Goal: Contribute content: Contribute content

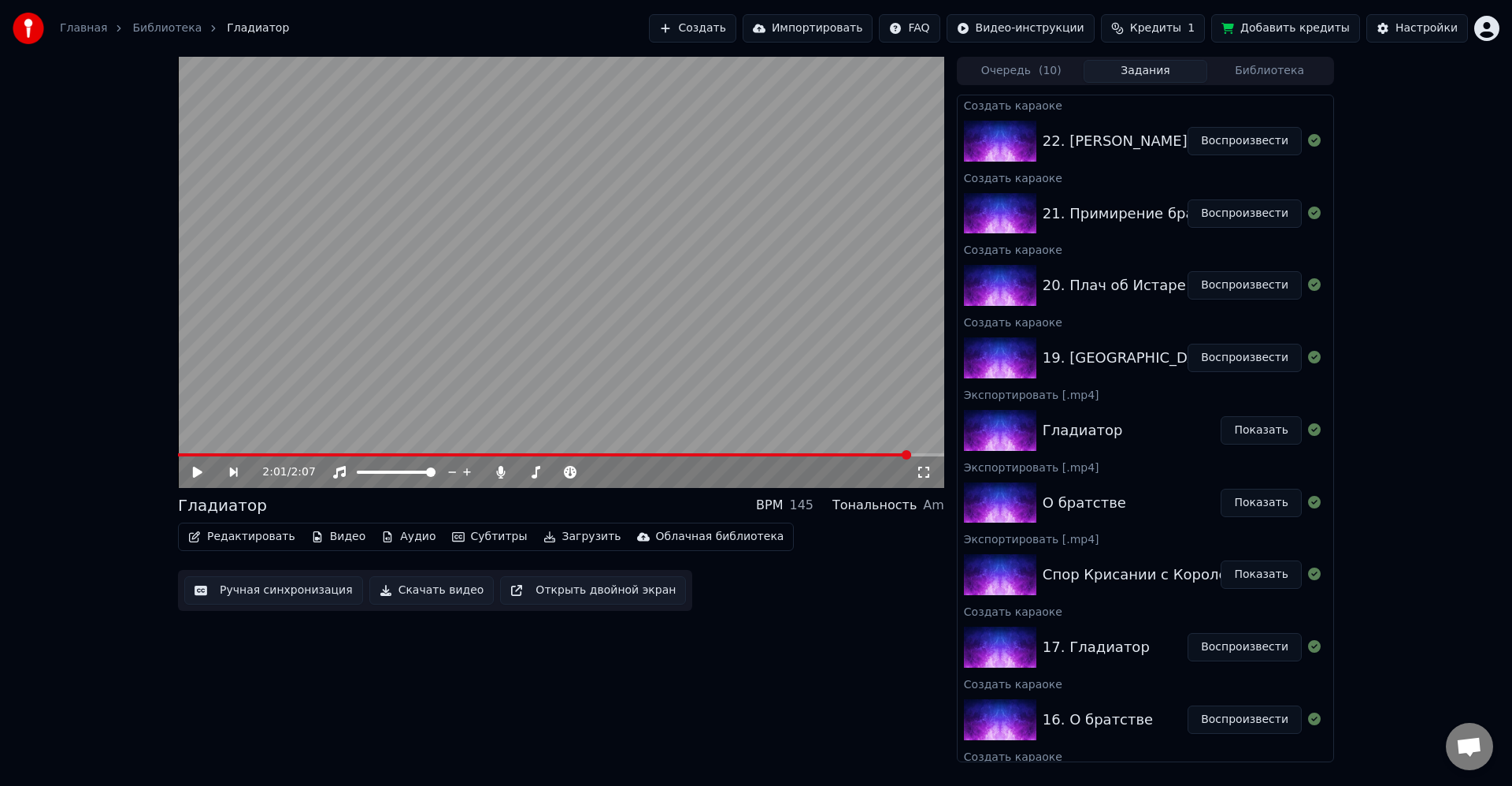
click at [1264, 281] on button "Воспроизвести" at bounding box center [1245, 285] width 114 height 28
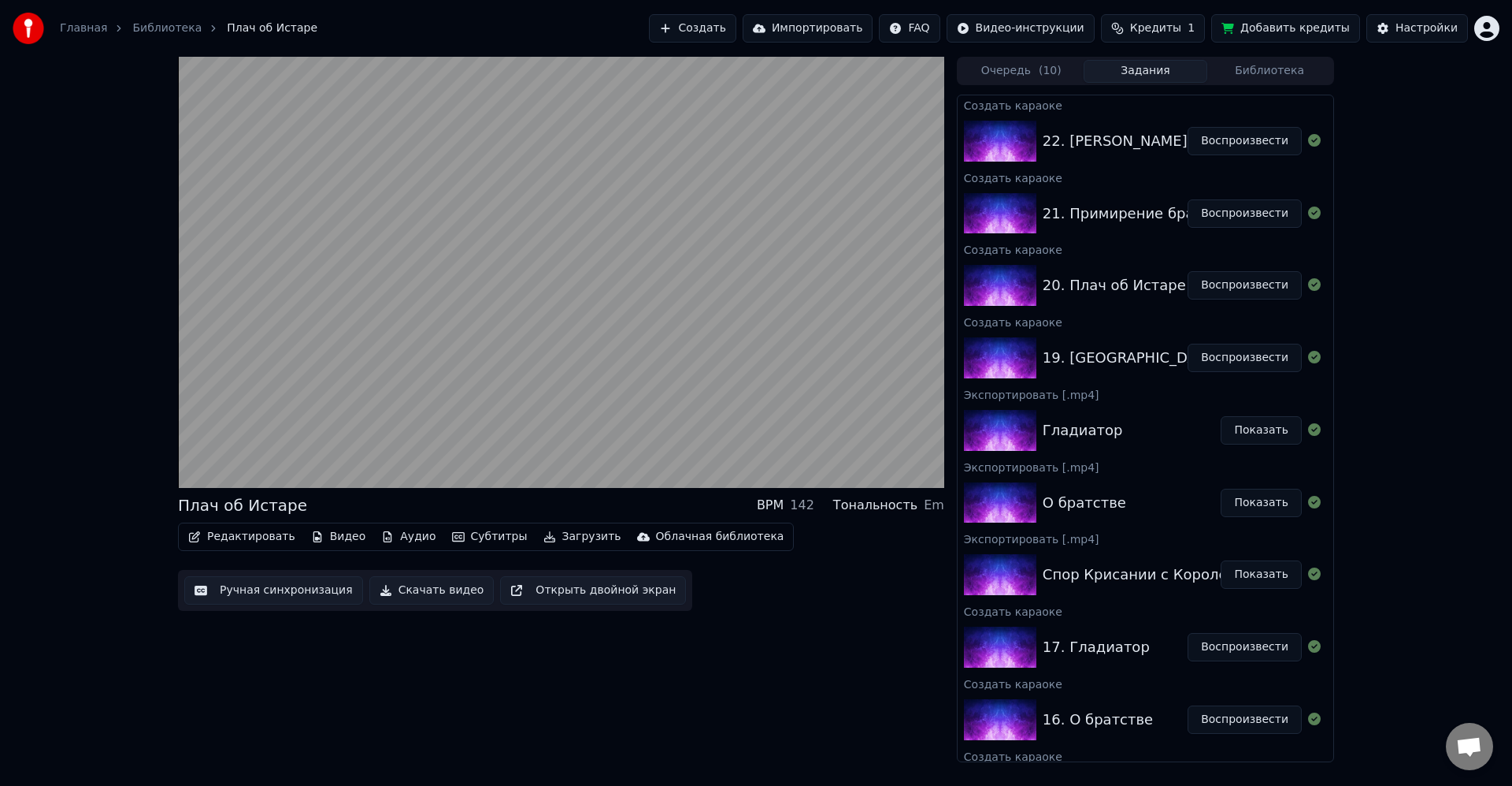
click at [1195, 23] on button "Кредиты 1" at bounding box center [1153, 28] width 104 height 28
click at [1167, 147] on button "Обновить" at bounding box center [1167, 145] width 95 height 28
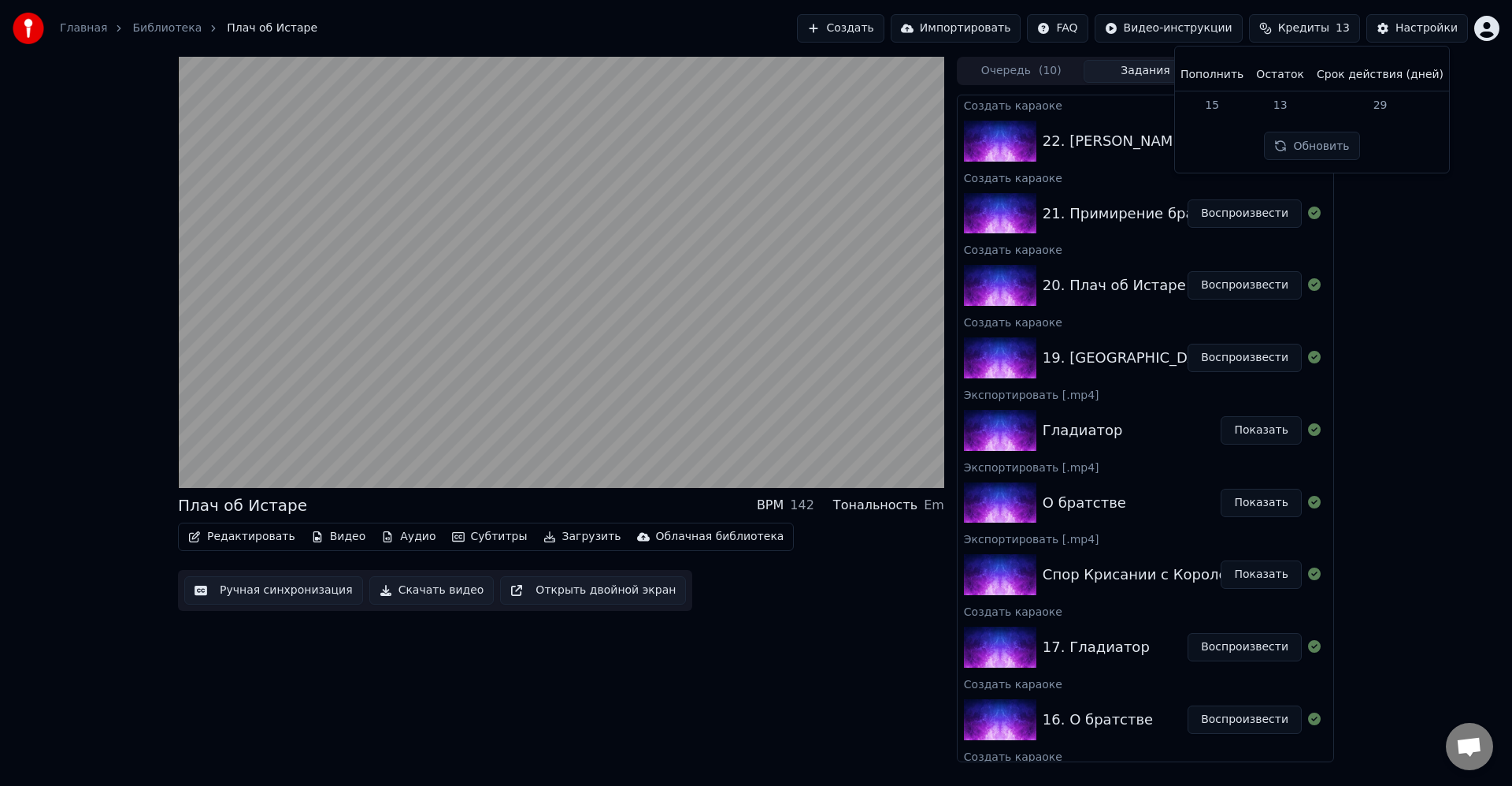
click at [1414, 232] on div "Плач об Истаре BPM 142 Тональность Em Редактировать Видео Аудио Субтитры Загруз…" at bounding box center [756, 410] width 1512 height 705
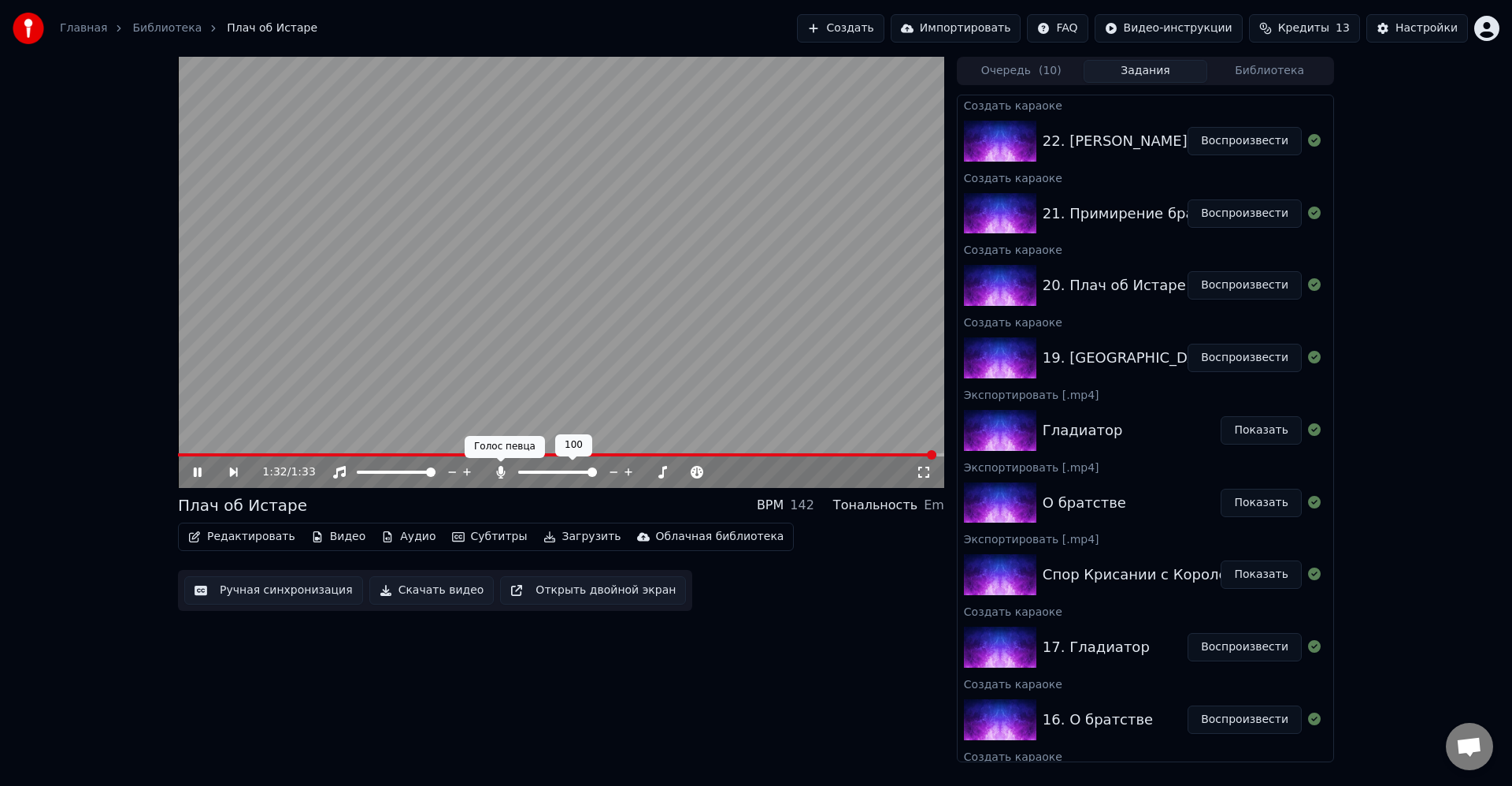
click at [508, 347] on video at bounding box center [561, 272] width 767 height 431
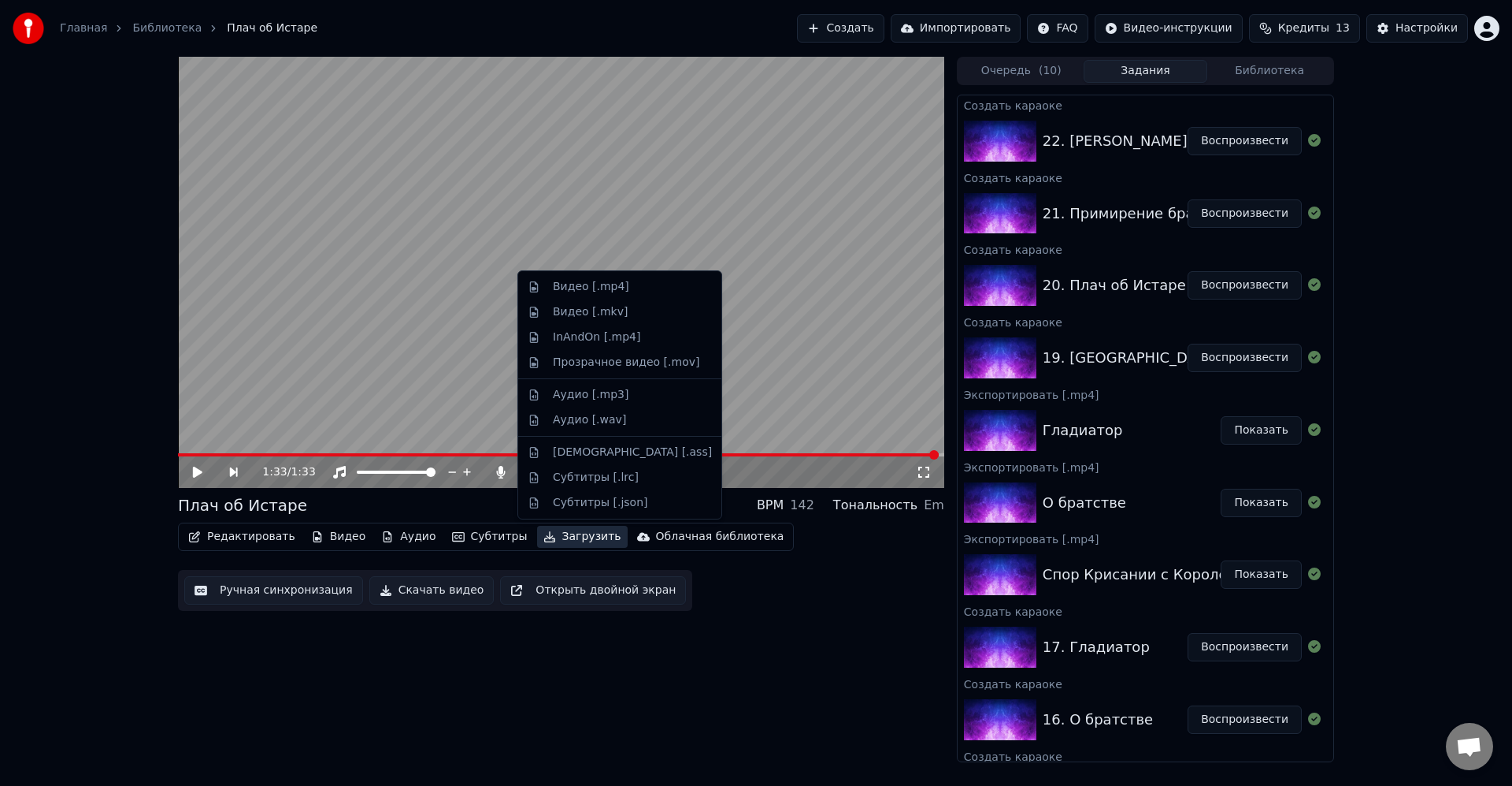
click at [548, 533] on button "Загрузить" at bounding box center [583, 537] width 91 height 22
click at [584, 283] on div "Видео [.mp4]" at bounding box center [591, 286] width 77 height 16
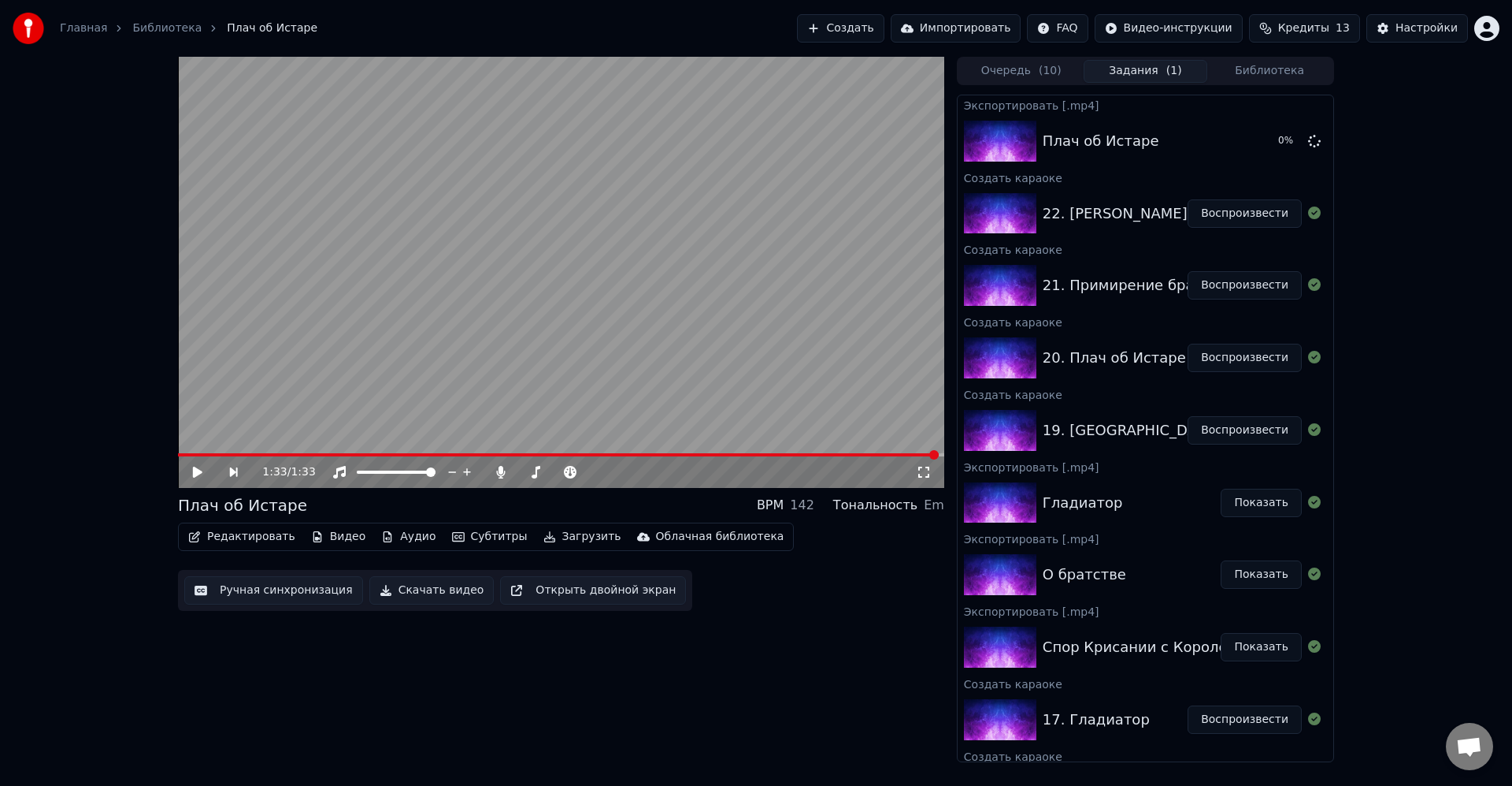
click at [1212, 288] on button "Воспроизвести" at bounding box center [1245, 285] width 114 height 28
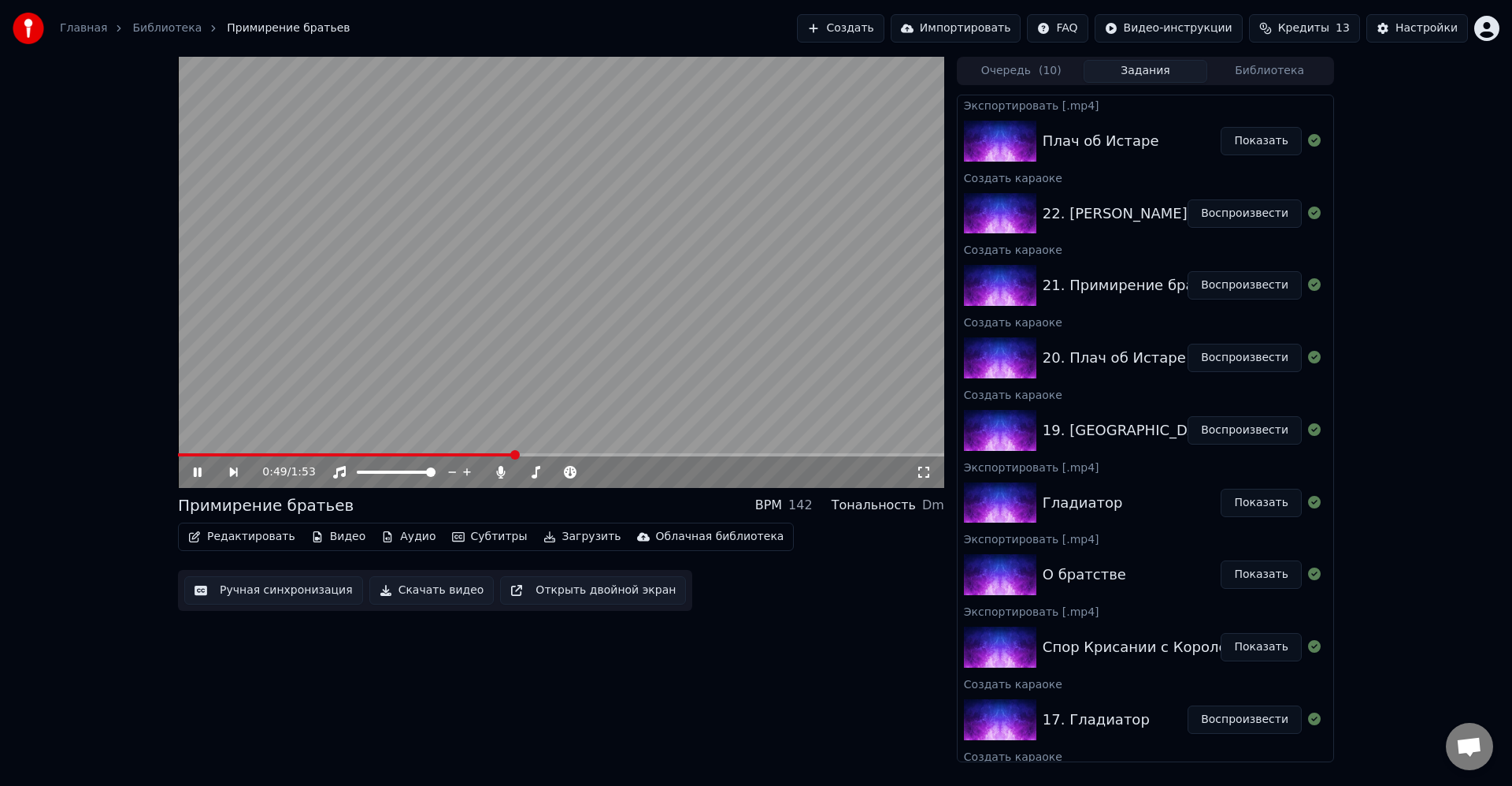
click at [272, 528] on button "Редактировать" at bounding box center [241, 537] width 120 height 22
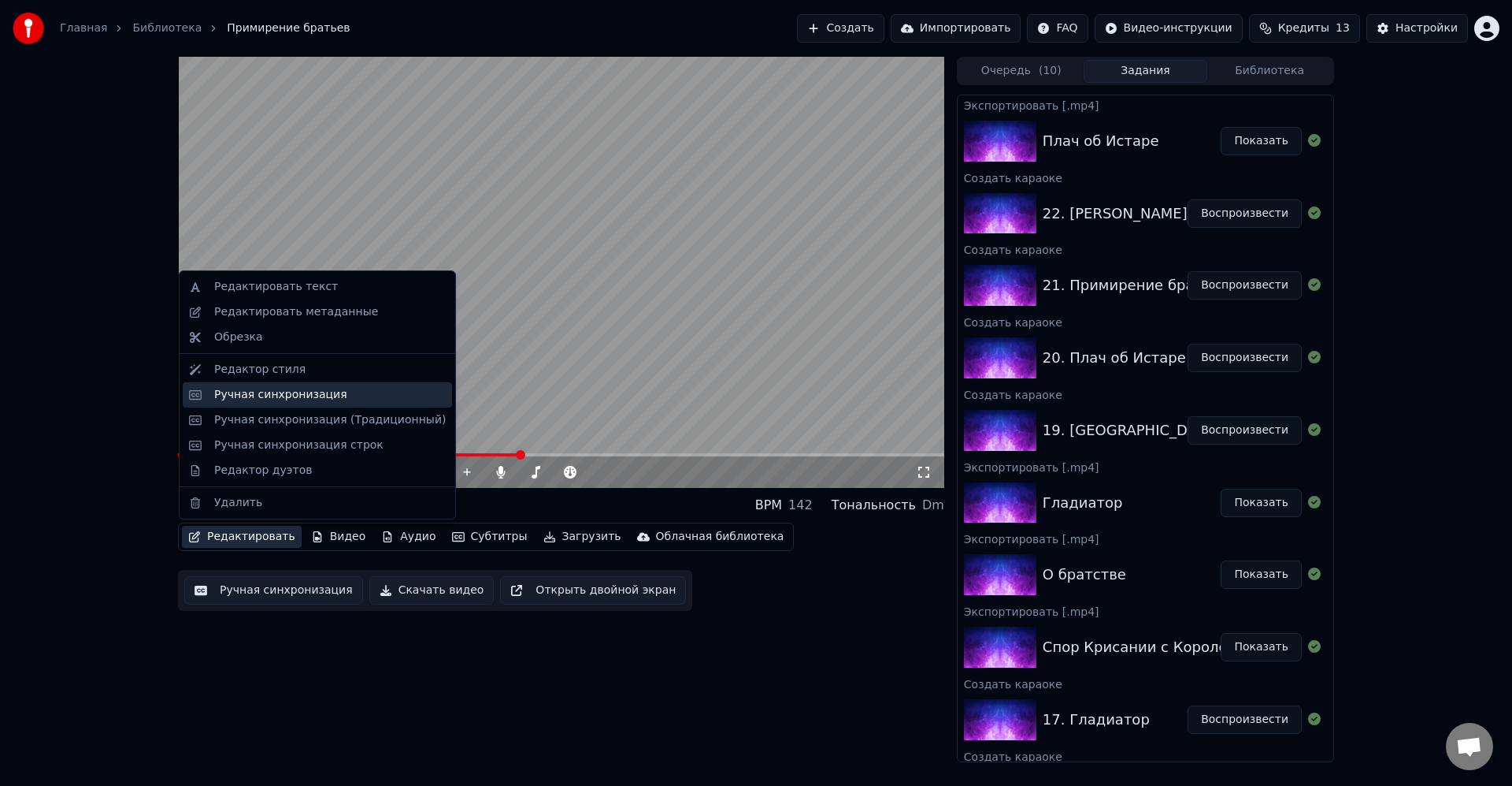
click at [311, 400] on div "Ручная синхронизация" at bounding box center [281, 395] width 133 height 16
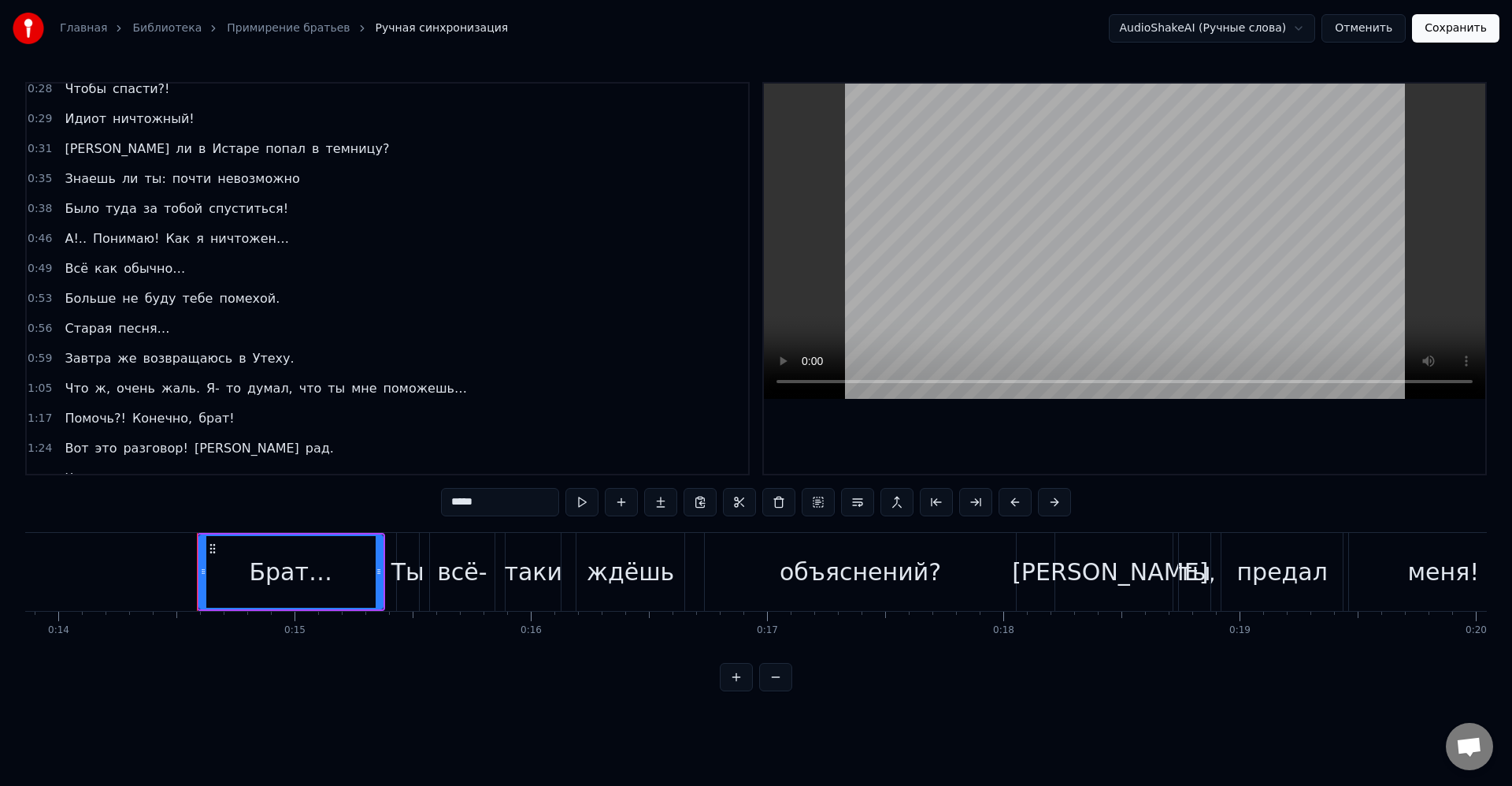
scroll to position [0, 3367]
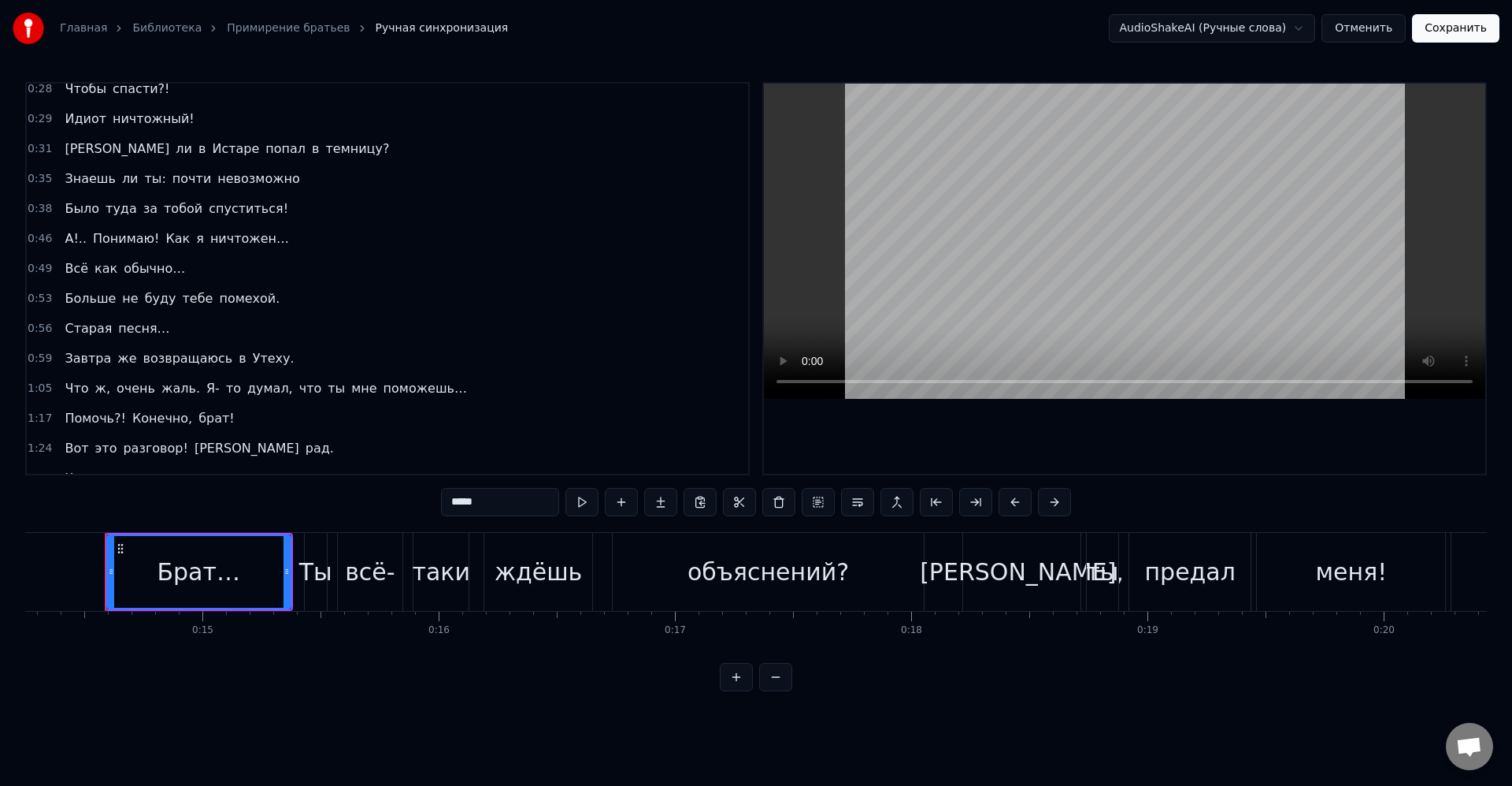
click at [102, 230] on span "Понимаю!" at bounding box center [126, 239] width 69 height 19
click at [156, 229] on div "А!.. Понимаю! Как я ничтожен…" at bounding box center [177, 239] width 237 height 28
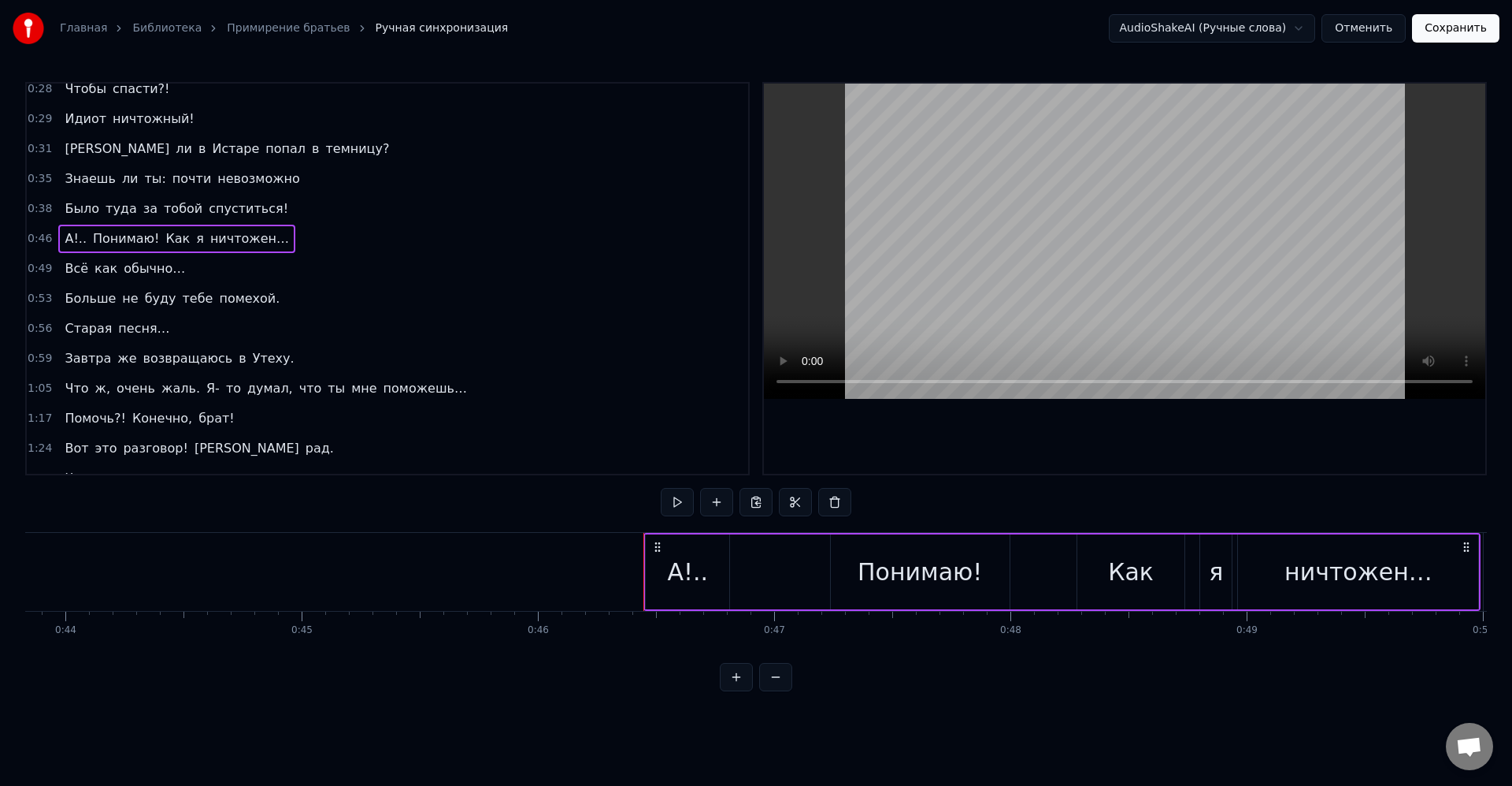
scroll to position [0, 10898]
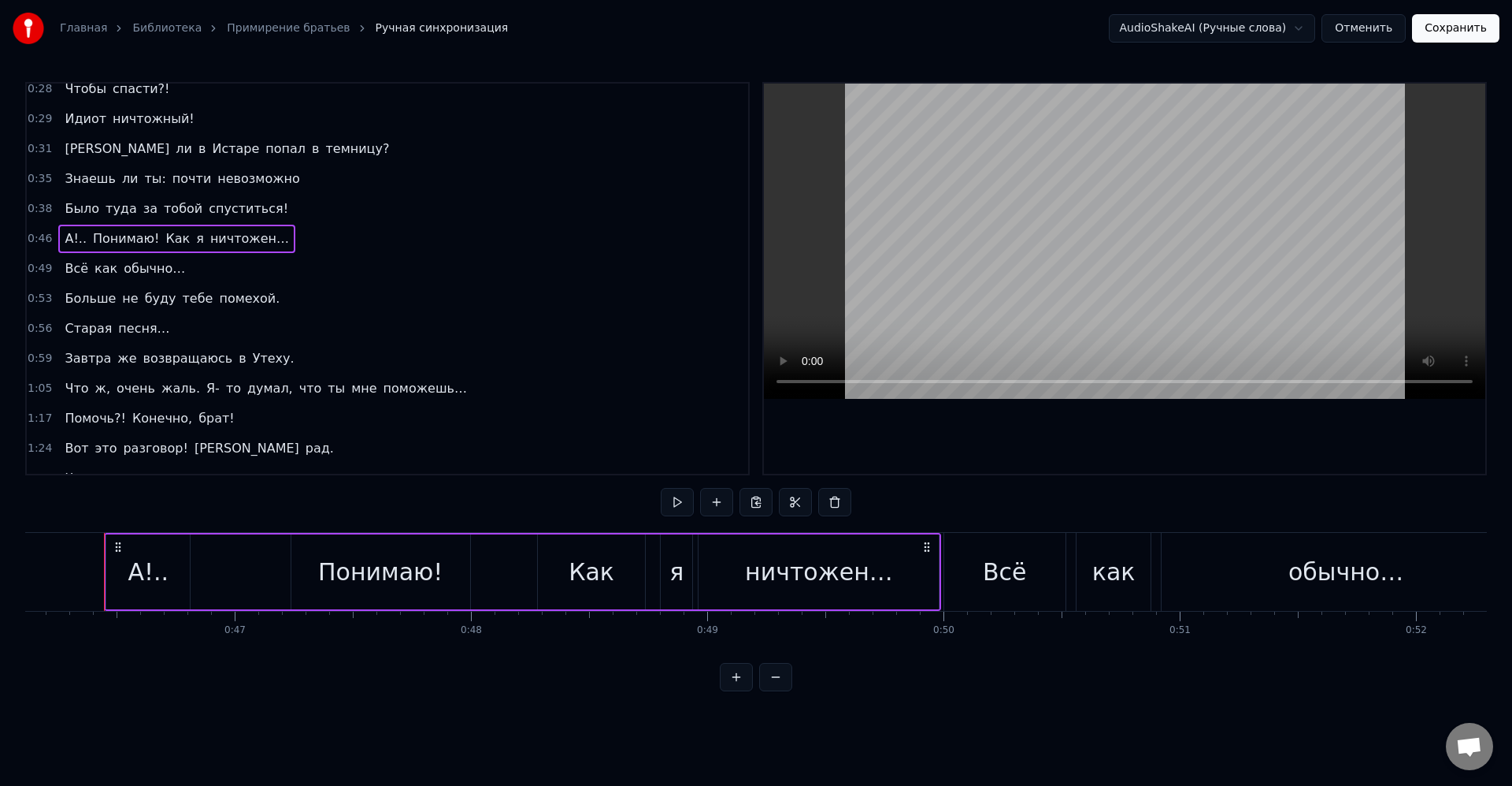
click at [171, 579] on div "А!.." at bounding box center [148, 571] width 83 height 75
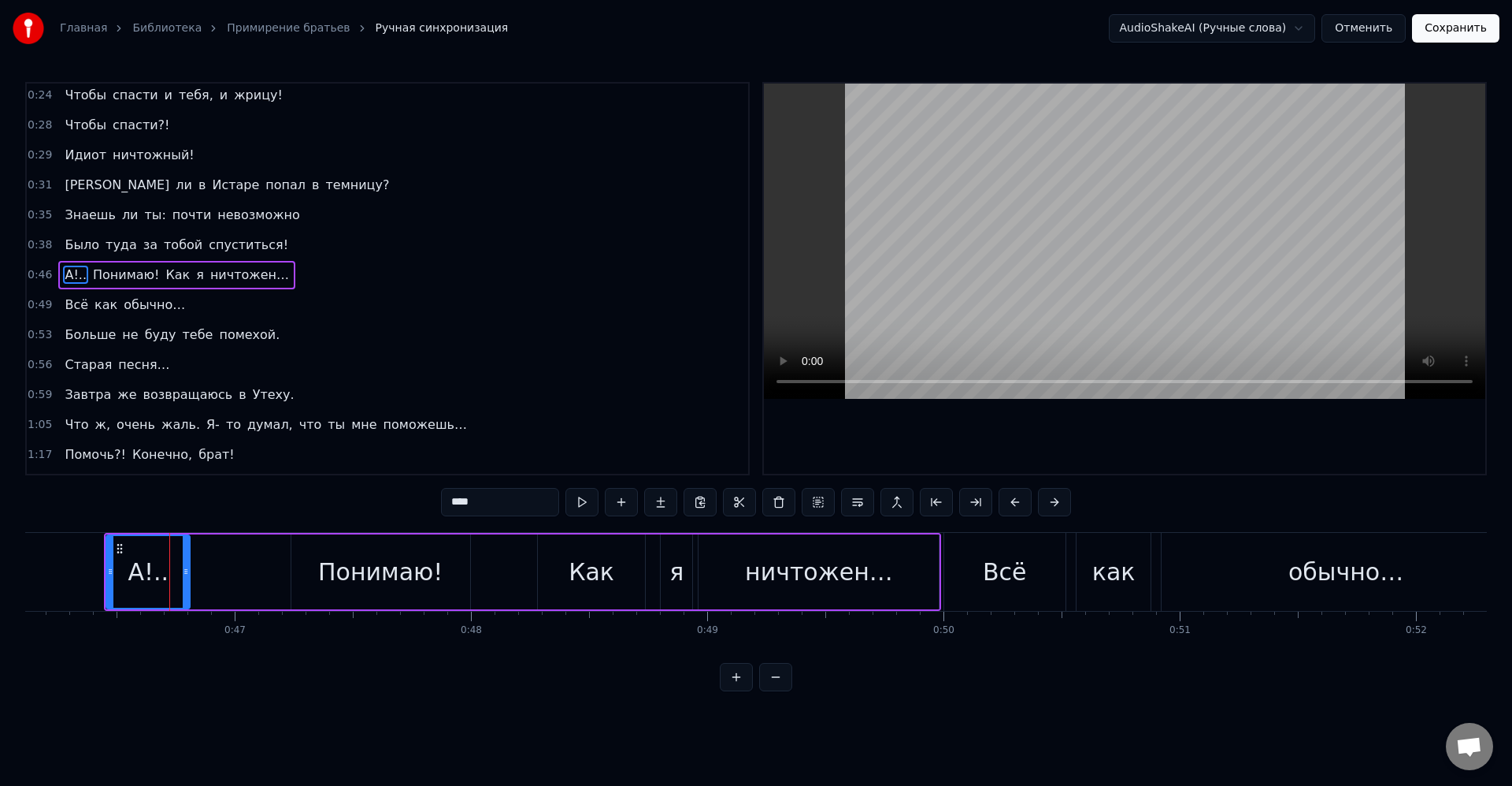
scroll to position [149, 0]
drag, startPoint x: 229, startPoint y: 589, endPoint x: 420, endPoint y: 619, distance: 193.3
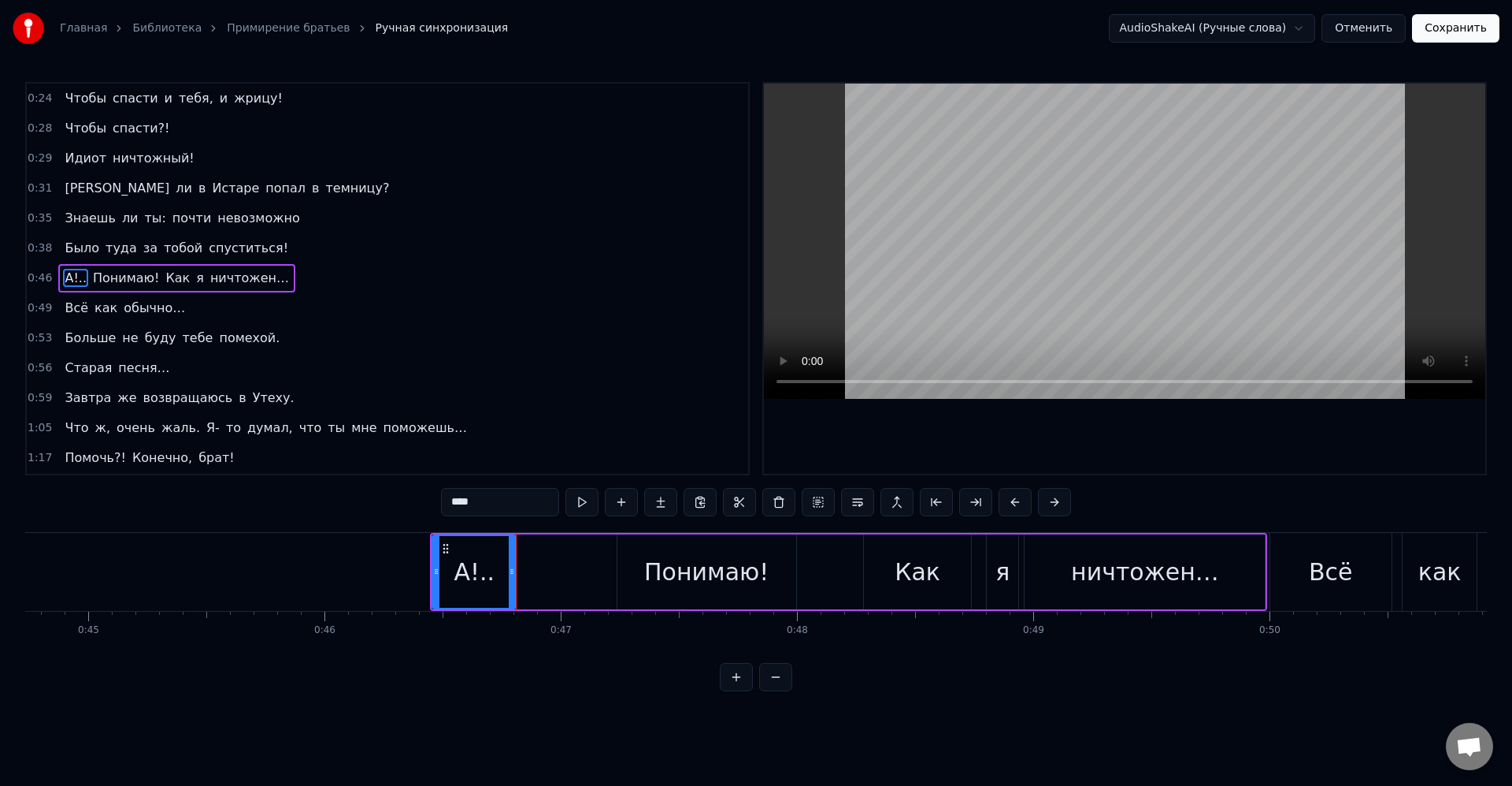
scroll to position [0, 10439]
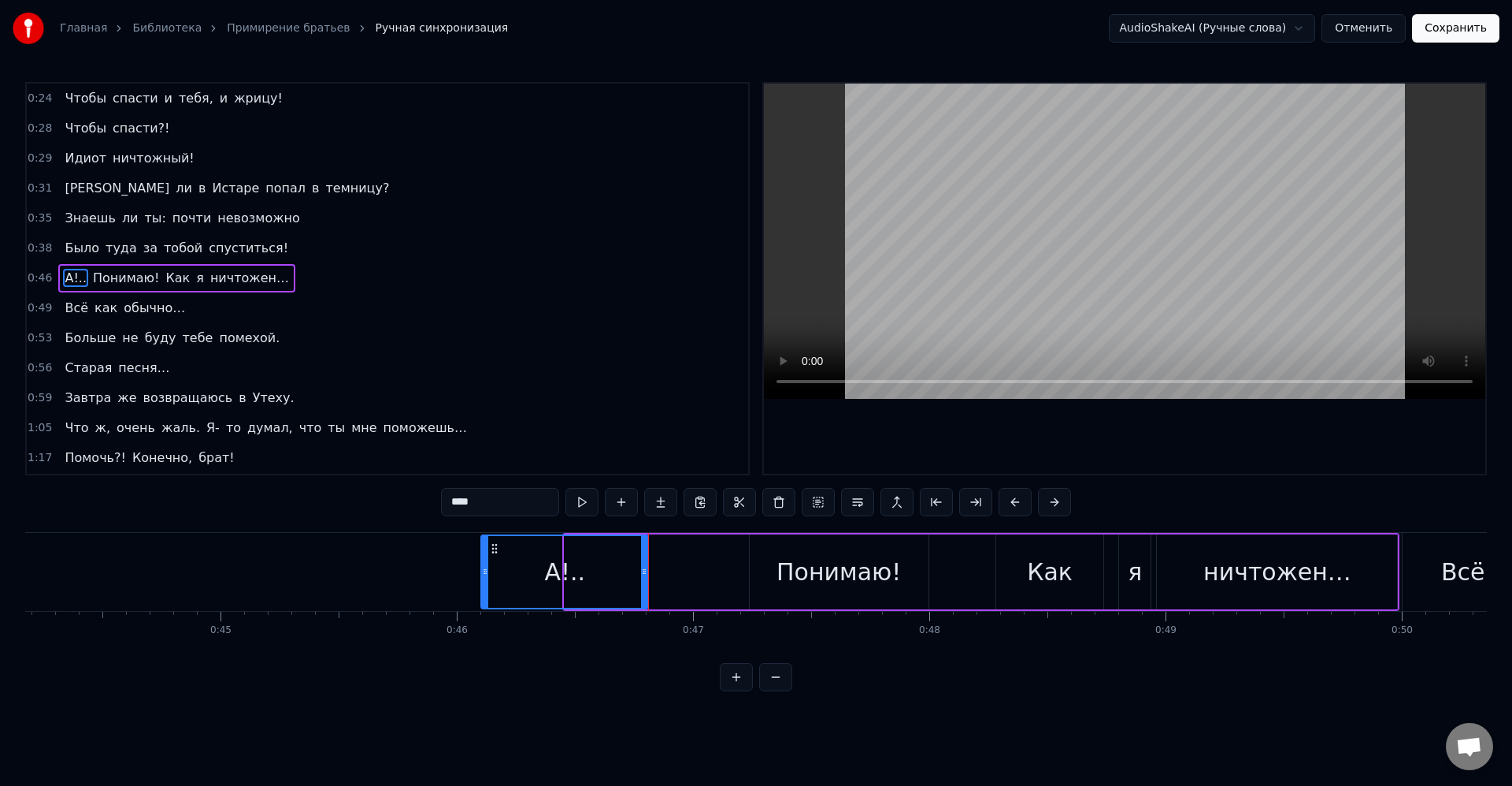
drag, startPoint x: 565, startPoint y: 566, endPoint x: 493, endPoint y: 569, distance: 72.1
click at [482, 566] on icon at bounding box center [485, 571] width 7 height 12
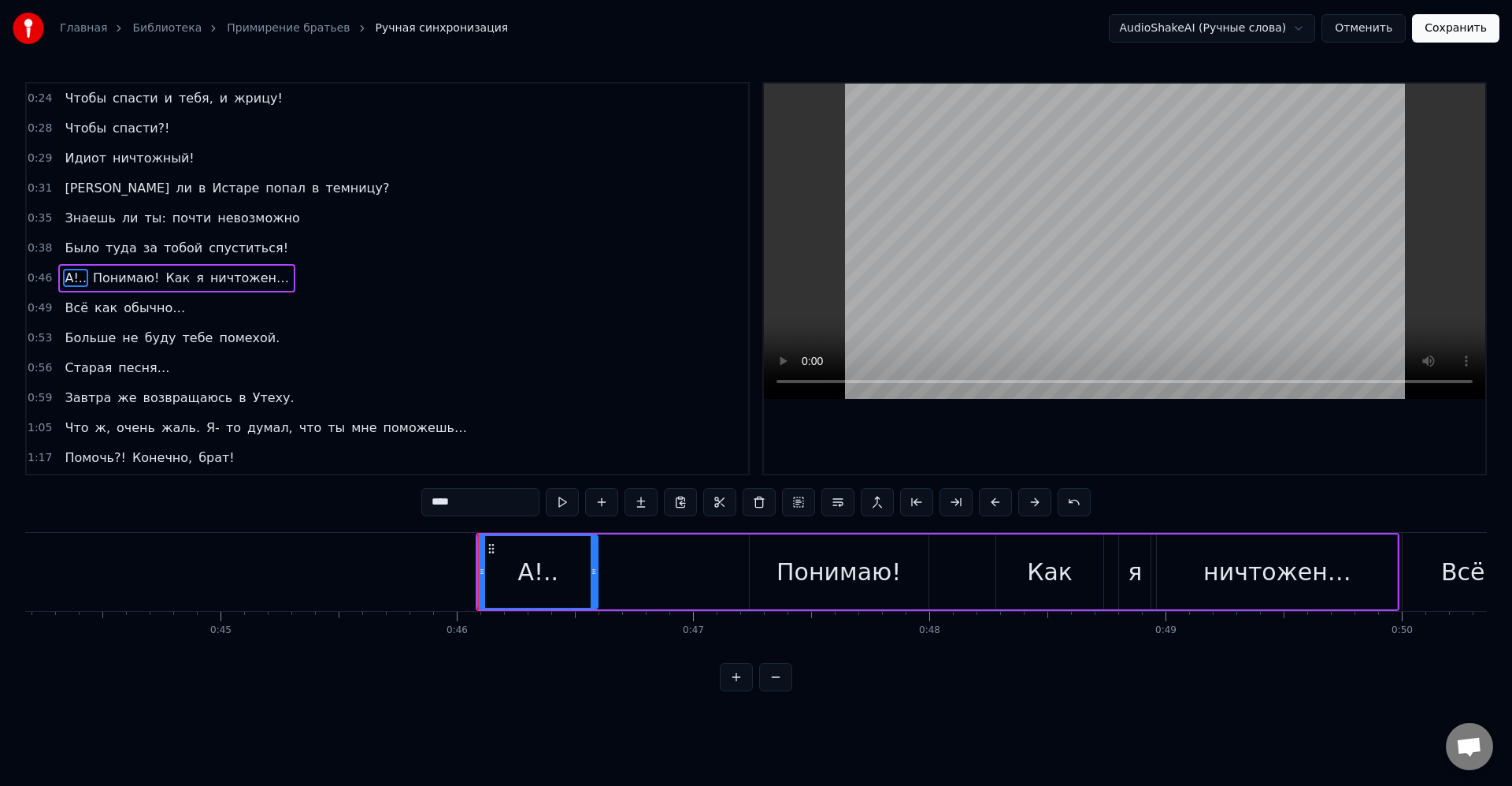
drag, startPoint x: 645, startPoint y: 571, endPoint x: 595, endPoint y: 570, distance: 50.0
click at [595, 570] on icon at bounding box center [594, 571] width 7 height 12
click at [788, 566] on div "Понимаю!" at bounding box center [839, 571] width 125 height 36
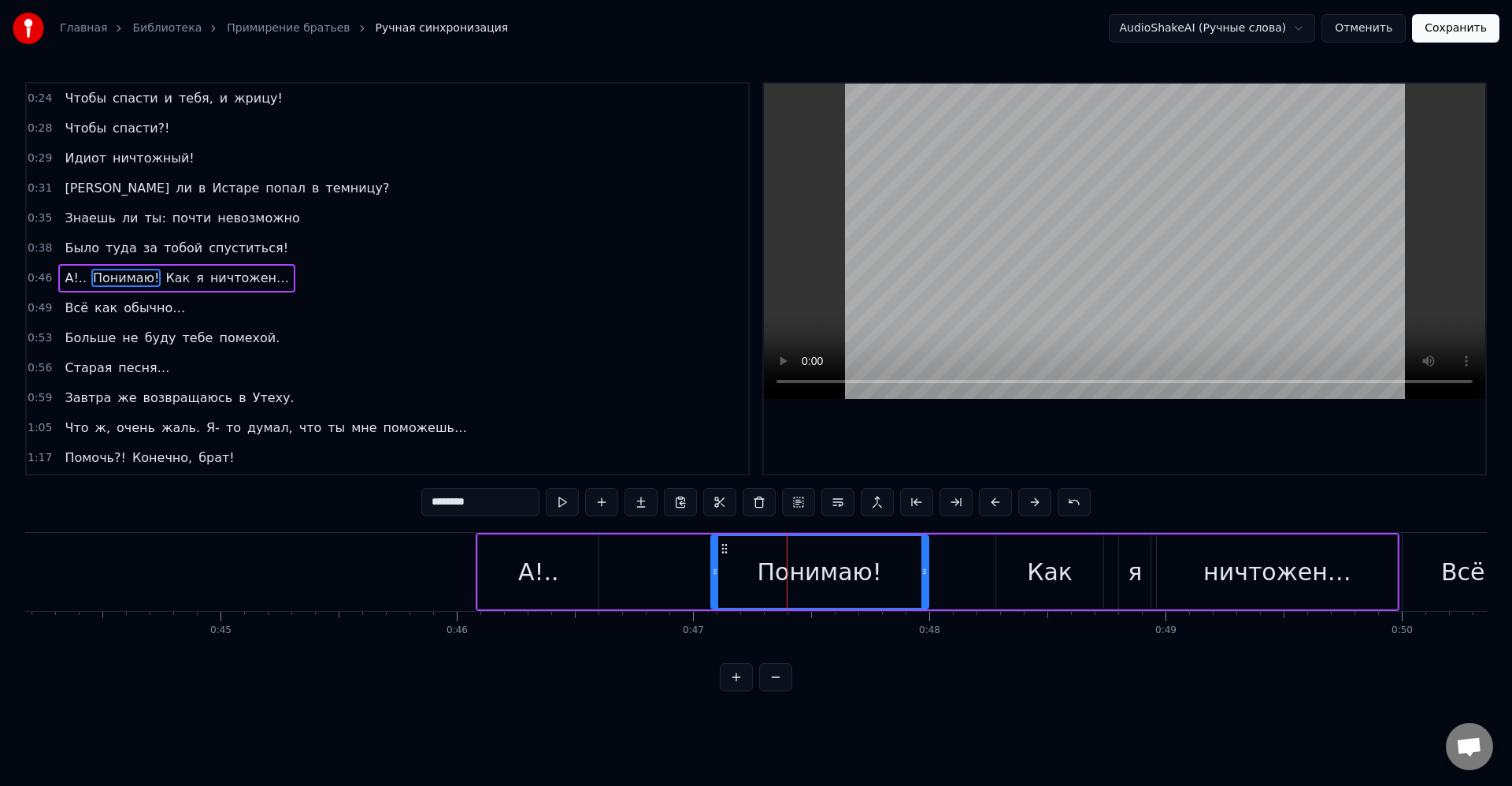
drag, startPoint x: 752, startPoint y: 570, endPoint x: 730, endPoint y: 568, distance: 22.1
click at [712, 568] on icon at bounding box center [716, 571] width 7 height 12
click at [731, 569] on div "Понимаю!" at bounding box center [817, 571] width 220 height 72
drag, startPoint x: 924, startPoint y: 575, endPoint x: 862, endPoint y: 570, distance: 62.2
click at [862, 570] on icon at bounding box center [862, 571] width 7 height 12
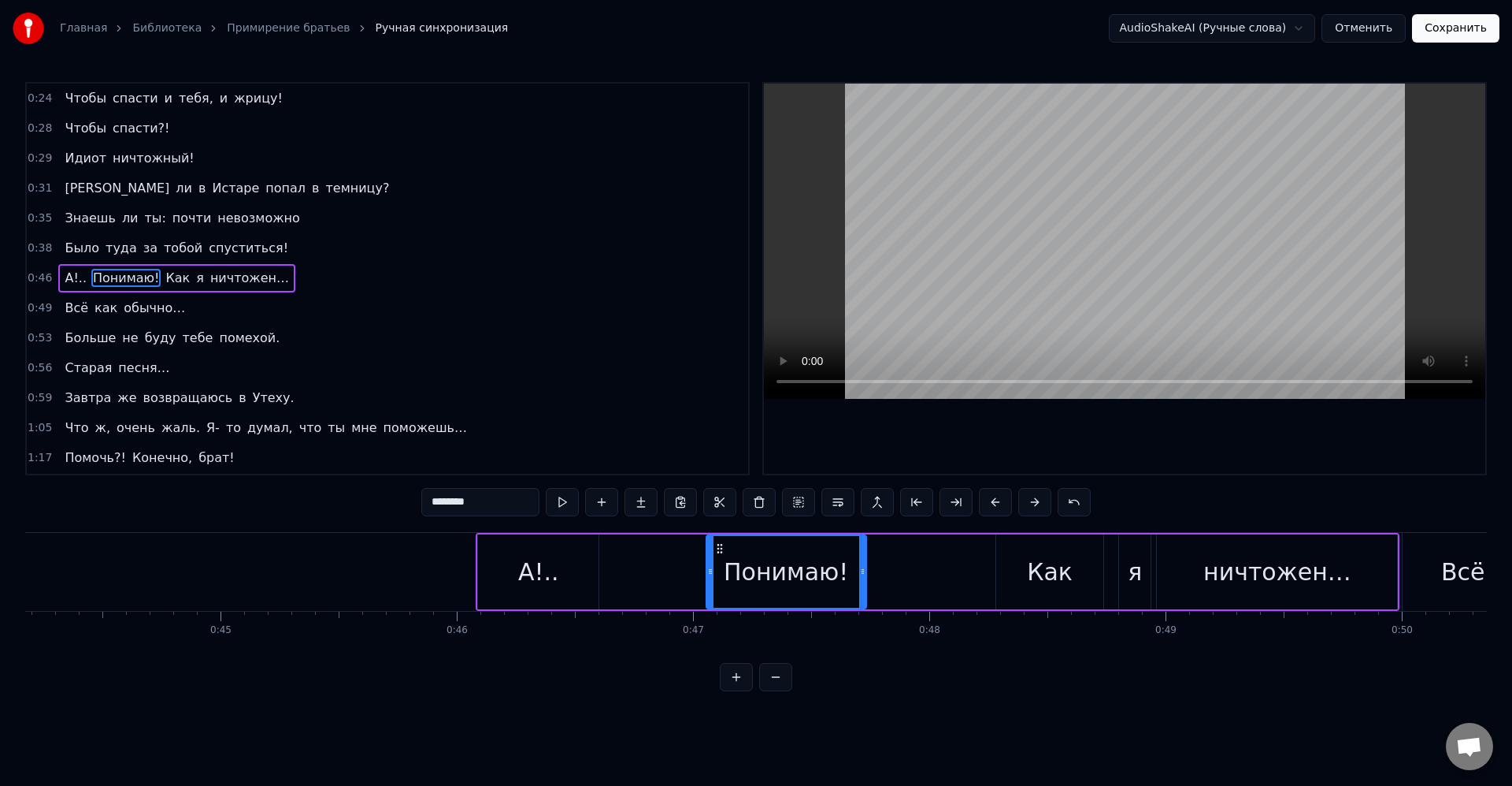
click at [839, 575] on div "Понимаю!" at bounding box center [786, 571] width 125 height 36
click at [1021, 569] on div "Как" at bounding box center [1050, 571] width 107 height 75
type input "***"
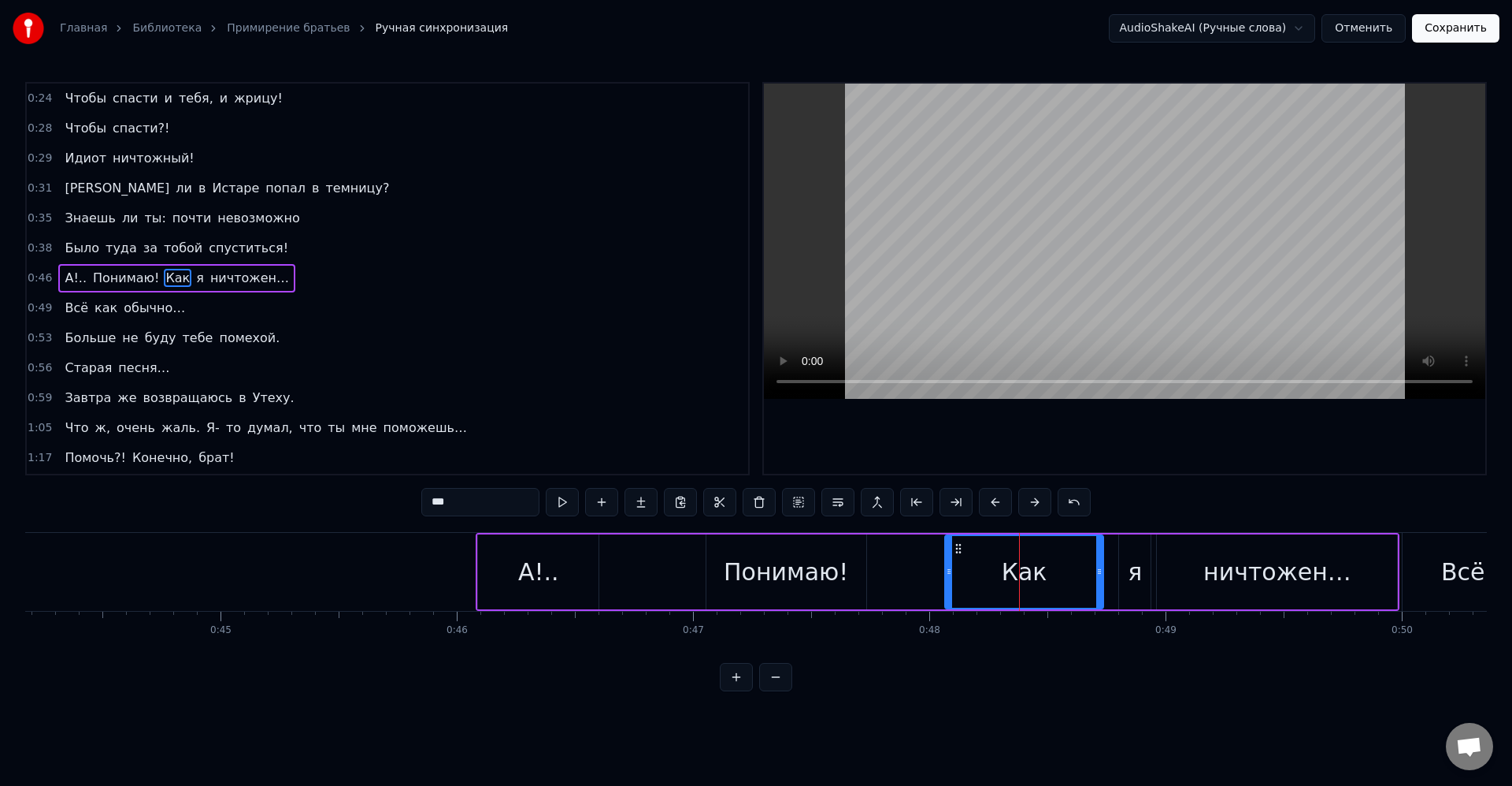
drag, startPoint x: 1000, startPoint y: 571, endPoint x: 949, endPoint y: 572, distance: 51.0
click at [949, 572] on icon at bounding box center [949, 571] width 7 height 12
drag, startPoint x: 1102, startPoint y: 573, endPoint x: 1023, endPoint y: 569, distance: 79.1
click at [1032, 571] on icon at bounding box center [1031, 571] width 7 height 12
click at [1015, 568] on div "Как" at bounding box center [990, 571] width 87 height 72
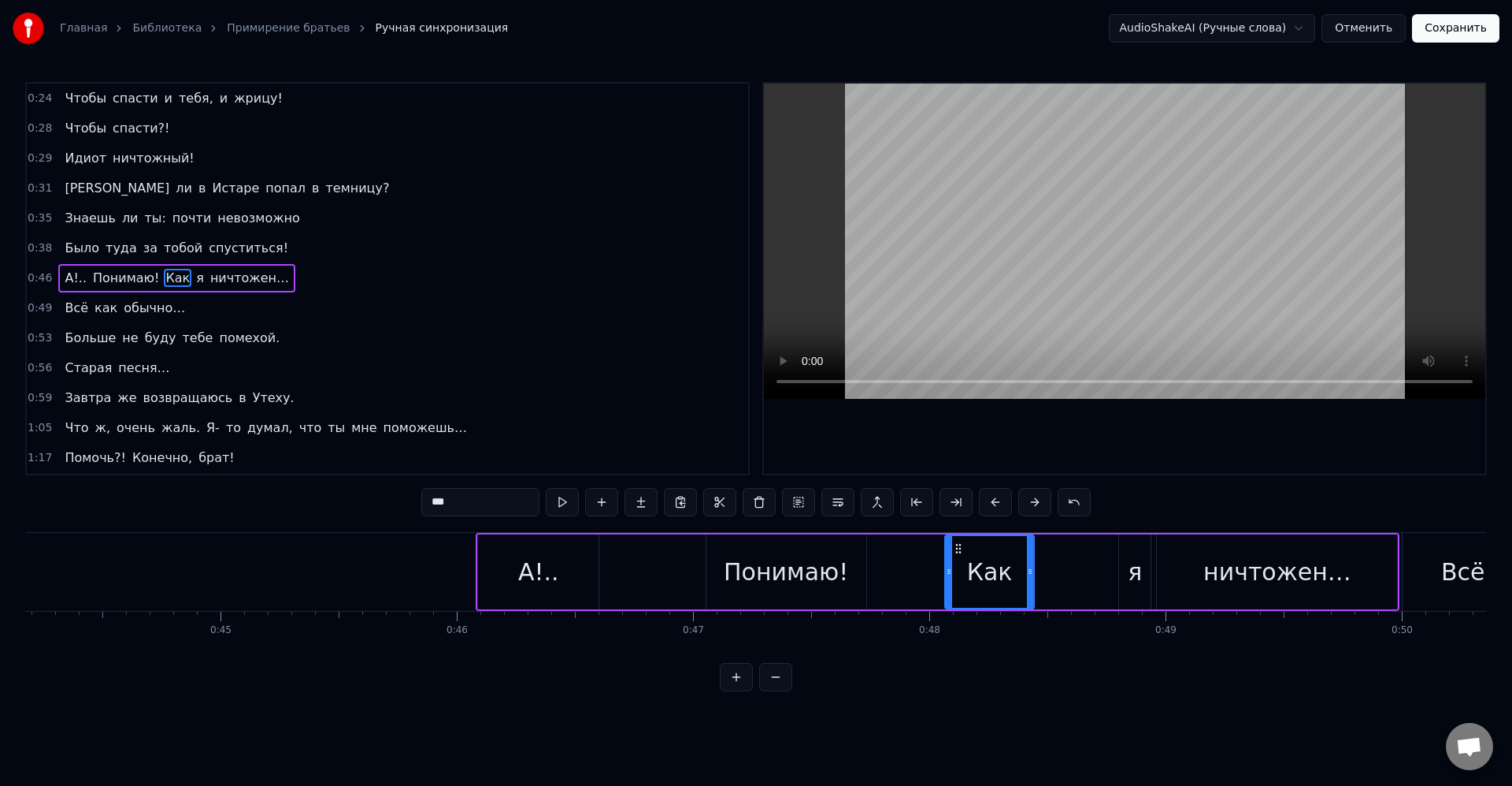
drag, startPoint x: 1033, startPoint y: 571, endPoint x: 1051, endPoint y: 572, distance: 18.0
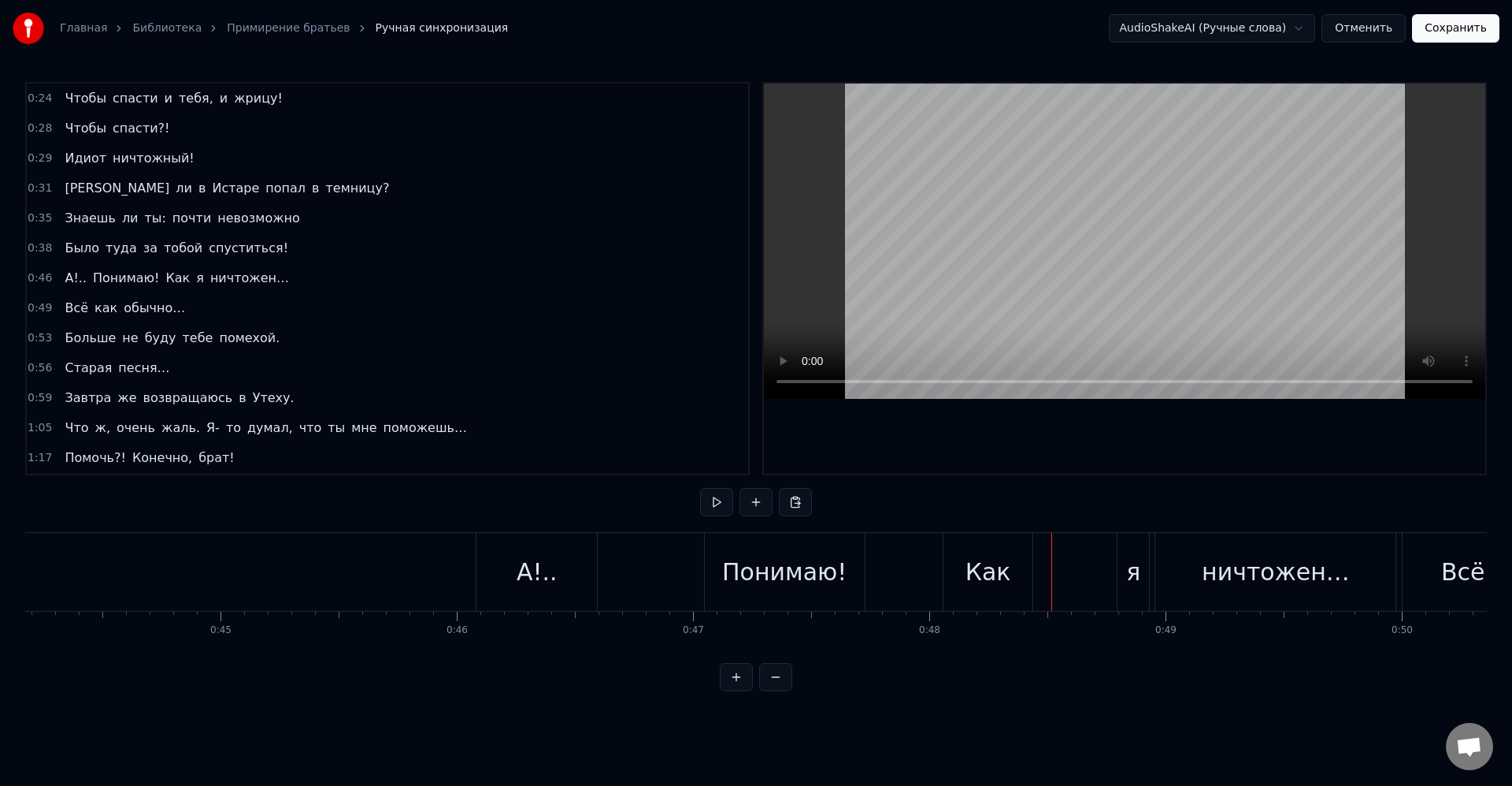
click at [1029, 568] on div "Как" at bounding box center [988, 571] width 89 height 78
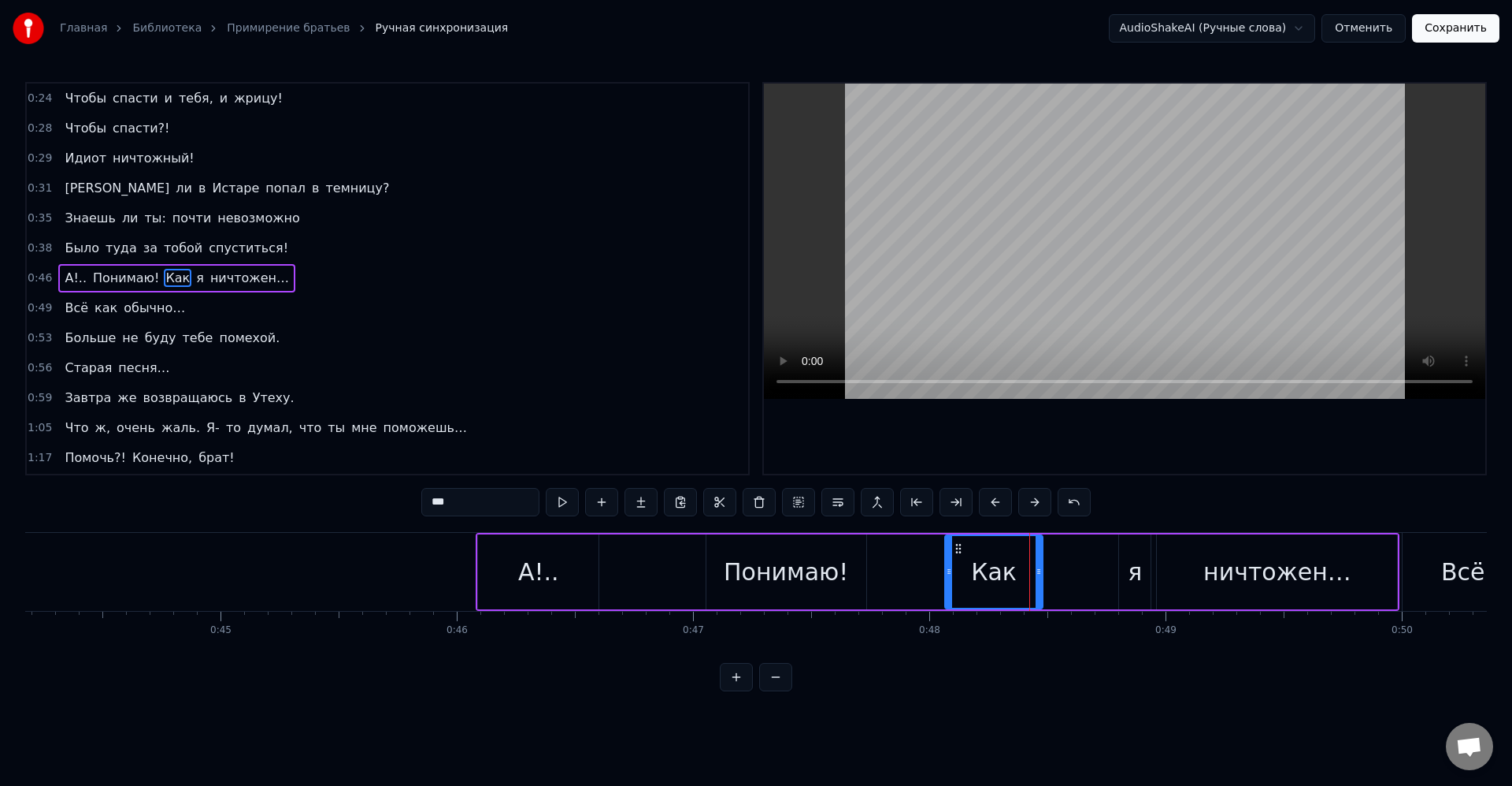
drag, startPoint x: 1032, startPoint y: 573, endPoint x: 1041, endPoint y: 575, distance: 9.2
click at [1041, 575] on icon at bounding box center [1039, 571] width 7 height 12
click at [1127, 571] on div "я" at bounding box center [1135, 571] width 31 height 75
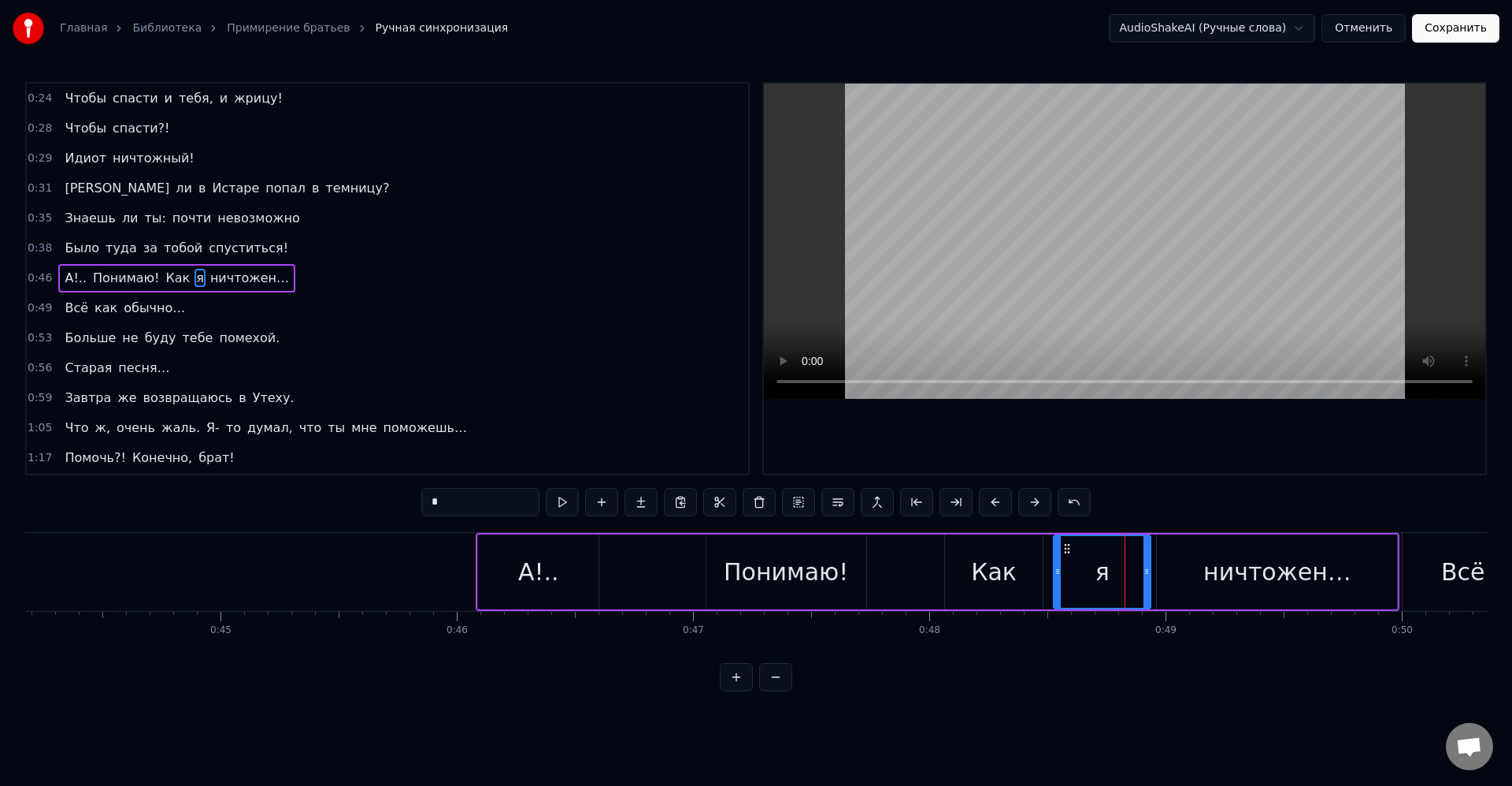
drag, startPoint x: 1103, startPoint y: 569, endPoint x: 1062, endPoint y: 568, distance: 41.0
click at [1055, 570] on icon at bounding box center [1058, 571] width 7 height 12
drag, startPoint x: 1140, startPoint y: 571, endPoint x: 1110, endPoint y: 570, distance: 30.0
click at [1110, 570] on icon at bounding box center [1109, 571] width 7 height 12
drag, startPoint x: 1181, startPoint y: 580, endPoint x: 1166, endPoint y: 572, distance: 17.0
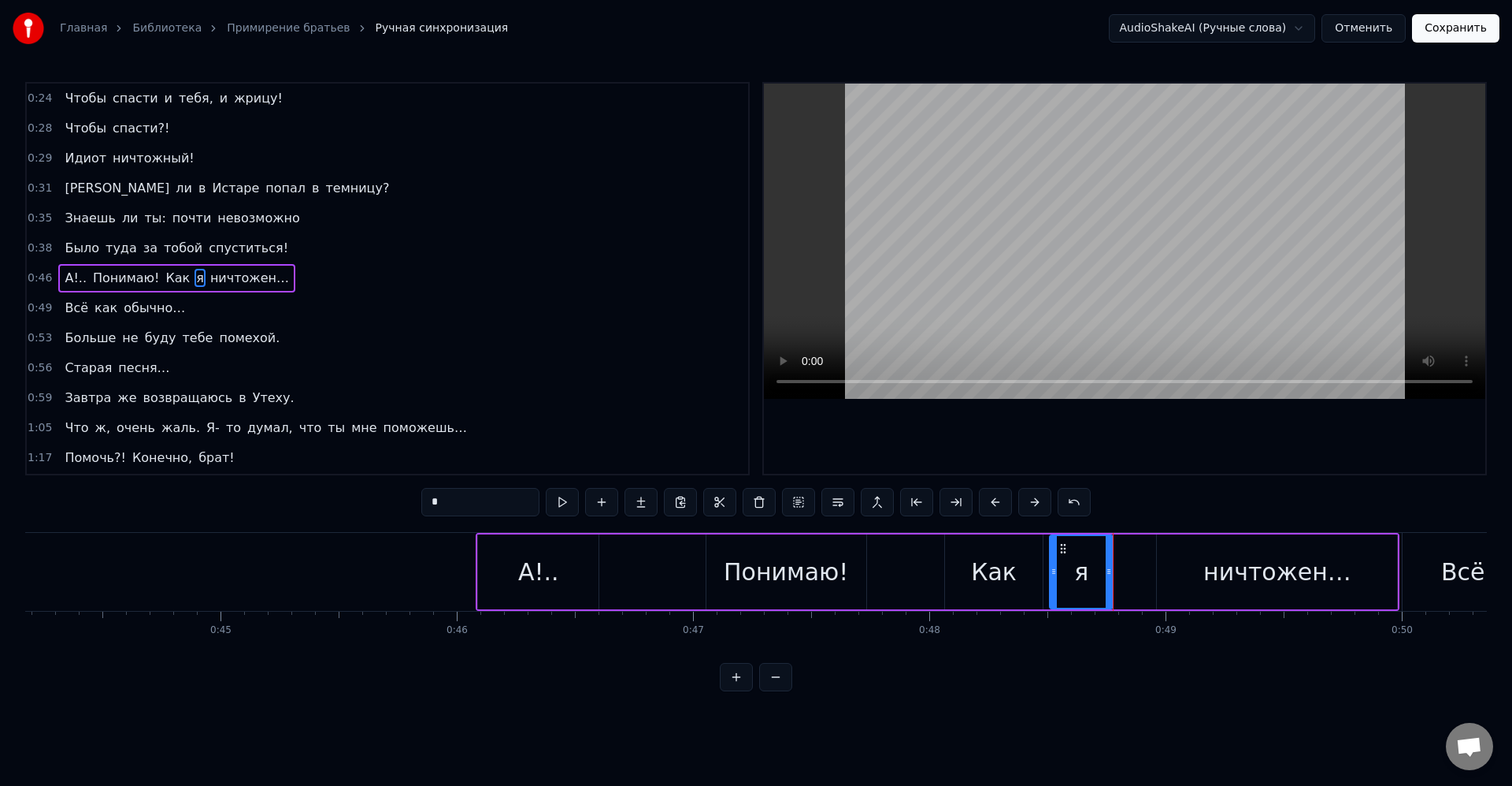
click at [1180, 580] on div "ничтожен…" at bounding box center [1277, 571] width 240 height 75
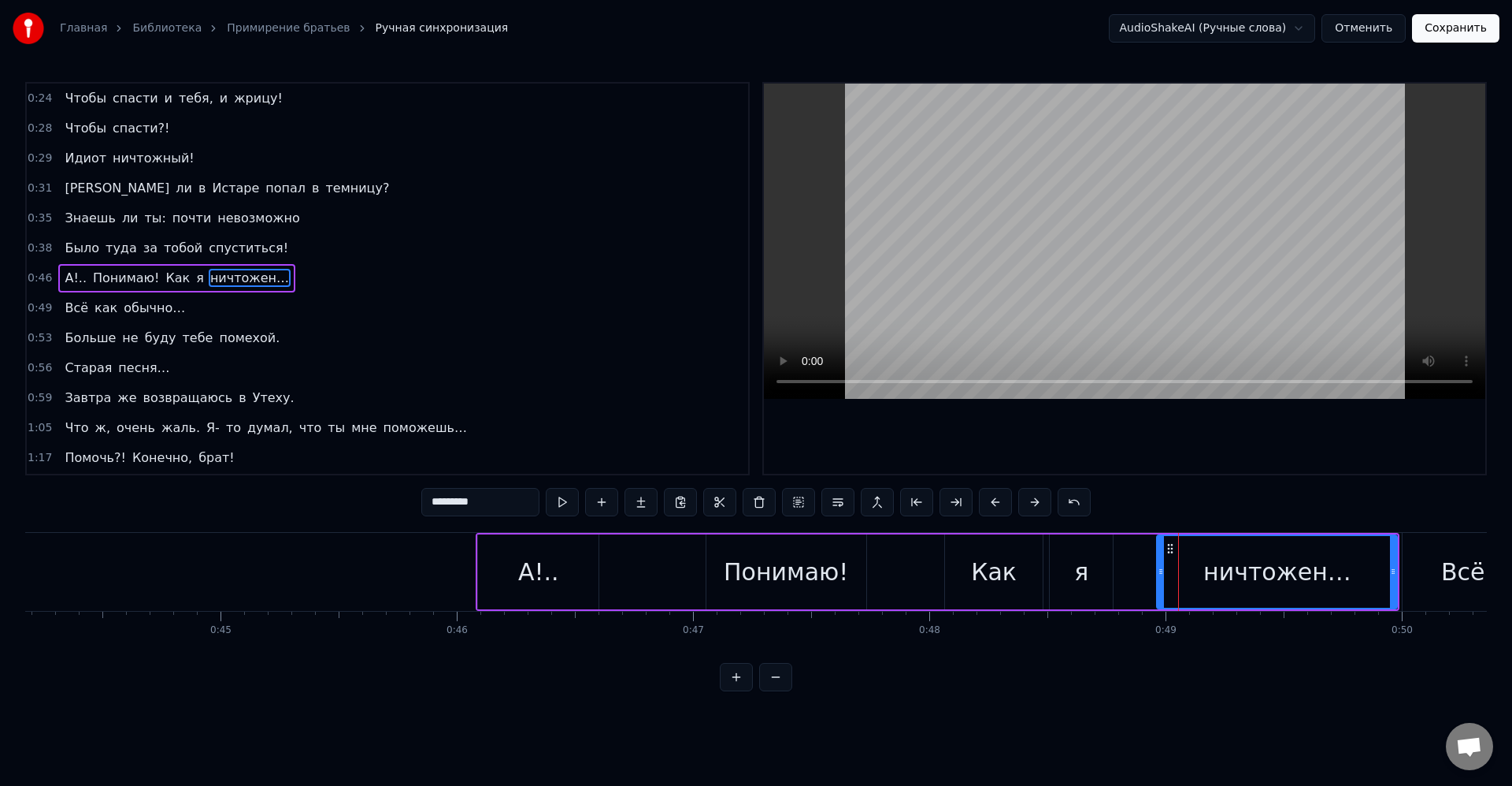
click at [1108, 571] on div "я" at bounding box center [1081, 571] width 63 height 75
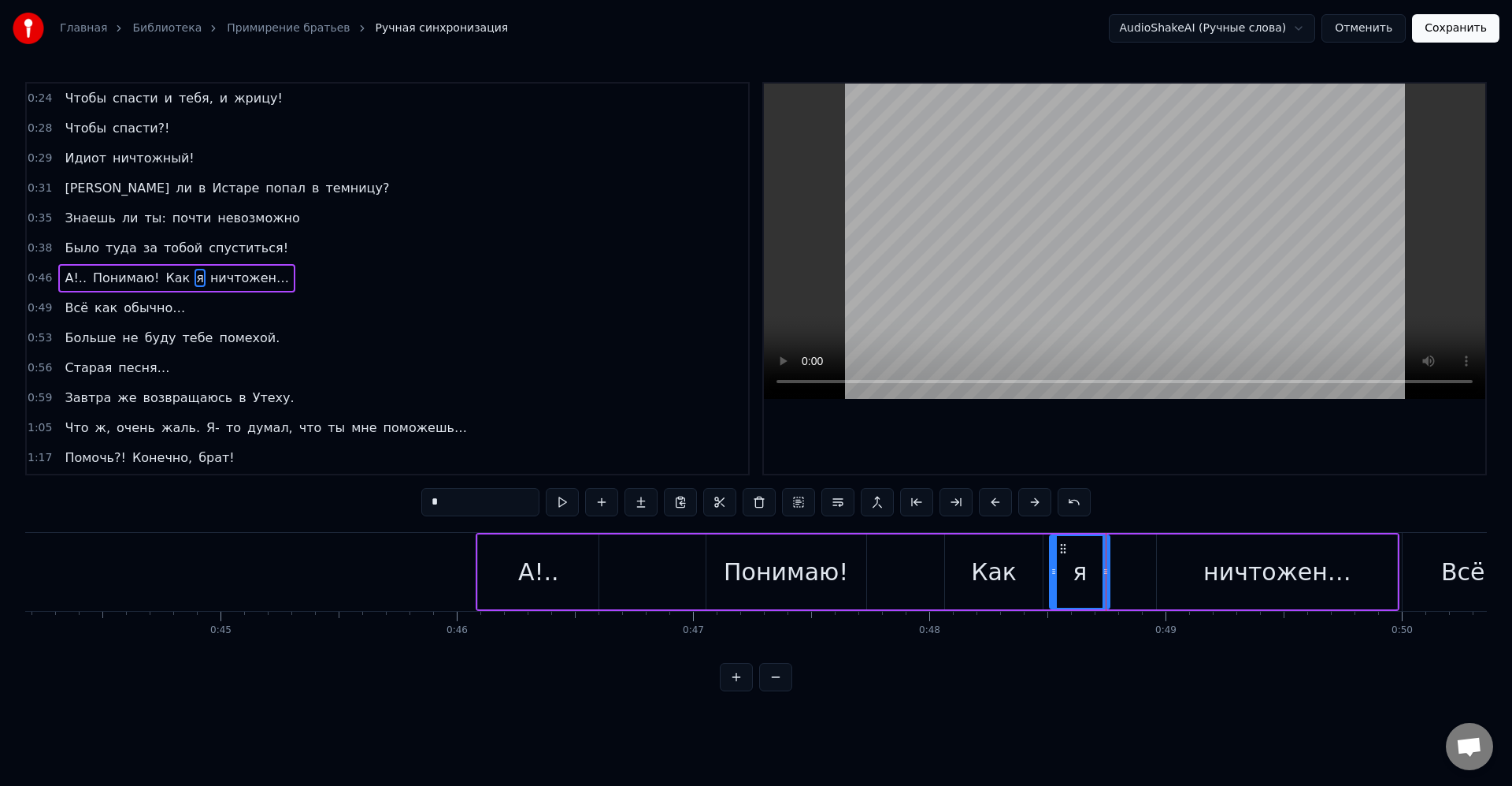
click at [1103, 572] on icon at bounding box center [1106, 571] width 7 height 12
click at [1104, 575] on icon at bounding box center [1101, 571] width 7 height 12
click at [1165, 571] on div "ничтожен…" at bounding box center [1277, 571] width 240 height 75
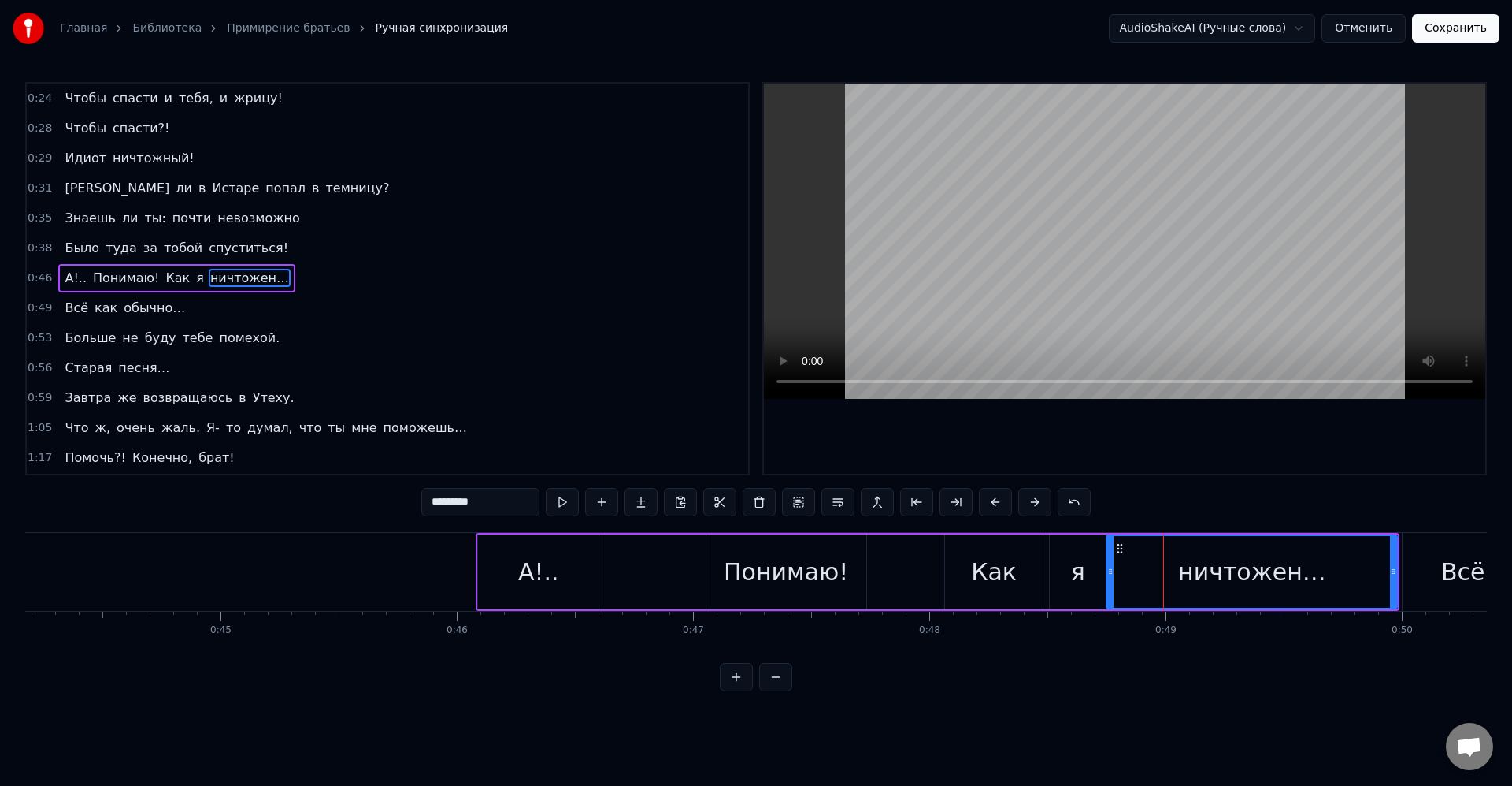
drag, startPoint x: 1160, startPoint y: 572, endPoint x: 1111, endPoint y: 578, distance: 49.4
click at [1111, 578] on div at bounding box center [1111, 571] width 7 height 72
click at [1236, 571] on div "ничтожен…" at bounding box center [1253, 571] width 148 height 36
drag, startPoint x: 1394, startPoint y: 575, endPoint x: 1358, endPoint y: 571, distance: 36.2
click at [1358, 571] on icon at bounding box center [1362, 571] width 7 height 12
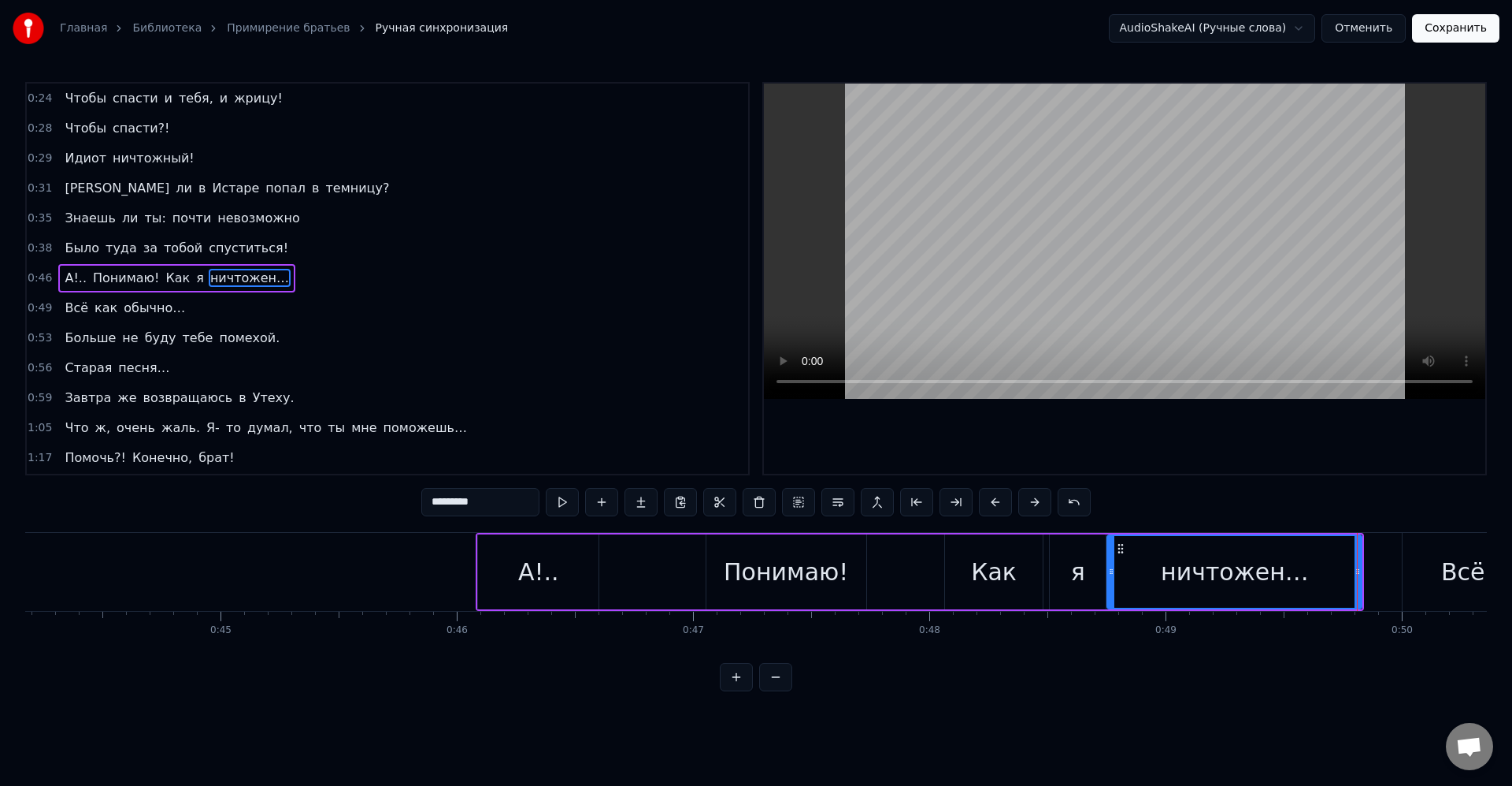
click at [1415, 568] on div "Всё" at bounding box center [1463, 571] width 121 height 78
type input "***"
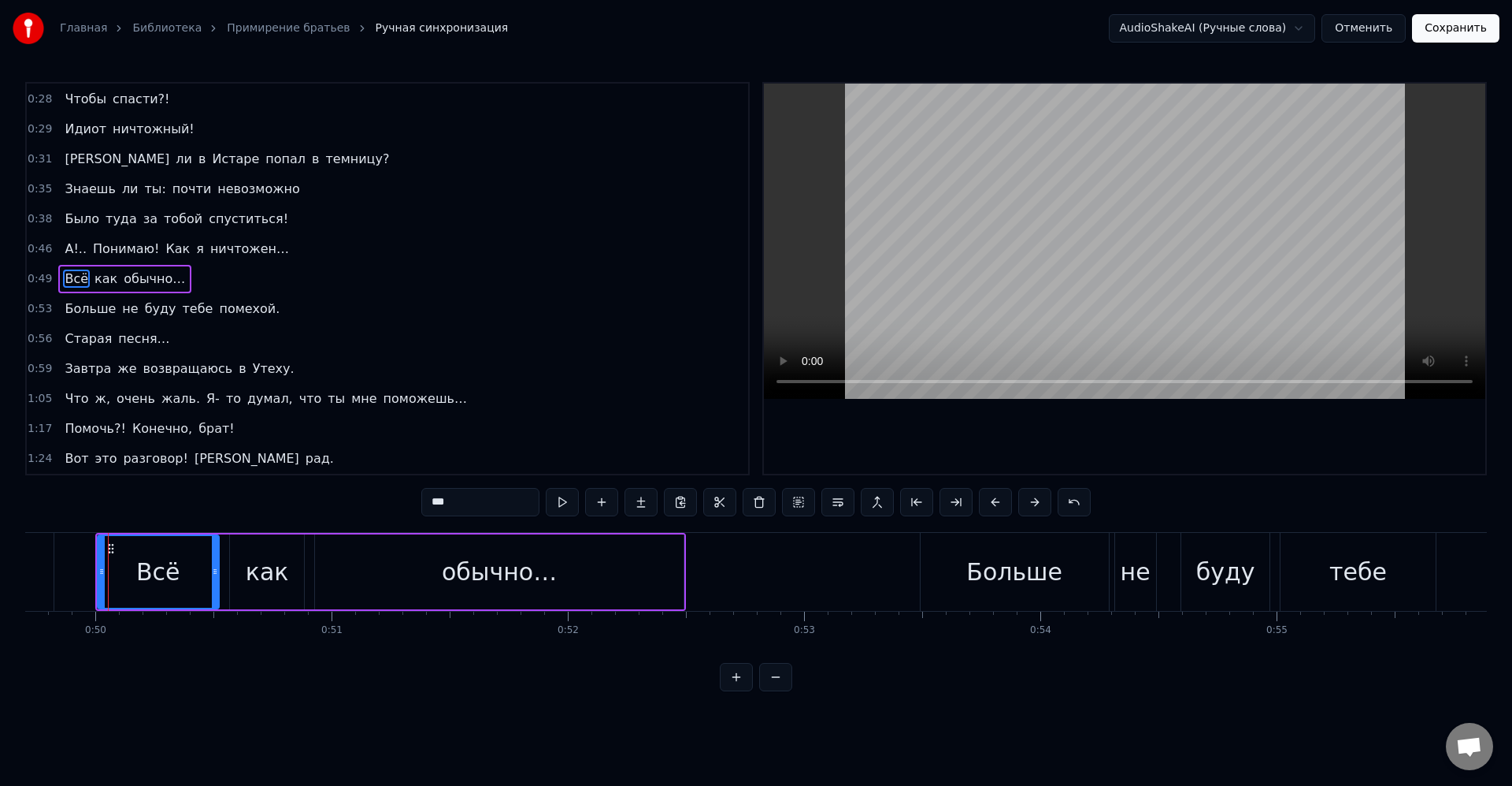
scroll to position [0, 11749]
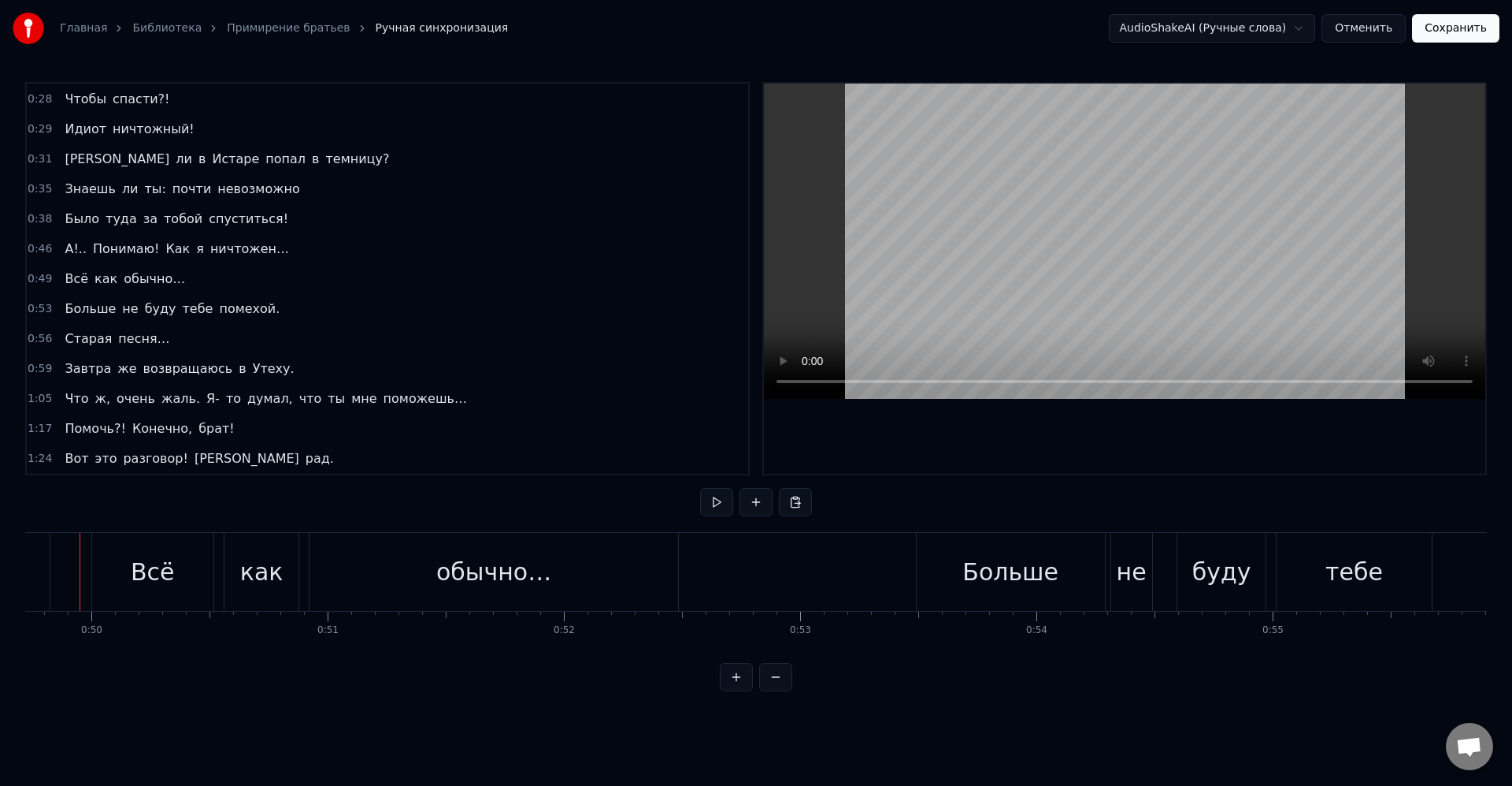
scroll to position [0, 11725]
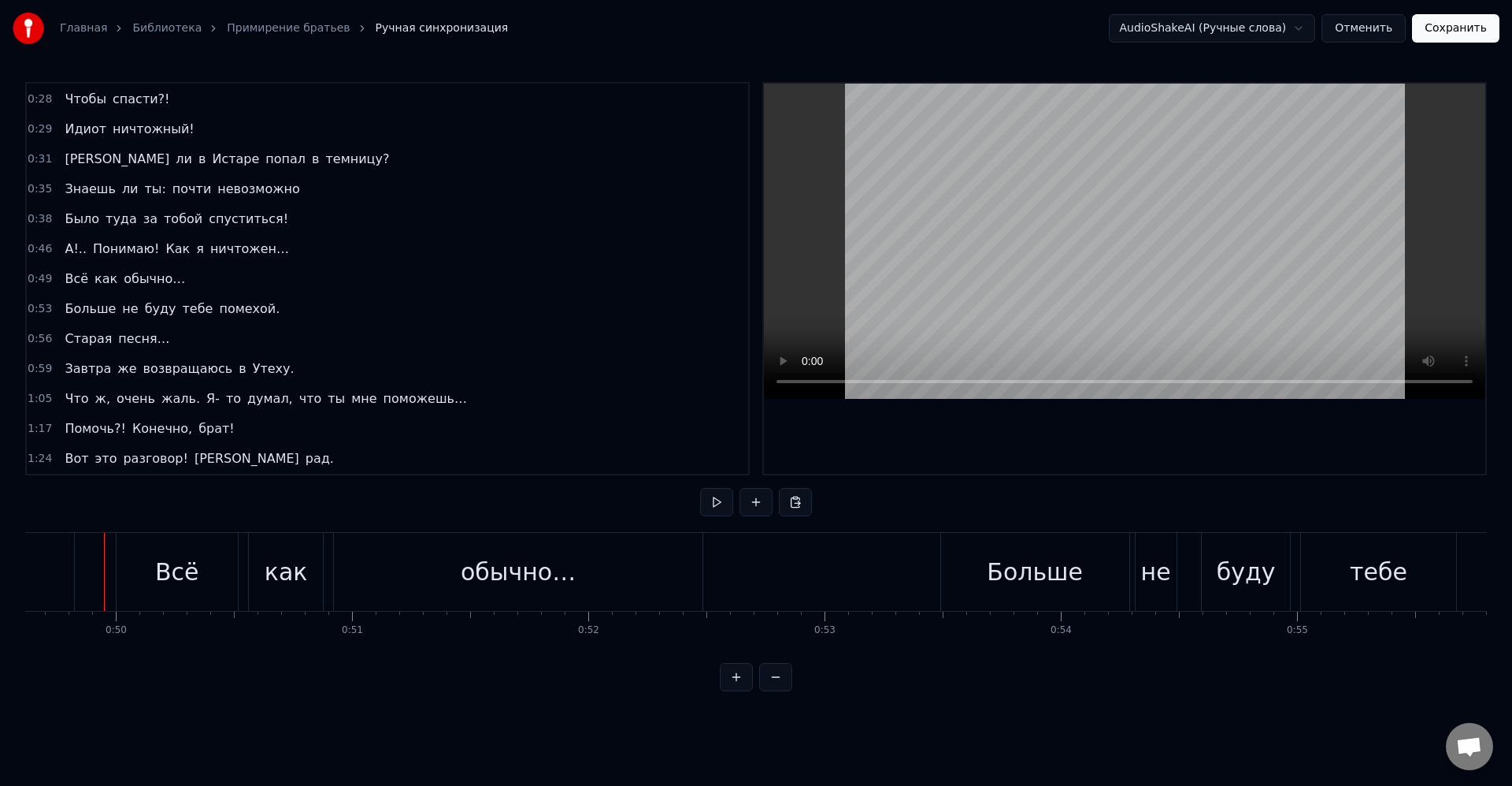
click at [155, 568] on div "Всё" at bounding box center [177, 571] width 121 height 78
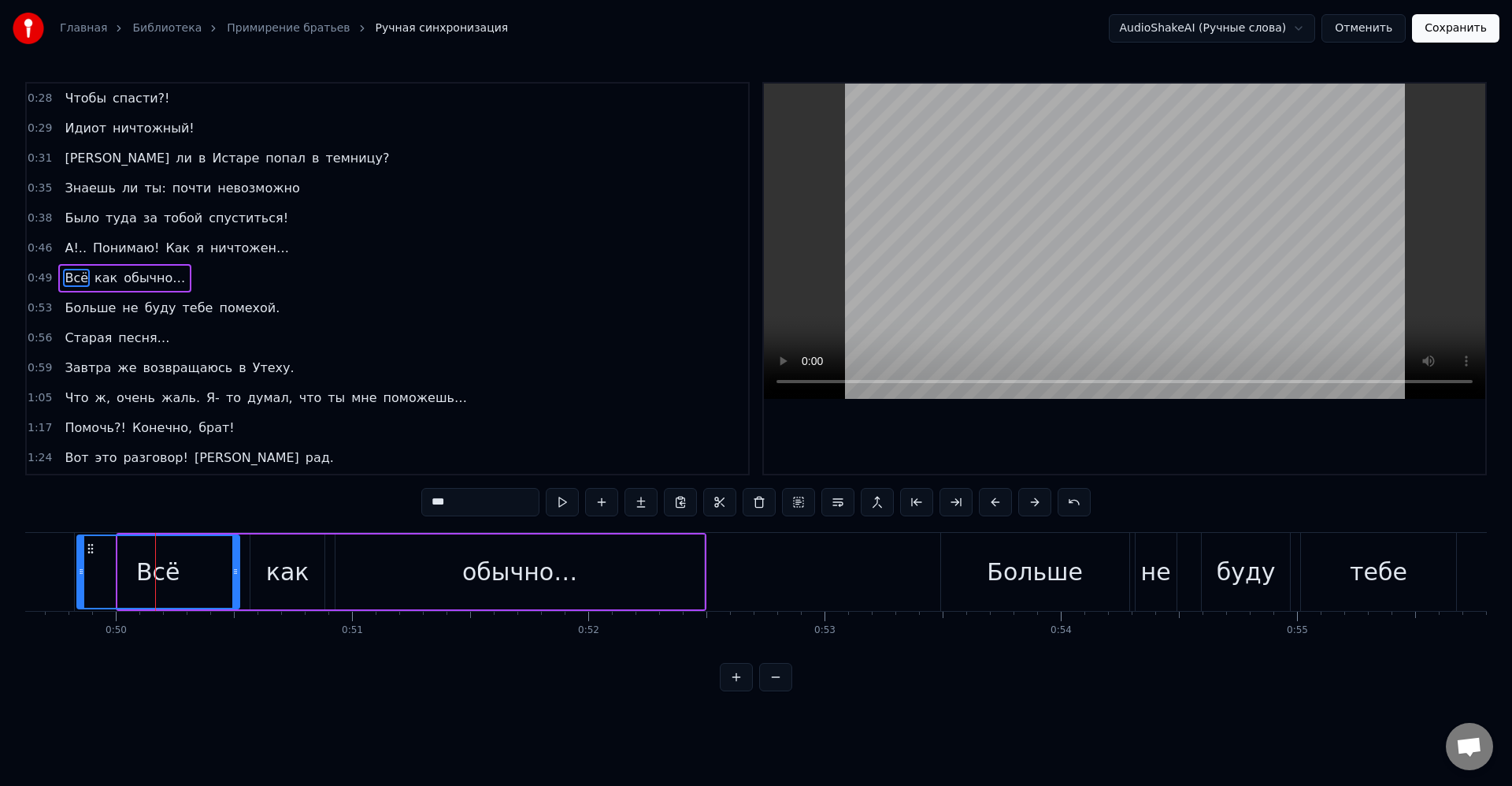
drag, startPoint x: 120, startPoint y: 571, endPoint x: 87, endPoint y: 566, distance: 33.4
click at [80, 566] on icon at bounding box center [81, 571] width 7 height 12
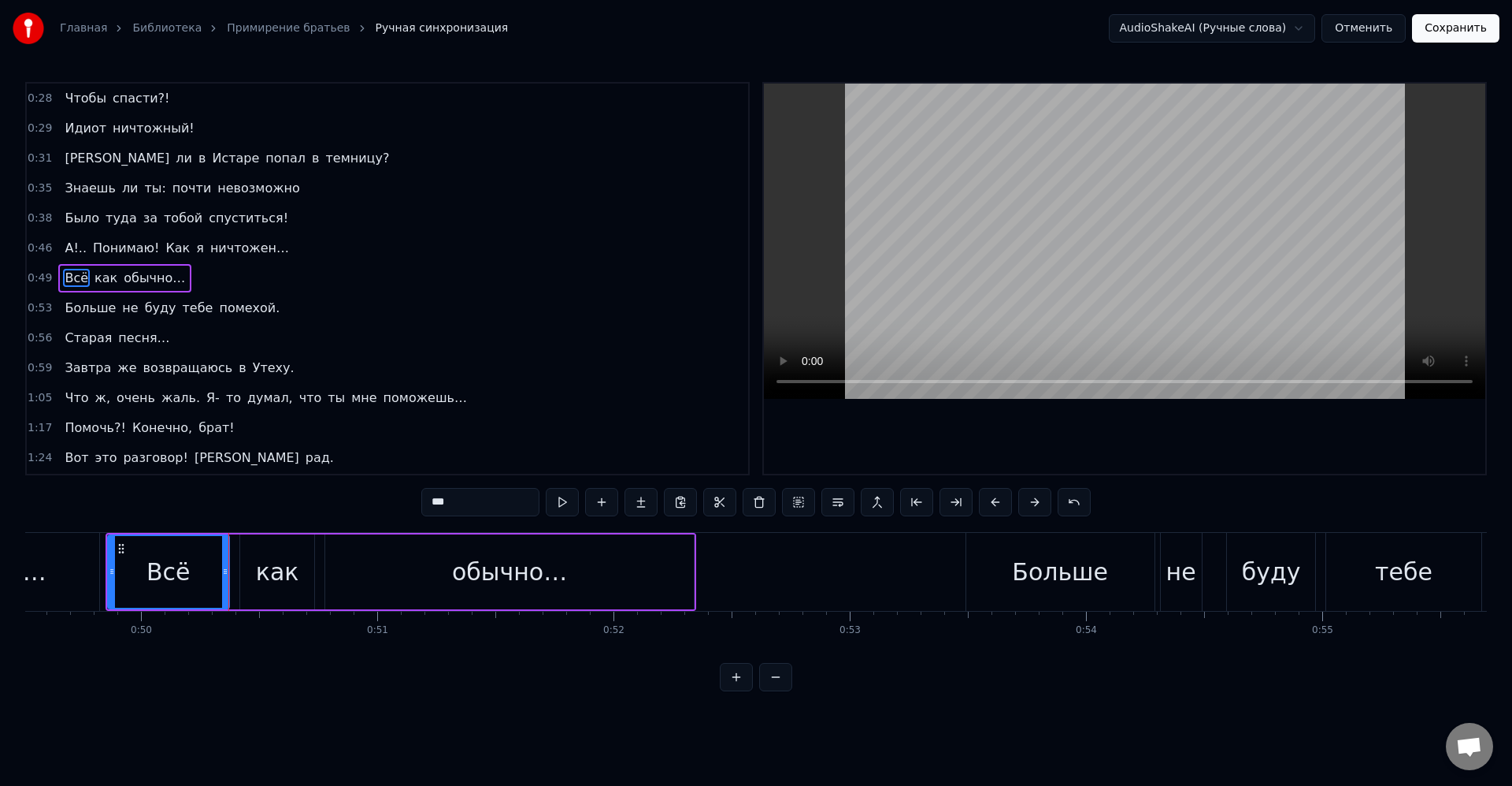
click at [498, 564] on div "обычно…" at bounding box center [509, 571] width 115 height 36
type input "*******"
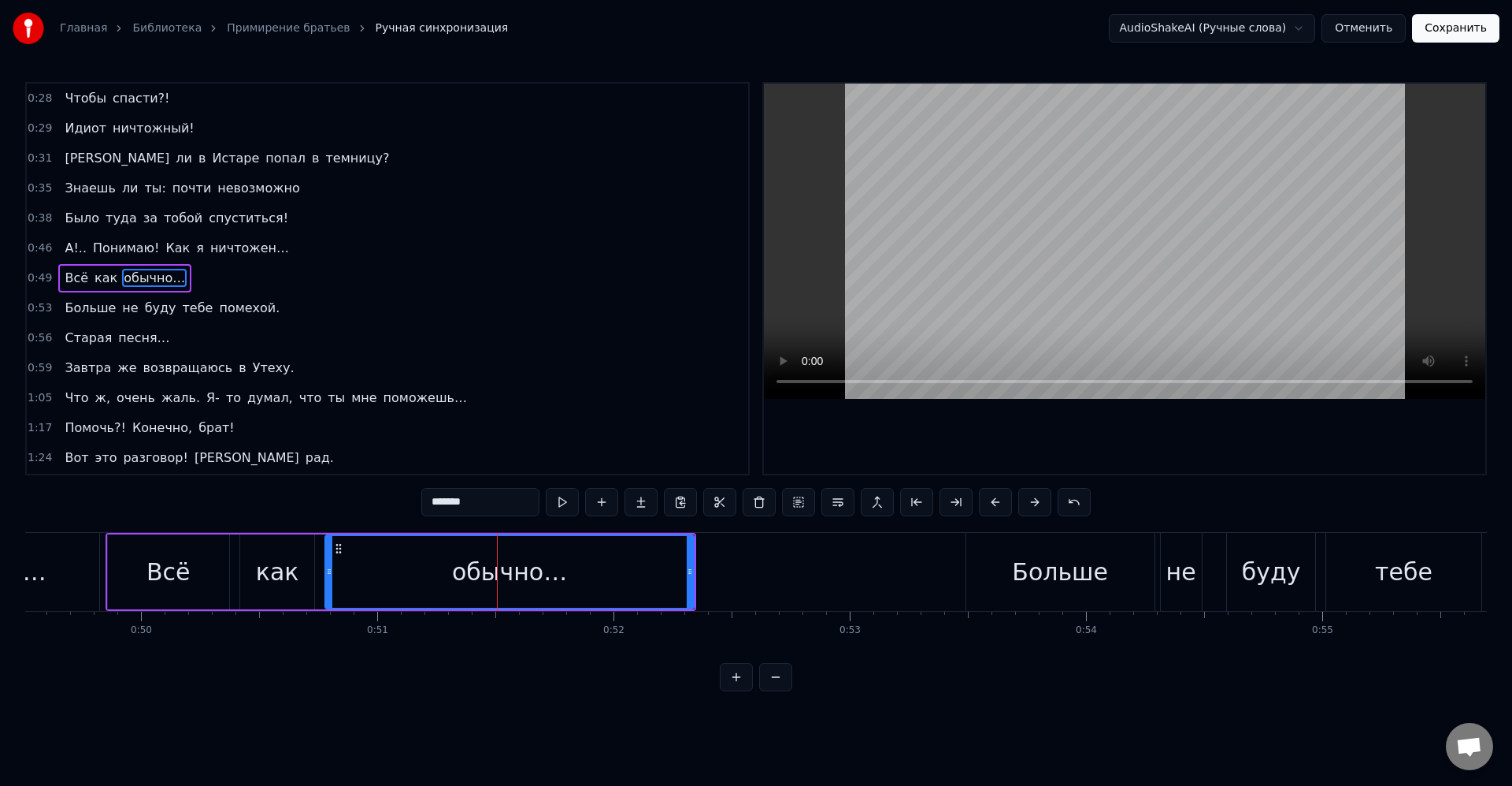
click at [184, 270] on div "0:49 Всё как обычно…" at bounding box center [387, 278] width 721 height 30
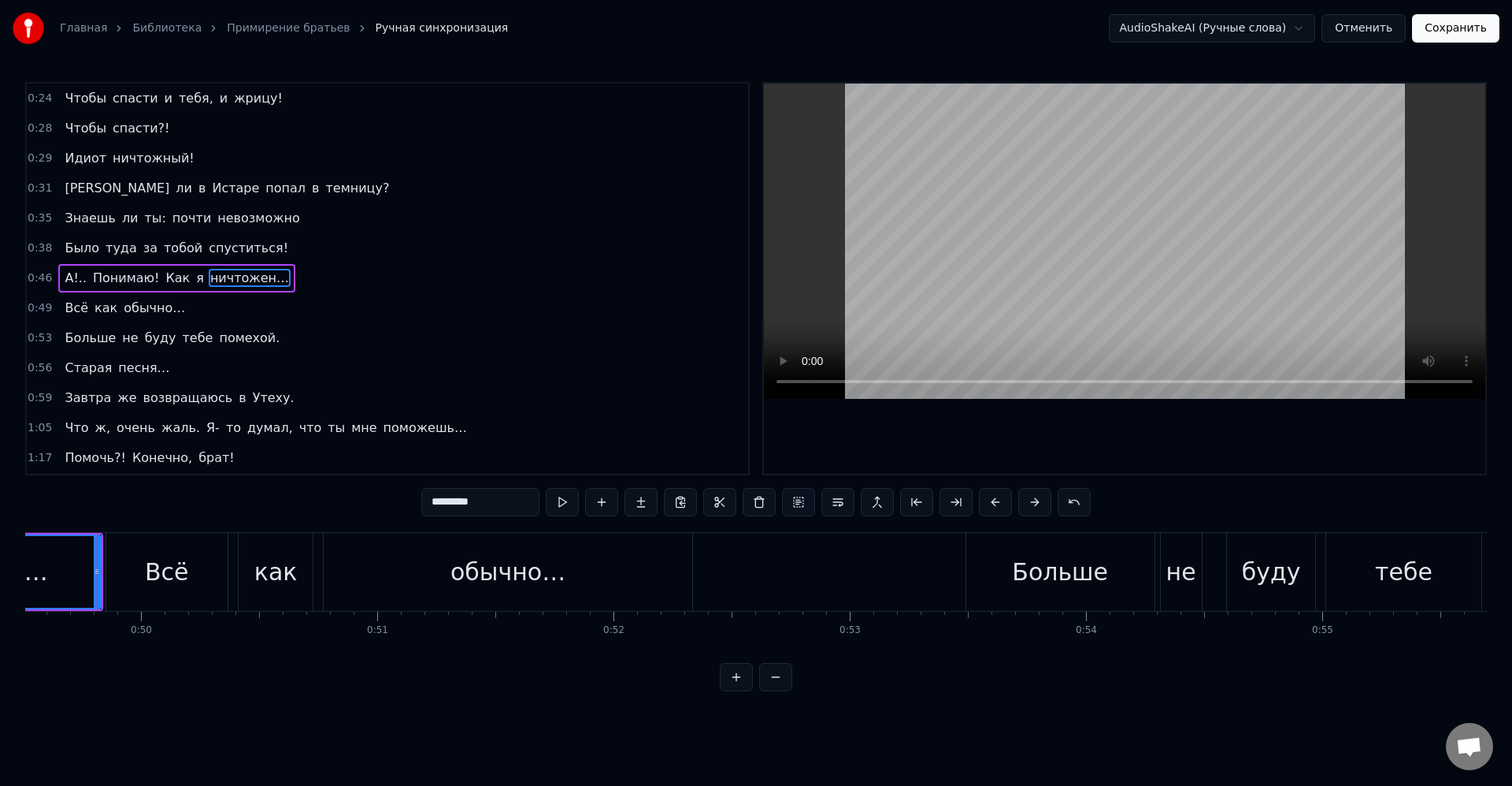
scroll to position [0, 11692]
click at [118, 534] on div "Всё" at bounding box center [173, 571] width 121 height 78
type input "***"
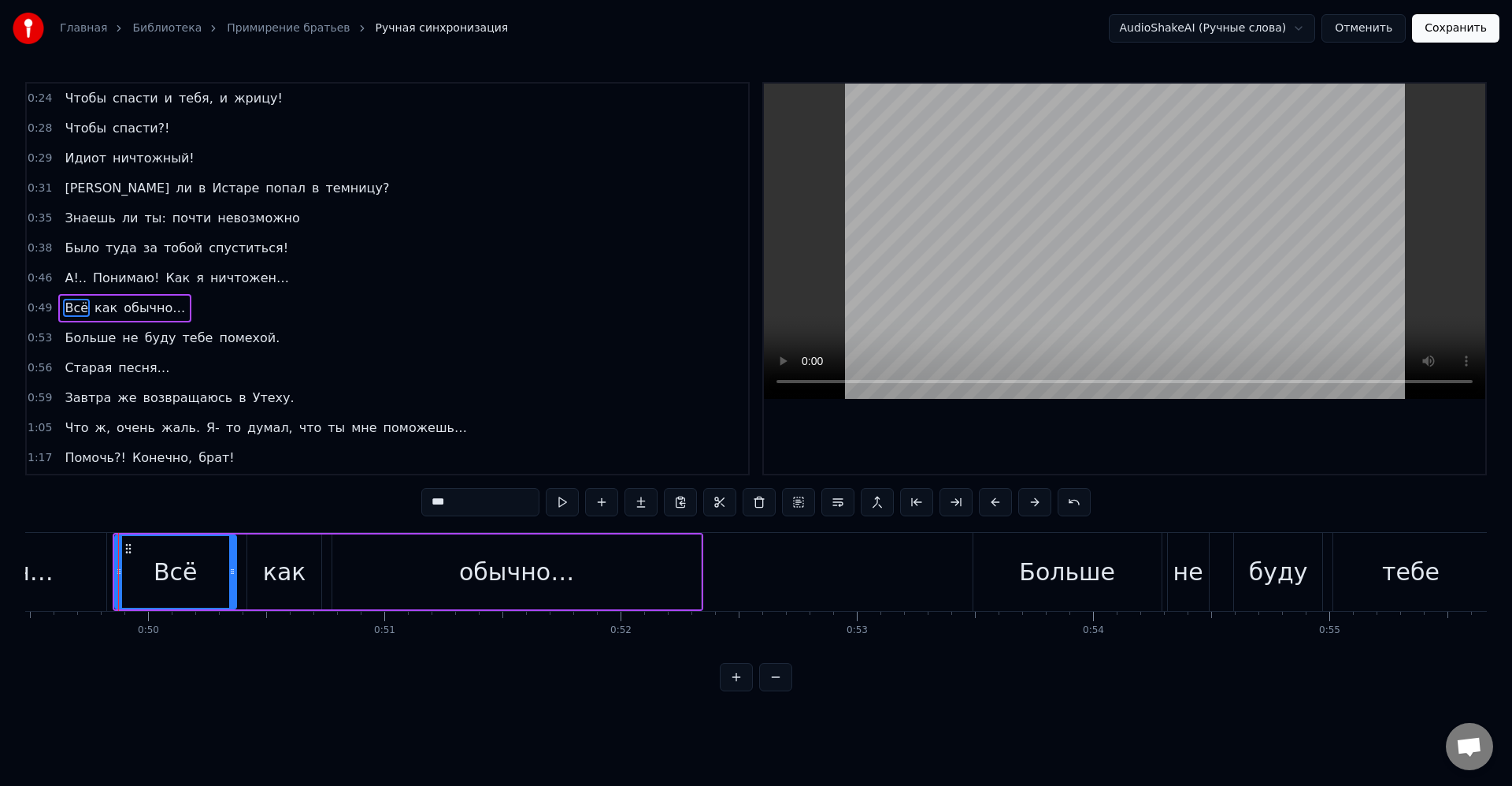
scroll to position [180, 0]
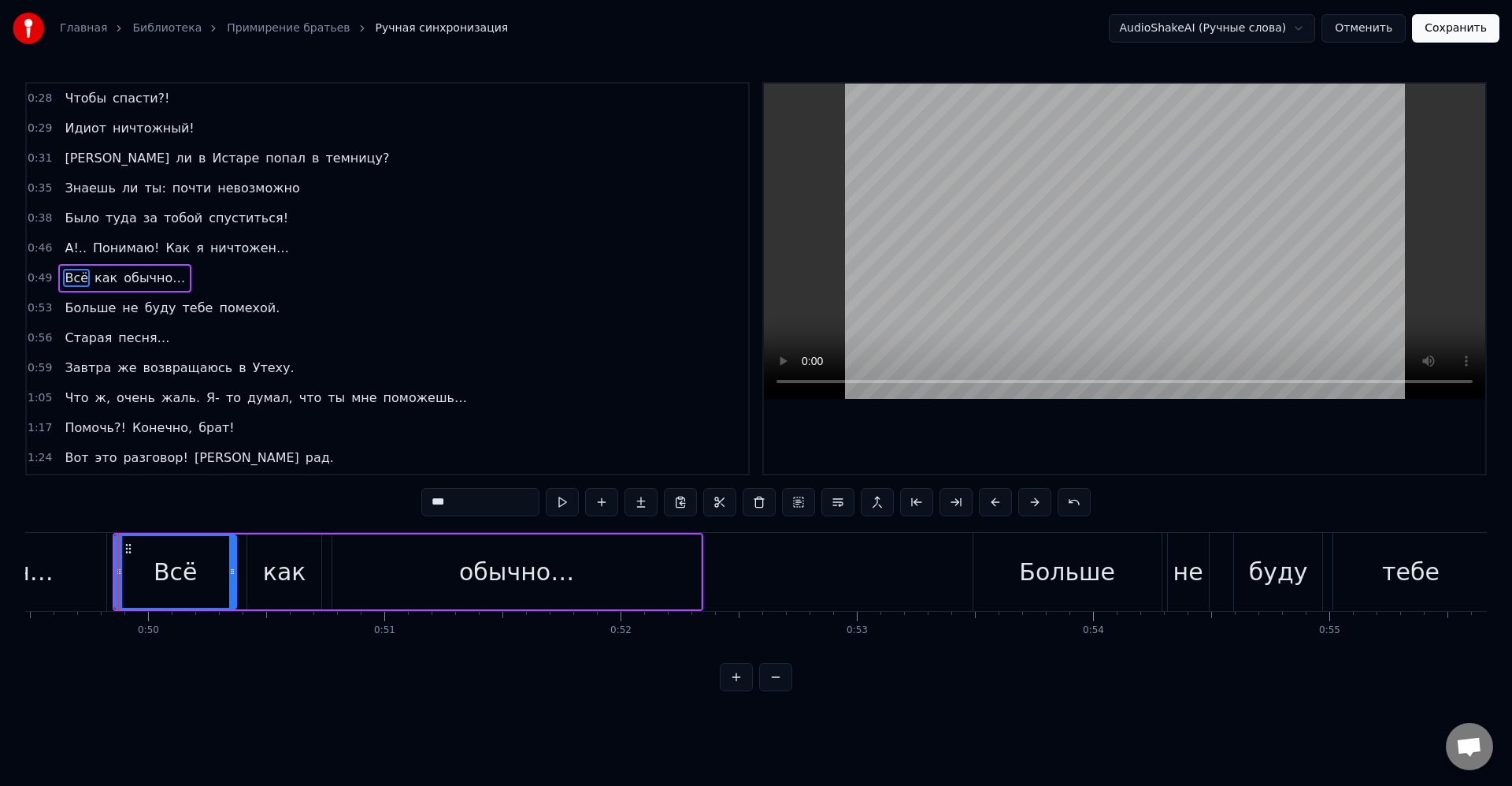
click at [112, 529] on div "0:14 Брат… 0:15 Ты всё- таки ждёшь объяснений? 0:18 [PERSON_NAME], ты предал ме…" at bounding box center [756, 386] width 1462 height 609
click at [130, 511] on div "0:14 Брат… 0:15 Ты всё- таки ждёшь объяснений? 0:18 [PERSON_NAME], ты предал ме…" at bounding box center [756, 386] width 1462 height 609
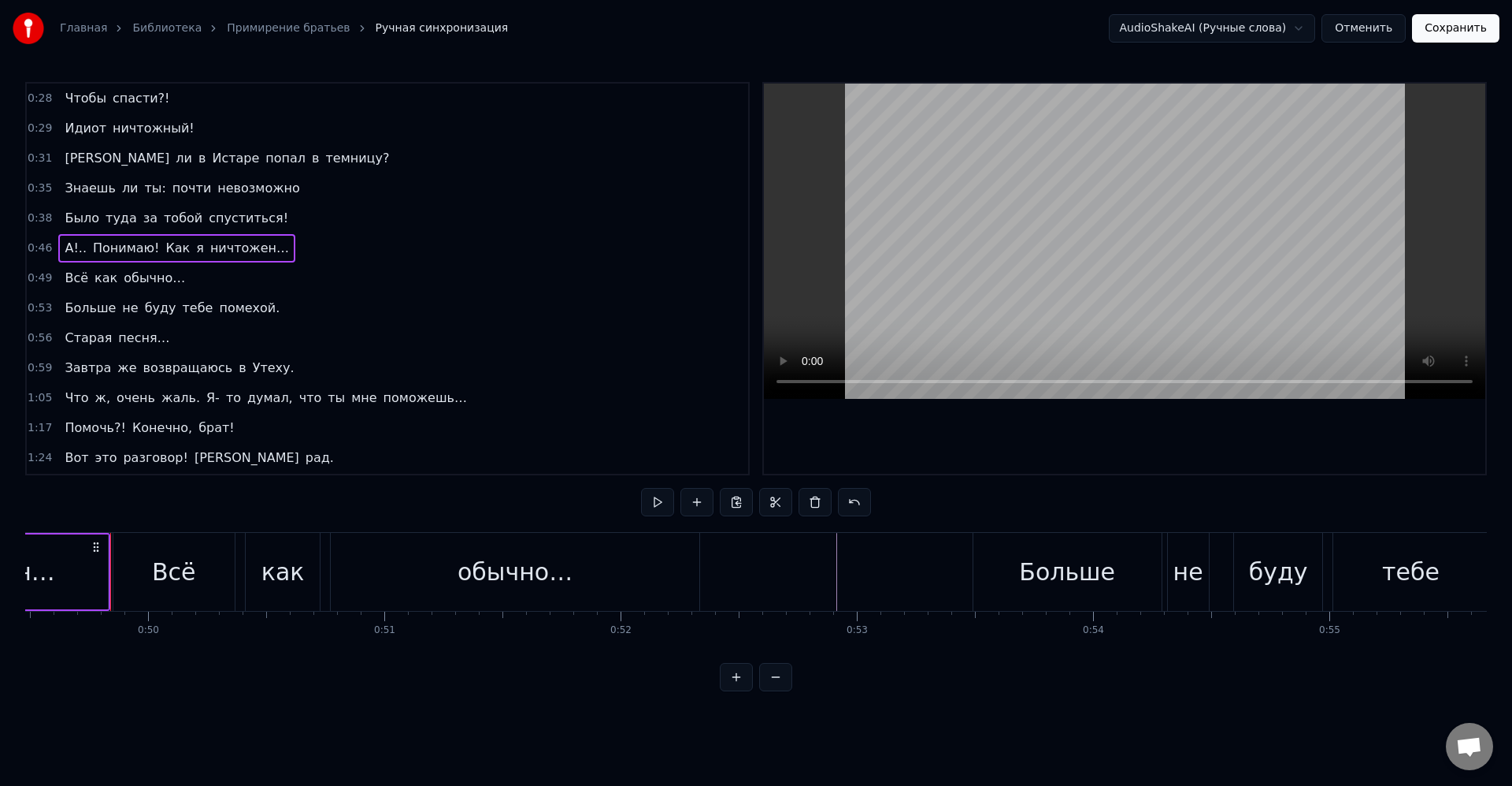
drag, startPoint x: 320, startPoint y: 549, endPoint x: 788, endPoint y: 592, distance: 470.0
click at [159, 552] on div "Всё" at bounding box center [173, 571] width 121 height 78
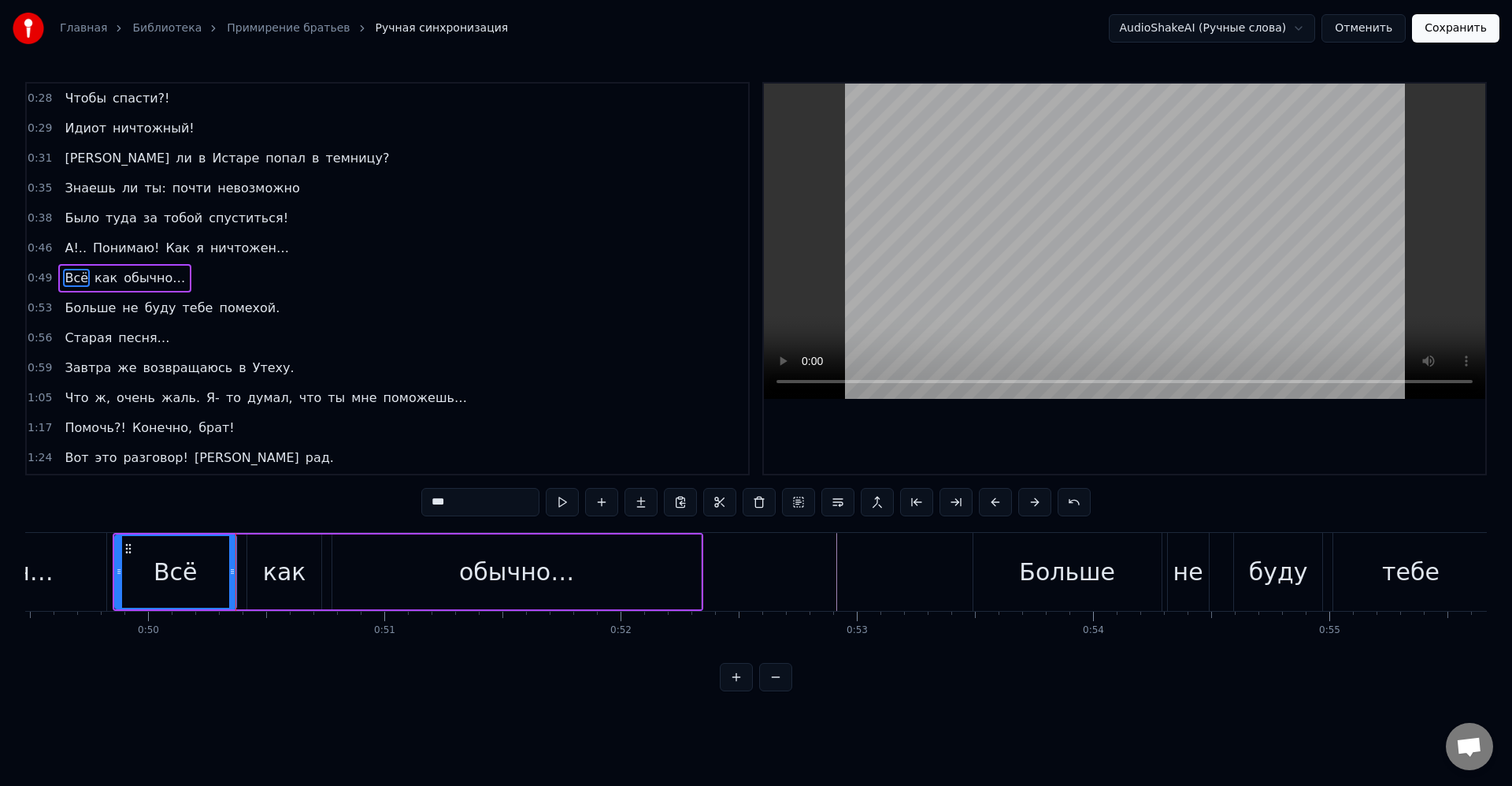
click at [178, 263] on div "0:46 А!.. Понимаю! Как я ничтожен…" at bounding box center [387, 249] width 721 height 30
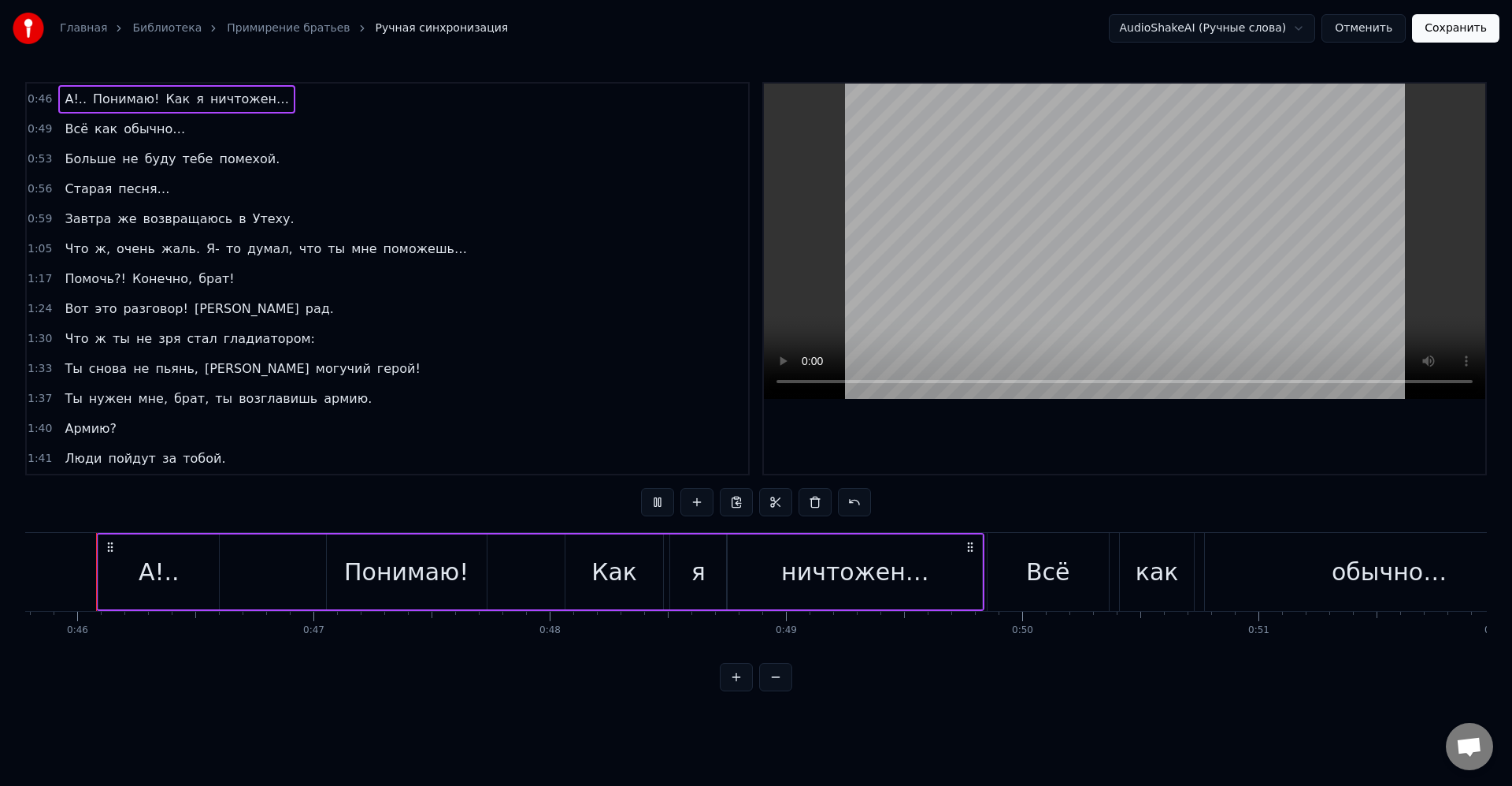
scroll to position [0, 10814]
click at [995, 537] on div "Всё" at bounding box center [1052, 571] width 121 height 78
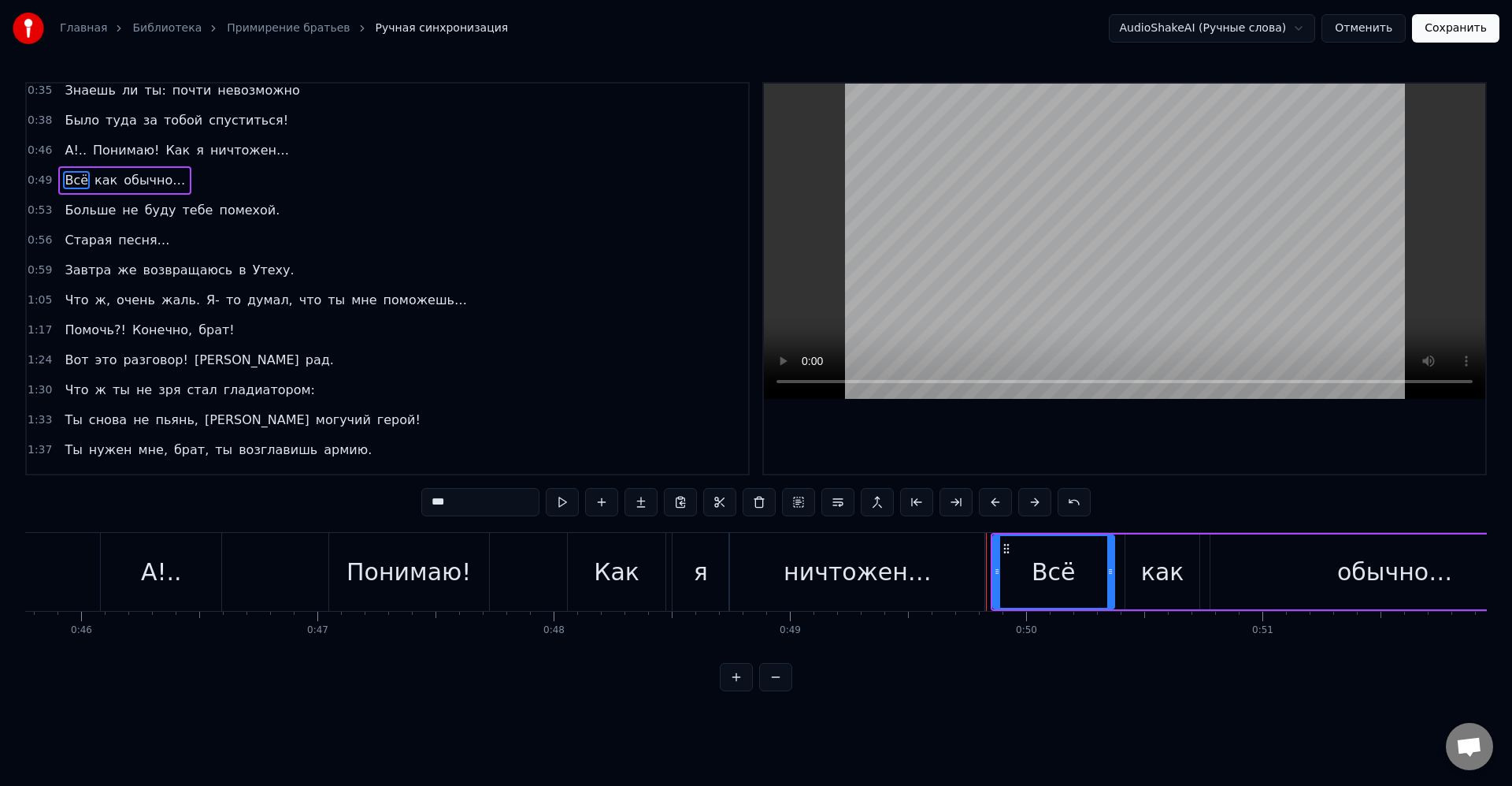
scroll to position [180, 0]
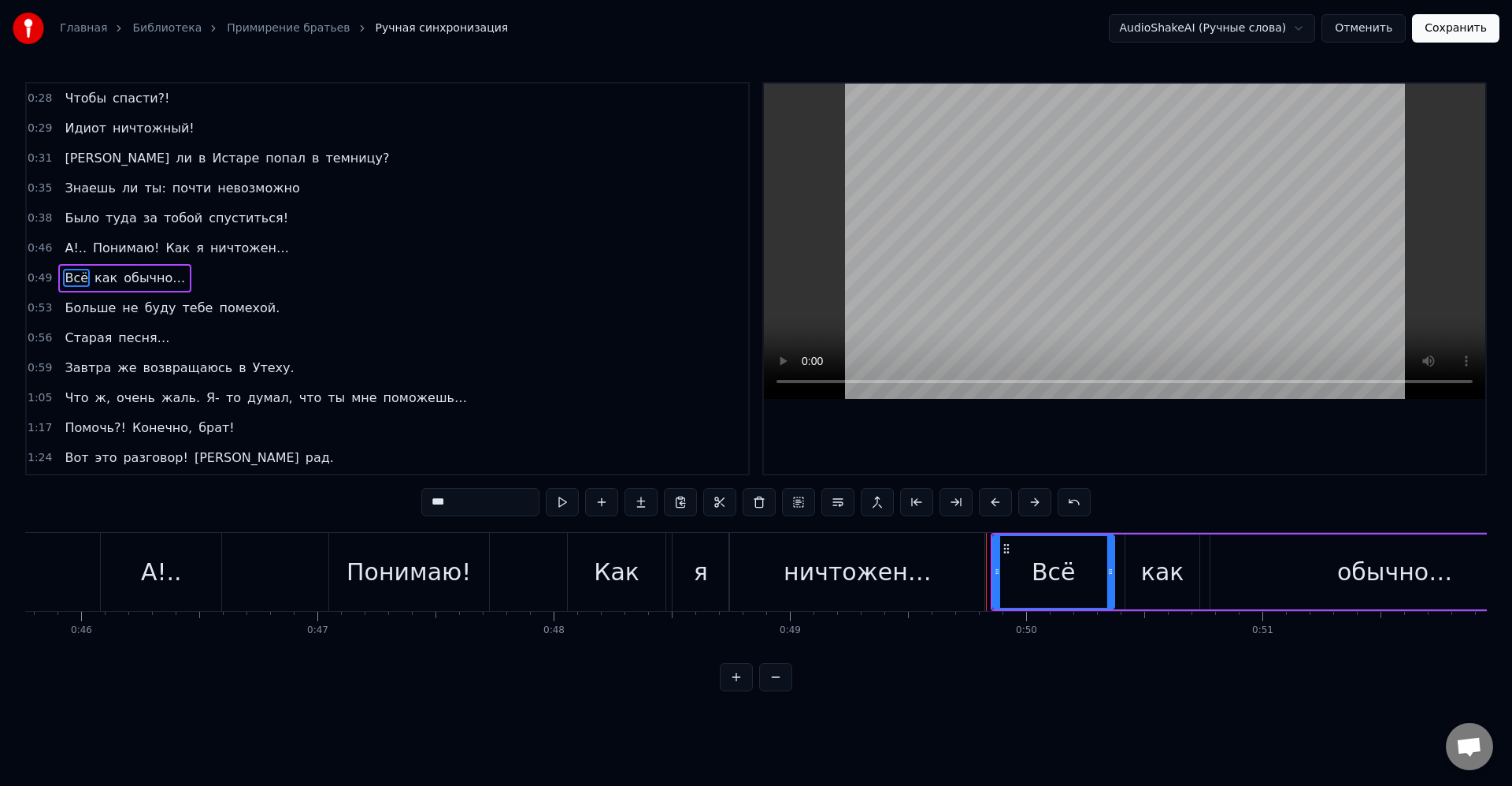
click at [1152, 535] on div "как" at bounding box center [1163, 571] width 74 height 75
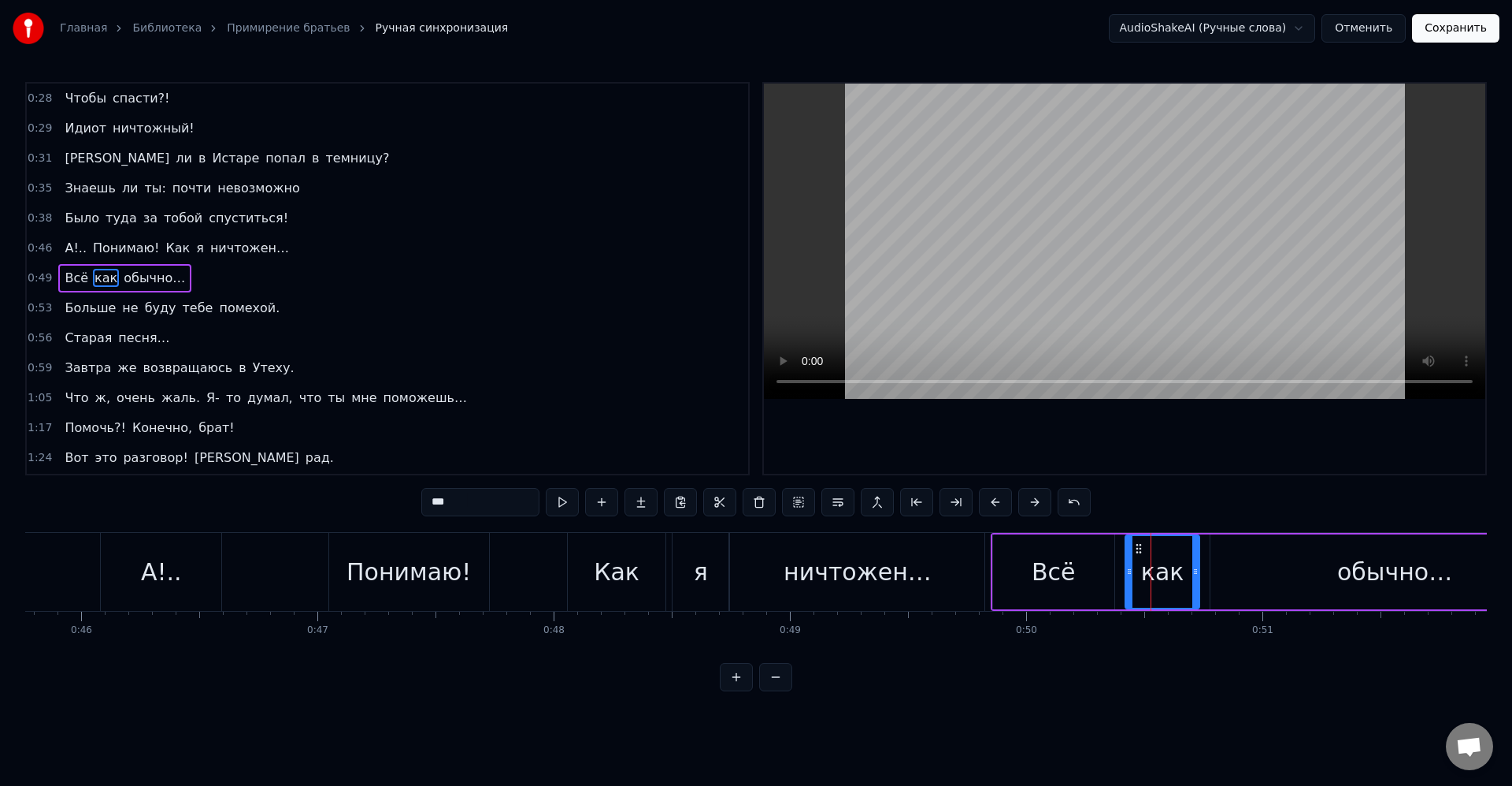
click at [1242, 537] on div "обычно…" at bounding box center [1395, 571] width 368 height 75
type input "*******"
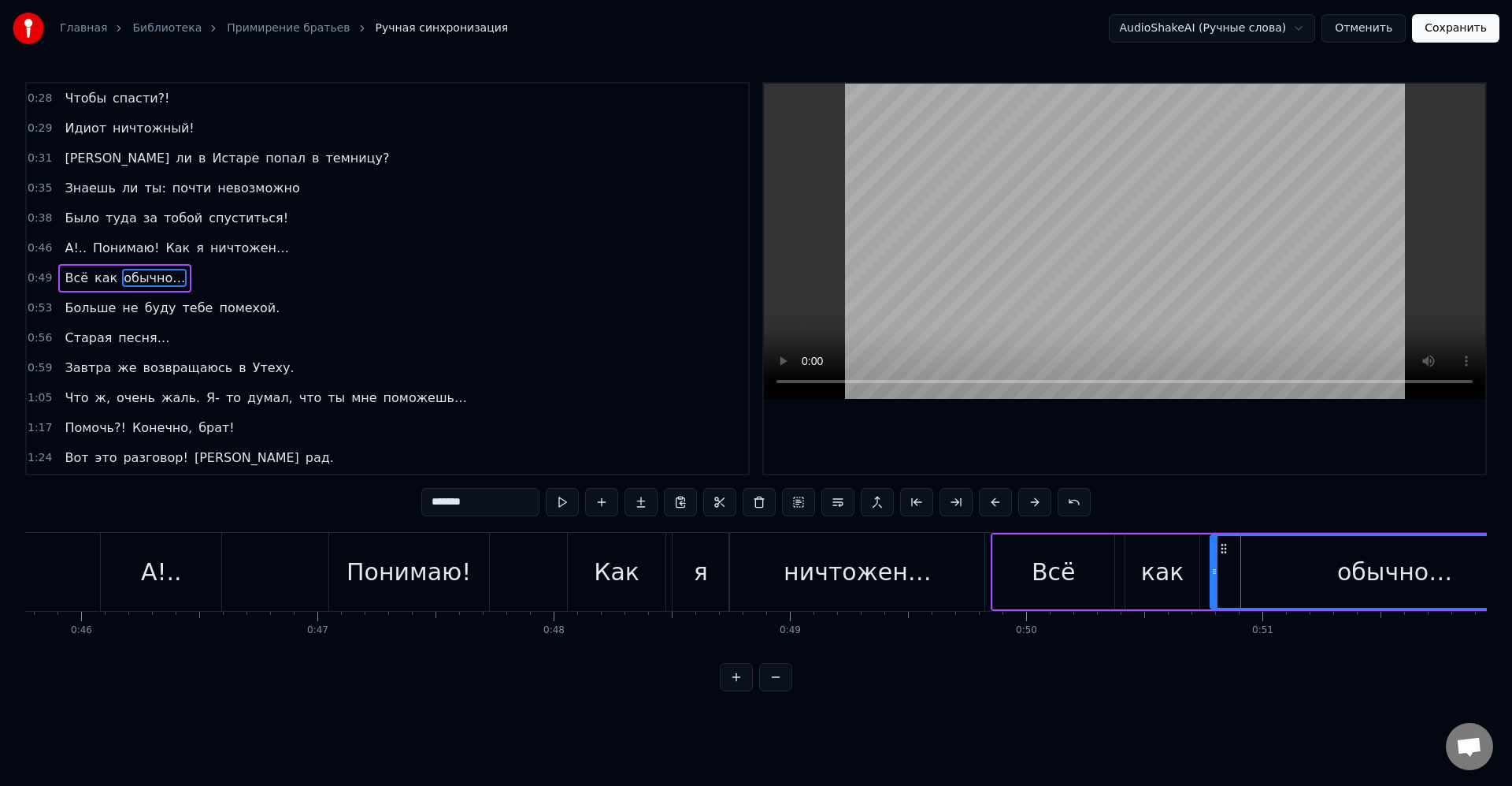
click at [1208, 541] on div "Всё как обычно…" at bounding box center [1287, 571] width 591 height 78
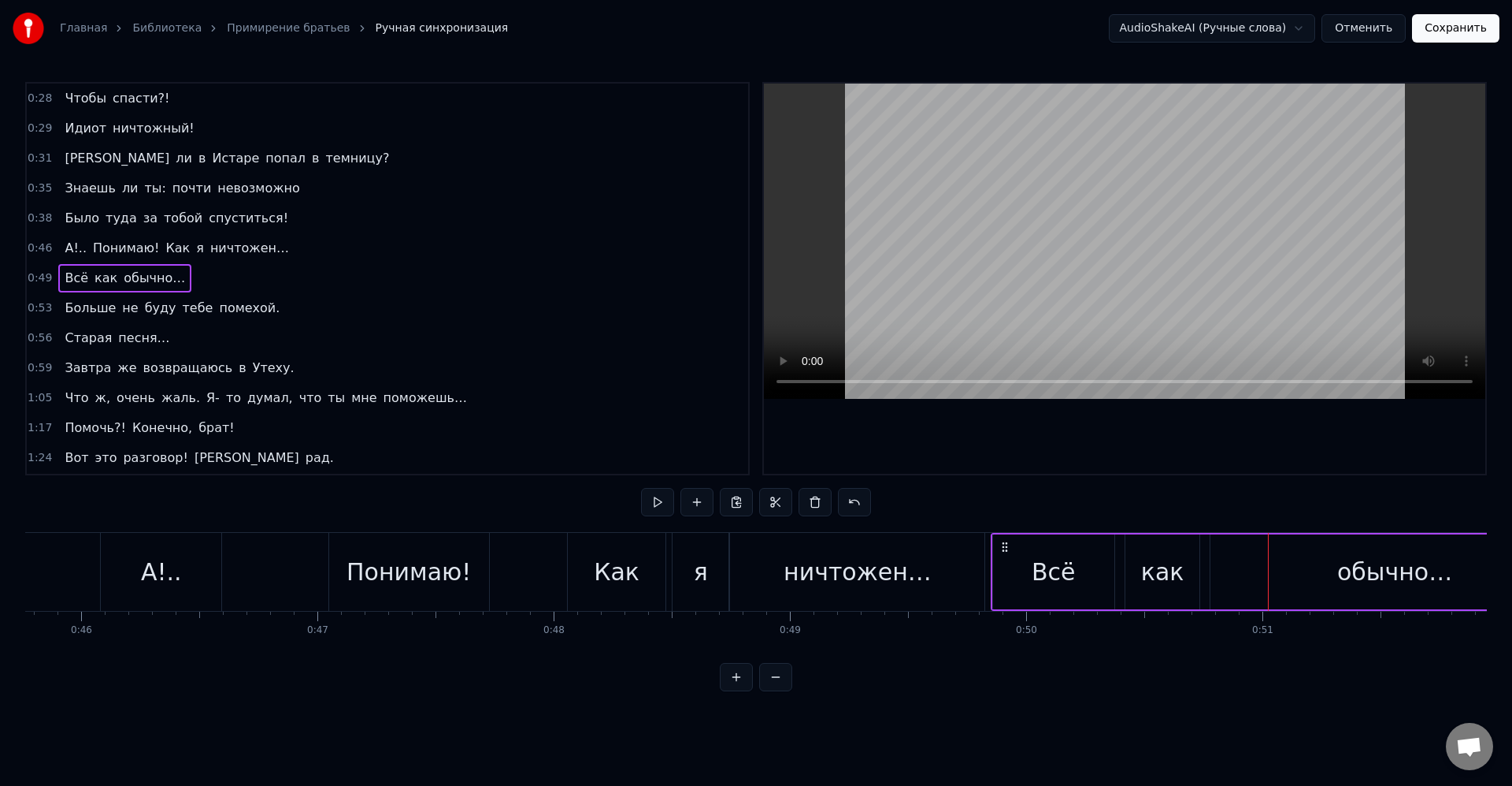
click at [1169, 580] on div "как" at bounding box center [1163, 571] width 43 height 36
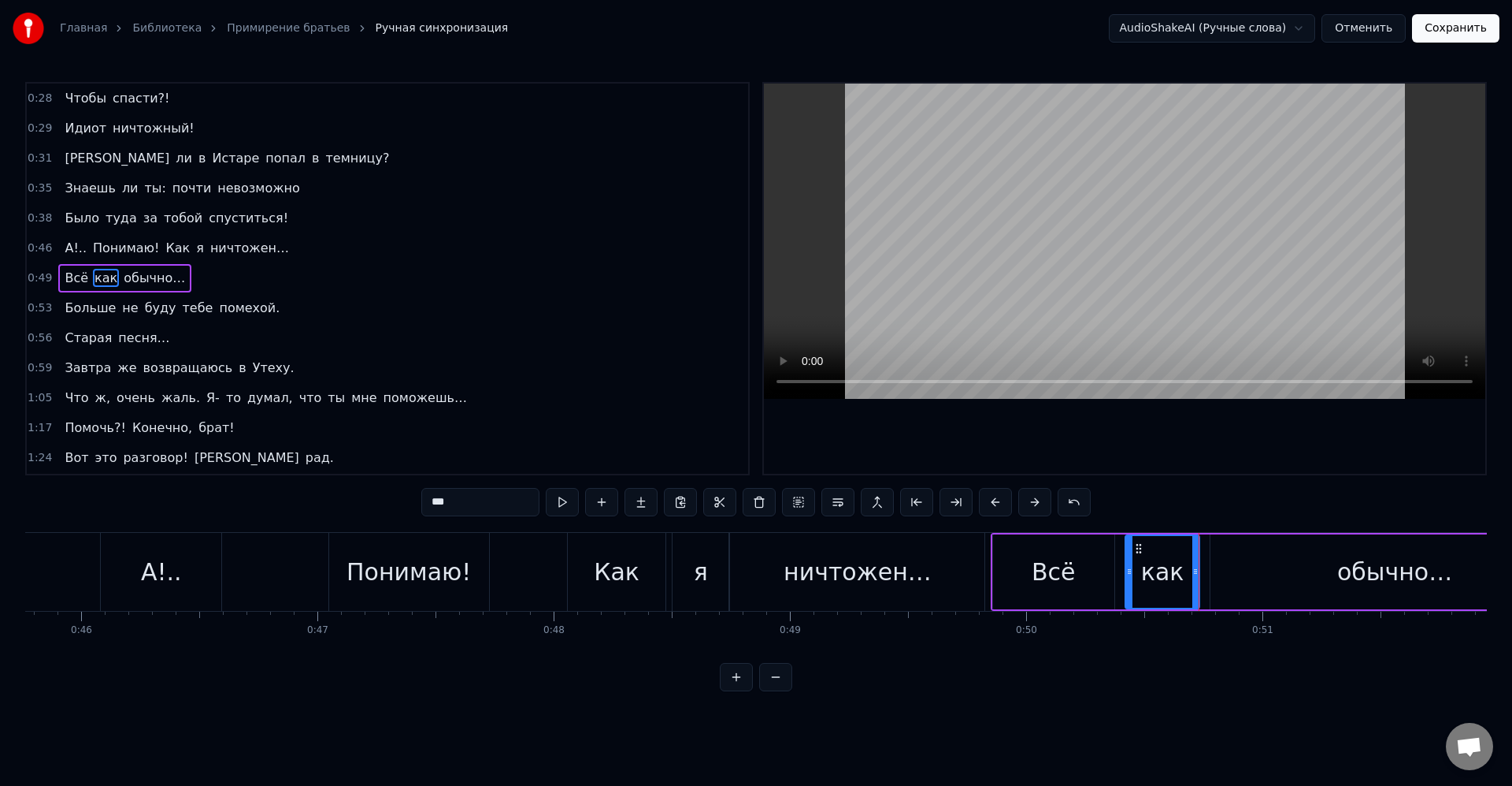
click at [1169, 571] on div "как" at bounding box center [1163, 571] width 43 height 36
drag, startPoint x: 1086, startPoint y: 580, endPoint x: 1090, endPoint y: 613, distance: 33.2
click at [1084, 580] on div "Всё" at bounding box center [1054, 571] width 121 height 75
type input "***"
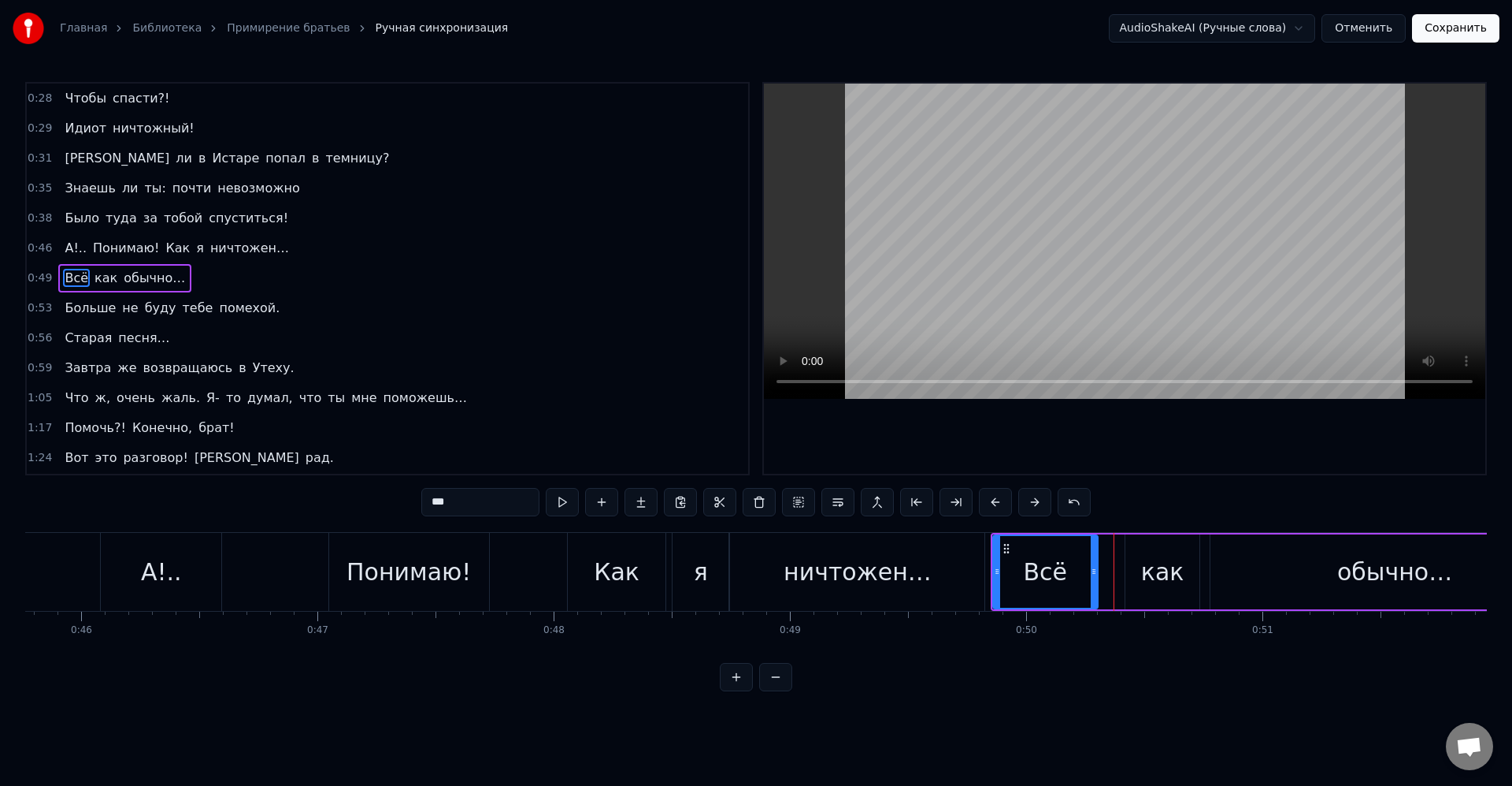
drag, startPoint x: 1105, startPoint y: 570, endPoint x: 1092, endPoint y: 568, distance: 13.2
click at [1092, 568] on icon at bounding box center [1094, 571] width 7 height 12
click at [1121, 567] on div "Всё как обычно…" at bounding box center [1287, 571] width 591 height 78
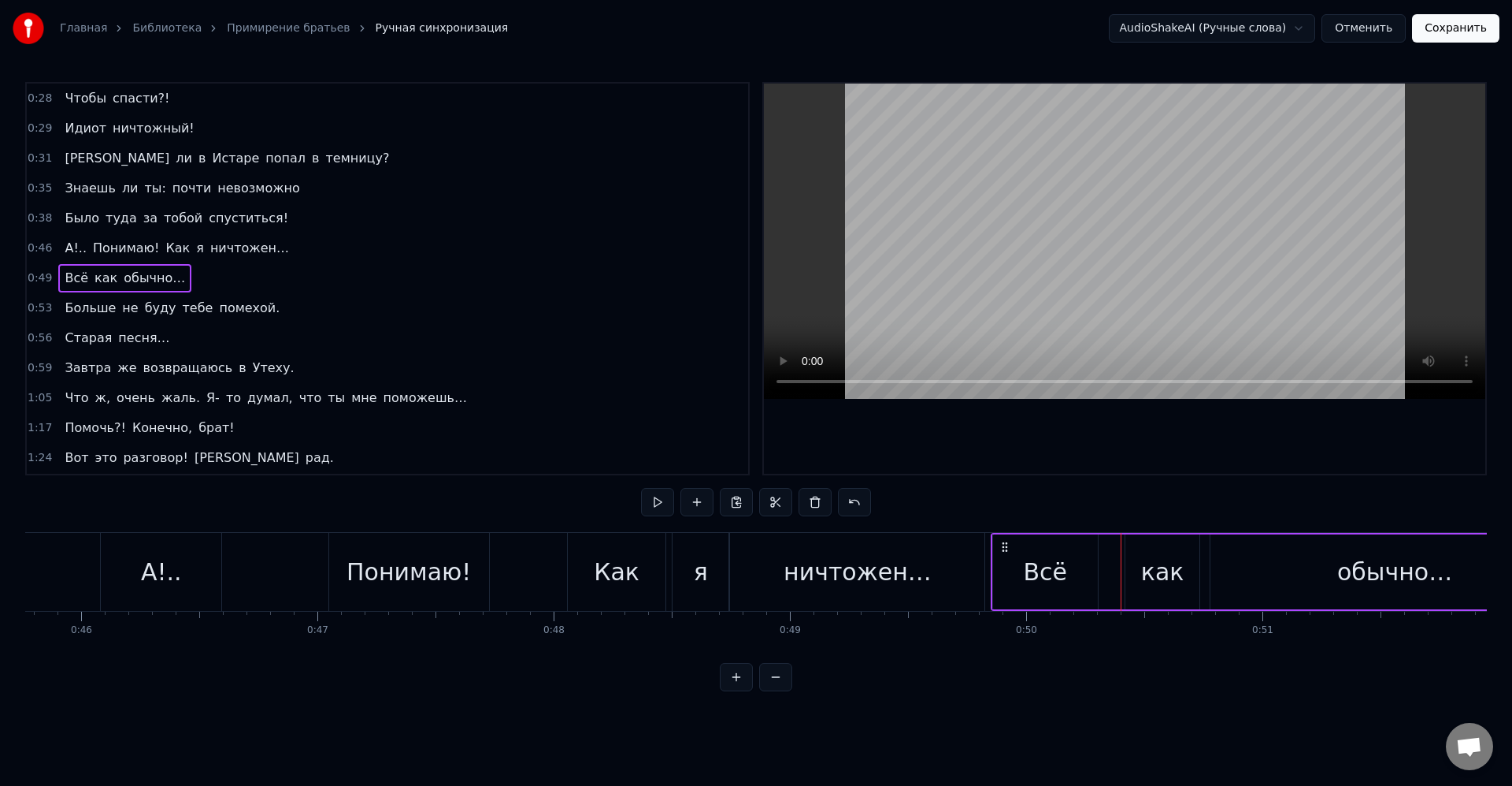
click at [1136, 570] on div "как" at bounding box center [1163, 571] width 74 height 75
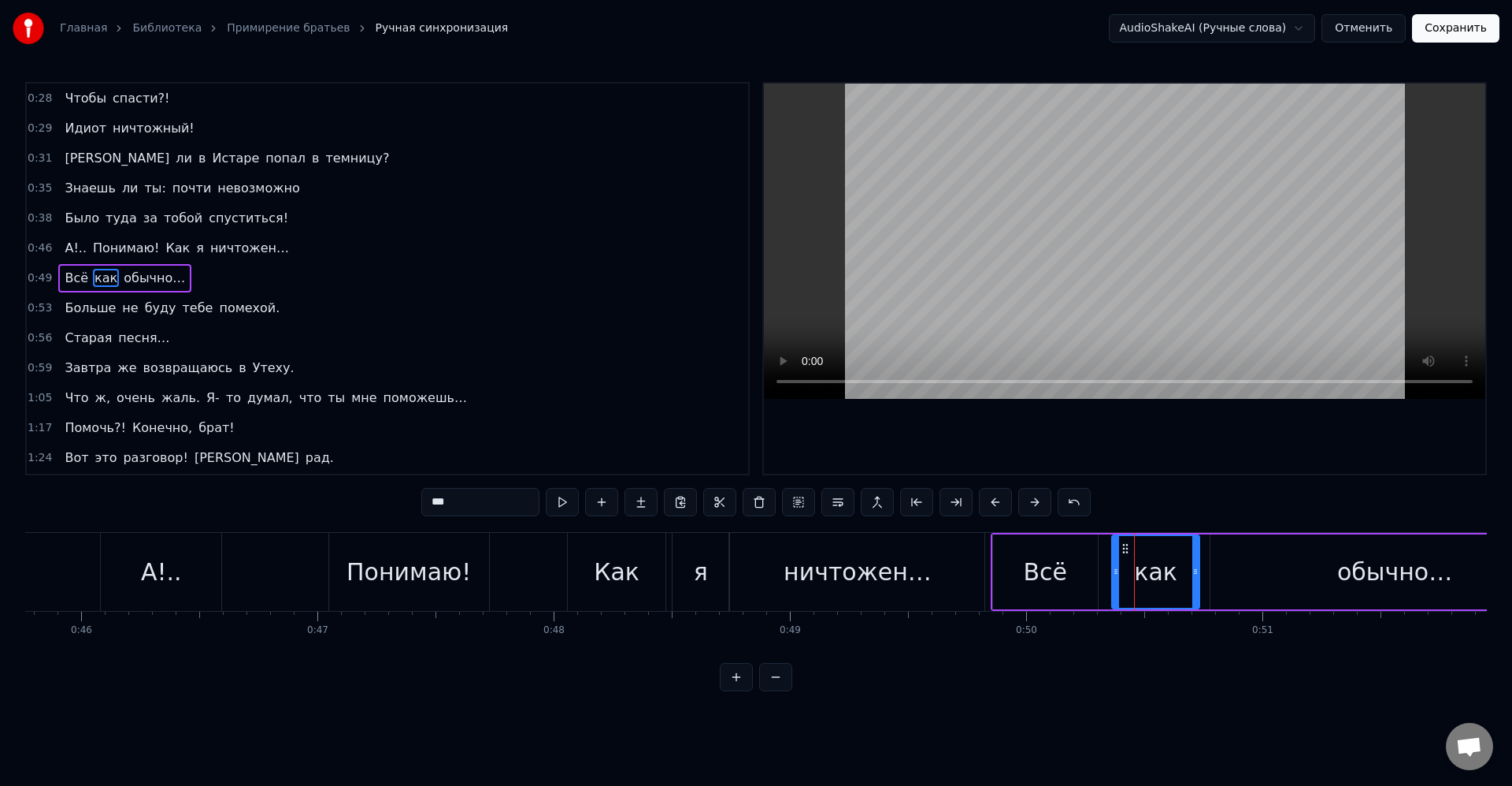
drag, startPoint x: 1131, startPoint y: 569, endPoint x: 1117, endPoint y: 567, distance: 14.1
click at [1117, 567] on icon at bounding box center [1117, 571] width 7 height 12
click at [1131, 563] on div "как" at bounding box center [1156, 571] width 86 height 72
drag, startPoint x: 1195, startPoint y: 574, endPoint x: 1183, endPoint y: 571, distance: 12.4
click at [1183, 571] on icon at bounding box center [1184, 571] width 7 height 12
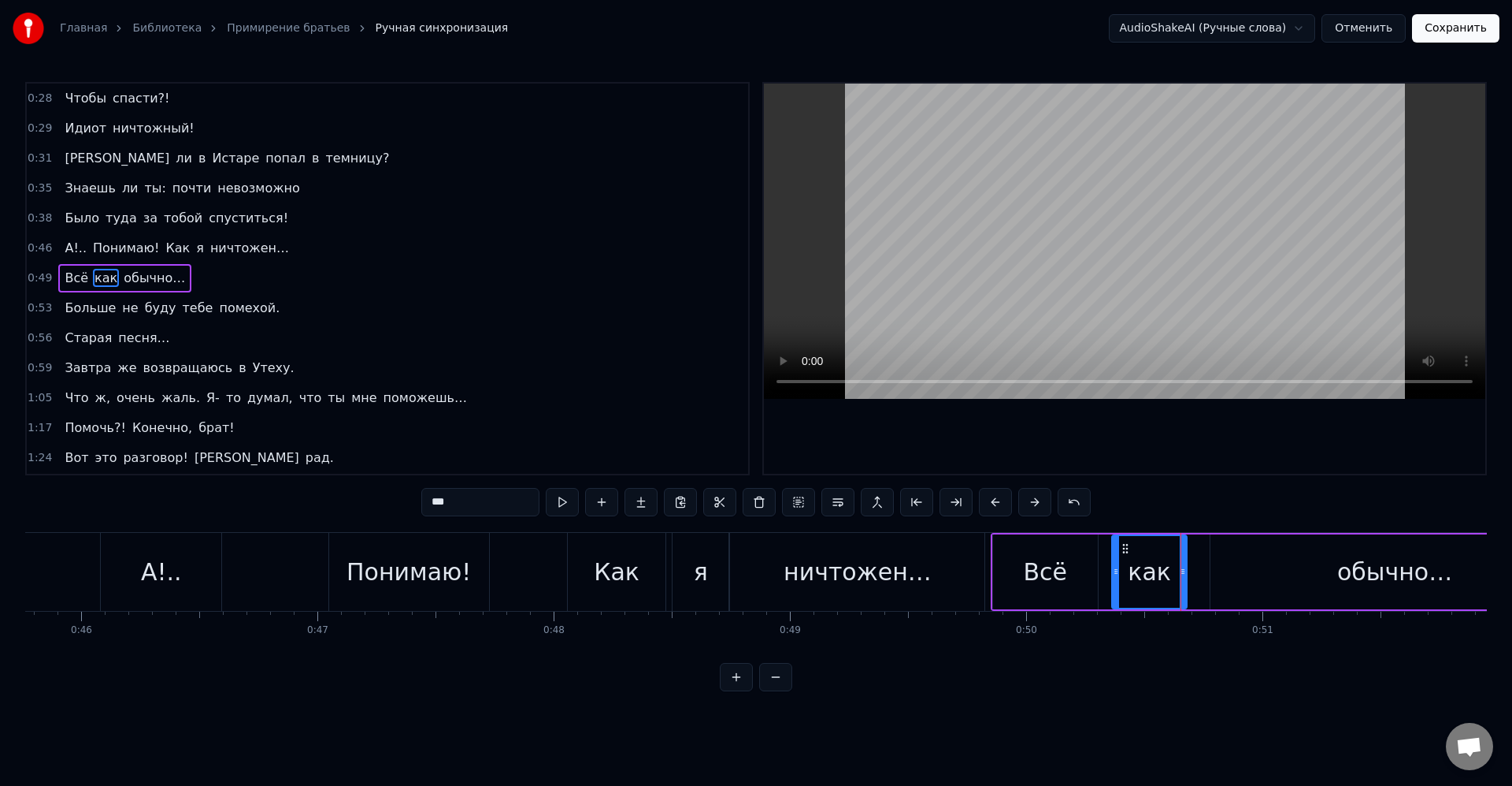
click at [1228, 567] on div "обычно…" at bounding box center [1395, 571] width 368 height 75
type input "*******"
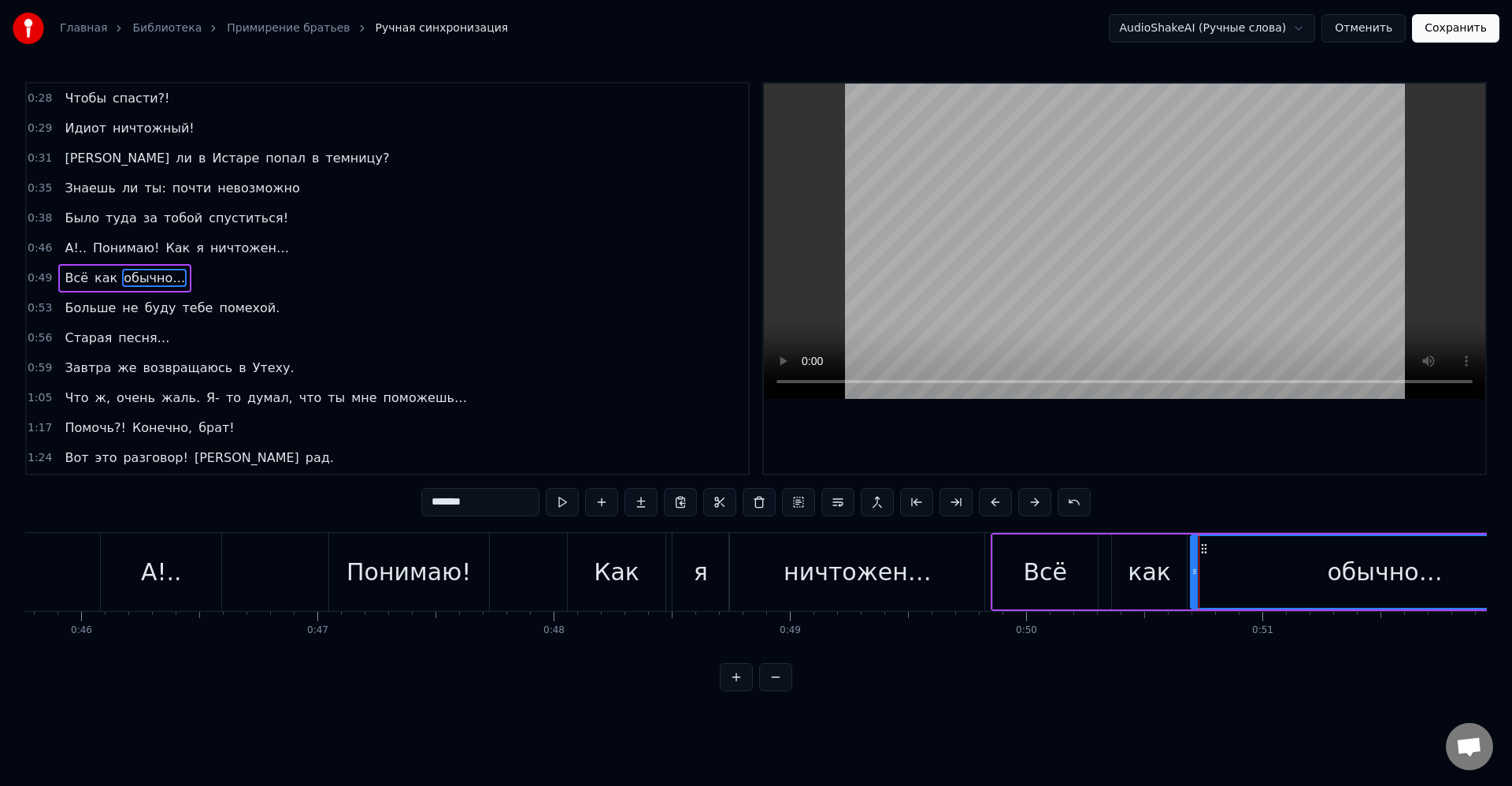
drag, startPoint x: 1217, startPoint y: 571, endPoint x: 1196, endPoint y: 567, distance: 21.4
click at [1197, 568] on icon at bounding box center [1195, 571] width 7 height 12
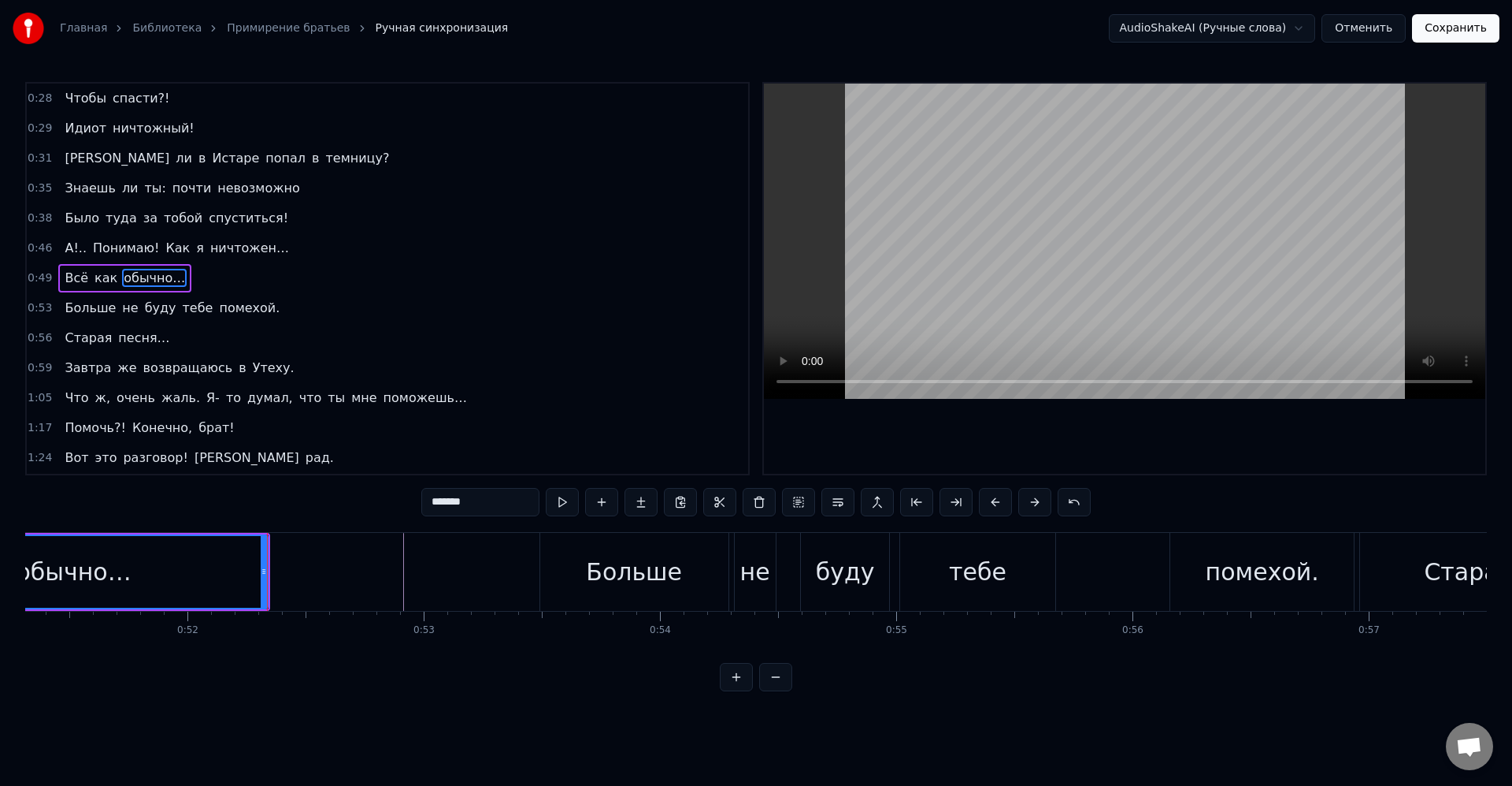
scroll to position [0, 12131]
click at [327, 573] on div at bounding box center [1321, 571] width 26855 height 78
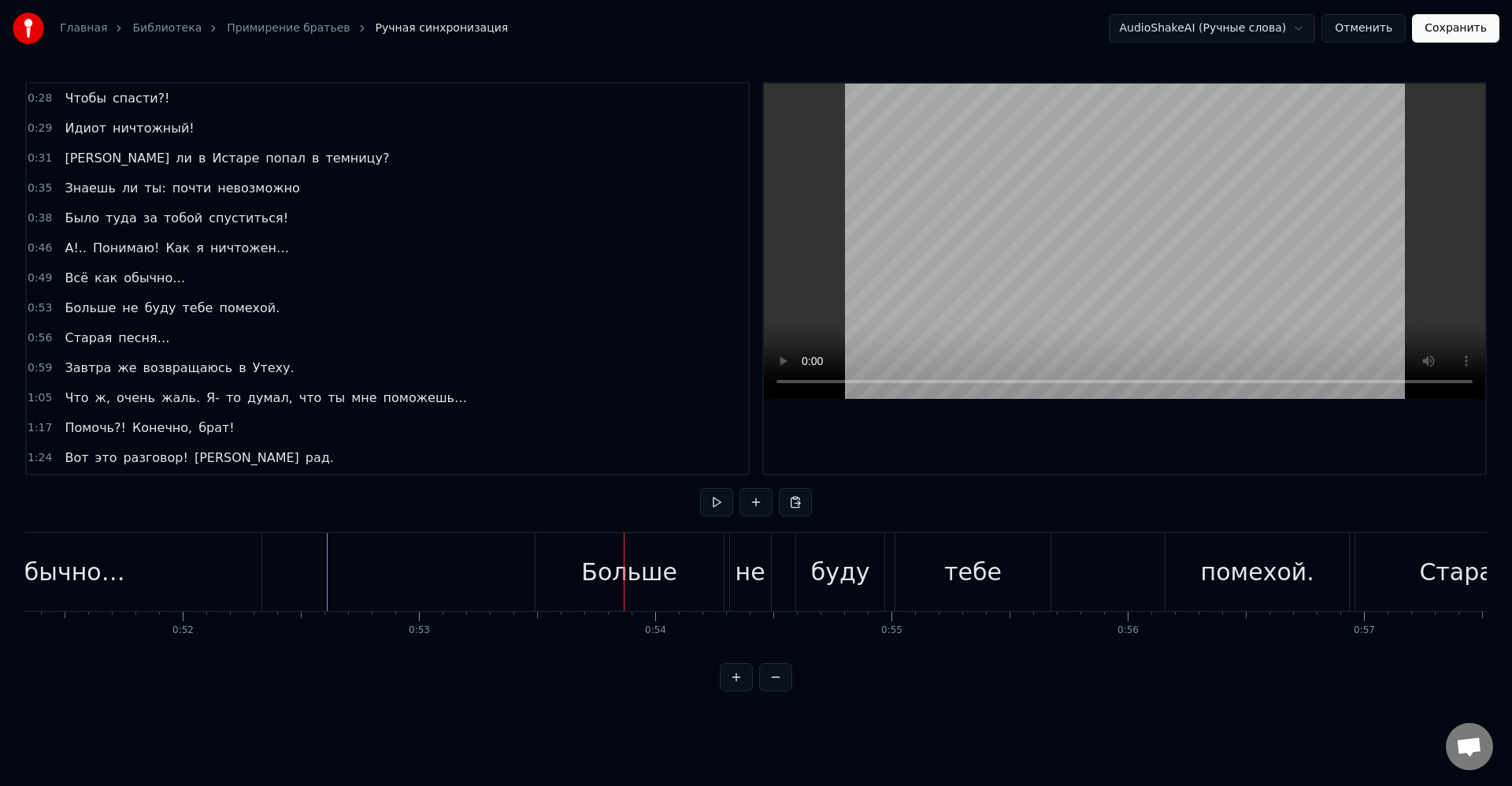
click at [555, 586] on div "Больше" at bounding box center [630, 571] width 188 height 78
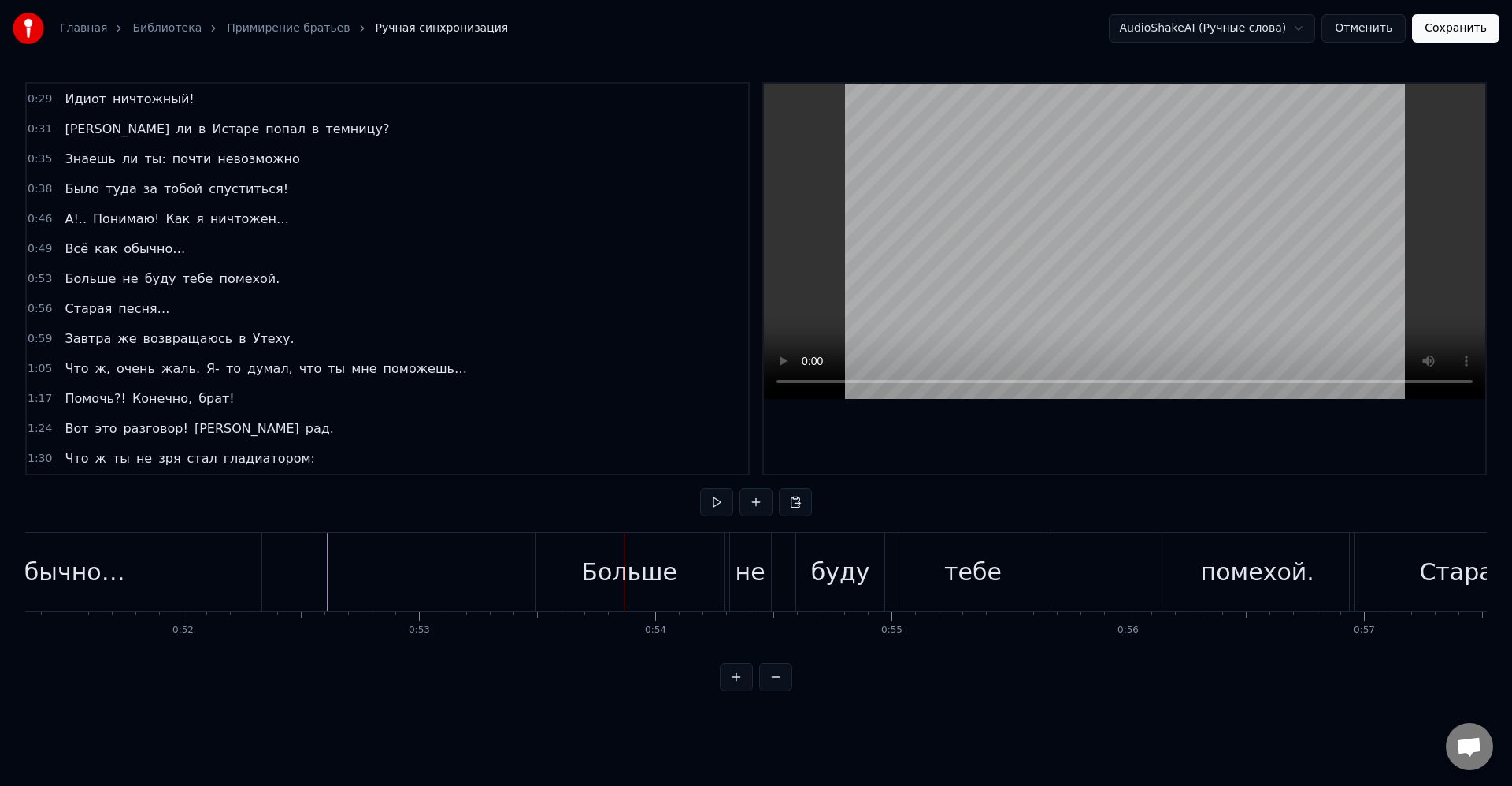
scroll to position [210, 0]
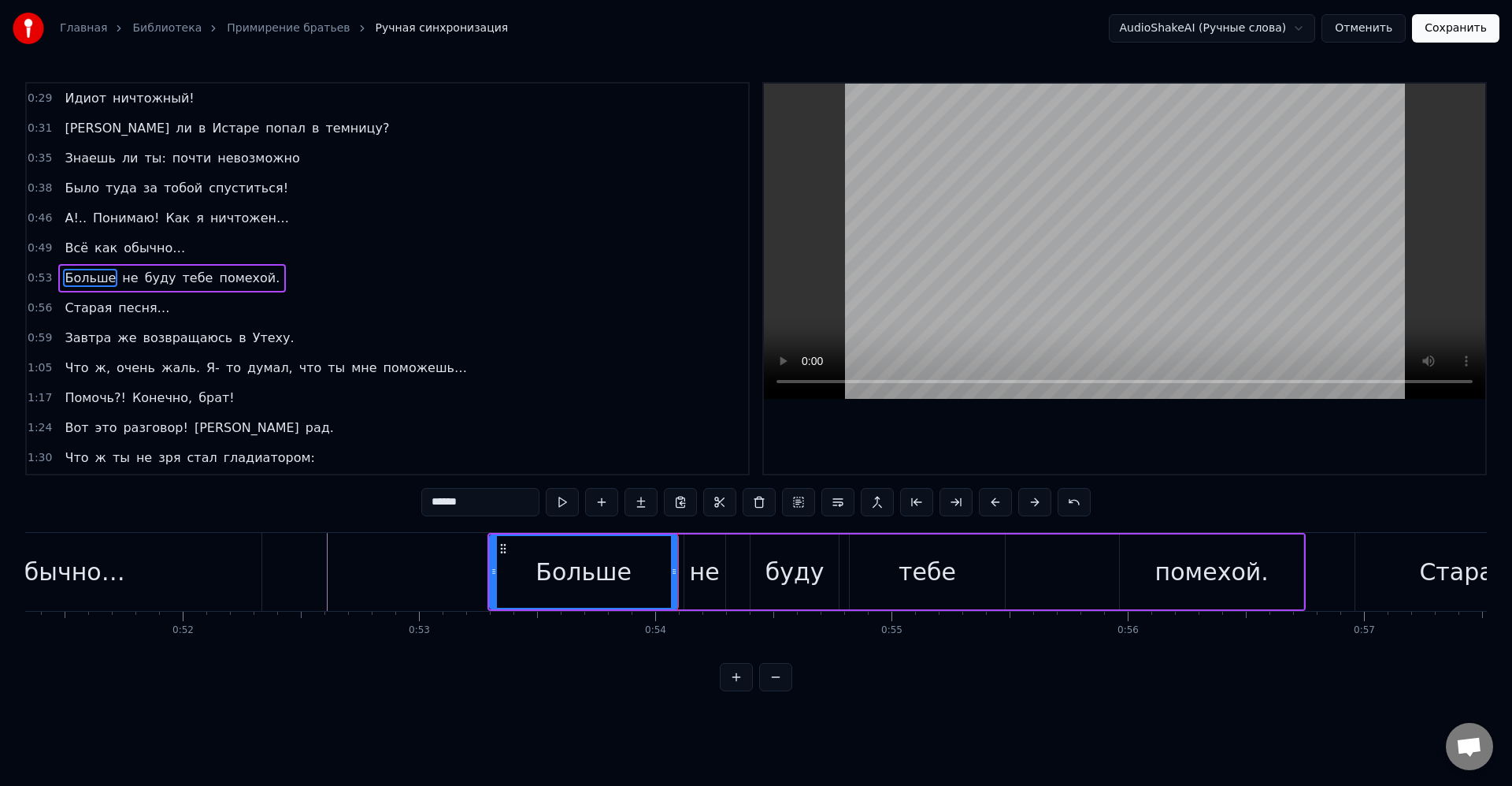
click at [714, 566] on div "не" at bounding box center [705, 571] width 30 height 36
type input "**"
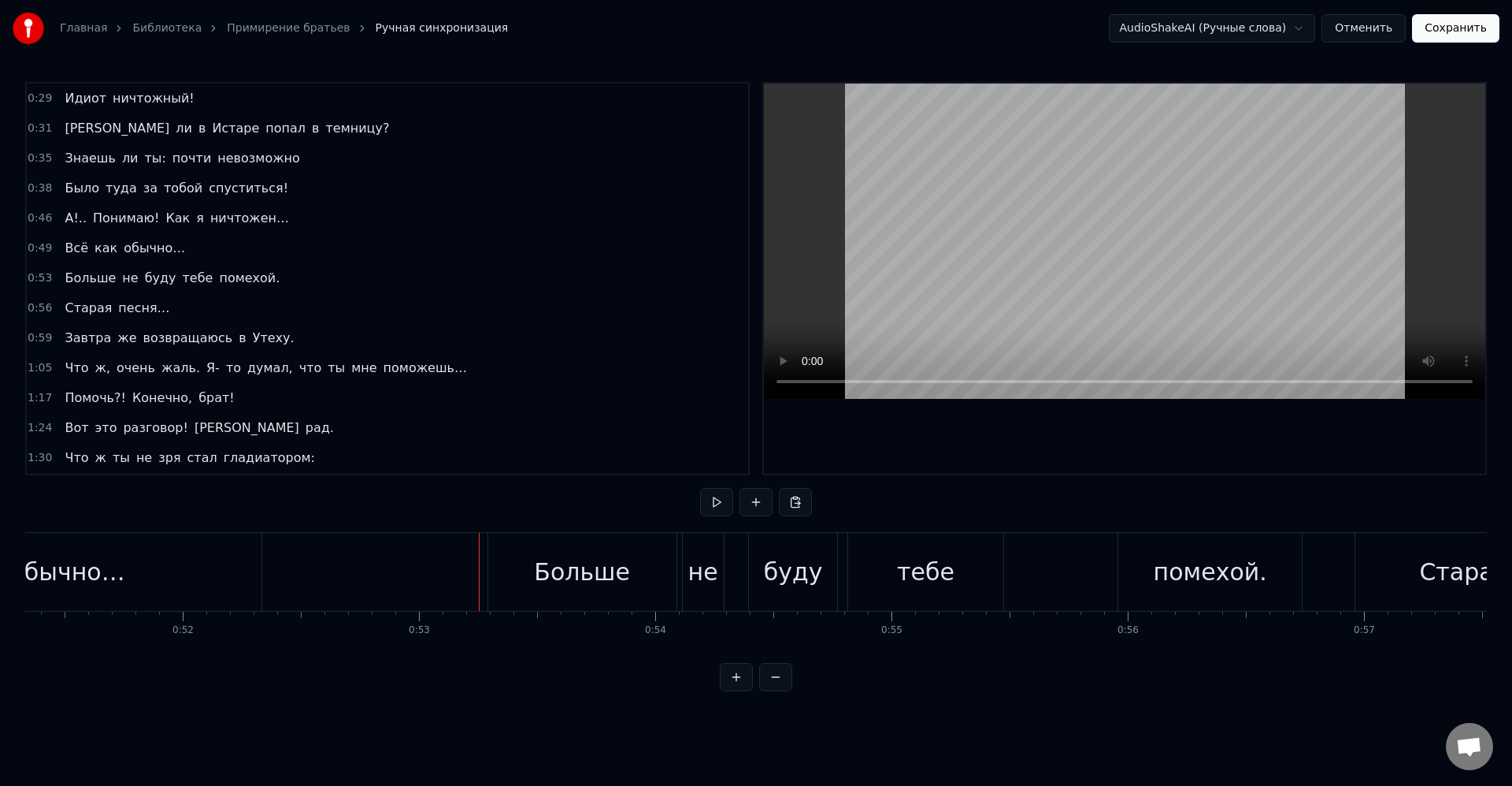
click at [1076, 547] on div "Больше не буду тебе помехой." at bounding box center [897, 571] width 819 height 78
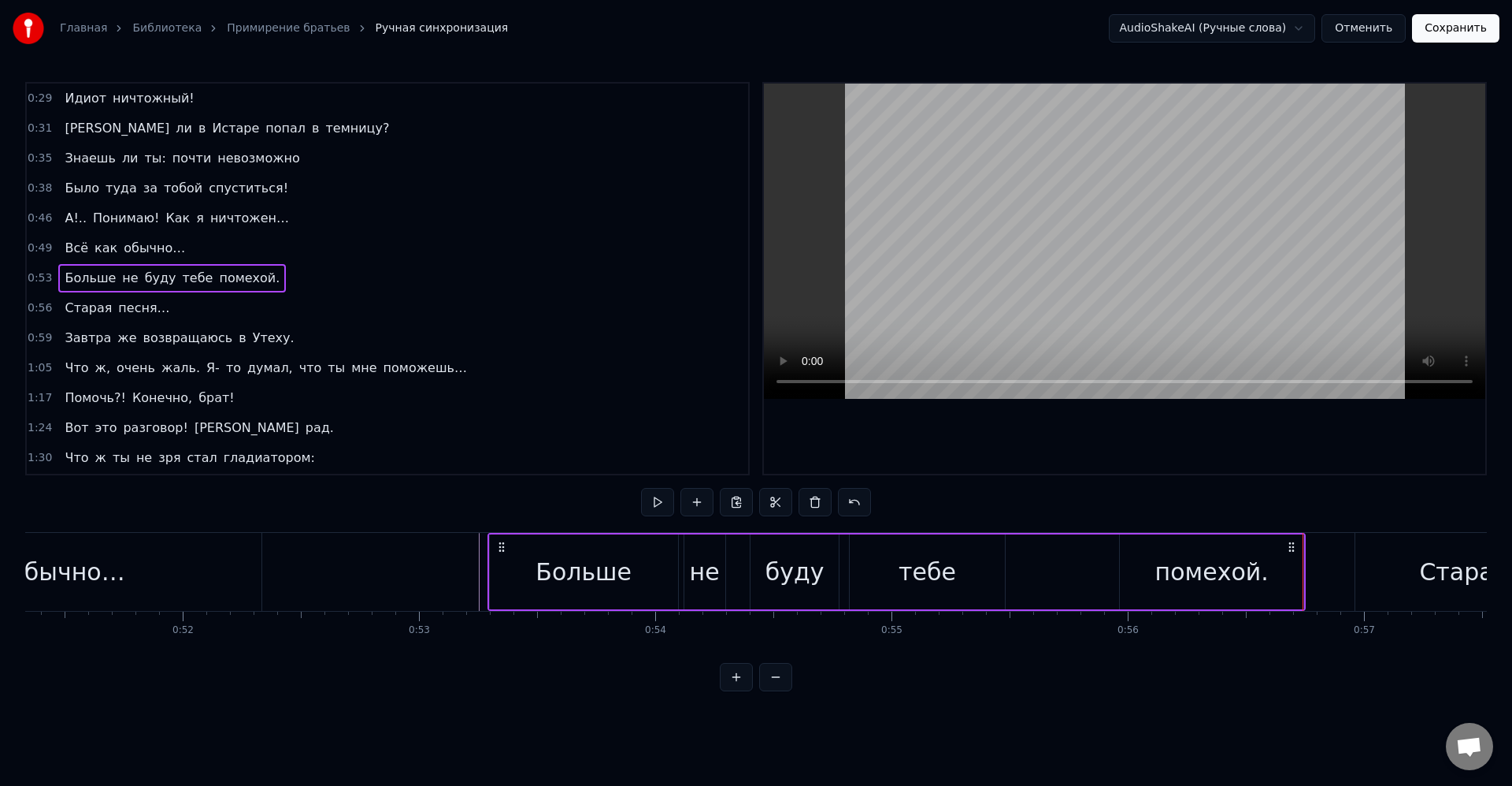
drag, startPoint x: 1255, startPoint y: 623, endPoint x: 1134, endPoint y: 629, distance: 121.1
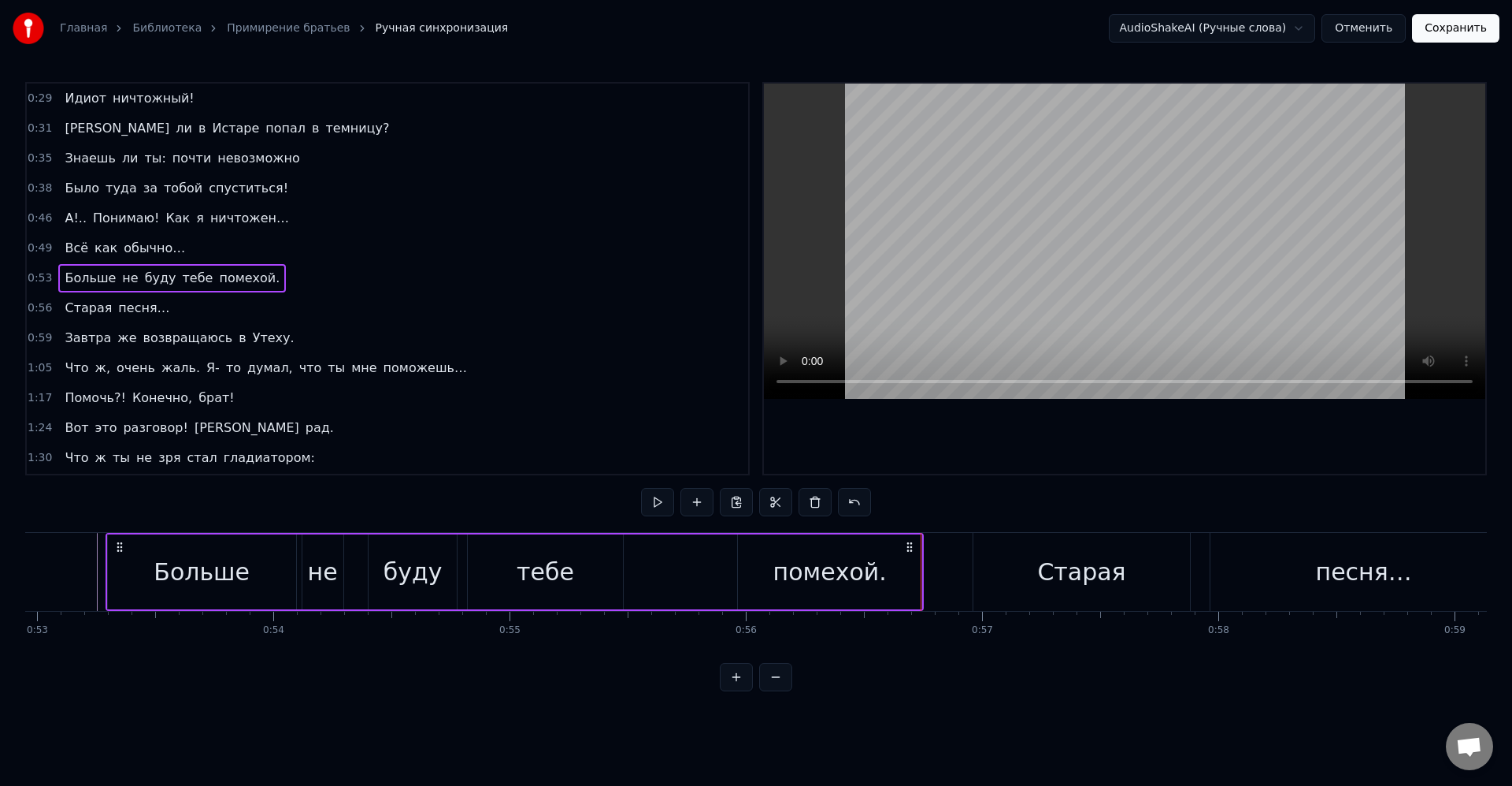
scroll to position [0, 12615]
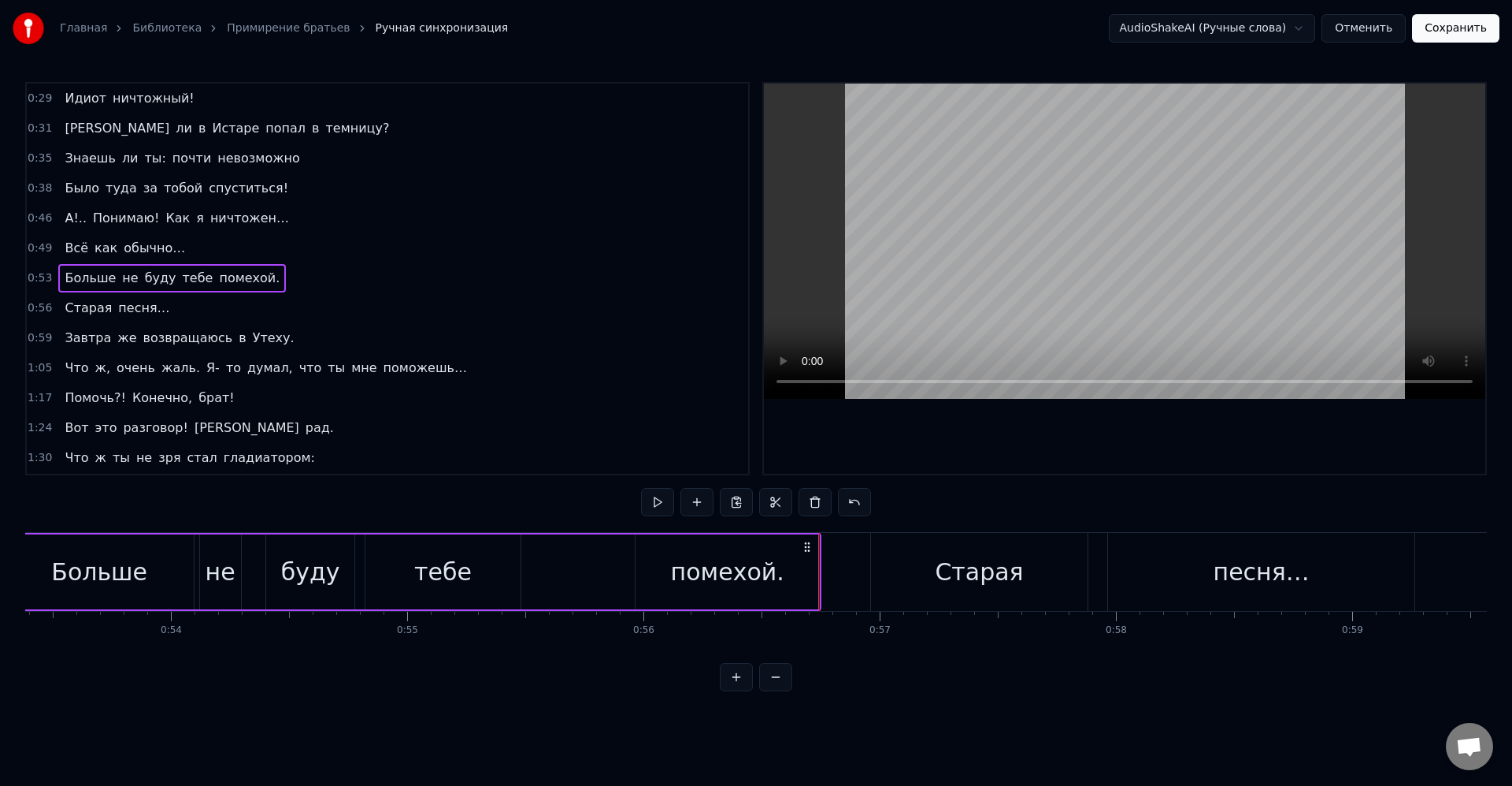
click at [892, 558] on div "Старая" at bounding box center [980, 571] width 216 height 78
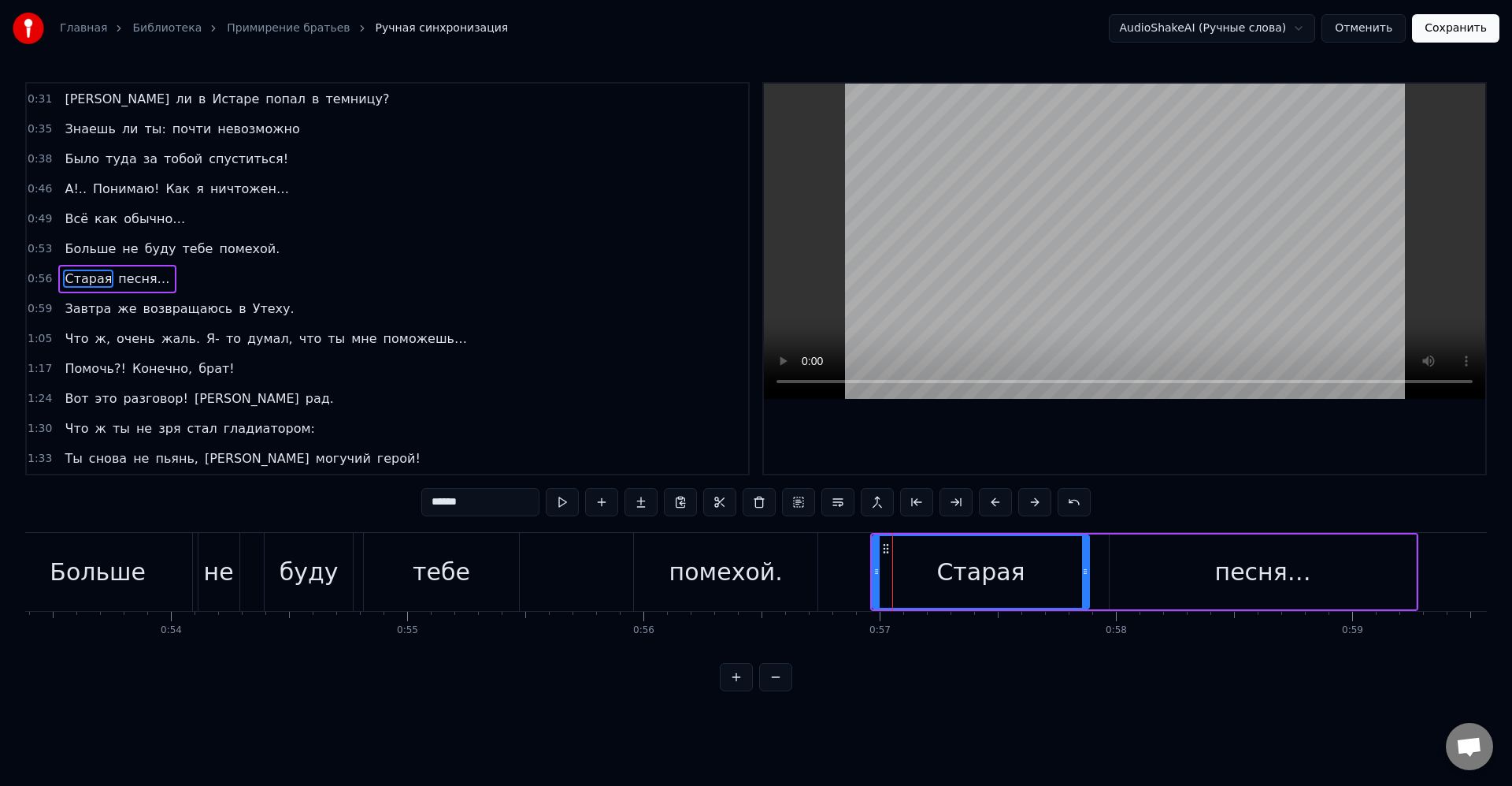
scroll to position [239, 0]
drag, startPoint x: 873, startPoint y: 571, endPoint x: 825, endPoint y: 571, distance: 48.0
click at [825, 571] on icon at bounding box center [825, 571] width 7 height 12
click at [806, 570] on div "помехой." at bounding box center [725, 571] width 183 height 78
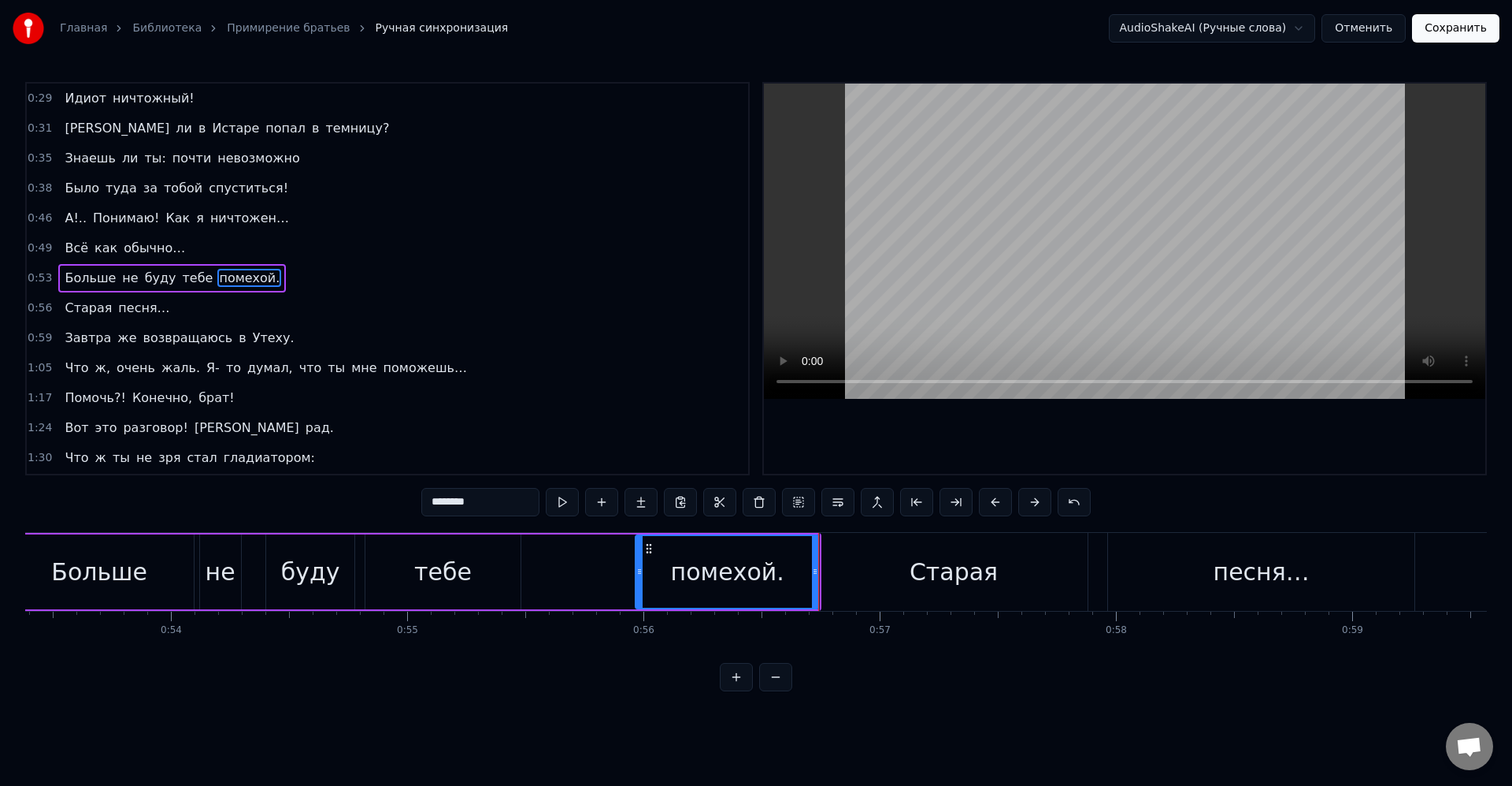
click at [849, 570] on div "Старая" at bounding box center [954, 571] width 268 height 78
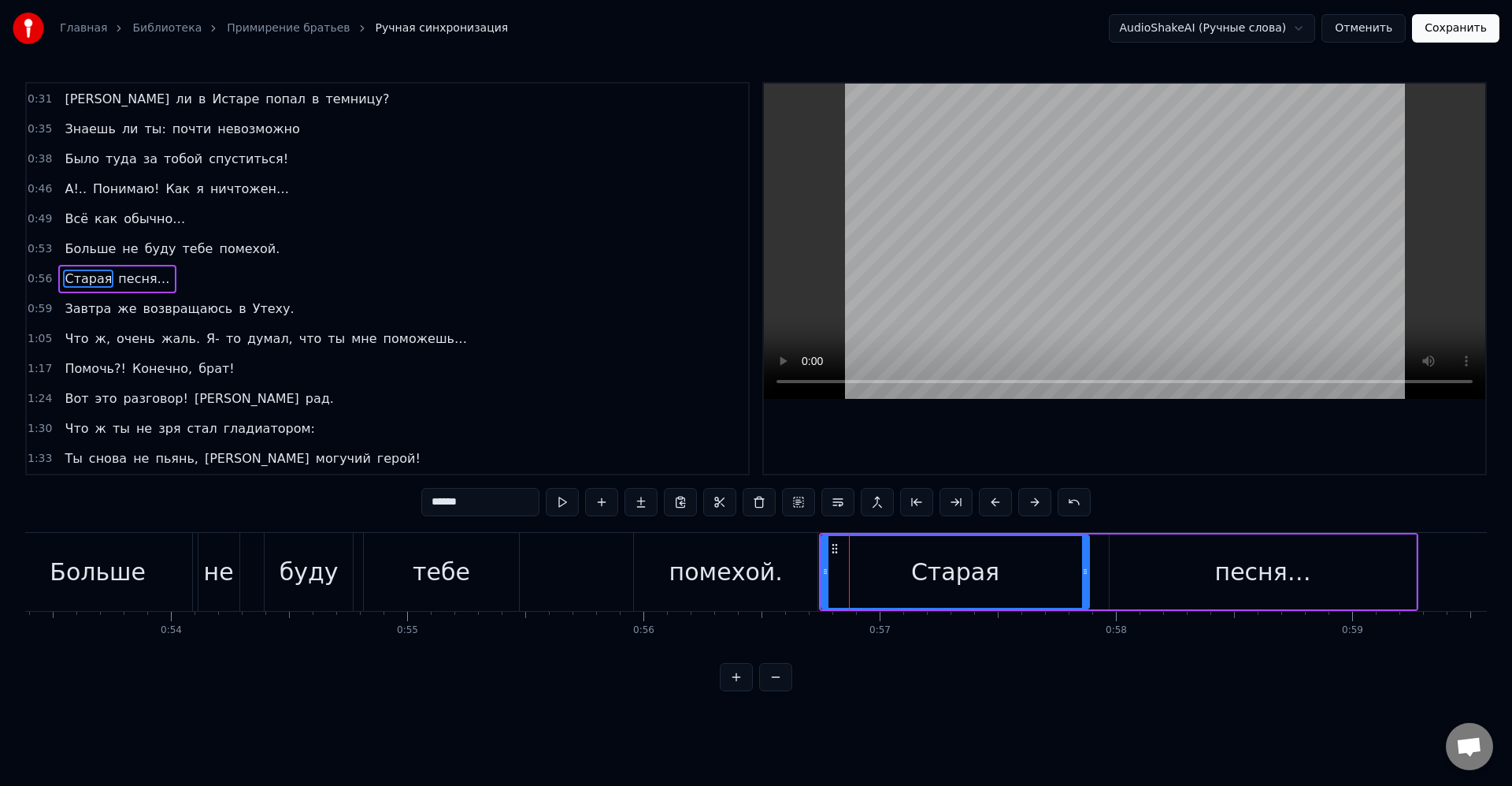
scroll to position [239, 0]
drag, startPoint x: 1085, startPoint y: 571, endPoint x: 1047, endPoint y: 573, distance: 38.1
click at [1047, 573] on icon at bounding box center [1048, 571] width 7 height 12
click at [1116, 574] on div "песня…" at bounding box center [1263, 571] width 306 height 75
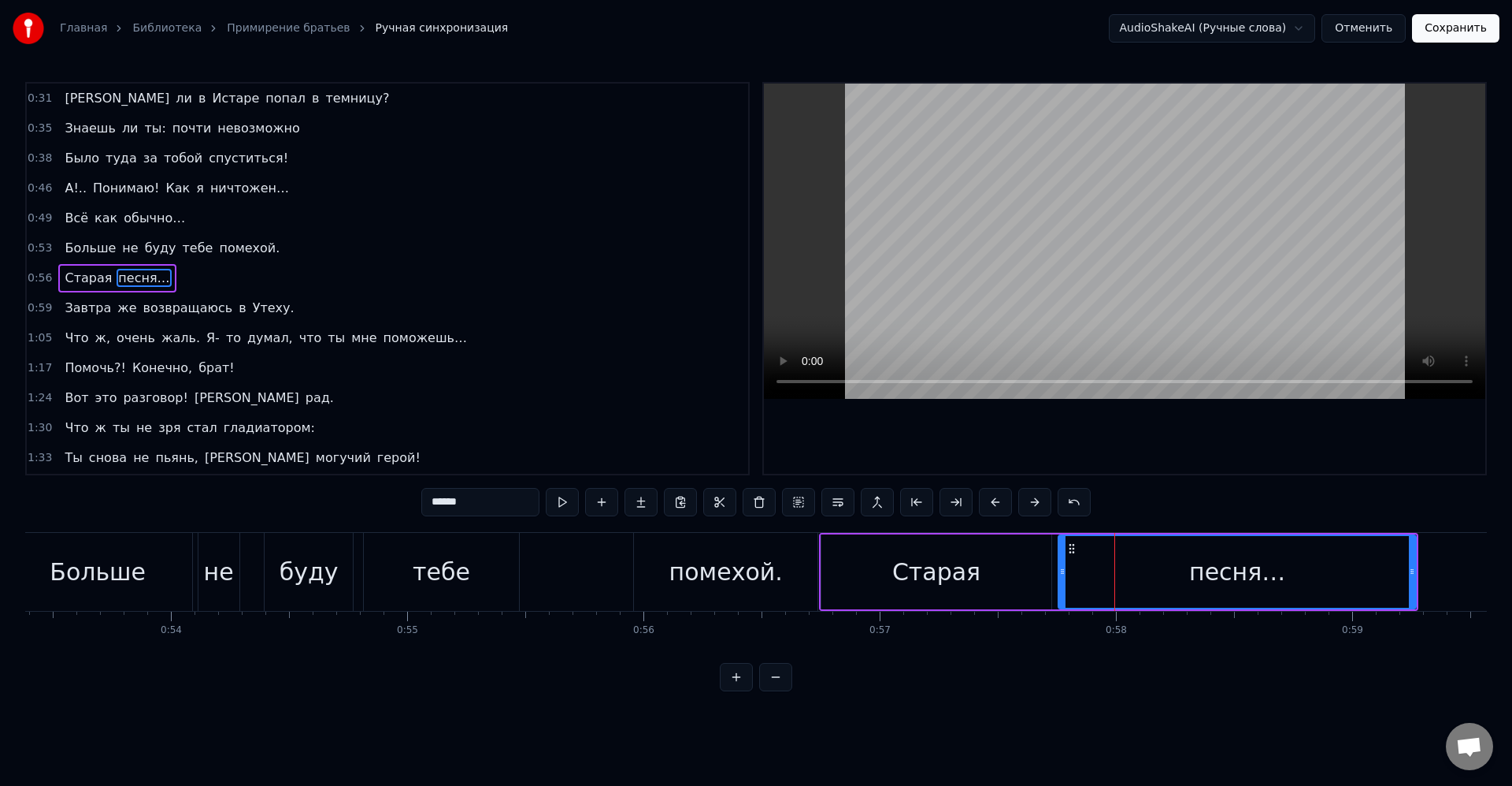
drag, startPoint x: 1113, startPoint y: 568, endPoint x: 1061, endPoint y: 565, distance: 52.1
click at [1061, 565] on icon at bounding box center [1063, 571] width 7 height 12
click at [1157, 566] on div "песня…" at bounding box center [1237, 571] width 356 height 72
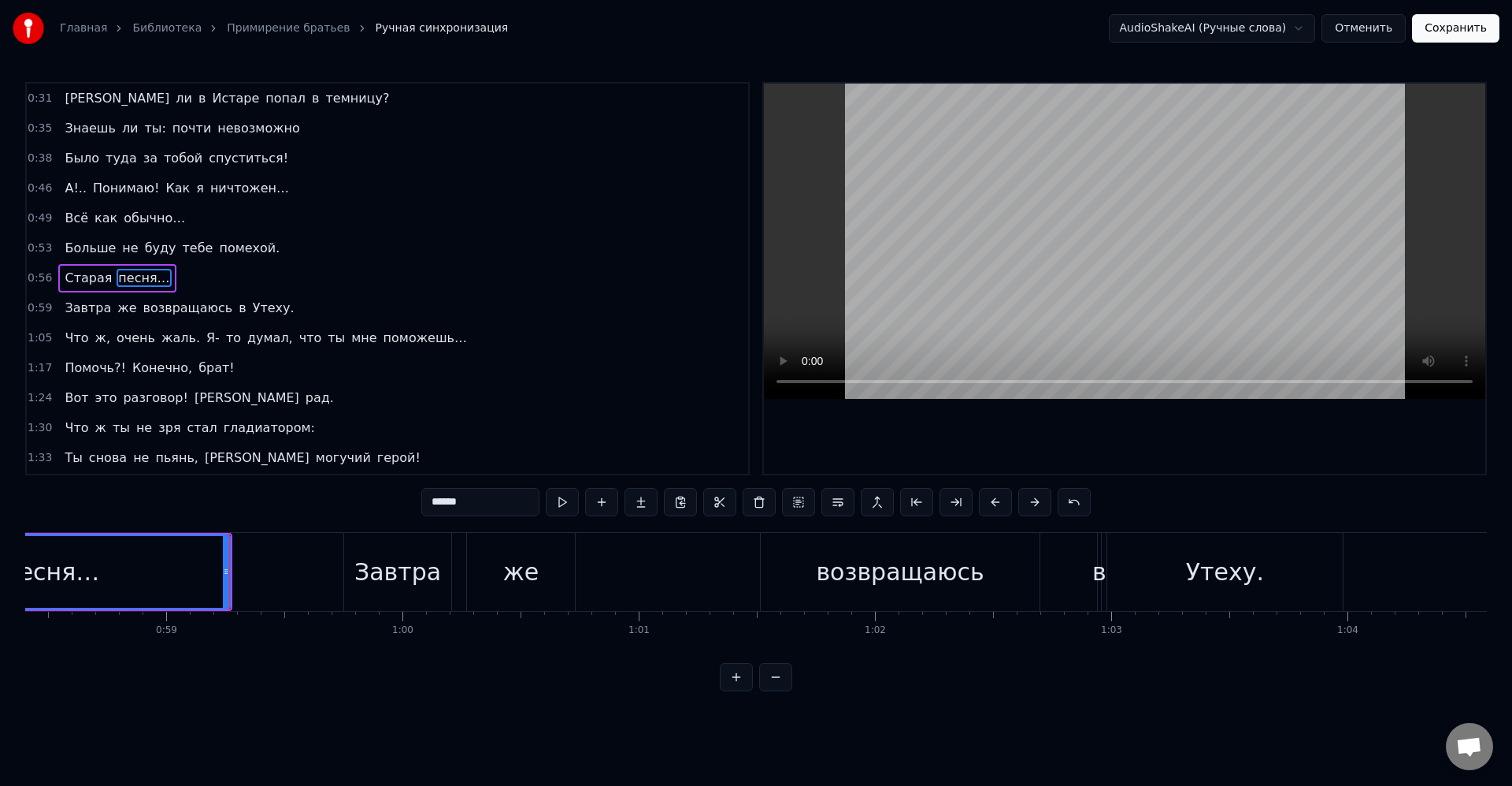
scroll to position [0, 13927]
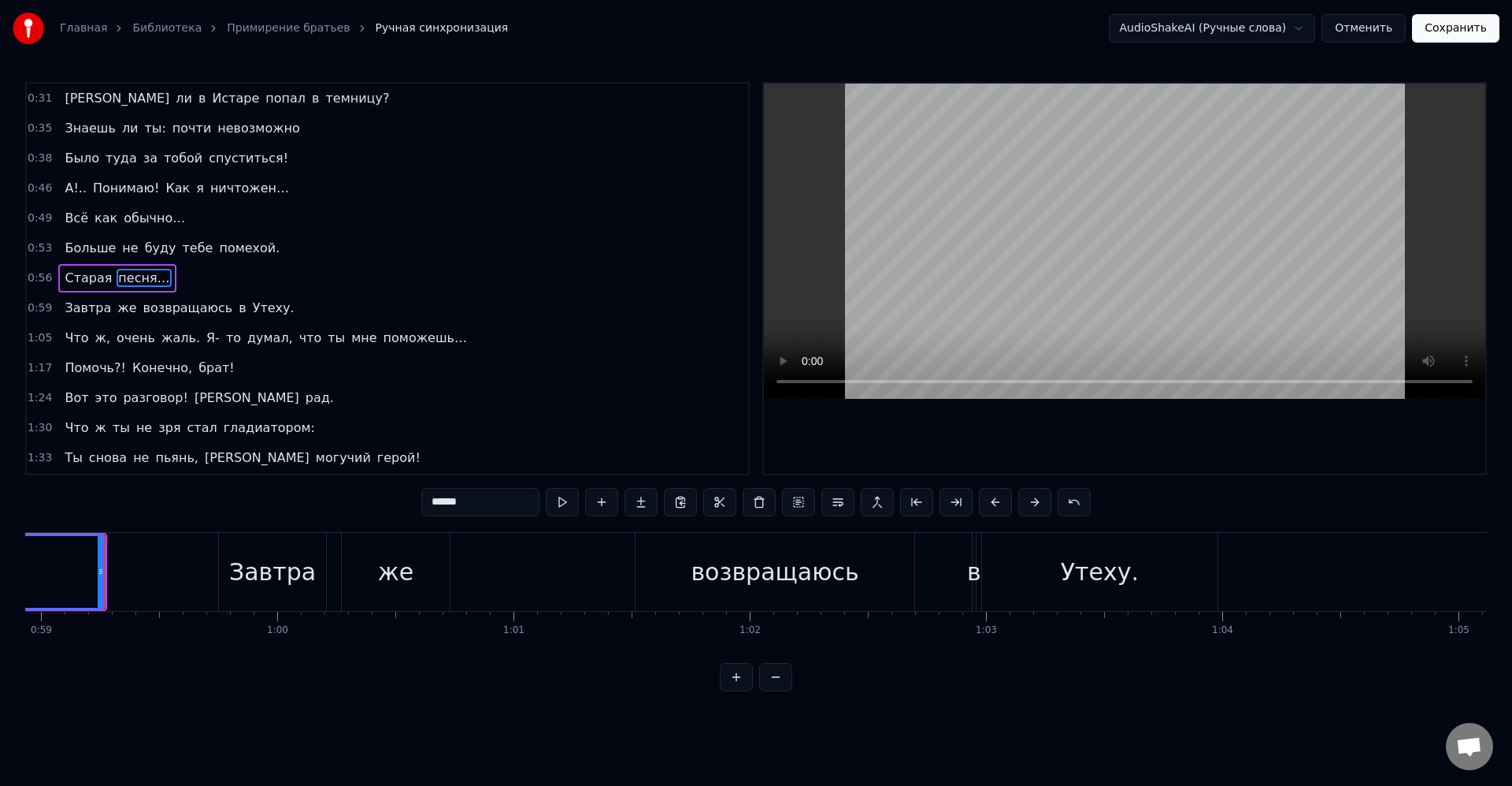
click at [275, 548] on div "Завтра" at bounding box center [272, 571] width 107 height 78
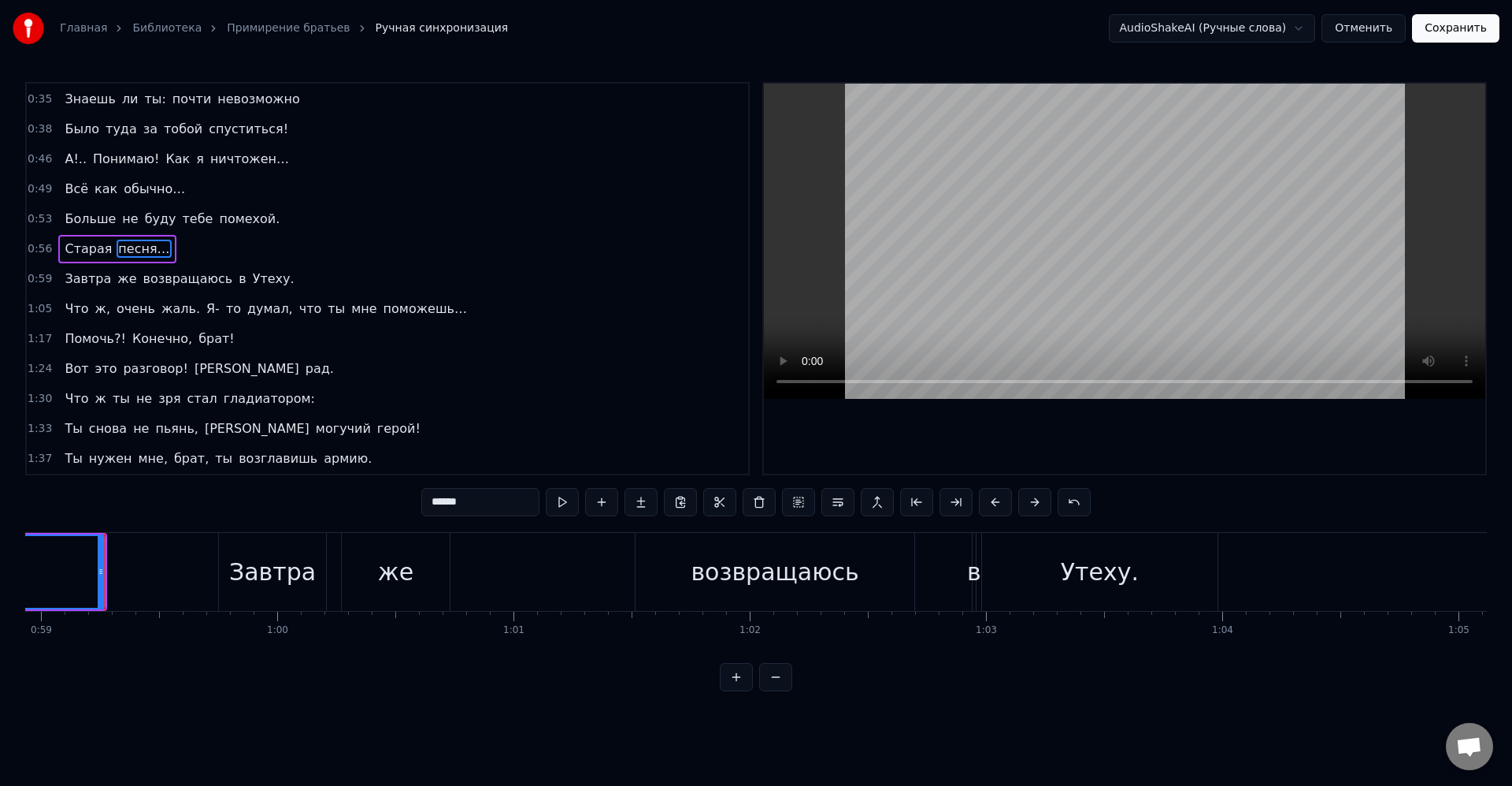
scroll to position [269, 0]
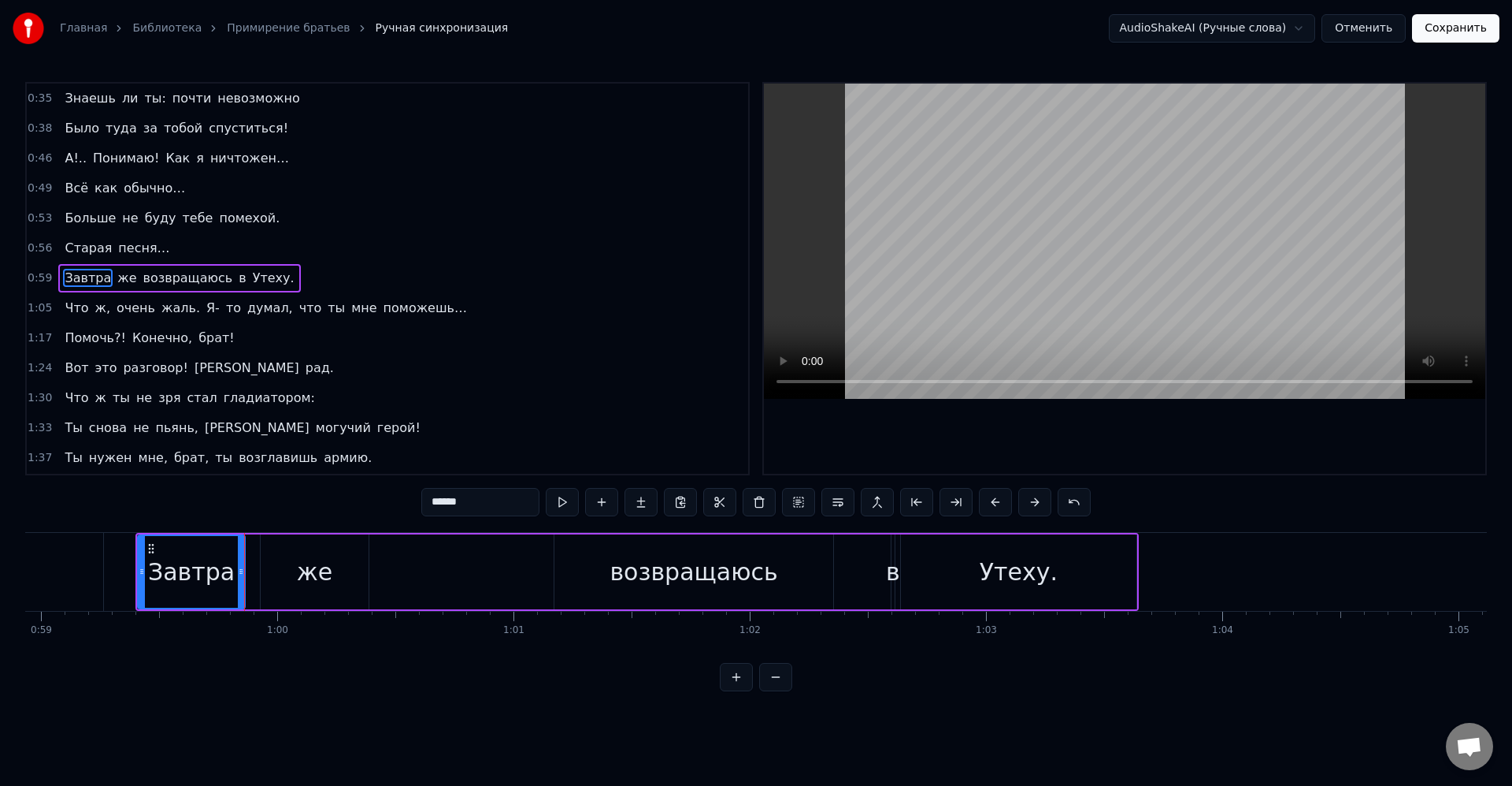
click at [300, 567] on div "же" at bounding box center [314, 571] width 35 height 36
type input "**"
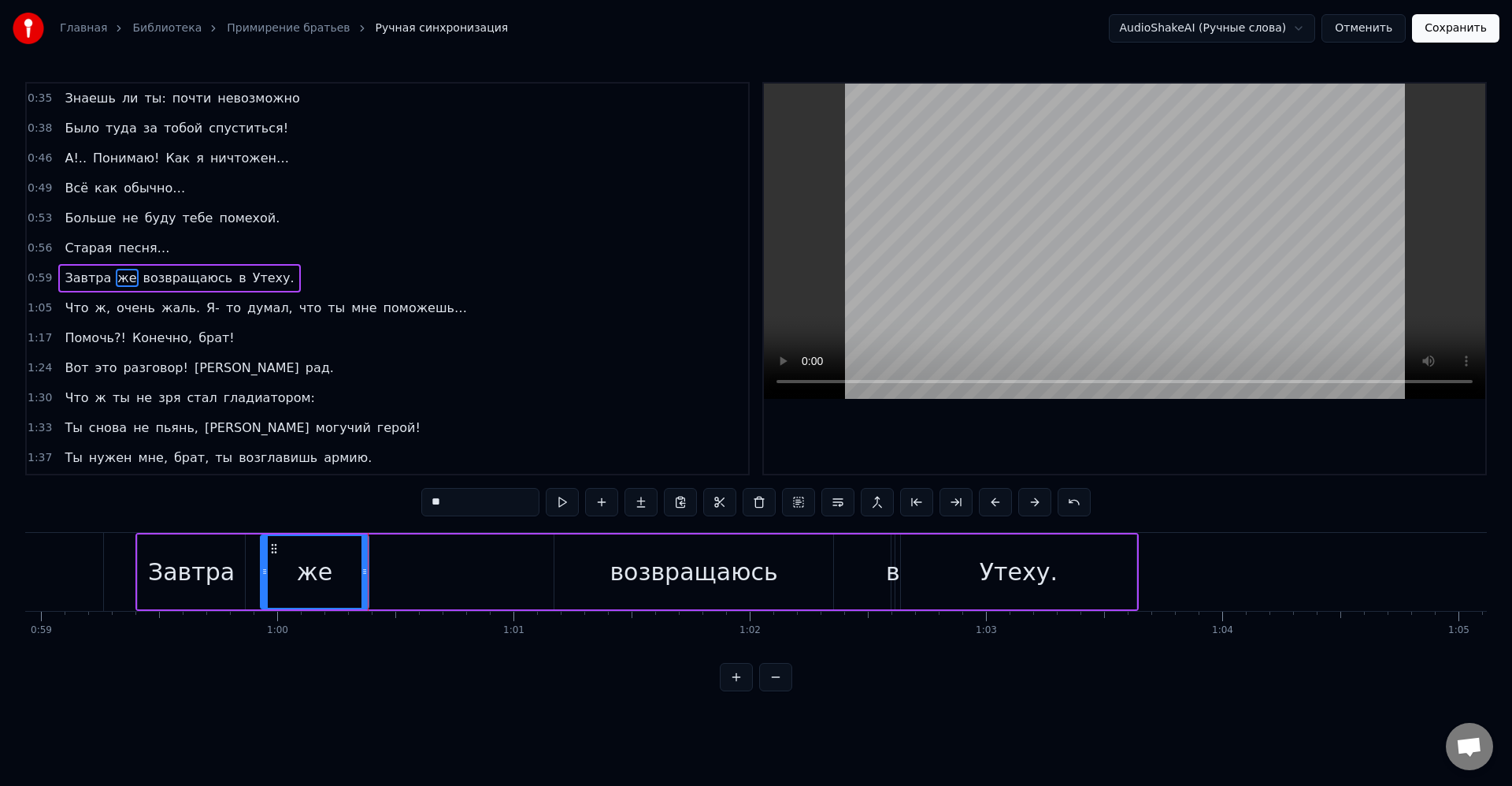
click at [413, 575] on div "Завтра же возвращаюсь в [GEOGRAPHIC_DATA]." at bounding box center [637, 571] width 1004 height 78
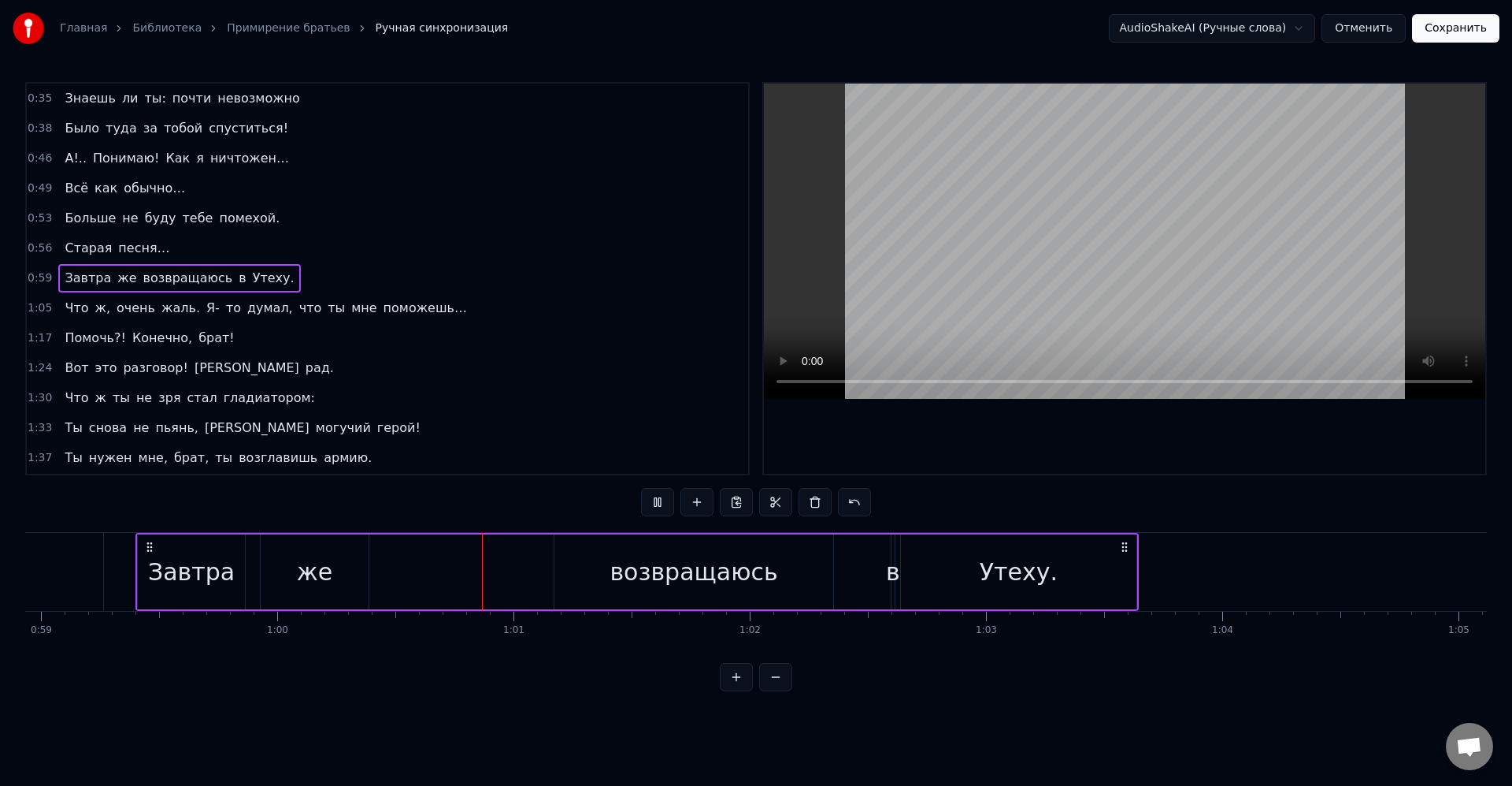
click at [366, 571] on div "же" at bounding box center [314, 571] width 107 height 75
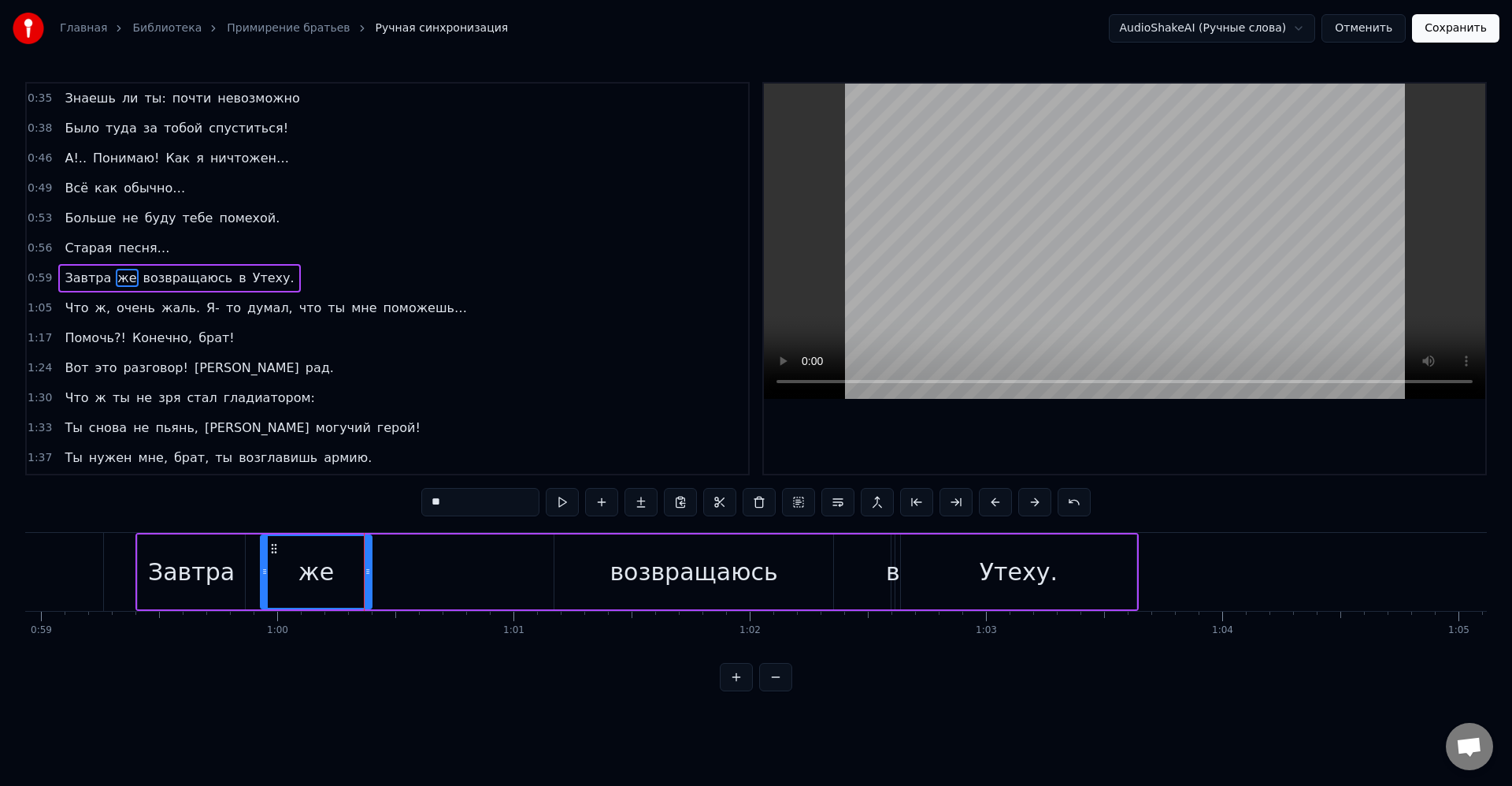
drag, startPoint x: 367, startPoint y: 571, endPoint x: 385, endPoint y: 573, distance: 18.1
click at [371, 573] on icon at bounding box center [368, 571] width 7 height 12
click at [414, 575] on div "Завтра же возвращаюсь в [GEOGRAPHIC_DATA]." at bounding box center [637, 571] width 1004 height 78
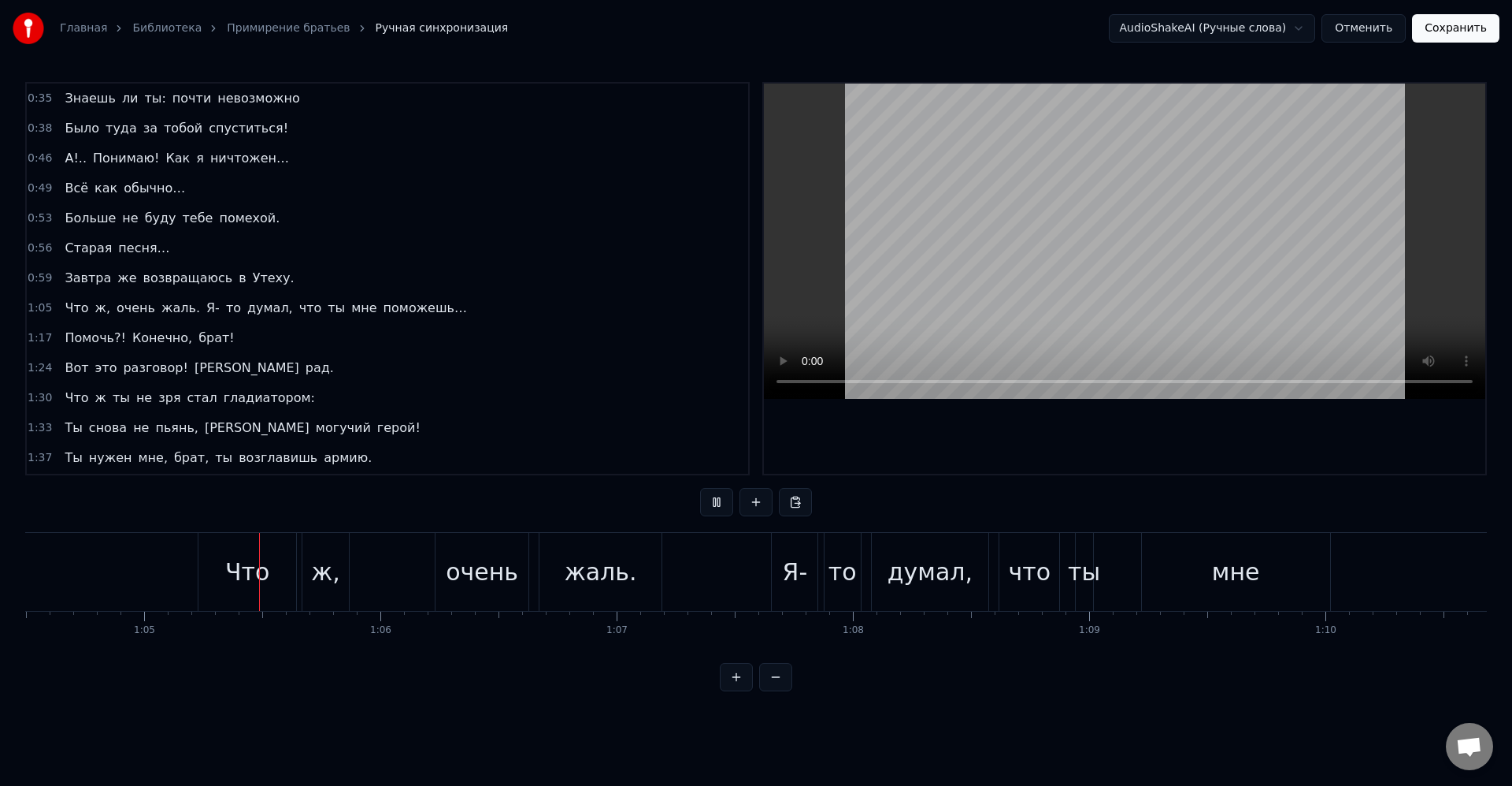
scroll to position [0, 15243]
click at [201, 555] on div "Что" at bounding box center [246, 571] width 97 height 78
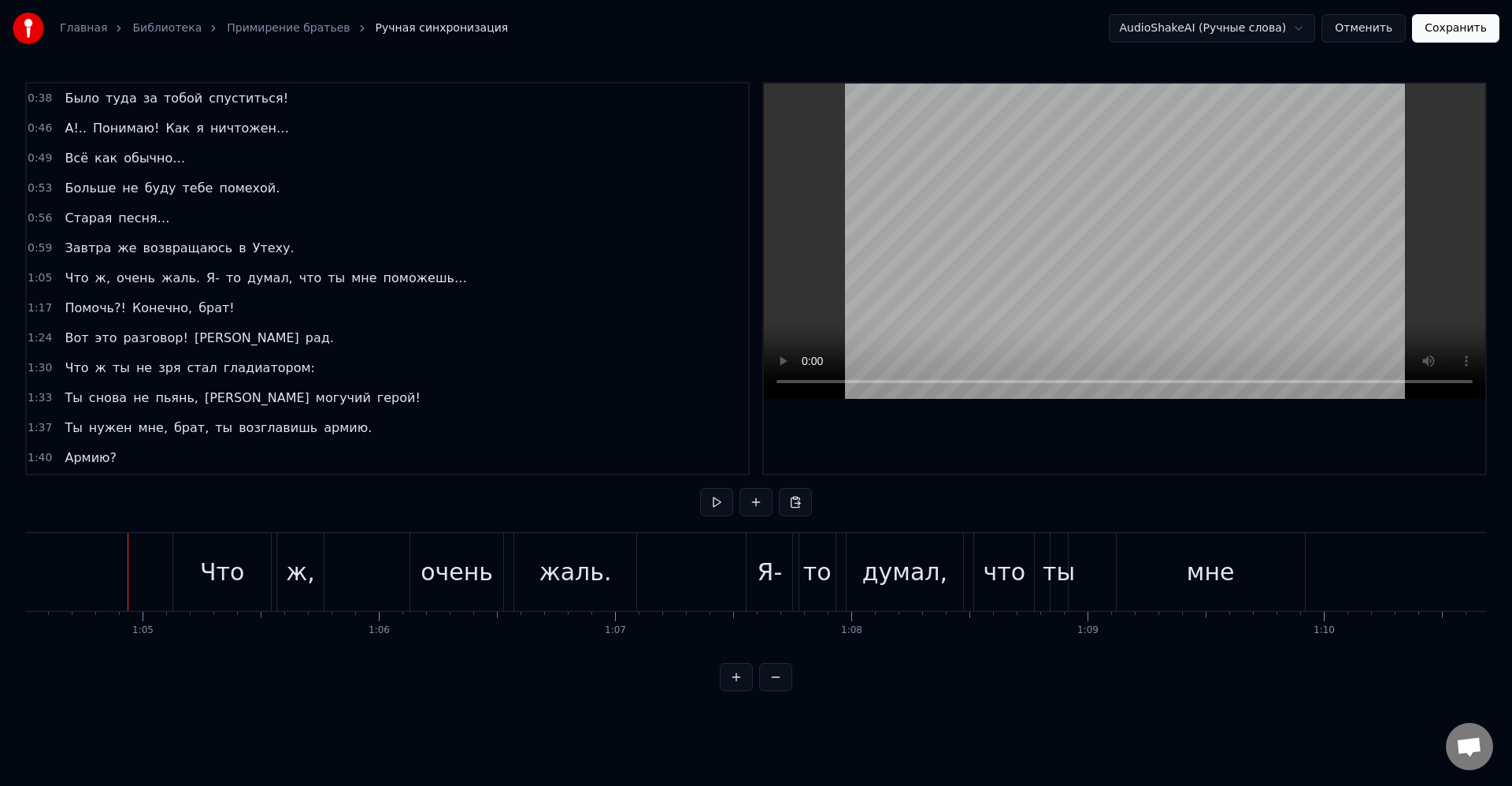
click at [187, 561] on div "Что" at bounding box center [222, 571] width 97 height 78
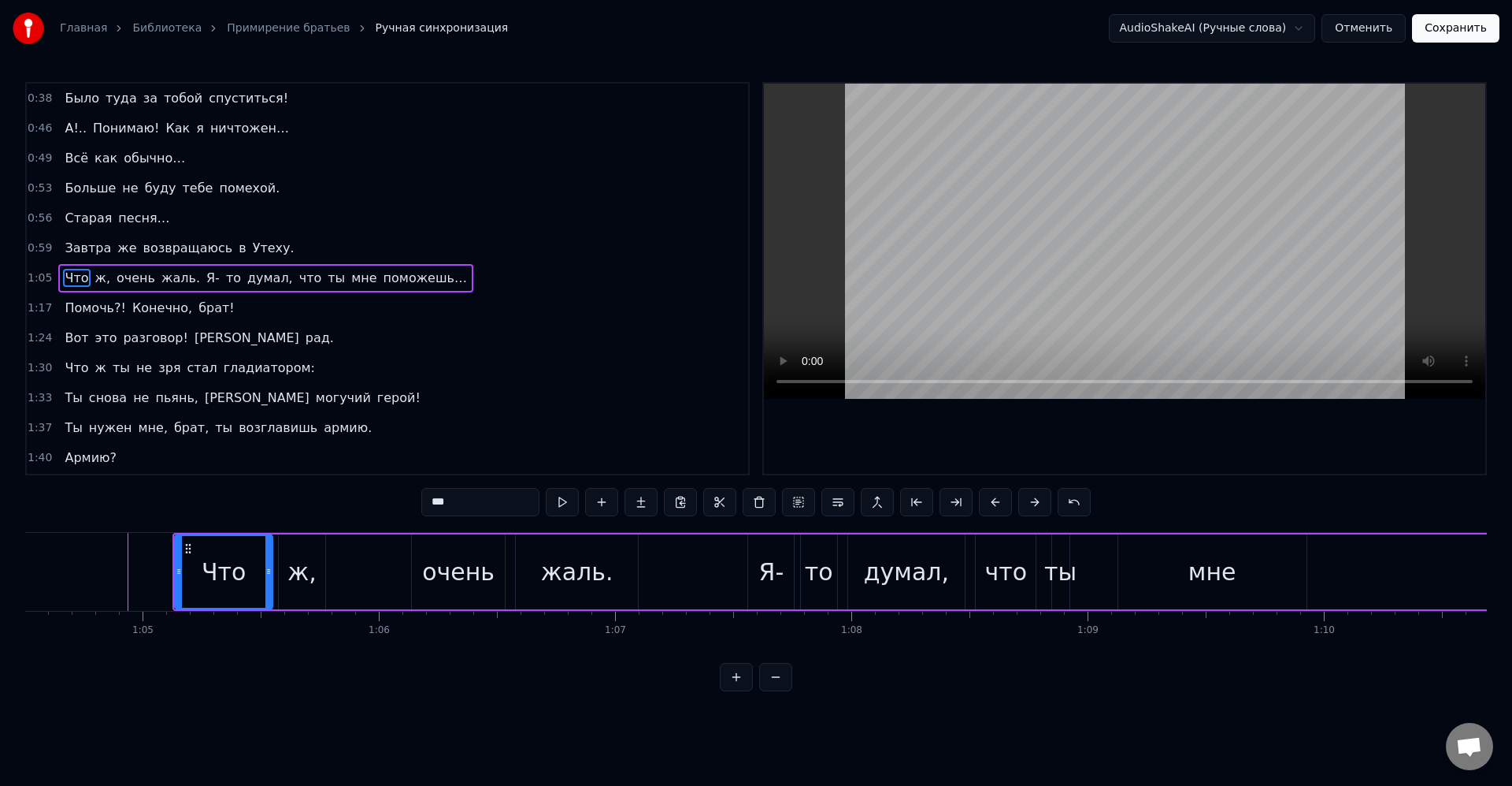
click at [284, 578] on div "ж," at bounding box center [301, 571] width 45 height 75
type input "**"
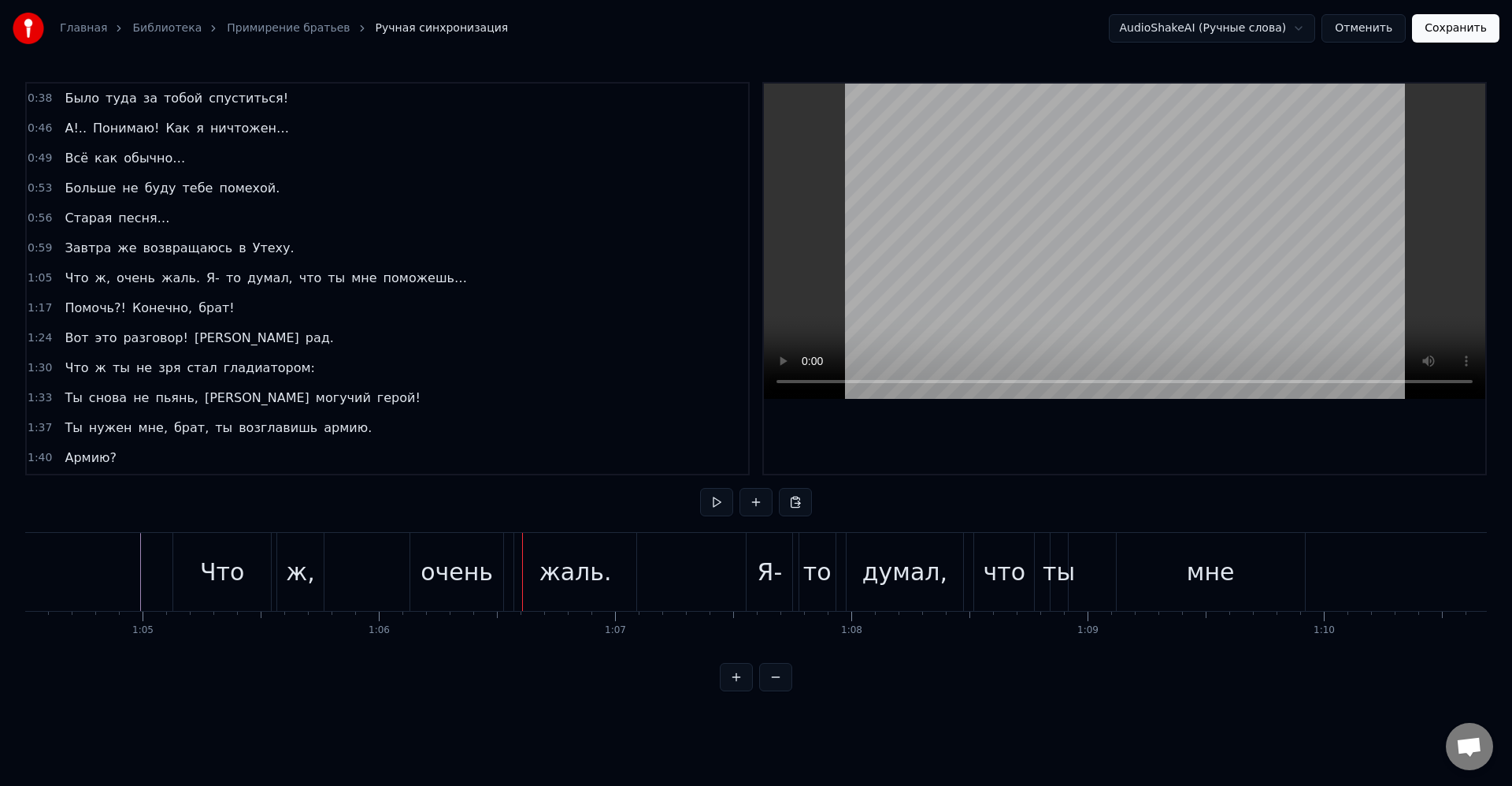
click at [247, 574] on div "Что" at bounding box center [222, 571] width 97 height 78
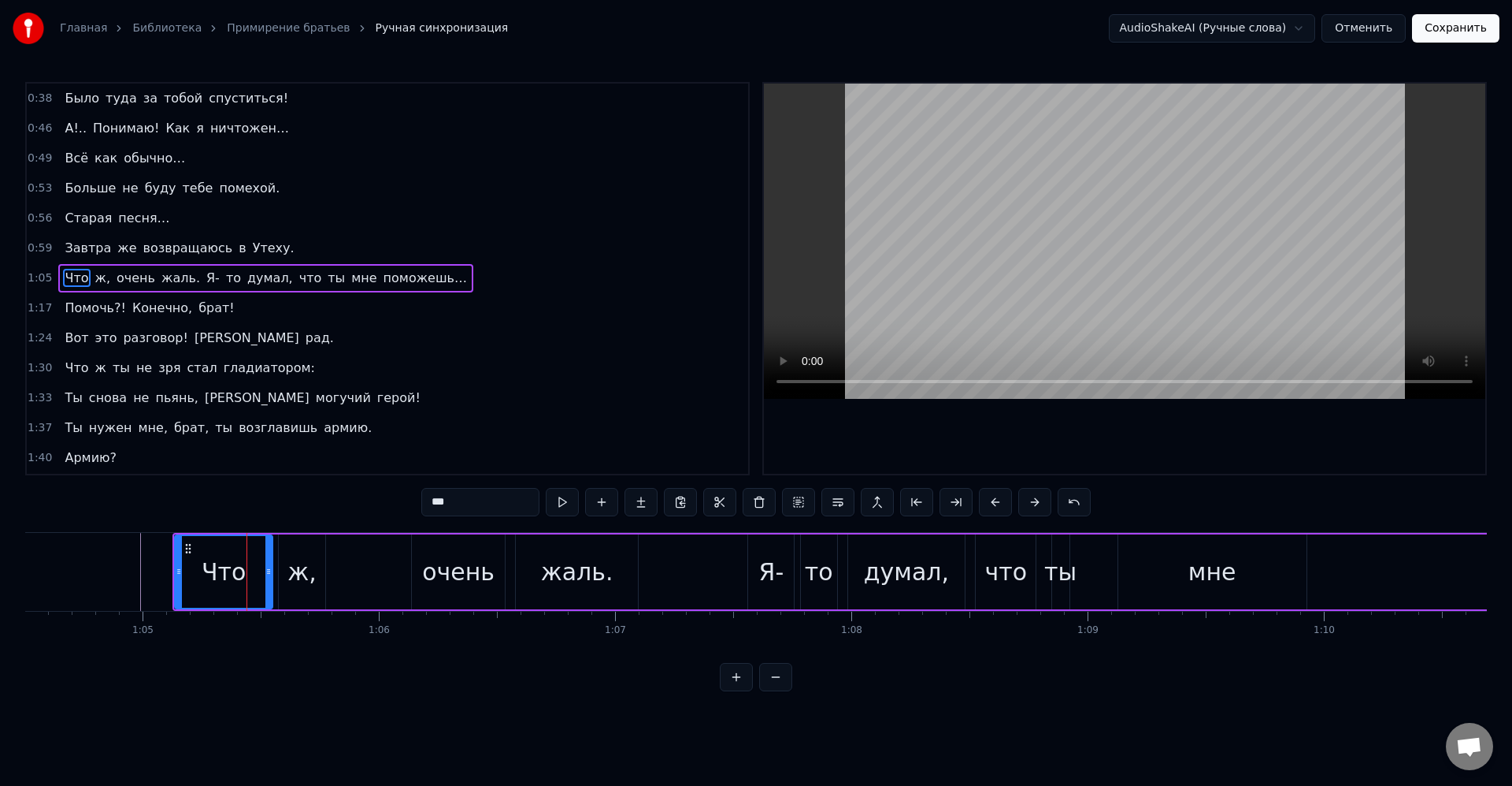
click at [267, 566] on div "Что" at bounding box center [224, 571] width 99 height 75
drag, startPoint x: 267, startPoint y: 566, endPoint x: 240, endPoint y: 562, distance: 27.3
click at [253, 562] on div at bounding box center [257, 571] width 7 height 72
click at [277, 566] on div "Что ж, очень жаль. Я- то думал, что ты мне поможешь…" at bounding box center [1030, 571] width 1715 height 78
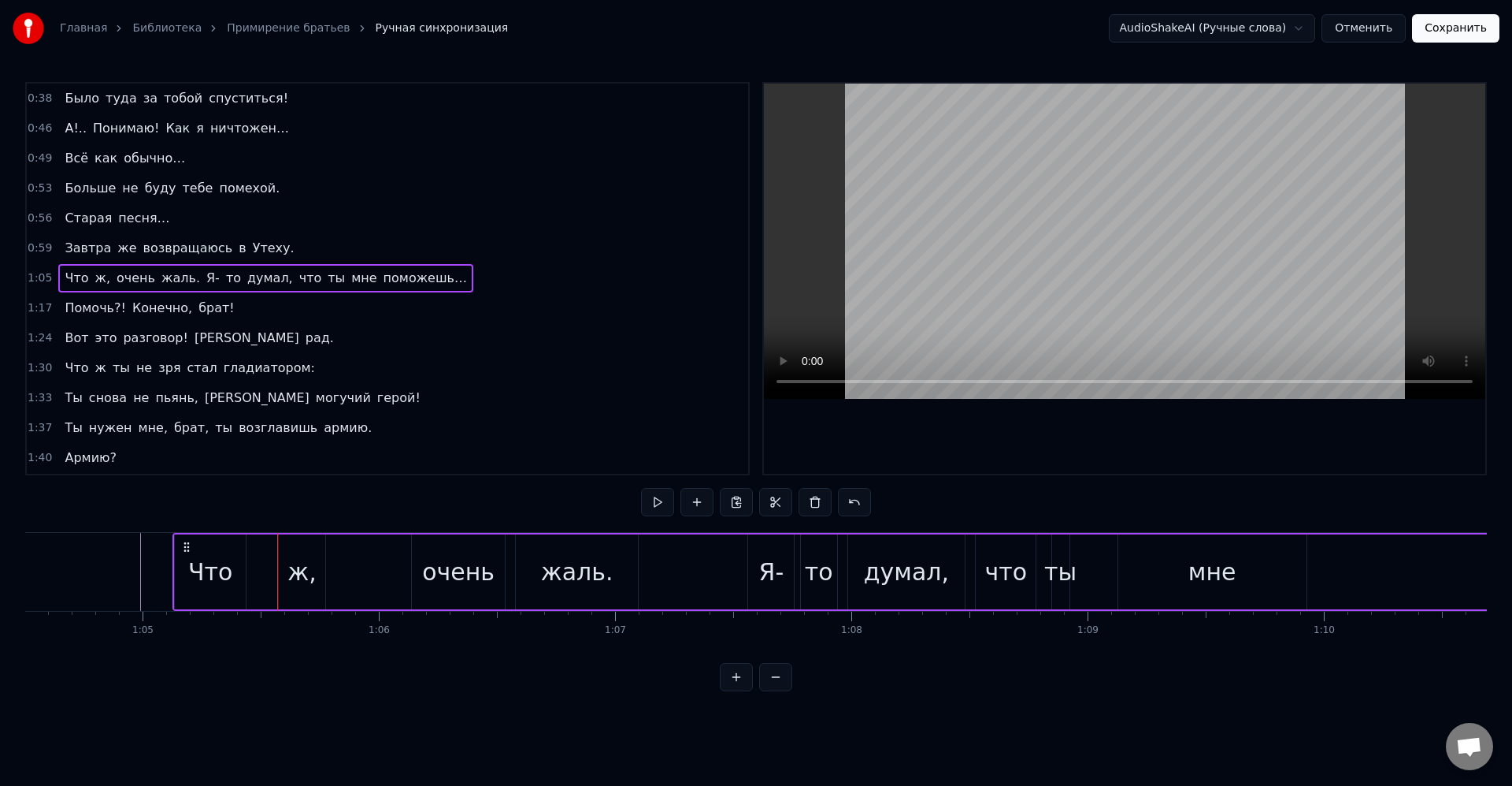
click at [287, 569] on div "ж," at bounding box center [301, 571] width 45 height 75
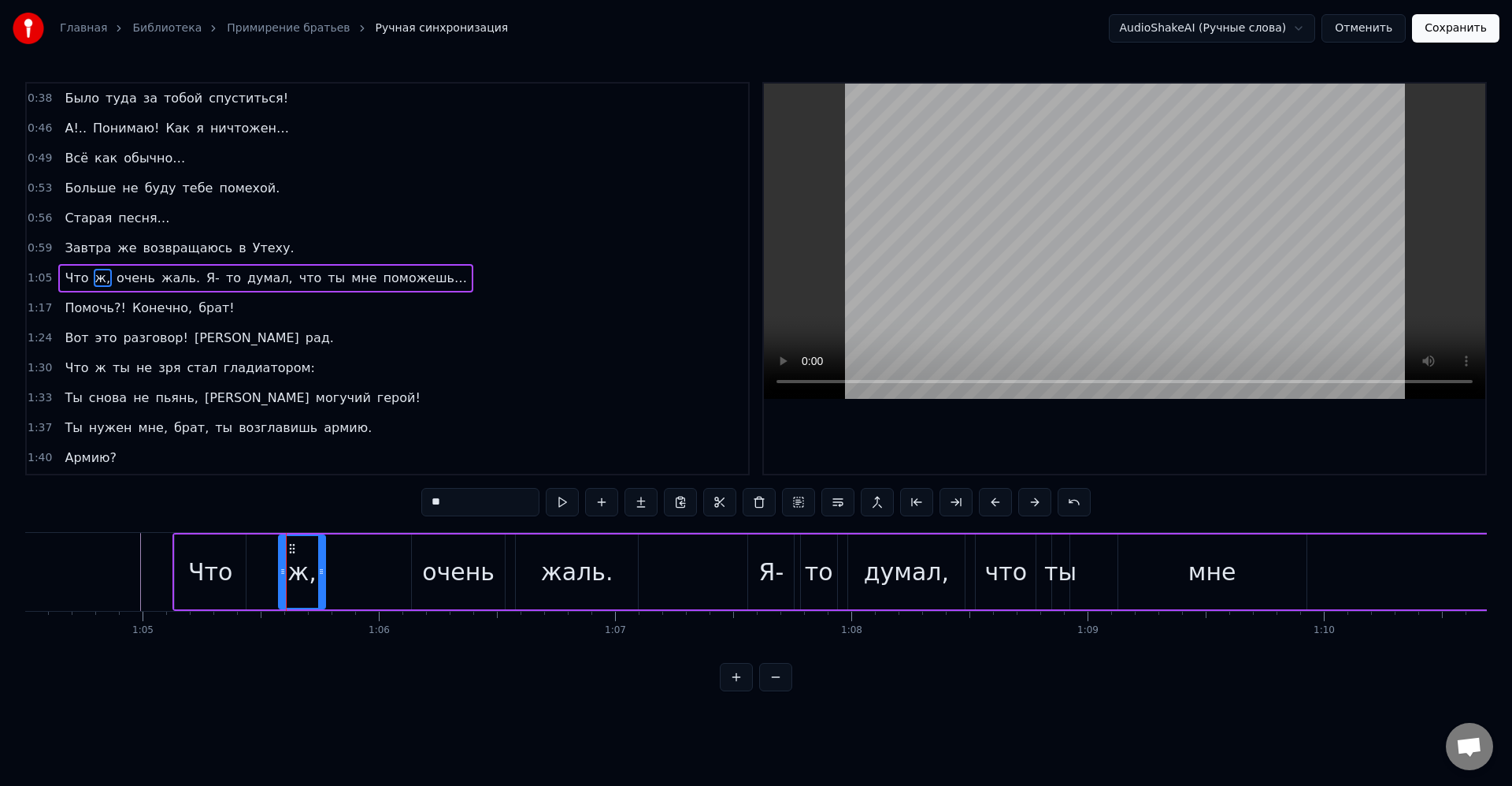
drag, startPoint x: 297, startPoint y: 571, endPoint x: 281, endPoint y: 572, distance: 16.0
click at [279, 572] on div "ж," at bounding box center [301, 571] width 47 height 75
drag, startPoint x: 284, startPoint y: 572, endPoint x: 248, endPoint y: 569, distance: 36.1
click at [248, 569] on icon at bounding box center [247, 571] width 7 height 12
drag, startPoint x: 326, startPoint y: 571, endPoint x: 305, endPoint y: 571, distance: 21.0
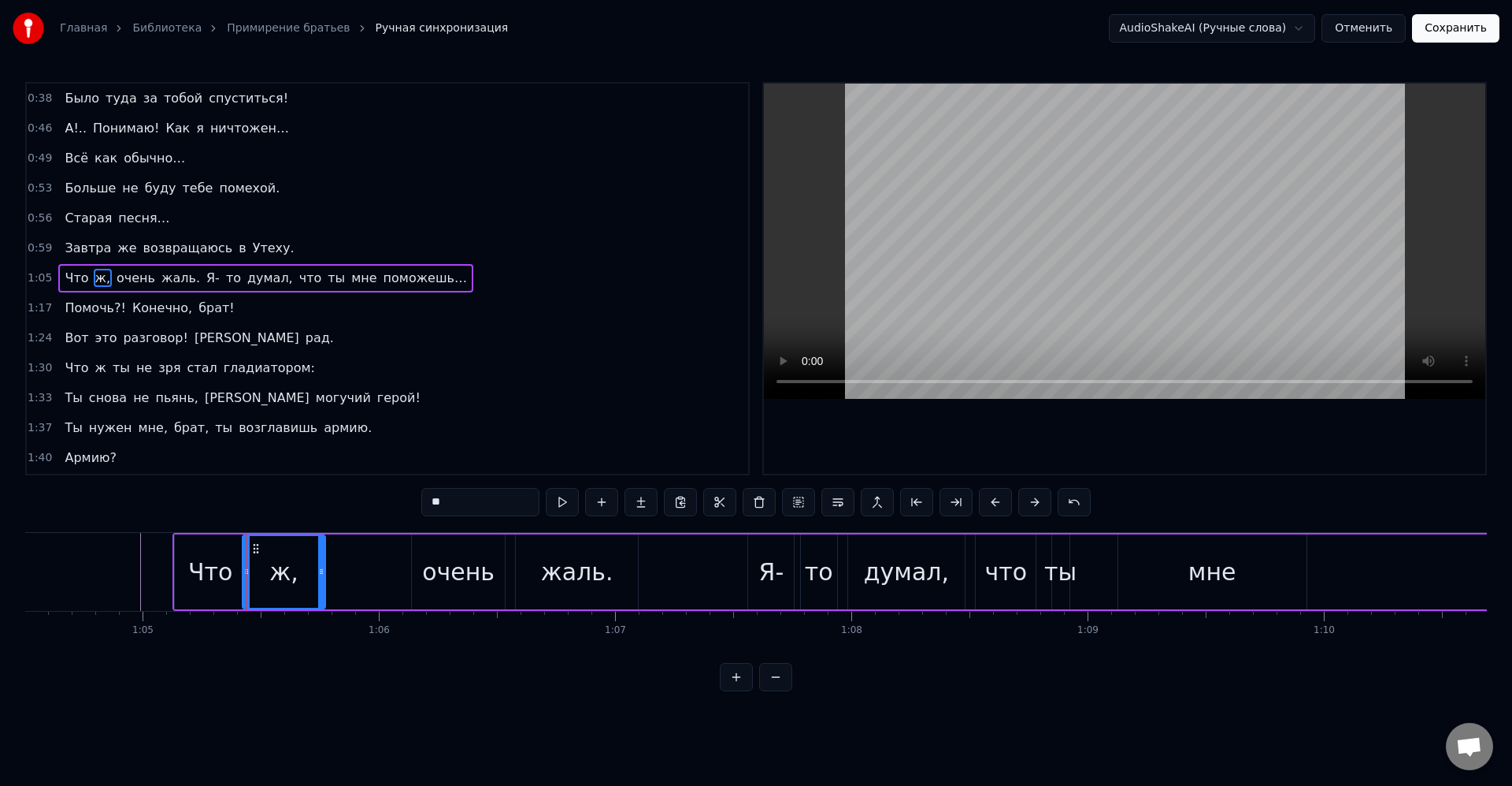
click at [305, 571] on div "Что ж, очень жаль. Я- то думал, что ты мне поможешь…" at bounding box center [1030, 571] width 1715 height 78
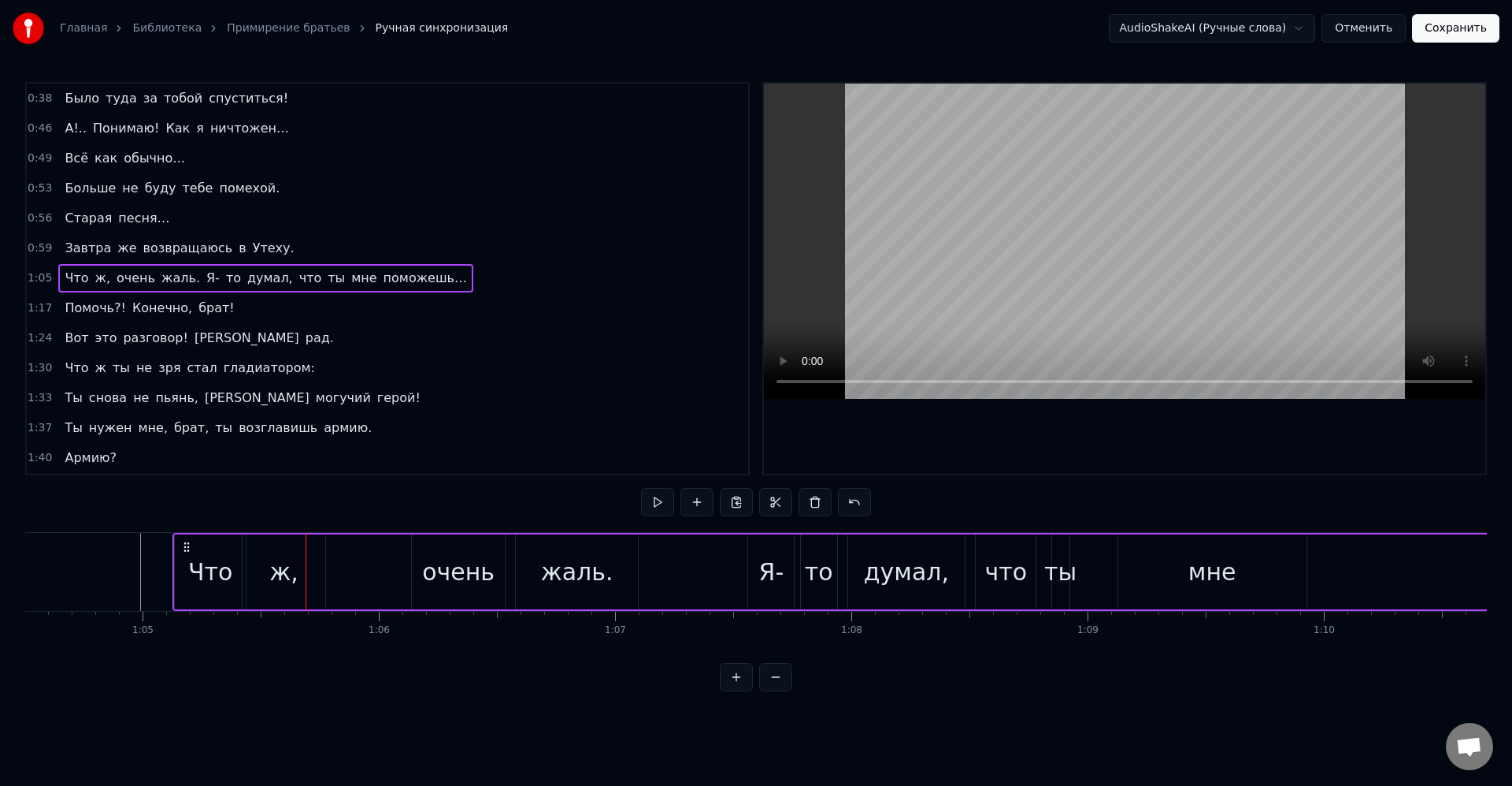
click at [324, 577] on div "ж," at bounding box center [283, 571] width 83 height 75
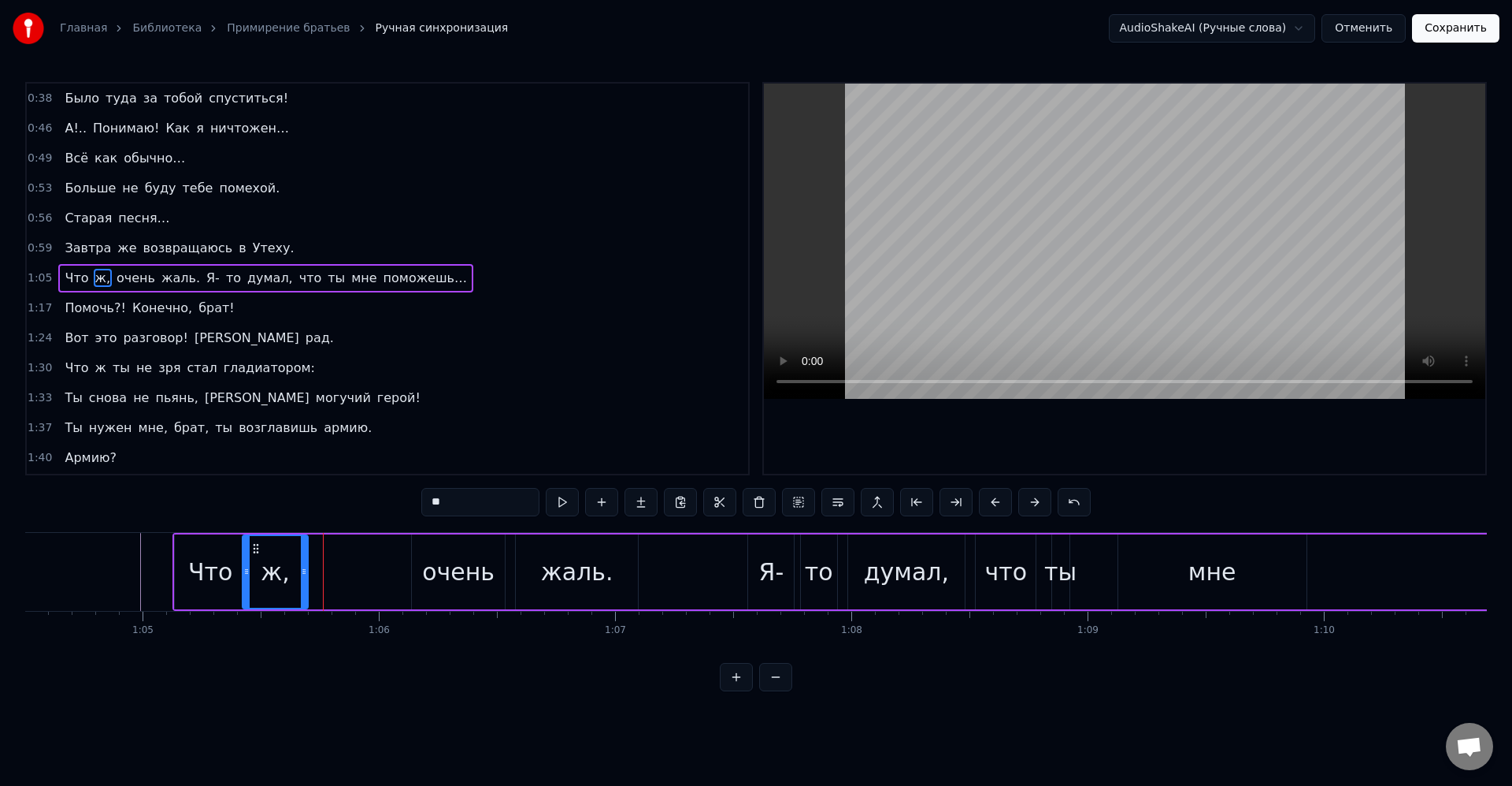
drag, startPoint x: 319, startPoint y: 570, endPoint x: 302, endPoint y: 569, distance: 17.0
click at [302, 569] on icon at bounding box center [305, 571] width 7 height 12
click at [296, 566] on div "ж," at bounding box center [275, 571] width 63 height 72
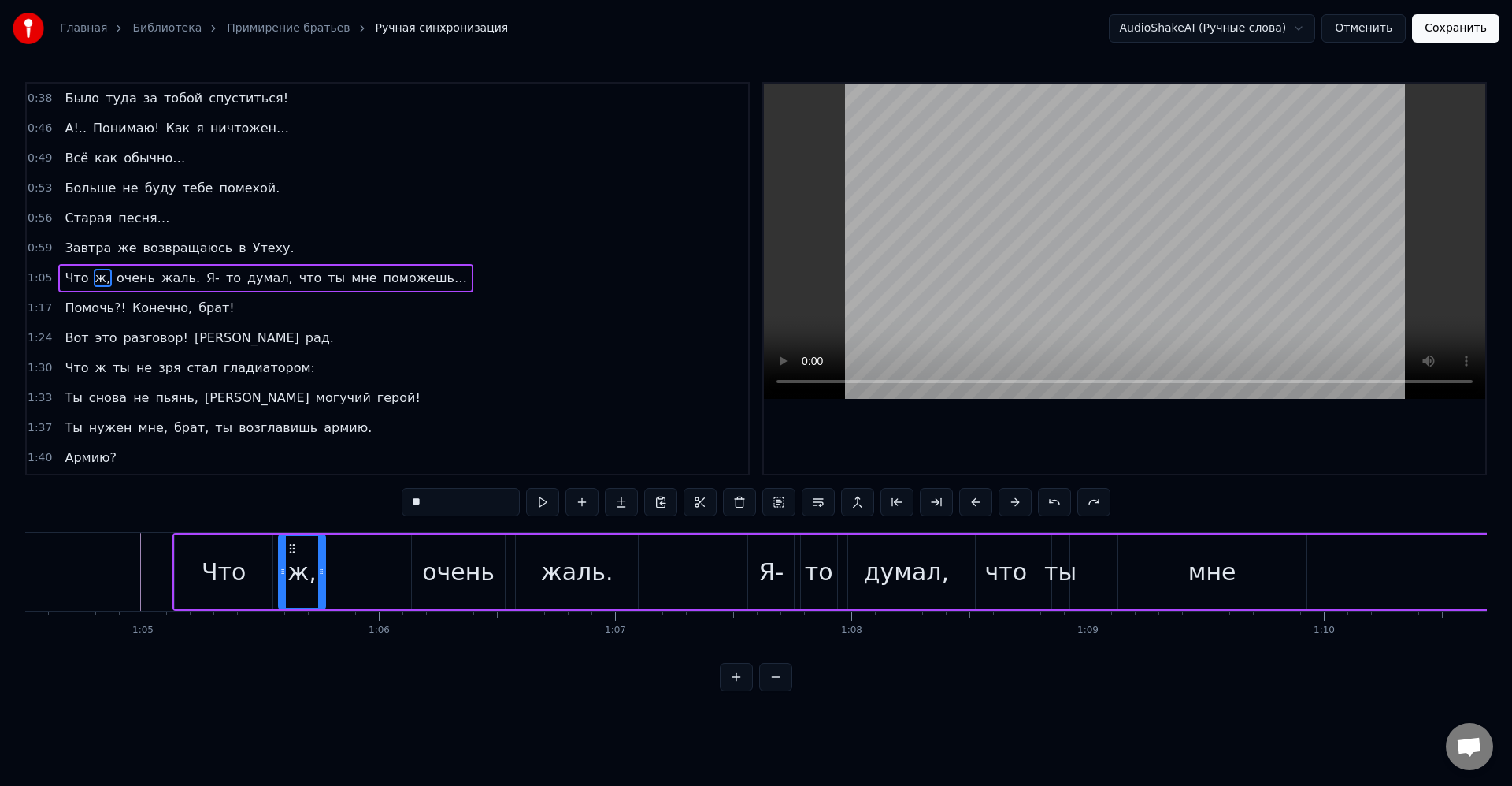
click at [234, 554] on div "Что" at bounding box center [223, 571] width 44 height 36
click at [468, 499] on input "***" at bounding box center [461, 502] width 118 height 28
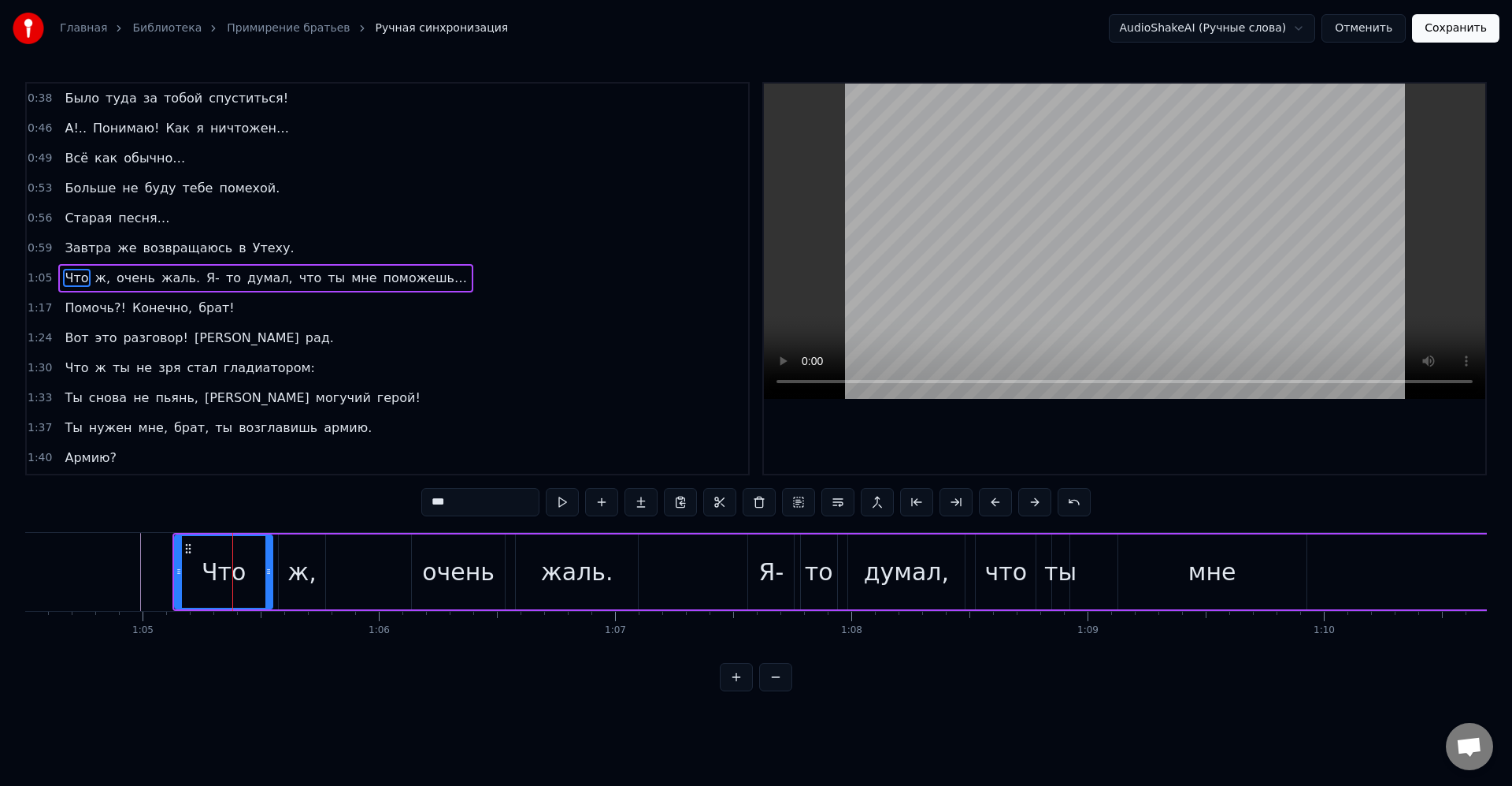
click at [288, 550] on div "ж," at bounding box center [301, 571] width 45 height 75
type input "**"
drag, startPoint x: 286, startPoint y: 574, endPoint x: 273, endPoint y: 575, distance: 13.0
click at [273, 575] on icon at bounding box center [272, 571] width 7 height 12
drag, startPoint x: 321, startPoint y: 575, endPoint x: 311, endPoint y: 572, distance: 10.4
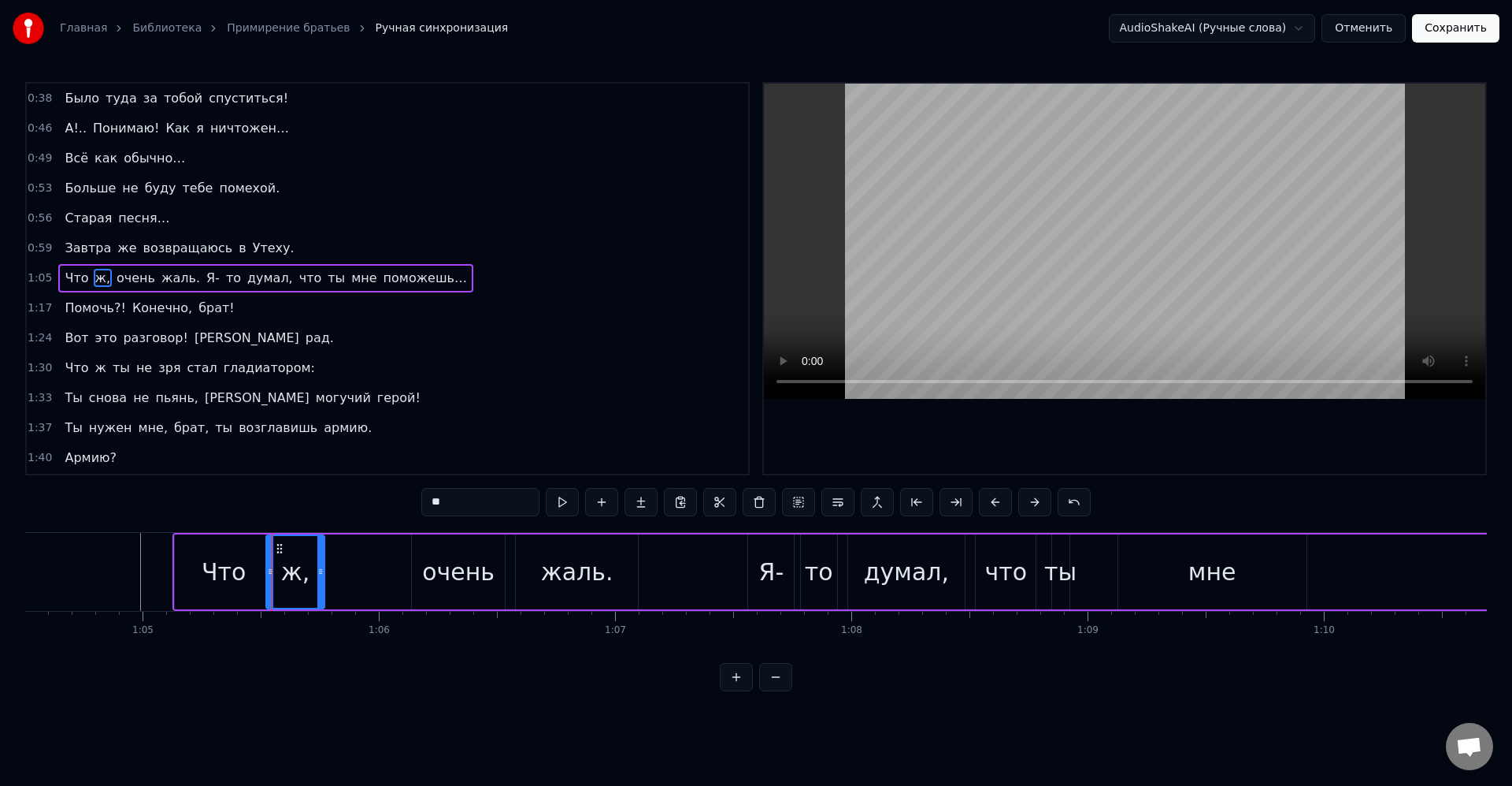
click at [318, 572] on icon at bounding box center [321, 571] width 7 height 12
click at [369, 568] on div "Что ж, очень жаль. Я- то думал, что ты мне поможешь…" at bounding box center [1030, 571] width 1715 height 78
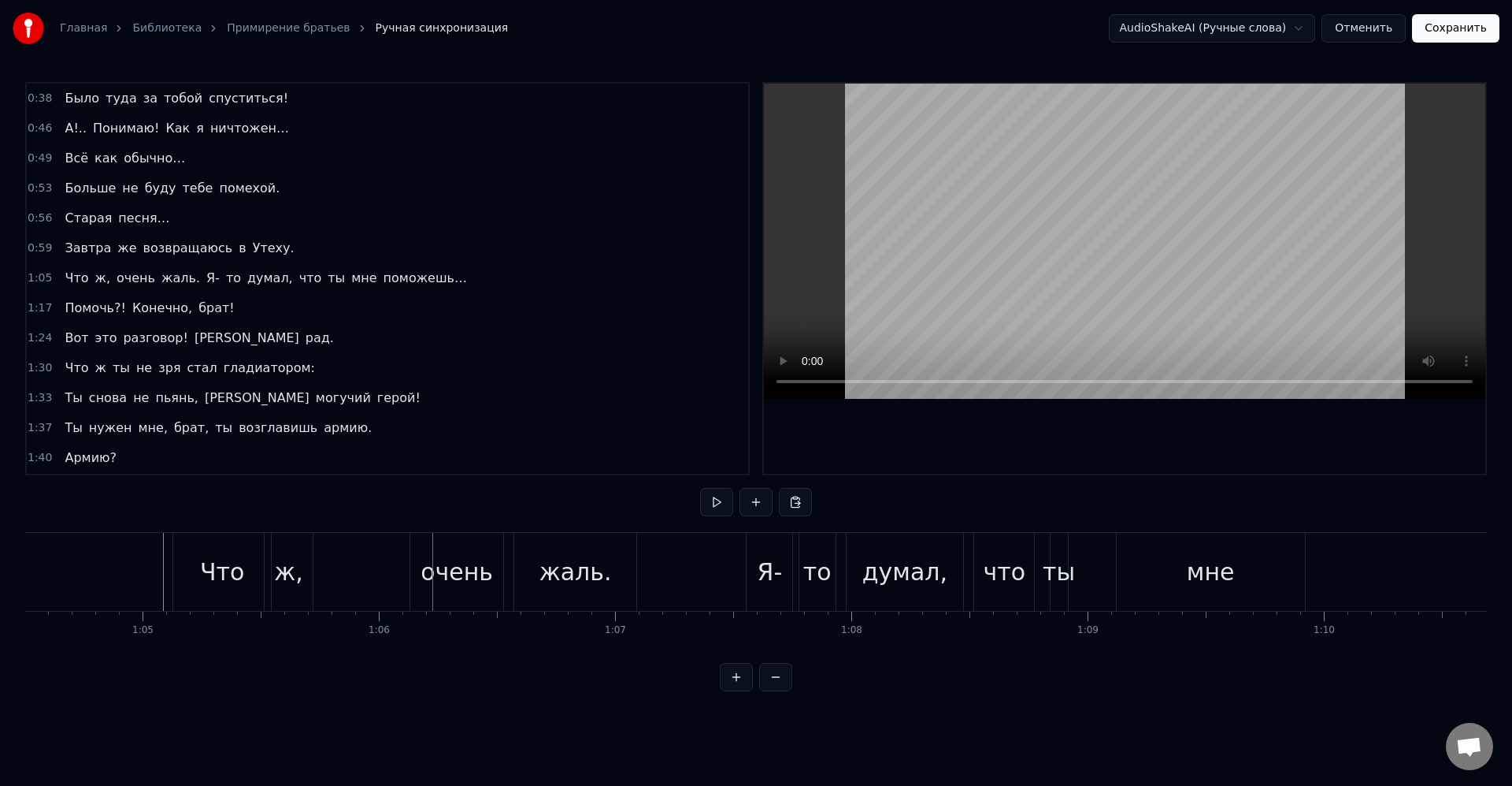
click at [422, 583] on div "очень" at bounding box center [456, 571] width 93 height 78
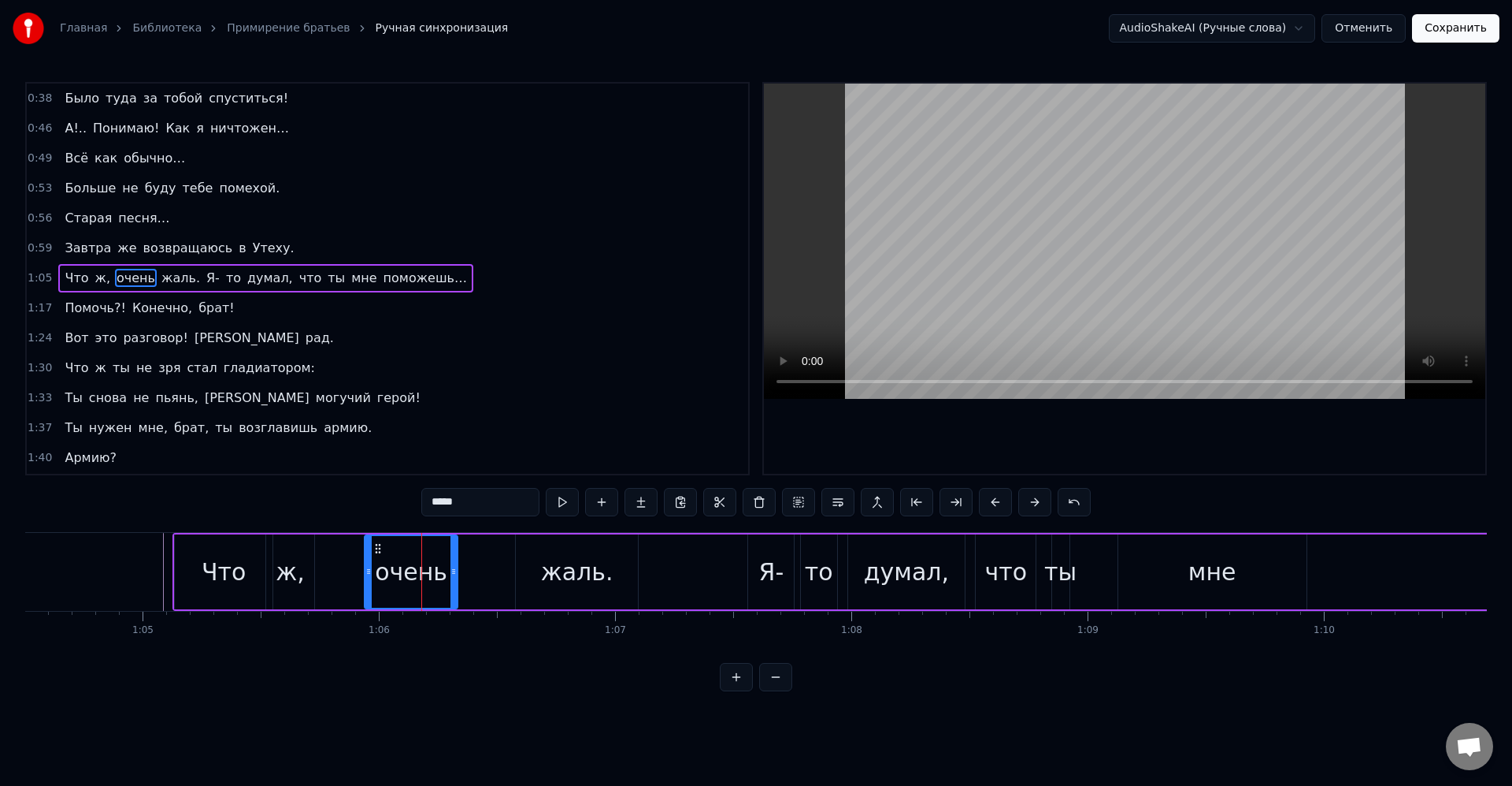
drag, startPoint x: 420, startPoint y: 547, endPoint x: 377, endPoint y: 547, distance: 43.0
click at [377, 547] on icon at bounding box center [377, 548] width 12 height 12
drag, startPoint x: 414, startPoint y: 569, endPoint x: 437, endPoint y: 584, distance: 27.5
click at [413, 569] on div "очень" at bounding box center [411, 571] width 73 height 36
click at [533, 556] on div "жаль." at bounding box center [576, 571] width 121 height 75
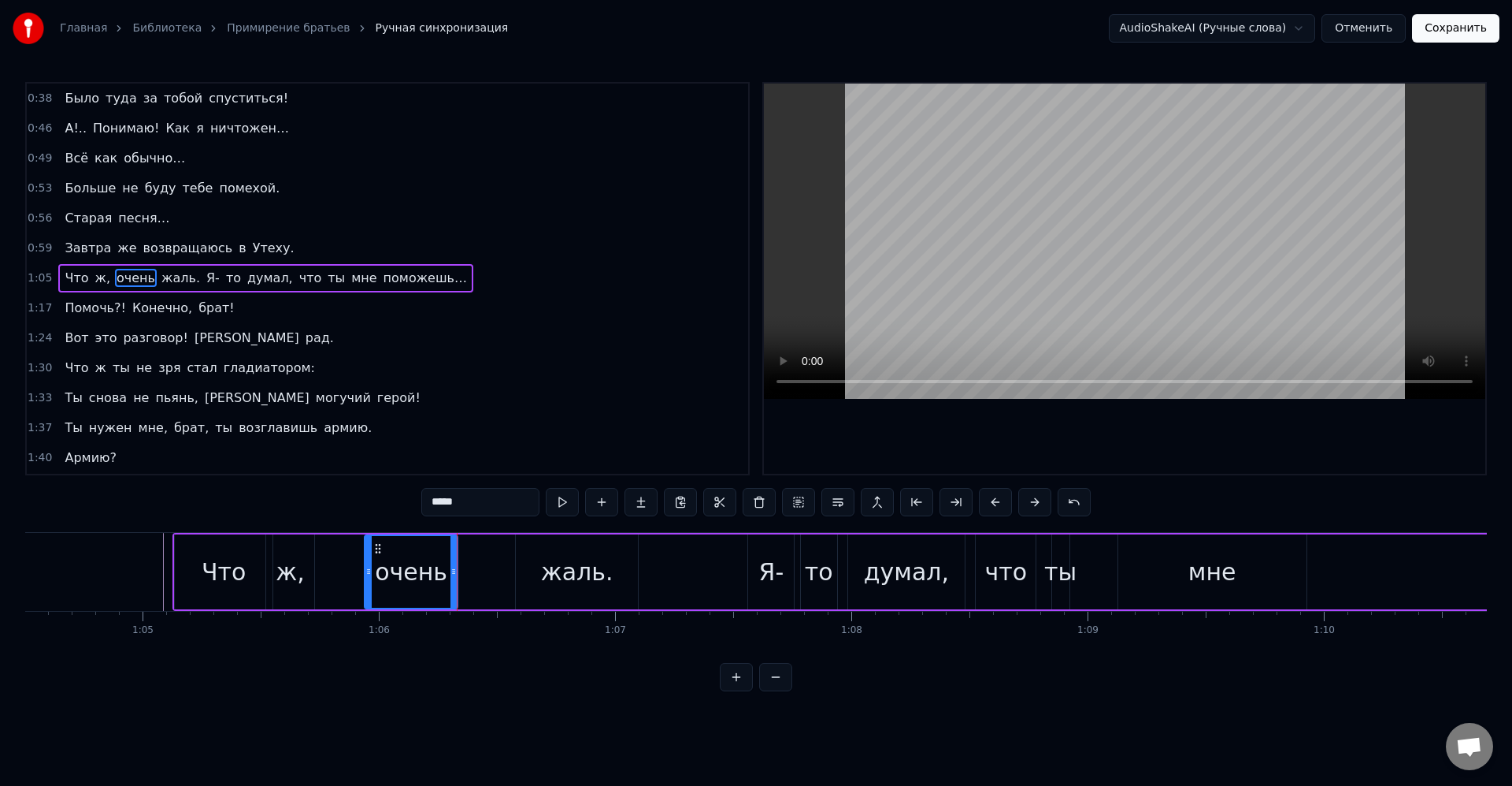
type input "*****"
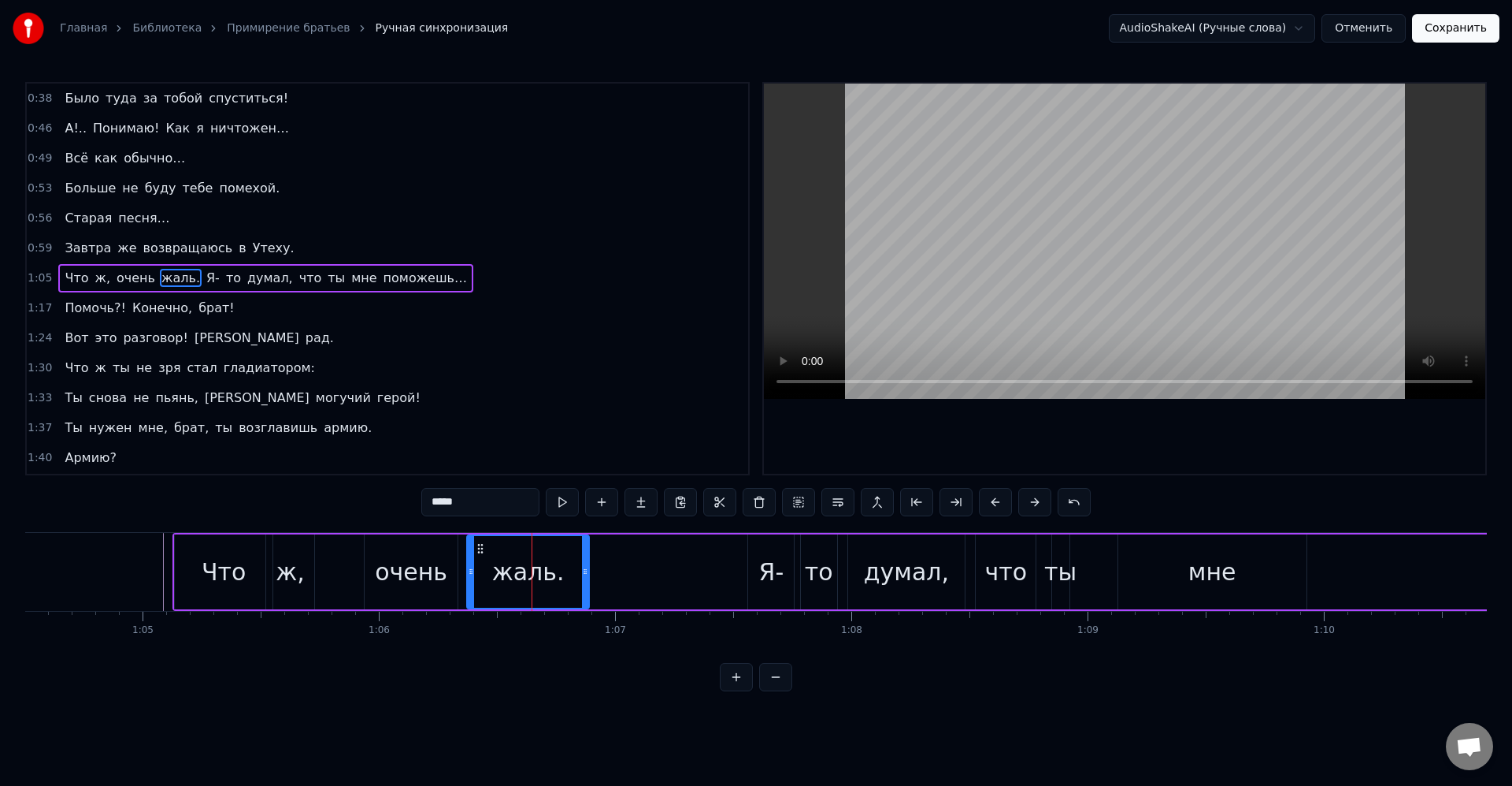
drag, startPoint x: 527, startPoint y: 545, endPoint x: 479, endPoint y: 544, distance: 48.0
click at [479, 544] on circle at bounding box center [479, 544] width 1 height 1
click at [743, 575] on div "Что ж, очень жаль. Я- то думал, что ты мне поможешь…" at bounding box center [1030, 571] width 1715 height 78
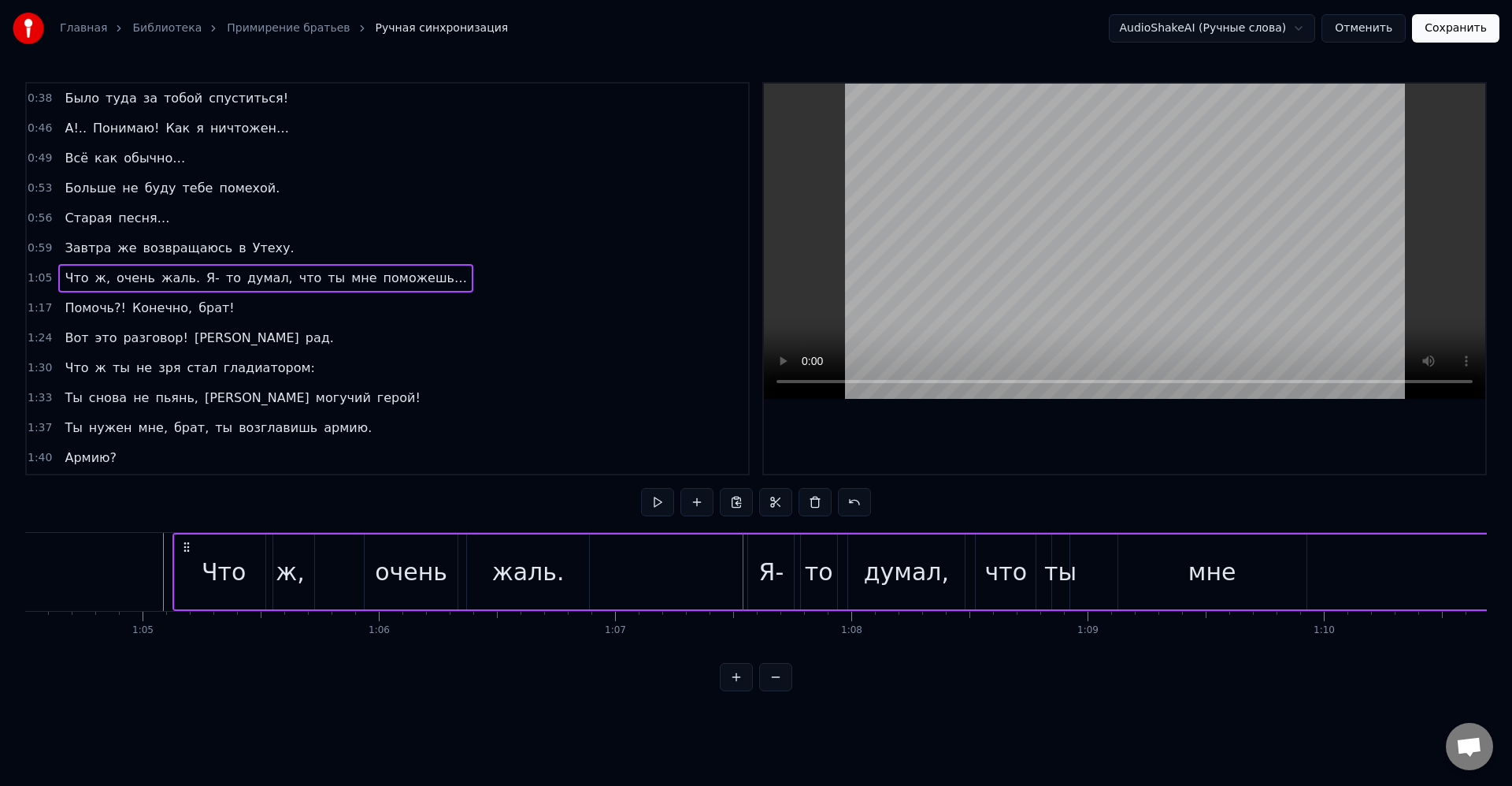
click at [763, 561] on div "Я-" at bounding box center [772, 571] width 26 height 36
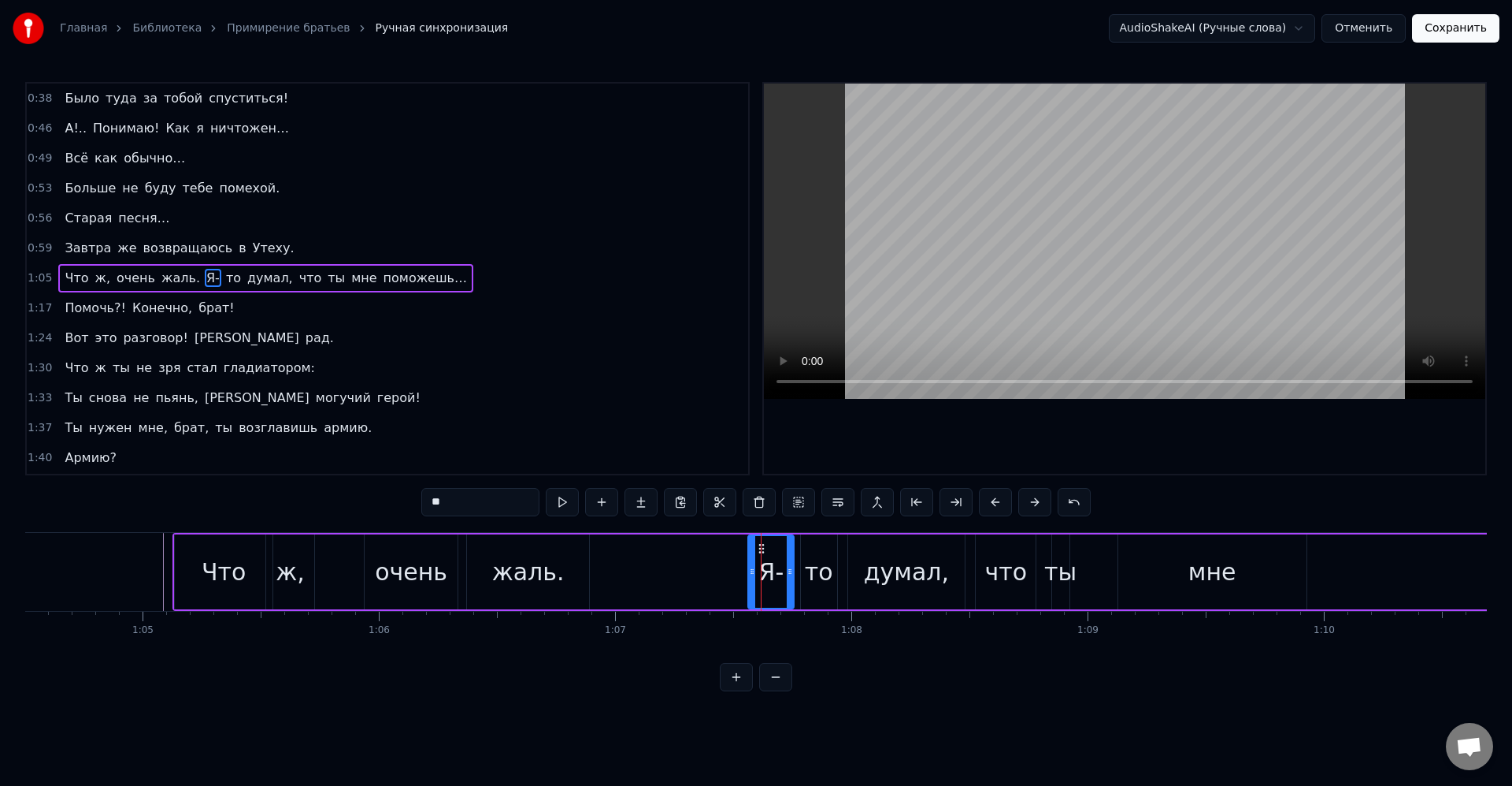
drag, startPoint x: 764, startPoint y: 547, endPoint x: 746, endPoint y: 552, distance: 18.7
click at [727, 552] on div "Что ж, очень жаль. Я- то думал, что ты мне поможешь…" at bounding box center [1030, 571] width 1715 height 78
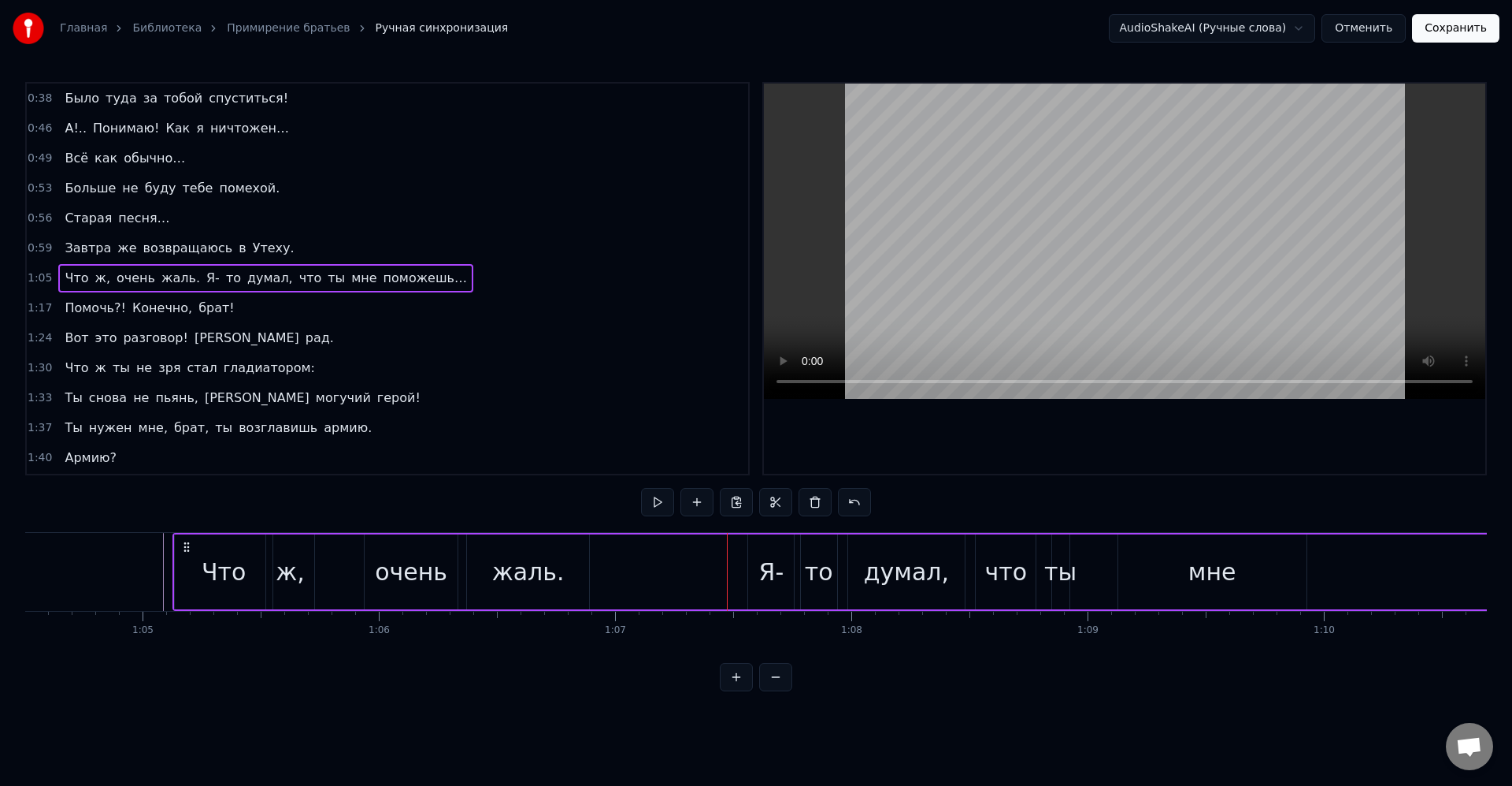
click at [756, 552] on div "Я-" at bounding box center [771, 571] width 45 height 75
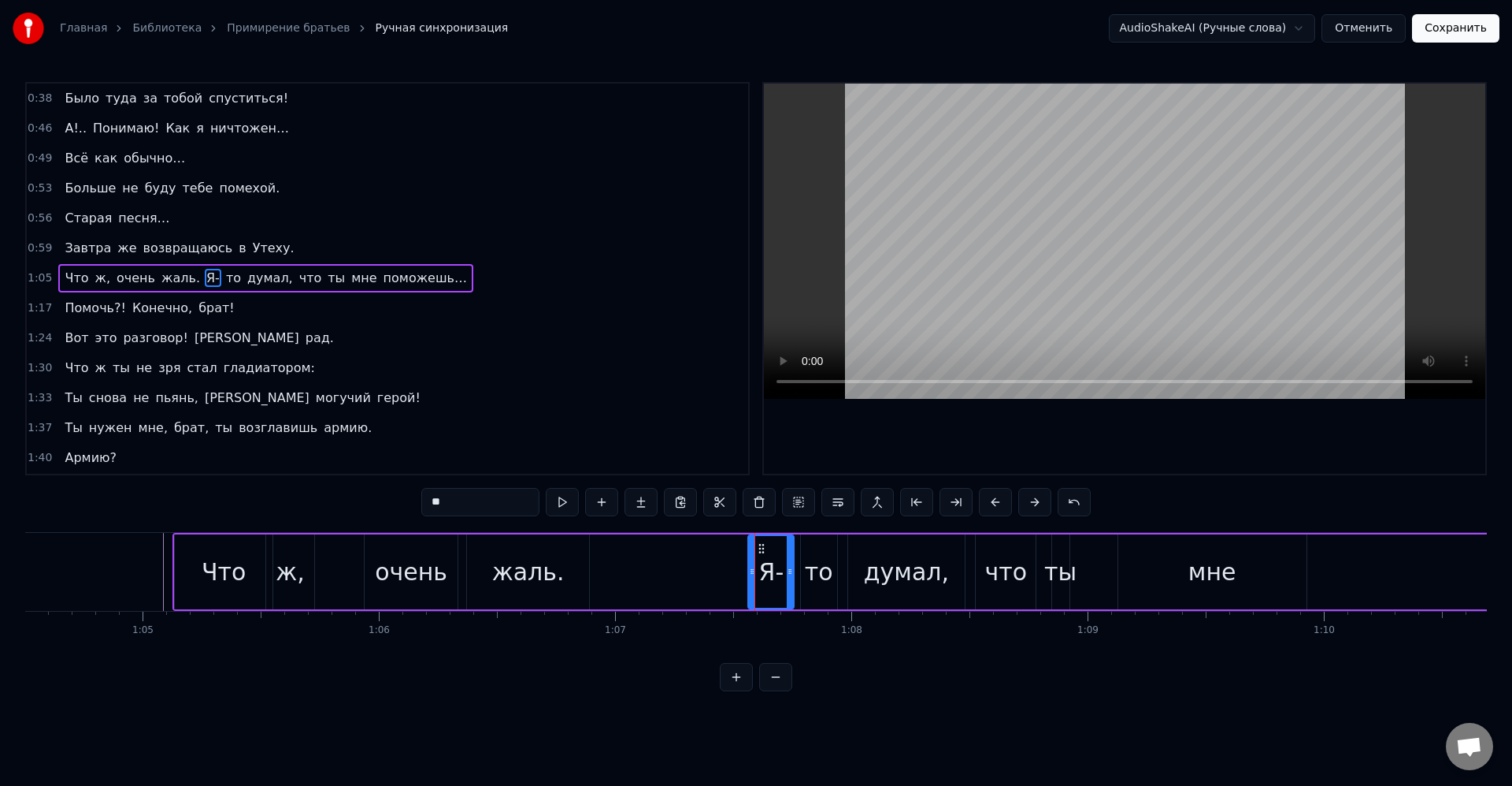
drag, startPoint x: 763, startPoint y: 549, endPoint x: 740, endPoint y: 551, distance: 23.1
click at [740, 551] on div "Что ж, очень жаль. Я- то думал, что ты мне поможешь…" at bounding box center [1030, 571] width 1715 height 78
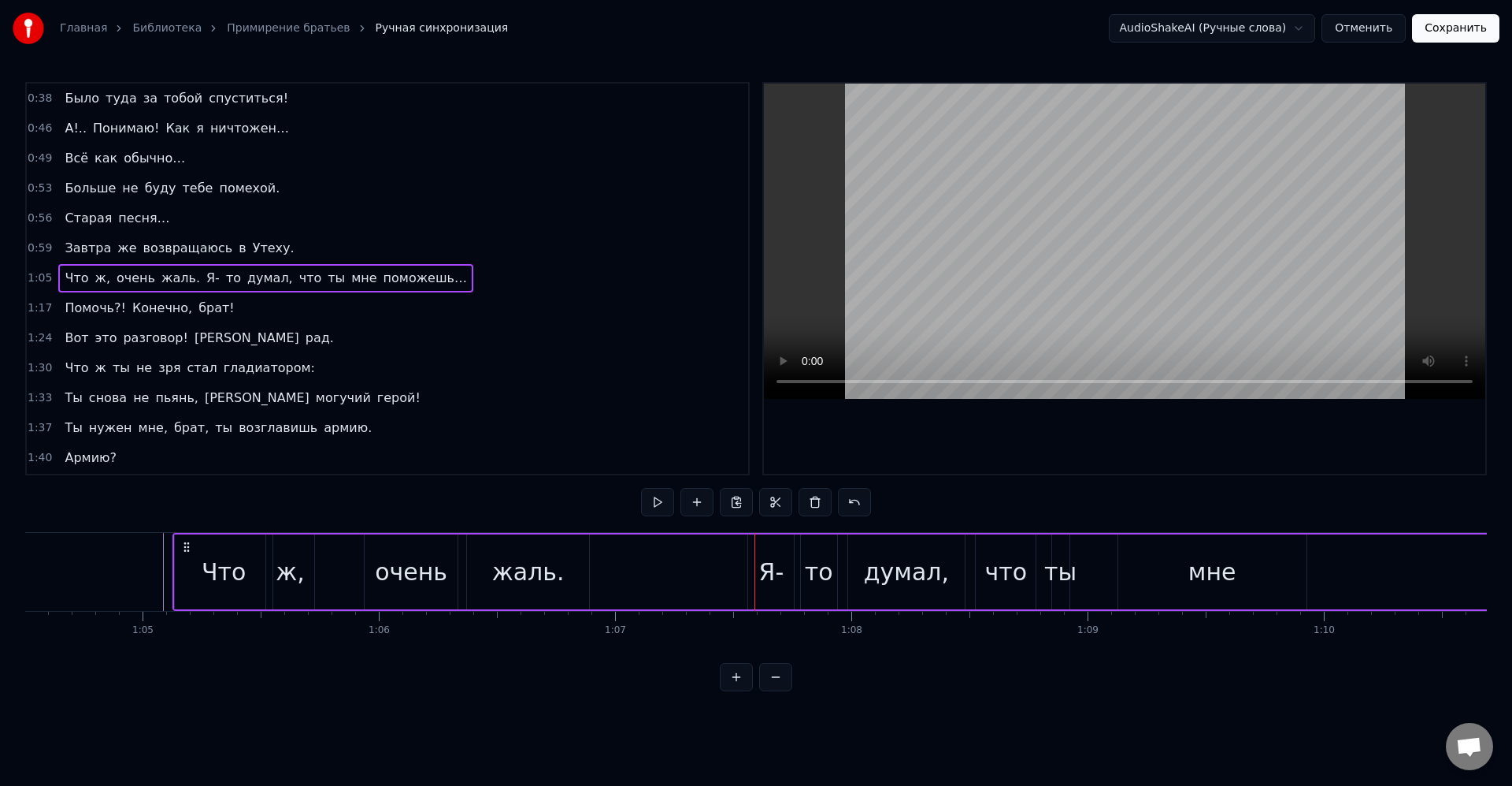
click at [763, 555] on div "Я-" at bounding box center [772, 571] width 26 height 36
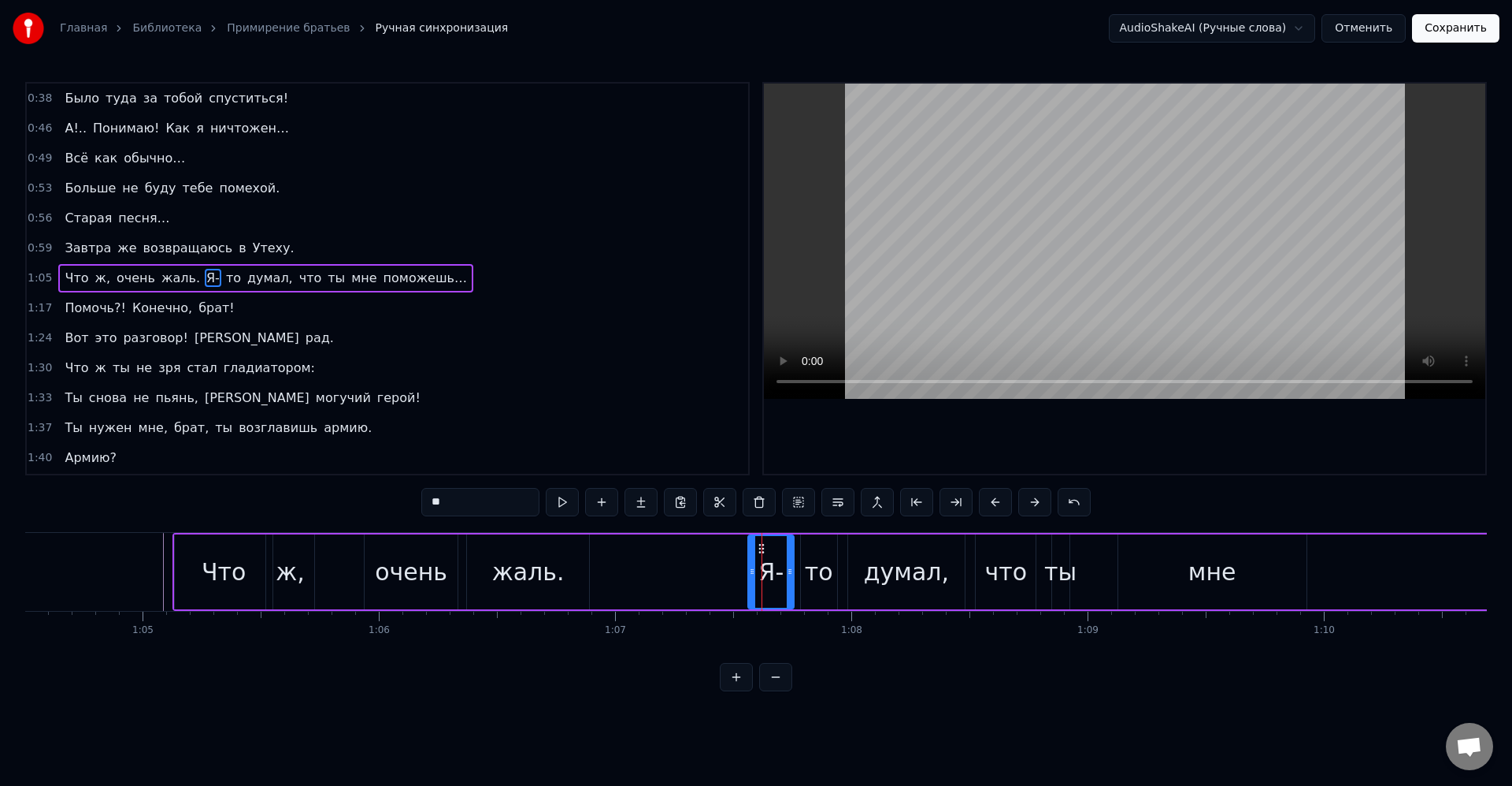
click at [724, 556] on div "Что ж, очень жаль. Я- то думал, что ты мне поможешь…" at bounding box center [1030, 571] width 1715 height 78
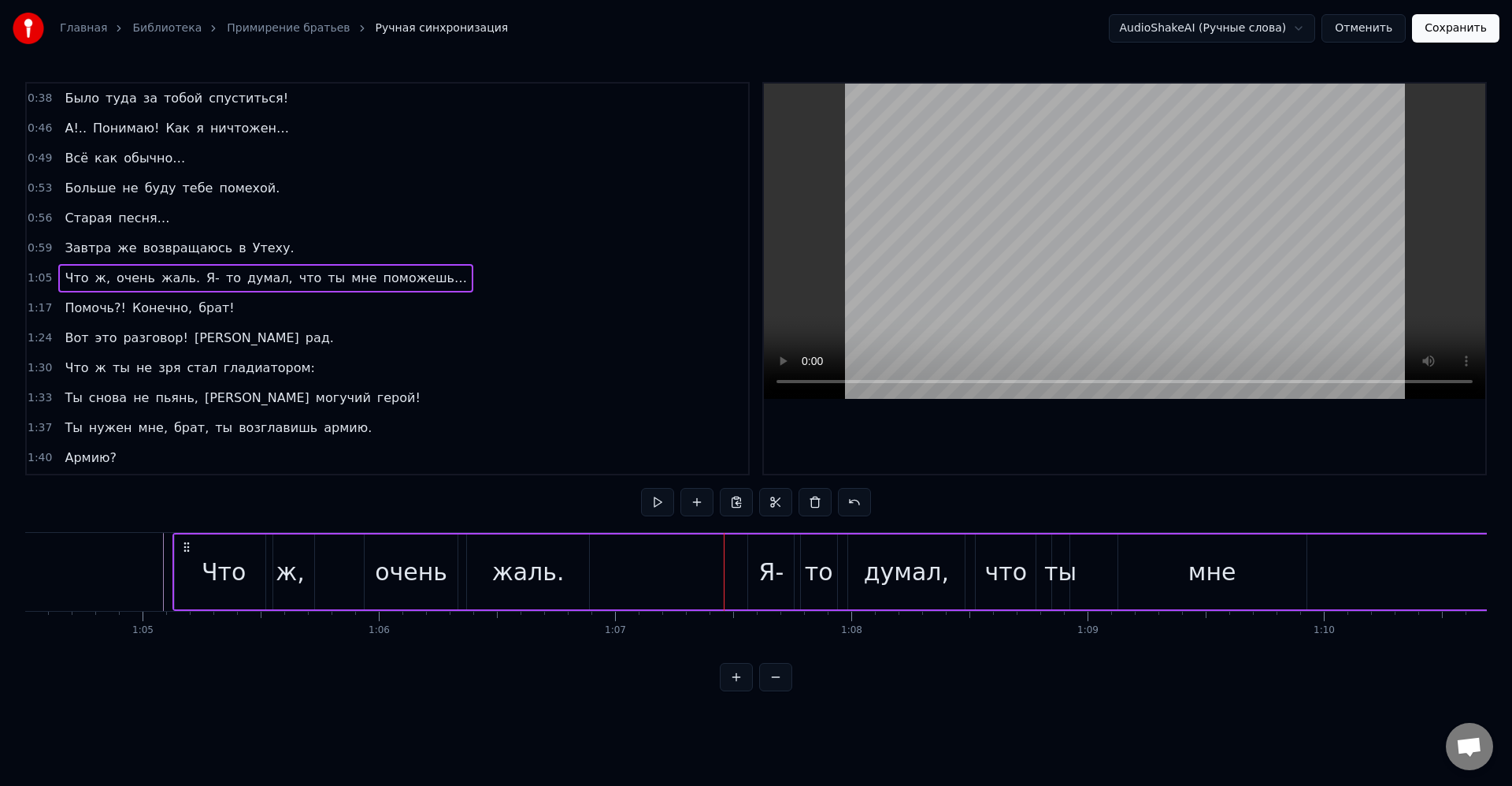
click at [756, 547] on div "Я-" at bounding box center [771, 571] width 45 height 75
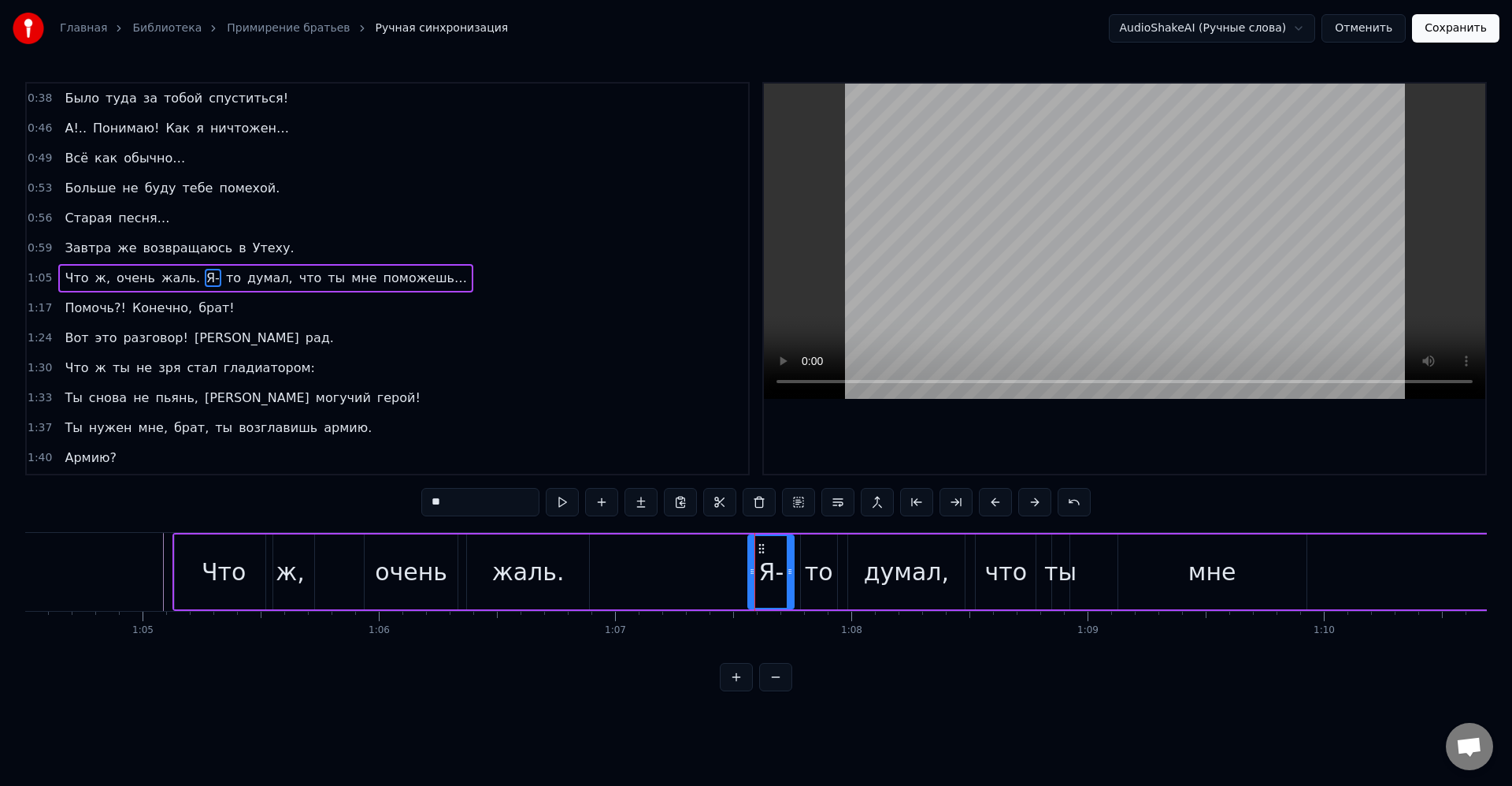
drag, startPoint x: 764, startPoint y: 550, endPoint x: 748, endPoint y: 552, distance: 16.1
click at [748, 552] on div "Я-" at bounding box center [771, 571] width 47 height 75
click at [763, 549] on icon at bounding box center [761, 548] width 12 height 12
click at [782, 552] on div "Я-" at bounding box center [771, 571] width 44 height 72
click at [821, 560] on div "то" at bounding box center [819, 571] width 28 height 36
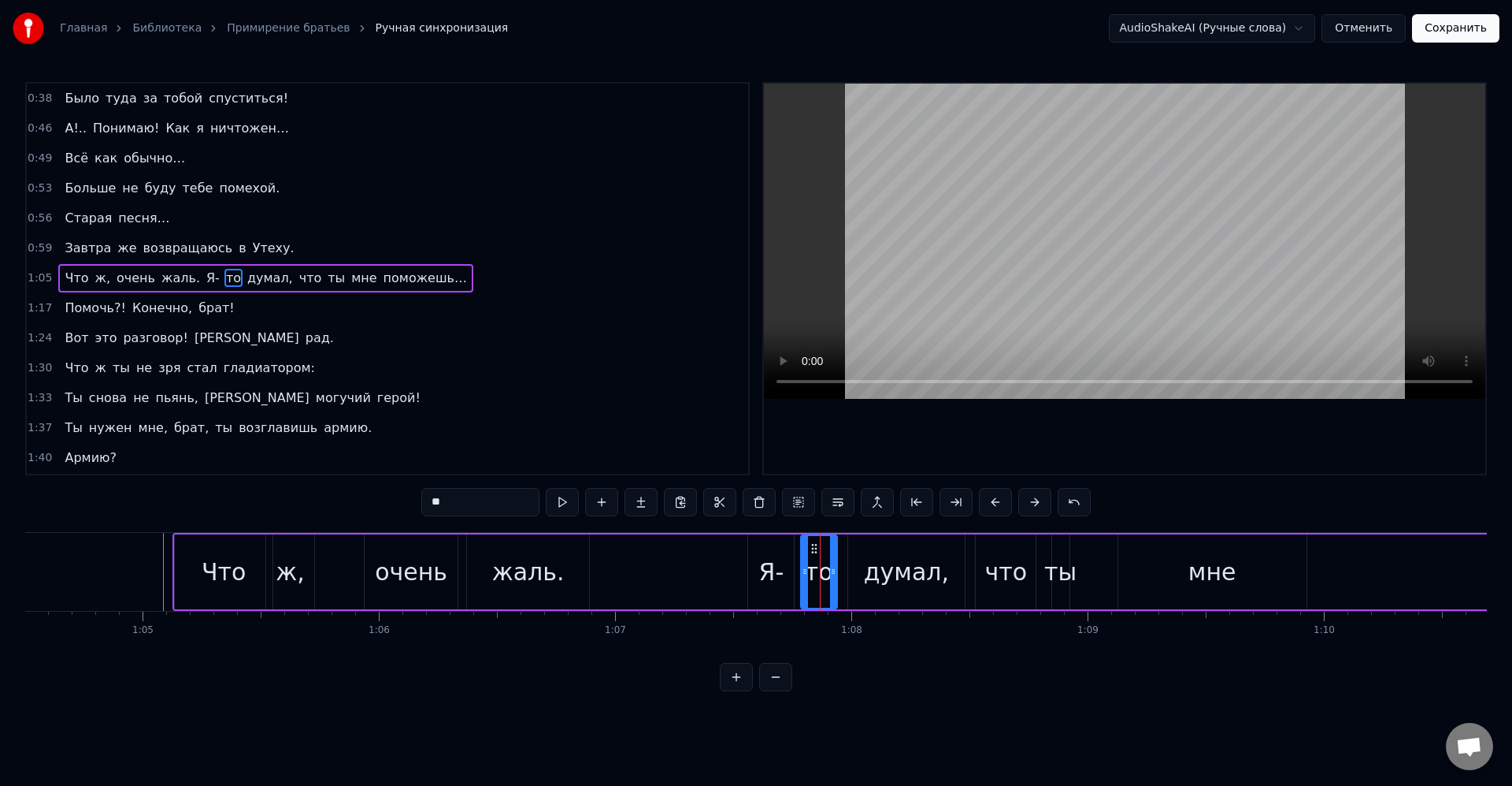
click at [779, 552] on div "Я-" at bounding box center [771, 571] width 45 height 75
drag, startPoint x: 752, startPoint y: 571, endPoint x: 788, endPoint y: 571, distance: 36.0
click at [710, 570] on icon at bounding box center [709, 571] width 7 height 12
drag, startPoint x: 789, startPoint y: 569, endPoint x: 750, endPoint y: 571, distance: 39.1
click at [753, 571] on icon at bounding box center [756, 571] width 7 height 12
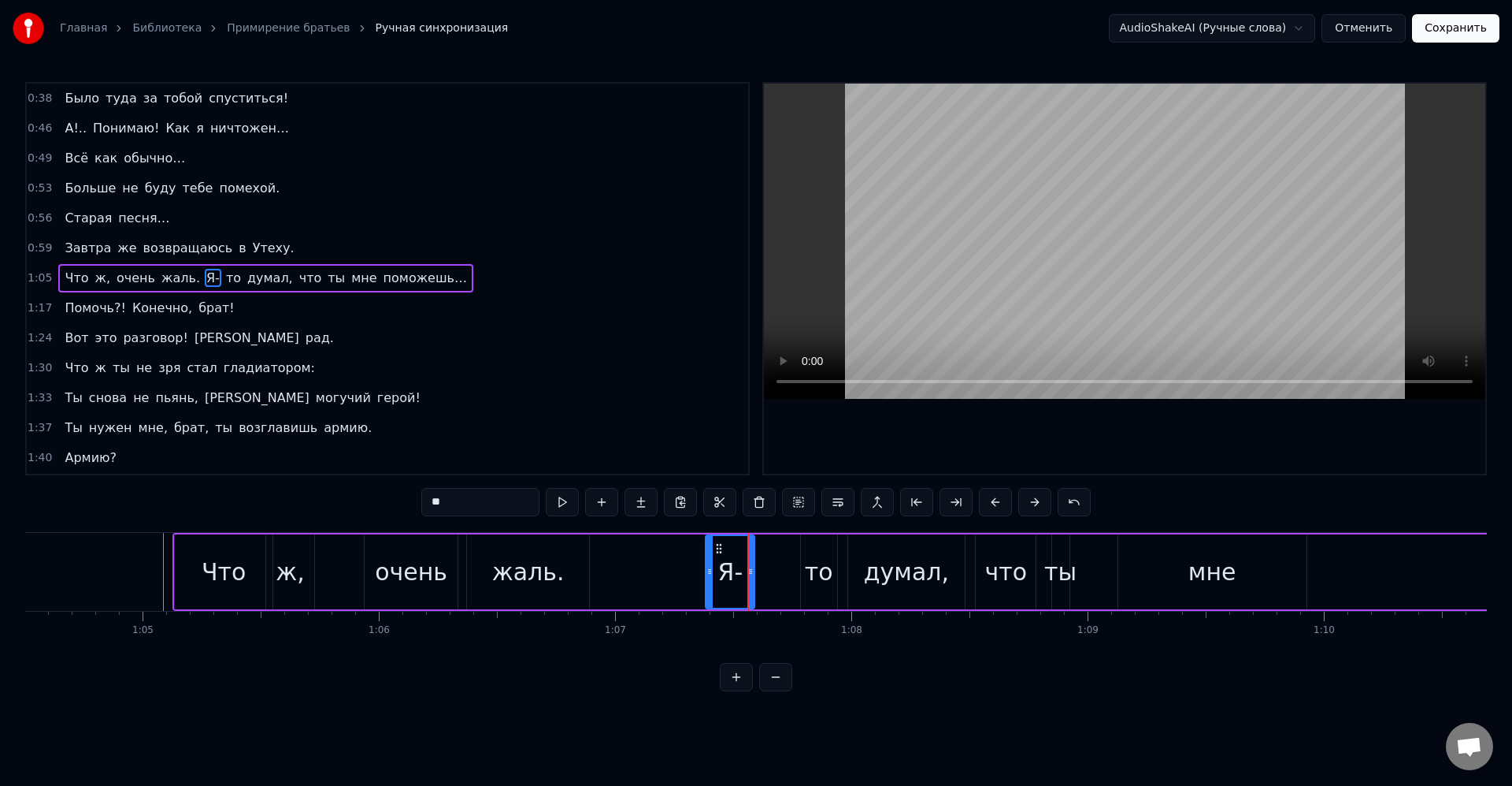
click at [805, 567] on div "то" at bounding box center [820, 571] width 36 height 75
click at [748, 567] on div "Я-" at bounding box center [730, 571] width 49 height 75
click at [809, 568] on div "то" at bounding box center [819, 571] width 28 height 36
drag, startPoint x: 816, startPoint y: 549, endPoint x: 773, endPoint y: 555, distance: 43.4
click at [773, 555] on div "то" at bounding box center [777, 571] width 35 height 72
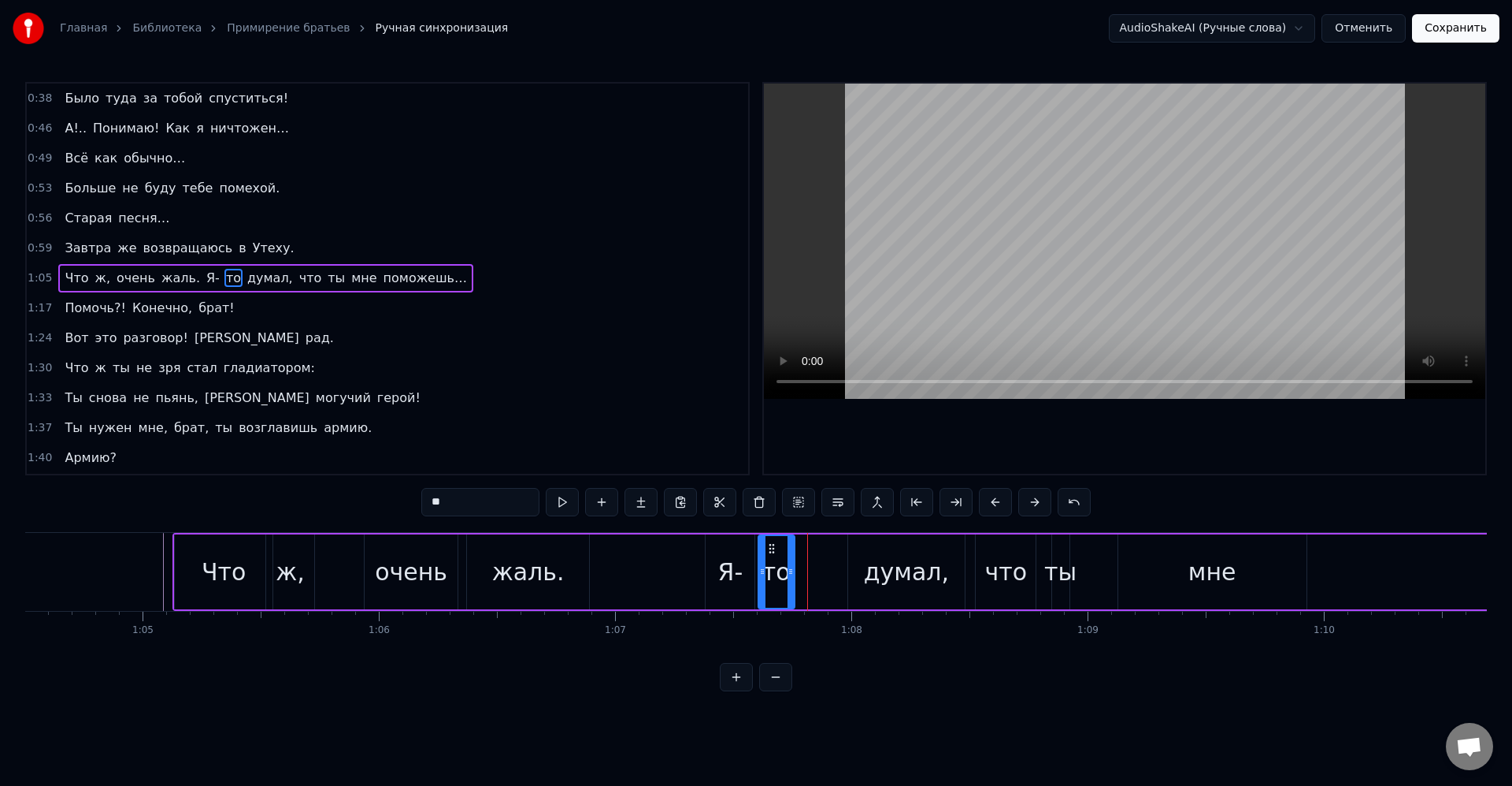
click at [775, 574] on div "то" at bounding box center [777, 571] width 28 height 36
click at [883, 570] on div "думал," at bounding box center [906, 571] width 85 height 36
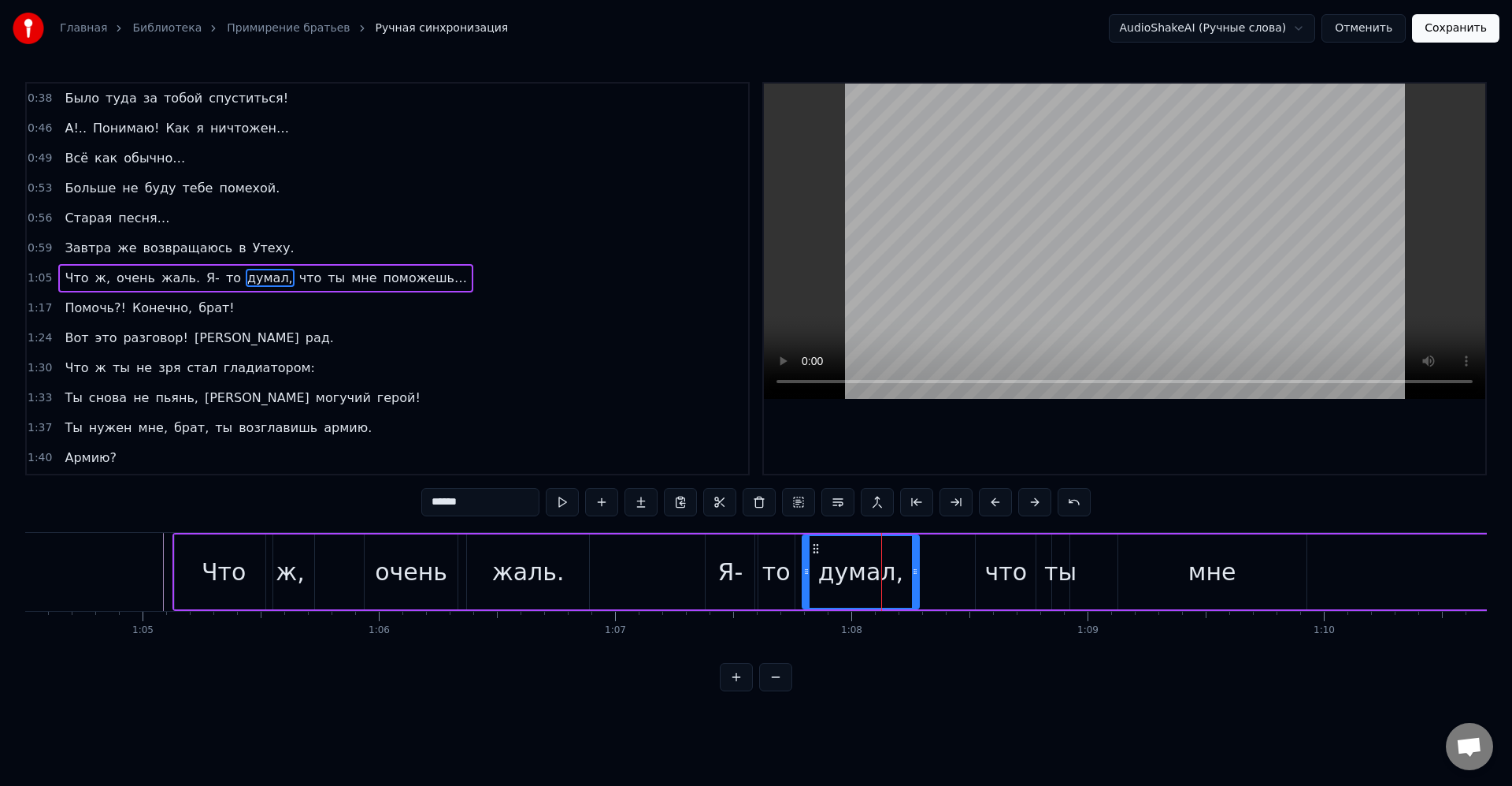
drag, startPoint x: 857, startPoint y: 549, endPoint x: 819, endPoint y: 552, distance: 38.1
click at [819, 552] on icon at bounding box center [815, 548] width 12 height 12
click at [1014, 568] on div "что" at bounding box center [1007, 571] width 43 height 36
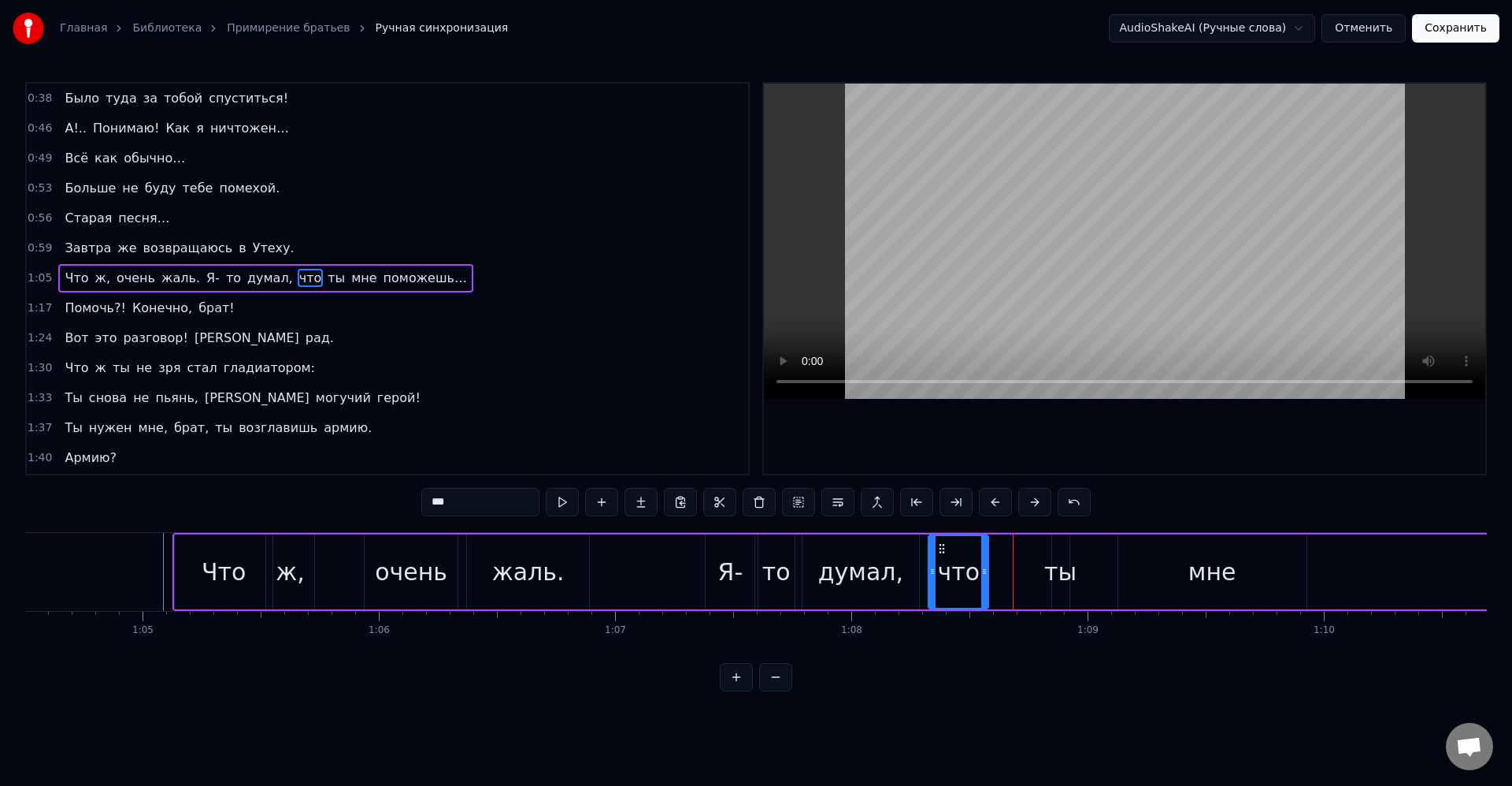
drag, startPoint x: 990, startPoint y: 547, endPoint x: 938, endPoint y: 552, distance: 52.2
click at [939, 552] on icon at bounding box center [942, 548] width 12 height 12
click at [883, 568] on div "думал," at bounding box center [861, 571] width 85 height 36
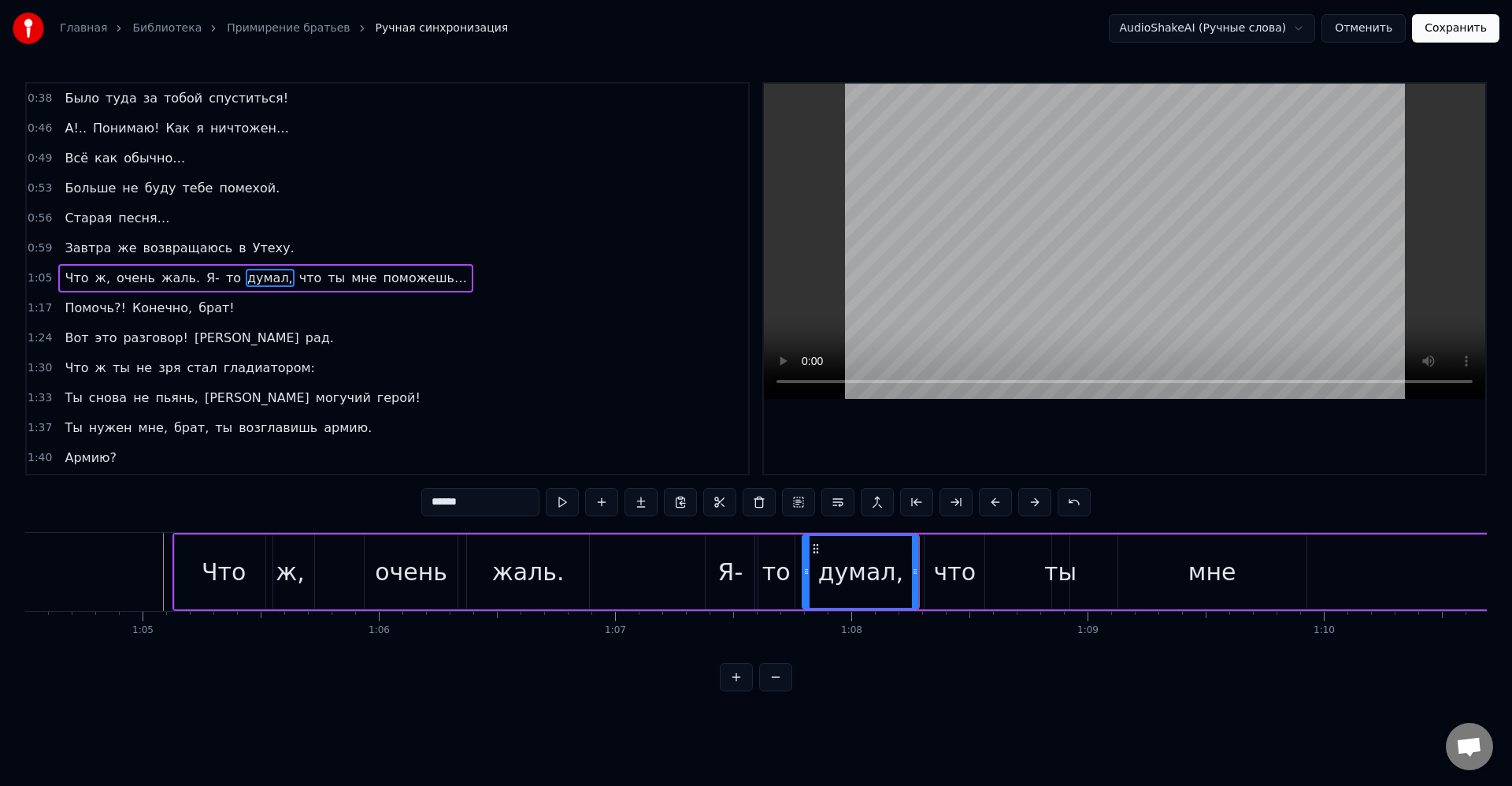
click at [953, 569] on div "что" at bounding box center [956, 571] width 43 height 36
click at [947, 564] on div "что" at bounding box center [956, 571] width 43 height 36
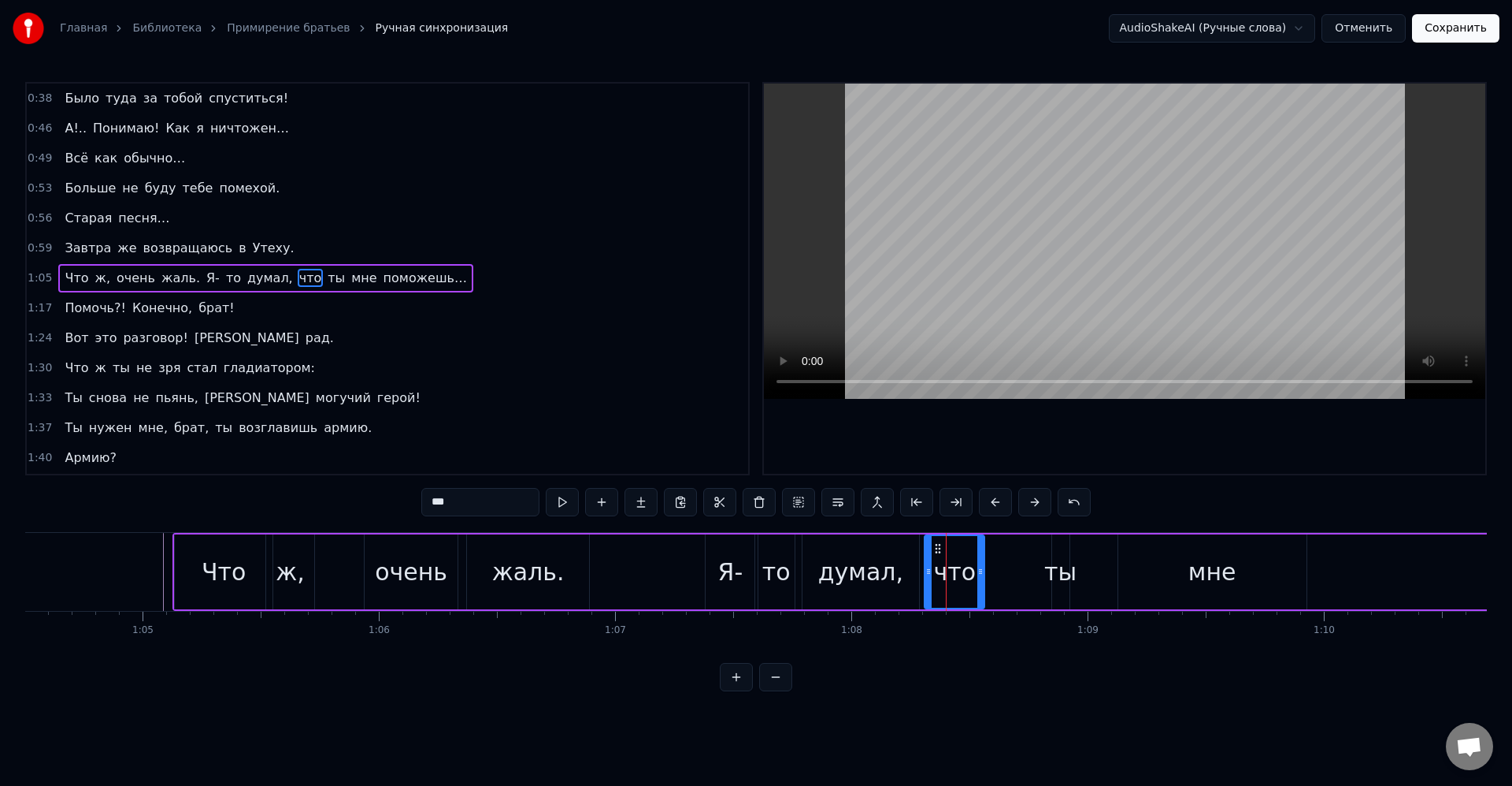
click at [1046, 556] on div "ты" at bounding box center [1061, 571] width 32 height 36
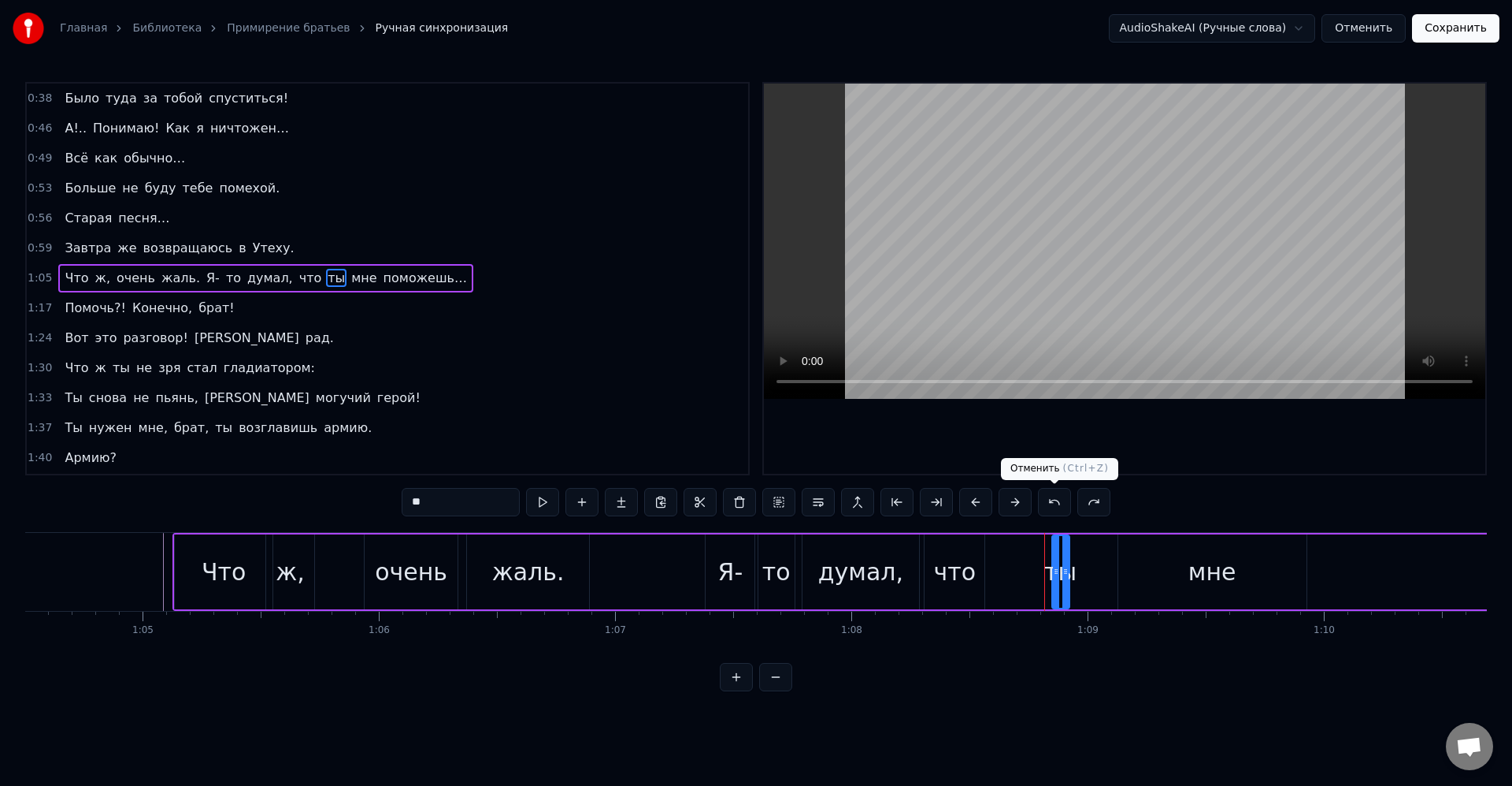
click at [1057, 571] on icon at bounding box center [1056, 571] width 7 height 12
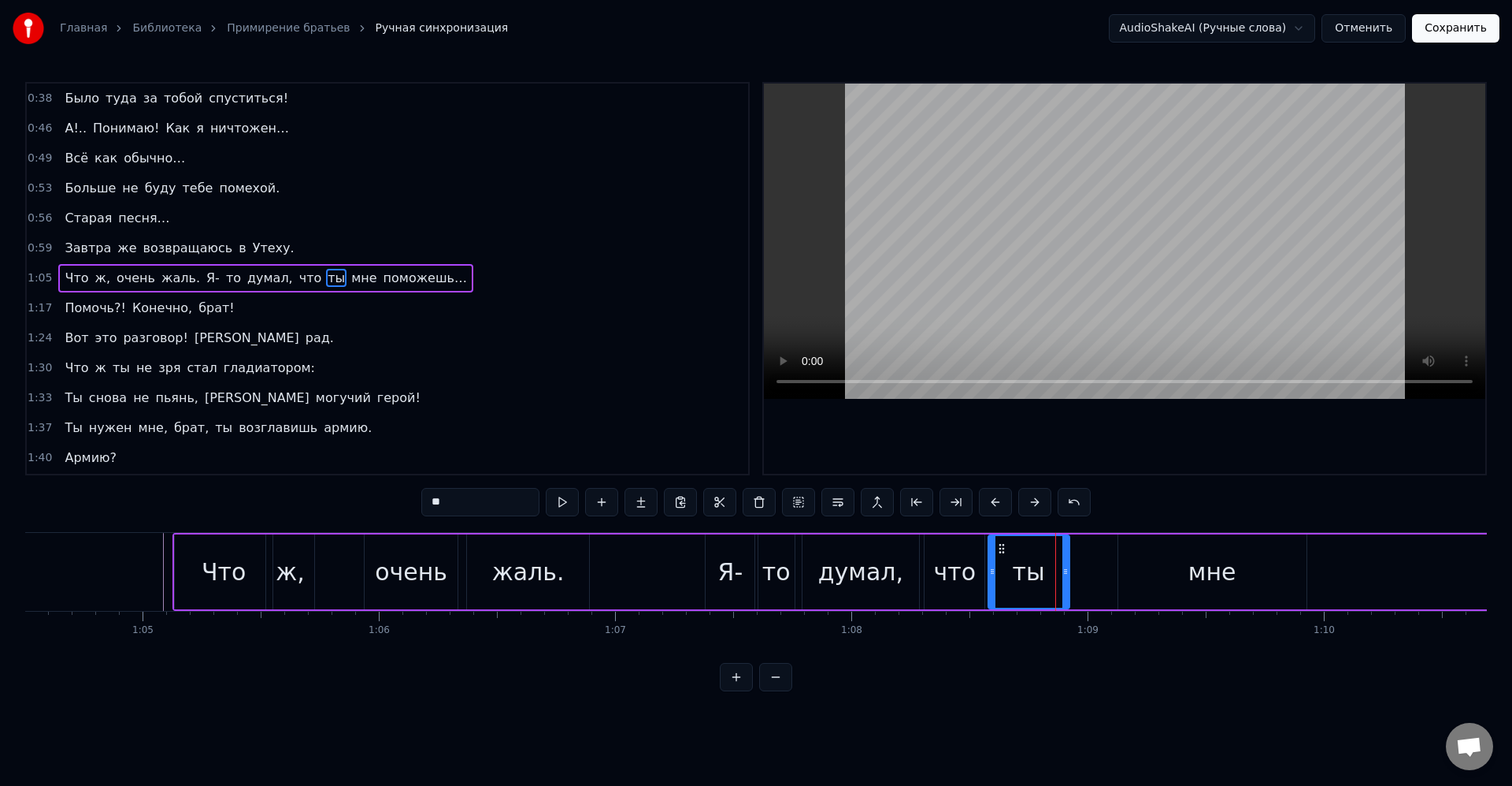
drag, startPoint x: 1053, startPoint y: 571, endPoint x: 997, endPoint y: 569, distance: 56.0
click at [990, 569] on icon at bounding box center [993, 571] width 7 height 12
drag, startPoint x: 1065, startPoint y: 570, endPoint x: 1004, endPoint y: 561, distance: 61.7
click at [1014, 560] on div at bounding box center [1016, 571] width 7 height 72
click at [970, 561] on div "что" at bounding box center [956, 571] width 43 height 36
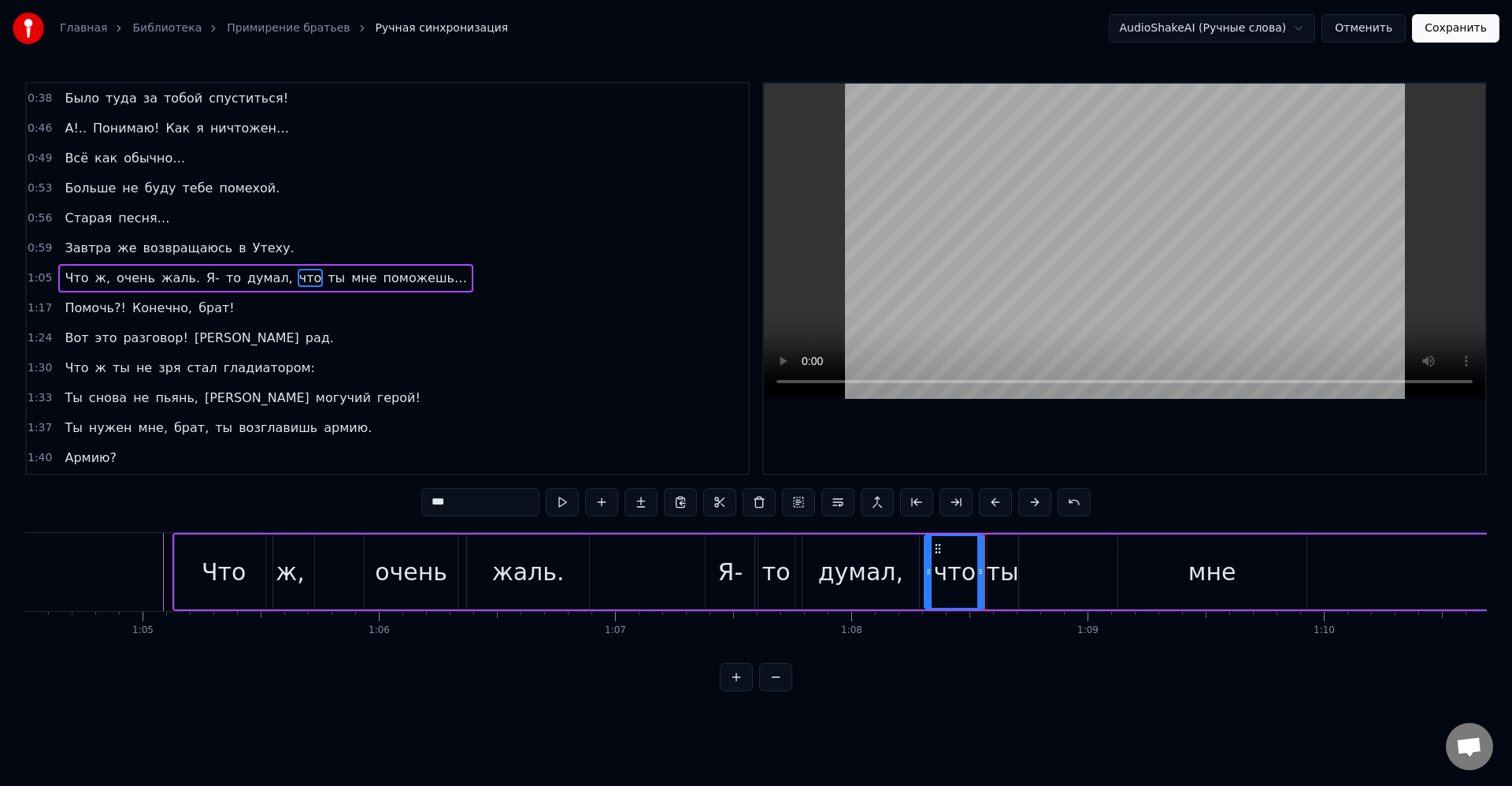
drag, startPoint x: 1009, startPoint y: 564, endPoint x: 1018, endPoint y: 571, distance: 11.4
click at [1008, 563] on div "ты" at bounding box center [1002, 571] width 32 height 36
click at [1027, 570] on icon at bounding box center [1028, 571] width 7 height 12
click at [1016, 566] on div "ты" at bounding box center [1009, 571] width 32 height 36
click at [1179, 562] on div "мне" at bounding box center [1212, 571] width 188 height 75
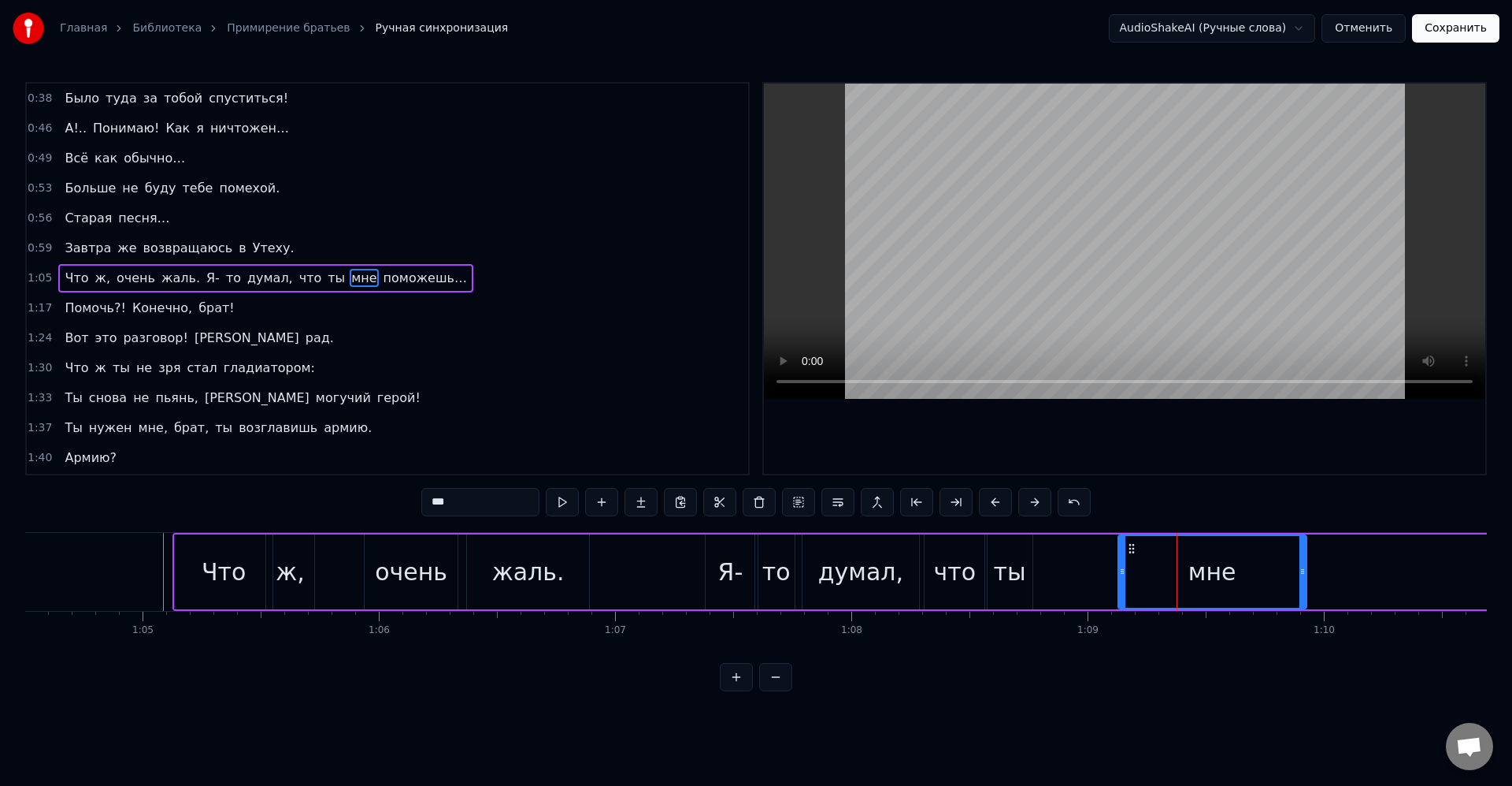
click at [1026, 575] on div "ты" at bounding box center [1010, 571] width 45 height 75
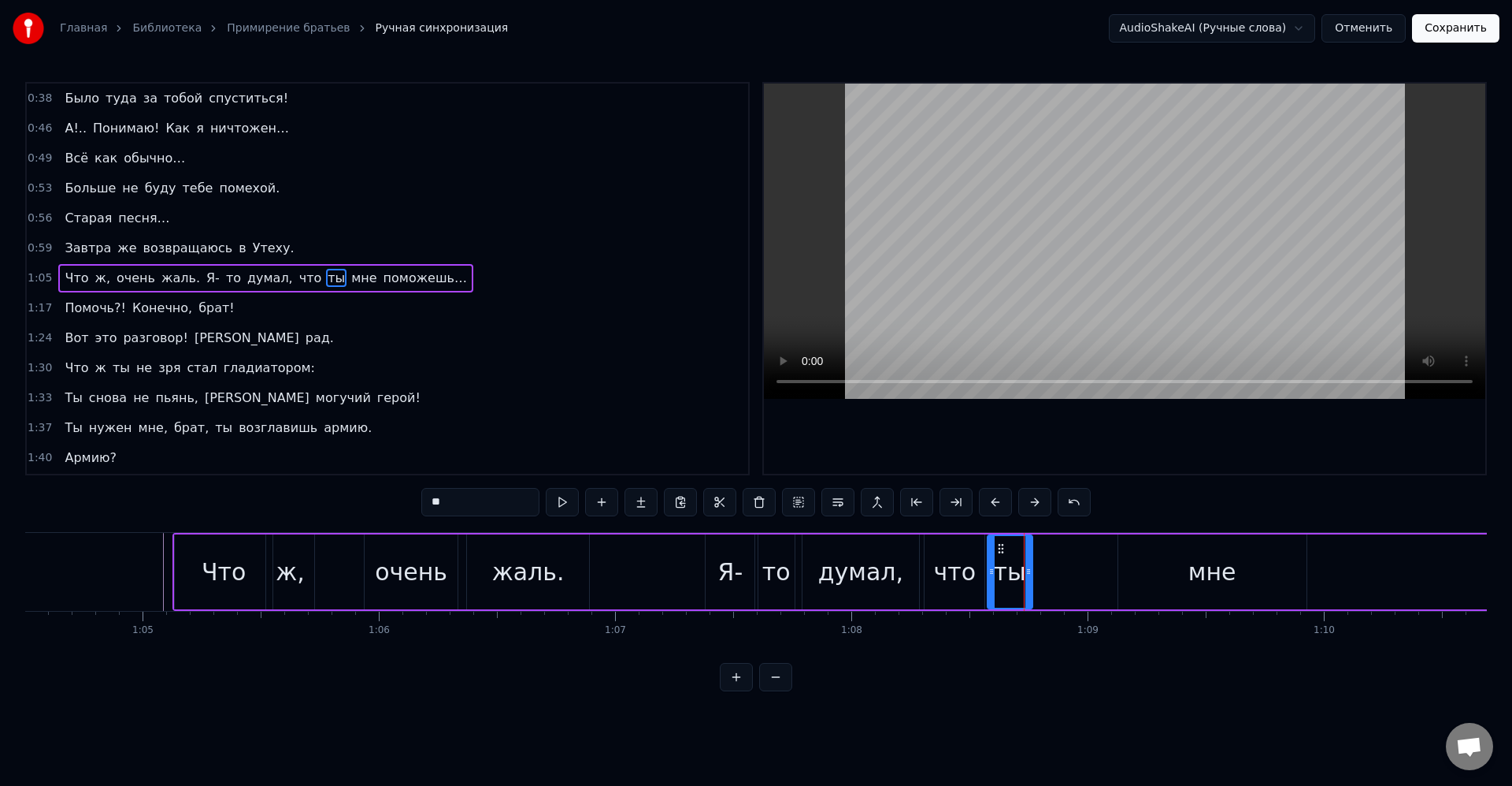
drag, startPoint x: 1029, startPoint y: 571, endPoint x: 1050, endPoint y: 572, distance: 21.0
click at [1032, 573] on icon at bounding box center [1029, 571] width 7 height 12
click at [1045, 571] on div "ты" at bounding box center [1022, 571] width 66 height 72
drag, startPoint x: 1052, startPoint y: 568, endPoint x: 1071, endPoint y: 571, distance: 19.2
click at [1071, 571] on icon at bounding box center [1070, 571] width 7 height 12
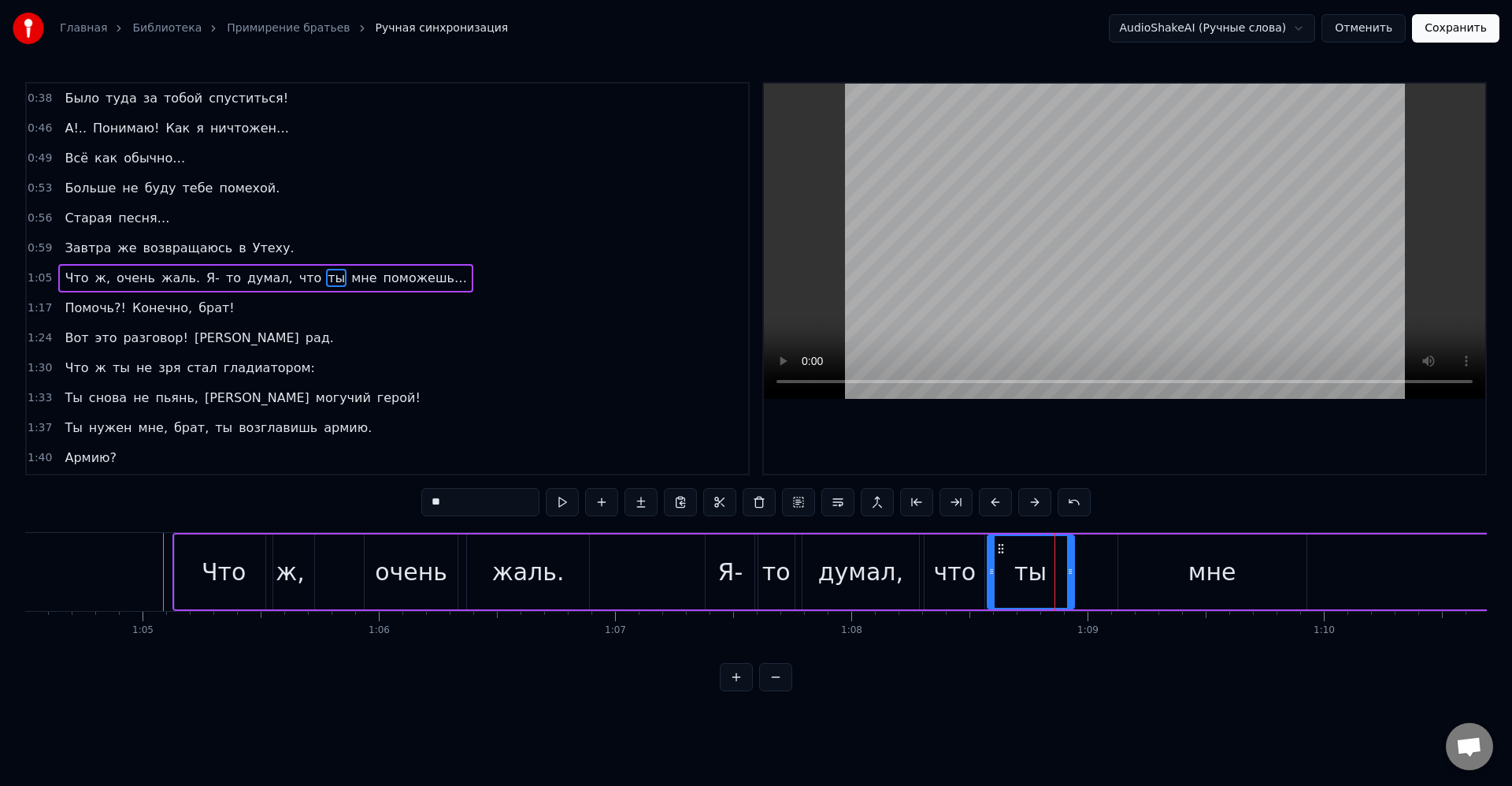
click at [1046, 571] on div "ты" at bounding box center [1031, 571] width 85 height 72
click at [1075, 573] on icon at bounding box center [1076, 571] width 7 height 12
click at [1132, 566] on div "мне" at bounding box center [1212, 571] width 188 height 75
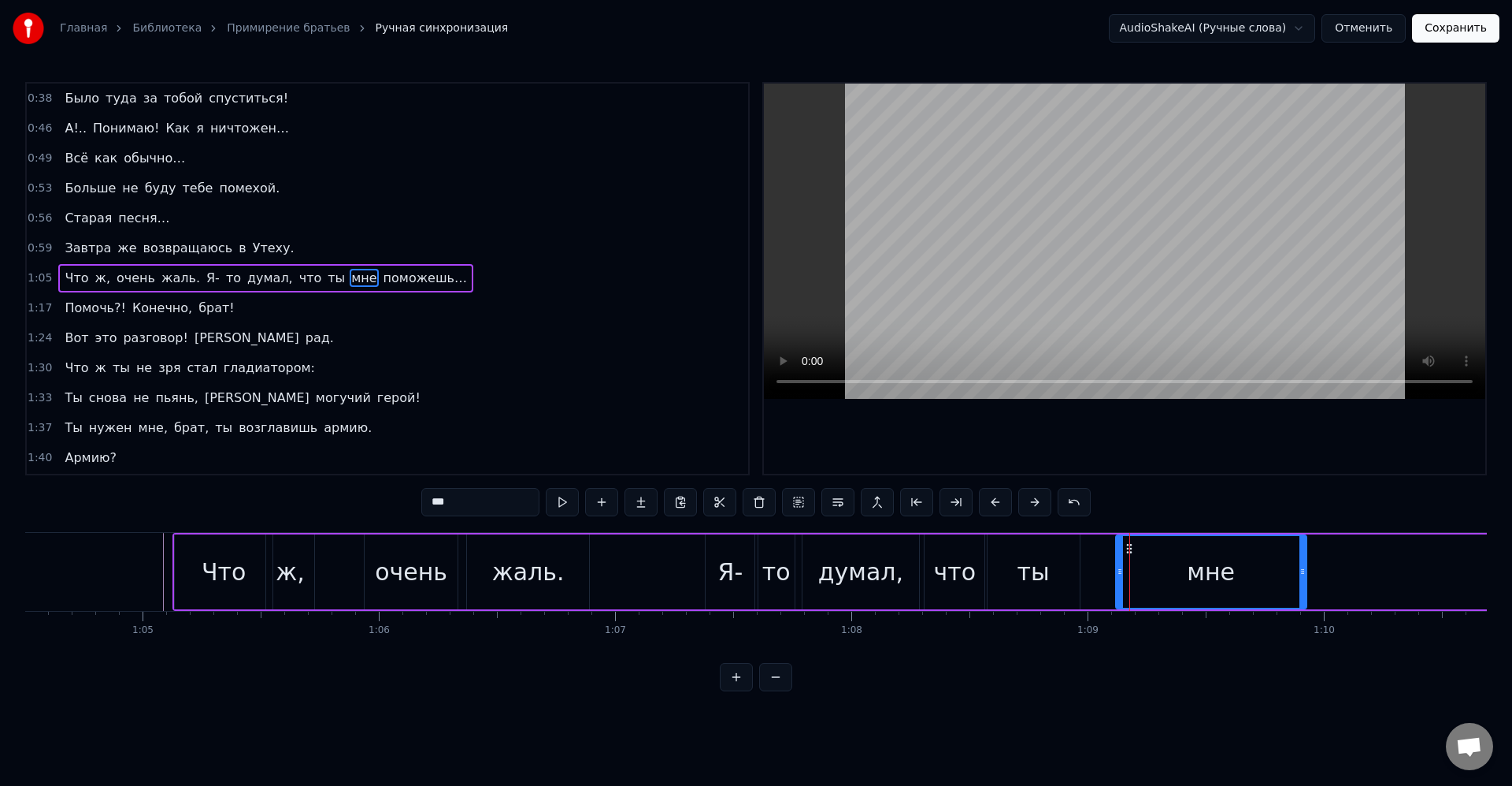
drag, startPoint x: 1121, startPoint y: 571, endPoint x: 1106, endPoint y: 570, distance: 15.0
click at [1117, 570] on icon at bounding box center [1120, 571] width 7 height 12
click at [1121, 570] on div "мне" at bounding box center [1204, 571] width 202 height 72
click at [1064, 573] on div "ты" at bounding box center [1034, 571] width 92 height 75
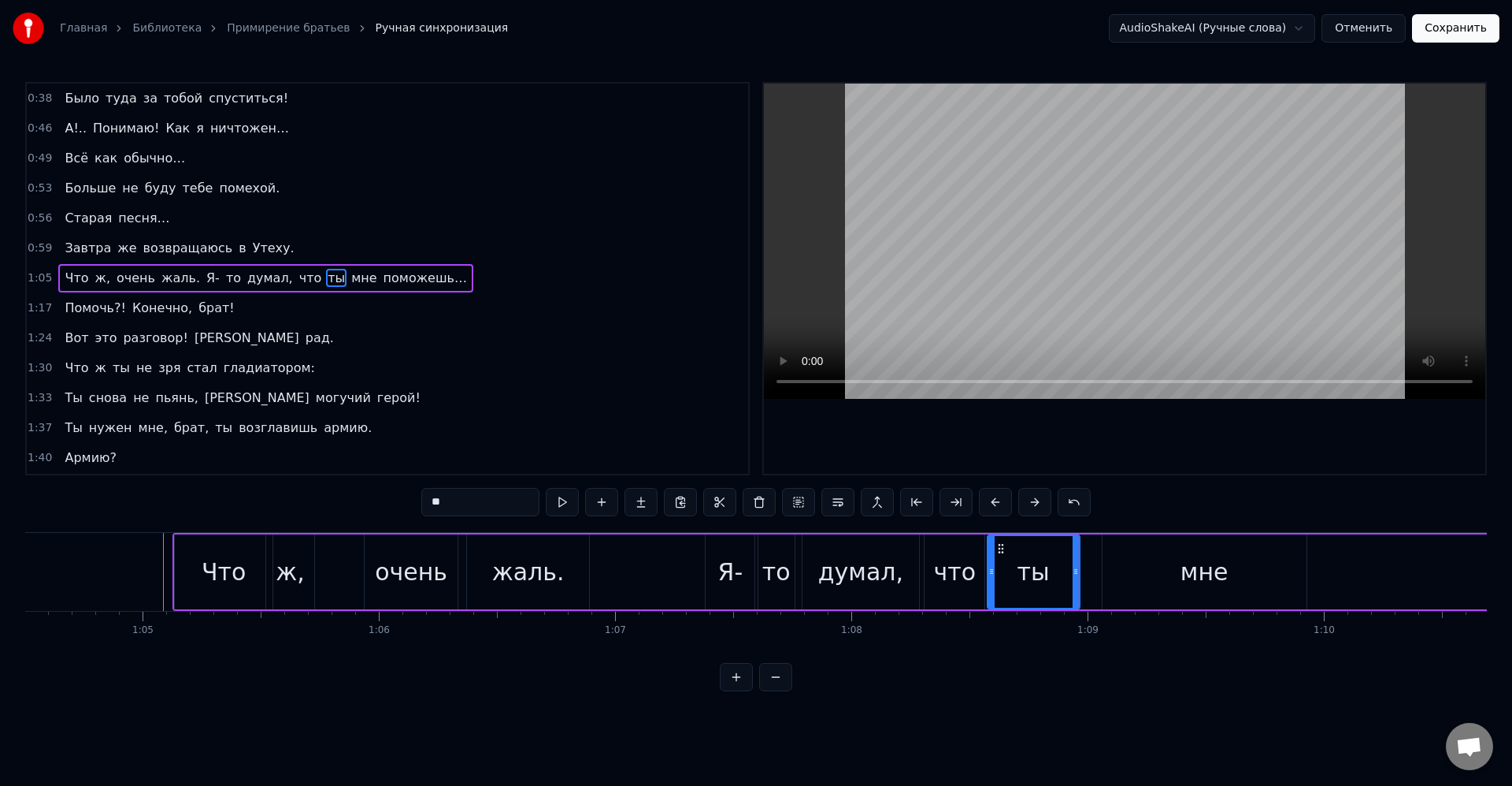
click at [250, 534] on div "Что" at bounding box center [224, 571] width 99 height 75
type input "***"
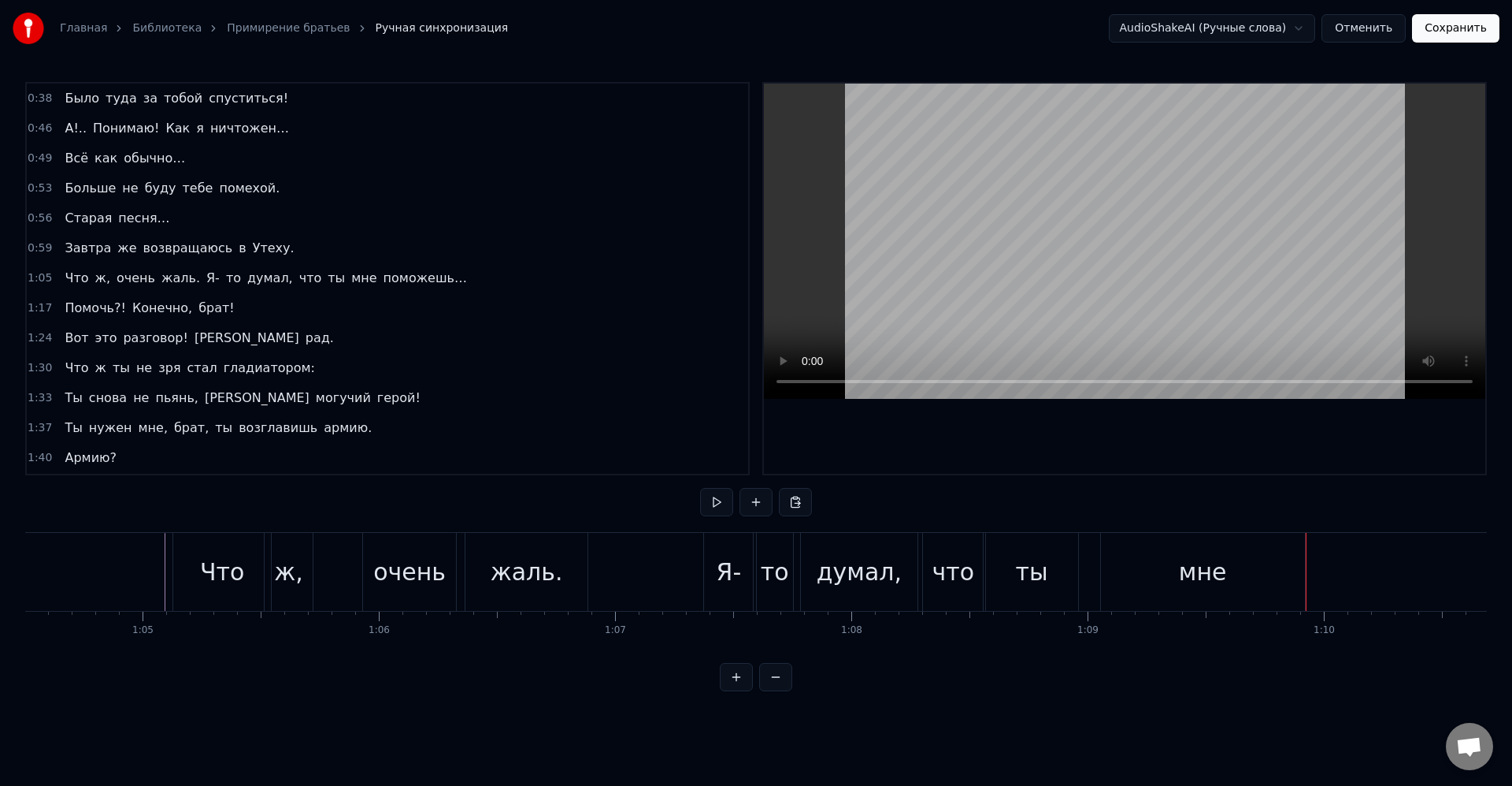
click at [182, 562] on div "Что" at bounding box center [222, 571] width 97 height 78
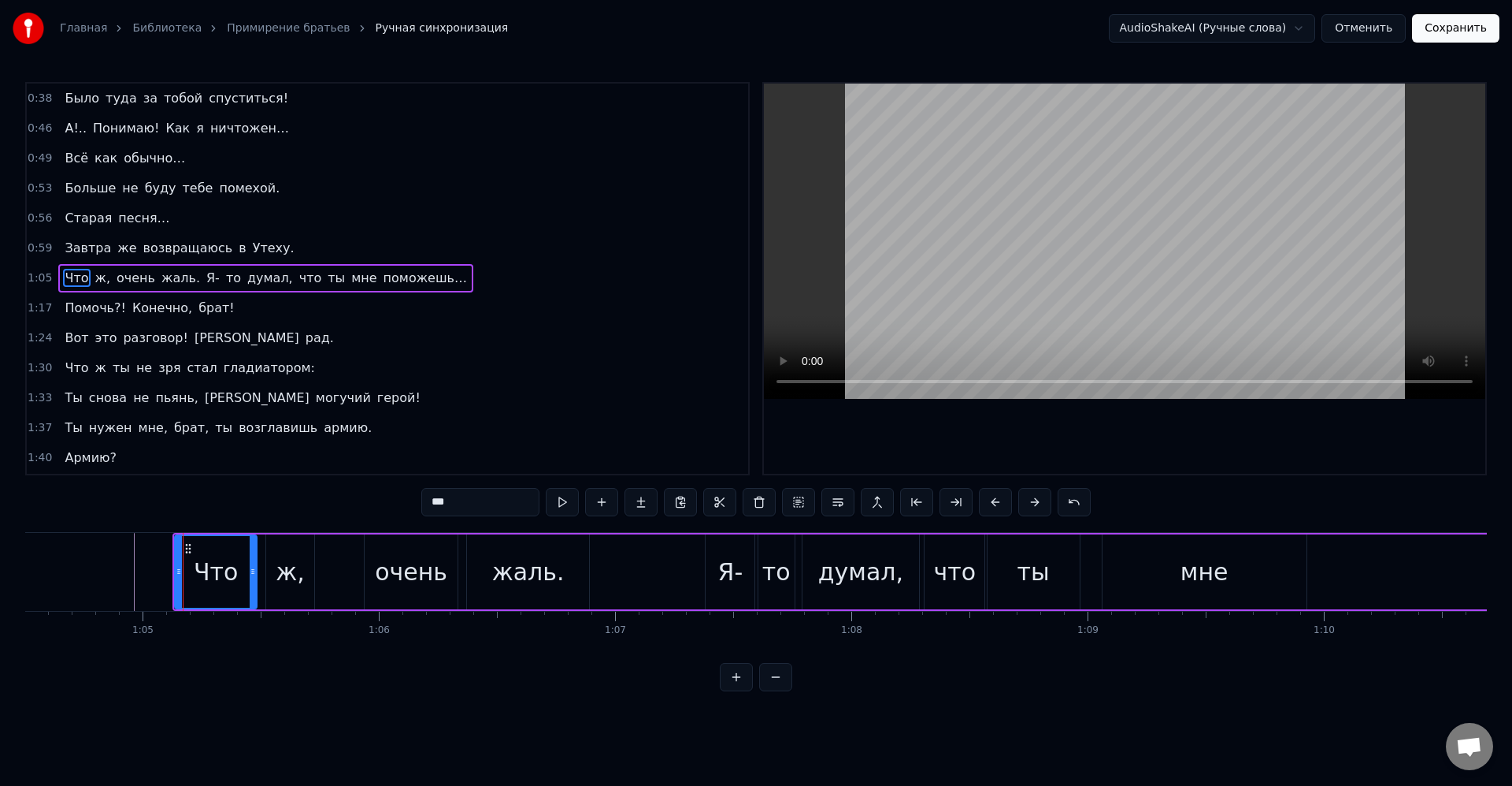
drag, startPoint x: 266, startPoint y: 571, endPoint x: 251, endPoint y: 569, distance: 15.1
click at [250, 568] on icon at bounding box center [253, 571] width 7 height 12
click at [281, 575] on div "ж," at bounding box center [290, 571] width 29 height 36
click at [251, 571] on div "Что" at bounding box center [214, 571] width 78 height 75
drag, startPoint x: 251, startPoint y: 571, endPoint x: 237, endPoint y: 575, distance: 14.6
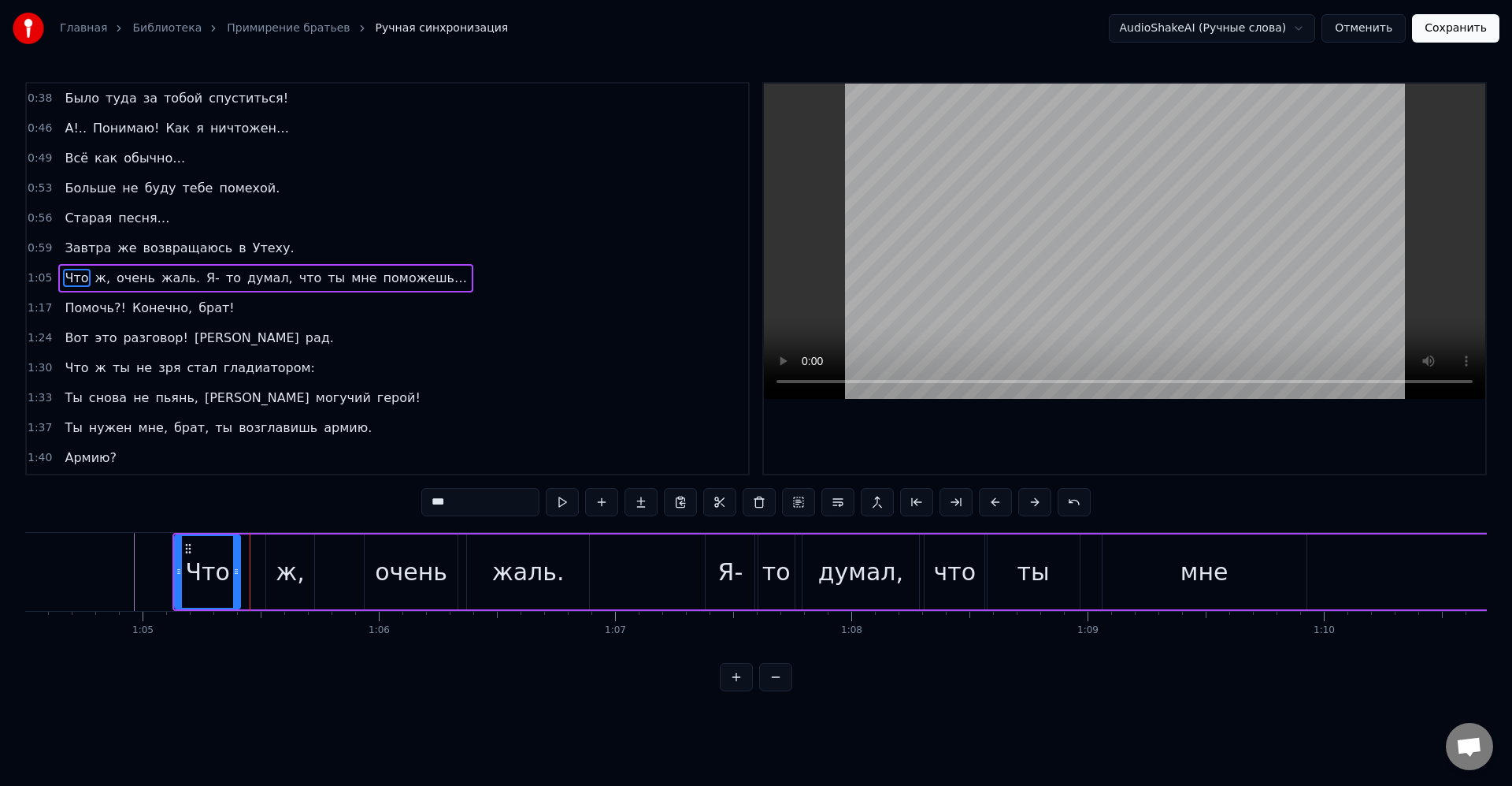
click at [237, 575] on icon at bounding box center [237, 571] width 7 height 12
click at [278, 569] on div "ж," at bounding box center [290, 571] width 29 height 36
type input "**"
drag, startPoint x: 267, startPoint y: 571, endPoint x: 258, endPoint y: 570, distance: 9.1
click at [258, 570] on div "Что ж, очень жаль. Я- то думал, что ты мне поможешь…" at bounding box center [1030, 571] width 1715 height 78
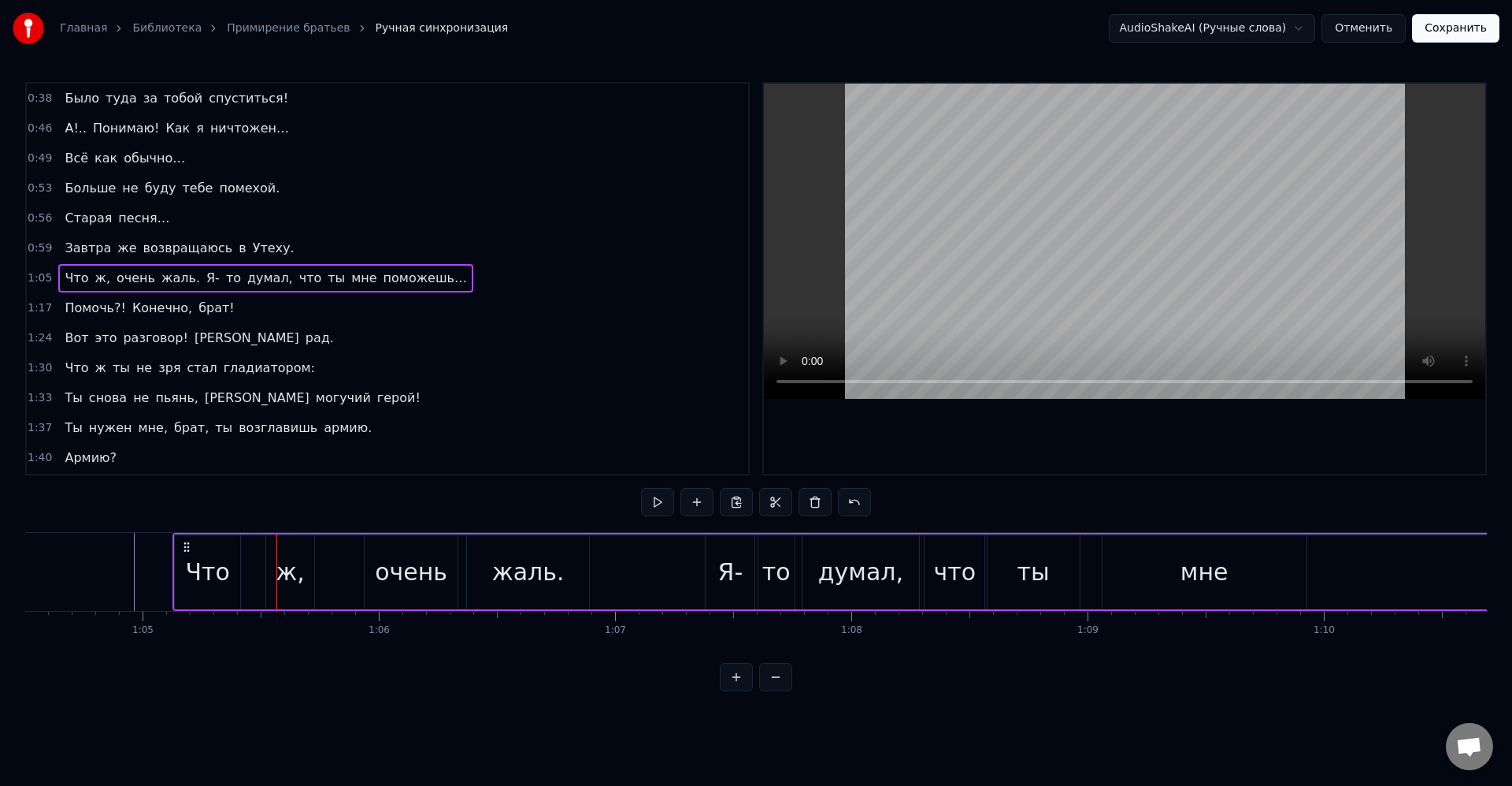
click at [283, 552] on div "ж," at bounding box center [290, 571] width 47 height 75
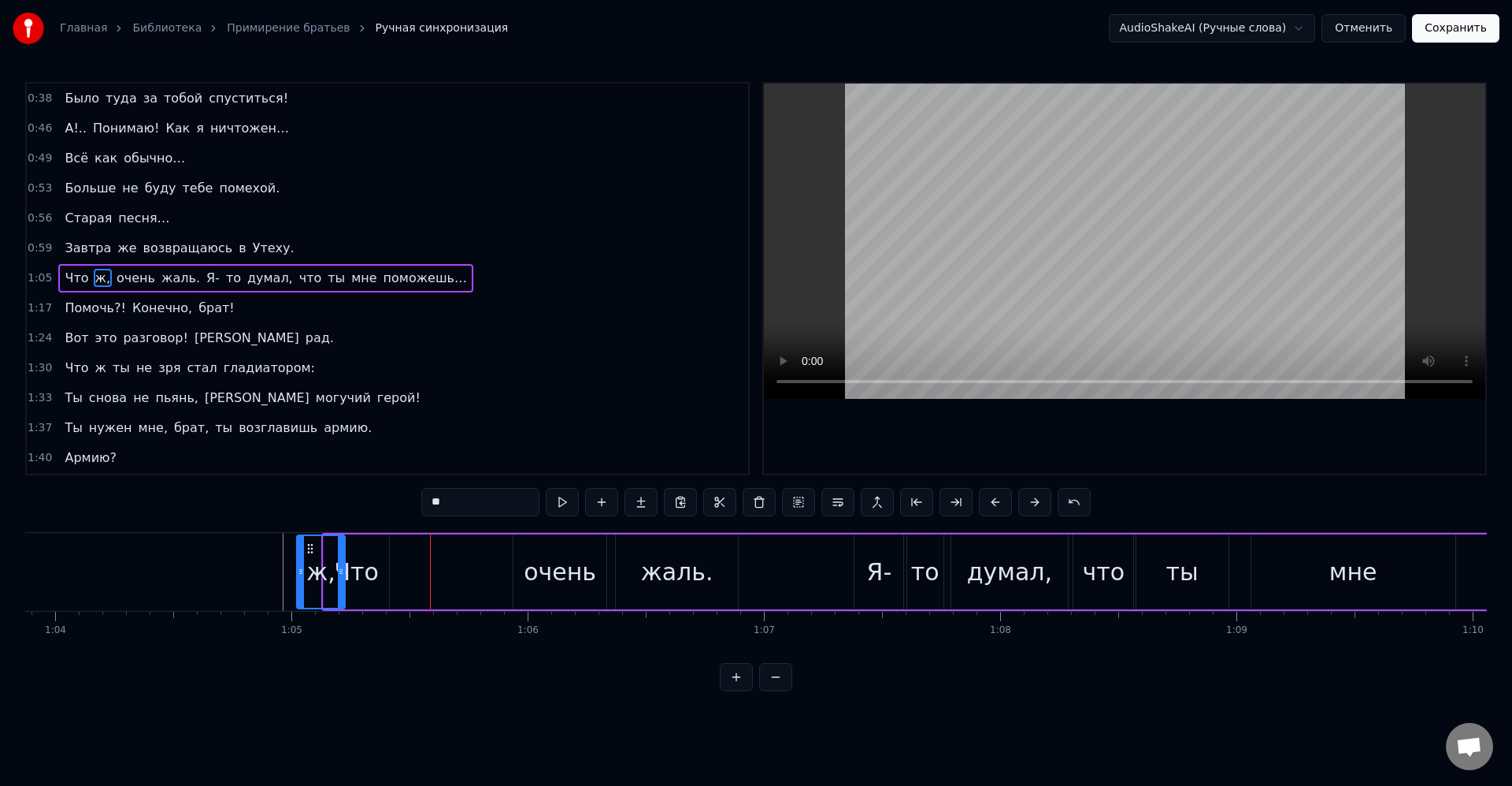
scroll to position [0, 15094]
drag, startPoint x: 278, startPoint y: 547, endPoint x: 399, endPoint y: 551, distance: 121.1
click at [399, 551] on icon at bounding box center [403, 548] width 12 height 12
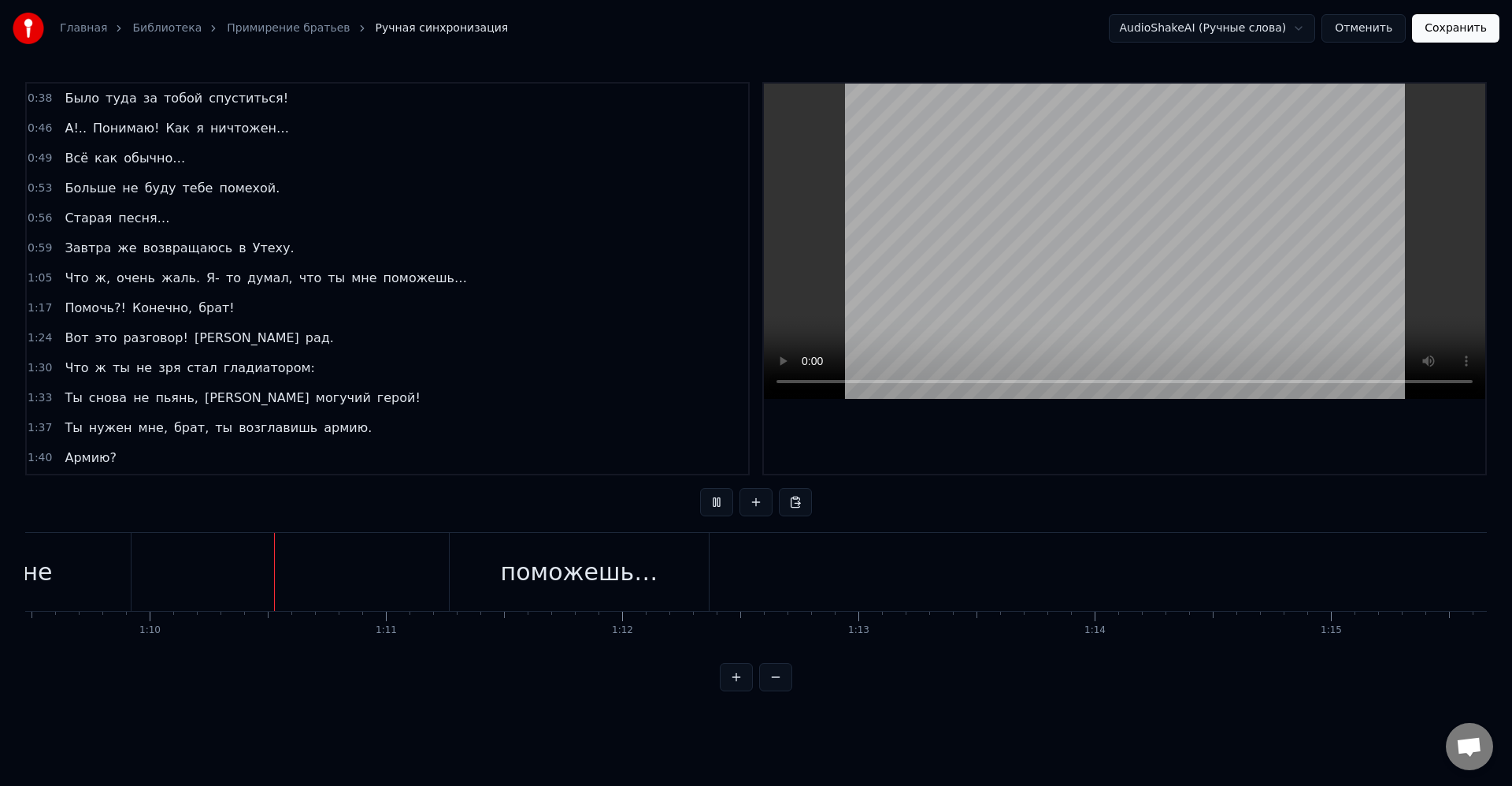
scroll to position [0, 16419]
click at [481, 562] on div "поможешь…" at bounding box center [578, 571] width 259 height 78
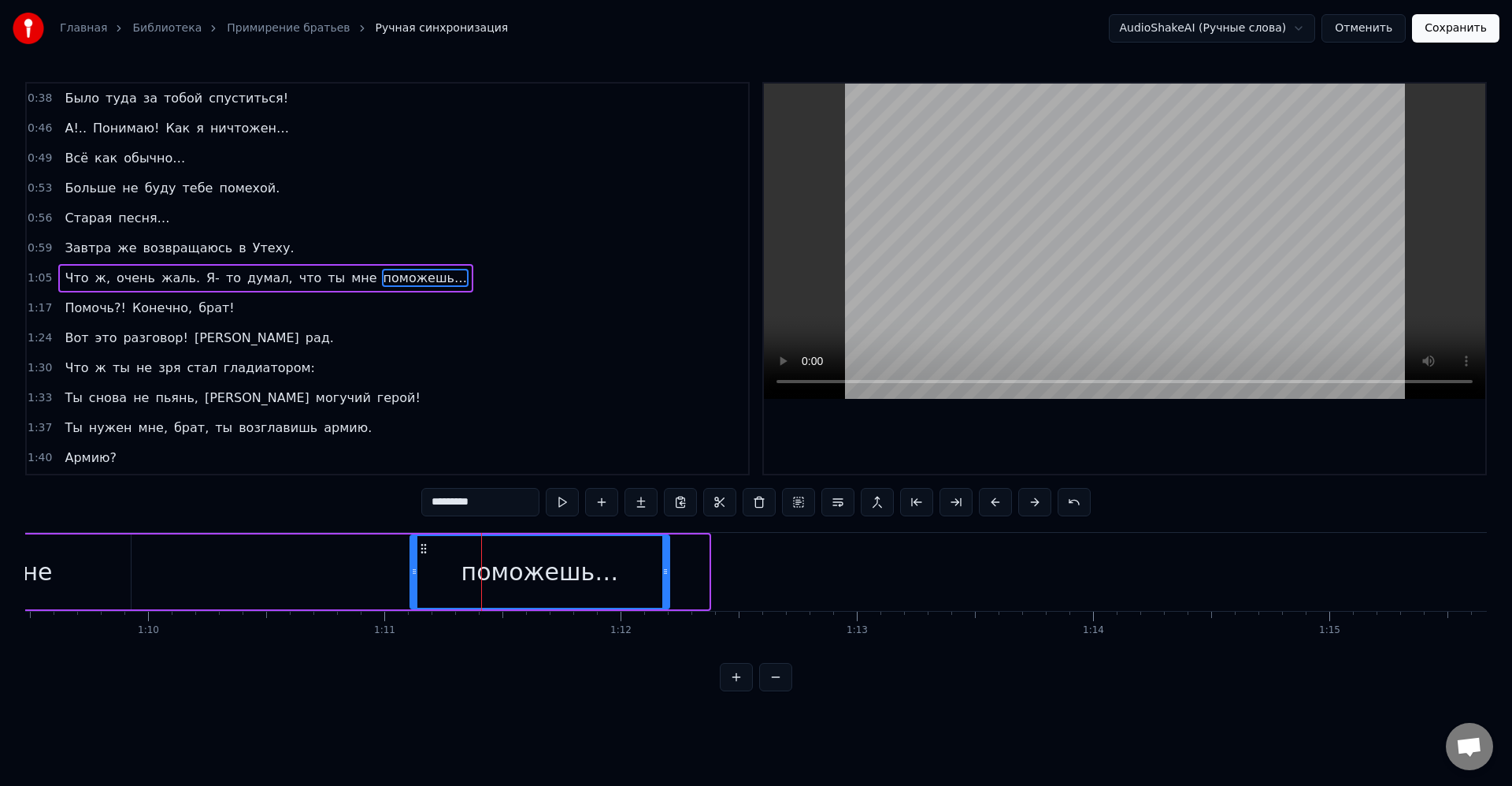
drag, startPoint x: 464, startPoint y: 549, endPoint x: 424, endPoint y: 548, distance: 40.0
click at [424, 548] on icon at bounding box center [423, 548] width 12 height 12
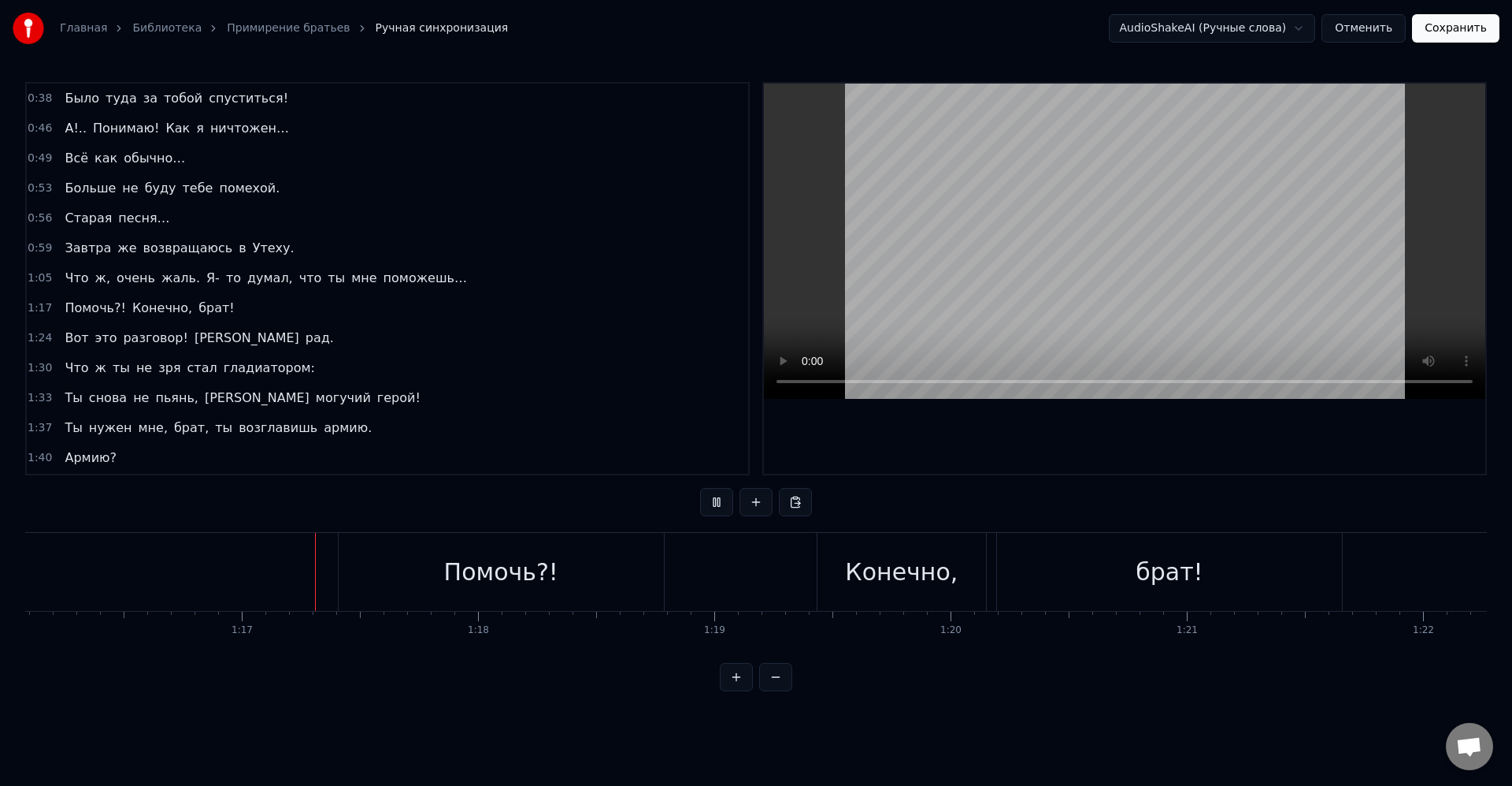
scroll to position [0, 18045]
click at [274, 565] on div "Помочь?!" at bounding box center [436, 571] width 325 height 78
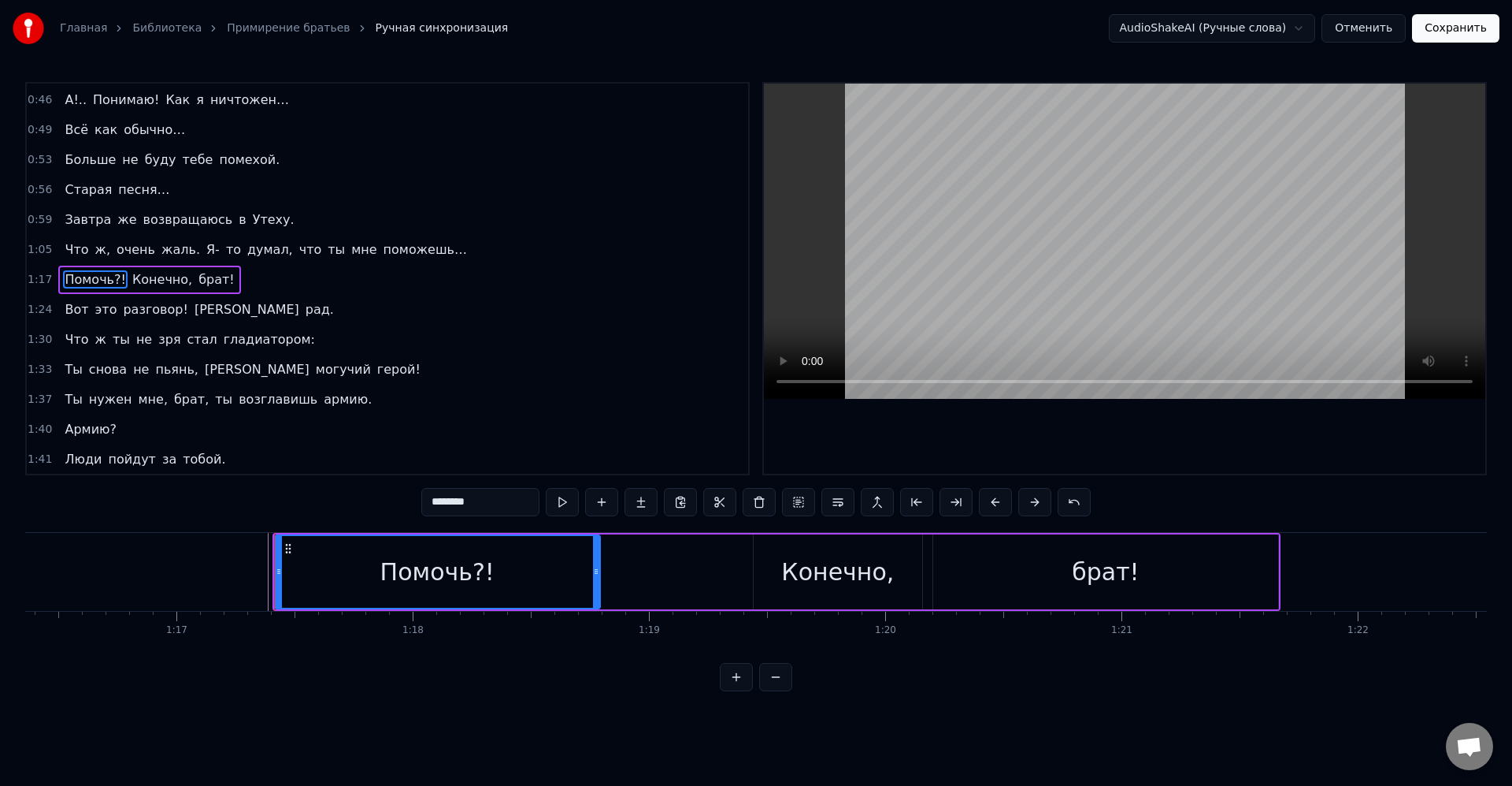
scroll to position [329, 0]
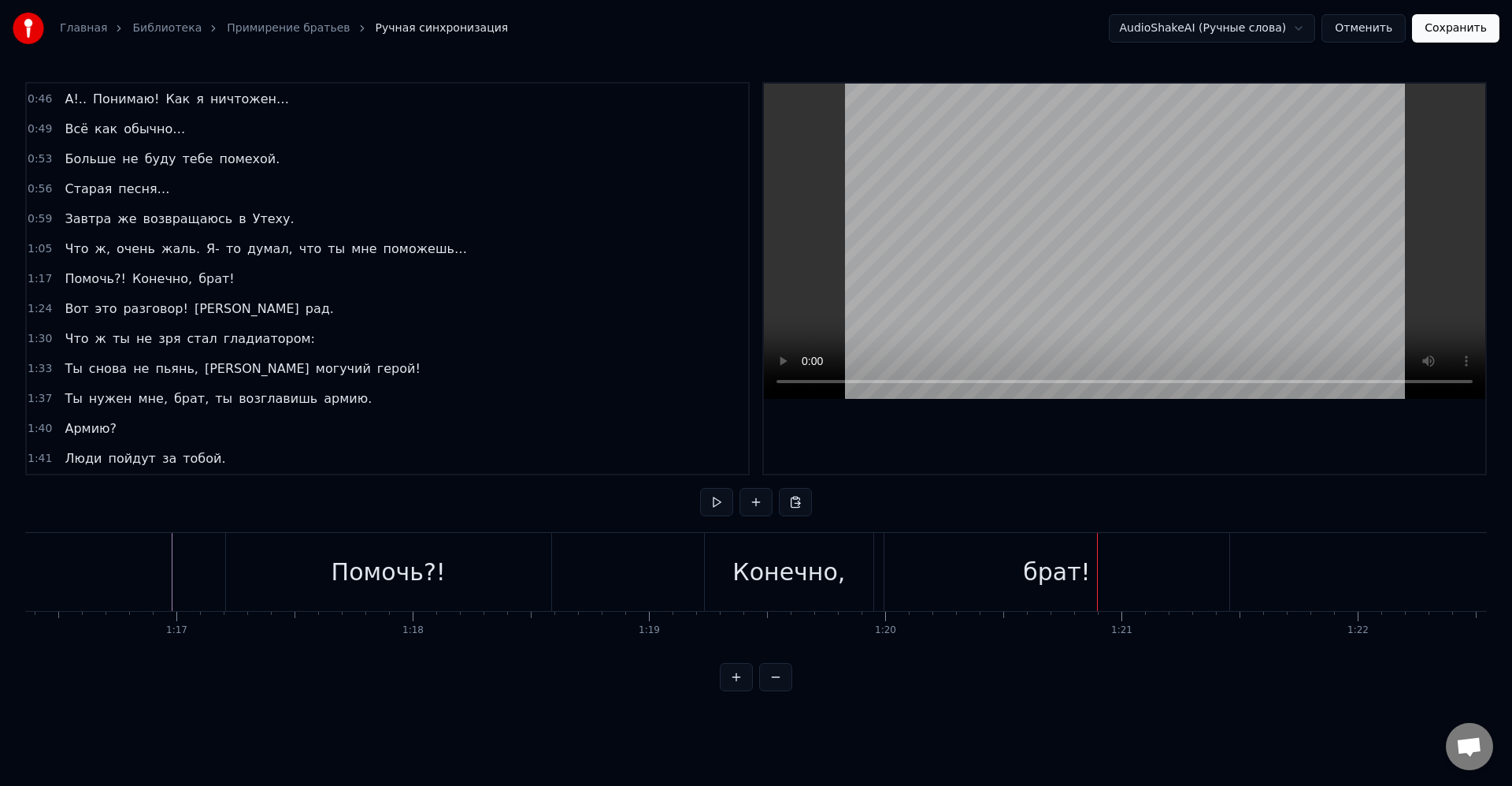
click at [648, 571] on div "Помочь?! Конечно, брат!" at bounding box center [730, 571] width 1009 height 78
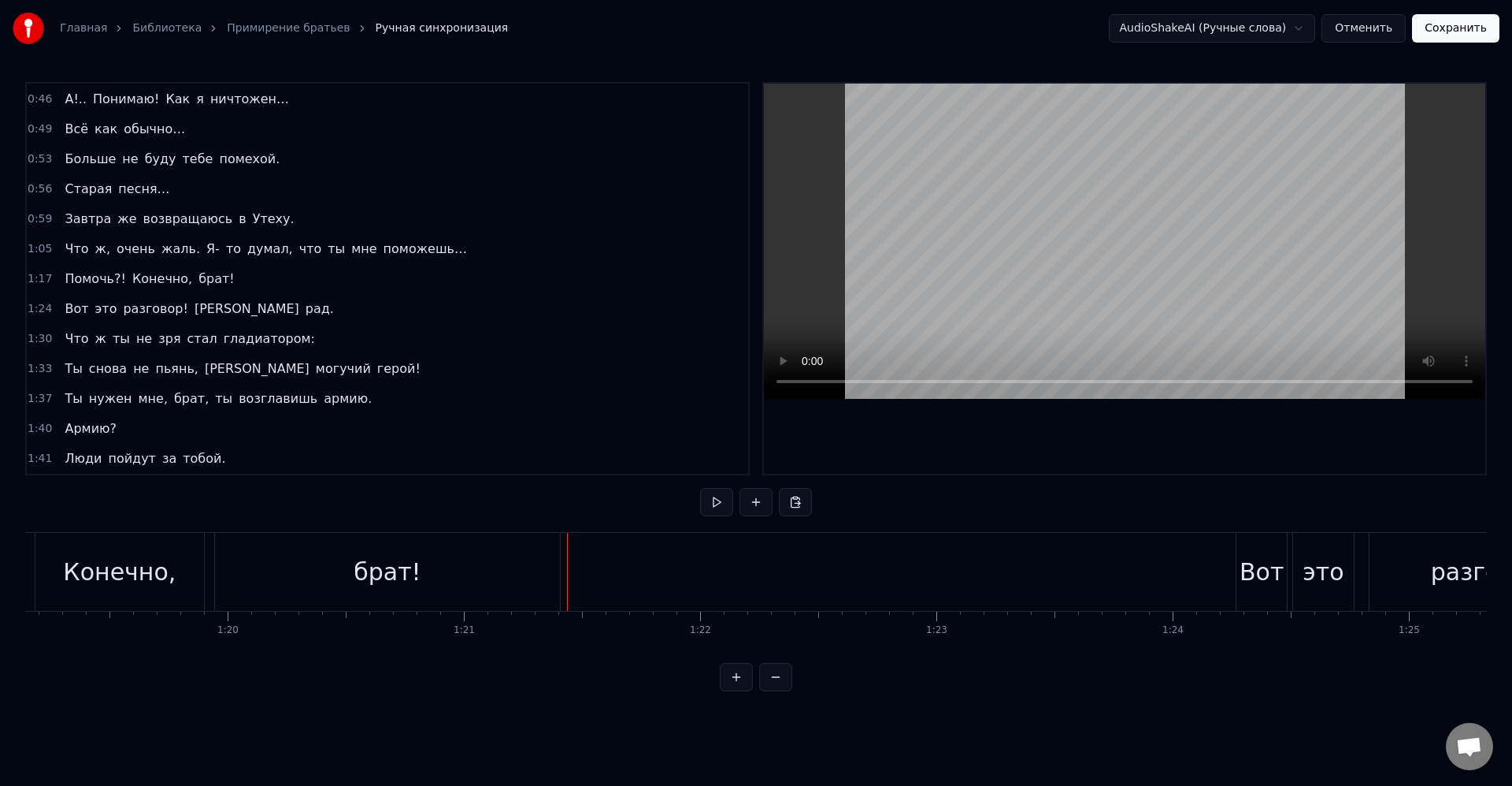
scroll to position [0, 18673]
click at [561, 575] on div "брат!" at bounding box center [417, 571] width 344 height 78
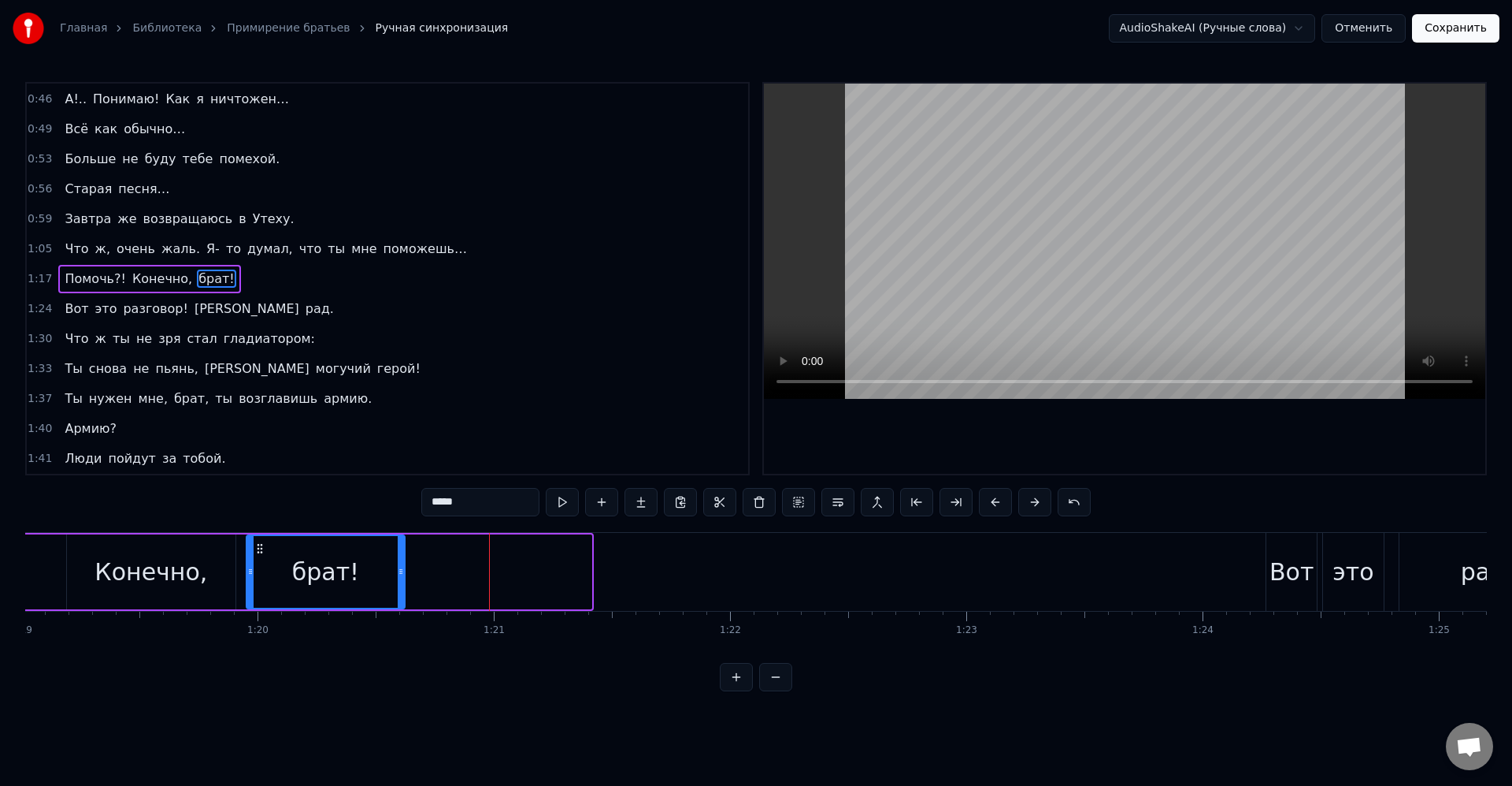
drag, startPoint x: 588, startPoint y: 573, endPoint x: 394, endPoint y: 565, distance: 194.2
click at [398, 567] on icon at bounding box center [401, 571] width 7 height 12
click at [379, 556] on div "брат!" at bounding box center [321, 571] width 148 height 72
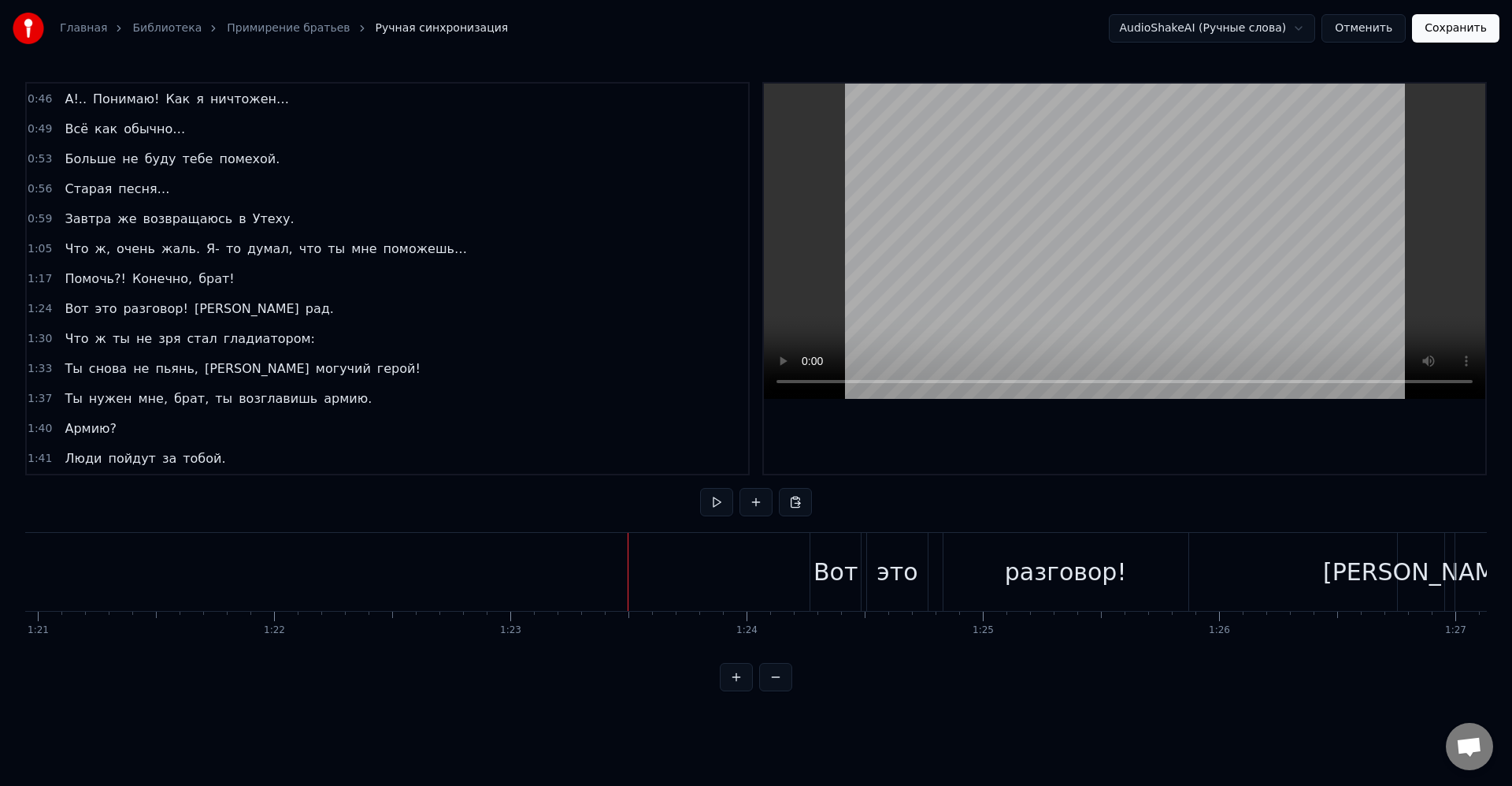
scroll to position [0, 19143]
click at [925, 591] on div "Вот это разговор! Я рад." at bounding box center [1294, 571] width 999 height 78
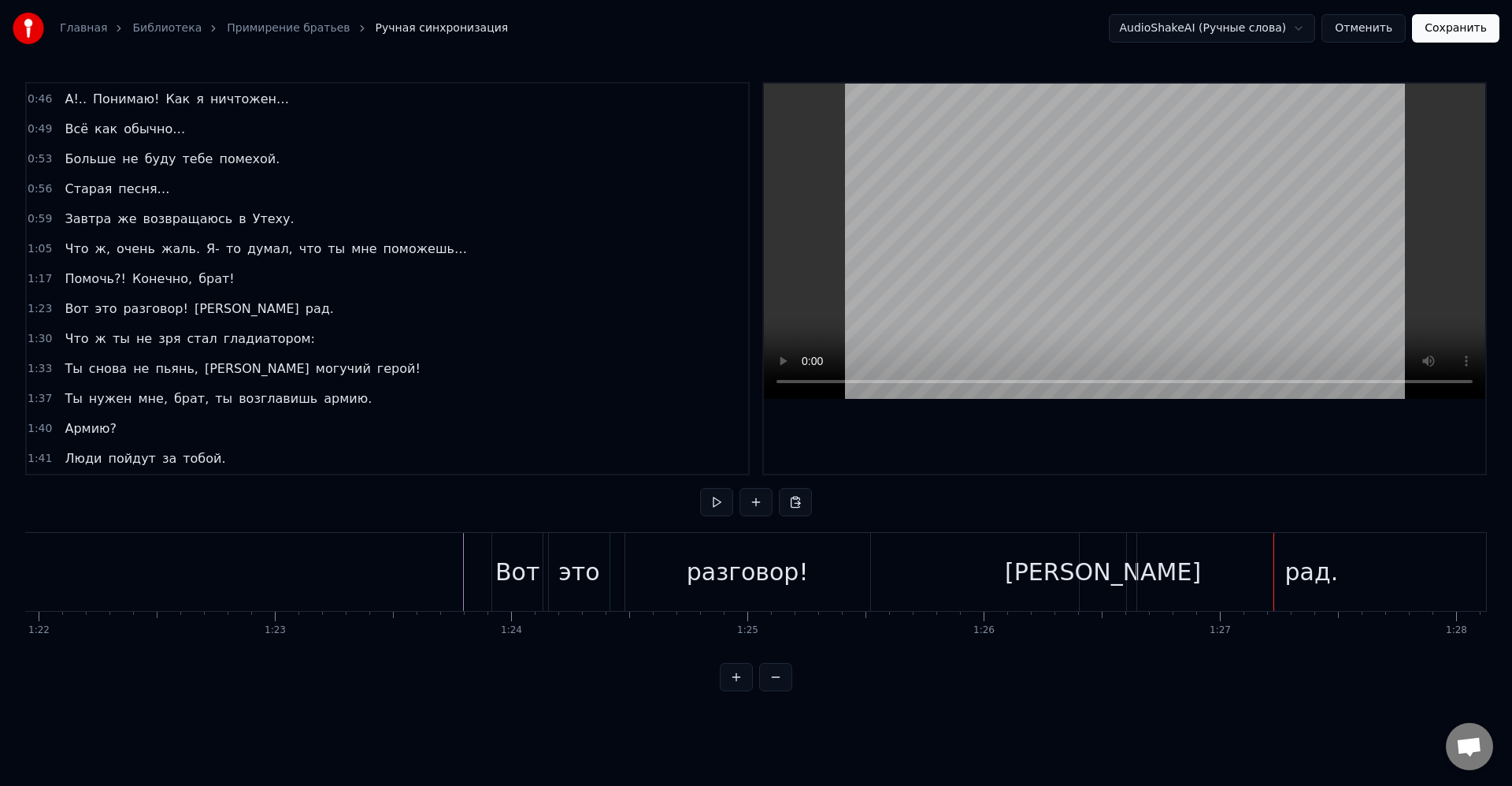
scroll to position [0, 19453]
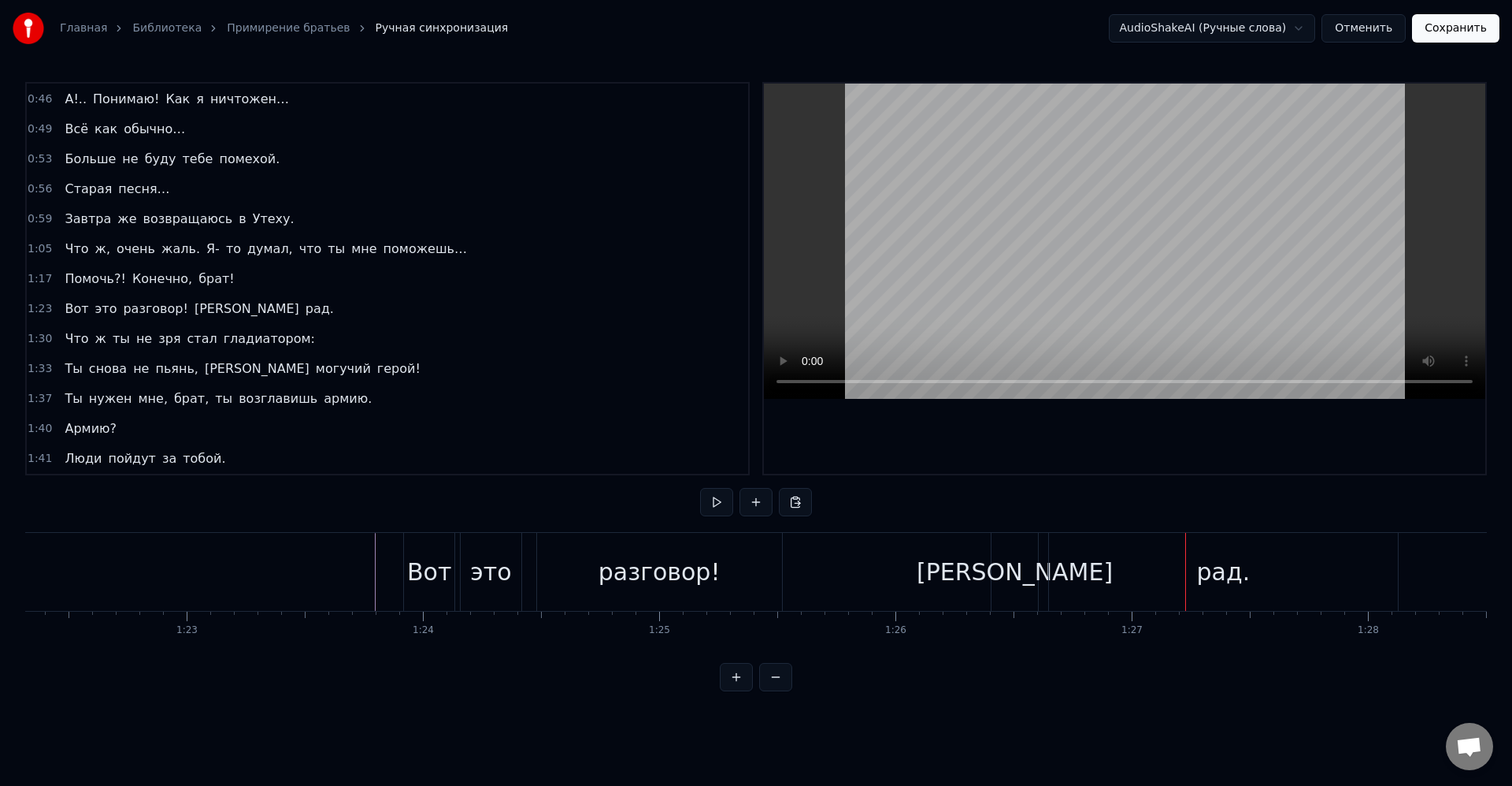
click at [959, 571] on div "Вот это разговор! Я рад." at bounding box center [903, 571] width 999 height 78
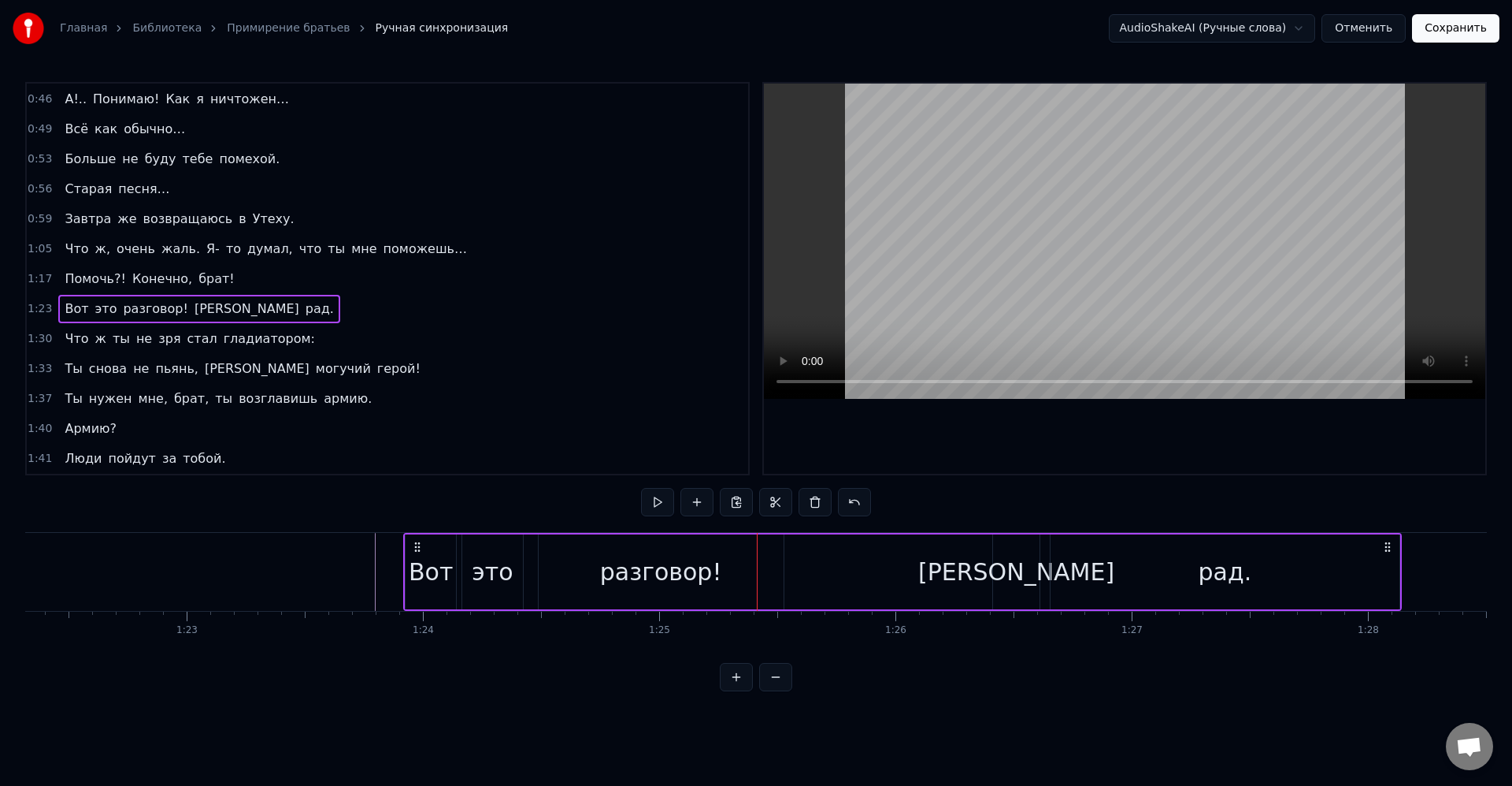
click at [1023, 576] on div "[PERSON_NAME]" at bounding box center [1017, 571] width 196 height 36
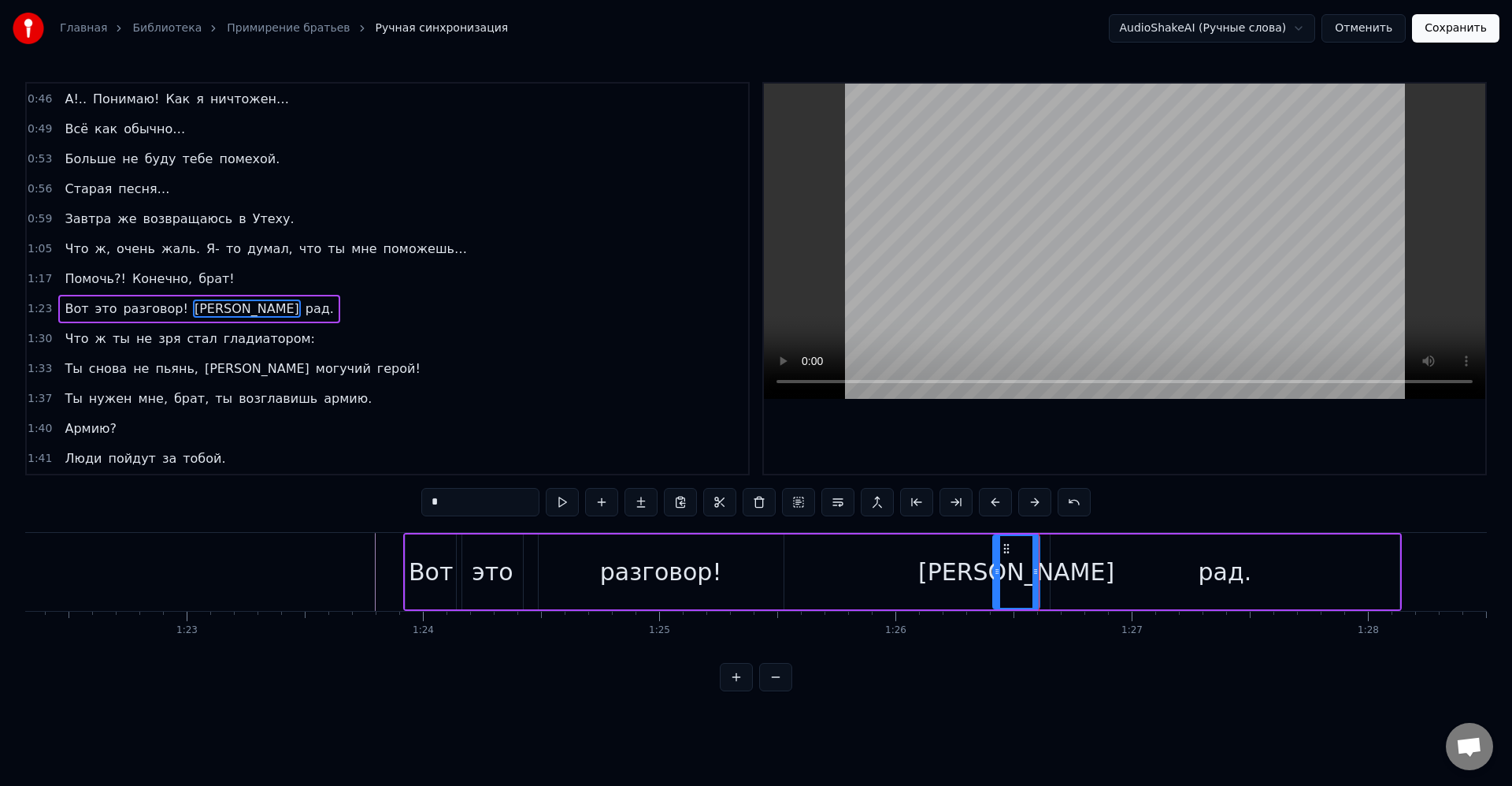
click at [952, 554] on div "Вот это разговор! Я рад." at bounding box center [903, 571] width 999 height 78
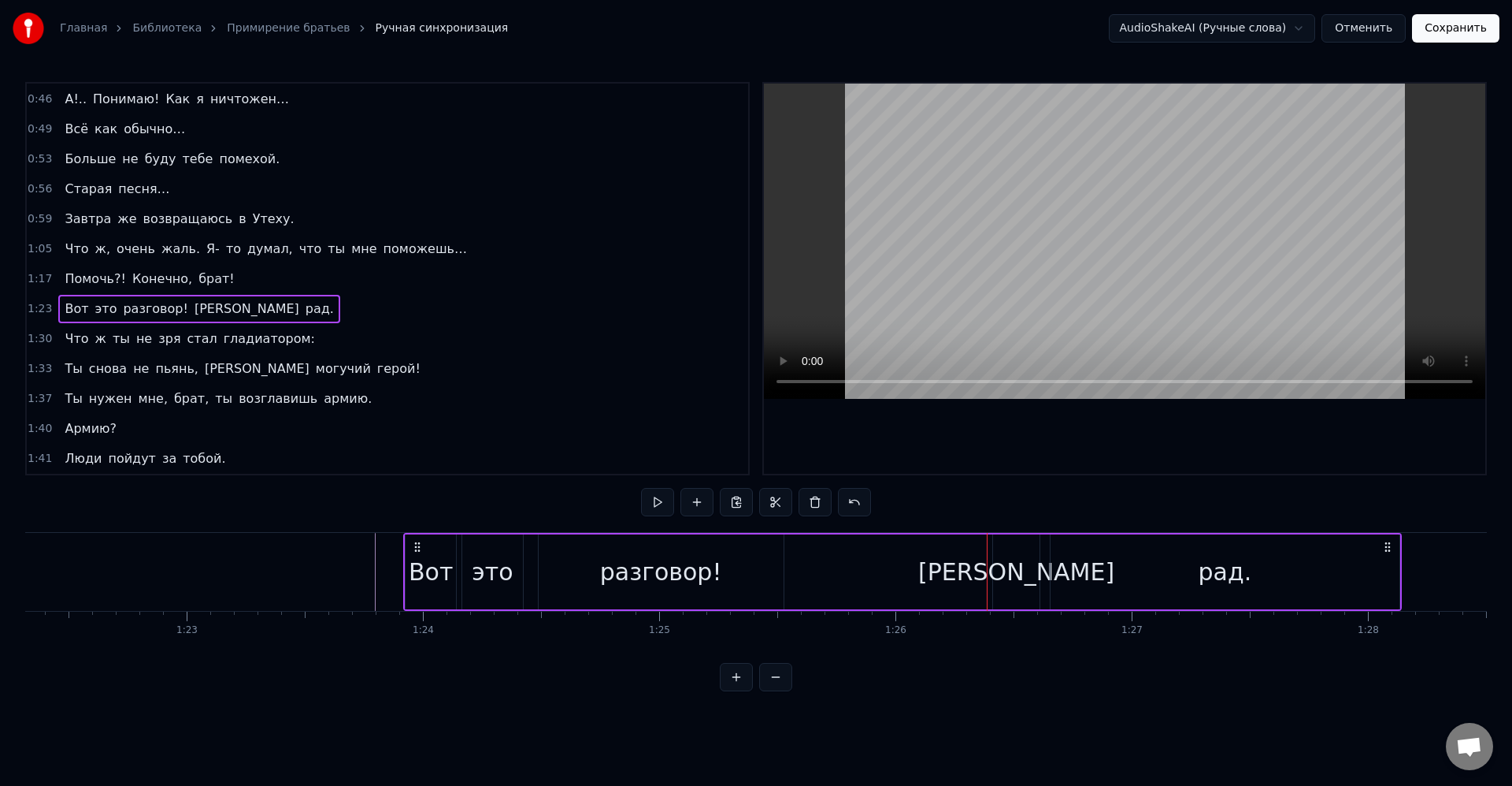
click at [895, 571] on div "Вот это разговор! Я рад." at bounding box center [903, 571] width 999 height 78
click at [920, 559] on div "Вот это разговор! Я рад." at bounding box center [903, 571] width 999 height 78
click at [938, 569] on div "Вот это разговор! Я рад." at bounding box center [903, 571] width 999 height 78
click at [947, 574] on div "Вот это разговор! Я рад." at bounding box center [903, 571] width 999 height 78
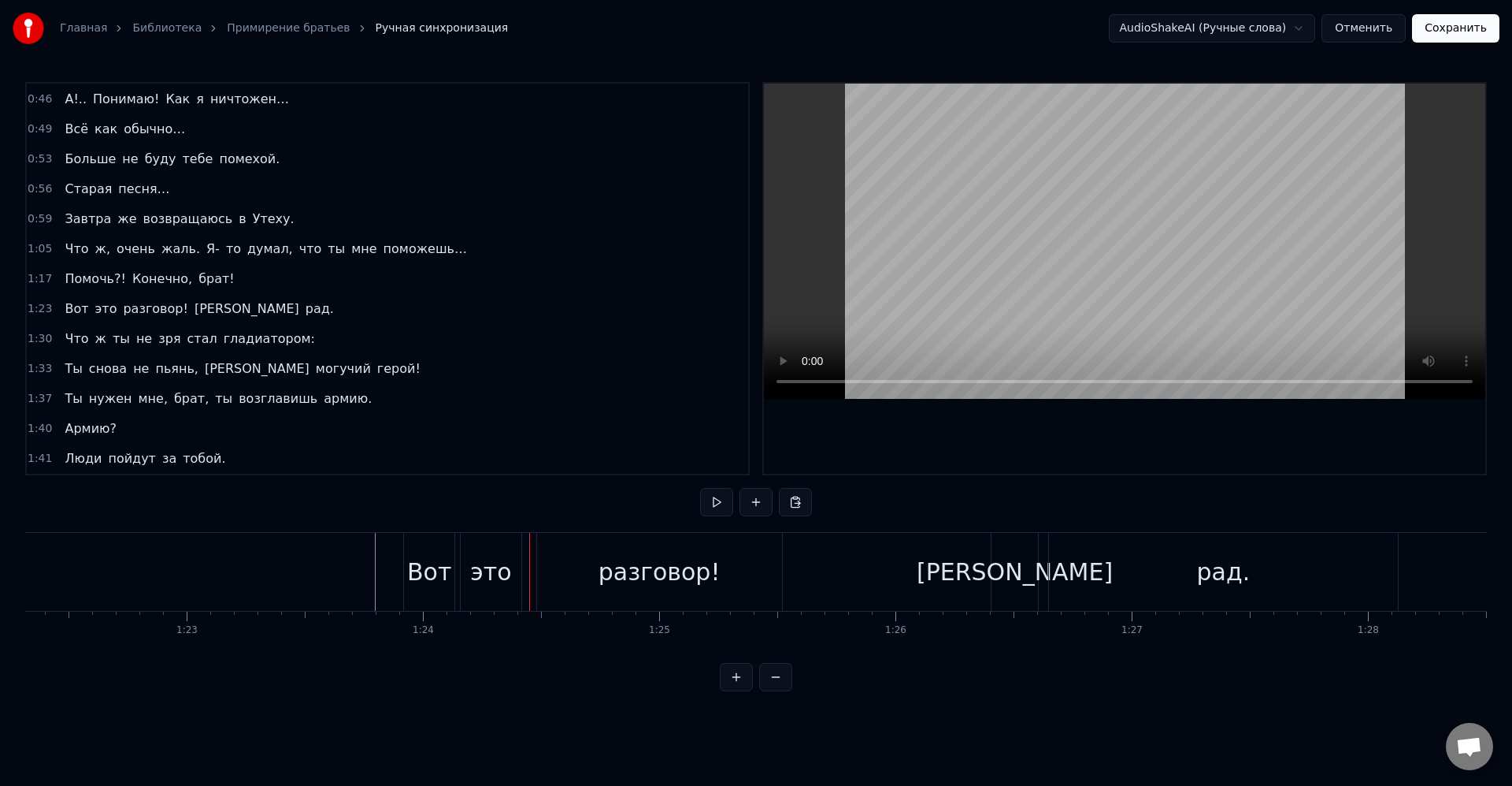
click at [946, 566] on div "Вот это разговор! Я рад." at bounding box center [903, 571] width 999 height 78
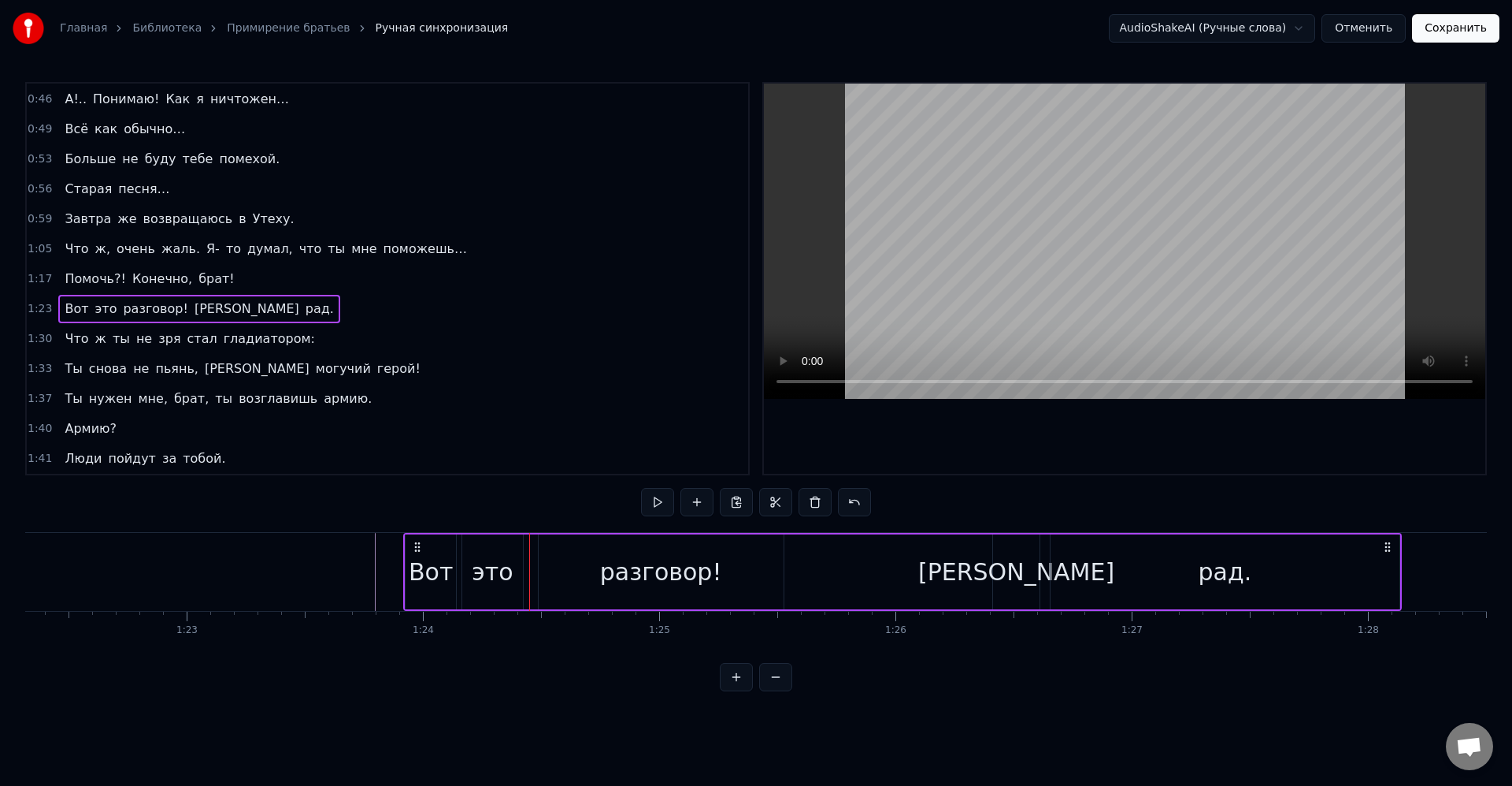
click at [946, 566] on div "Вот это разговор! Я рад." at bounding box center [903, 571] width 999 height 78
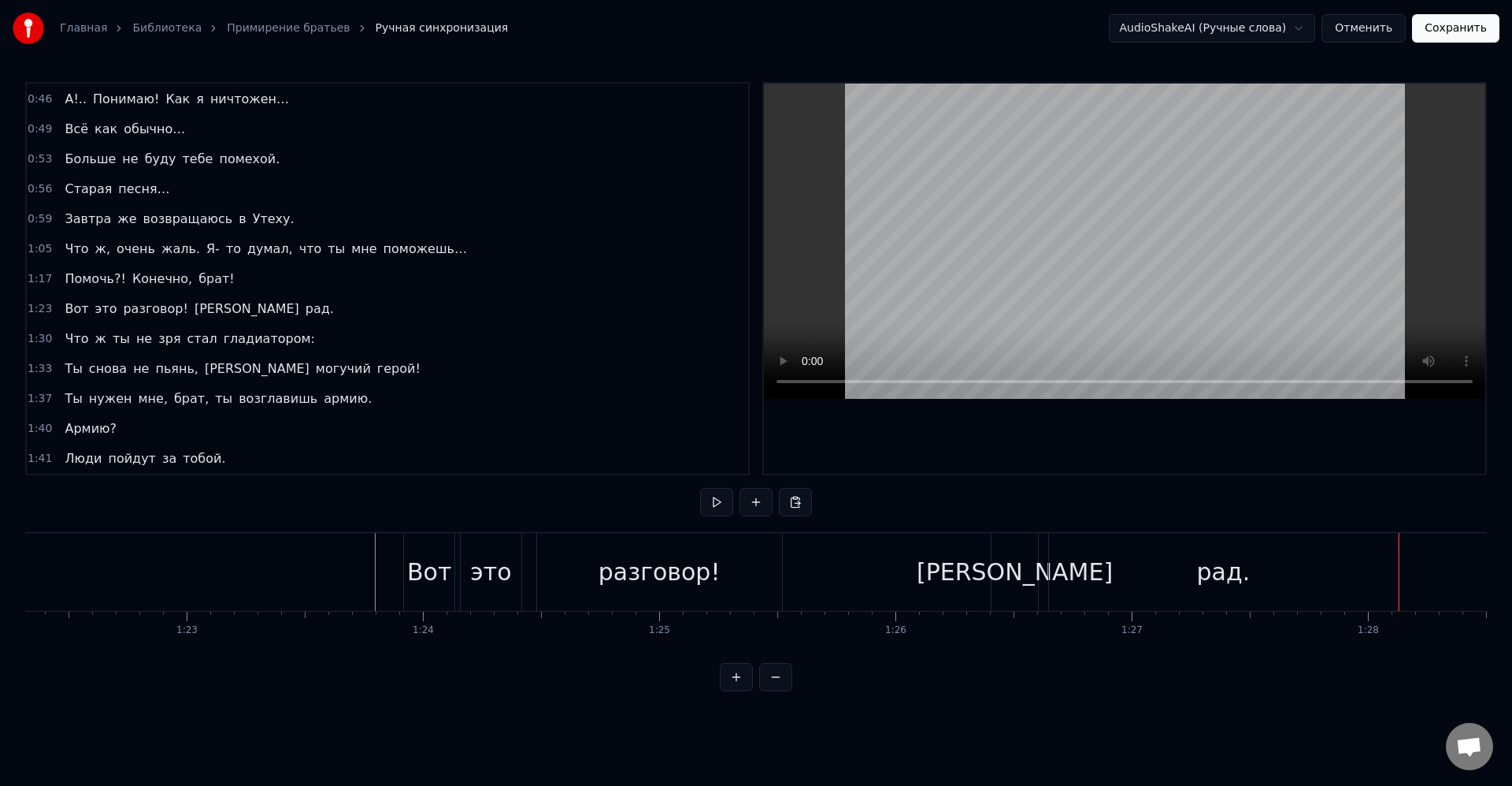
click at [958, 583] on div "Вот это разговор! Я рад." at bounding box center [903, 571] width 999 height 78
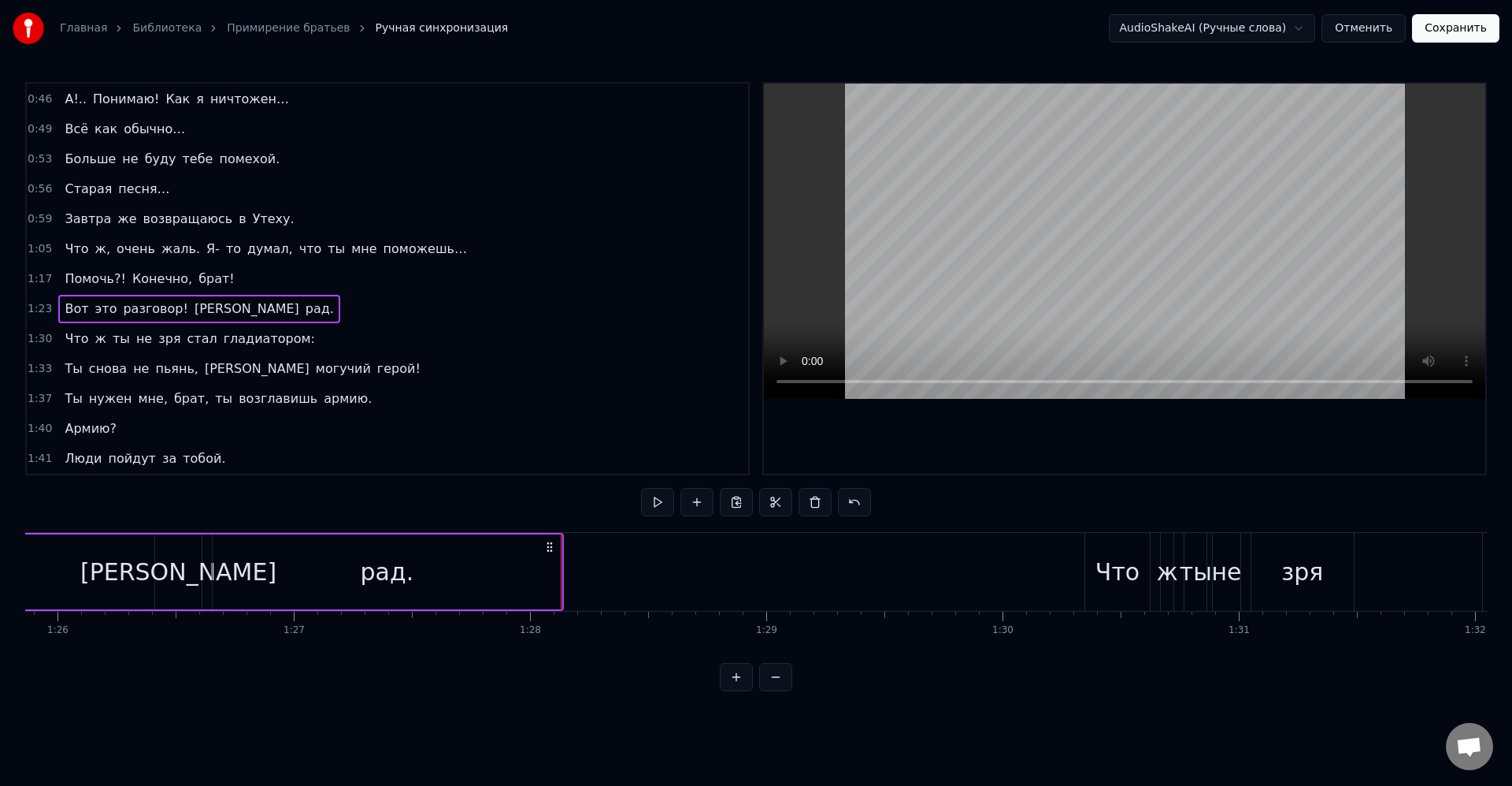
scroll to position [0, 20306]
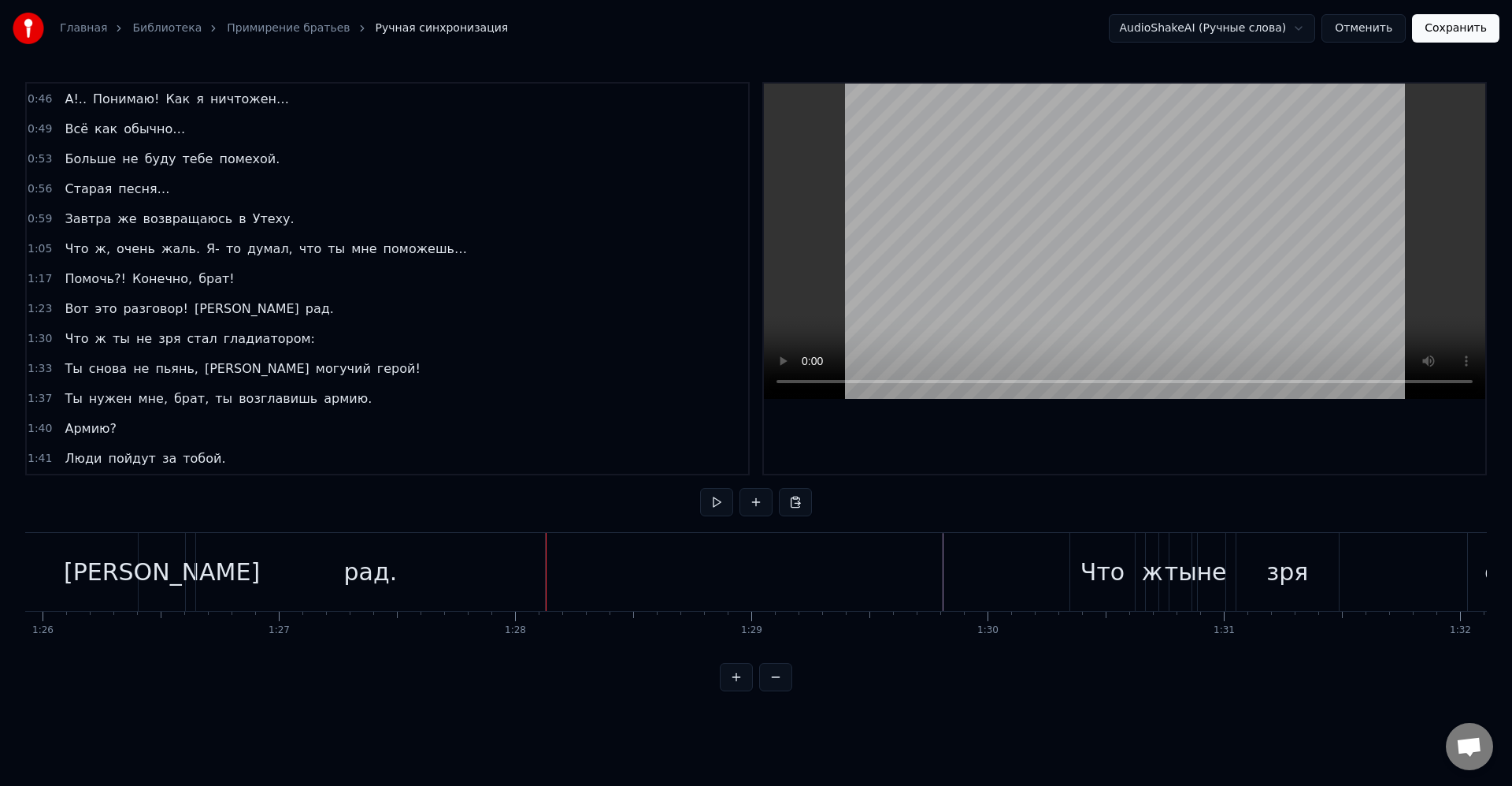
click at [1081, 581] on div "Что" at bounding box center [1103, 571] width 64 height 78
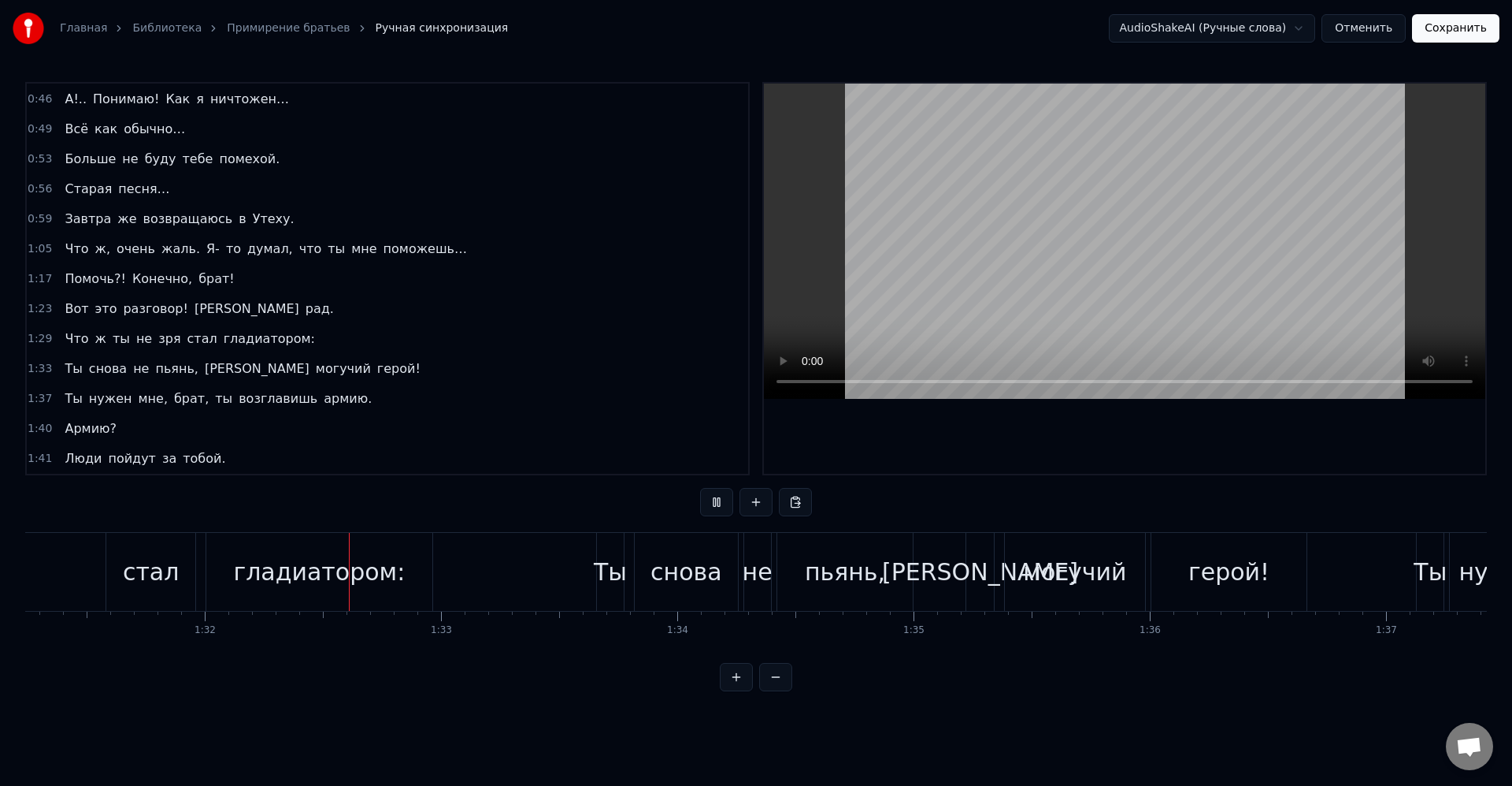
scroll to position [0, 21662]
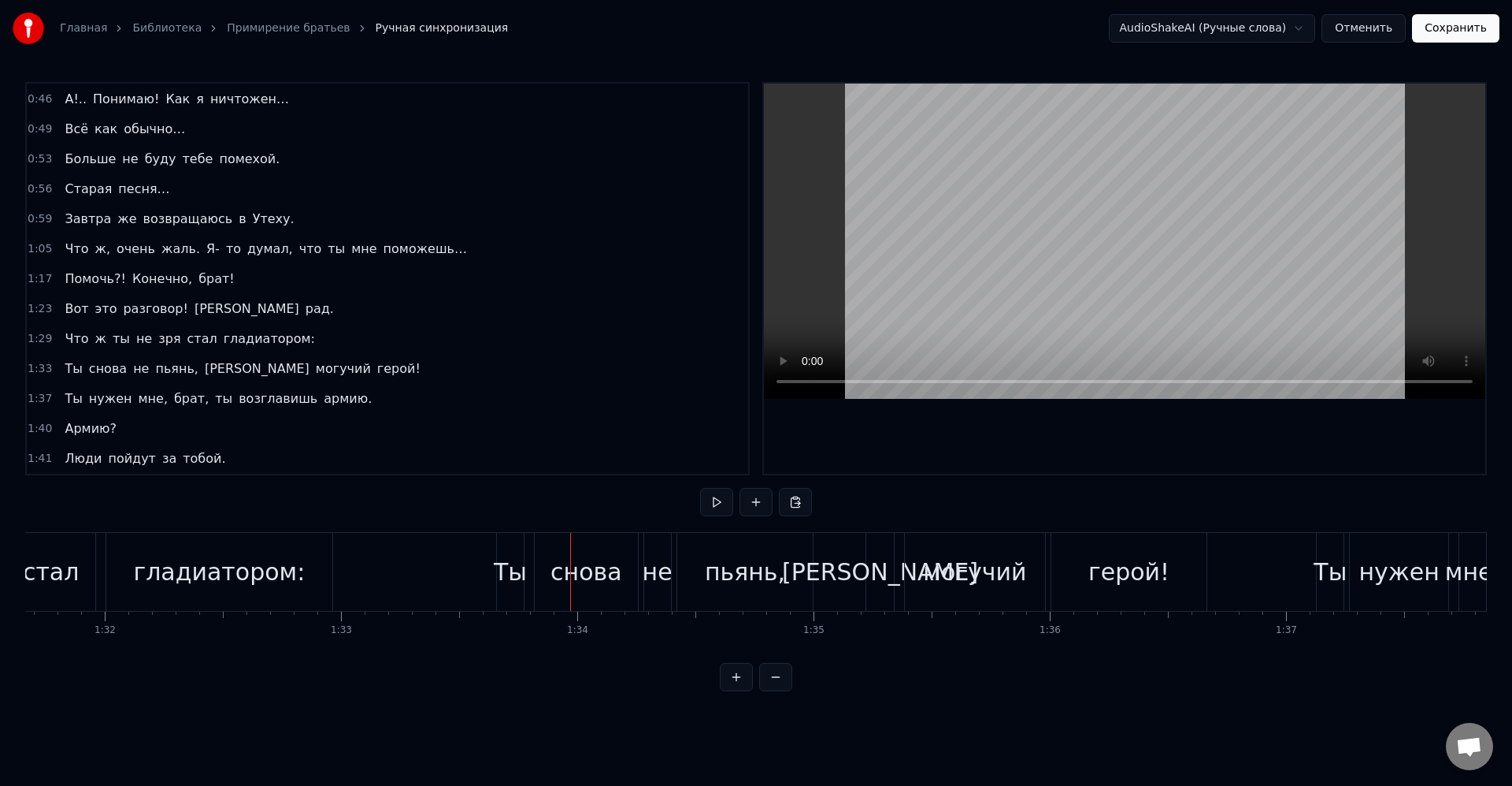
click at [529, 579] on div "Ты снова не пьянь, а могучий герой!" at bounding box center [853, 571] width 715 height 78
click at [780, 561] on div "Ты снова не пьянь, а могучий герой!" at bounding box center [782, 571] width 715 height 78
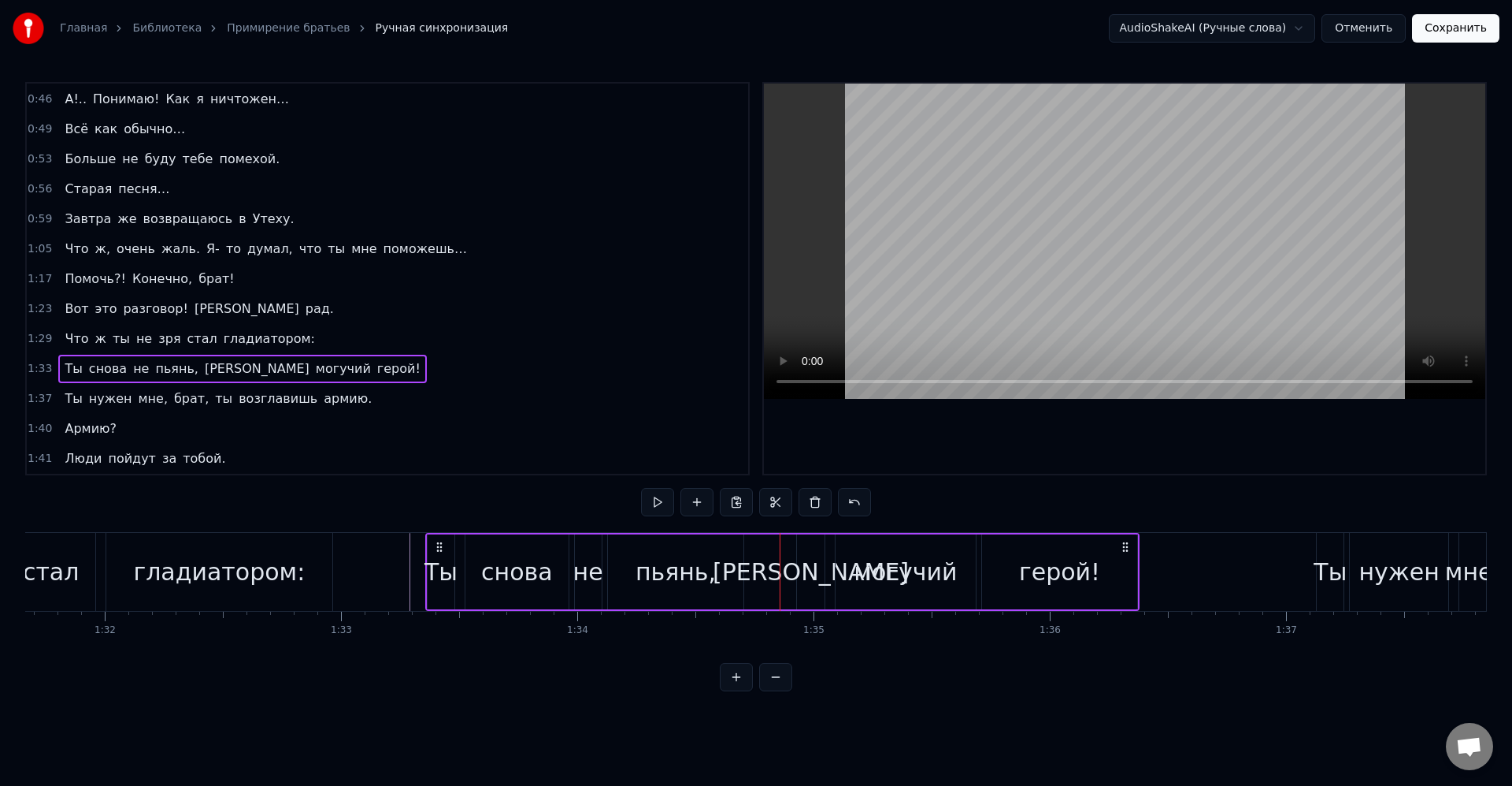
click at [806, 570] on div "[PERSON_NAME]" at bounding box center [811, 571] width 196 height 36
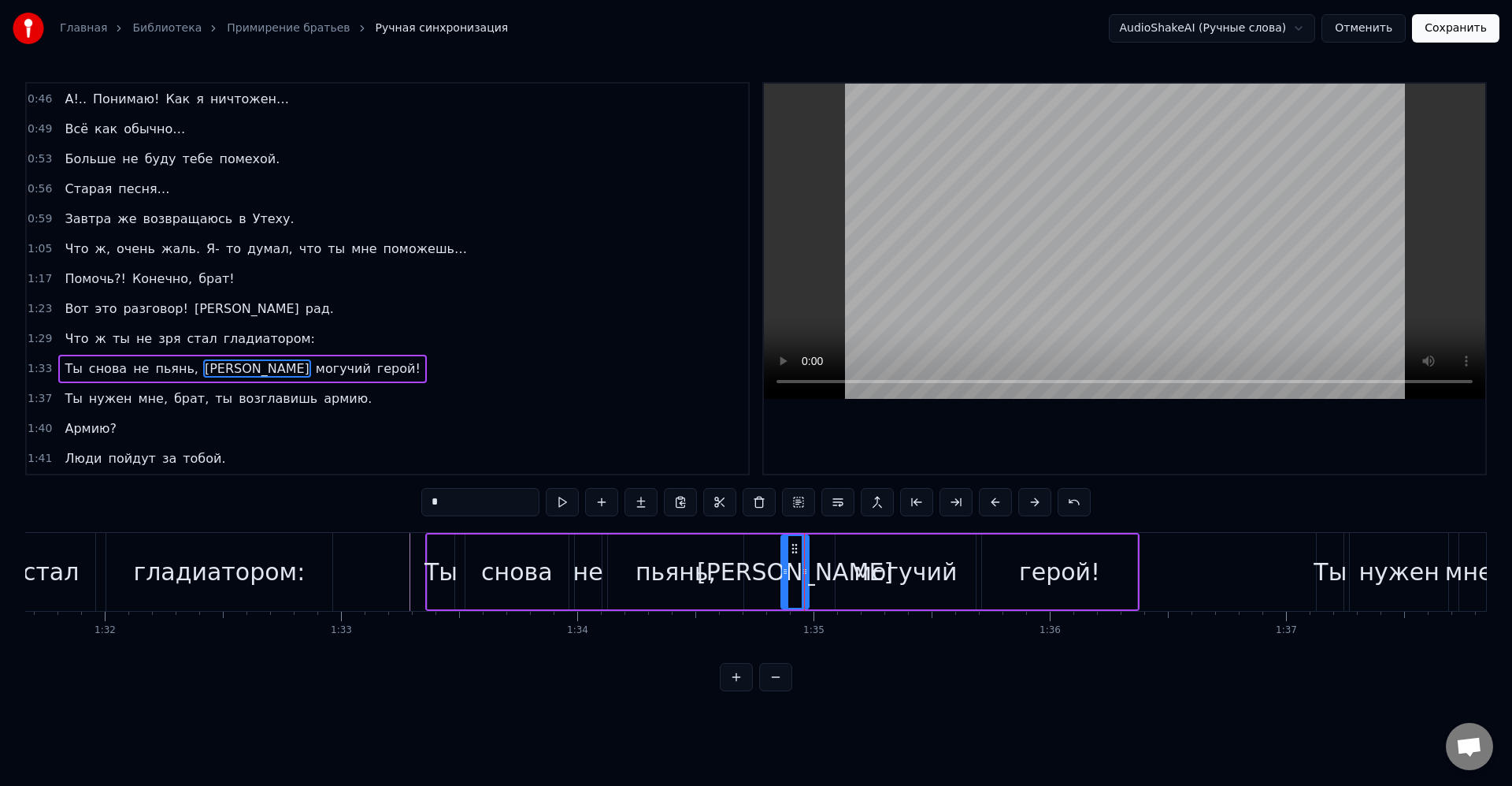
drag, startPoint x: 810, startPoint y: 547, endPoint x: 795, endPoint y: 549, distance: 15.1
click at [795, 549] on icon at bounding box center [794, 548] width 12 height 12
click at [848, 563] on div "могучий" at bounding box center [906, 571] width 141 height 75
type input "*******"
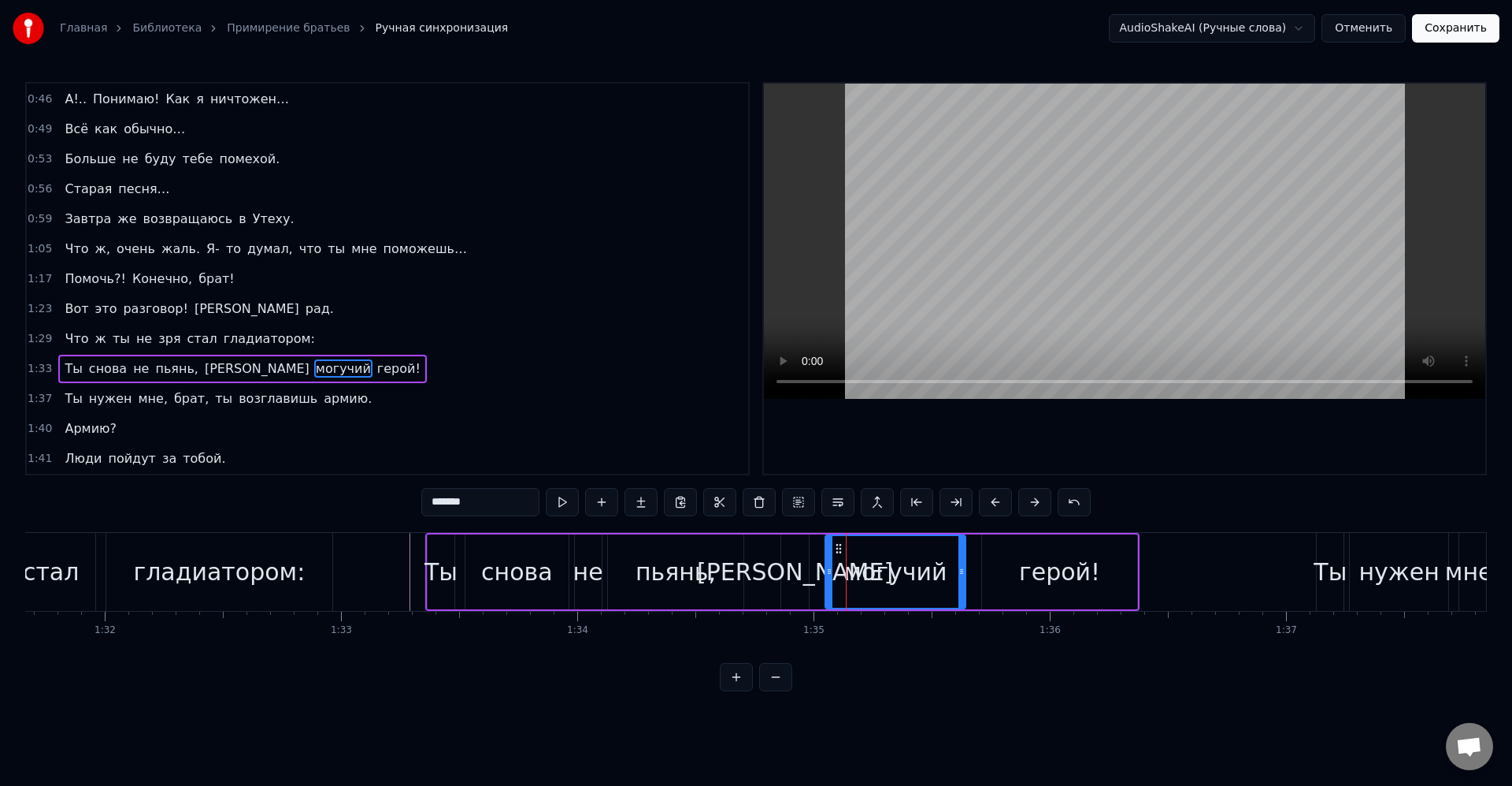
drag, startPoint x: 854, startPoint y: 548, endPoint x: 840, endPoint y: 549, distance: 14.0
click at [840, 549] on icon at bounding box center [839, 548] width 12 height 12
click at [847, 554] on div at bounding box center [846, 571] width 1 height 78
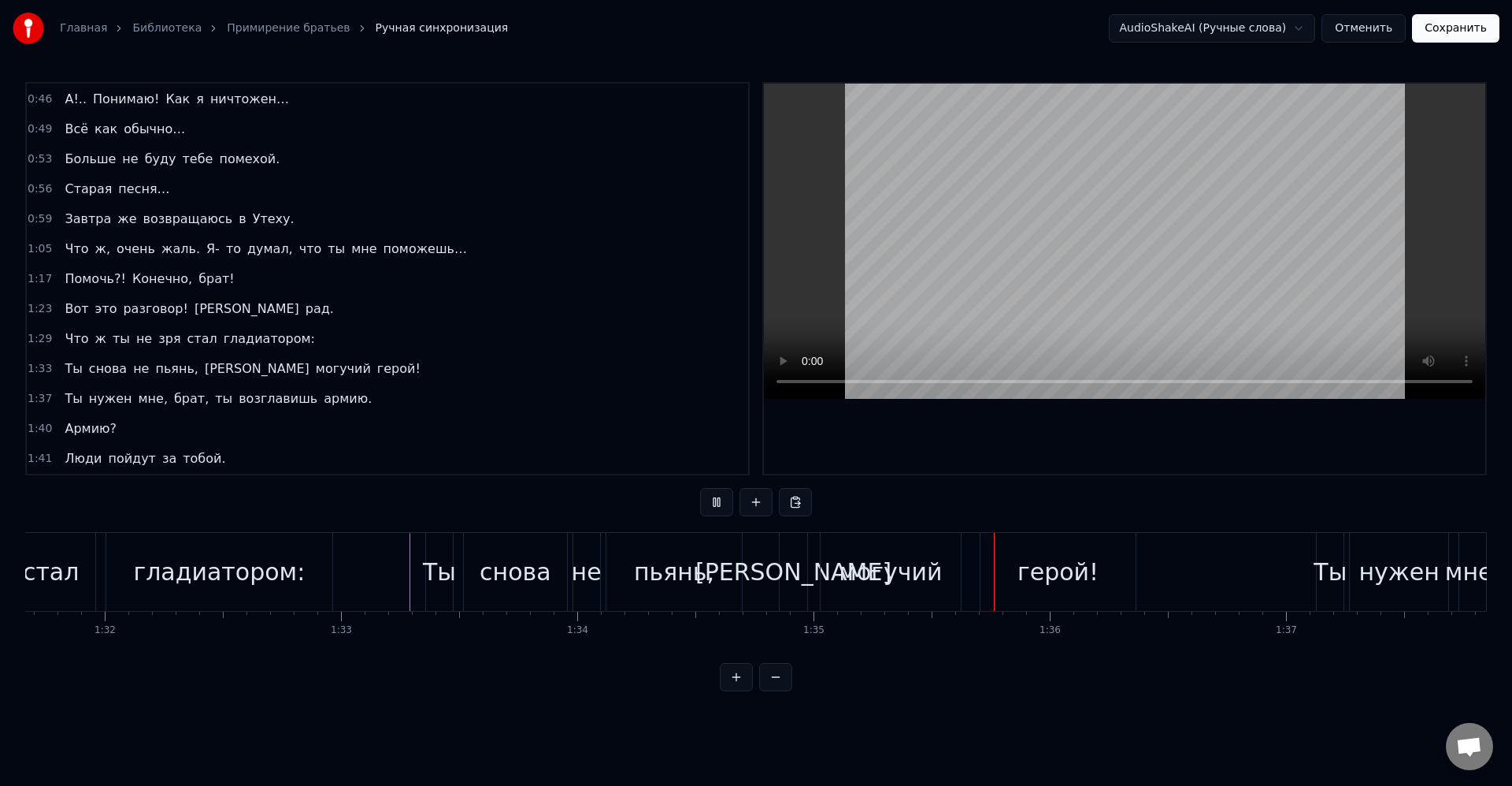
click at [1036, 571] on div "герой!" at bounding box center [1058, 571] width 81 height 36
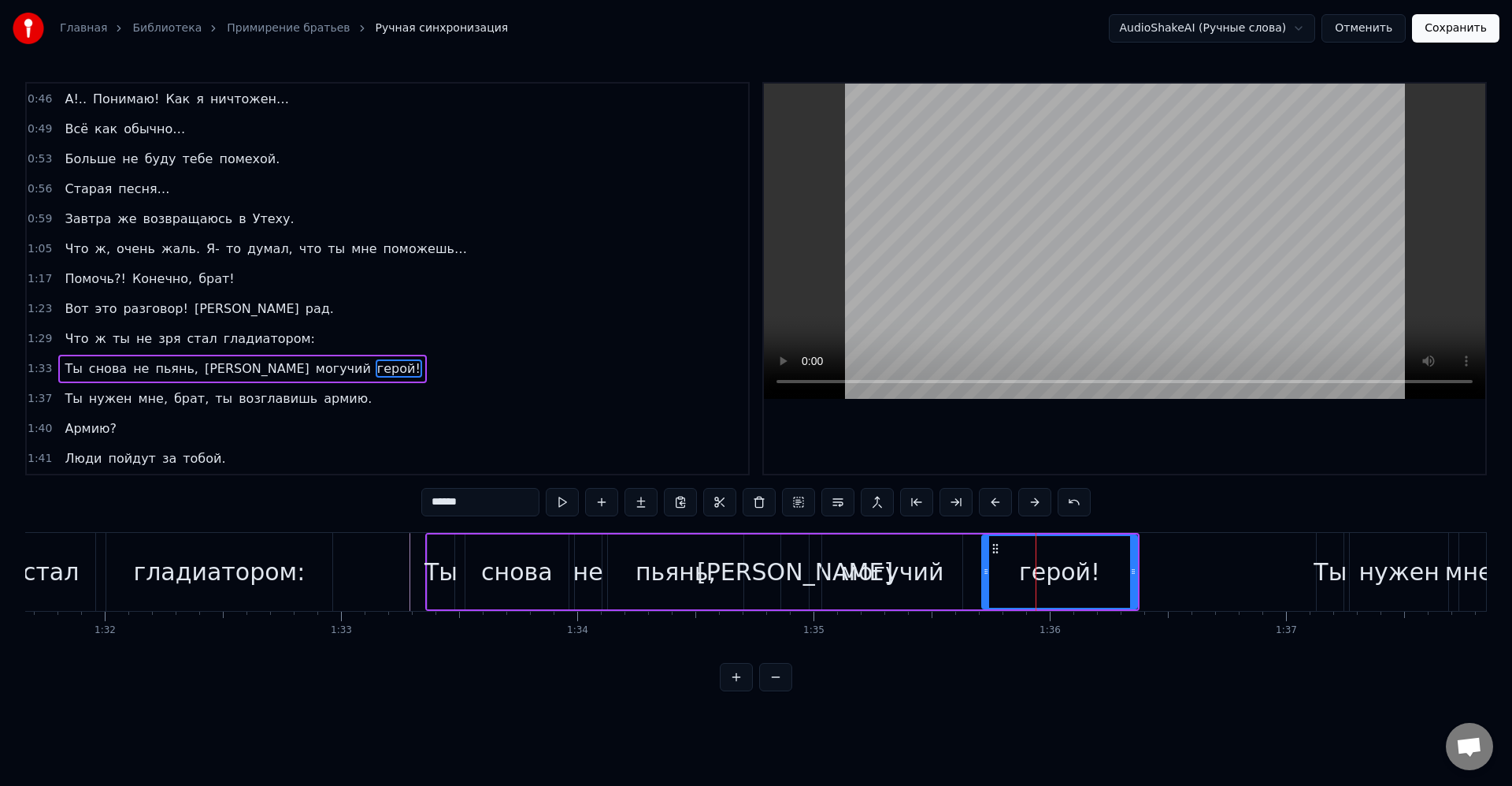
click at [925, 554] on div "могучий" at bounding box center [891, 571] width 103 height 36
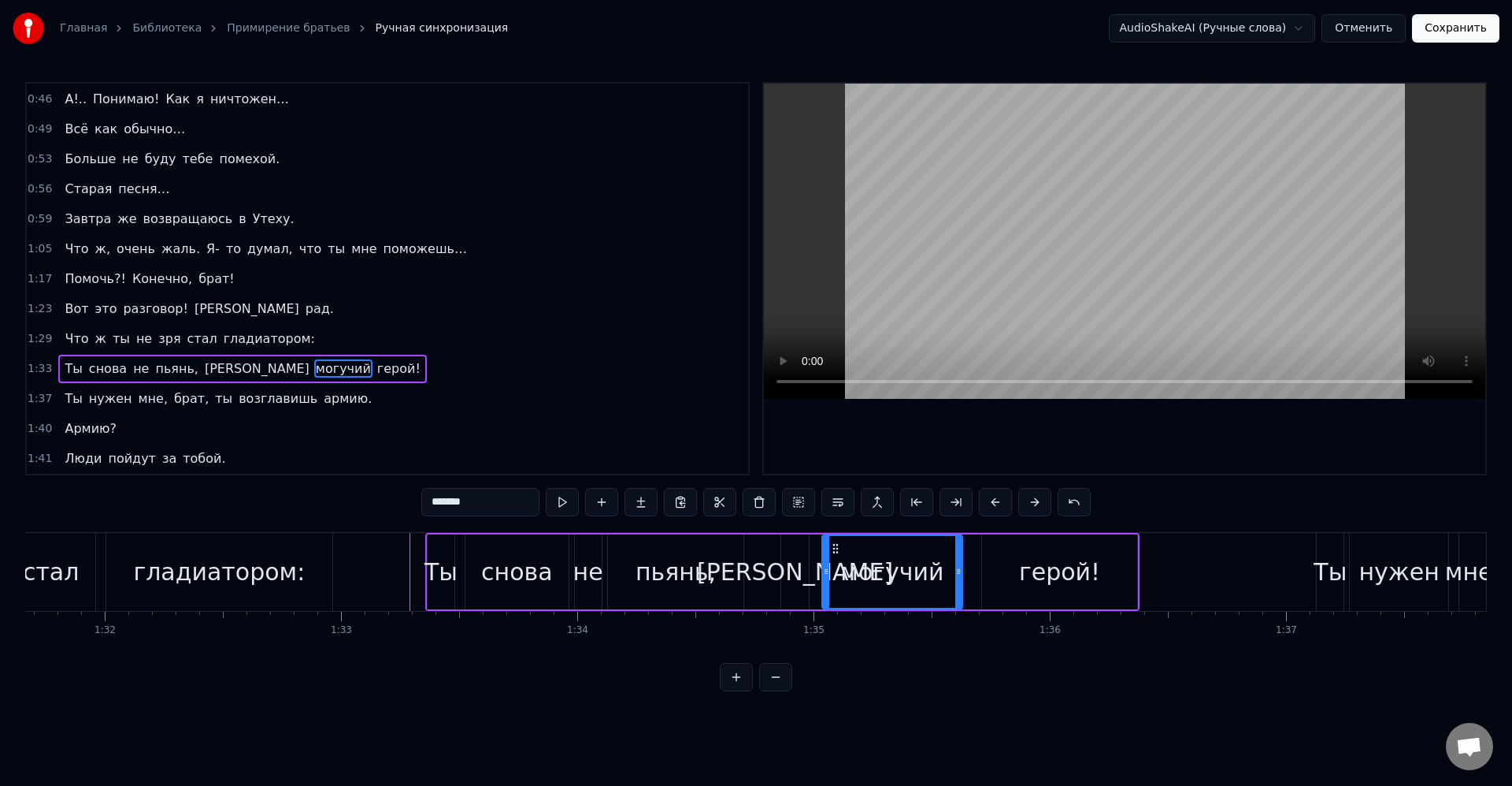
click at [991, 553] on div "герой!" at bounding box center [1060, 571] width 155 height 75
type input "******"
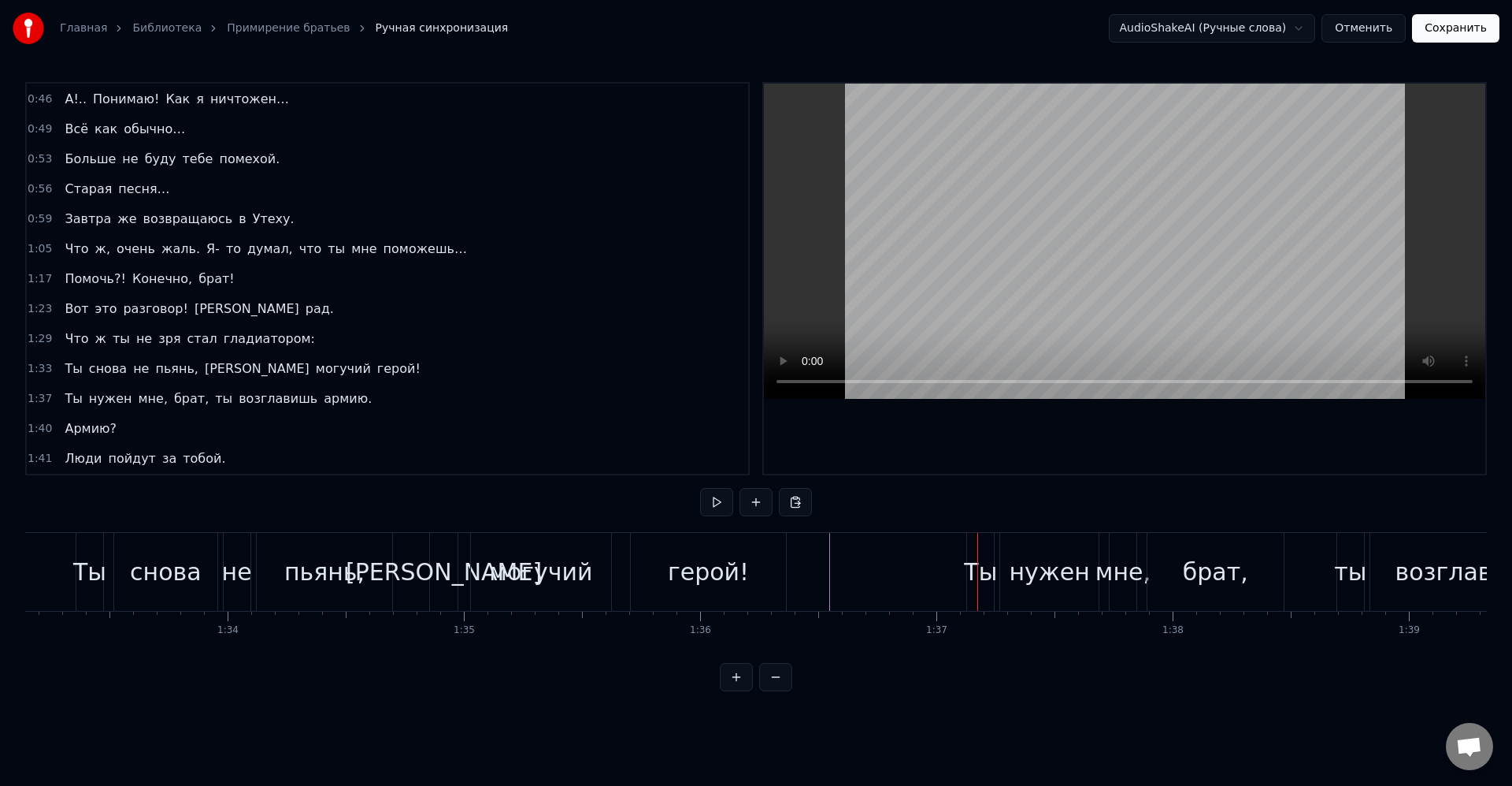
scroll to position [0, 22070]
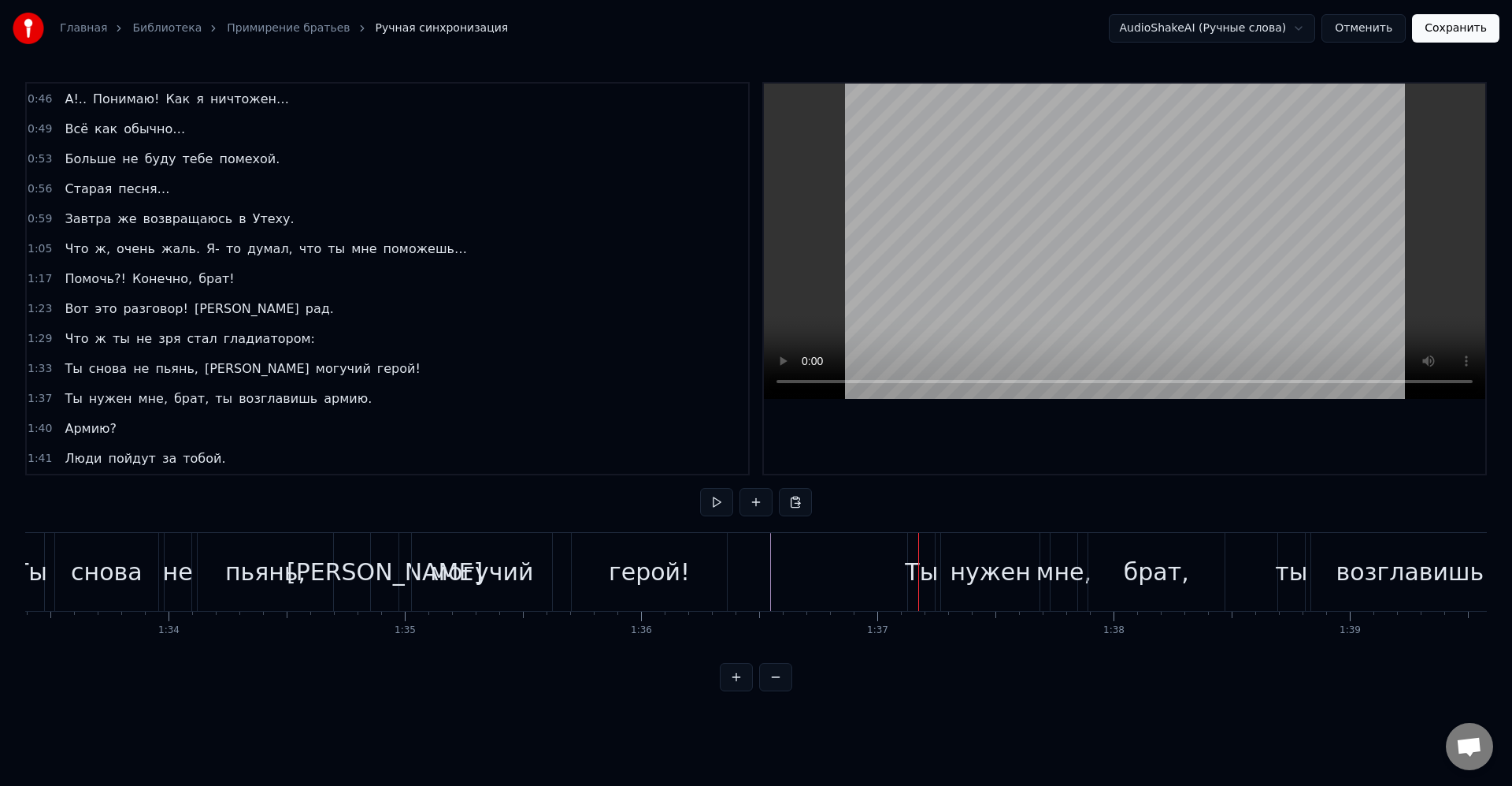
click at [1039, 575] on div "мне," at bounding box center [1064, 571] width 55 height 36
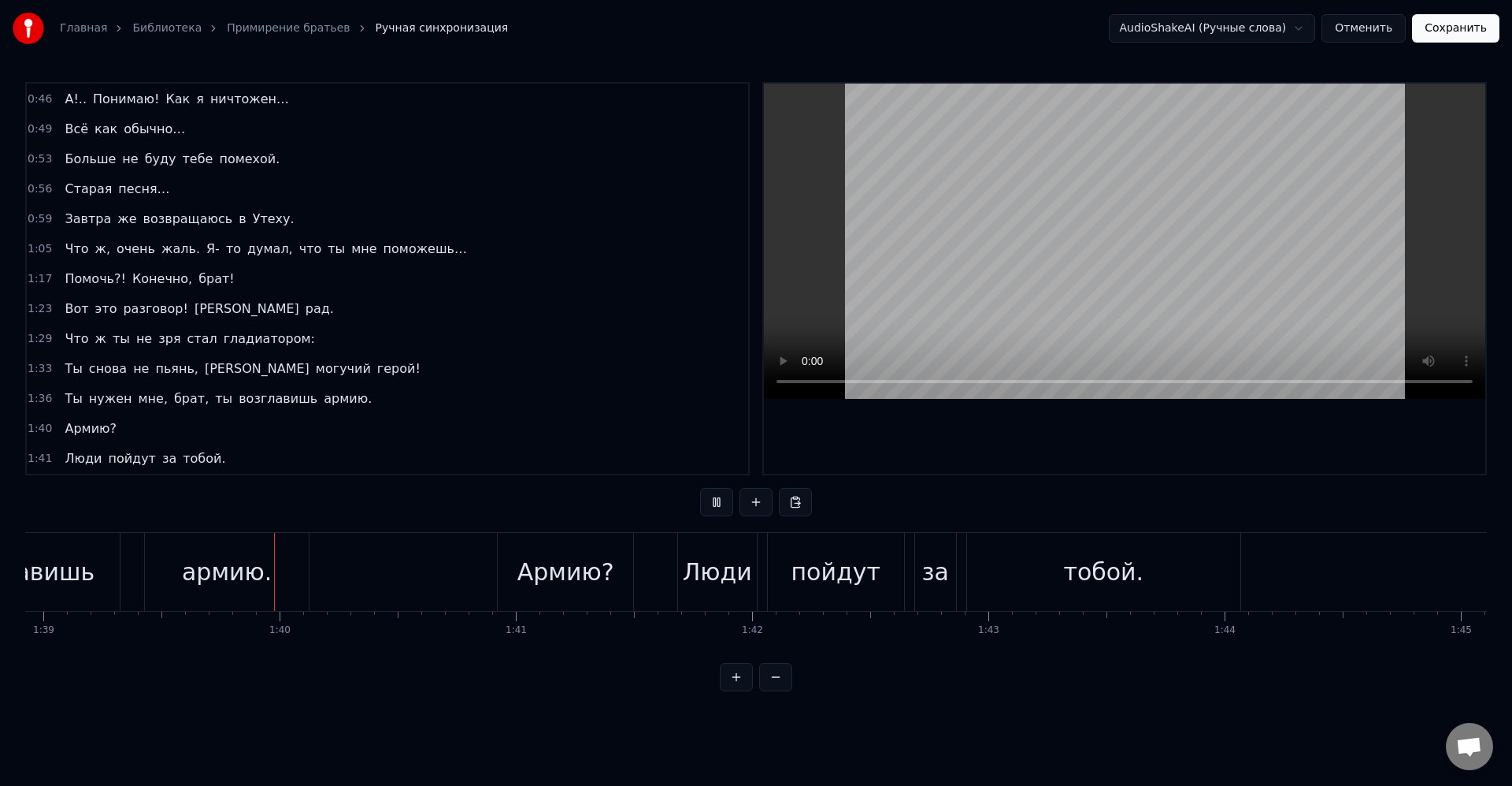
scroll to position [0, 23386]
click at [505, 562] on div "Армию?" at bounding box center [556, 571] width 136 height 78
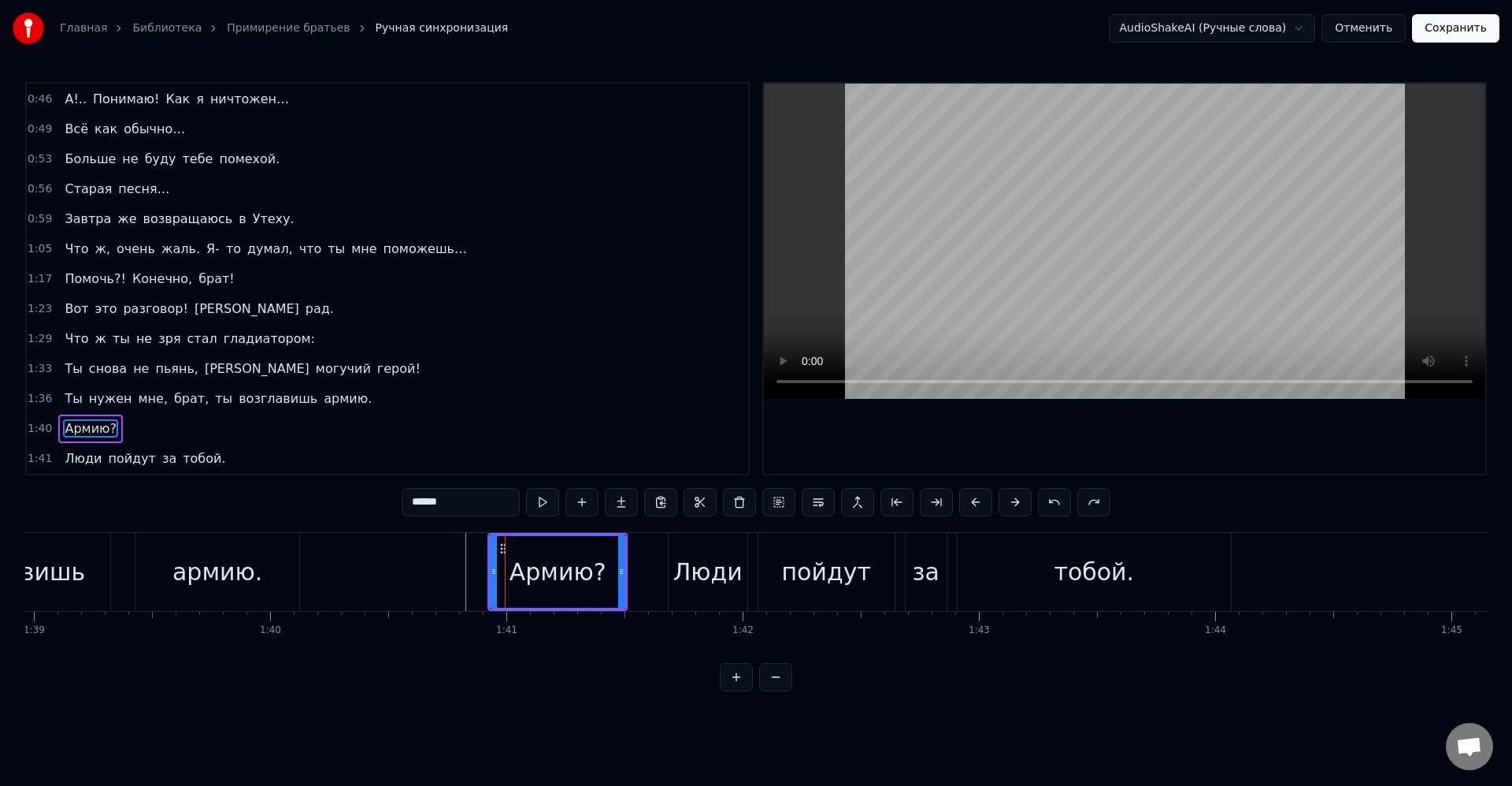
click at [669, 550] on div "Люди" at bounding box center [707, 571] width 78 height 78
type input "****"
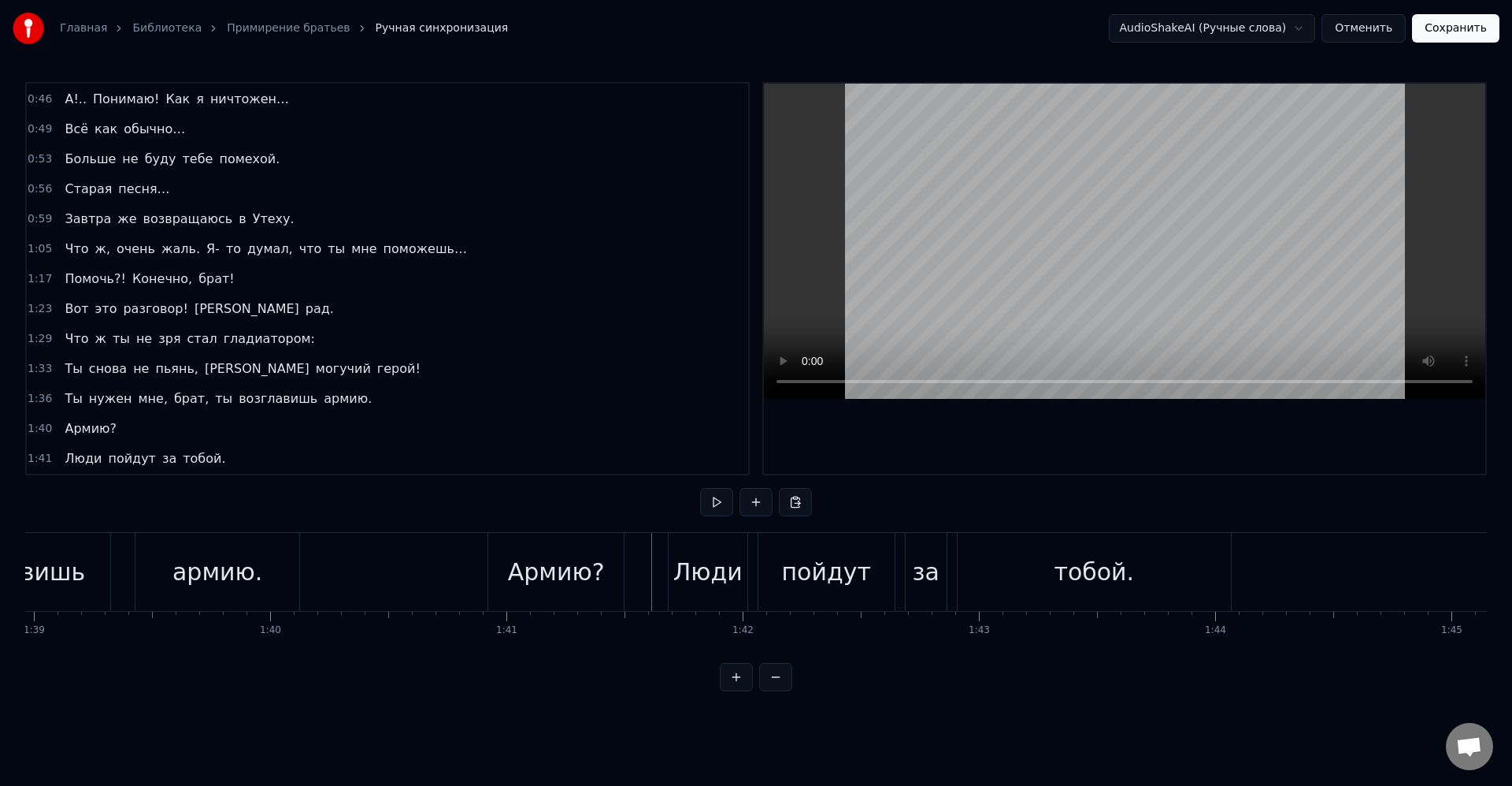
click at [623, 542] on div "Армию?" at bounding box center [556, 571] width 138 height 78
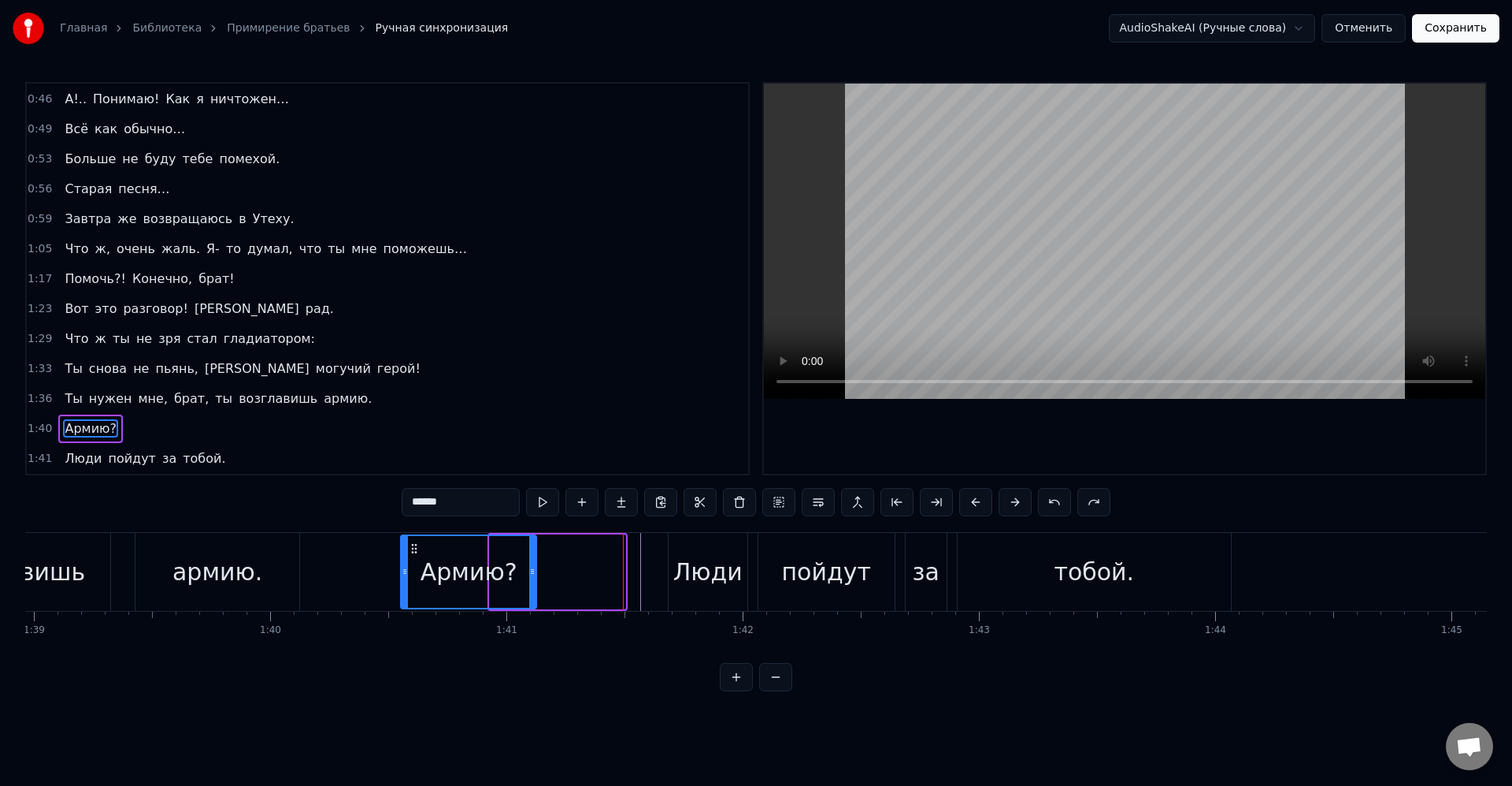
drag, startPoint x: 506, startPoint y: 545, endPoint x: 420, endPoint y: 555, distance: 86.6
click at [416, 555] on div "Армию?" at bounding box center [469, 571] width 135 height 72
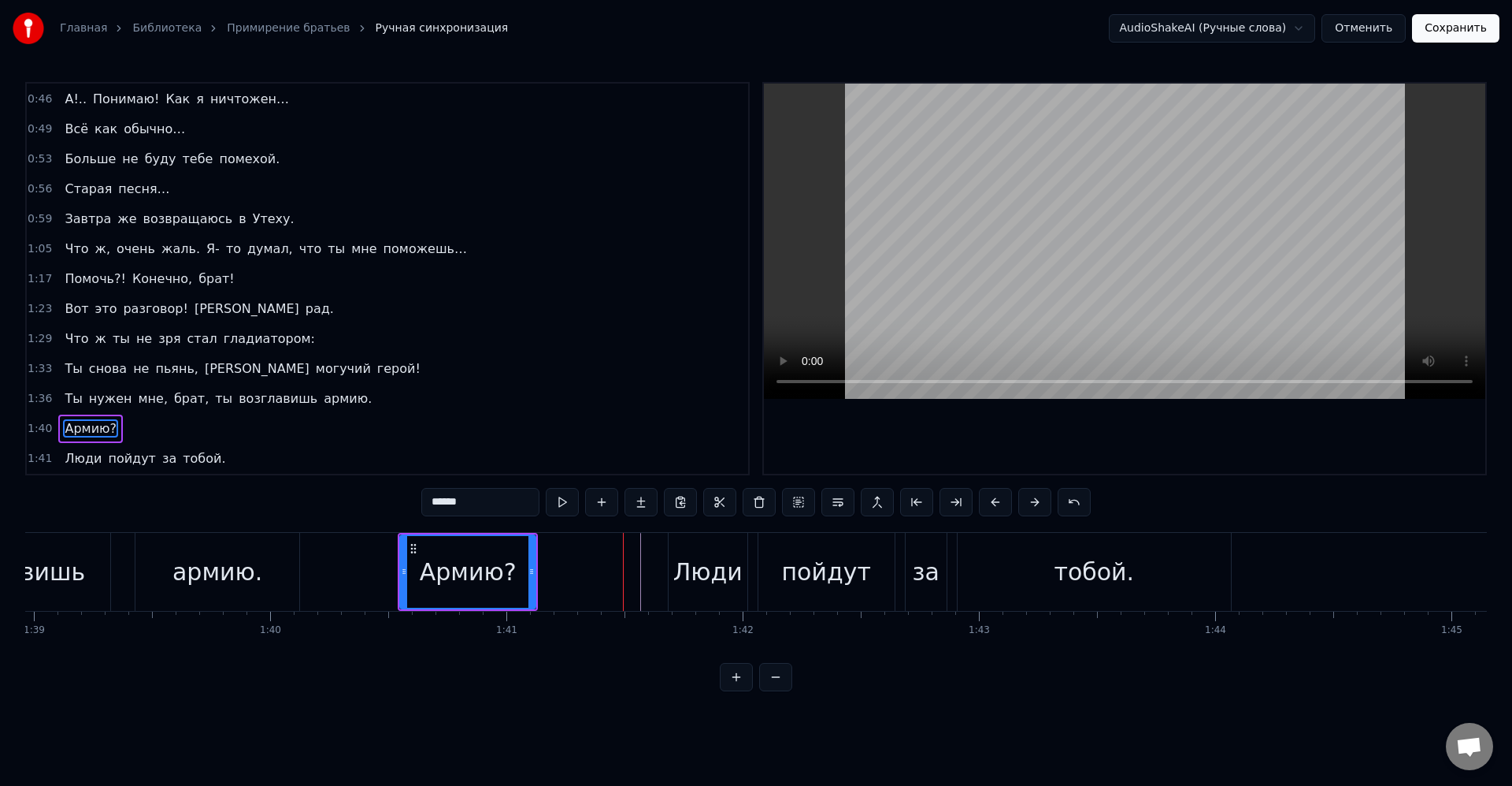
click at [439, 570] on div "Армию?" at bounding box center [468, 571] width 97 height 36
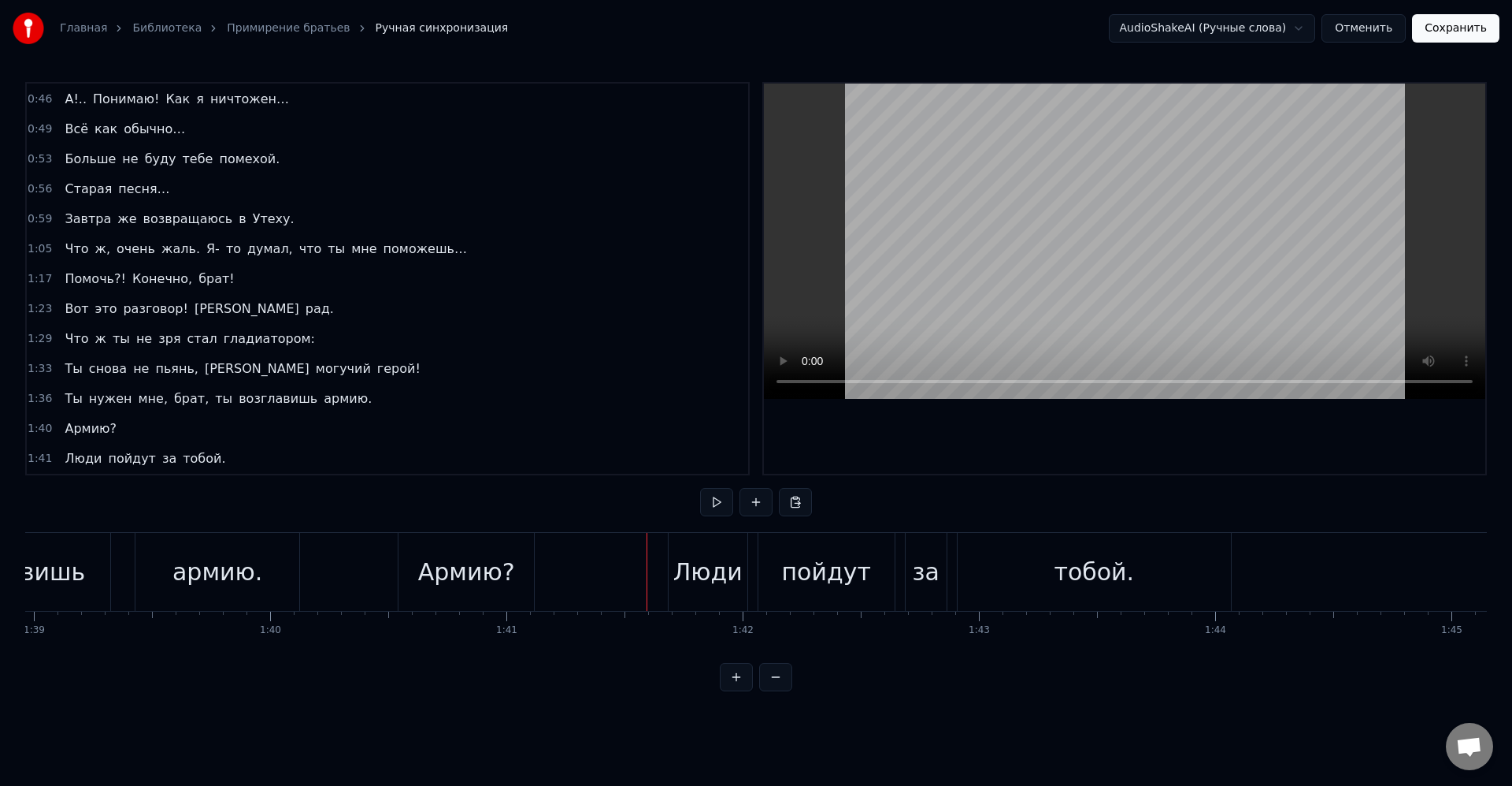
click at [674, 546] on div "Люди" at bounding box center [707, 571] width 78 height 78
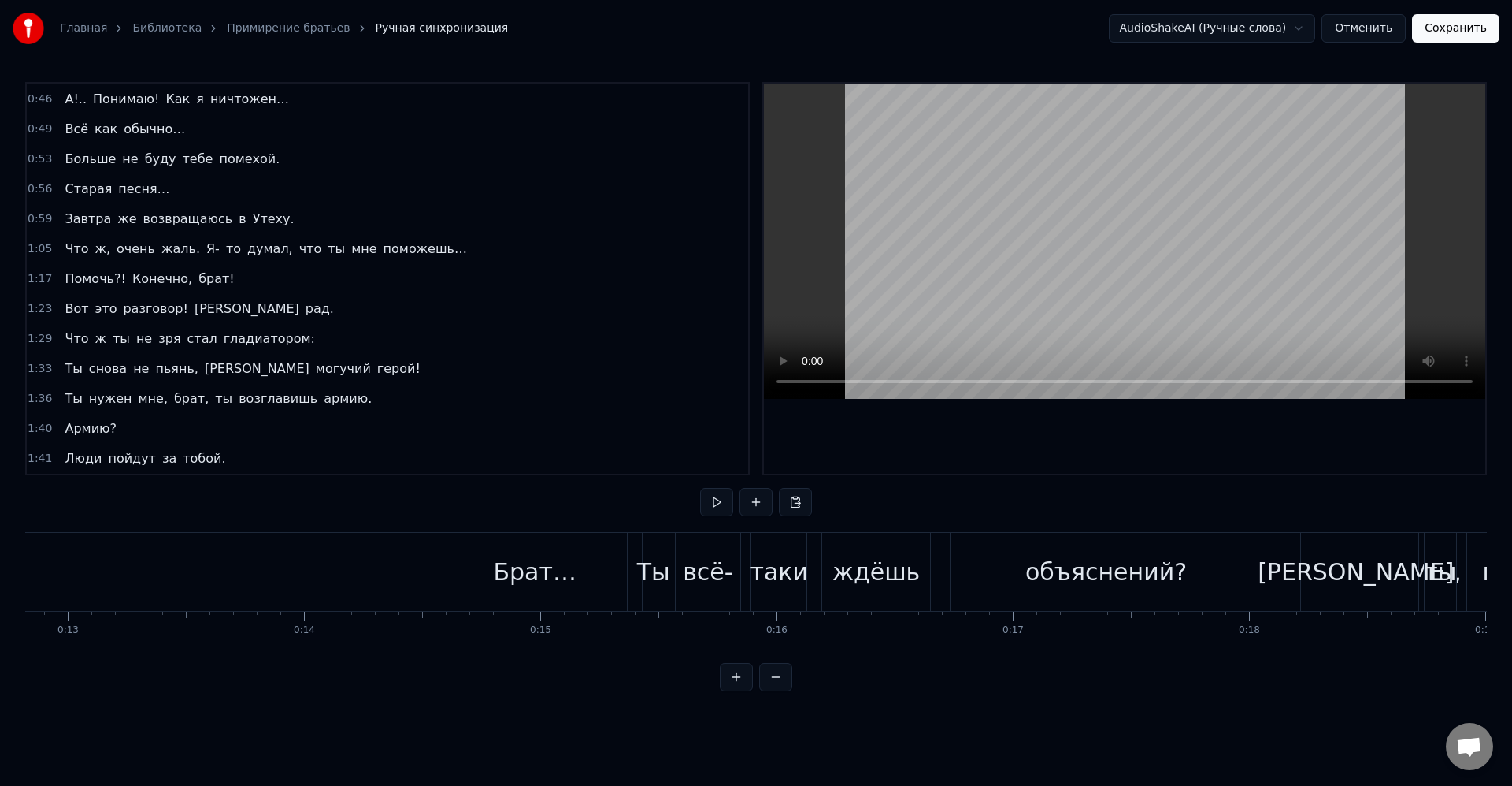
scroll to position [0, 0]
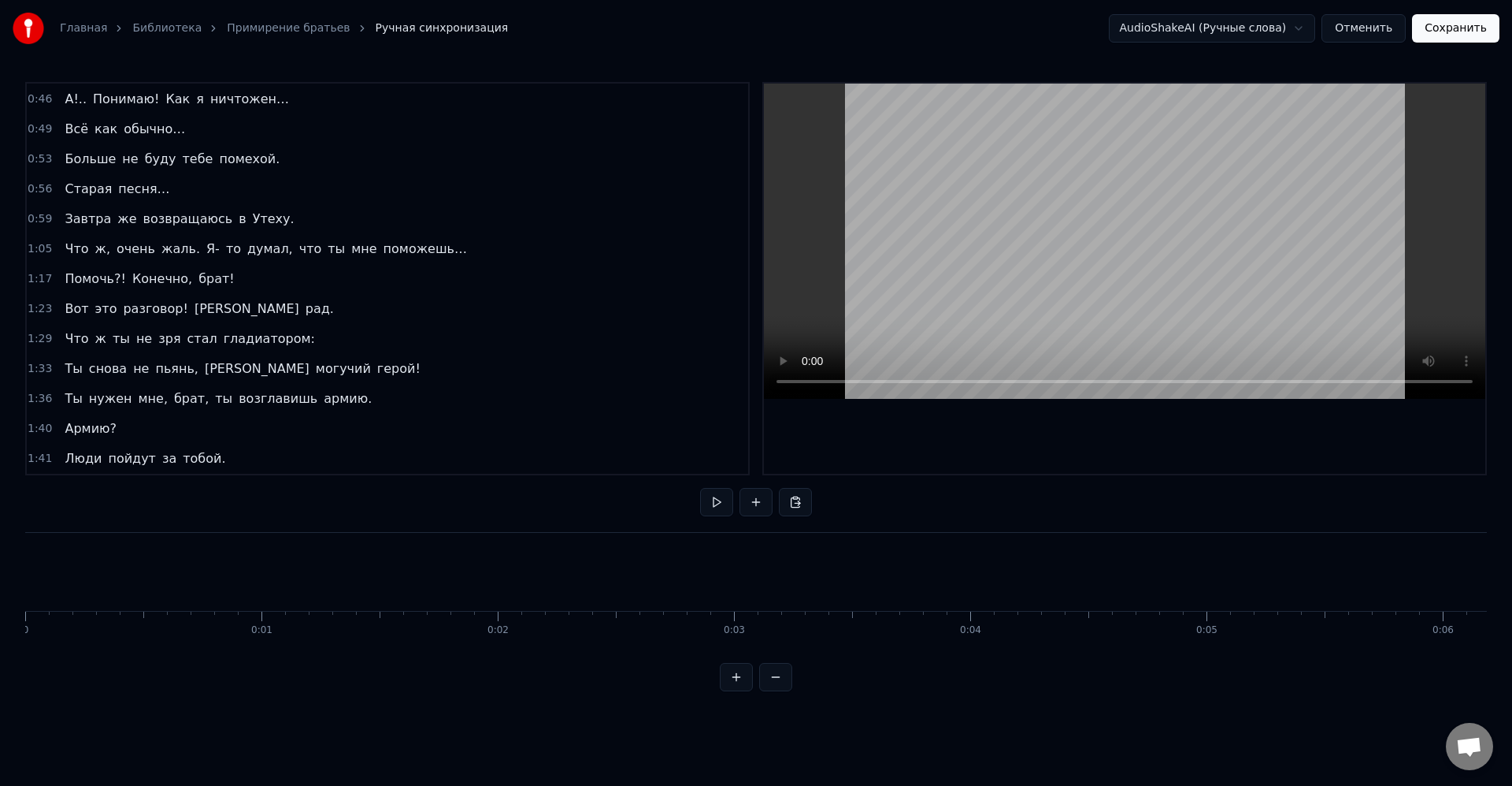
drag, startPoint x: 697, startPoint y: 603, endPoint x: 705, endPoint y: 599, distance: 8.9
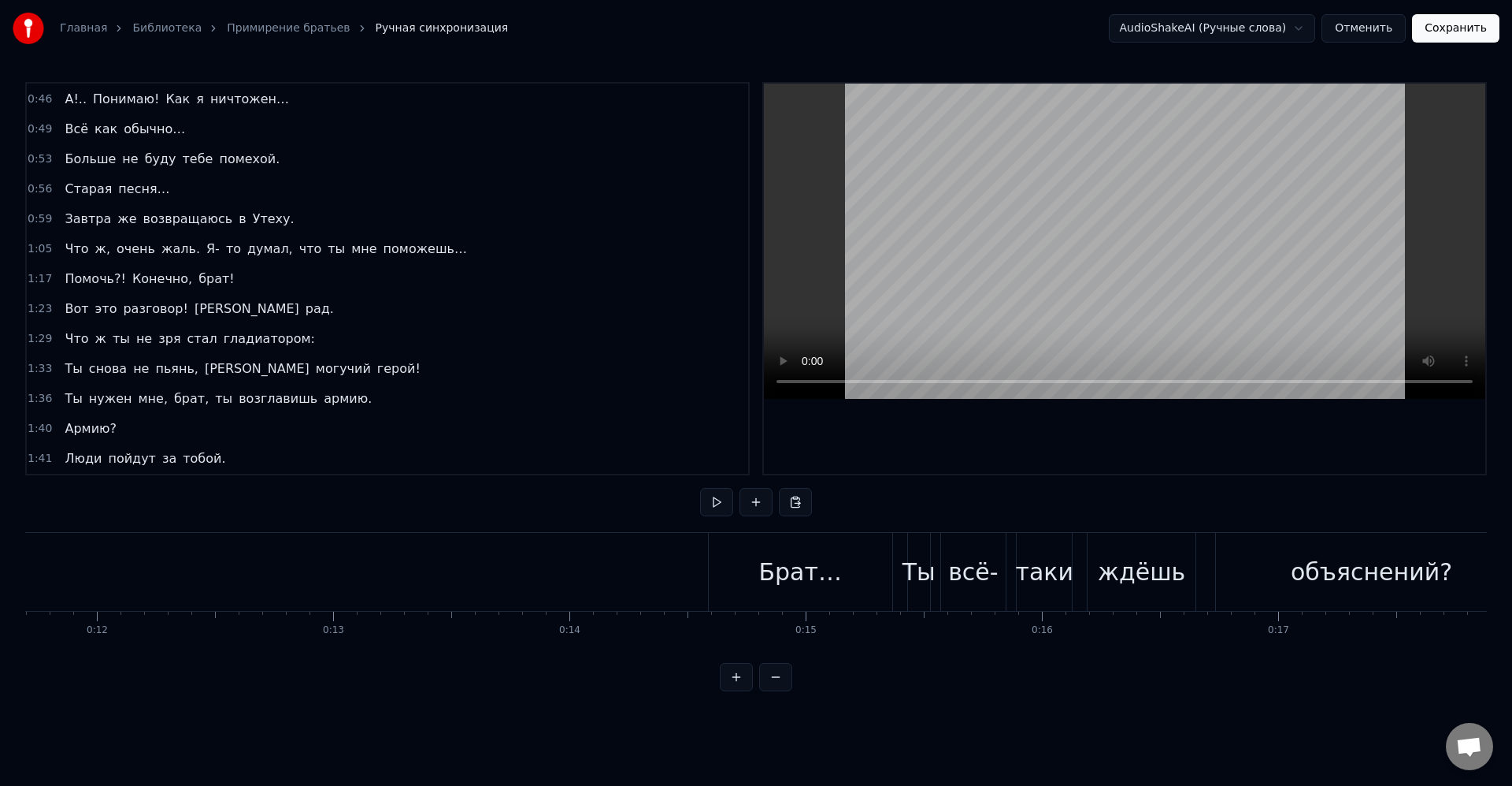
scroll to position [0, 2867]
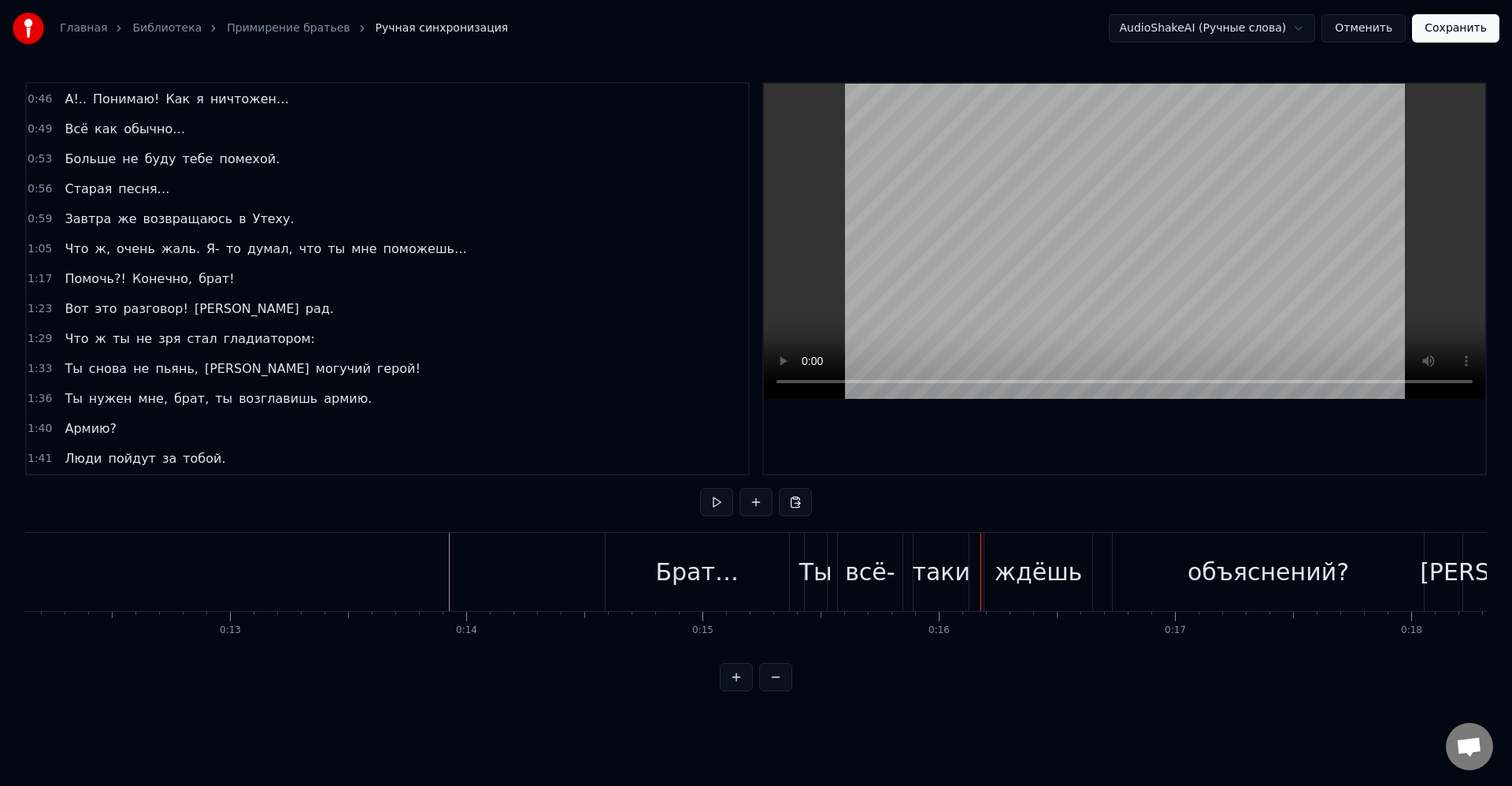
click at [660, 561] on div "Брат…" at bounding box center [697, 571] width 83 height 36
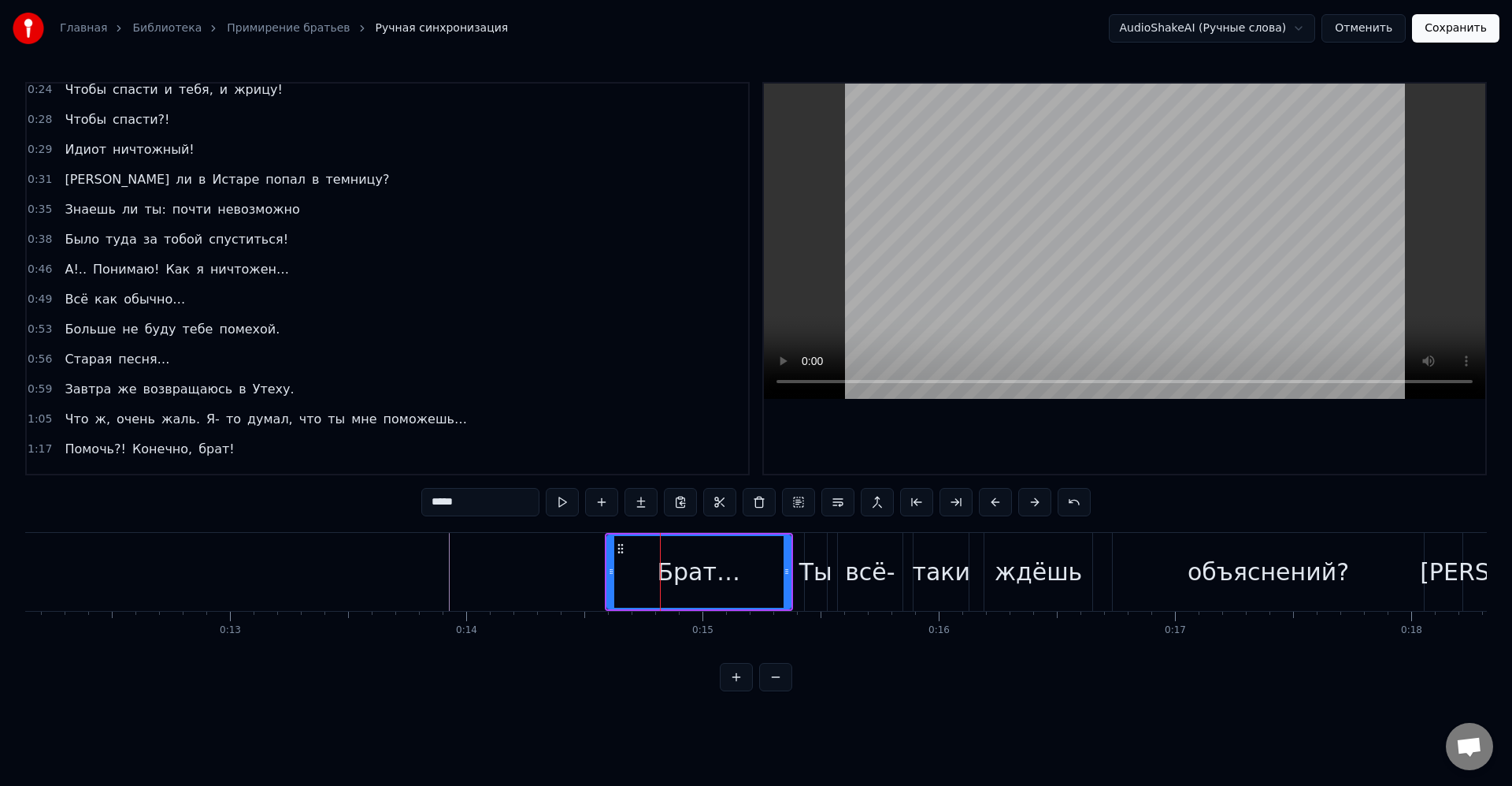
scroll to position [0, 0]
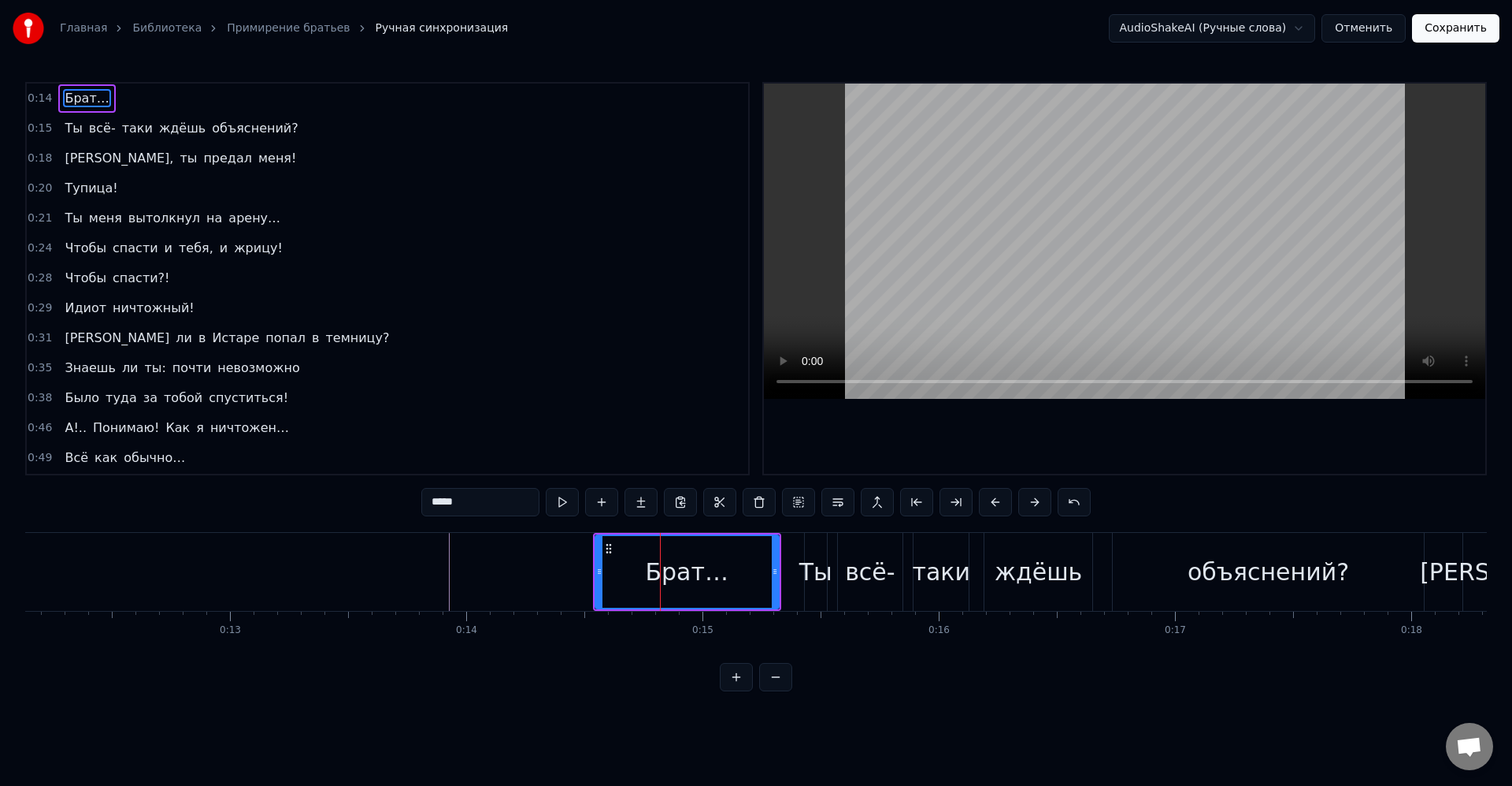
click at [897, 558] on div "всё-" at bounding box center [871, 571] width 64 height 78
type input "****"
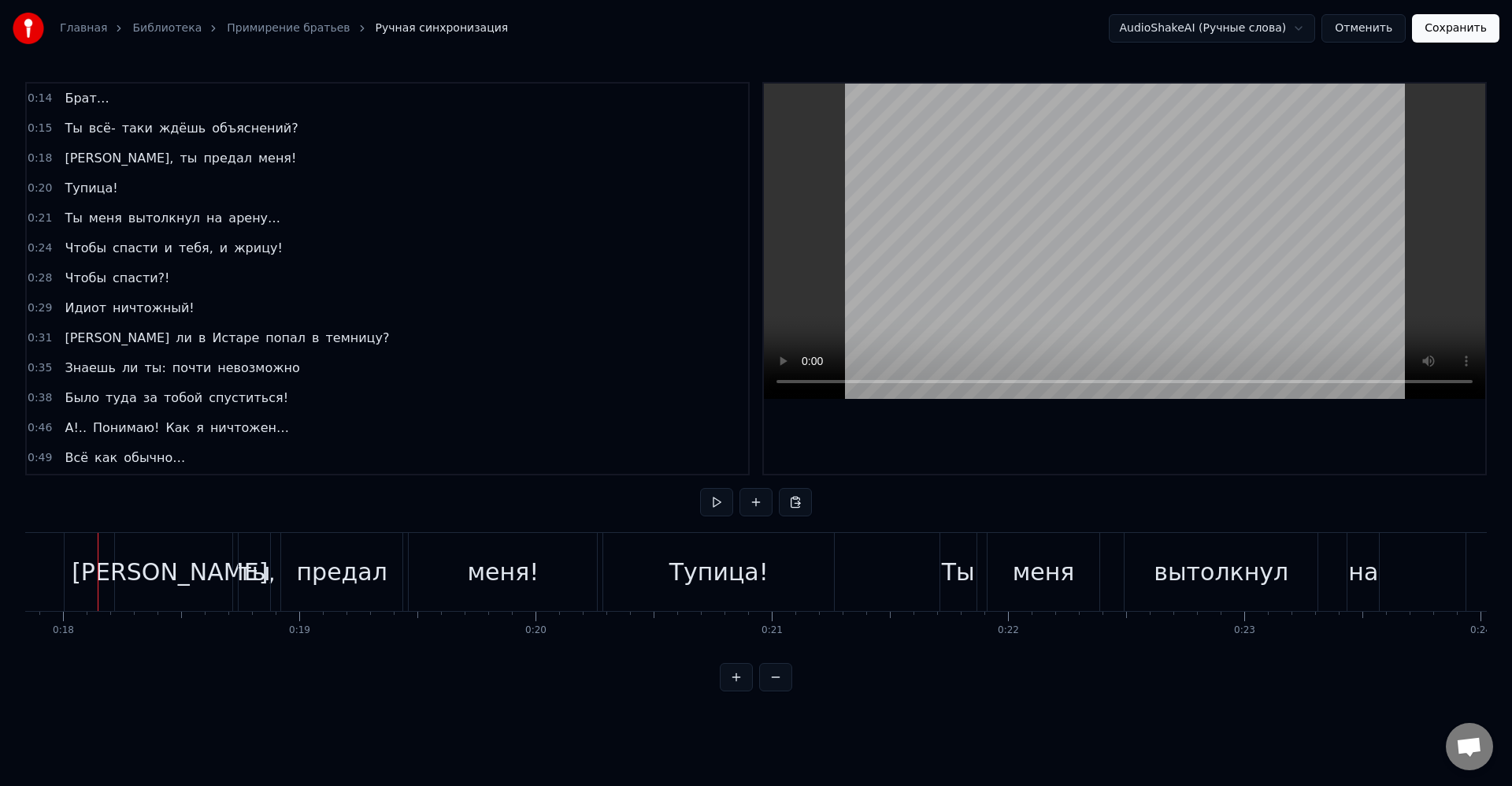
scroll to position [0, 4209]
click at [141, 549] on div "[PERSON_NAME]," at bounding box center [179, 571] width 116 height 78
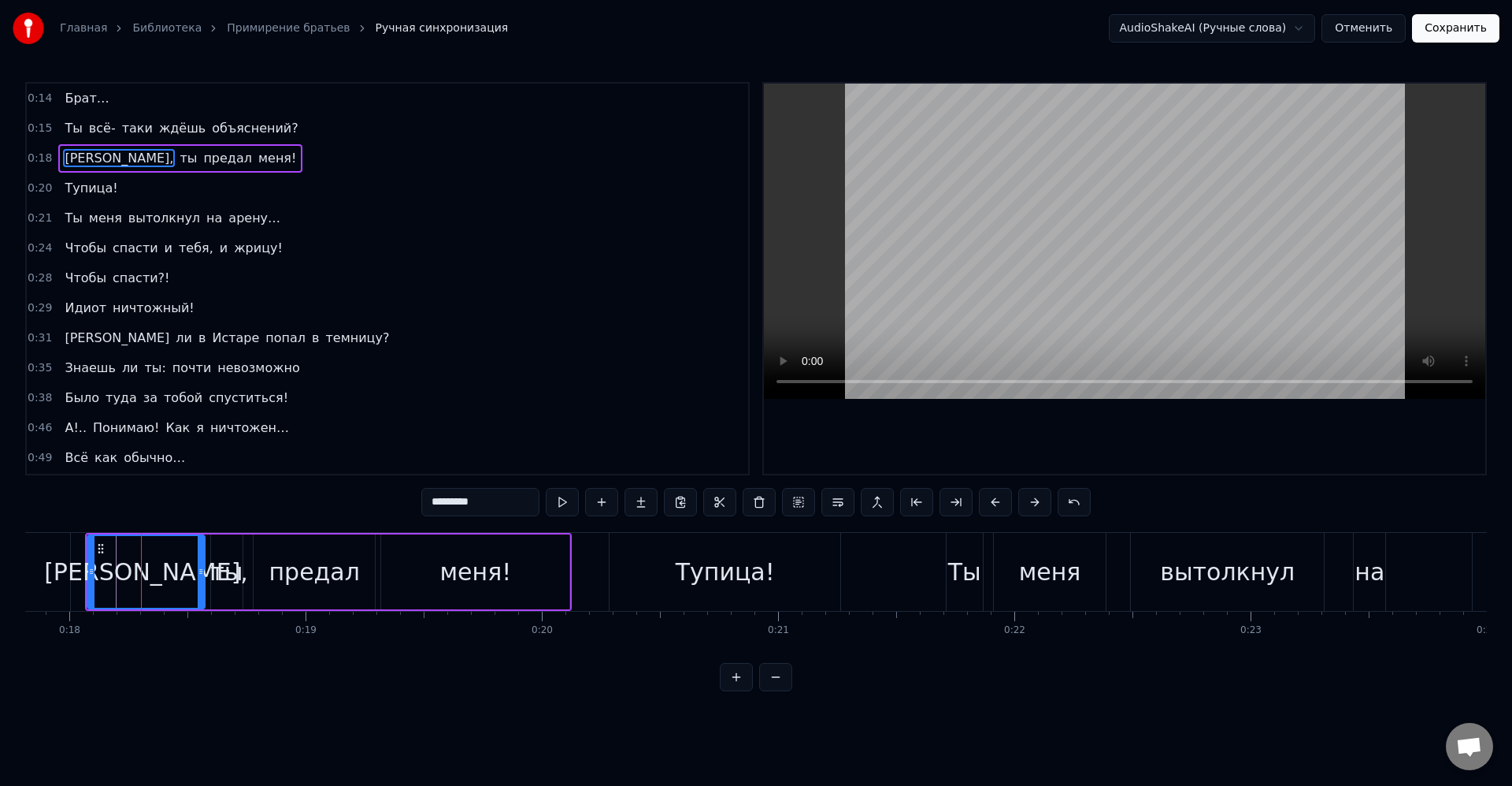
drag, startPoint x: 72, startPoint y: 552, endPoint x: 97, endPoint y: 566, distance: 28.7
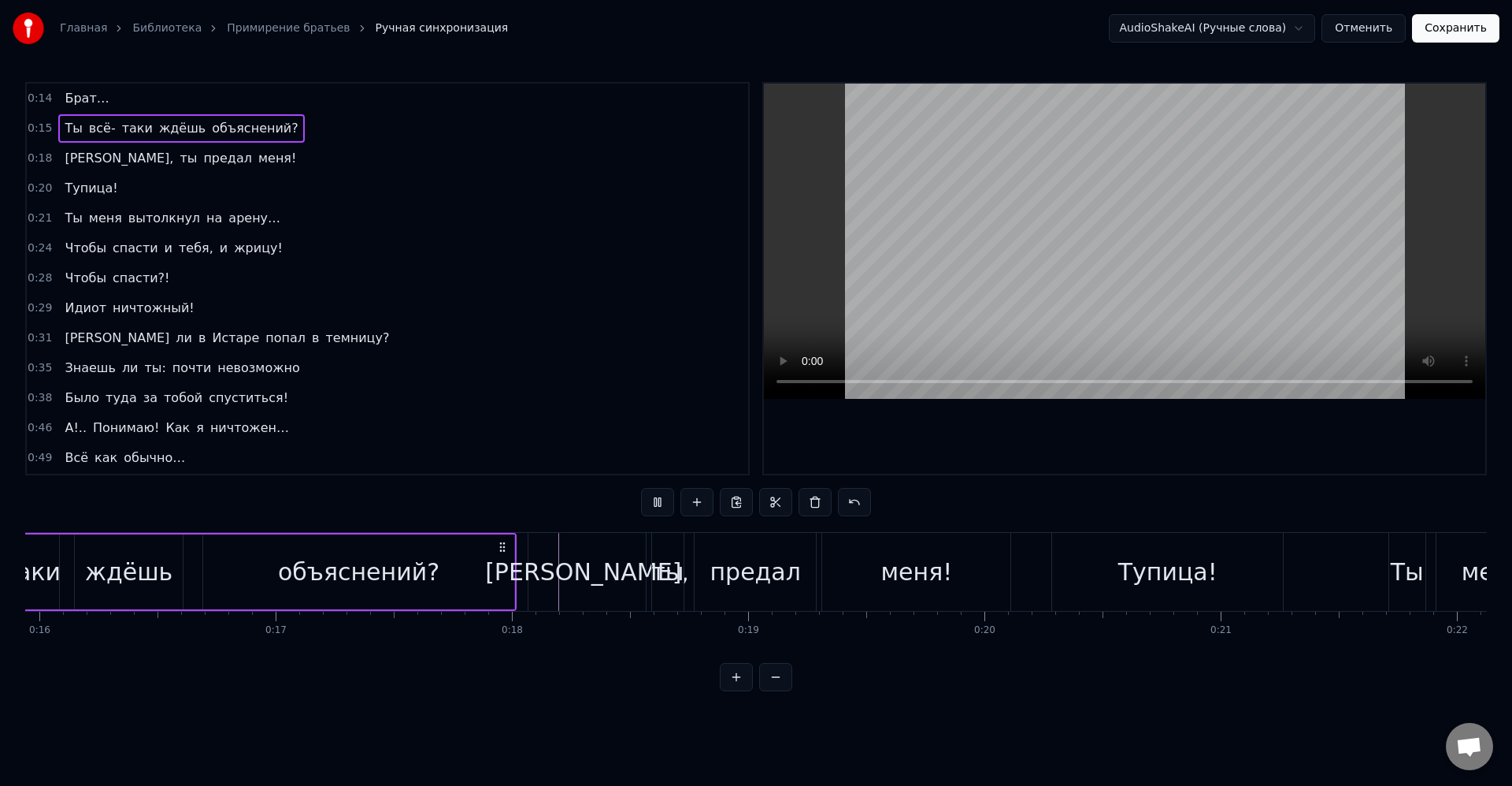
scroll to position [0, 3592]
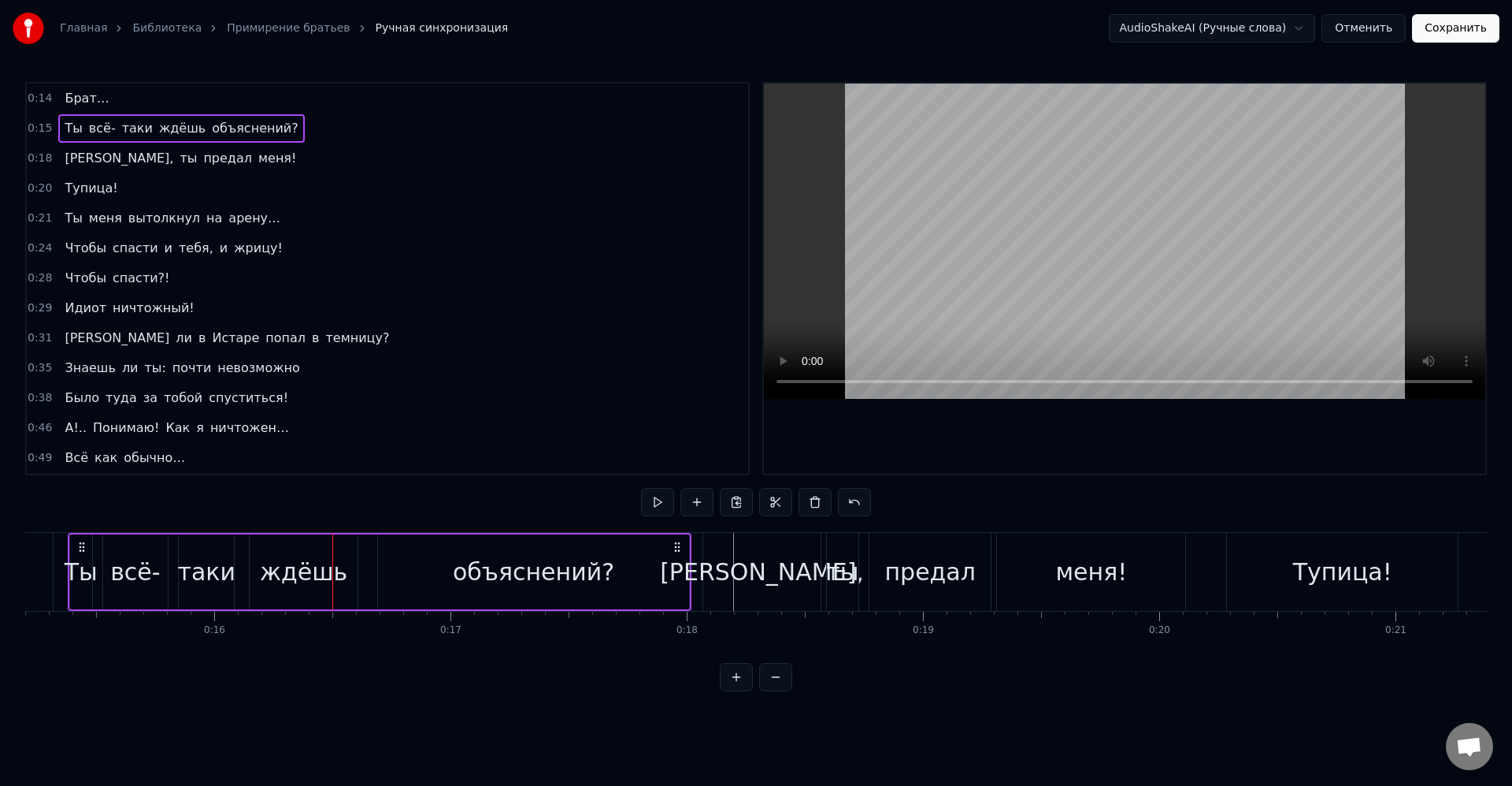
click at [725, 551] on div "[PERSON_NAME]," at bounding box center [761, 571] width 116 height 78
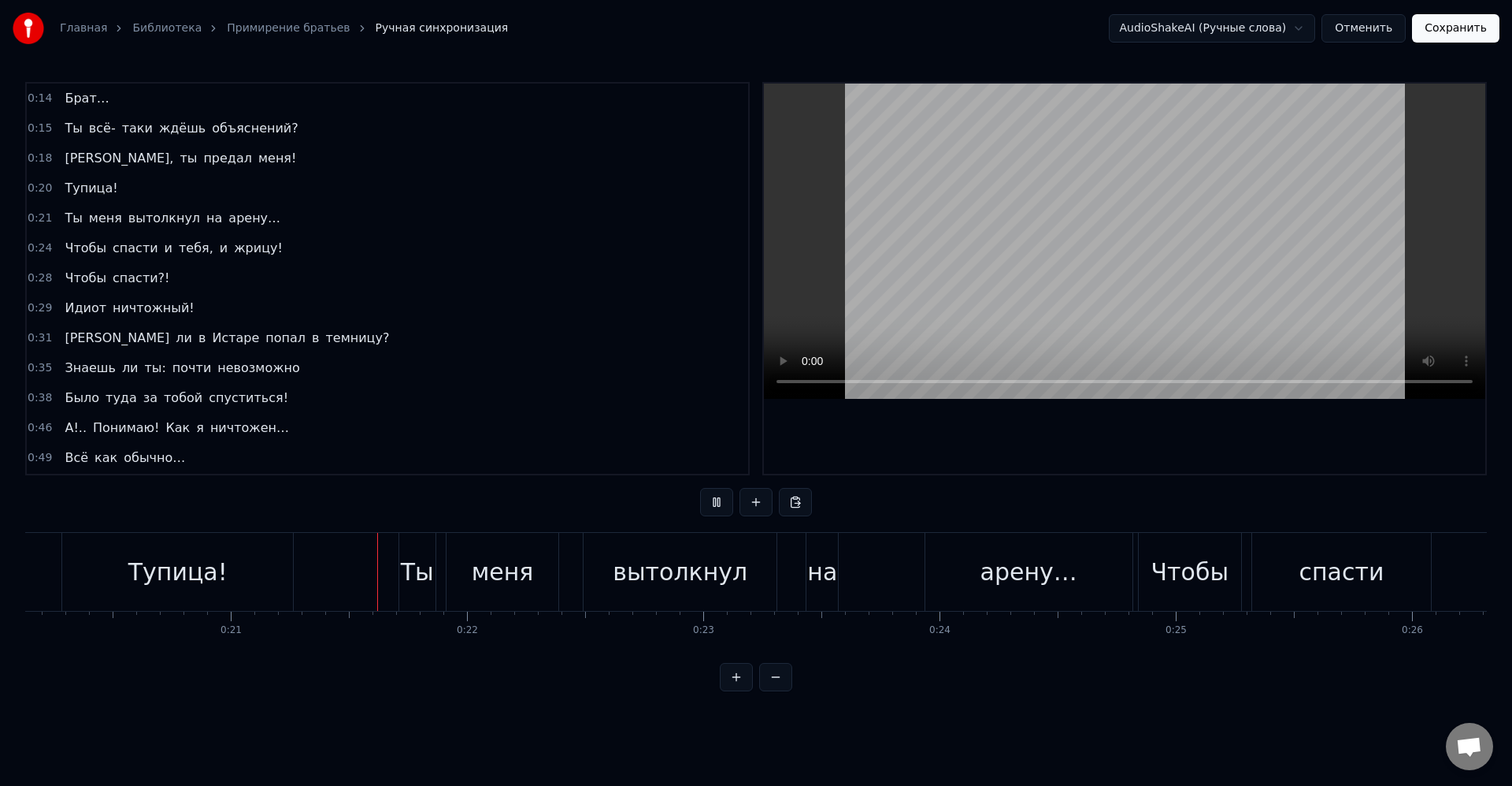
scroll to position [0, 4911]
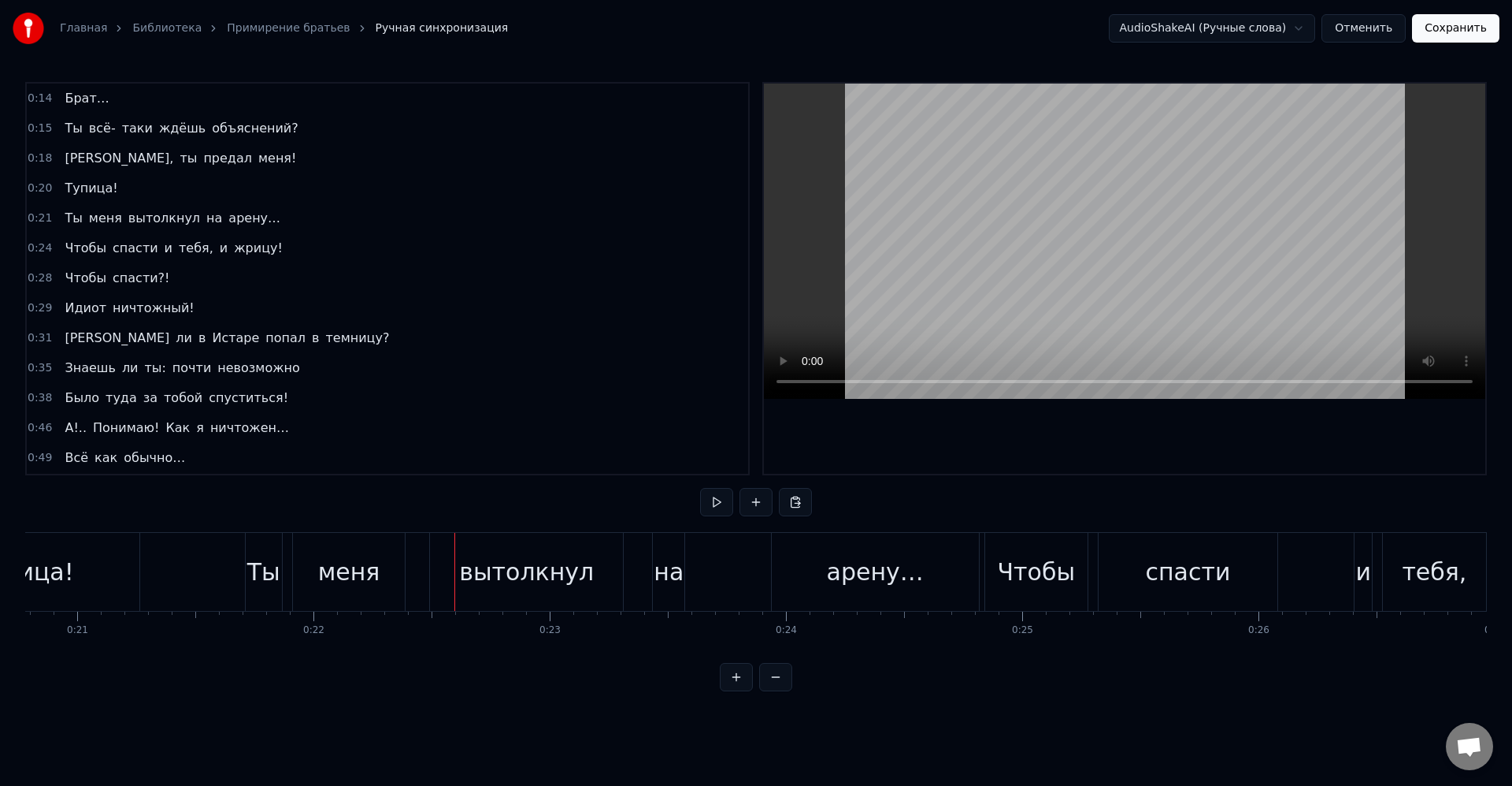
click at [246, 556] on div "Ты" at bounding box center [264, 571] width 36 height 78
click at [443, 566] on div "вытолкнул" at bounding box center [527, 571] width 193 height 78
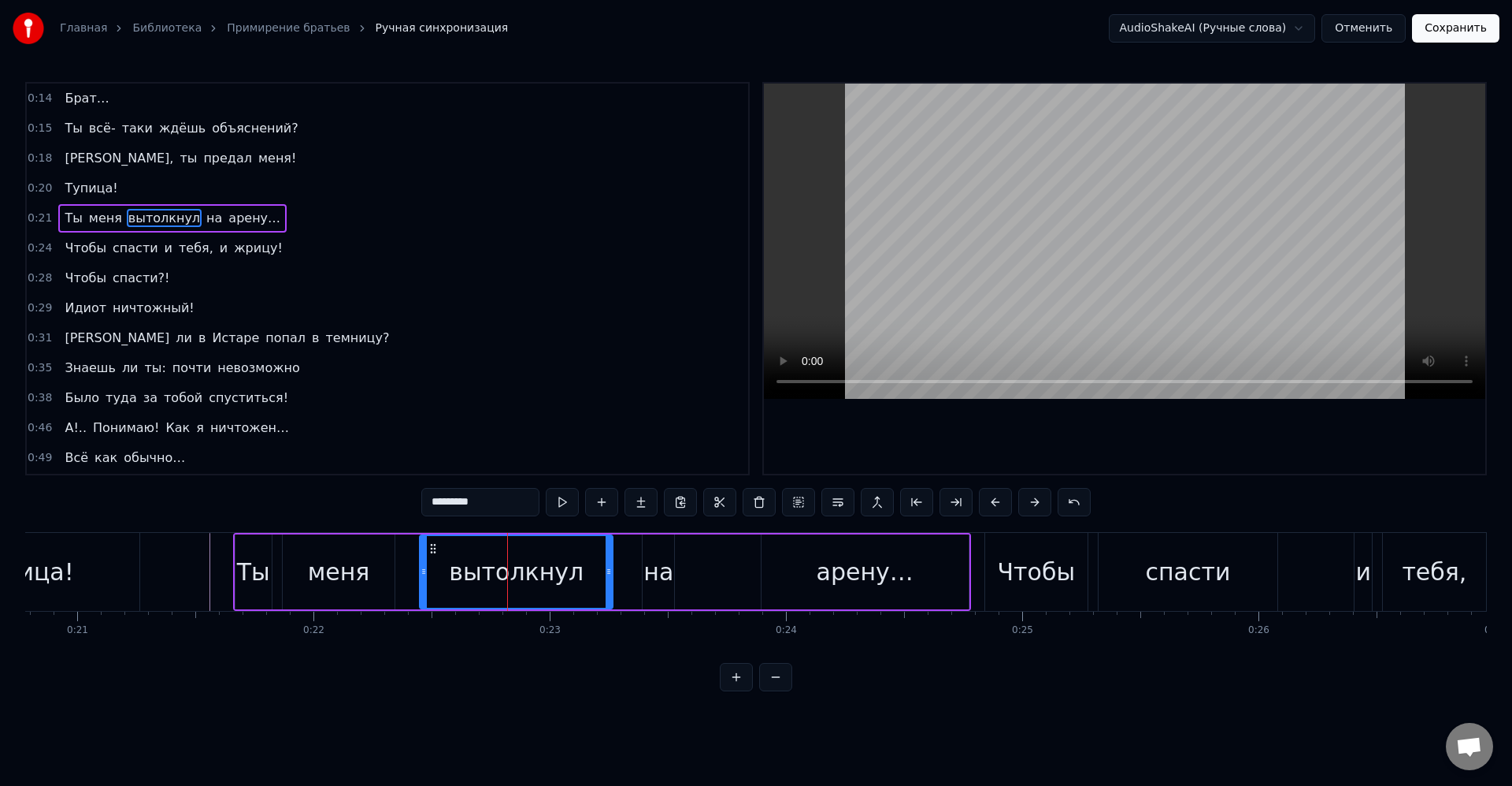
click at [259, 558] on div "Ты" at bounding box center [253, 571] width 33 height 36
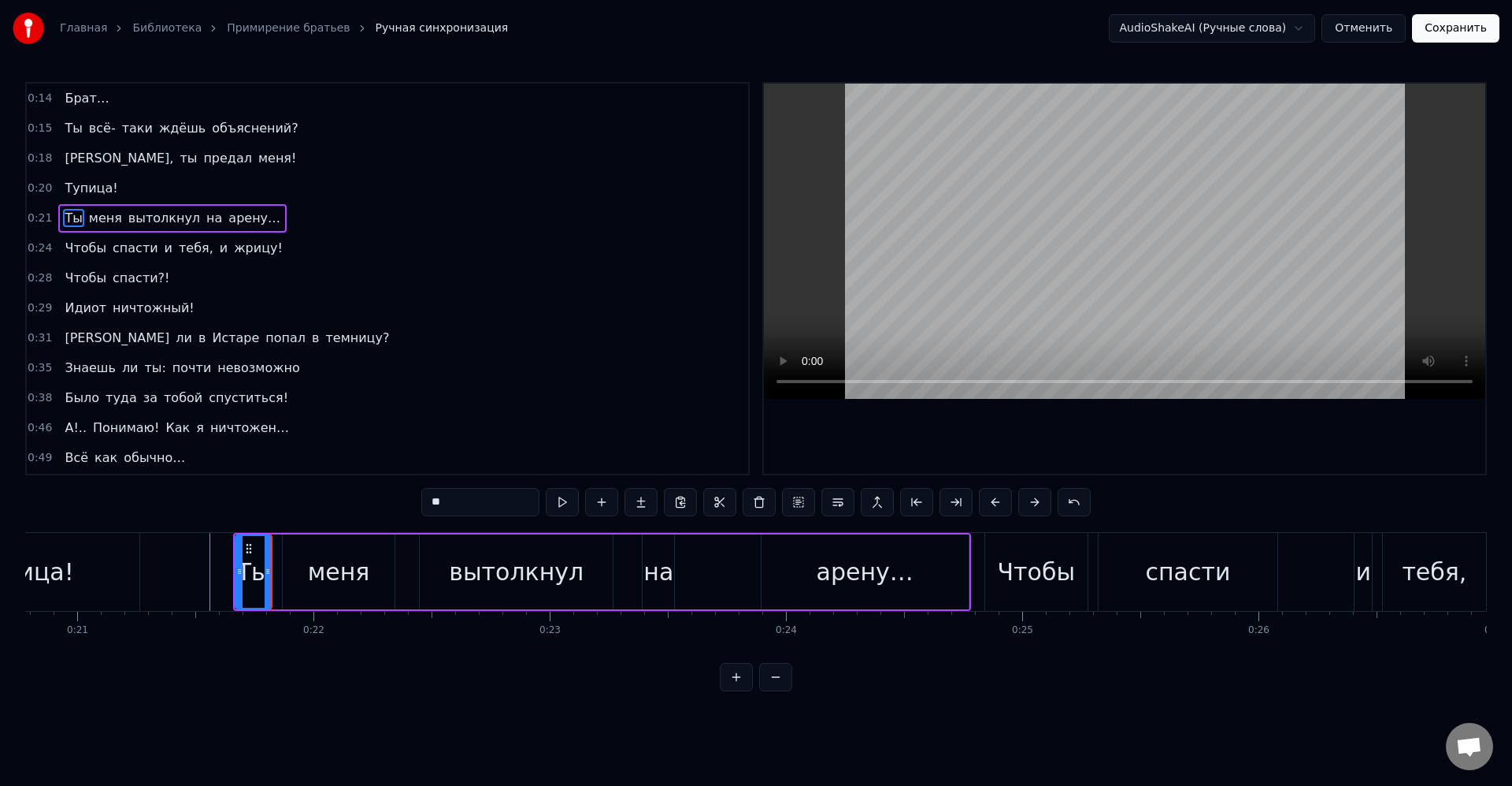
click at [313, 565] on div "меня" at bounding box center [338, 571] width 62 height 36
click at [282, 568] on icon at bounding box center [282, 571] width 7 height 12
click at [328, 575] on div "меня" at bounding box center [336, 571] width 62 height 36
drag, startPoint x: 389, startPoint y: 567, endPoint x: 336, endPoint y: 573, distance: 53.3
click at [331, 573] on icon at bounding box center [328, 571] width 7 height 12
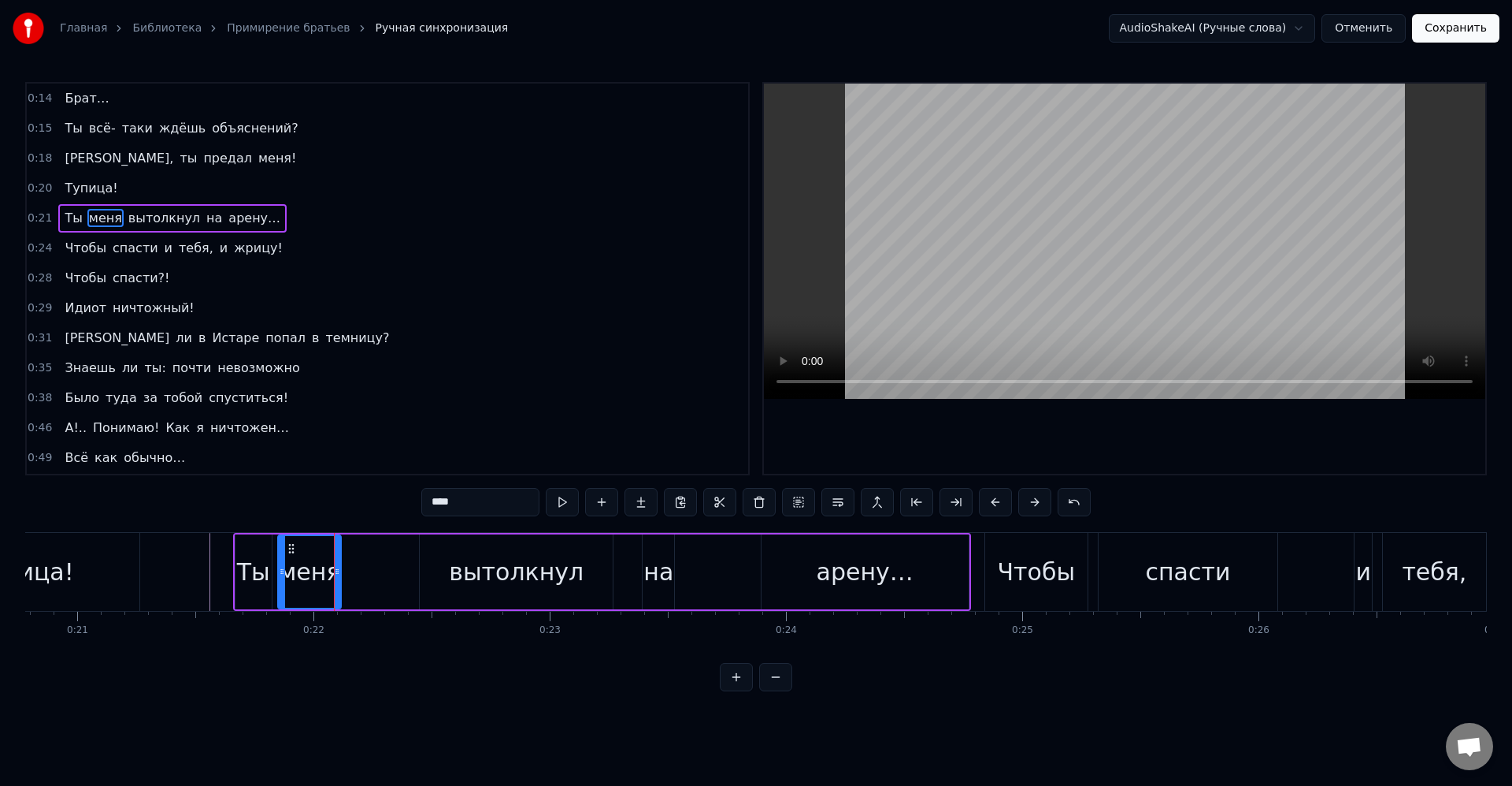
click at [322, 567] on div "меня" at bounding box center [309, 571] width 62 height 36
drag, startPoint x: 338, startPoint y: 570, endPoint x: 349, endPoint y: 573, distance: 11.4
click at [349, 573] on icon at bounding box center [350, 571] width 7 height 12
click at [449, 579] on div "вытолкнул" at bounding box center [517, 571] width 193 height 75
type input "*********"
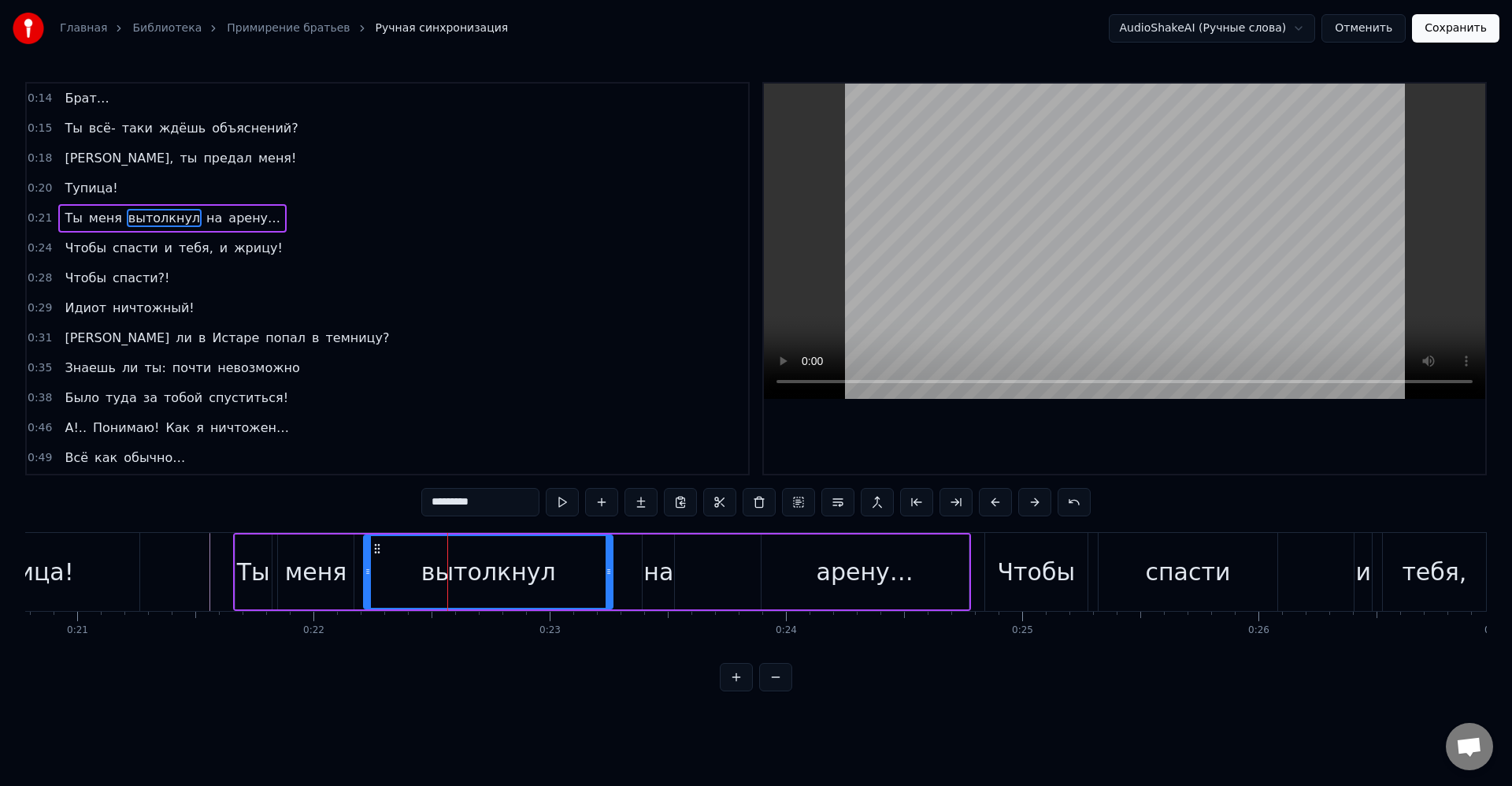
drag, startPoint x: 415, startPoint y: 573, endPoint x: 368, endPoint y: 572, distance: 47.0
click at [368, 572] on icon at bounding box center [368, 571] width 7 height 12
click at [392, 568] on div "вытолкнул" at bounding box center [489, 571] width 248 height 72
drag, startPoint x: 366, startPoint y: 572, endPoint x: 377, endPoint y: 572, distance: 11.0
click at [374, 572] on icon at bounding box center [377, 571] width 7 height 12
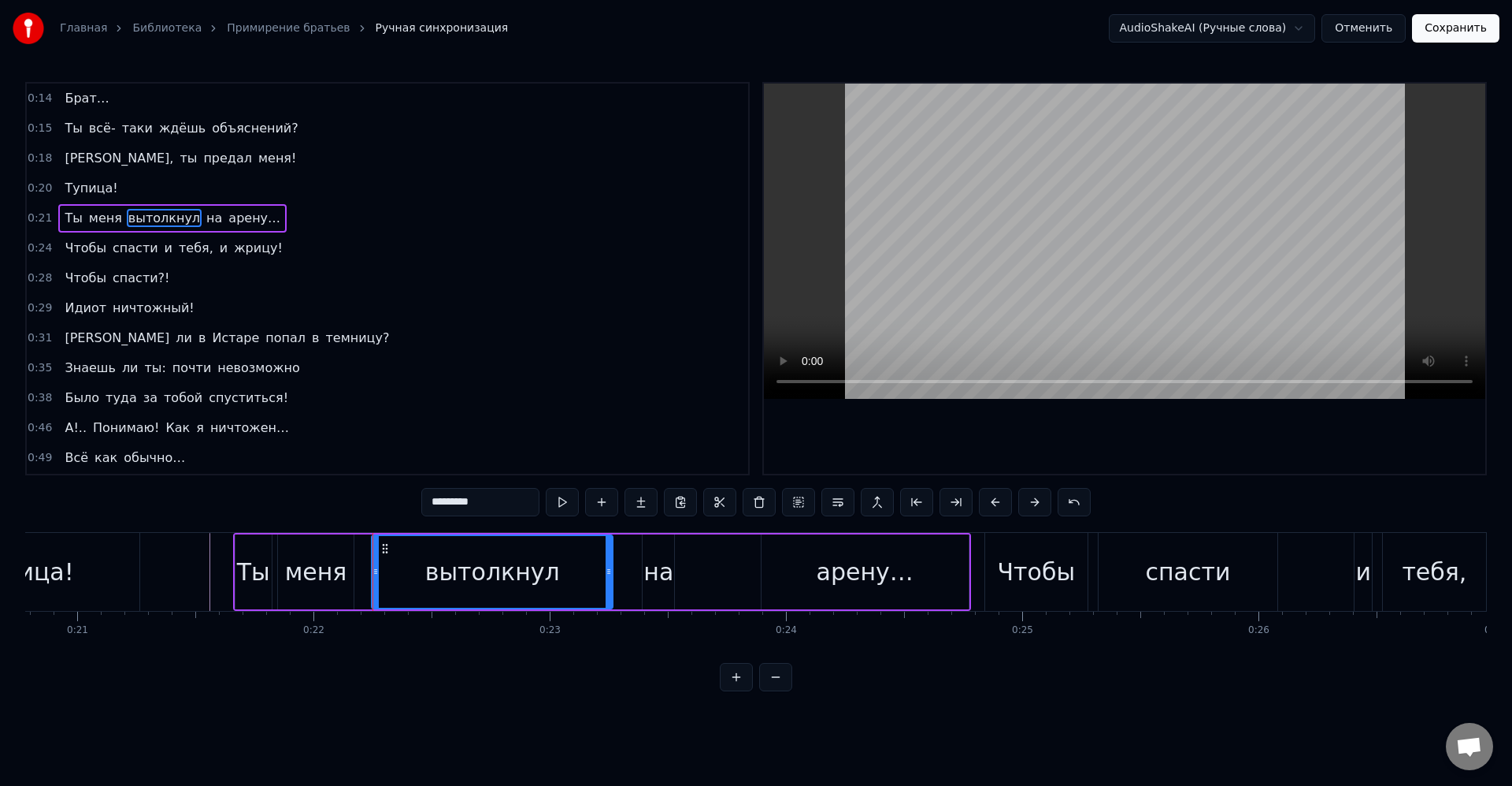
click at [393, 571] on div "вытолкнул" at bounding box center [492, 571] width 239 height 72
drag, startPoint x: 607, startPoint y: 575, endPoint x: 596, endPoint y: 572, distance: 11.4
click at [591, 572] on icon at bounding box center [594, 571] width 7 height 12
click at [606, 572] on div "Ты меня вытолкнул на арену…" at bounding box center [602, 571] width 738 height 78
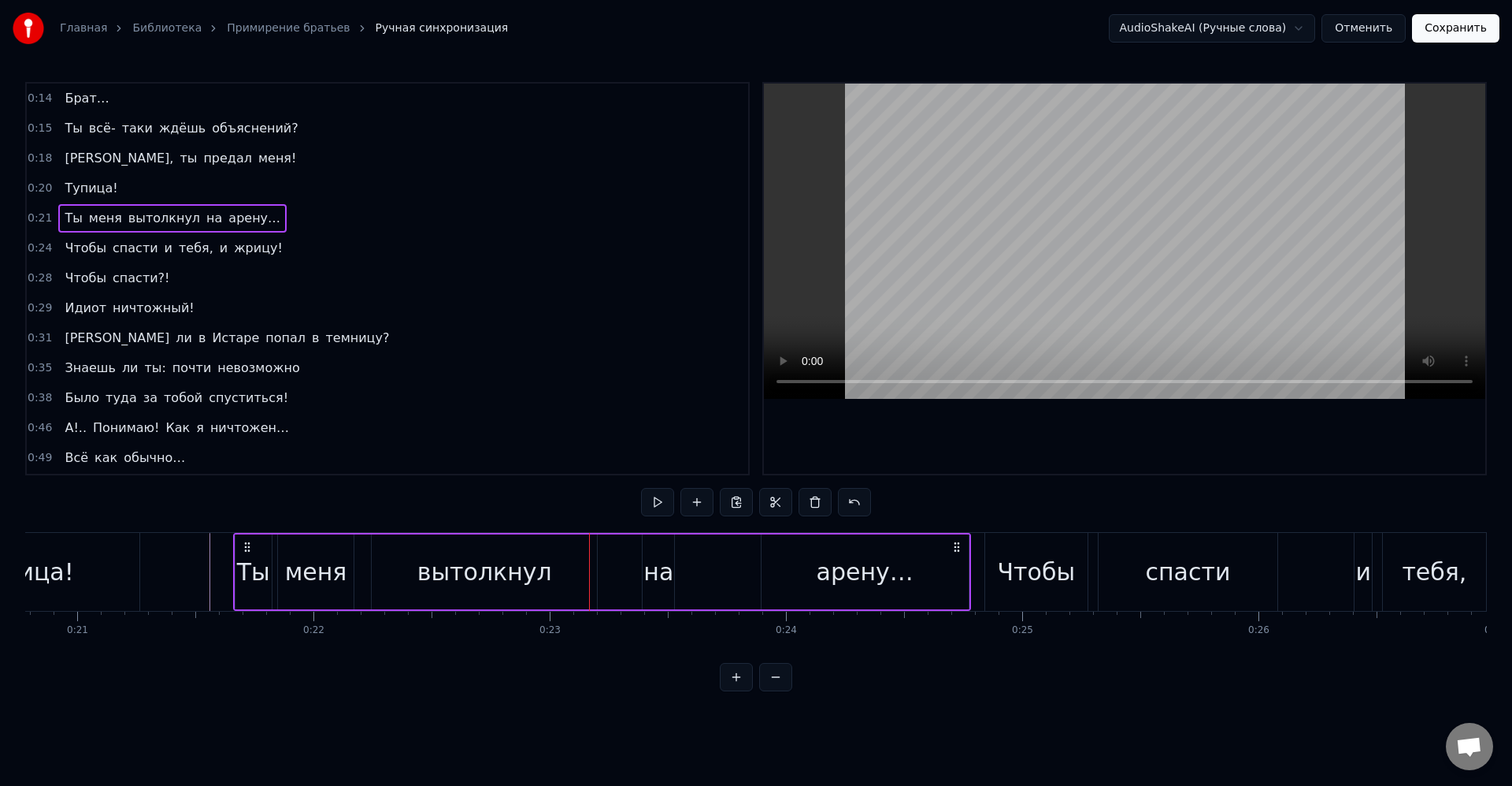
click at [636, 569] on div "Ты меня вытолкнул на арену…" at bounding box center [602, 571] width 738 height 78
click at [651, 567] on div "на" at bounding box center [659, 571] width 30 height 36
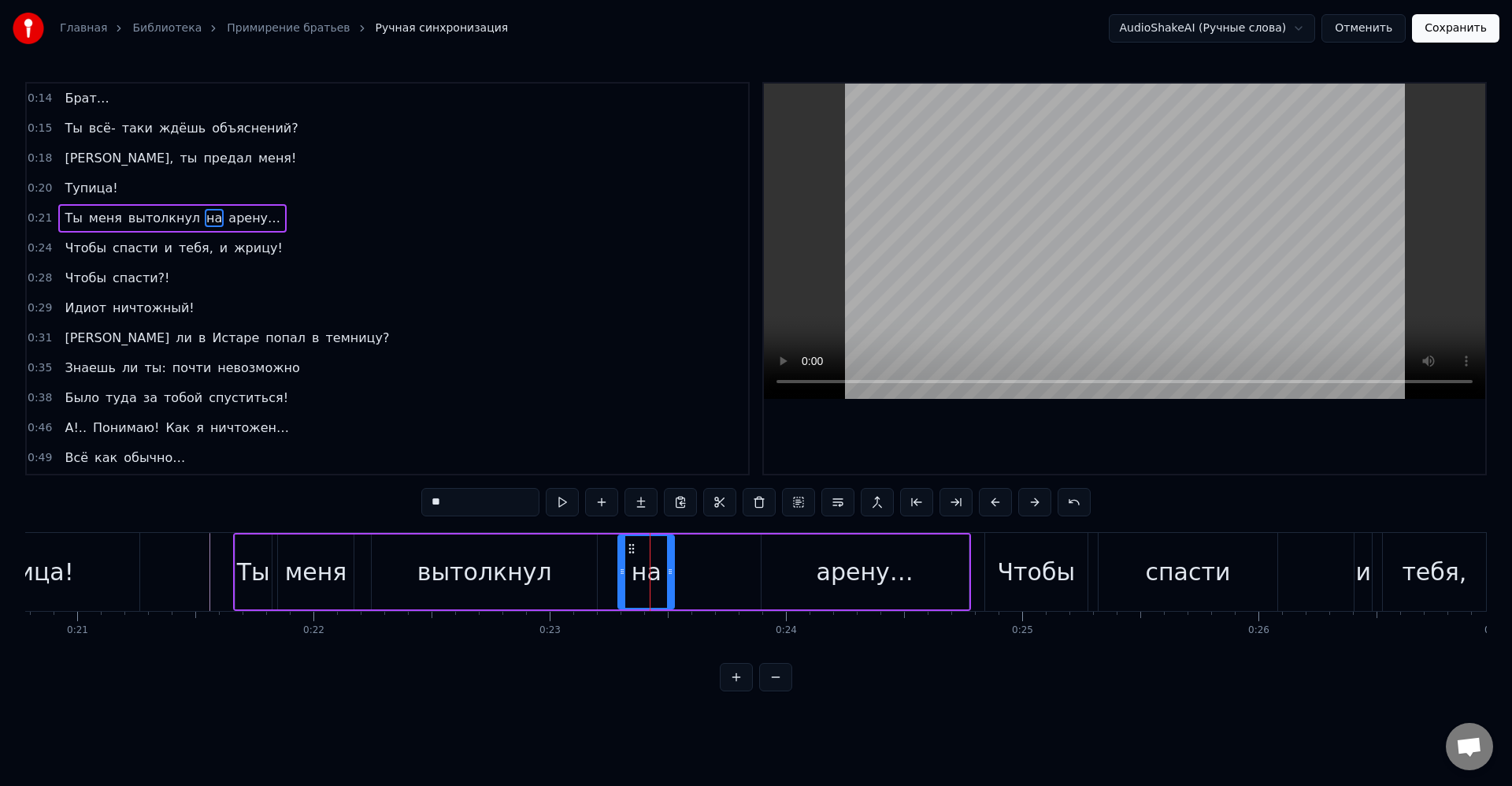
drag, startPoint x: 636, startPoint y: 571, endPoint x: 615, endPoint y: 563, distance: 22.5
click at [619, 565] on icon at bounding box center [622, 571] width 7 height 12
click at [630, 564] on div "на" at bounding box center [640, 571] width 30 height 36
click at [713, 568] on div "Ты меня вытолкнул на арену…" at bounding box center [602, 571] width 738 height 78
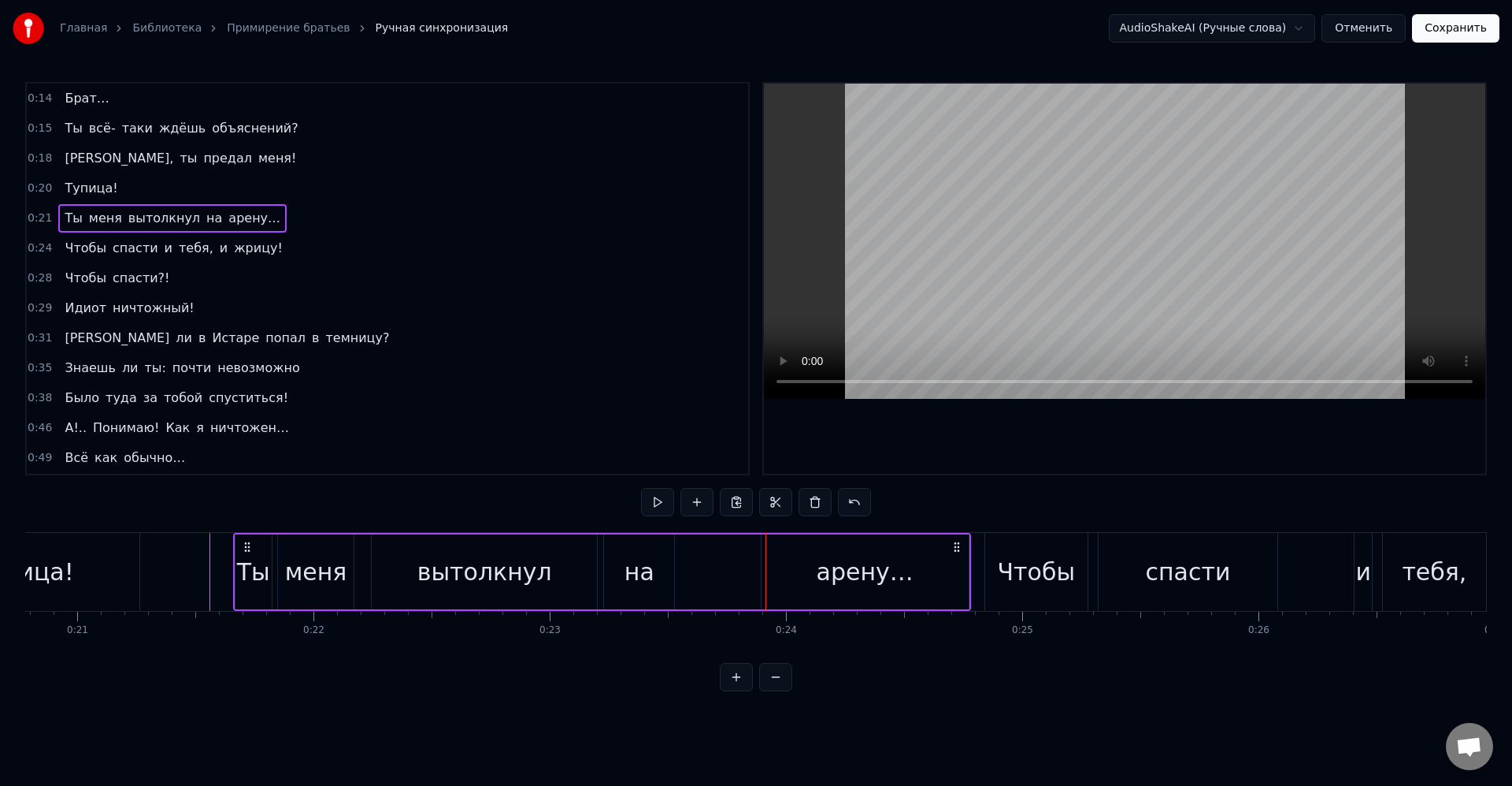
click at [796, 584] on div "арену…" at bounding box center [865, 571] width 207 height 75
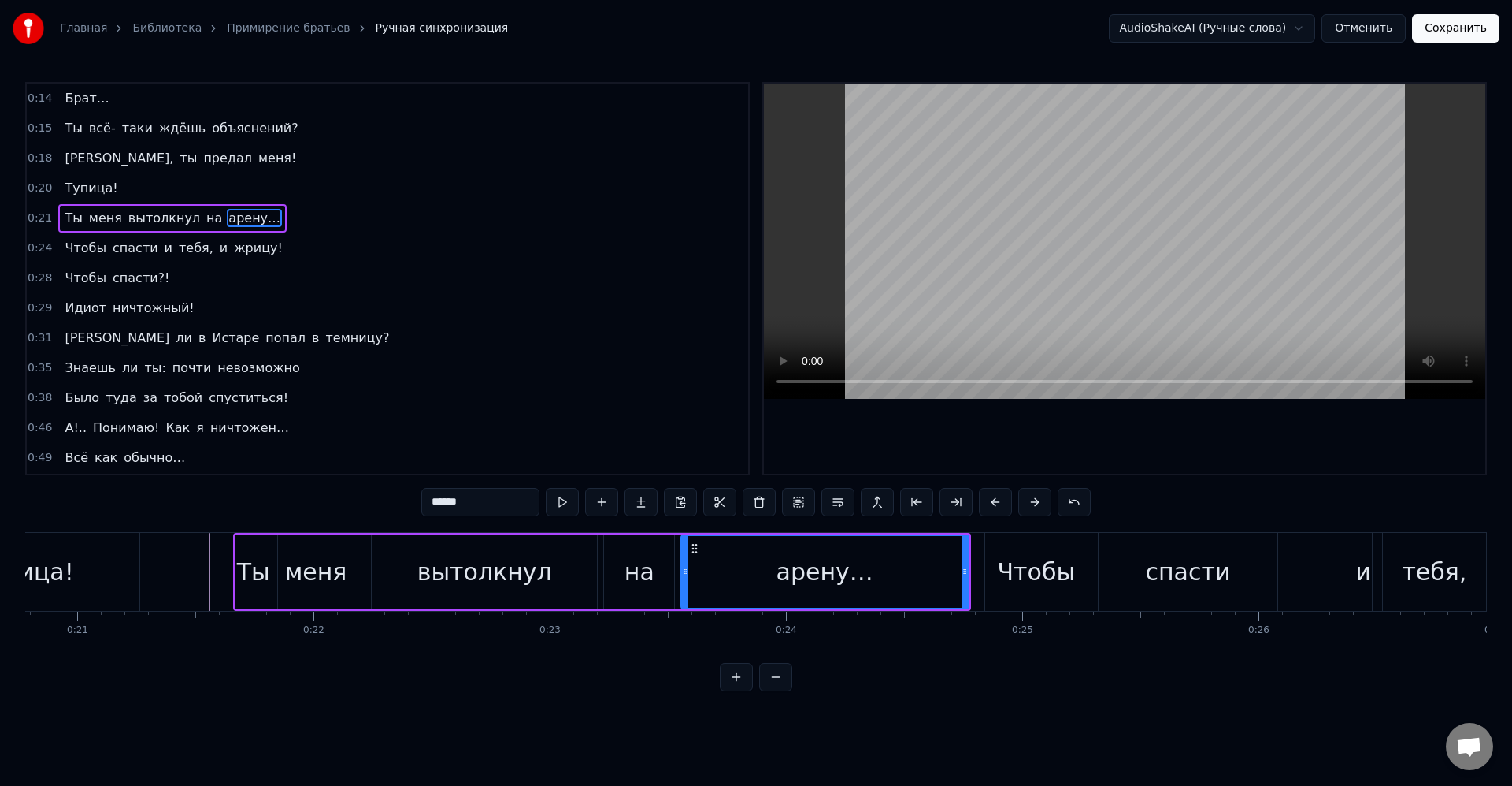
drag, startPoint x: 766, startPoint y: 572, endPoint x: 712, endPoint y: 566, distance: 54.3
click at [685, 565] on icon at bounding box center [686, 571] width 7 height 12
click at [712, 566] on div "арену…" at bounding box center [825, 571] width 286 height 72
click at [298, 530] on div "0:14 Брат… 0:15 Ты всё- таки ждёшь объяснений? 0:18 [PERSON_NAME], ты предал ме…" at bounding box center [756, 386] width 1462 height 609
click at [286, 533] on div "Ты меня вытолкнул на арену…" at bounding box center [602, 571] width 738 height 78
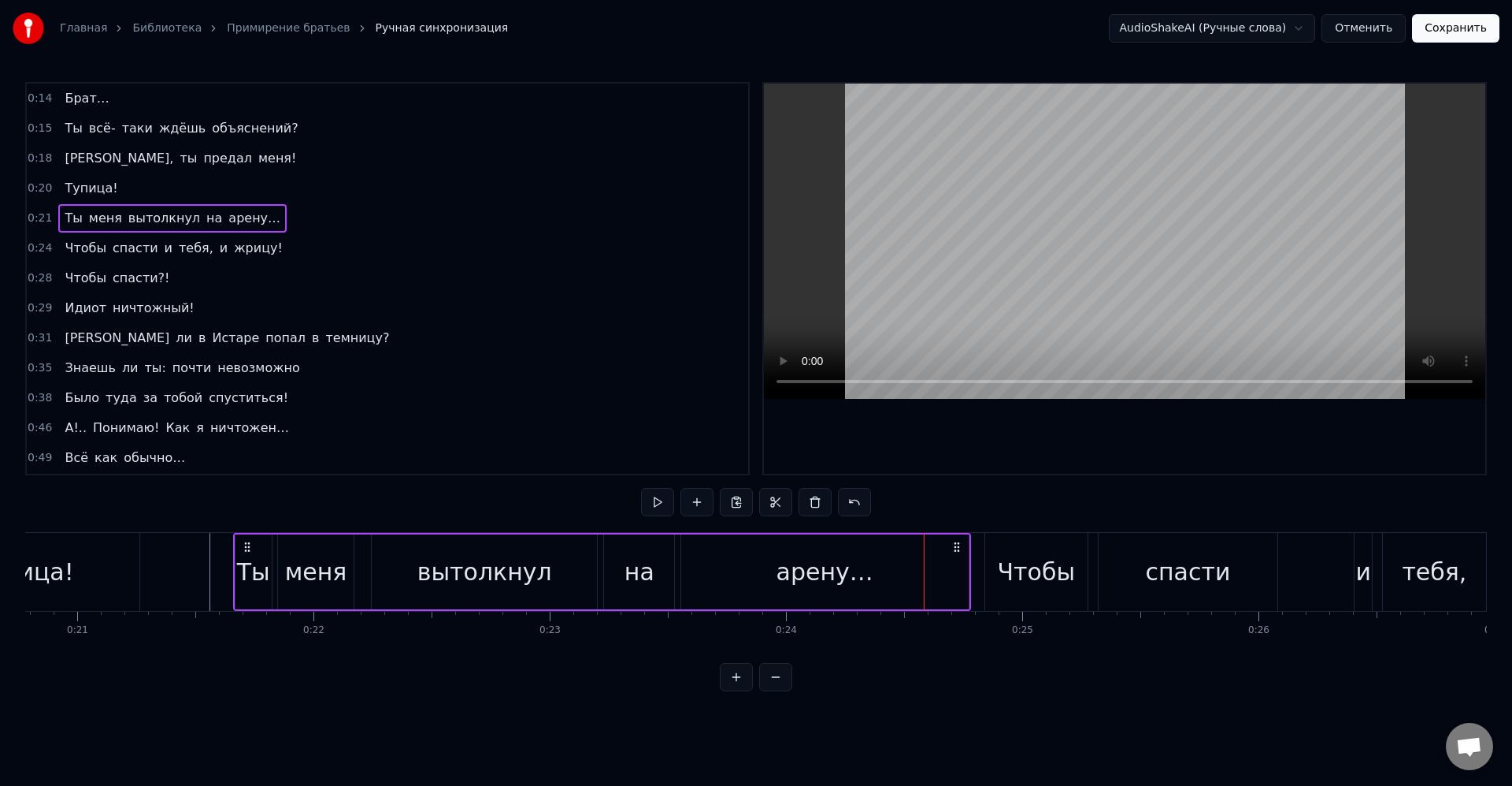
click at [281, 552] on div "меня" at bounding box center [316, 571] width 76 height 75
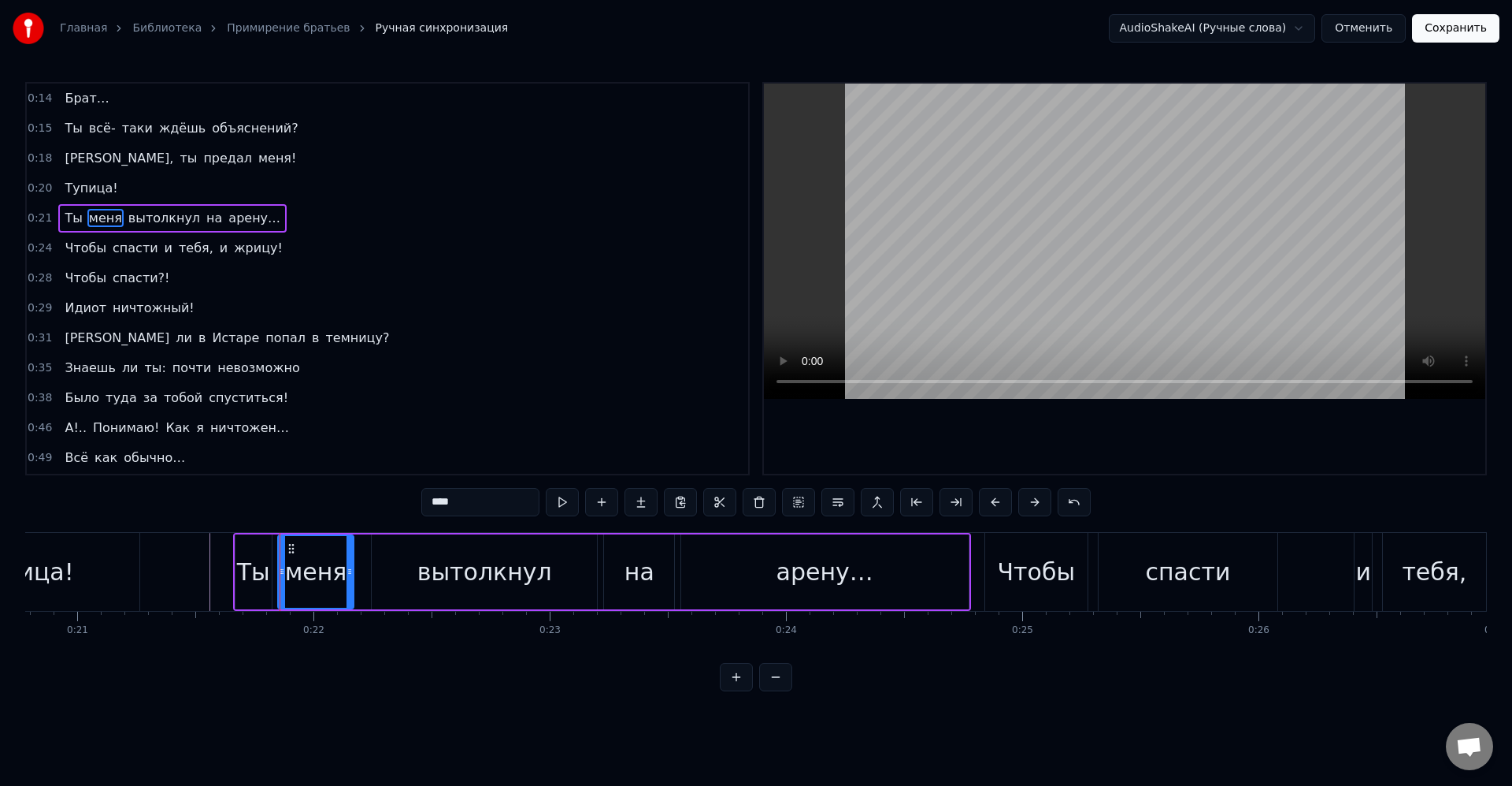
click at [257, 561] on div "Ты" at bounding box center [253, 571] width 33 height 36
click at [309, 554] on div "меня" at bounding box center [316, 571] width 62 height 36
click at [463, 567] on div "вытолкнул" at bounding box center [484, 571] width 135 height 36
type input "*********"
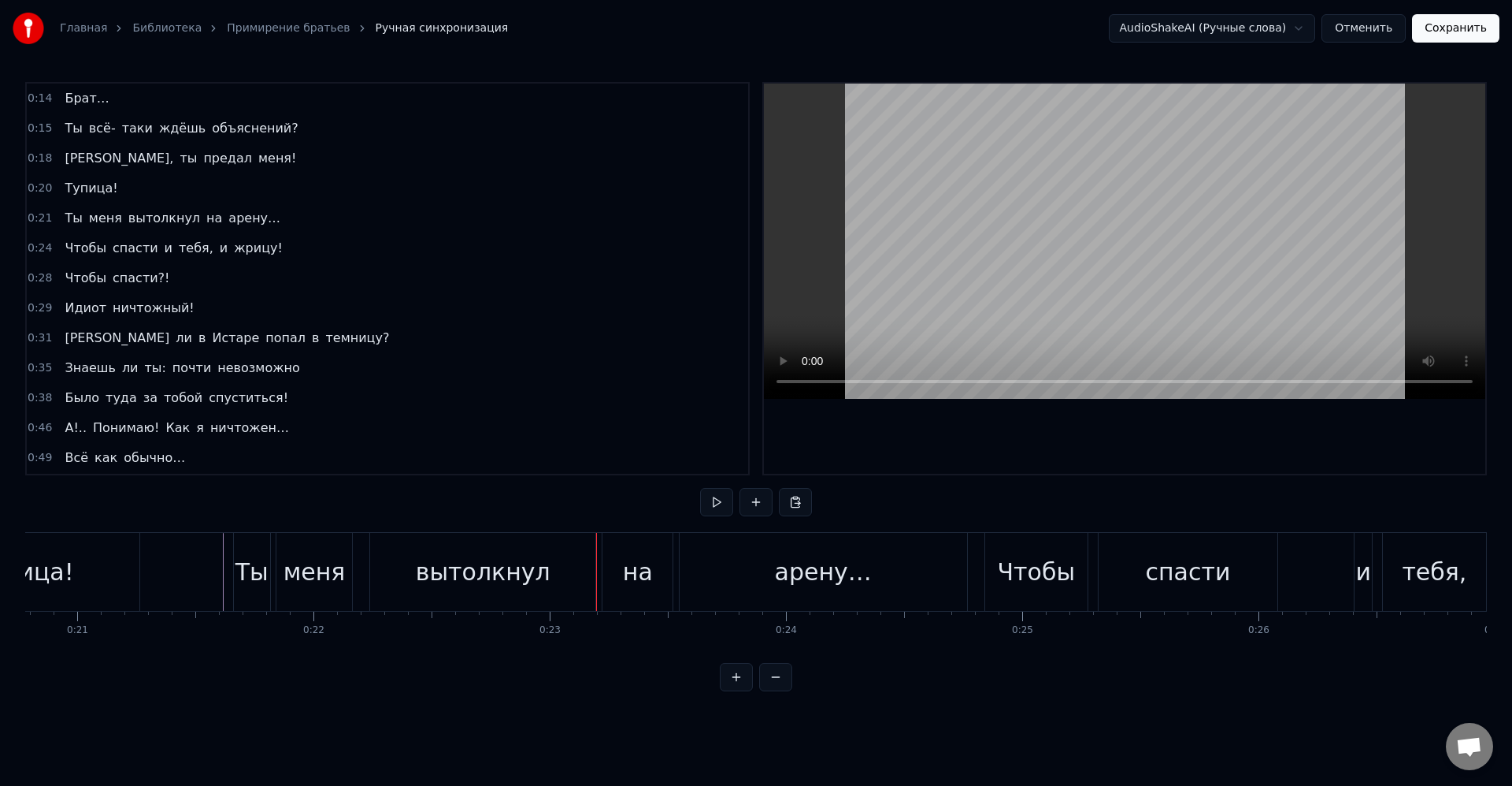
drag, startPoint x: 215, startPoint y: 568, endPoint x: 600, endPoint y: 594, distance: 385.9
click at [1007, 580] on div "Чтобы" at bounding box center [1037, 571] width 78 height 36
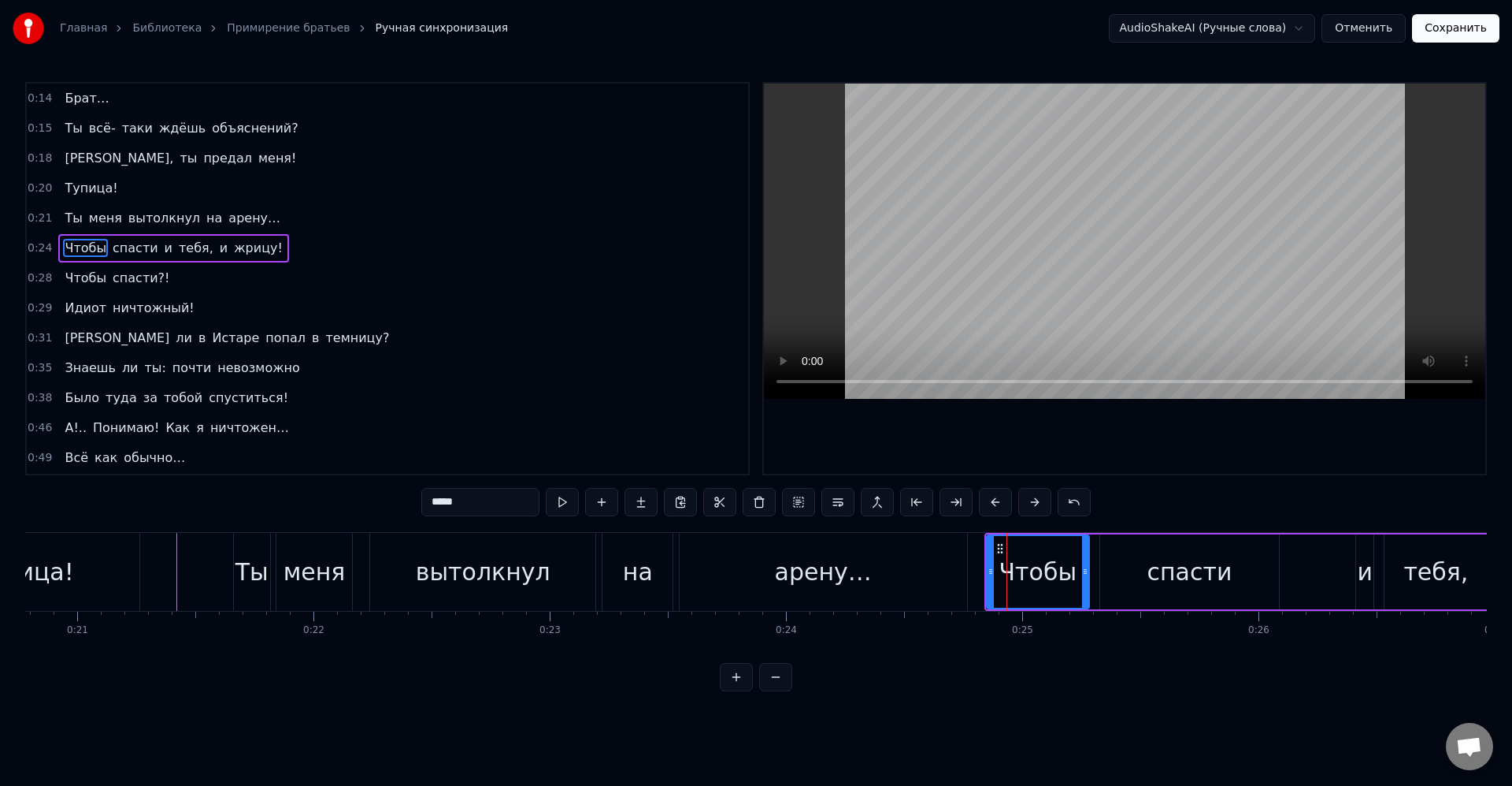
click at [959, 580] on div "арену…" at bounding box center [824, 571] width 287 height 78
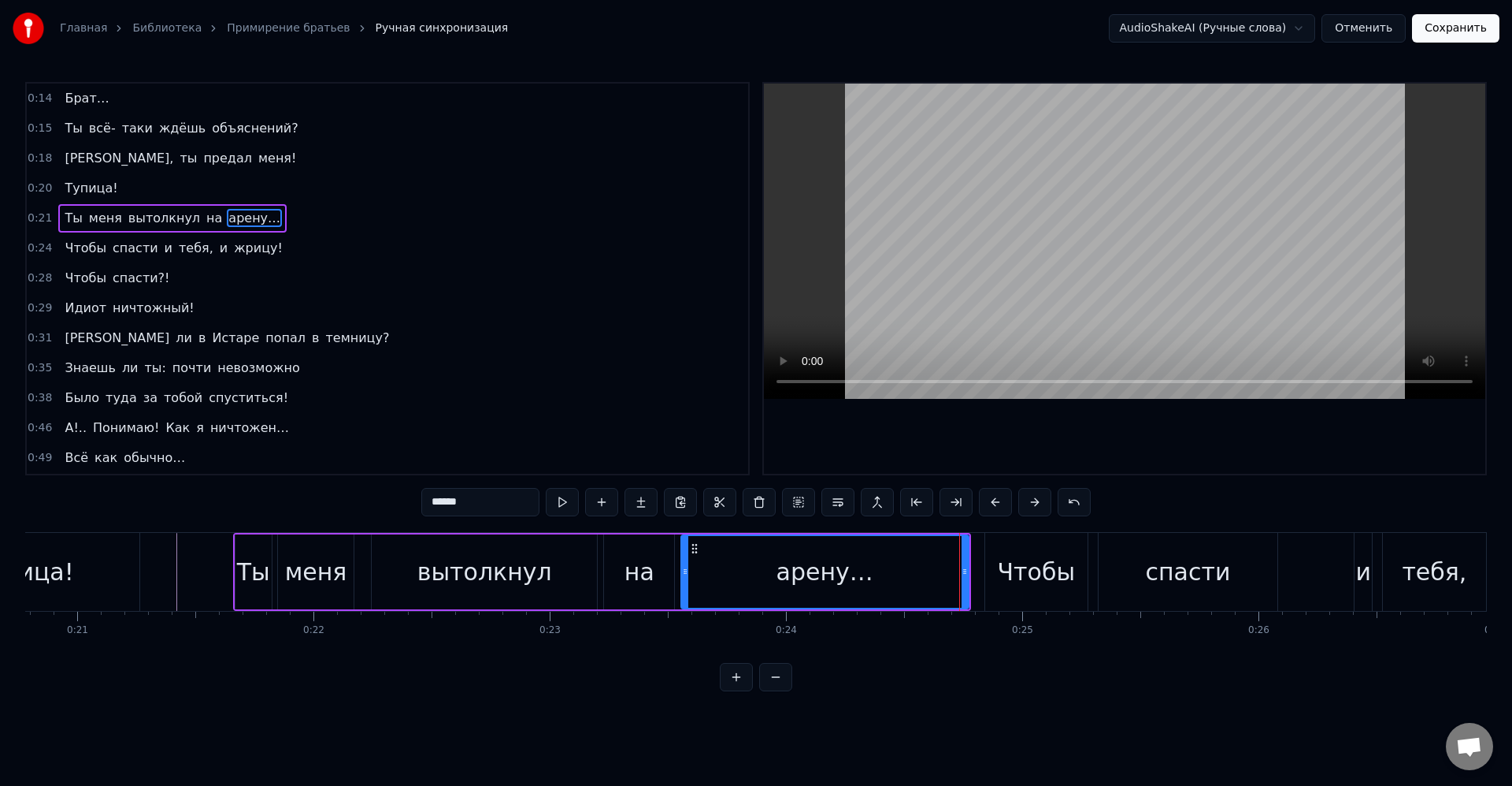
click at [996, 565] on div "Чтобы" at bounding box center [1037, 571] width 102 height 78
type input "*****"
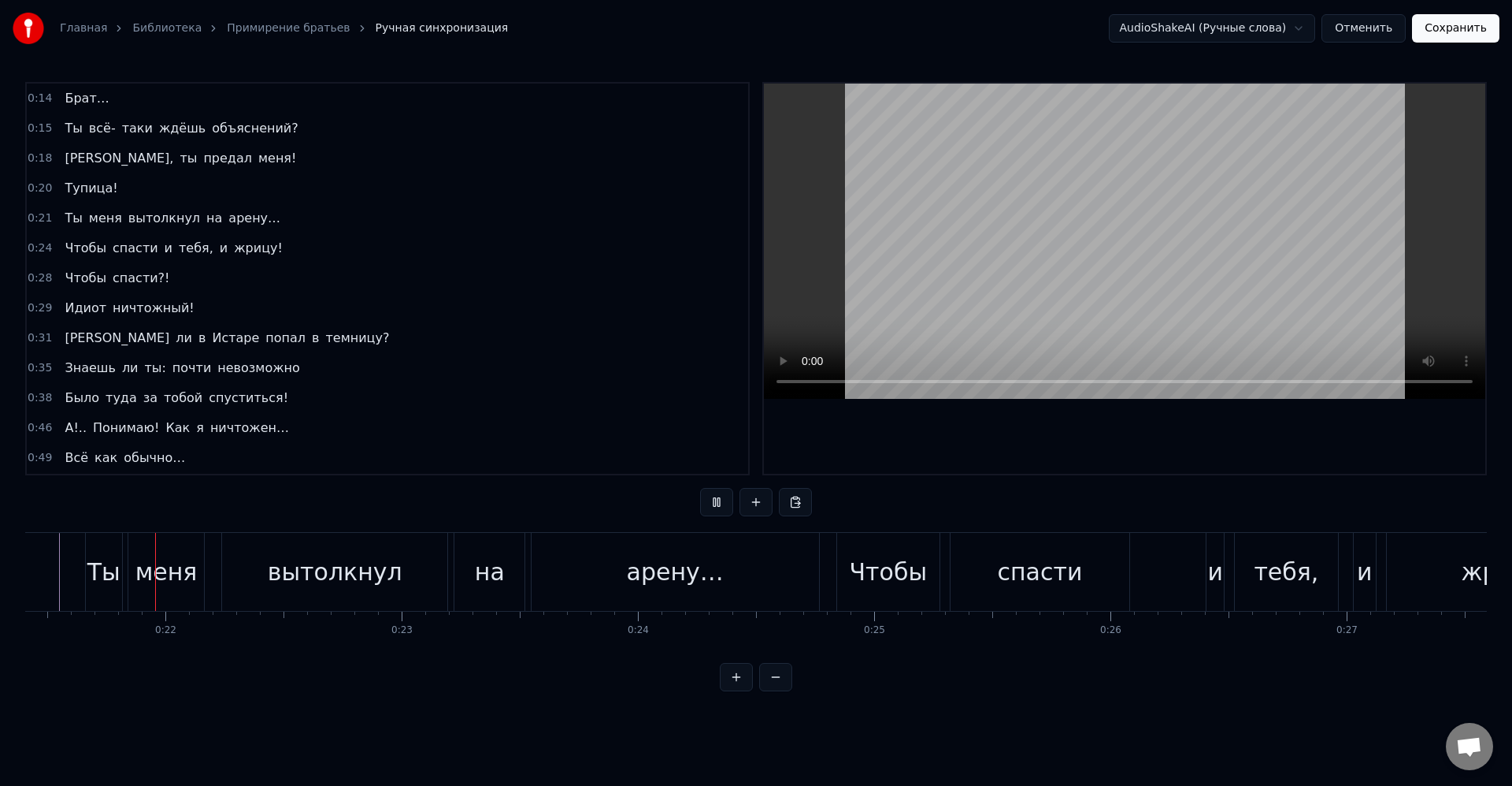
scroll to position [0, 5052]
click at [1016, 584] on div "спасти" at bounding box center [1047, 571] width 85 height 36
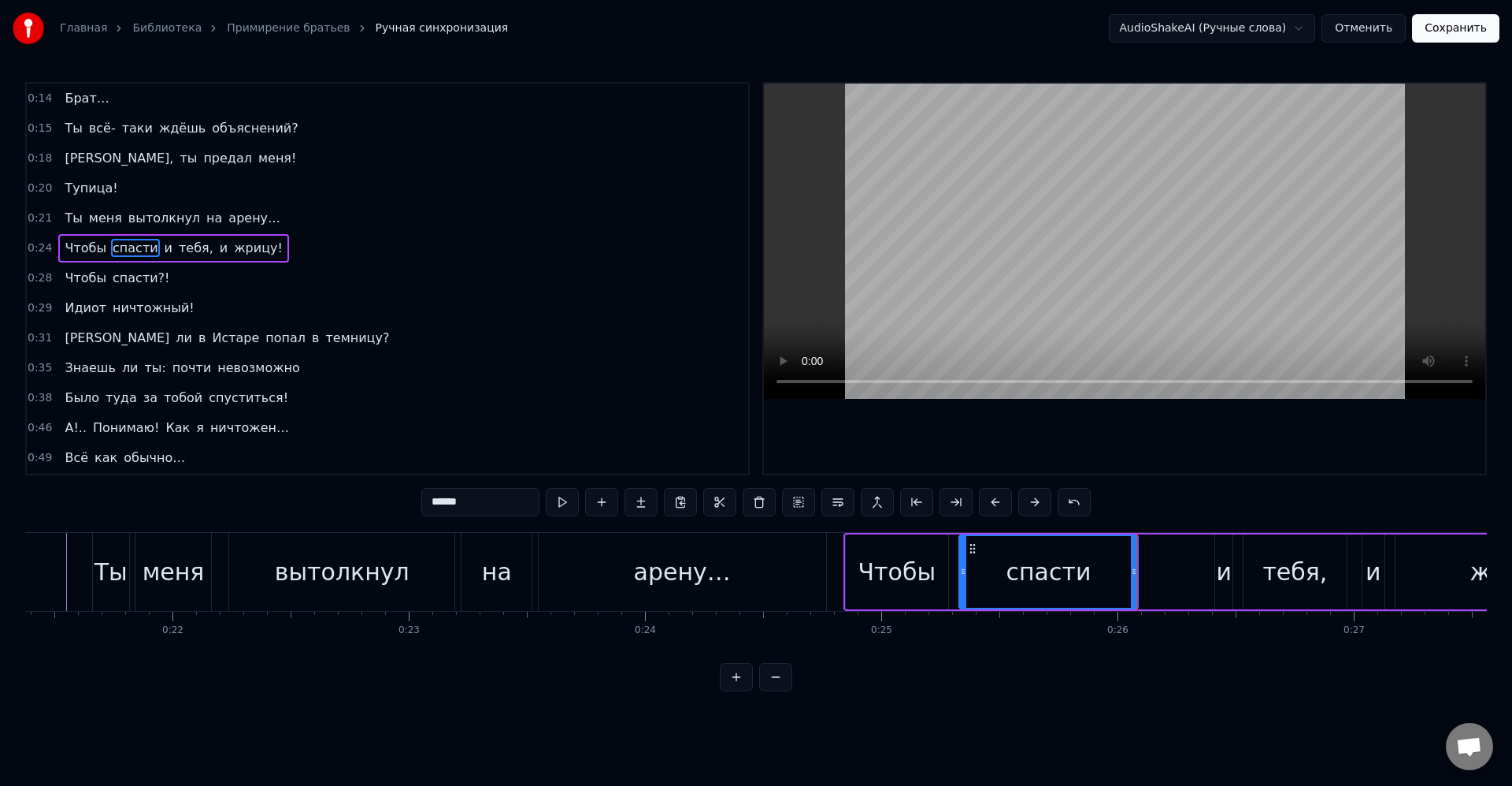
click at [951, 576] on div "Чтобы спасти и тебя, и жрицу!" at bounding box center [1240, 571] width 795 height 78
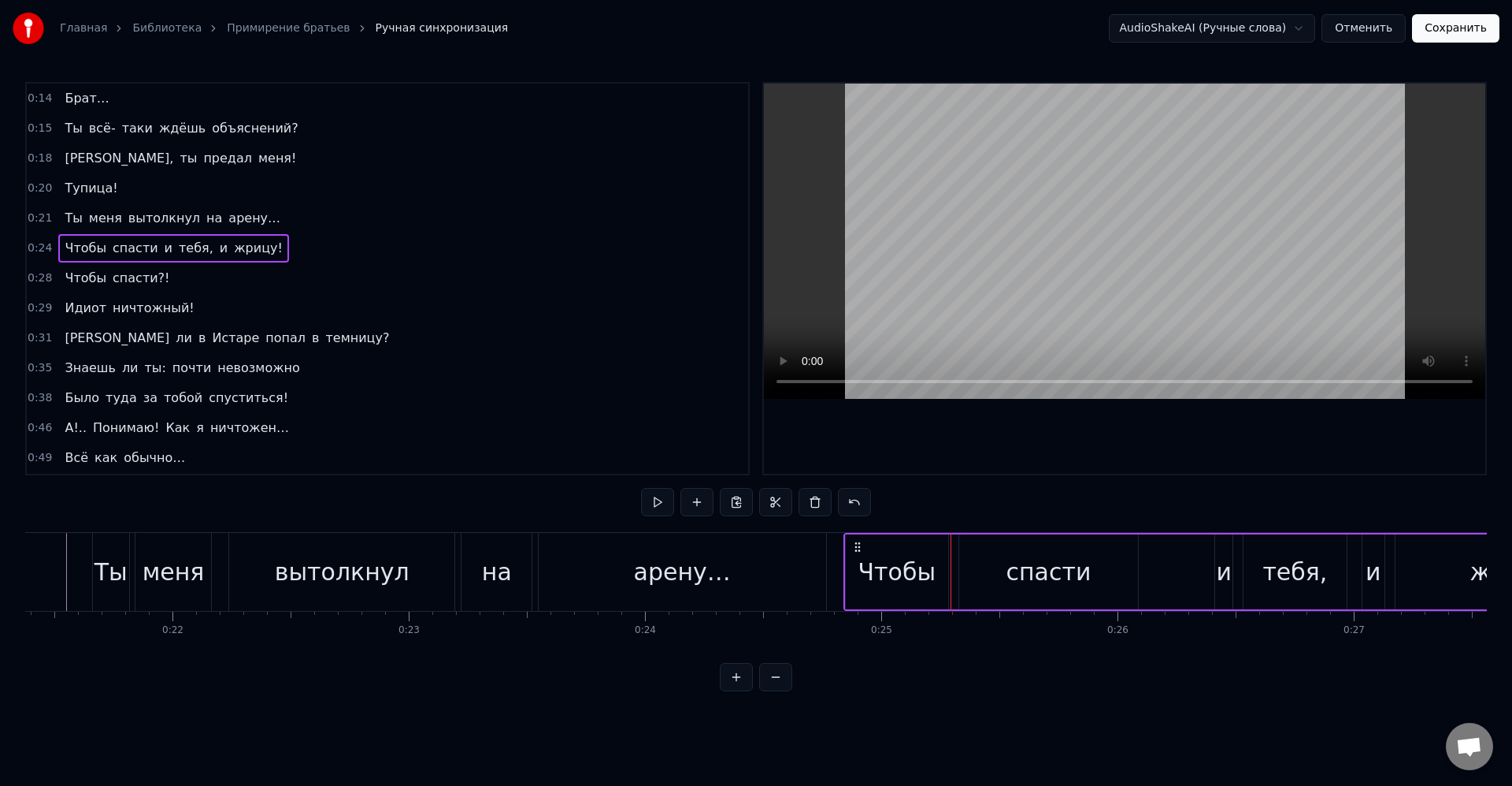
click at [925, 570] on div "Чтобы" at bounding box center [897, 571] width 78 height 36
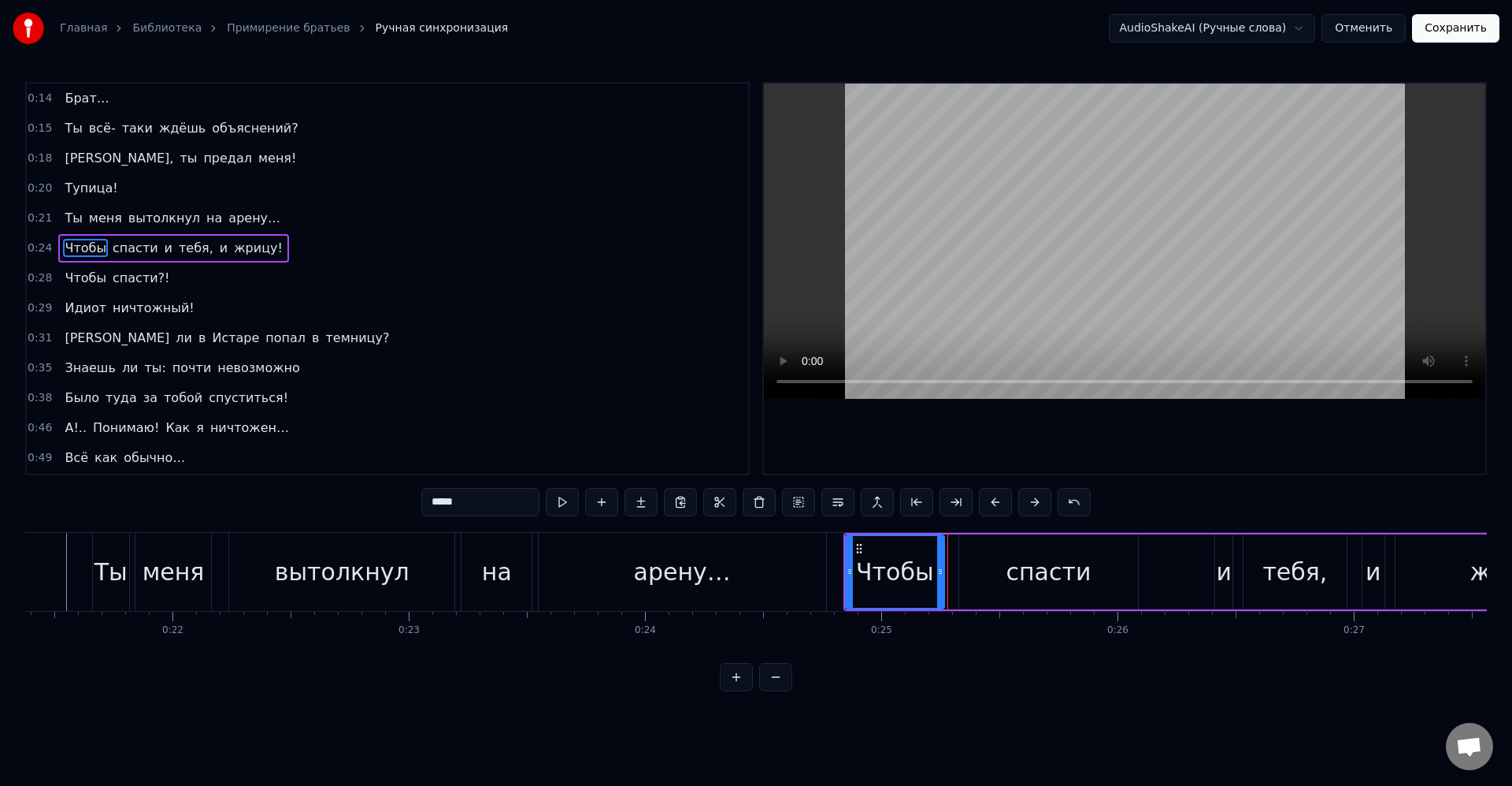
click at [938, 566] on icon at bounding box center [941, 571] width 7 height 12
click at [978, 568] on div "спасти" at bounding box center [1048, 571] width 179 height 75
type input "******"
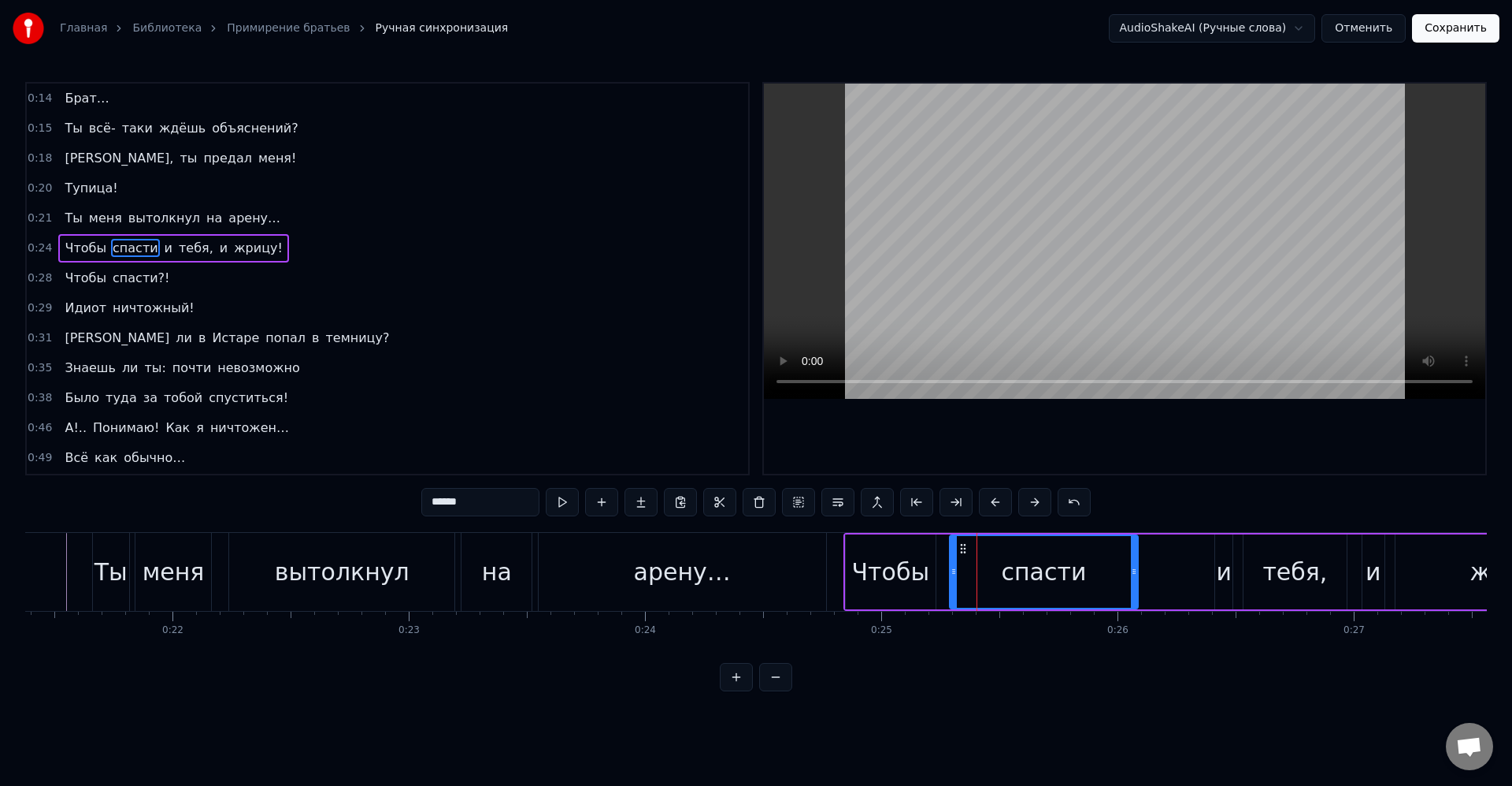
click at [951, 566] on icon at bounding box center [954, 571] width 7 height 12
click at [973, 567] on div "спасти" at bounding box center [1041, 571] width 192 height 72
click at [1187, 567] on div "Чтобы спасти и тебя, и жрицу!" at bounding box center [1240, 571] width 795 height 78
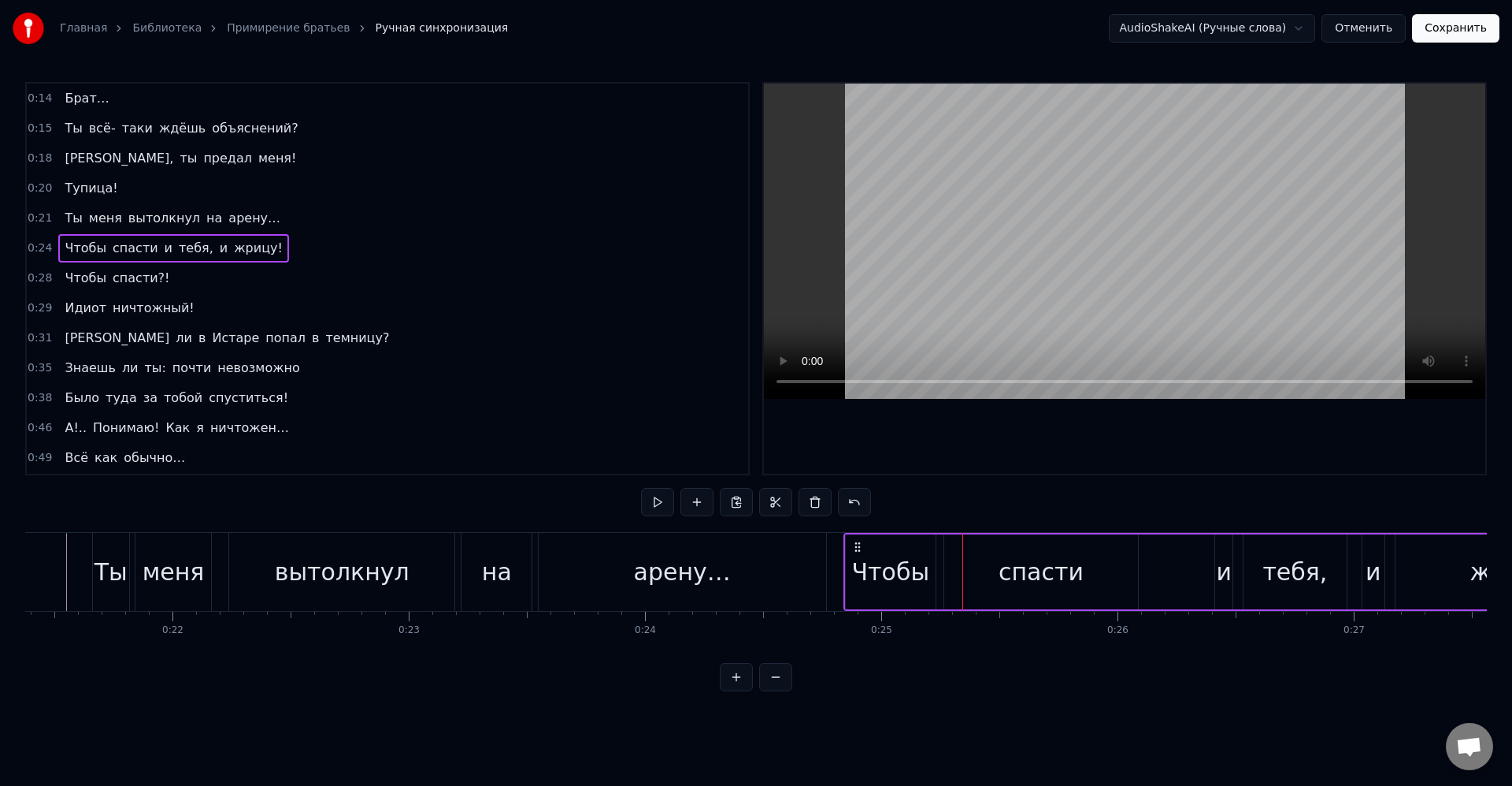
click at [1192, 569] on div "Чтобы спасти и тебя, и жрицу!" at bounding box center [1240, 571] width 795 height 78
click at [1226, 573] on div "и" at bounding box center [1224, 571] width 16 height 36
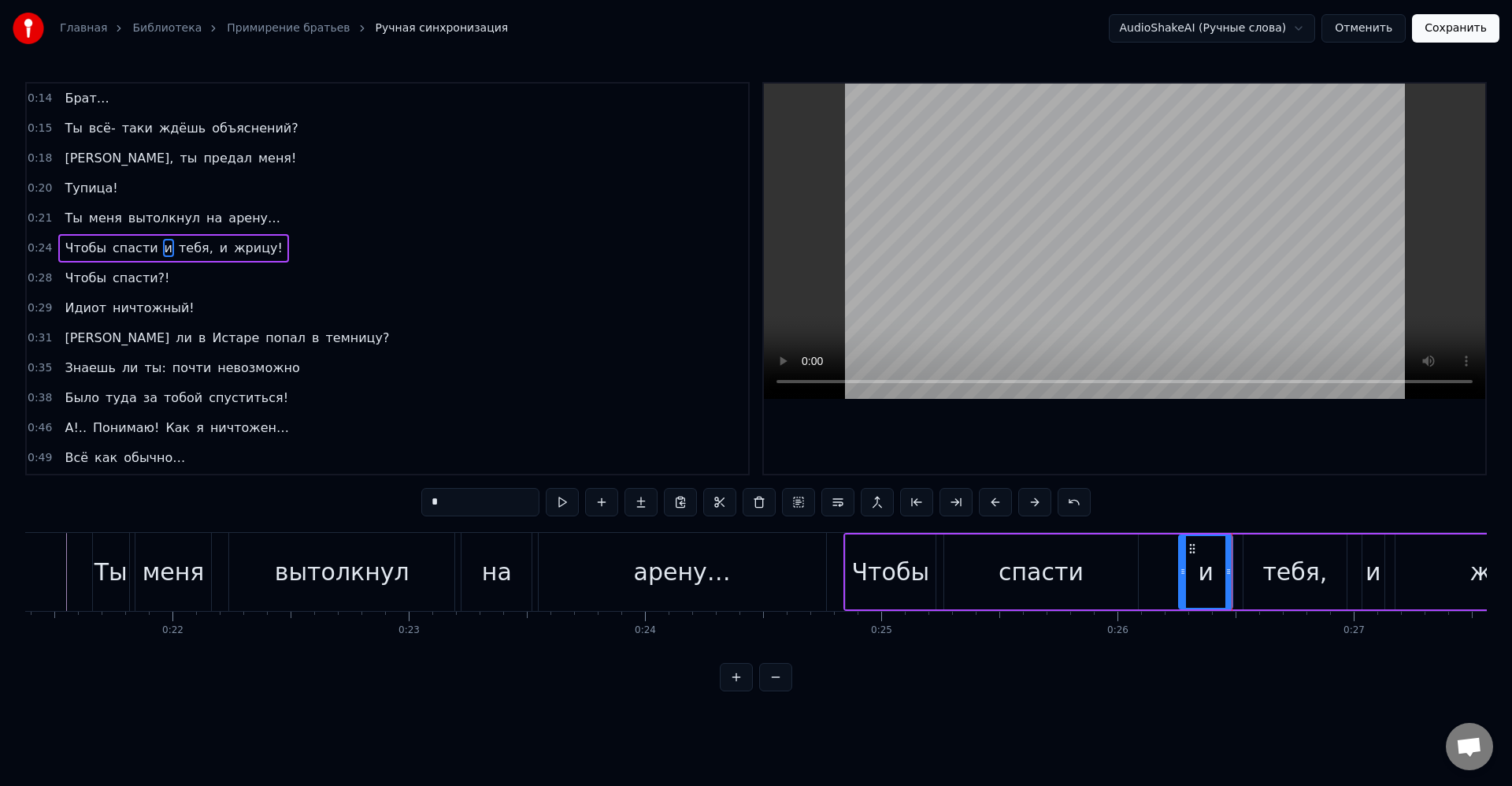
drag, startPoint x: 1217, startPoint y: 568, endPoint x: 1181, endPoint y: 563, distance: 36.3
click at [1180, 562] on div at bounding box center [1184, 571] width 7 height 72
drag, startPoint x: 1229, startPoint y: 570, endPoint x: 1204, endPoint y: 569, distance: 25.0
click at [1204, 569] on icon at bounding box center [1204, 571] width 7 height 12
click at [1270, 572] on div "тебя," at bounding box center [1295, 571] width 64 height 36
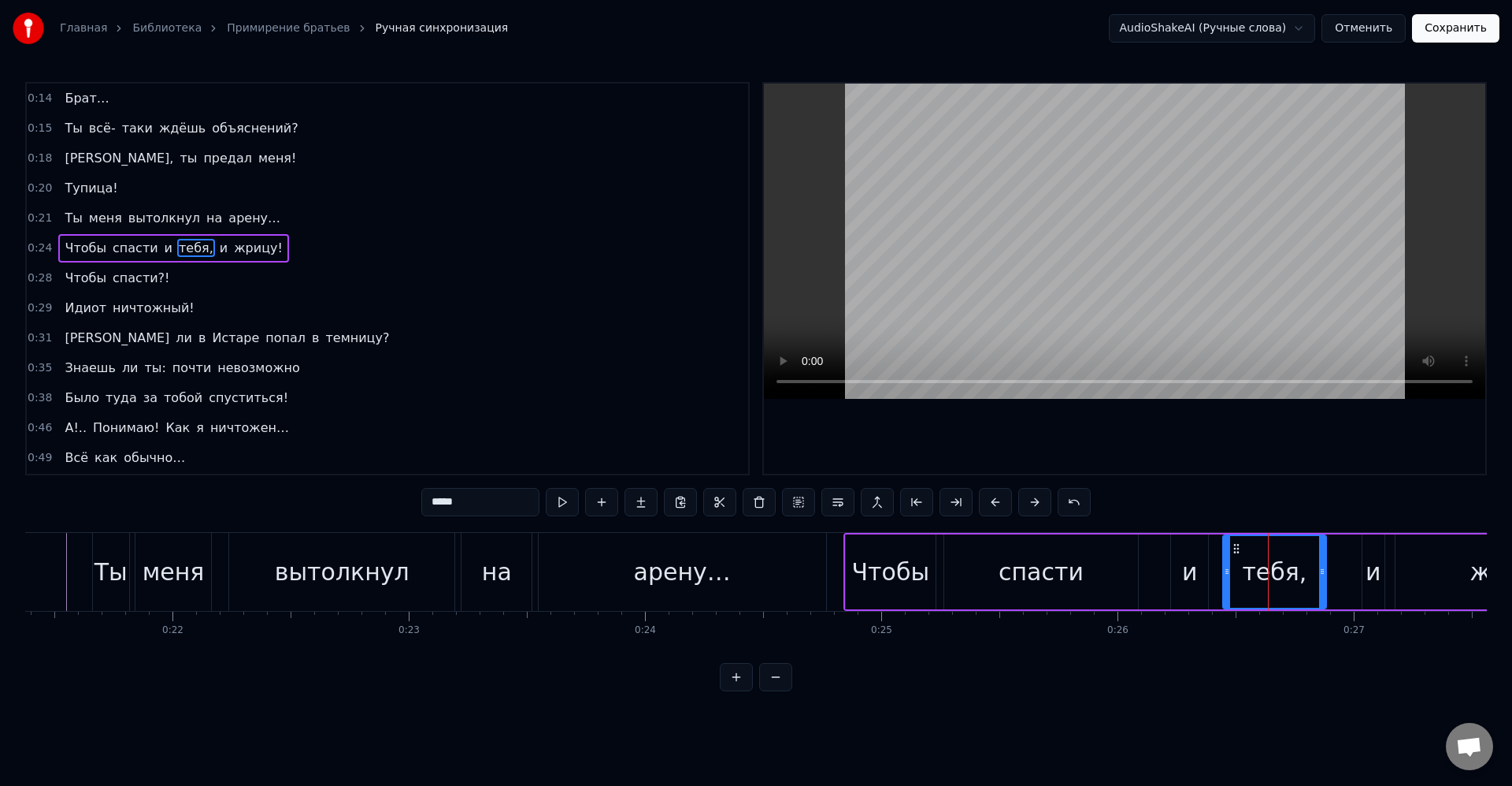
drag, startPoint x: 1256, startPoint y: 547, endPoint x: 1231, endPoint y: 546, distance: 25.0
click at [1231, 546] on icon at bounding box center [1236, 548] width 12 height 12
click at [1243, 556] on div "тебя," at bounding box center [1269, 571] width 64 height 36
click at [1309, 560] on div at bounding box center [1311, 571] width 7 height 72
click at [1373, 563] on div "и" at bounding box center [1373, 571] width 16 height 36
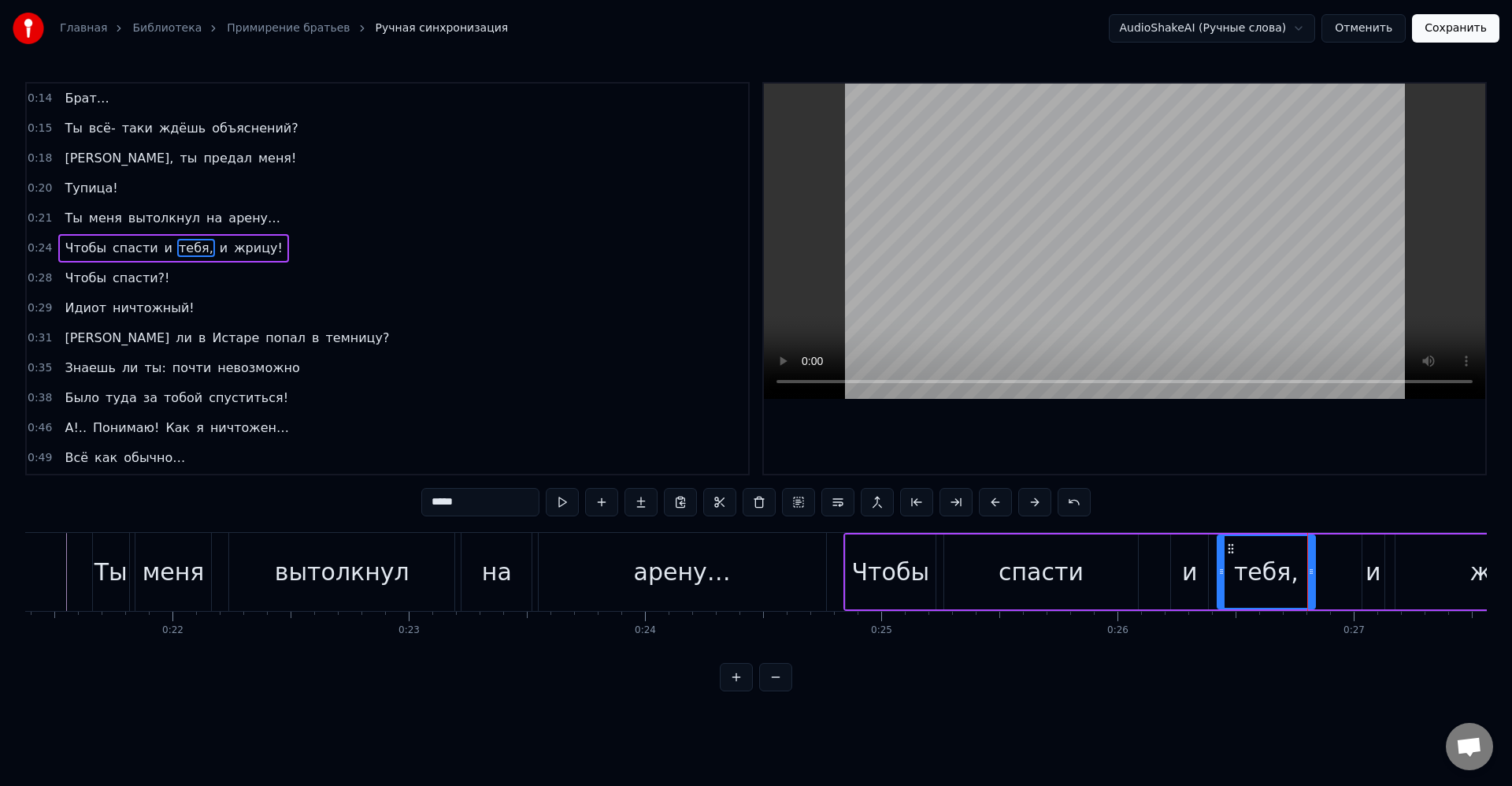
type input "*"
drag, startPoint x: 1375, startPoint y: 550, endPoint x: 1336, endPoint y: 552, distance: 39.1
click at [1335, 548] on icon at bounding box center [1335, 548] width 12 height 12
click at [1339, 555] on div at bounding box center [1341, 571] width 7 height 72
click at [1373, 585] on div "Чтобы спасти и тебя, и жрицу!" at bounding box center [1240, 571] width 795 height 78
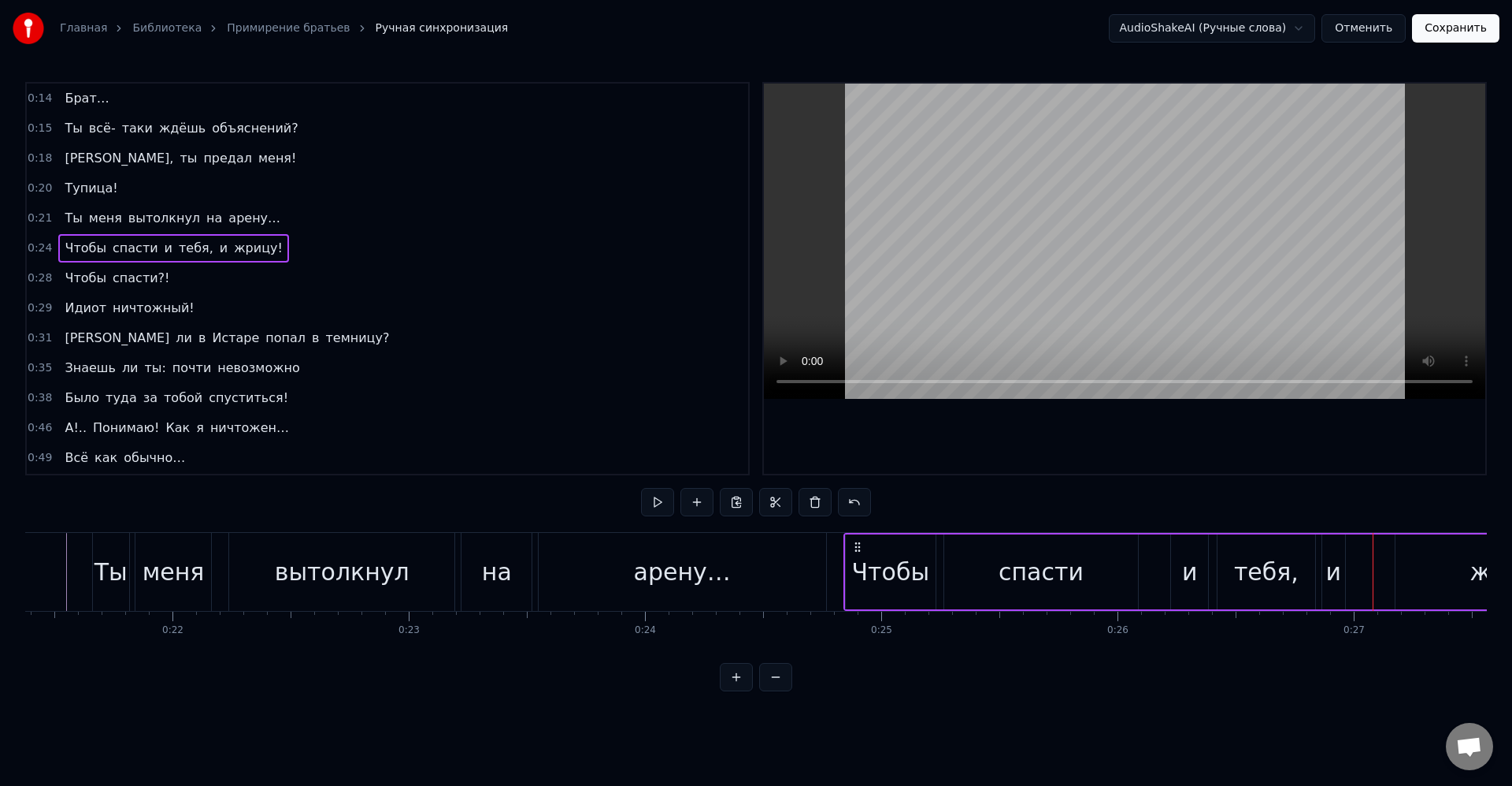
click at [1417, 567] on div "жрицу!" at bounding box center [1515, 571] width 240 height 75
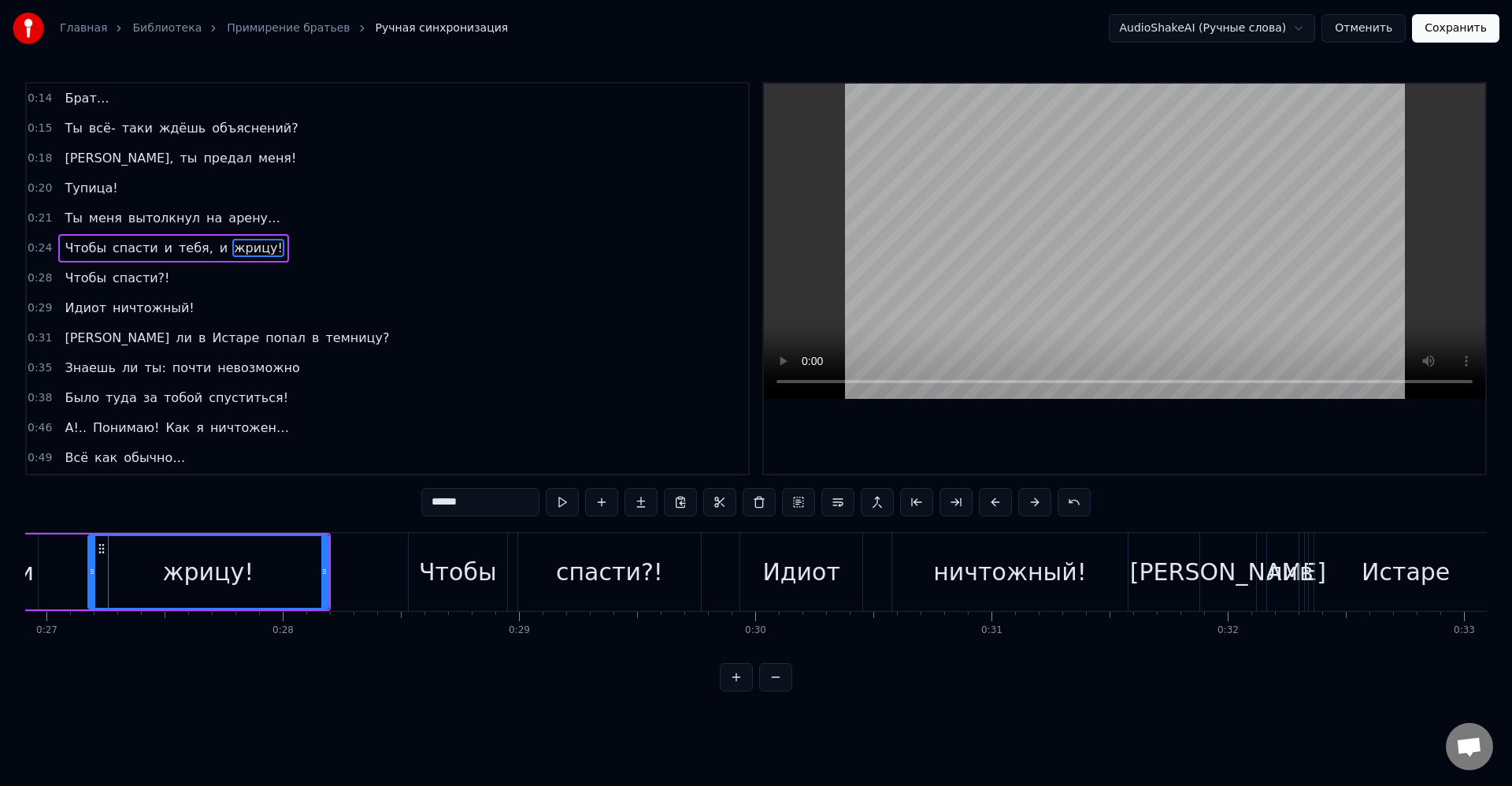
scroll to position [0, 6363]
drag, startPoint x: 97, startPoint y: 545, endPoint x: 72, endPoint y: 547, distance: 25.1
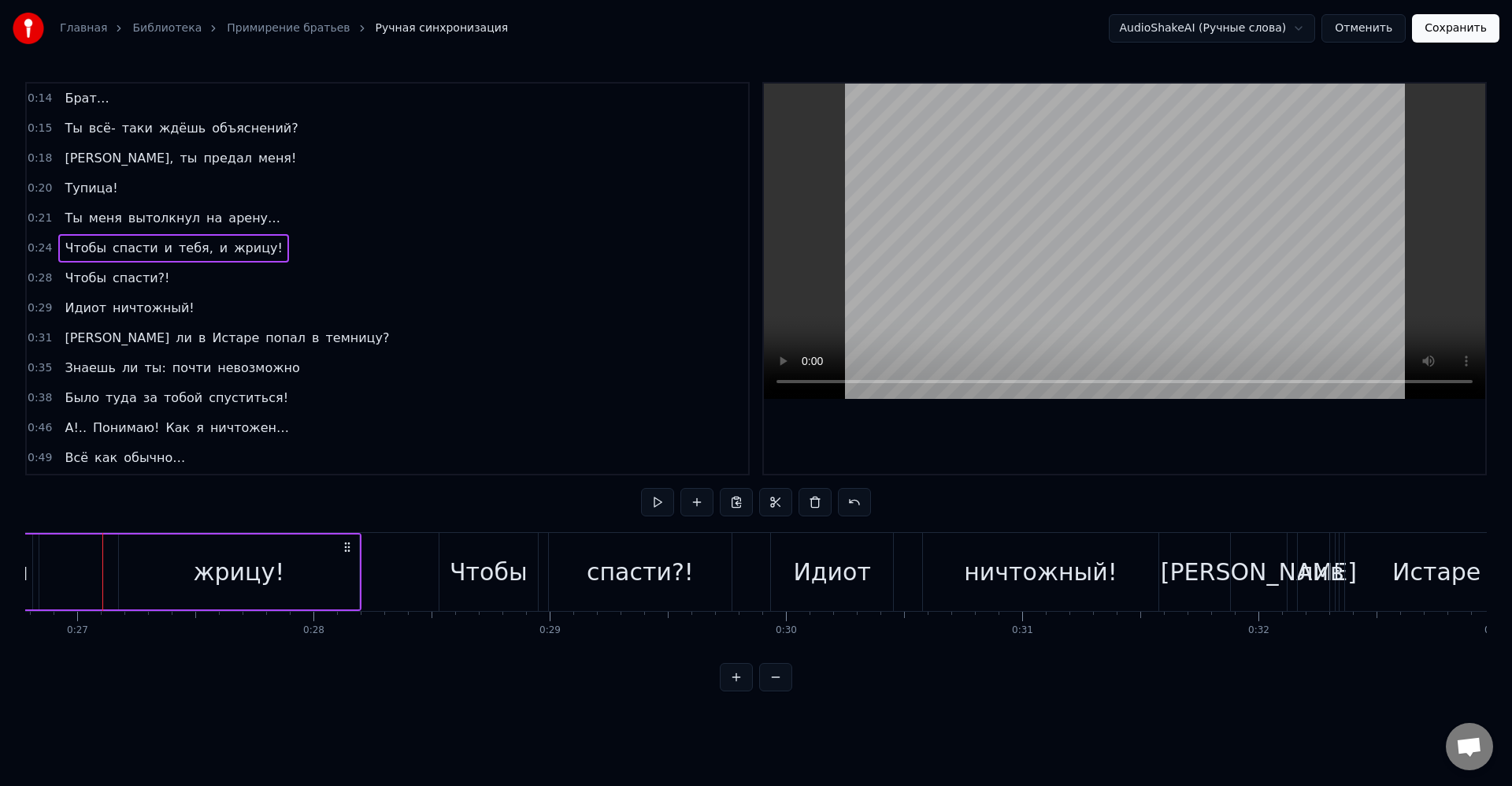
scroll to position [0, 6327]
click at [213, 561] on div "жрицу!" at bounding box center [240, 571] width 92 height 36
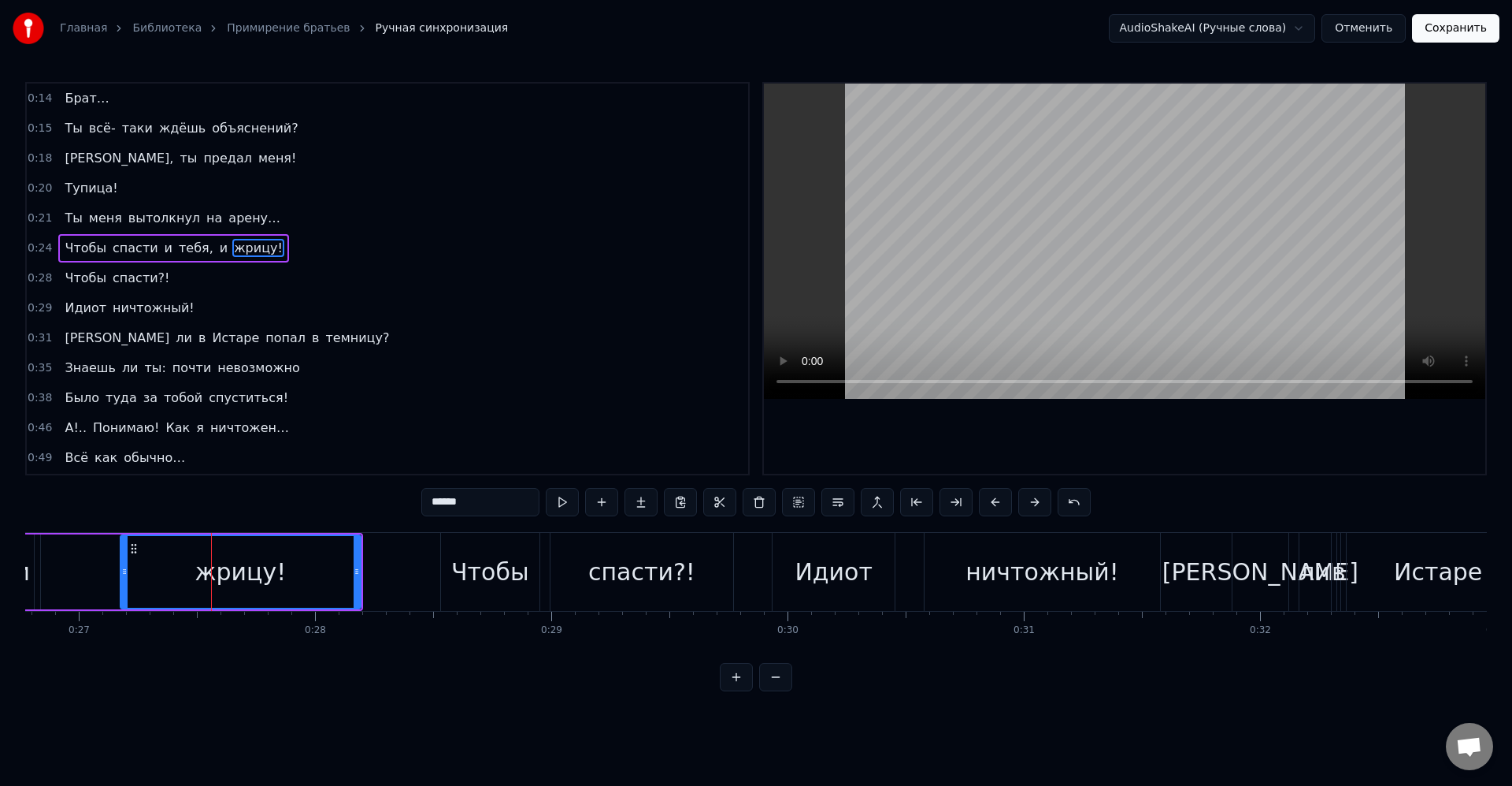
drag, startPoint x: 136, startPoint y: 549, endPoint x: 114, endPoint y: 547, distance: 22.1
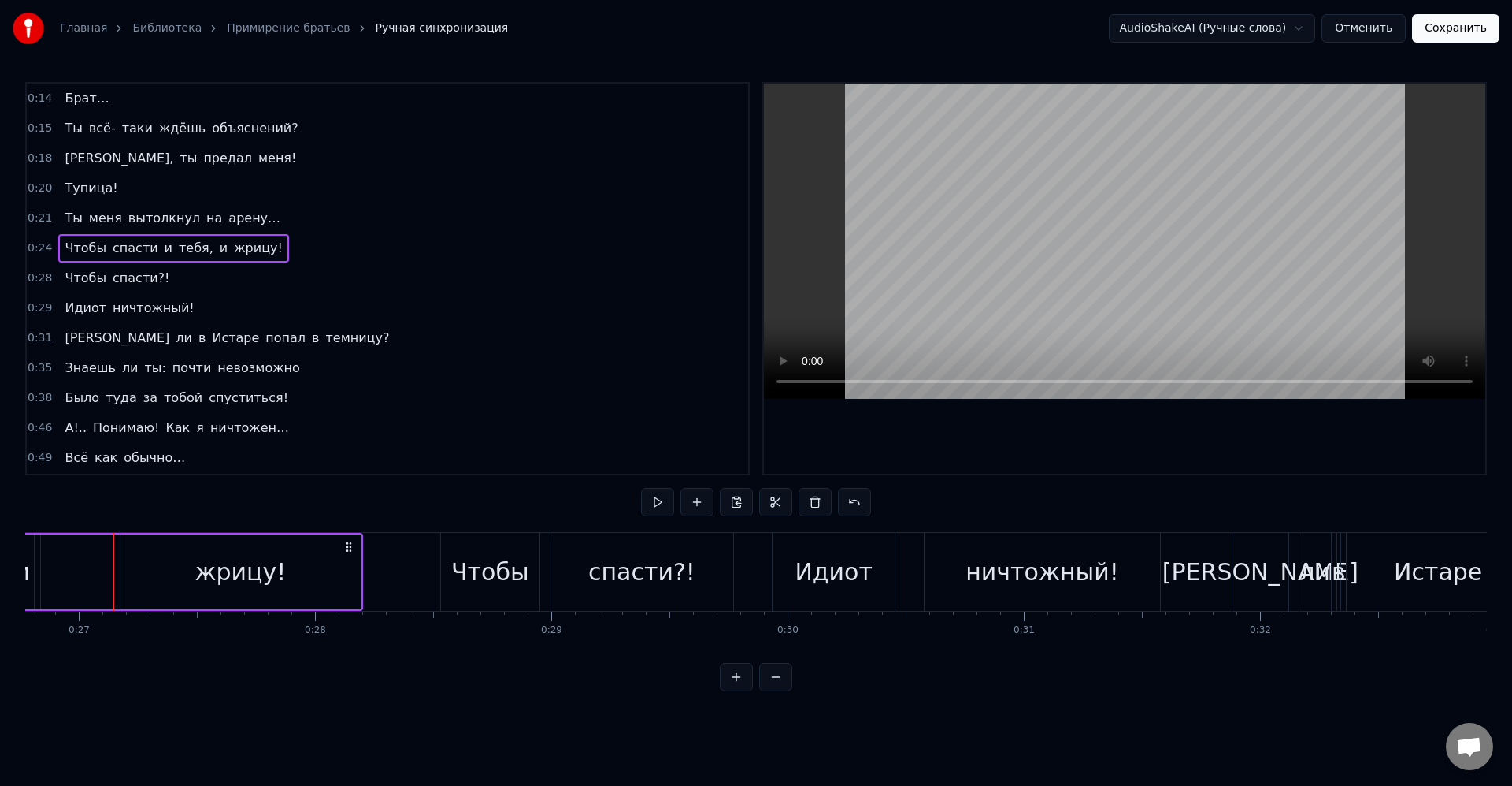
click at [137, 545] on div "жрицу!" at bounding box center [240, 571] width 240 height 75
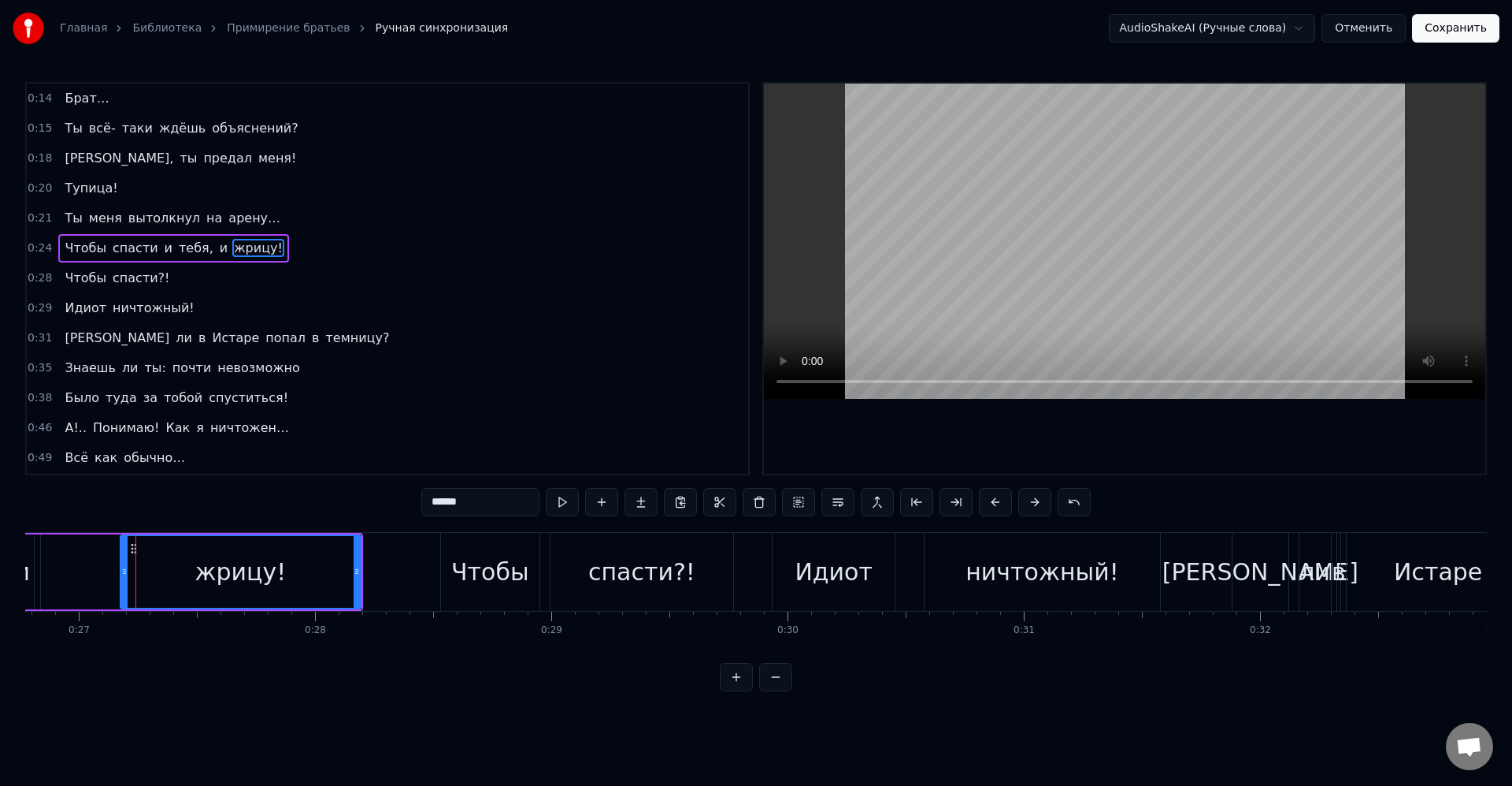
drag, startPoint x: 134, startPoint y: 547, endPoint x: 123, endPoint y: 549, distance: 11.2
click at [123, 549] on div "жрицу!" at bounding box center [240, 571] width 239 height 72
drag, startPoint x: 135, startPoint y: 549, endPoint x: 125, endPoint y: 549, distance: 10.0
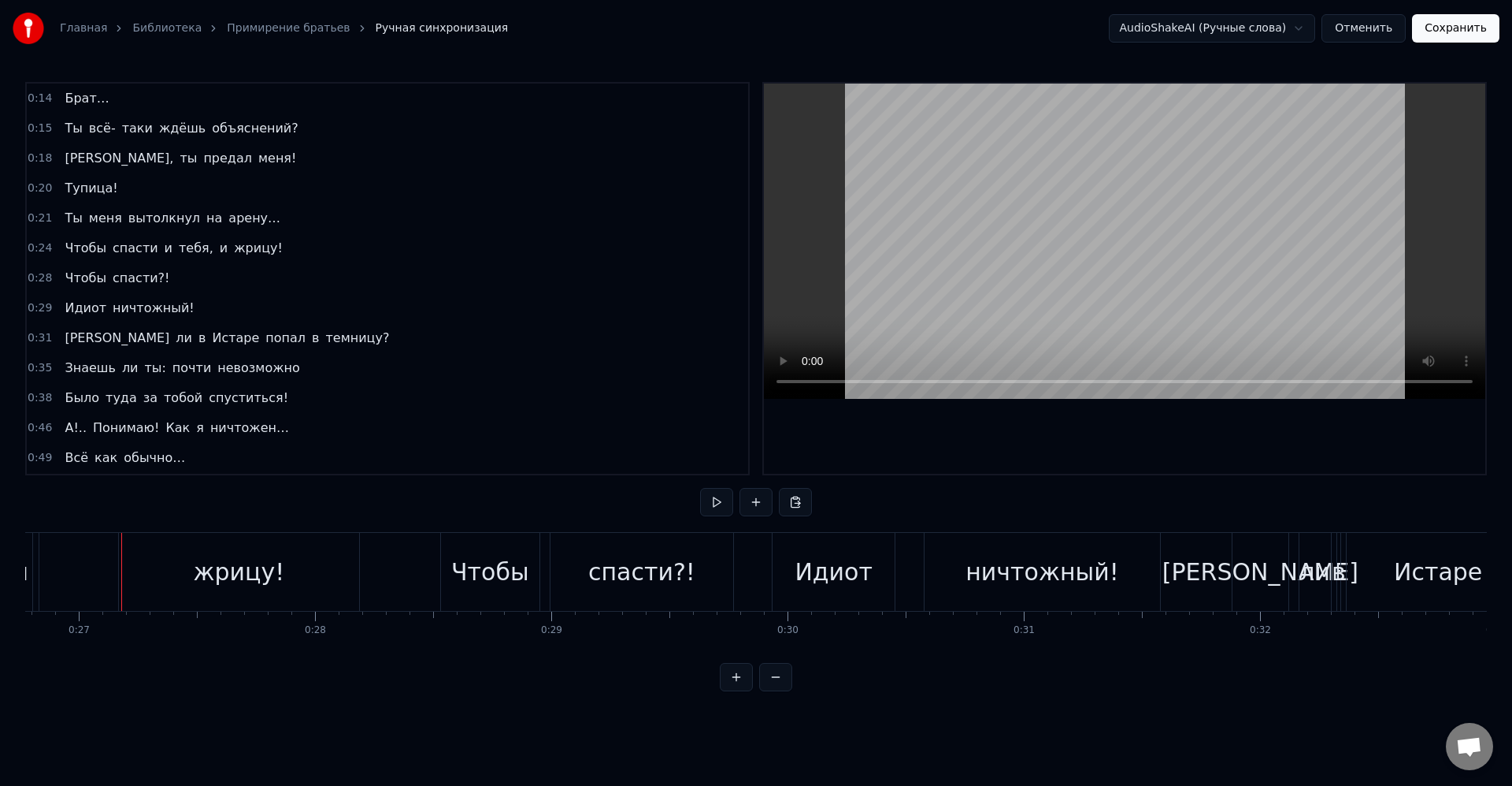
click at [136, 550] on div "жрицу!" at bounding box center [239, 571] width 240 height 78
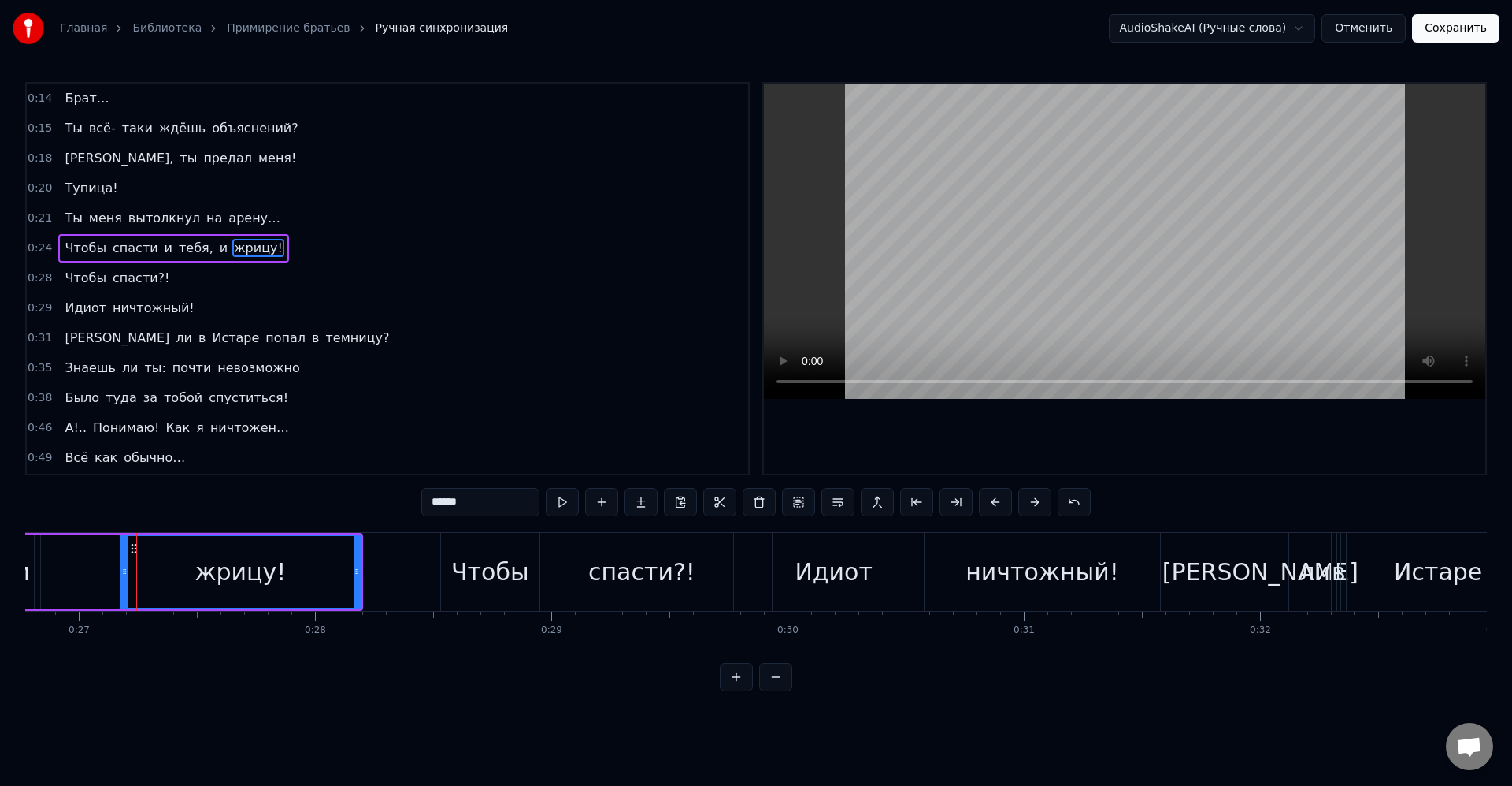
click at [127, 553] on div "жрицу!" at bounding box center [240, 571] width 239 height 72
drag, startPoint x: 134, startPoint y: 554, endPoint x: 110, endPoint y: 562, distance: 25.3
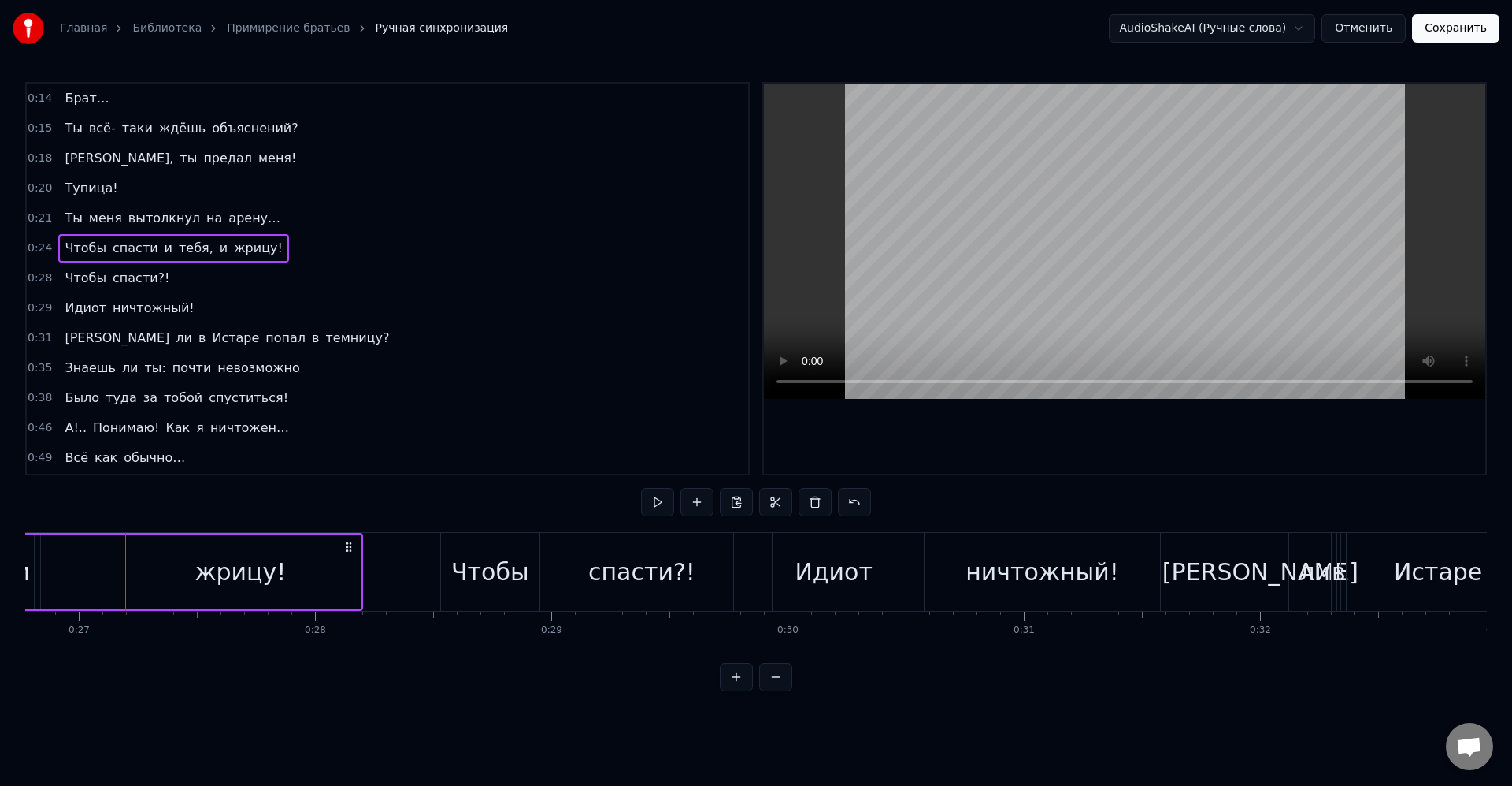
click at [132, 581] on div "жрицу!" at bounding box center [240, 571] width 240 height 75
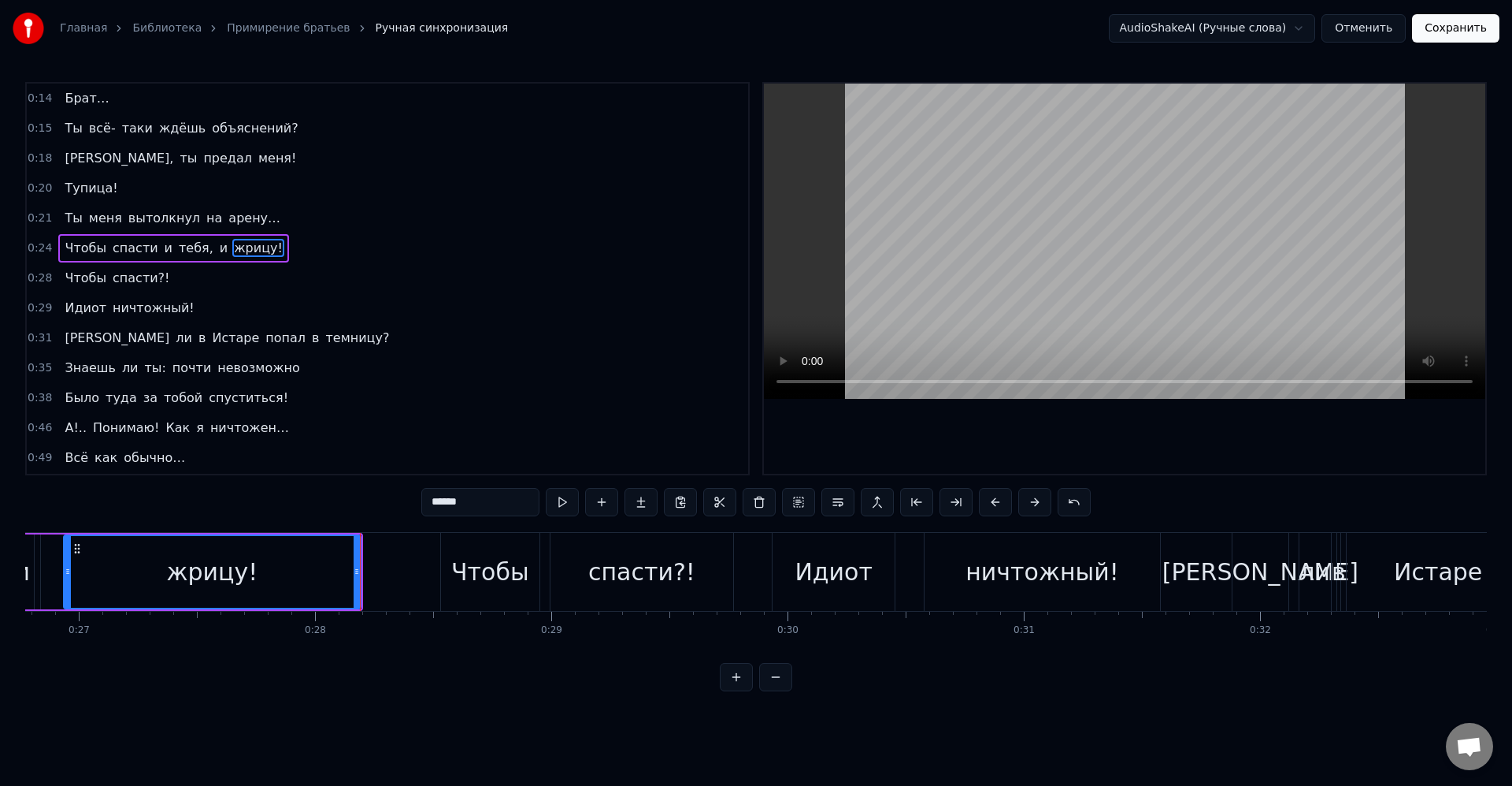
drag, startPoint x: 123, startPoint y: 576, endPoint x: 60, endPoint y: 576, distance: 63.0
click at [64, 576] on icon at bounding box center [68, 571] width 7 height 12
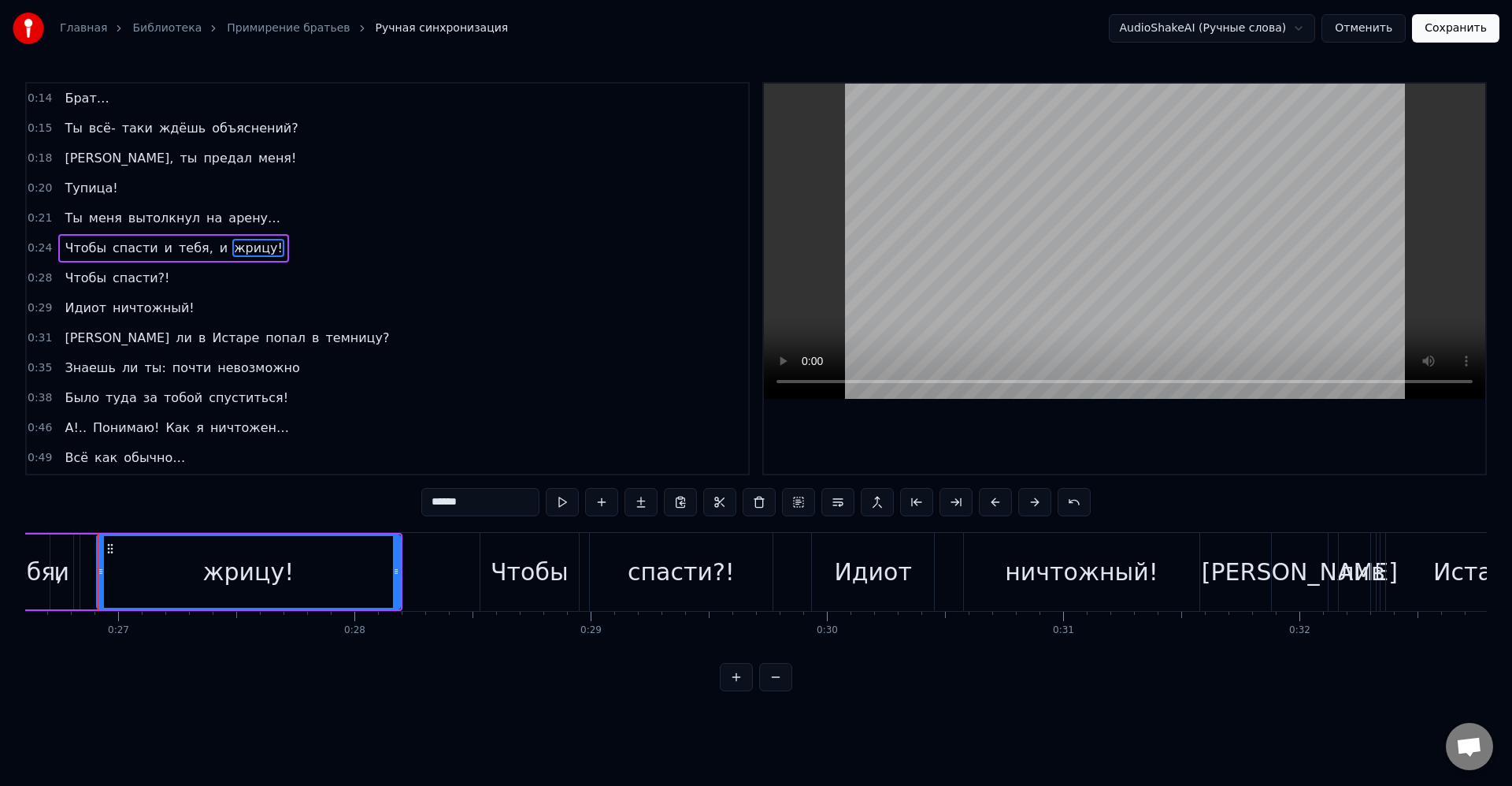
click at [112, 587] on div "жрицу!" at bounding box center [248, 571] width 302 height 72
click at [106, 575] on icon at bounding box center [107, 571] width 7 height 12
click at [135, 578] on div "жрицу!" at bounding box center [256, 571] width 306 height 72
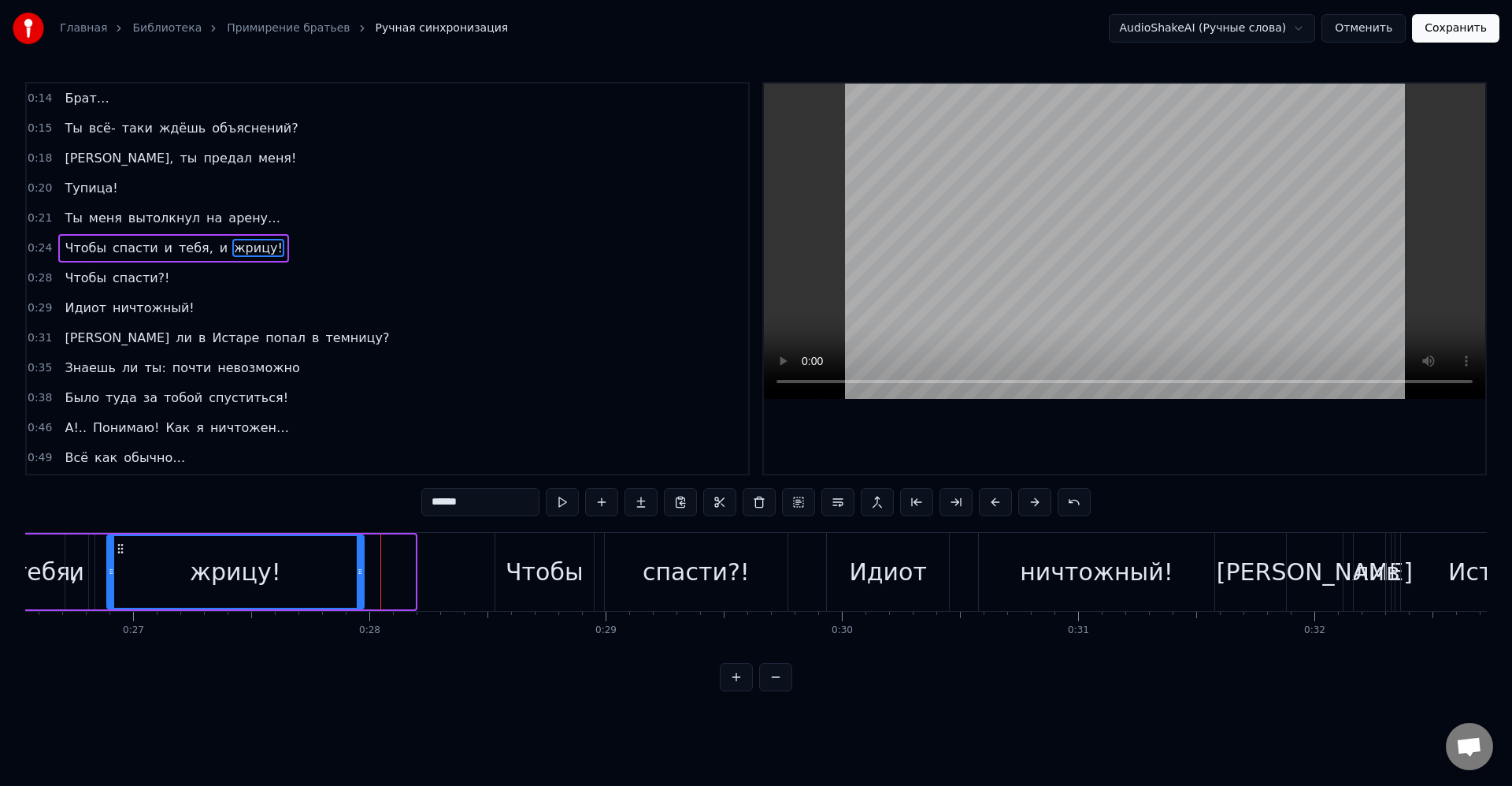
drag, startPoint x: 413, startPoint y: 574, endPoint x: 357, endPoint y: 571, distance: 56.1
click at [357, 571] on icon at bounding box center [360, 571] width 7 height 12
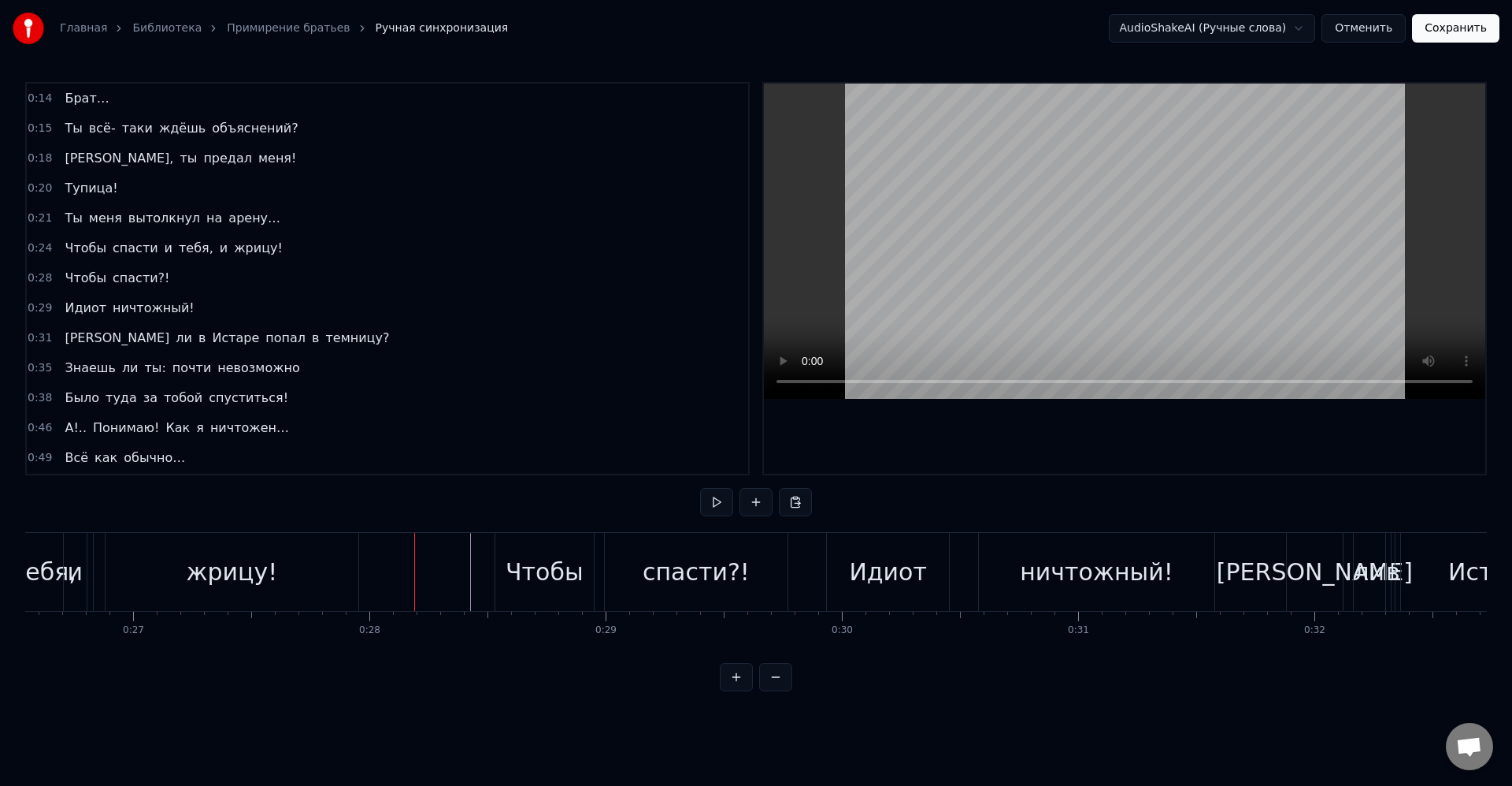
click at [519, 569] on div "Чтобы" at bounding box center [545, 571] width 78 height 36
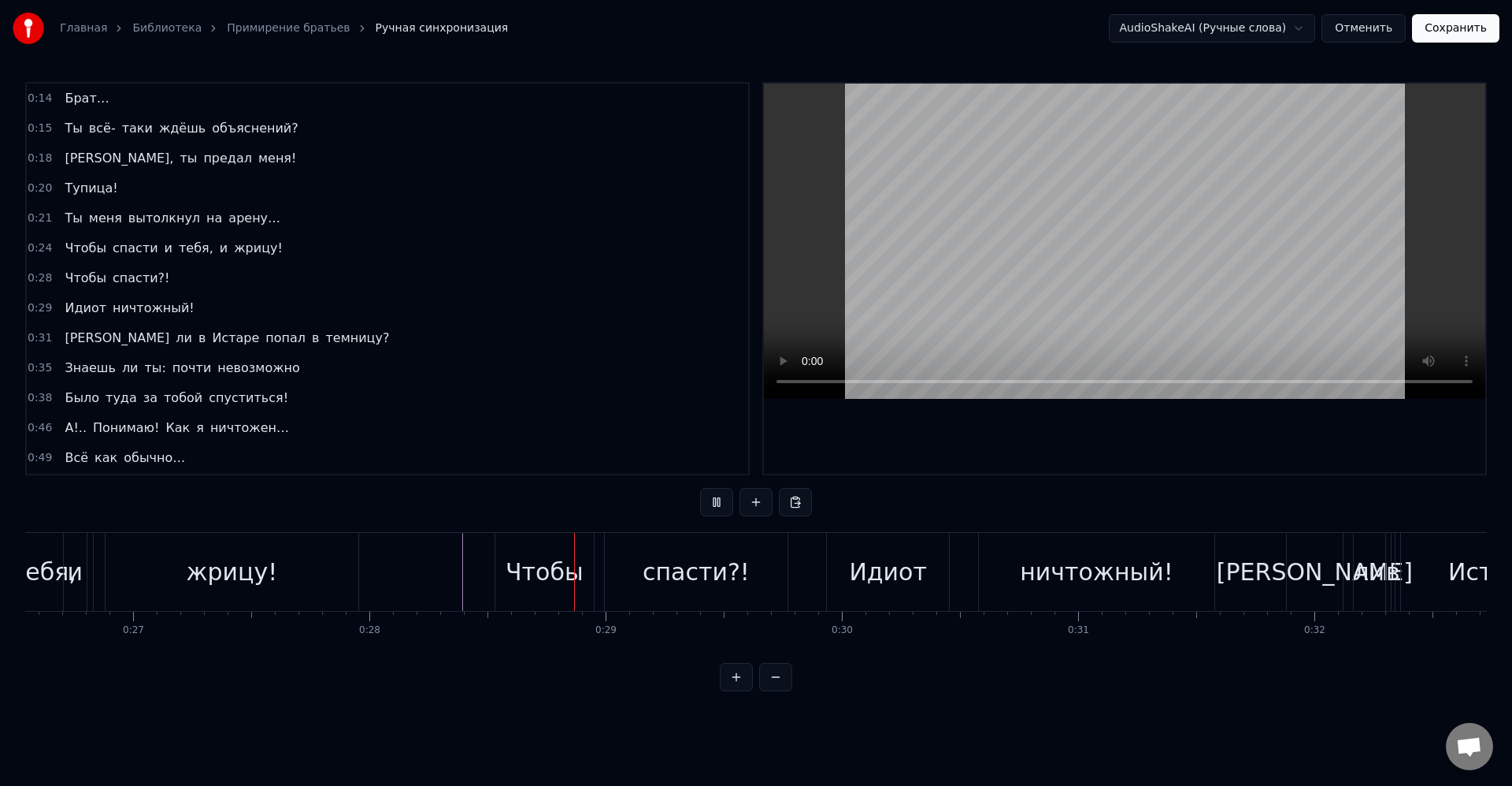
click at [517, 571] on div "Чтобы" at bounding box center [545, 571] width 78 height 36
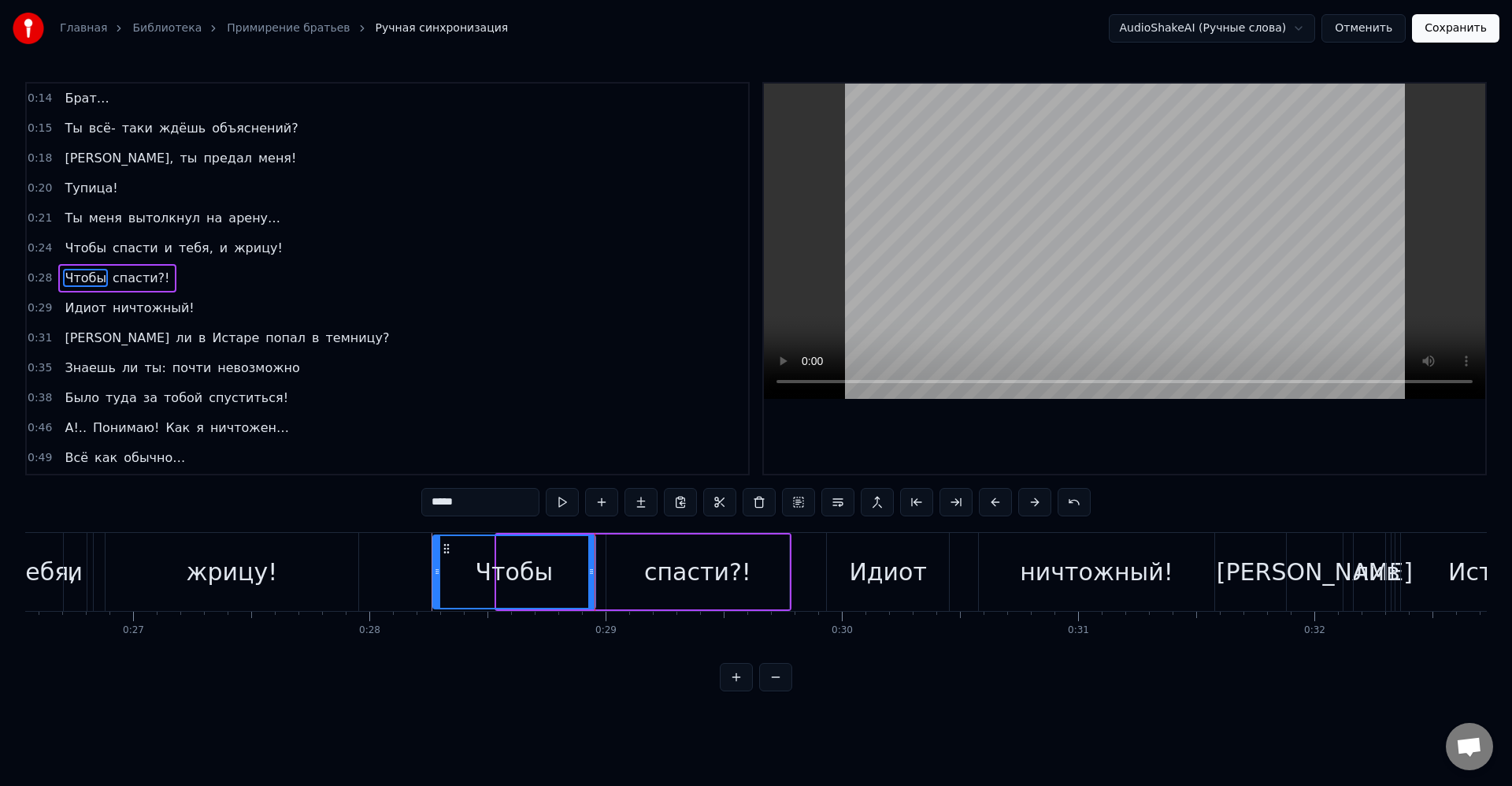
drag, startPoint x: 500, startPoint y: 566, endPoint x: 437, endPoint y: 572, distance: 63.3
click at [437, 572] on icon at bounding box center [437, 571] width 7 height 12
click at [467, 571] on div "Чтобы" at bounding box center [514, 571] width 160 height 72
drag, startPoint x: 592, startPoint y: 574, endPoint x: 547, endPoint y: 571, distance: 45.1
click at [555, 571] on icon at bounding box center [558, 571] width 7 height 12
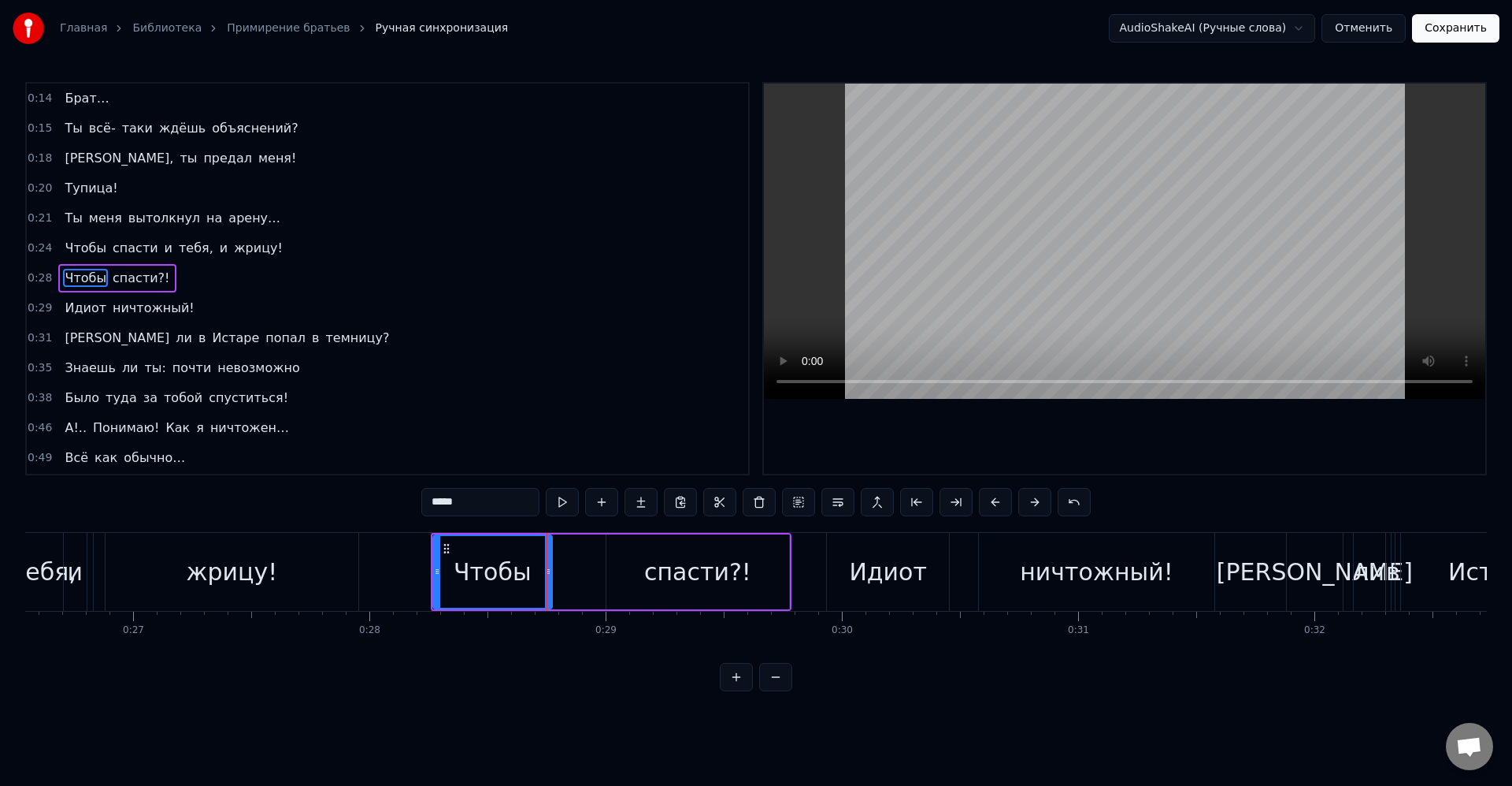
click at [527, 574] on div "Чтобы" at bounding box center [493, 571] width 78 height 36
click at [608, 577] on div "спасти?!" at bounding box center [698, 571] width 183 height 75
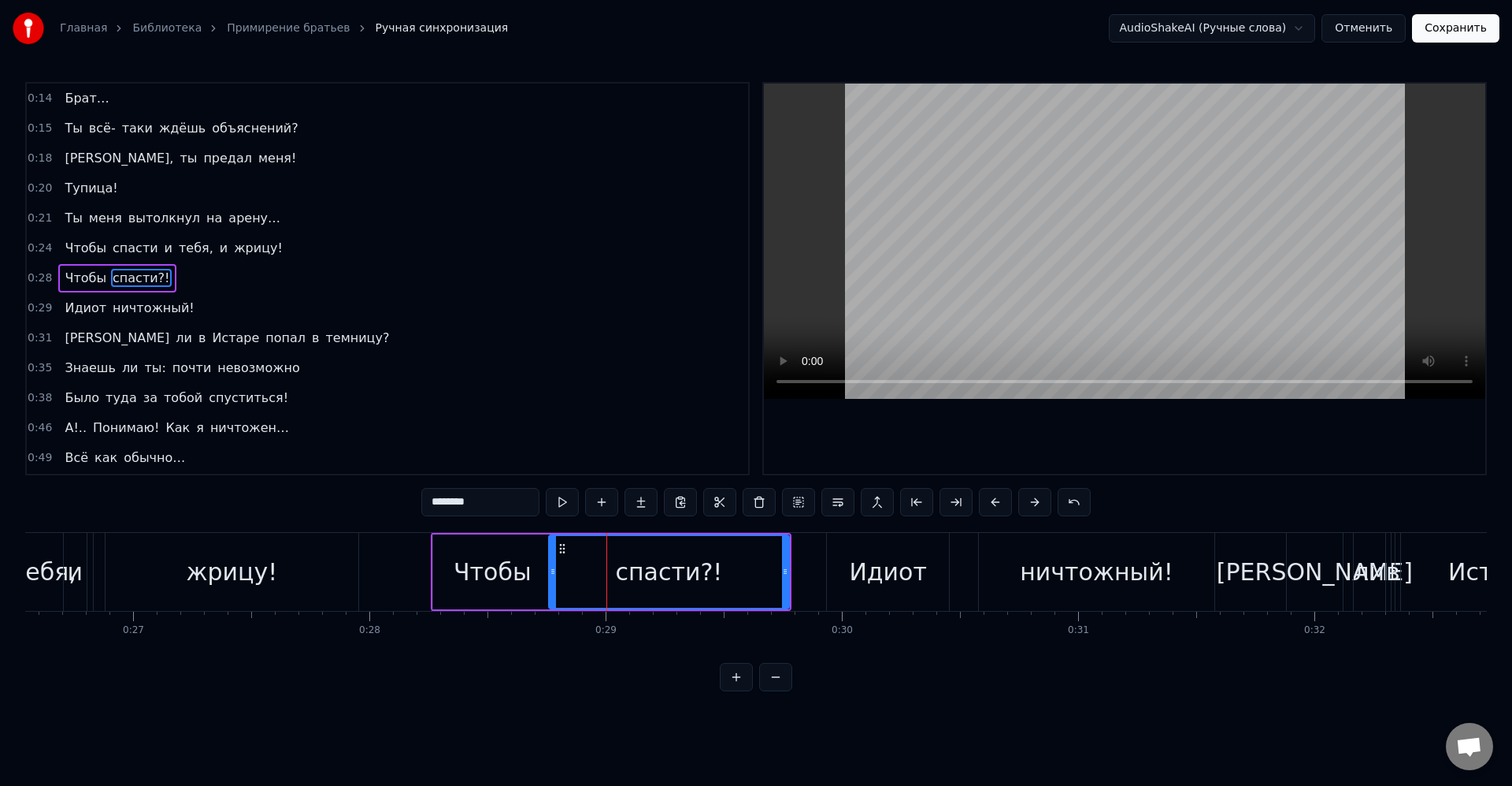
drag, startPoint x: 612, startPoint y: 569, endPoint x: 561, endPoint y: 574, distance: 51.2
click at [555, 575] on icon at bounding box center [553, 571] width 7 height 12
click at [580, 572] on div "спасти?!" at bounding box center [669, 571] width 239 height 72
drag, startPoint x: 787, startPoint y: 571, endPoint x: 732, endPoint y: 571, distance: 55.0
click at [751, 568] on icon at bounding box center [754, 571] width 7 height 12
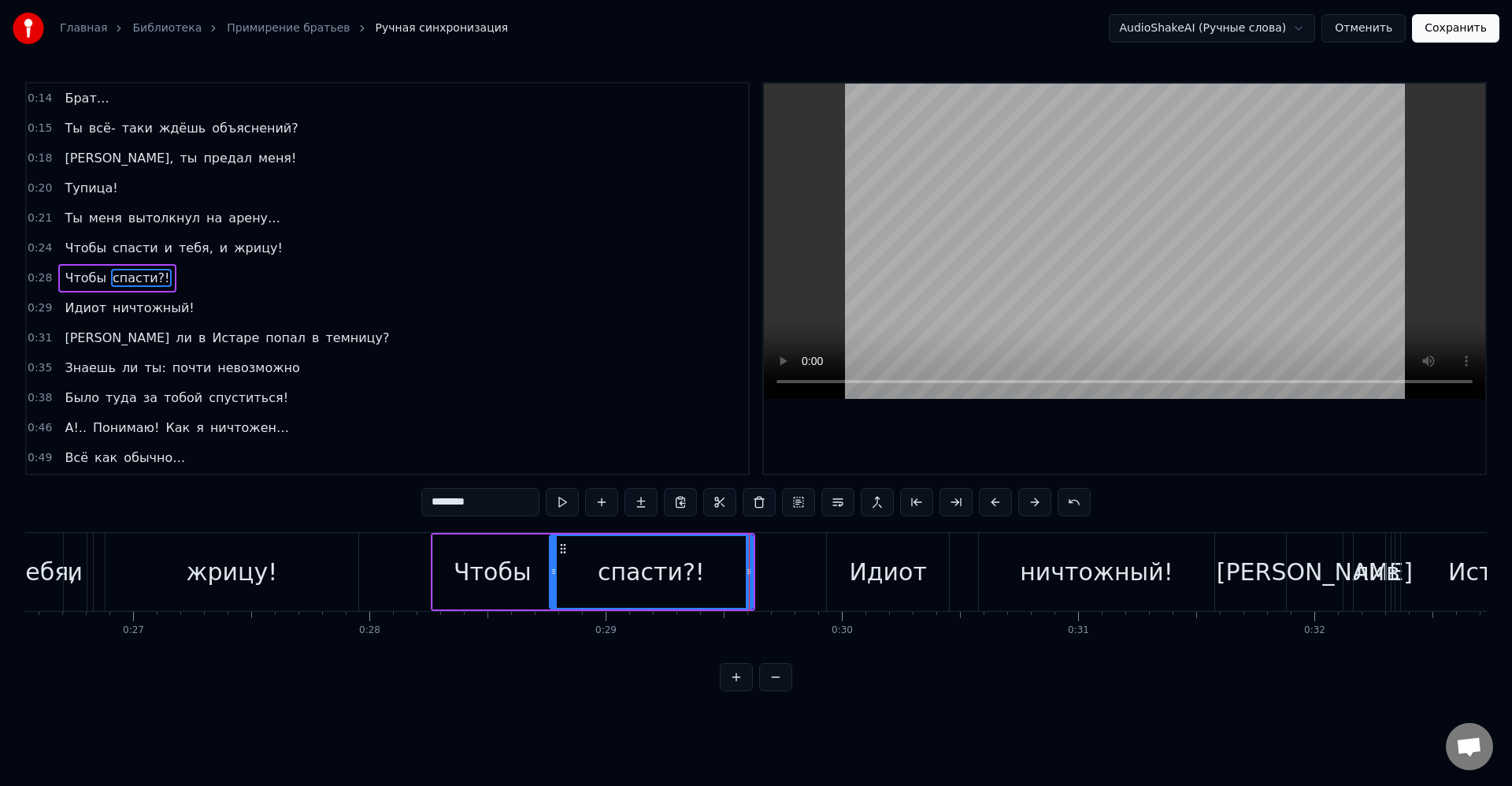
click at [705, 577] on div "спасти?!" at bounding box center [651, 571] width 202 height 72
click at [834, 576] on div "Идиот" at bounding box center [887, 571] width 121 height 78
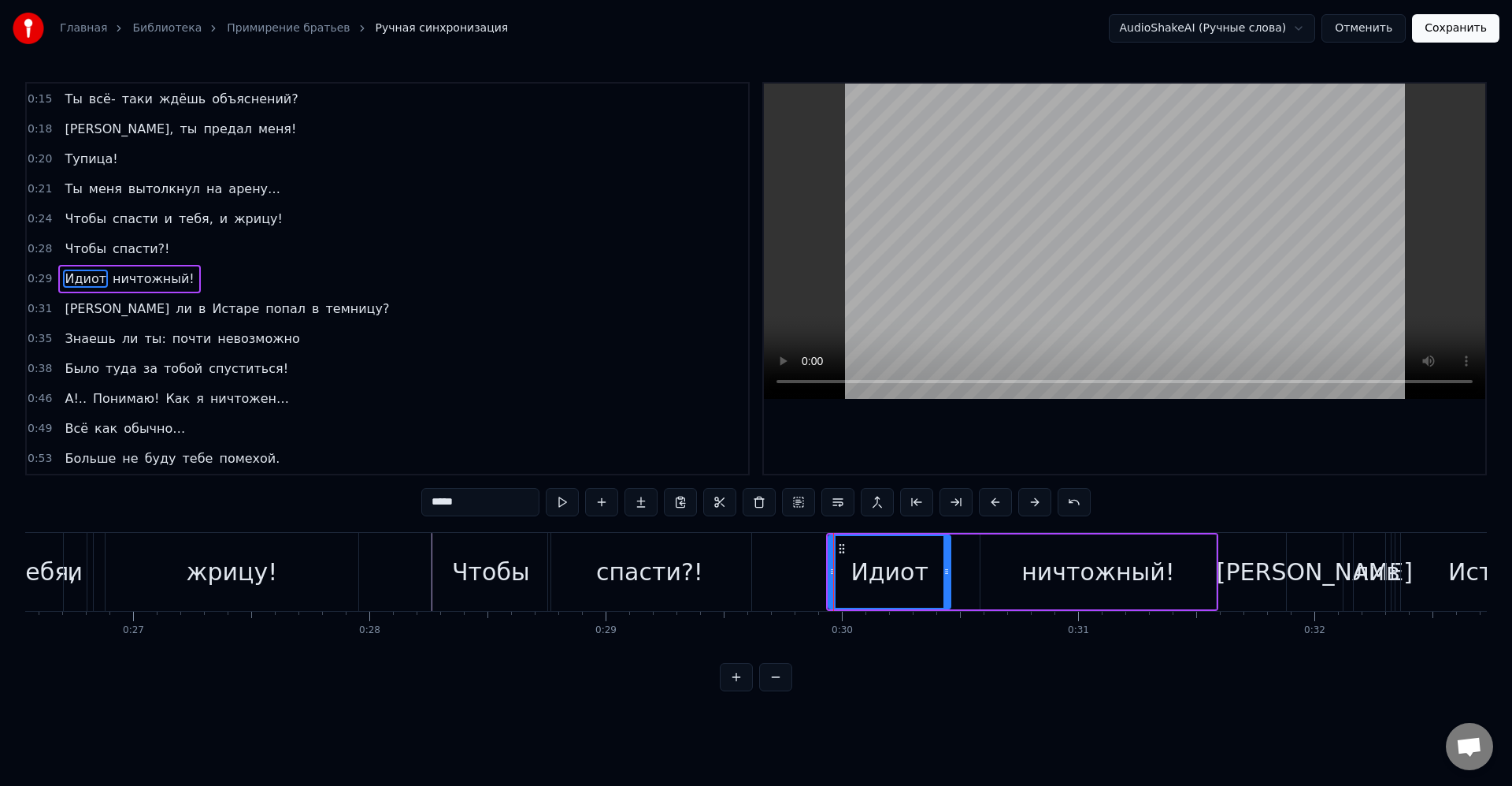
scroll to position [30, 0]
drag, startPoint x: 831, startPoint y: 573, endPoint x: 779, endPoint y: 571, distance: 52.0
click at [773, 572] on icon at bounding box center [776, 571] width 7 height 12
click at [782, 571] on div "Идиот" at bounding box center [854, 571] width 189 height 72
drag, startPoint x: 765, startPoint y: 571, endPoint x: 792, endPoint y: 573, distance: 27.1
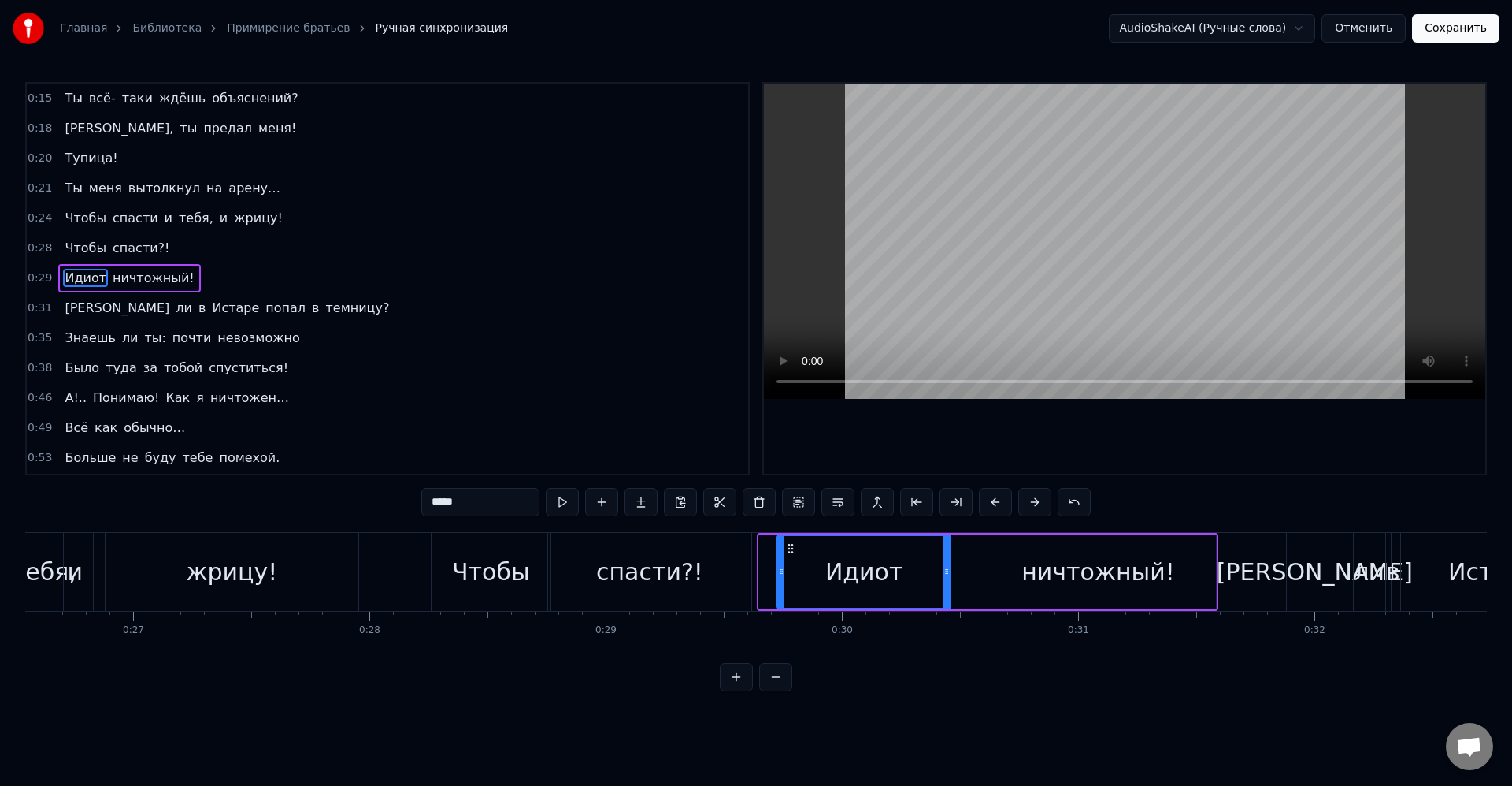
click at [785, 573] on icon at bounding box center [782, 571] width 7 height 12
click at [823, 571] on div "Идиот" at bounding box center [868, 571] width 162 height 72
click at [999, 572] on div "ничтожный!" at bounding box center [1098, 571] width 235 height 75
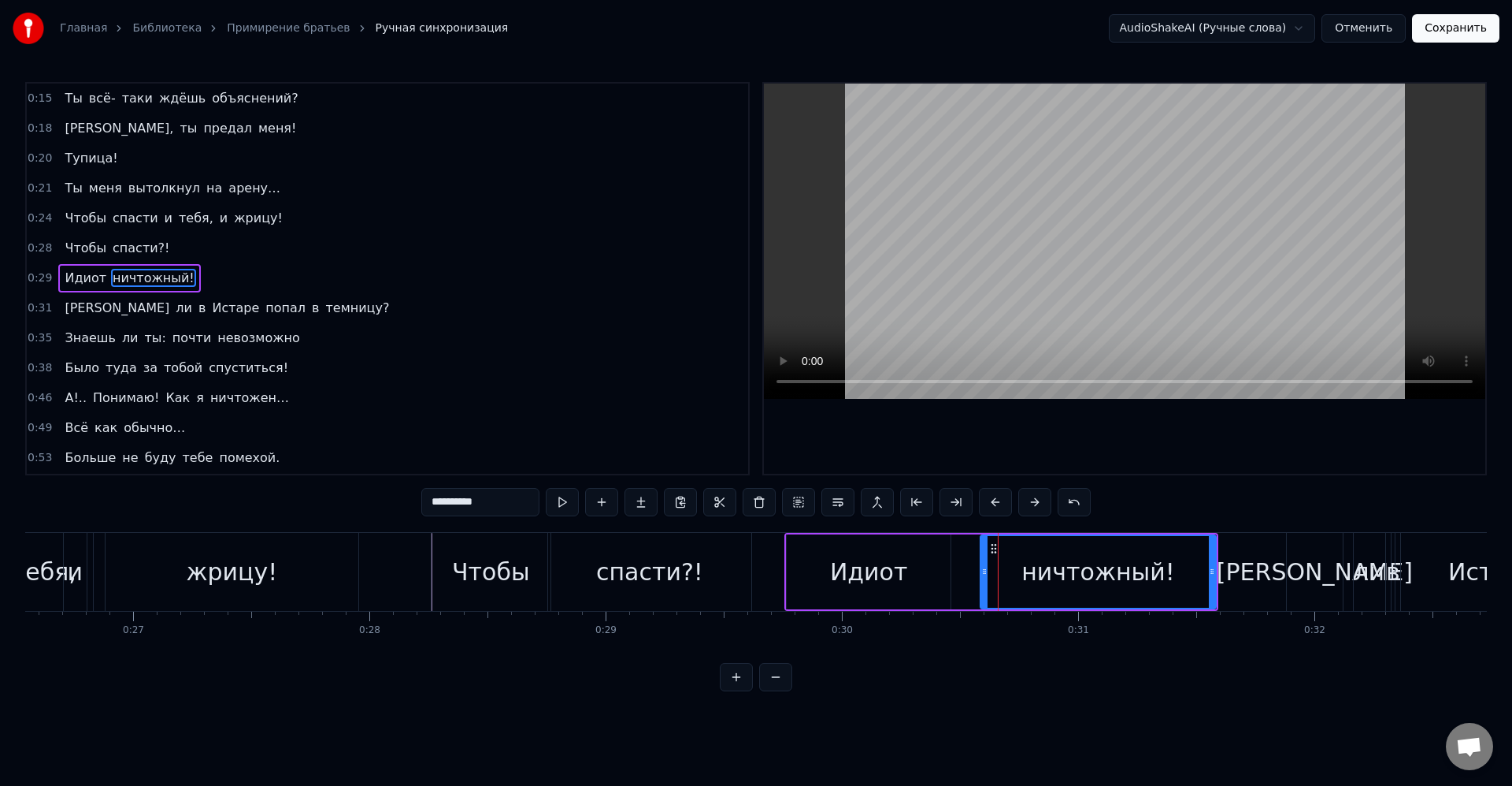
click at [947, 572] on div "Идиот" at bounding box center [868, 571] width 163 height 75
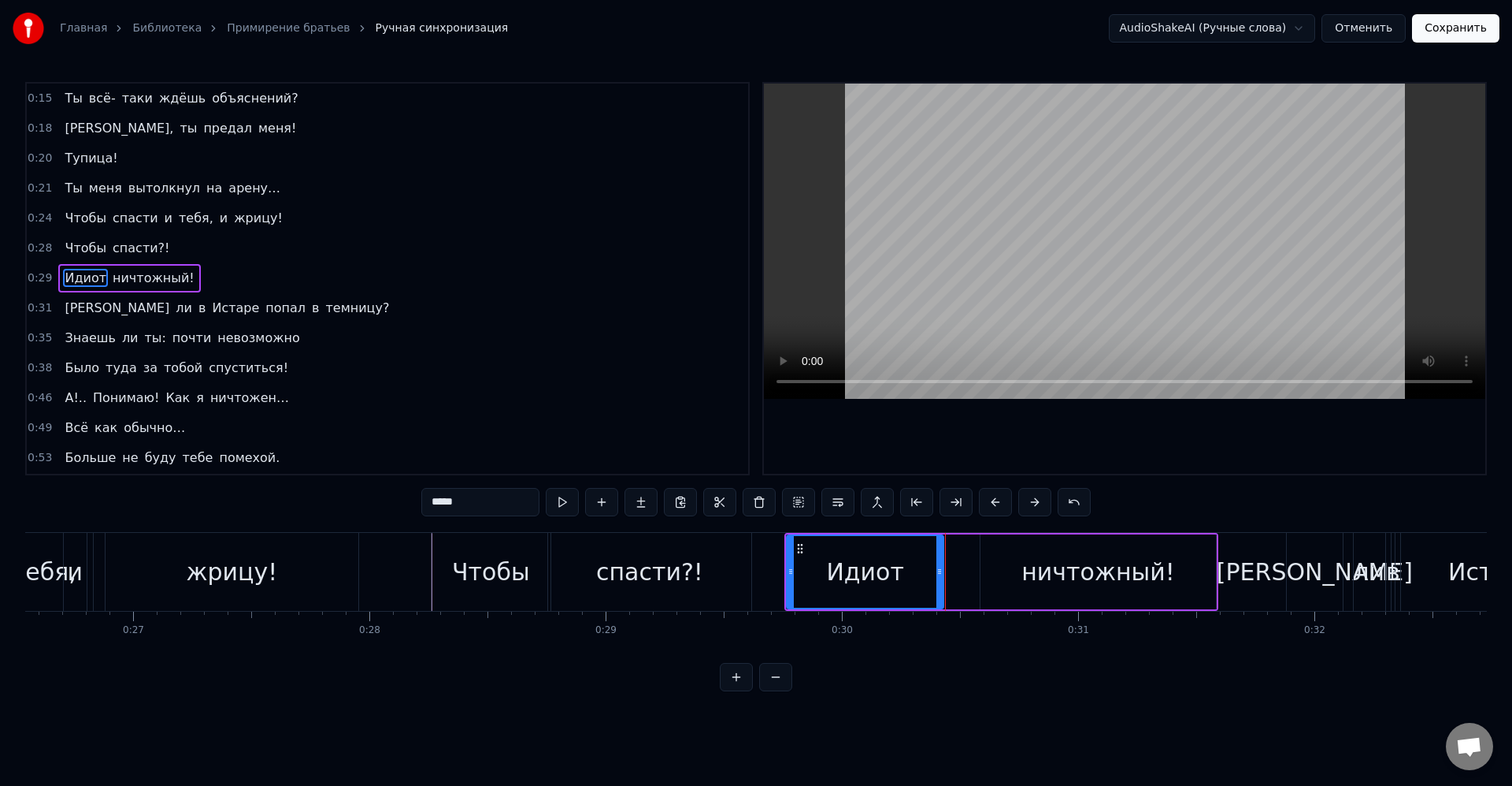
drag, startPoint x: 944, startPoint y: 571, endPoint x: 936, endPoint y: 571, distance: 8.0
click at [937, 571] on icon at bounding box center [940, 571] width 7 height 12
click at [991, 566] on div "ничтожный!" at bounding box center [1098, 571] width 235 height 75
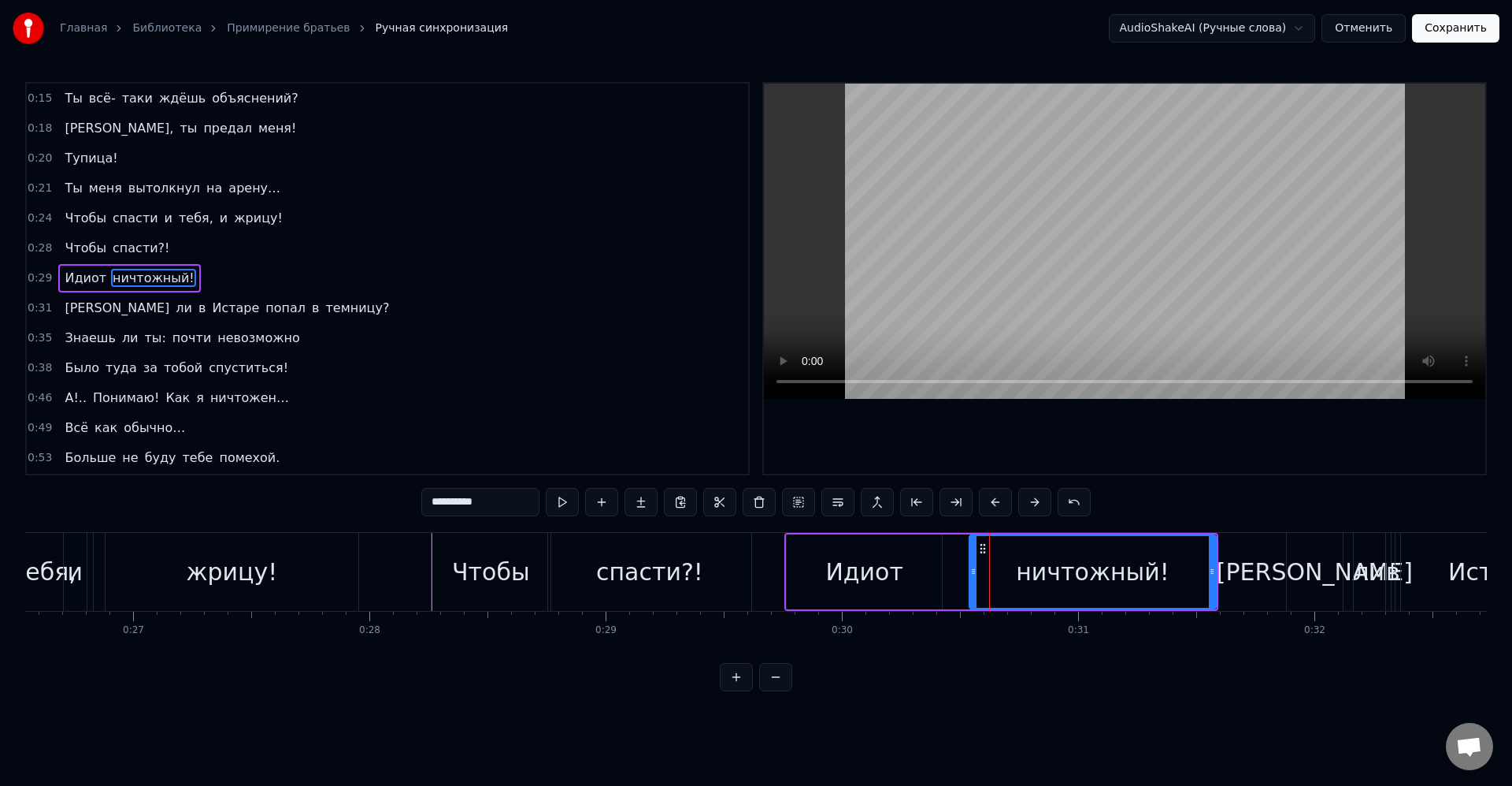
click at [971, 571] on icon at bounding box center [974, 571] width 7 height 12
click at [990, 569] on div "ничтожный!" at bounding box center [1092, 571] width 247 height 72
click at [1296, 575] on div "[PERSON_NAME]" at bounding box center [1315, 571] width 55 height 78
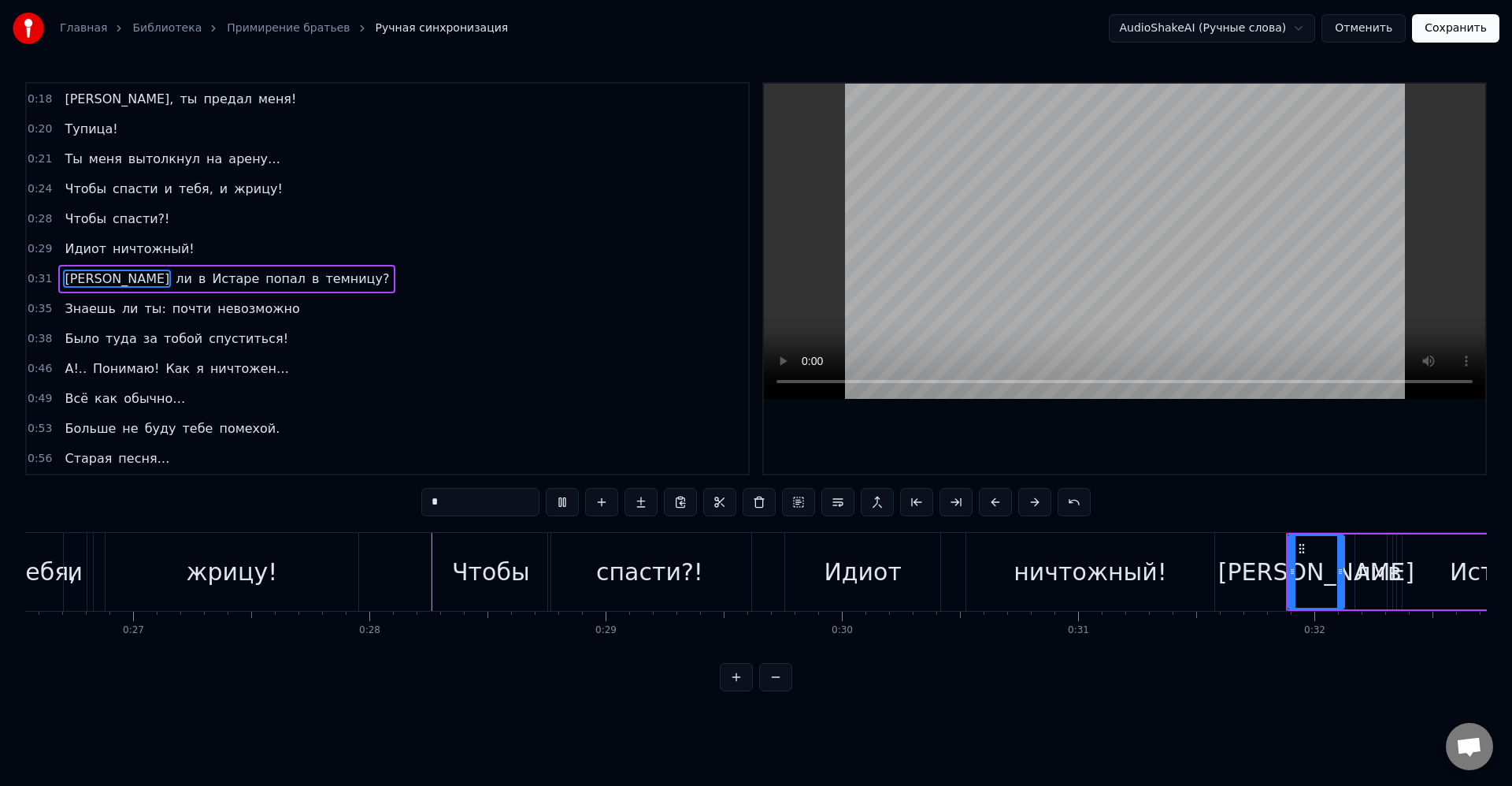
scroll to position [60, 0]
click at [1261, 573] on icon at bounding box center [1264, 571] width 7 height 12
drag, startPoint x: 1292, startPoint y: 574, endPoint x: 1306, endPoint y: 575, distance: 14.0
click at [1293, 574] on div "[PERSON_NAME]" at bounding box center [1302, 571] width 82 height 72
drag, startPoint x: 1340, startPoint y: 571, endPoint x: 1327, endPoint y: 569, distance: 13.2
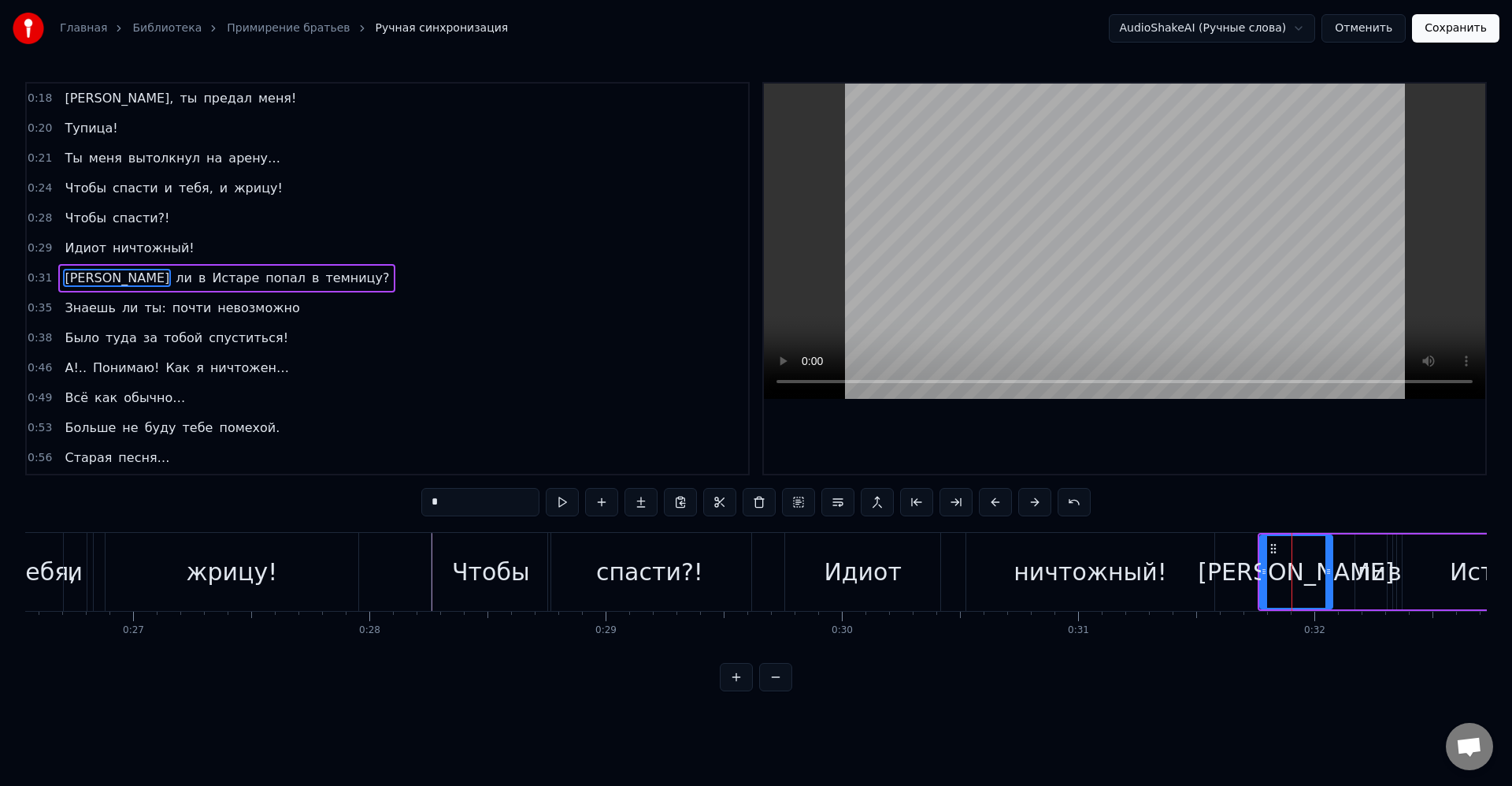
click at [1327, 569] on icon at bounding box center [1329, 571] width 7 height 12
click at [1312, 571] on div "[PERSON_NAME]" at bounding box center [1296, 571] width 70 height 72
click at [1360, 581] on div "ли" at bounding box center [1371, 571] width 31 height 36
drag, startPoint x: 1347, startPoint y: 571, endPoint x: 1336, endPoint y: 571, distance: 11.0
click at [1336, 571] on icon at bounding box center [1339, 571] width 7 height 12
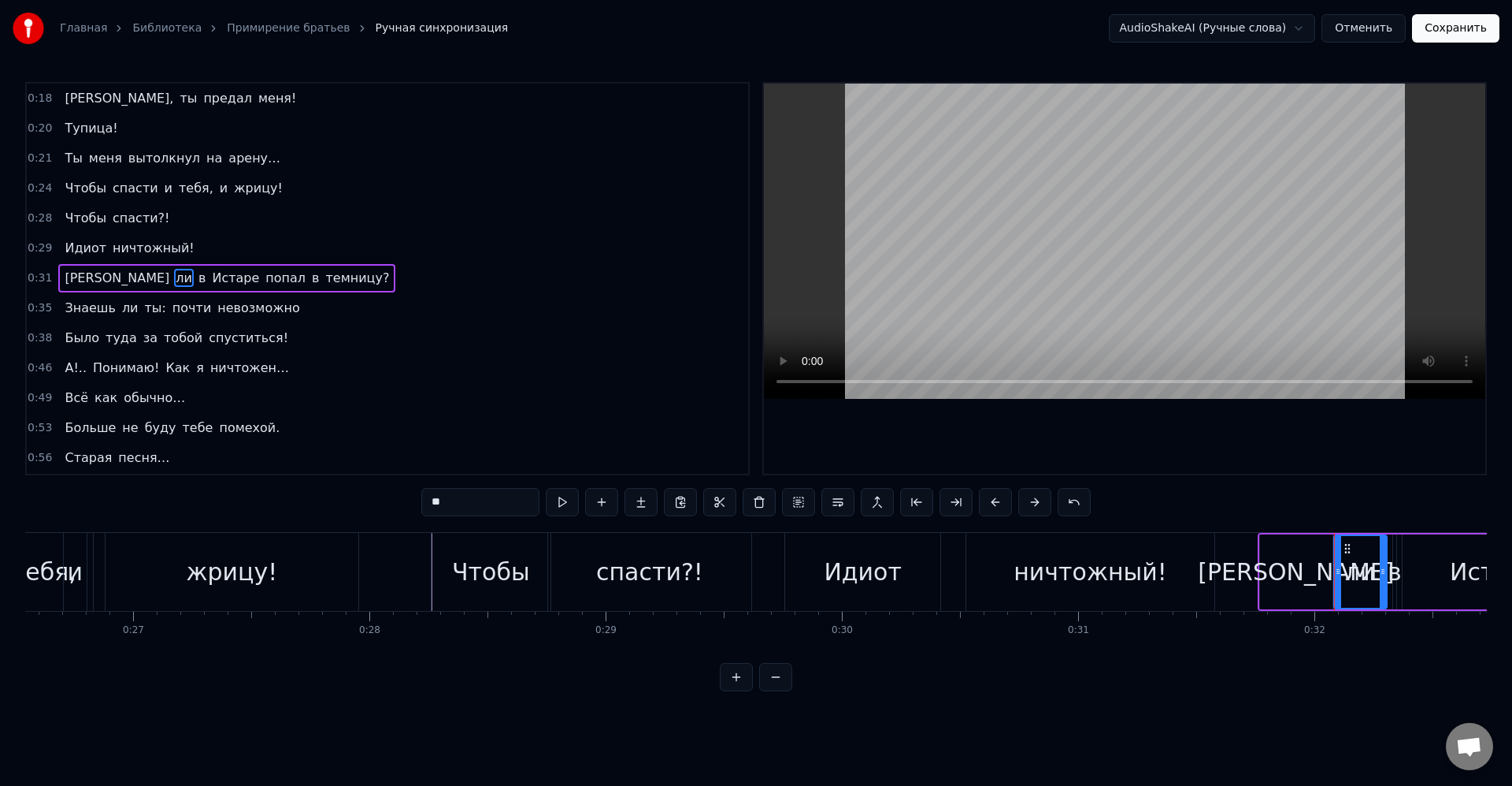
click at [1321, 570] on div "[PERSON_NAME]" at bounding box center [1296, 571] width 72 height 75
click at [1322, 571] on icon at bounding box center [1322, 571] width 7 height 12
click at [1348, 575] on div "ли" at bounding box center [1360, 571] width 31 height 36
drag, startPoint x: 1338, startPoint y: 575, endPoint x: 1329, endPoint y: 573, distance: 9.2
click at [1329, 573] on icon at bounding box center [1330, 571] width 7 height 12
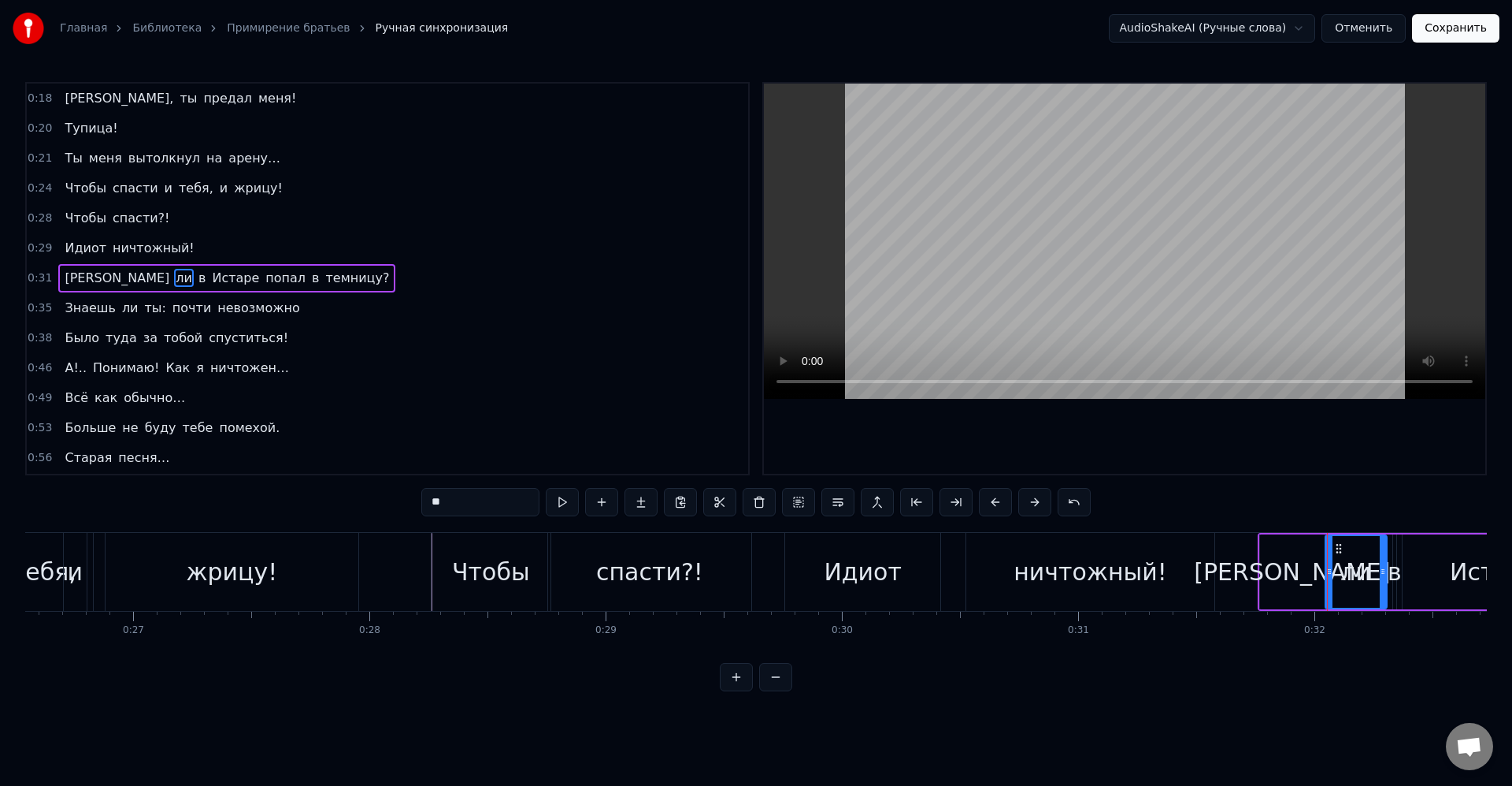
click at [1311, 569] on div "[PERSON_NAME]" at bounding box center [1292, 571] width 64 height 75
click at [1339, 535] on div "ли" at bounding box center [1356, 571] width 61 height 75
click at [1396, 573] on div "в" at bounding box center [1395, 571] width 14 height 36
click at [1383, 575] on div "ли" at bounding box center [1356, 571] width 61 height 75
drag, startPoint x: 1382, startPoint y: 572, endPoint x: 1374, endPoint y: 572, distance: 8.0
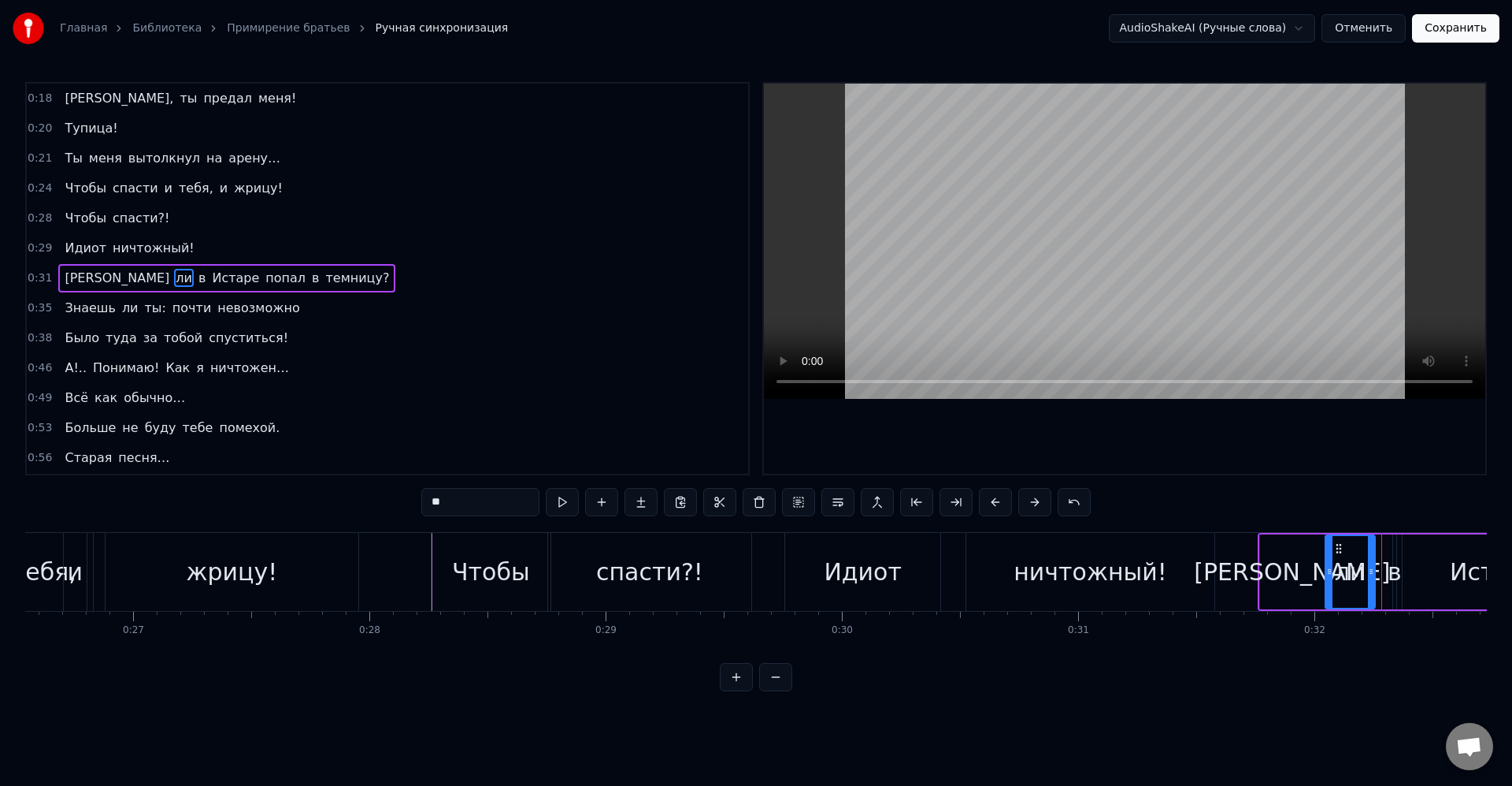
click at [1374, 572] on icon at bounding box center [1372, 571] width 7 height 12
click at [1391, 575] on div "в" at bounding box center [1395, 571] width 14 height 36
type input "*"
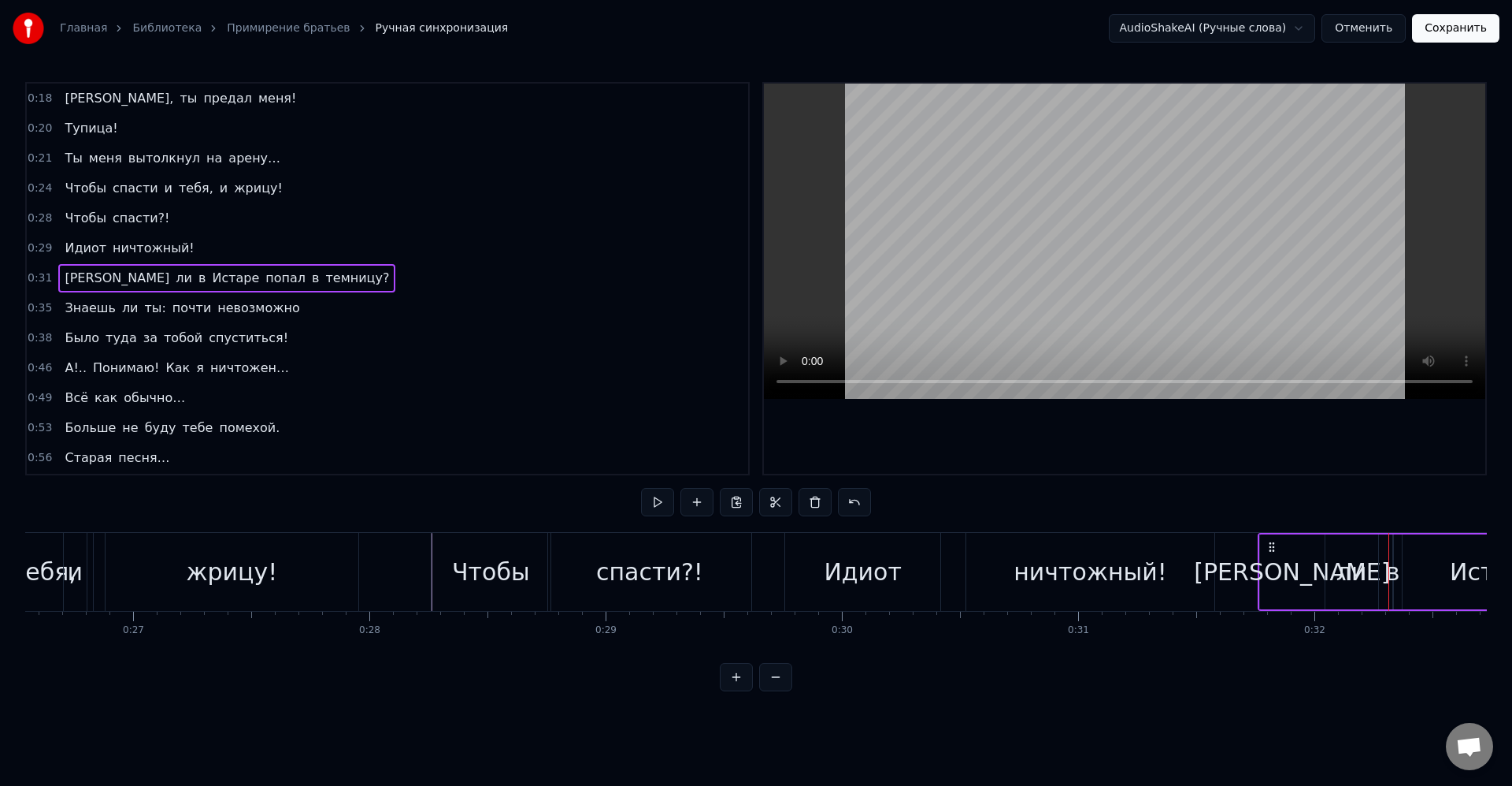
click at [1392, 572] on div "в" at bounding box center [1393, 571] width 14 height 36
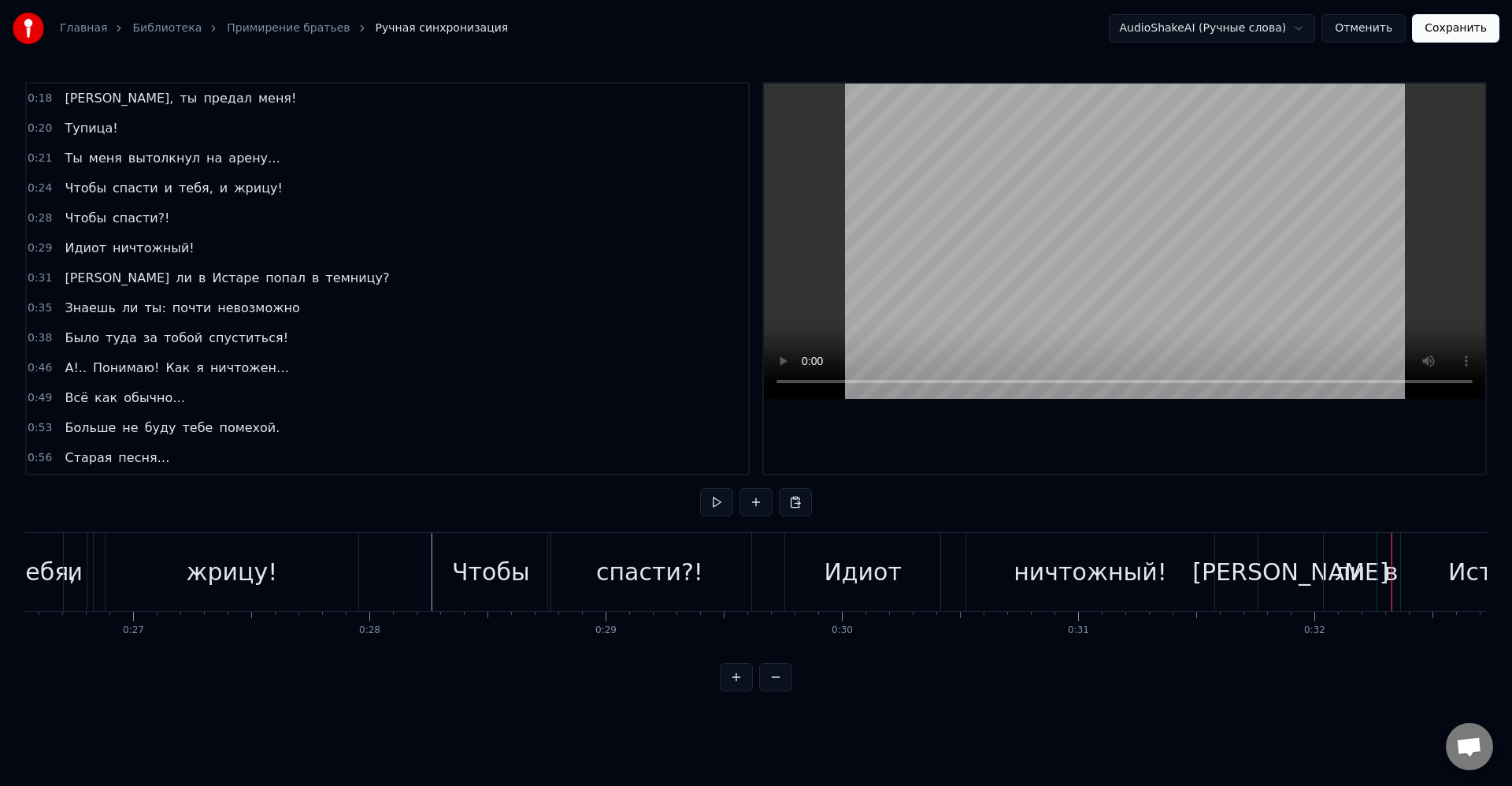
click at [1396, 575] on div "в" at bounding box center [1392, 571] width 14 height 36
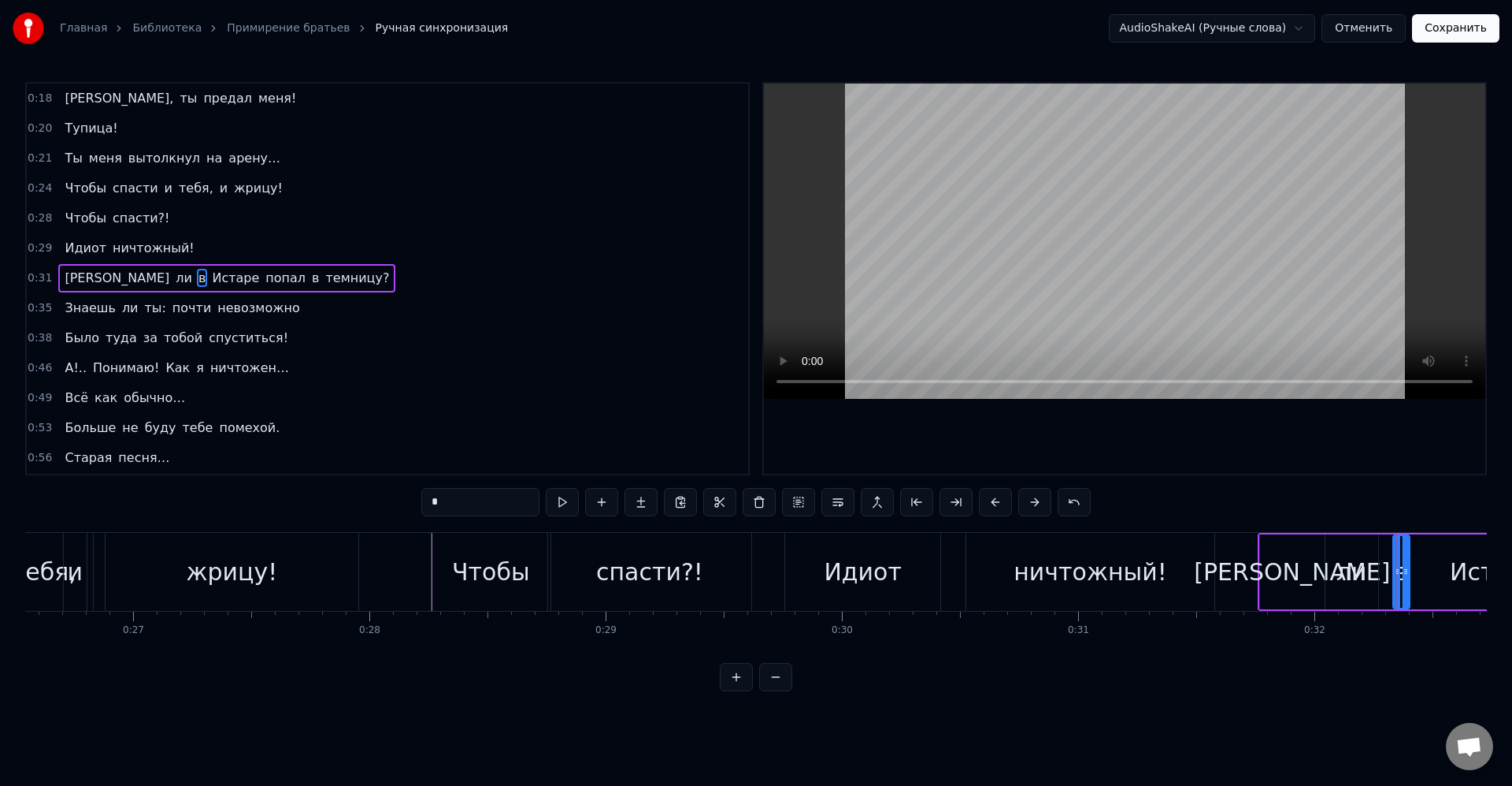
drag, startPoint x: 1392, startPoint y: 574, endPoint x: 1410, endPoint y: 583, distance: 20.1
click at [1410, 583] on div "в" at bounding box center [1401, 571] width 18 height 75
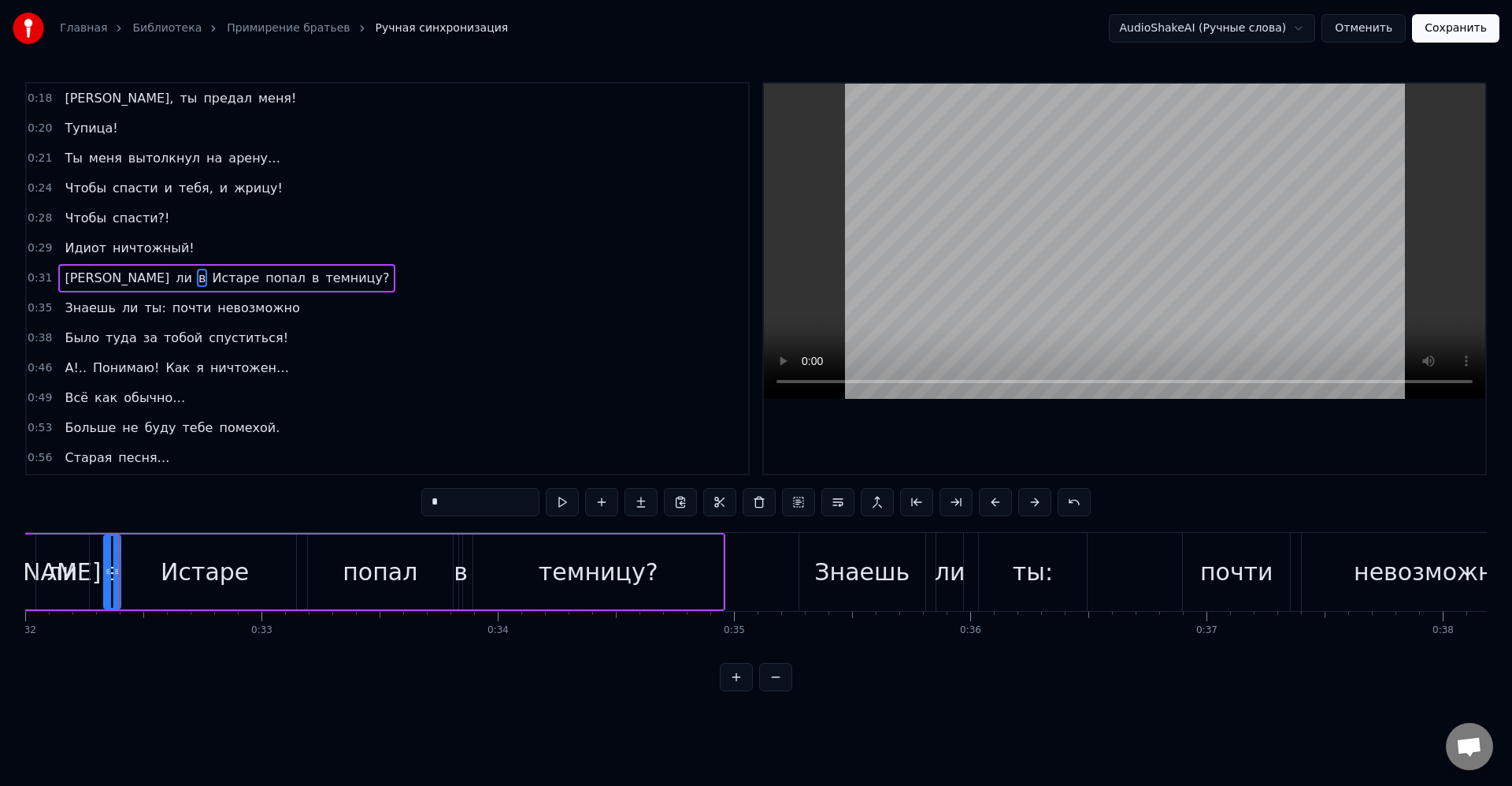
scroll to position [0, 7577]
drag, startPoint x: 94, startPoint y: 573, endPoint x: 83, endPoint y: 575, distance: 11.2
click at [83, 575] on icon at bounding box center [83, 571] width 7 height 12
click at [122, 574] on icon at bounding box center [121, 571] width 7 height 12
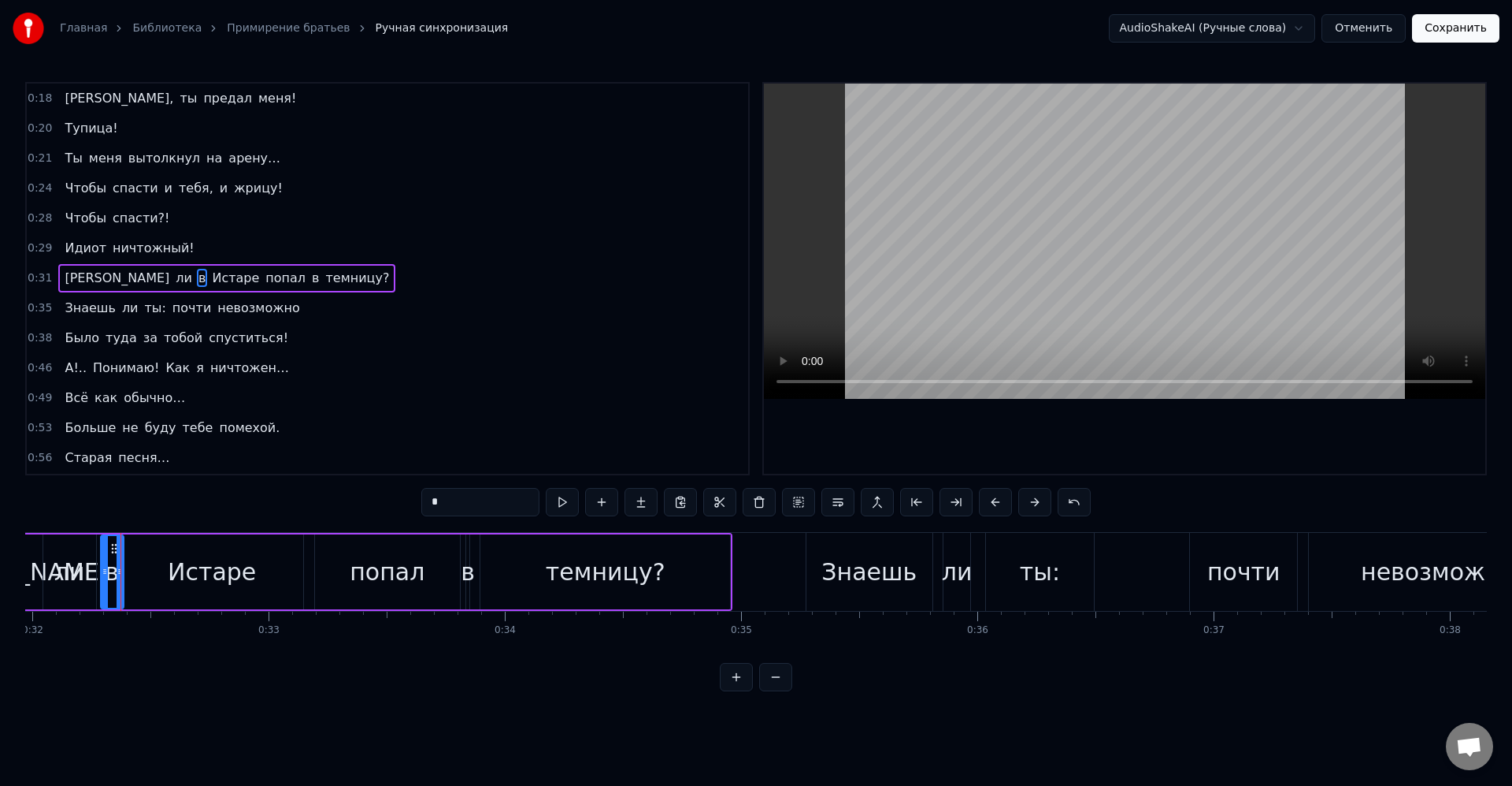
click at [149, 571] on div "Истаре" at bounding box center [212, 571] width 183 height 75
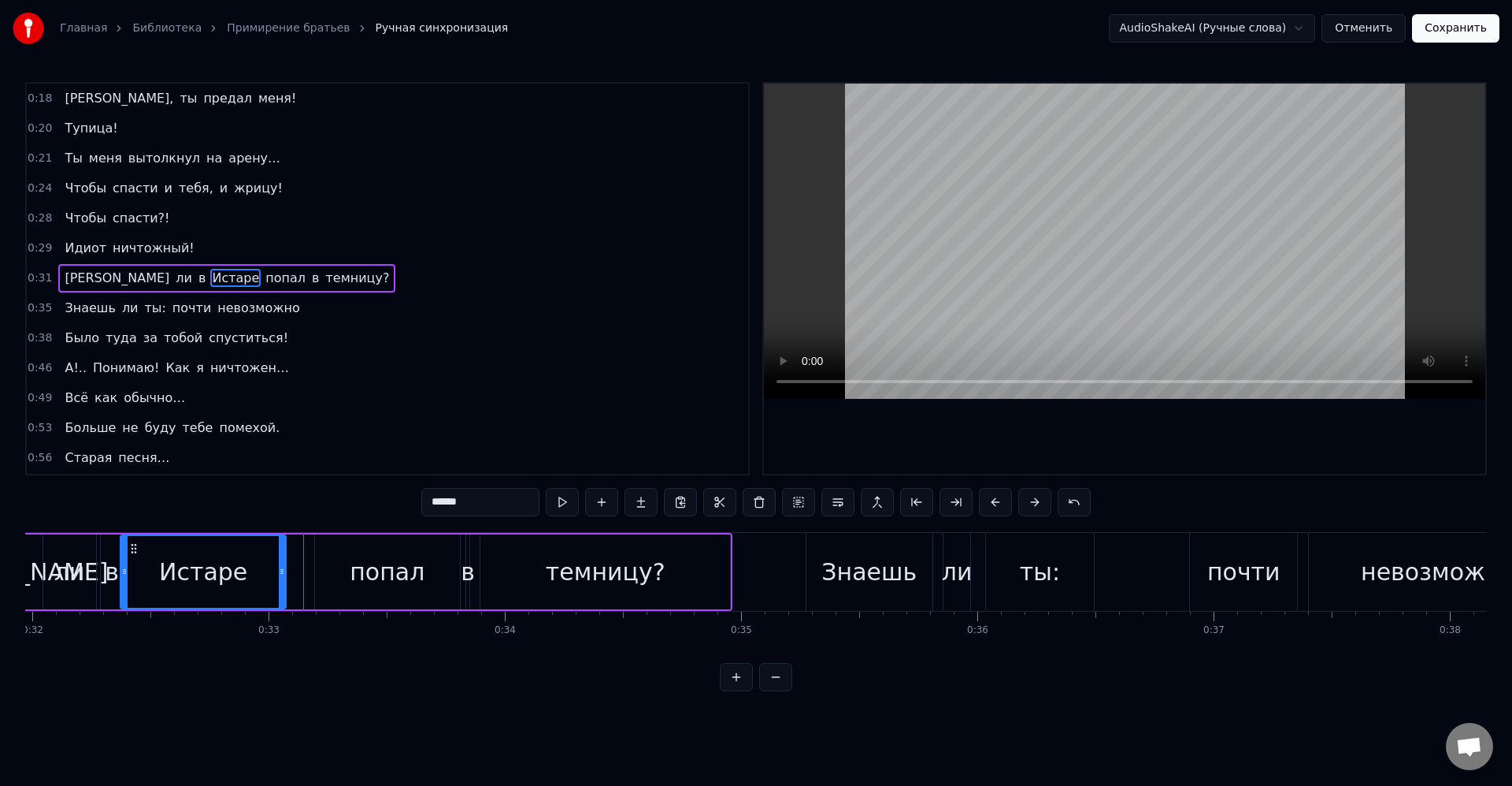
drag, startPoint x: 295, startPoint y: 575, endPoint x: 284, endPoint y: 574, distance: 11.0
click at [279, 573] on icon at bounding box center [282, 571] width 7 height 12
click at [319, 570] on div "попал" at bounding box center [388, 571] width 146 height 75
type input "*****"
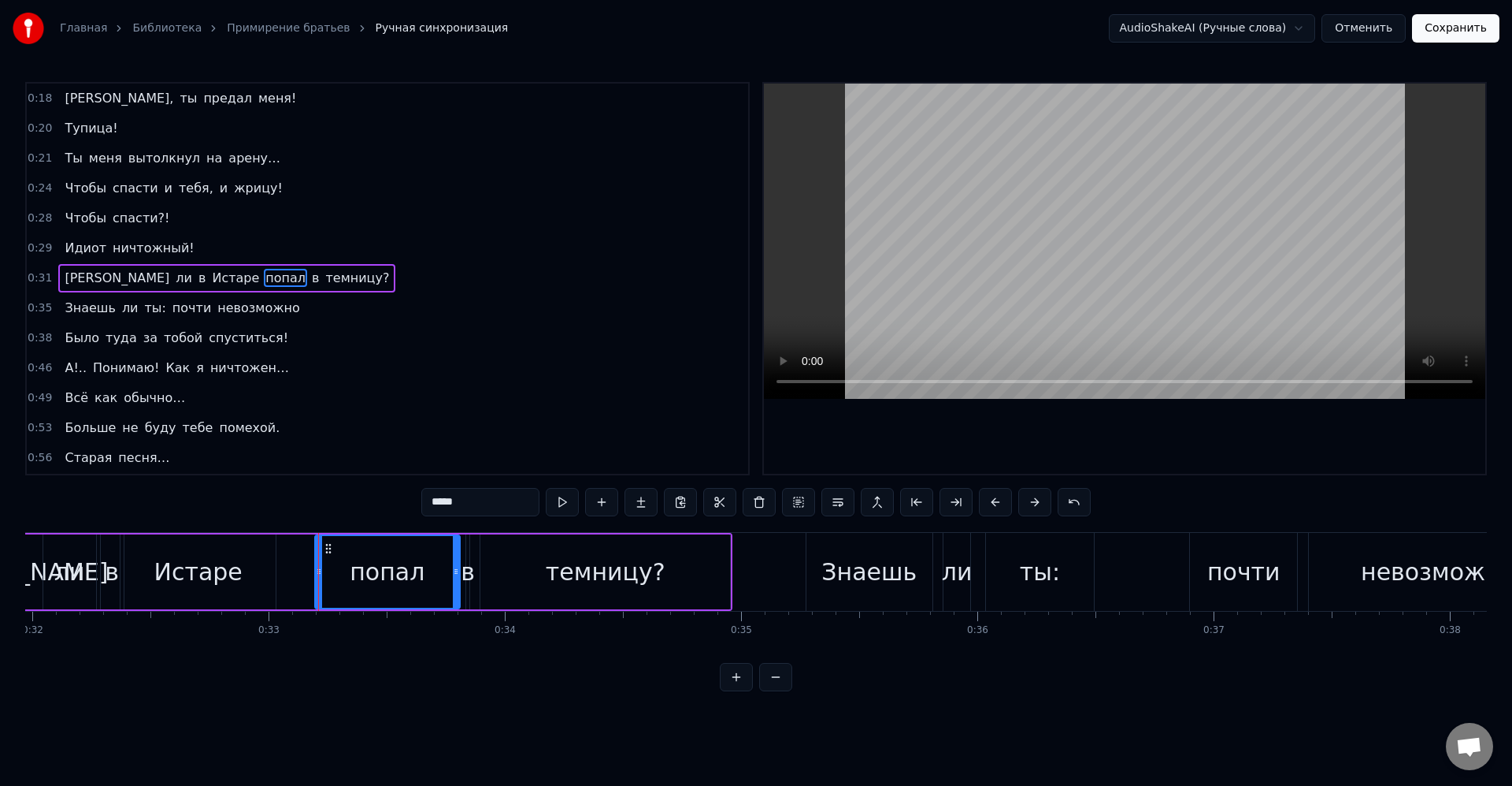
drag, startPoint x: 319, startPoint y: 574, endPoint x: 302, endPoint y: 572, distance: 17.1
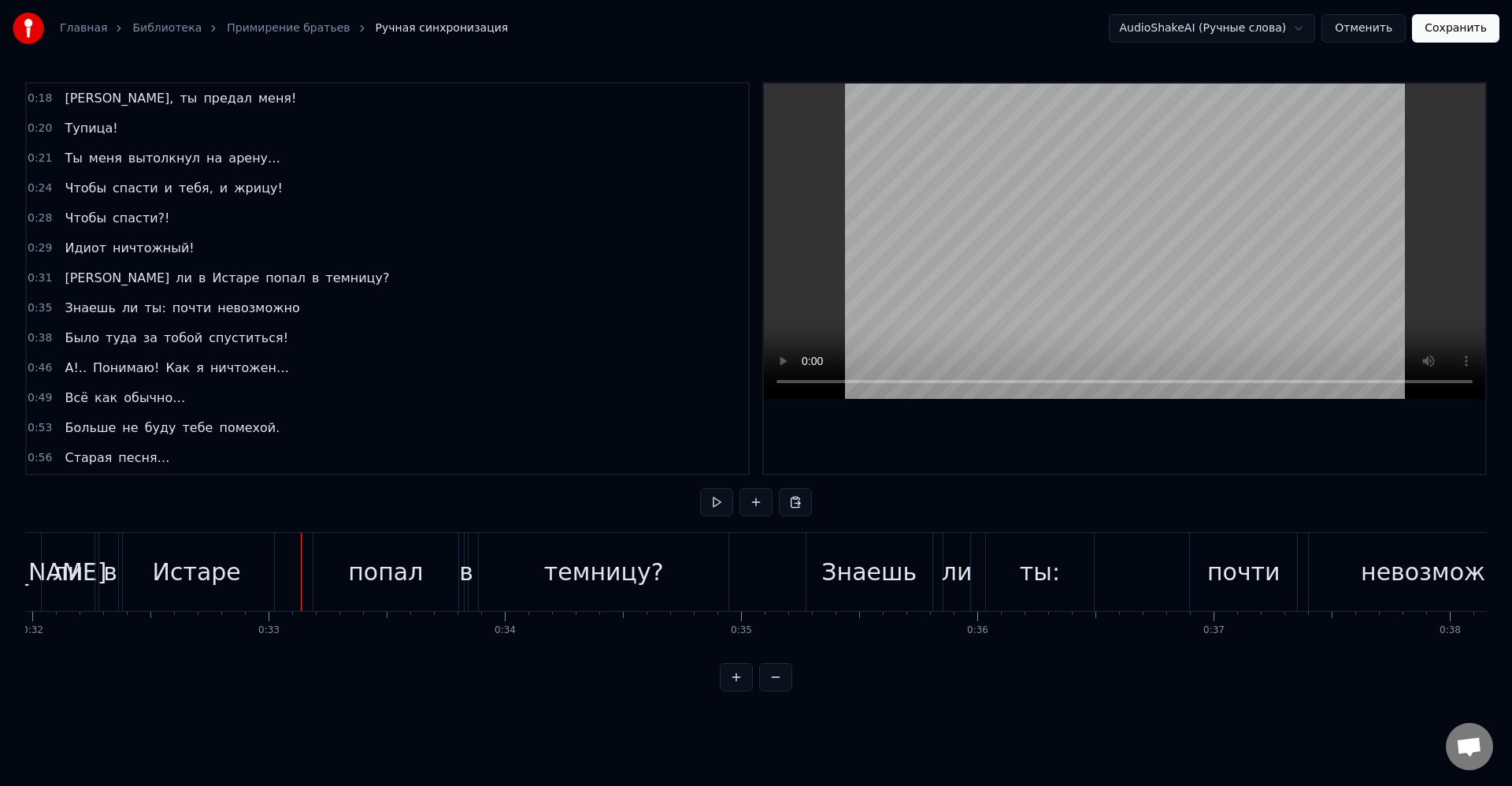
click at [325, 573] on div "попал" at bounding box center [386, 571] width 146 height 78
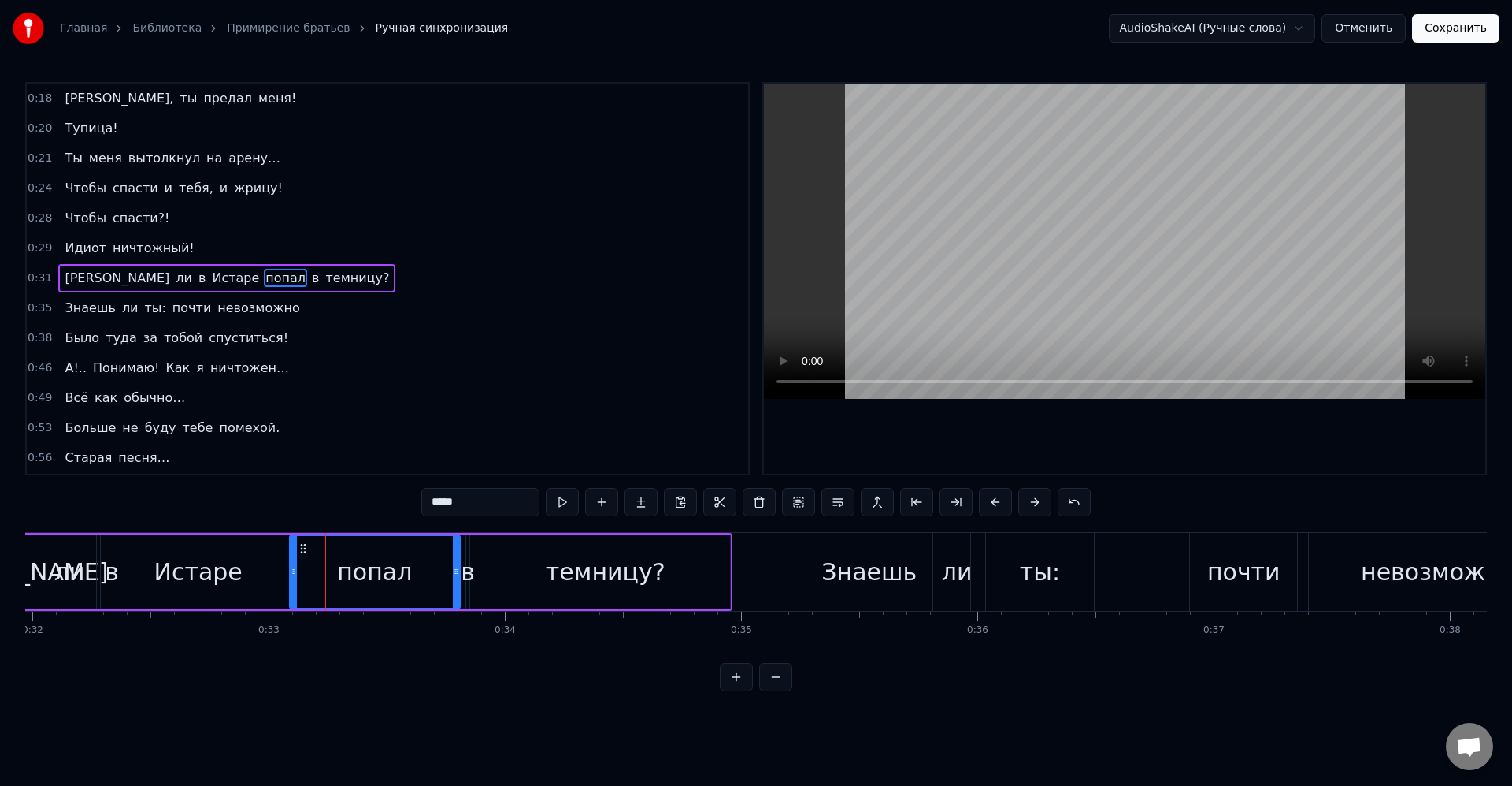
drag, startPoint x: 317, startPoint y: 572, endPoint x: 291, endPoint y: 569, distance: 26.2
click at [291, 569] on icon at bounding box center [294, 571] width 7 height 12
click at [335, 575] on div "попал" at bounding box center [375, 571] width 169 height 72
click at [456, 574] on icon at bounding box center [456, 571] width 7 height 12
drag, startPoint x: 454, startPoint y: 573, endPoint x: 445, endPoint y: 571, distance: 9.2
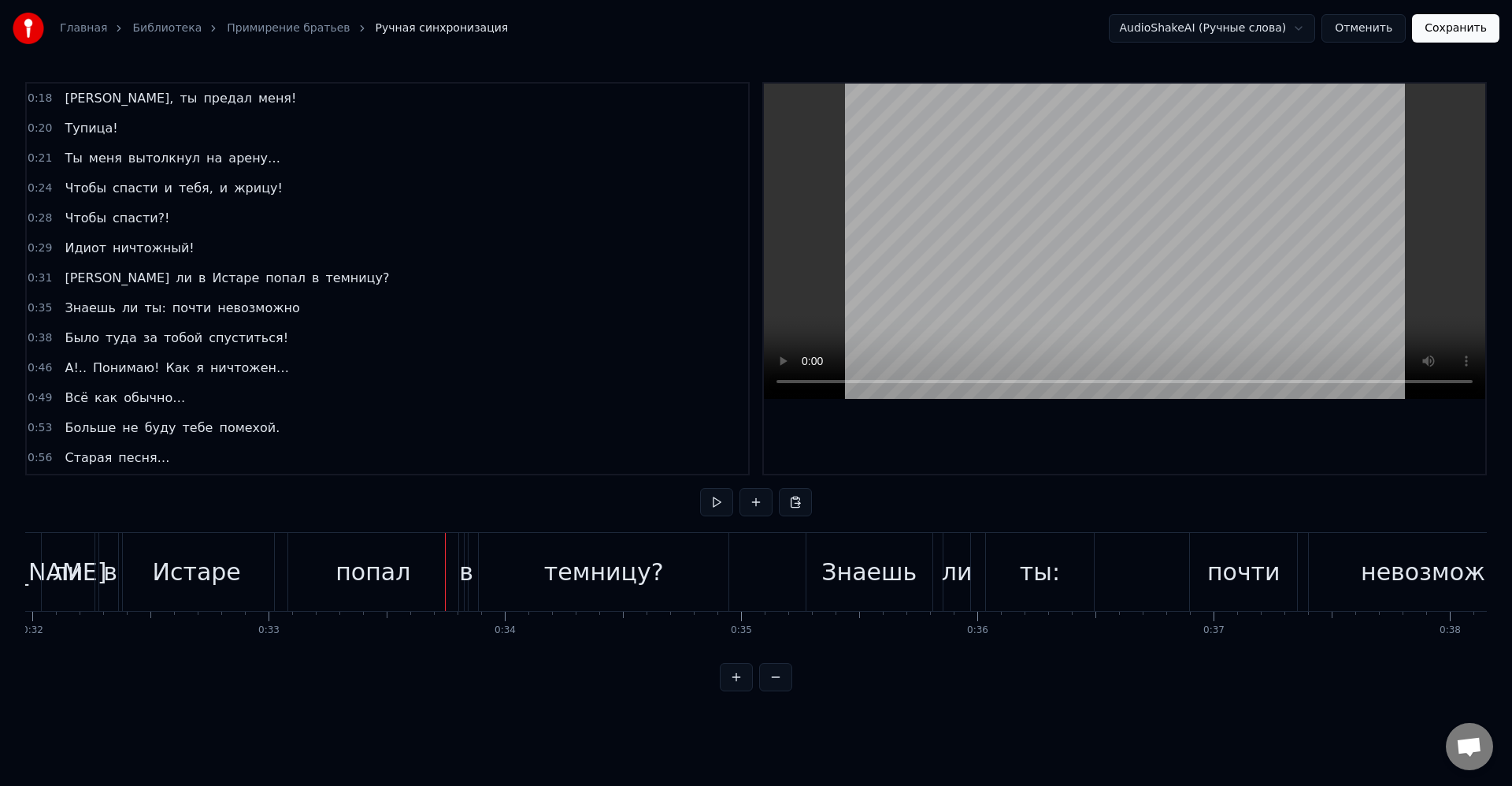
click at [458, 570] on div "попал" at bounding box center [373, 571] width 171 height 78
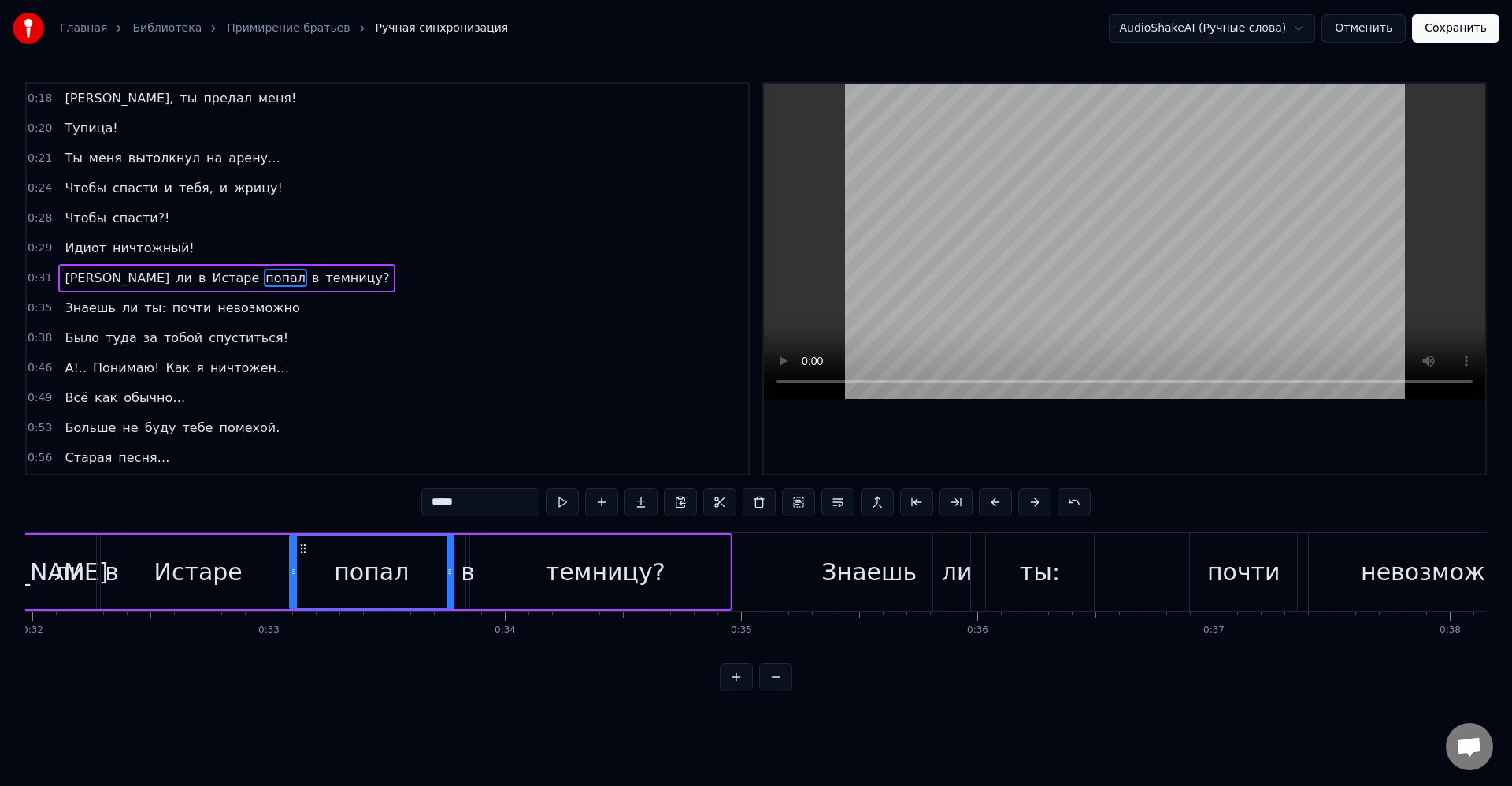
click at [447, 570] on icon at bounding box center [450, 571] width 7 height 12
click at [465, 571] on div "в" at bounding box center [467, 571] width 14 height 36
drag, startPoint x: 470, startPoint y: 575, endPoint x: 452, endPoint y: 573, distance: 18.1
click at [452, 573] on icon at bounding box center [453, 571] width 7 height 12
click at [508, 585] on div "темницу?" at bounding box center [605, 571] width 250 height 75
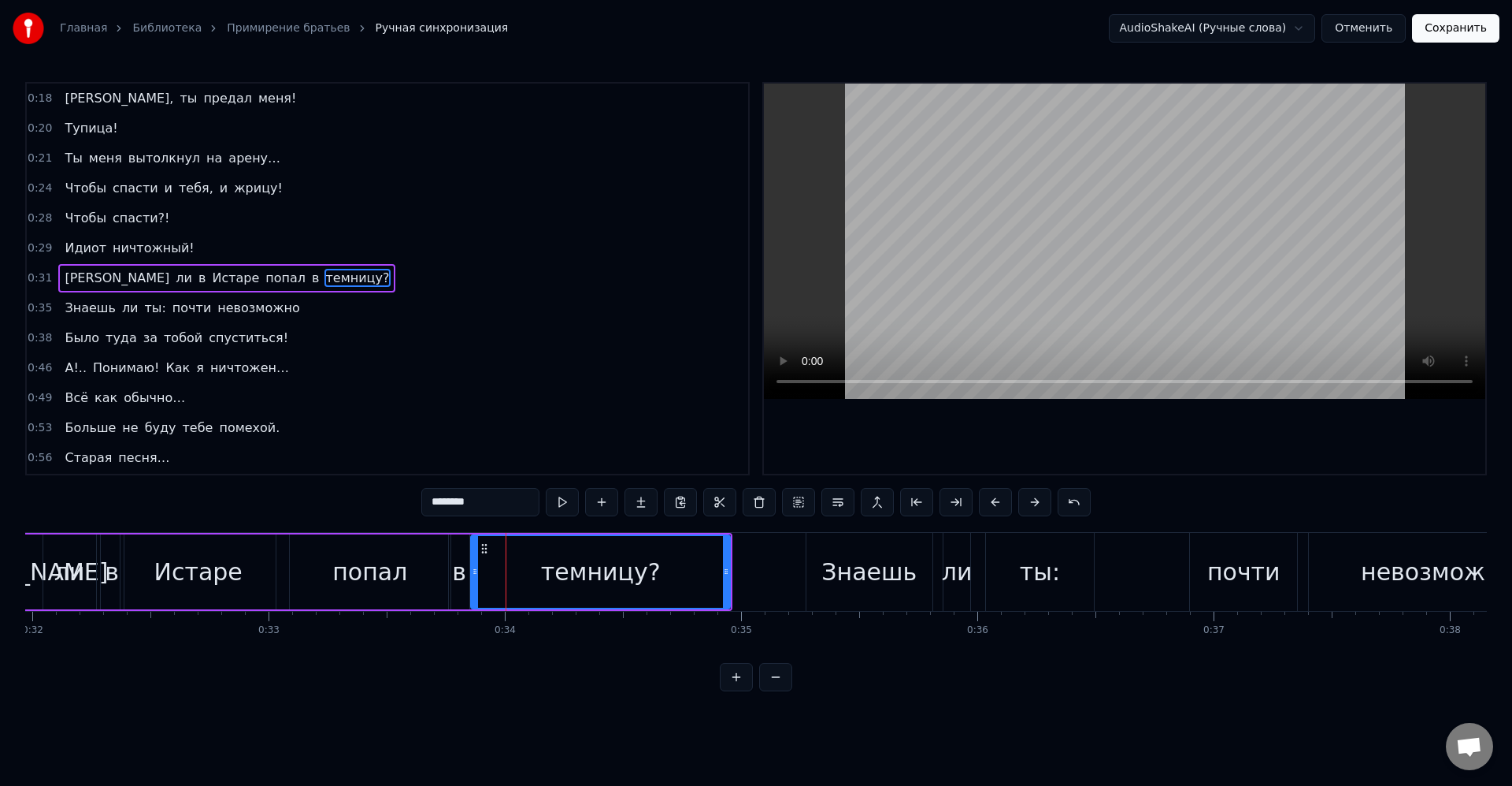
drag, startPoint x: 483, startPoint y: 575, endPoint x: 474, endPoint y: 575, distance: 9.0
click at [474, 575] on icon at bounding box center [475, 571] width 7 height 12
click at [452, 578] on div "в" at bounding box center [459, 571] width 14 height 36
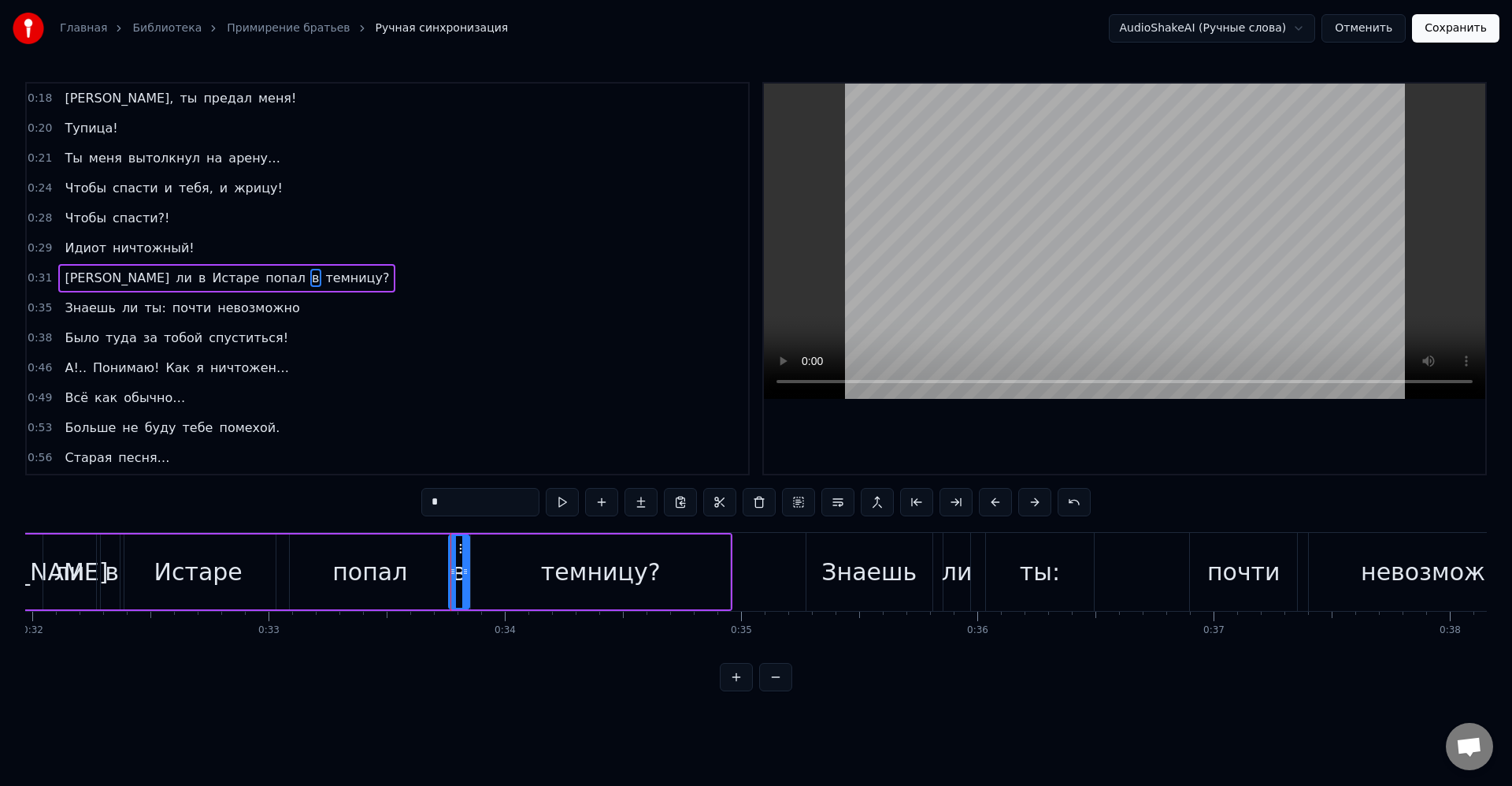
click at [433, 571] on div "попал" at bounding box center [371, 571] width 162 height 75
click at [433, 573] on icon at bounding box center [437, 571] width 7 height 12
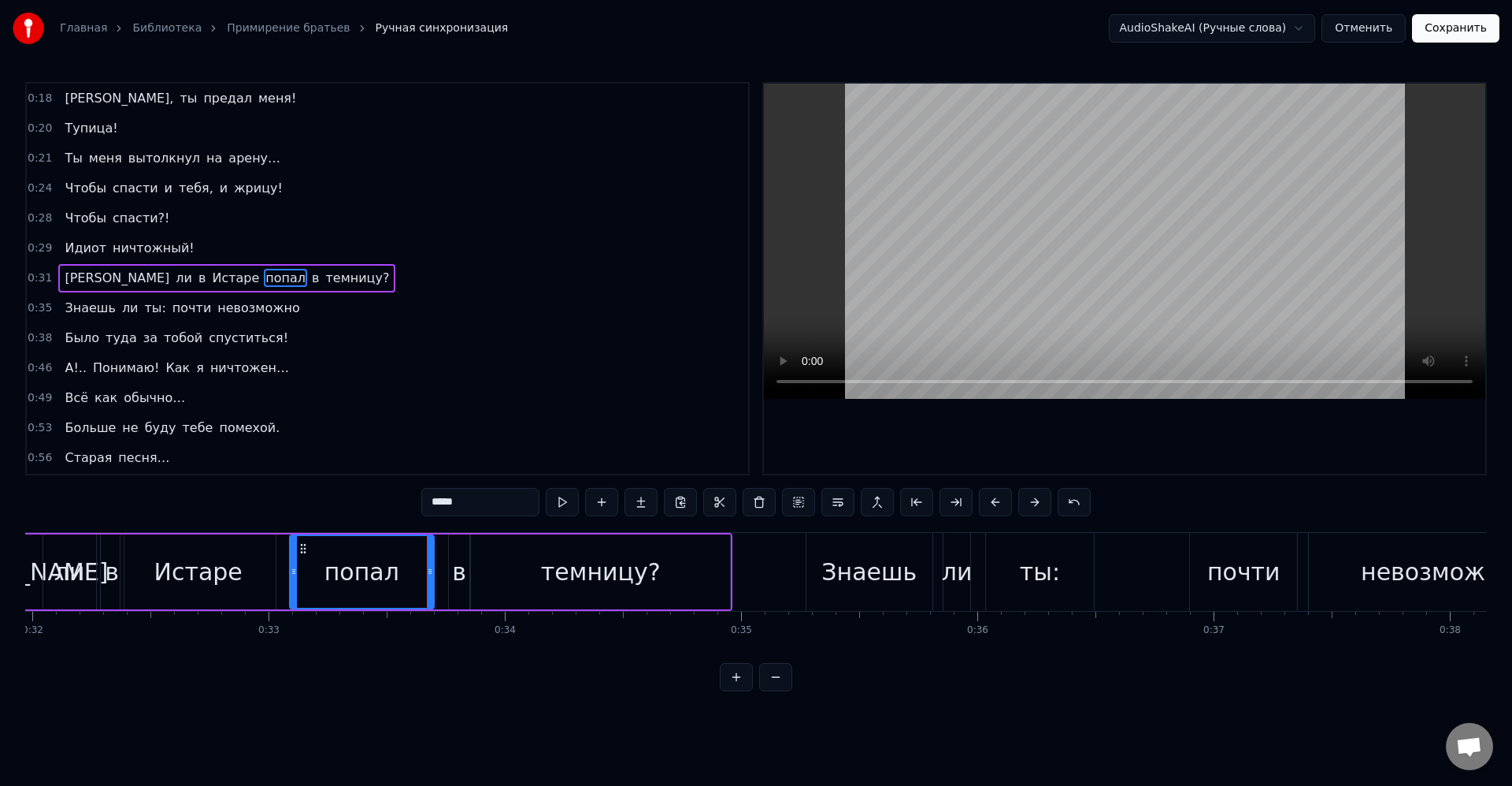
click at [451, 575] on div "в" at bounding box center [459, 571] width 21 height 75
click at [443, 573] on icon at bounding box center [446, 571] width 7 height 12
drag, startPoint x: 464, startPoint y: 575, endPoint x: 453, endPoint y: 575, distance: 11.0
click at [453, 575] on icon at bounding box center [455, 571] width 7 height 12
click at [380, 571] on div "попал" at bounding box center [361, 571] width 75 height 36
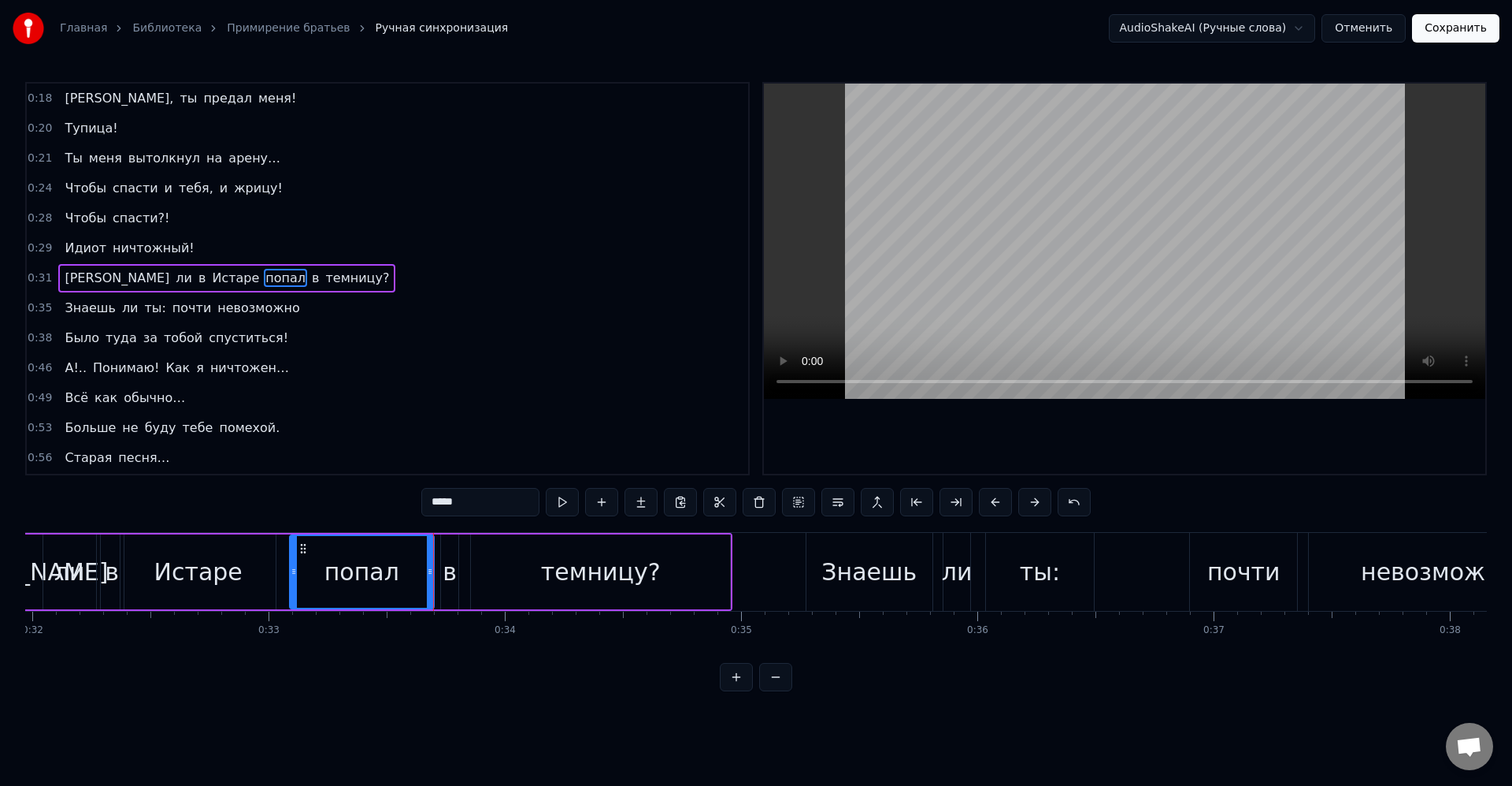
click at [448, 579] on div "в" at bounding box center [449, 571] width 14 height 36
click at [431, 570] on div "попал" at bounding box center [362, 571] width 145 height 75
type input "*****"
drag, startPoint x: 429, startPoint y: 571, endPoint x: 418, endPoint y: 570, distance: 11.0
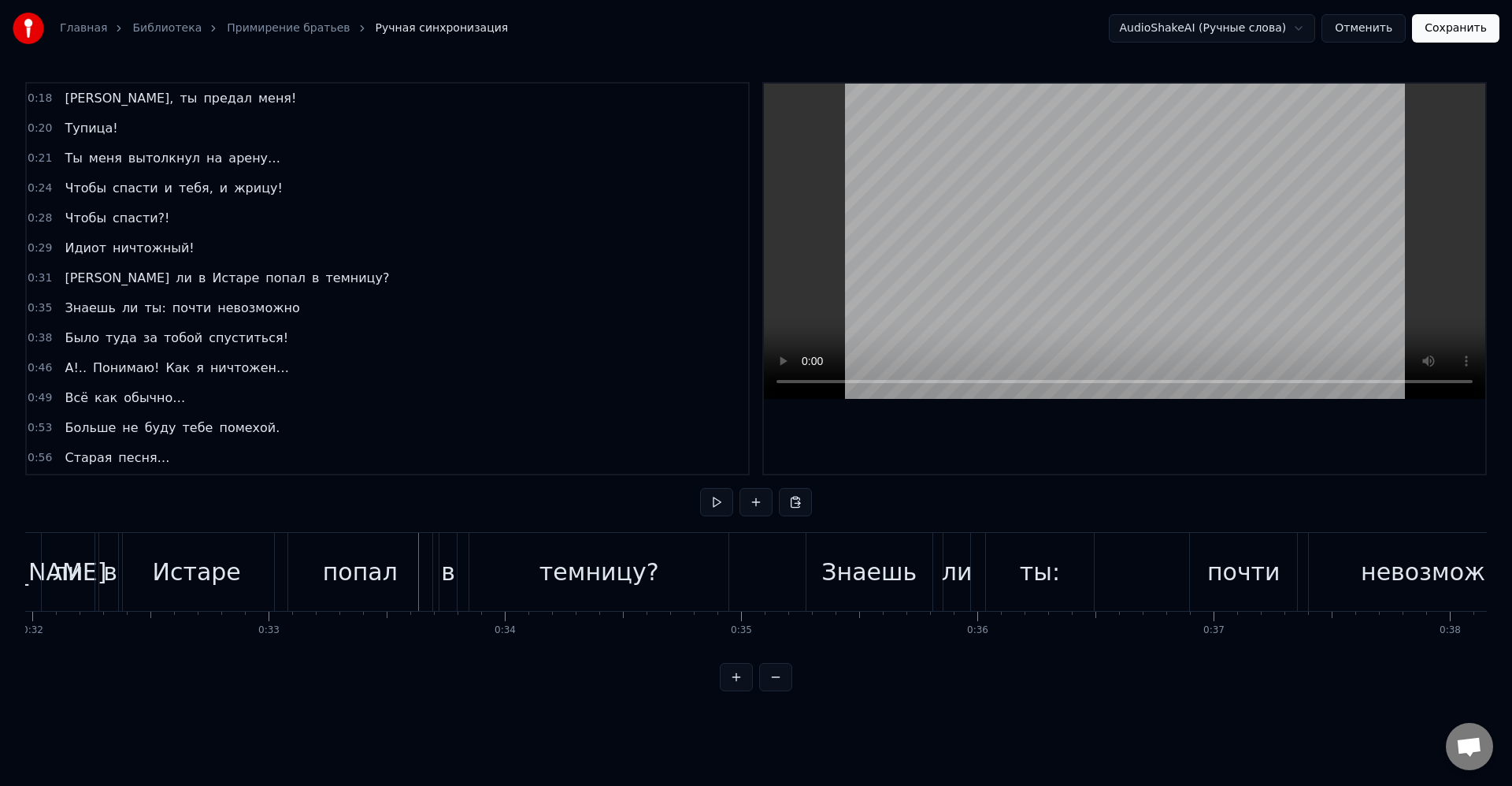
click at [429, 572] on div "попал" at bounding box center [361, 571] width 145 height 78
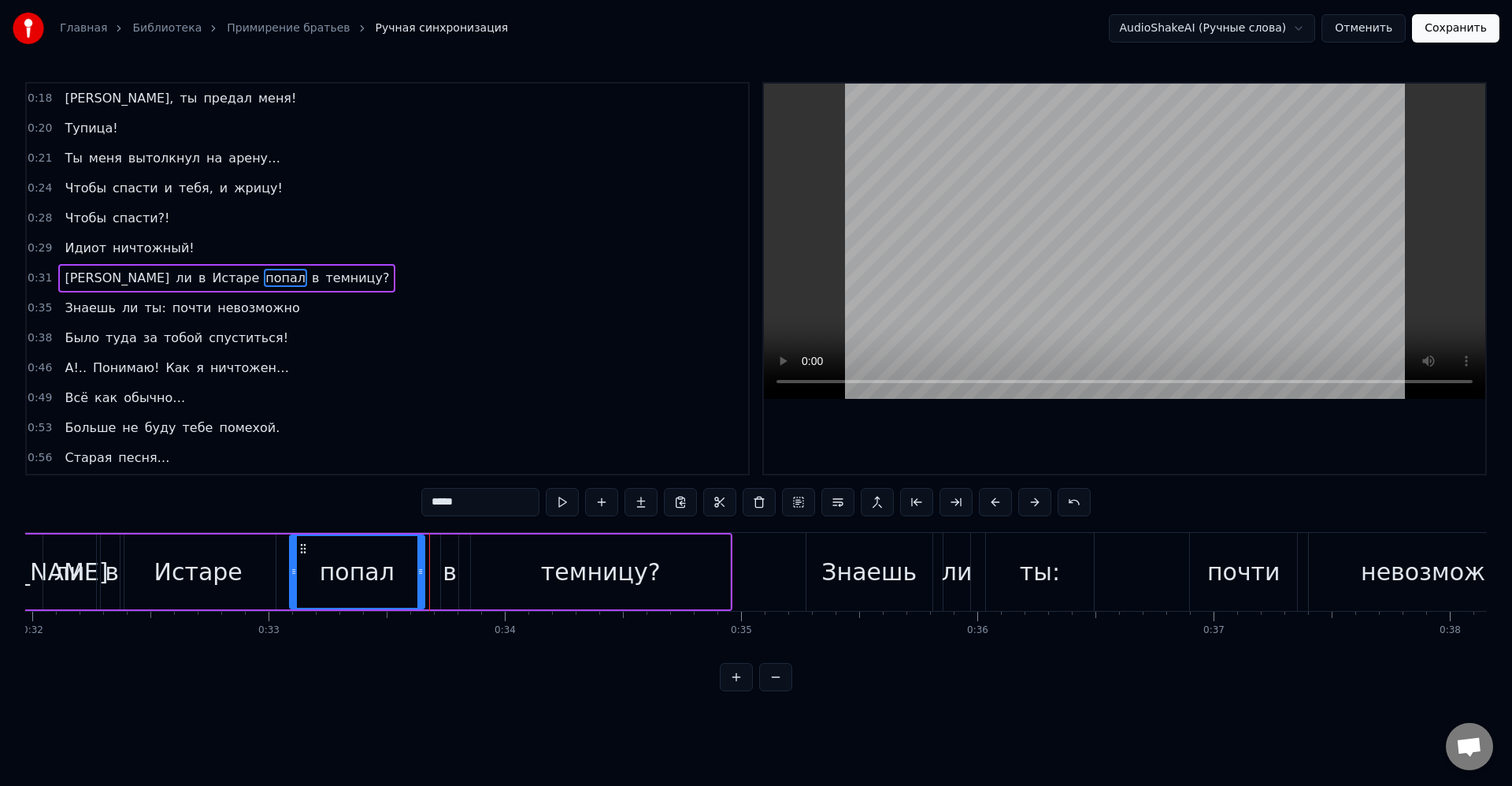
click at [423, 573] on icon at bounding box center [421, 571] width 7 height 12
click at [447, 571] on div "в" at bounding box center [449, 571] width 14 height 36
drag, startPoint x: 442, startPoint y: 571, endPoint x: 451, endPoint y: 575, distance: 9.8
click at [432, 571] on icon at bounding box center [436, 571] width 7 height 12
click at [480, 573] on div "темницу?" at bounding box center [601, 571] width 259 height 75
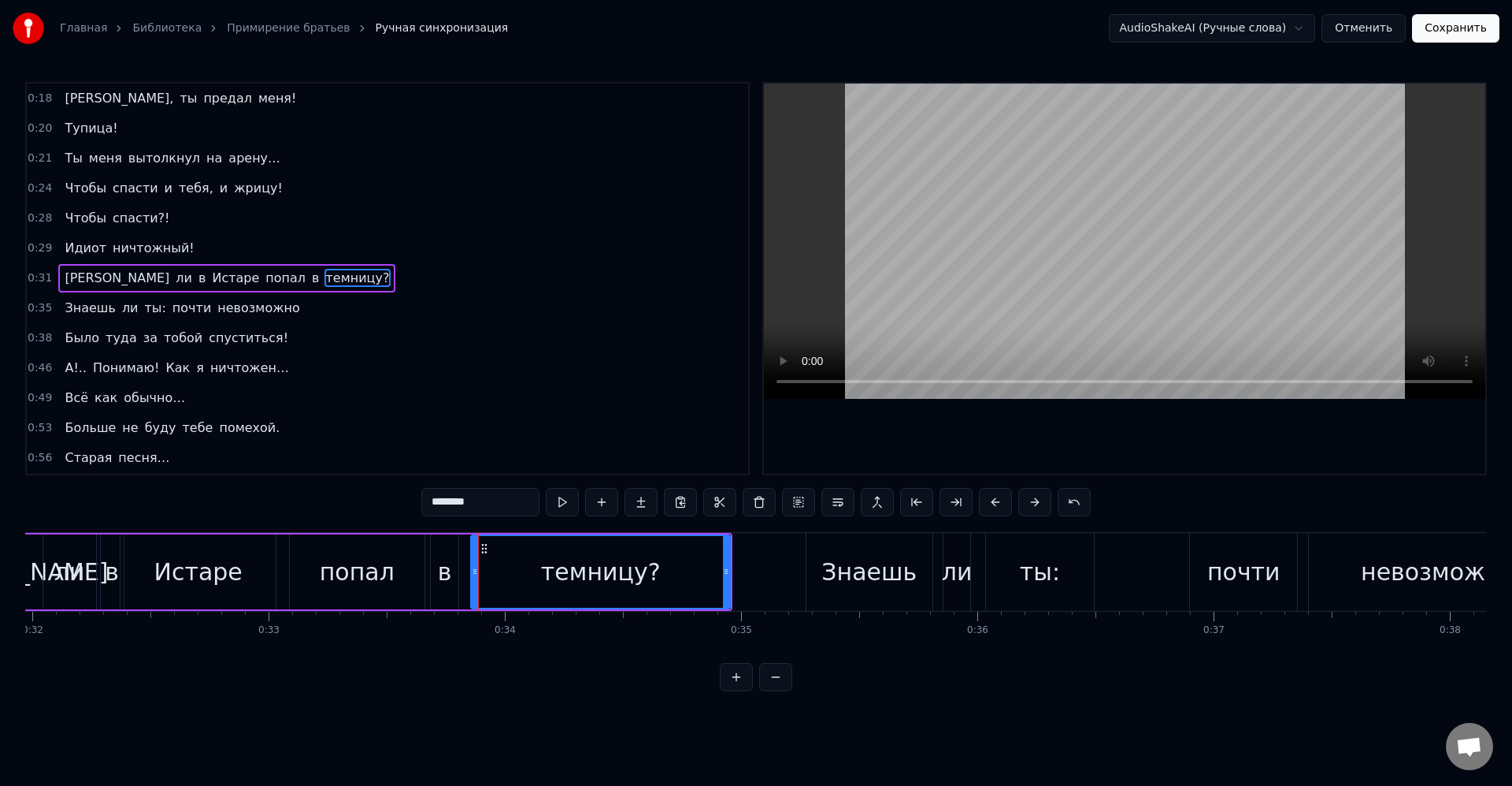
click at [458, 569] on div "в" at bounding box center [444, 571] width 27 height 75
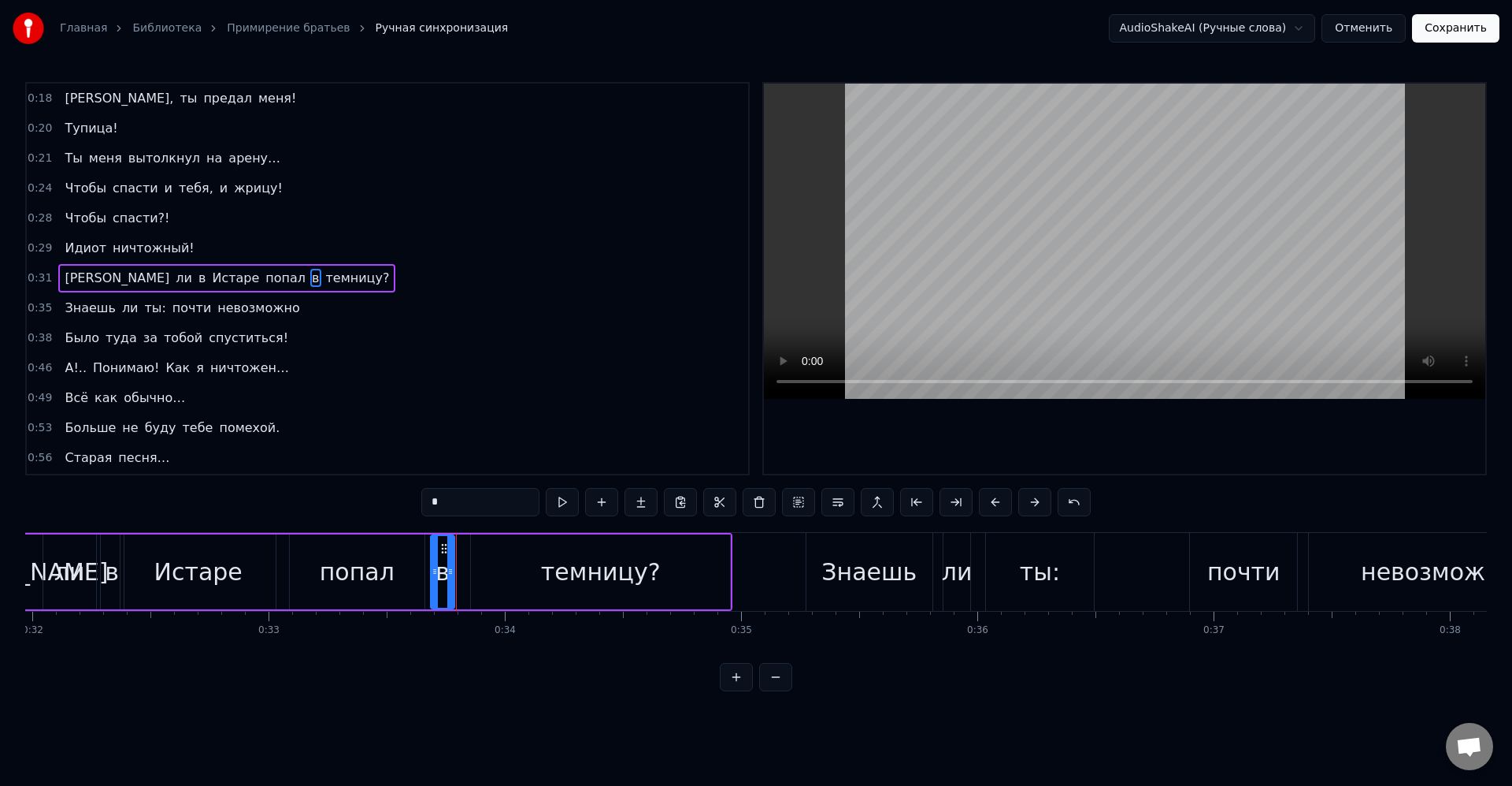
click at [453, 572] on icon at bounding box center [451, 571] width 7 height 12
click at [478, 574] on div "темницу?" at bounding box center [601, 571] width 259 height 75
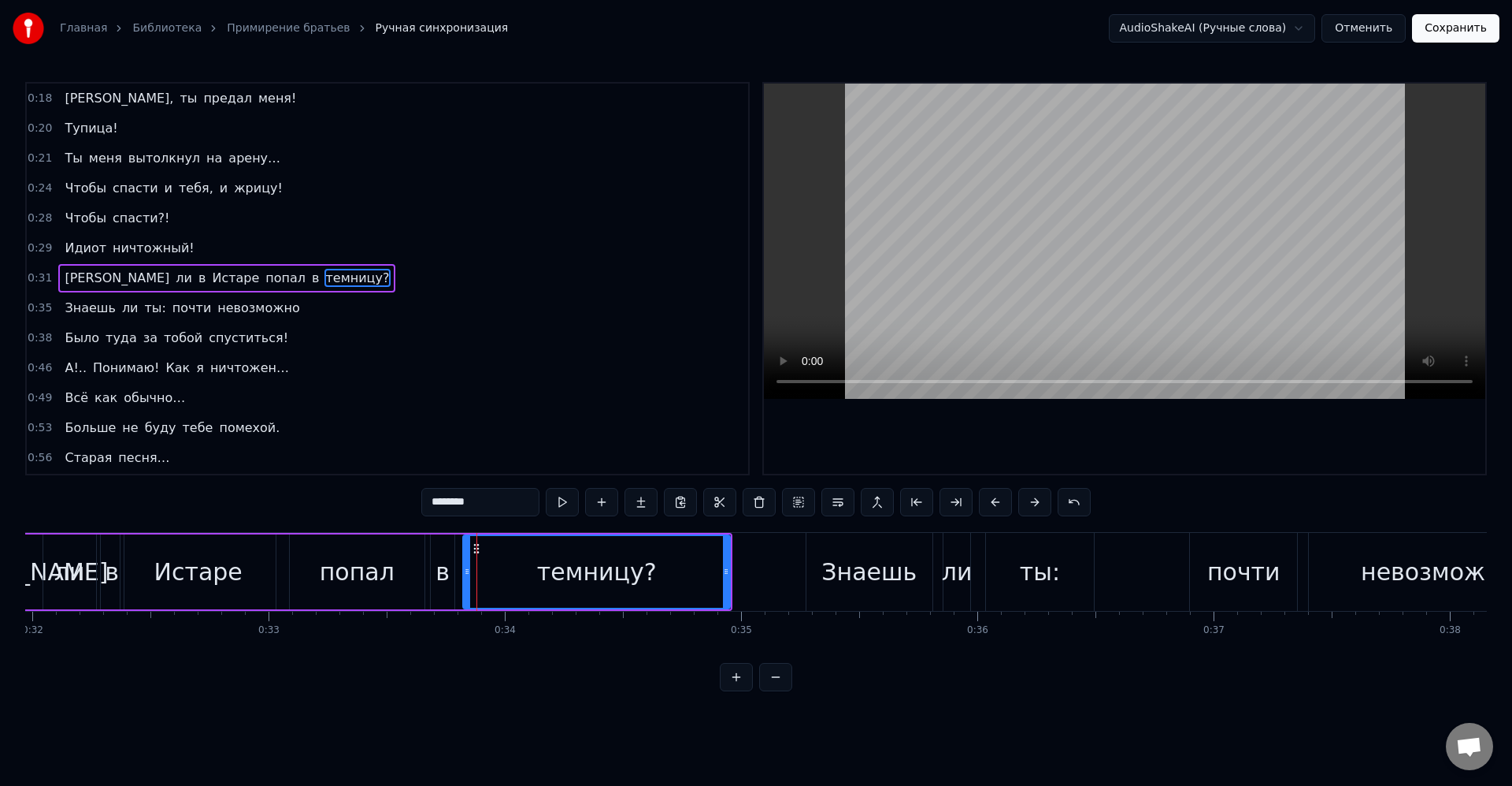
click at [464, 573] on icon at bounding box center [467, 571] width 7 height 12
click at [484, 572] on div "темницу?" at bounding box center [594, 571] width 268 height 72
click at [836, 566] on div "Знаешь" at bounding box center [868, 571] width 95 height 36
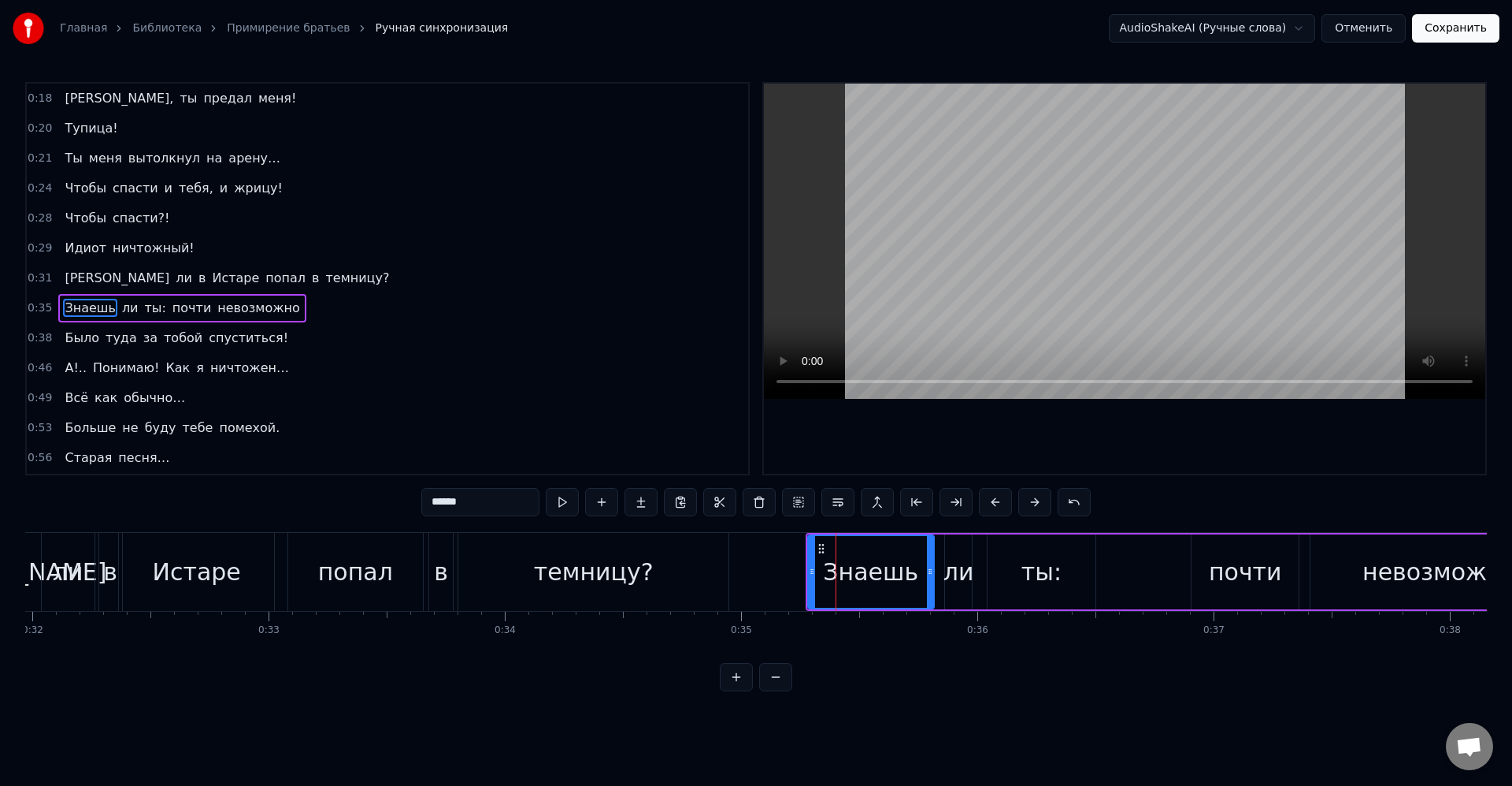
scroll to position [90, 0]
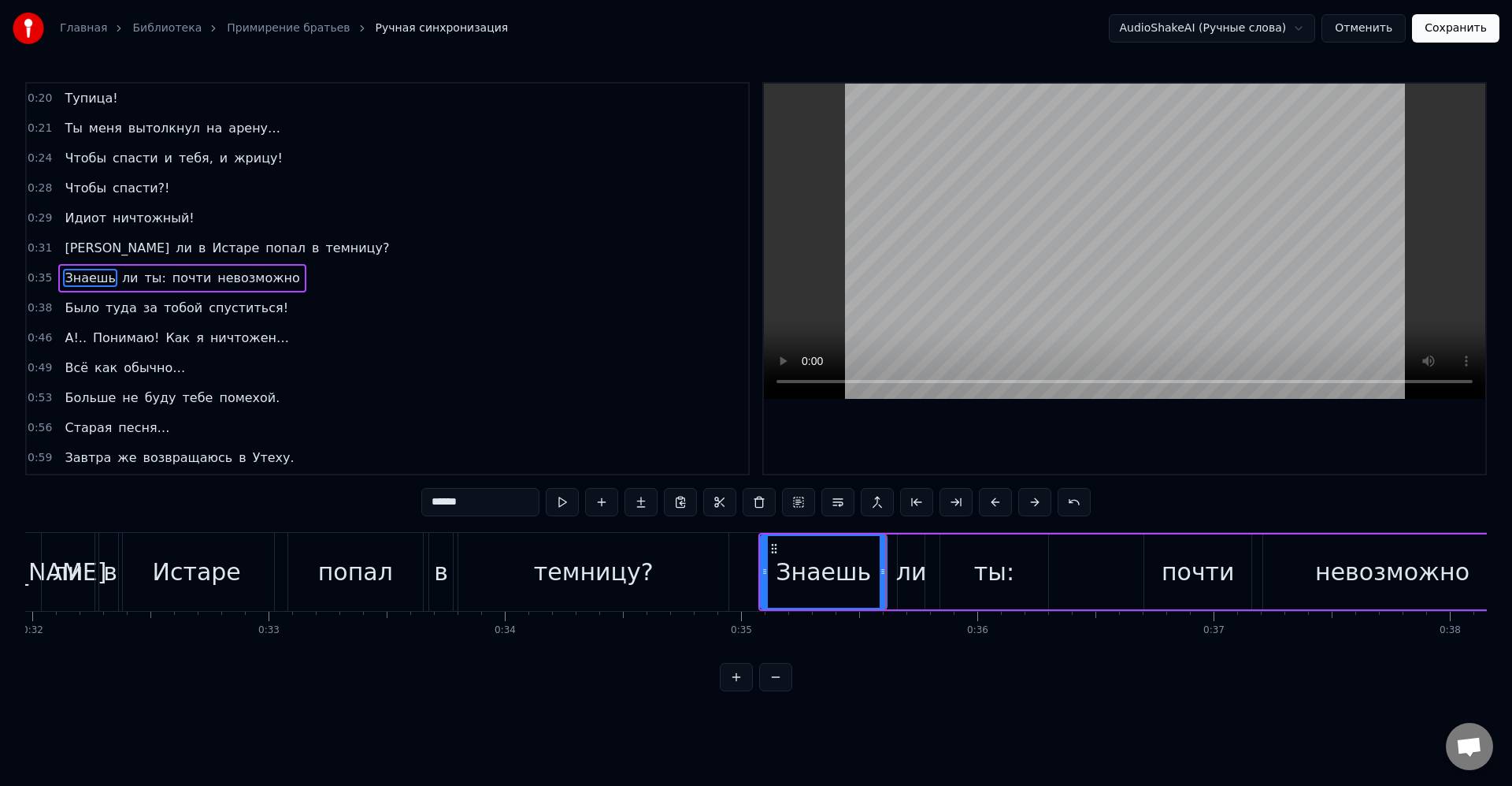
click at [908, 573] on div "ли" at bounding box center [911, 571] width 31 height 36
click at [974, 580] on div "ты:" at bounding box center [995, 571] width 107 height 75
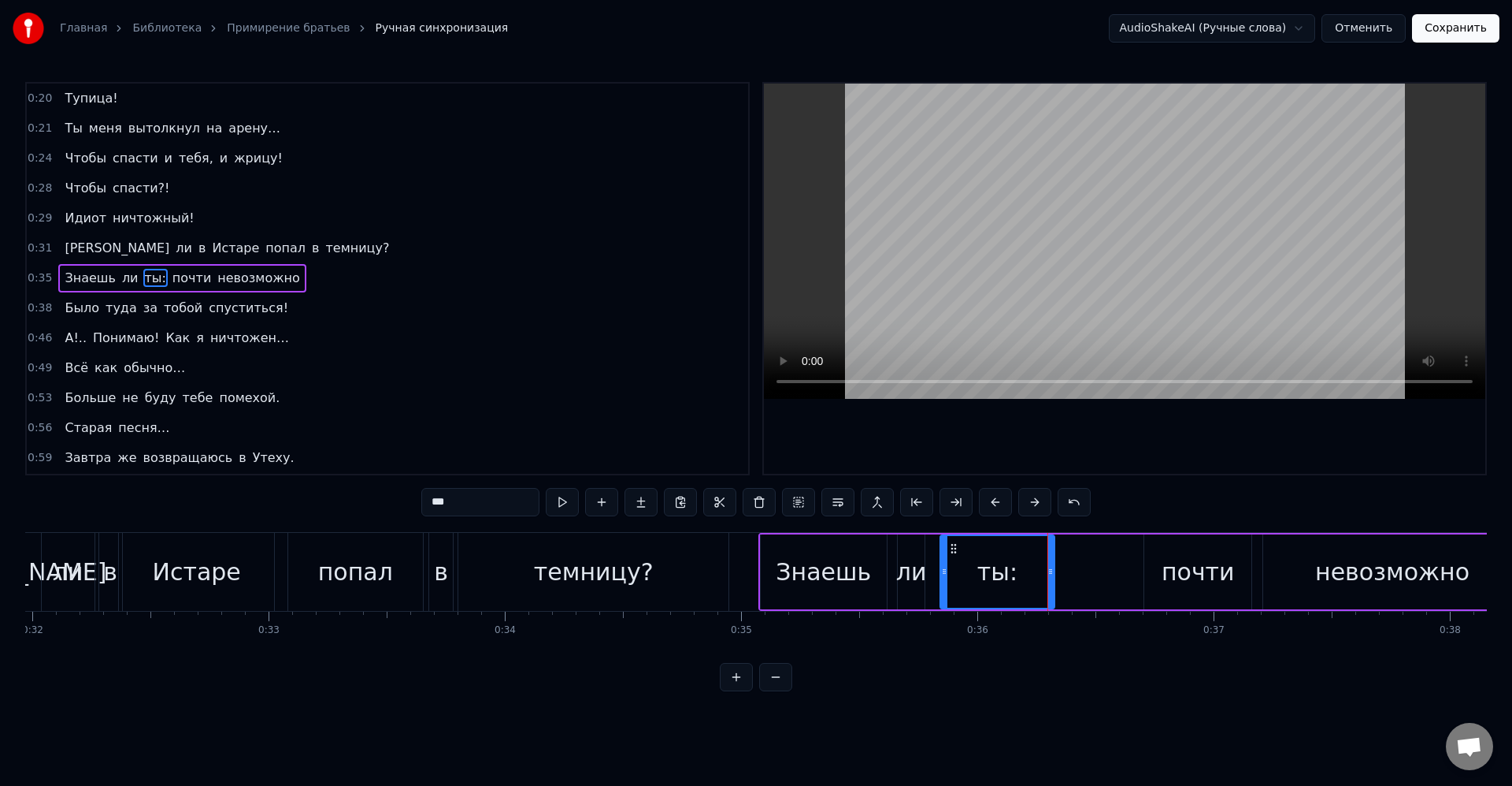
click at [1051, 574] on icon at bounding box center [1051, 571] width 7 height 12
click at [1170, 580] on div "почти" at bounding box center [1198, 571] width 73 height 36
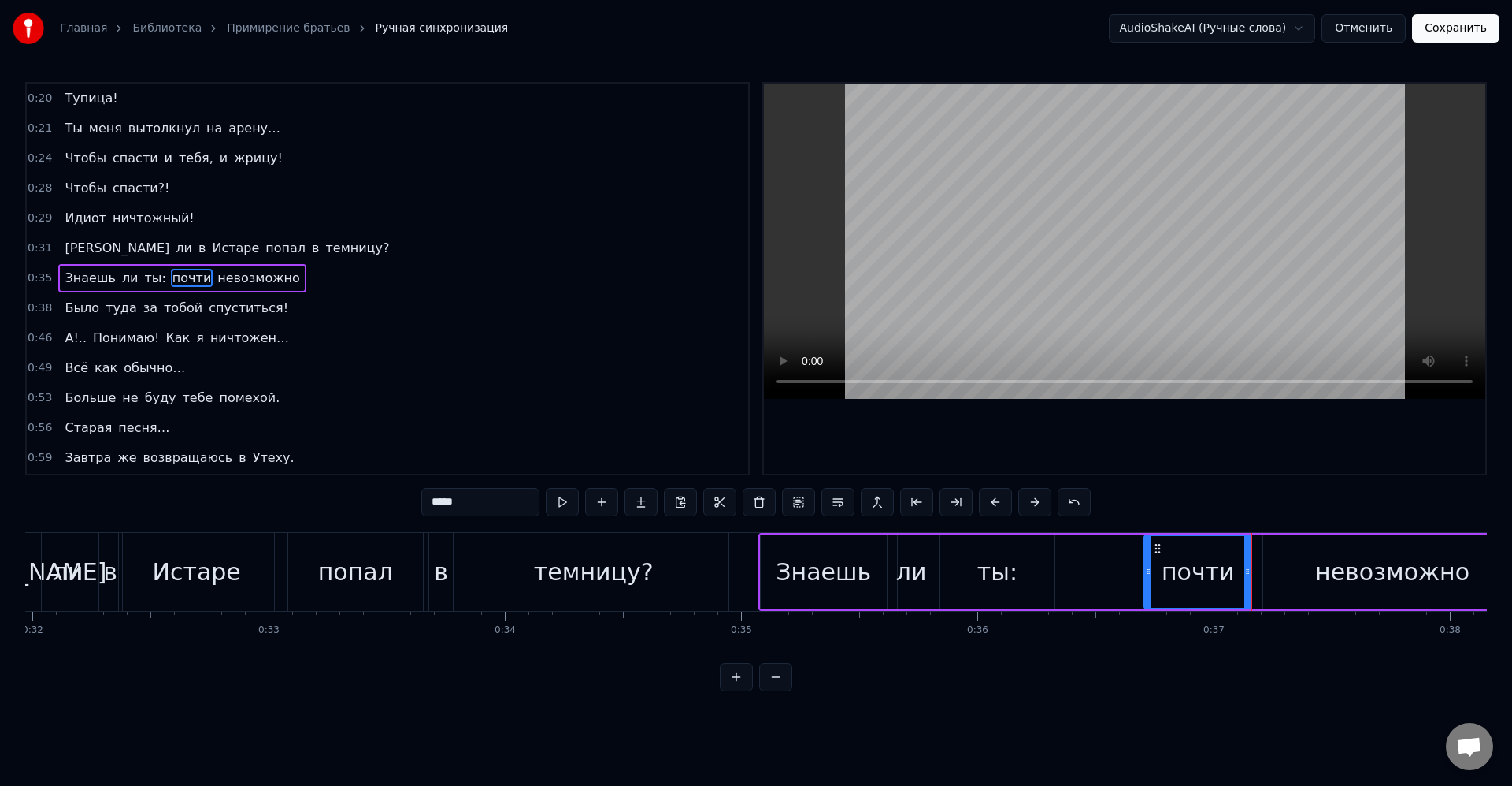
drag, startPoint x: 1344, startPoint y: 585, endPoint x: 1328, endPoint y: 594, distance: 18.4
click at [1344, 585] on div "невозможно" at bounding box center [1392, 571] width 154 height 36
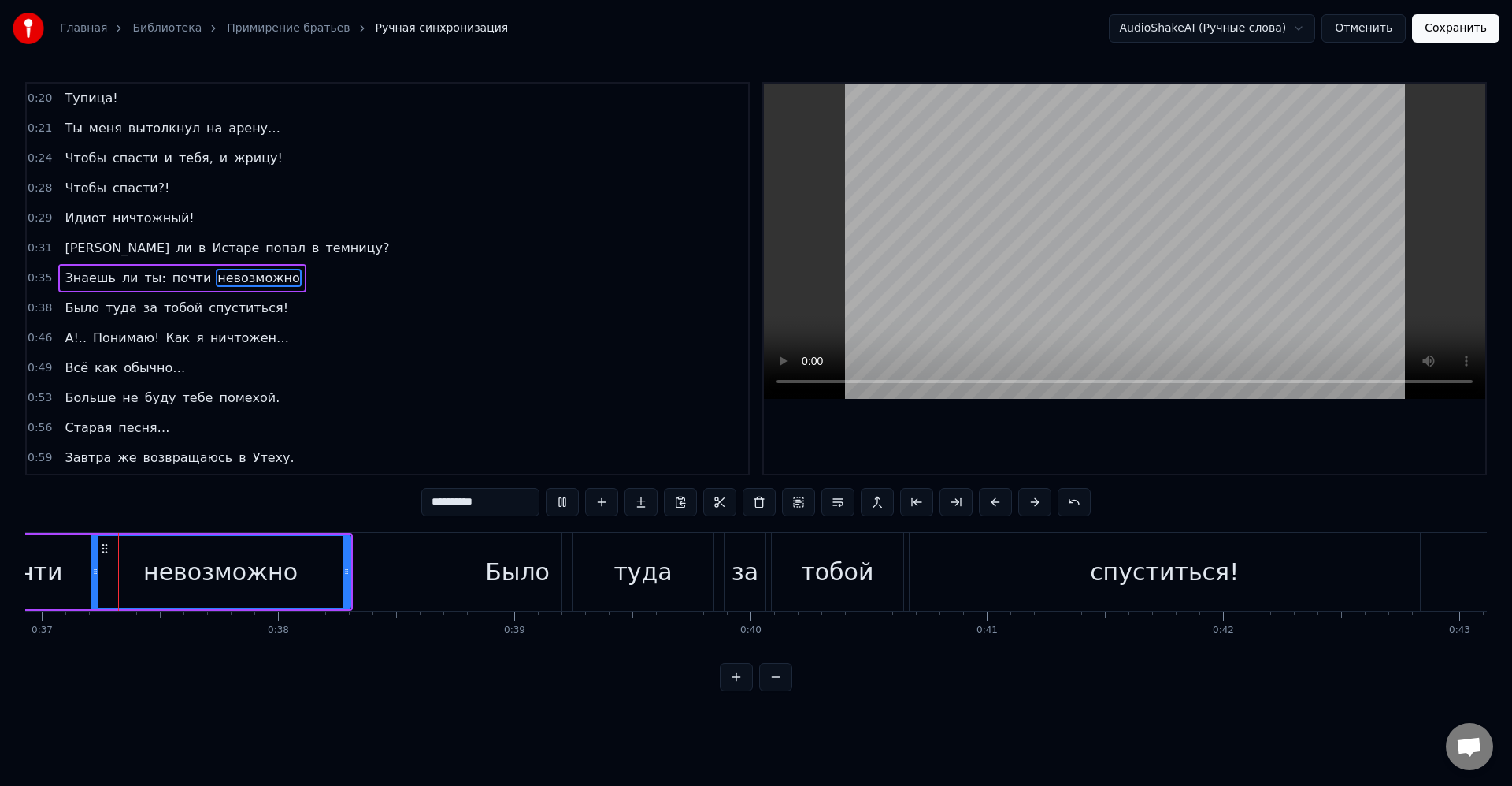
drag, startPoint x: 334, startPoint y: 571, endPoint x: 361, endPoint y: 575, distance: 27.3
click at [335, 571] on div "невозможно" at bounding box center [221, 571] width 258 height 72
click at [517, 580] on div "Было" at bounding box center [533, 571] width 64 height 36
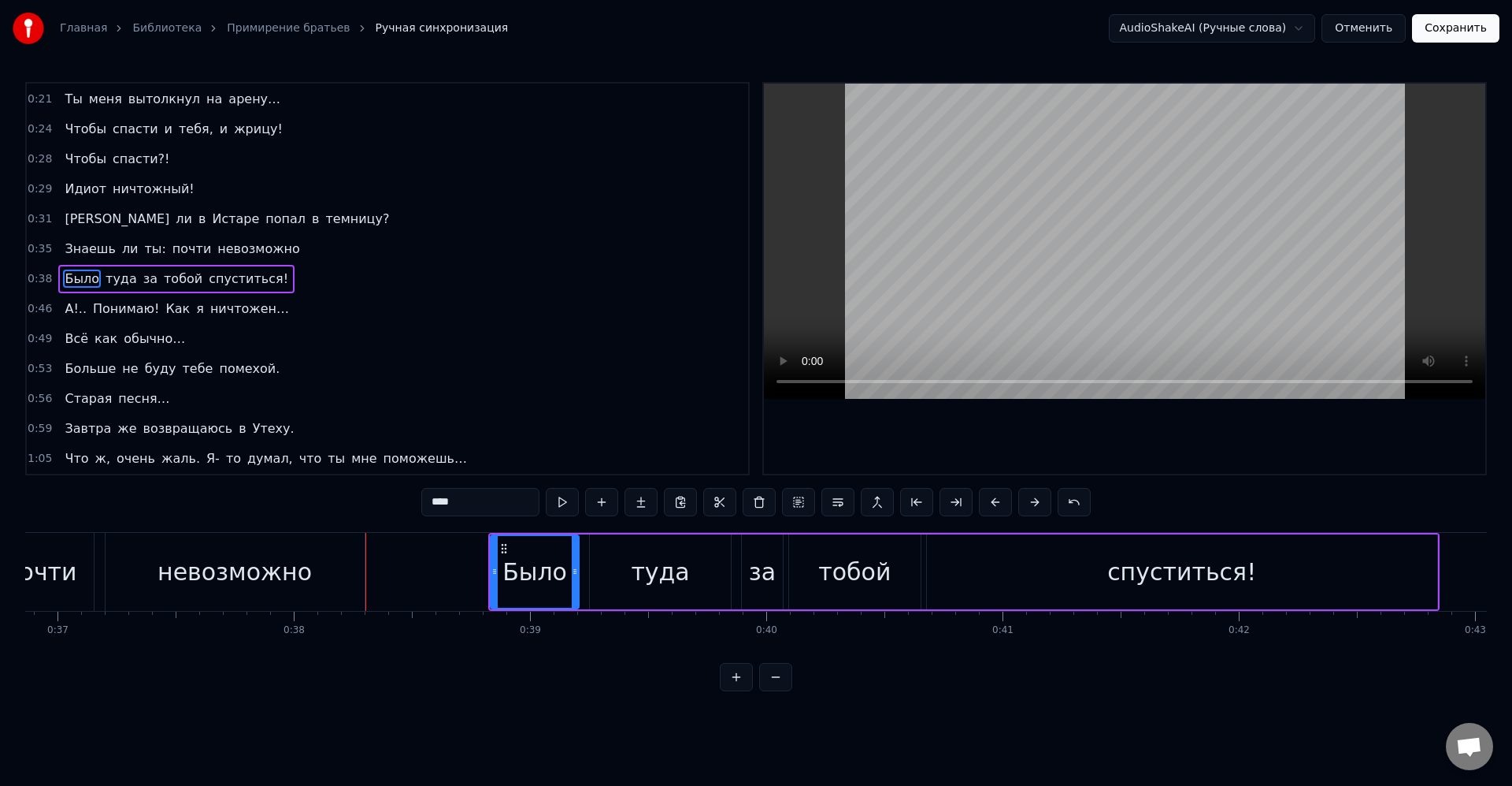
scroll to position [120, 0]
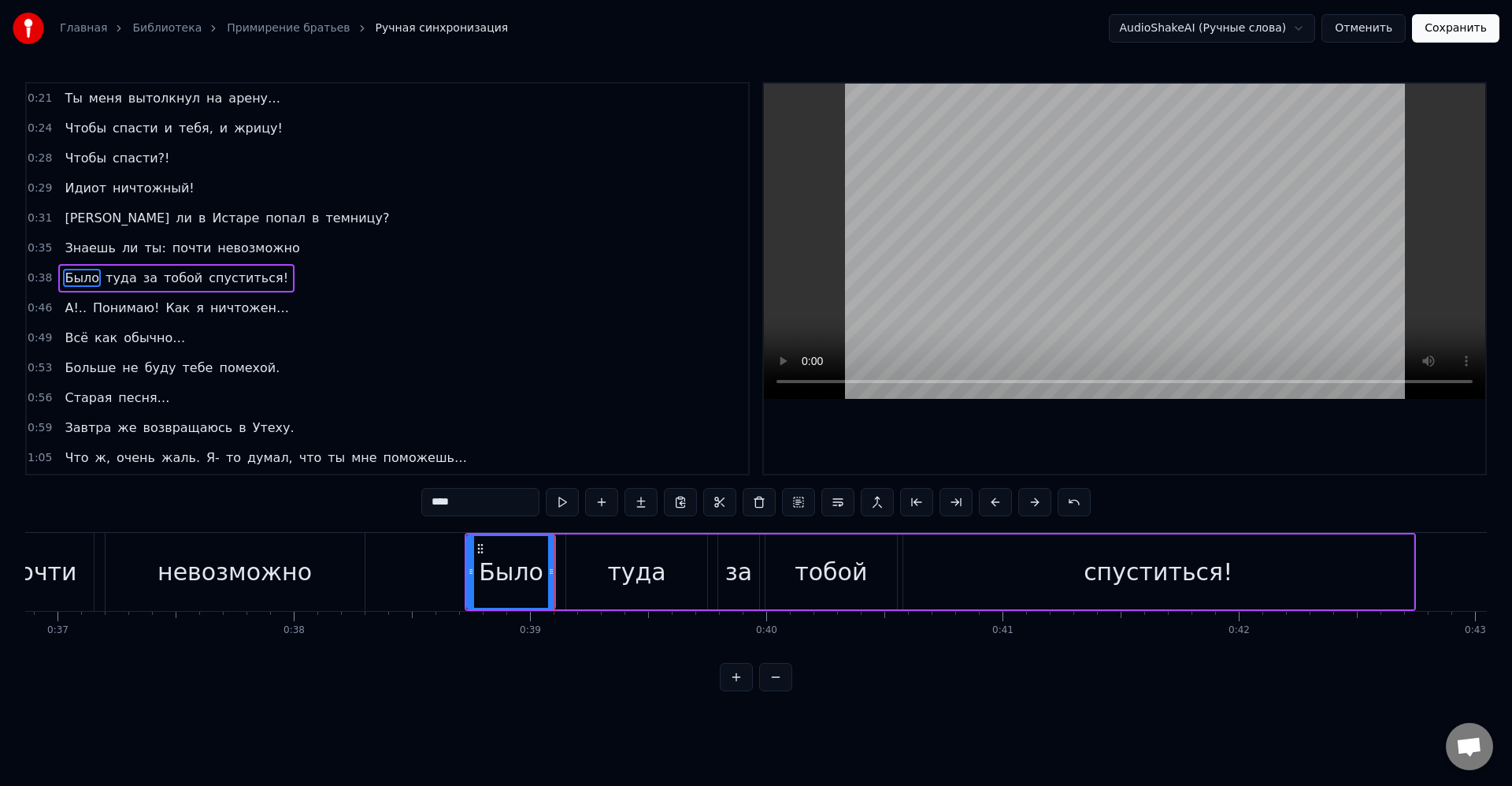
click at [532, 574] on div "Было" at bounding box center [511, 571] width 64 height 36
click at [625, 556] on div "туда" at bounding box center [636, 571] width 59 height 36
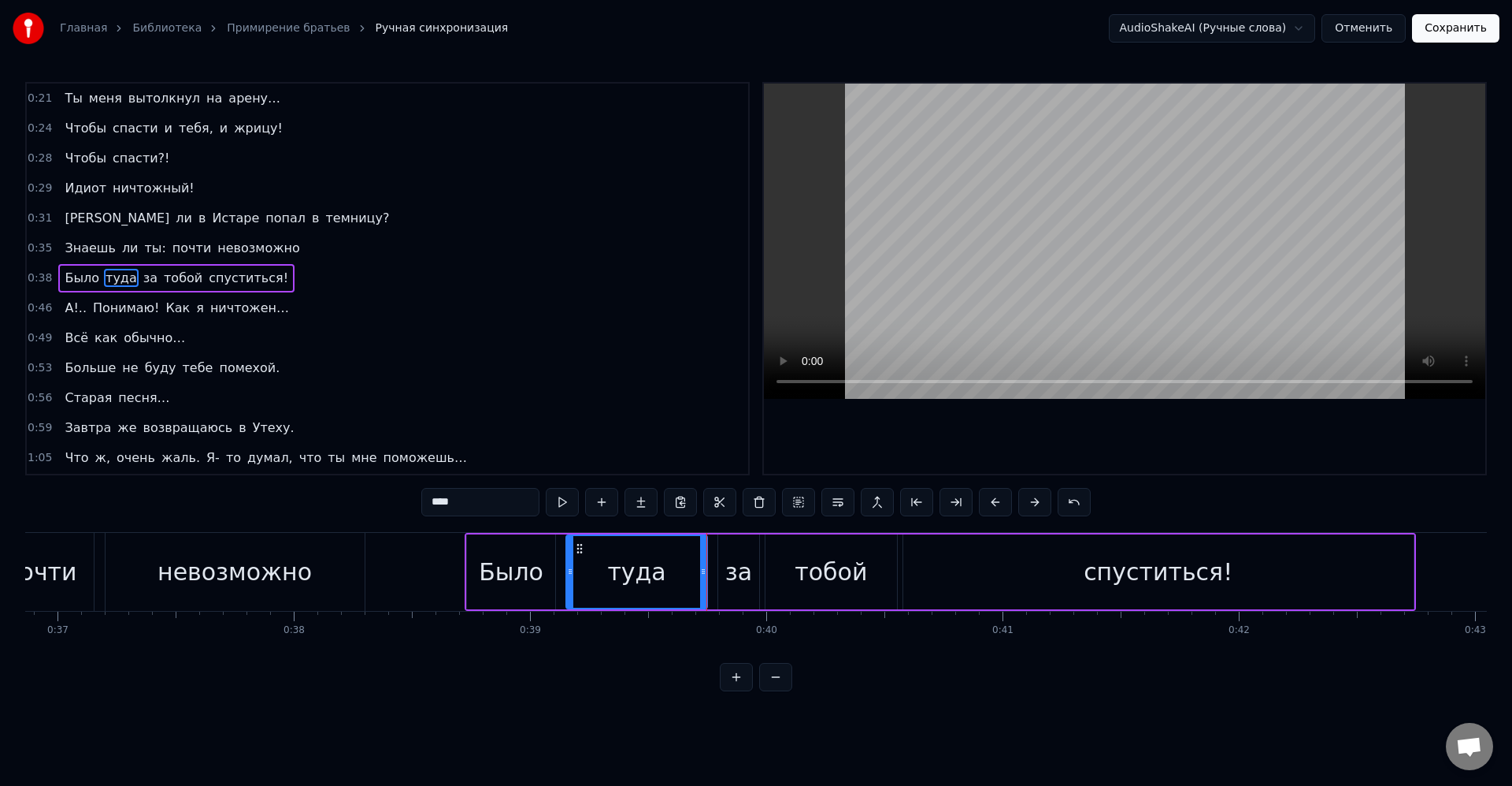
click at [753, 572] on div "за" at bounding box center [739, 571] width 41 height 75
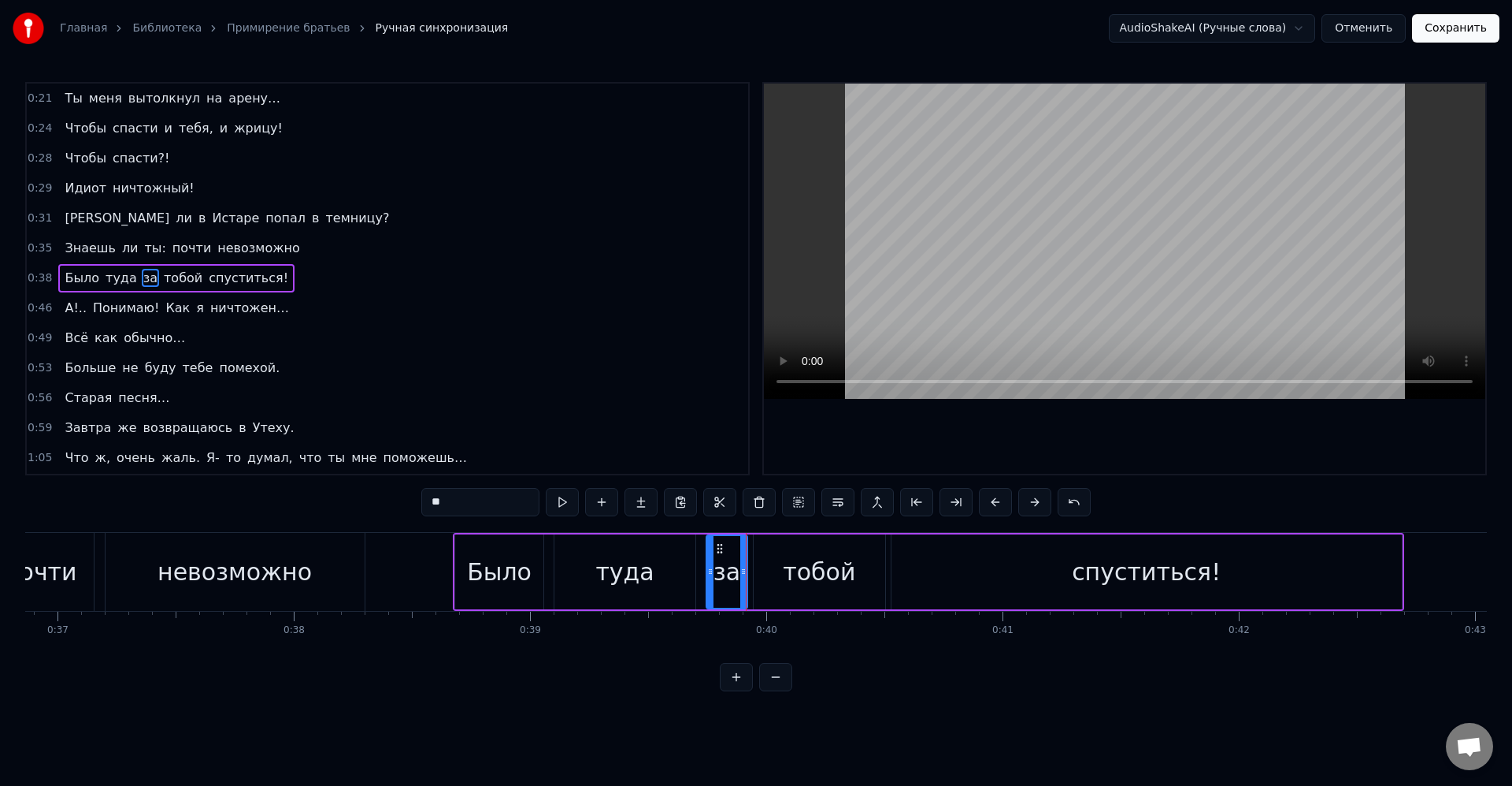
click at [626, 562] on div "туда" at bounding box center [625, 571] width 59 height 36
click at [735, 580] on div "за" at bounding box center [727, 571] width 26 height 36
click at [821, 581] on div "тобой" at bounding box center [820, 571] width 73 height 36
click at [978, 566] on div "спуститься!" at bounding box center [1146, 571] width 510 height 75
type input "**********"
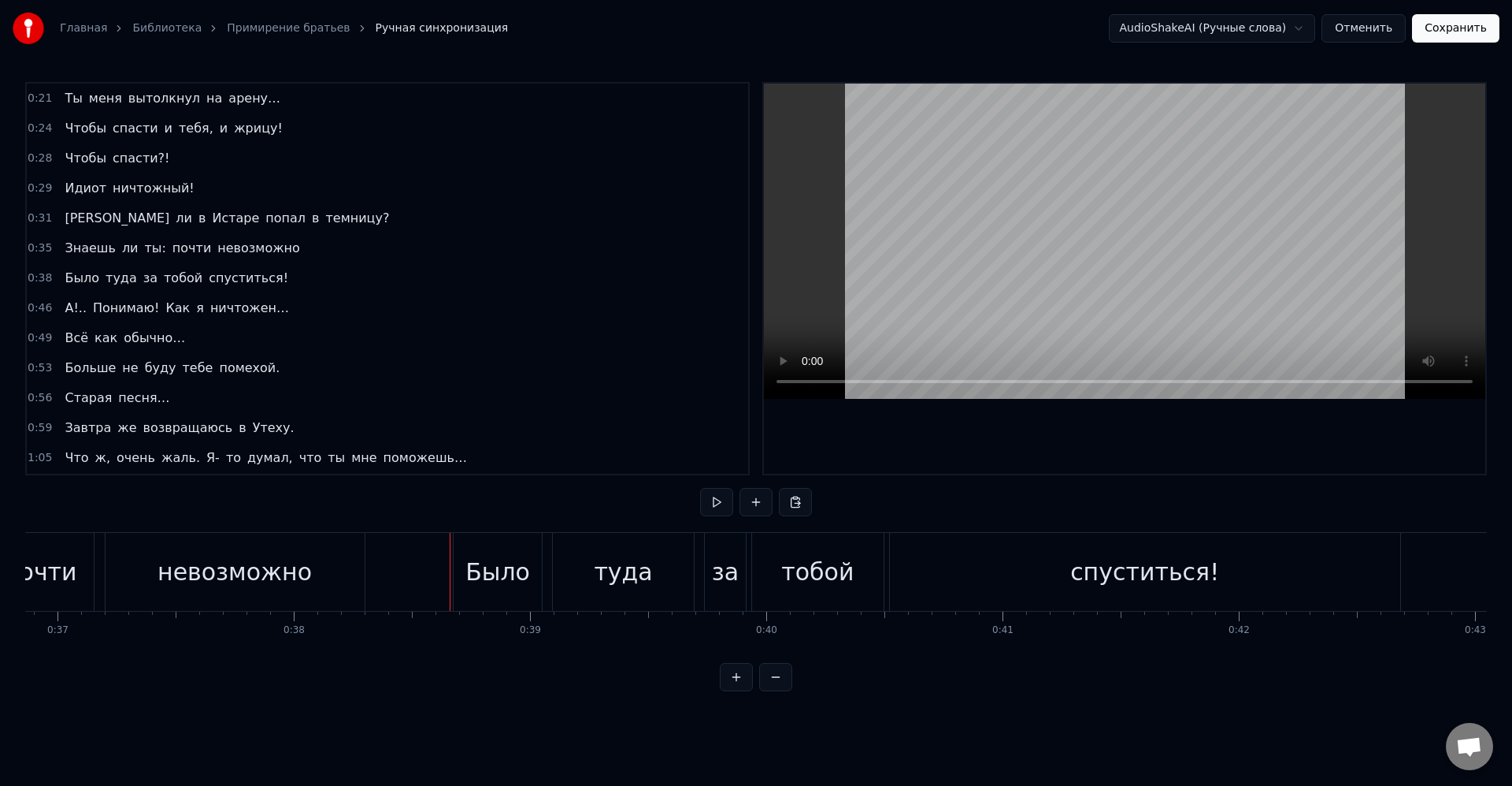
click at [458, 537] on div "Было" at bounding box center [498, 571] width 88 height 78
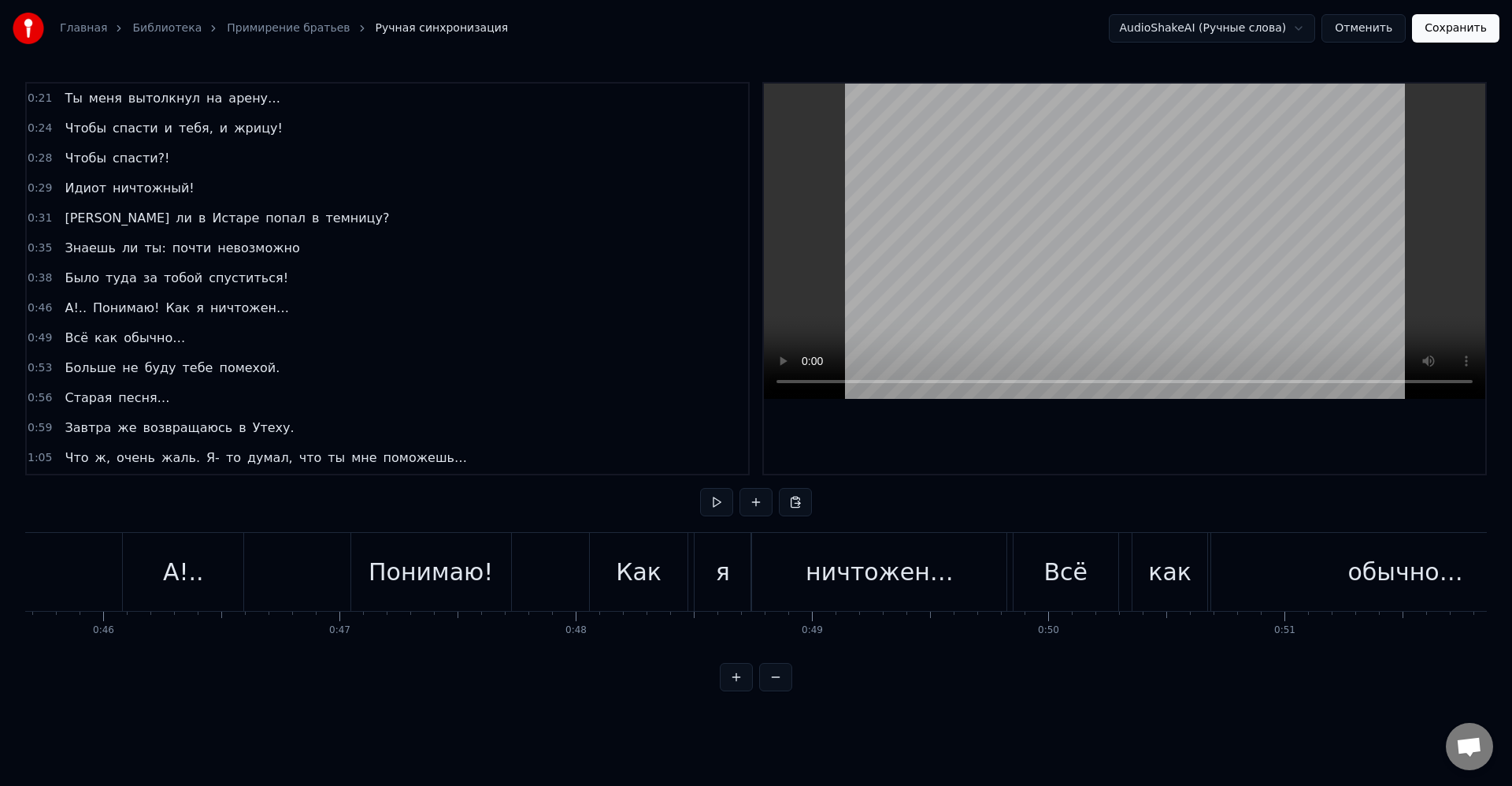
scroll to position [0, 10940]
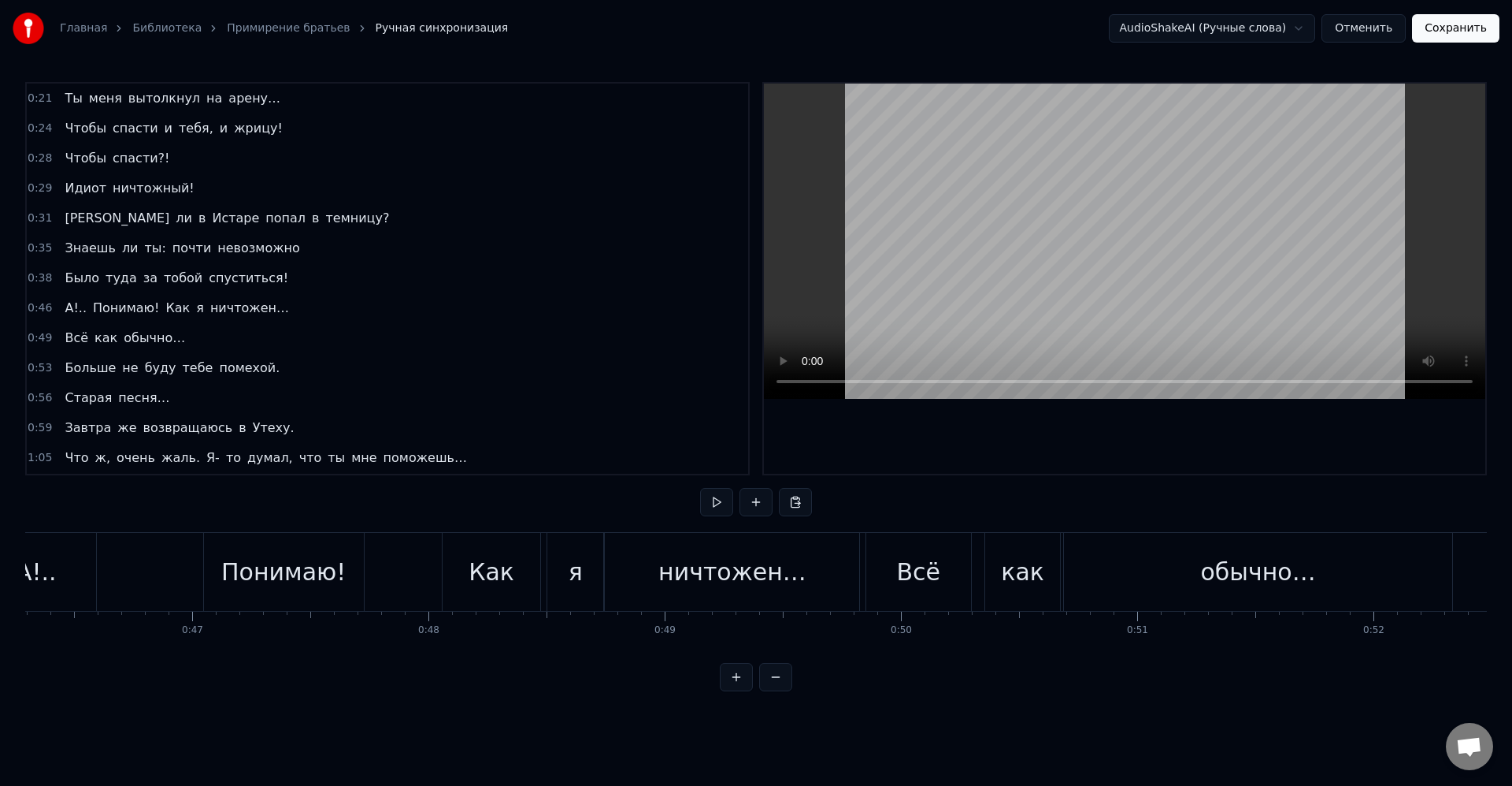
click at [1466, 25] on button "Сохранить" at bounding box center [1456, 28] width 87 height 28
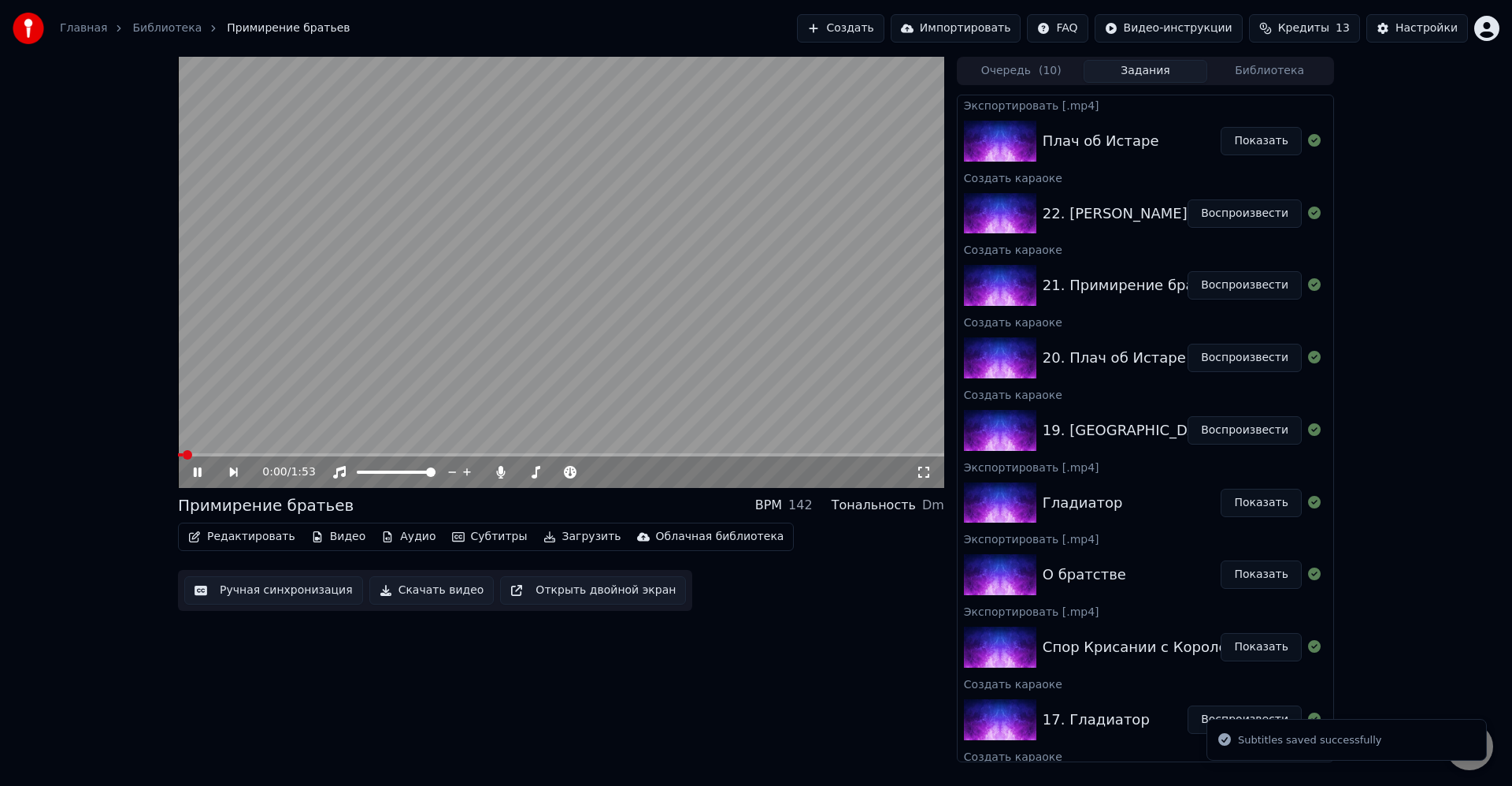
click at [555, 536] on button "Загрузить" at bounding box center [583, 537] width 91 height 22
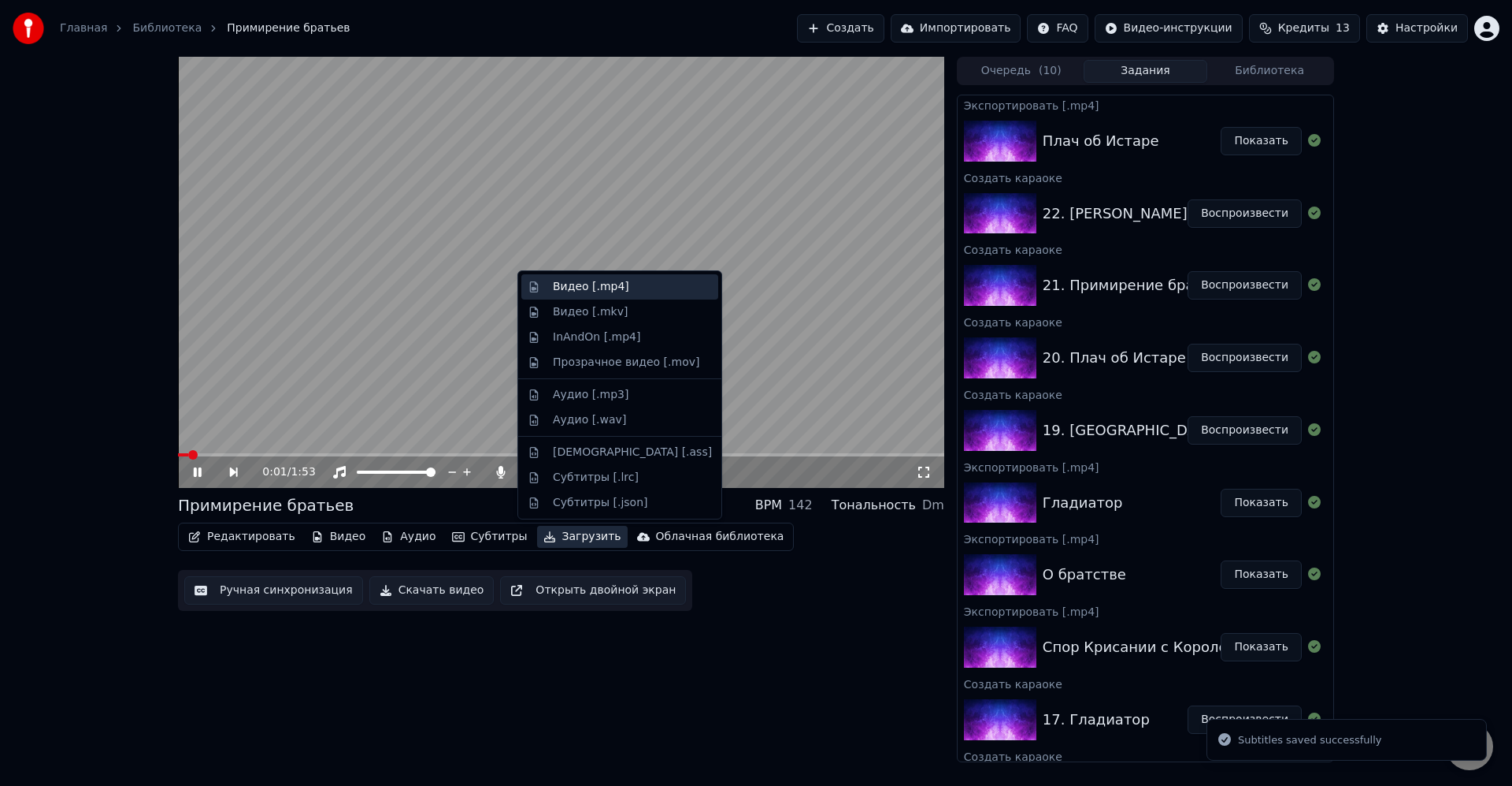
click at [584, 289] on div "Видео [.mp4]" at bounding box center [591, 286] width 77 height 16
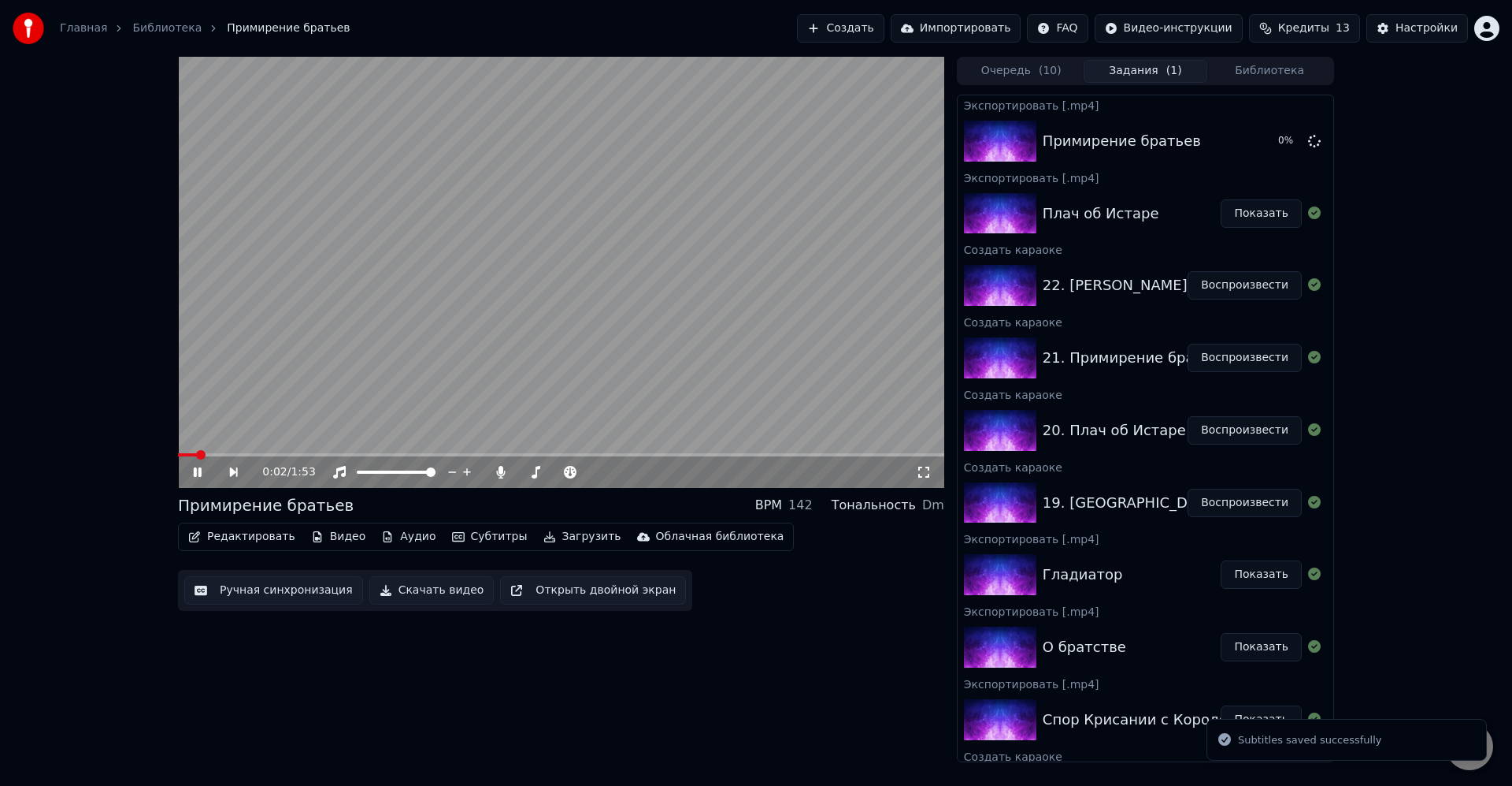
click at [1217, 285] on button "Воспроизвести" at bounding box center [1245, 285] width 114 height 28
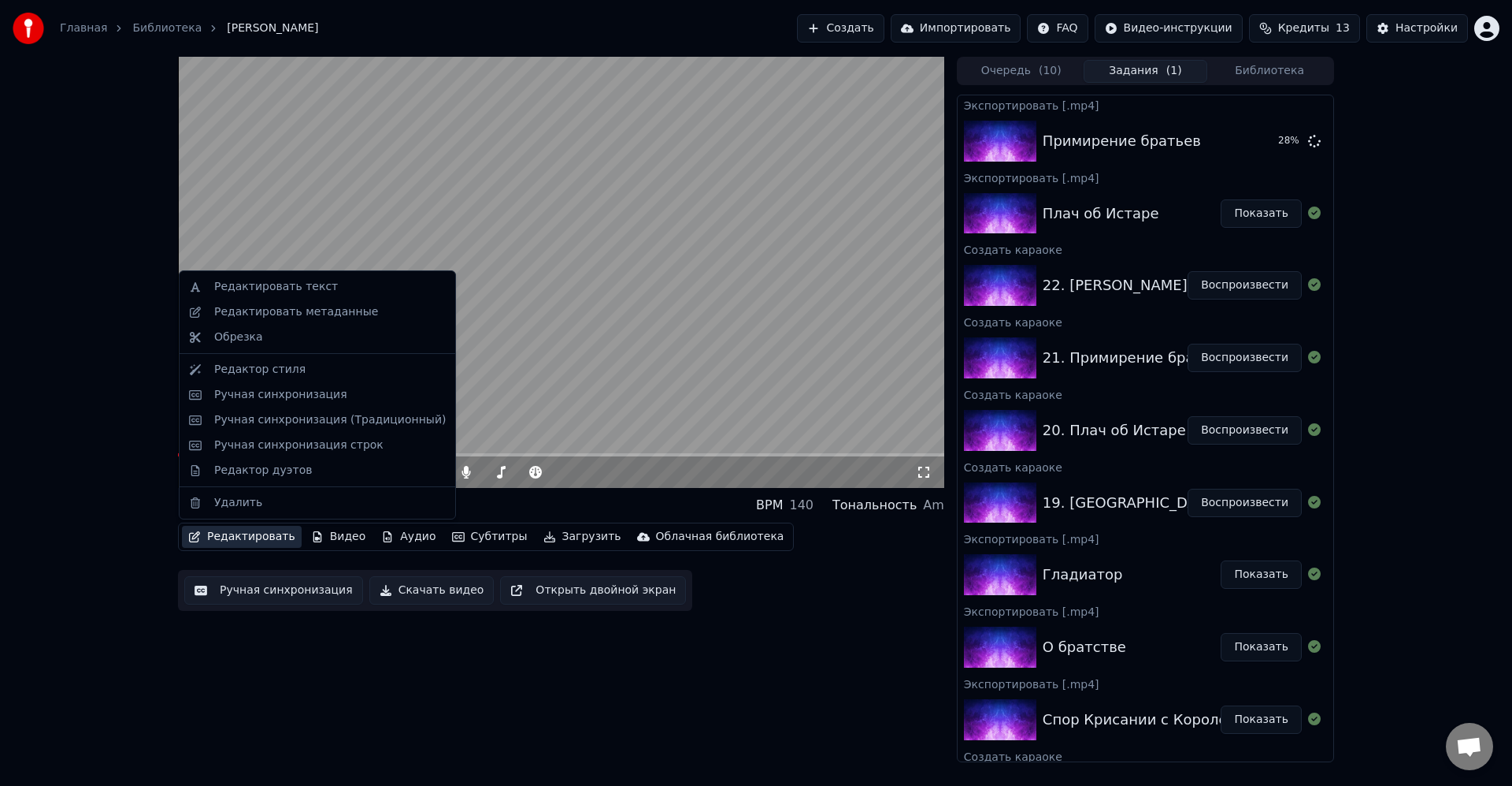
click at [271, 546] on button "Редактировать" at bounding box center [241, 537] width 120 height 22
click at [312, 400] on div "Ручная синхронизация" at bounding box center [281, 395] width 133 height 16
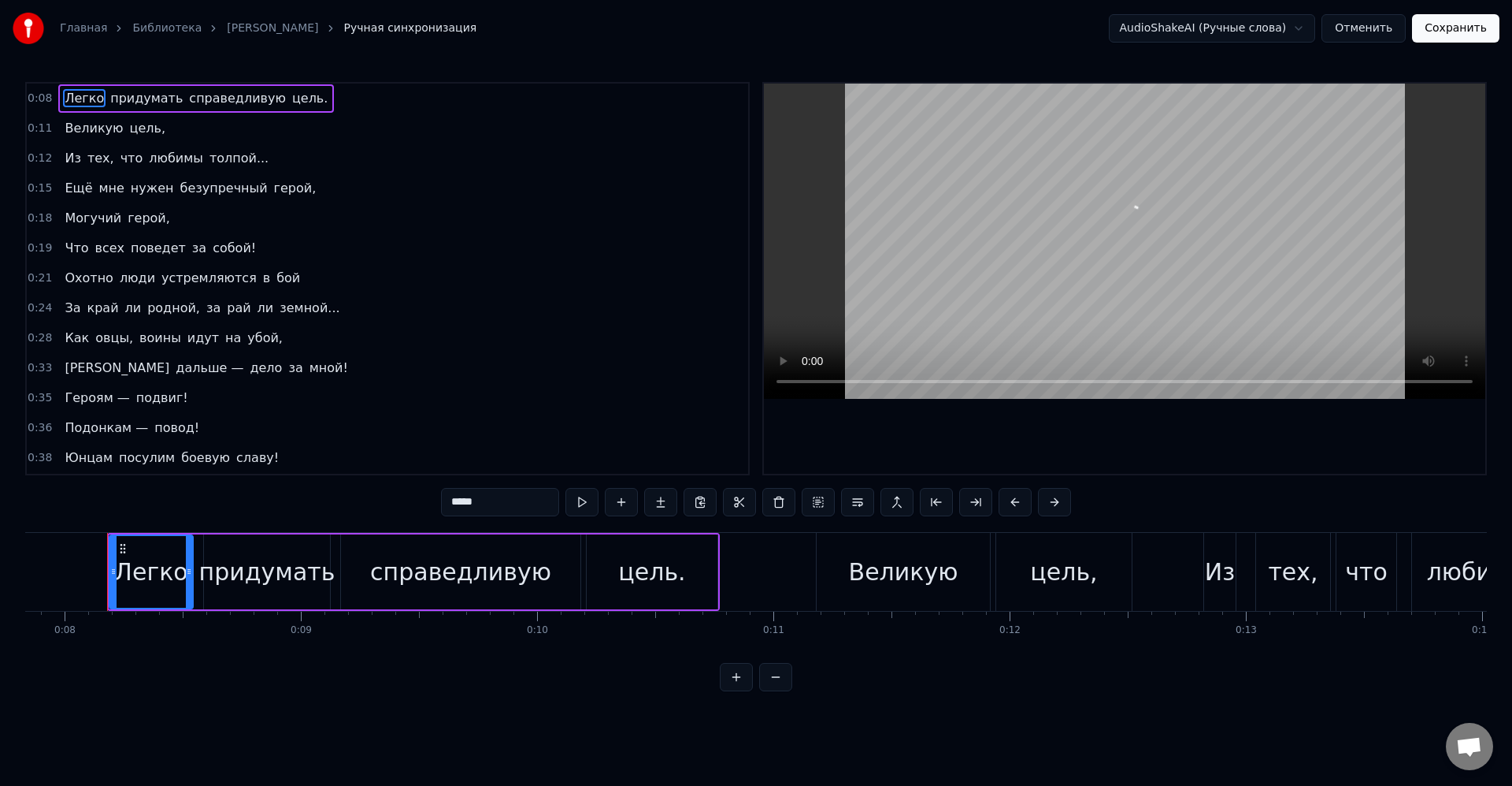
scroll to position [0, 1855]
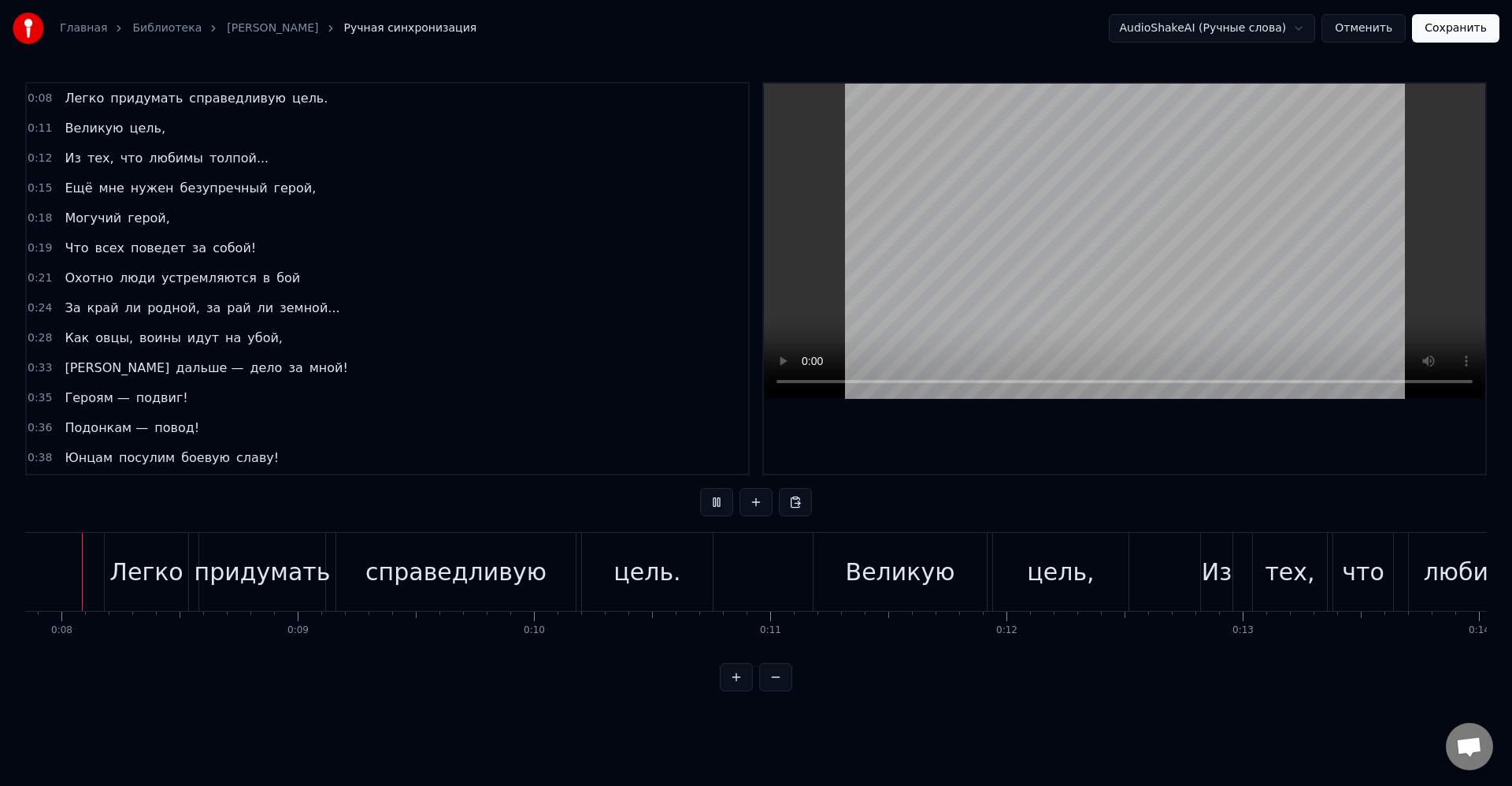
scroll to position [0, 1824]
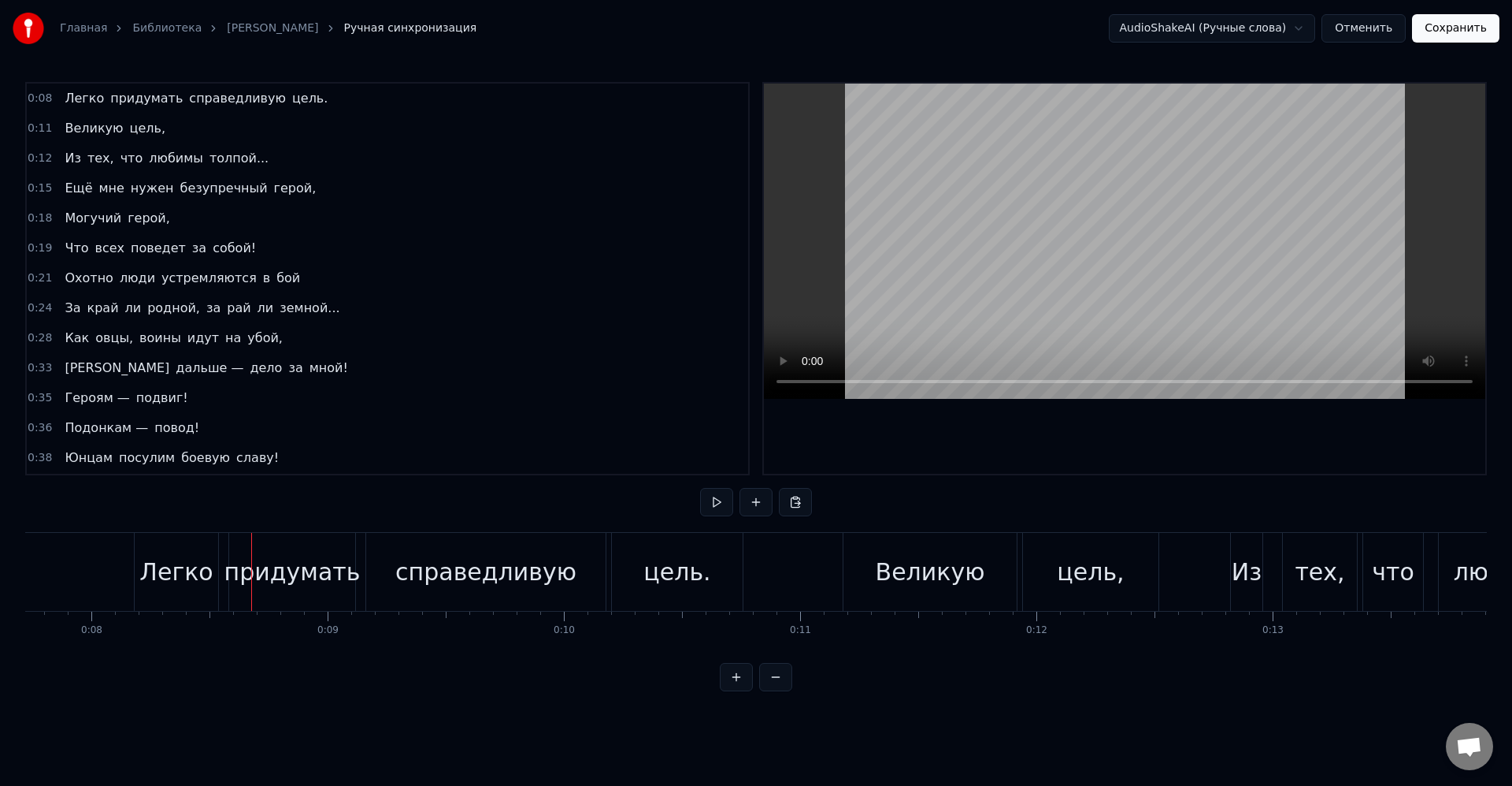
click at [184, 580] on div "Легко" at bounding box center [176, 571] width 73 height 36
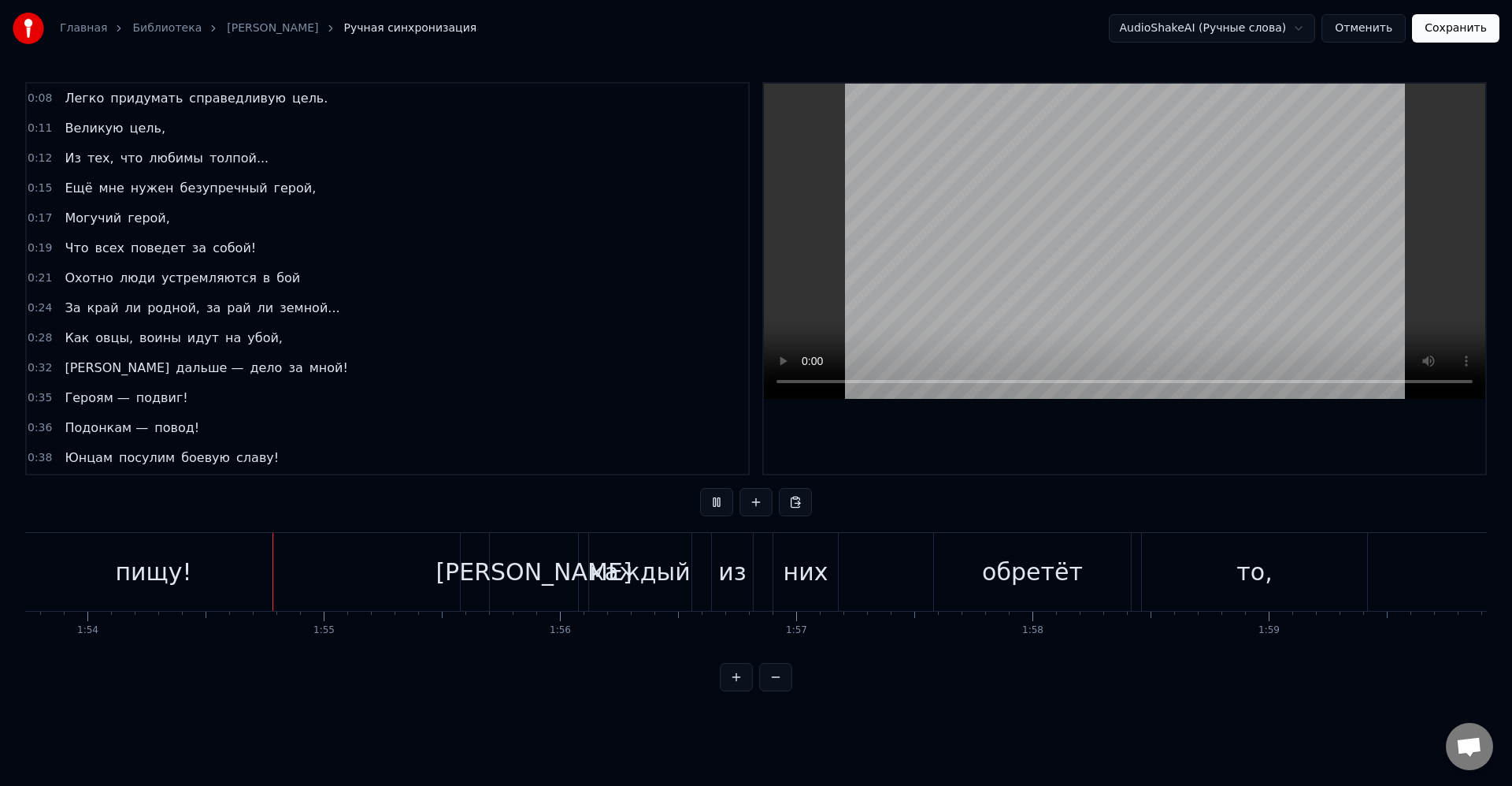
scroll to position [0, 26879]
click at [326, 594] on div "пищу!" at bounding box center [152, 571] width 613 height 78
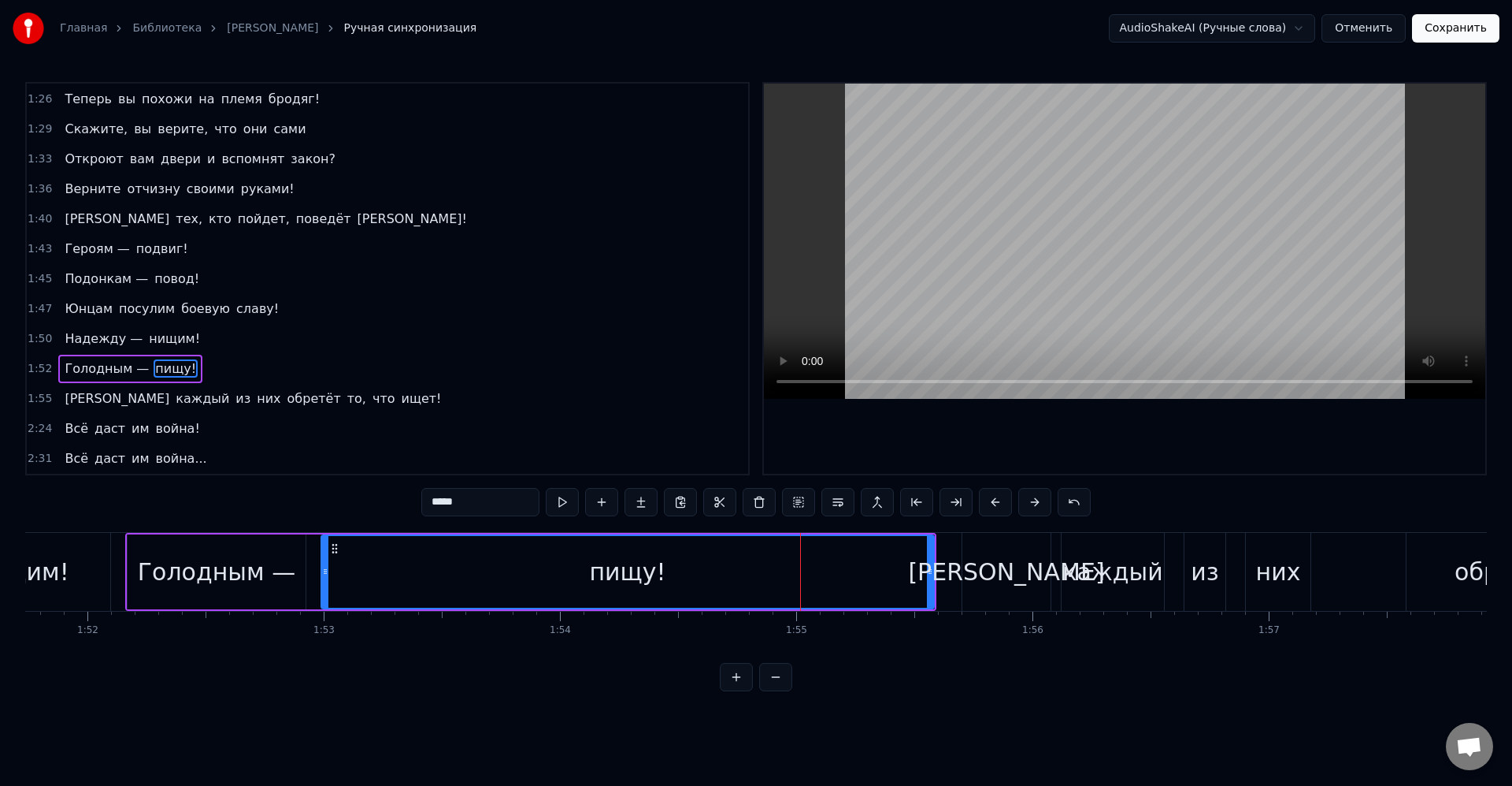
scroll to position [0, 26316]
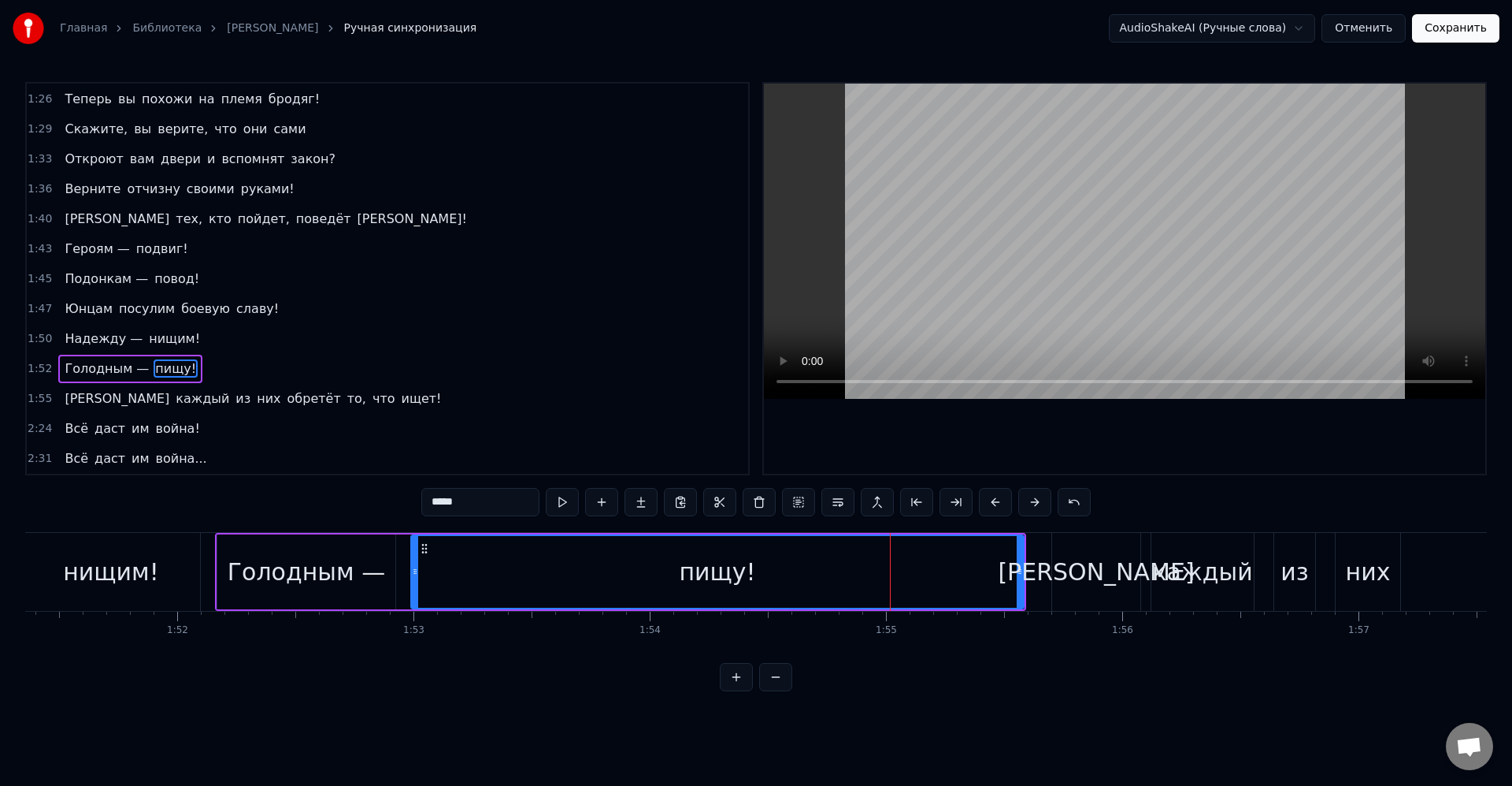
click at [319, 569] on div "Голодным —" at bounding box center [306, 571] width 158 height 36
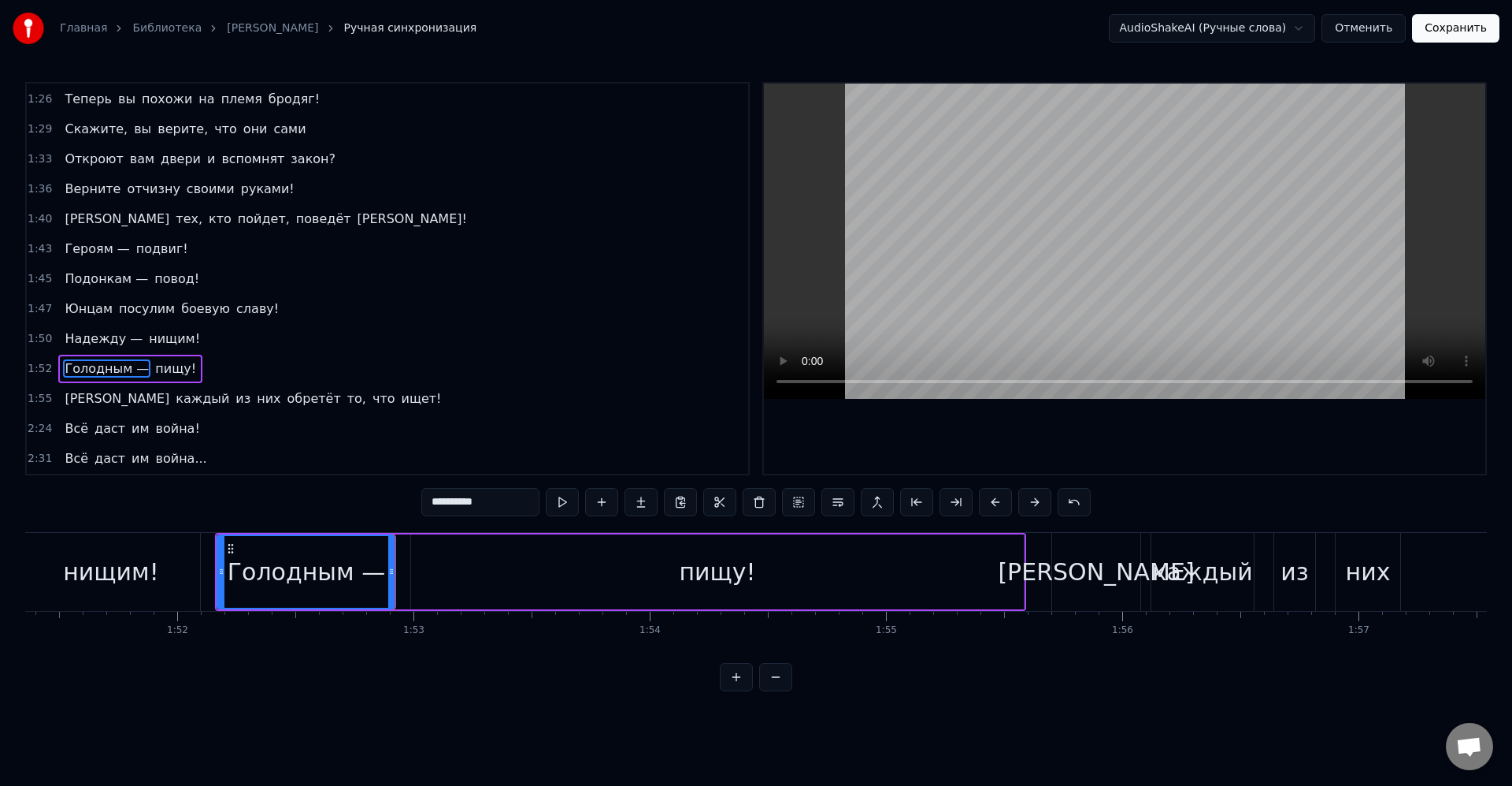
click at [552, 590] on div "пищу!" at bounding box center [717, 571] width 613 height 75
type input "*****"
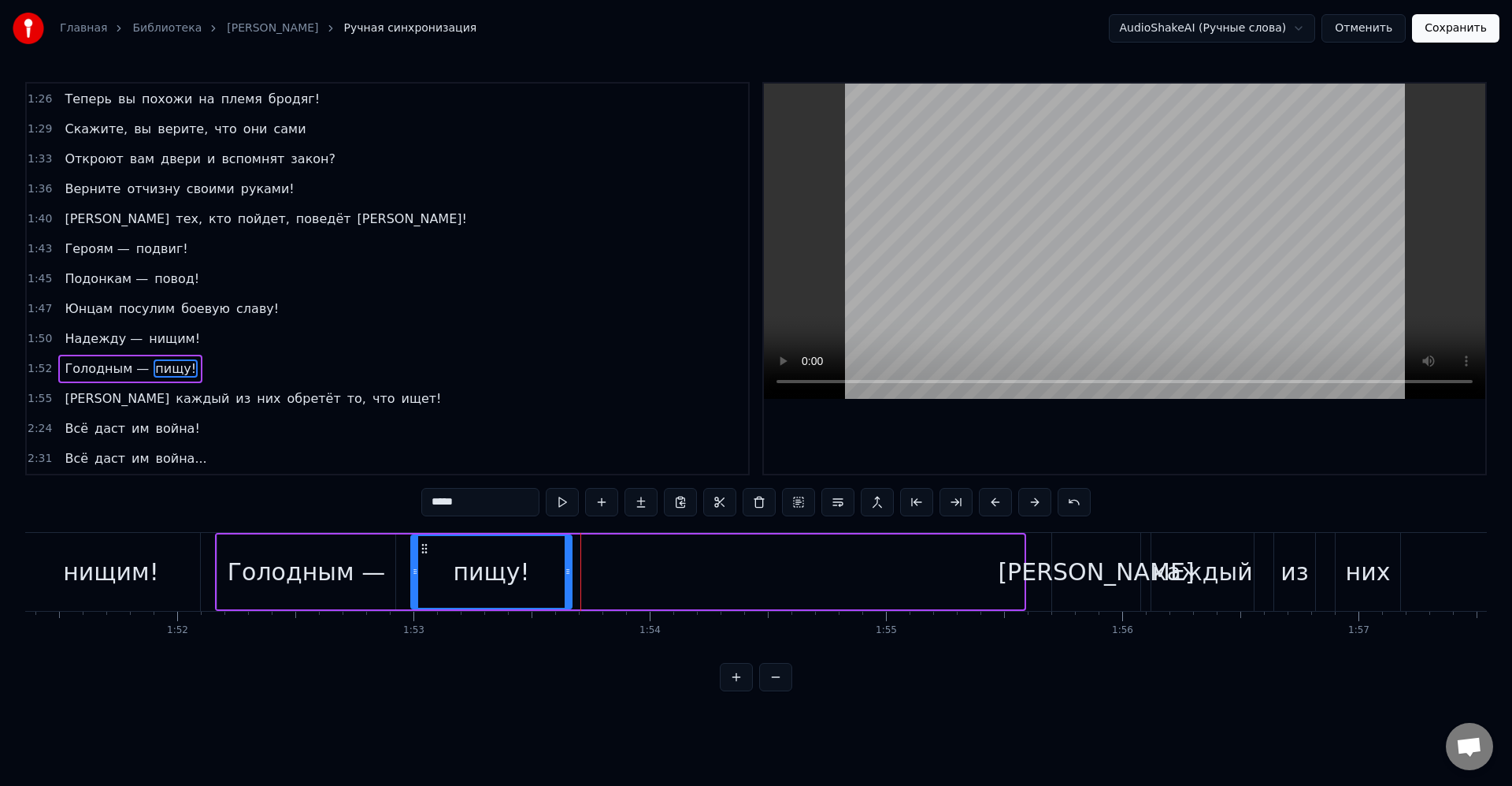
drag, startPoint x: 1021, startPoint y: 575, endPoint x: 546, endPoint y: 572, distance: 475.0
click at [565, 575] on icon at bounding box center [568, 571] width 7 height 12
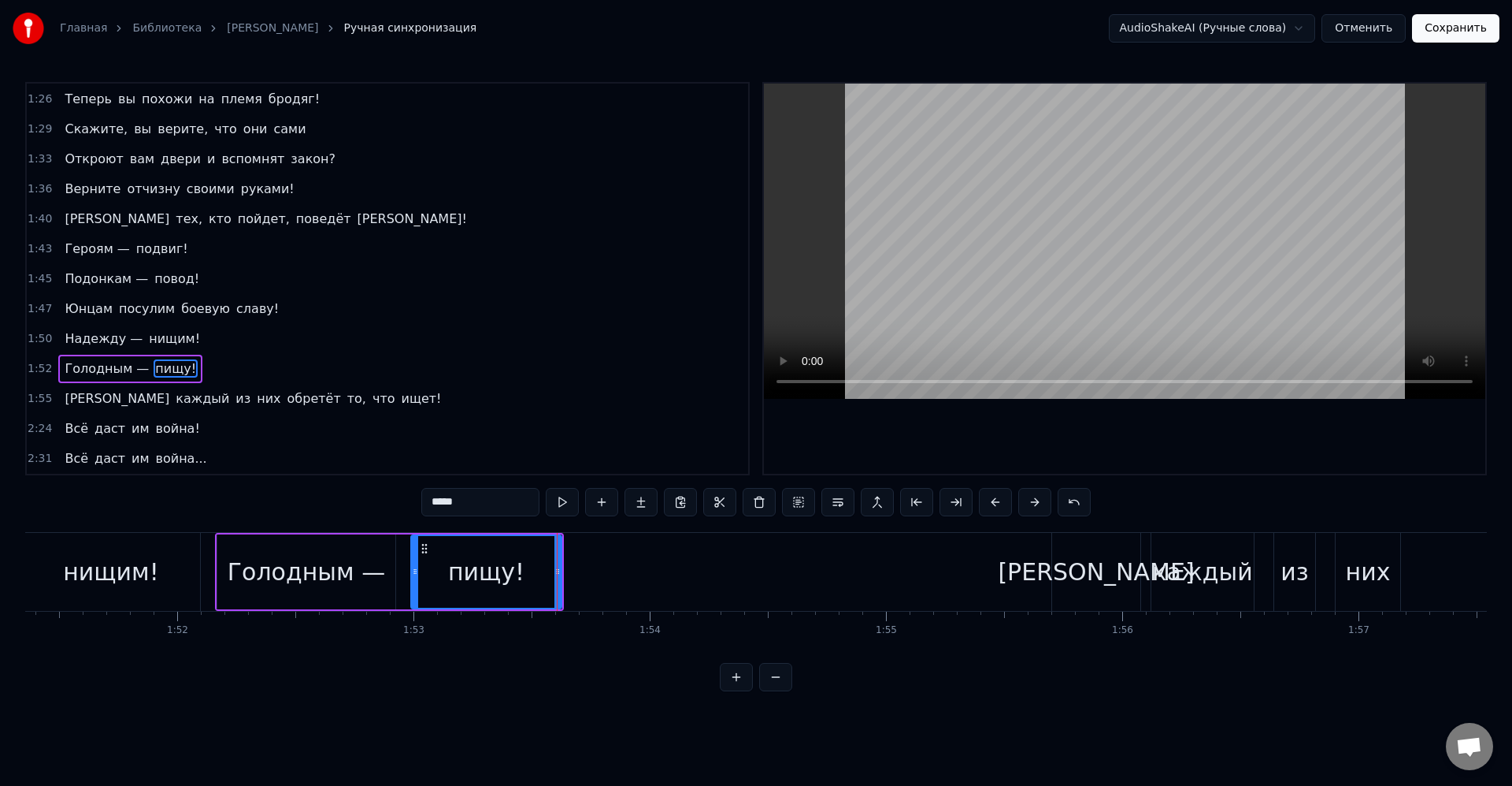
click at [544, 571] on div "пищу!" at bounding box center [486, 571] width 149 height 72
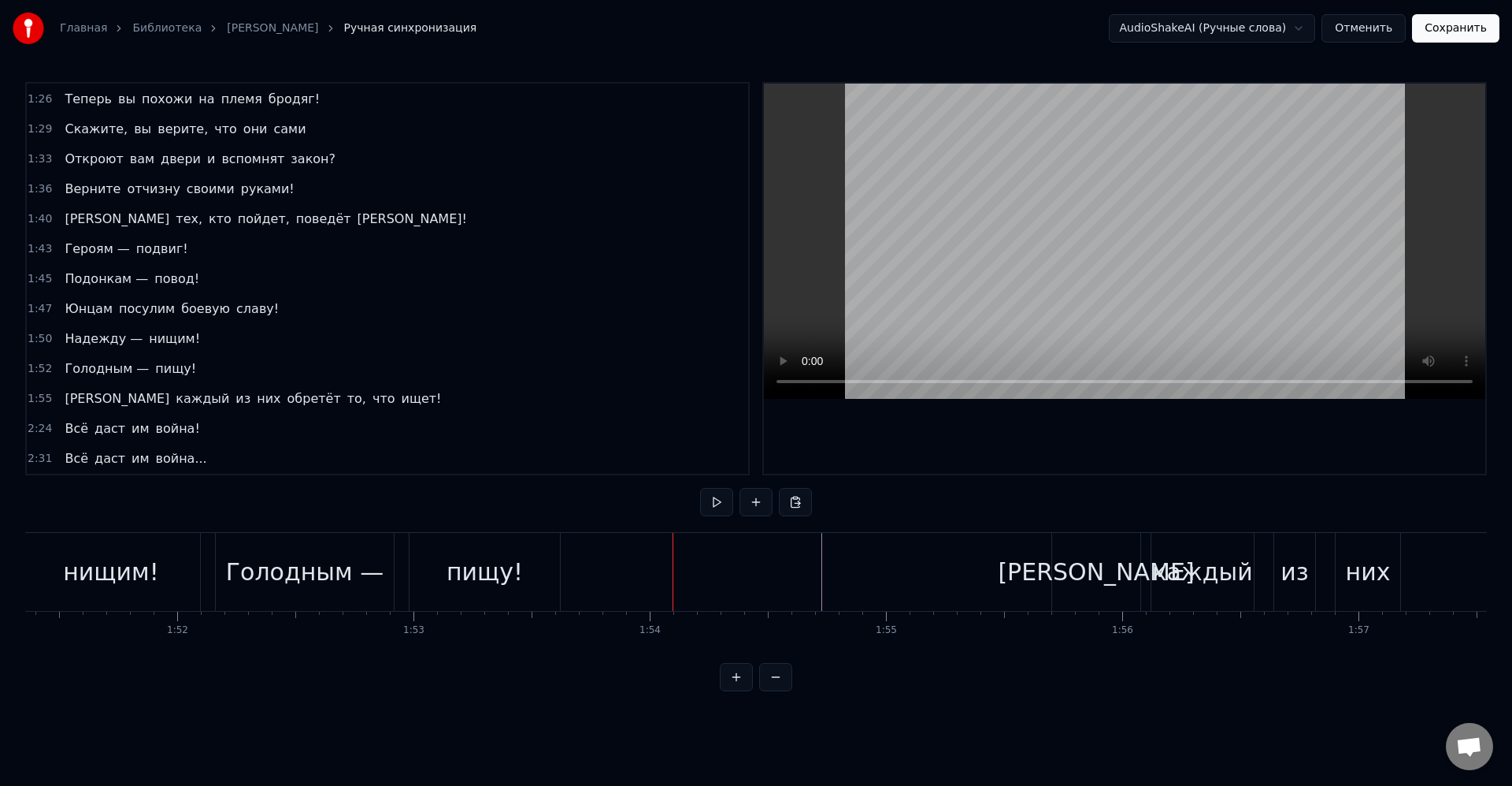
drag, startPoint x: 706, startPoint y: 537, endPoint x: 667, endPoint y: 536, distance: 39.0
click at [550, 554] on div "пищу!" at bounding box center [484, 571] width 150 height 78
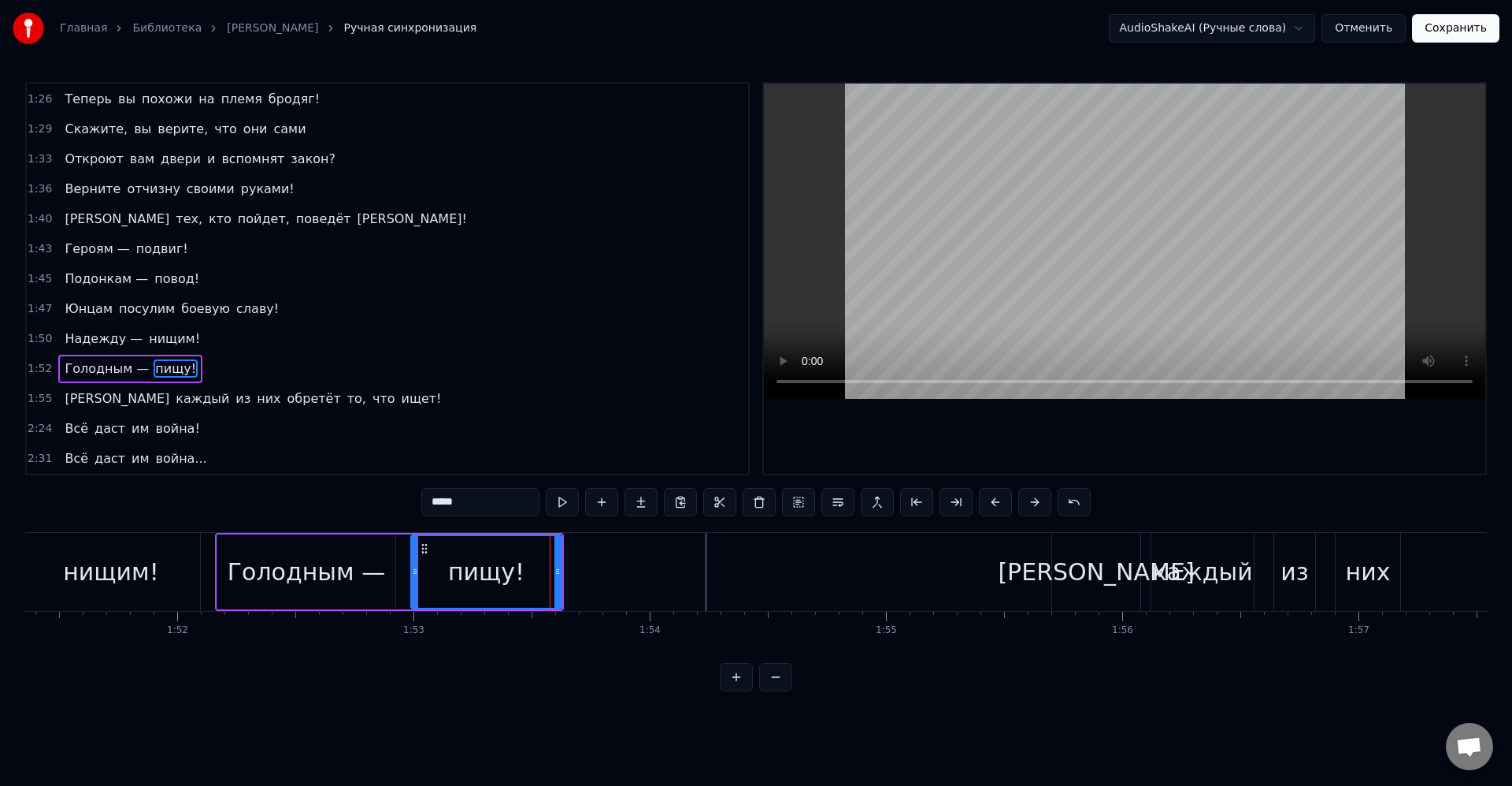
click at [1055, 552] on div "[PERSON_NAME]" at bounding box center [1096, 571] width 88 height 78
type input "*"
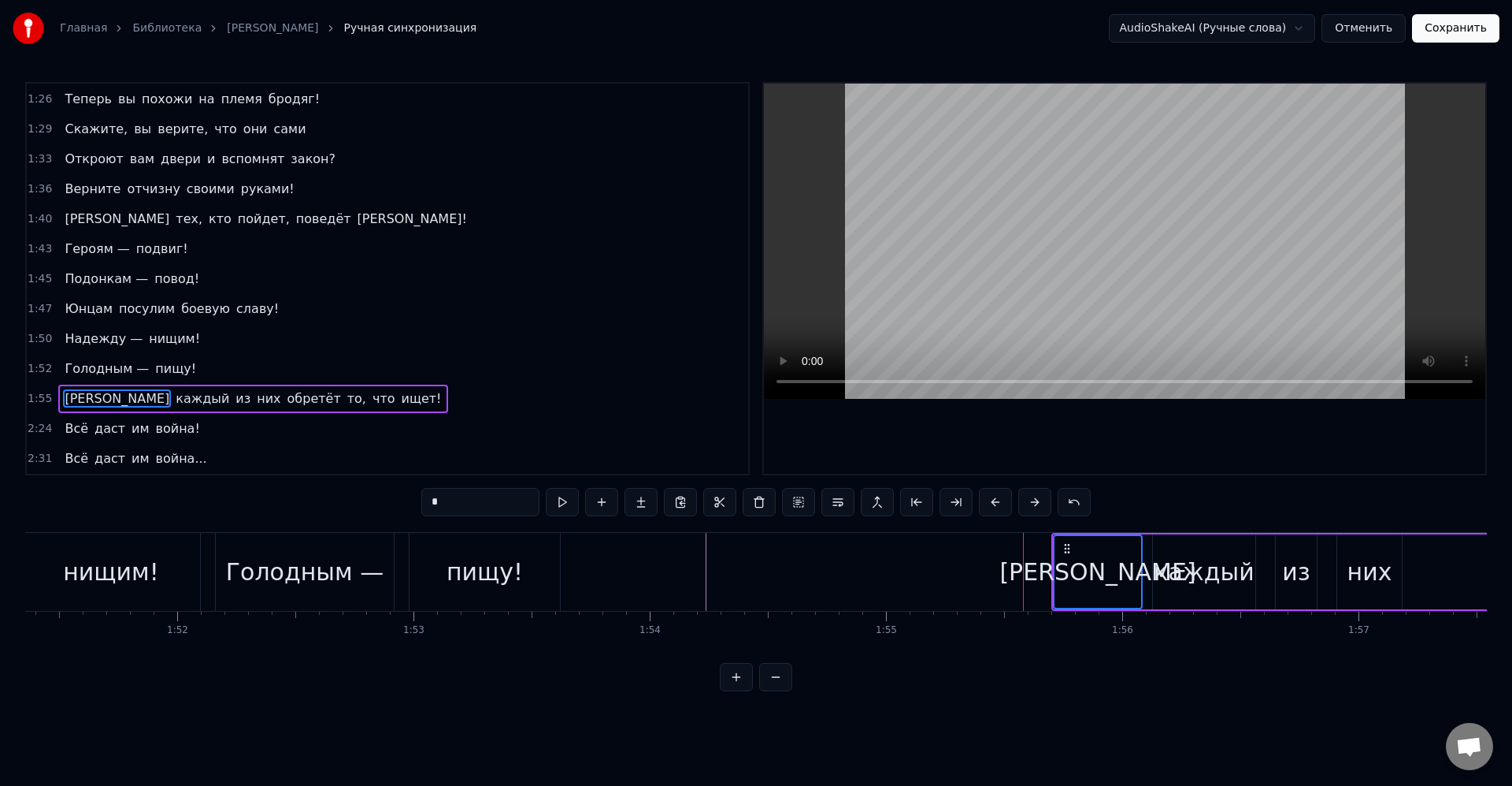
click at [187, 446] on div "Всё даст им война..." at bounding box center [135, 458] width 154 height 28
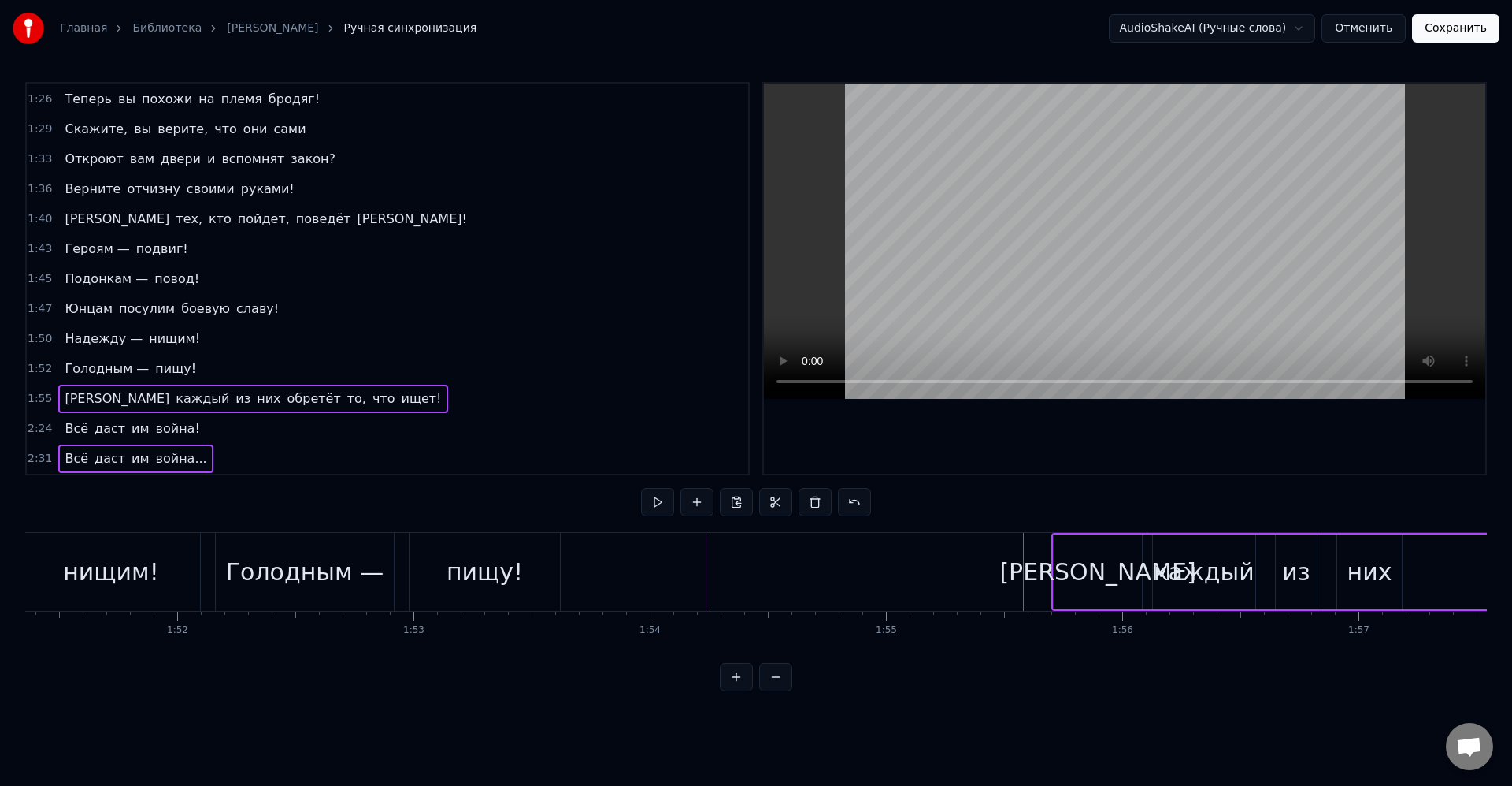
click at [251, 417] on div "2:24 Всё даст им война!" at bounding box center [387, 429] width 721 height 30
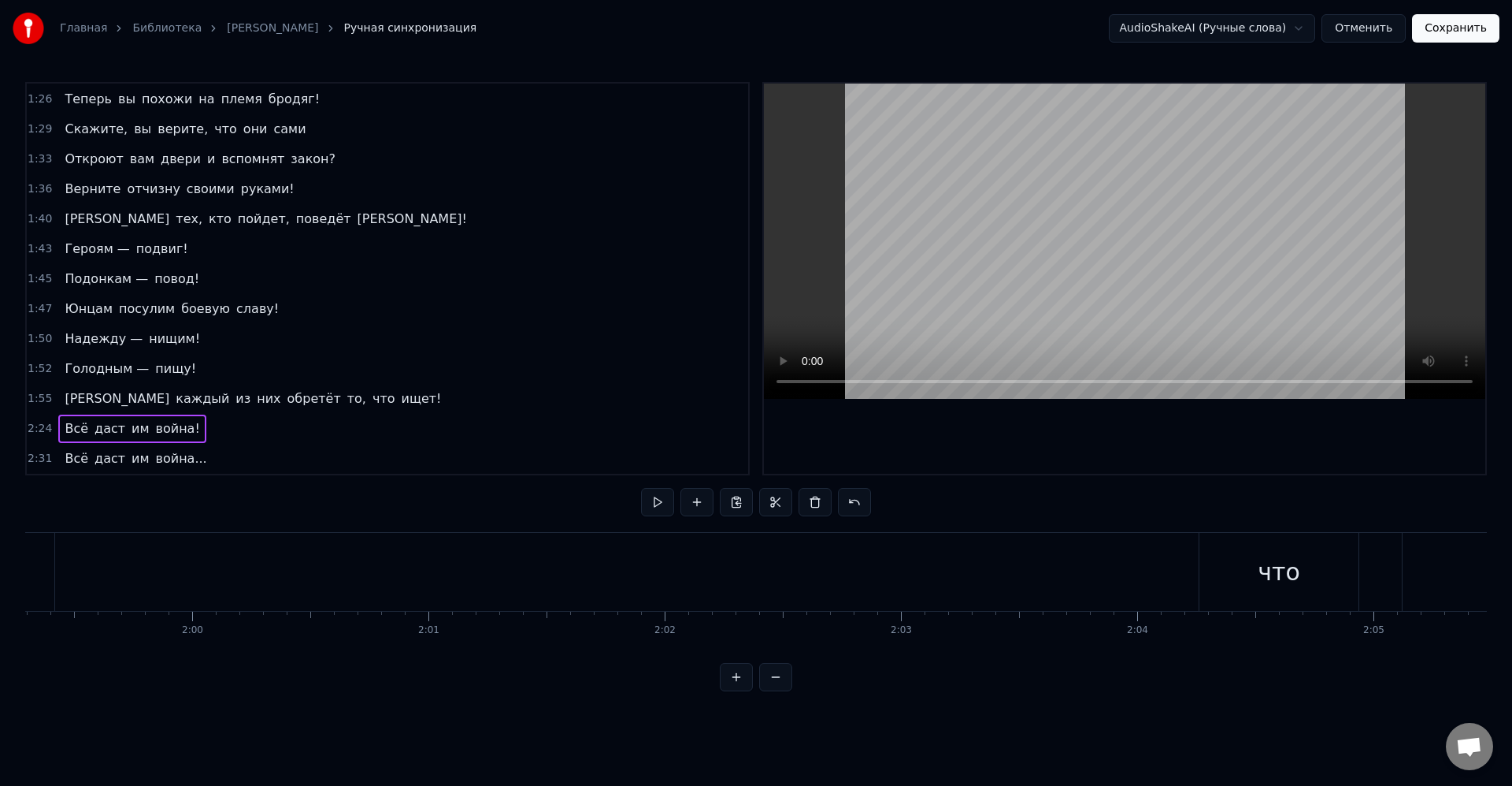
click at [399, 396] on span "ищет!" at bounding box center [421, 398] width 43 height 18
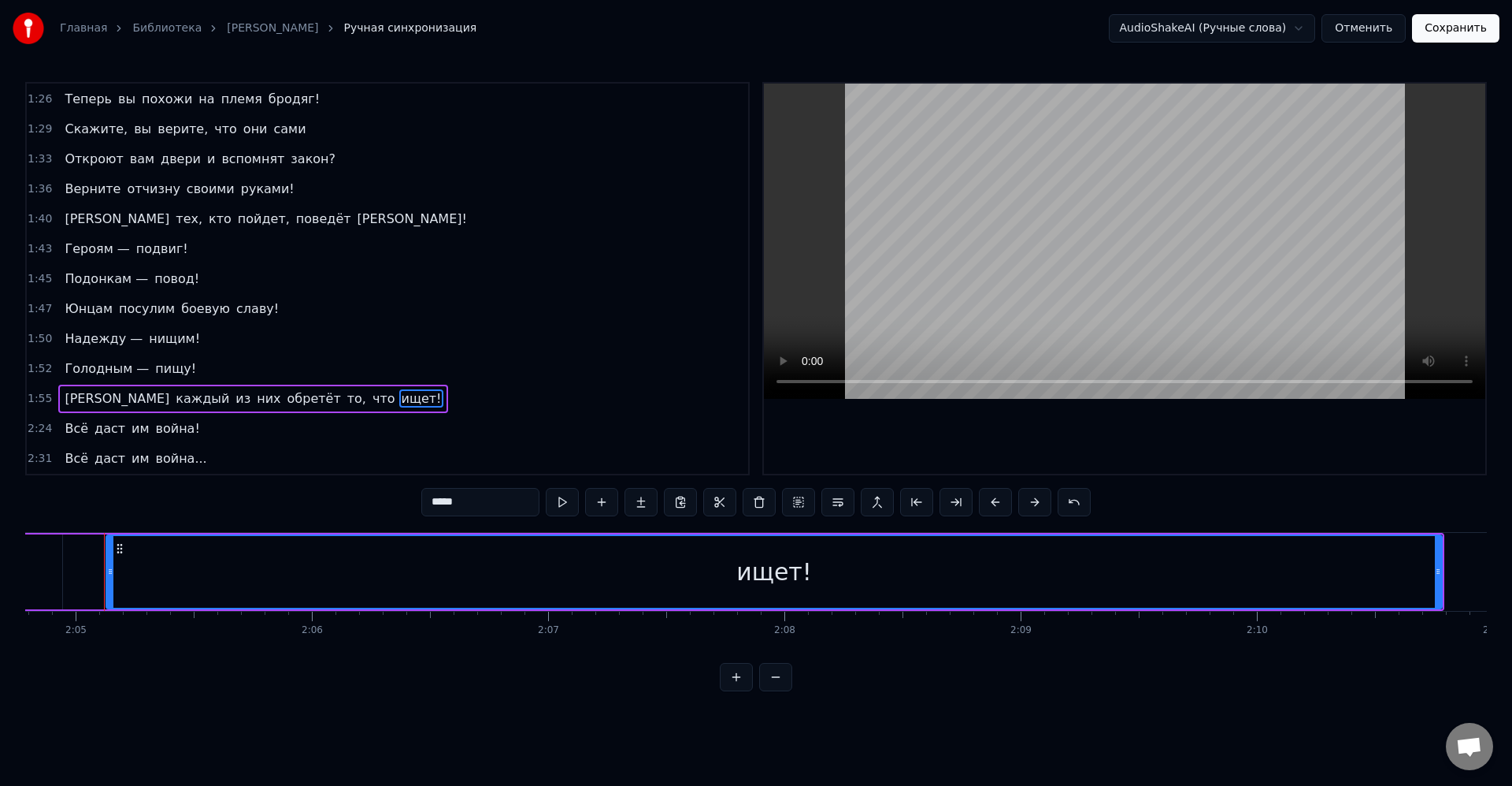
click at [334, 397] on div "1:55 И каждый из них обретёт то, что ищет!" at bounding box center [387, 399] width 721 height 30
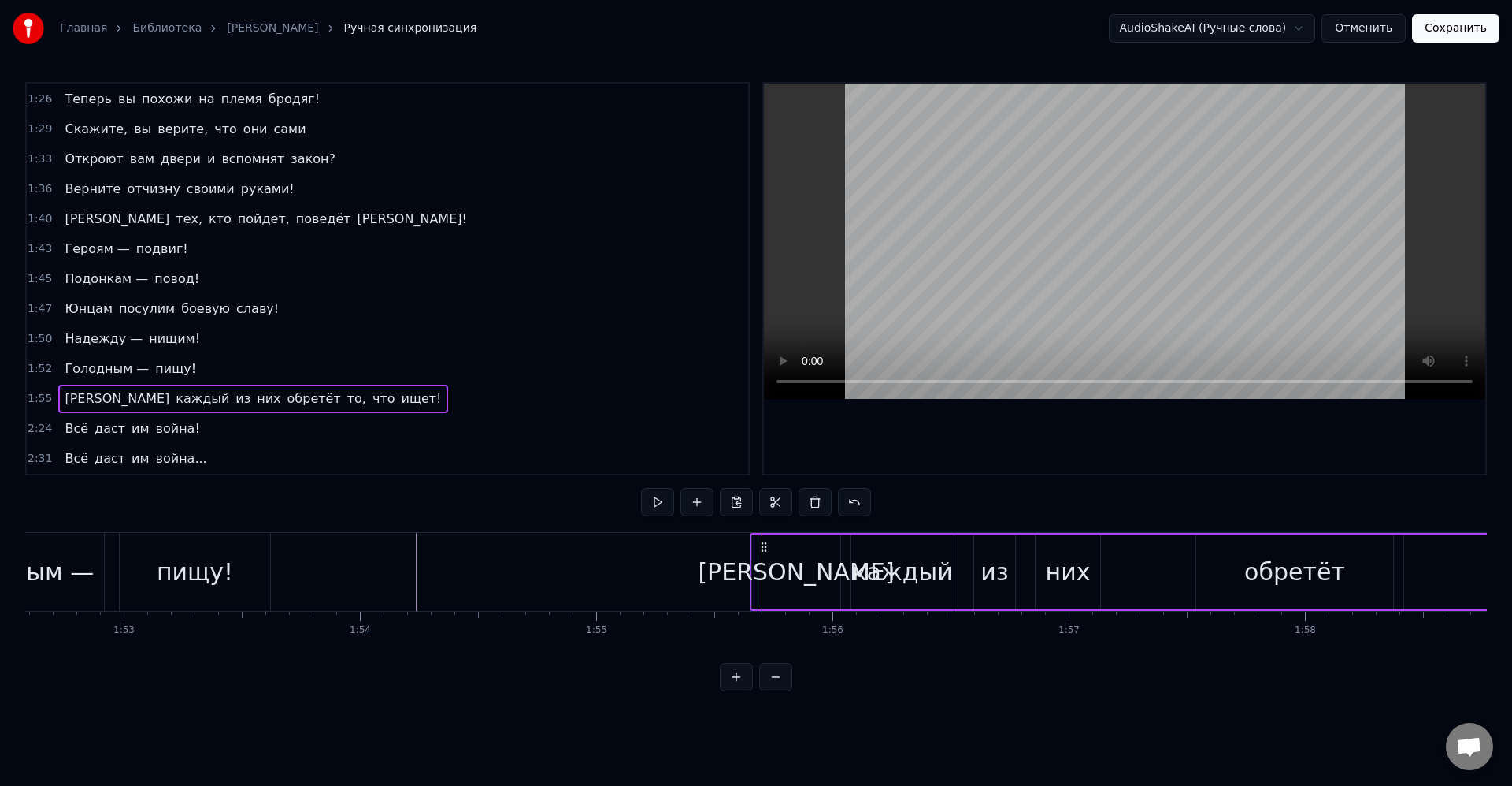
scroll to position [0, 26538]
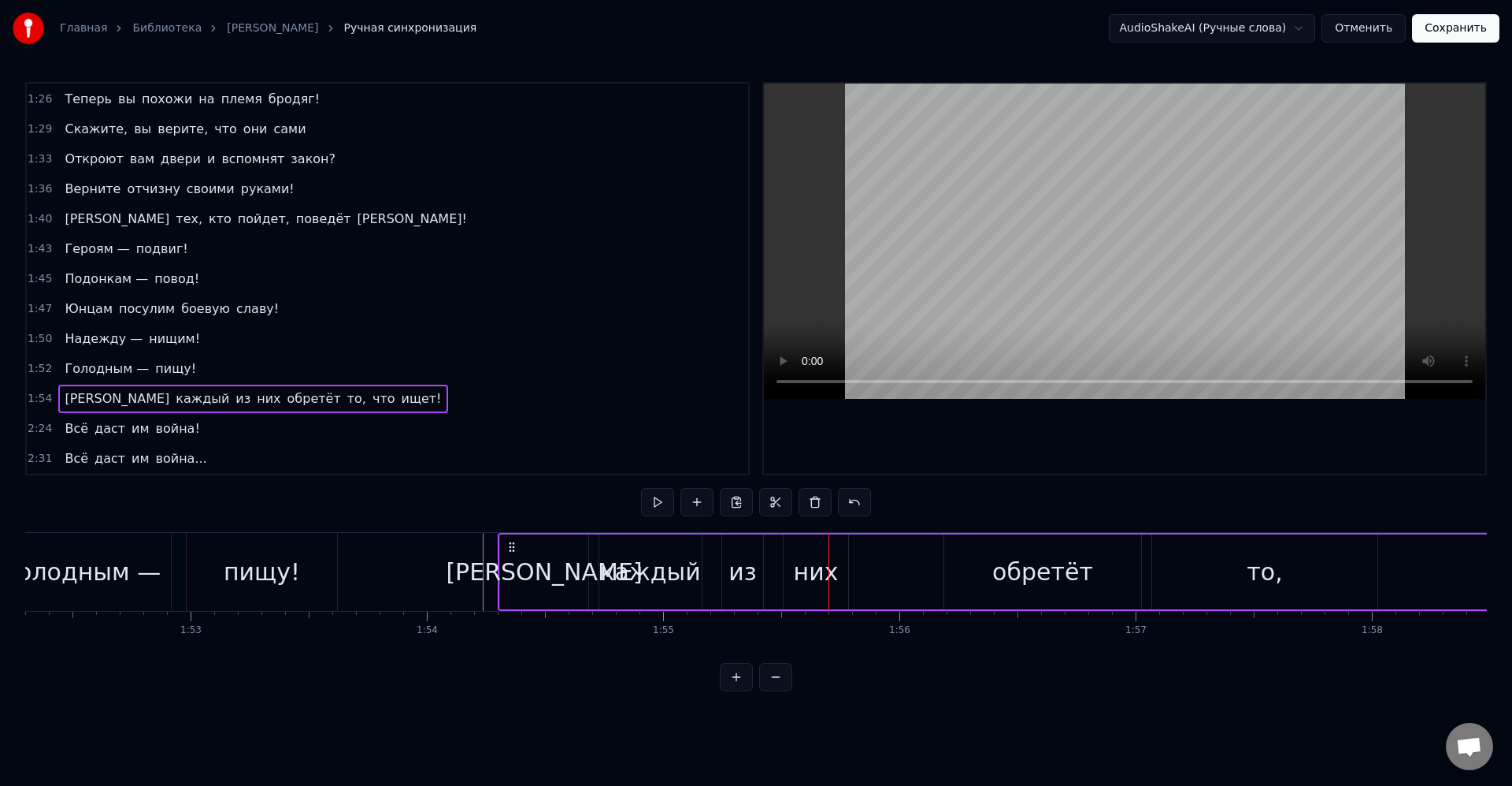
click at [570, 592] on div "[PERSON_NAME]" at bounding box center [544, 571] width 88 height 75
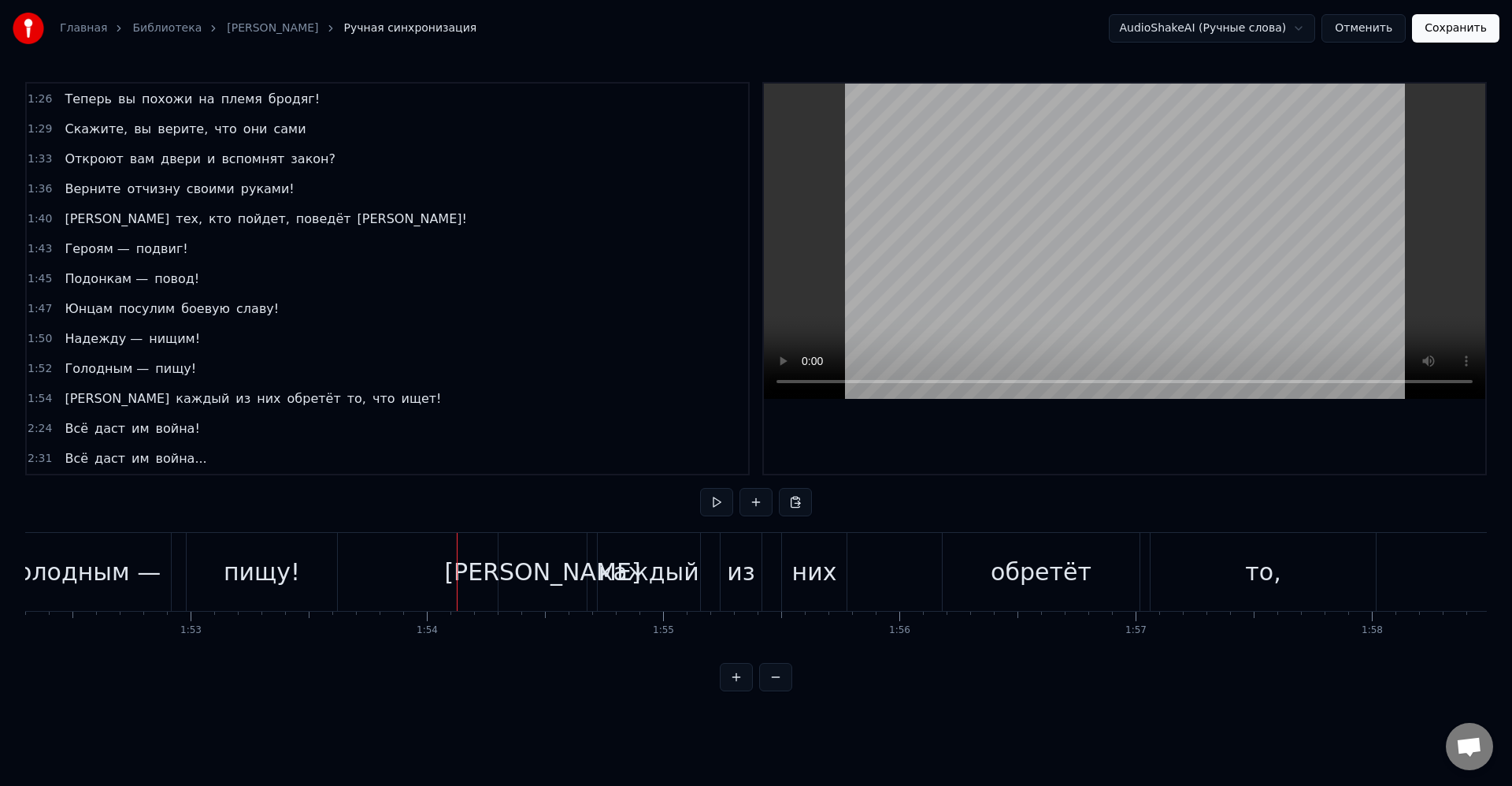
click at [522, 575] on div "[PERSON_NAME]" at bounding box center [542, 571] width 88 height 78
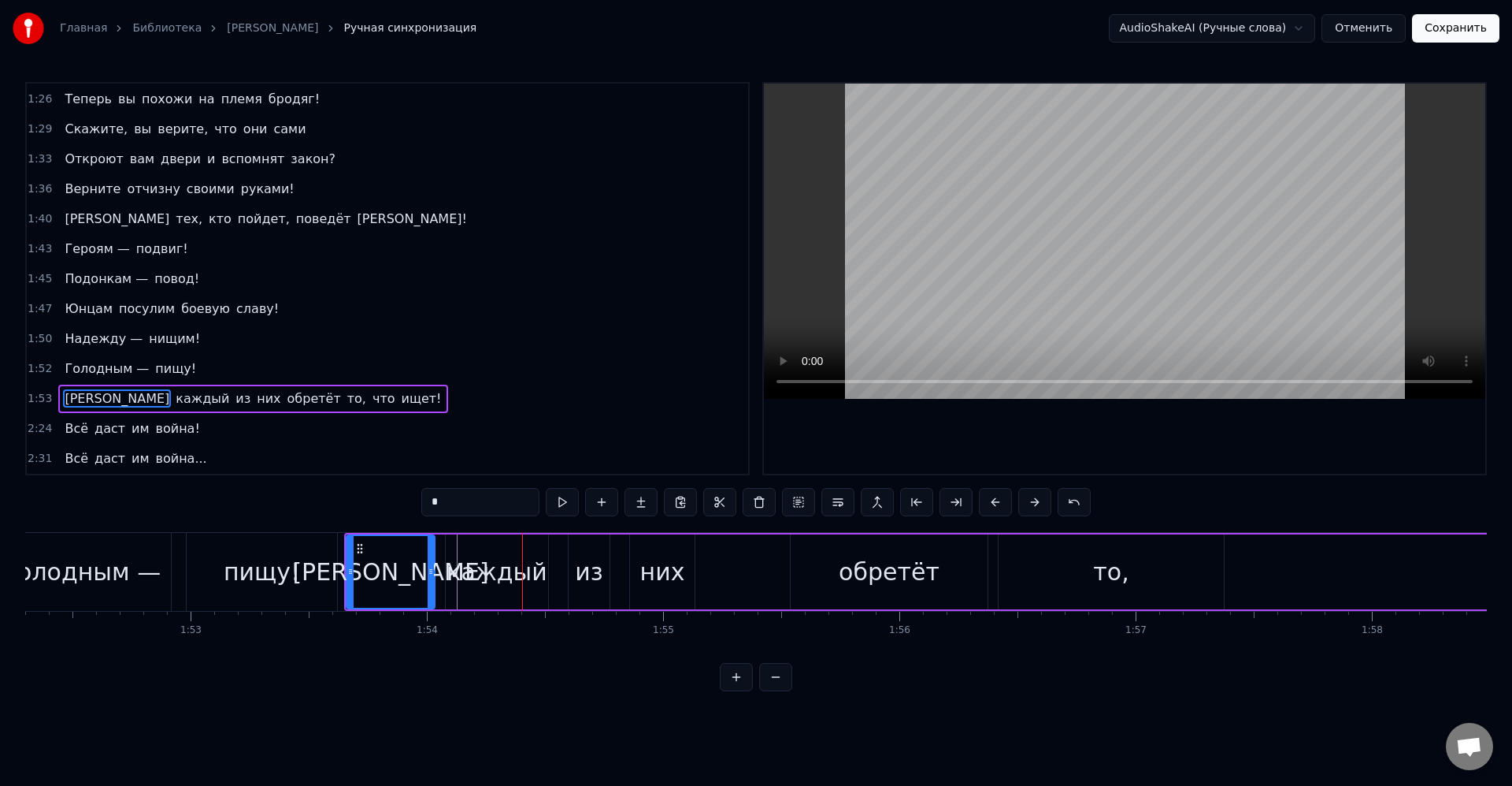
click at [424, 554] on div "[PERSON_NAME]" at bounding box center [390, 571] width 87 height 72
click at [319, 567] on div "пищу!" at bounding box center [262, 571] width 150 height 78
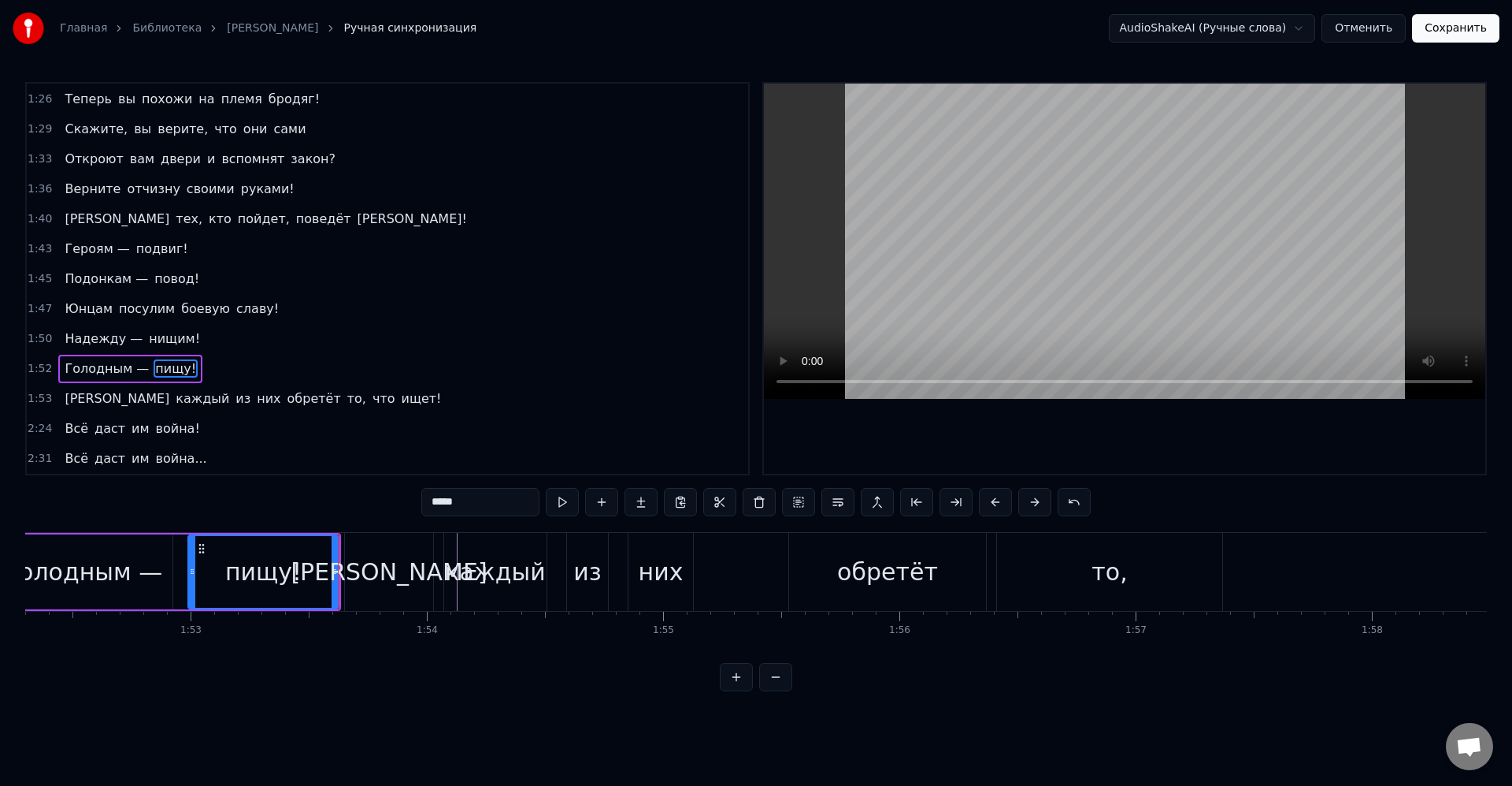
click at [360, 573] on div "[PERSON_NAME]" at bounding box center [389, 571] width 88 height 78
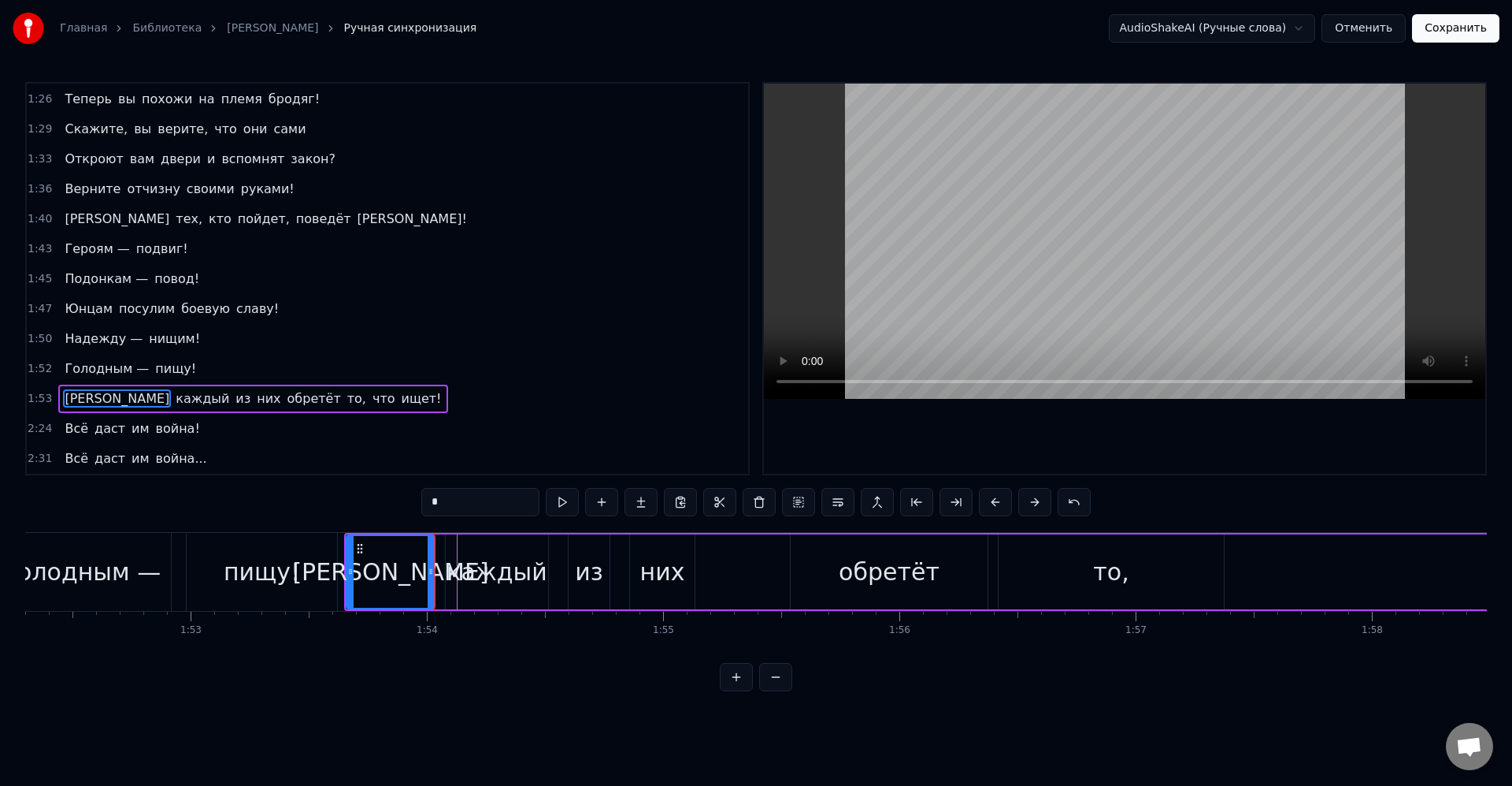
click at [390, 567] on div "[PERSON_NAME]" at bounding box center [390, 571] width 196 height 36
drag, startPoint x: 428, startPoint y: 572, endPoint x: 400, endPoint y: 573, distance: 28.0
click at [395, 574] on icon at bounding box center [398, 571] width 7 height 12
click at [464, 571] on div "каждый" at bounding box center [496, 571] width 100 height 36
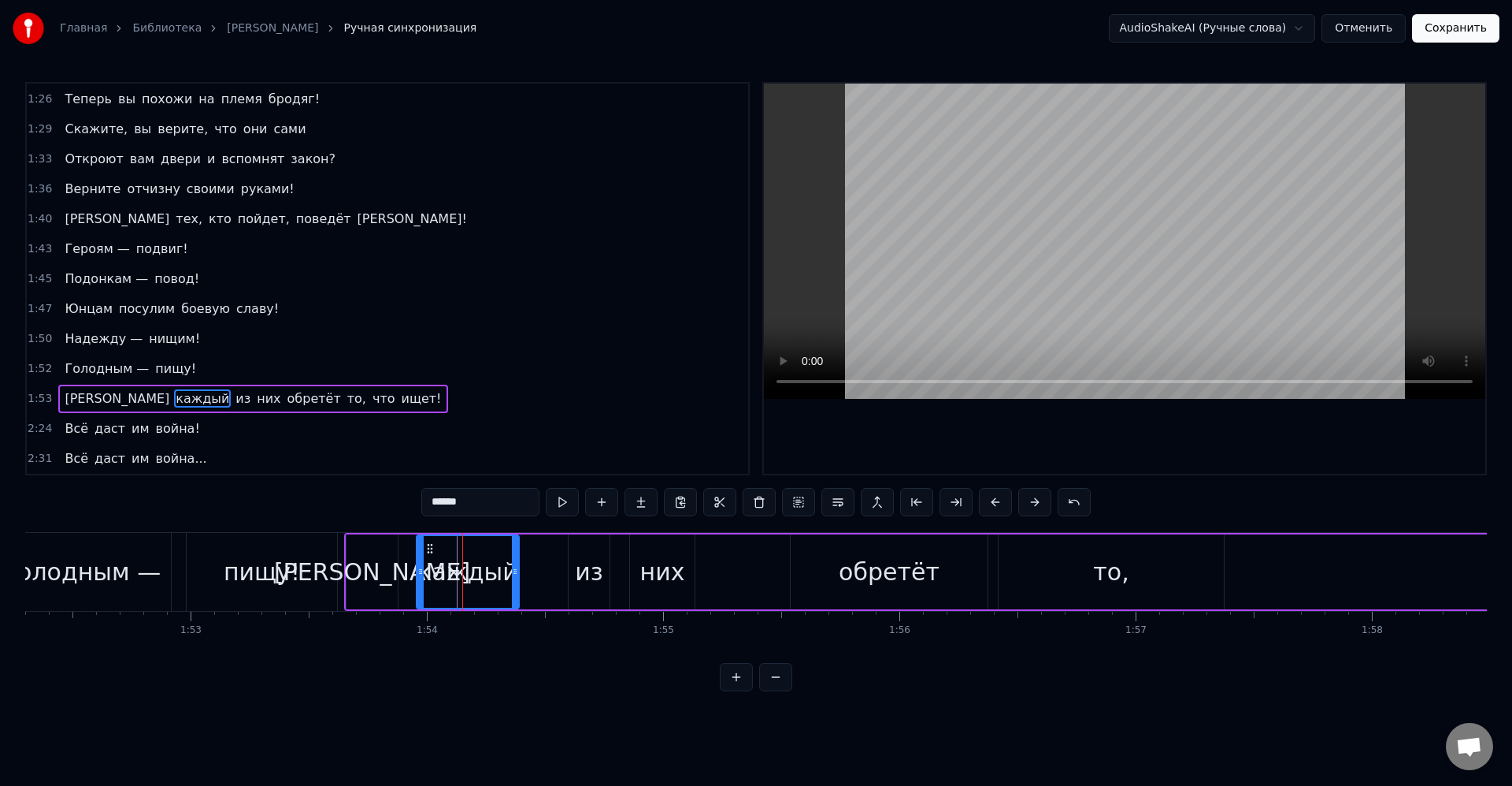
drag, startPoint x: 456, startPoint y: 547, endPoint x: 423, endPoint y: 551, distance: 33.2
click at [431, 548] on circle at bounding box center [431, 547] width 1 height 1
click at [438, 562] on div "каждый" at bounding box center [456, 571] width 100 height 36
drag, startPoint x: 503, startPoint y: 575, endPoint x: 519, endPoint y: 568, distance: 17.5
click at [560, 574] on icon at bounding box center [561, 571] width 7 height 12
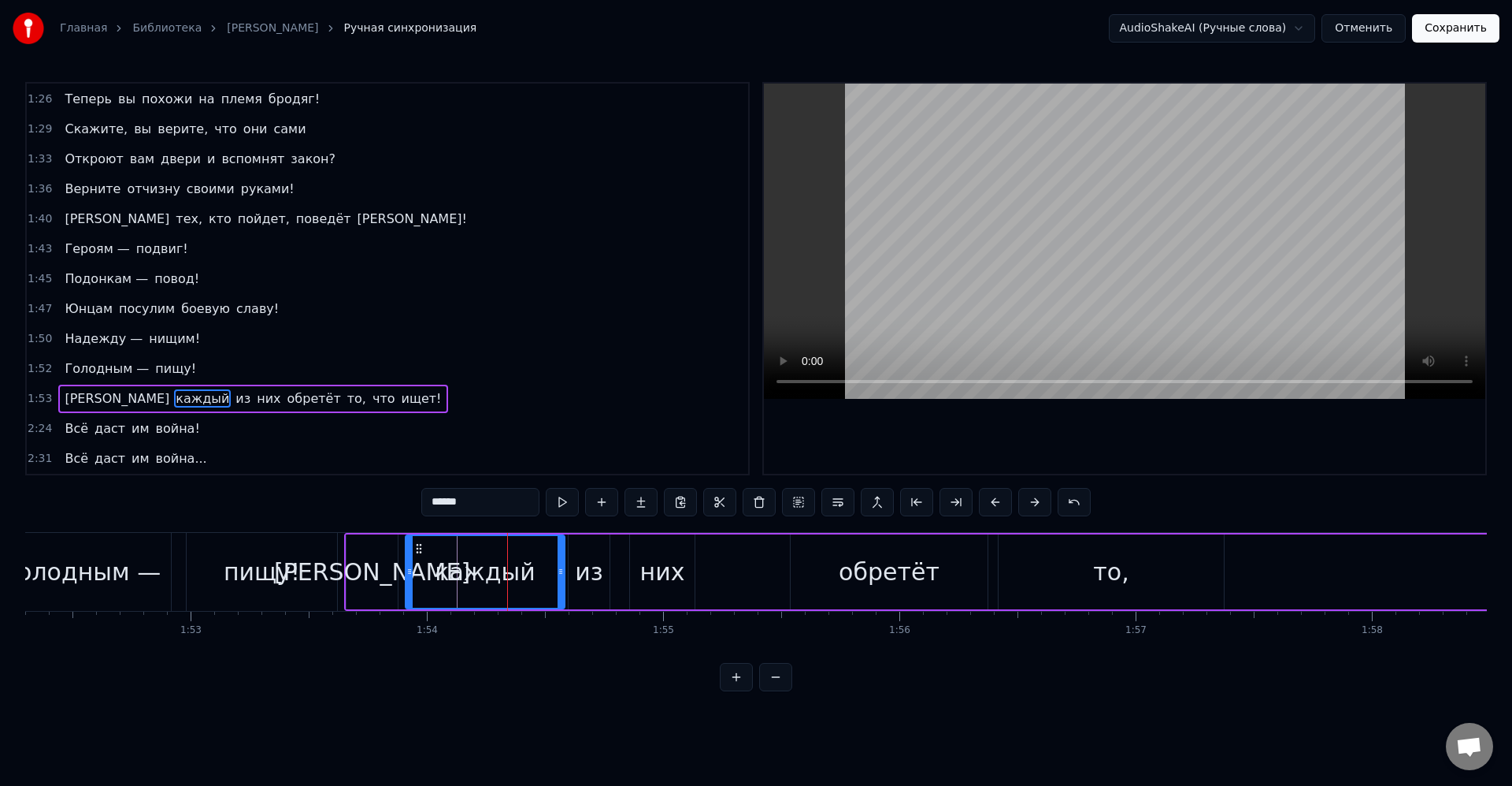
click at [521, 568] on div "каждый" at bounding box center [484, 571] width 100 height 36
drag, startPoint x: 560, startPoint y: 575, endPoint x: 548, endPoint y: 576, distance: 12.0
click at [545, 575] on icon at bounding box center [548, 571] width 7 height 12
click at [593, 580] on div "из" at bounding box center [588, 571] width 27 height 36
drag, startPoint x: 581, startPoint y: 548, endPoint x: 565, endPoint y: 551, distance: 16.3
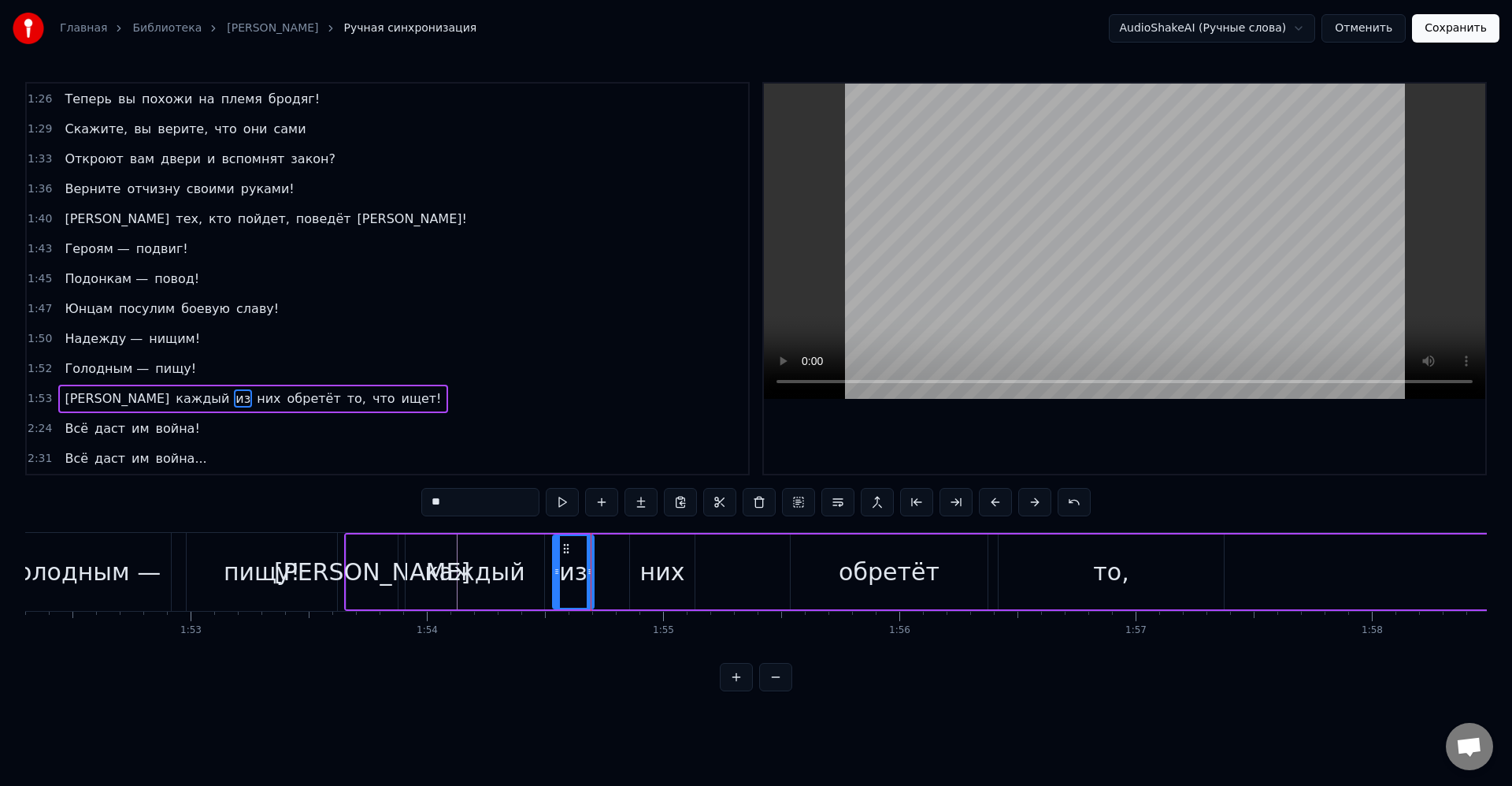
click at [565, 551] on icon at bounding box center [566, 548] width 12 height 12
click at [569, 566] on div "из" at bounding box center [572, 571] width 27 height 36
click at [645, 565] on div "них" at bounding box center [663, 571] width 45 height 36
drag, startPoint x: 645, startPoint y: 547, endPoint x: 628, endPoint y: 564, distance: 24.0
click at [621, 548] on icon at bounding box center [619, 548] width 12 height 12
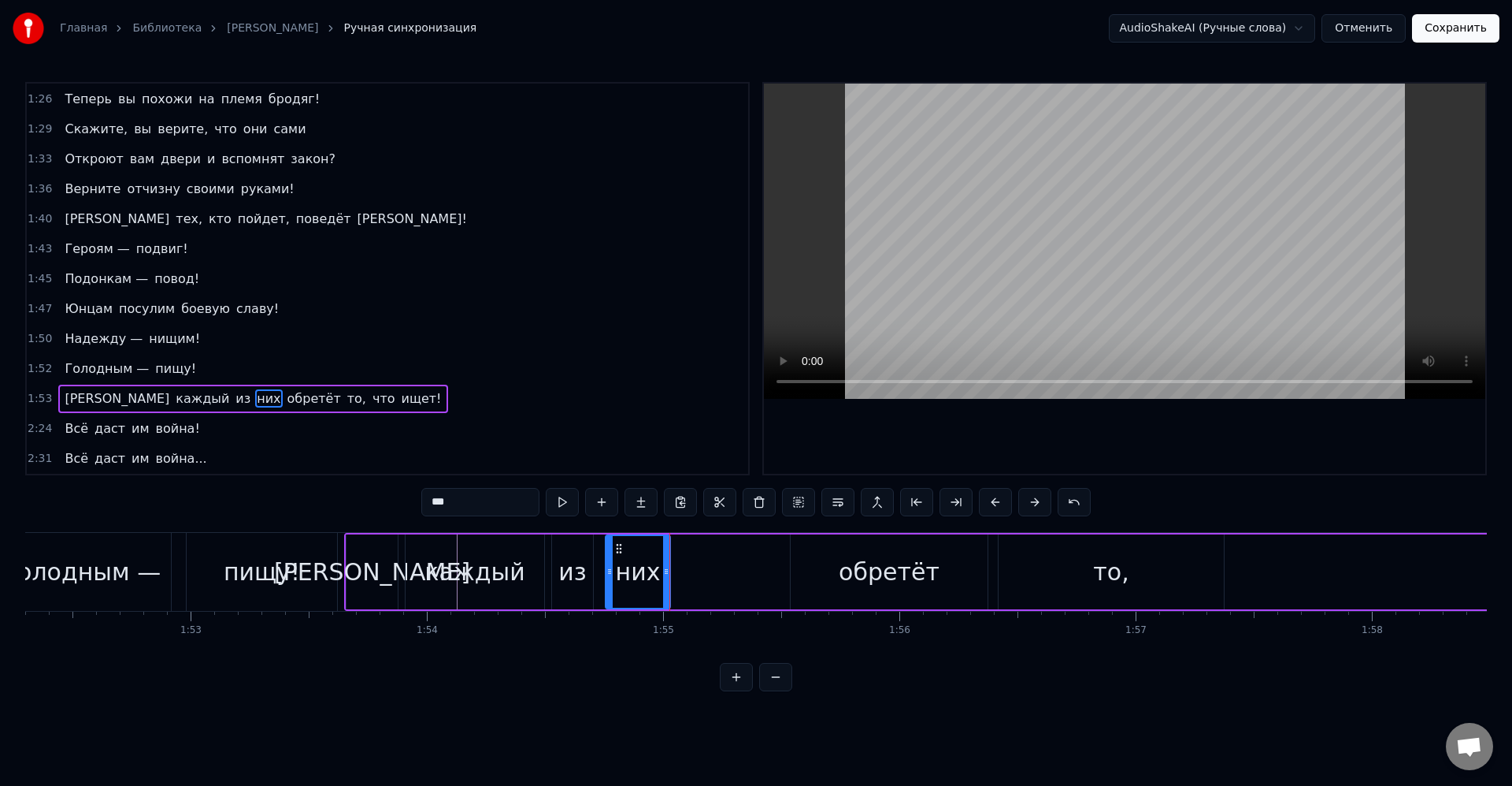
click at [804, 553] on div "обретёт" at bounding box center [889, 571] width 197 height 75
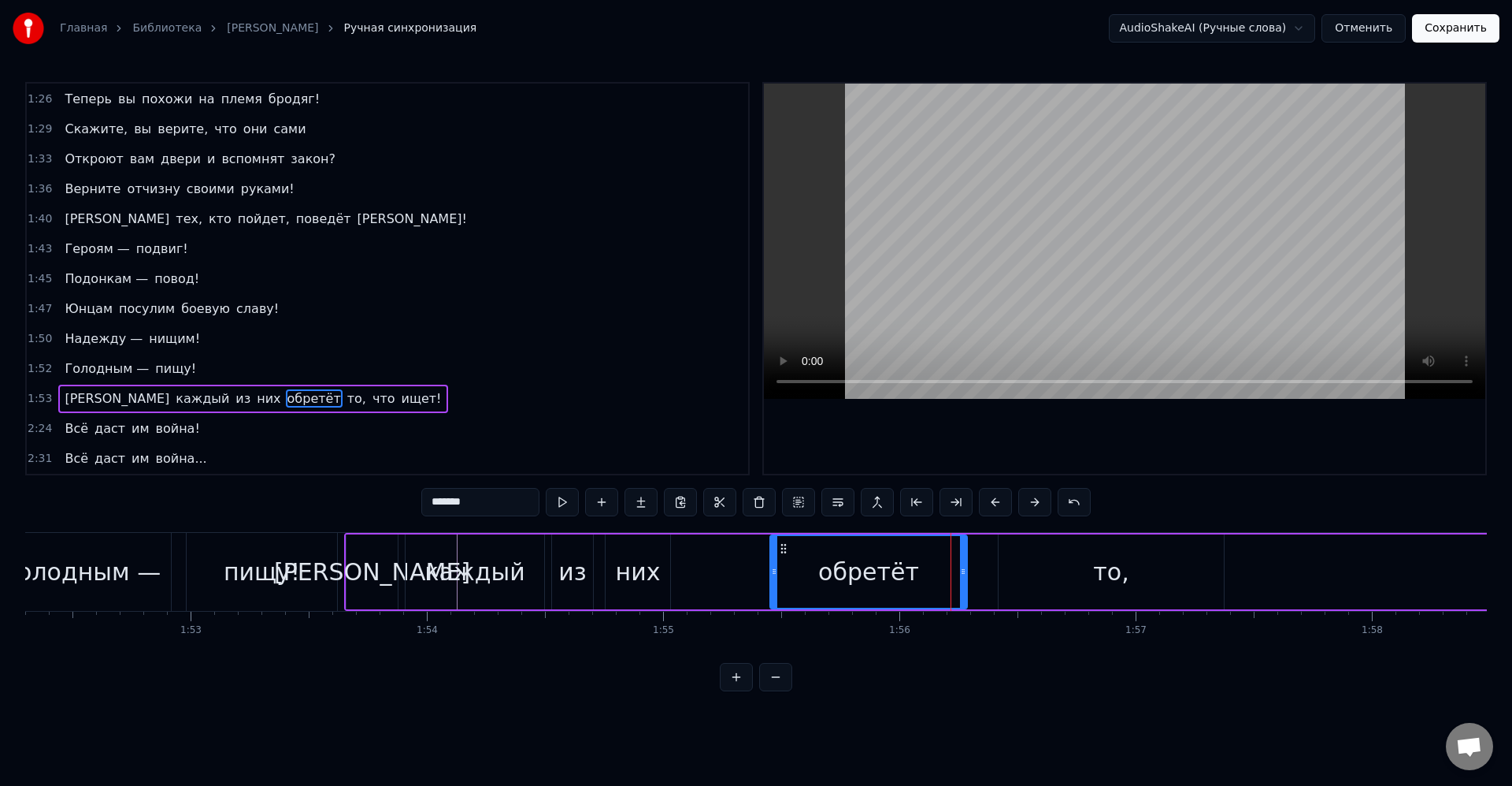
drag, startPoint x: 806, startPoint y: 549, endPoint x: 787, endPoint y: 547, distance: 19.1
click at [783, 546] on icon at bounding box center [783, 548] width 12 height 12
click at [800, 555] on div "обретёт" at bounding box center [866, 571] width 196 height 72
drag, startPoint x: 962, startPoint y: 571, endPoint x: 919, endPoint y: 574, distance: 43.1
click at [923, 571] on icon at bounding box center [921, 571] width 7 height 12
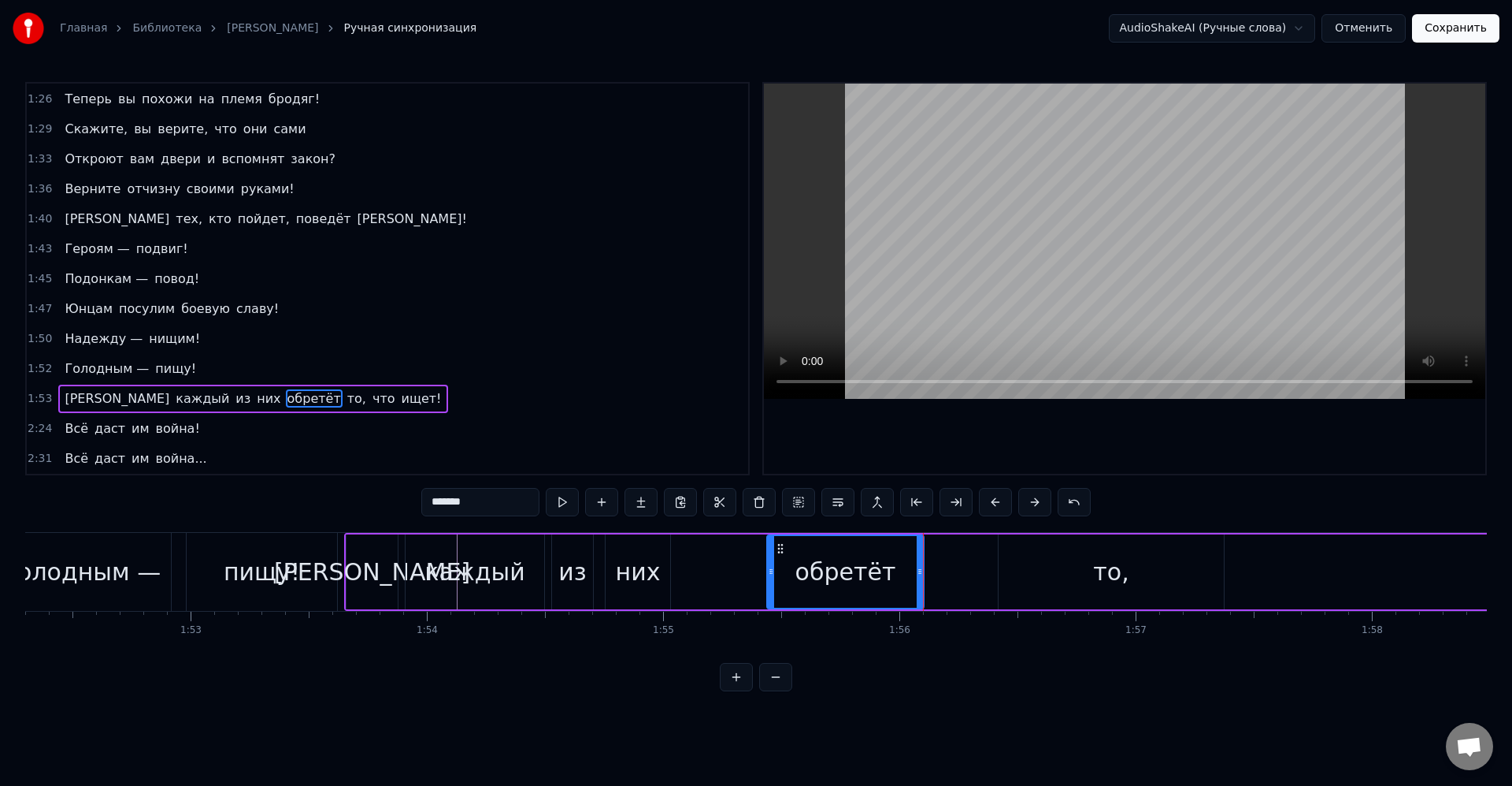
click at [1028, 569] on div "то," at bounding box center [1111, 571] width 225 height 75
type input "***"
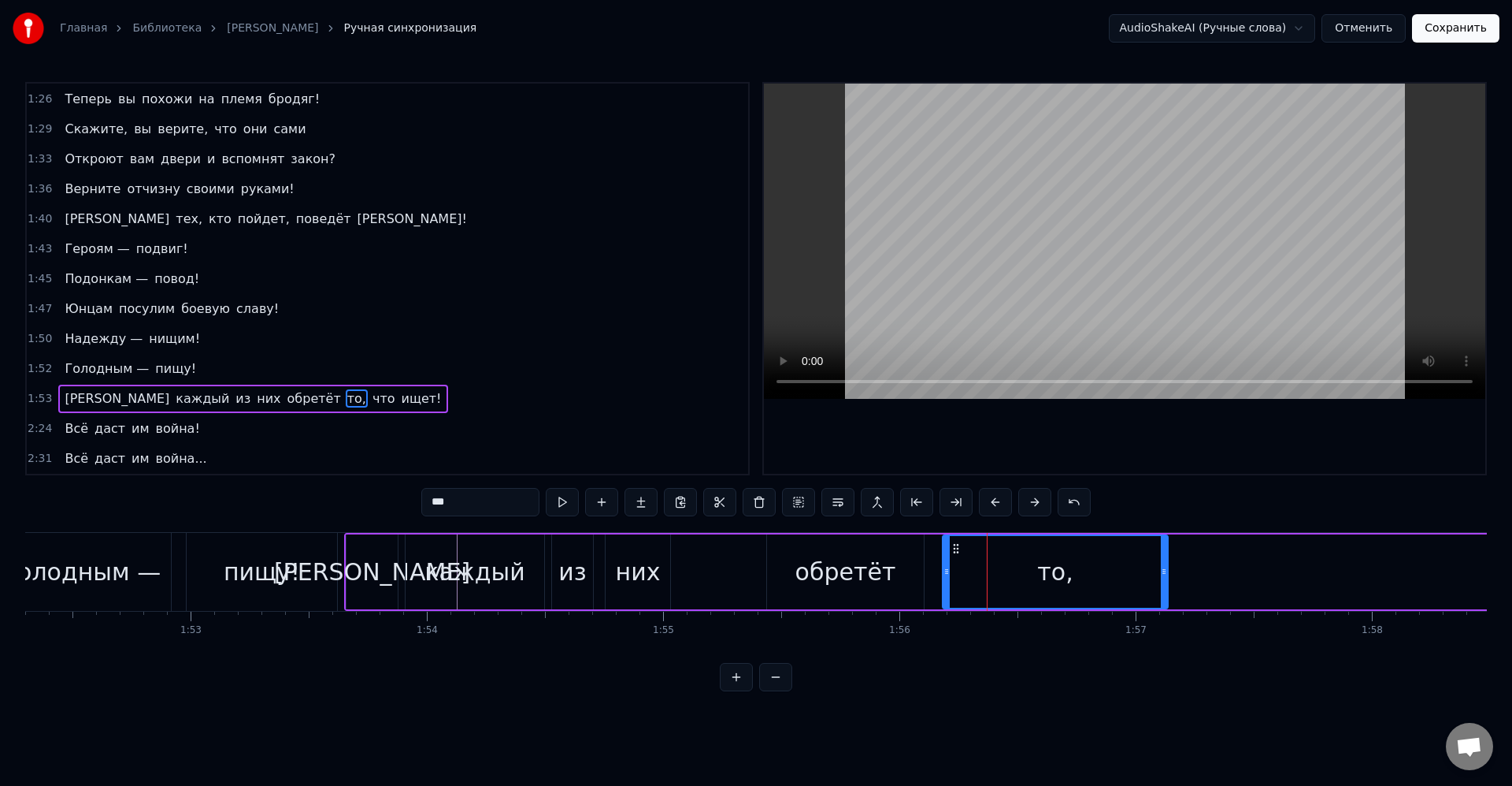
drag, startPoint x: 1013, startPoint y: 552, endPoint x: 956, endPoint y: 554, distance: 57.0
click at [956, 554] on icon at bounding box center [956, 548] width 12 height 12
click at [966, 570] on div "то," at bounding box center [1053, 571] width 224 height 72
drag, startPoint x: 1117, startPoint y: 571, endPoint x: 1003, endPoint y: 573, distance: 114.0
click at [1003, 573] on icon at bounding box center [1004, 571] width 7 height 12
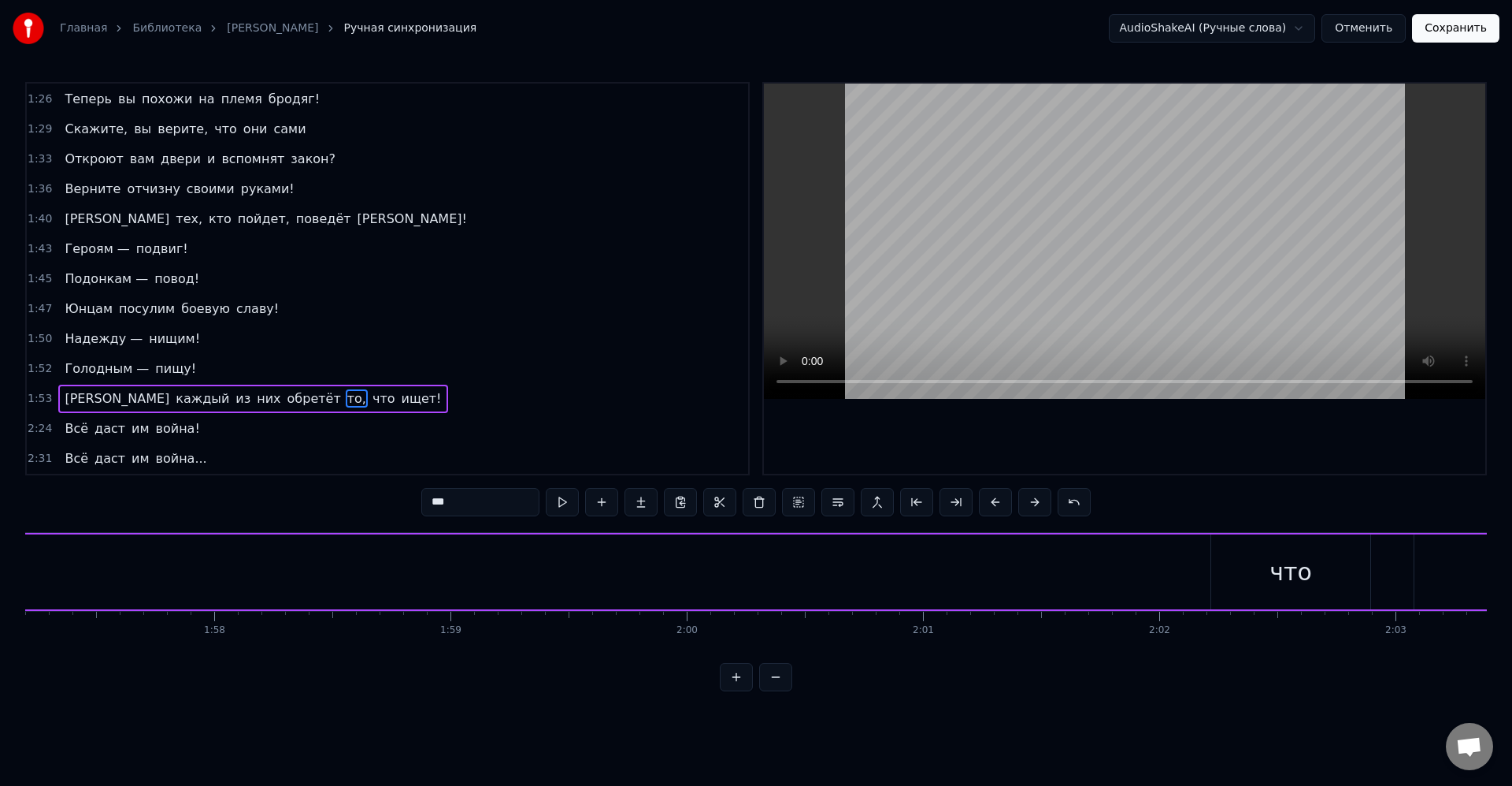
click at [1183, 567] on div "И каждый из них обретёт то, что ищет!" at bounding box center [970, 571] width 3567 height 78
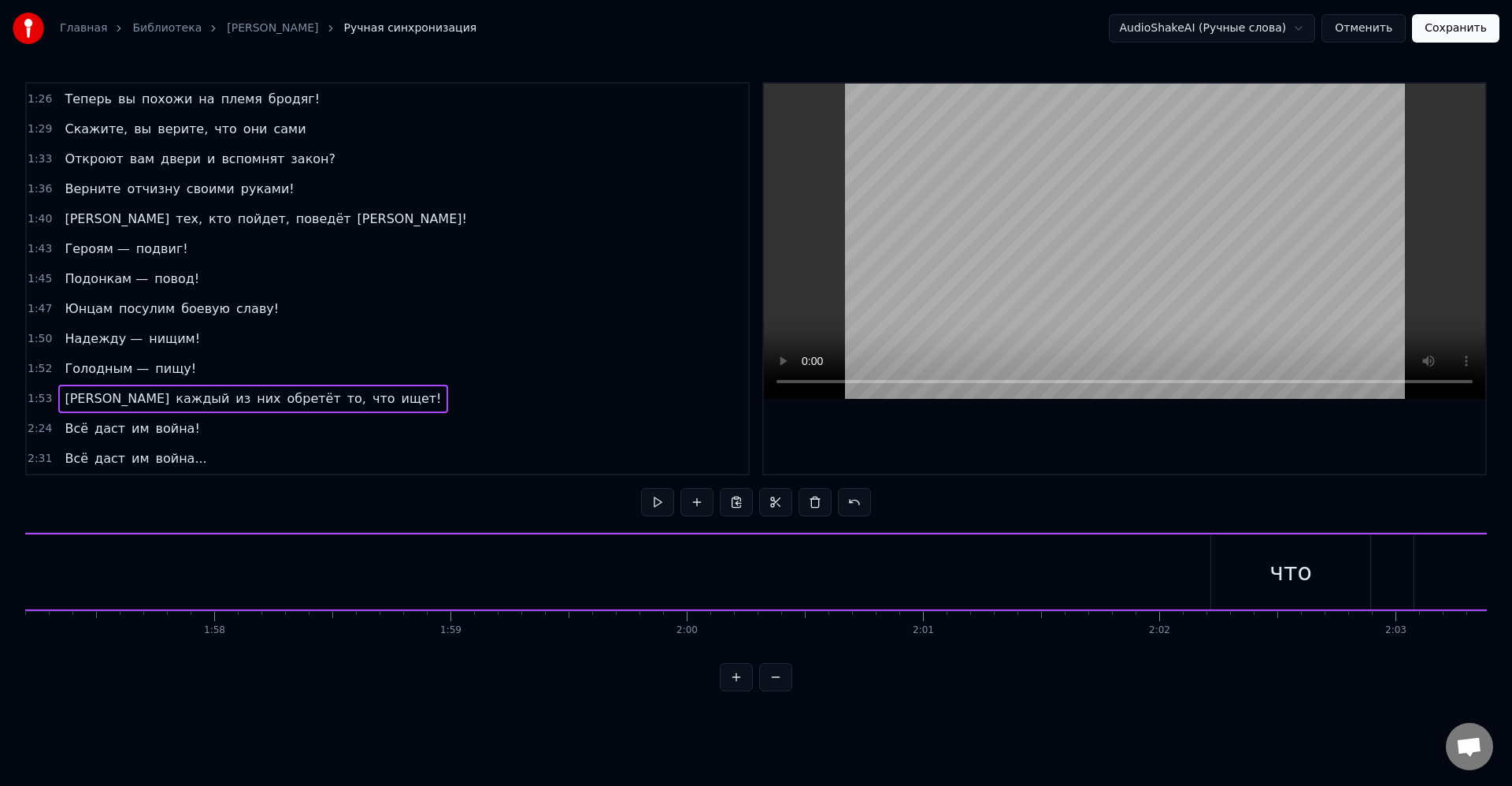
scroll to position [0, 27600]
click at [1218, 563] on div "И каждый из них обретёт то, что ищет!" at bounding box center [1063, 571] width 3567 height 78
click at [1346, 558] on div "что" at bounding box center [1387, 571] width 159 height 75
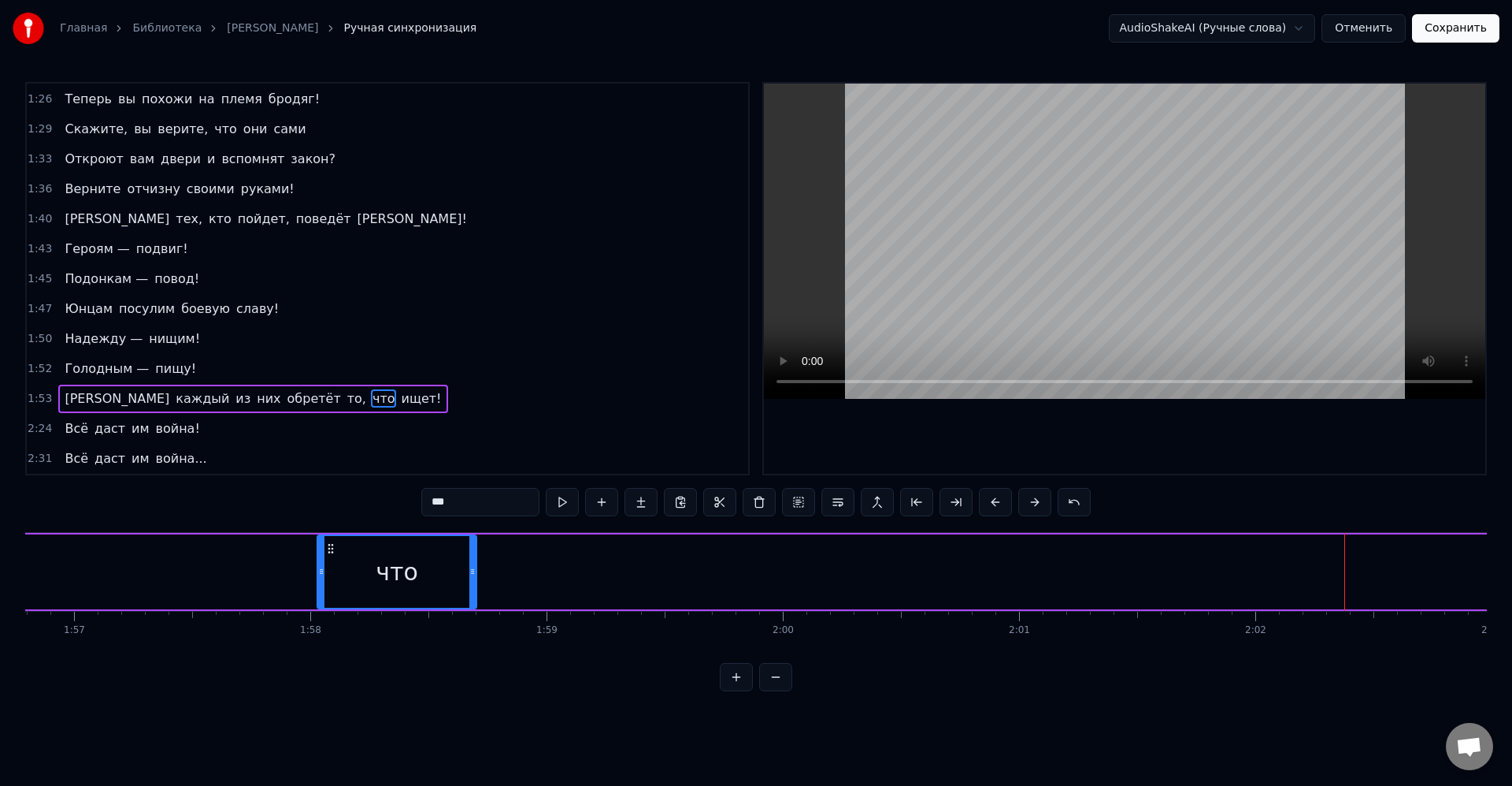
drag, startPoint x: 1321, startPoint y: 549, endPoint x: 575, endPoint y: 613, distance: 748.7
click at [330, 580] on div "что" at bounding box center [397, 571] width 158 height 72
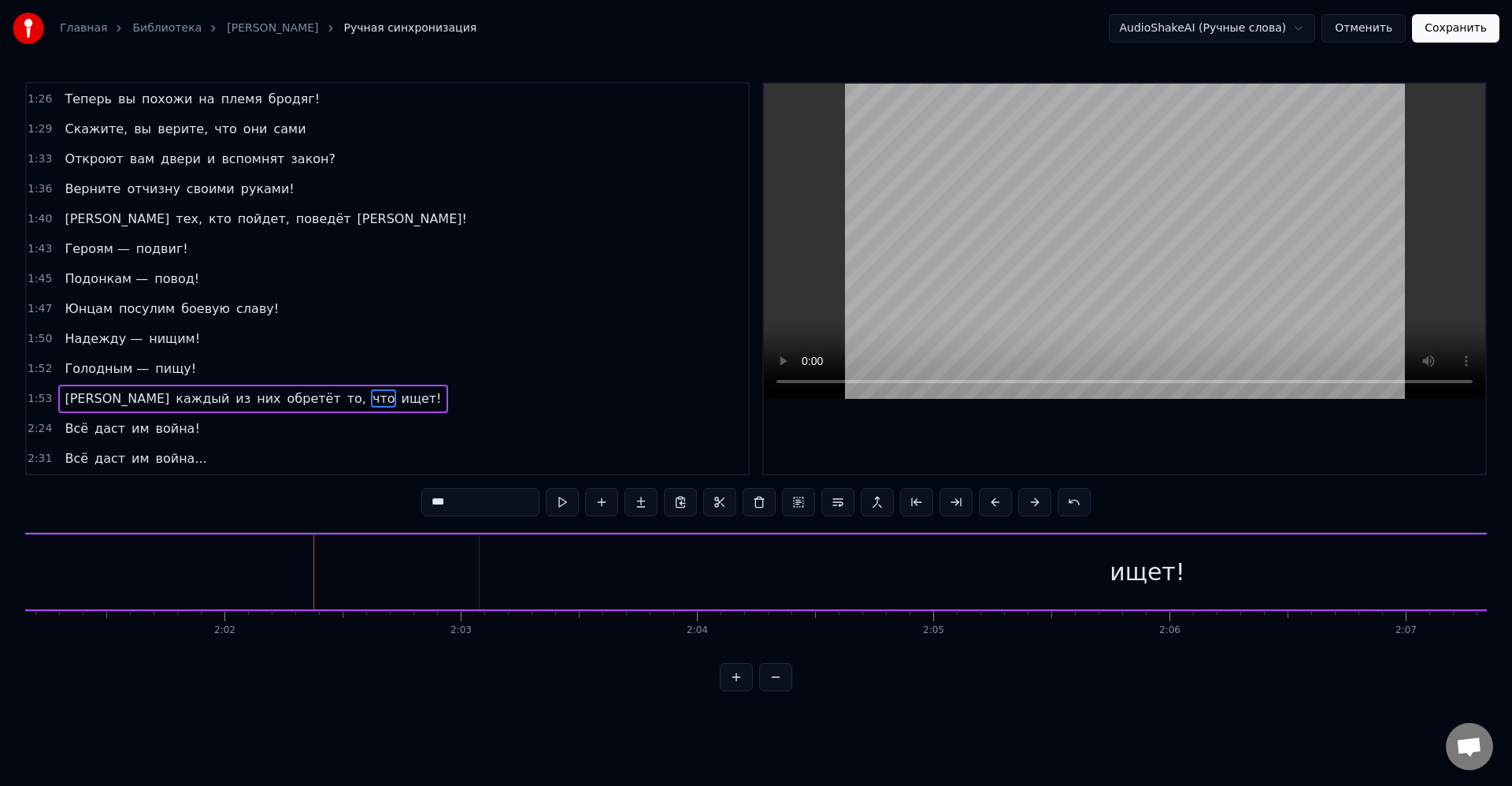
scroll to position [0, 28653]
click at [1106, 574] on div "ищет!" at bounding box center [1126, 571] width 76 height 36
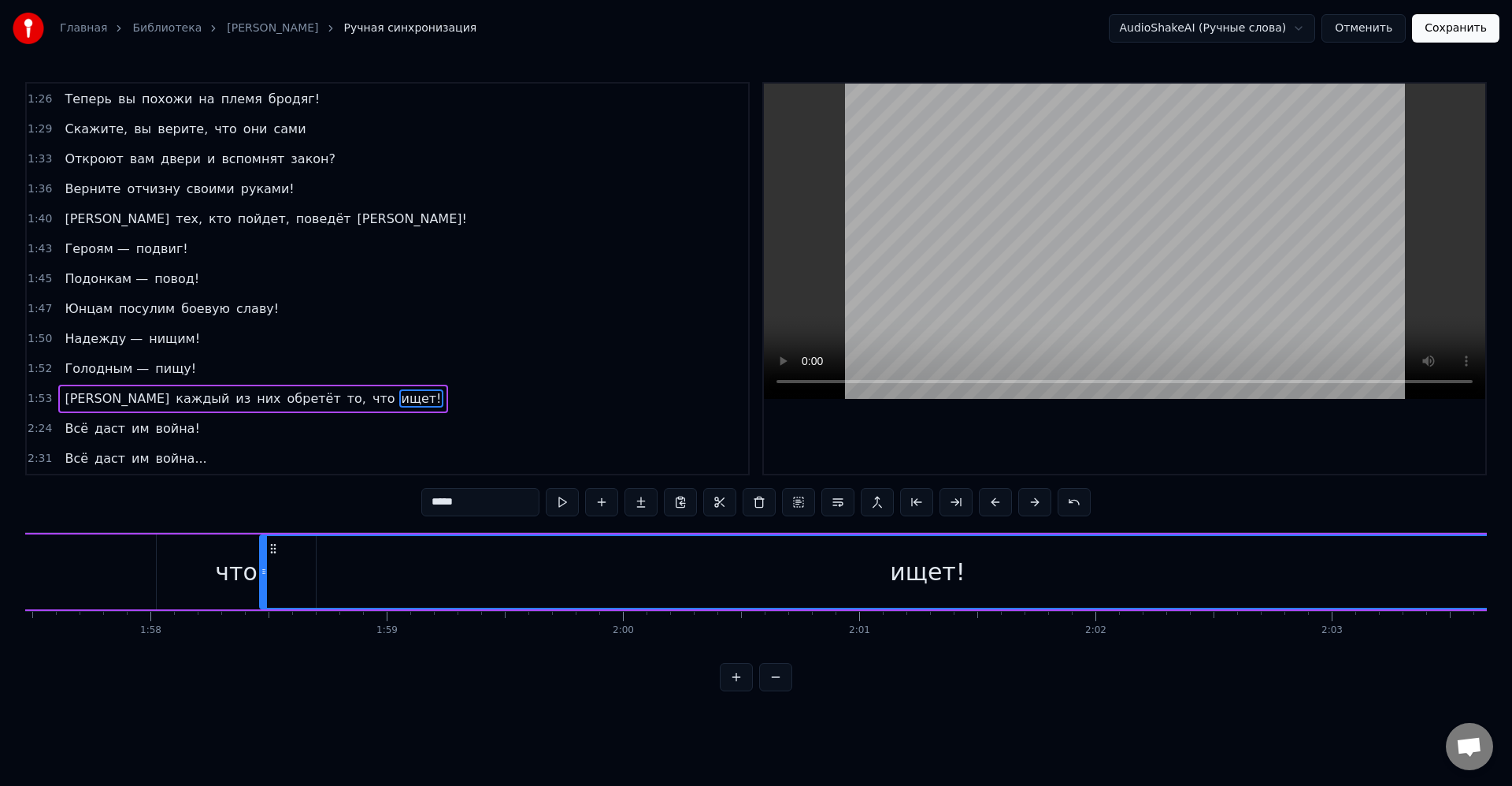
scroll to position [0, 27741]
drag, startPoint x: 475, startPoint y: 550, endPoint x: 302, endPoint y: 547, distance: 173.0
click at [436, 561] on div "ищет!" at bounding box center [1089, 571] width 1335 height 72
click at [271, 550] on div "что" at bounding box center [255, 571] width 159 height 75
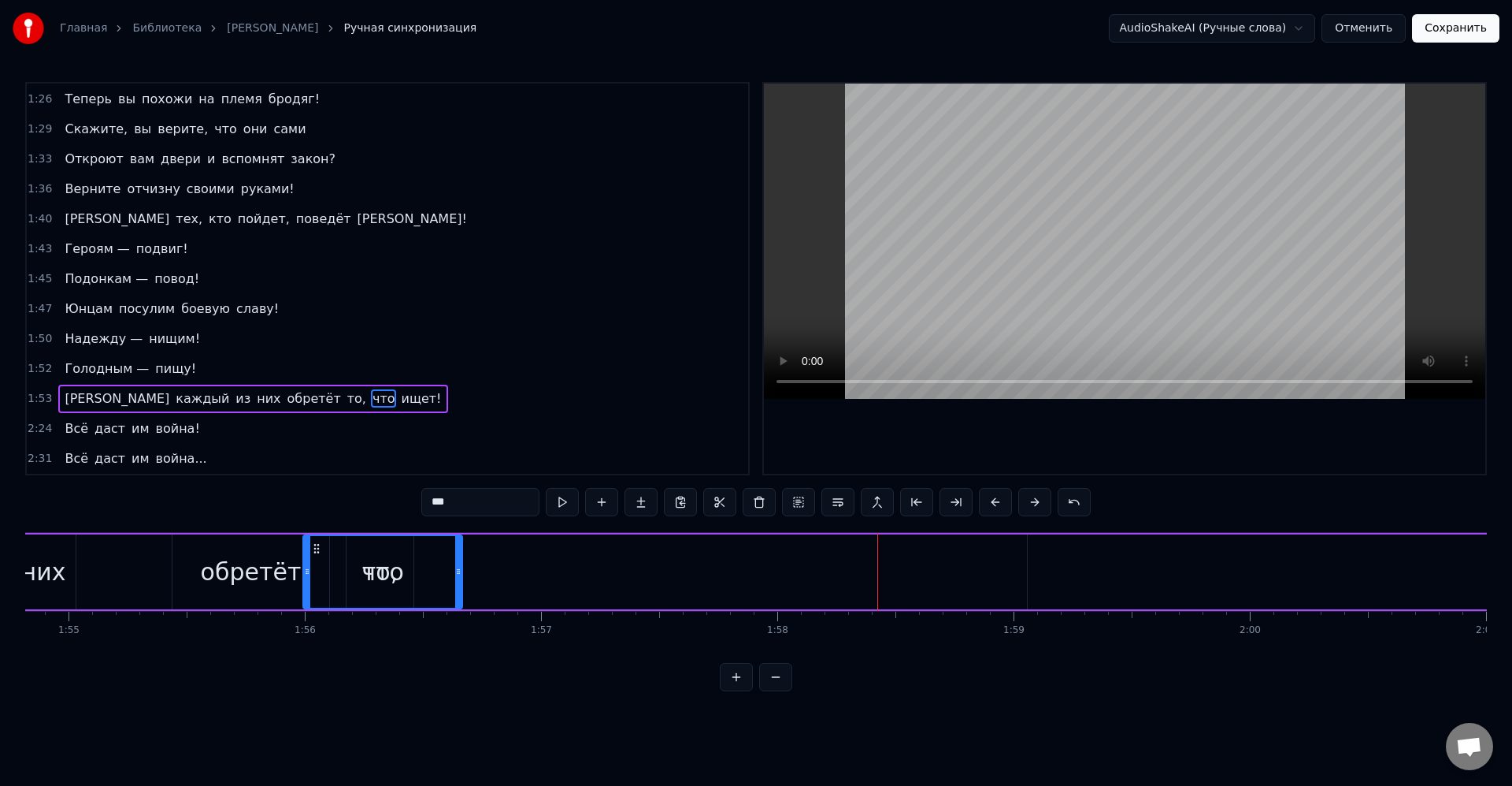
scroll to position [0, 27129]
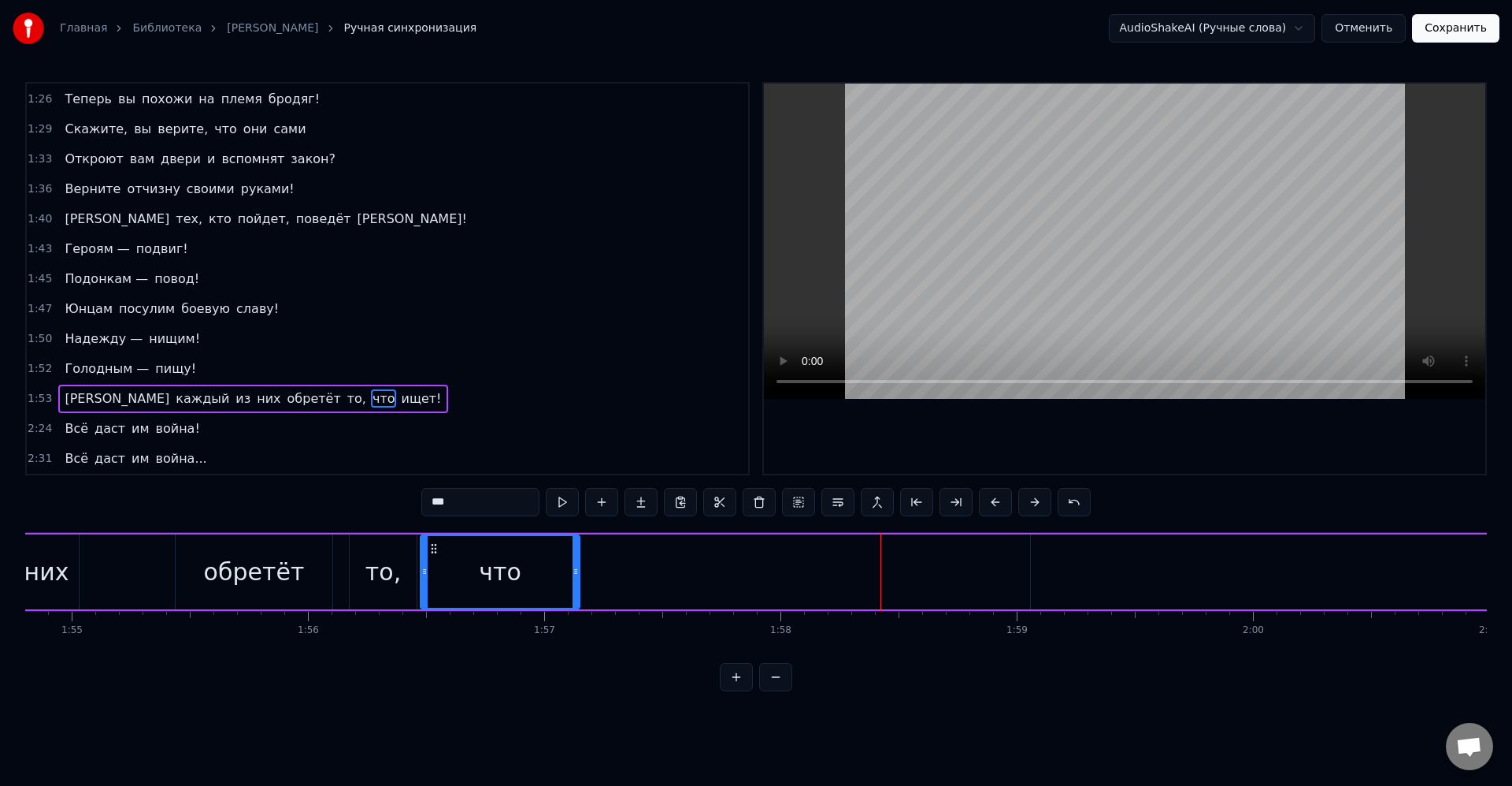
drag, startPoint x: 191, startPoint y: 550, endPoint x: 456, endPoint y: 562, distance: 265.3
click at [435, 563] on div "что" at bounding box center [500, 571] width 158 height 72
click at [456, 562] on div "что" at bounding box center [498, 571] width 158 height 72
click at [567, 554] on div "что" at bounding box center [498, 571] width 158 height 72
click at [403, 554] on div "то," at bounding box center [383, 571] width 67 height 75
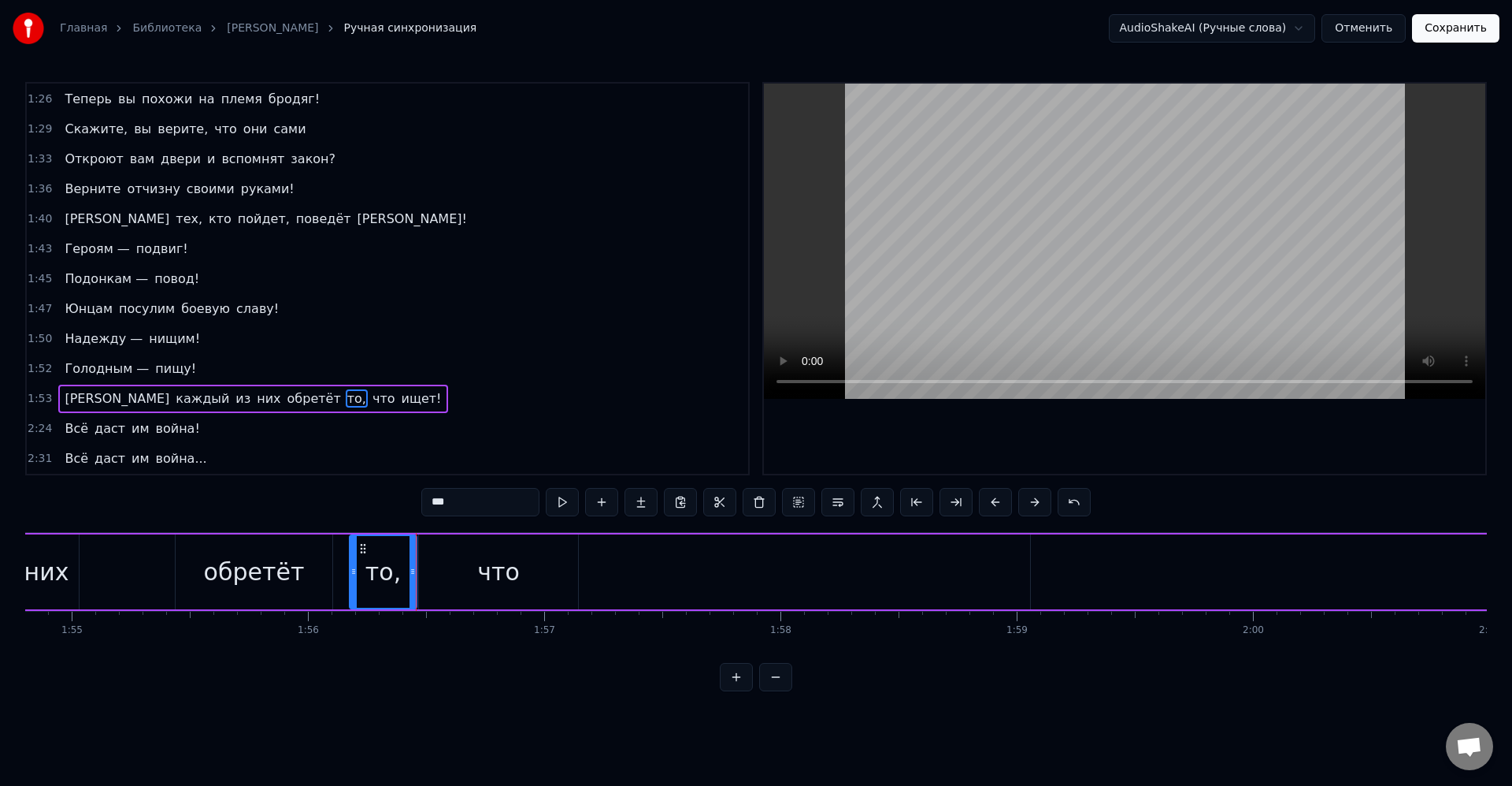
click at [568, 565] on div "что" at bounding box center [498, 571] width 159 height 75
drag, startPoint x: 575, startPoint y: 568, endPoint x: 463, endPoint y: 569, distance: 112.0
click at [469, 572] on icon at bounding box center [466, 571] width 7 height 12
click at [457, 567] on div "что" at bounding box center [446, 571] width 43 height 36
click at [468, 572] on div "что" at bounding box center [446, 571] width 54 height 75
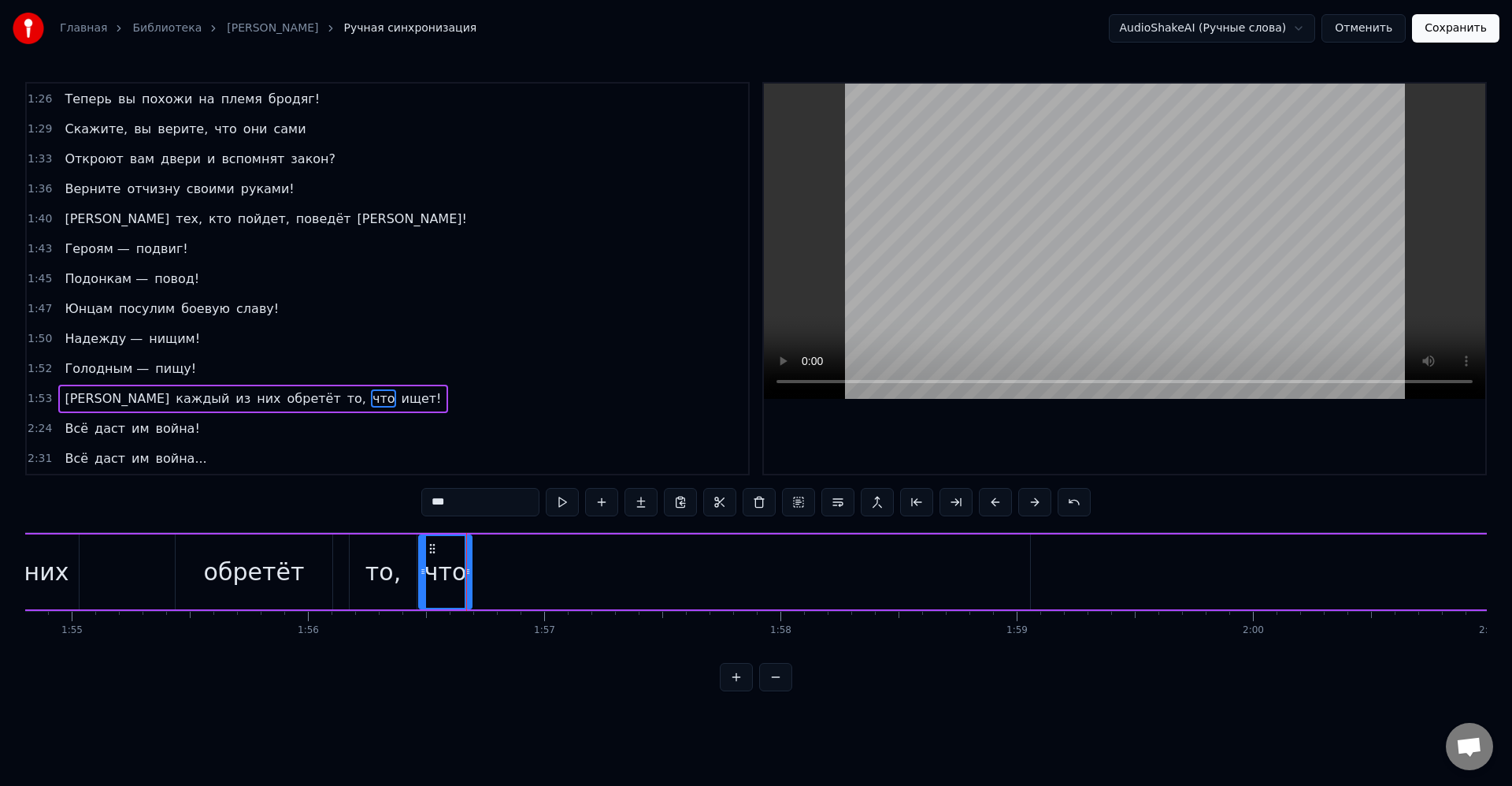
click at [467, 572] on icon at bounding box center [468, 571] width 7 height 12
click at [927, 585] on div "ищет!" at bounding box center [910, 571] width 76 height 36
type input "*****"
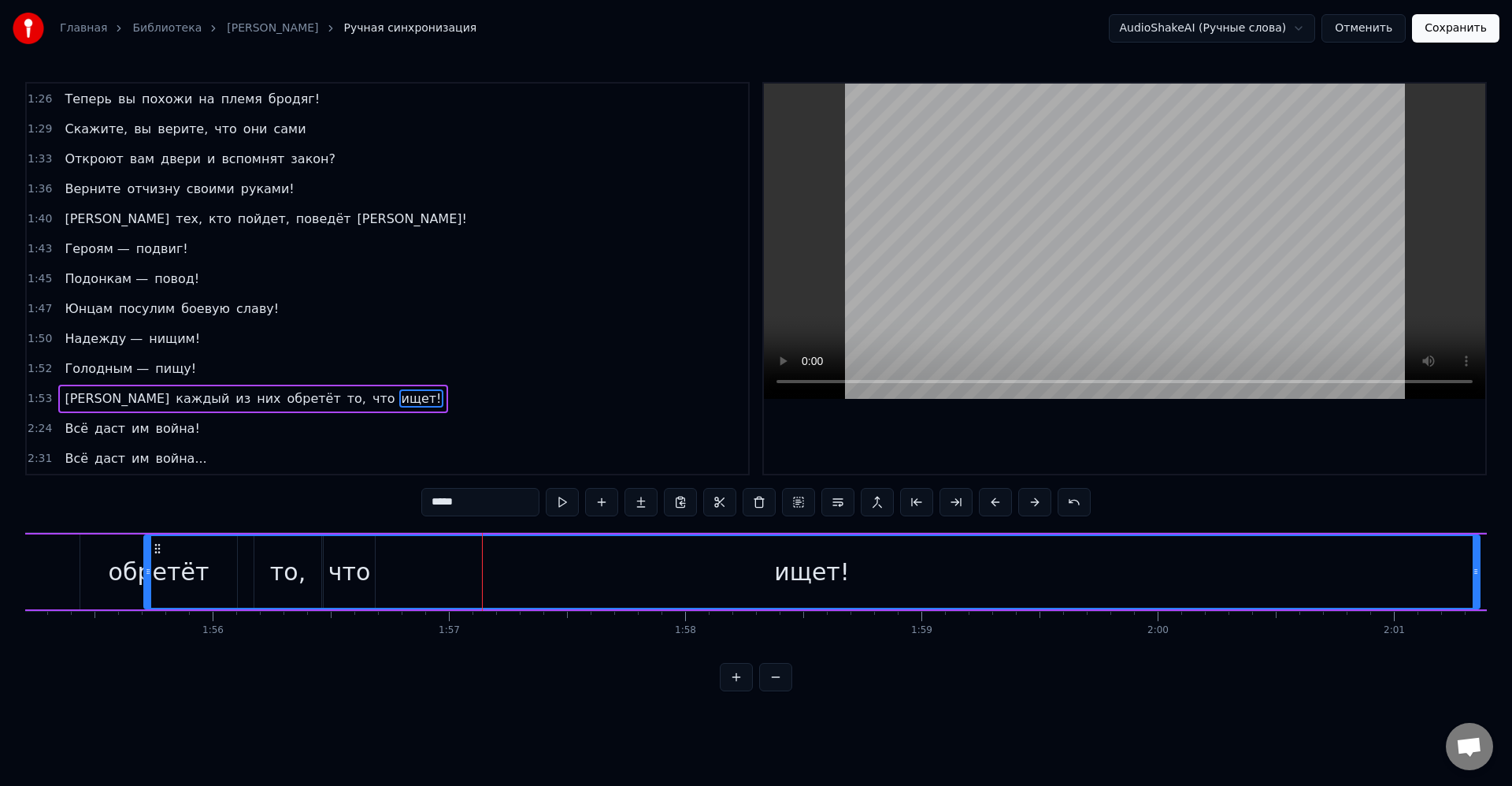
scroll to position [0, 27180]
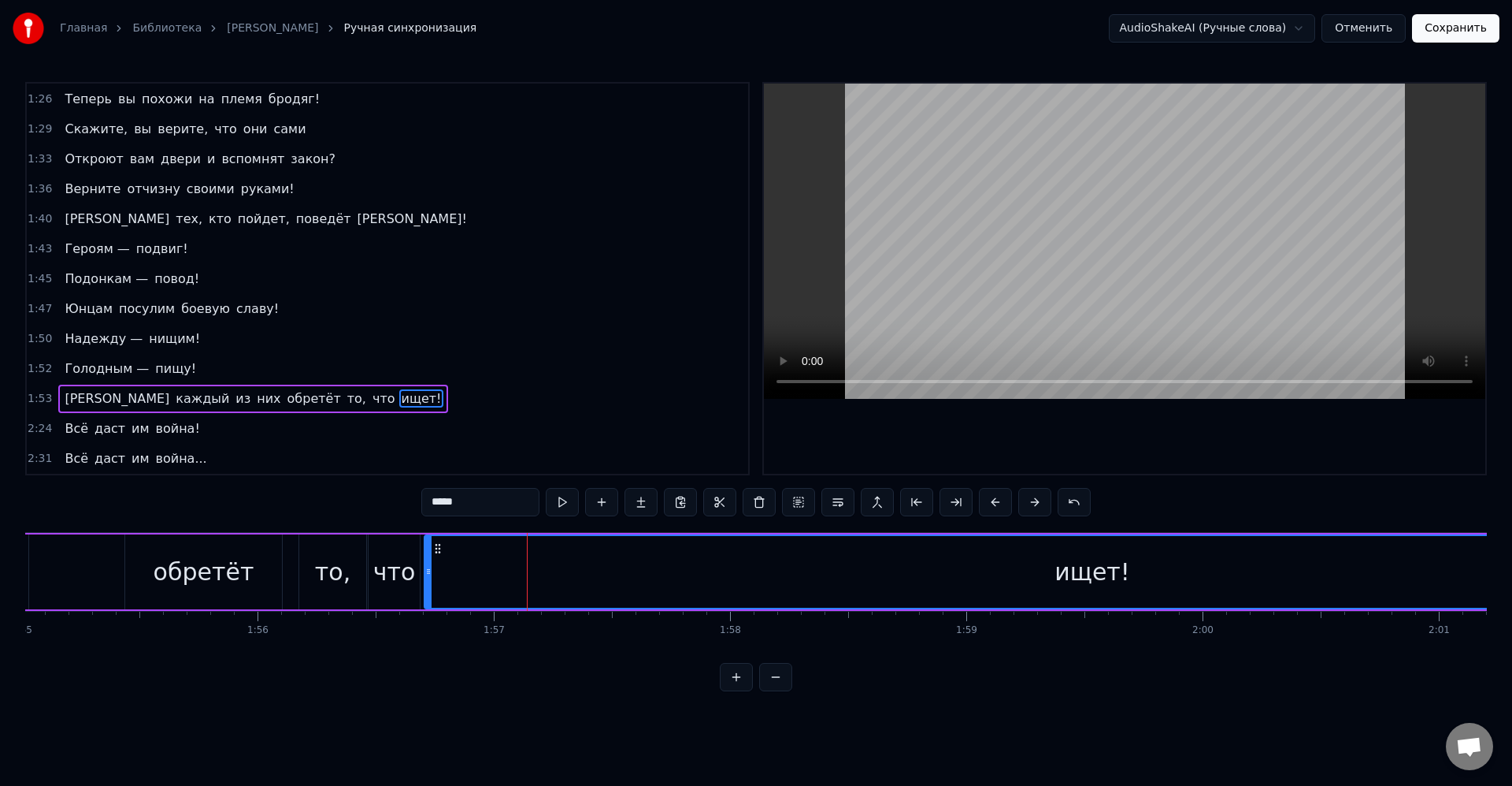
drag, startPoint x: 505, startPoint y: 558, endPoint x: 439, endPoint y: 563, distance: 66.2
click at [439, 563] on div "ищет!" at bounding box center [1092, 571] width 1335 height 72
click at [531, 562] on div "ищет!" at bounding box center [1092, 571] width 1335 height 72
click at [503, 555] on div "ищет!" at bounding box center [1092, 571] width 1335 height 72
click at [920, 507] on button at bounding box center [917, 502] width 33 height 28
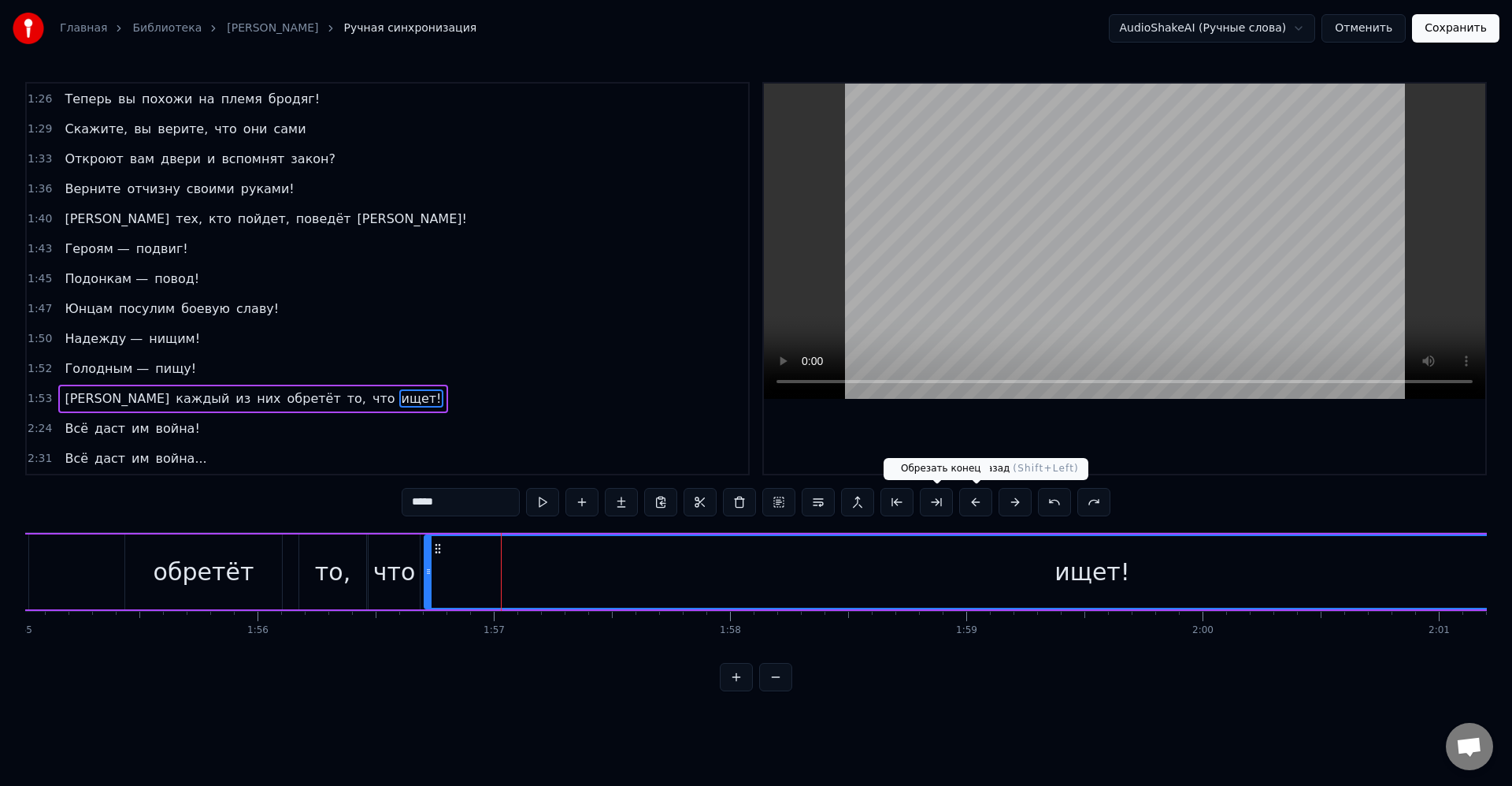
click at [941, 500] on button at bounding box center [937, 502] width 33 height 28
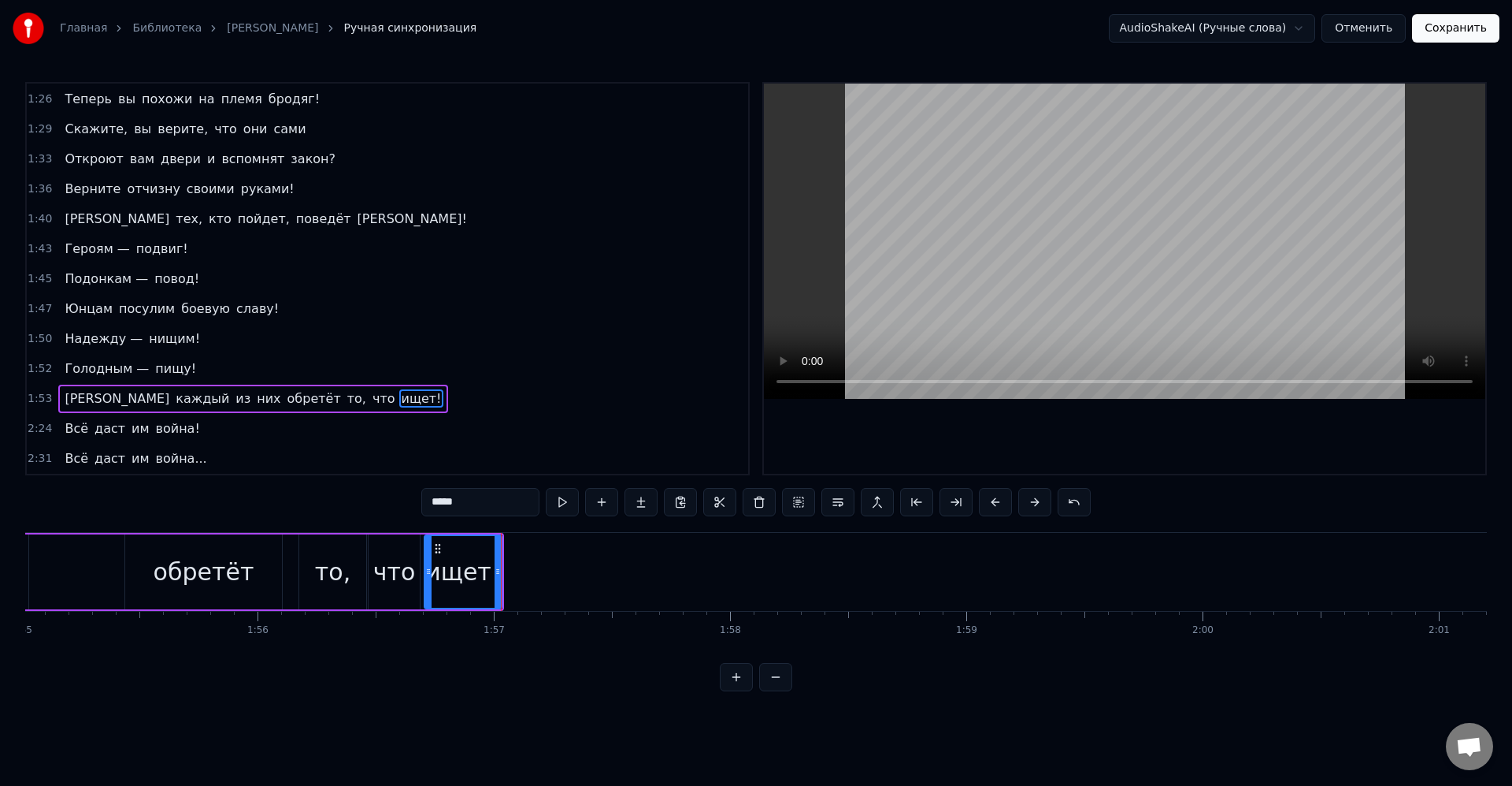
click at [459, 561] on div "ищет!" at bounding box center [463, 571] width 76 height 36
drag, startPoint x: 501, startPoint y: 571, endPoint x: 541, endPoint y: 575, distance: 40.2
click at [523, 575] on icon at bounding box center [520, 571] width 7 height 12
click at [527, 572] on div "ищет!" at bounding box center [484, 571] width 118 height 72
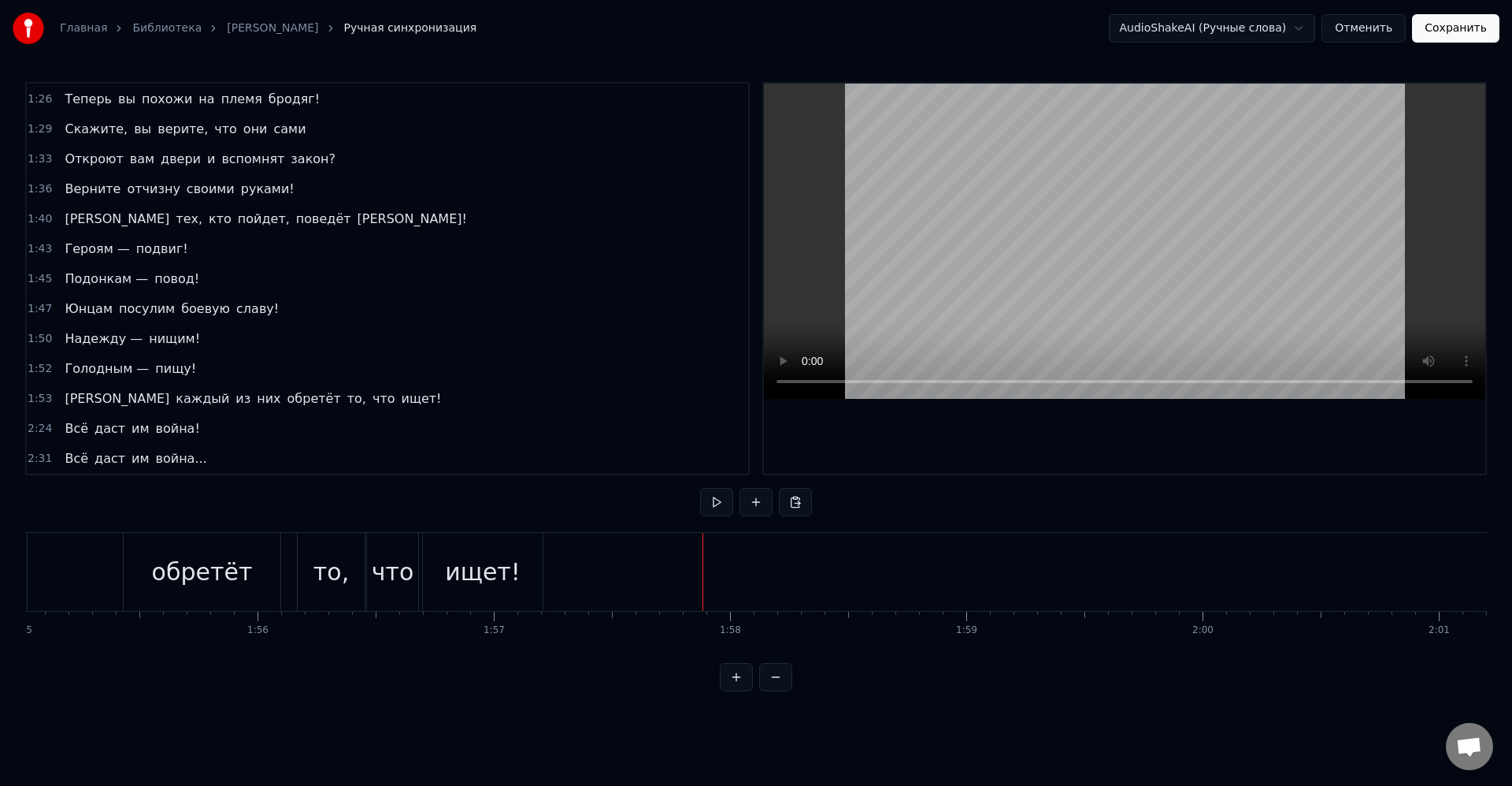
click at [171, 429] on span "война!" at bounding box center [177, 429] width 47 height 18
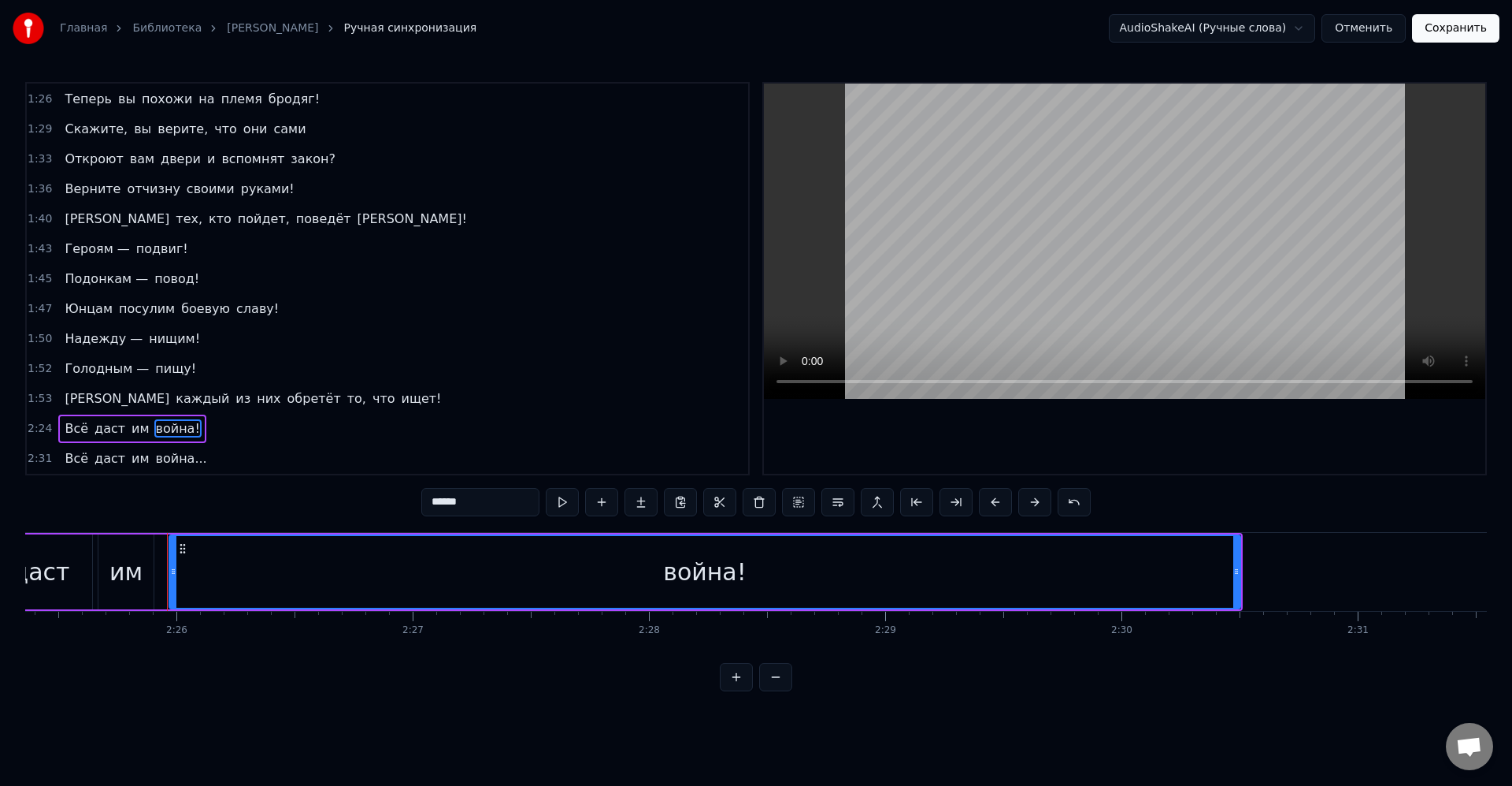
scroll to position [0, 34414]
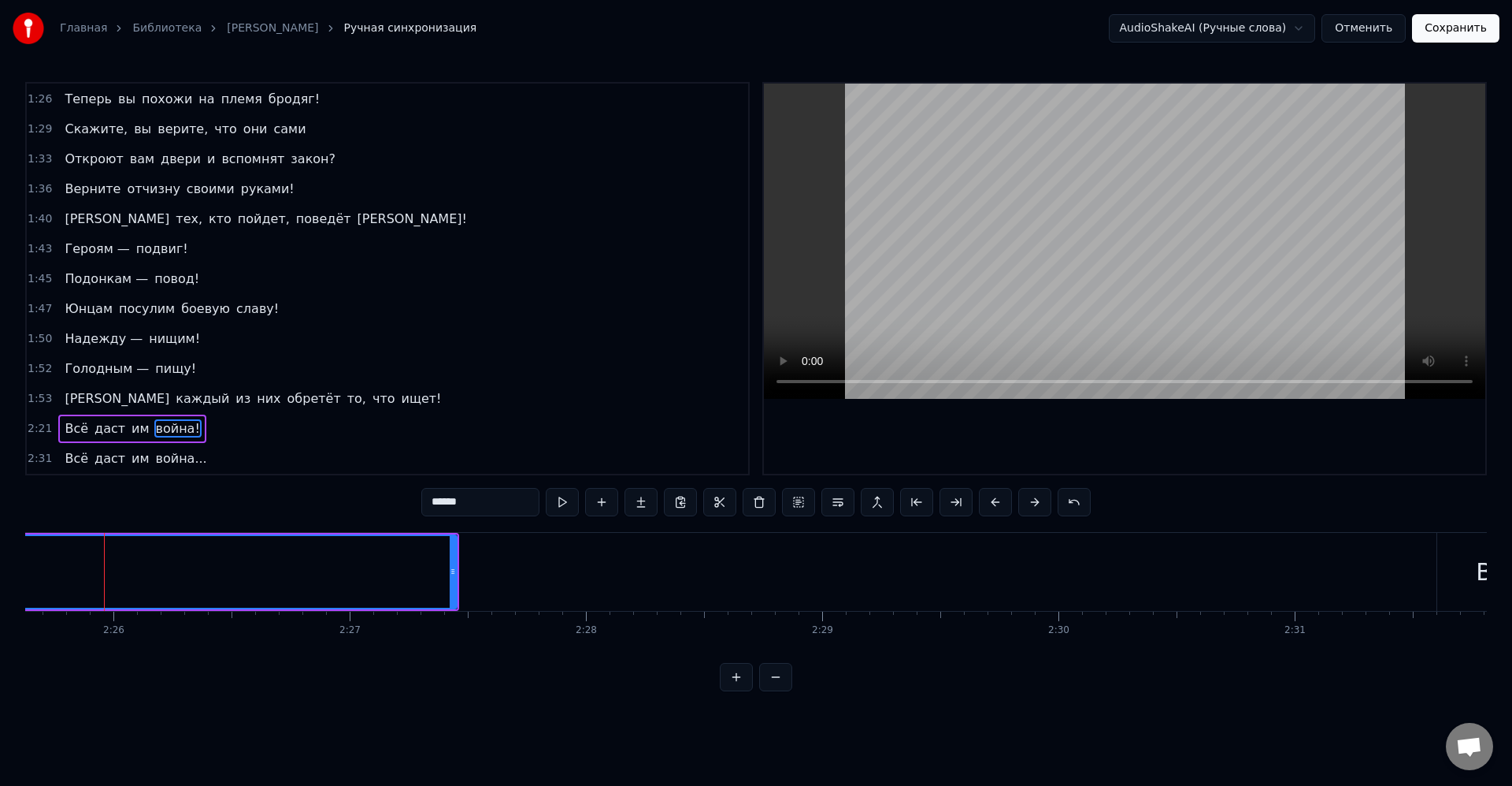
click at [171, 459] on span "война..." at bounding box center [182, 458] width 54 height 18
type input "********"
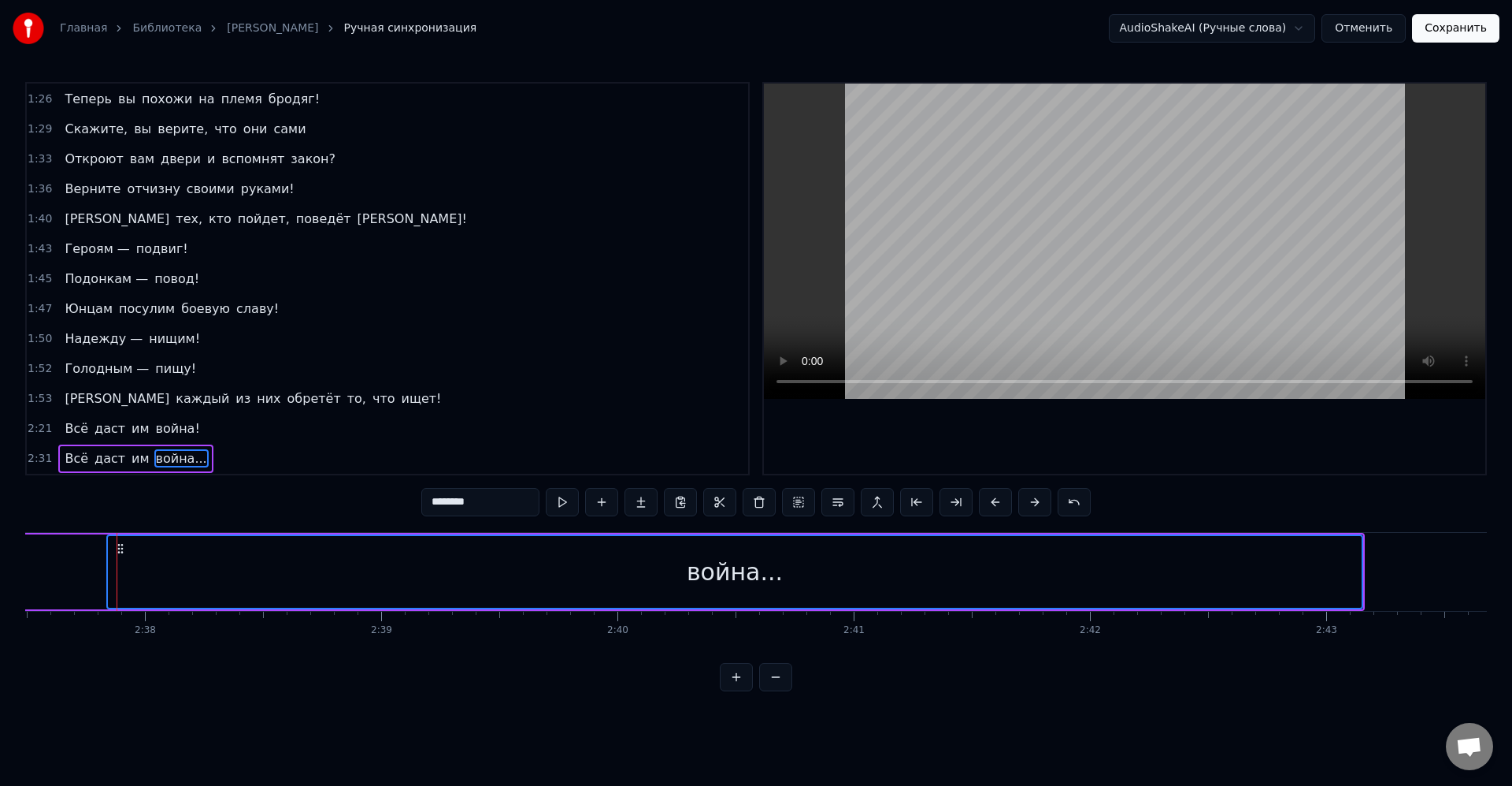
scroll to position [0, 37231]
click at [187, 440] on div "Всё даст им война!" at bounding box center [132, 429] width 147 height 28
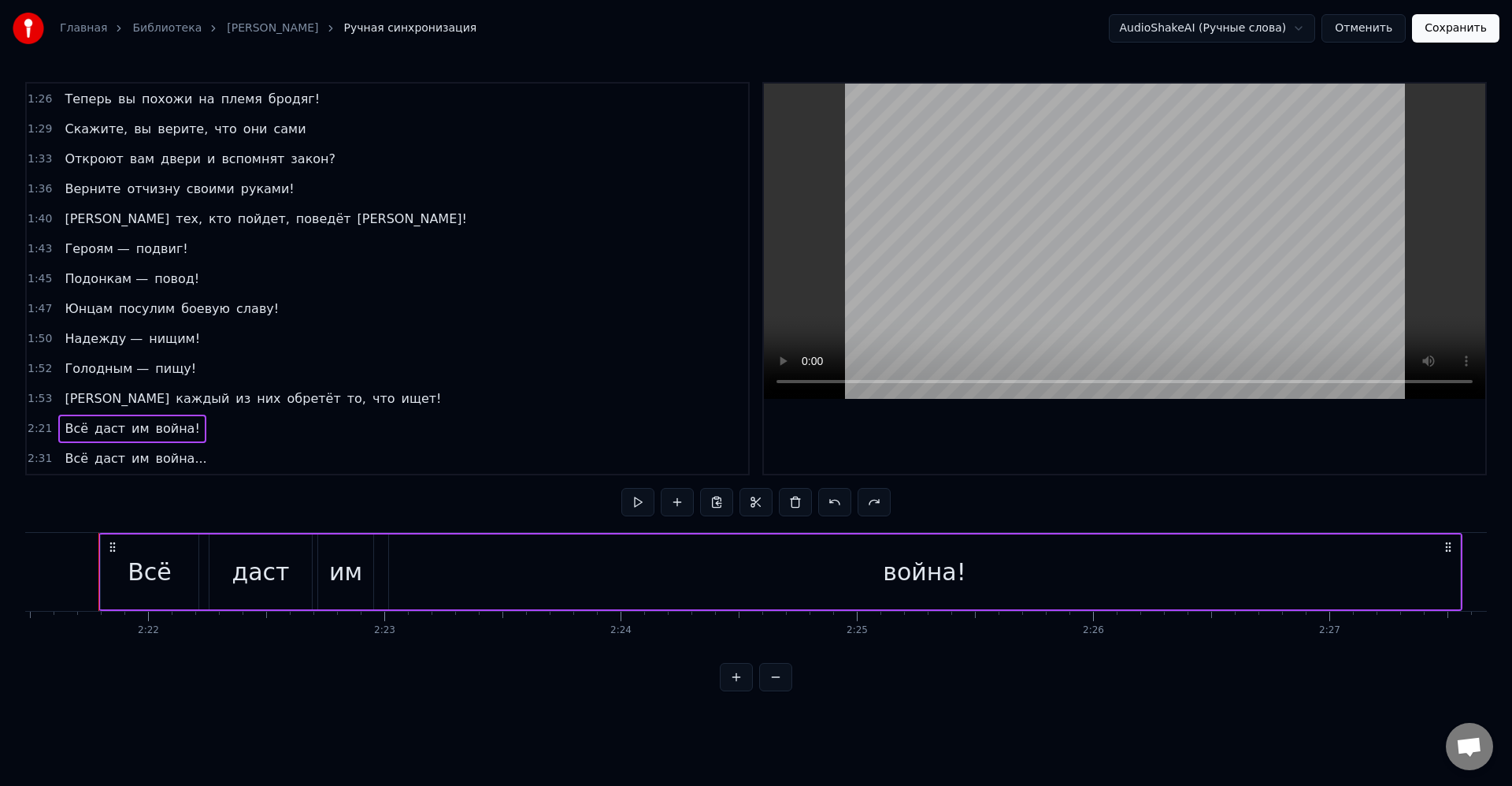
scroll to position [0, 33428]
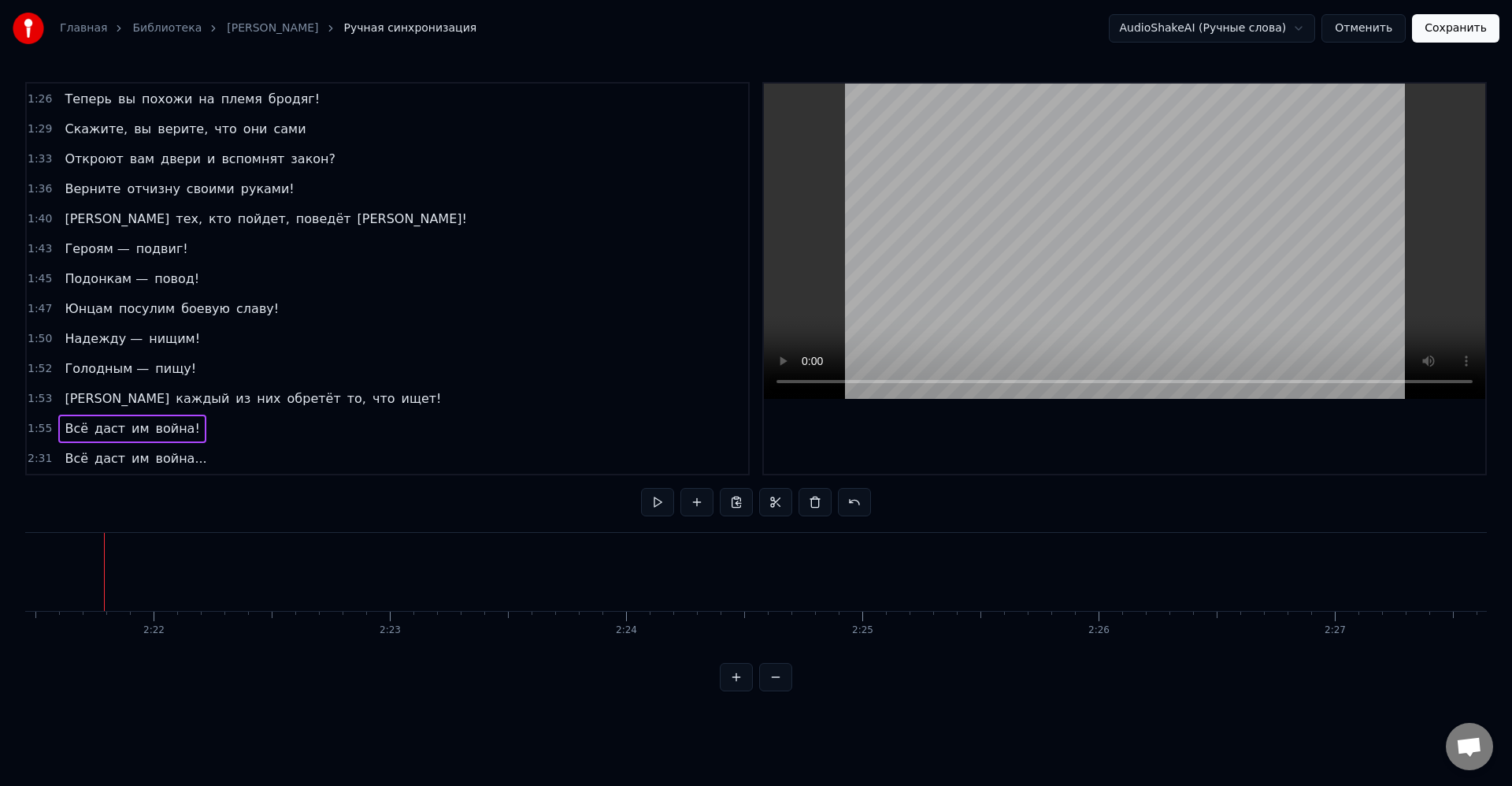
click at [69, 414] on div "1:55 Всё даст им война!" at bounding box center [387, 429] width 721 height 30
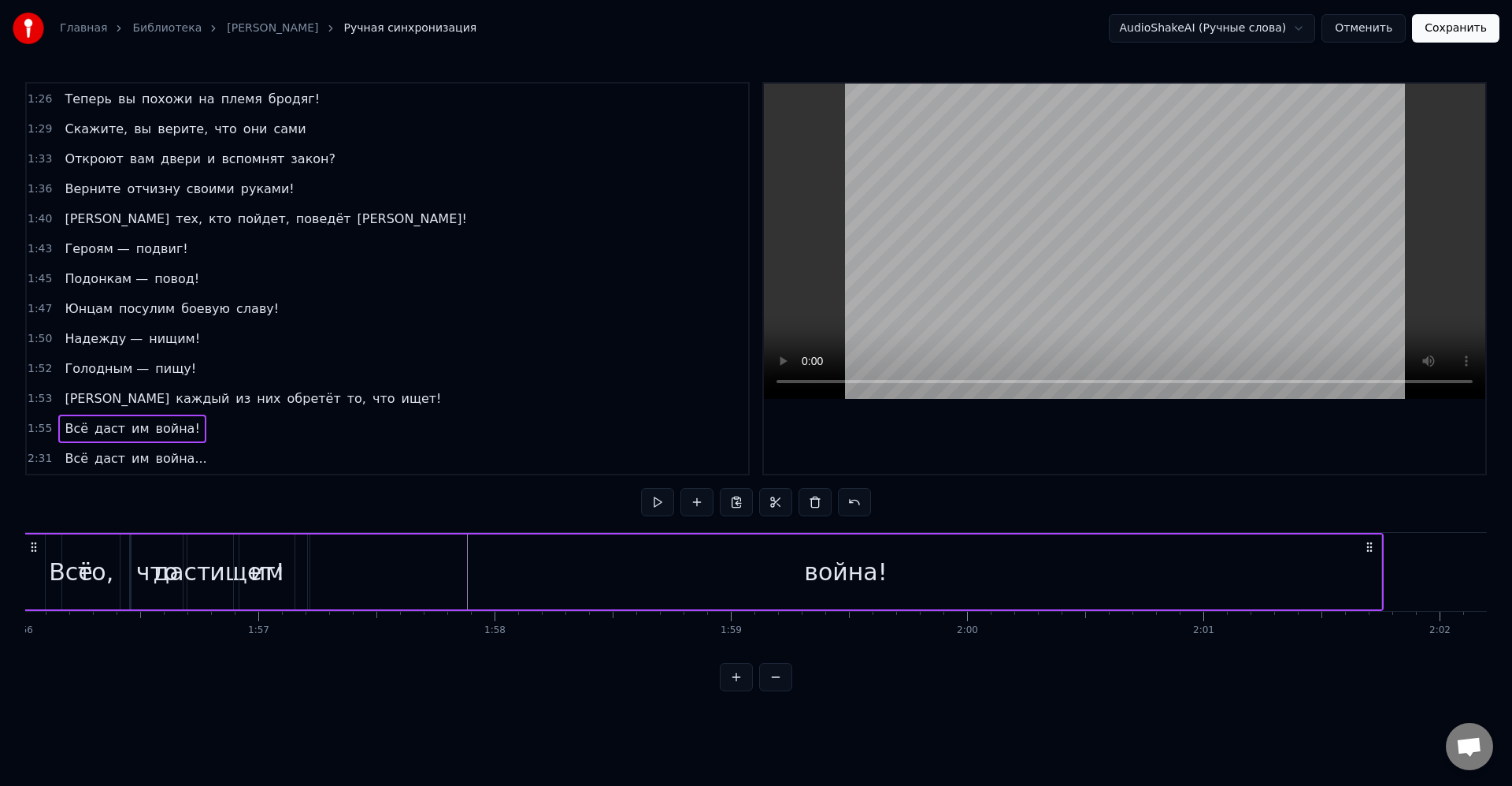
scroll to position [0, 27332]
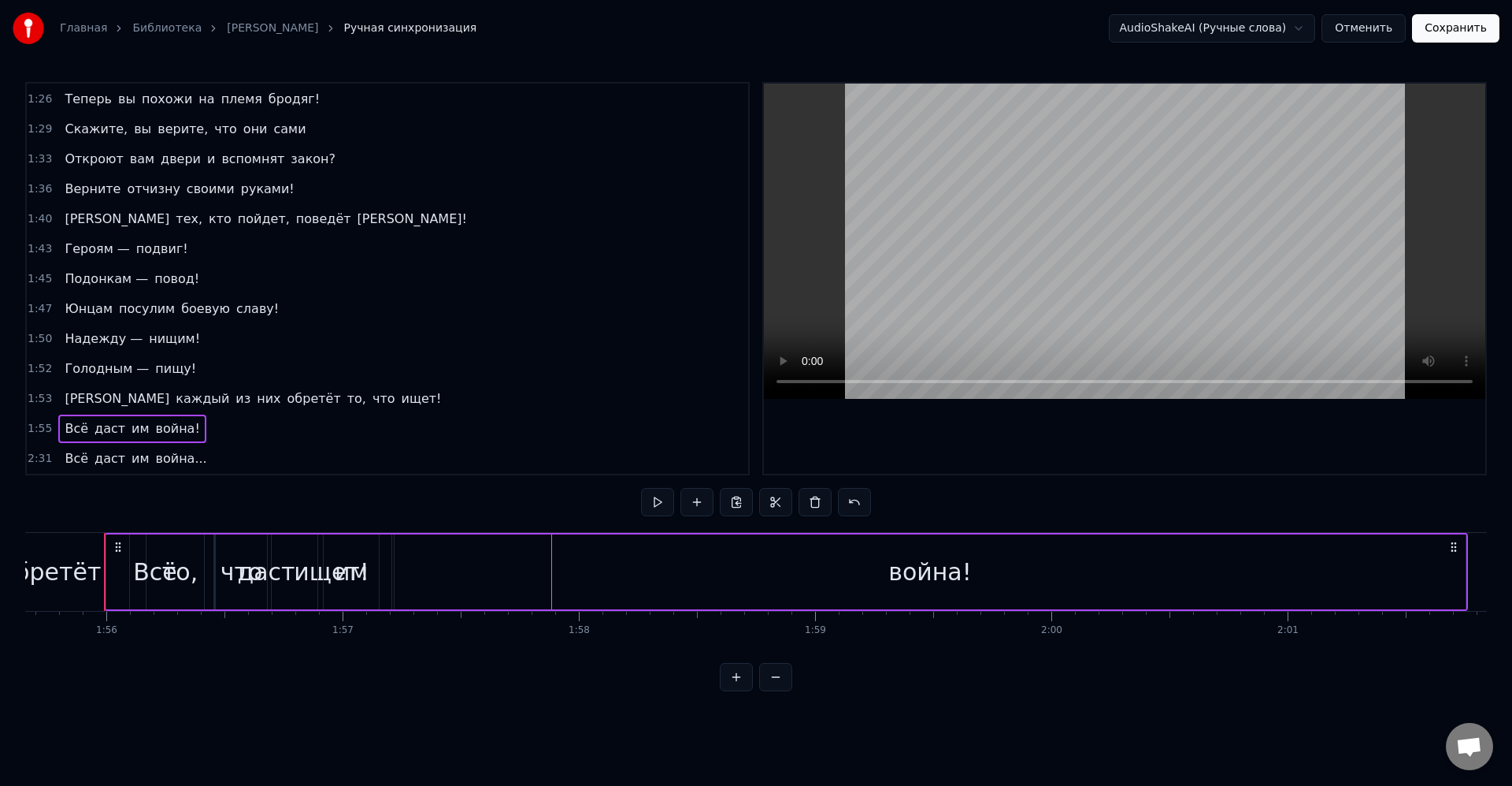
drag, startPoint x: 260, startPoint y: 607, endPoint x: 317, endPoint y: 617, distance: 57.9
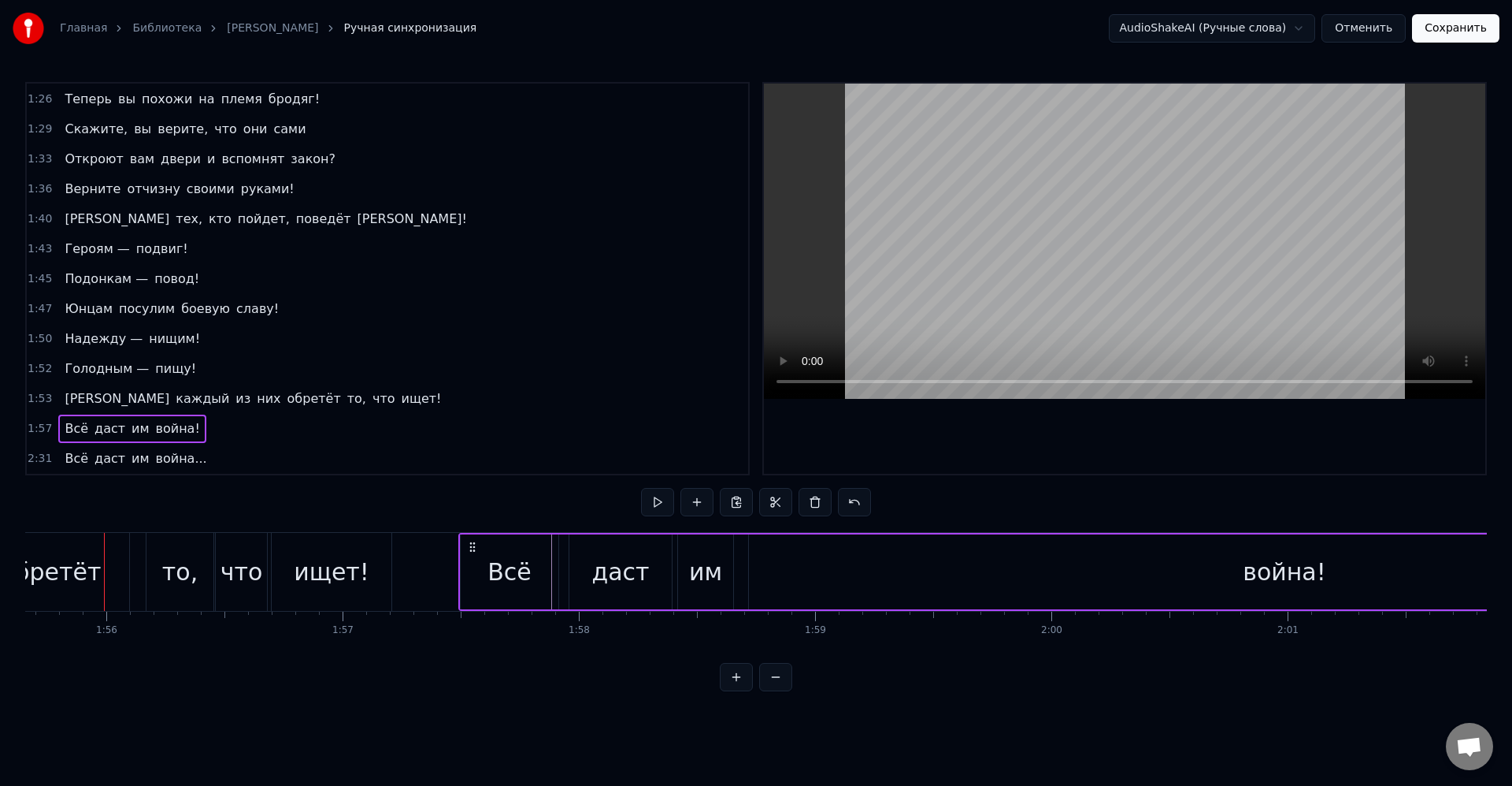
click at [527, 599] on div "Всё" at bounding box center [509, 571] width 97 height 75
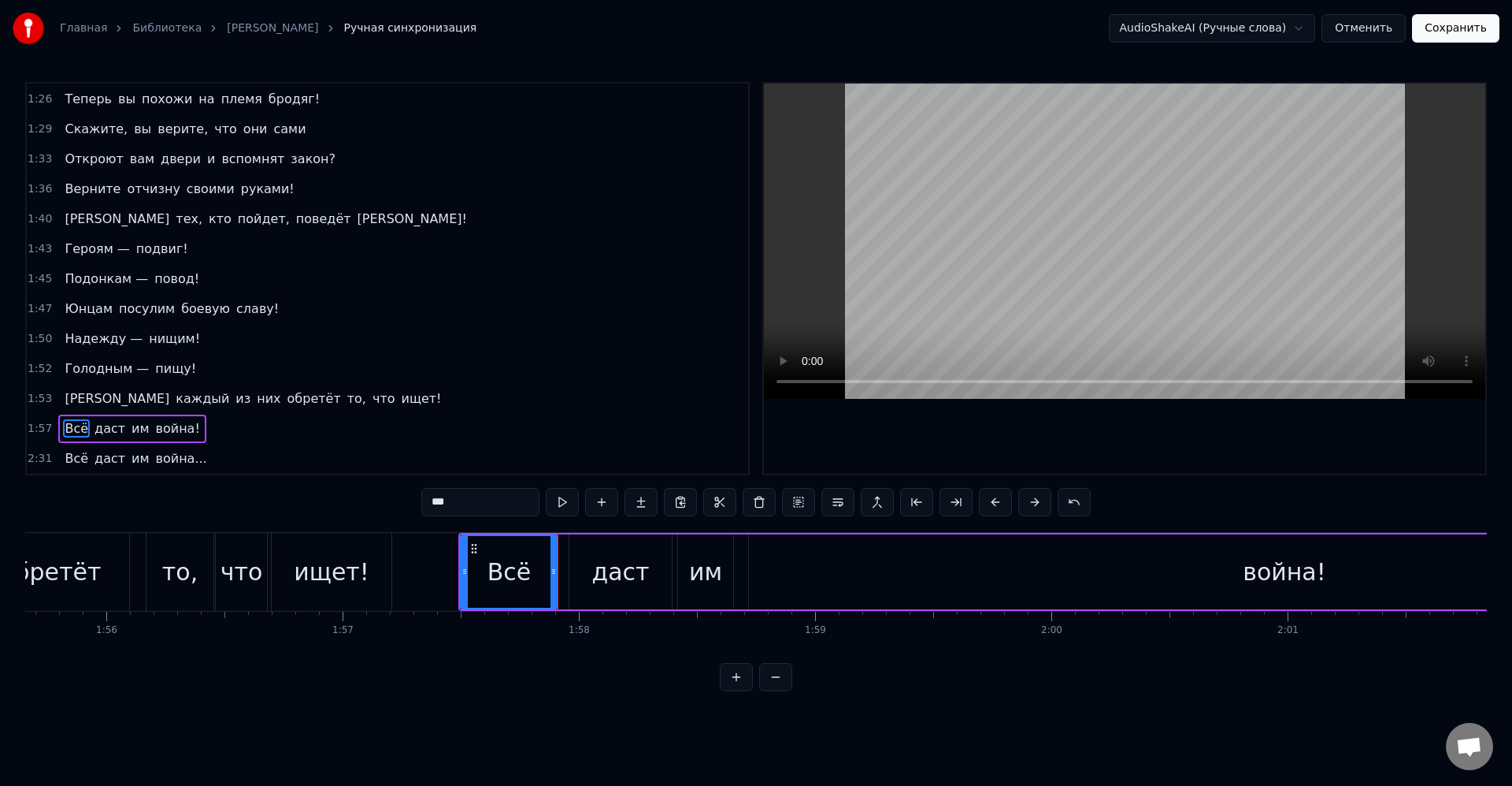
click at [550, 570] on icon at bounding box center [554, 571] width 7 height 12
click at [604, 572] on div "даст" at bounding box center [621, 571] width 58 height 36
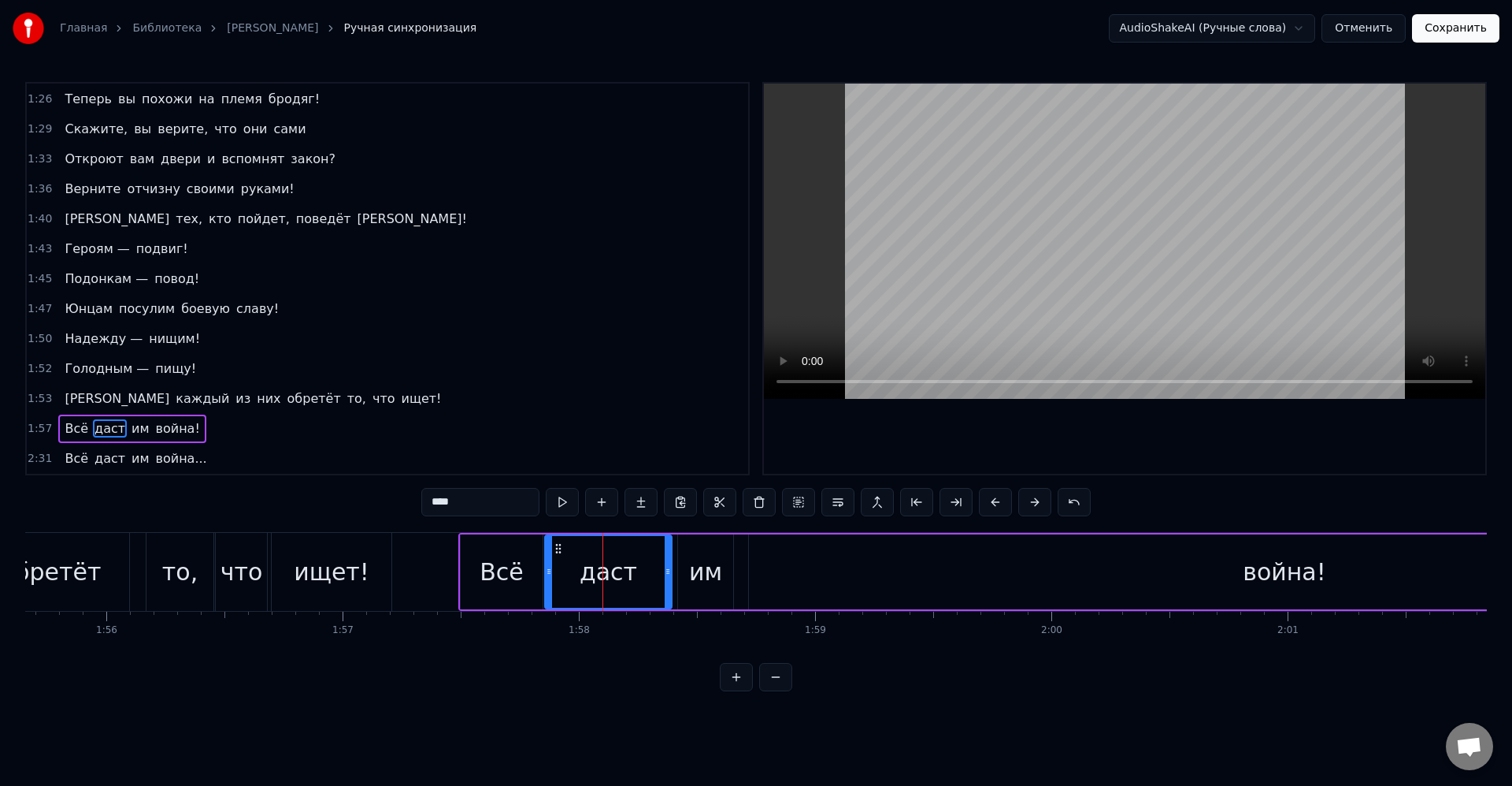
drag, startPoint x: 572, startPoint y: 571, endPoint x: 555, endPoint y: 571, distance: 17.0
click at [546, 569] on icon at bounding box center [549, 571] width 7 height 12
click at [574, 575] on div "даст" at bounding box center [606, 571] width 130 height 72
drag, startPoint x: 536, startPoint y: 574, endPoint x: 527, endPoint y: 572, distance: 9.2
click at [534, 574] on div "Всё" at bounding box center [501, 571] width 82 height 75
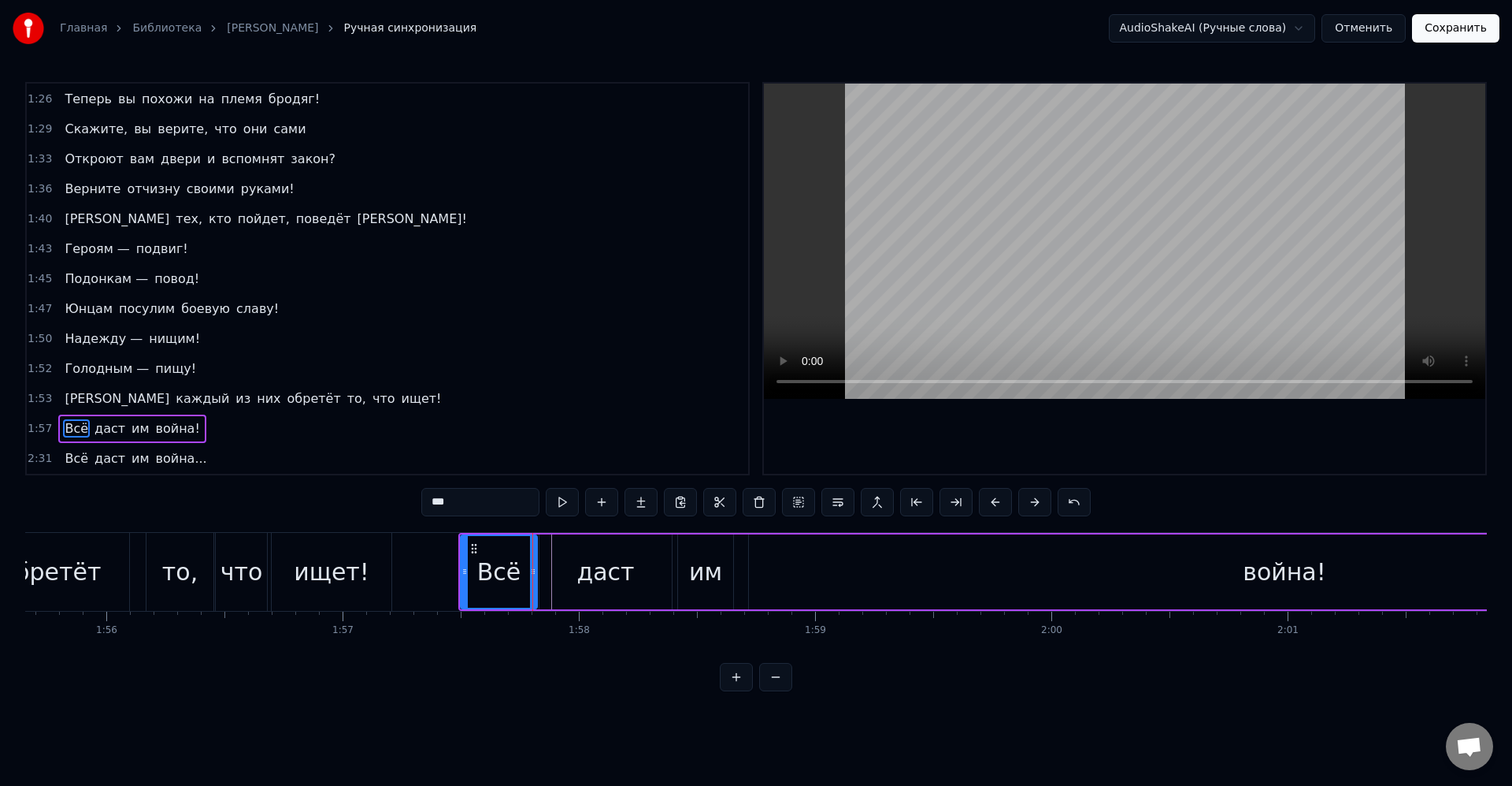
drag, startPoint x: 537, startPoint y: 574, endPoint x: 547, endPoint y: 575, distance: 10.0
click at [531, 574] on icon at bounding box center [533, 571] width 7 height 12
click at [582, 573] on div "даст" at bounding box center [606, 571] width 58 height 36
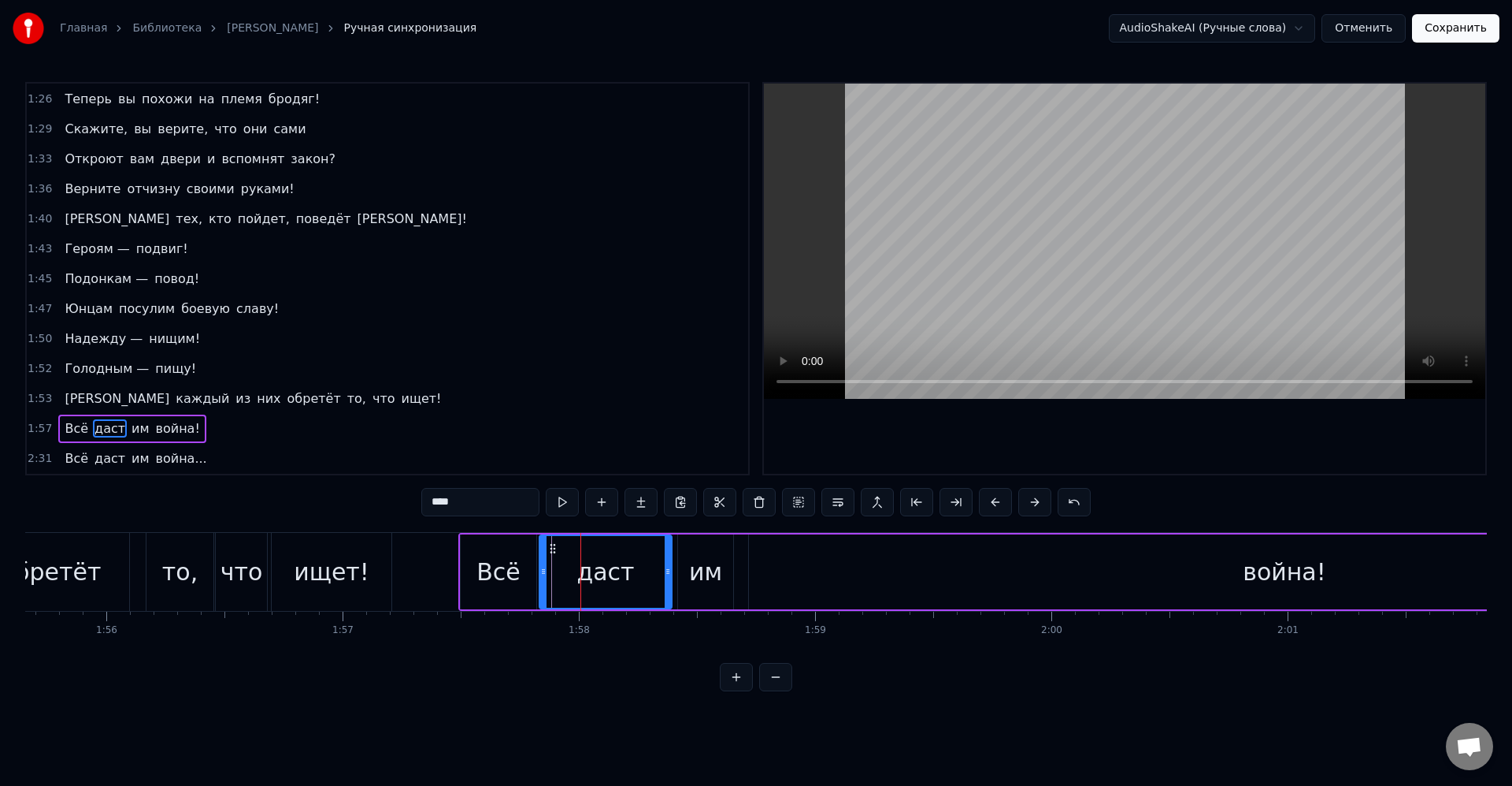
click at [649, 571] on div "даст" at bounding box center [606, 571] width 130 height 72
drag, startPoint x: 668, startPoint y: 573, endPoint x: 625, endPoint y: 567, distance: 43.4
click at [628, 569] on icon at bounding box center [631, 571] width 7 height 12
click at [597, 569] on div "даст" at bounding box center [585, 571] width 58 height 36
click at [687, 575] on div "им" at bounding box center [706, 571] width 55 height 75
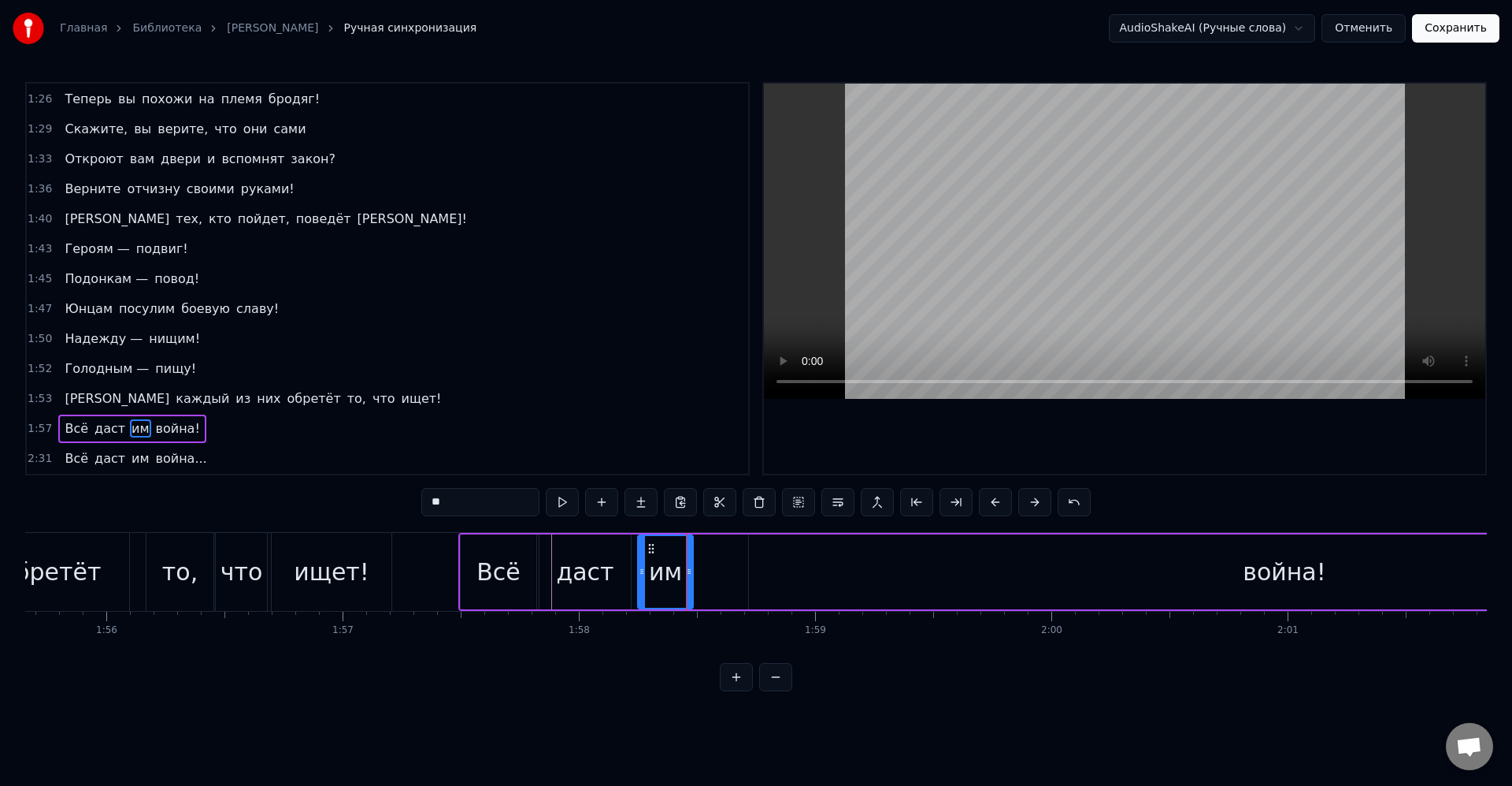
drag, startPoint x: 687, startPoint y: 548, endPoint x: 651, endPoint y: 548, distance: 36.0
click at [646, 546] on icon at bounding box center [651, 548] width 12 height 12
click at [654, 571] on div "им" at bounding box center [657, 571] width 33 height 36
click at [787, 566] on div "война!" at bounding box center [1285, 571] width 1071 height 75
type input "******"
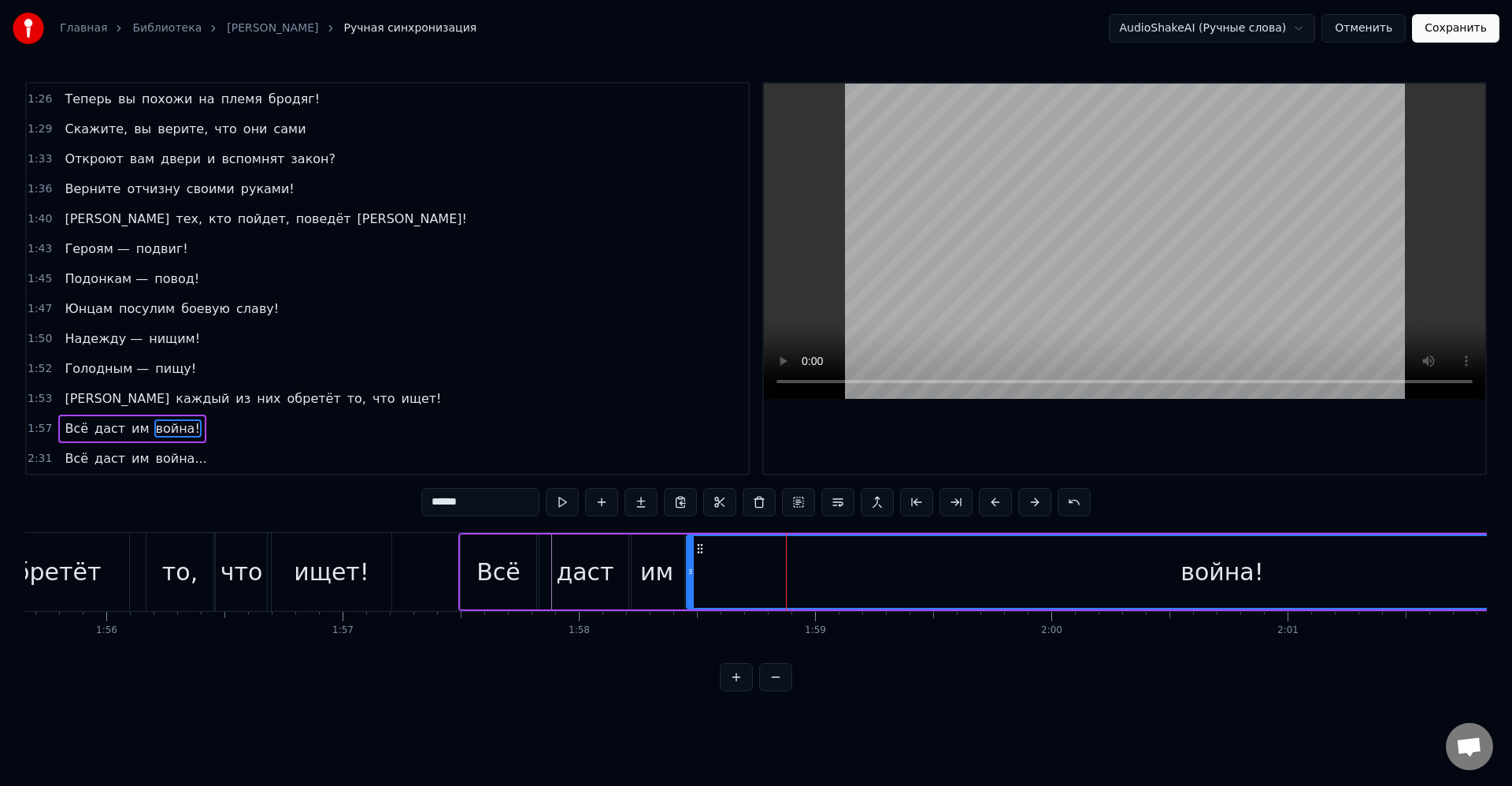
drag, startPoint x: 762, startPoint y: 548, endPoint x: 703, endPoint y: 545, distance: 59.1
click at [698, 549] on icon at bounding box center [700, 548] width 12 height 12
click at [739, 552] on div "война!" at bounding box center [1221, 571] width 1070 height 72
click at [922, 555] on div "война!" at bounding box center [1221, 571] width 1070 height 72
click at [928, 555] on div "война!" at bounding box center [1221, 571] width 1070 height 72
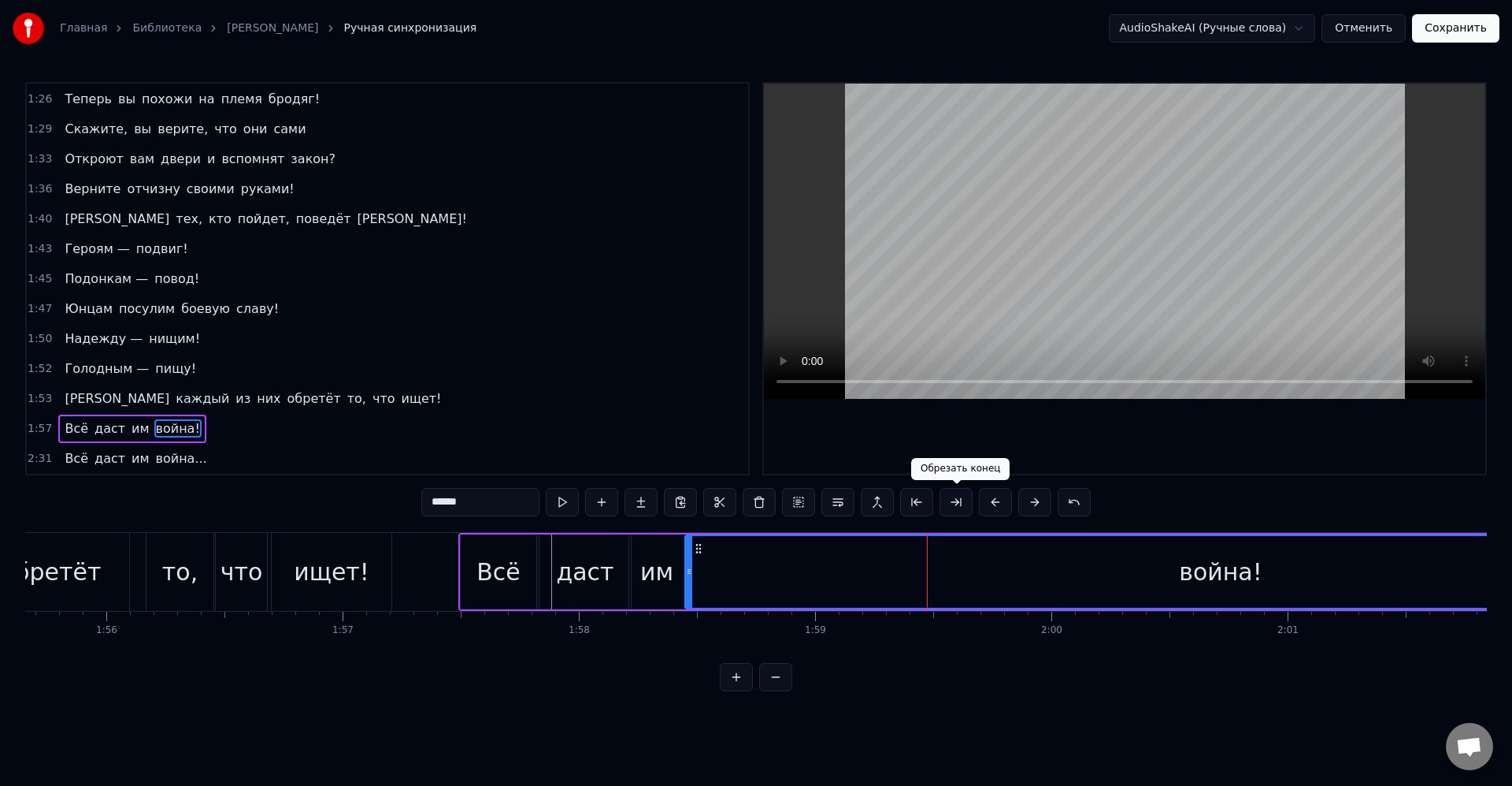
click at [952, 510] on button at bounding box center [957, 502] width 33 height 28
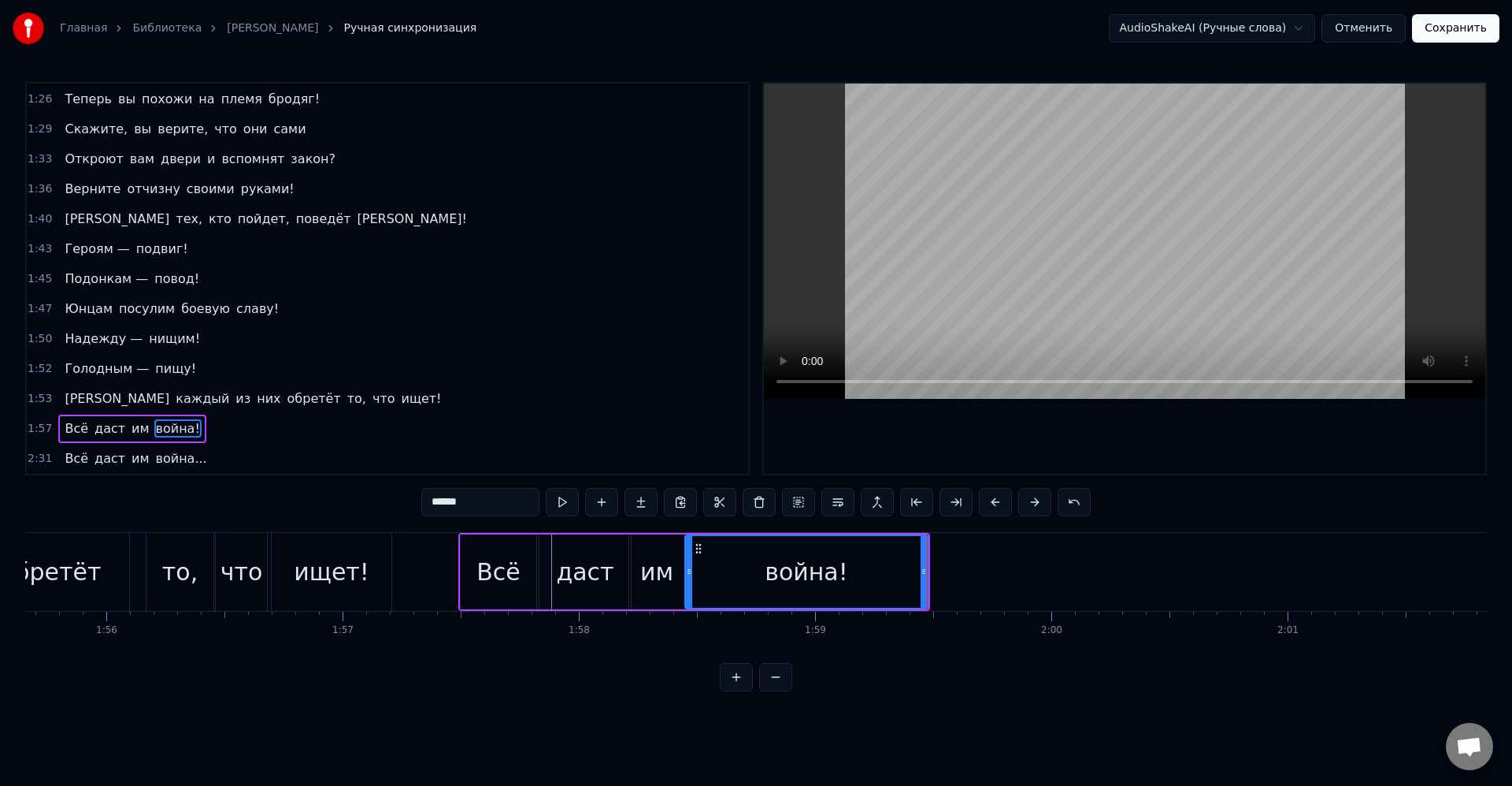
click at [874, 566] on div "война!" at bounding box center [806, 571] width 241 height 72
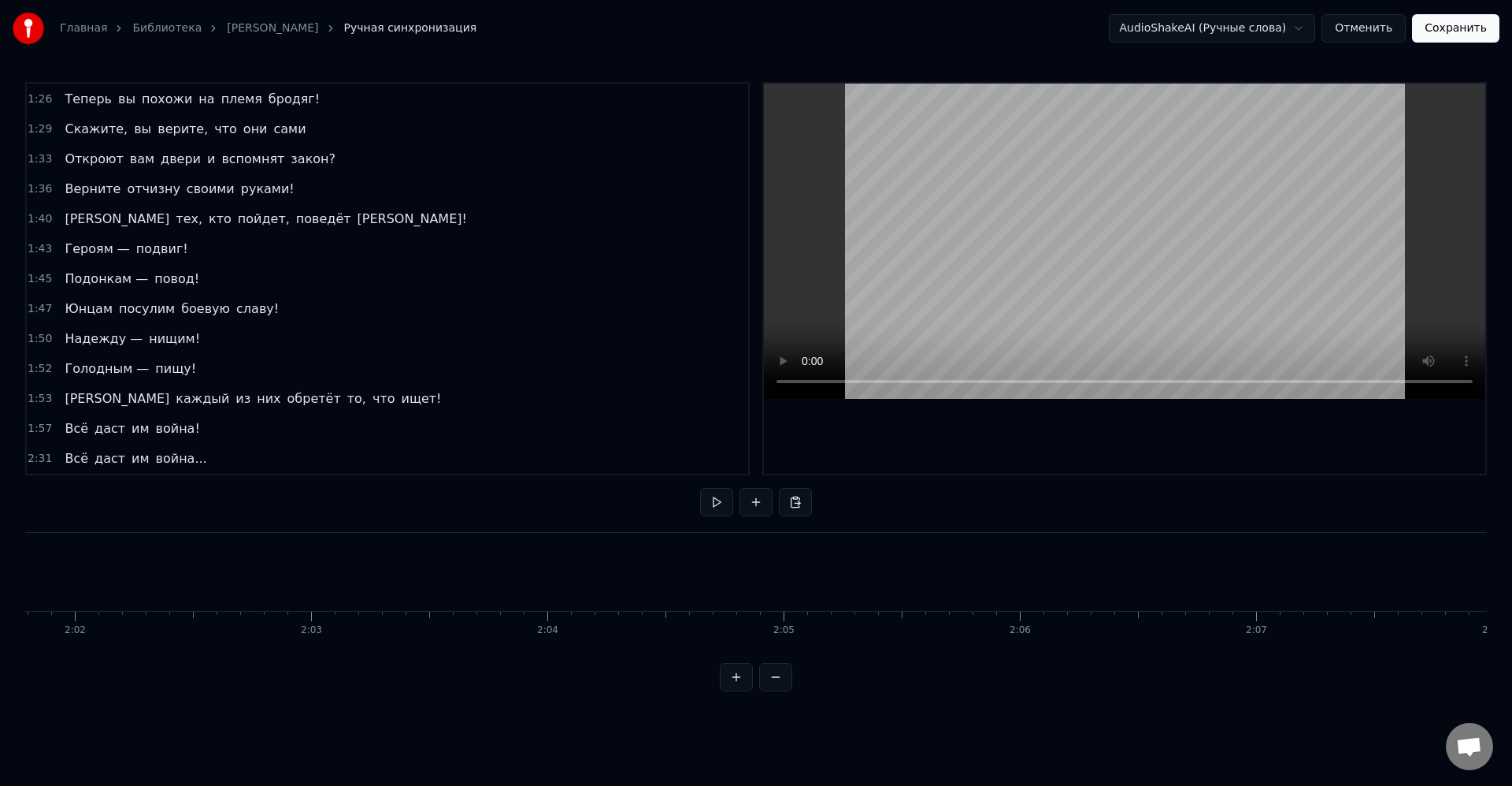
drag, startPoint x: 1056, startPoint y: 661, endPoint x: 1069, endPoint y: 659, distance: 13.2
click at [1069, 650] on div "Легко придумать справедливую цель. Великую цель, Из тех, что любимы толпой... Е…" at bounding box center [756, 590] width 1462 height 118
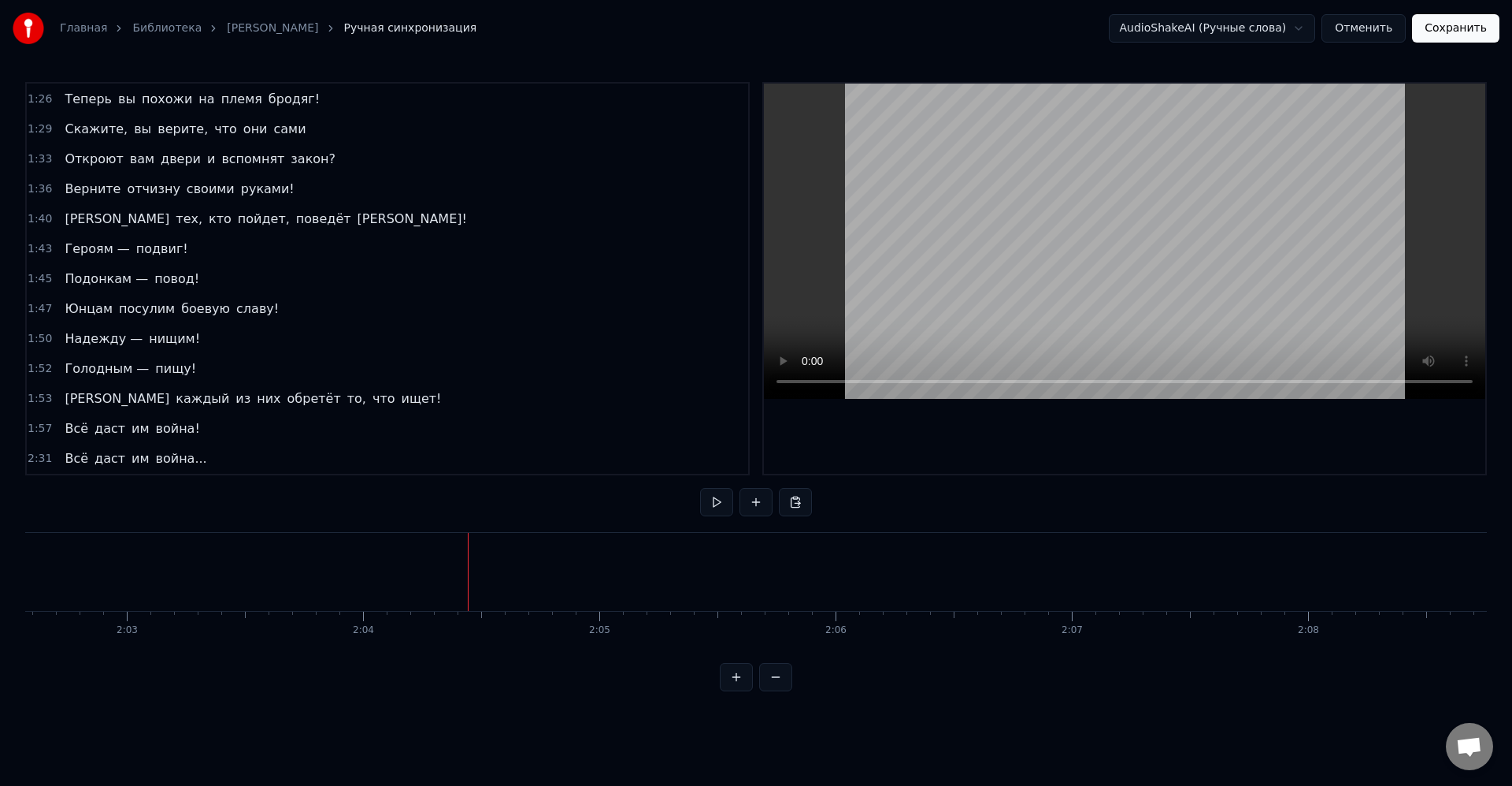
click at [721, 508] on button at bounding box center [716, 502] width 33 height 28
click at [721, 509] on button at bounding box center [716, 502] width 33 height 28
click at [753, 509] on button at bounding box center [756, 502] width 33 height 28
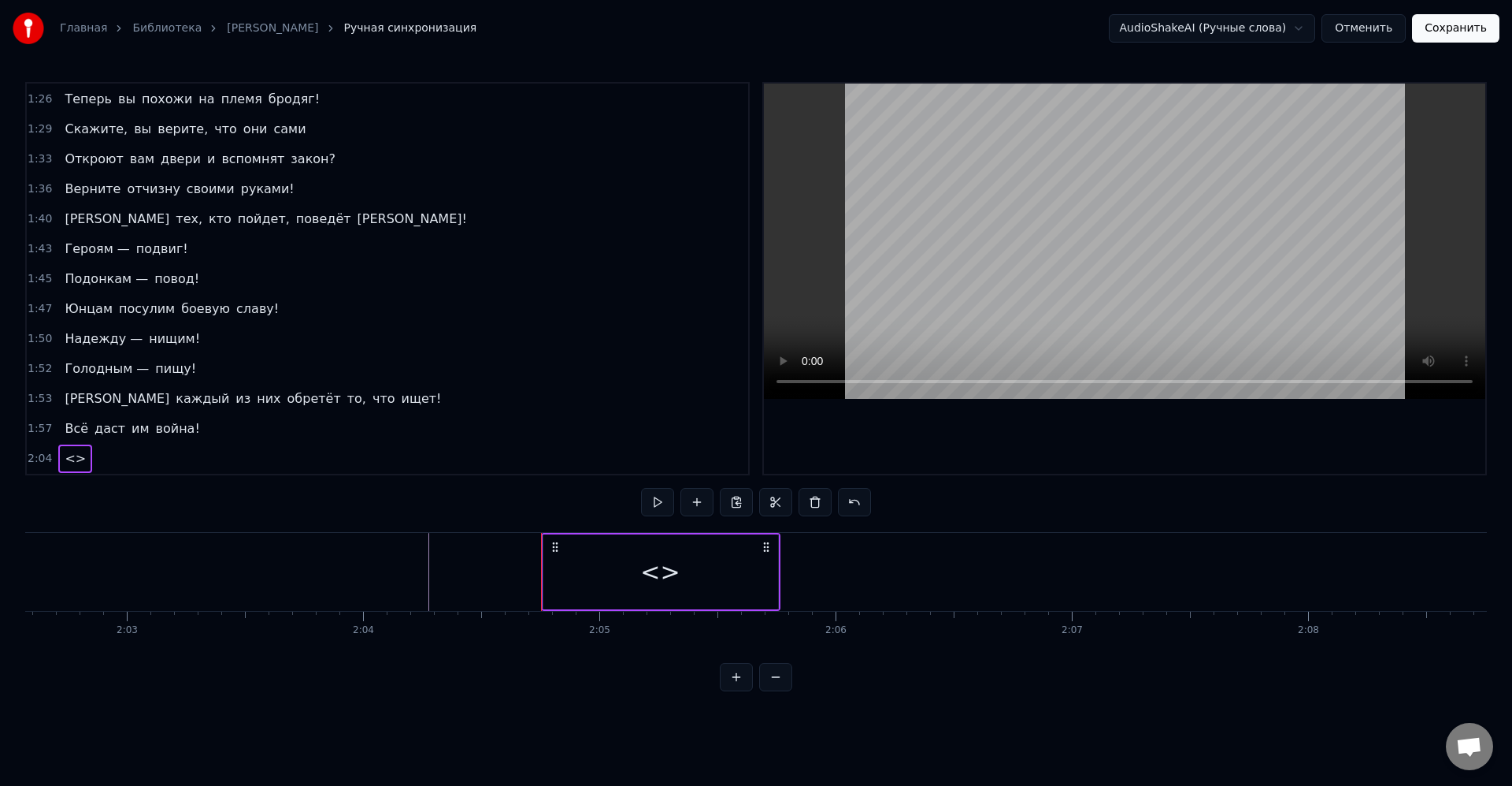
click at [673, 568] on div "<>" at bounding box center [660, 571] width 40 height 36
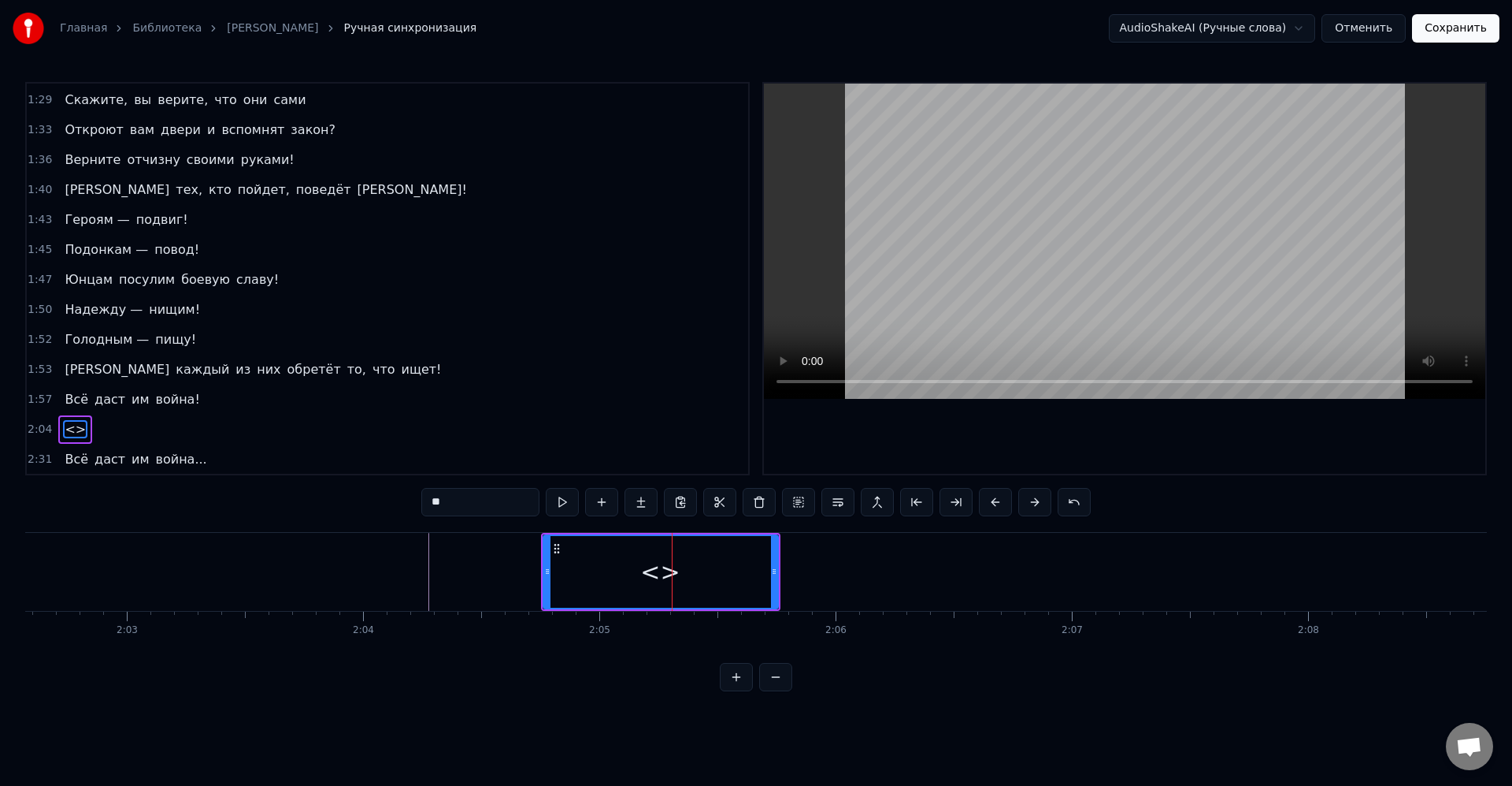
scroll to position [717, 0]
click at [664, 568] on div "<>" at bounding box center [660, 571] width 40 height 36
click at [490, 507] on input "**" at bounding box center [480, 502] width 118 height 28
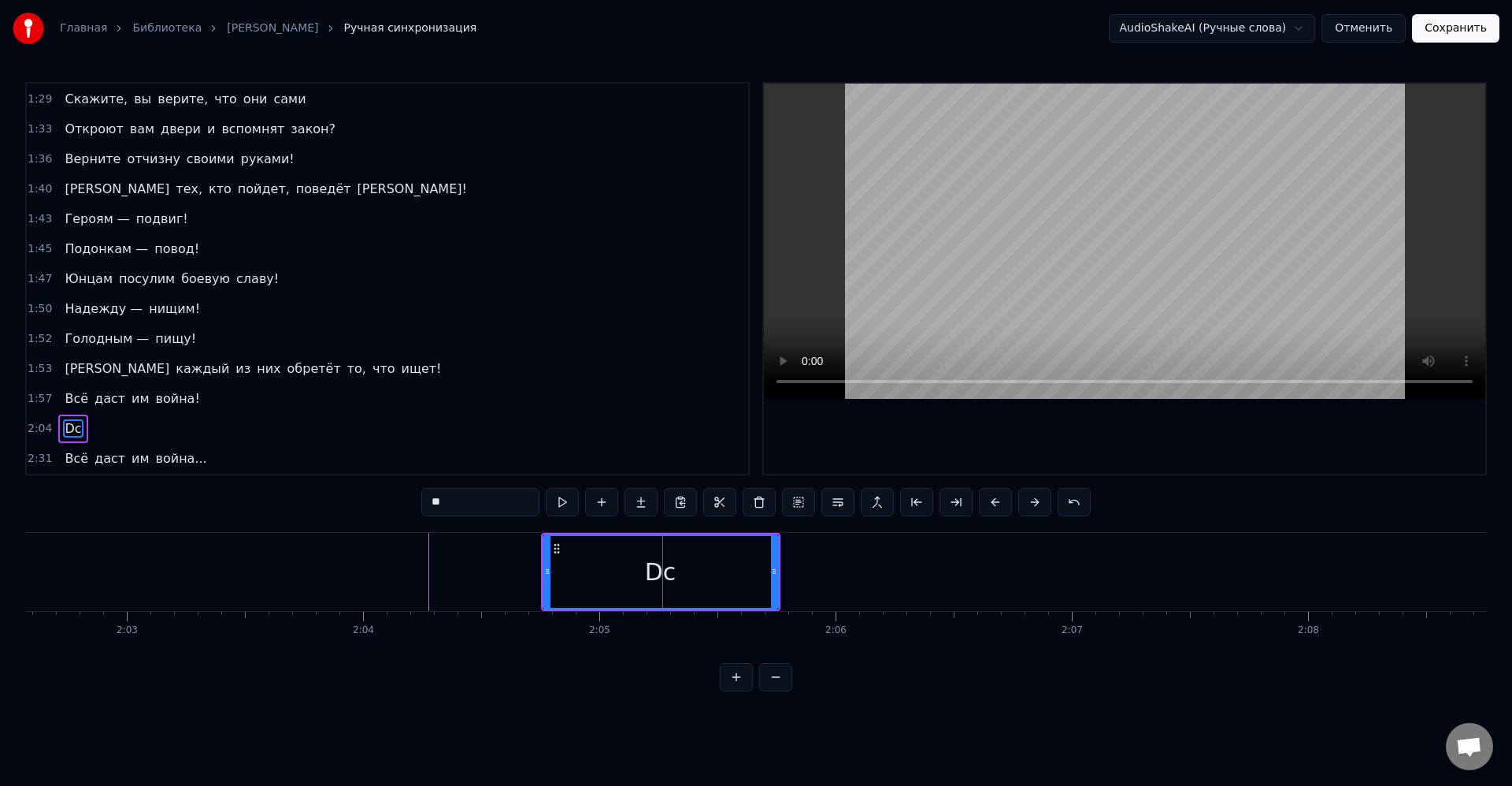
type input "*"
type input "***"
click at [602, 510] on button at bounding box center [602, 502] width 33 height 28
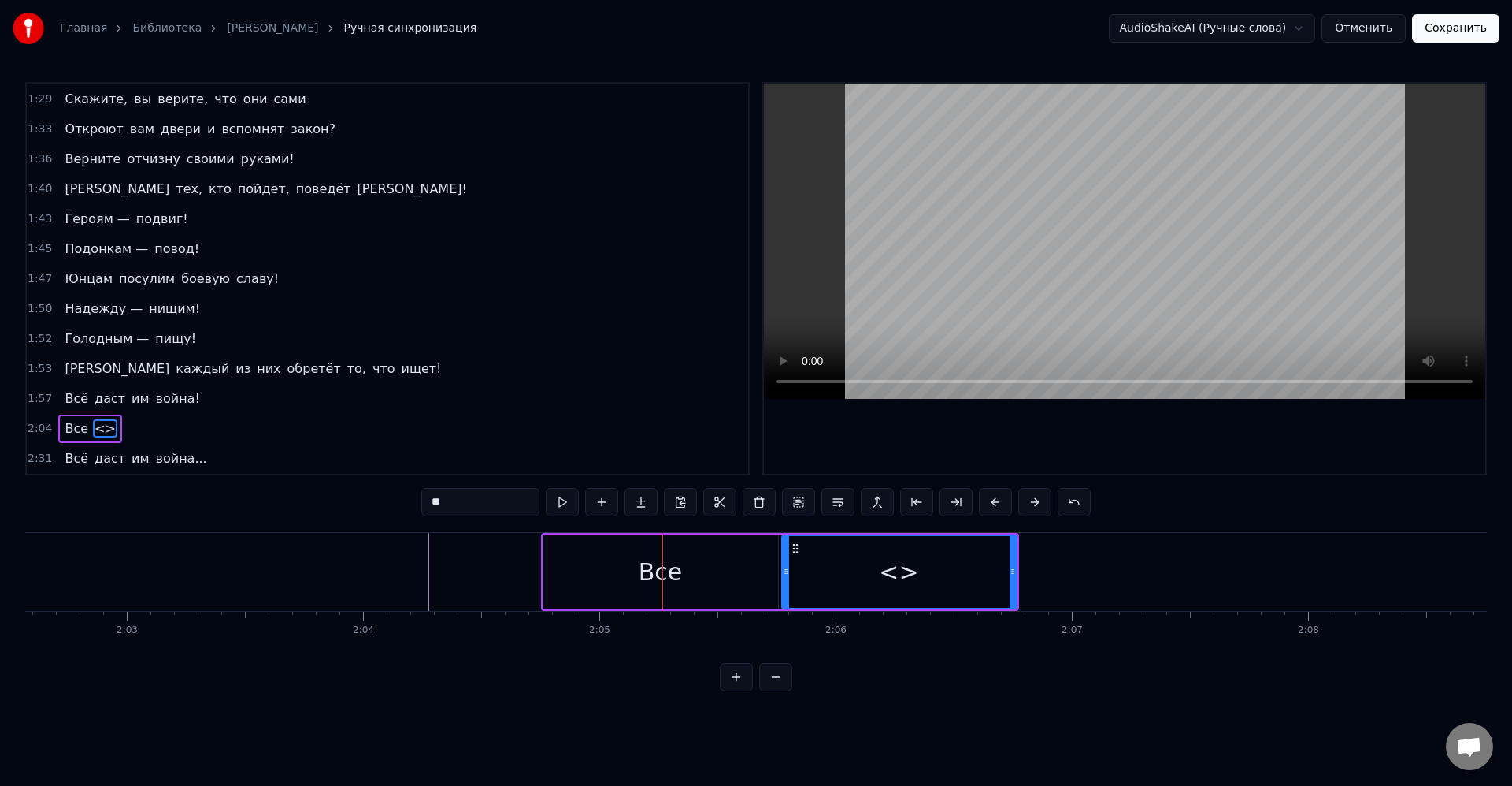
drag, startPoint x: 471, startPoint y: 504, endPoint x: 371, endPoint y: 509, distance: 100.1
click at [371, 509] on div "0:08 [PERSON_NAME] придумать справедливую цель. 0:11 Великую цель, 0:12 Из тех,…" at bounding box center [756, 386] width 1462 height 609
type input "*"
type input "****"
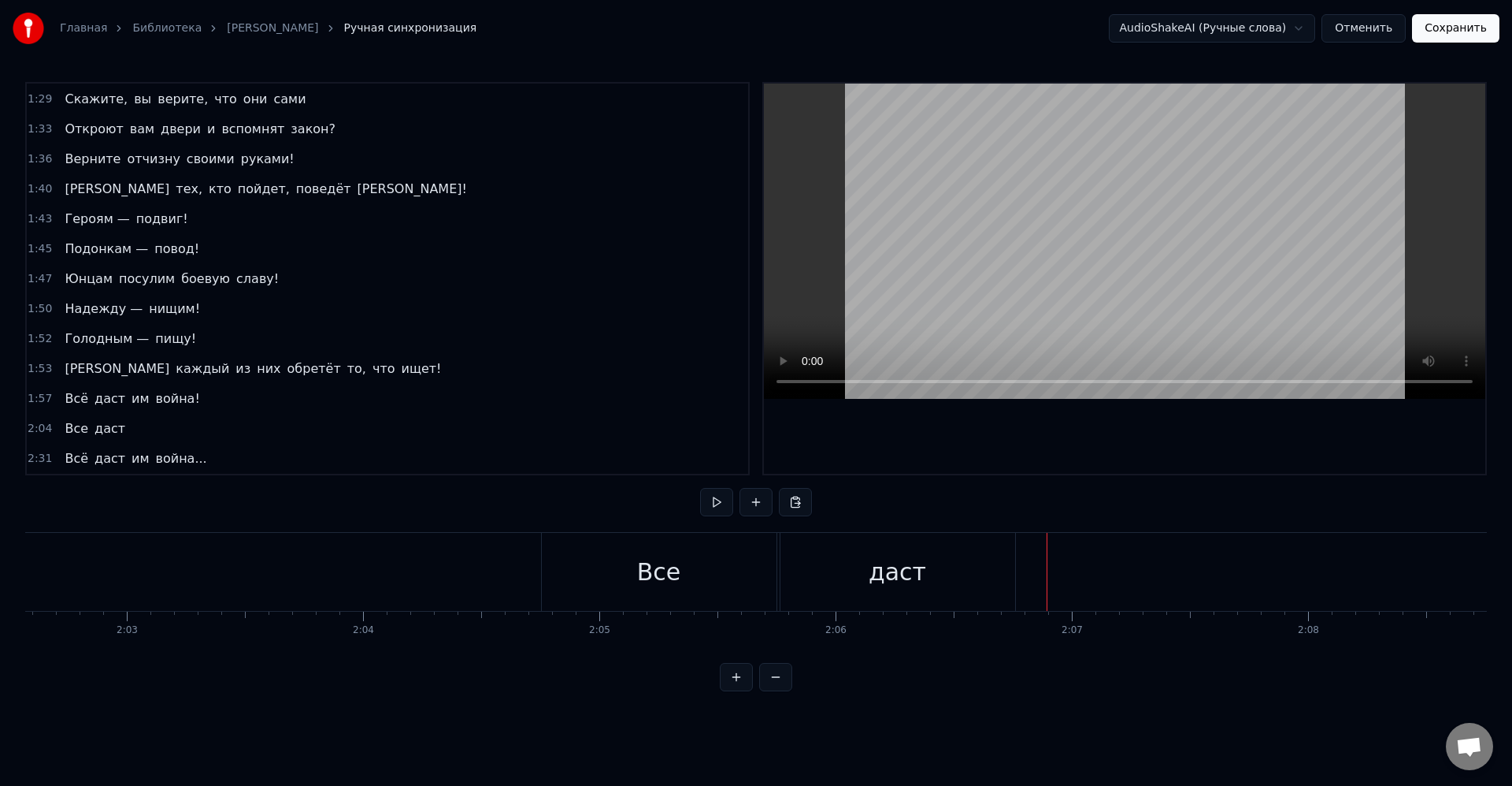
click at [999, 570] on div "даст" at bounding box center [898, 571] width 234 height 78
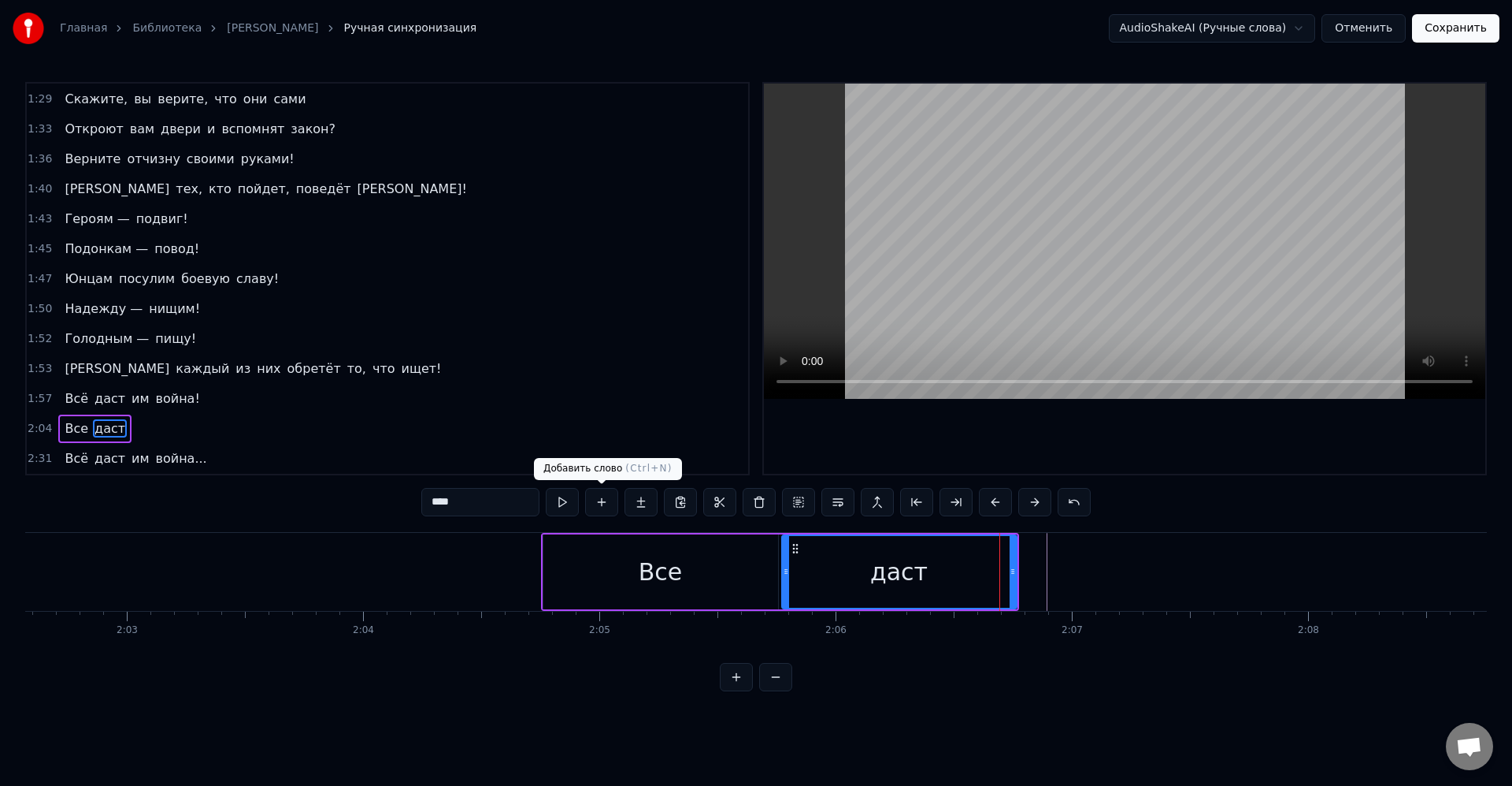
click at [612, 497] on button at bounding box center [602, 502] width 33 height 28
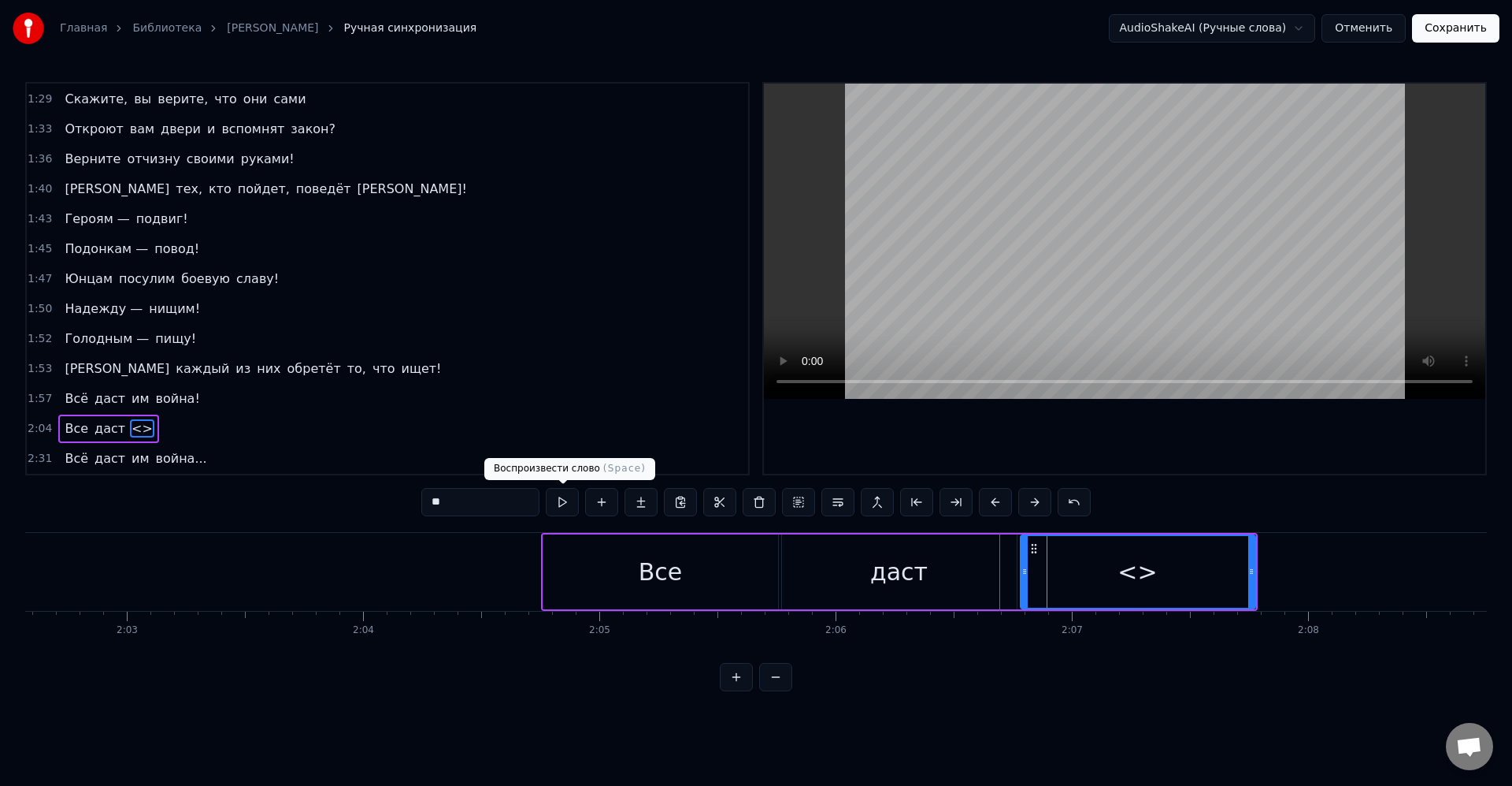
drag, startPoint x: 505, startPoint y: 497, endPoint x: 413, endPoint y: 494, distance: 92.0
click at [413, 494] on div "0:08 [PERSON_NAME] придумать справедливую цель. 0:11 Великую цель, 0:12 Из тех,…" at bounding box center [756, 386] width 1462 height 609
type input "**"
click at [598, 503] on button at bounding box center [602, 502] width 33 height 28
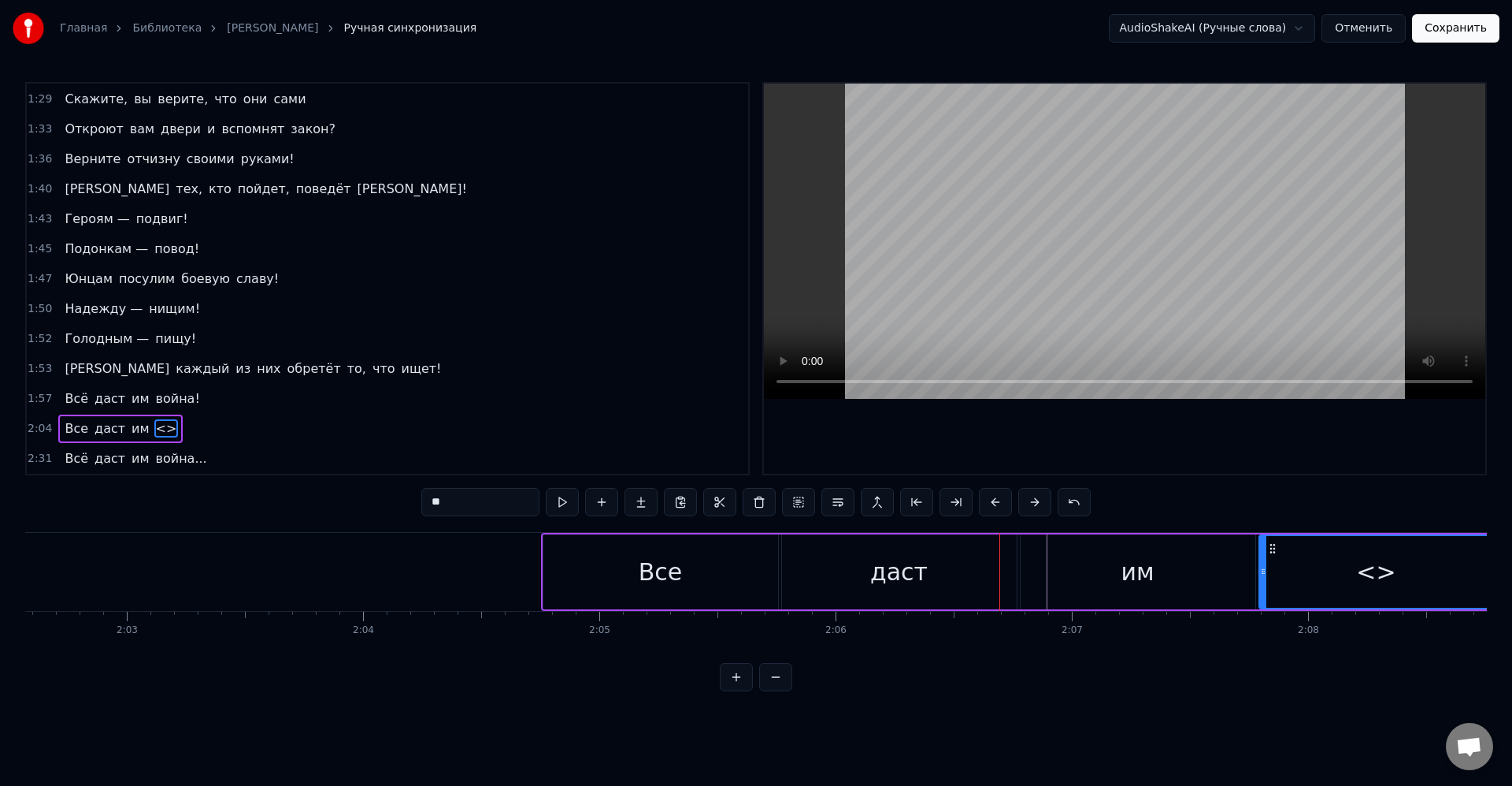
click at [461, 500] on input "**" at bounding box center [480, 502] width 118 height 28
type input "*"
click at [606, 566] on div "Все" at bounding box center [661, 571] width 234 height 75
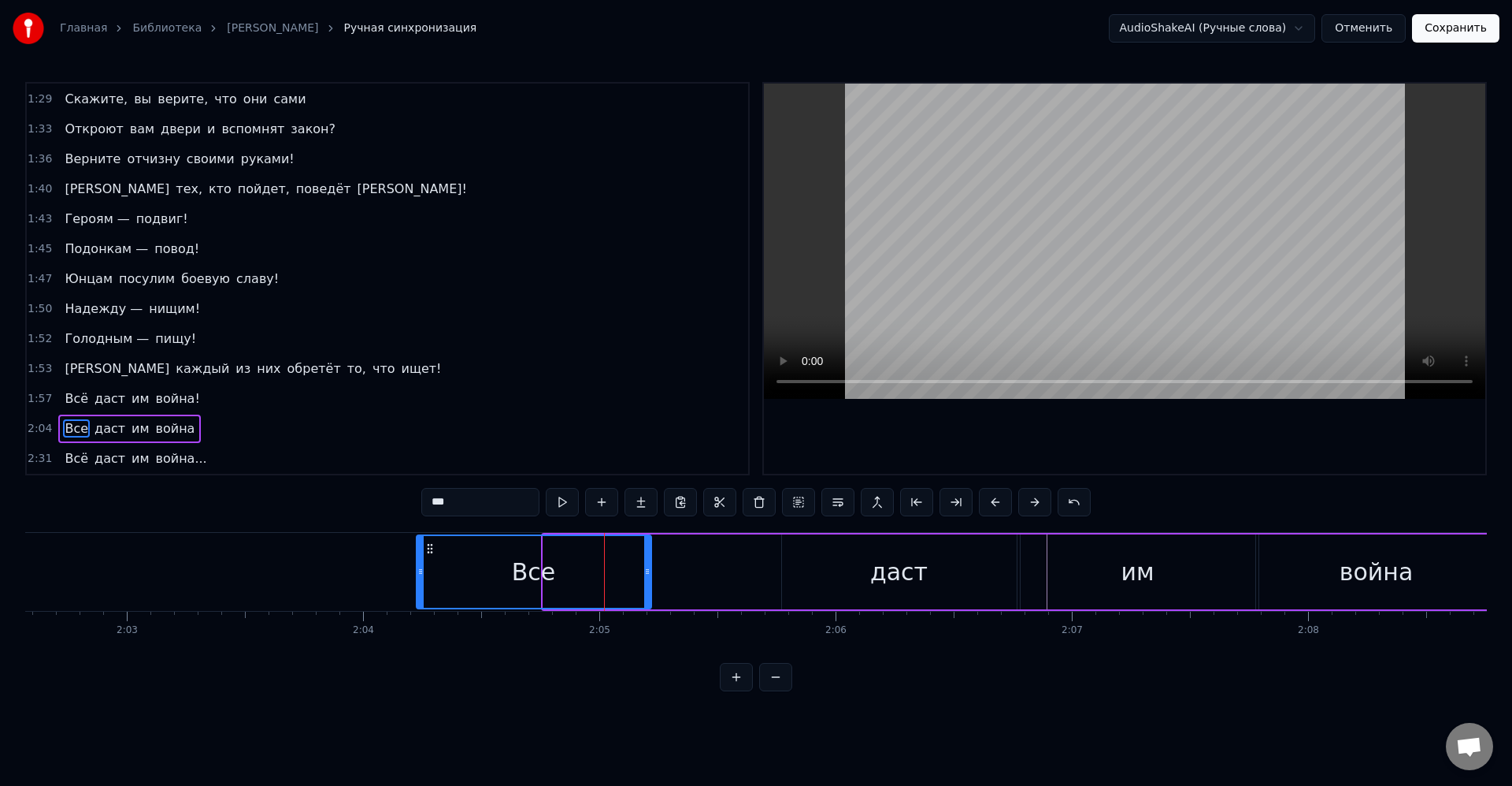
drag, startPoint x: 556, startPoint y: 550, endPoint x: 453, endPoint y: 551, distance: 103.0
click at [427, 545] on icon at bounding box center [429, 548] width 12 height 12
click at [493, 563] on div "Все" at bounding box center [532, 571] width 234 height 72
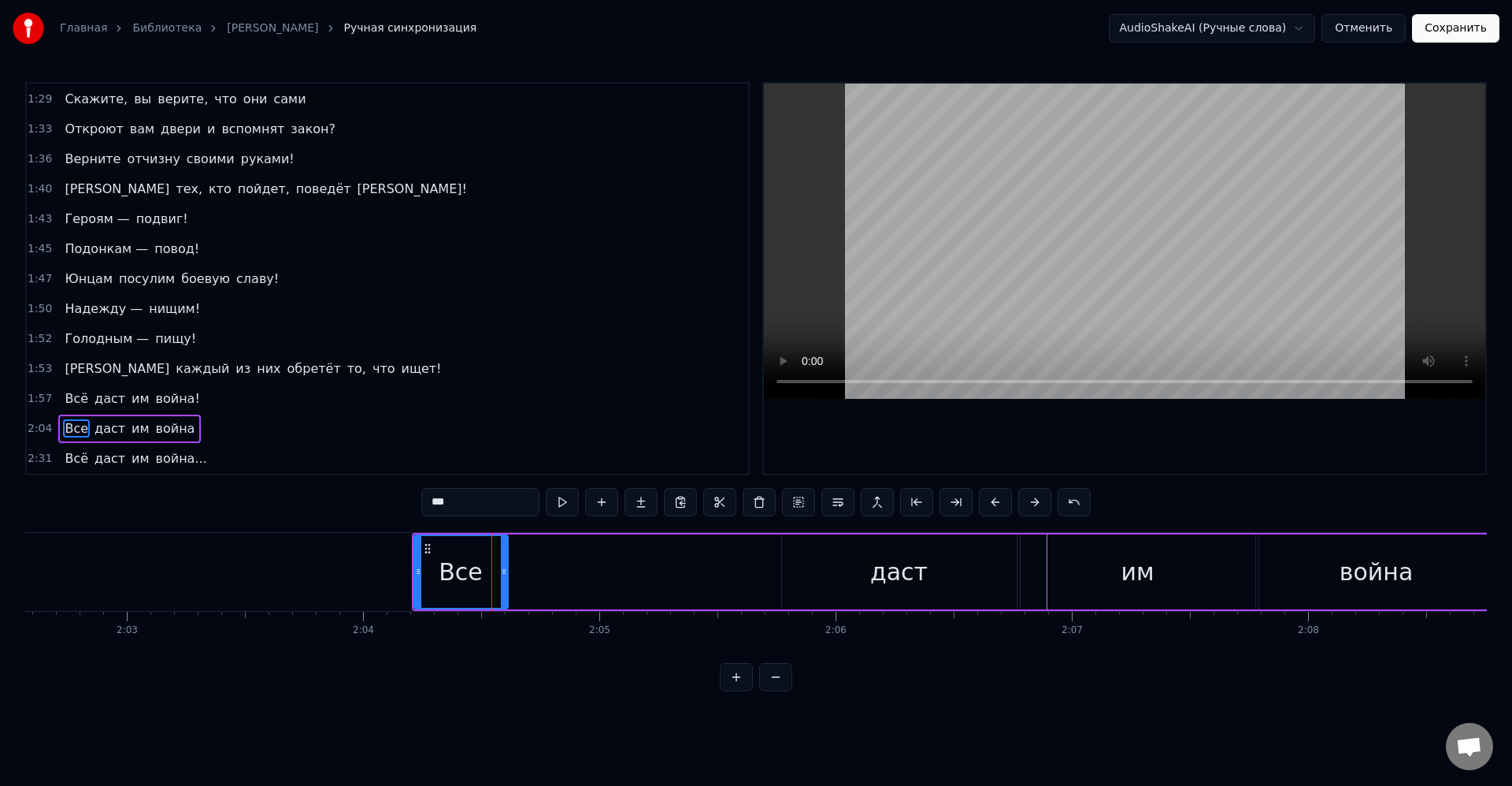
drag, startPoint x: 646, startPoint y: 561, endPoint x: 588, endPoint y: 569, distance: 58.5
click at [504, 561] on div at bounding box center [504, 571] width 7 height 72
click at [783, 567] on div "даст" at bounding box center [900, 571] width 234 height 75
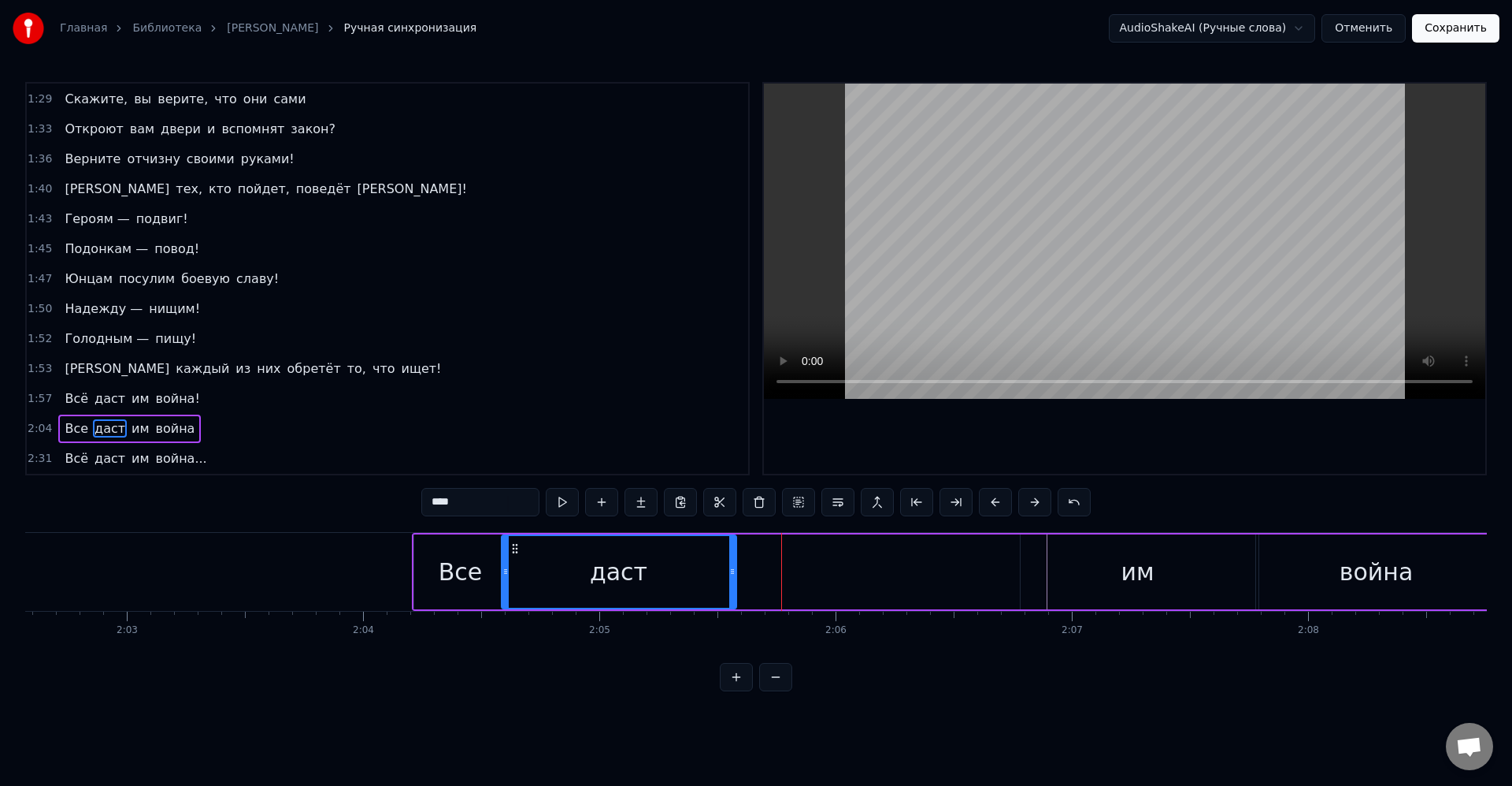
drag, startPoint x: 789, startPoint y: 546, endPoint x: 680, endPoint y: 567, distance: 111.0
click at [508, 558] on div "даст" at bounding box center [619, 571] width 234 height 72
drag, startPoint x: 678, startPoint y: 569, endPoint x: 597, endPoint y: 569, distance: 81.0
click at [597, 569] on icon at bounding box center [597, 571] width 7 height 12
click at [575, 568] on div "даст" at bounding box center [550, 571] width 99 height 72
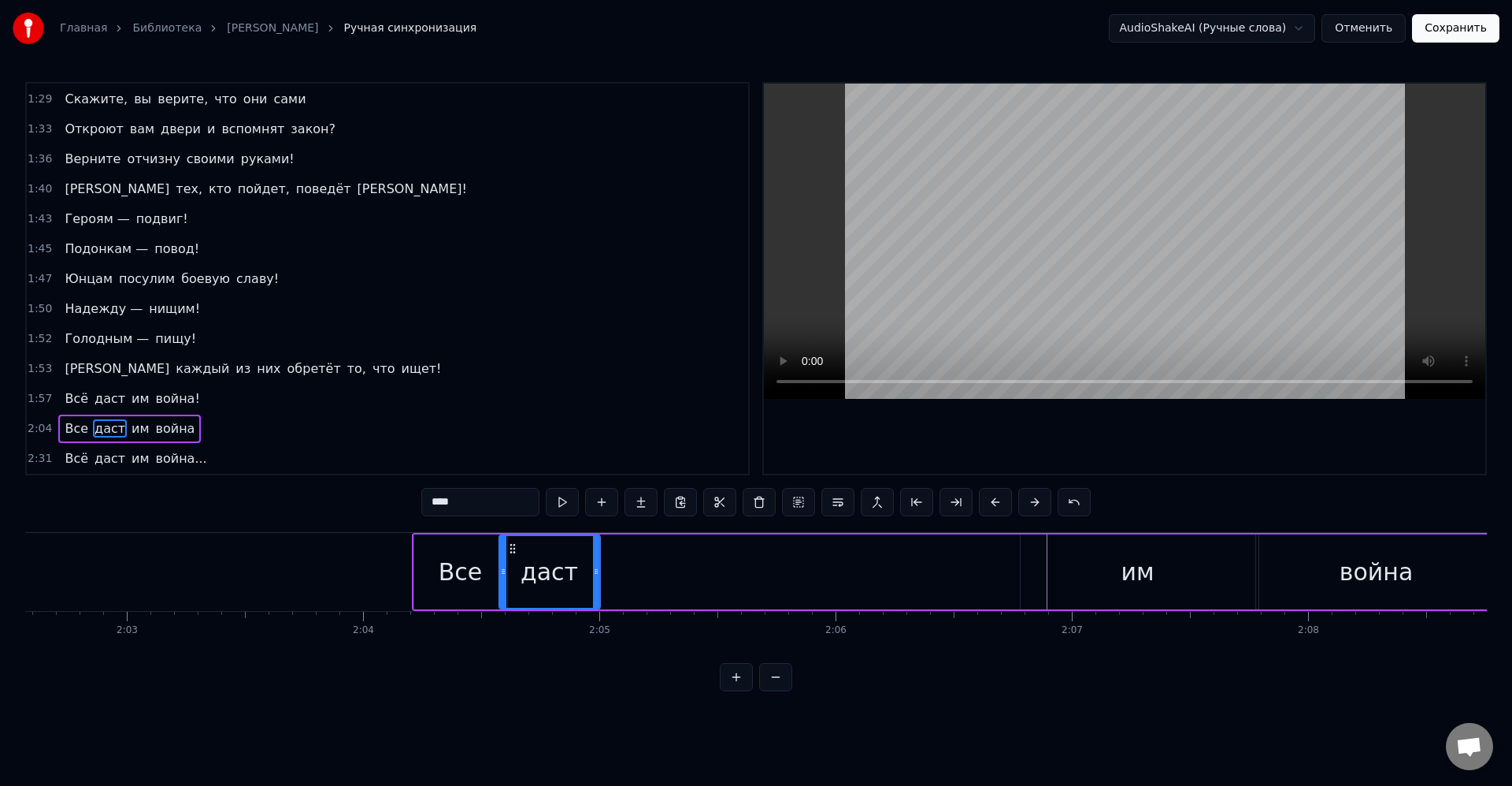
click at [533, 571] on div "даст" at bounding box center [550, 571] width 58 height 36
drag, startPoint x: 499, startPoint y: 573, endPoint x: 510, endPoint y: 573, distance: 11.0
click at [511, 573] on icon at bounding box center [514, 571] width 7 height 12
click at [491, 568] on div "Все" at bounding box center [461, 571] width 93 height 75
click at [523, 571] on div "даст" at bounding box center [555, 571] width 90 height 75
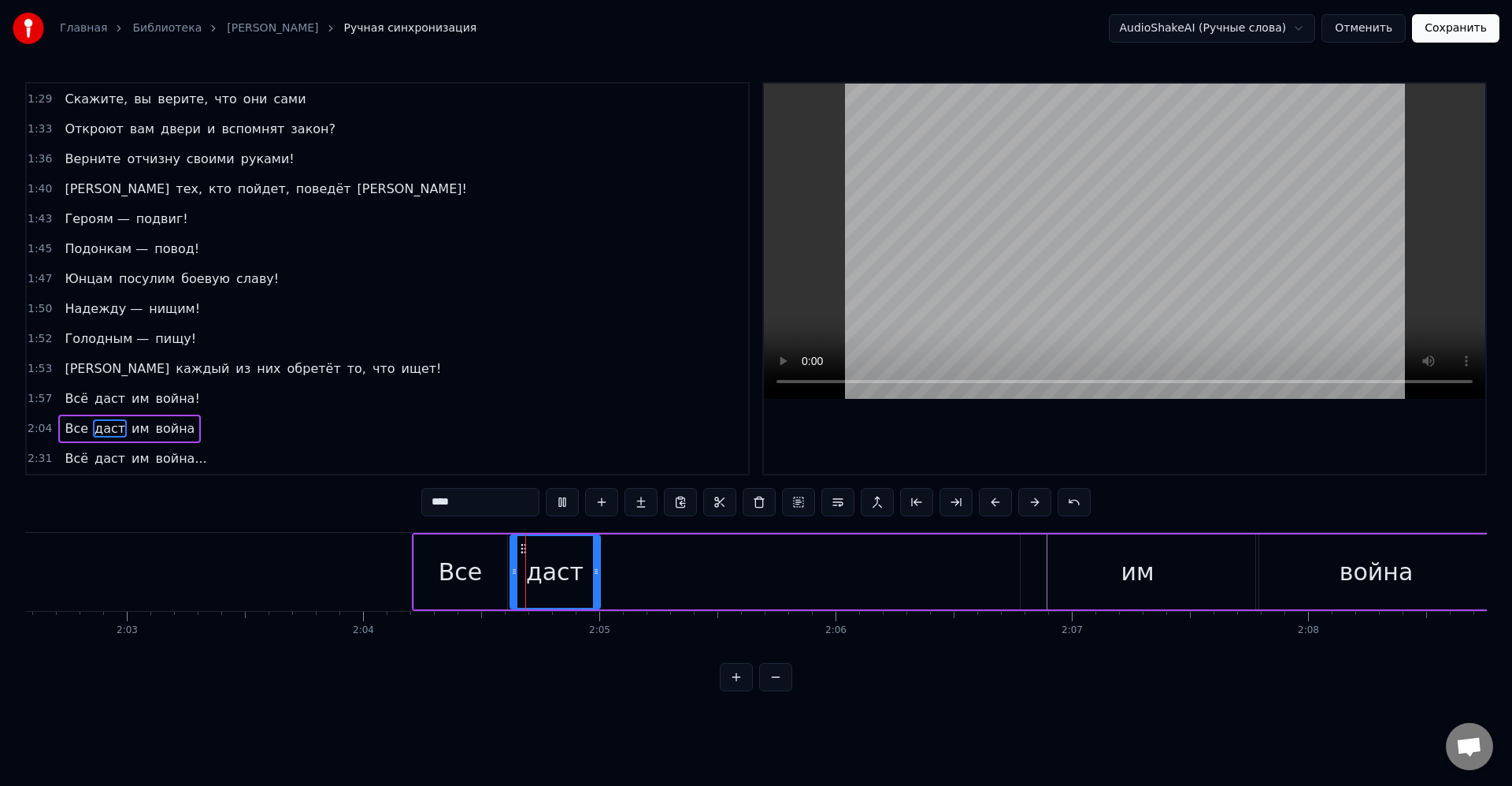
click at [1060, 575] on div "им" at bounding box center [1138, 571] width 234 height 75
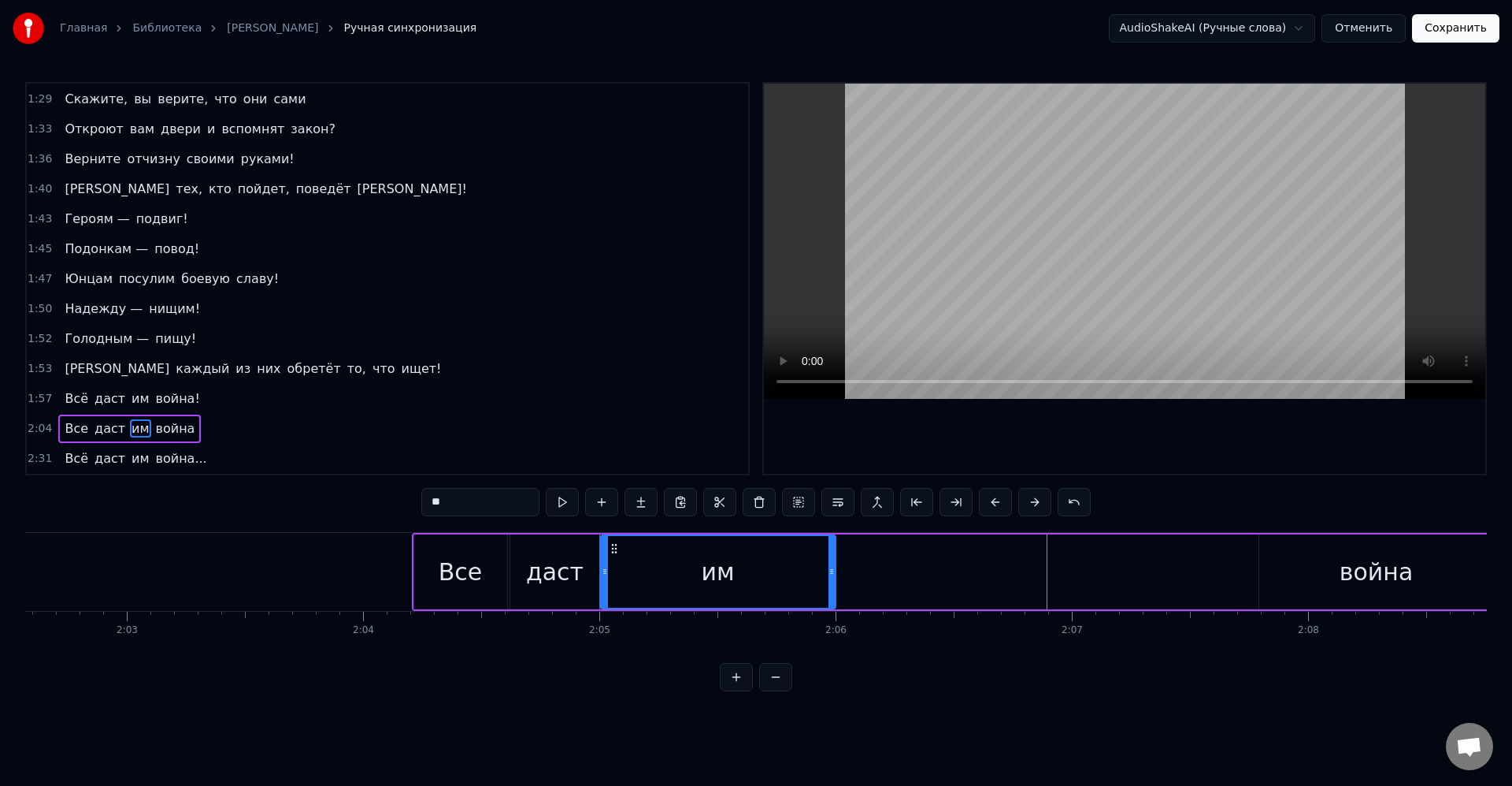
drag, startPoint x: 1037, startPoint y: 547, endPoint x: 617, endPoint y: 555, distance: 420.1
click at [617, 555] on div "им" at bounding box center [718, 571] width 234 height 72
click at [686, 571] on div "им" at bounding box center [718, 571] width 234 height 72
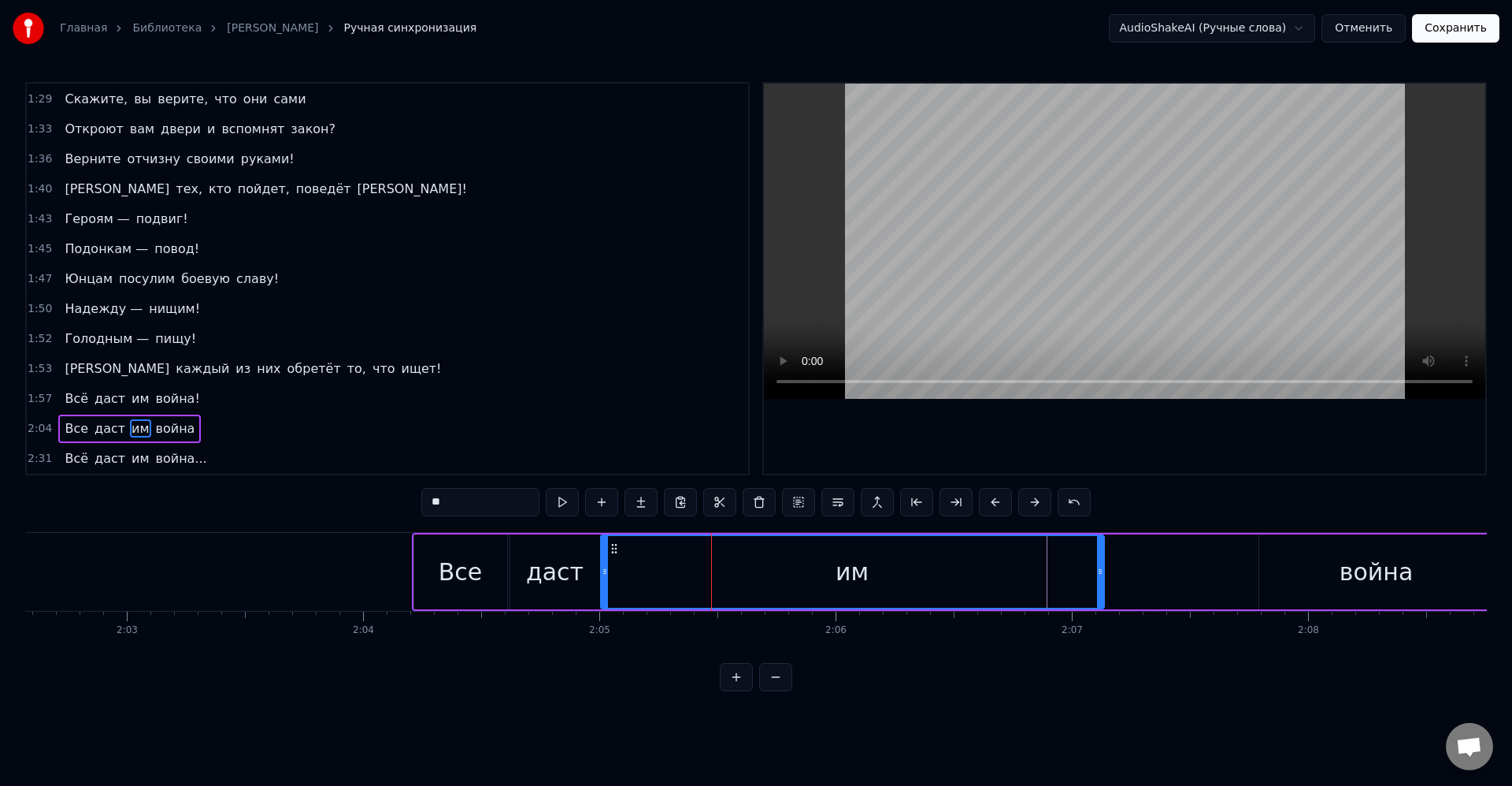
drag, startPoint x: 830, startPoint y: 576, endPoint x: 1062, endPoint y: 575, distance: 232.0
click at [1098, 577] on icon at bounding box center [1101, 571] width 7 height 12
click at [1060, 575] on div "им" at bounding box center [853, 571] width 502 height 72
drag, startPoint x: 1098, startPoint y: 578, endPoint x: 1132, endPoint y: 584, distance: 34.5
click at [1132, 584] on div at bounding box center [1135, 571] width 7 height 72
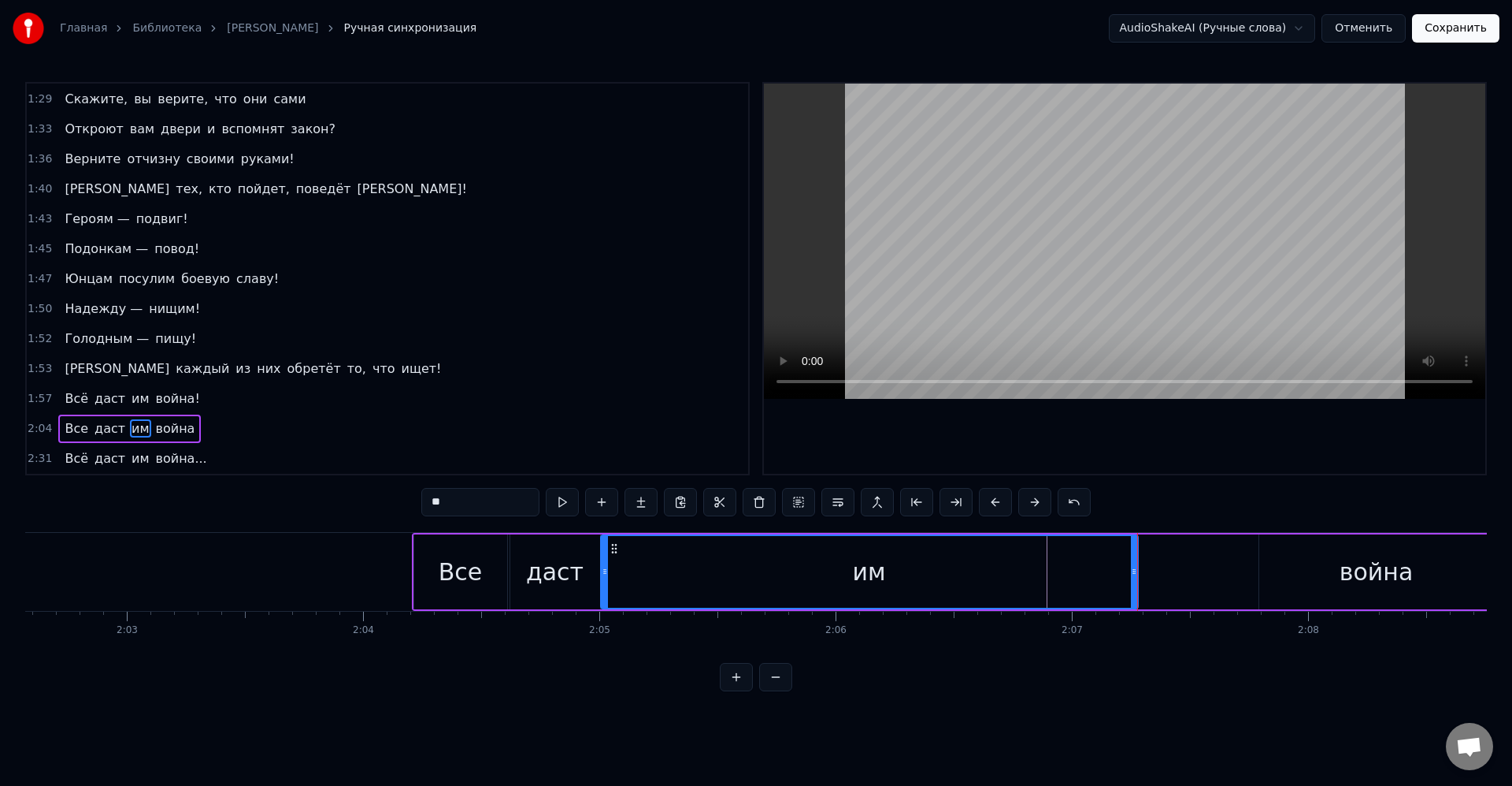
click at [1275, 576] on div "война" at bounding box center [1377, 571] width 234 height 75
type input "*****"
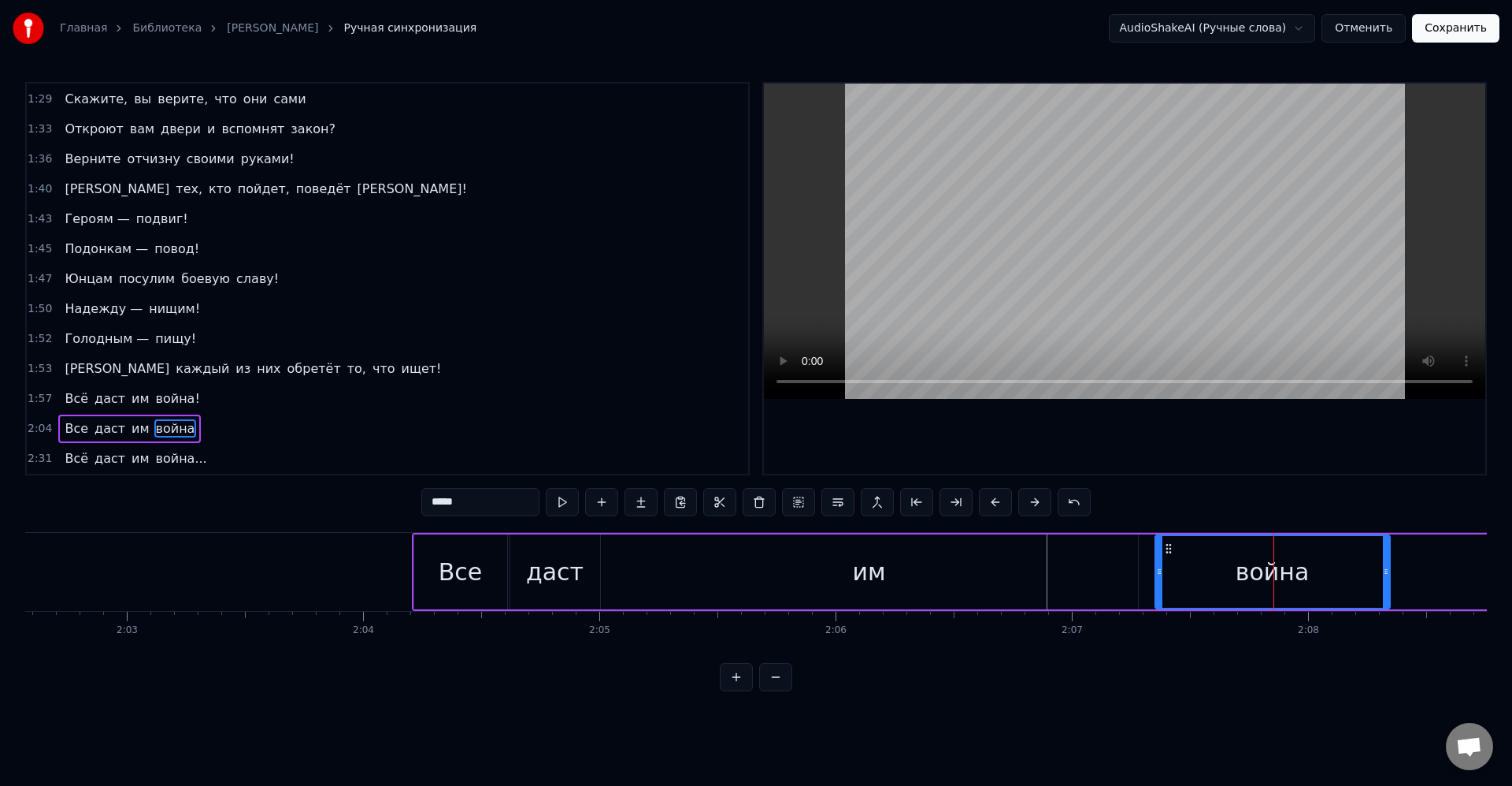
drag, startPoint x: 1270, startPoint y: 551, endPoint x: 1165, endPoint y: 558, distance: 105.2
click at [1165, 558] on div "война" at bounding box center [1273, 571] width 234 height 72
click at [1153, 664] on div "0:08 [PERSON_NAME] придумать справедливую цель. 0:11 Великую цель, 0:12 Из тех,…" at bounding box center [756, 386] width 1462 height 609
click at [1178, 561] on div "война" at bounding box center [1270, 571] width 234 height 72
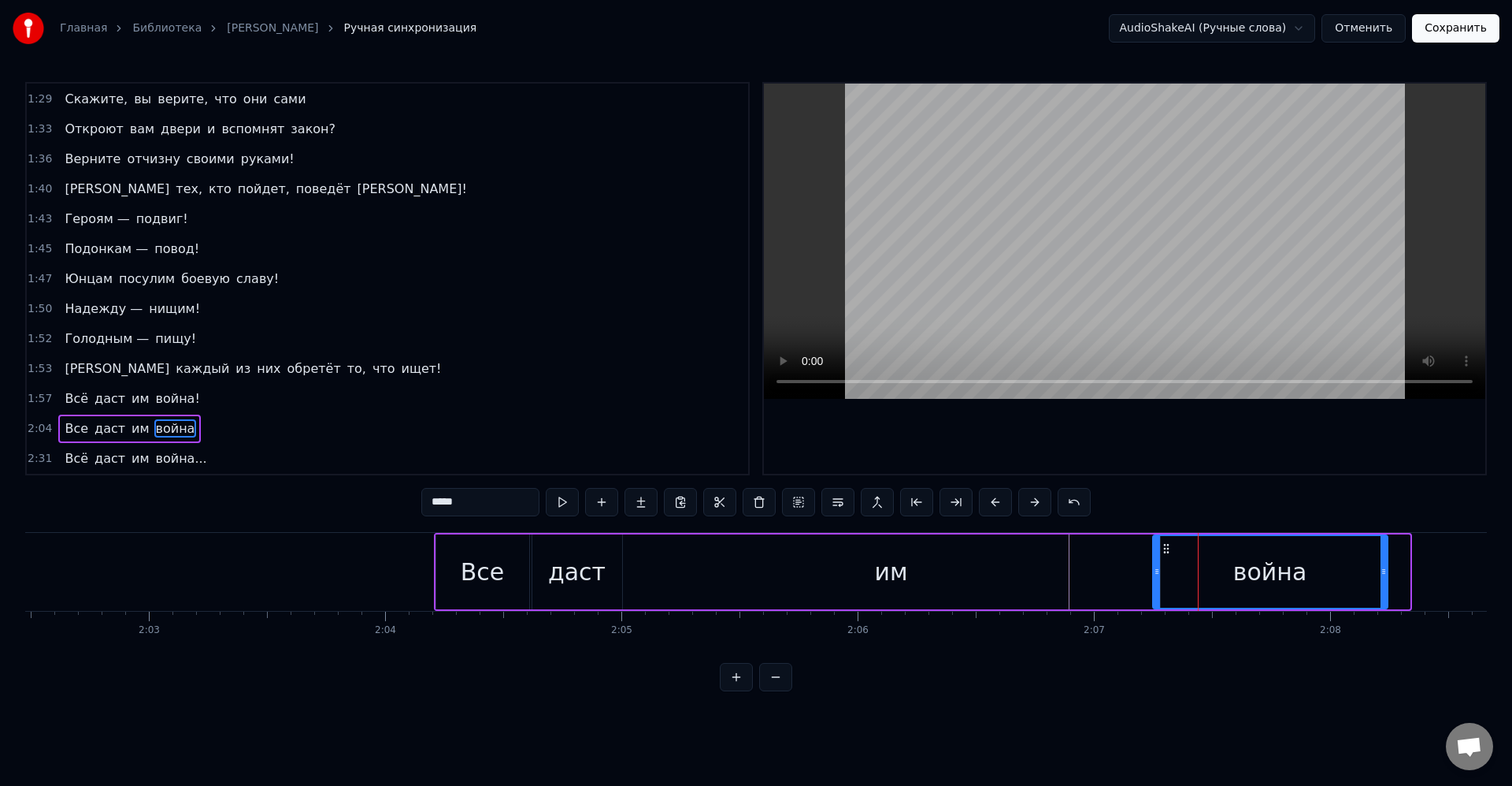
click at [1164, 547] on icon at bounding box center [1166, 548] width 12 height 12
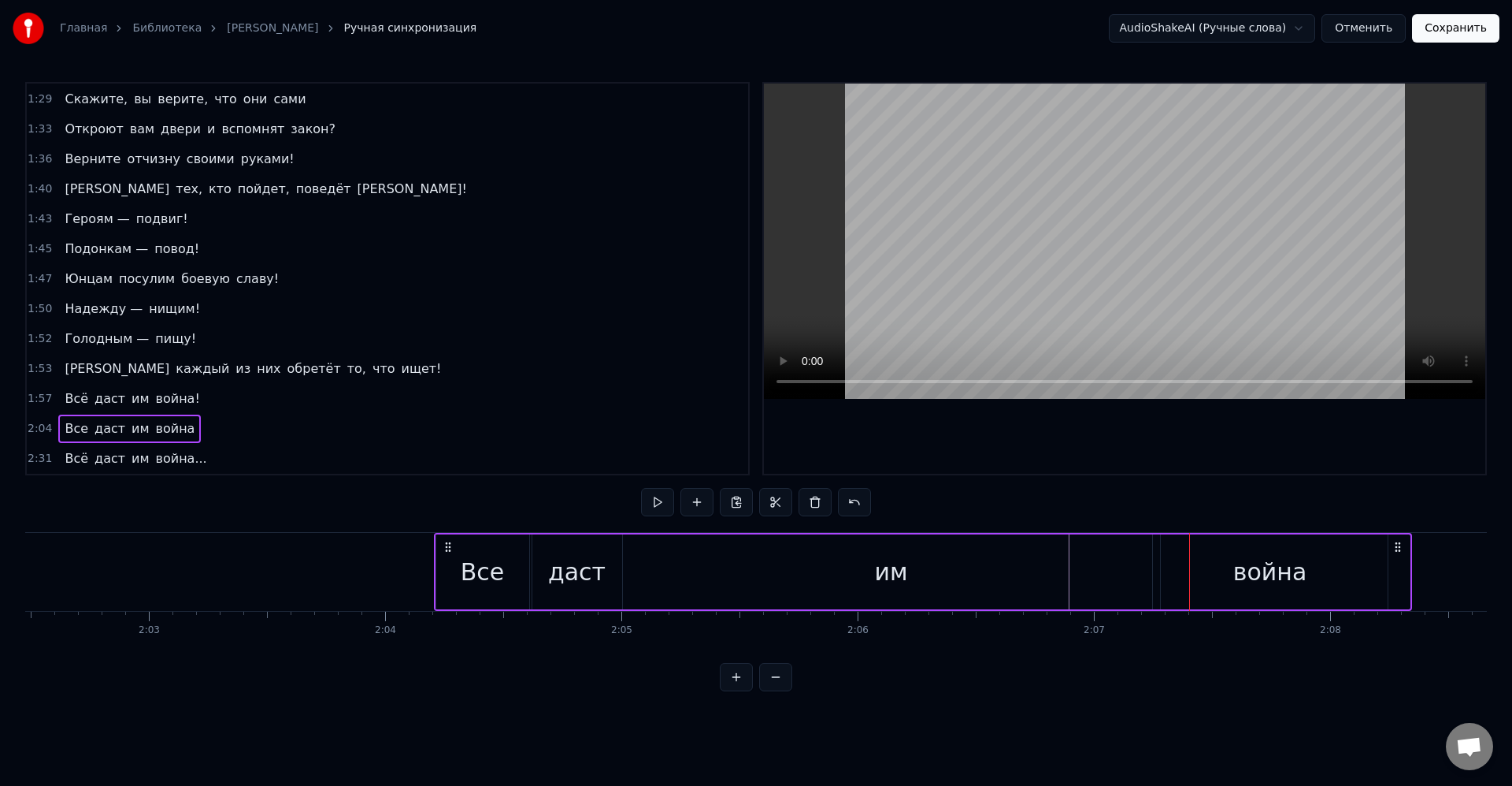
click at [1260, 563] on div "война" at bounding box center [1271, 571] width 74 height 36
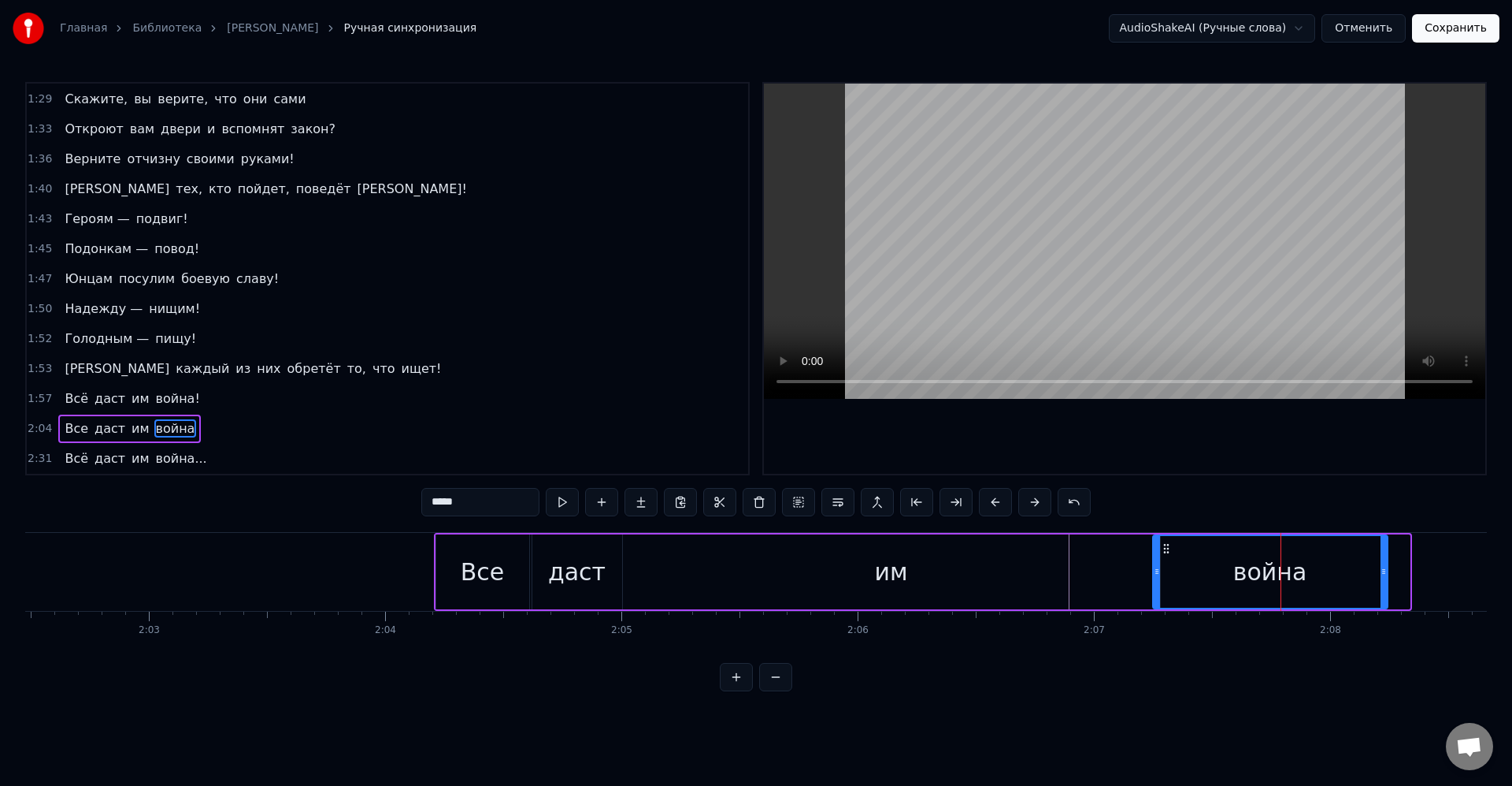
click at [1143, 550] on div "Все даст им война" at bounding box center [923, 571] width 978 height 78
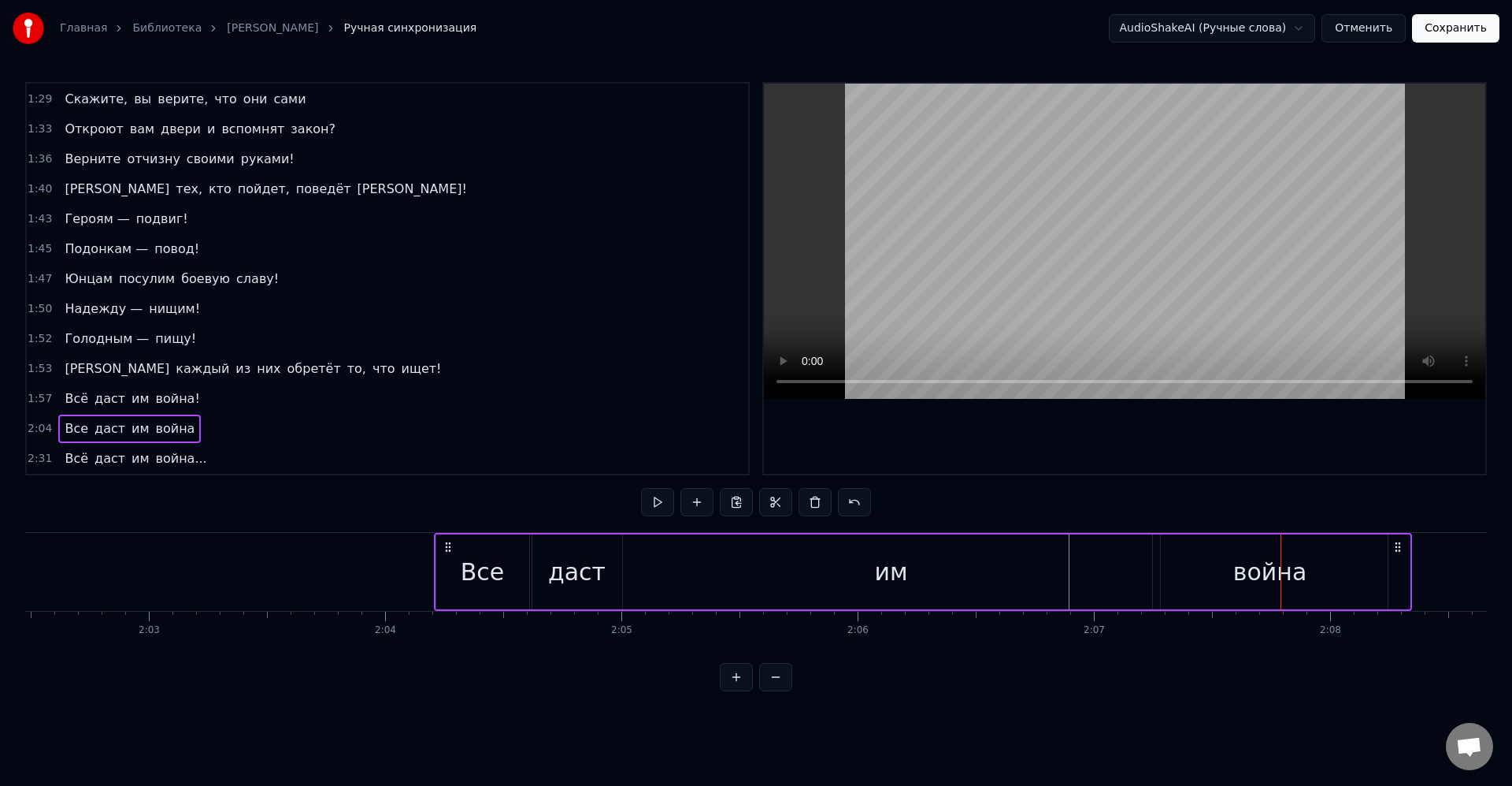
click at [1167, 548] on div "война" at bounding box center [1270, 571] width 234 height 75
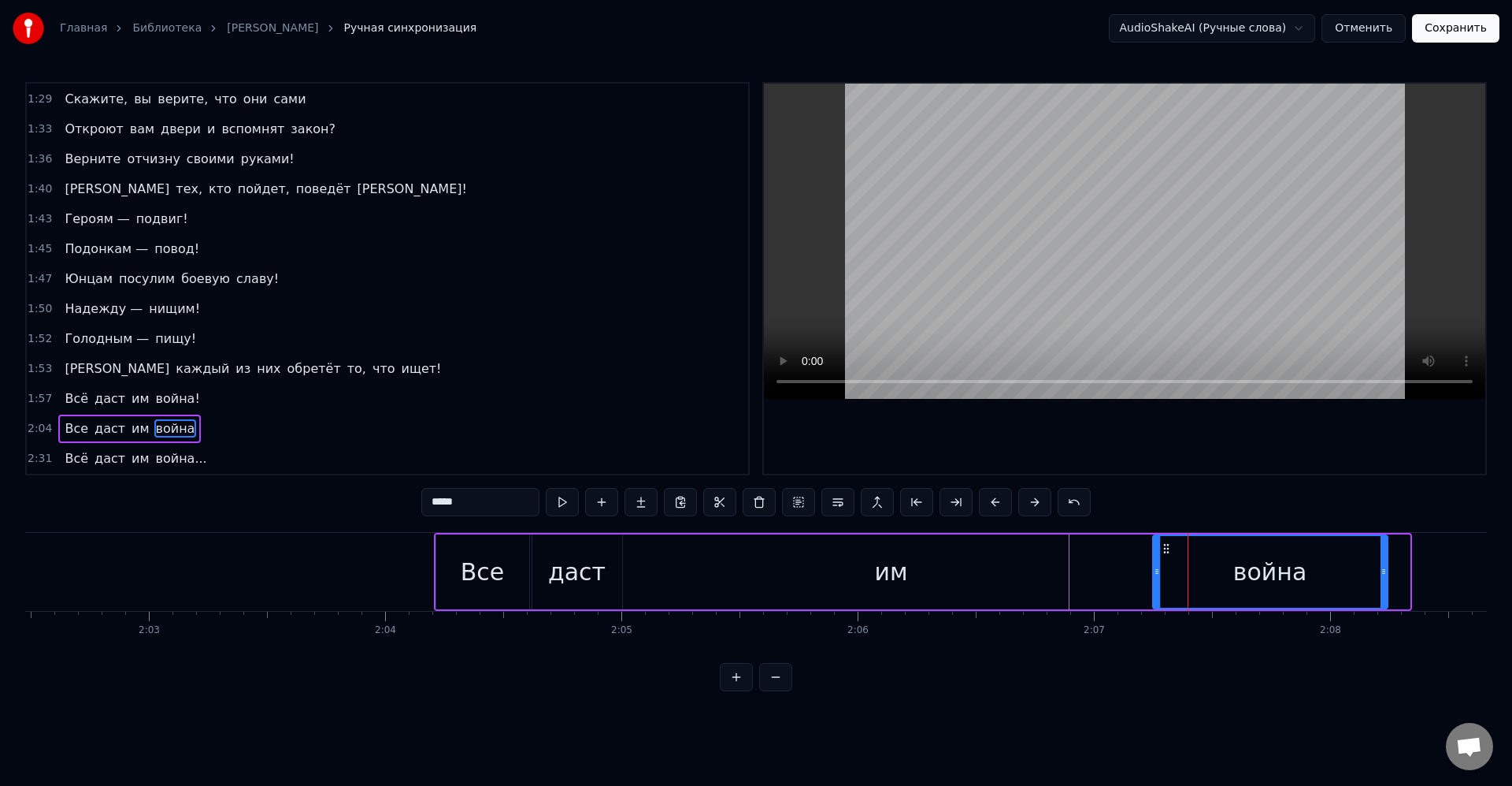
drag, startPoint x: 1169, startPoint y: 551, endPoint x: 1188, endPoint y: 556, distance: 19.6
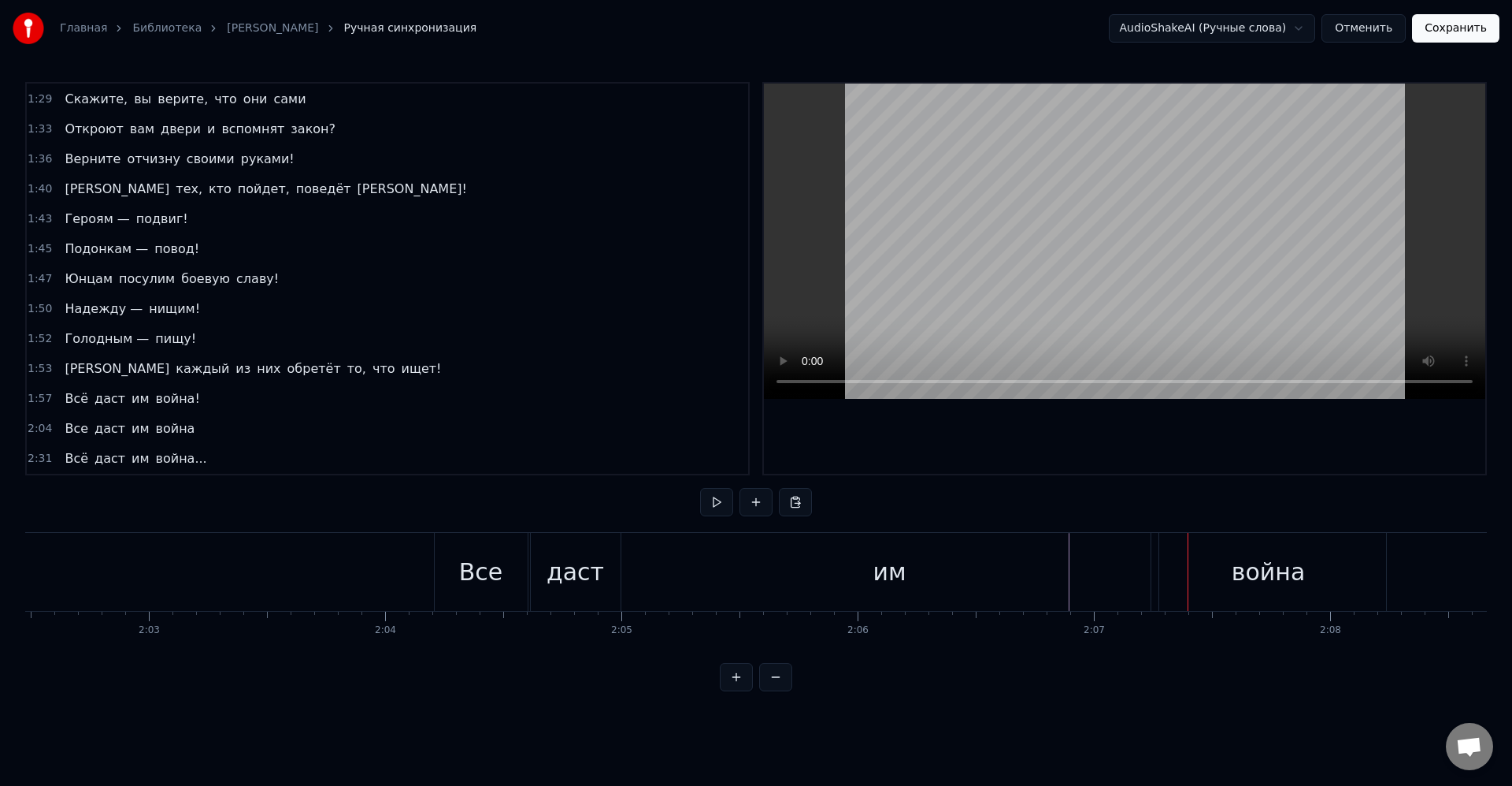
drag, startPoint x: 1165, startPoint y: 547, endPoint x: 1182, endPoint y: 553, distance: 18.0
click at [1165, 547] on div "война" at bounding box center [1269, 571] width 234 height 78
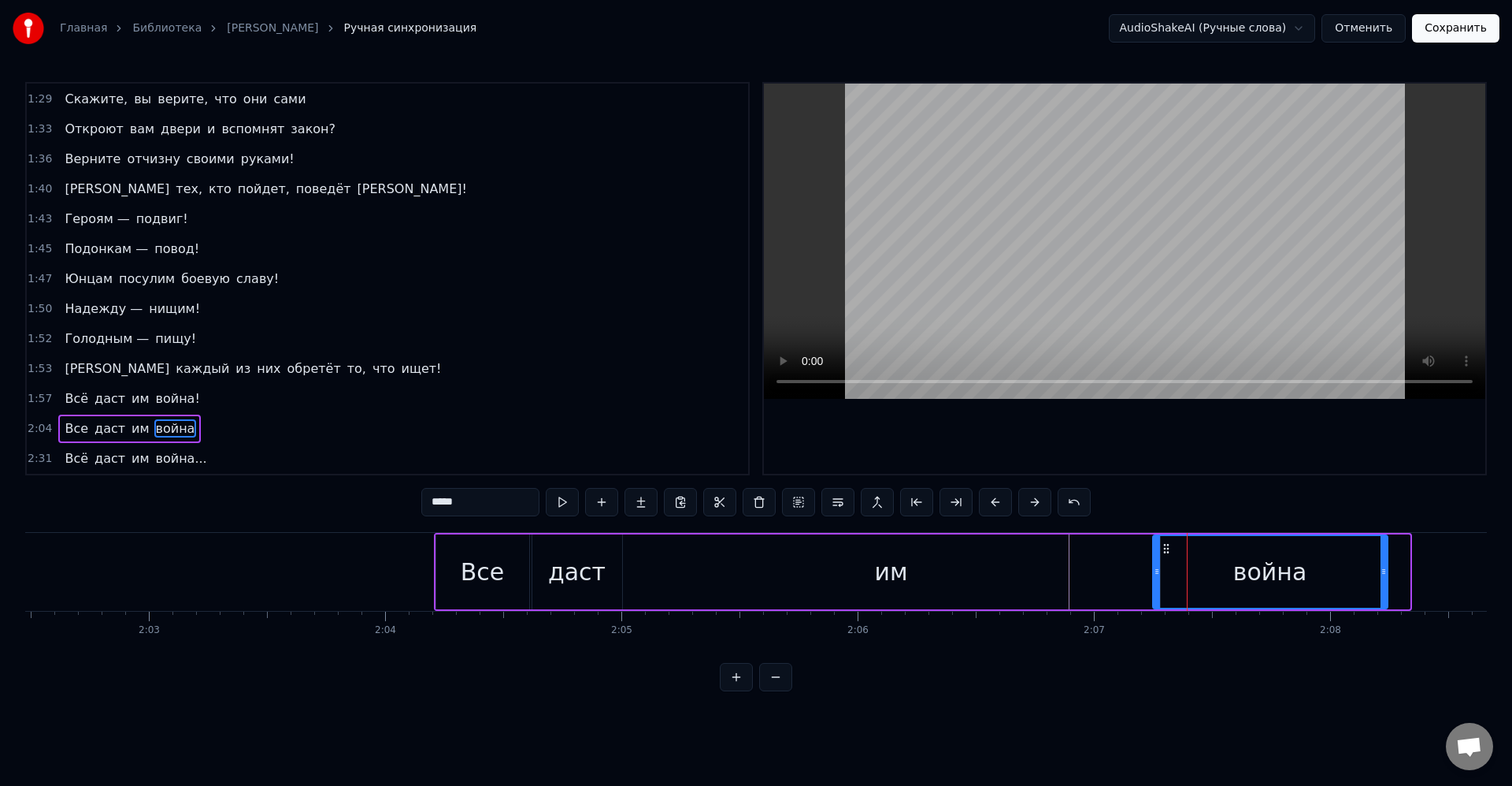
drag, startPoint x: 1174, startPoint y: 553, endPoint x: 1188, endPoint y: 558, distance: 14.9
click at [1188, 558] on div "война" at bounding box center [1270, 571] width 234 height 72
click at [1205, 571] on div "война" at bounding box center [1270, 571] width 234 height 72
drag, startPoint x: 1380, startPoint y: 571, endPoint x: 1496, endPoint y: 572, distance: 116.0
click at [1497, 573] on div "Главная Библиотека Армия [PERSON_NAME] синхронизация AudioShakeAI (Ручные слова…" at bounding box center [756, 345] width 1512 height 691
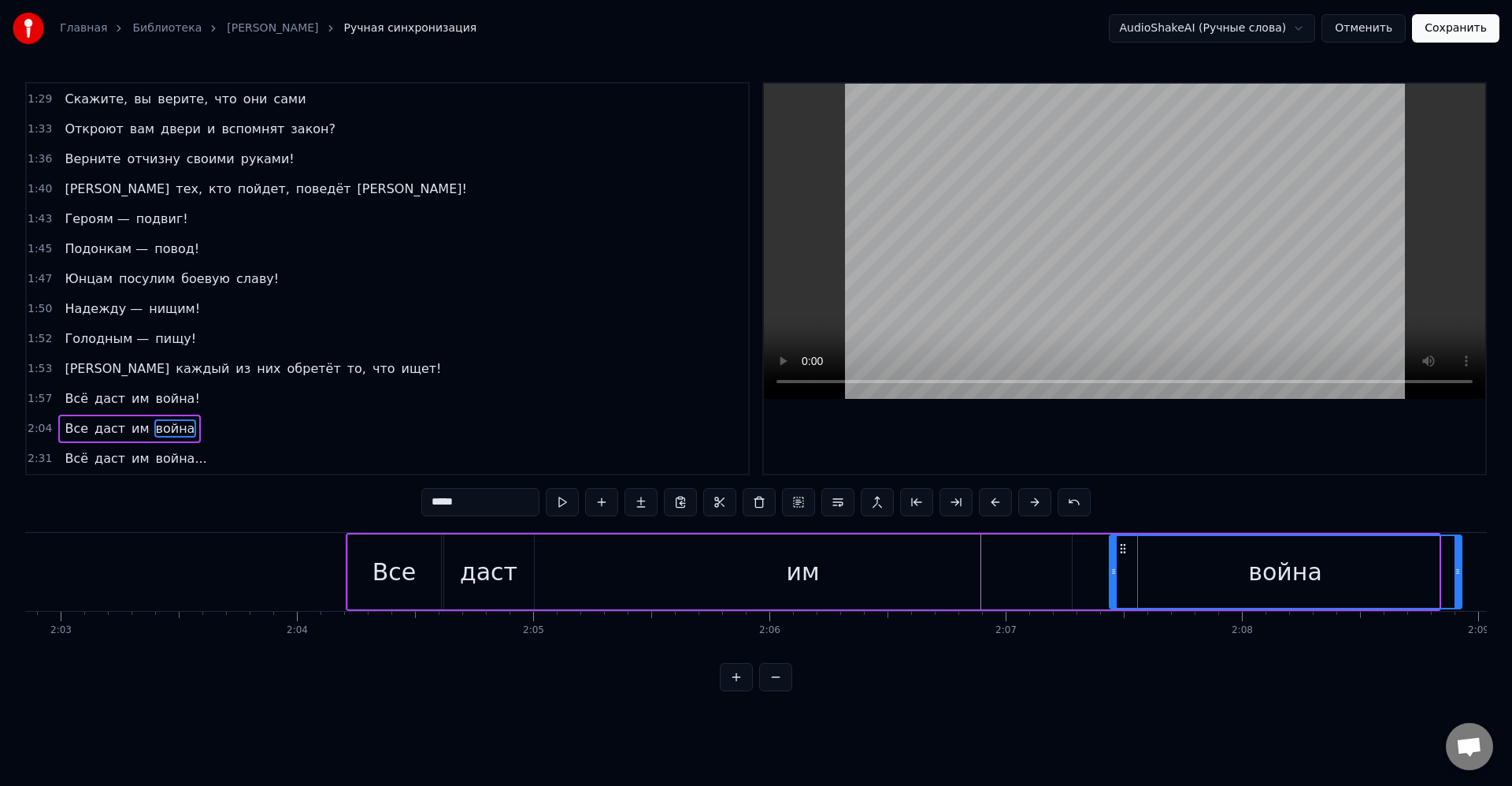
scroll to position [0, 28965]
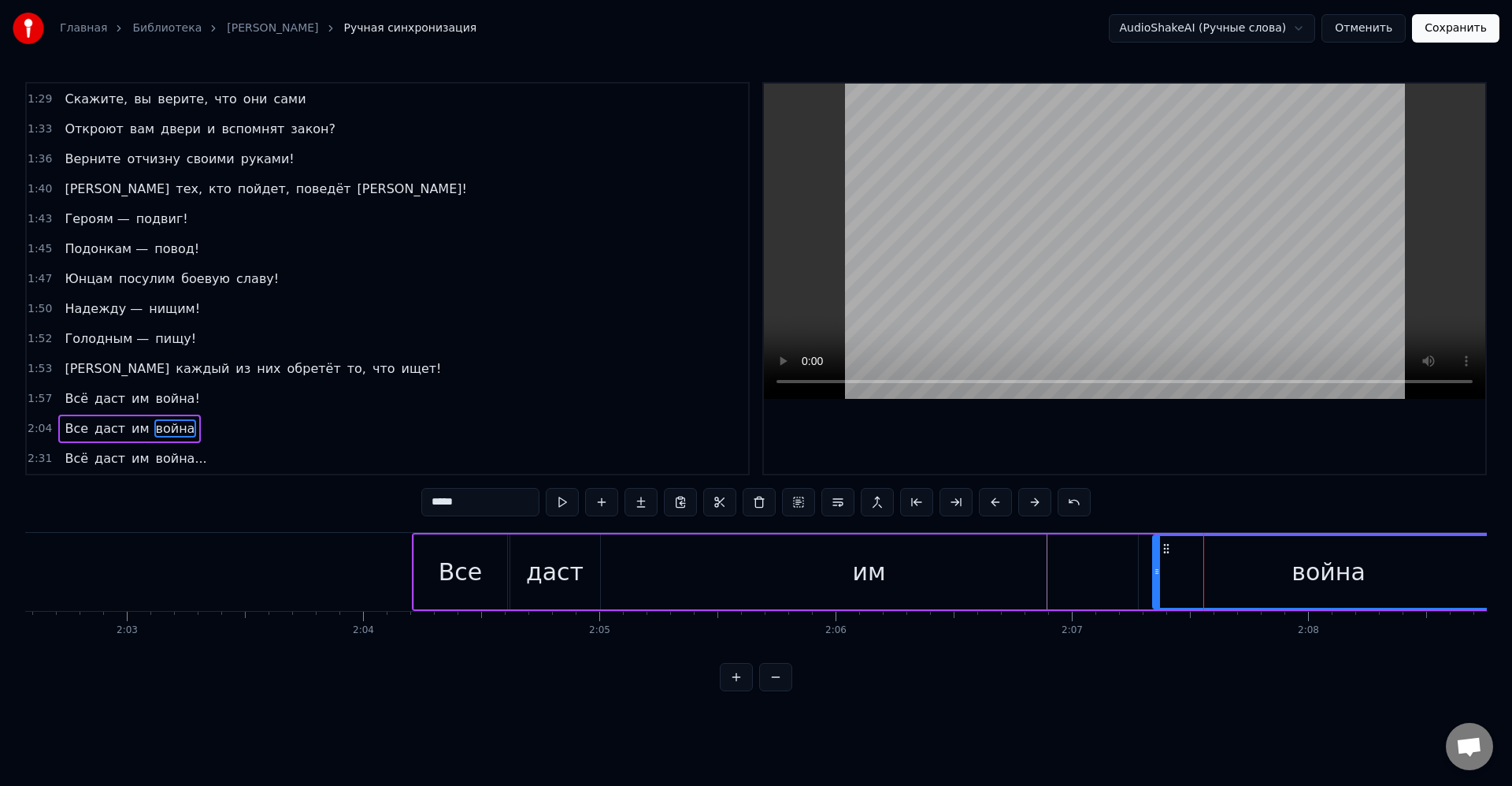
click at [1151, 534] on div "Все даст им война" at bounding box center [960, 571] width 1096 height 78
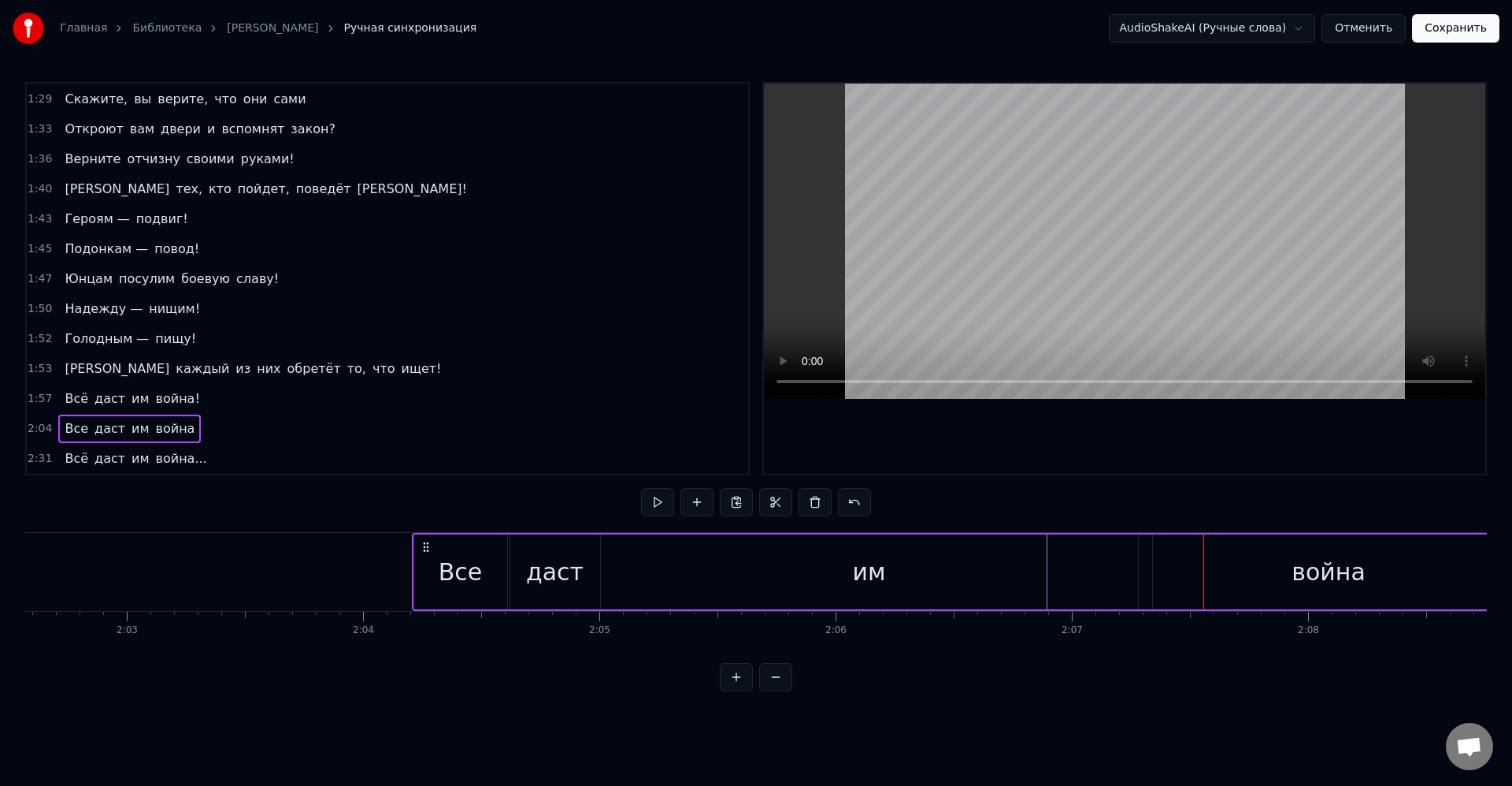
click at [1167, 513] on div "0:08 [PERSON_NAME] придумать справедливую цель. 0:11 Великую цель, 0:12 Из тех,…" at bounding box center [756, 386] width 1462 height 609
click at [1195, 542] on div "война" at bounding box center [1329, 571] width 352 height 75
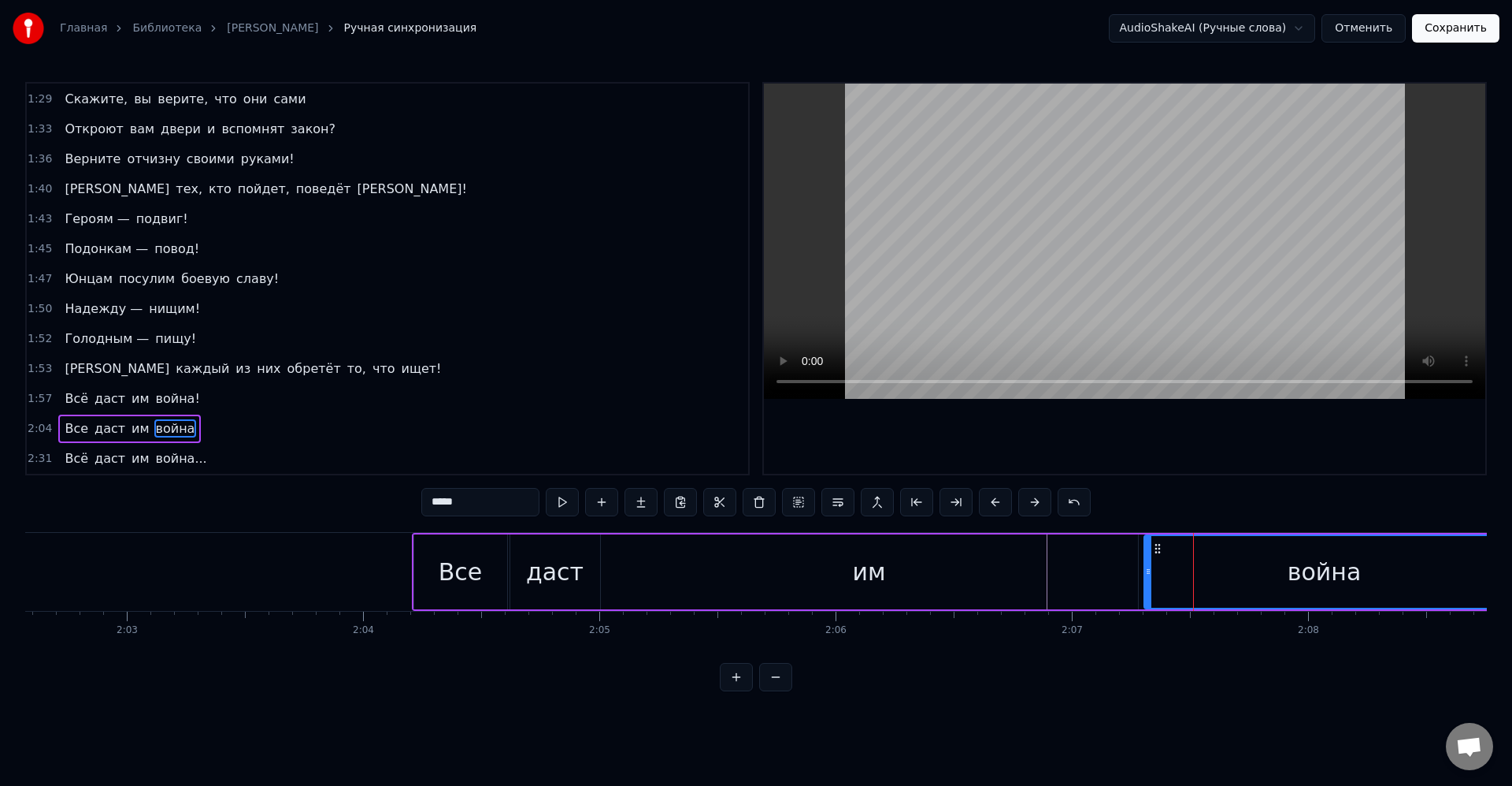
drag, startPoint x: 1160, startPoint y: 568, endPoint x: 1150, endPoint y: 570, distance: 10.2
click at [1150, 570] on icon at bounding box center [1149, 571] width 7 height 12
click at [1175, 575] on div "война" at bounding box center [1325, 571] width 360 height 72
click at [1135, 571] on div "им" at bounding box center [869, 571] width 537 height 75
type input "**"
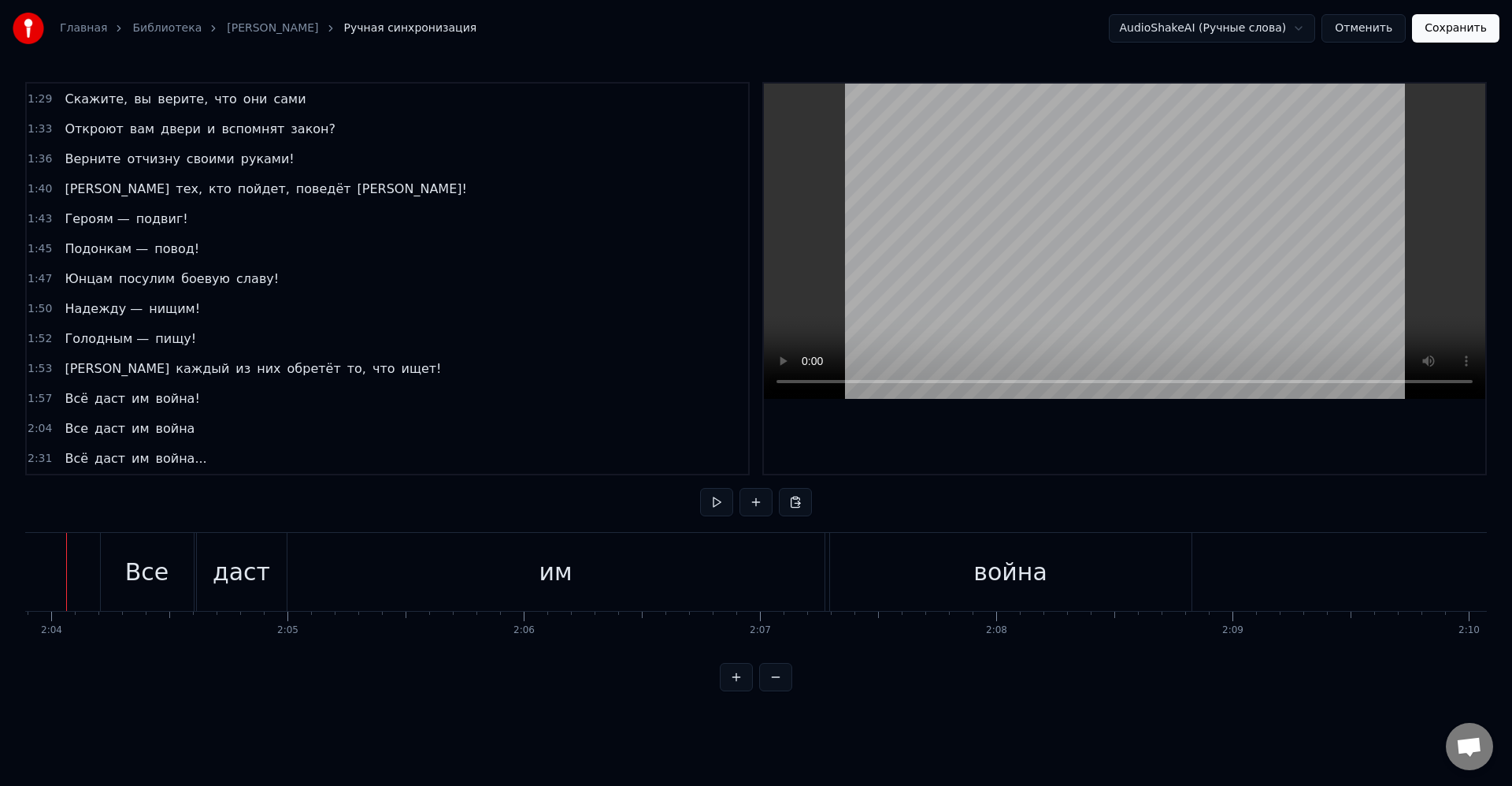
scroll to position [0, 29544]
click at [669, 564] on div "война" at bounding box center [744, 571] width 361 height 78
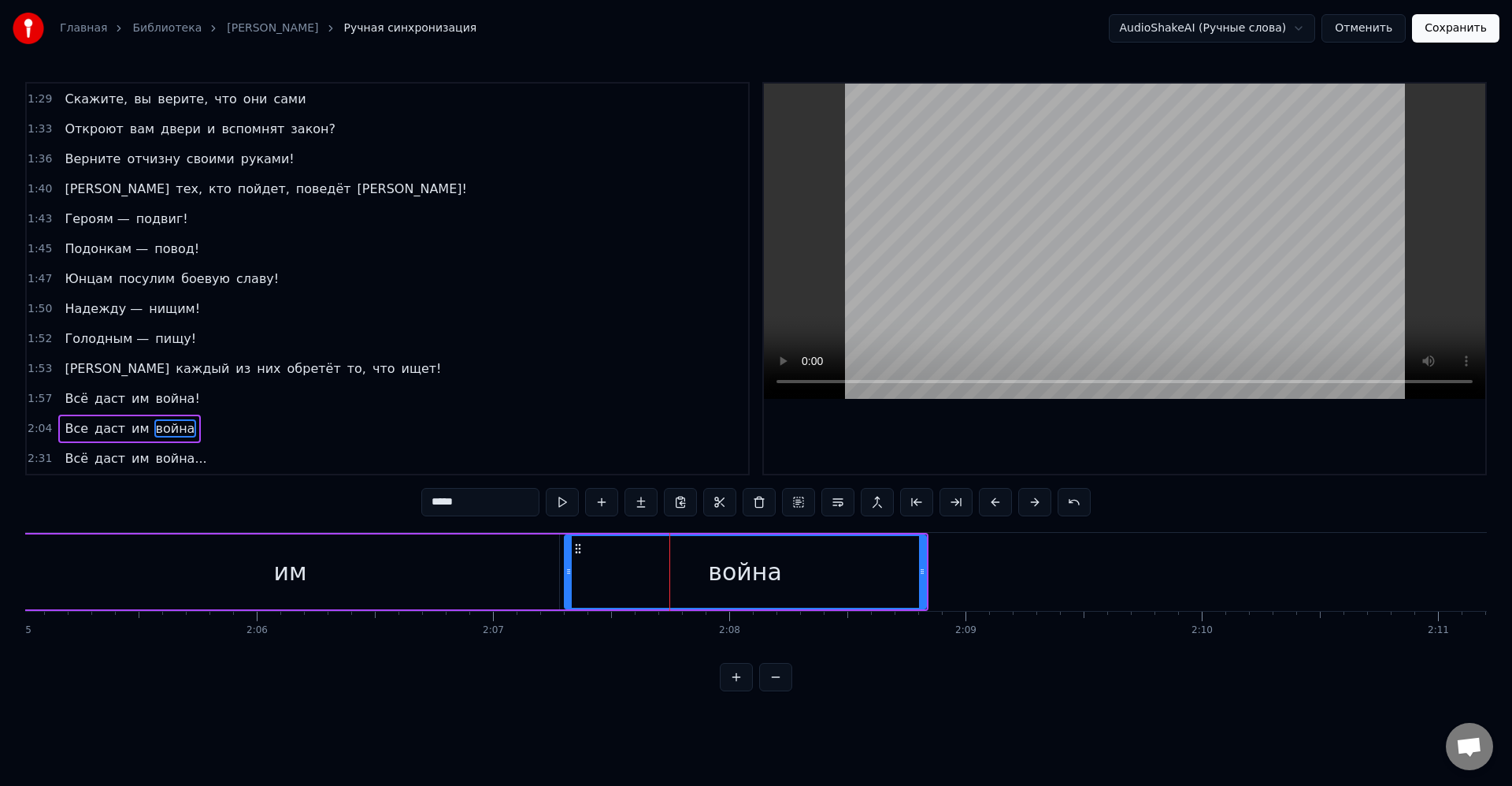
click at [573, 550] on icon at bounding box center [578, 548] width 12 height 12
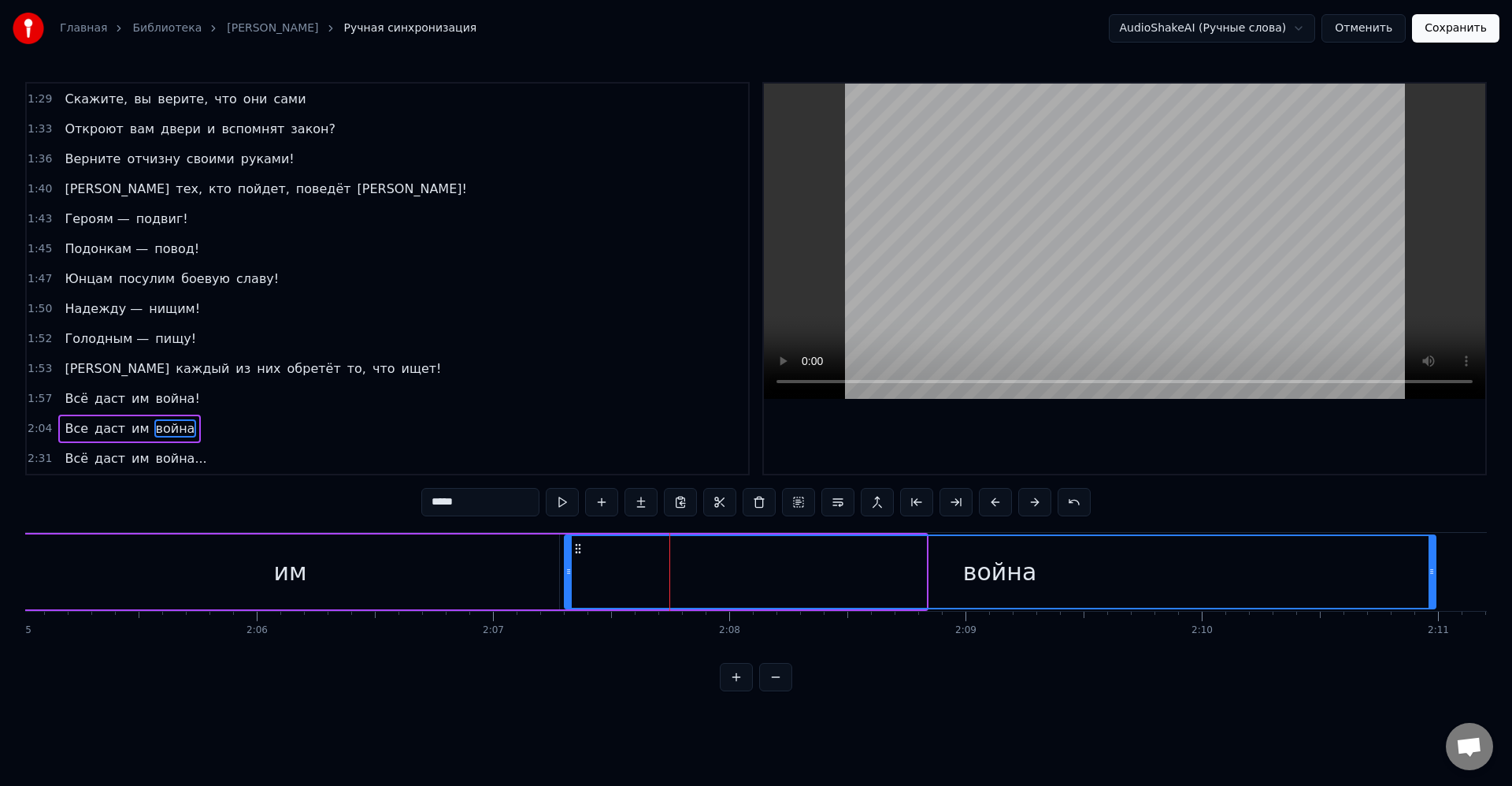
drag, startPoint x: 922, startPoint y: 571, endPoint x: 1434, endPoint y: 572, distance: 512.0
click at [1434, 572] on icon at bounding box center [1432, 571] width 7 height 12
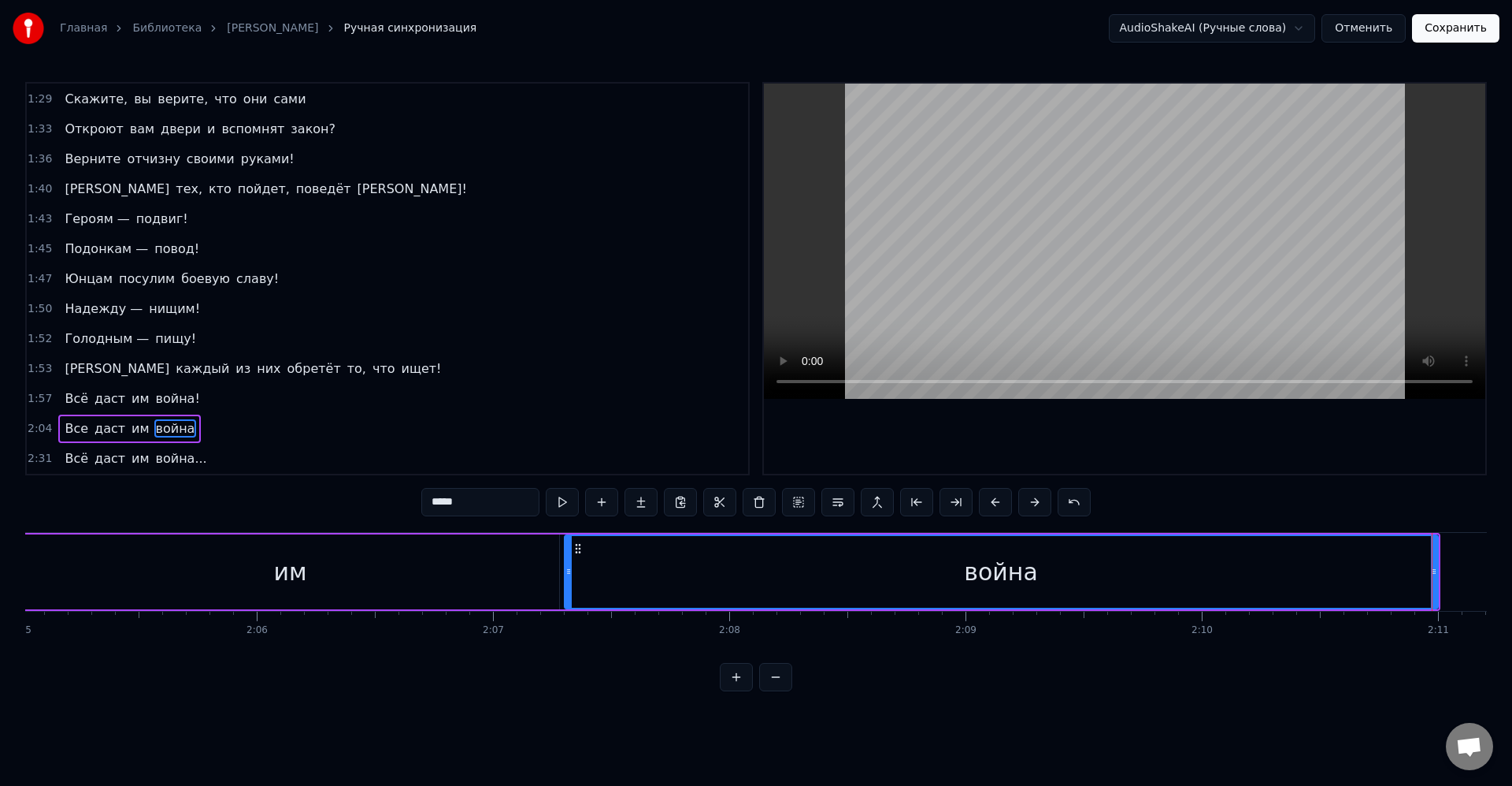
click at [1103, 574] on div "война" at bounding box center [1001, 571] width 872 height 72
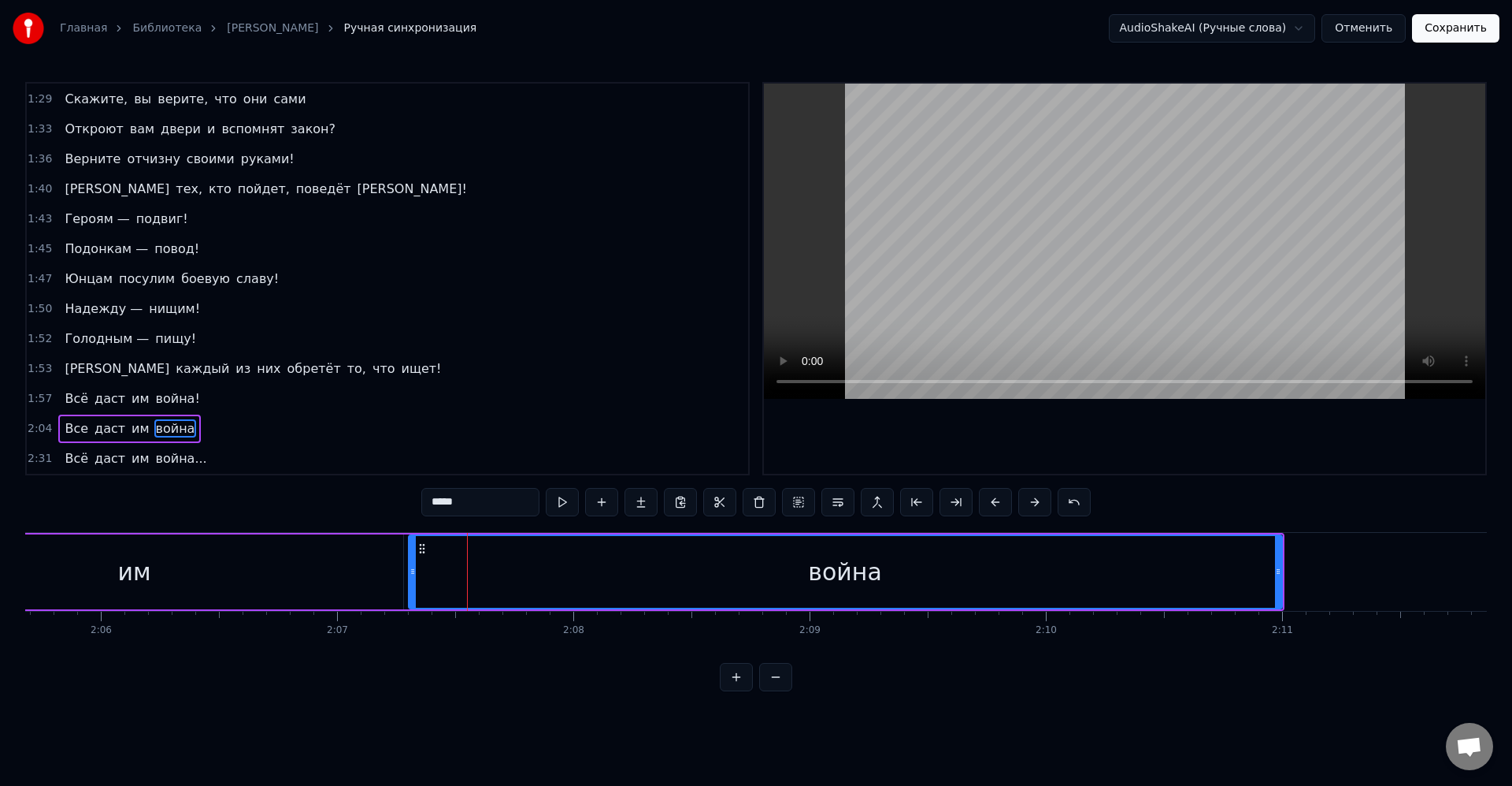
scroll to position [0, 29744]
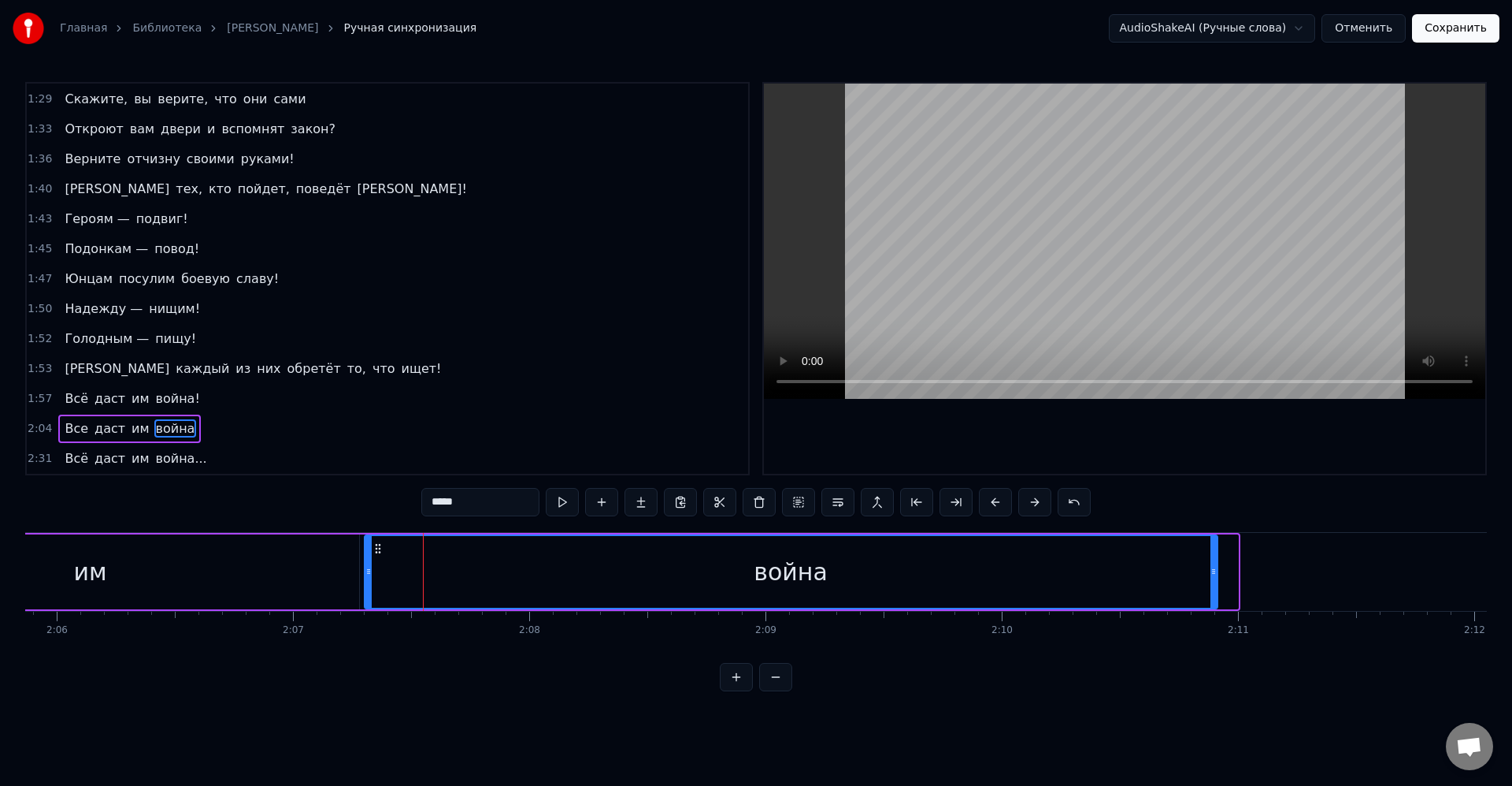
drag, startPoint x: 1236, startPoint y: 579, endPoint x: 1198, endPoint y: 574, distance: 38.3
click at [1216, 576] on div at bounding box center [1214, 571] width 7 height 72
click at [1194, 573] on div "война" at bounding box center [791, 571] width 852 height 72
click at [392, 562] on div "война" at bounding box center [791, 571] width 852 height 72
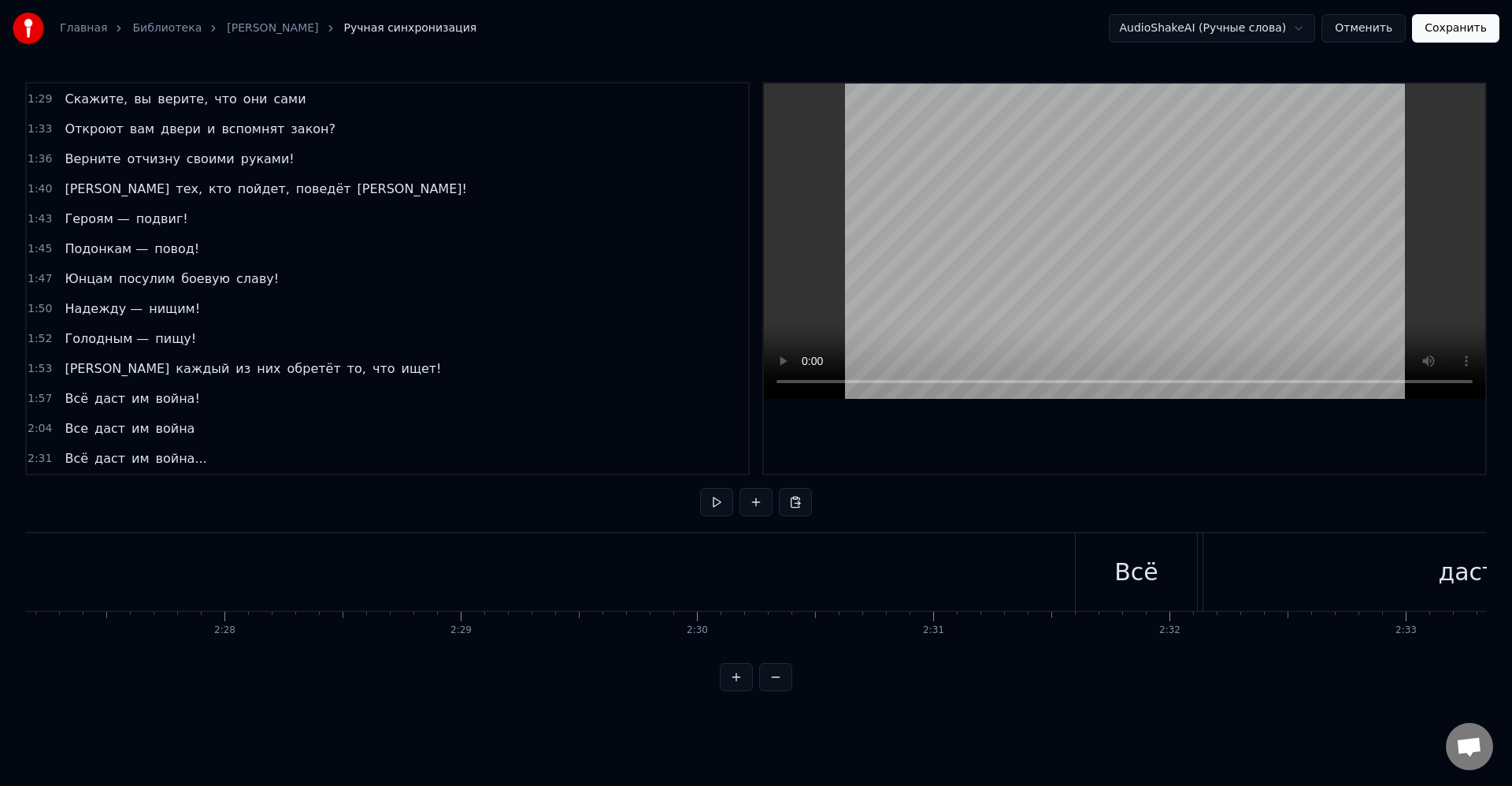
scroll to position [0, 34732]
click at [1174, 571] on div "Всё" at bounding box center [1179, 571] width 44 height 36
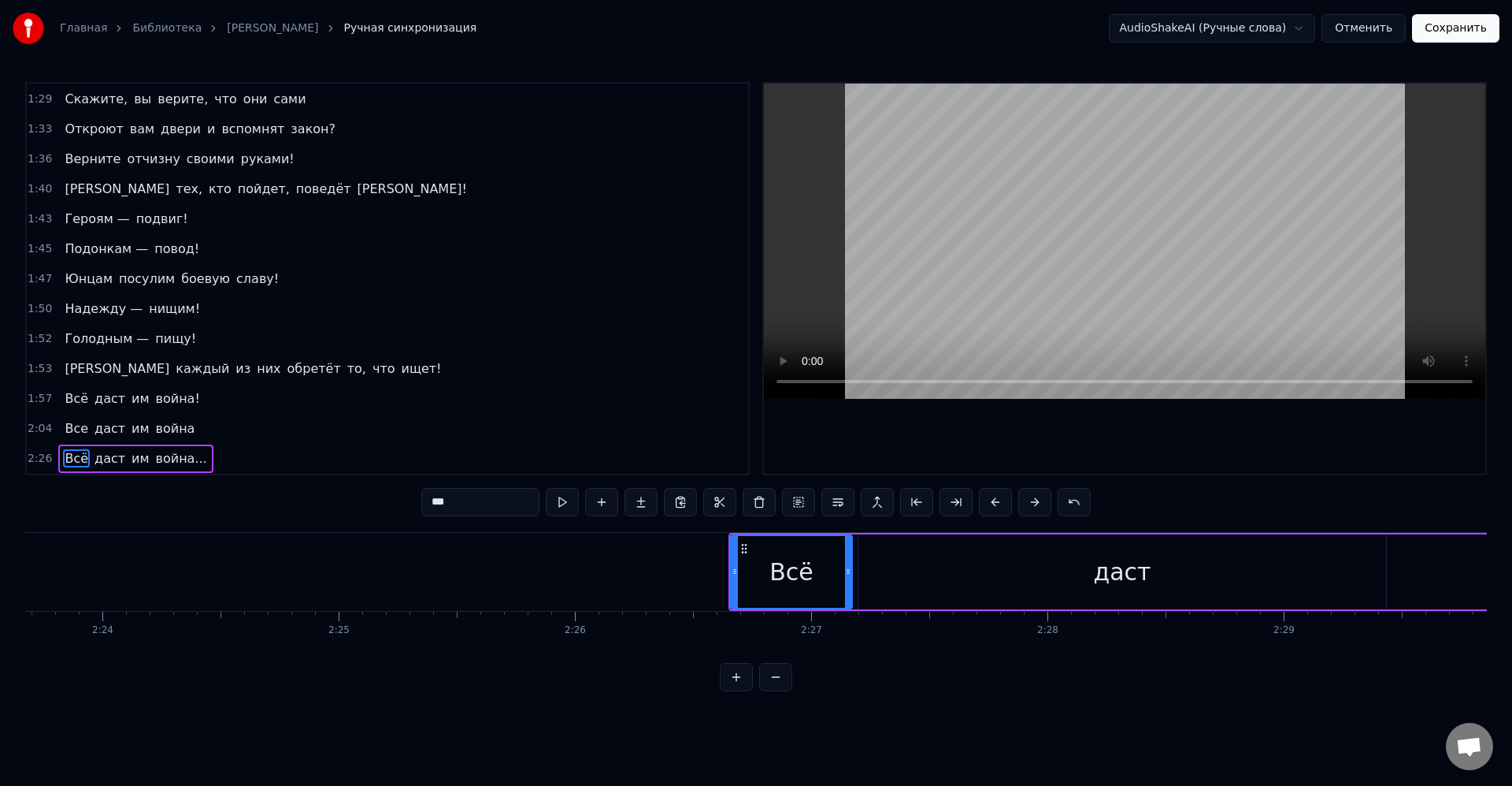
scroll to position [0, 33818]
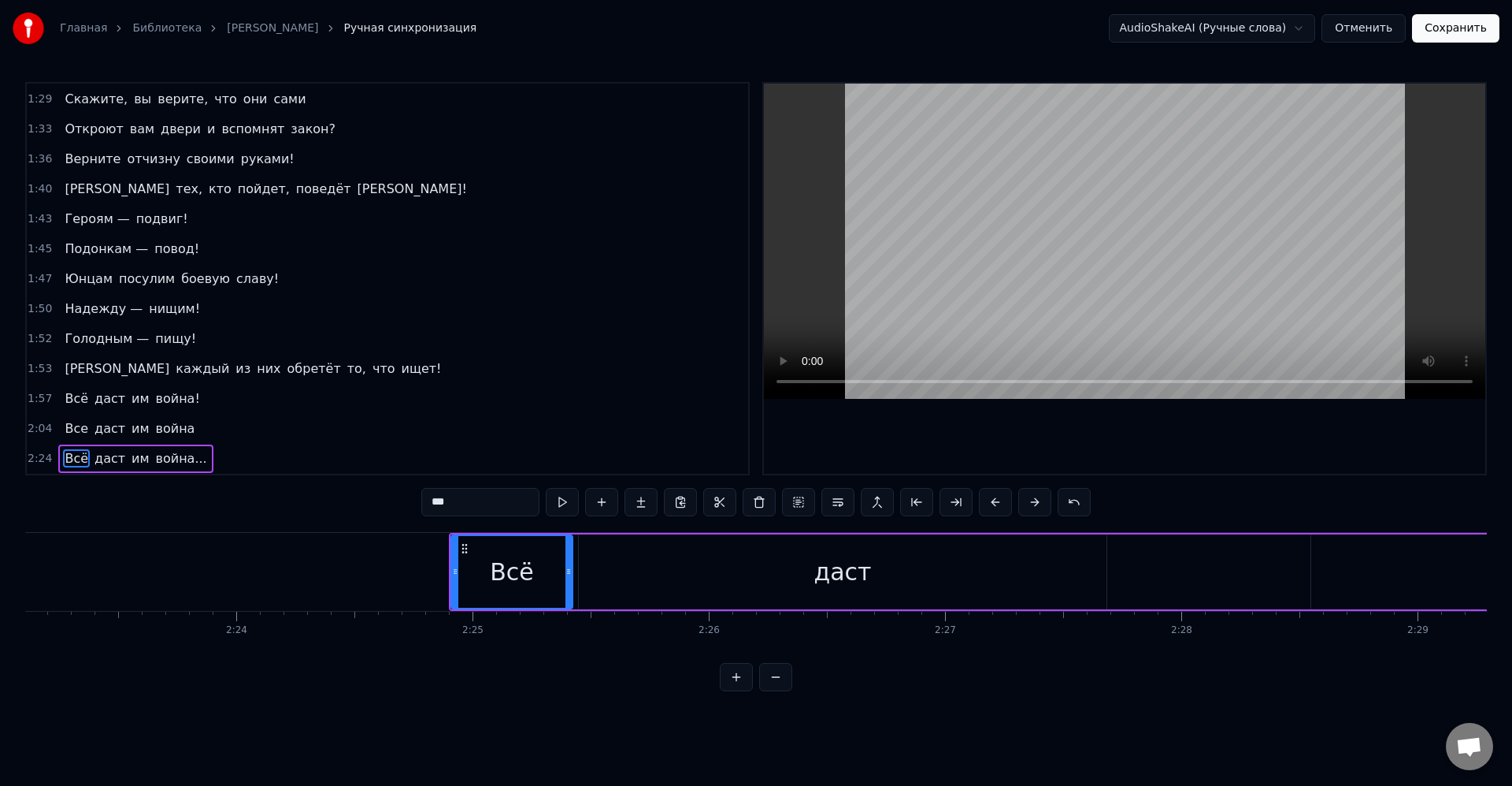
click at [533, 577] on div "Всё" at bounding box center [512, 571] width 120 height 72
click at [649, 588] on div "даст" at bounding box center [807, 571] width 527 height 75
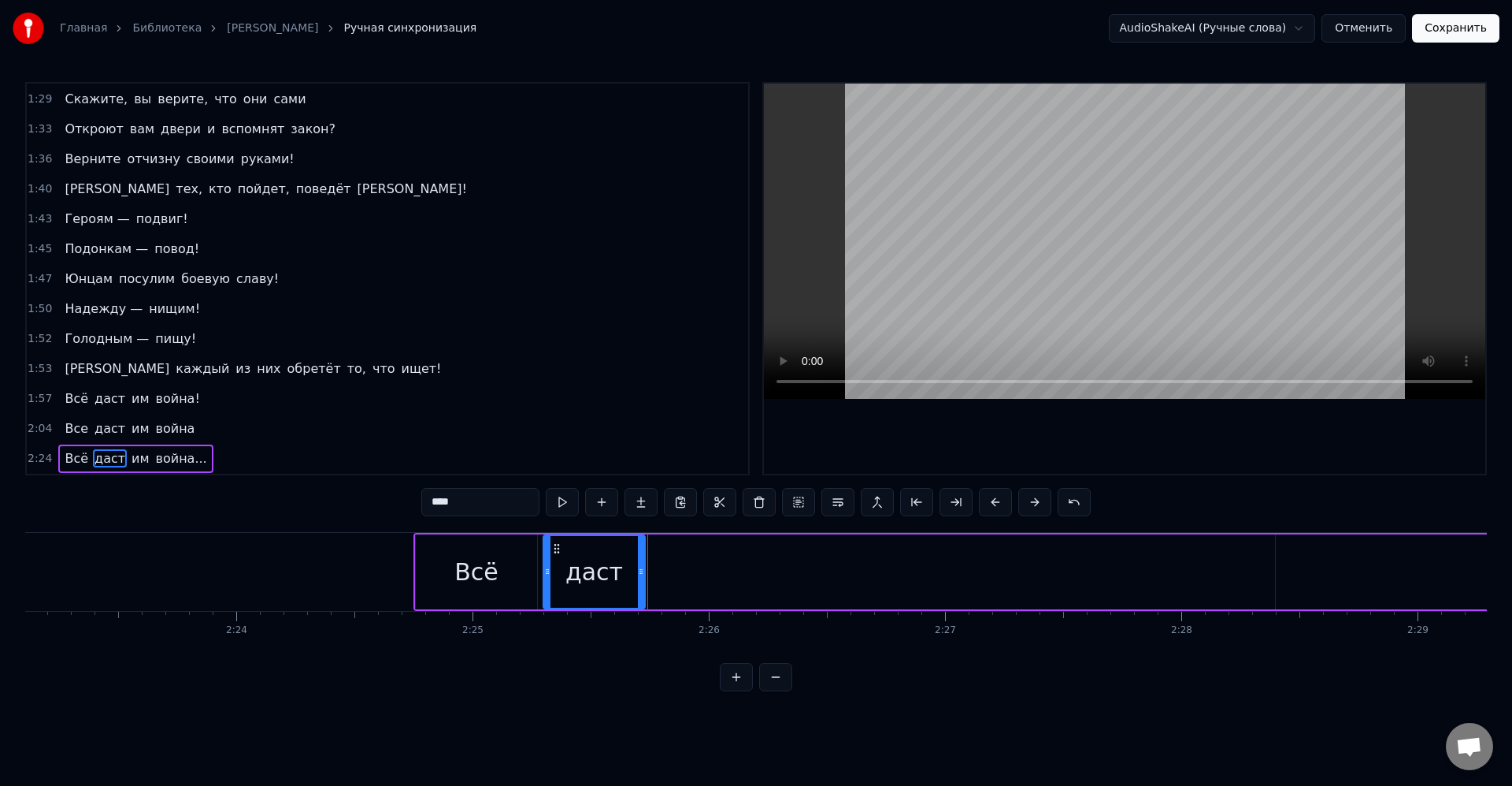
drag, startPoint x: 1066, startPoint y: 574, endPoint x: 616, endPoint y: 574, distance: 450.0
click at [640, 574] on circle at bounding box center [640, 573] width 1 height 1
click at [535, 573] on div "Всё" at bounding box center [476, 571] width 121 height 75
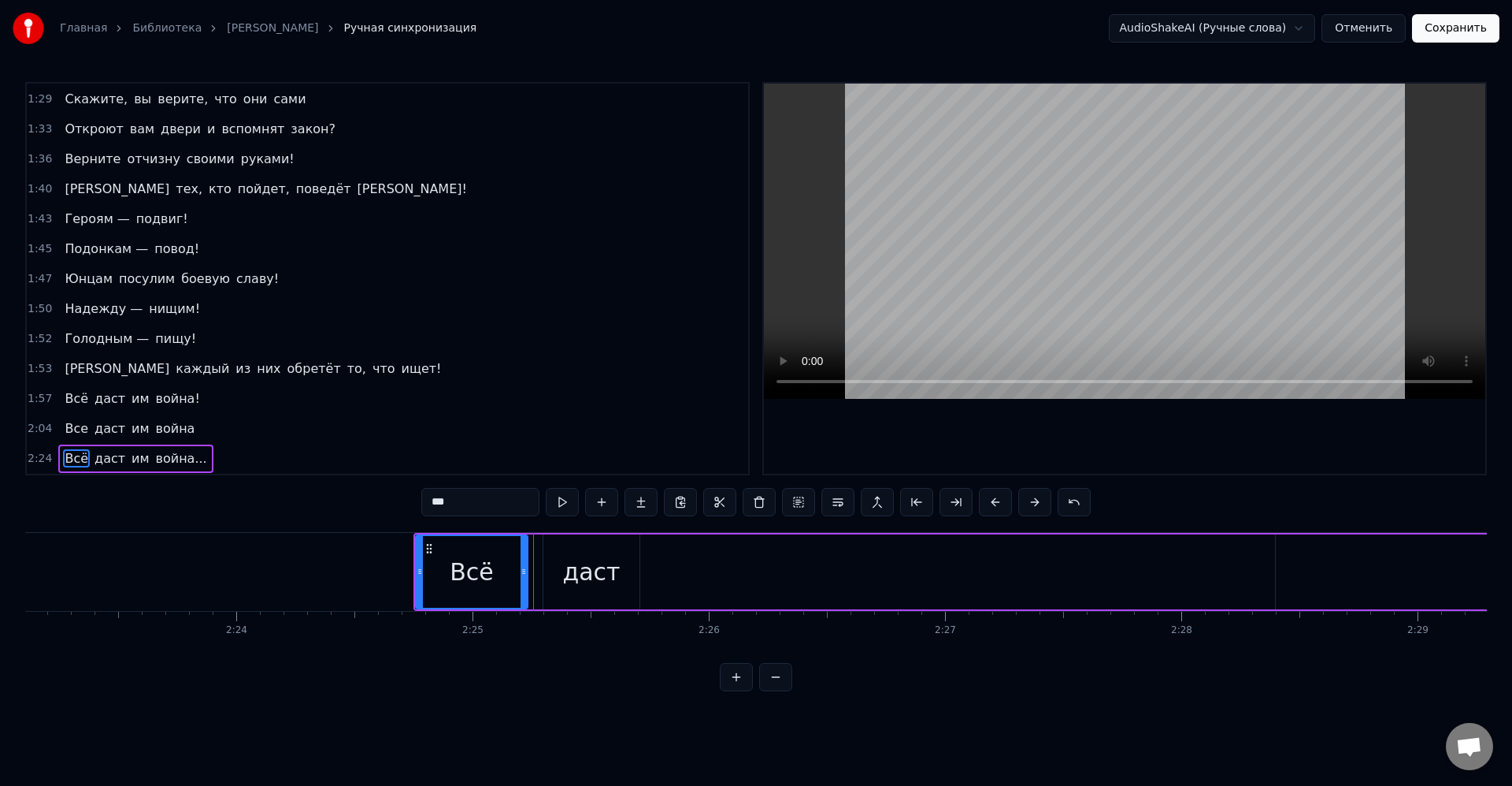
drag, startPoint x: 534, startPoint y: 574, endPoint x: 523, endPoint y: 574, distance: 11.0
click at [522, 575] on icon at bounding box center [524, 571] width 7 height 12
drag, startPoint x: 565, startPoint y: 571, endPoint x: 553, endPoint y: 571, distance: 12.0
click at [565, 571] on div "даст" at bounding box center [592, 571] width 96 height 75
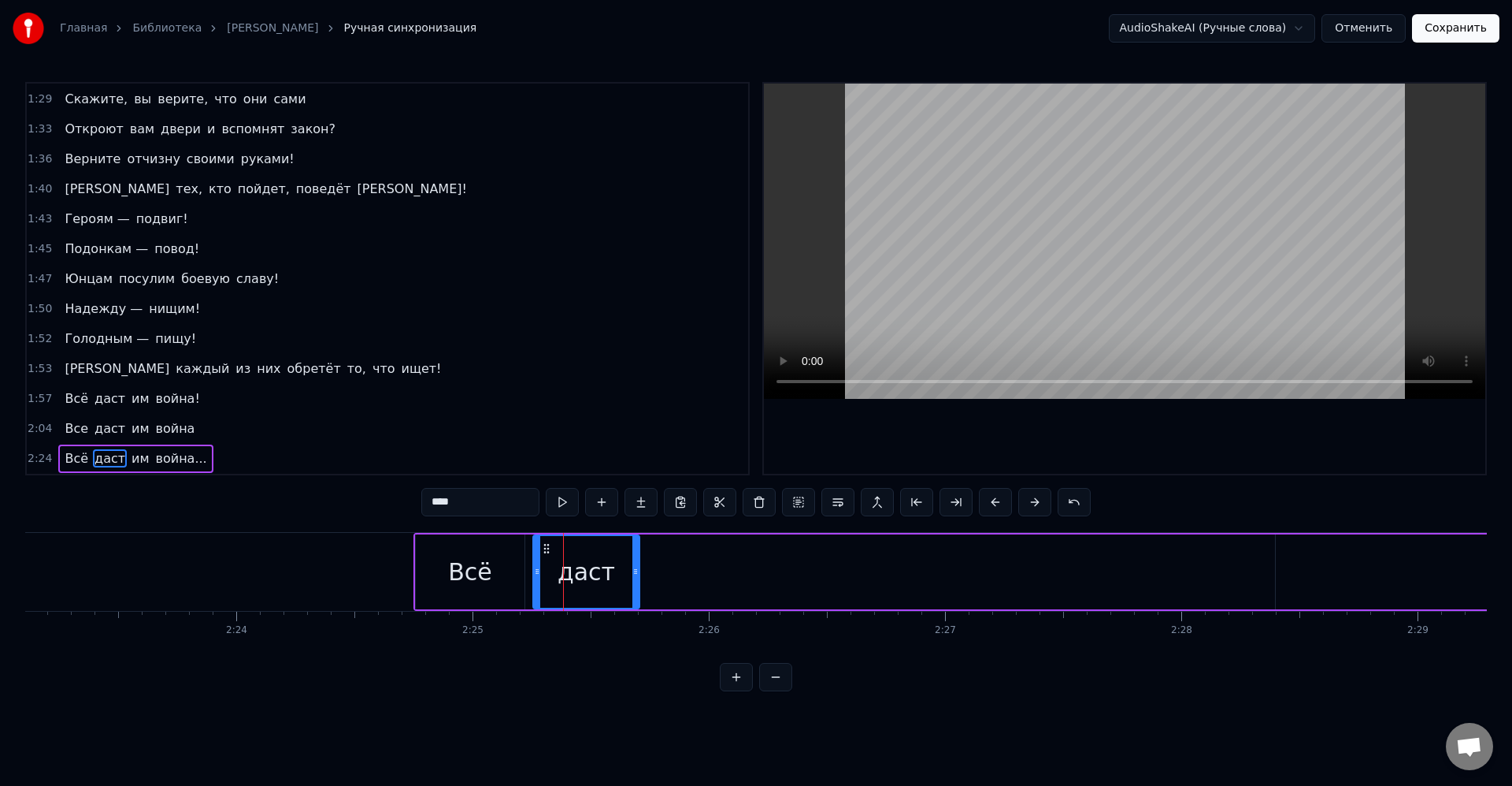
click at [534, 568] on icon at bounding box center [537, 571] width 7 height 12
click at [565, 570] on div "даст" at bounding box center [584, 571] width 58 height 36
drag, startPoint x: 636, startPoint y: 576, endPoint x: 612, endPoint y: 574, distance: 24.1
click at [612, 574] on icon at bounding box center [612, 571] width 7 height 12
click at [1322, 580] on div "им" at bounding box center [1516, 571] width 480 height 75
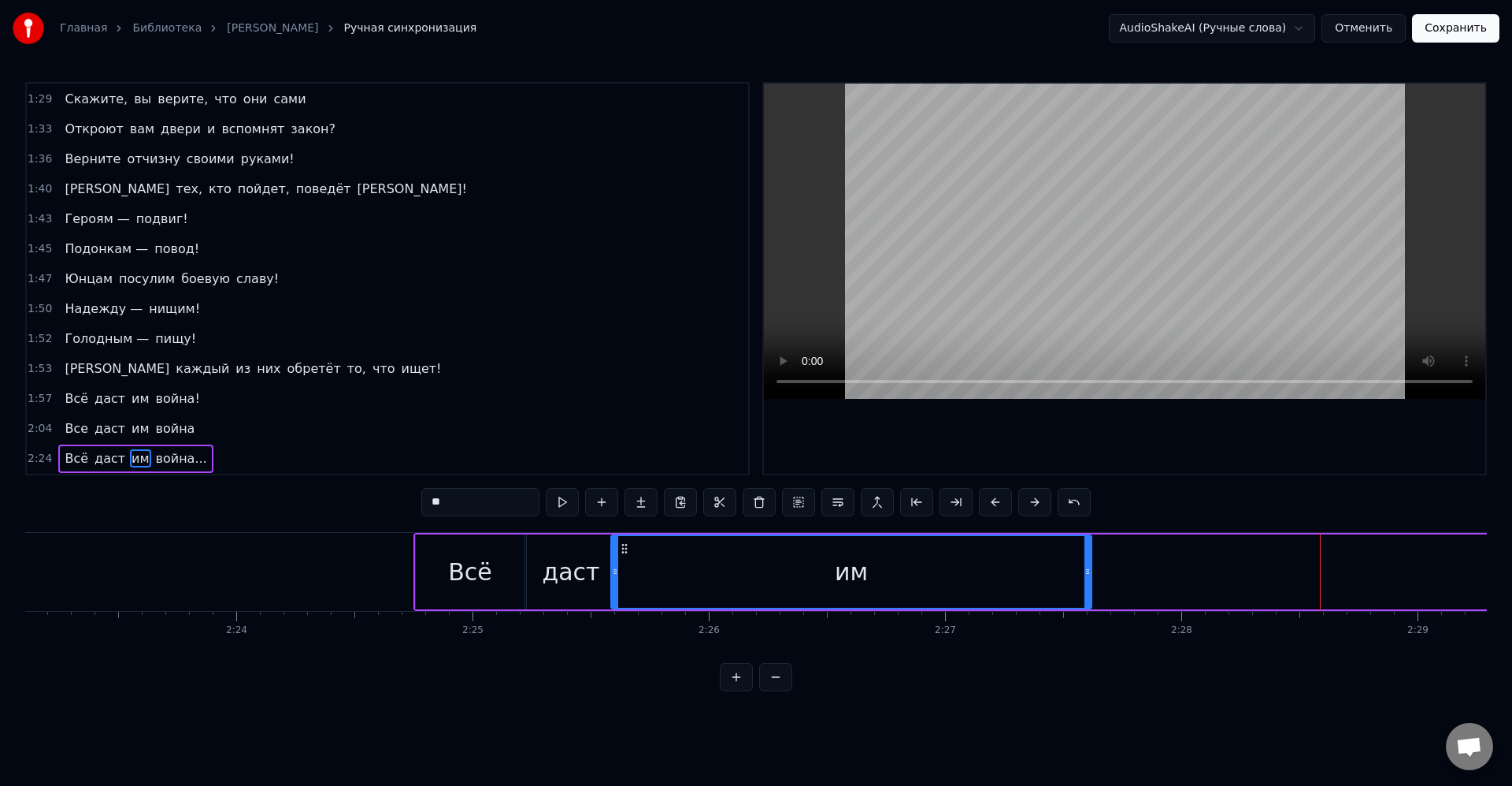
drag, startPoint x: 1287, startPoint y: 552, endPoint x: 799, endPoint y: 561, distance: 488.1
click at [626, 559] on div "им" at bounding box center [852, 571] width 479 height 72
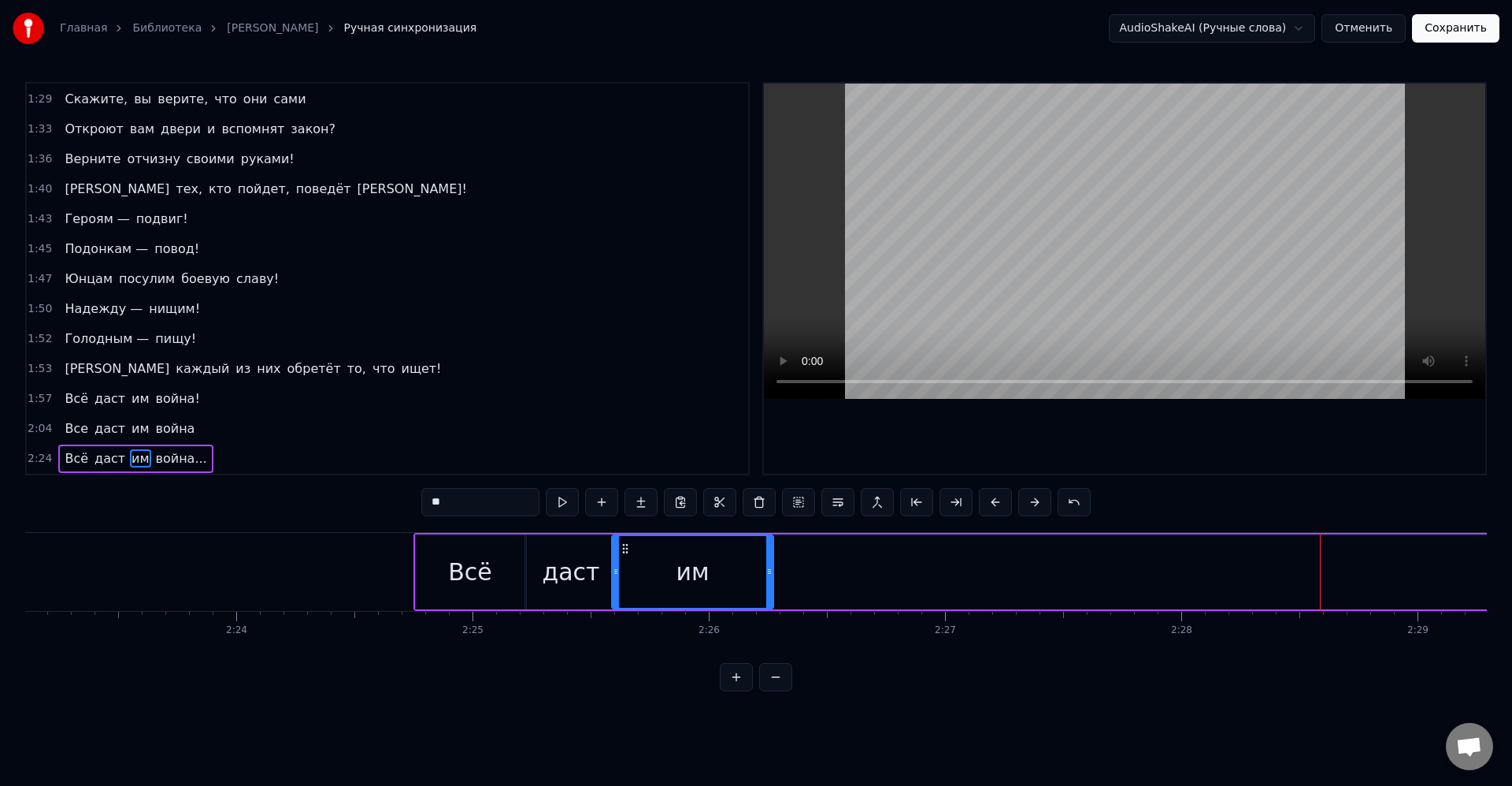
drag, startPoint x: 1089, startPoint y: 571, endPoint x: 778, endPoint y: 579, distance: 311.1
click at [773, 579] on div at bounding box center [770, 571] width 7 height 72
click at [766, 576] on div "им" at bounding box center [698, 571] width 170 height 72
click at [738, 571] on div "им" at bounding box center [698, 571] width 170 height 72
drag, startPoint x: 779, startPoint y: 574, endPoint x: 699, endPoint y: 572, distance: 80.0
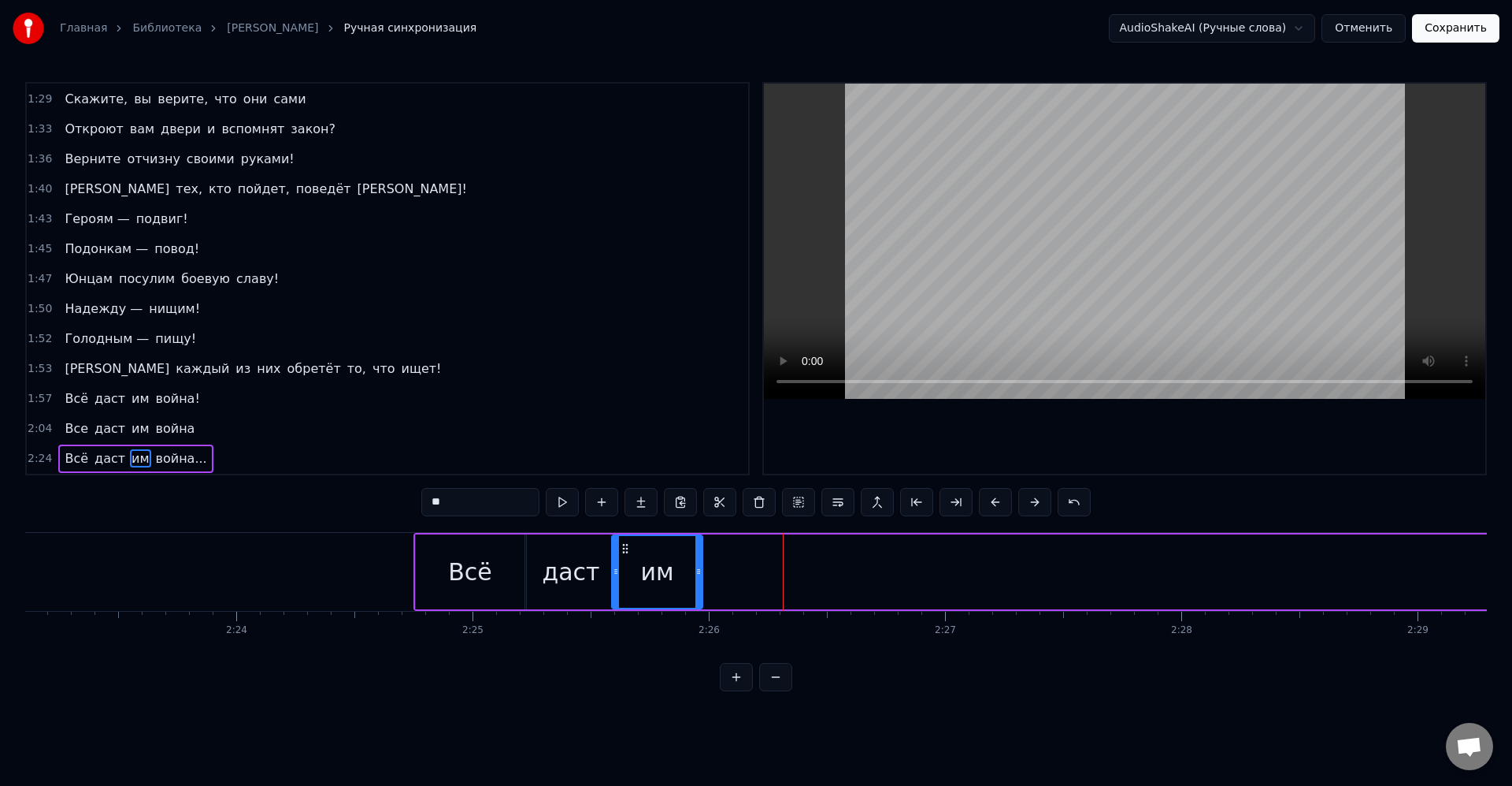
click at [699, 572] on icon at bounding box center [699, 571] width 7 height 12
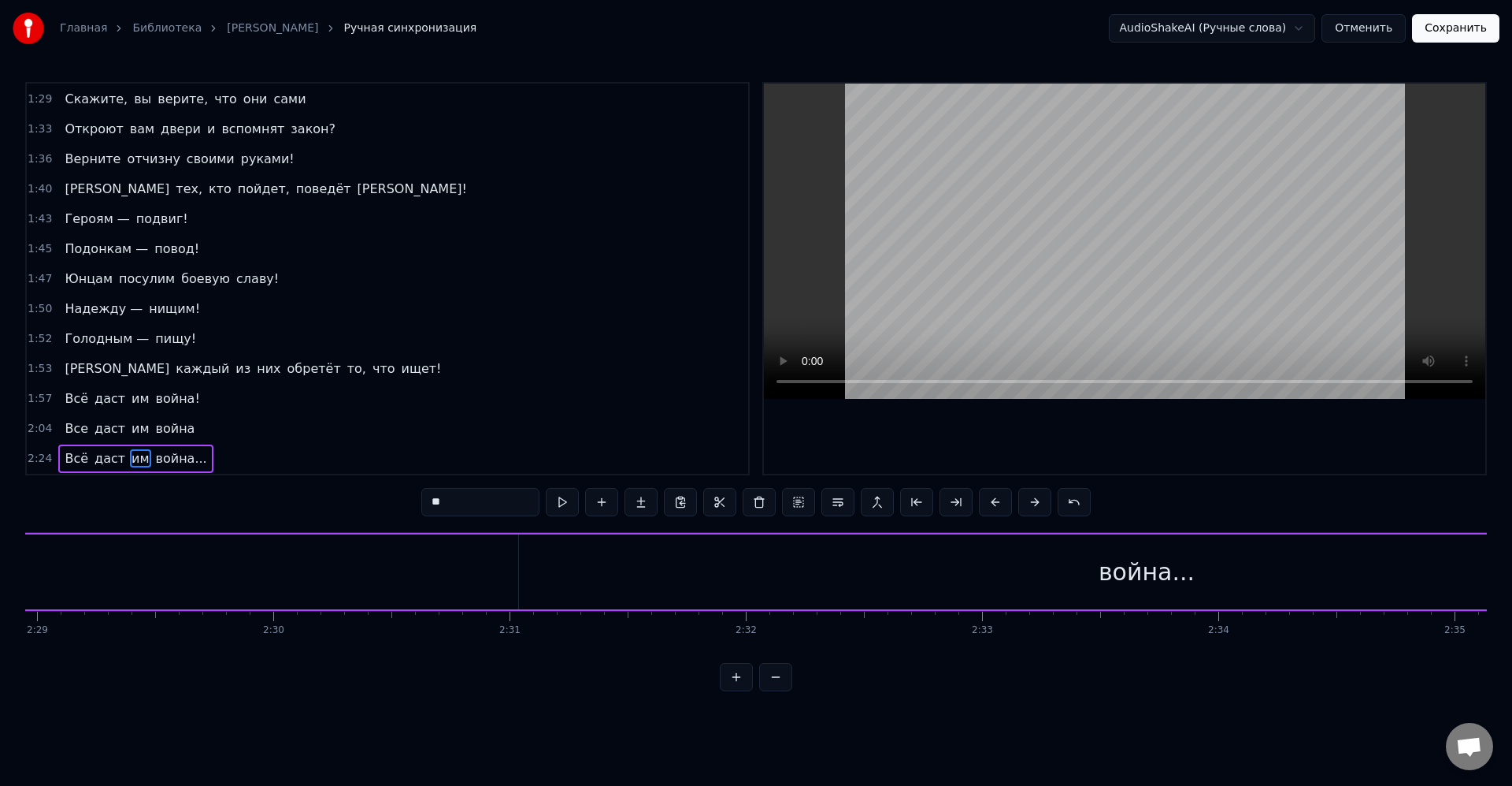
scroll to position [0, 35221]
click at [1152, 573] on div "война..." at bounding box center [1125, 571] width 96 height 36
type input "********"
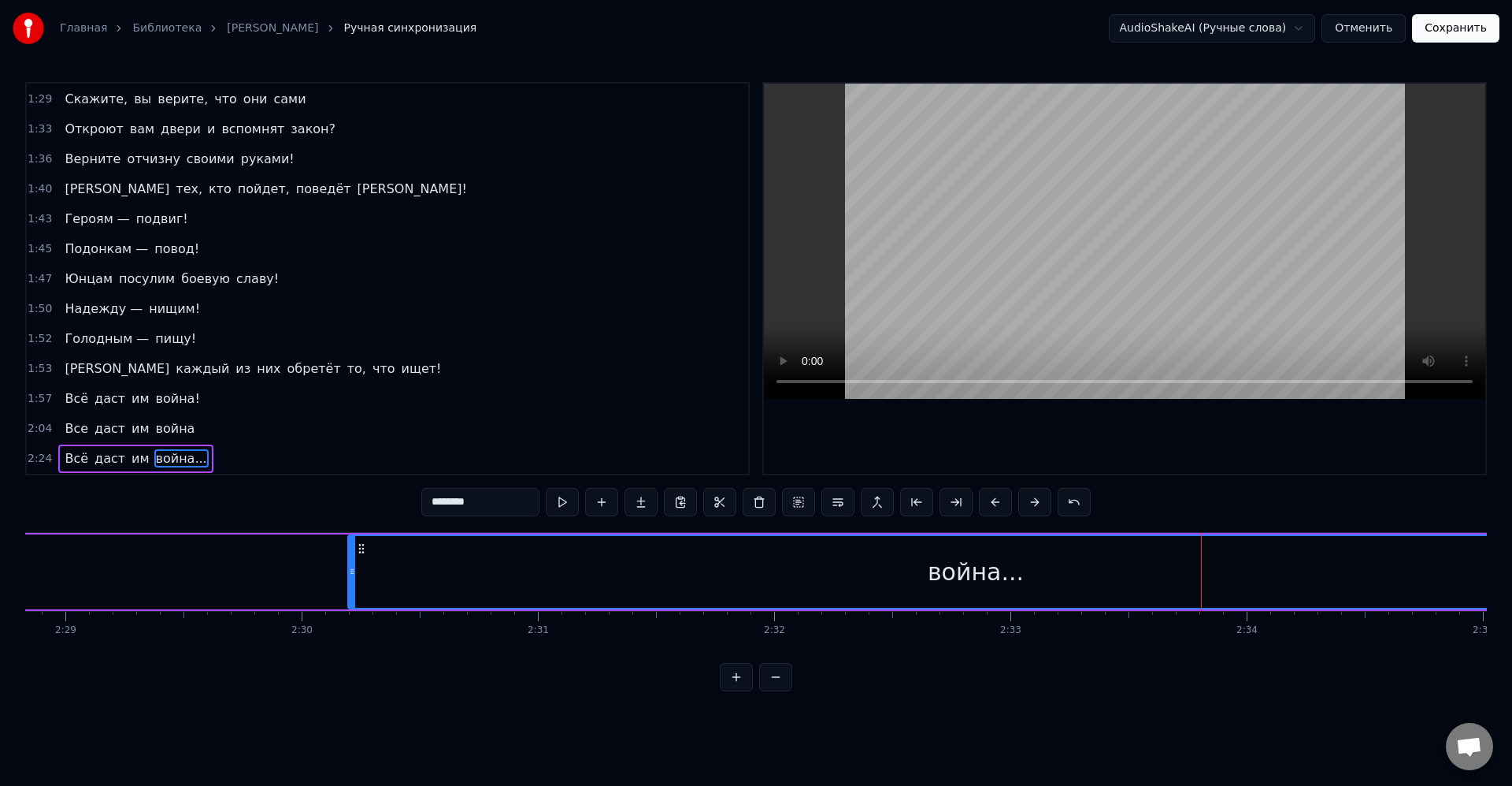
drag, startPoint x: 512, startPoint y: 552, endPoint x: 301, endPoint y: 559, distance: 211.1
click at [349, 557] on div "война..." at bounding box center [976, 571] width 1254 height 72
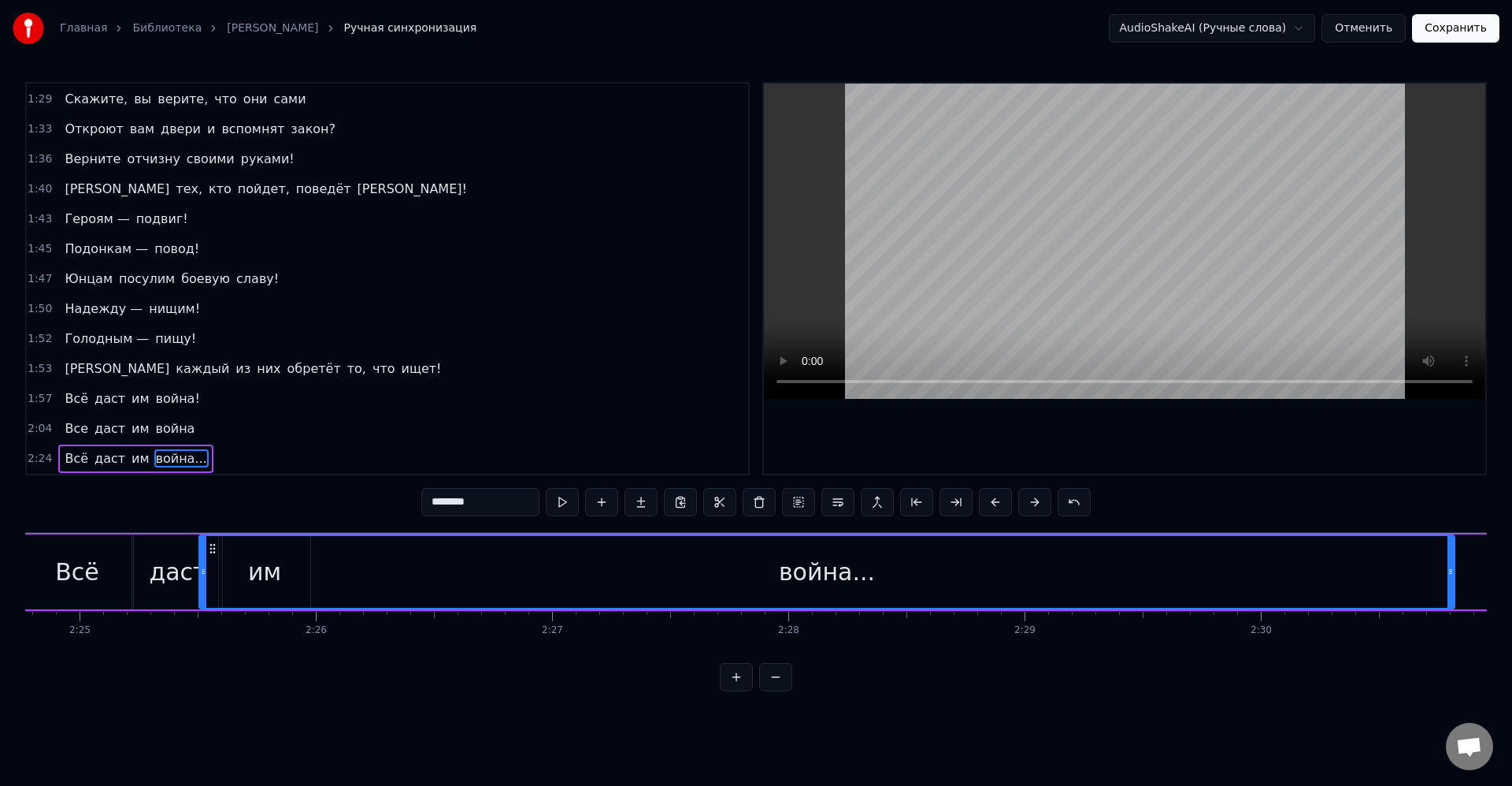
scroll to position [0, 34175]
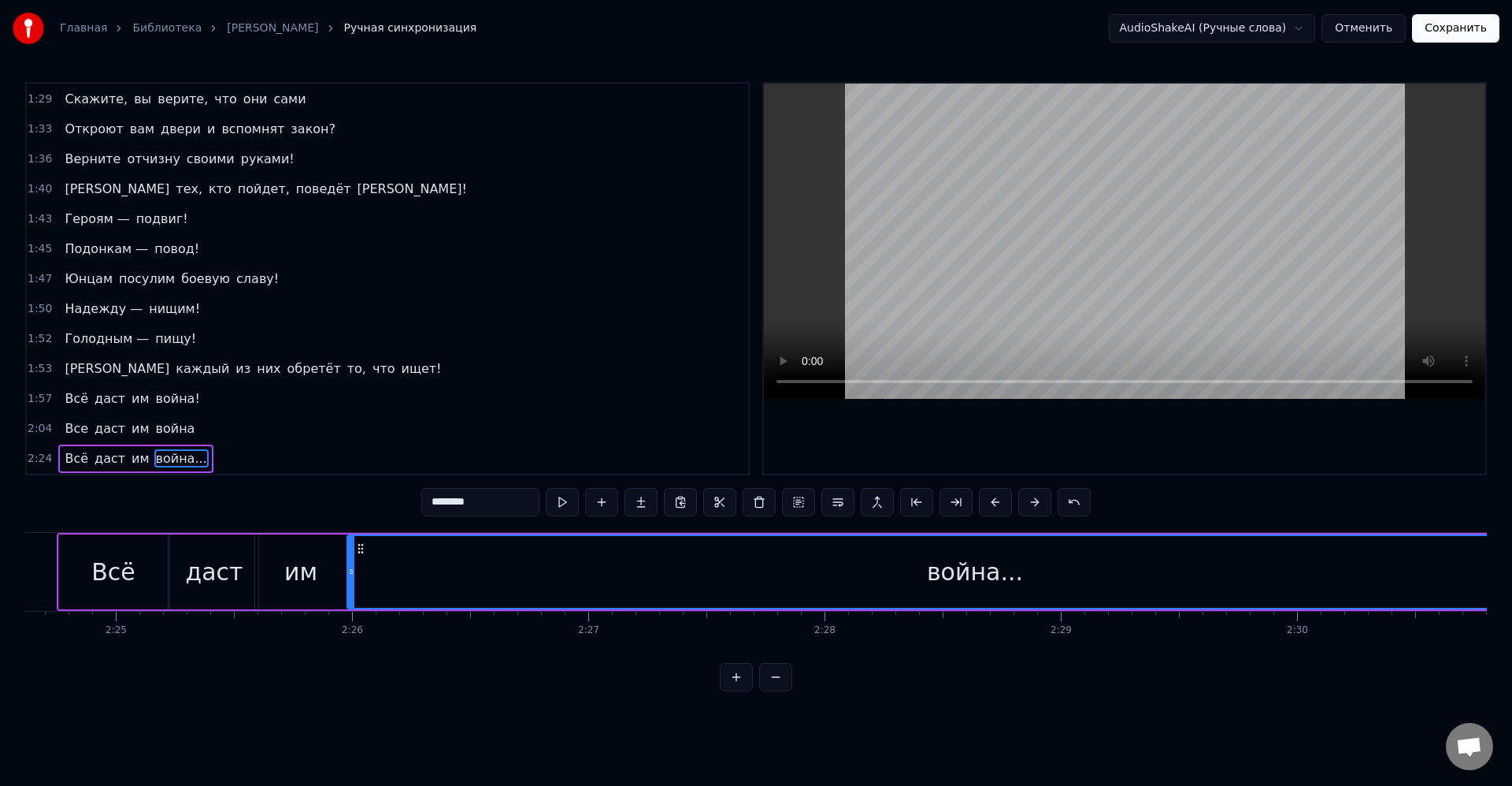
drag, startPoint x: 843, startPoint y: 556, endPoint x: 360, endPoint y: 562, distance: 483.0
click at [360, 562] on div "война..." at bounding box center [975, 571] width 1254 height 72
click at [367, 551] on icon at bounding box center [364, 548] width 12 height 12
click at [441, 560] on div "война..." at bounding box center [980, 571] width 1254 height 72
click at [967, 506] on button at bounding box center [957, 502] width 33 height 28
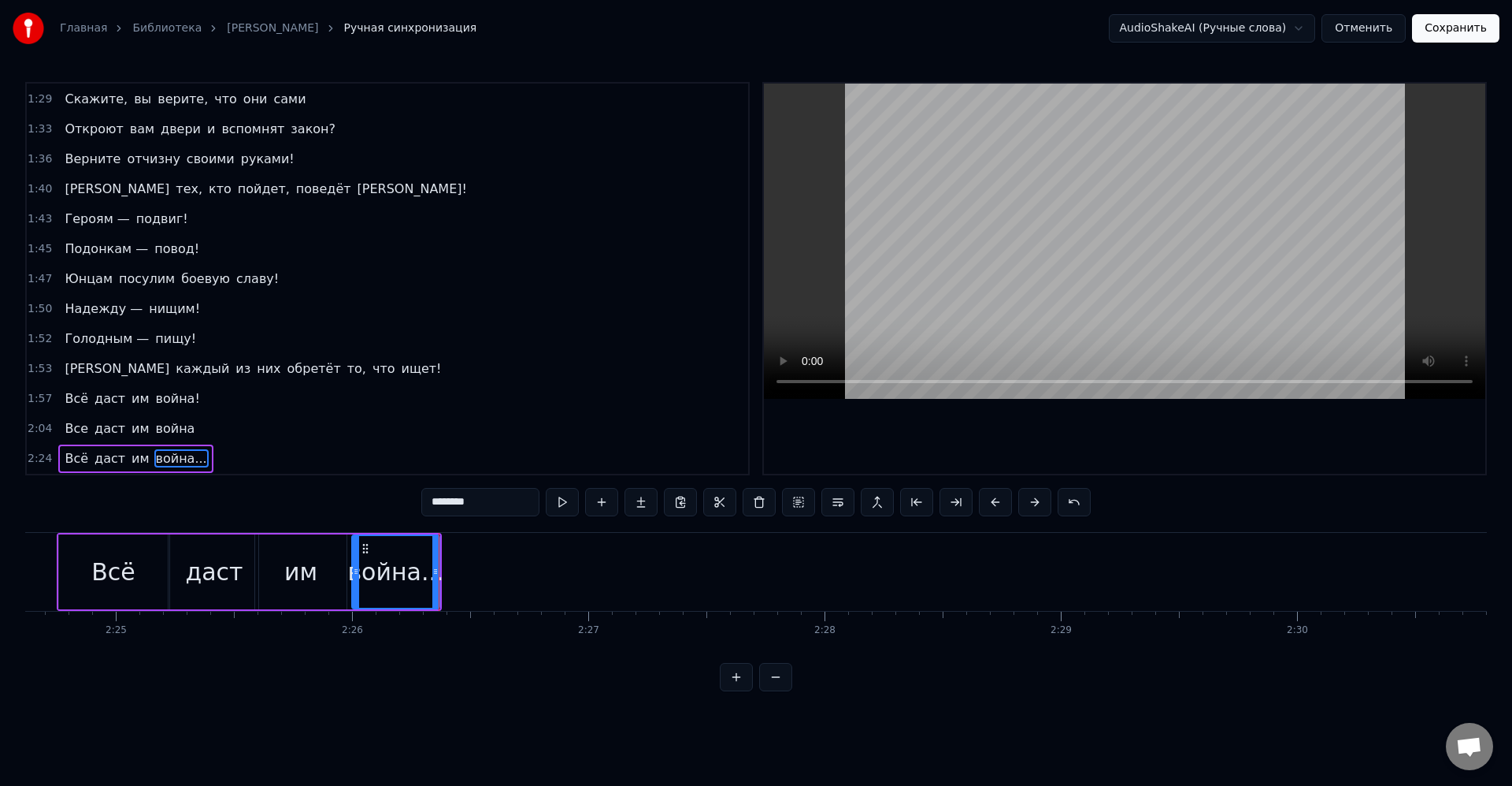
click at [390, 570] on div "война..." at bounding box center [395, 571] width 96 height 36
drag, startPoint x: 434, startPoint y: 568, endPoint x: 631, endPoint y: 568, distance: 197.0
click at [631, 568] on icon at bounding box center [633, 571] width 7 height 12
click at [604, 565] on div "война..." at bounding box center [494, 571] width 283 height 72
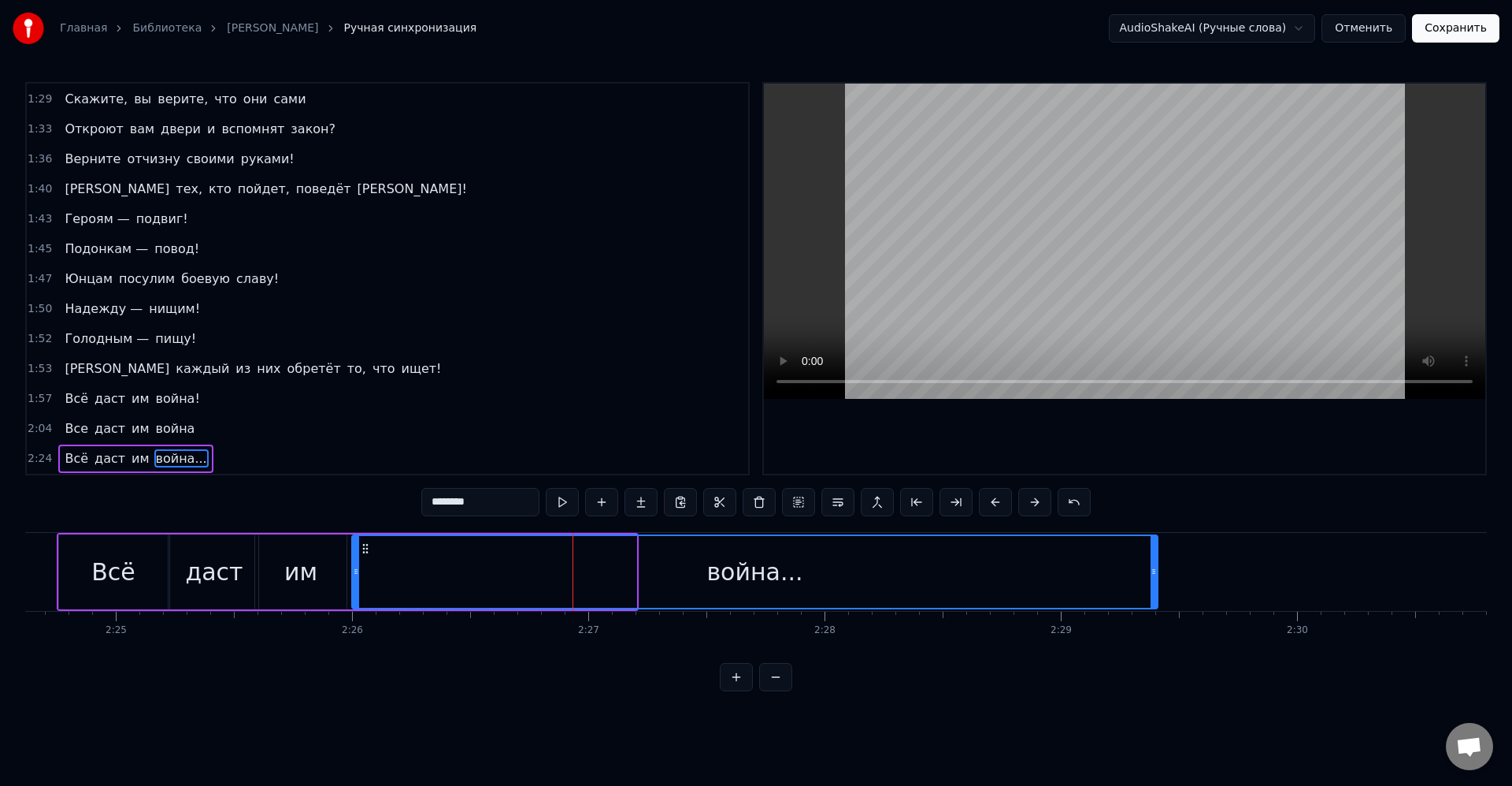
drag, startPoint x: 631, startPoint y: 573, endPoint x: 1175, endPoint y: 575, distance: 544.0
click at [1157, 580] on div at bounding box center [1154, 571] width 7 height 72
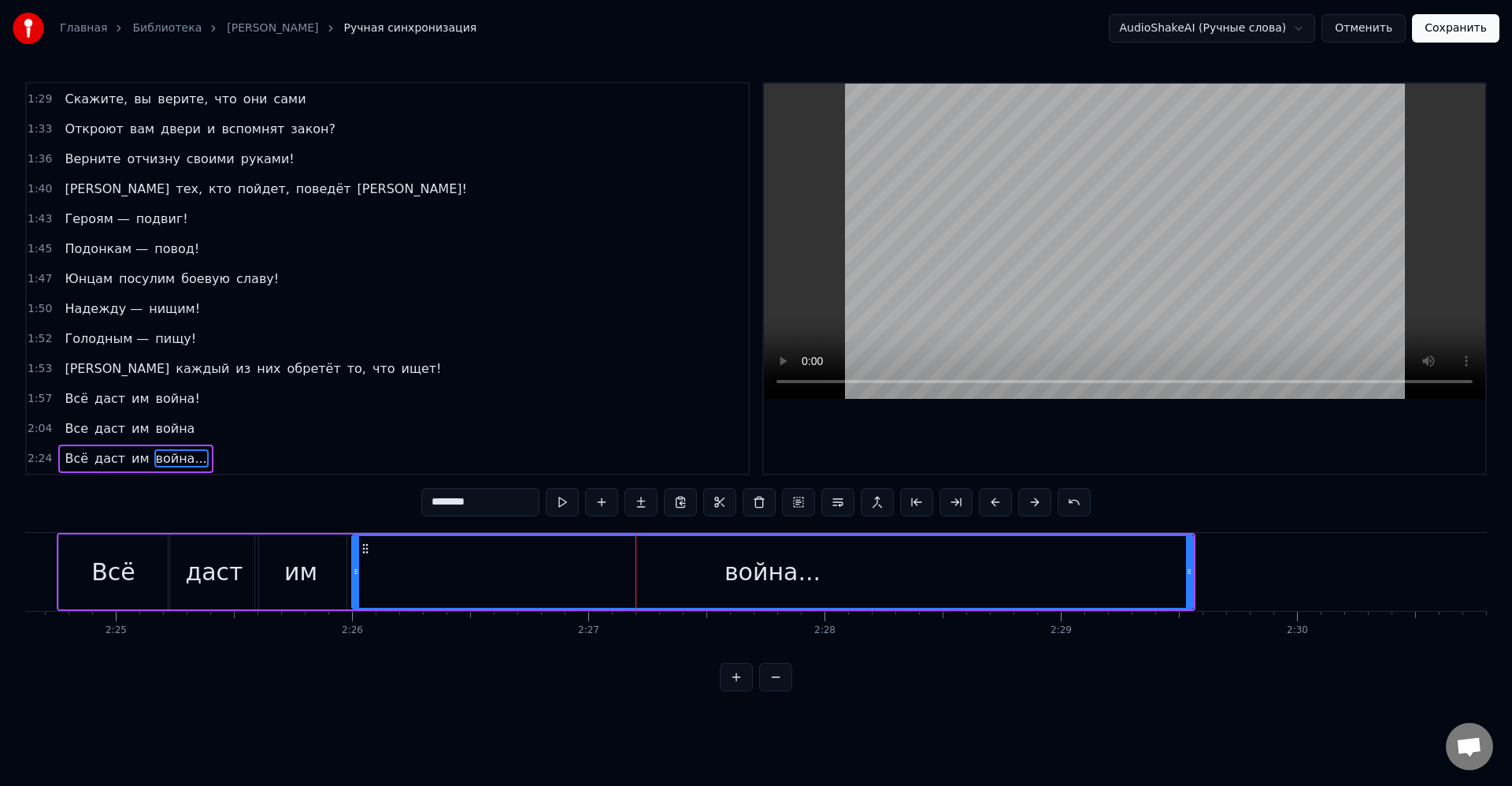
click at [1173, 574] on div "война..." at bounding box center [773, 571] width 839 height 72
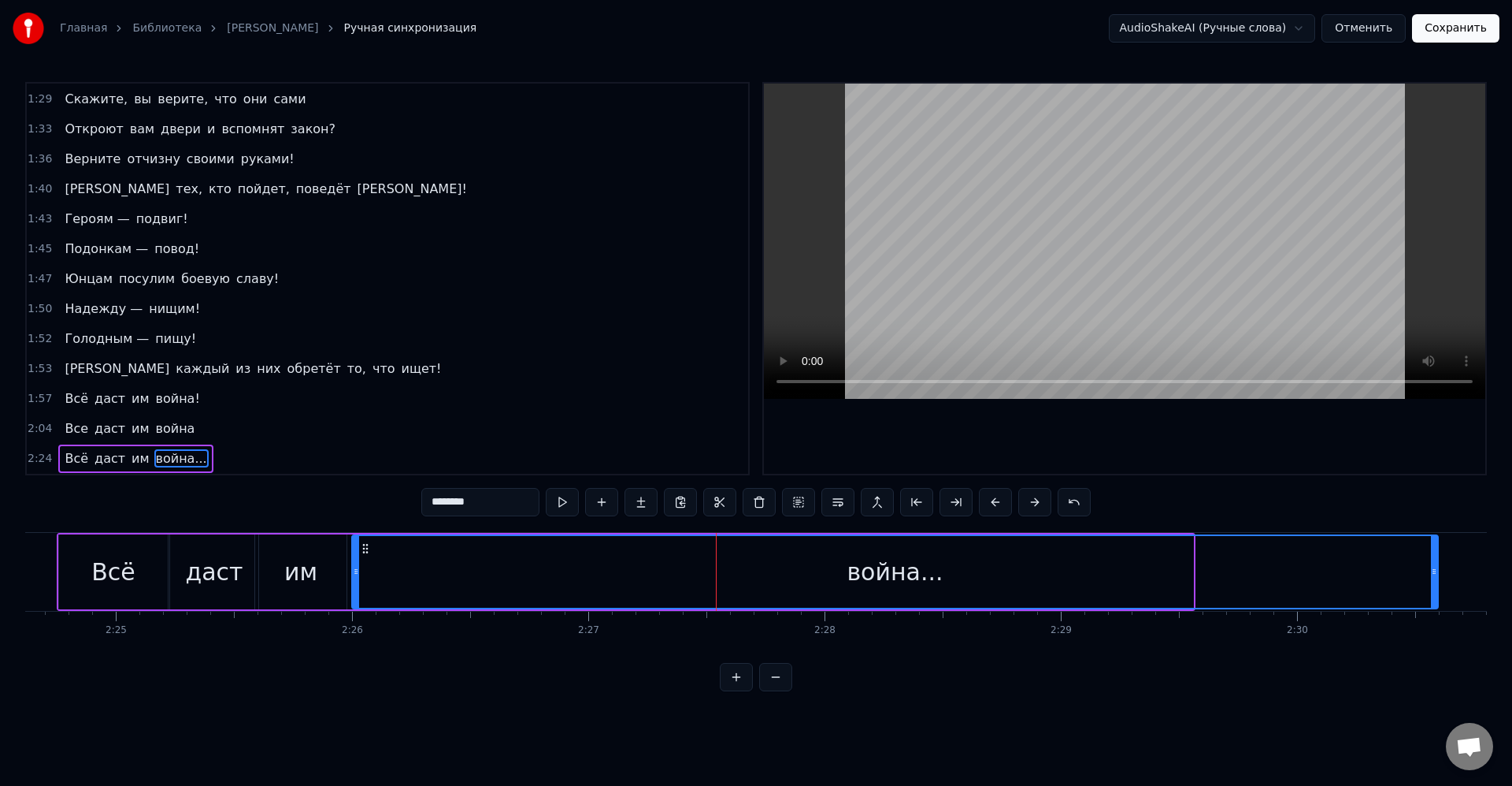
drag, startPoint x: 1193, startPoint y: 575, endPoint x: 1436, endPoint y: 580, distance: 243.1
click at [1436, 580] on div at bounding box center [1434, 571] width 7 height 72
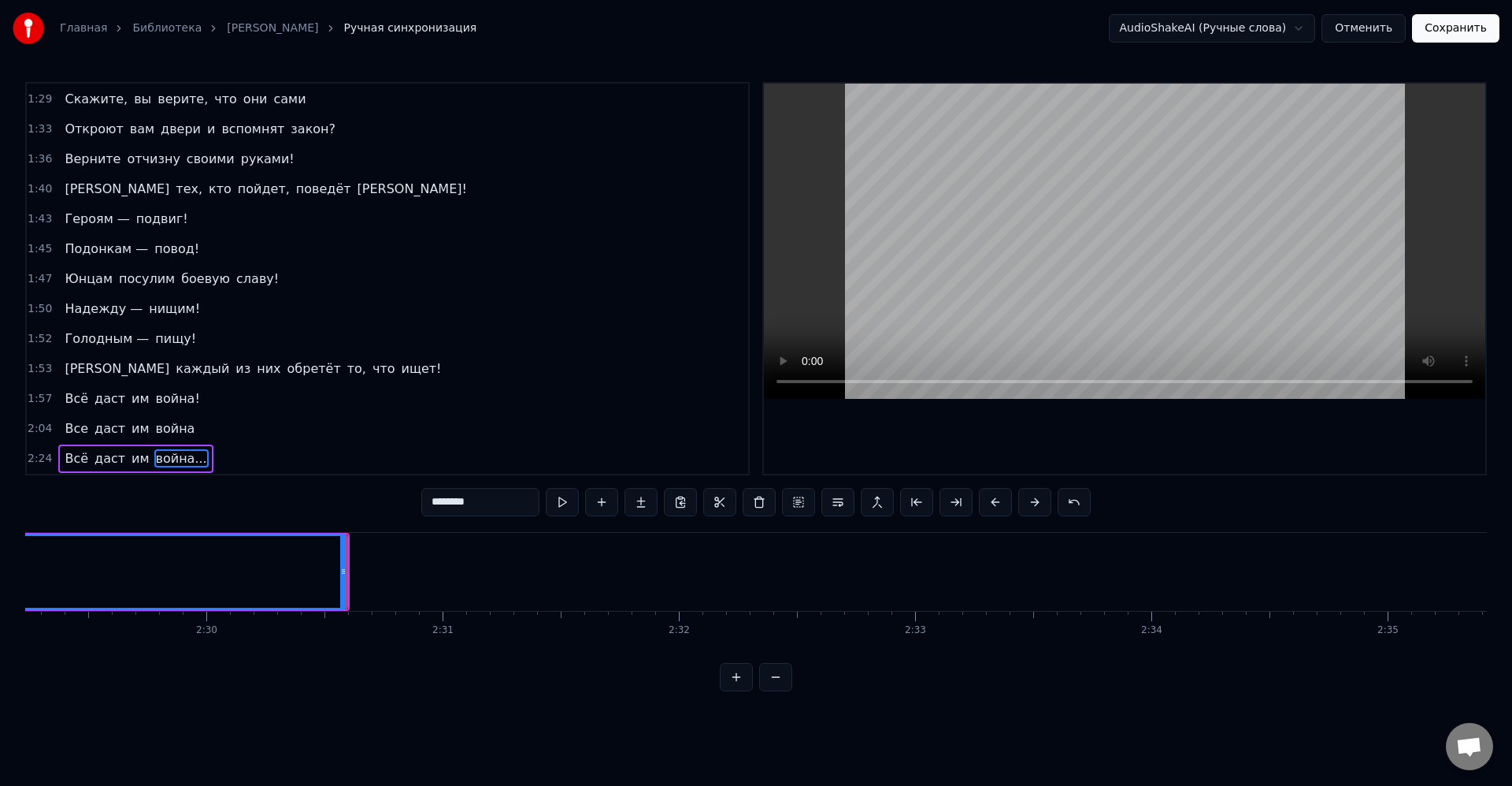
scroll to position [0, 35087]
drag, startPoint x: 523, startPoint y: 573, endPoint x: 544, endPoint y: 575, distance: 21.1
click at [544, 575] on icon at bounding box center [543, 571] width 7 height 12
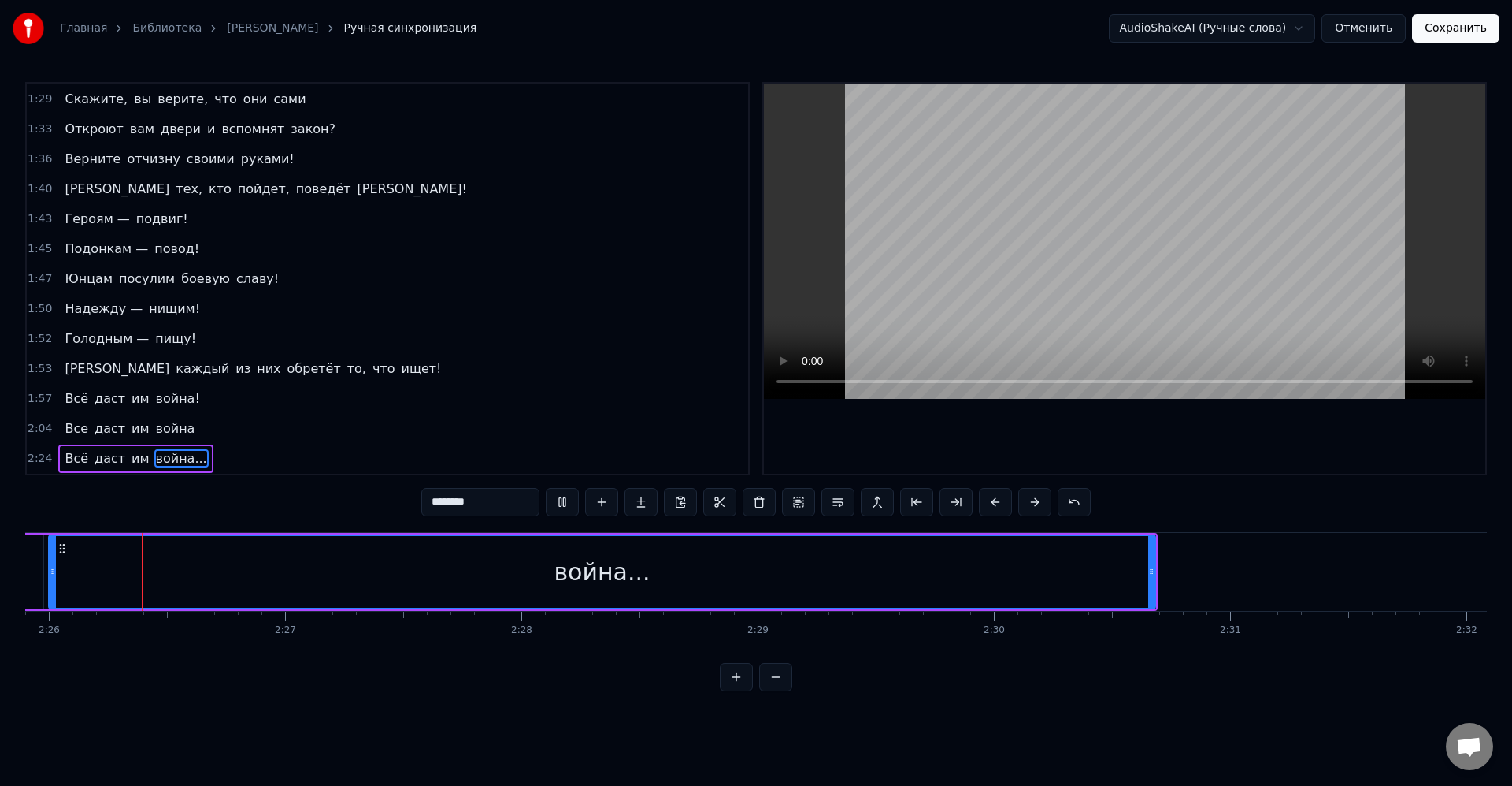
scroll to position [0, 34457]
drag, startPoint x: 1173, startPoint y: 571, endPoint x: 1193, endPoint y: 572, distance: 20.0
click at [1187, 571] on icon at bounding box center [1184, 571] width 7 height 12
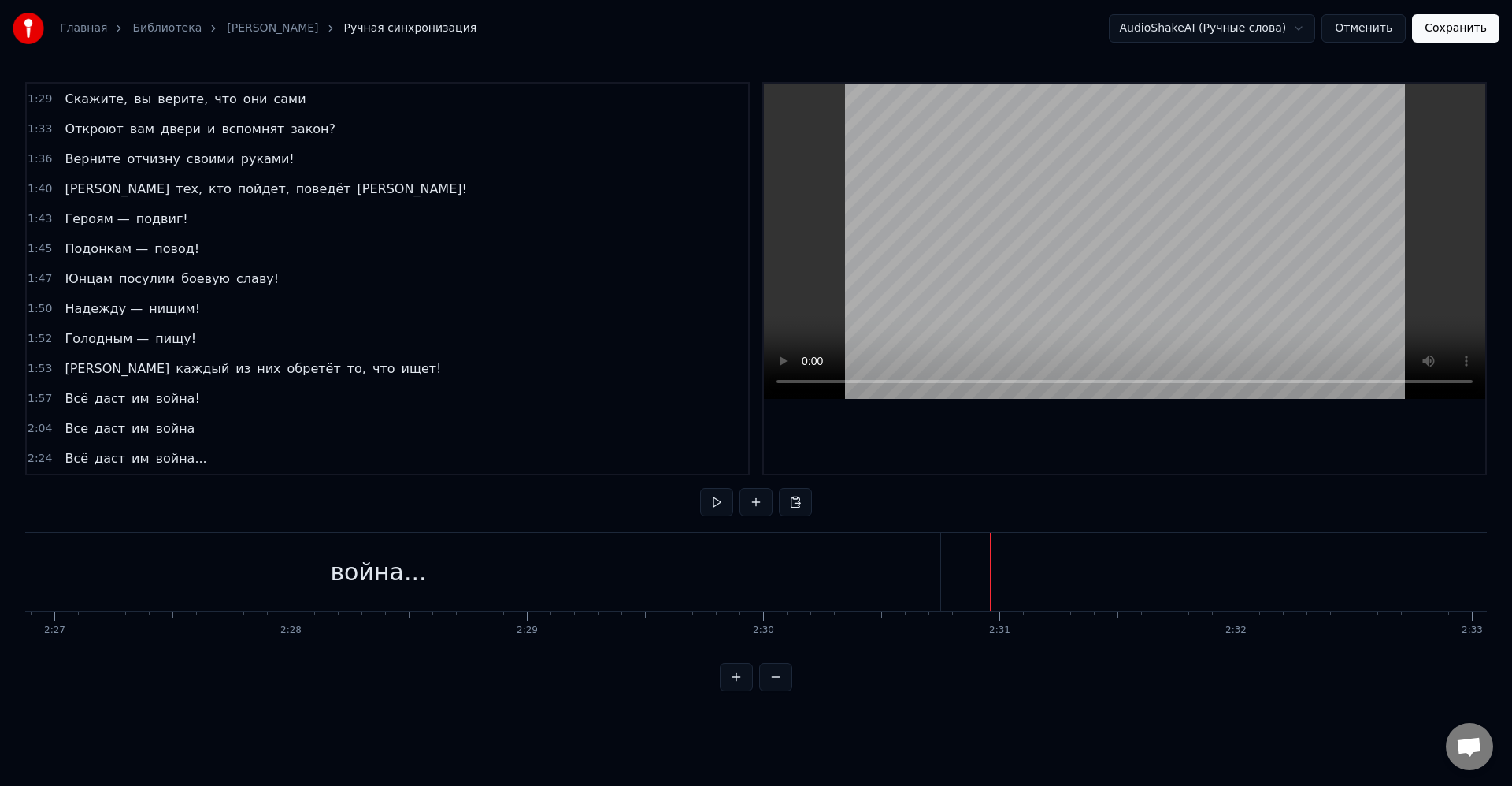
scroll to position [0, 35155]
click at [175, 459] on span "война..." at bounding box center [182, 458] width 54 height 18
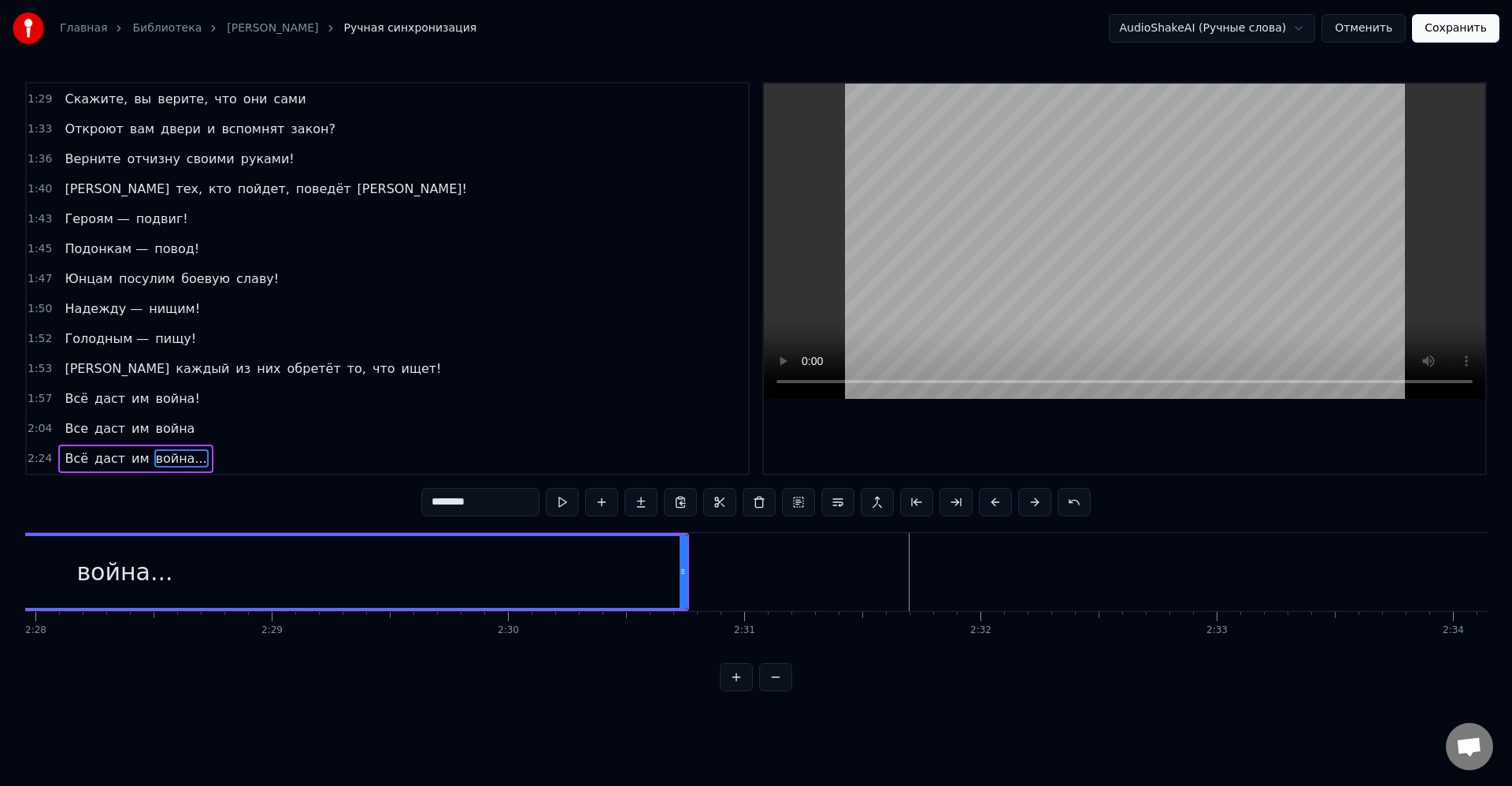
click at [195, 448] on div "Всё даст им война..." at bounding box center [135, 458] width 154 height 28
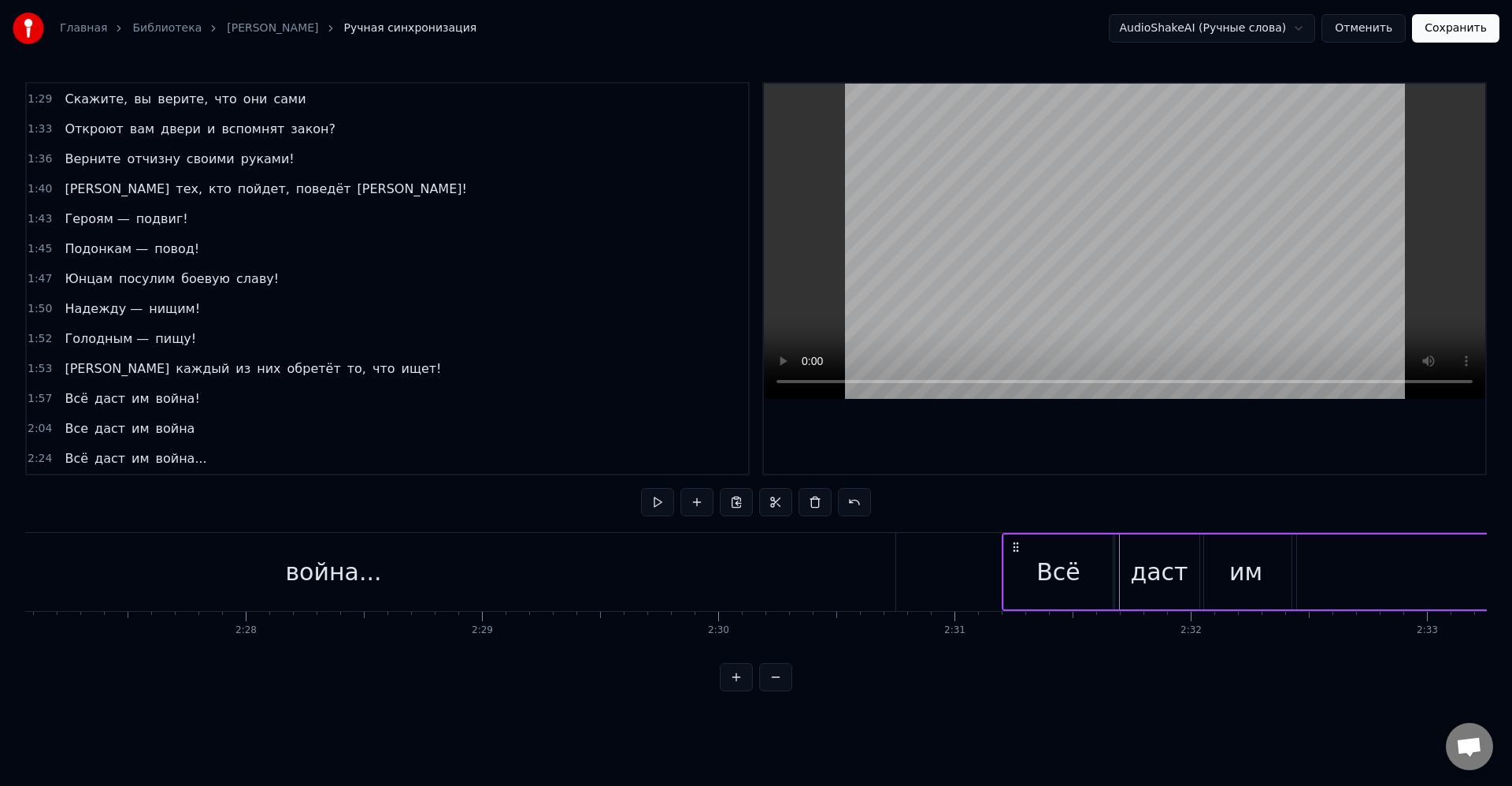
scroll to position [0, 35132]
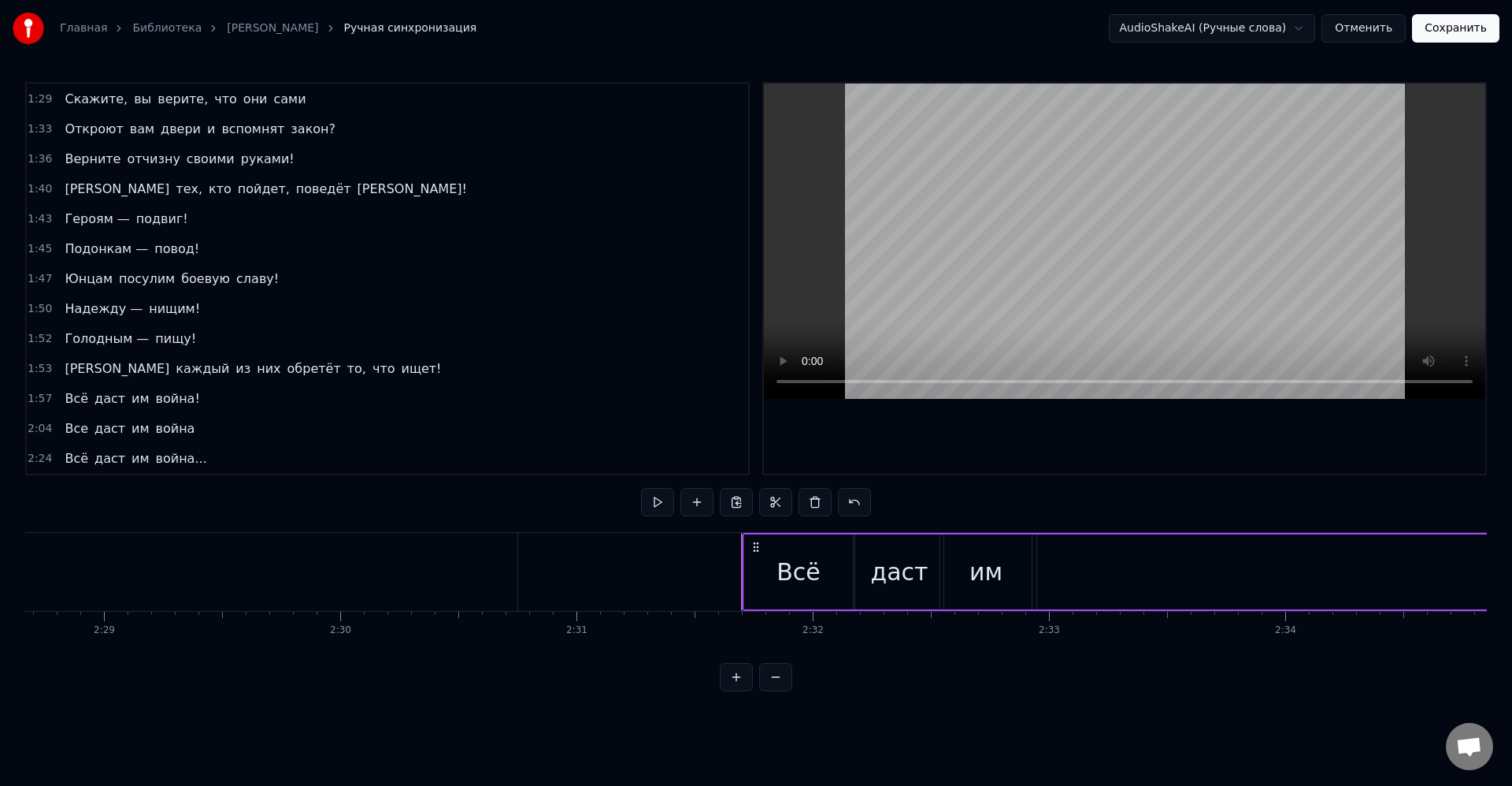
click at [809, 572] on div "Всё" at bounding box center [798, 571] width 44 height 36
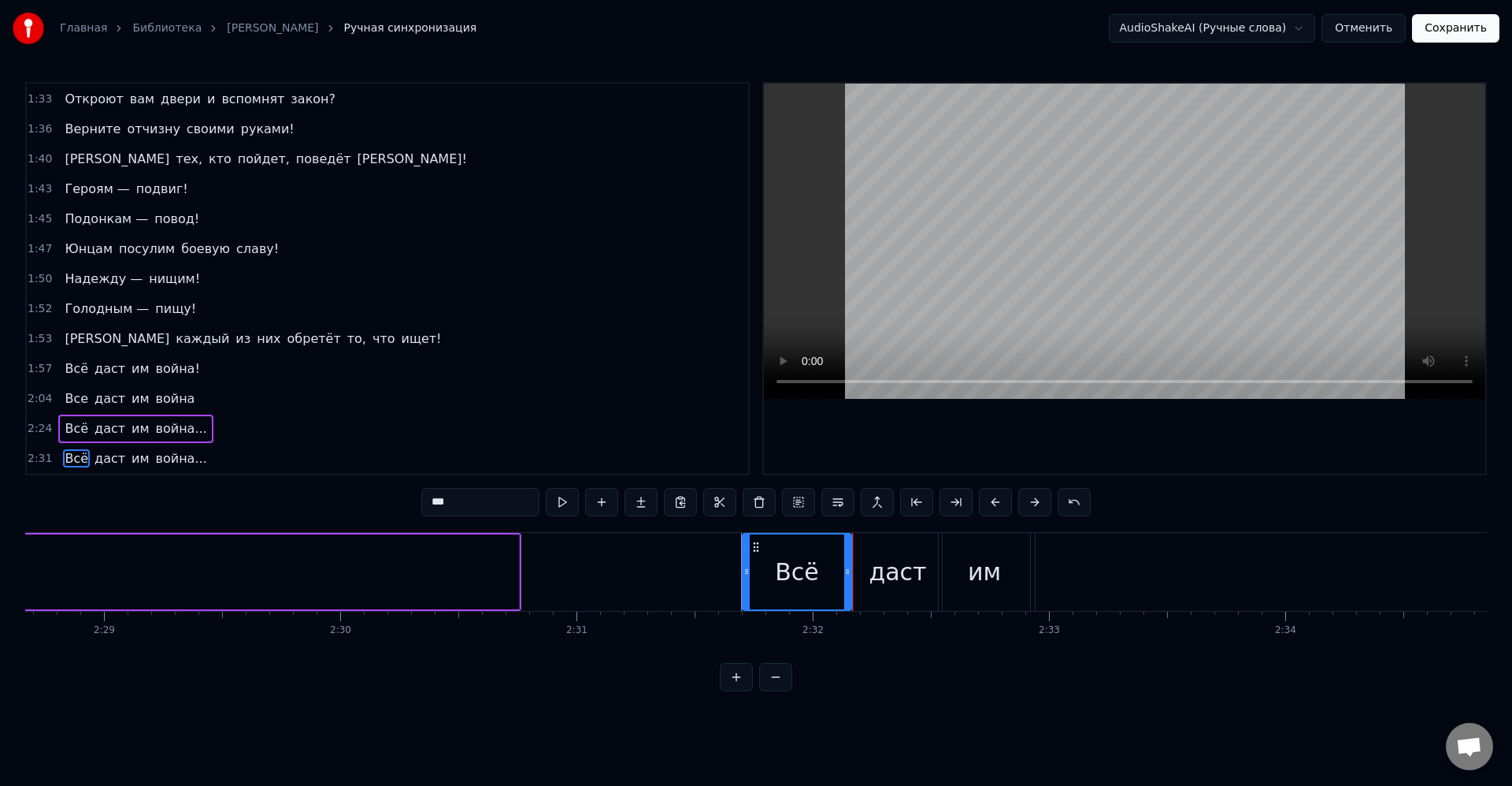
click at [876, 588] on div "даст" at bounding box center [898, 571] width 58 height 36
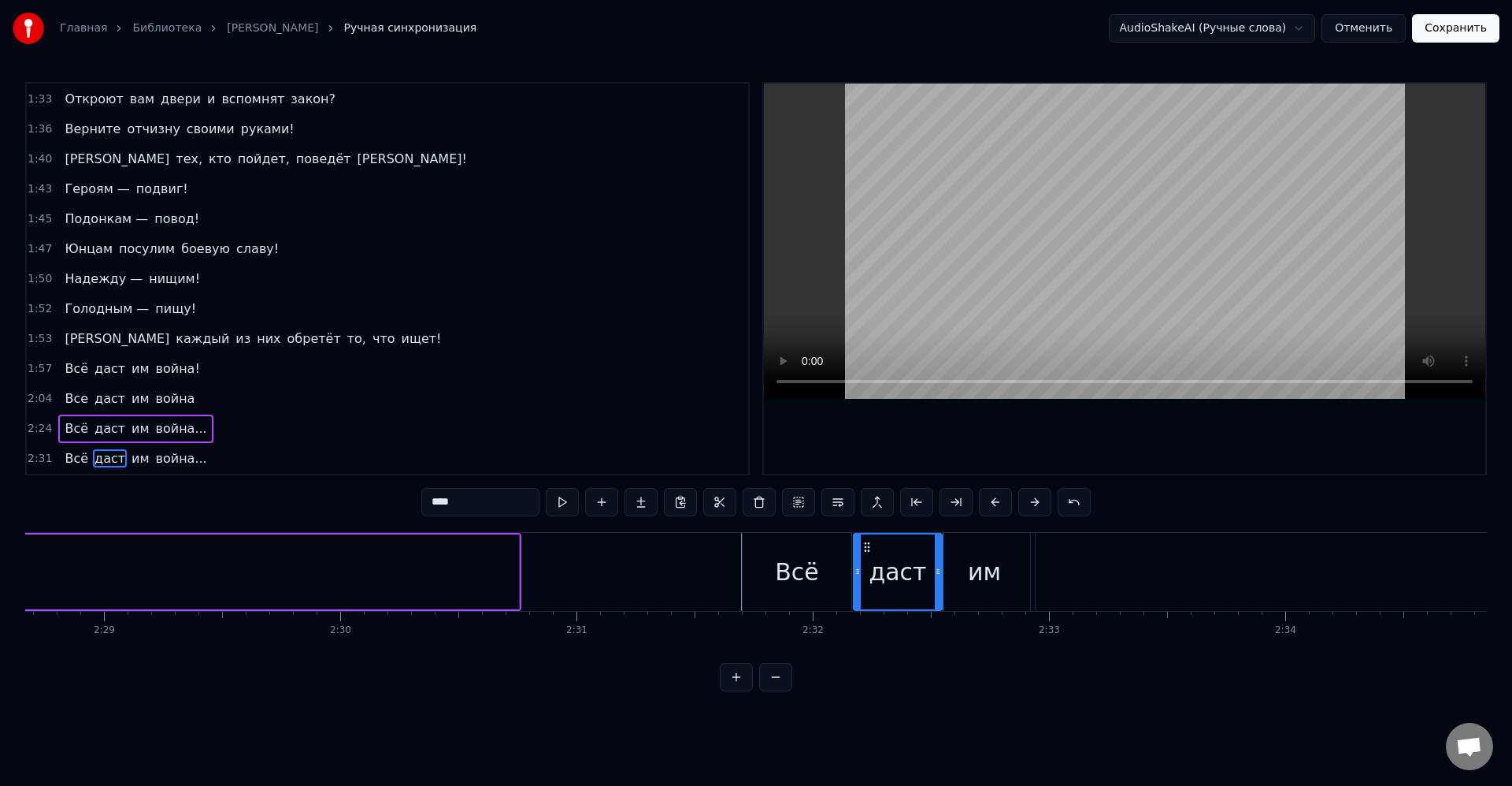
click at [977, 587] on div "им" at bounding box center [985, 571] width 33 height 36
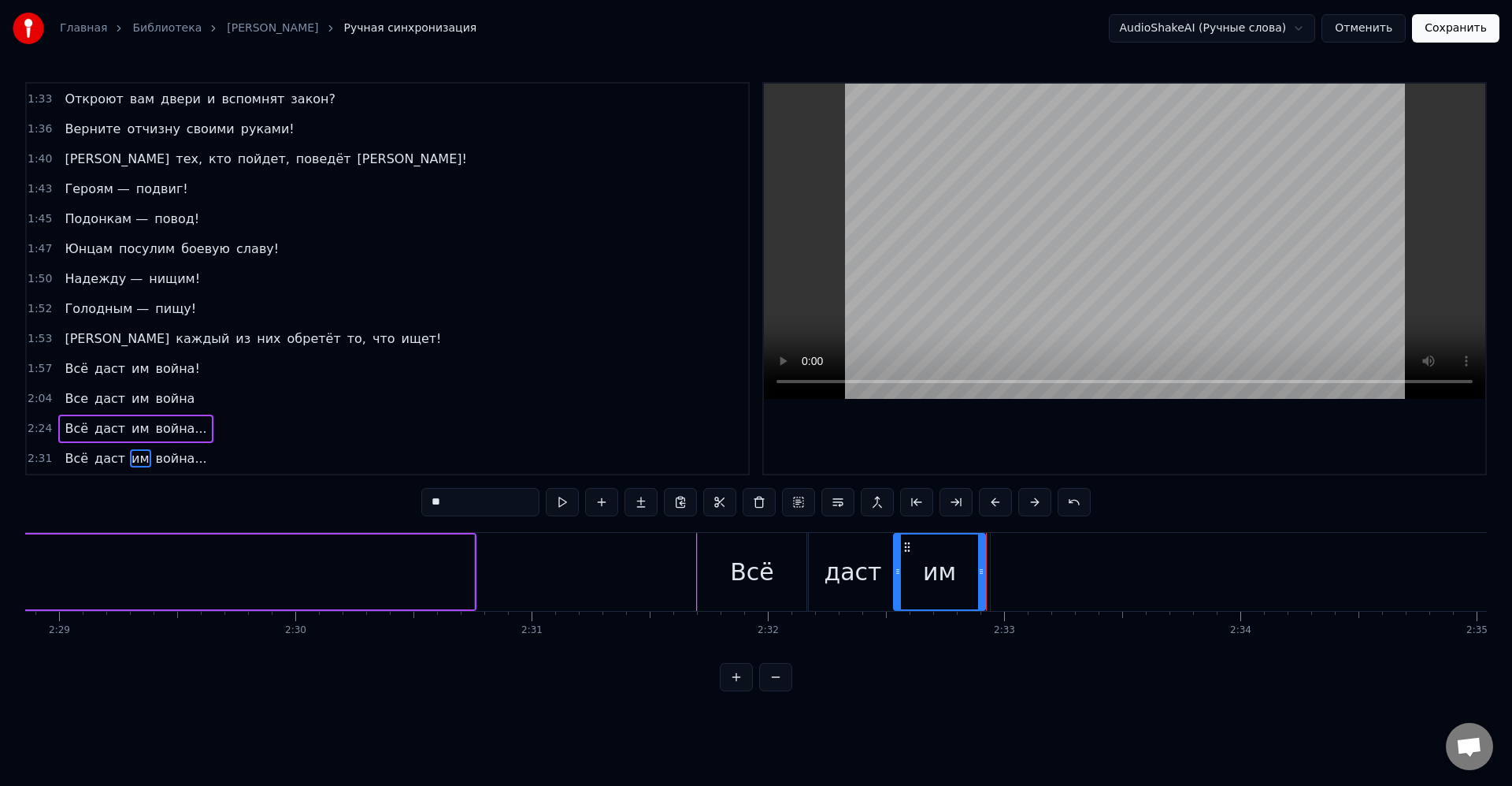
scroll to position [0, 35243]
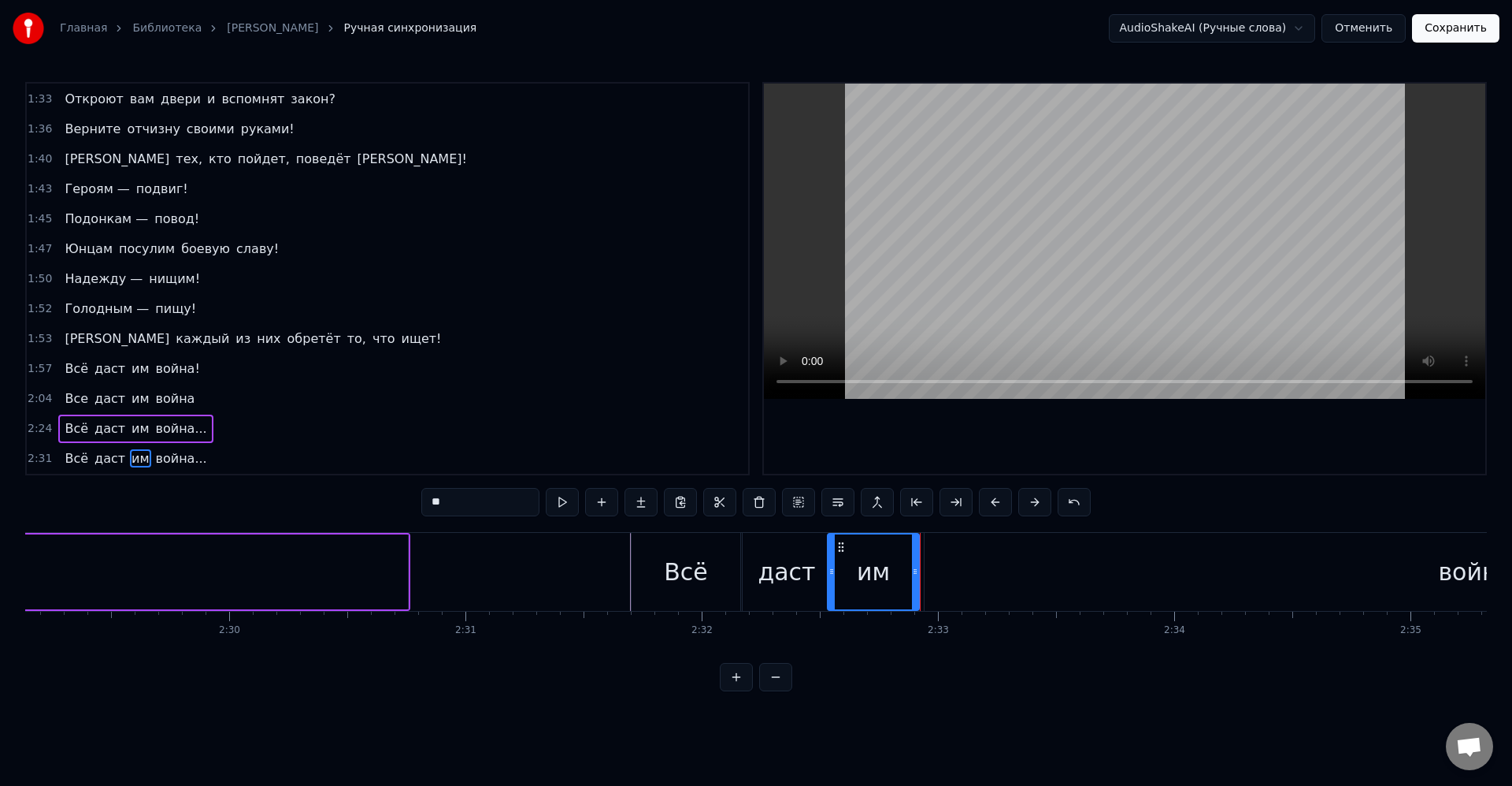
click at [980, 571] on div "война..." at bounding box center [1486, 571] width 1124 height 78
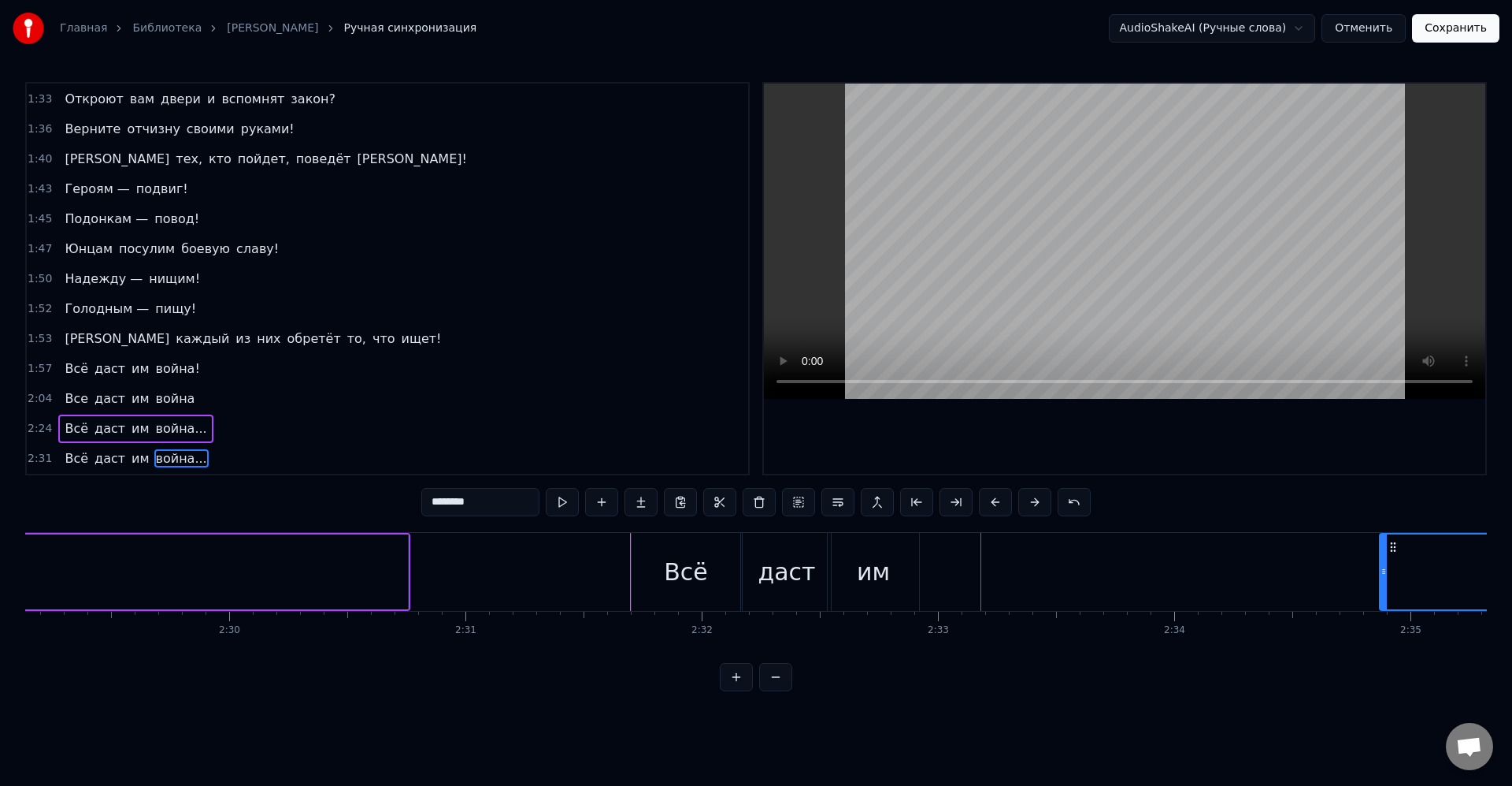
drag, startPoint x: 928, startPoint y: 571, endPoint x: 1197, endPoint y: 565, distance: 269.1
click at [1384, 561] on div at bounding box center [1384, 571] width 7 height 75
click at [892, 573] on div "им" at bounding box center [873, 571] width 92 height 78
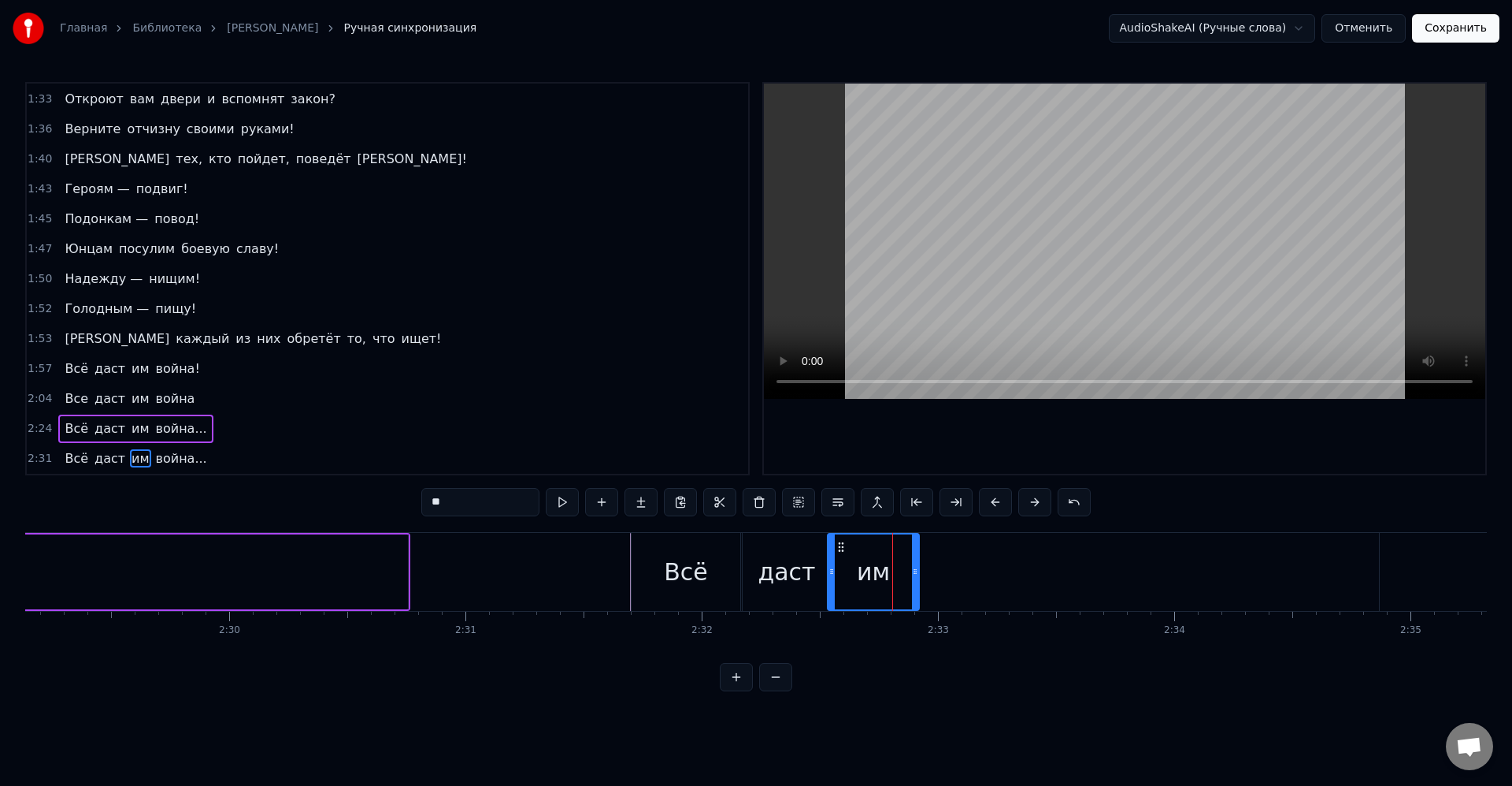
click at [919, 571] on div "им" at bounding box center [873, 571] width 93 height 78
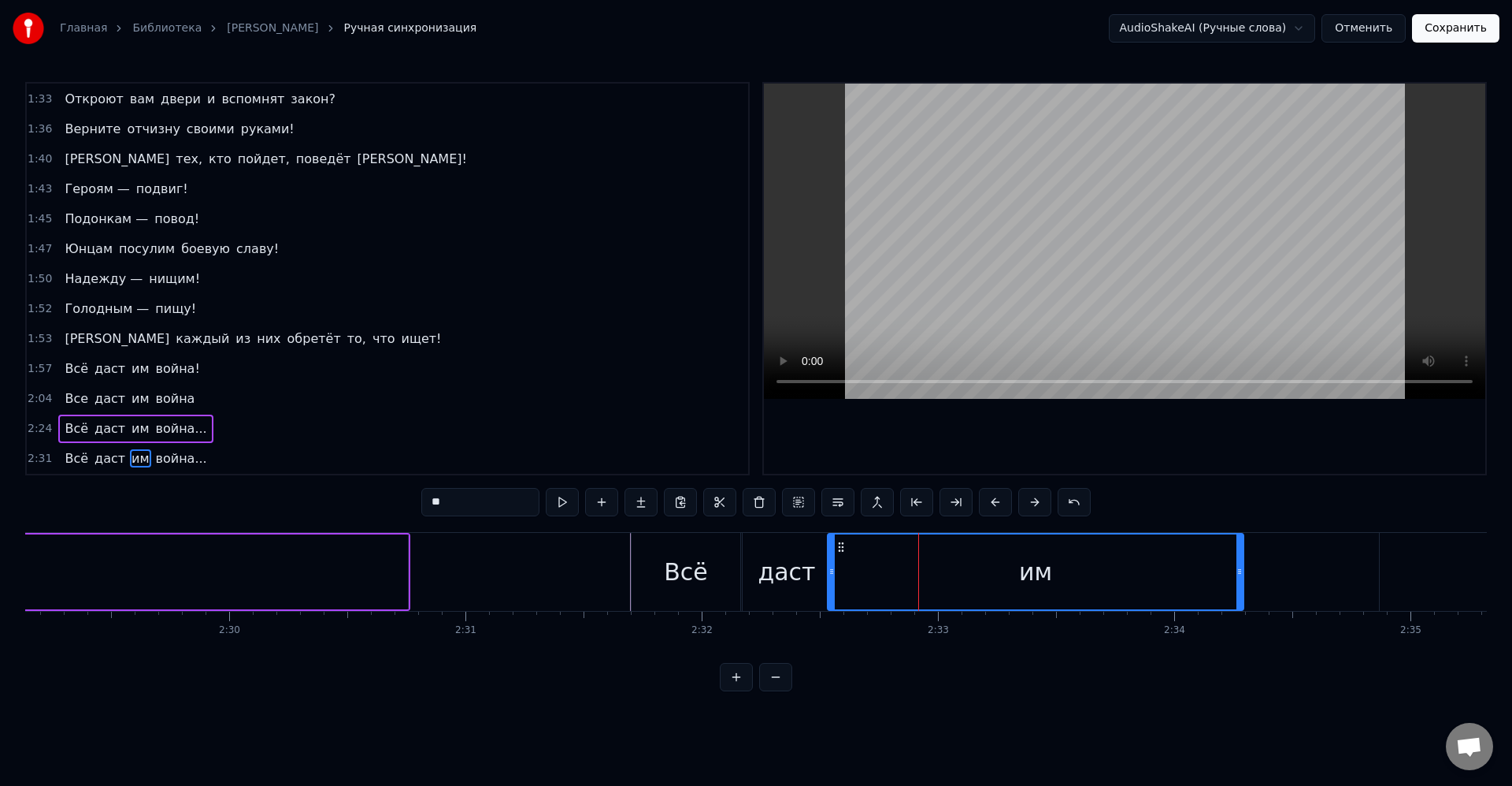
drag, startPoint x: 916, startPoint y: 571, endPoint x: 1201, endPoint y: 569, distance: 285.0
click at [1238, 572] on icon at bounding box center [1240, 571] width 7 height 12
click at [1126, 564] on div "им" at bounding box center [1034, 571] width 412 height 75
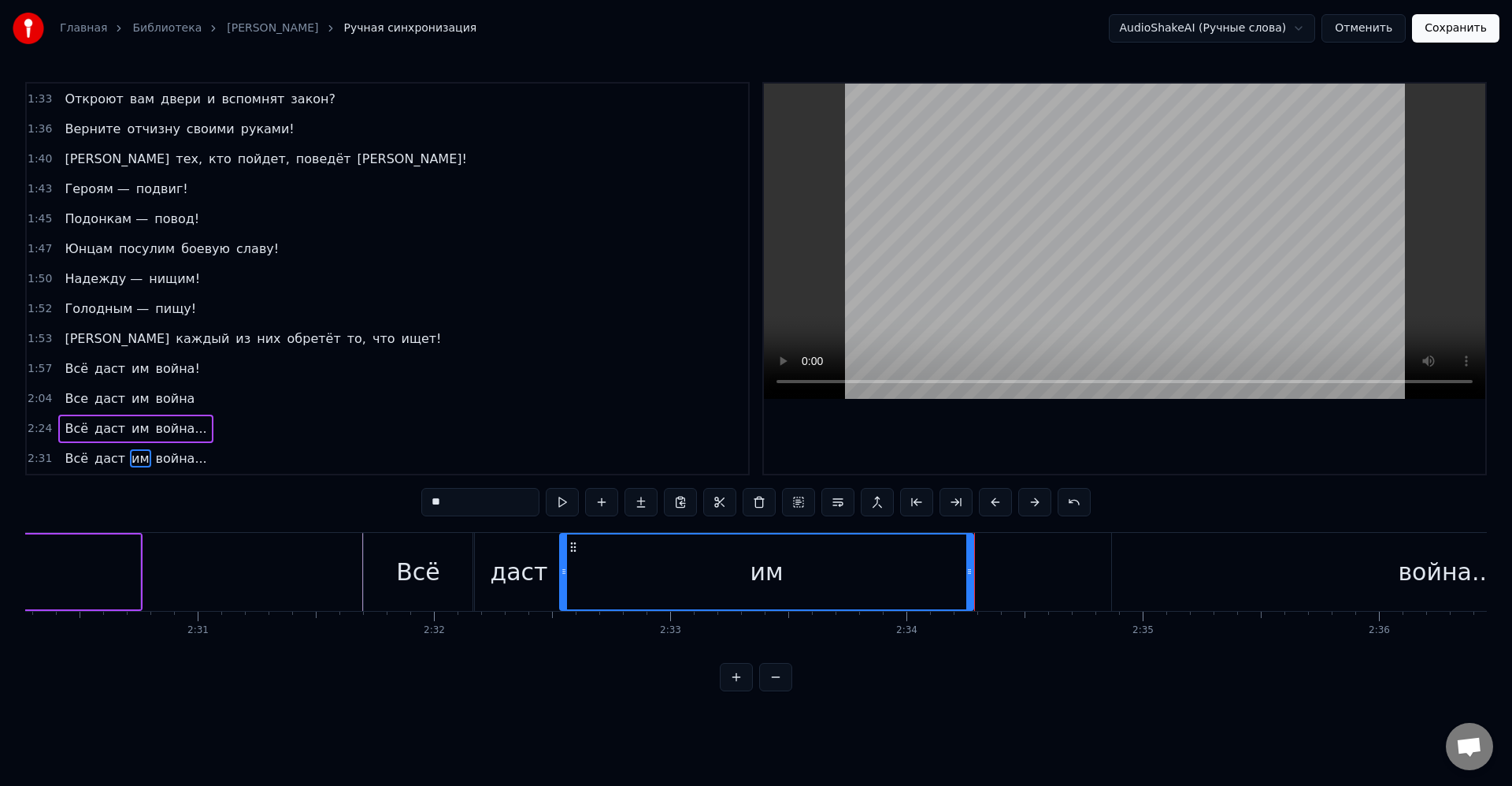
scroll to position [0, 35978]
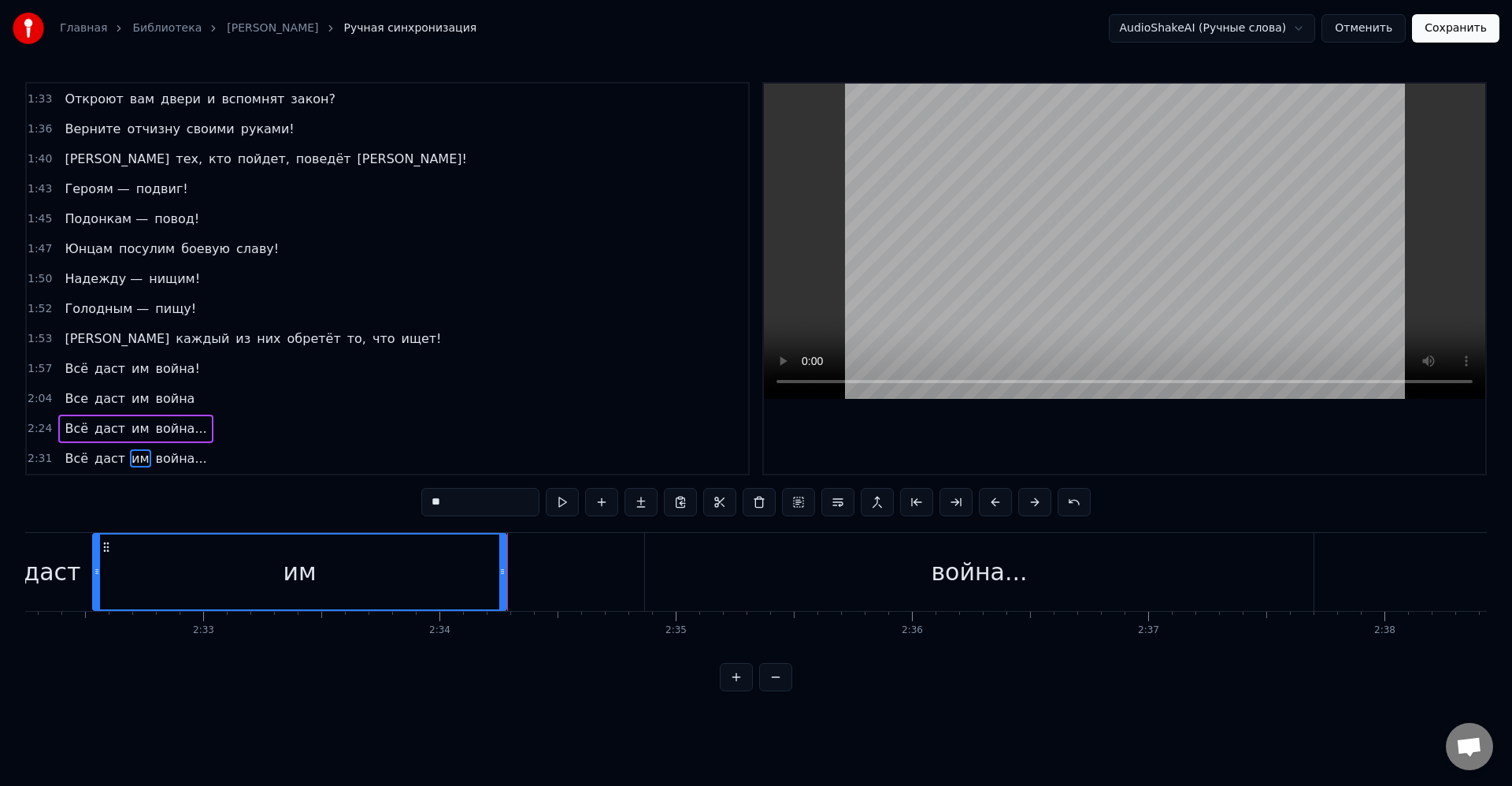
click at [938, 579] on div "война..." at bounding box center [979, 571] width 96 height 36
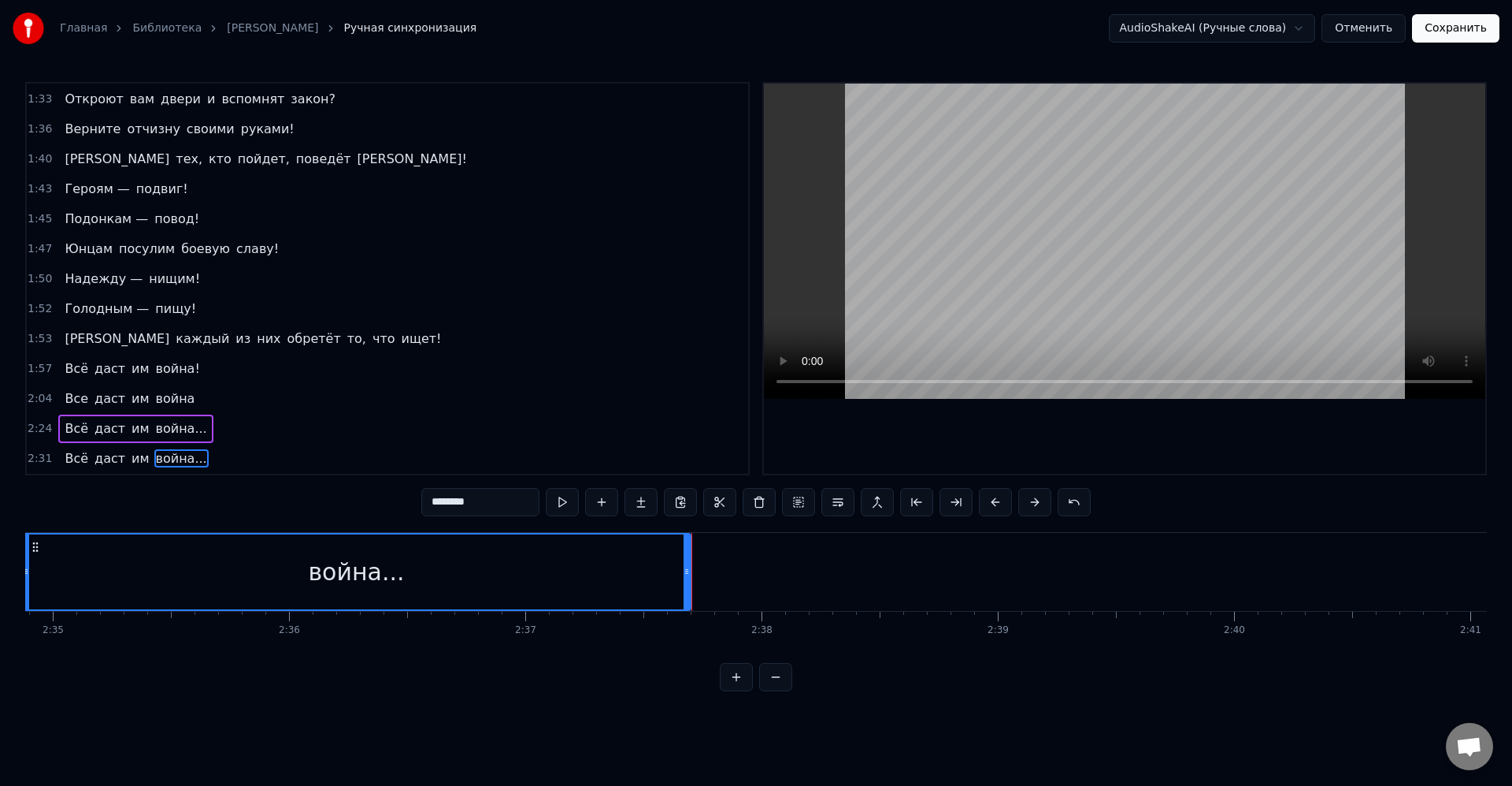
scroll to position [0, 36624]
click at [507, 563] on div "война..." at bounding box center [333, 571] width 667 height 75
click at [352, 575] on div "война..." at bounding box center [333, 571] width 96 height 36
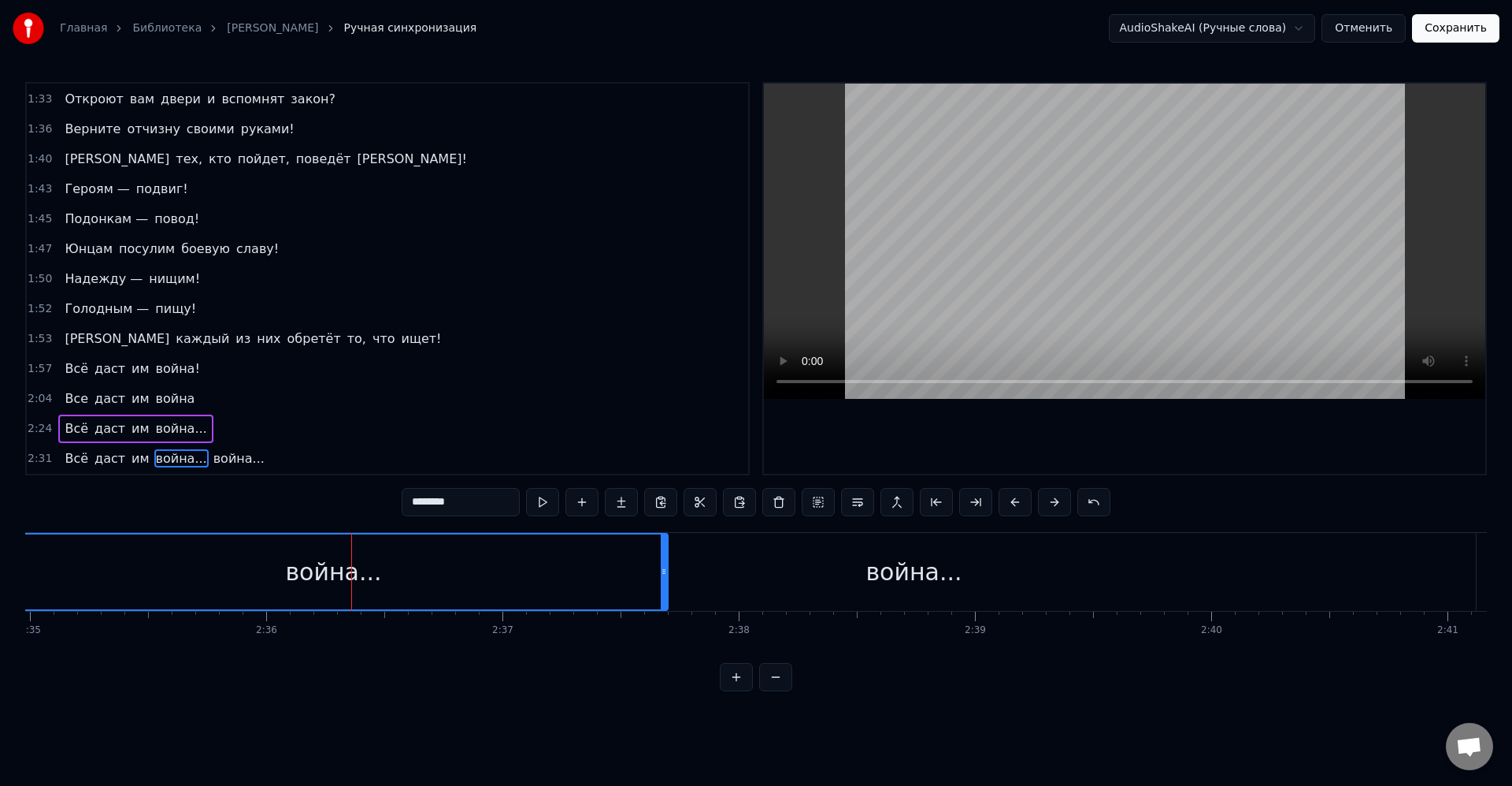
click at [810, 595] on div "война..." at bounding box center [914, 571] width 1124 height 78
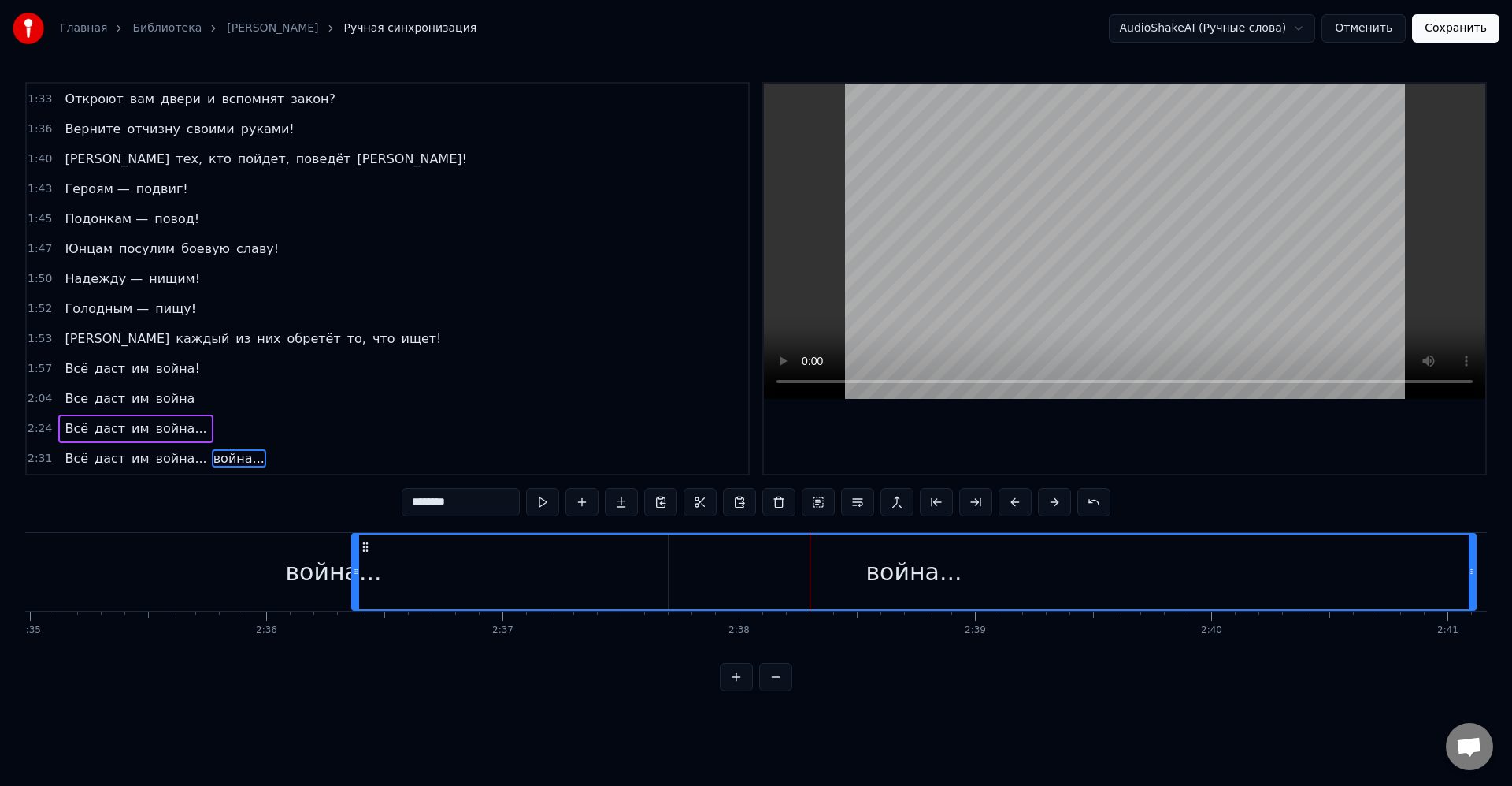
click at [442, 566] on div "война..." at bounding box center [914, 571] width 1122 height 75
click at [233, 548] on div "война..." at bounding box center [333, 571] width 669 height 78
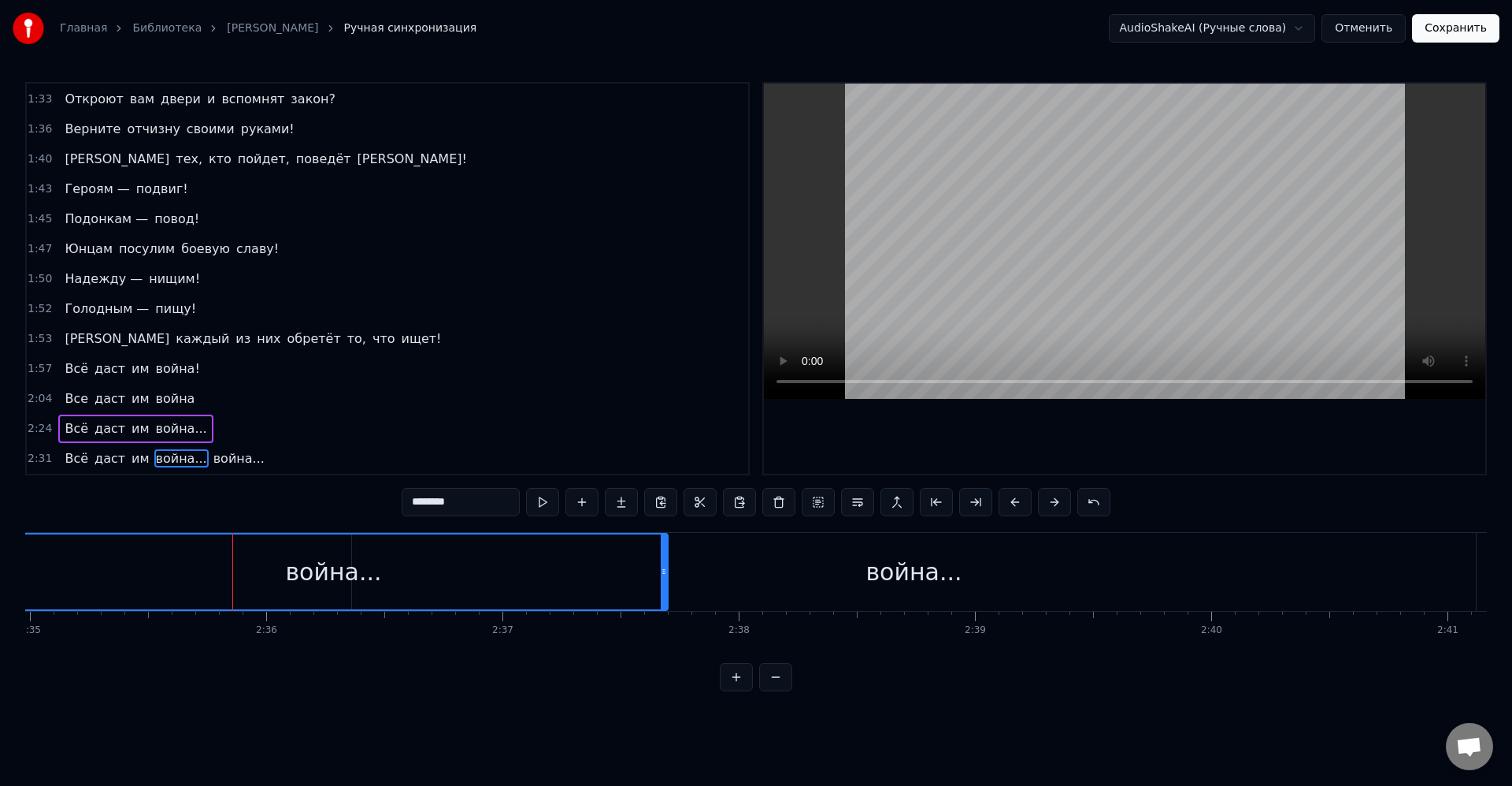
click at [480, 510] on input "********" at bounding box center [461, 502] width 118 height 28
click at [761, 571] on div "война..." at bounding box center [914, 571] width 1124 height 78
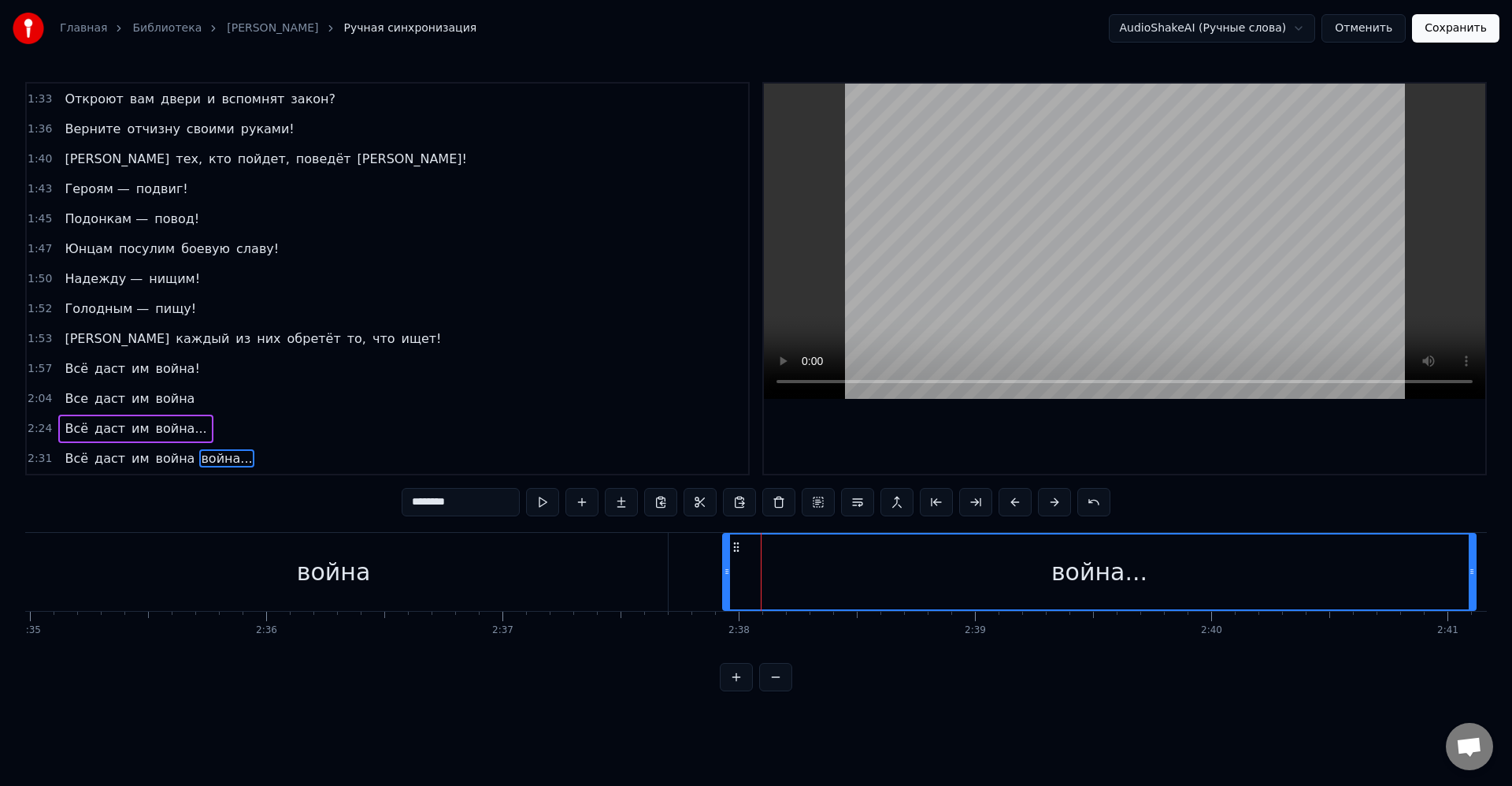
drag, startPoint x: 370, startPoint y: 570, endPoint x: 716, endPoint y: 566, distance: 346.0
click at [724, 566] on icon at bounding box center [727, 571] width 7 height 12
click at [637, 569] on div "война" at bounding box center [333, 571] width 669 height 78
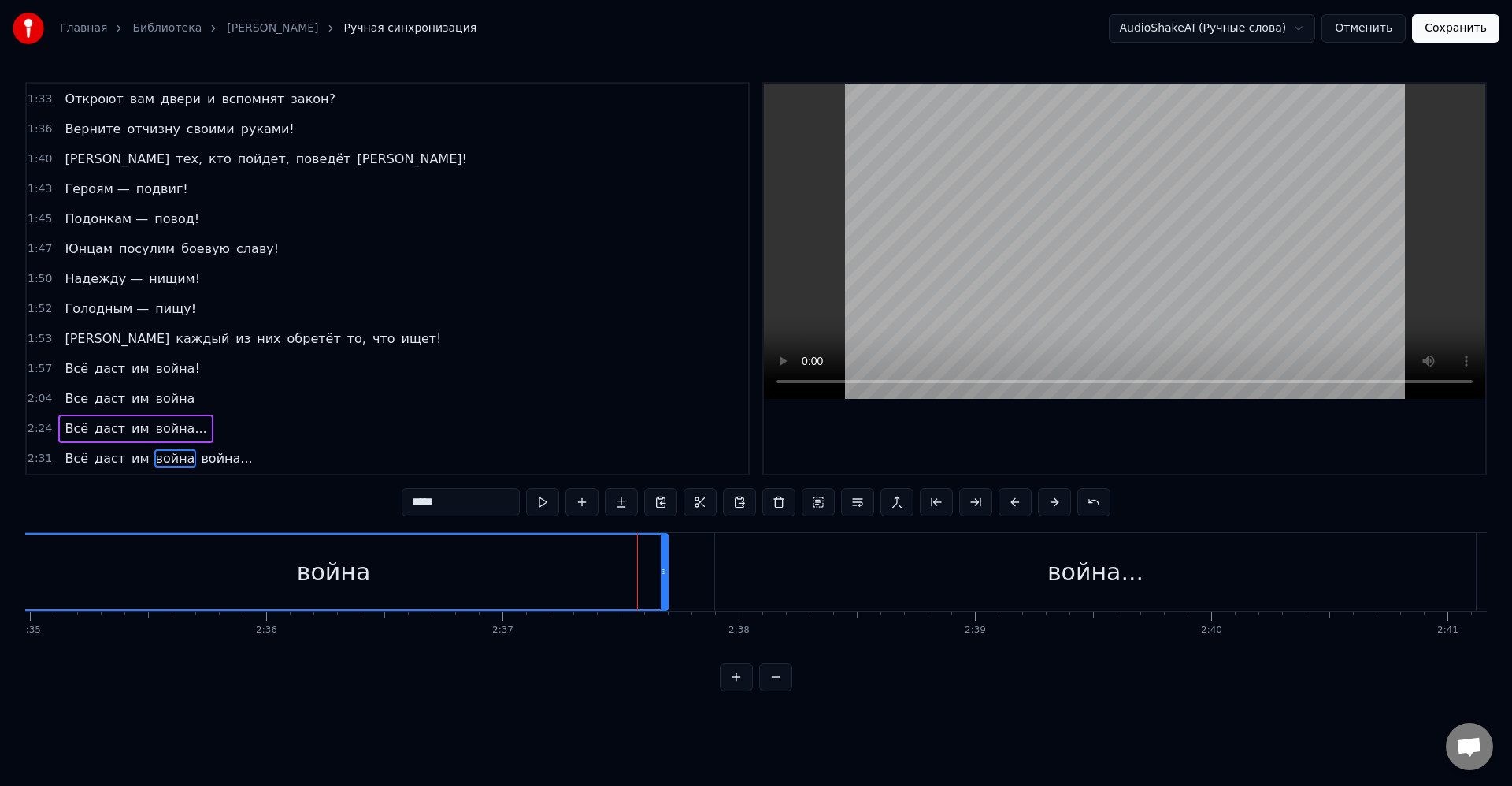
click at [466, 509] on input "*****" at bounding box center [461, 502] width 118 height 28
click at [976, 581] on div "война..." at bounding box center [1096, 571] width 761 height 78
type input "********"
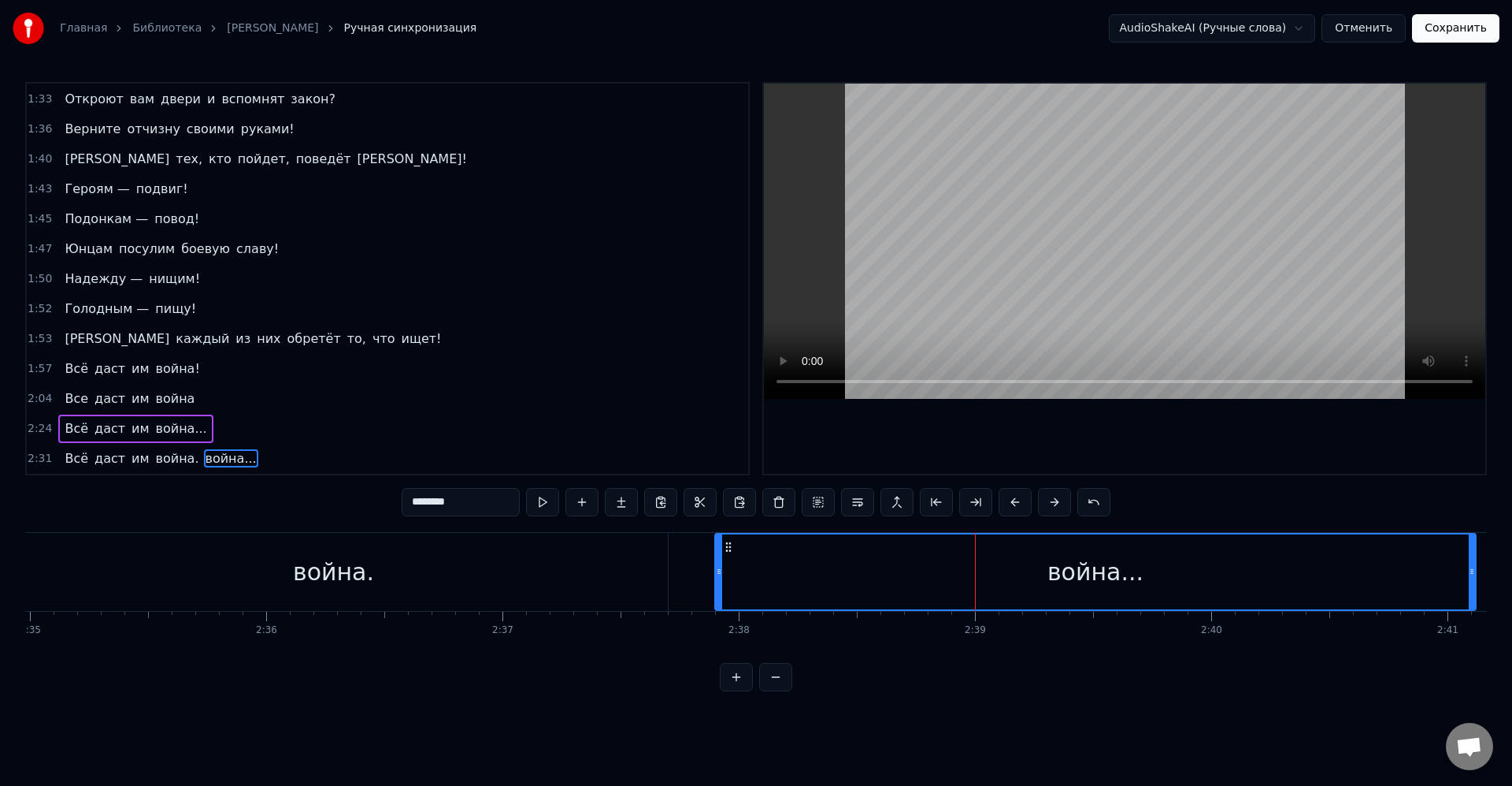
drag, startPoint x: 1061, startPoint y: 573, endPoint x: 1080, endPoint y: 569, distance: 19.4
click at [1061, 573] on div "война..." at bounding box center [1095, 571] width 96 height 36
click at [898, 509] on button at bounding box center [897, 502] width 33 height 28
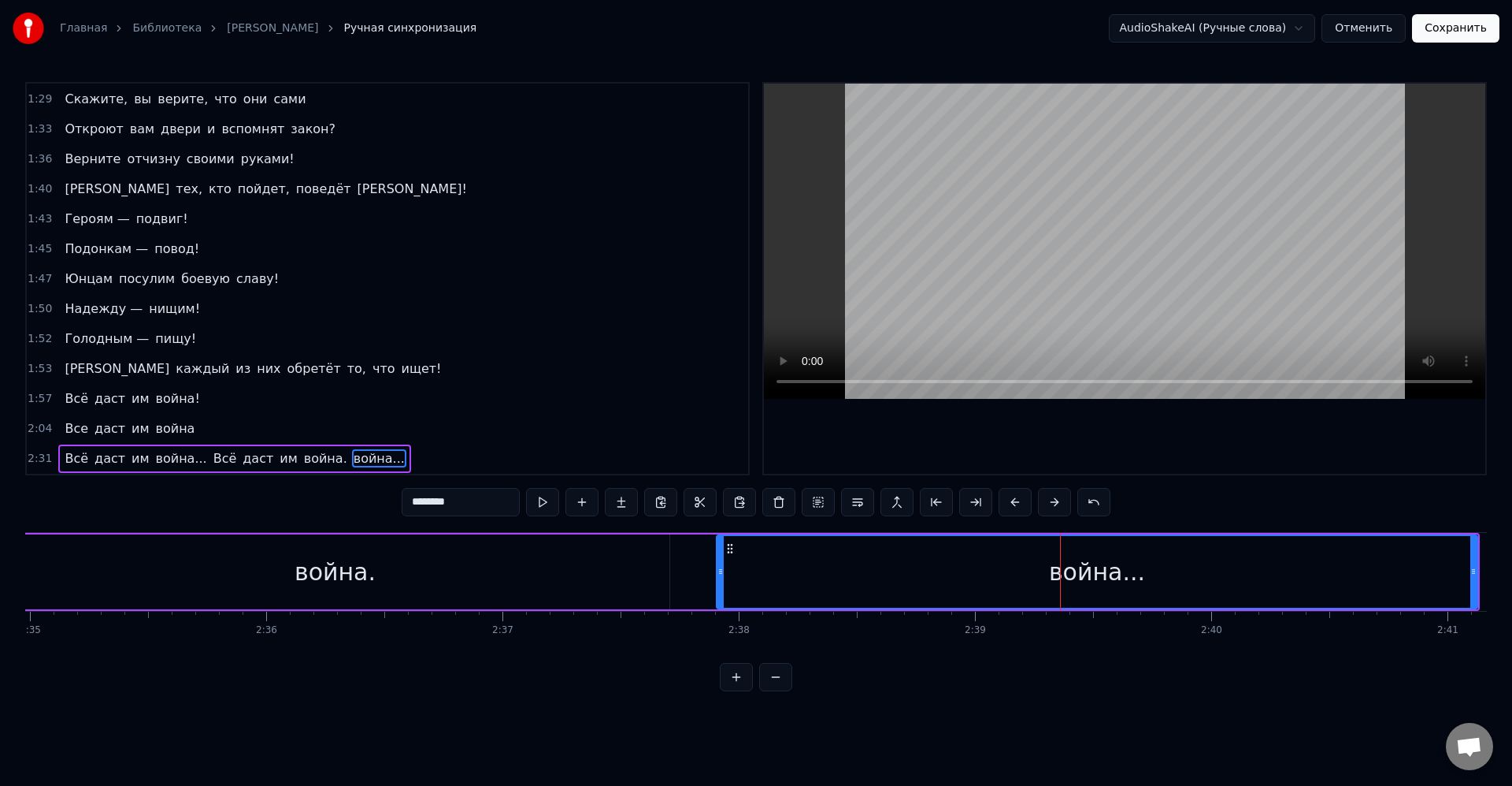
scroll to position [748, 0]
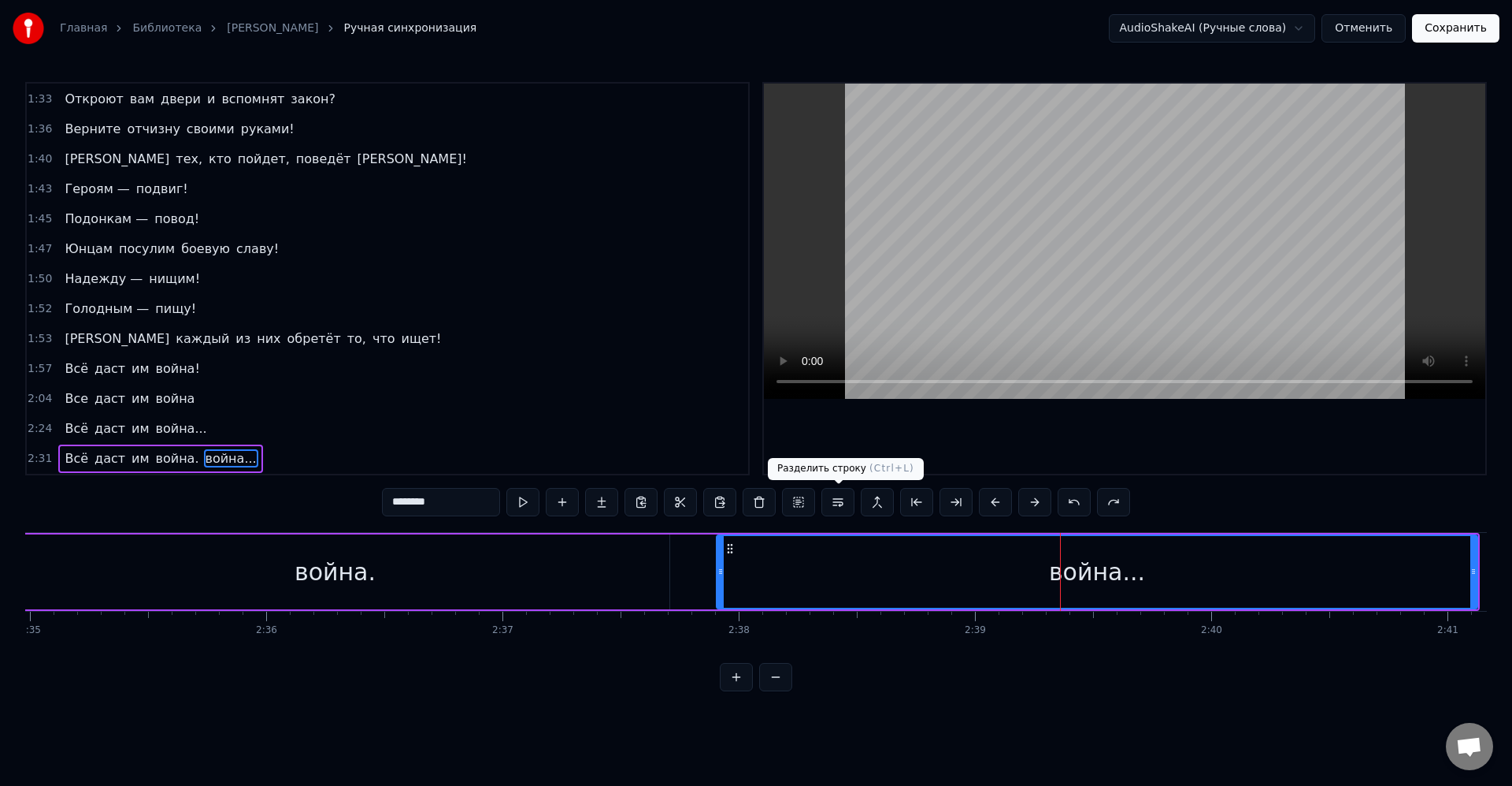
click at [840, 503] on button at bounding box center [838, 502] width 33 height 28
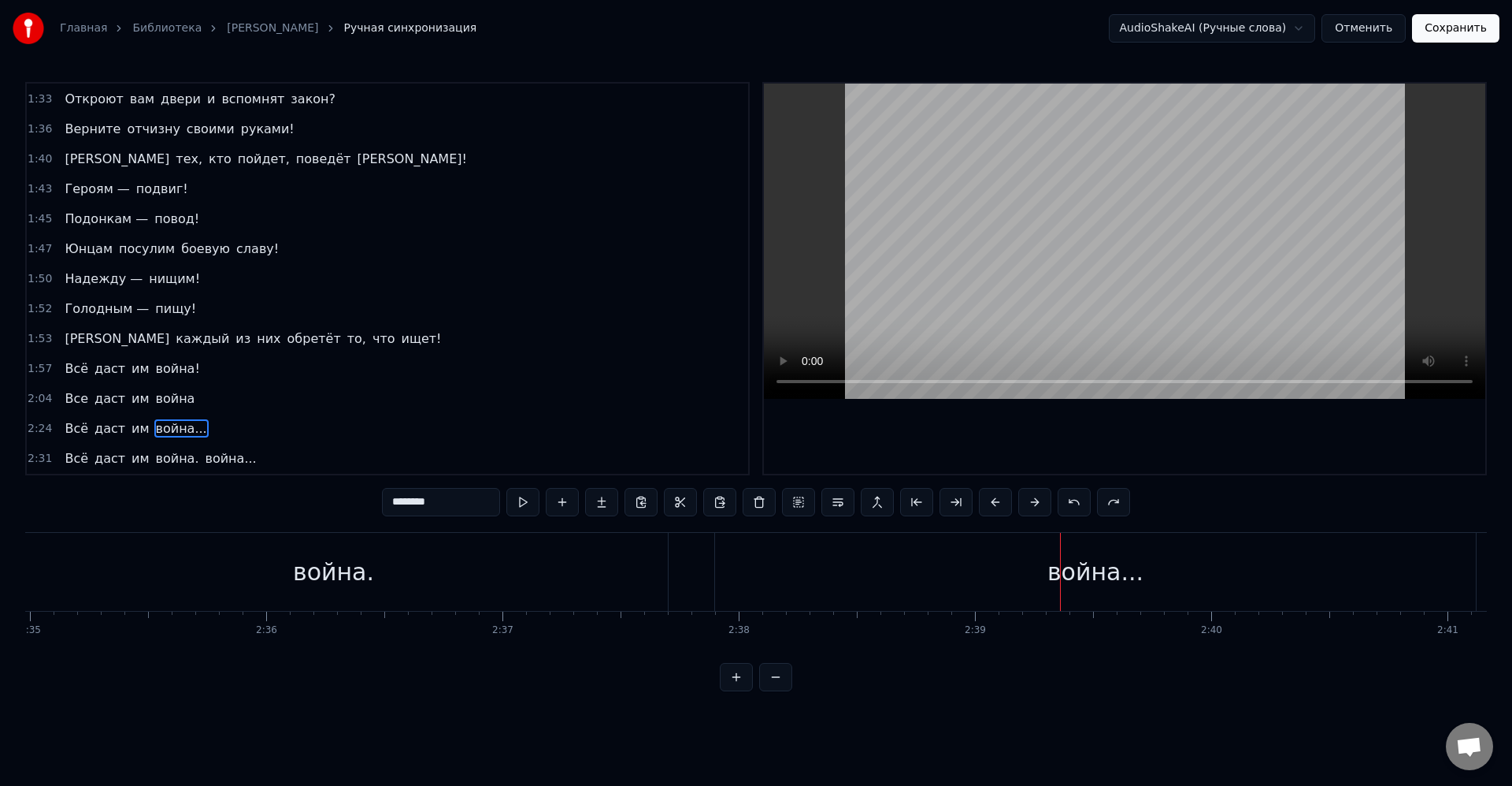
click at [863, 589] on div "война..." at bounding box center [1096, 571] width 761 height 78
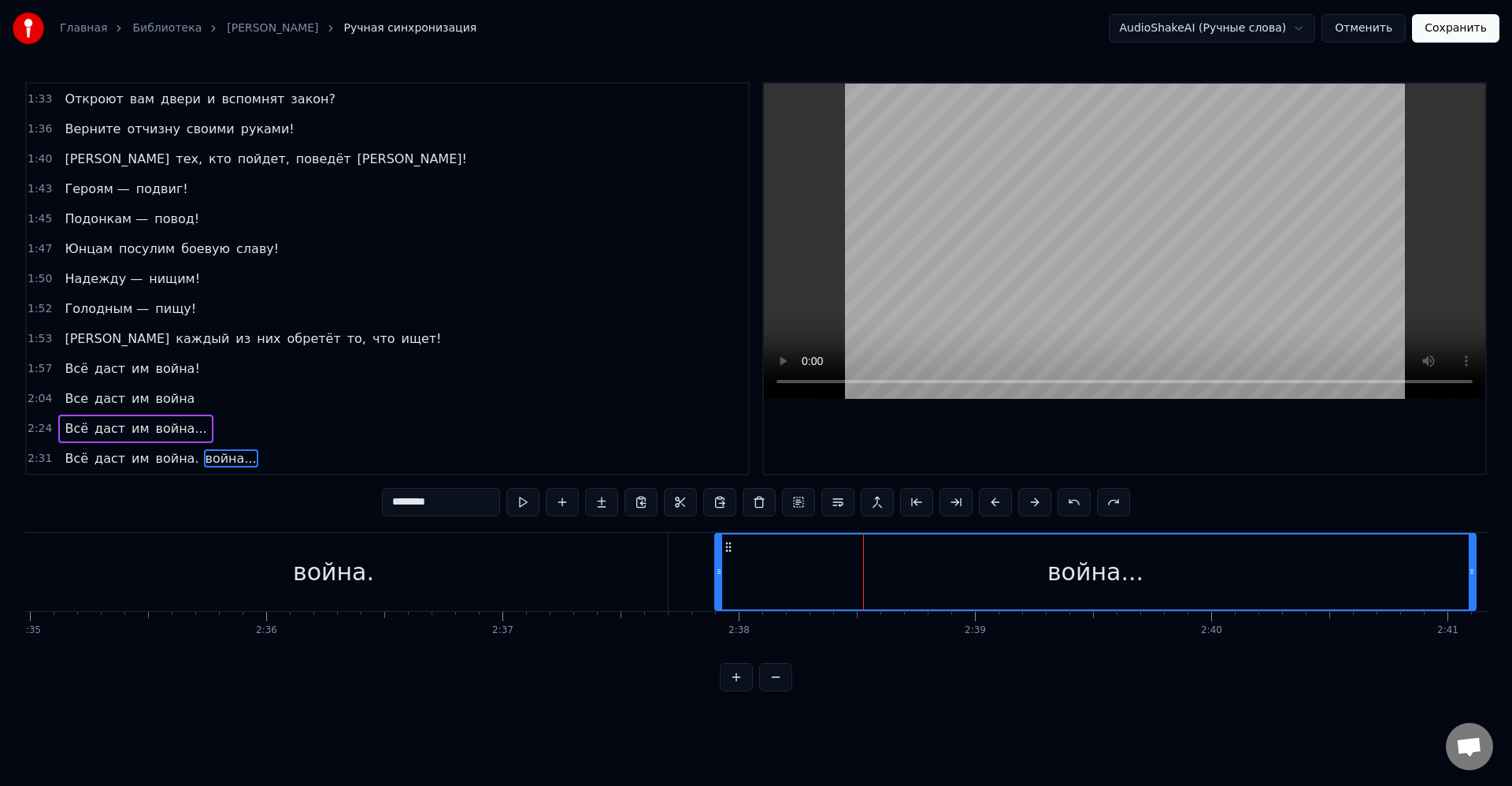
click at [204, 466] on span "война..." at bounding box center [231, 458] width 54 height 18
click at [872, 585] on div "война..." at bounding box center [1096, 571] width 759 height 75
click at [154, 462] on span "война." at bounding box center [177, 458] width 46 height 18
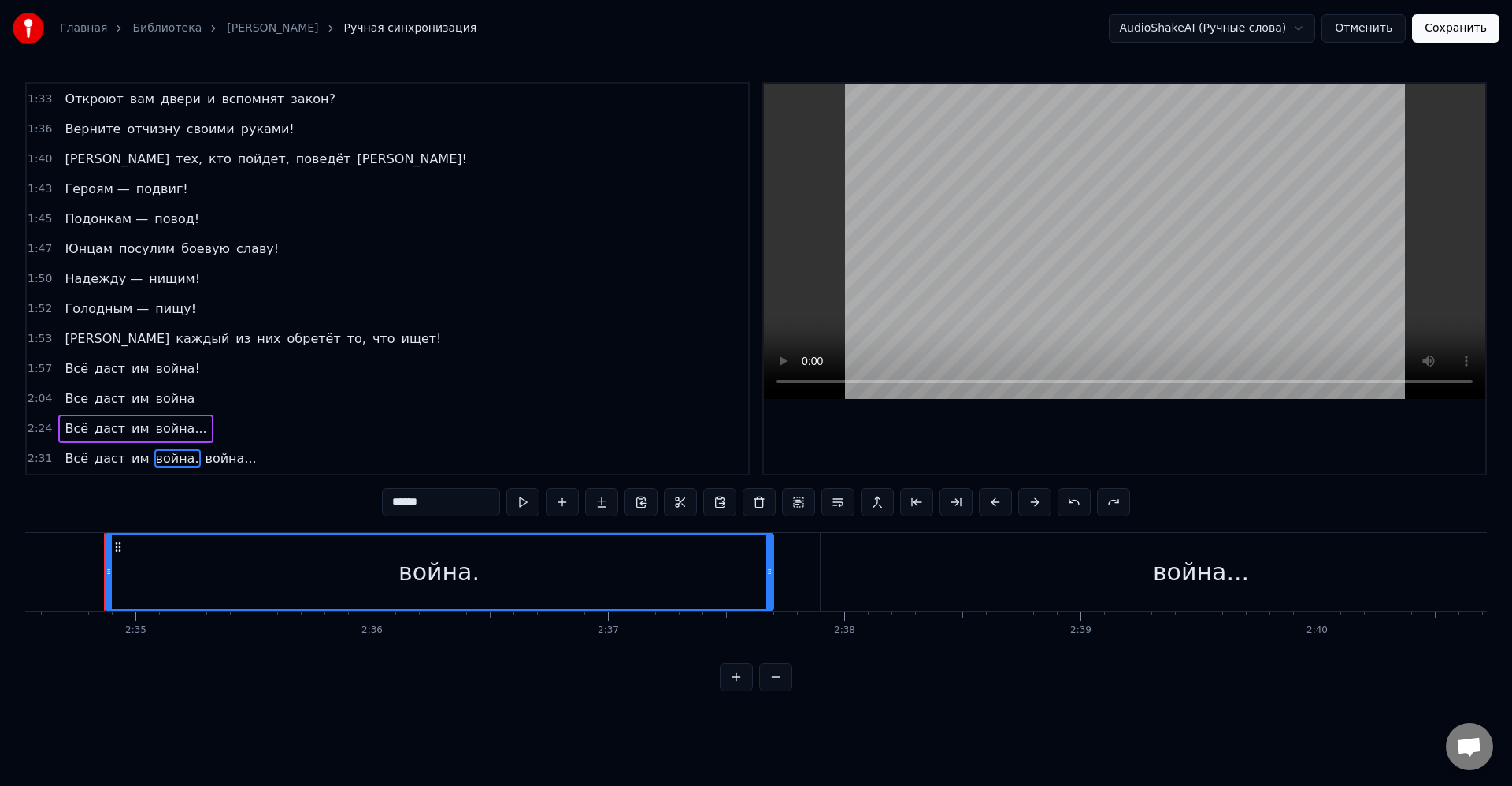
click at [212, 462] on span "война..." at bounding box center [231, 458] width 54 height 18
type input "********"
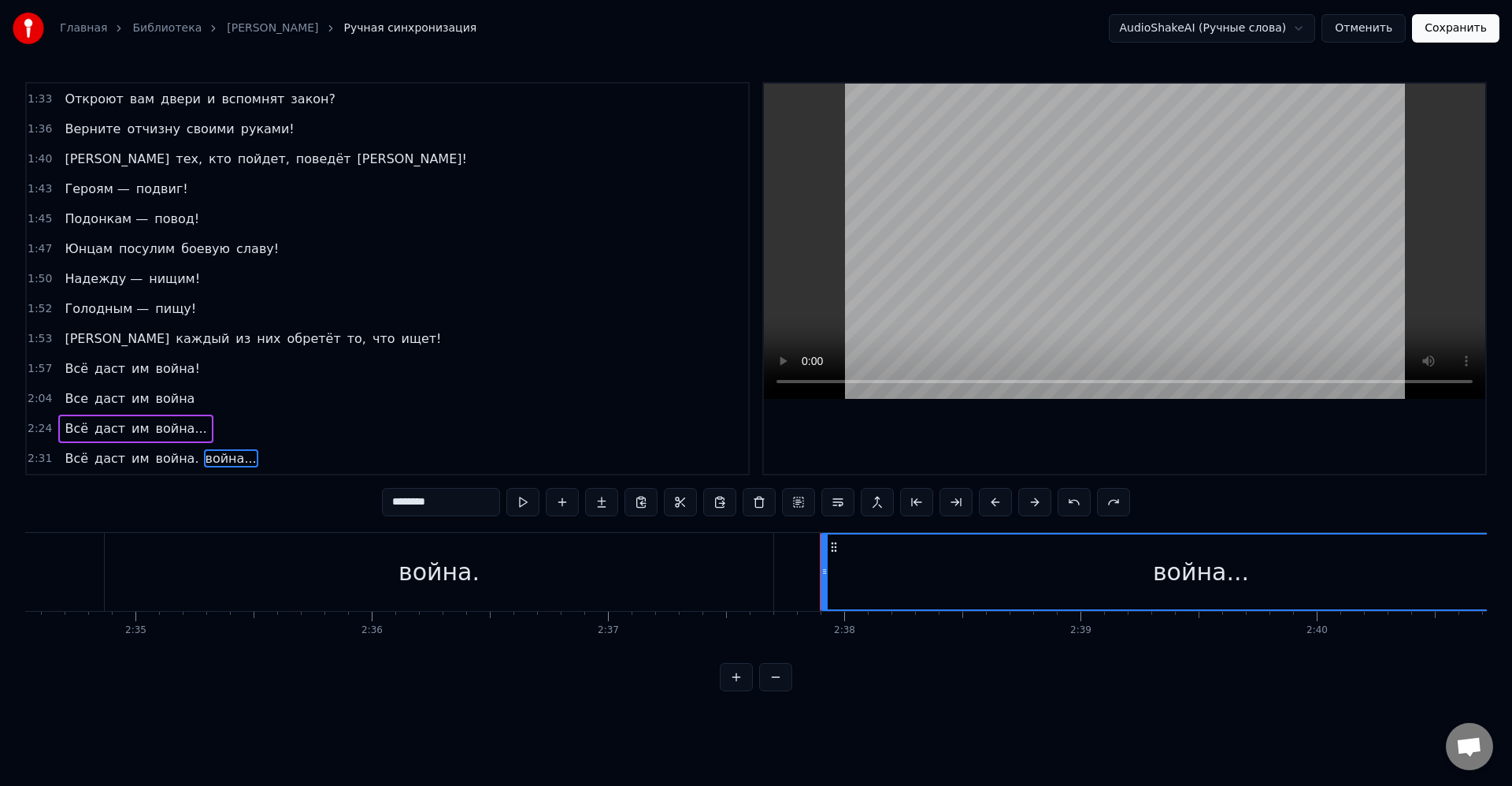
click at [294, 443] on div "2:24 Всё даст им война..." at bounding box center [387, 429] width 721 height 30
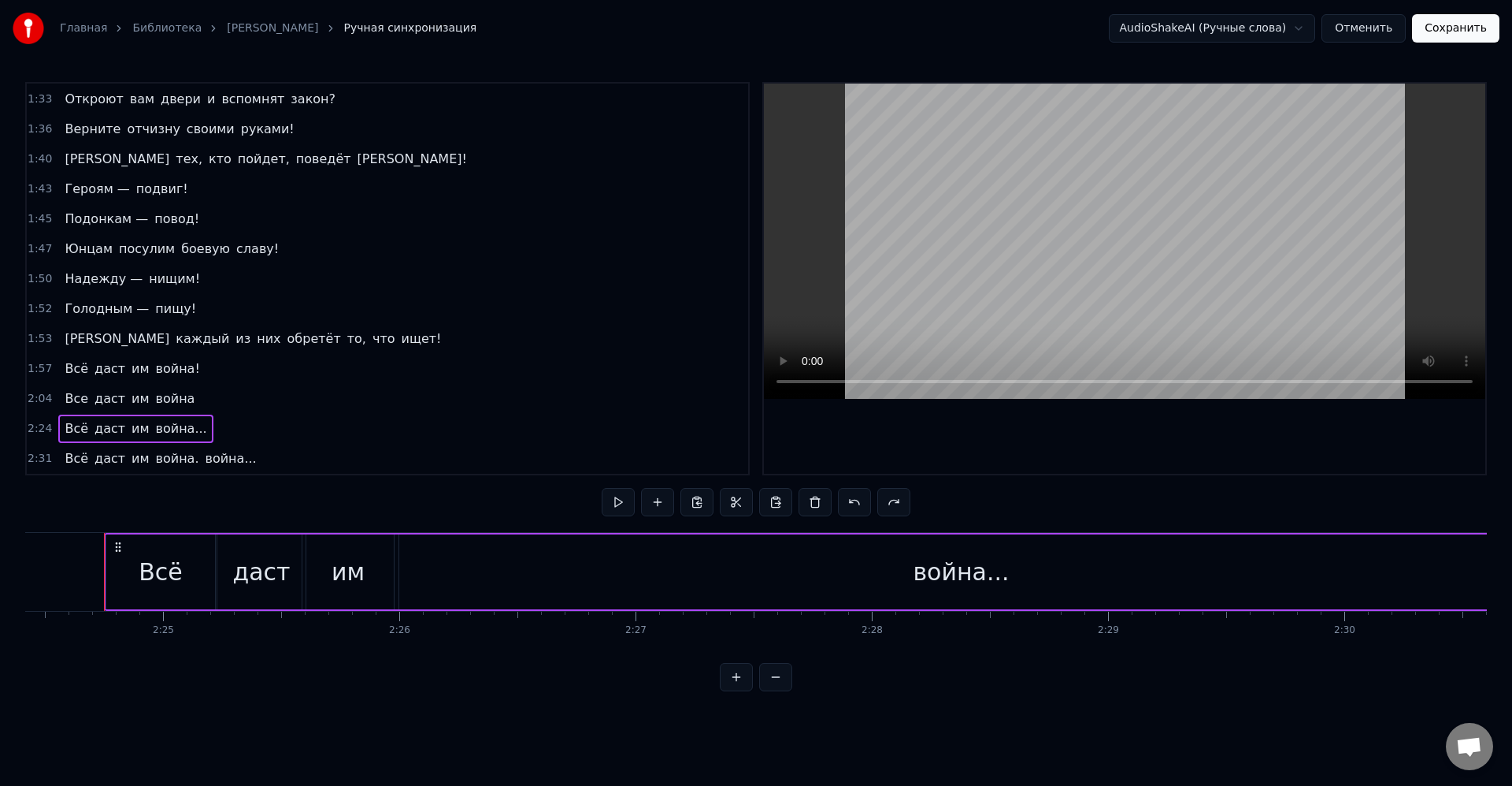
click at [225, 447] on div "Всё даст им война. война..." at bounding box center [160, 458] width 204 height 28
click at [175, 463] on span "война." at bounding box center [177, 458] width 46 height 18
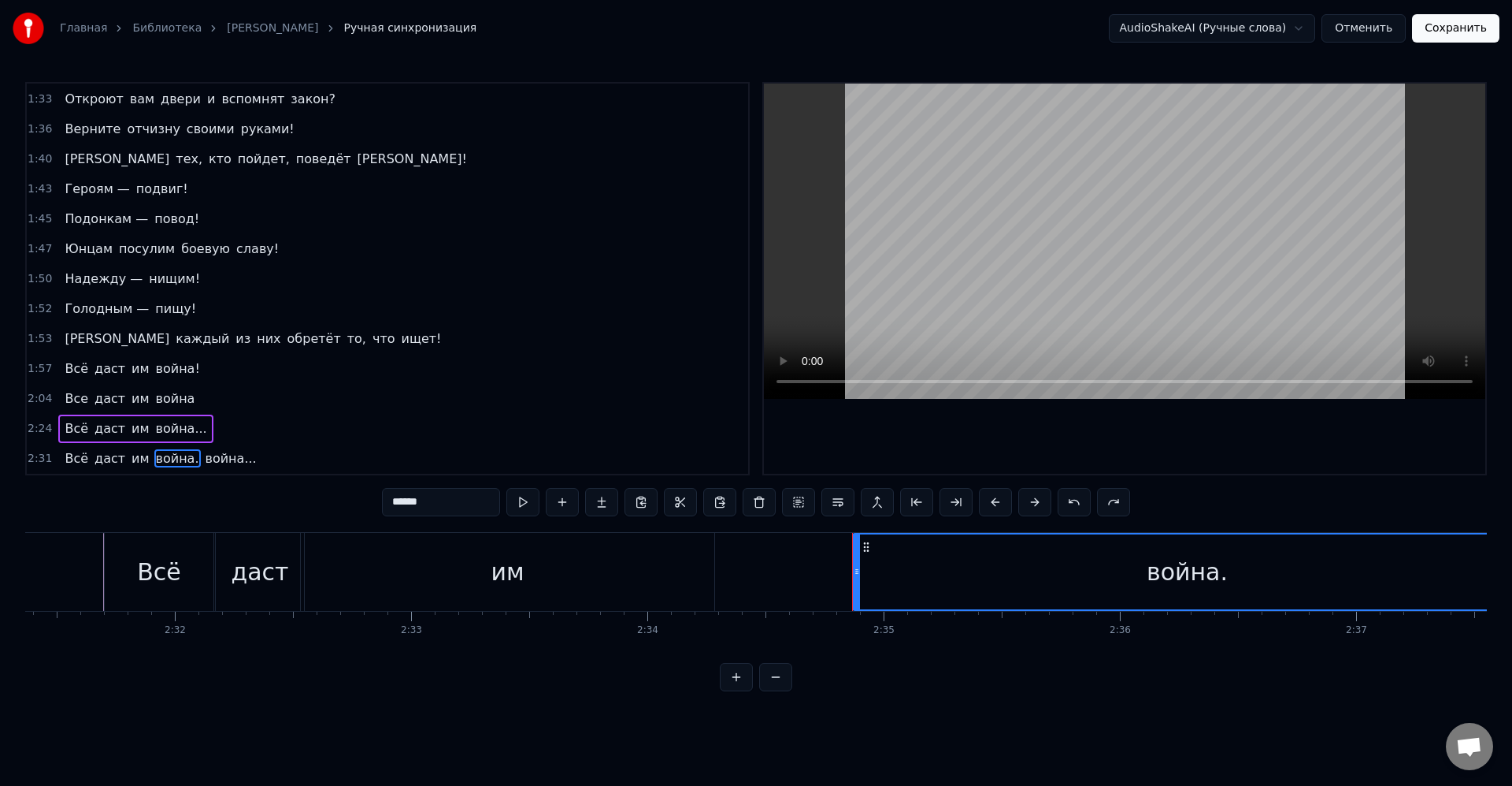
click at [173, 594] on div "Всё" at bounding box center [159, 571] width 109 height 78
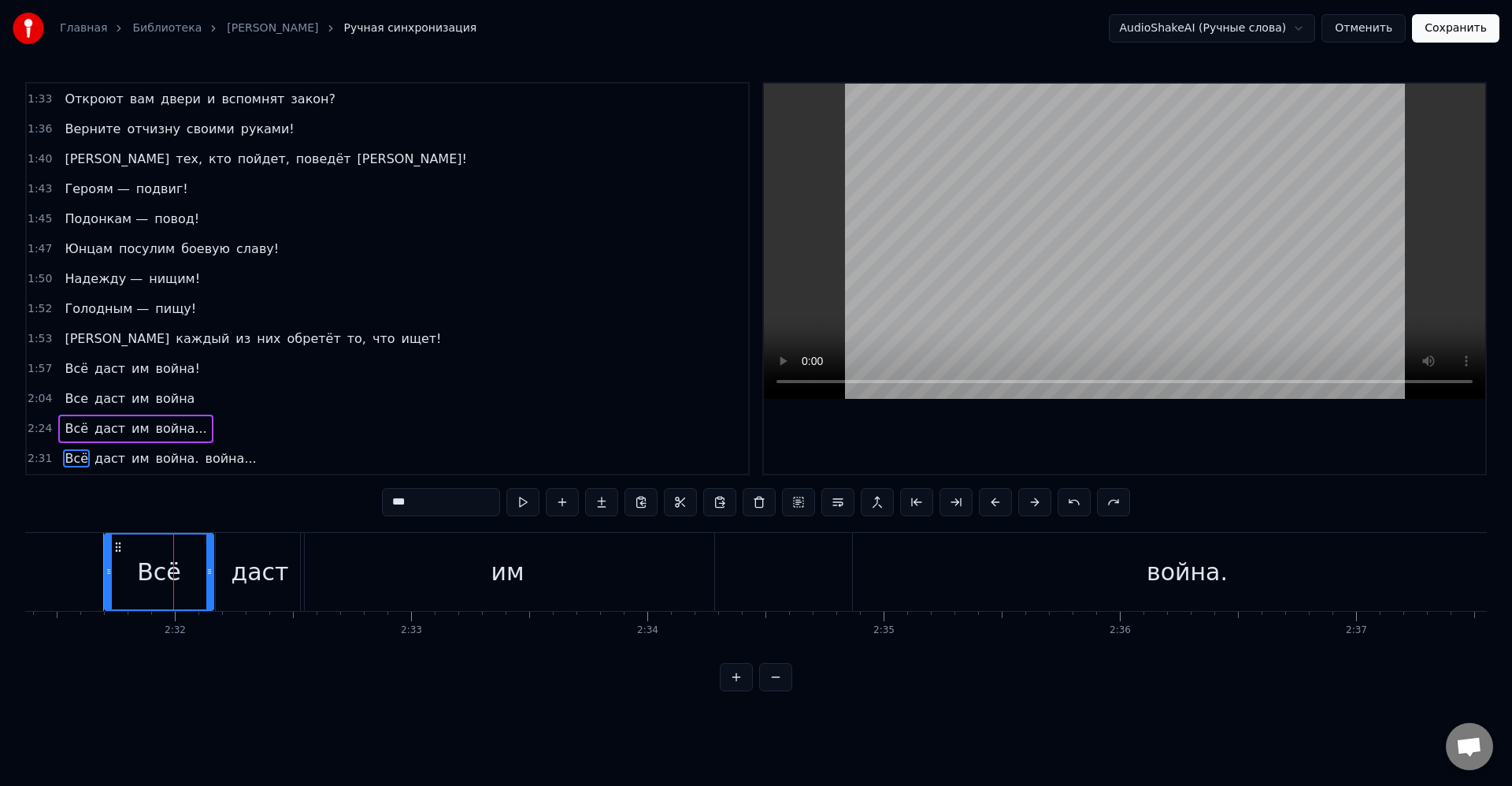
click at [149, 573] on div "Всё" at bounding box center [158, 571] width 44 height 36
click at [837, 509] on button at bounding box center [838, 502] width 33 height 28
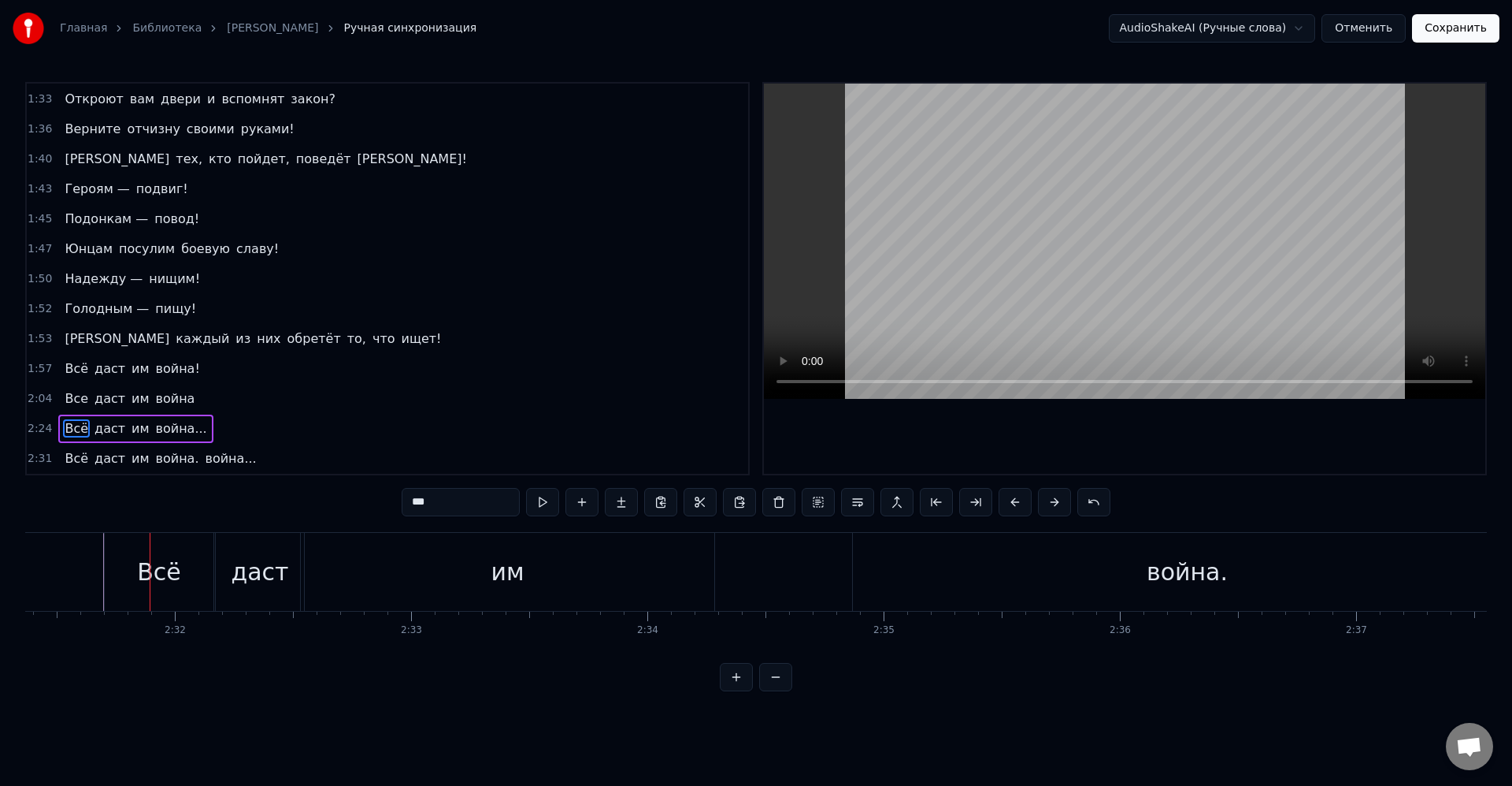
click at [276, 583] on div "даст" at bounding box center [260, 571] width 58 height 36
click at [193, 574] on div "Всё" at bounding box center [159, 571] width 109 height 78
click at [259, 570] on div "даст" at bounding box center [260, 571] width 58 height 36
click at [401, 571] on div "им" at bounding box center [508, 571] width 413 height 78
type input "**"
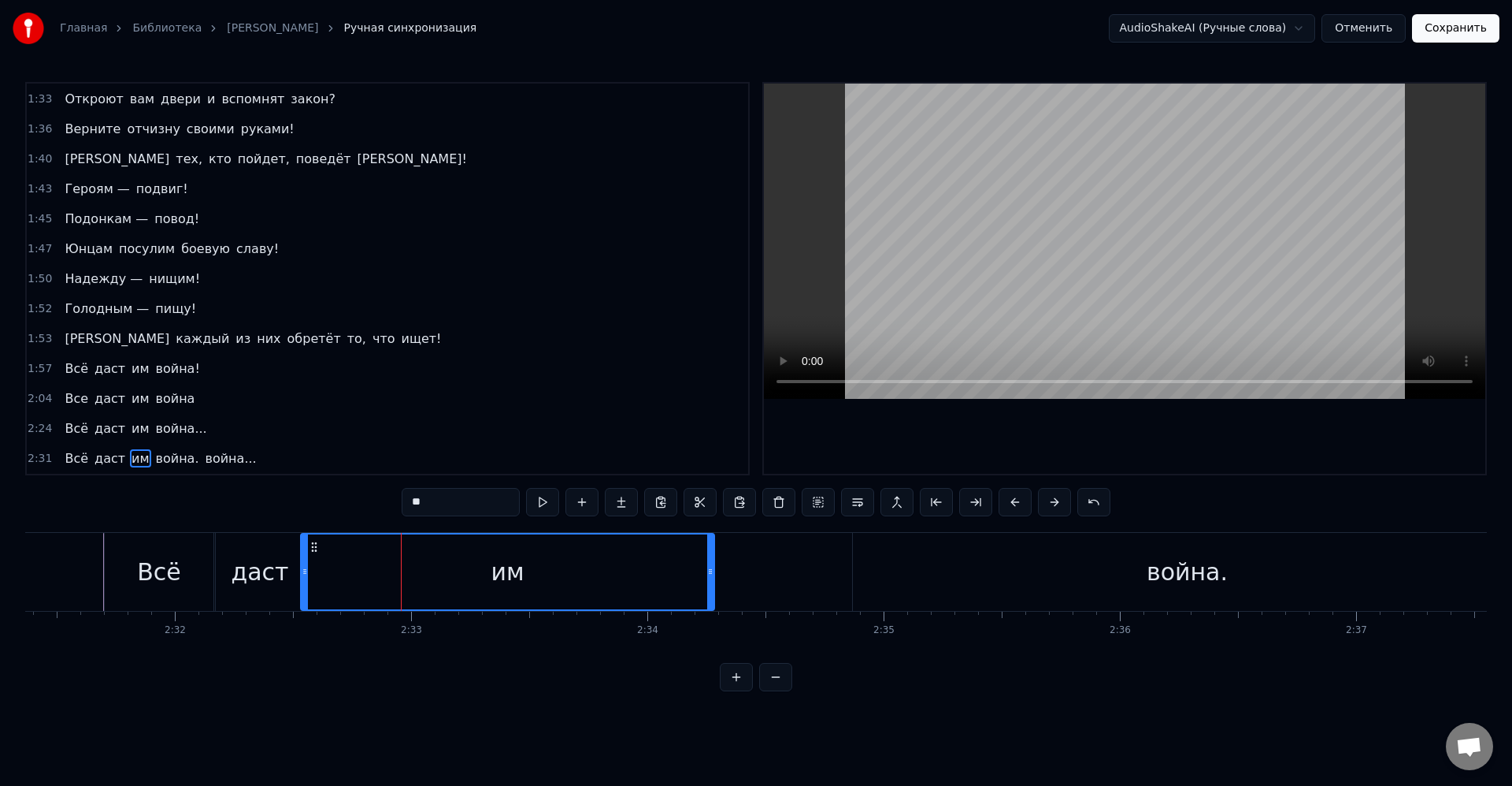
click at [801, 571] on div "Всё даст им война. война..." at bounding box center [1219, 571] width 2230 height 78
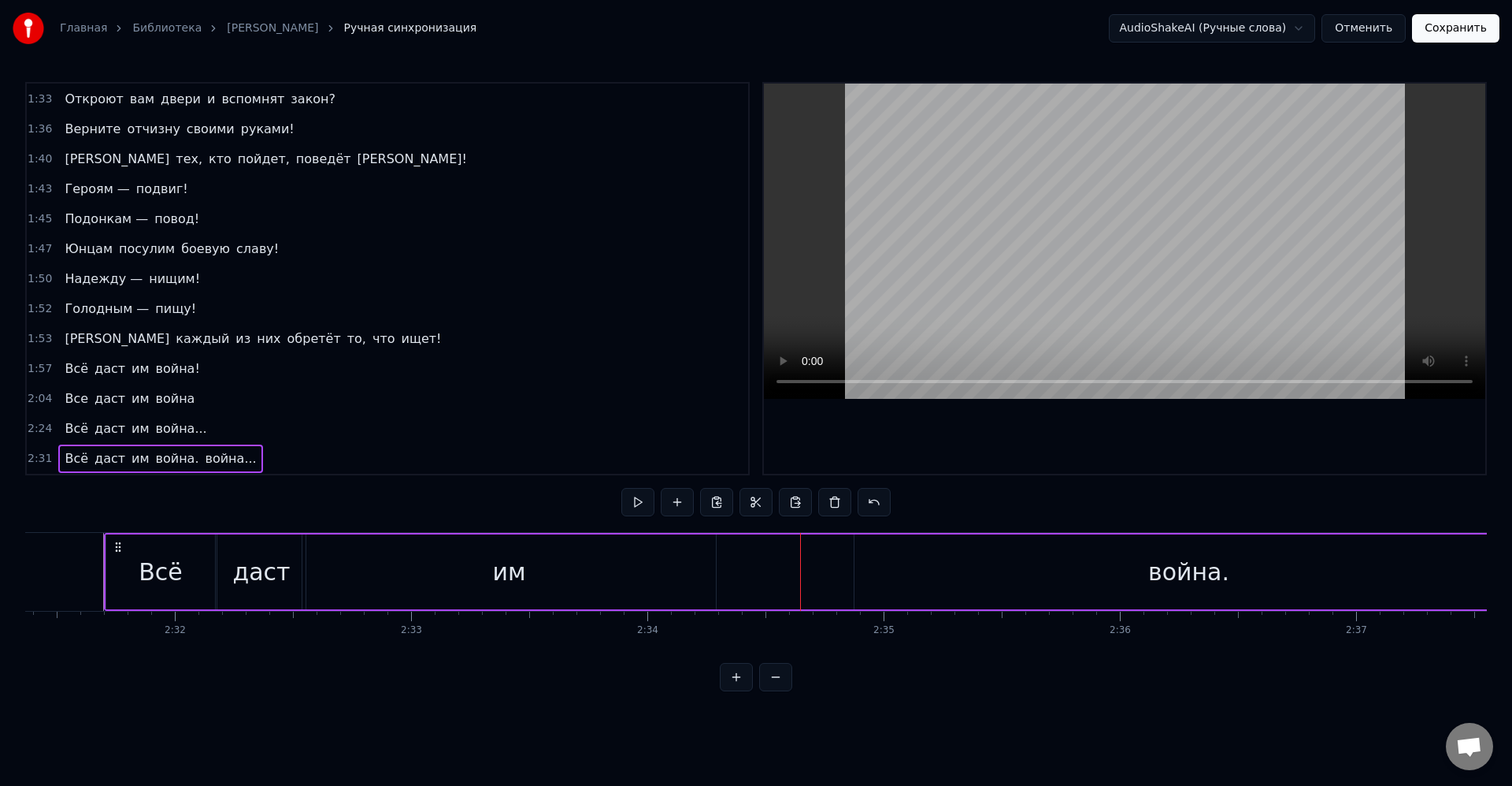
click at [1115, 569] on div "война." at bounding box center [1189, 571] width 669 height 75
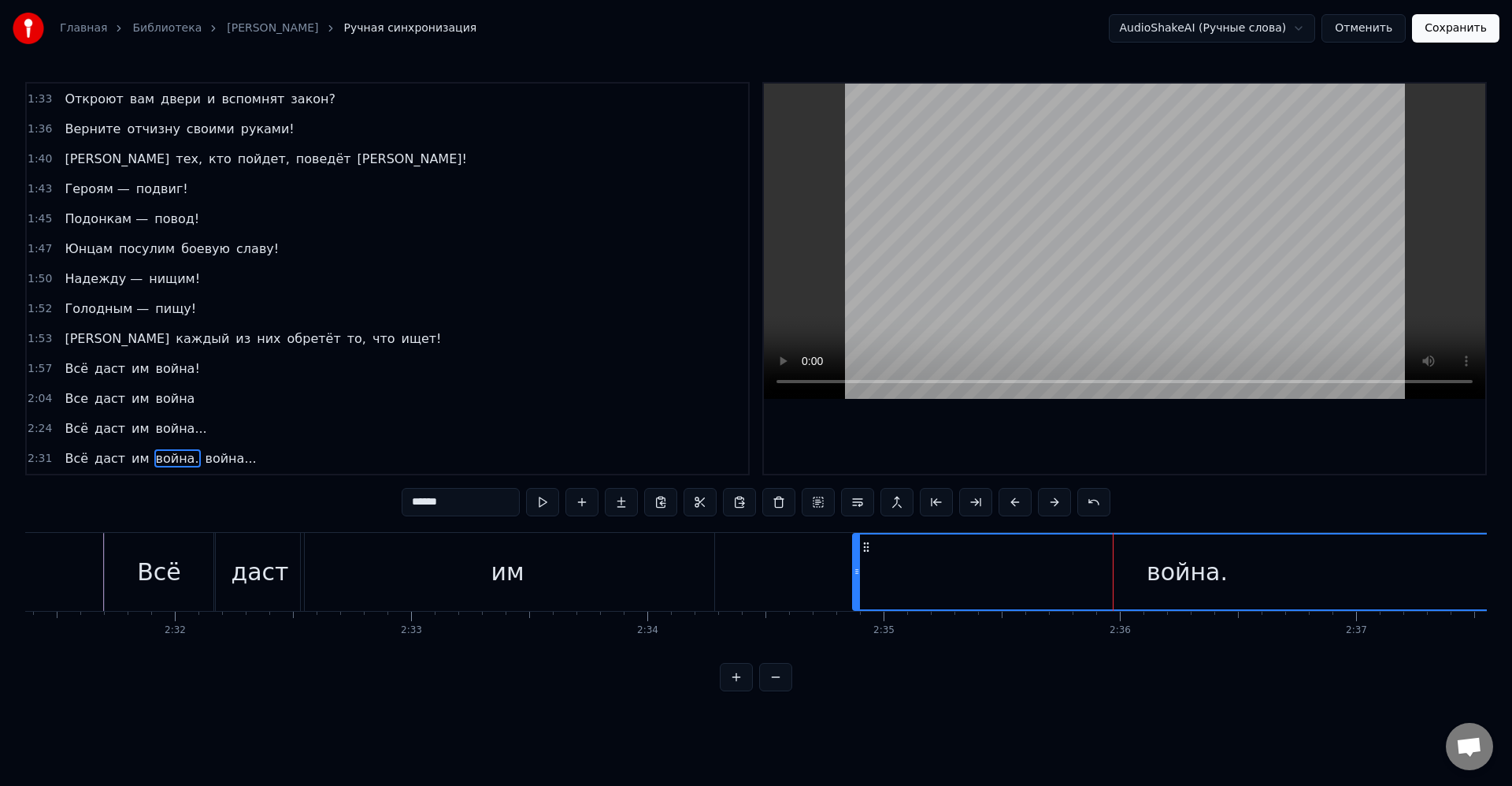
click at [1190, 568] on div "война." at bounding box center [1188, 571] width 81 height 36
click at [201, 577] on div "Всё" at bounding box center [159, 571] width 109 height 78
type input "***"
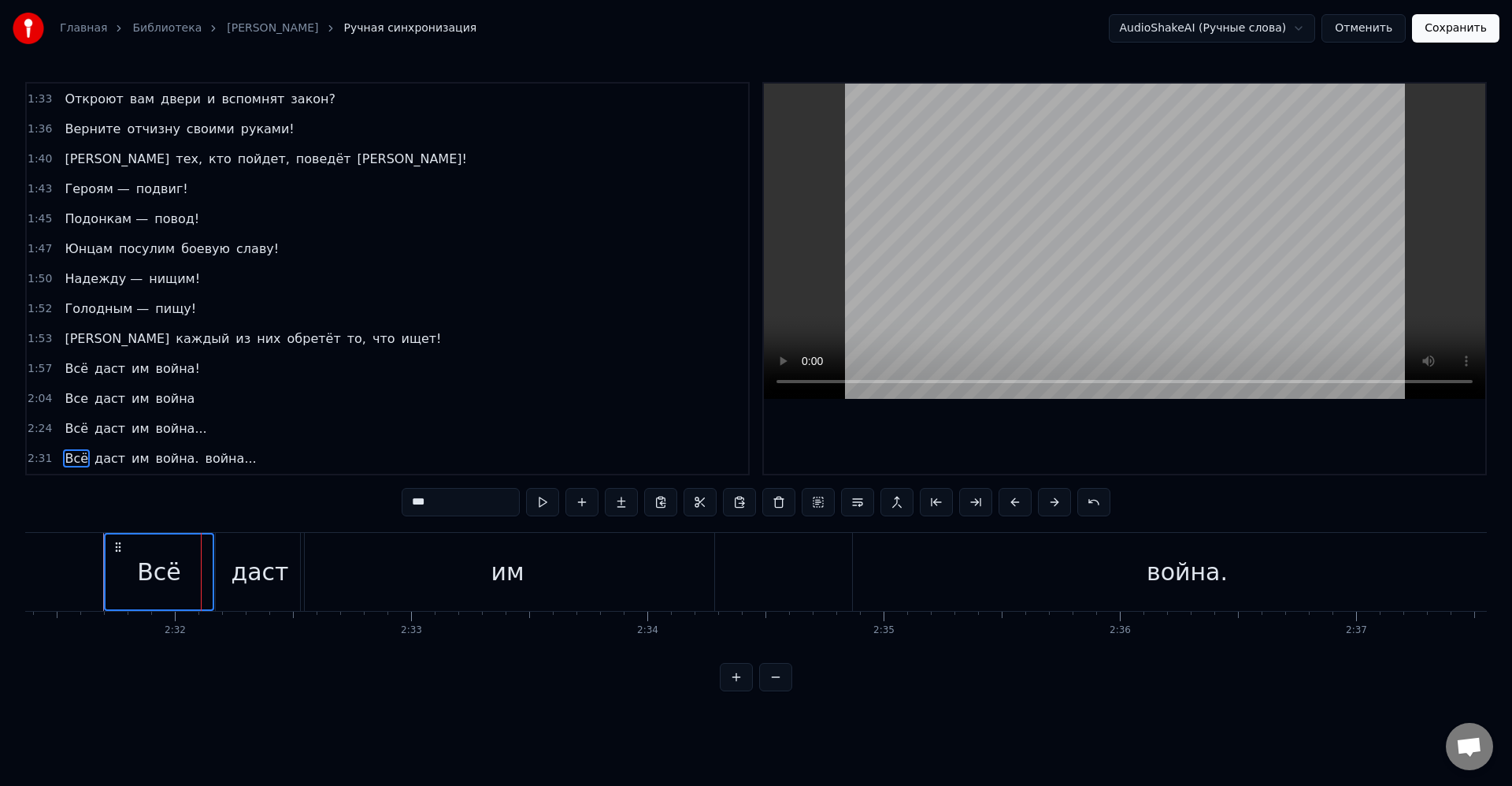
click at [267, 575] on div "даст" at bounding box center [260, 571] width 58 height 36
click at [532, 573] on div "им" at bounding box center [508, 571] width 413 height 78
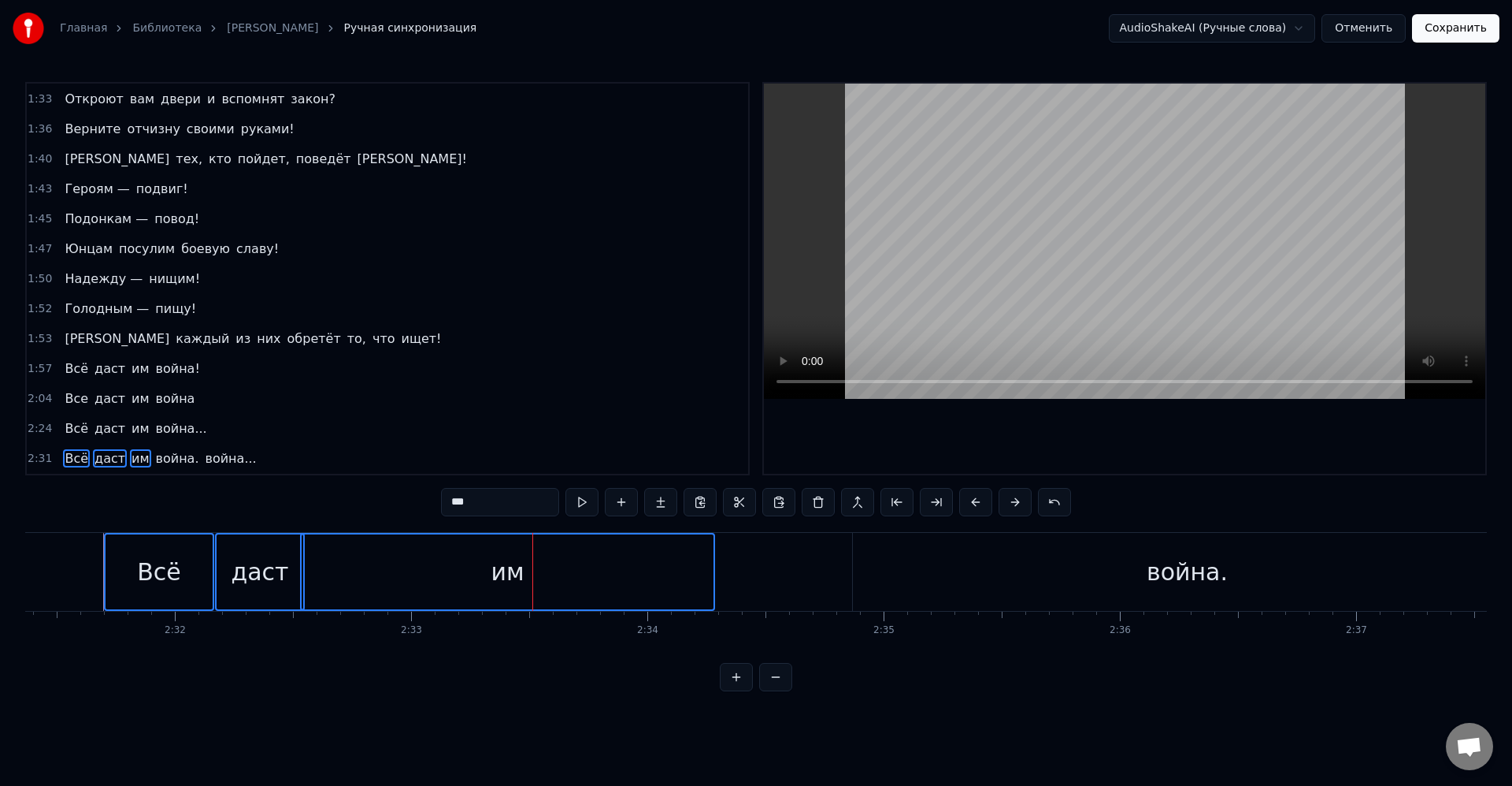
click at [1183, 571] on div "война." at bounding box center [1188, 571] width 81 height 36
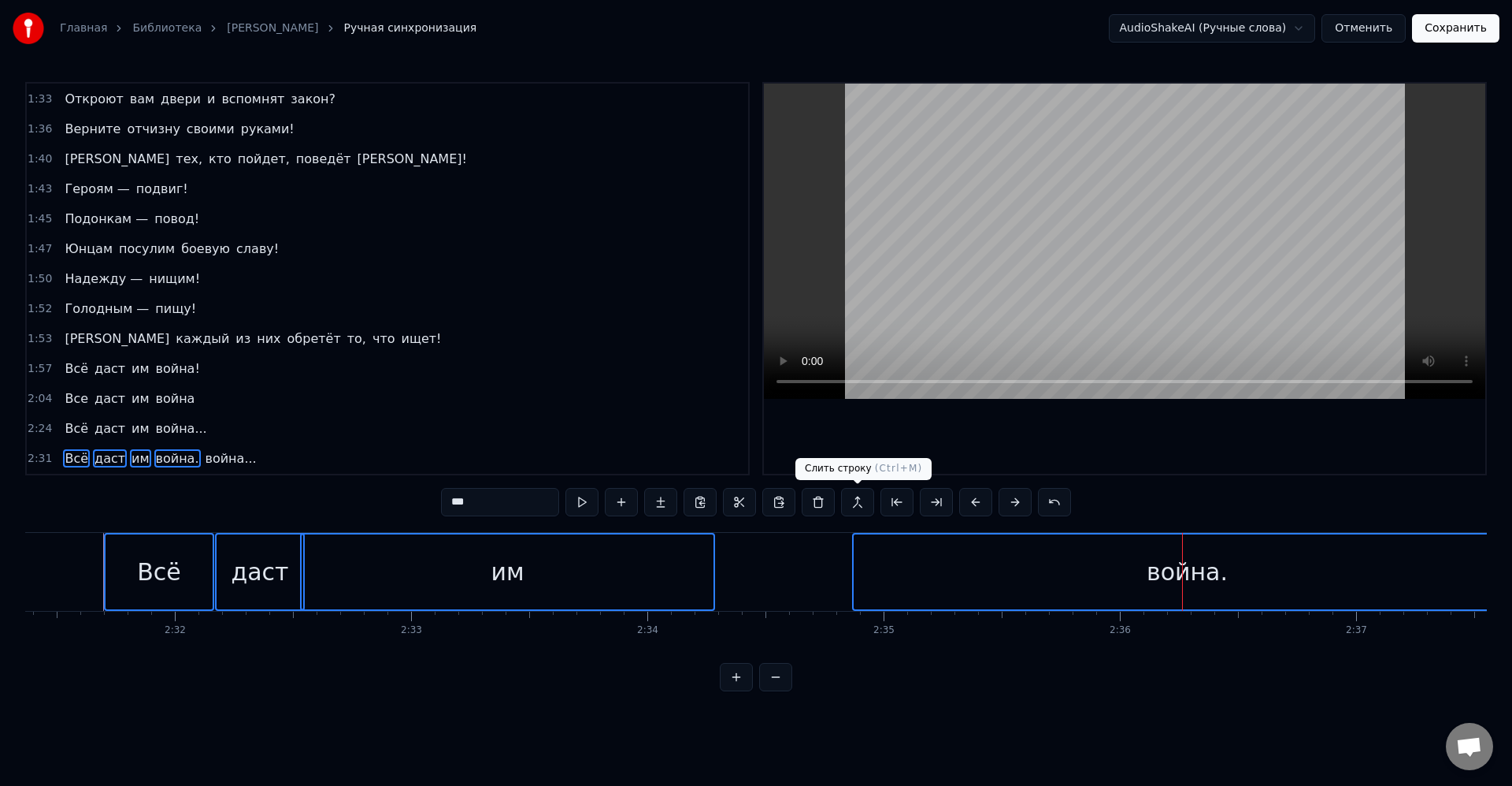
click at [865, 502] on button at bounding box center [858, 502] width 33 height 28
click at [143, 556] on div "Всё" at bounding box center [158, 571] width 44 height 36
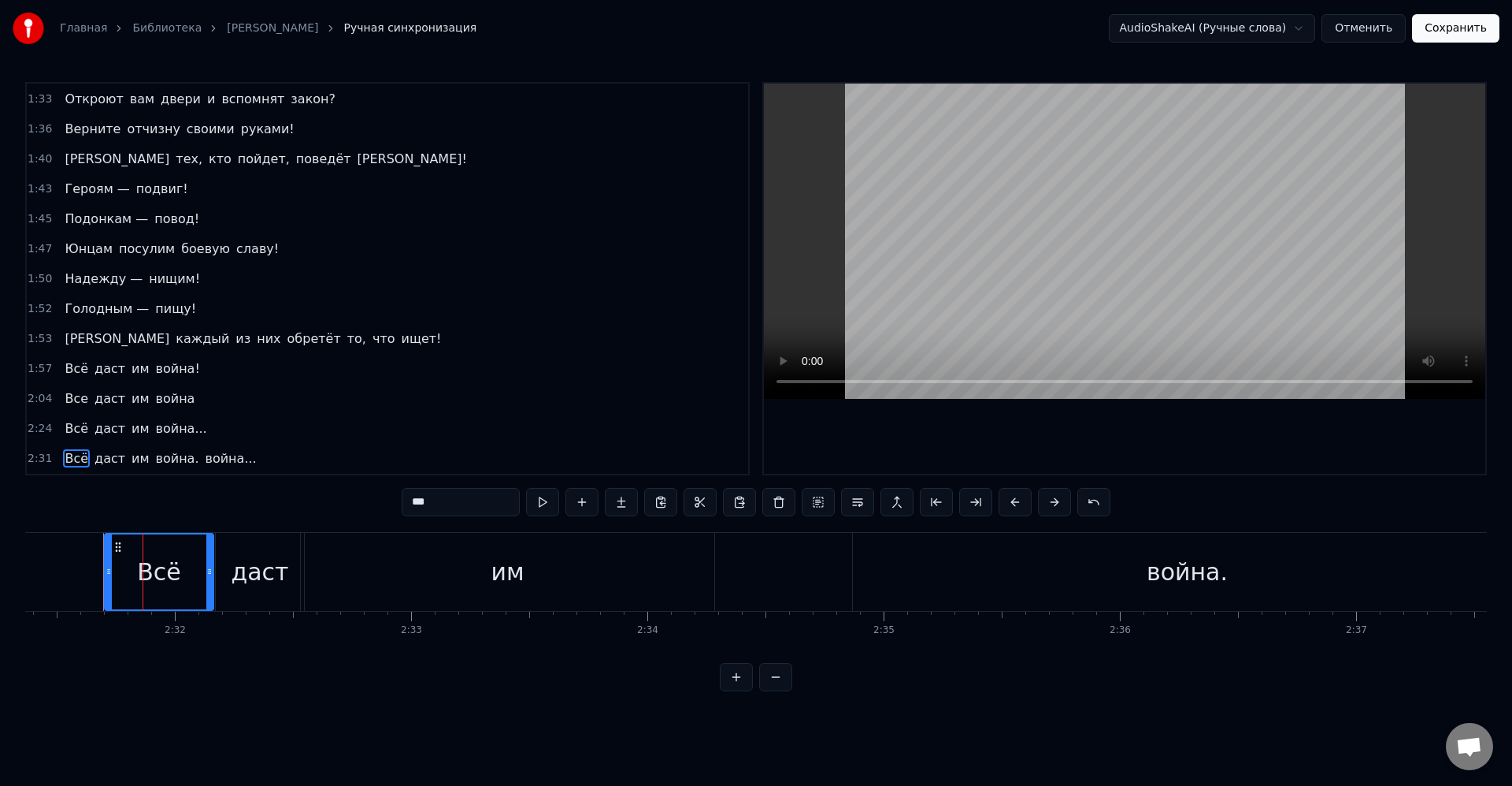
click at [128, 447] on div "Всё даст им война. война..." at bounding box center [160, 458] width 204 height 28
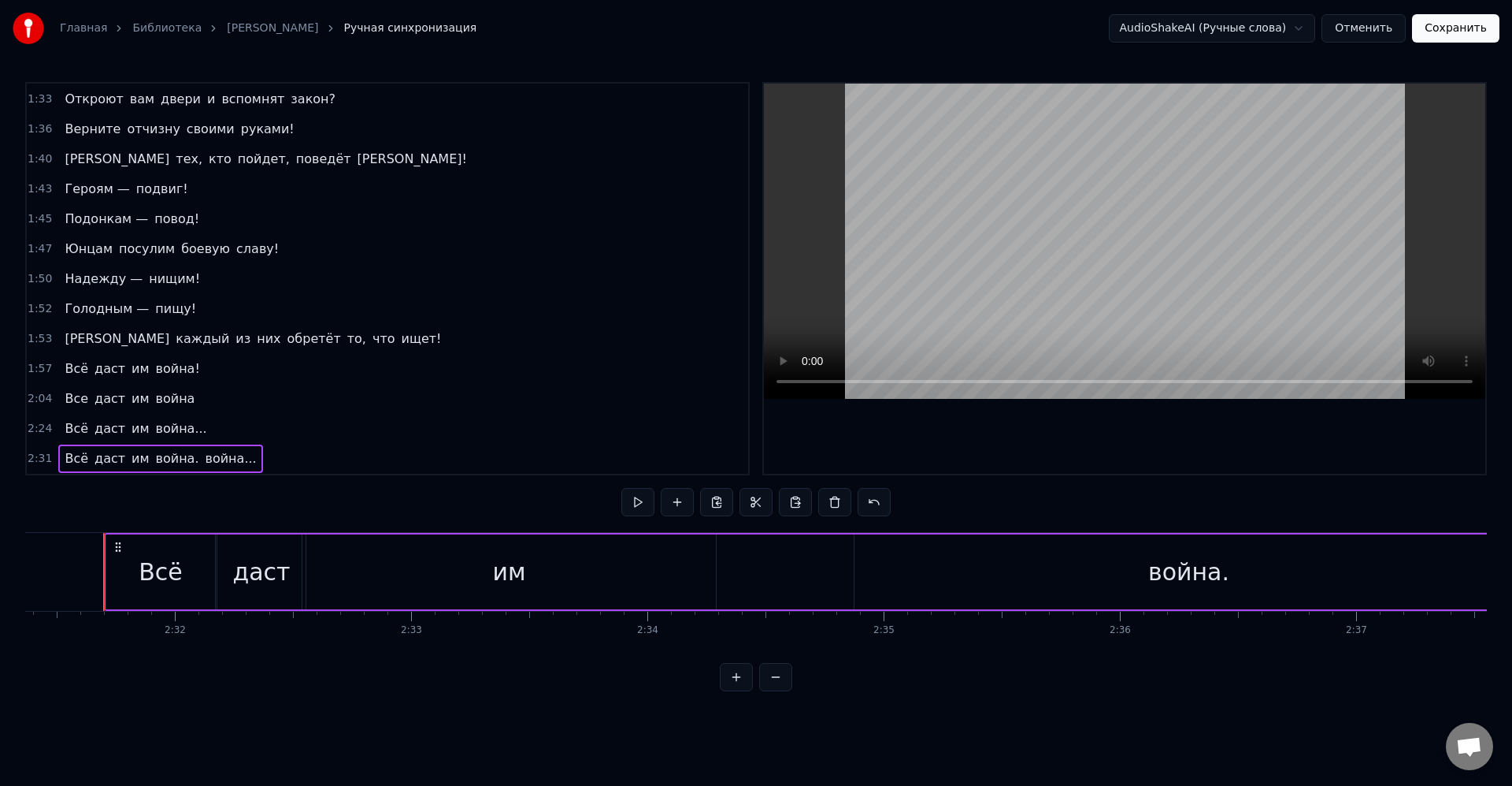
click at [147, 591] on div "Всё" at bounding box center [161, 571] width 109 height 75
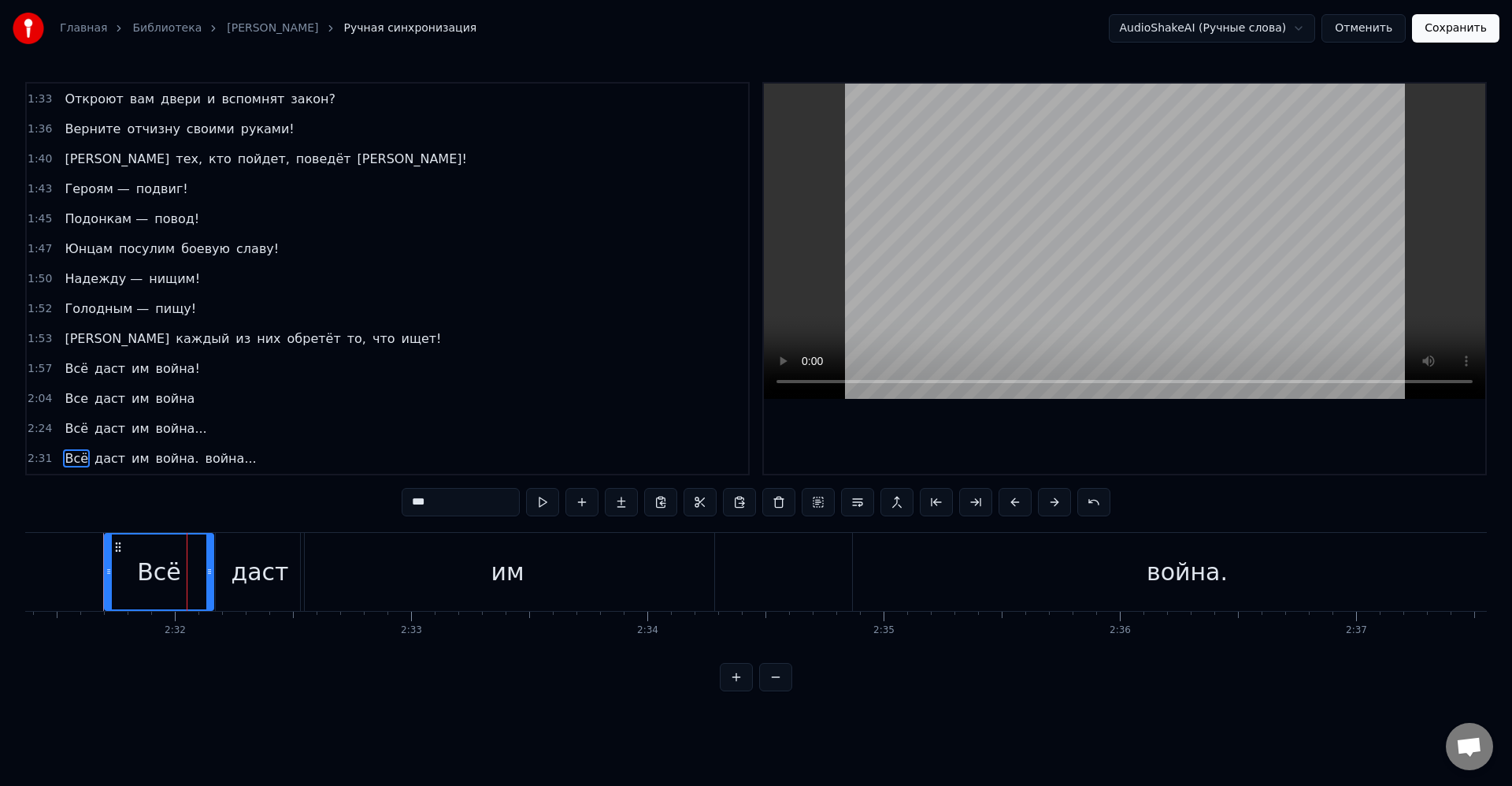
click at [175, 520] on div "0:08 [PERSON_NAME] придумать справедливую цель. 0:11 Великую цель, 0:12 Из тех,…" at bounding box center [756, 386] width 1462 height 609
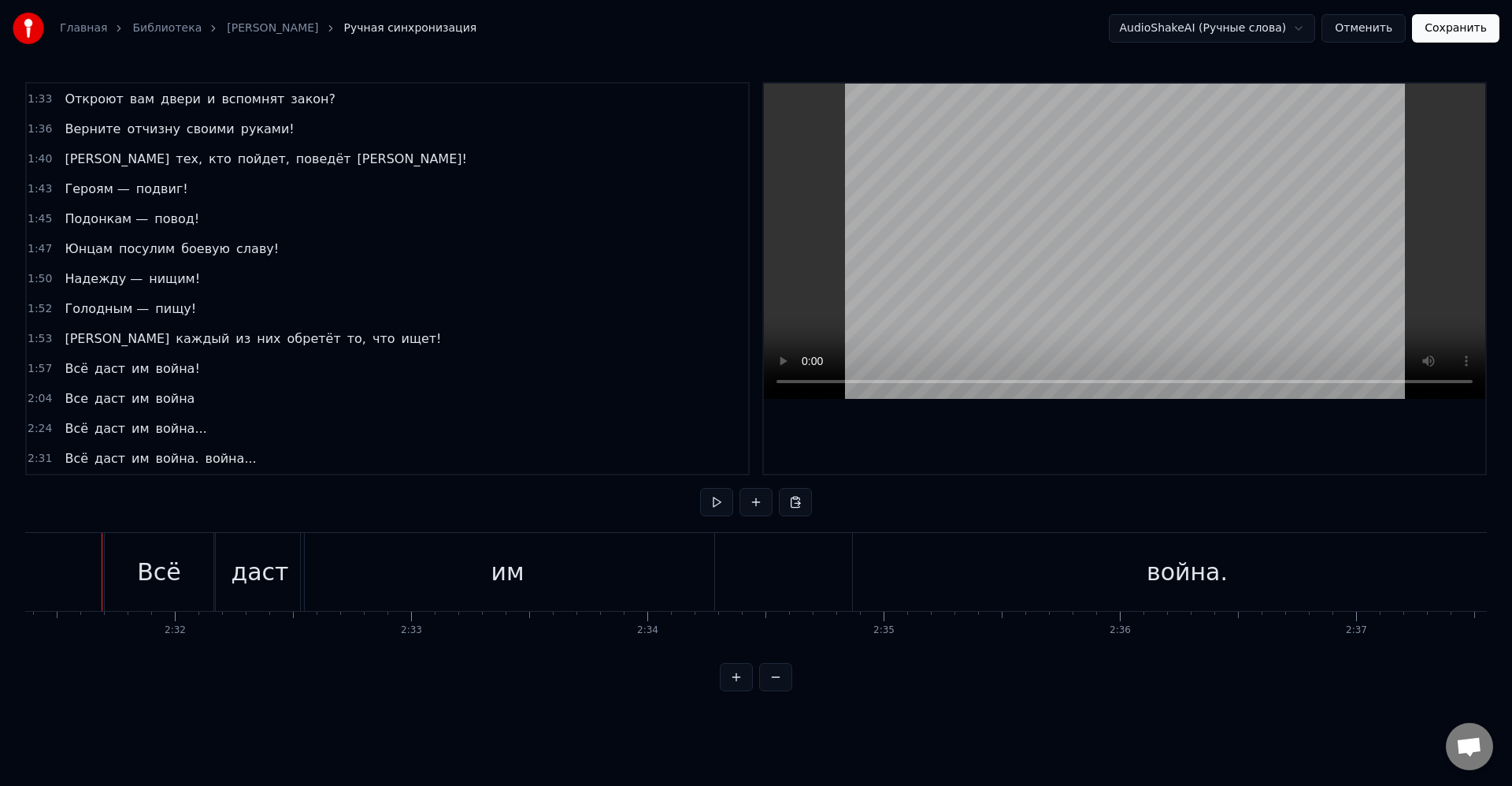
scroll to position [0, 35768]
click at [239, 452] on div "Всё даст им война. война..." at bounding box center [160, 458] width 204 height 28
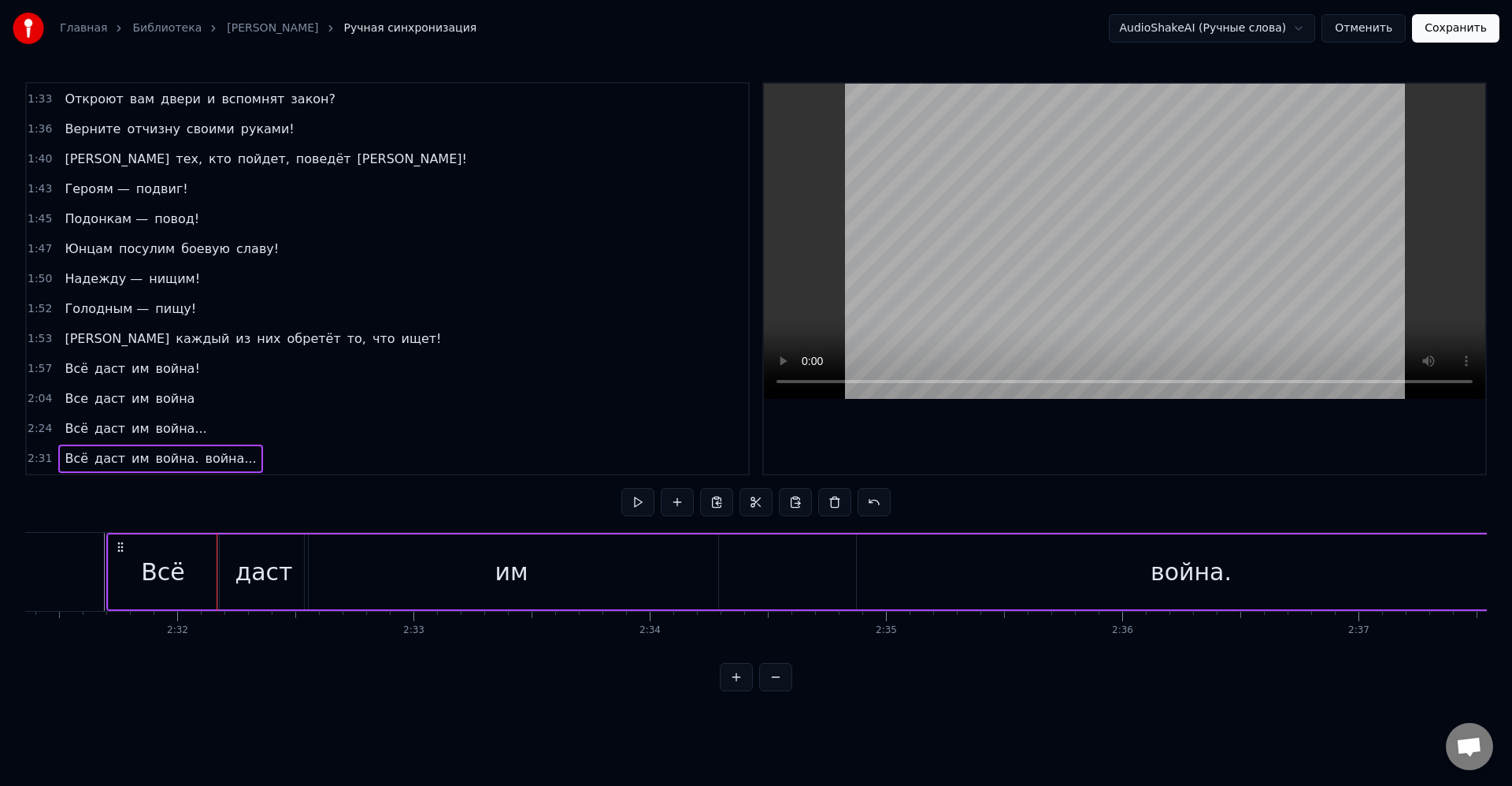
click at [239, 449] on div "Всё даст им война. война..." at bounding box center [160, 458] width 204 height 28
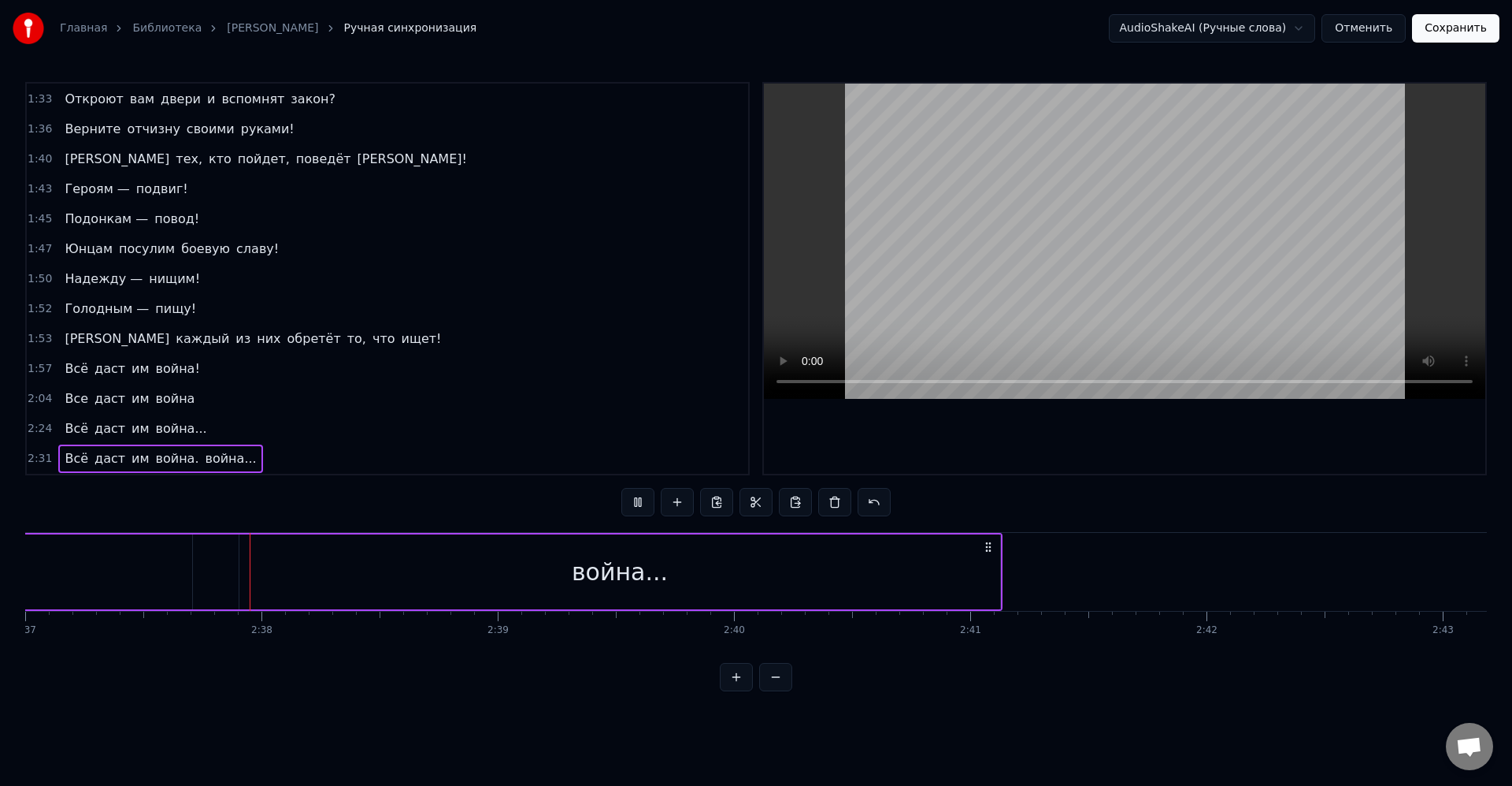
scroll to position [0, 37125]
click at [434, 597] on div "война..." at bounding box center [597, 571] width 761 height 75
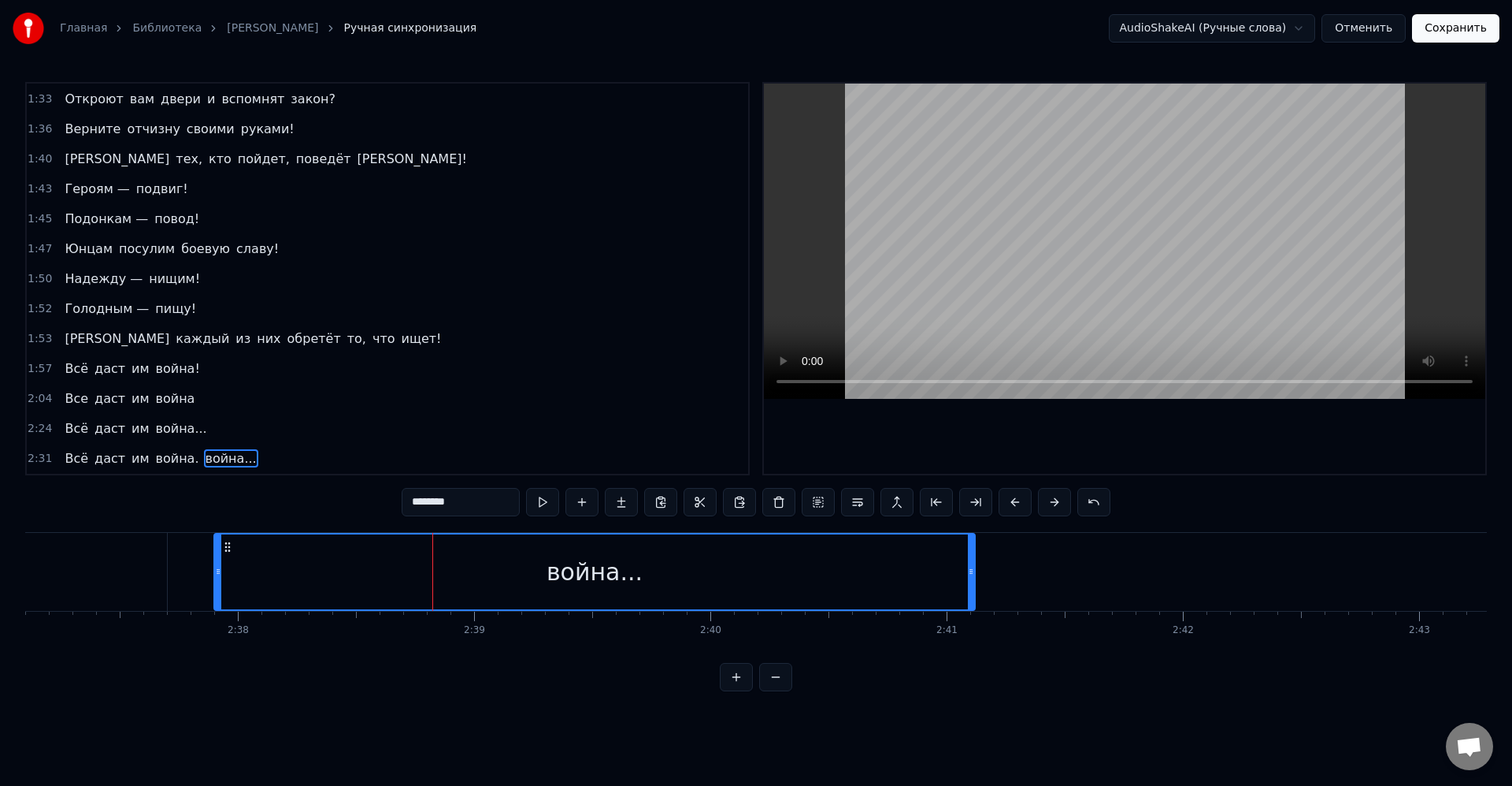
click at [423, 504] on input "********" at bounding box center [461, 502] width 118 height 28
click at [576, 683] on div "0:08 [PERSON_NAME] придумать справедливую цель. 0:11 Великую цель, 0:12 Из тех,…" at bounding box center [756, 386] width 1462 height 609
click at [423, 662] on div "0:08 [PERSON_NAME] придумать справедливую цель. 0:11 Великую цель, 0:12 Из тех,…" at bounding box center [756, 386] width 1462 height 609
click at [431, 717] on html "Главная Библиотека Армия [PERSON_NAME] синхронизация AudioShakeAI (Ручные слова…" at bounding box center [756, 358] width 1512 height 717
click at [375, 638] on div "Легко придумать справедливую цель. Великую цель, Из тех, что любимы толпой... Е…" at bounding box center [756, 590] width 1462 height 118
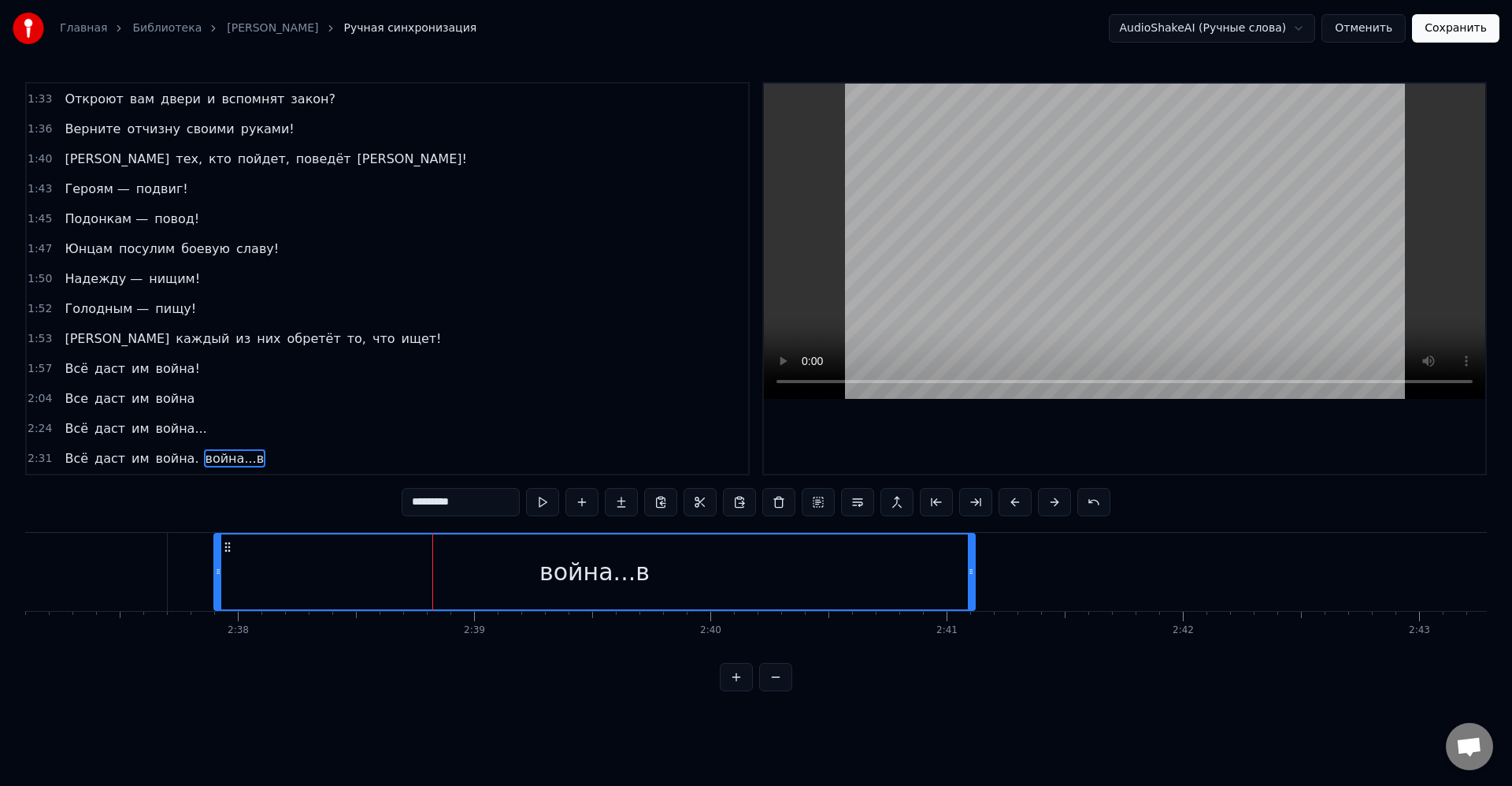
click at [485, 488] on input "*********" at bounding box center [461, 502] width 118 height 28
click at [460, 505] on input "*********" at bounding box center [461, 502] width 118 height 28
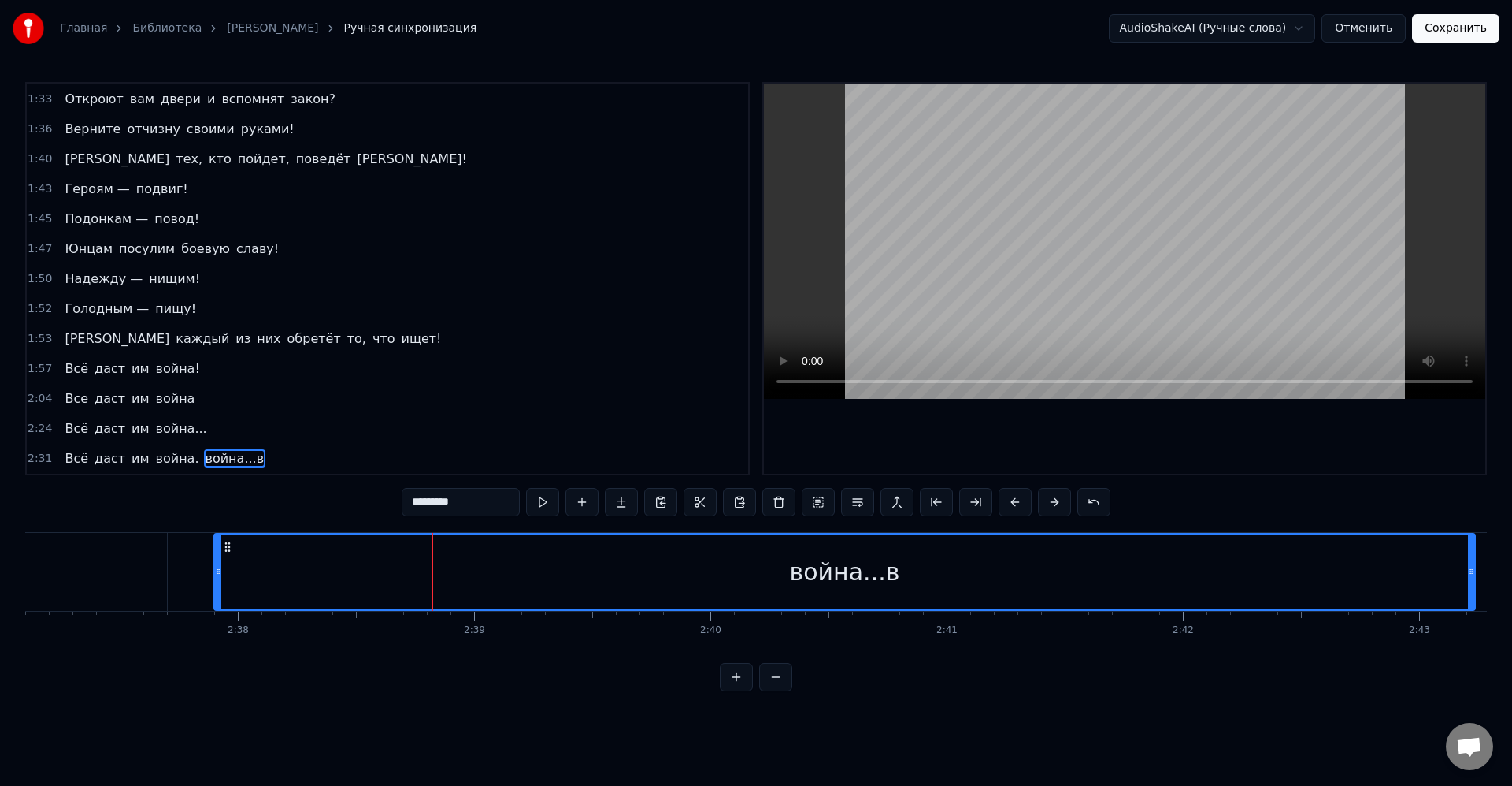
drag, startPoint x: 973, startPoint y: 567, endPoint x: 1468, endPoint y: 571, distance: 495.0
click at [1468, 571] on icon at bounding box center [1472, 571] width 7 height 12
drag, startPoint x: 1323, startPoint y: 570, endPoint x: 1314, endPoint y: 574, distance: 9.8
click at [1323, 571] on div "война...в" at bounding box center [844, 571] width 1259 height 75
click at [478, 504] on input "*********" at bounding box center [461, 502] width 118 height 28
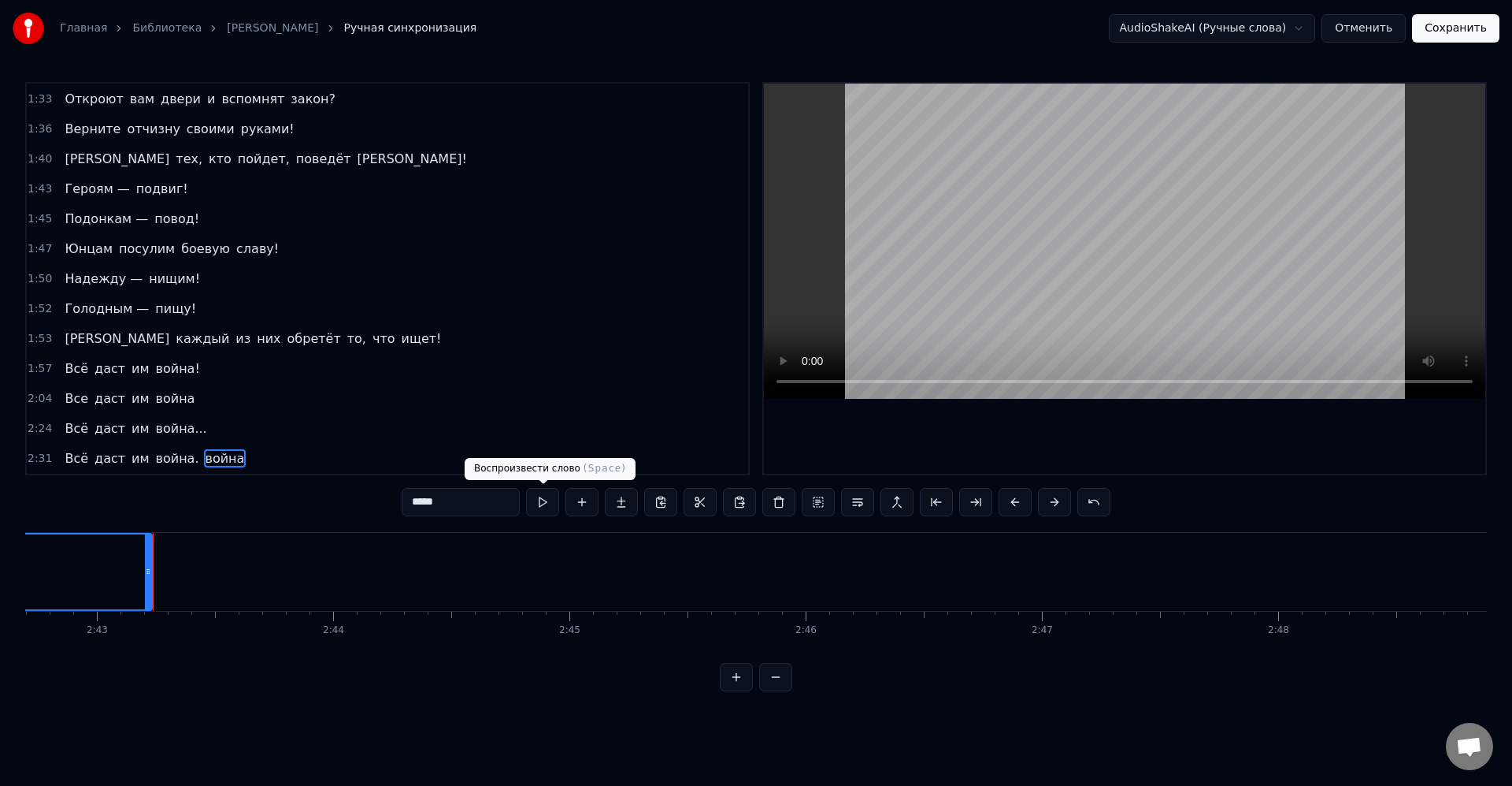
scroll to position [0, 38497]
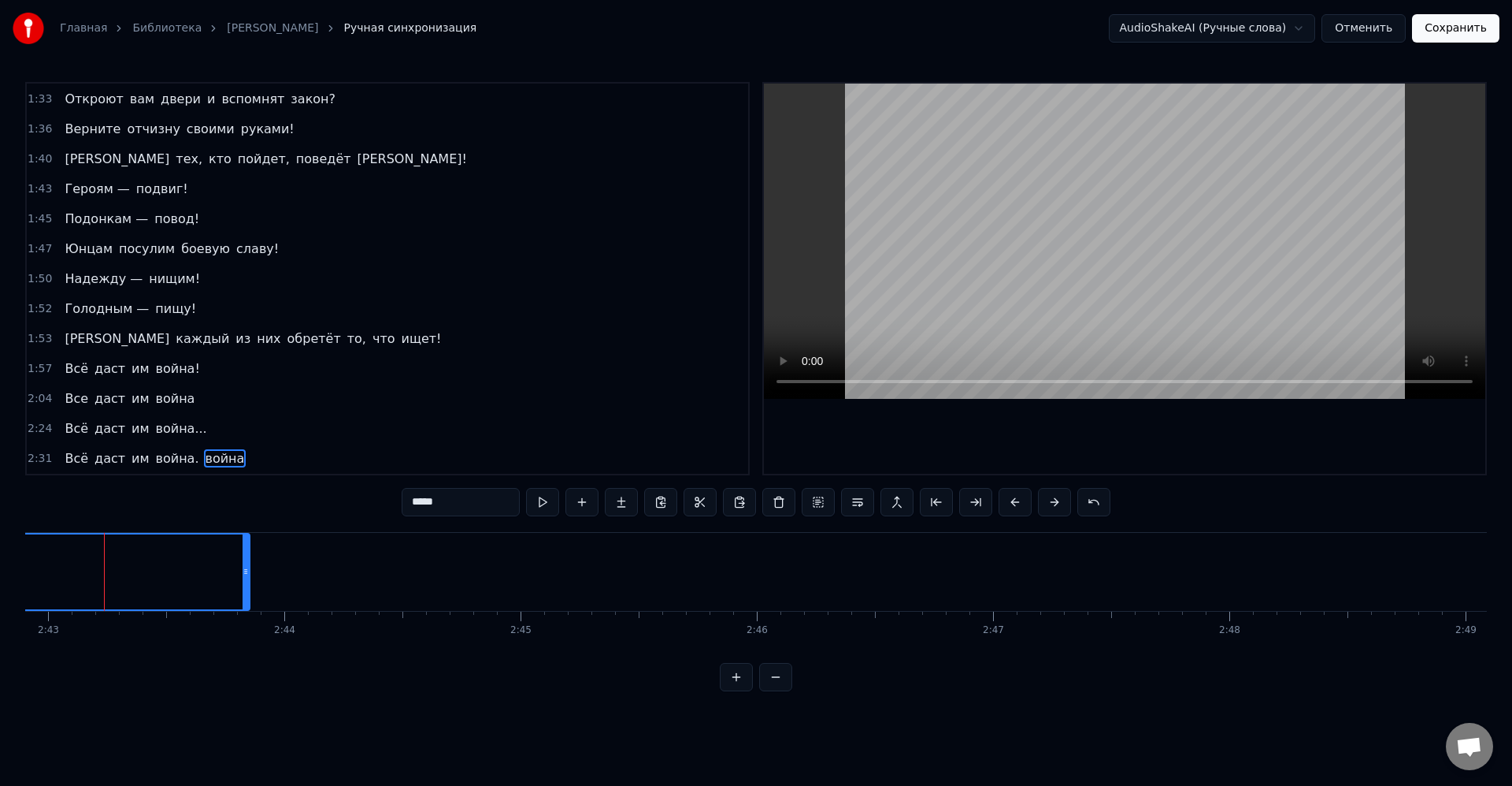
drag, startPoint x: 102, startPoint y: 571, endPoint x: 252, endPoint y: 580, distance: 150.3
click at [249, 580] on div at bounding box center [246, 571] width 7 height 75
click at [451, 501] on input "*****" at bounding box center [461, 502] width 118 height 28
drag, startPoint x: 421, startPoint y: 501, endPoint x: 401, endPoint y: 500, distance: 20.0
click at [399, 499] on div "0:08 [PERSON_NAME] придумать справедливую цель. 0:11 Великую цель, 0:12 Из тех,…" at bounding box center [756, 386] width 1462 height 609
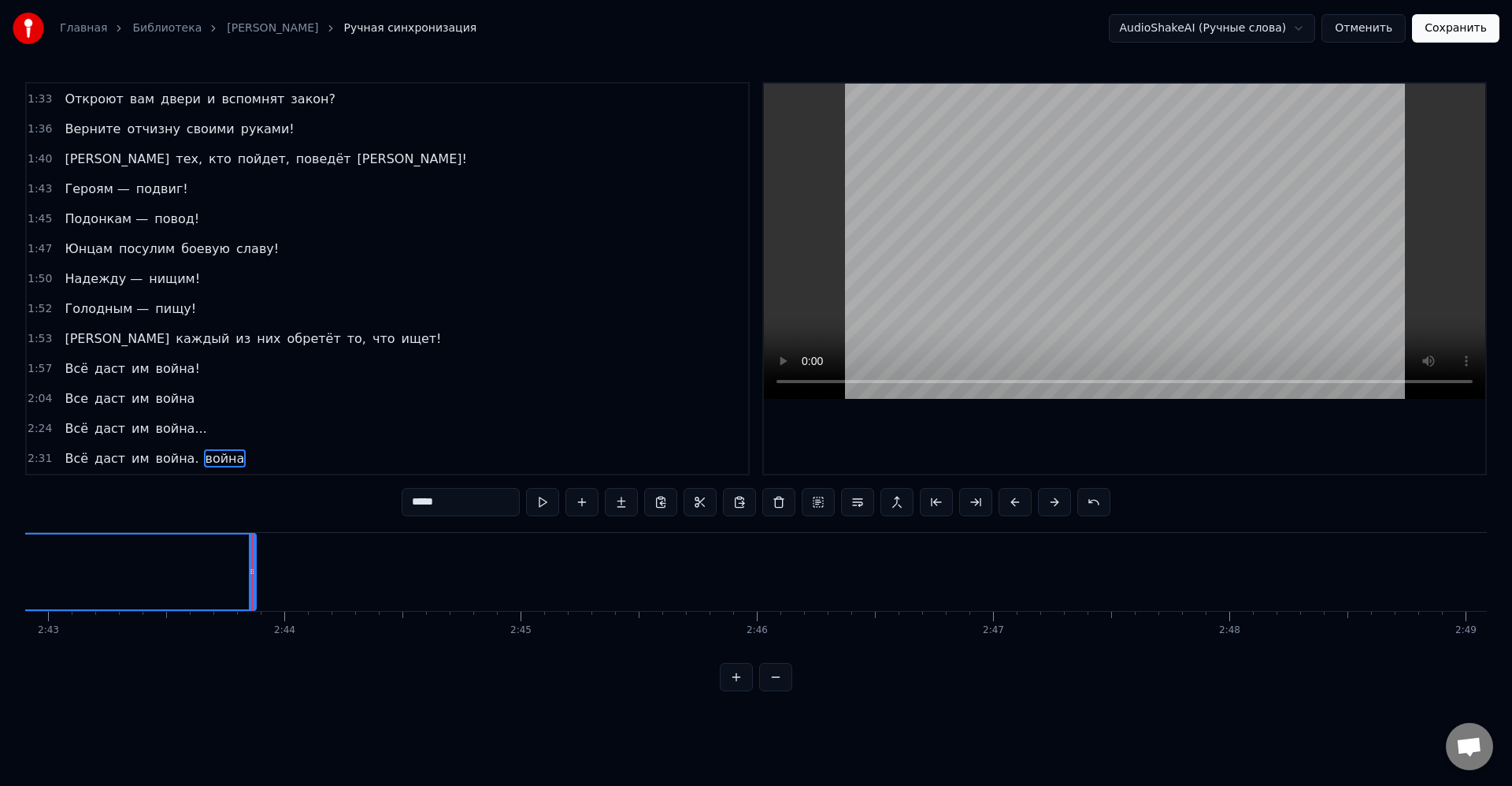
click at [465, 506] on input "*****" at bounding box center [461, 502] width 118 height 28
drag, startPoint x: 413, startPoint y: 503, endPoint x: 451, endPoint y: 496, distance: 38.6
click at [415, 503] on input "*****" at bounding box center [461, 502] width 118 height 28
paste input "text"
click at [482, 507] on input "*****" at bounding box center [461, 502] width 118 height 28
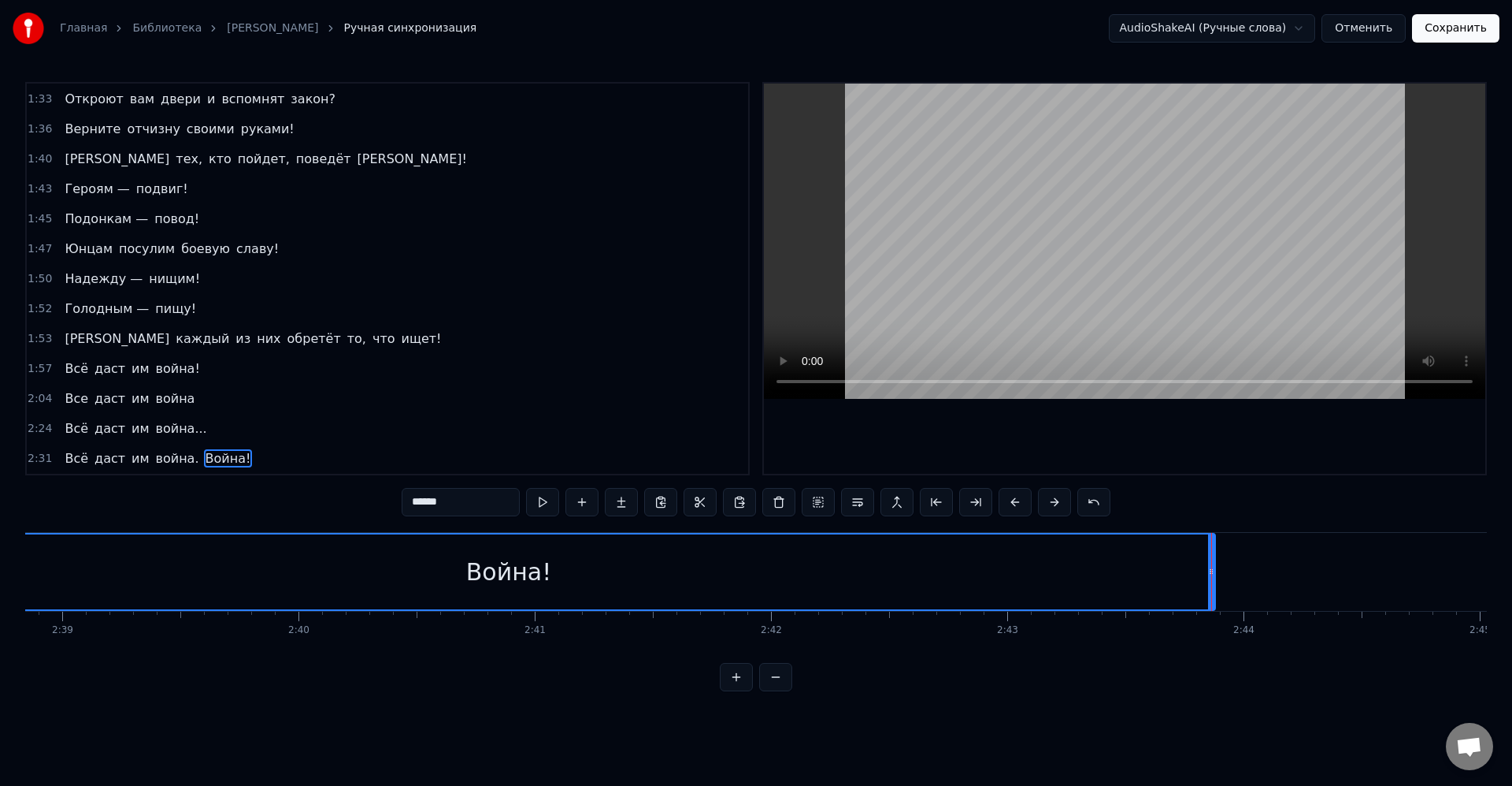
scroll to position [0, 37113]
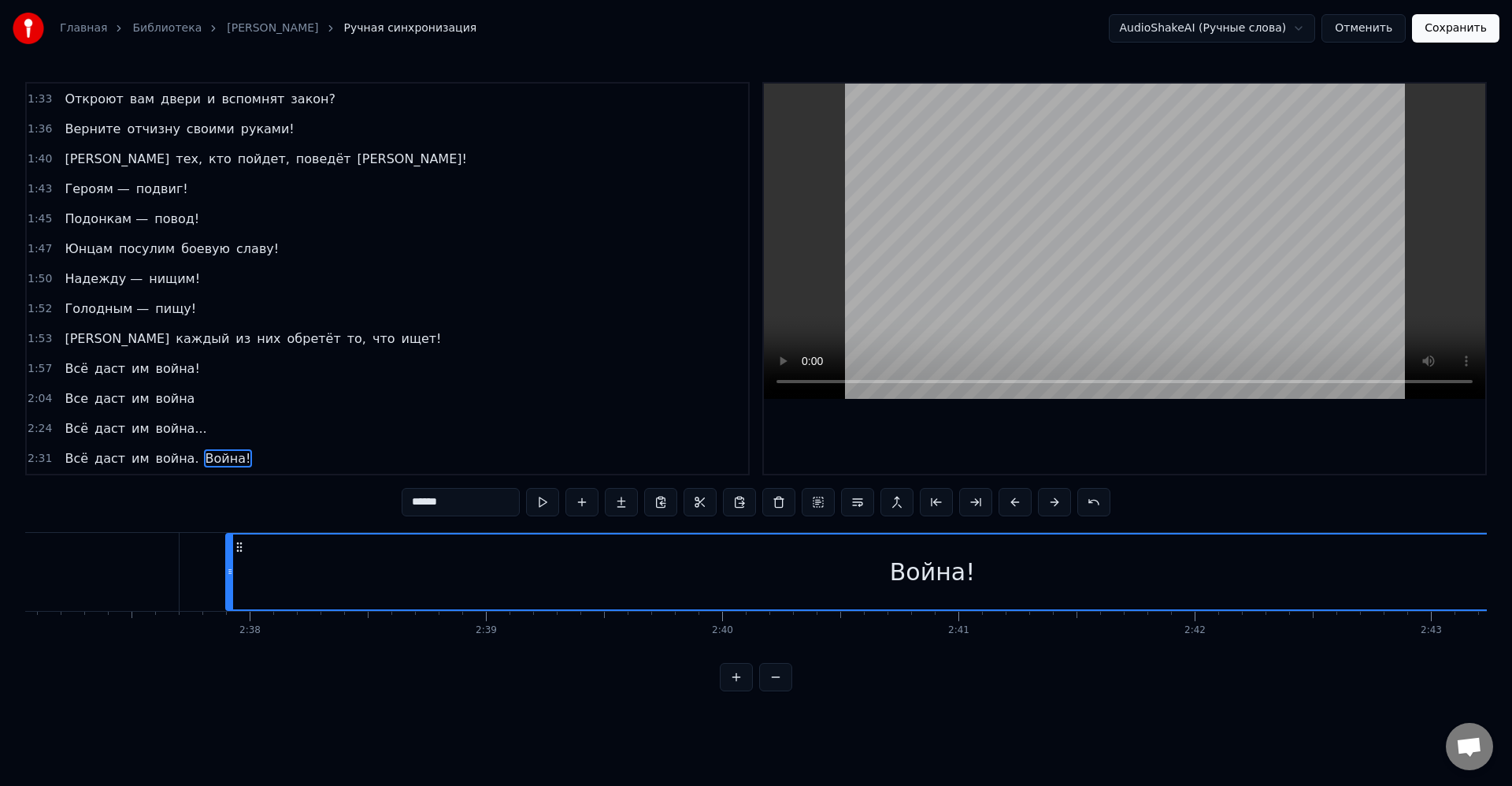
type input "******"
click at [792, 608] on div "Война!" at bounding box center [933, 571] width 1411 height 75
click at [217, 548] on div "Всё даст им война. Война!" at bounding box center [202, 571] width 2882 height 78
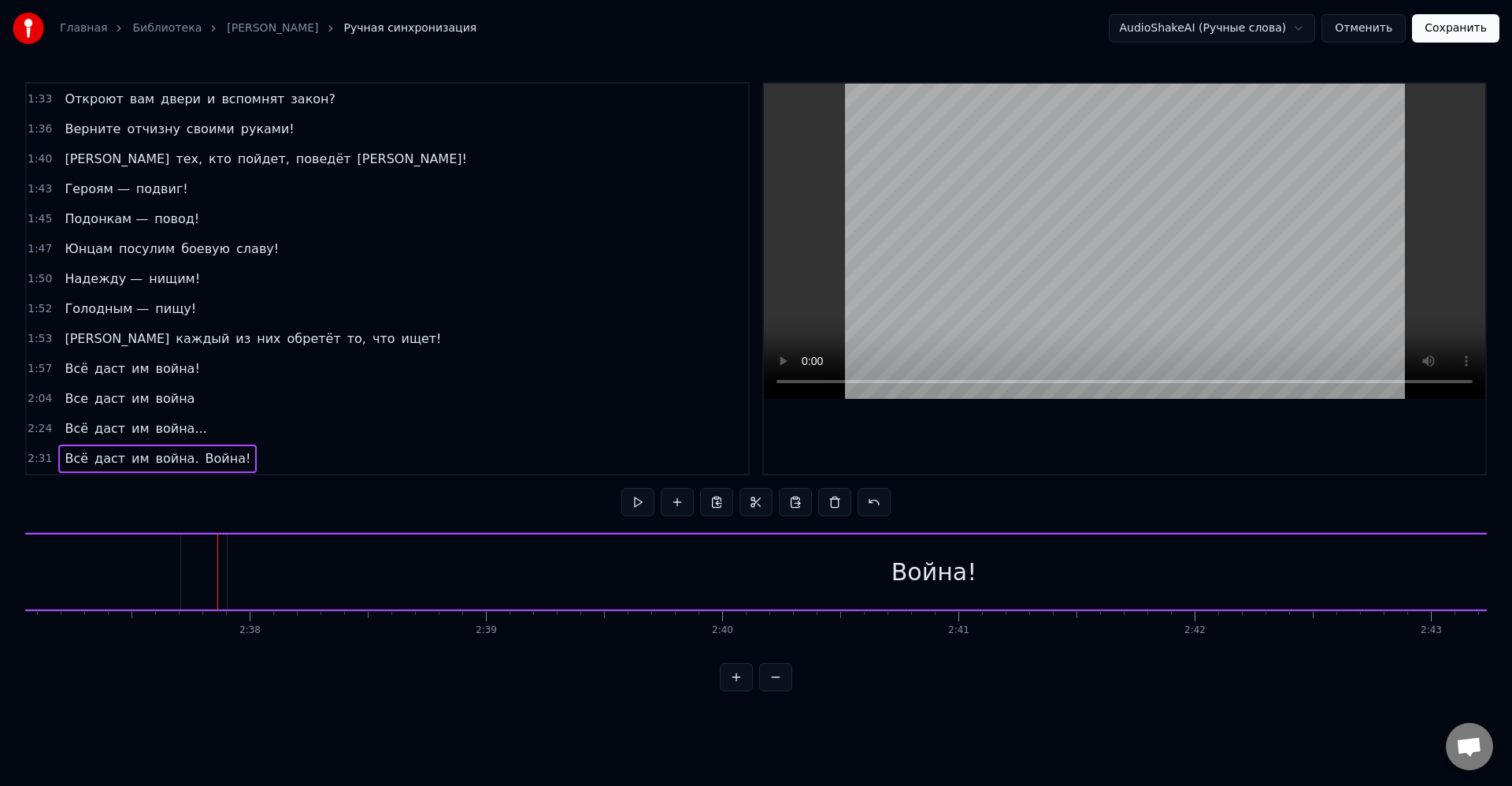
click at [249, 549] on div "Война!" at bounding box center [934, 571] width 1413 height 75
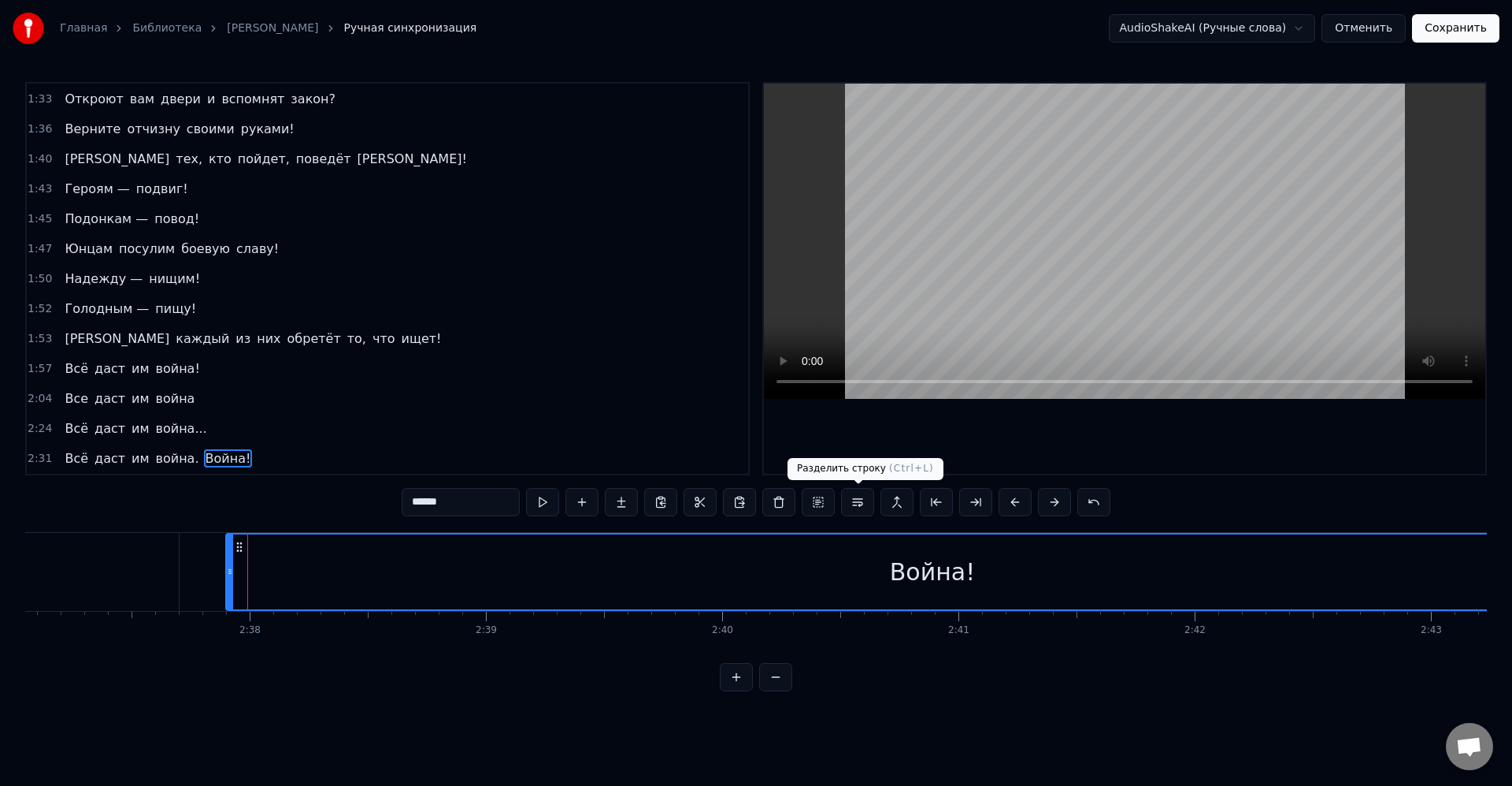
click at [853, 508] on button at bounding box center [858, 502] width 33 height 28
type input "********"
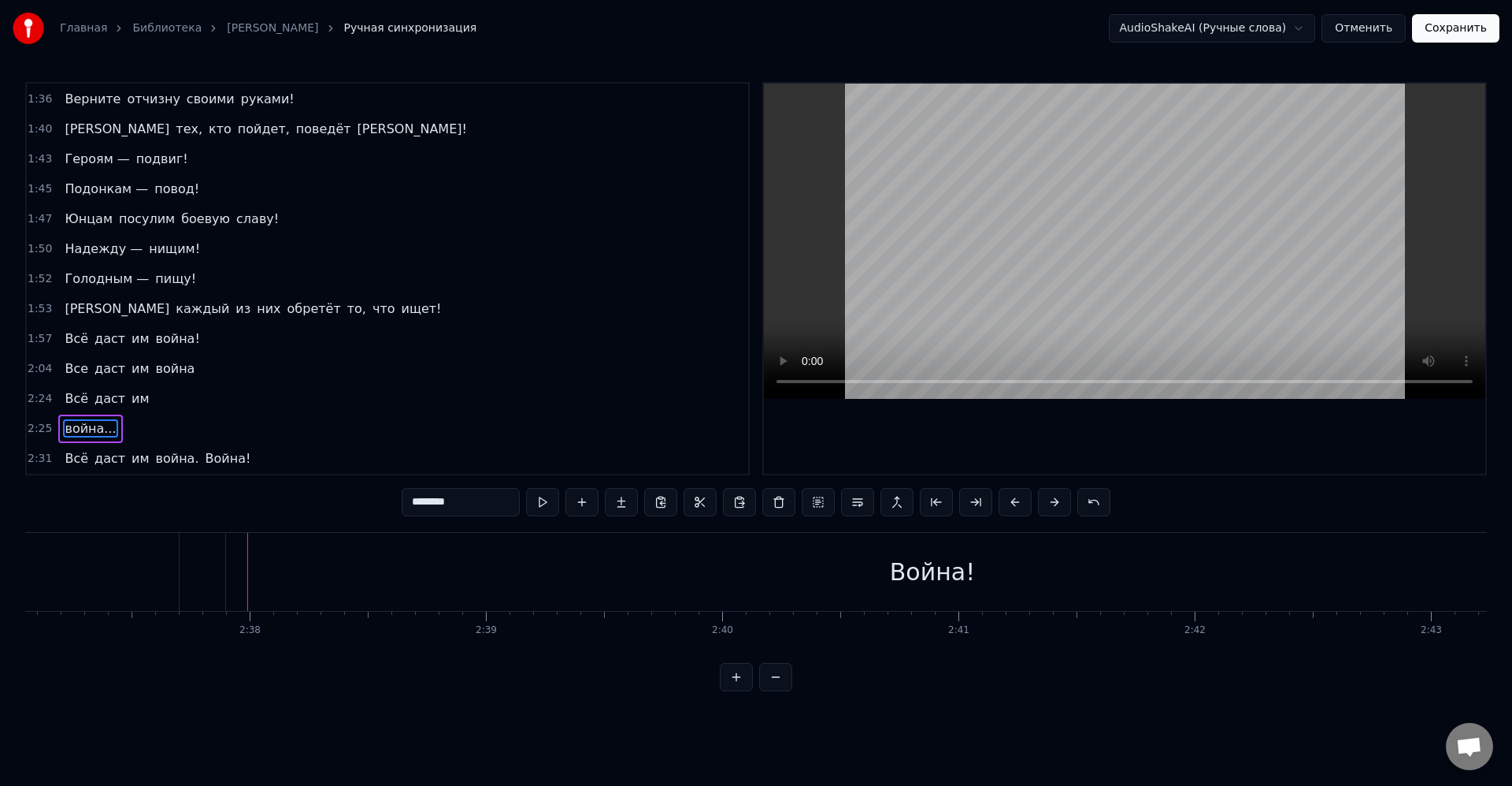
drag, startPoint x: 97, startPoint y: 429, endPoint x: 231, endPoint y: 457, distance: 136.9
click at [245, 462] on div "0:08 [PERSON_NAME] придумать справедливую цель. 0:11 Великую цель, 0:12 Из тех,…" at bounding box center [388, 278] width 725 height 393
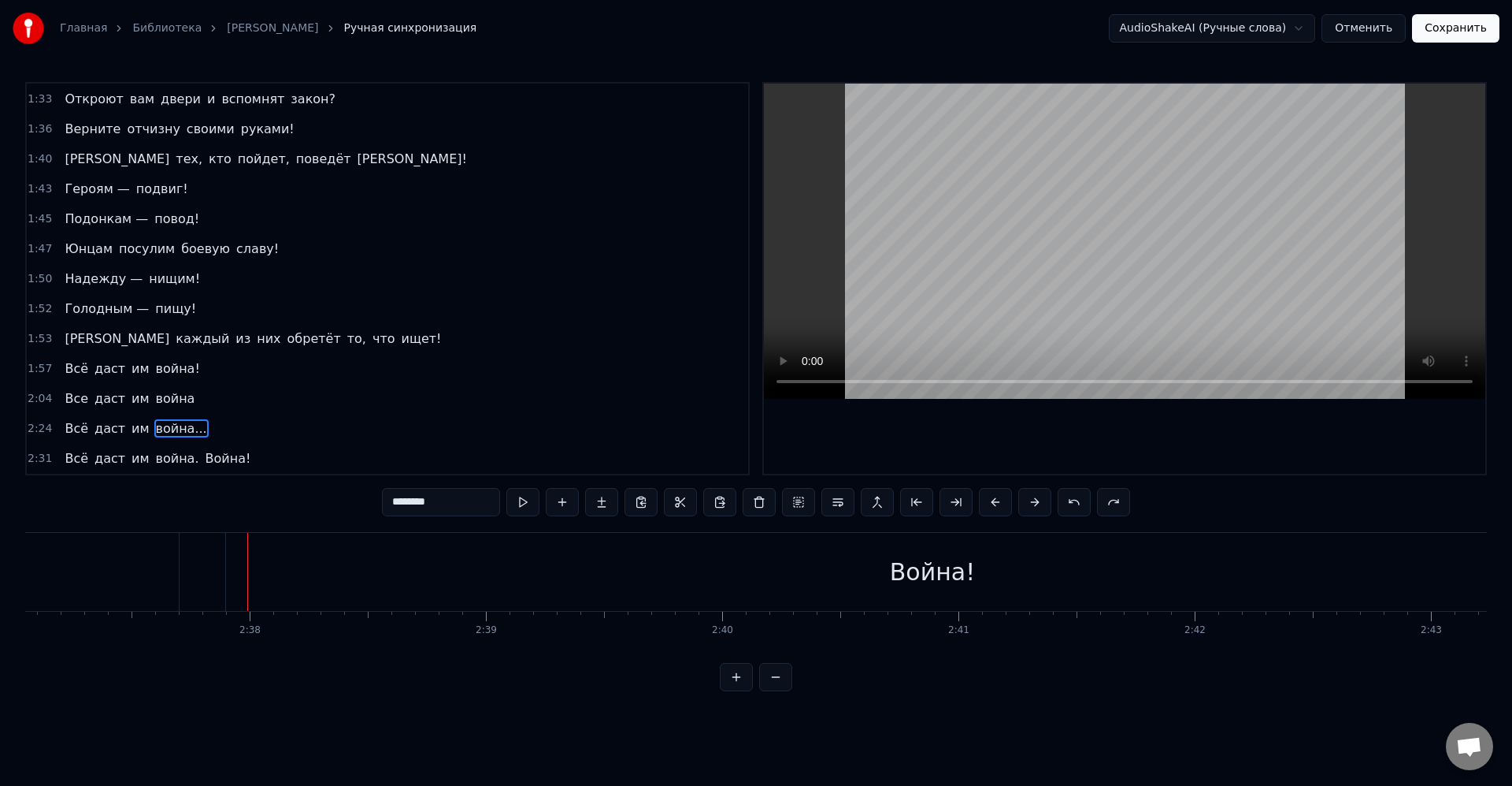
drag, startPoint x: 272, startPoint y: 443, endPoint x: 240, endPoint y: 455, distance: 34.2
click at [272, 443] on div "2:31 Всё даст им война. Война!" at bounding box center [387, 458] width 721 height 30
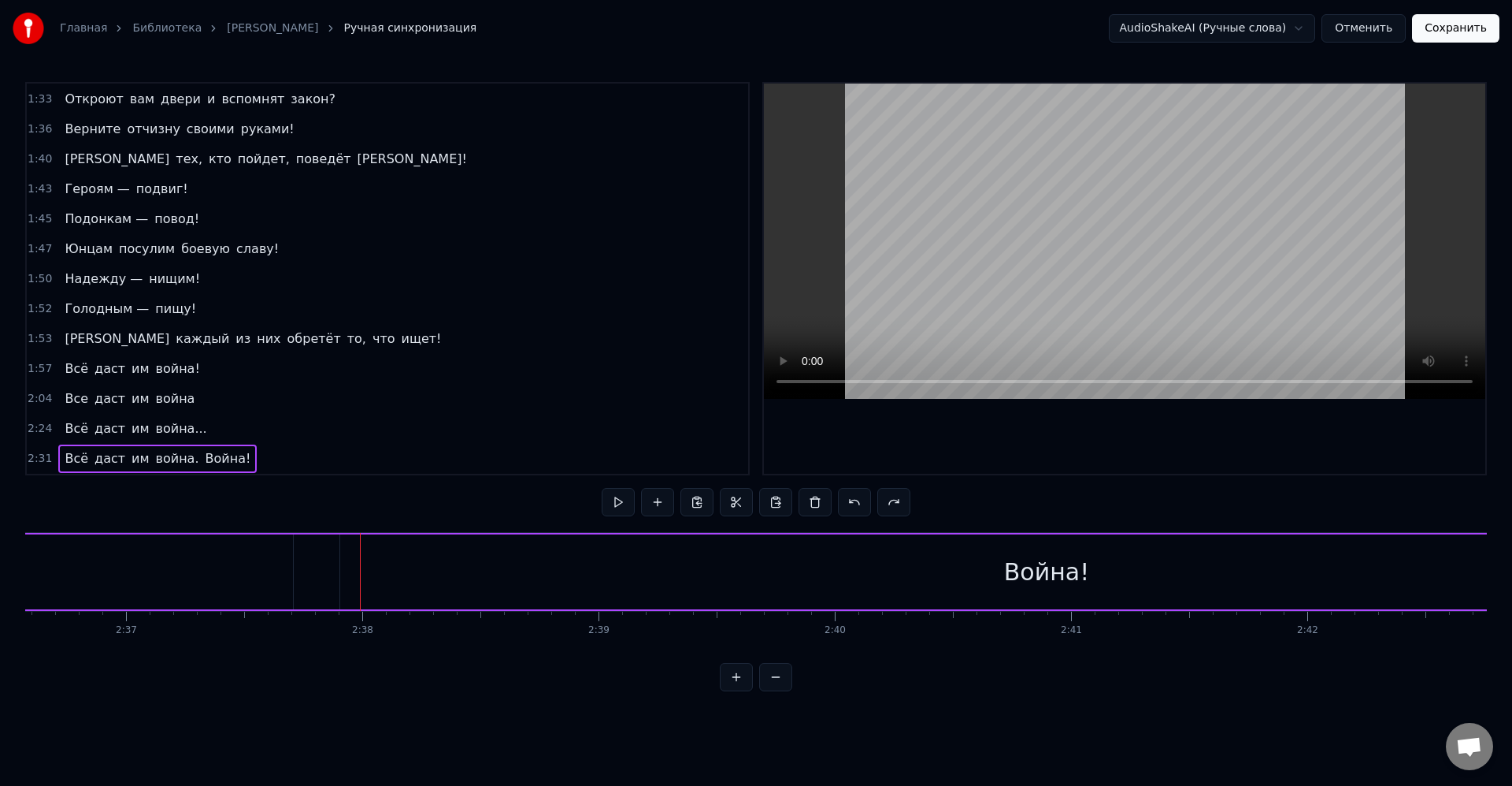
click at [222, 465] on span "Война!" at bounding box center [228, 458] width 49 height 18
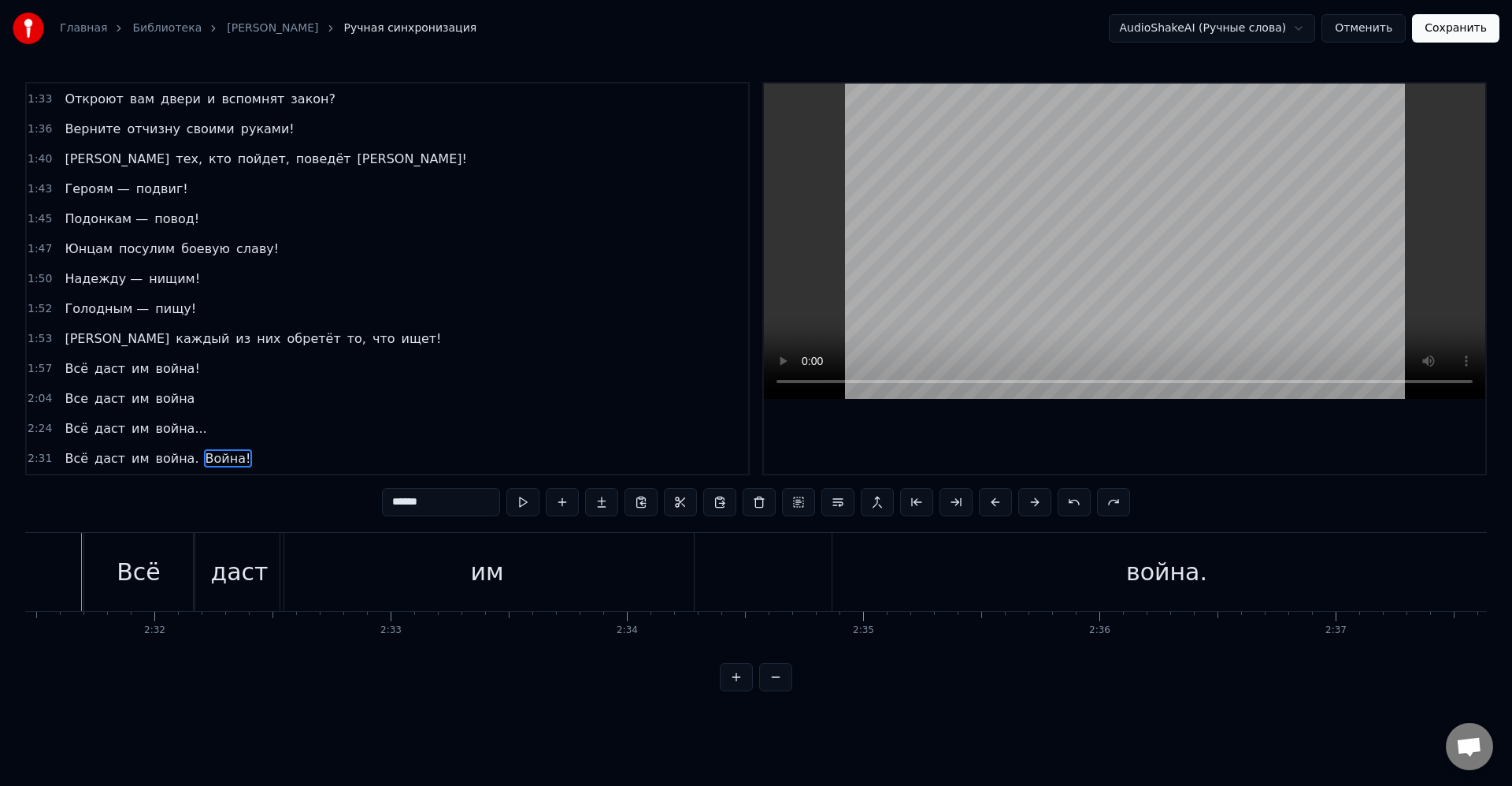
scroll to position [0, 35770]
click at [221, 461] on span "Война!" at bounding box center [228, 458] width 49 height 18
click at [835, 498] on button at bounding box center [838, 502] width 33 height 28
type input "********"
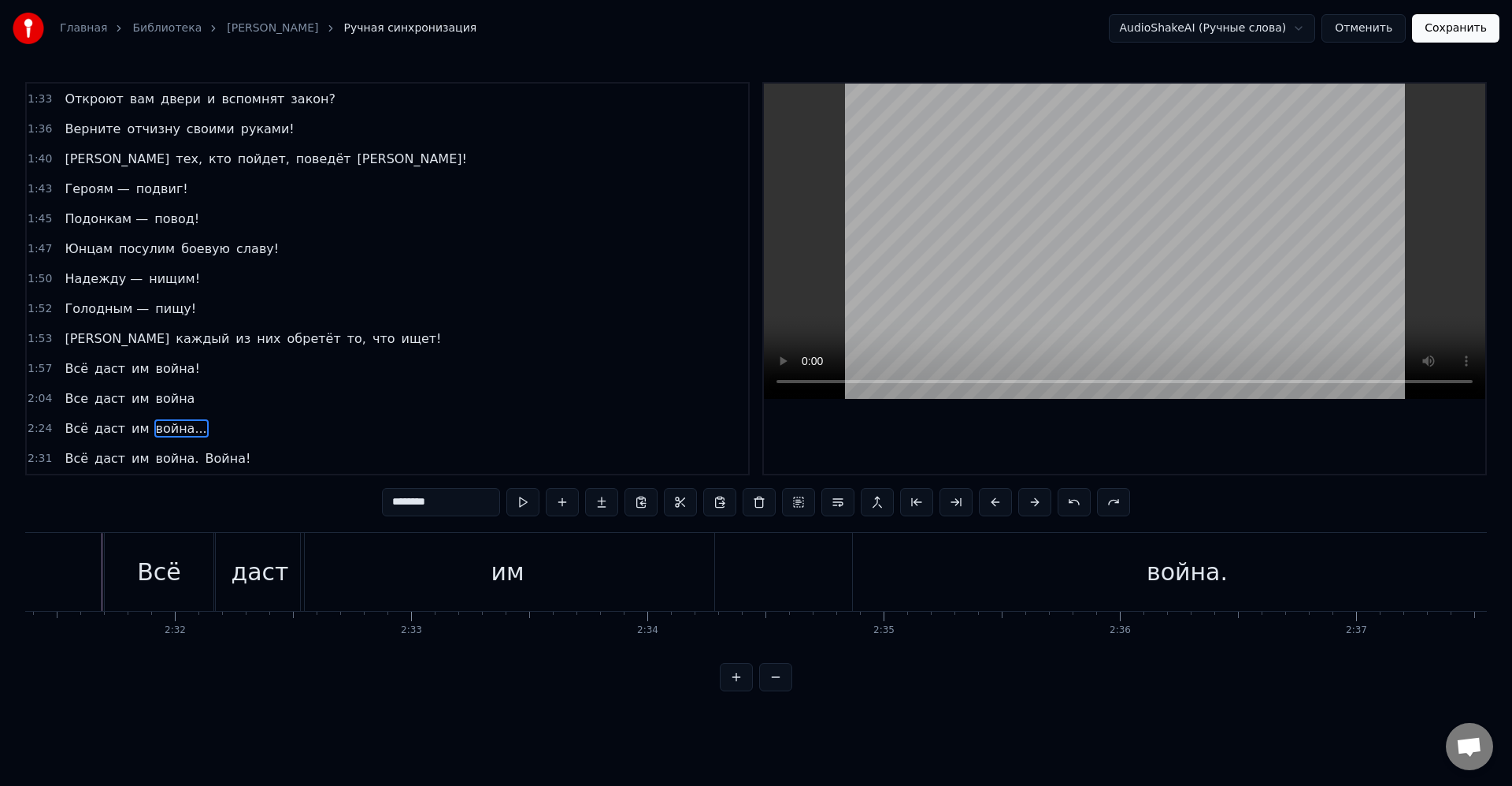
click at [286, 454] on div "2:31 Всё даст им война. Война!" at bounding box center [387, 458] width 721 height 30
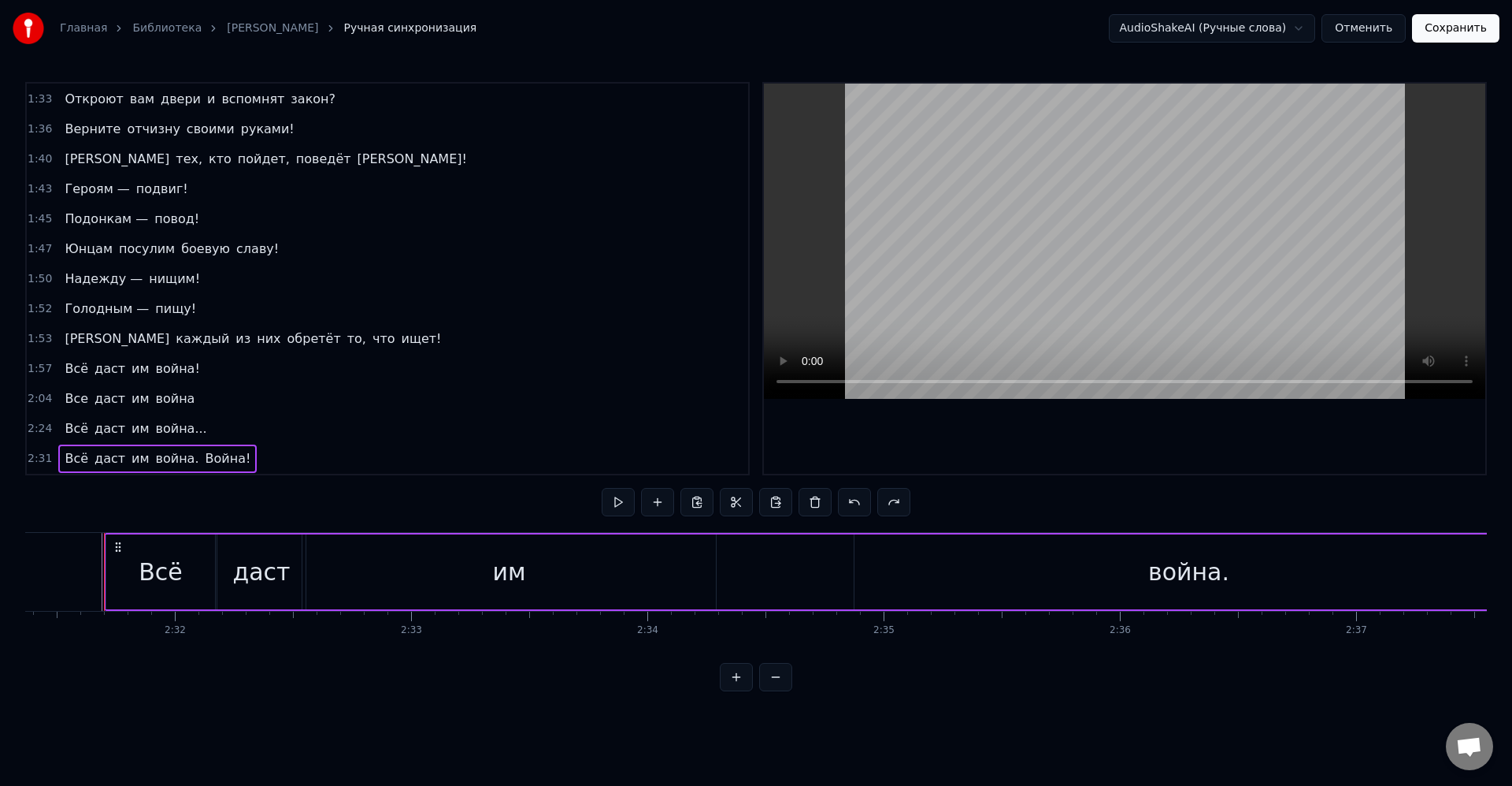
click at [166, 424] on span "война..." at bounding box center [182, 429] width 54 height 18
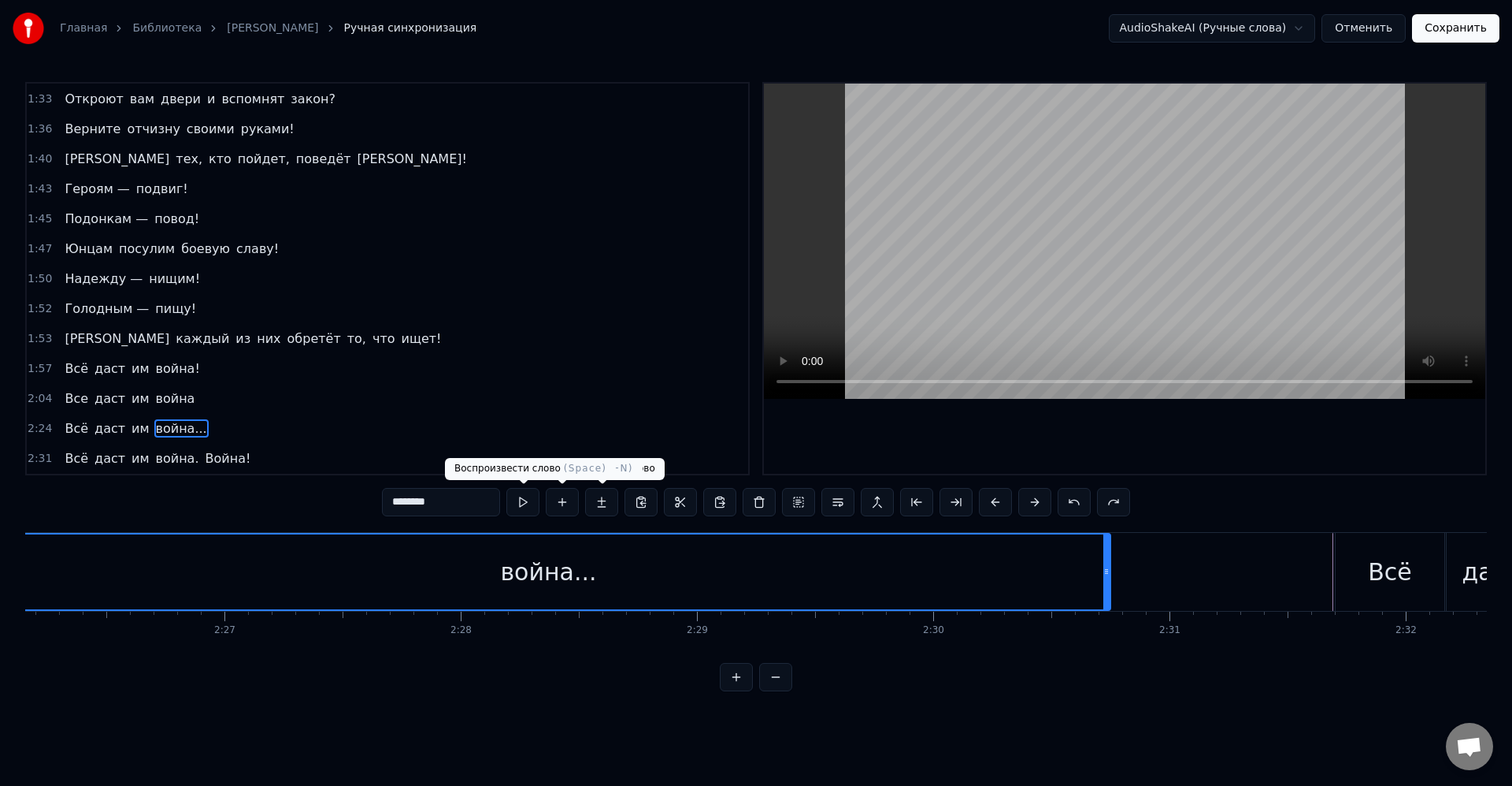
drag, startPoint x: 412, startPoint y: 495, endPoint x: 429, endPoint y: 500, distance: 17.7
click at [420, 500] on input "********" at bounding box center [441, 502] width 118 height 28
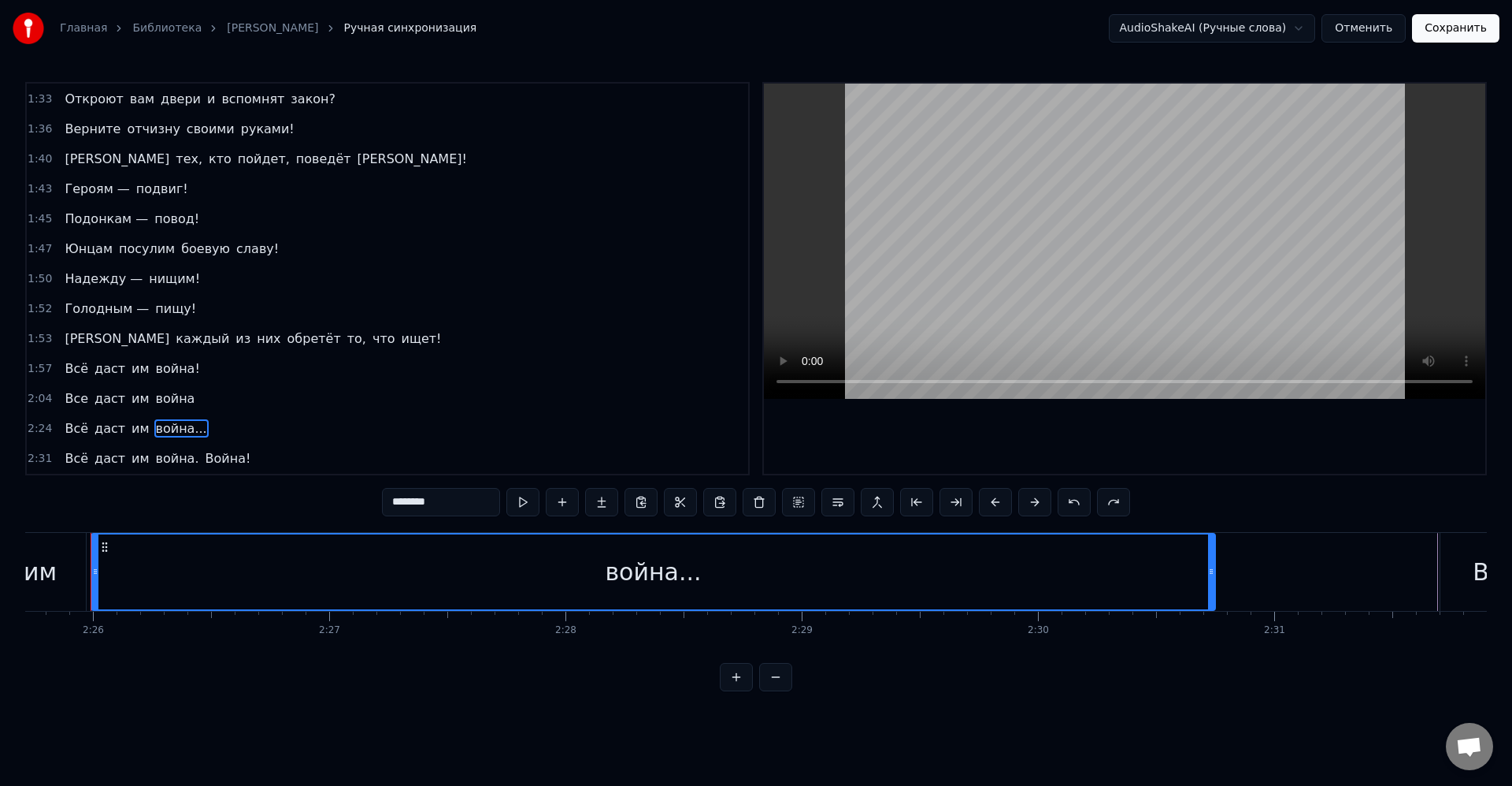
scroll to position [0, 34421]
click at [437, 501] on input "********" at bounding box center [441, 502] width 118 height 28
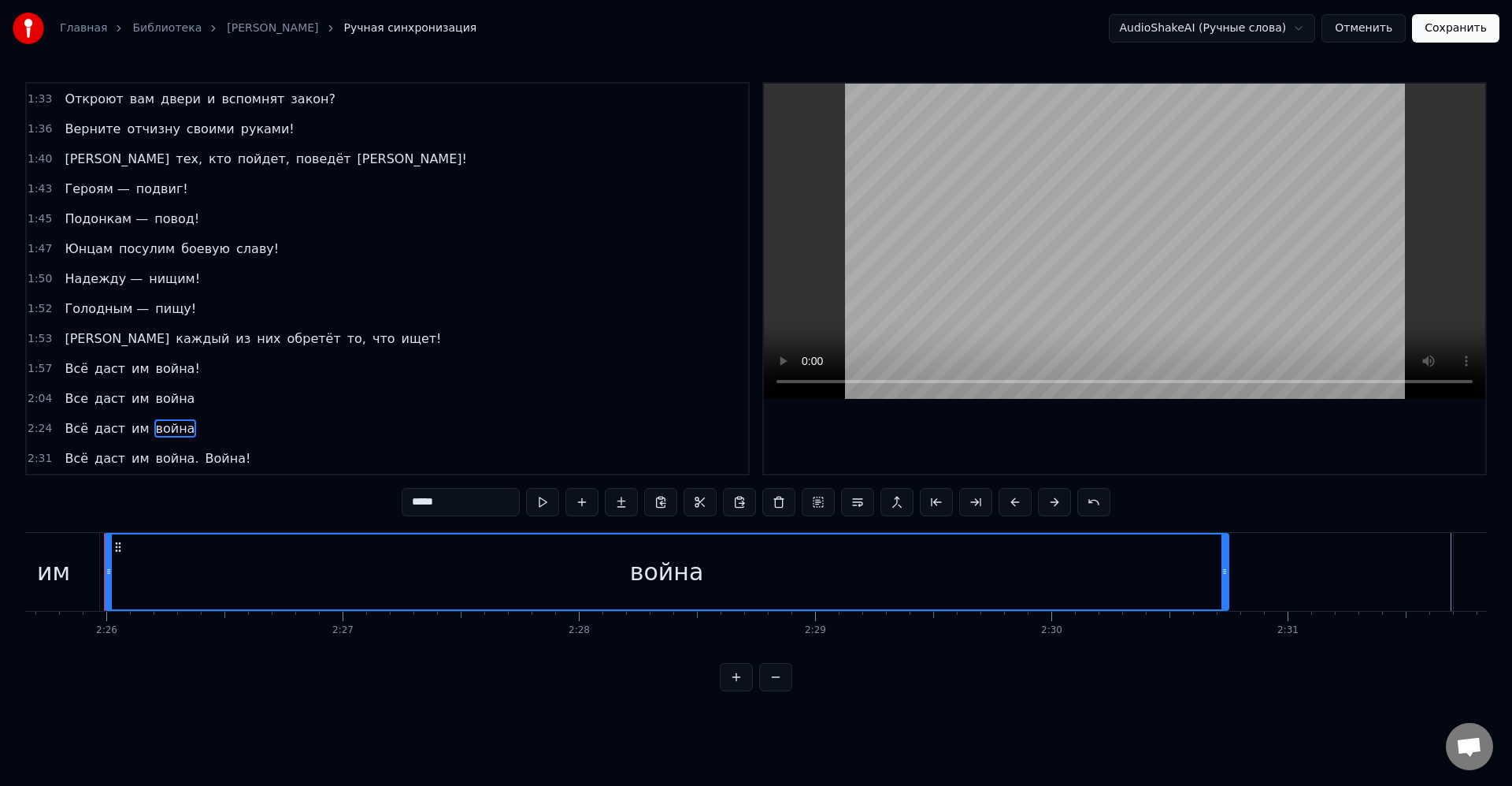
click at [474, 501] on input "*****" at bounding box center [461, 502] width 118 height 28
click at [176, 395] on span "война" at bounding box center [176, 398] width 43 height 18
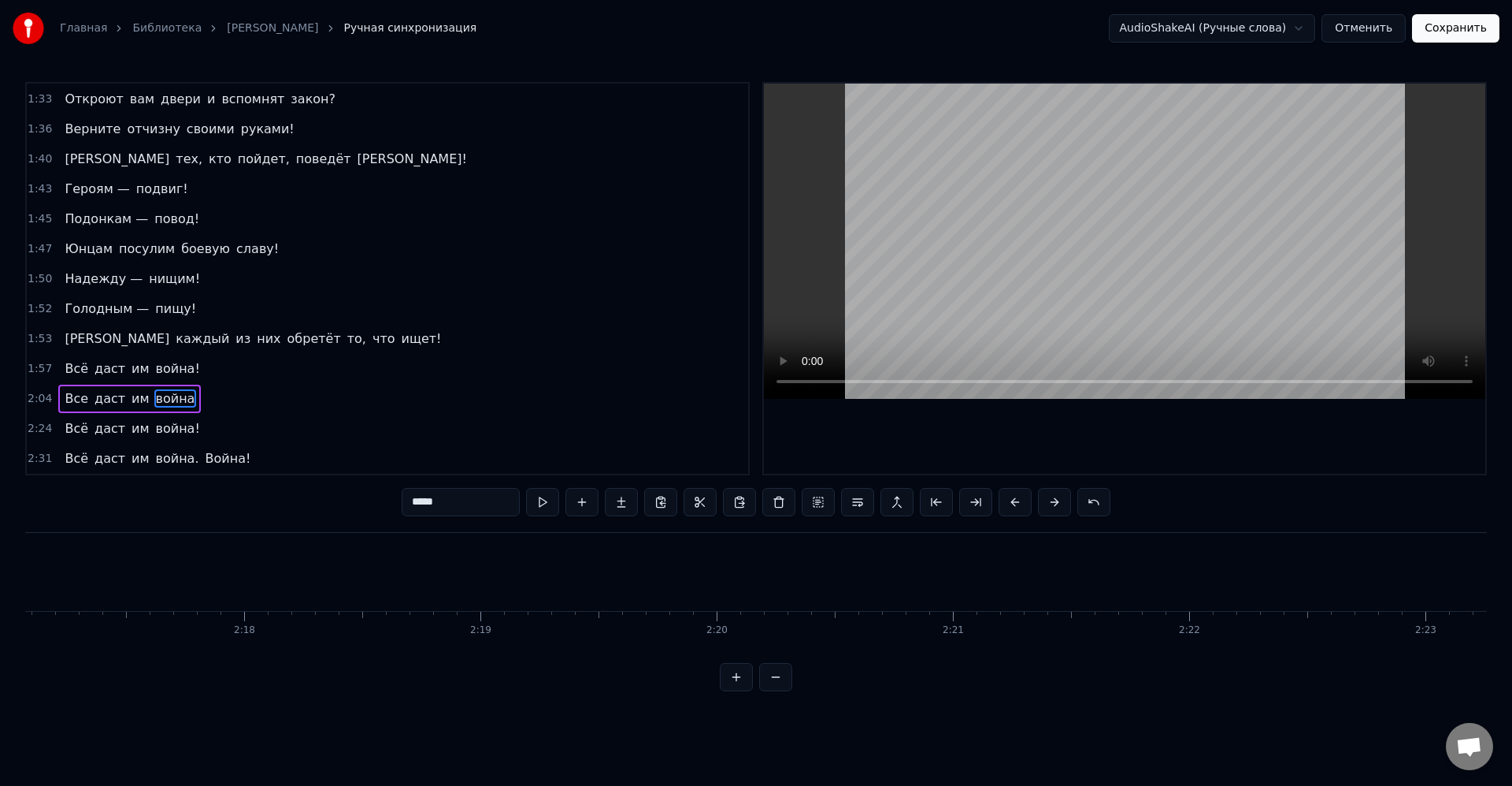
click at [480, 504] on input "*****" at bounding box center [461, 502] width 118 height 28
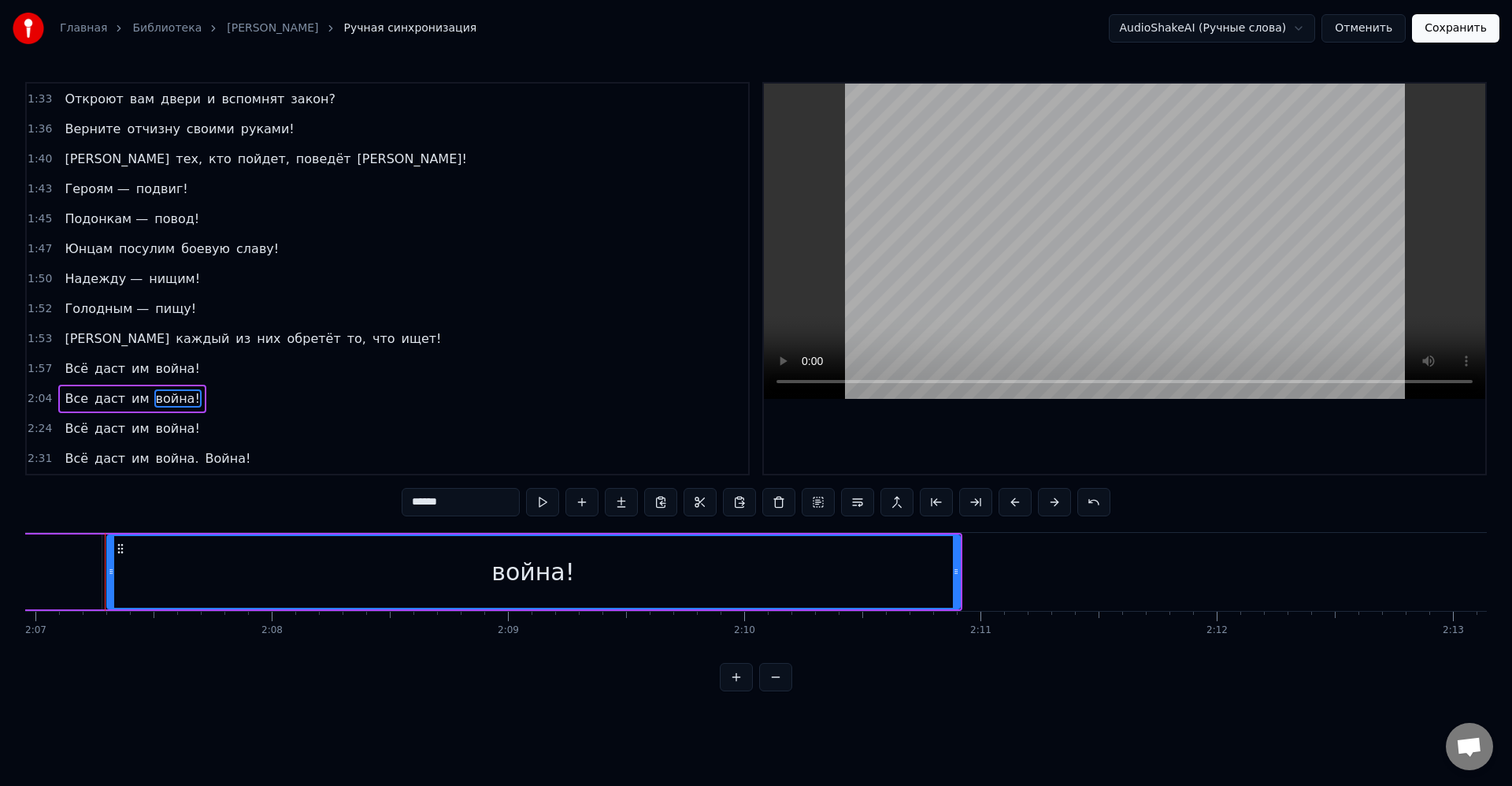
type input "******"
click at [385, 429] on div "2:24 Всё даст им война!" at bounding box center [387, 429] width 721 height 30
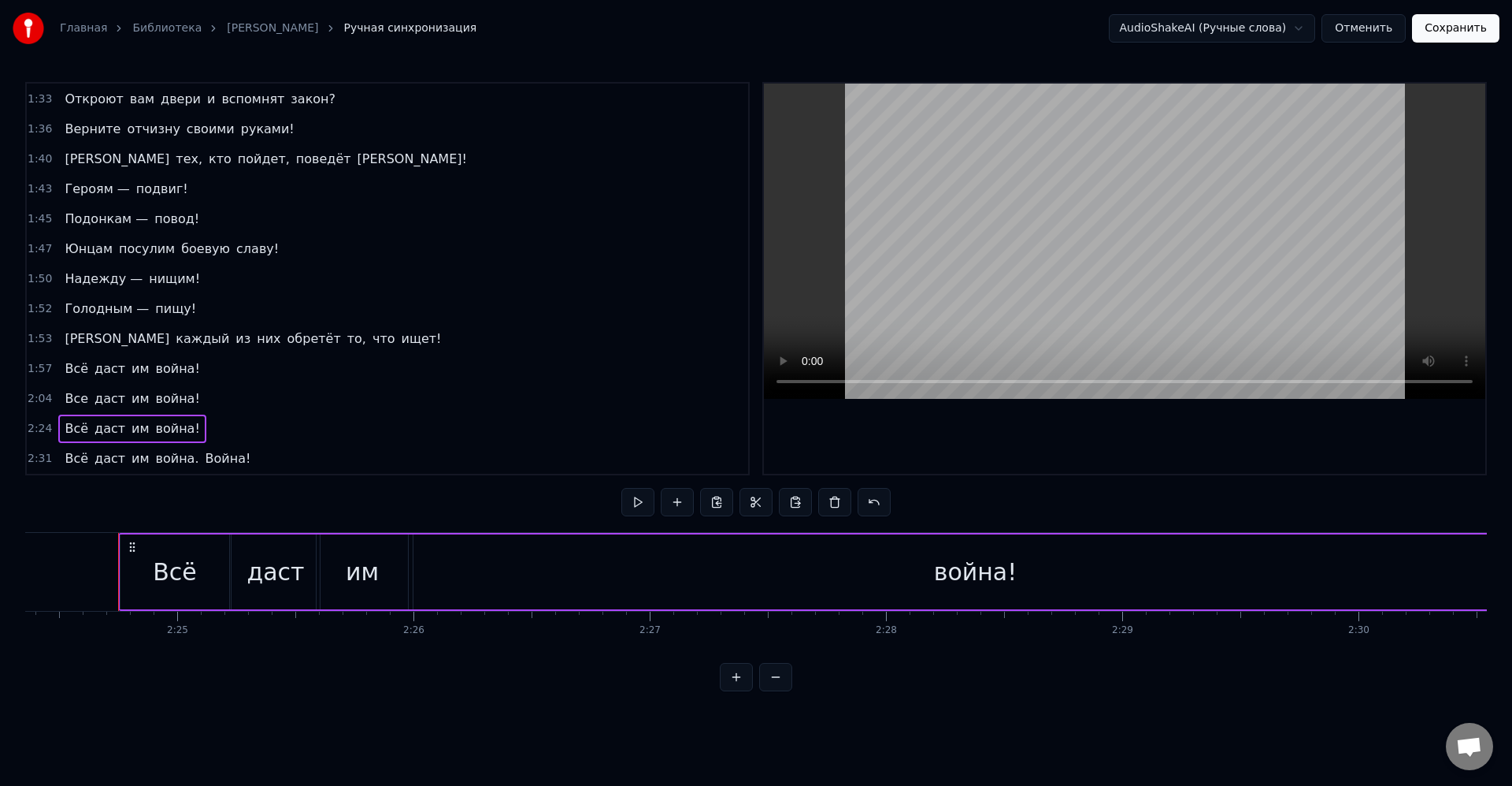
click at [221, 459] on span "Война!" at bounding box center [228, 458] width 49 height 18
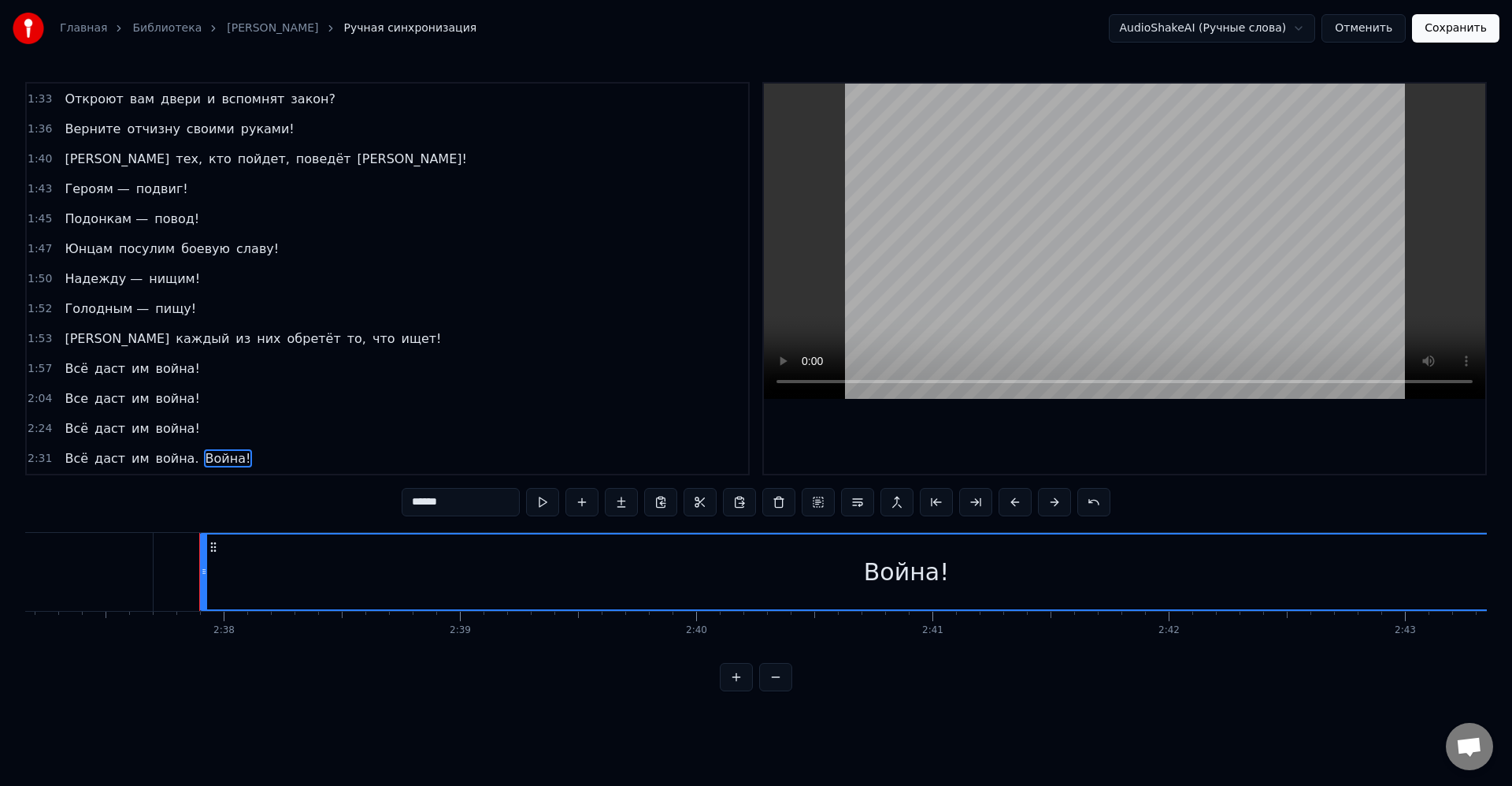
scroll to position [0, 37235]
click at [1446, 30] on button "Сохранить" at bounding box center [1456, 28] width 87 height 28
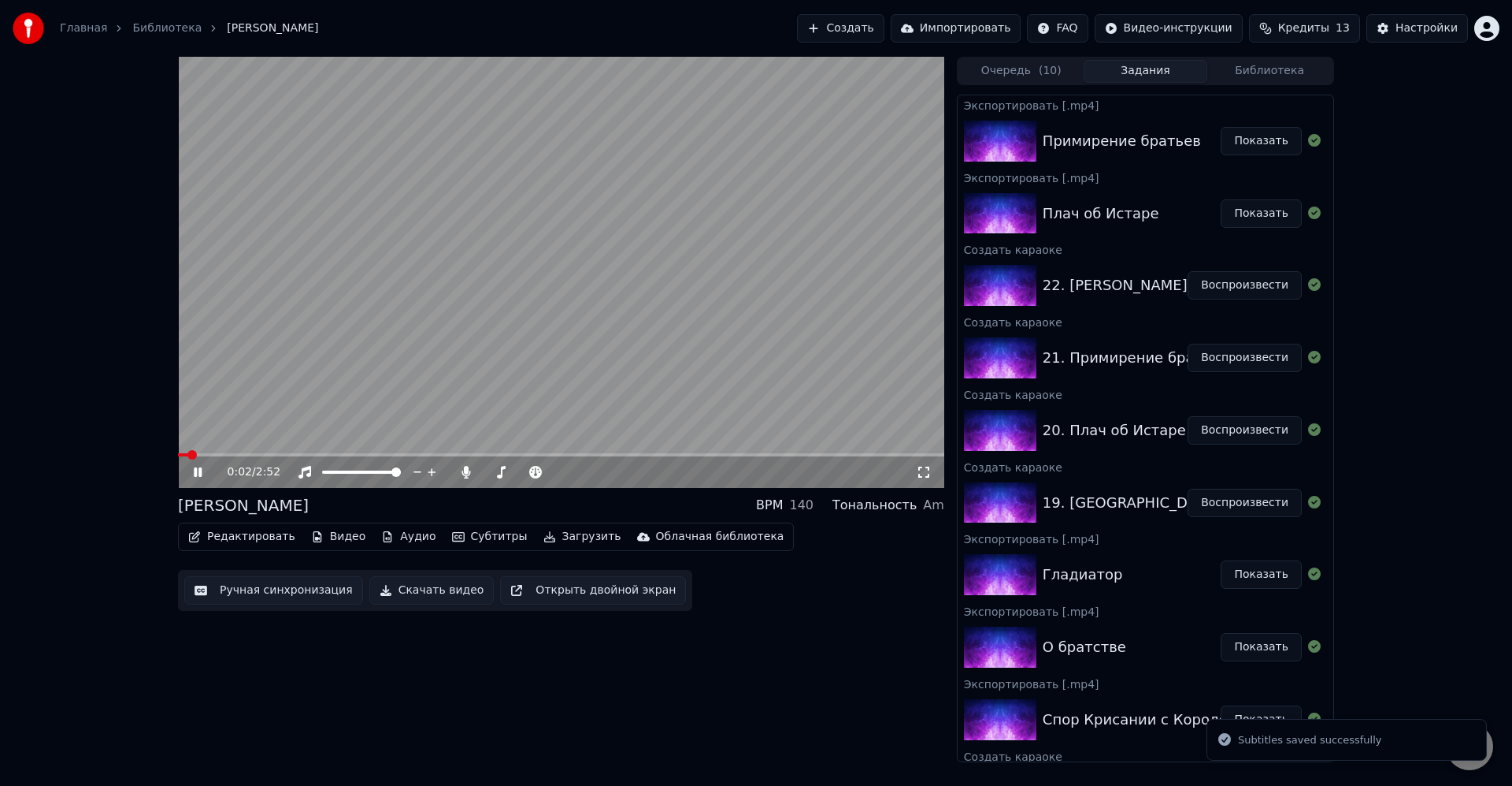
click at [215, 452] on video at bounding box center [561, 272] width 767 height 431
click at [501, 456] on span at bounding box center [561, 455] width 767 height 3
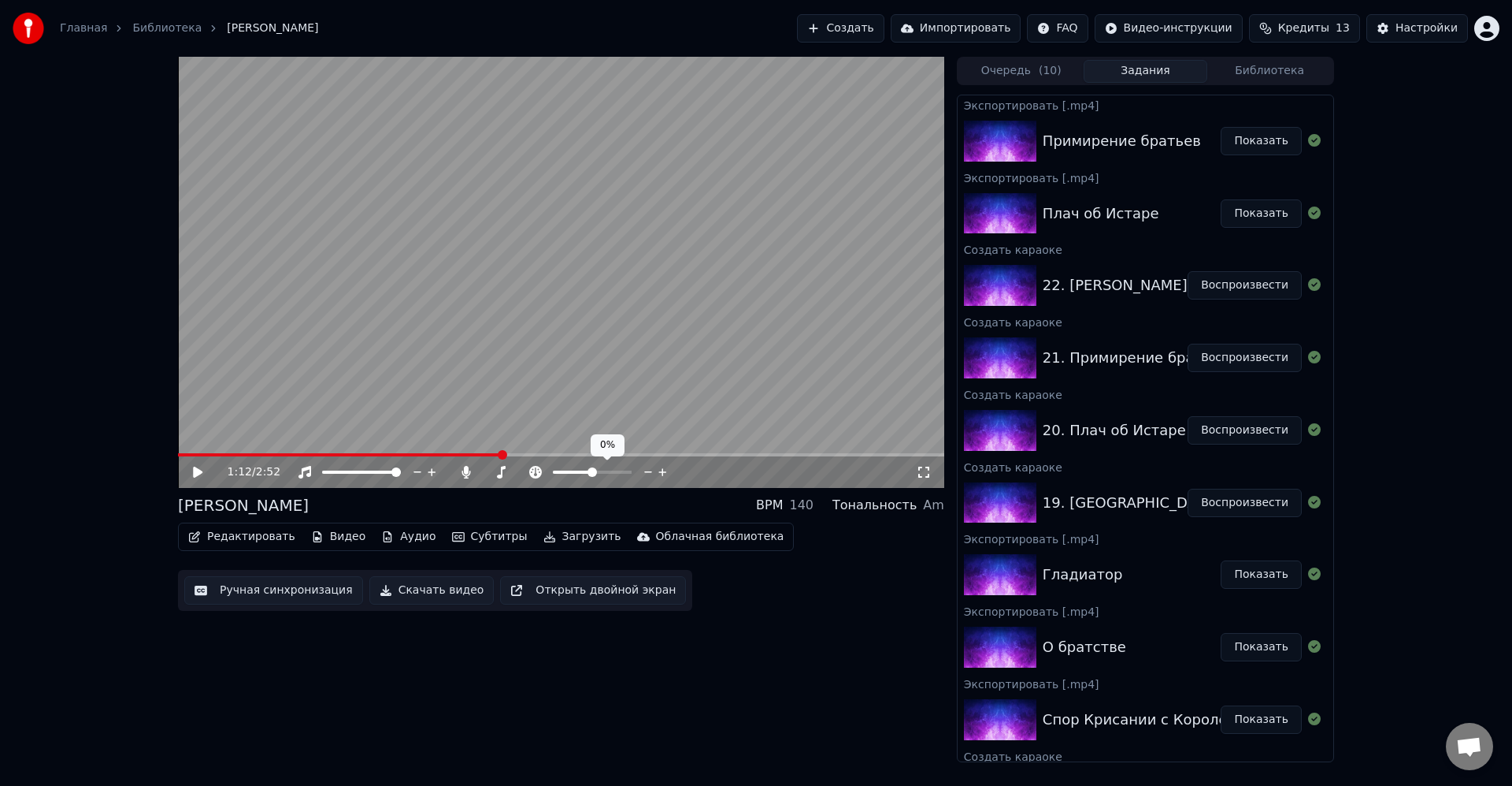
click at [516, 453] on span at bounding box center [561, 455] width 767 height 3
click at [277, 538] on button "Редактировать" at bounding box center [241, 537] width 120 height 22
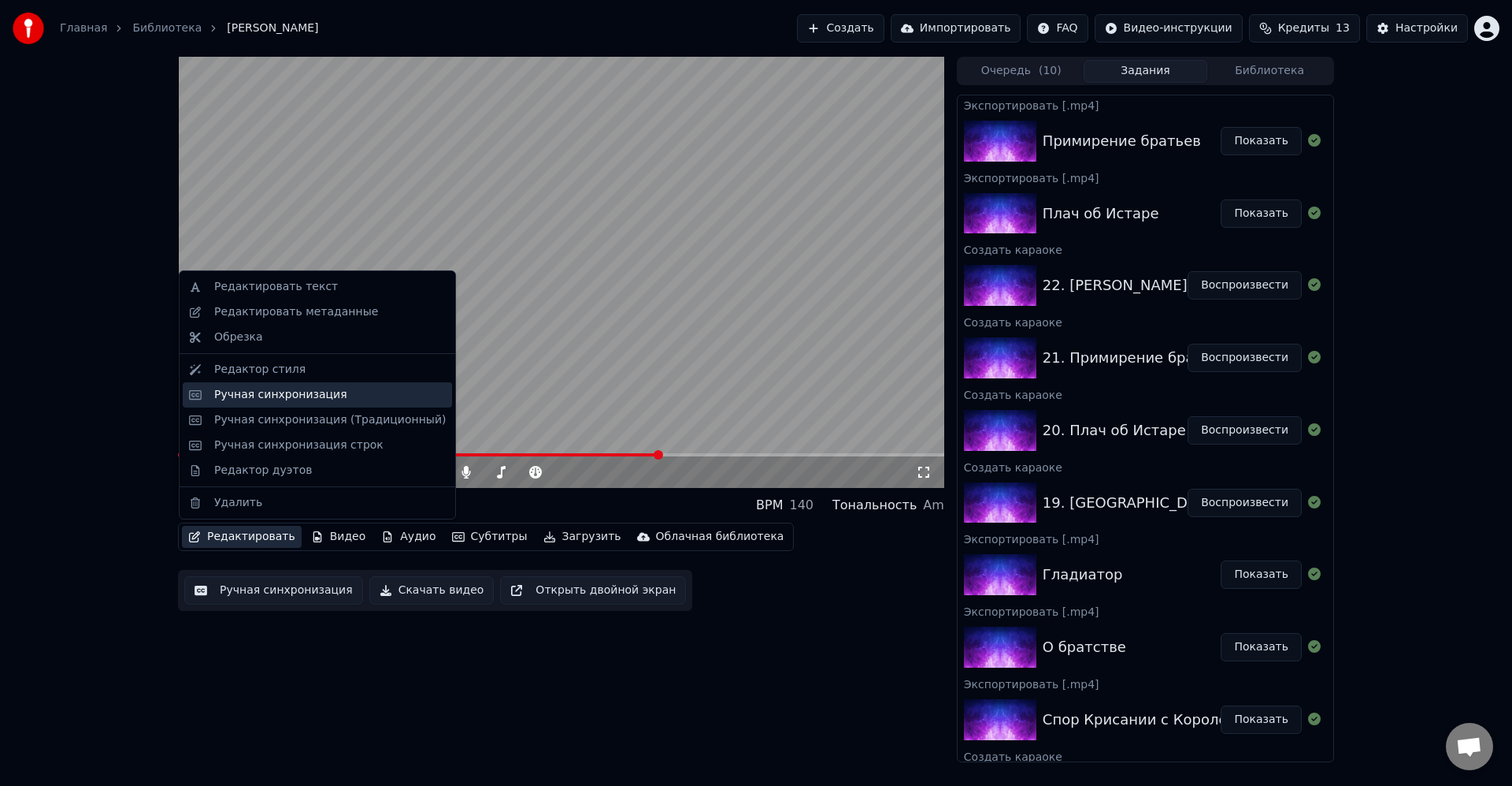
click at [284, 401] on div "Ручная синхронизация" at bounding box center [281, 395] width 133 height 16
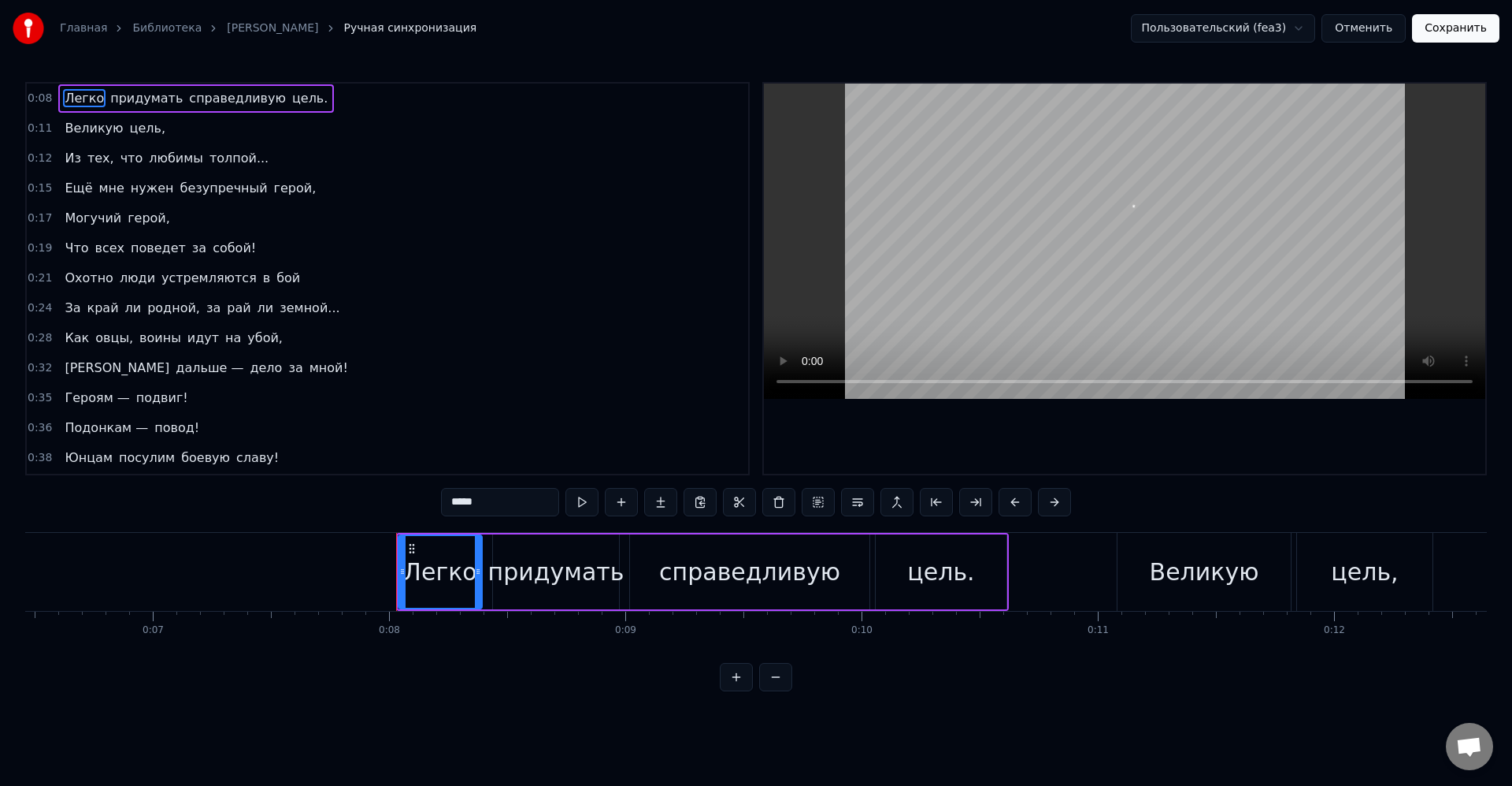
click at [536, 304] on div "0:24 За край ли родной, за рай ли земной..." at bounding box center [387, 308] width 721 height 30
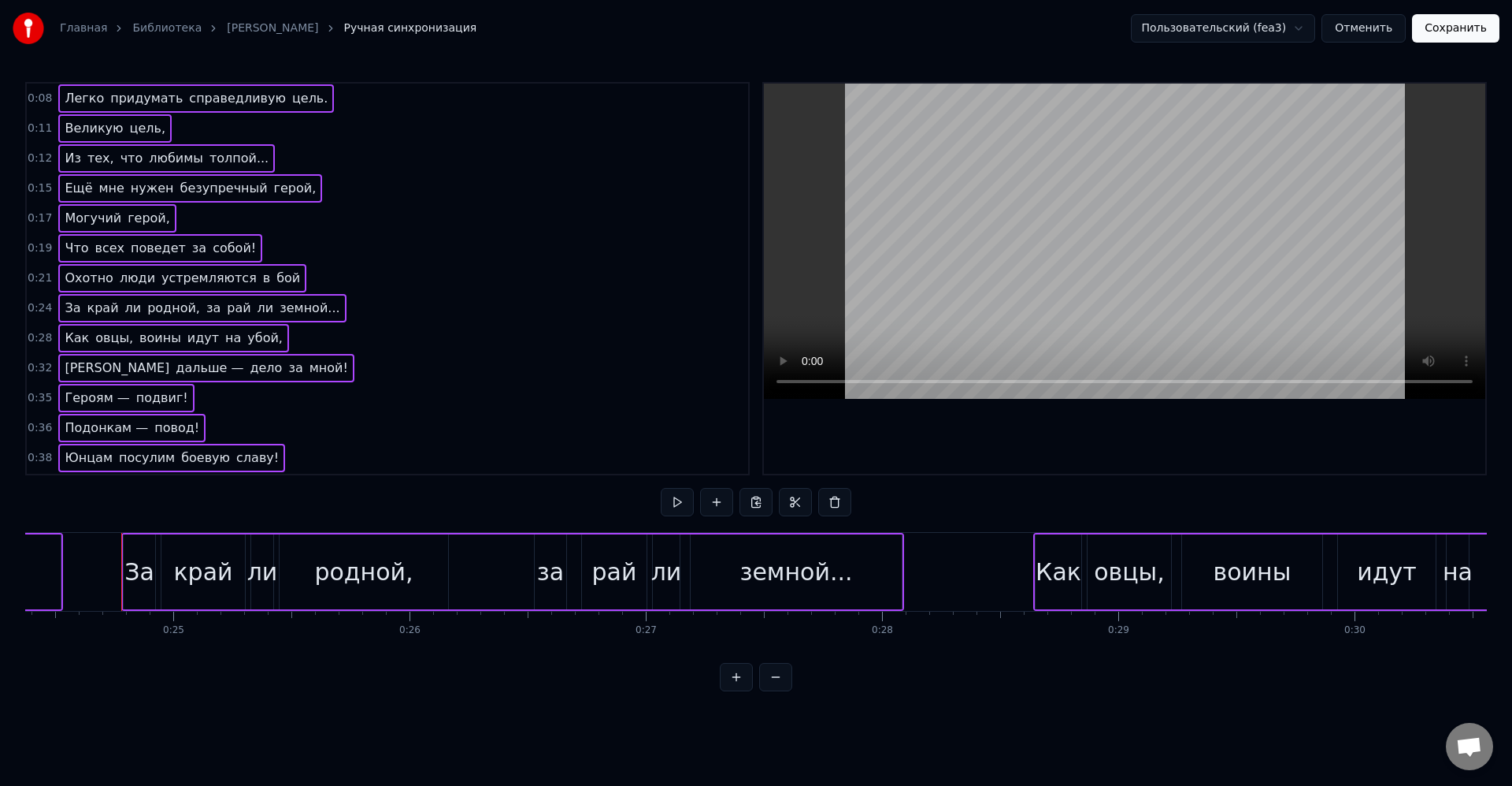
scroll to position [0, 5776]
click at [1460, 42] on button "Сохранить" at bounding box center [1456, 28] width 87 height 28
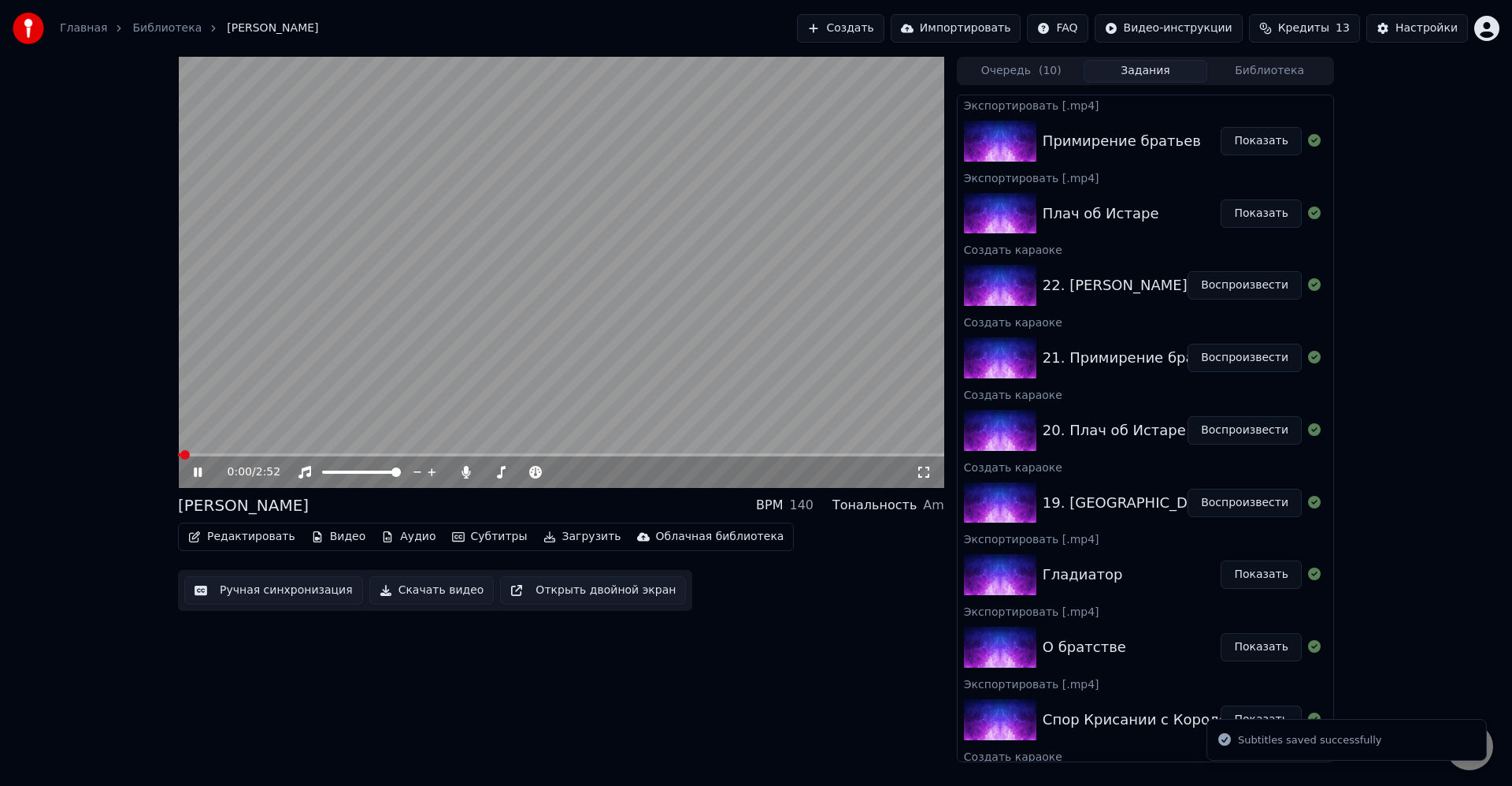
click at [495, 457] on div "0:00 / 2:52" at bounding box center [561, 472] width 767 height 31
click at [489, 454] on span at bounding box center [561, 455] width 767 height 3
click at [519, 456] on span at bounding box center [561, 455] width 767 height 3
click at [510, 453] on span at bounding box center [351, 455] width 346 height 3
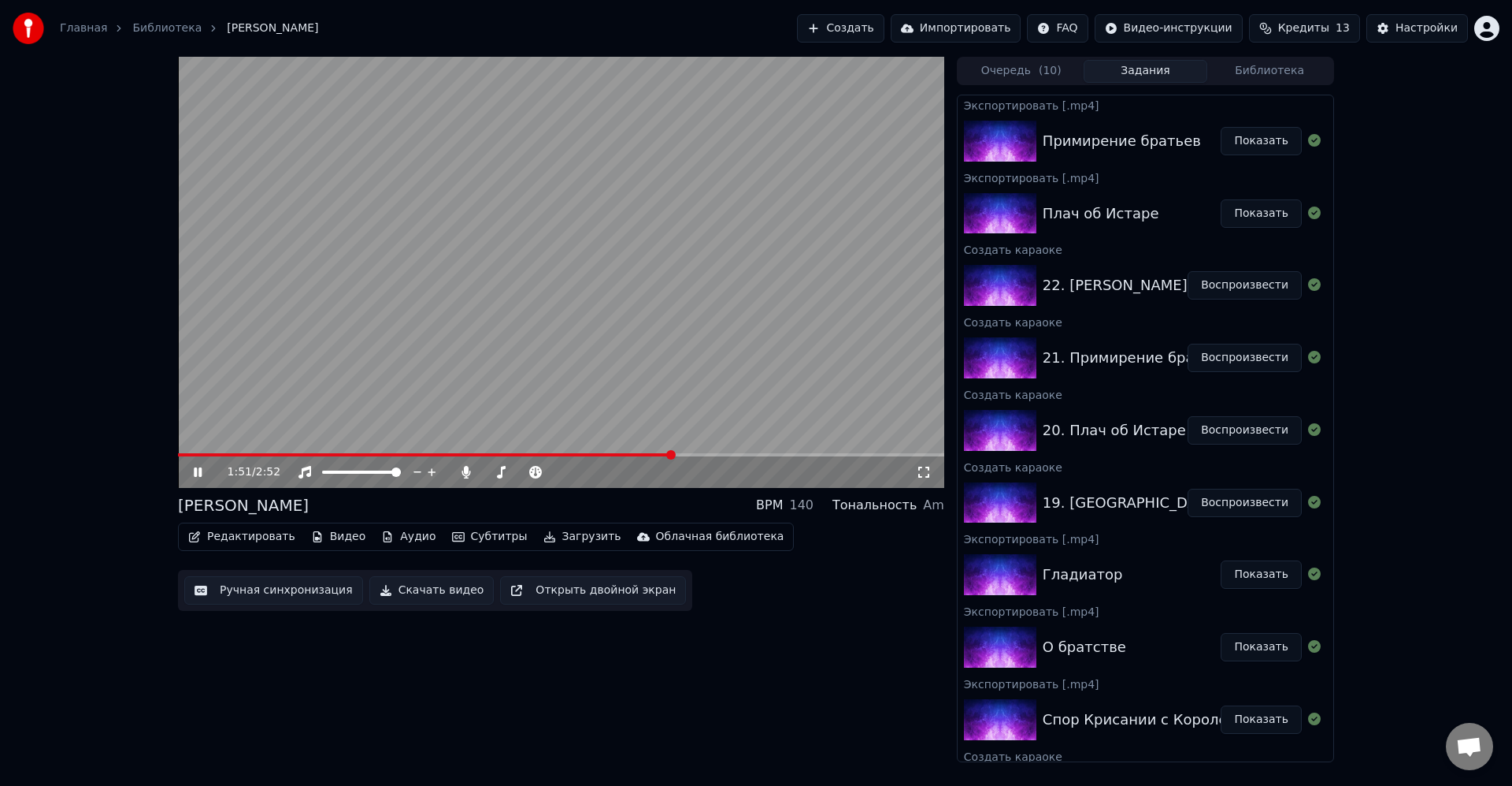
click at [673, 457] on span at bounding box center [561, 455] width 767 height 3
click at [700, 457] on span at bounding box center [561, 455] width 767 height 3
click at [682, 358] on video at bounding box center [561, 272] width 767 height 431
click at [787, 455] on span at bounding box center [561, 455] width 767 height 3
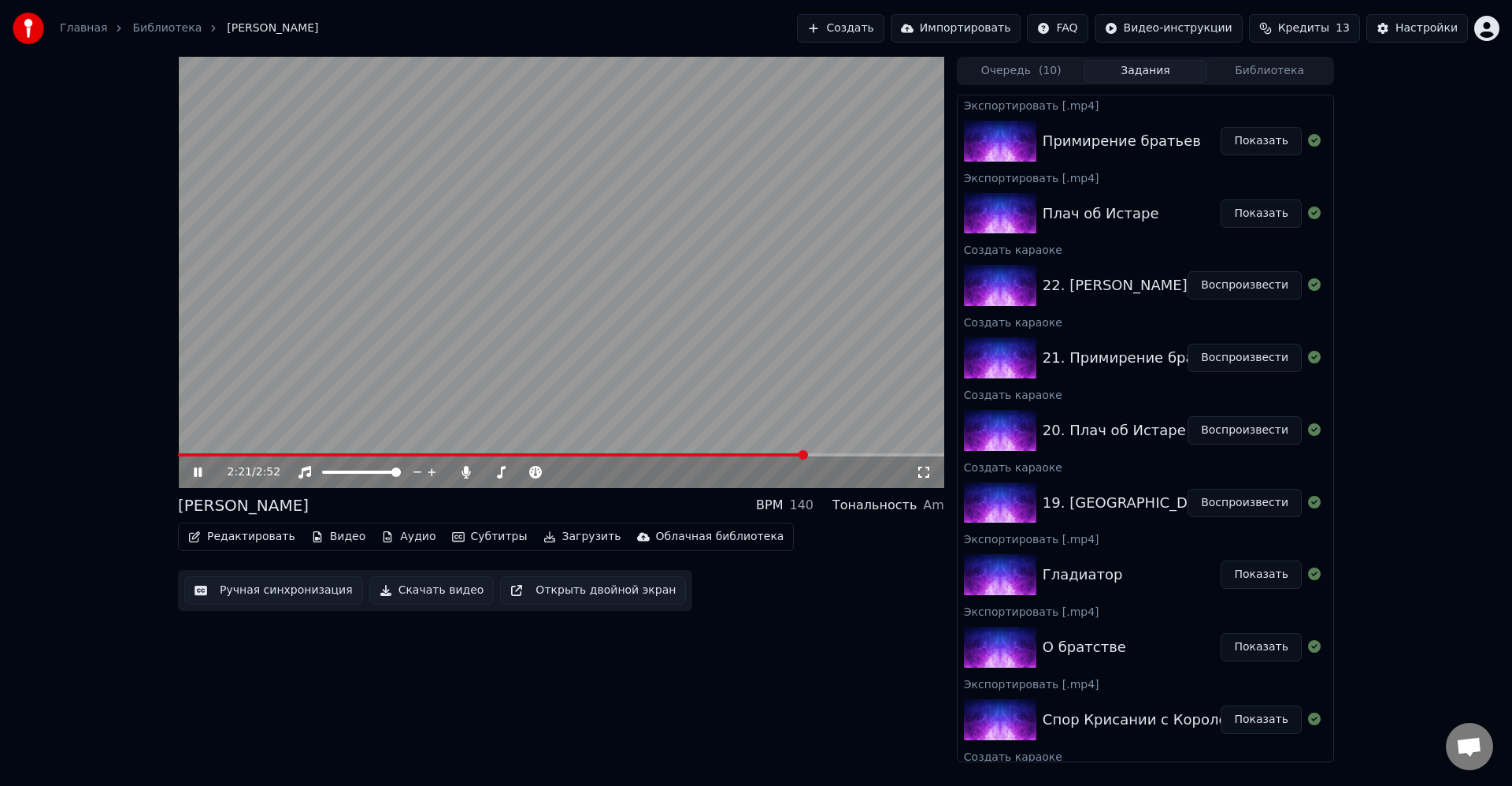
click at [806, 454] on span at bounding box center [561, 455] width 767 height 3
click at [817, 456] on span at bounding box center [561, 455] width 767 height 3
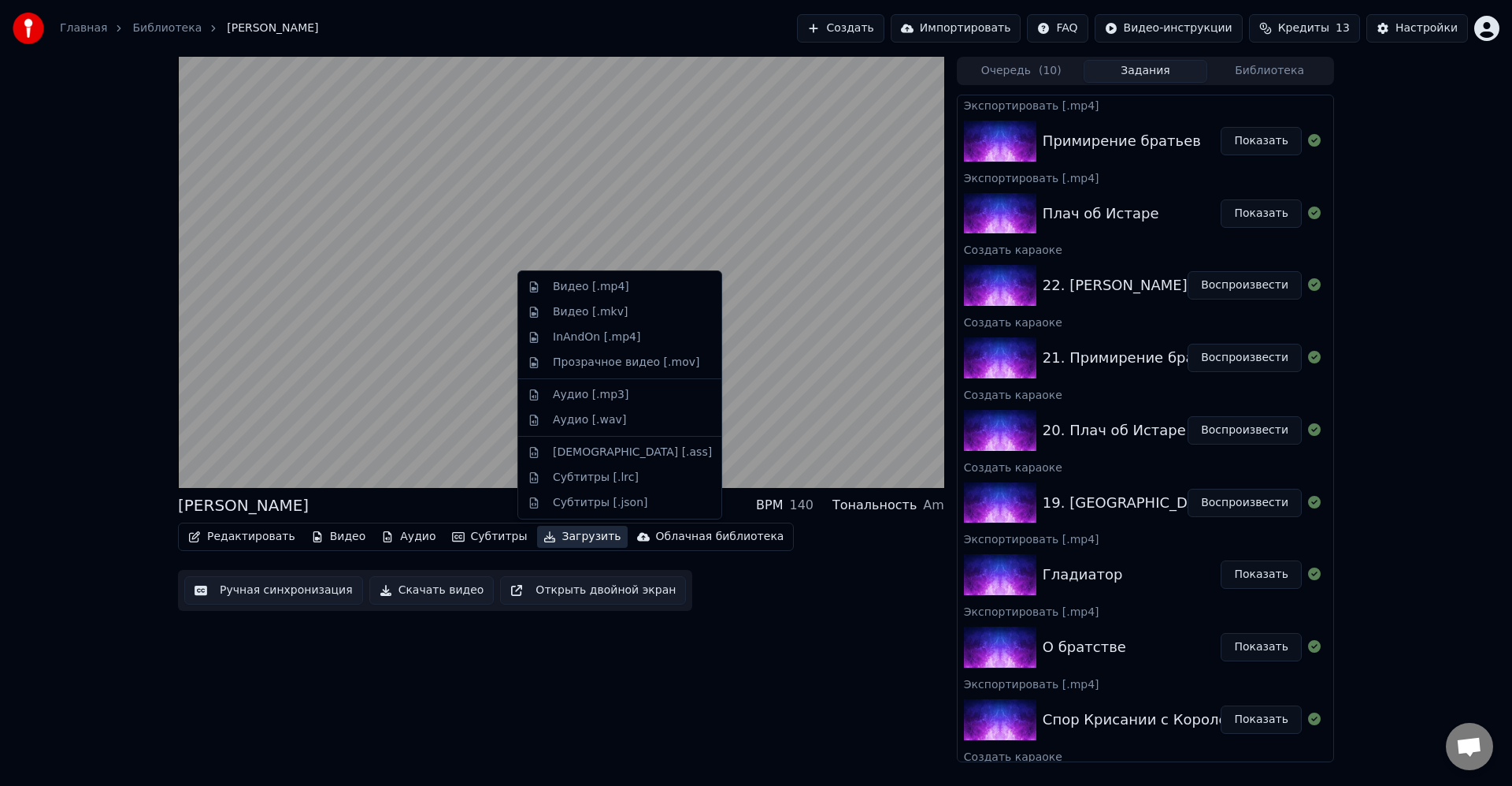
click at [545, 537] on icon "button" at bounding box center [550, 536] width 11 height 11
click at [578, 286] on div "Видео [.mp4]" at bounding box center [591, 286] width 77 height 16
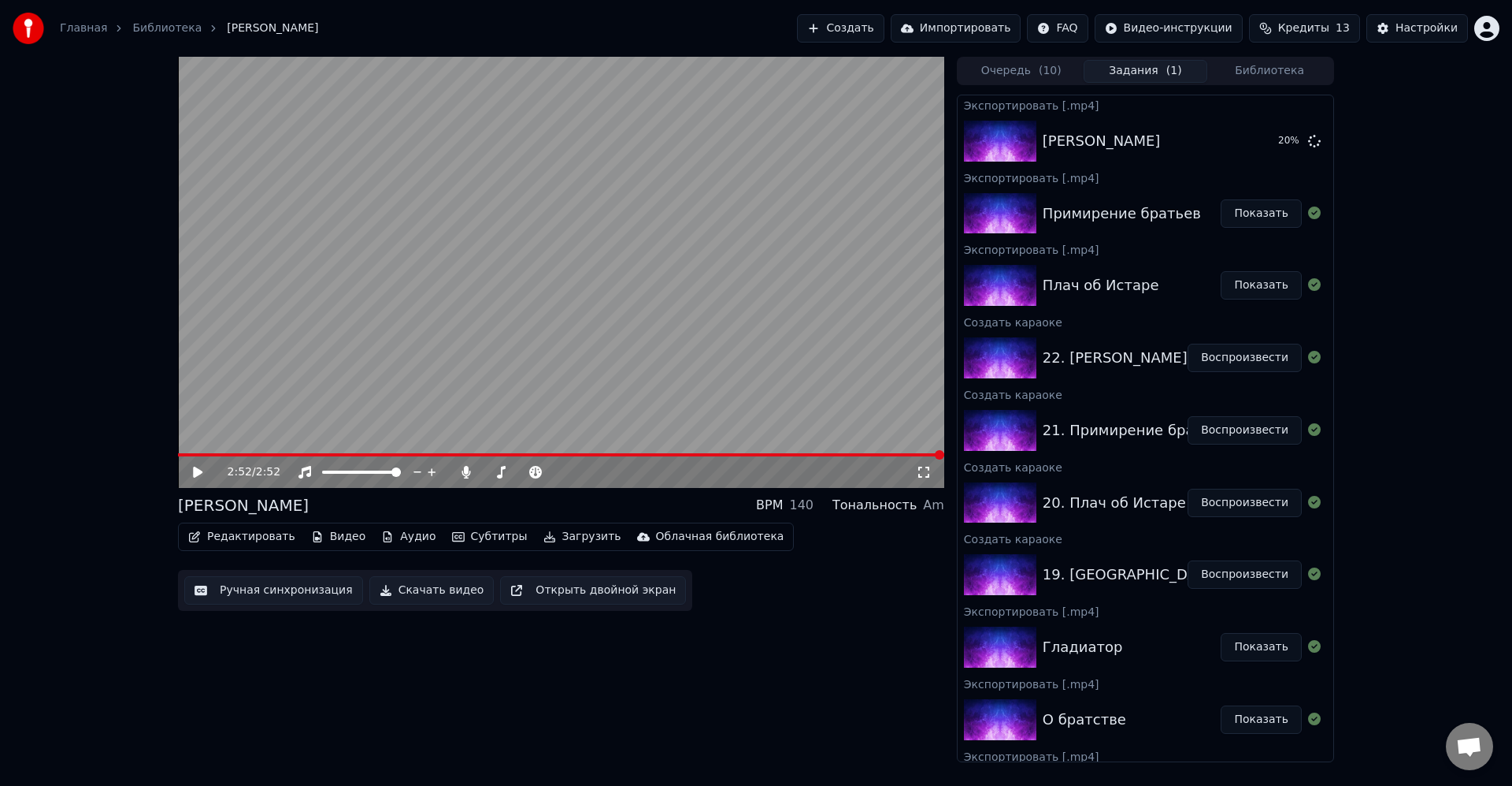
click at [884, 29] on button "Создать" at bounding box center [840, 28] width 87 height 28
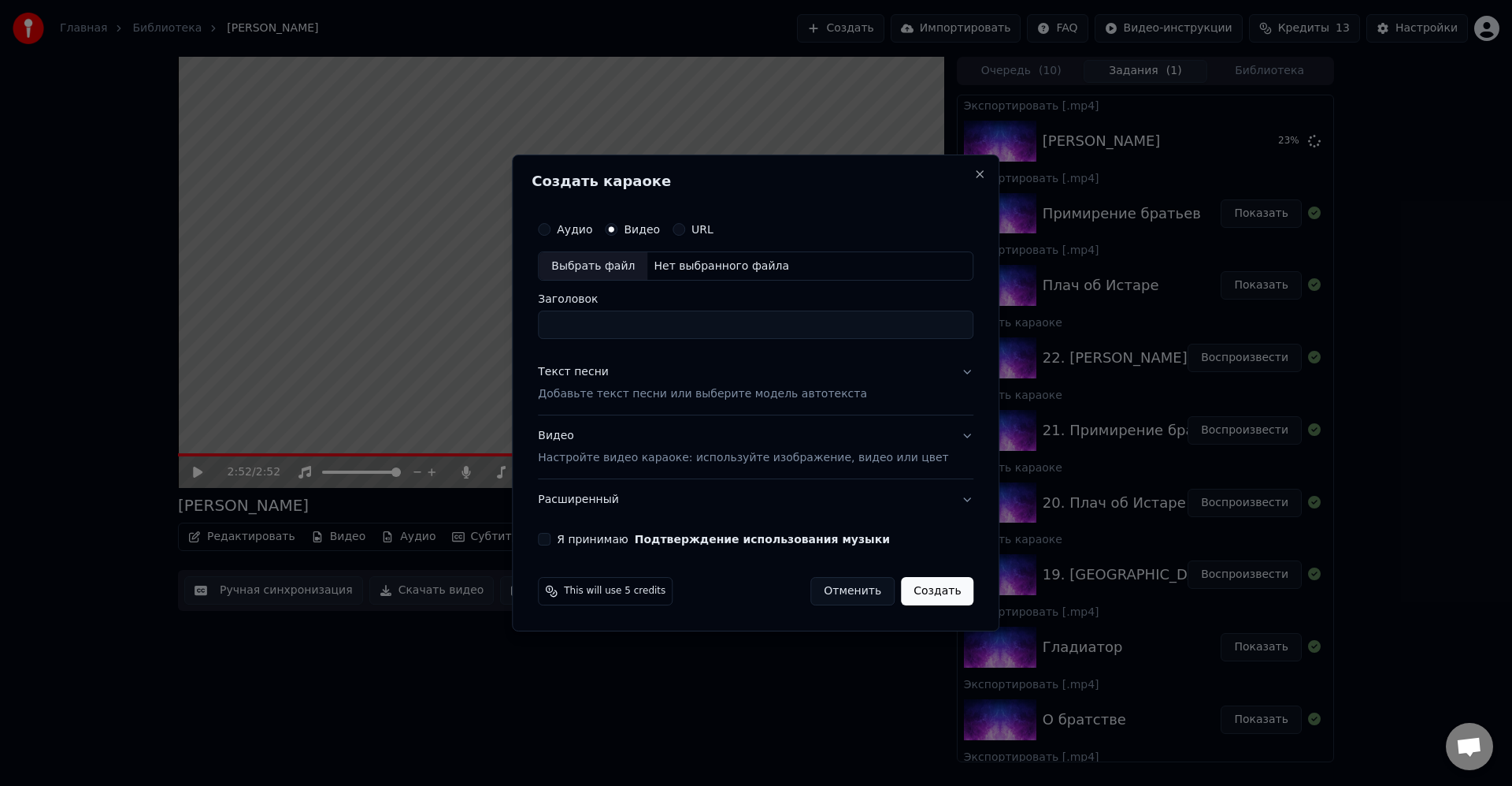
click at [629, 266] on div "Выбрать файл" at bounding box center [593, 266] width 109 height 28
type input "**********"
click at [685, 400] on p "Добавьте текст песни или выберите модель автотекста" at bounding box center [702, 395] width 329 height 16
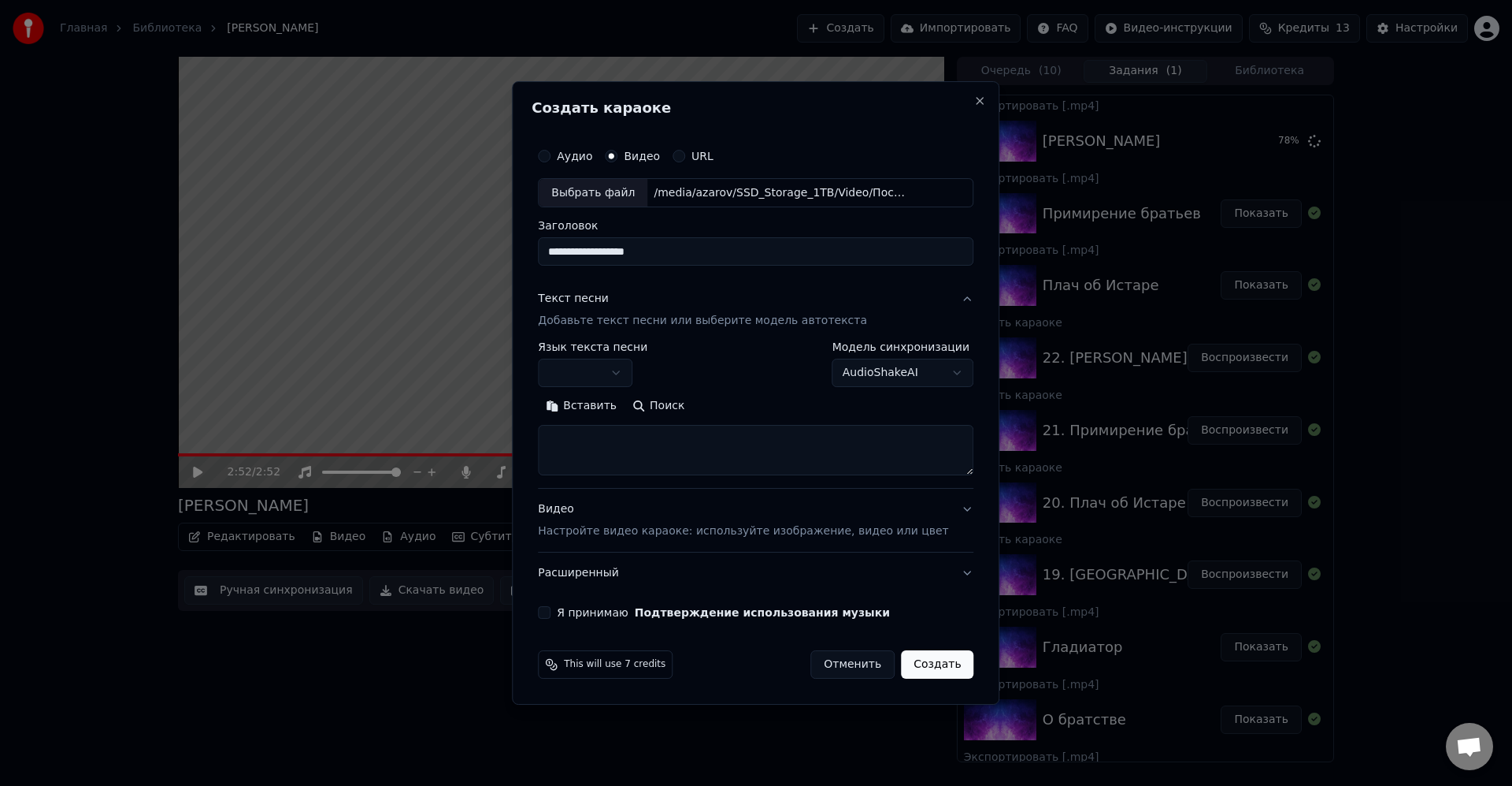
click at [610, 372] on button "button" at bounding box center [585, 373] width 95 height 28
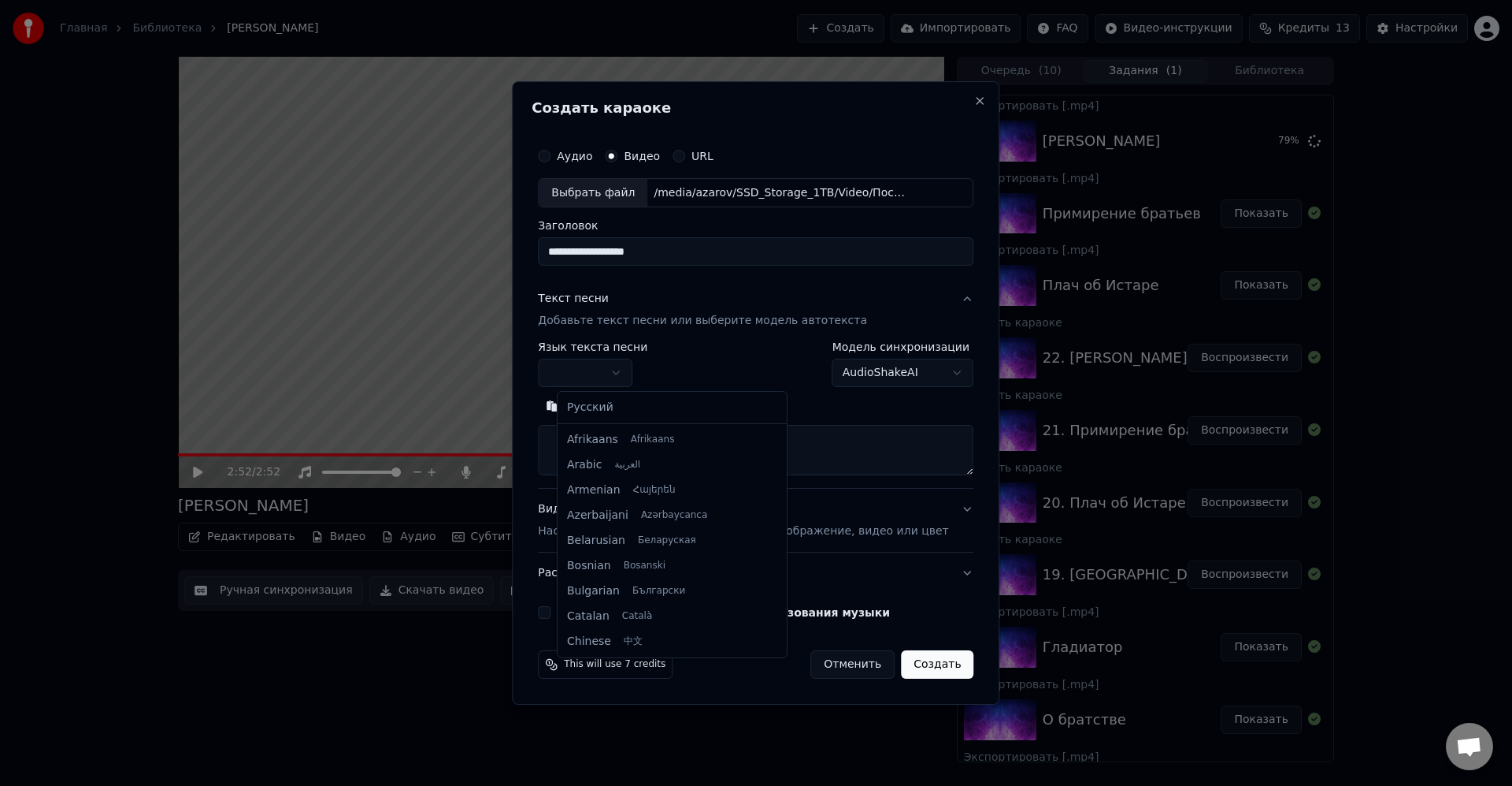
select select "**"
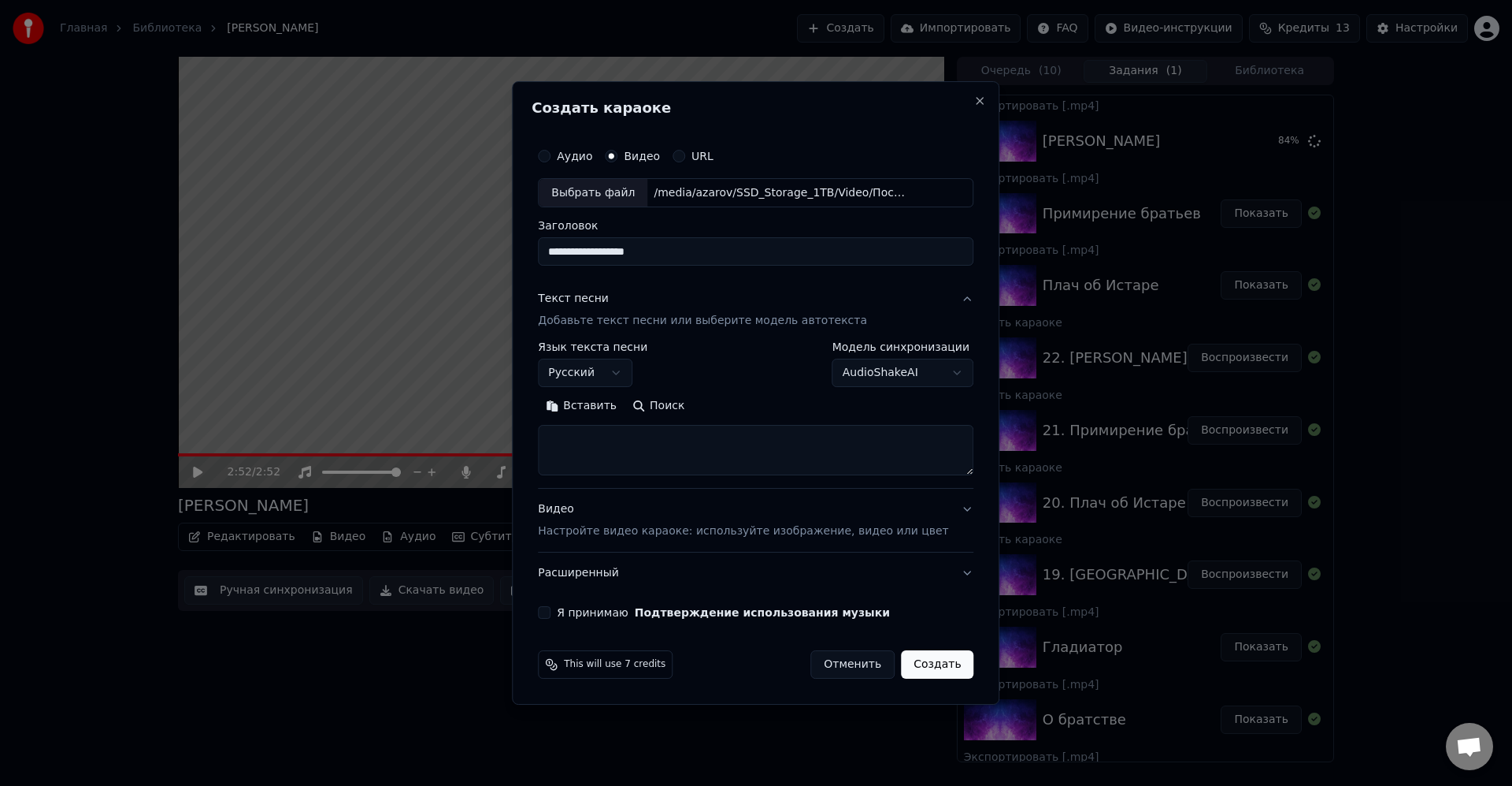
click at [562, 443] on textarea at bounding box center [756, 450] width 436 height 50
click at [613, 445] on textarea at bounding box center [756, 450] width 436 height 50
paste textarea "**********"
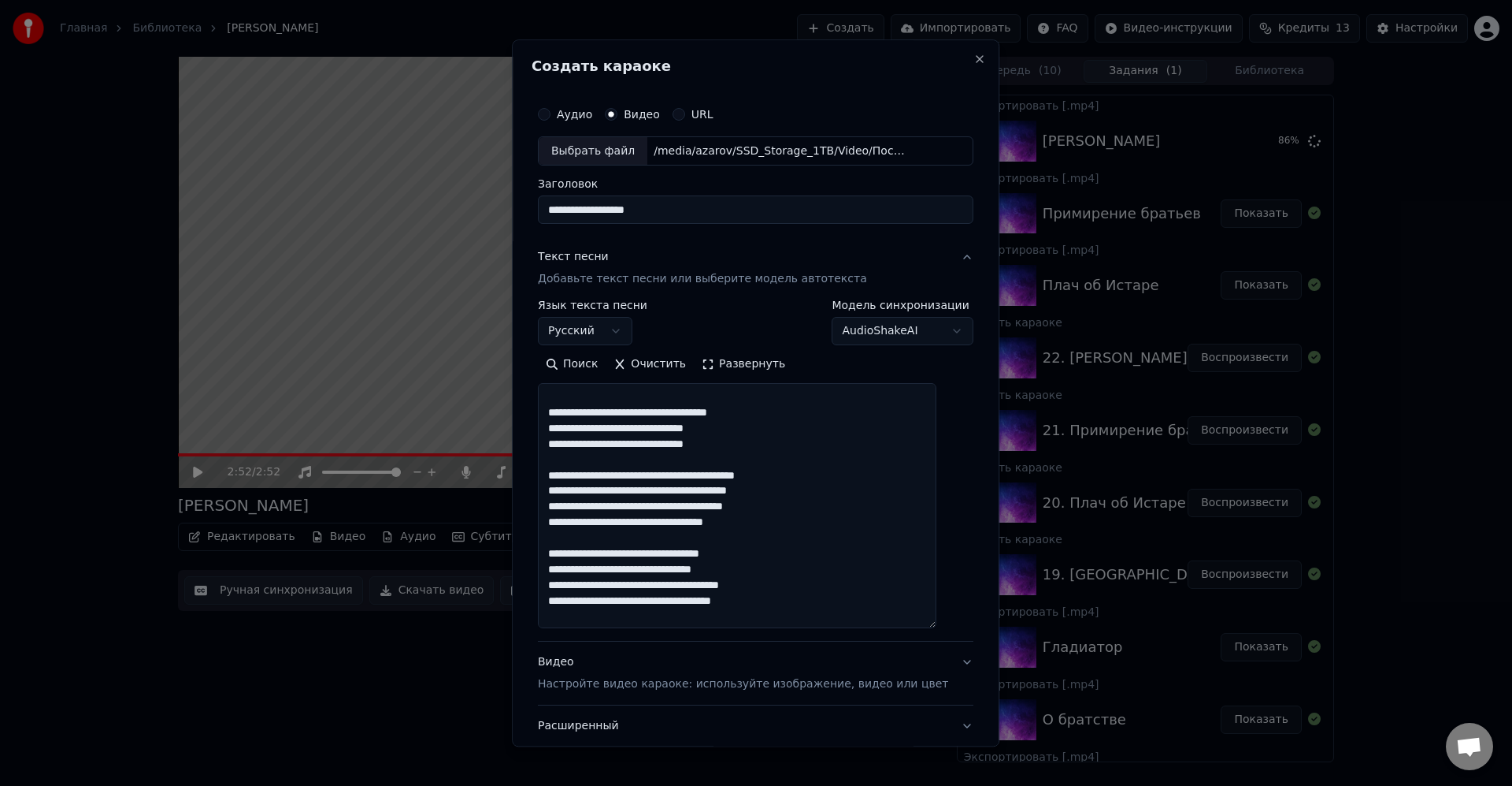
drag, startPoint x: 951, startPoint y: 472, endPoint x: 947, endPoint y: 711, distance: 239.0
click at [976, 738] on div "**********" at bounding box center [755, 393] width 488 height 707
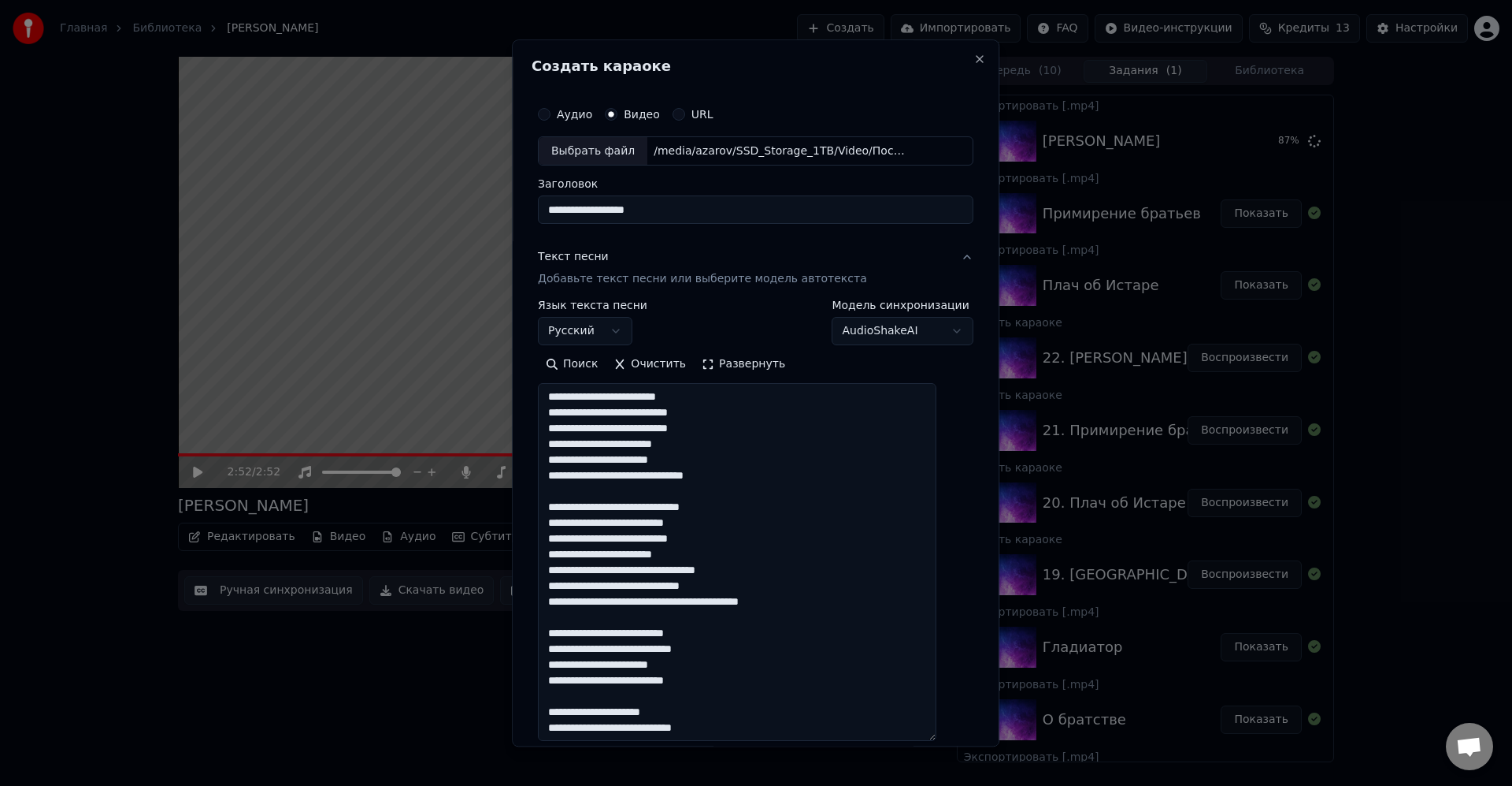
scroll to position [0, 0]
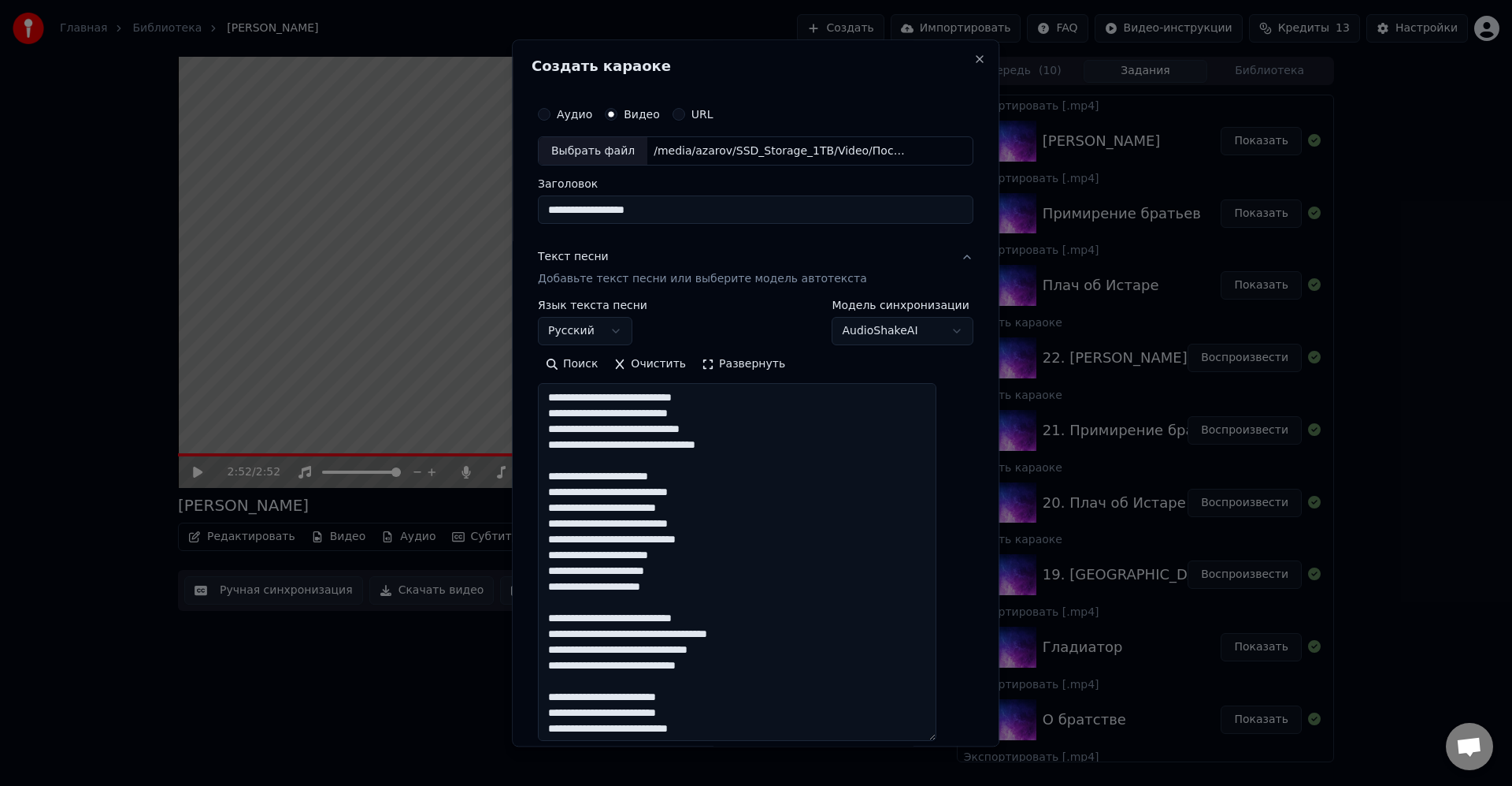
click at [804, 451] on textarea at bounding box center [737, 562] width 399 height 357
click at [821, 415] on textarea at bounding box center [737, 562] width 399 height 357
click at [811, 438] on textarea at bounding box center [737, 562] width 399 height 357
click at [778, 457] on textarea at bounding box center [737, 562] width 399 height 357
click at [782, 490] on textarea at bounding box center [737, 562] width 399 height 357
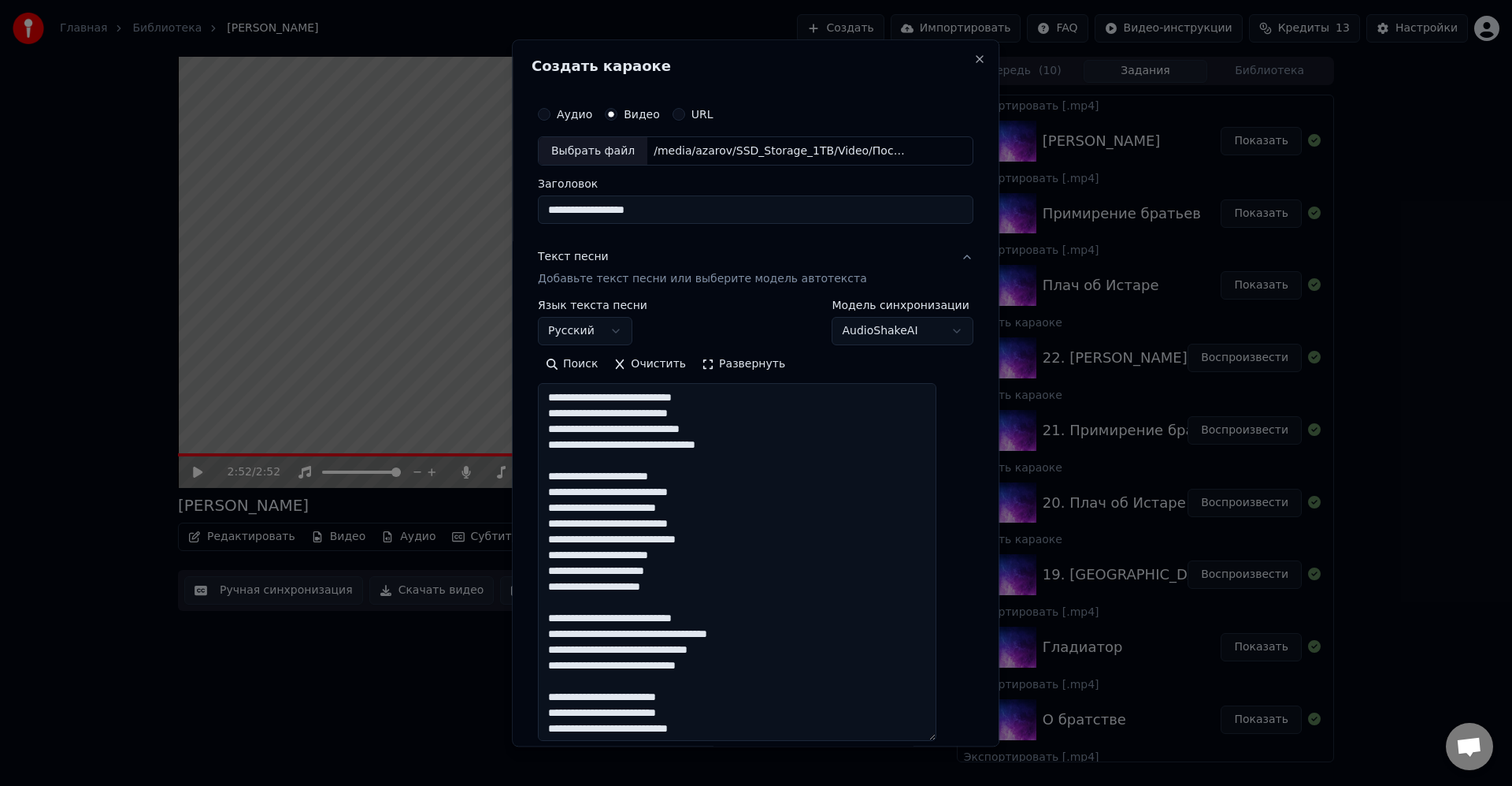
click at [634, 510] on textarea at bounding box center [737, 562] width 399 height 357
click at [756, 528] on textarea at bounding box center [737, 562] width 399 height 357
click at [636, 521] on textarea at bounding box center [737, 562] width 399 height 357
click at [787, 537] on textarea at bounding box center [737, 562] width 399 height 357
click at [673, 538] on textarea at bounding box center [737, 562] width 399 height 357
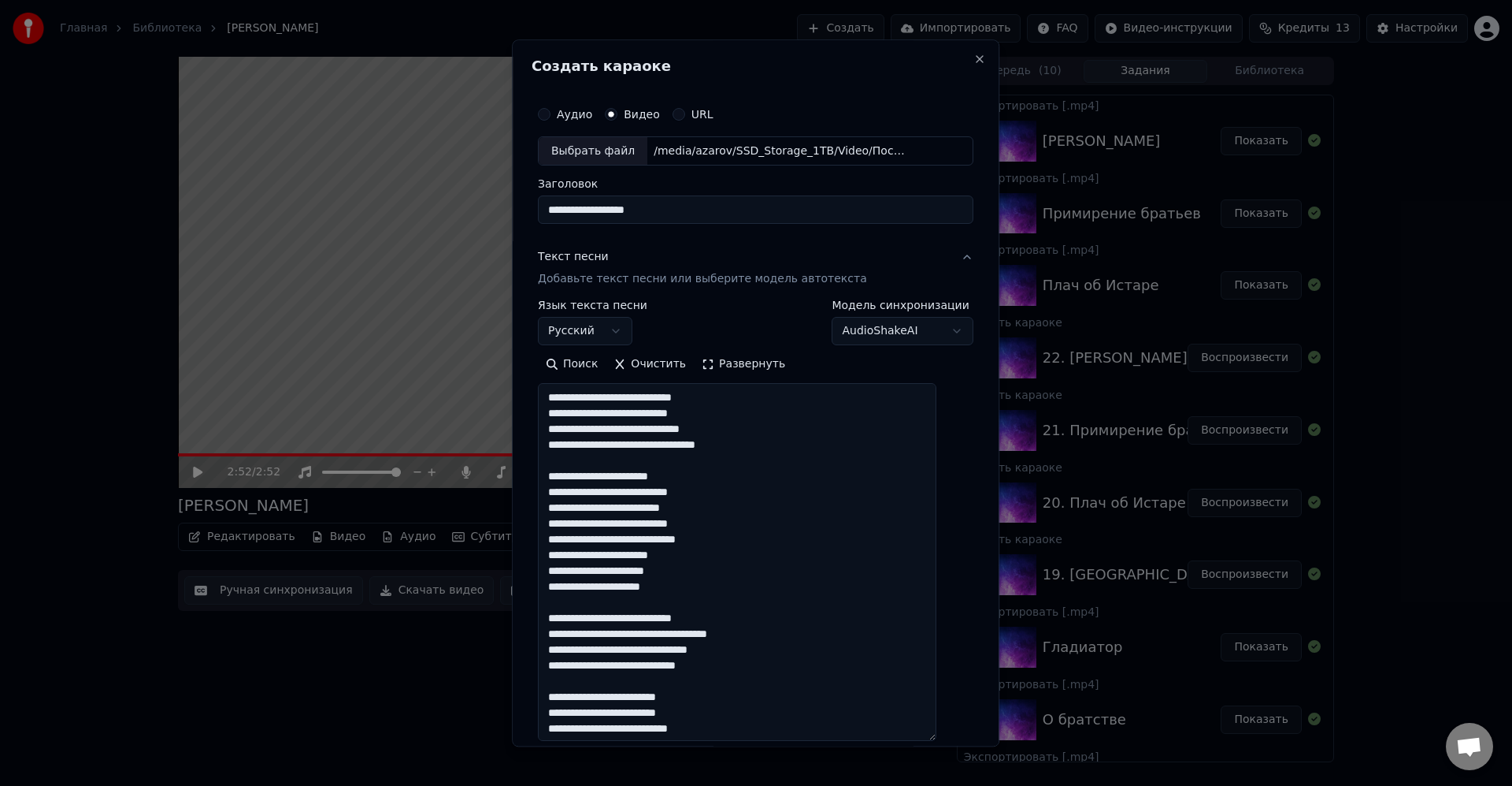
click at [673, 538] on textarea at bounding box center [737, 562] width 399 height 357
click at [727, 553] on textarea at bounding box center [737, 562] width 399 height 357
click at [722, 577] on textarea at bounding box center [737, 562] width 399 height 357
drag, startPoint x: 575, startPoint y: 574, endPoint x: 585, endPoint y: 570, distance: 10.8
click at [576, 573] on textarea at bounding box center [737, 562] width 399 height 357
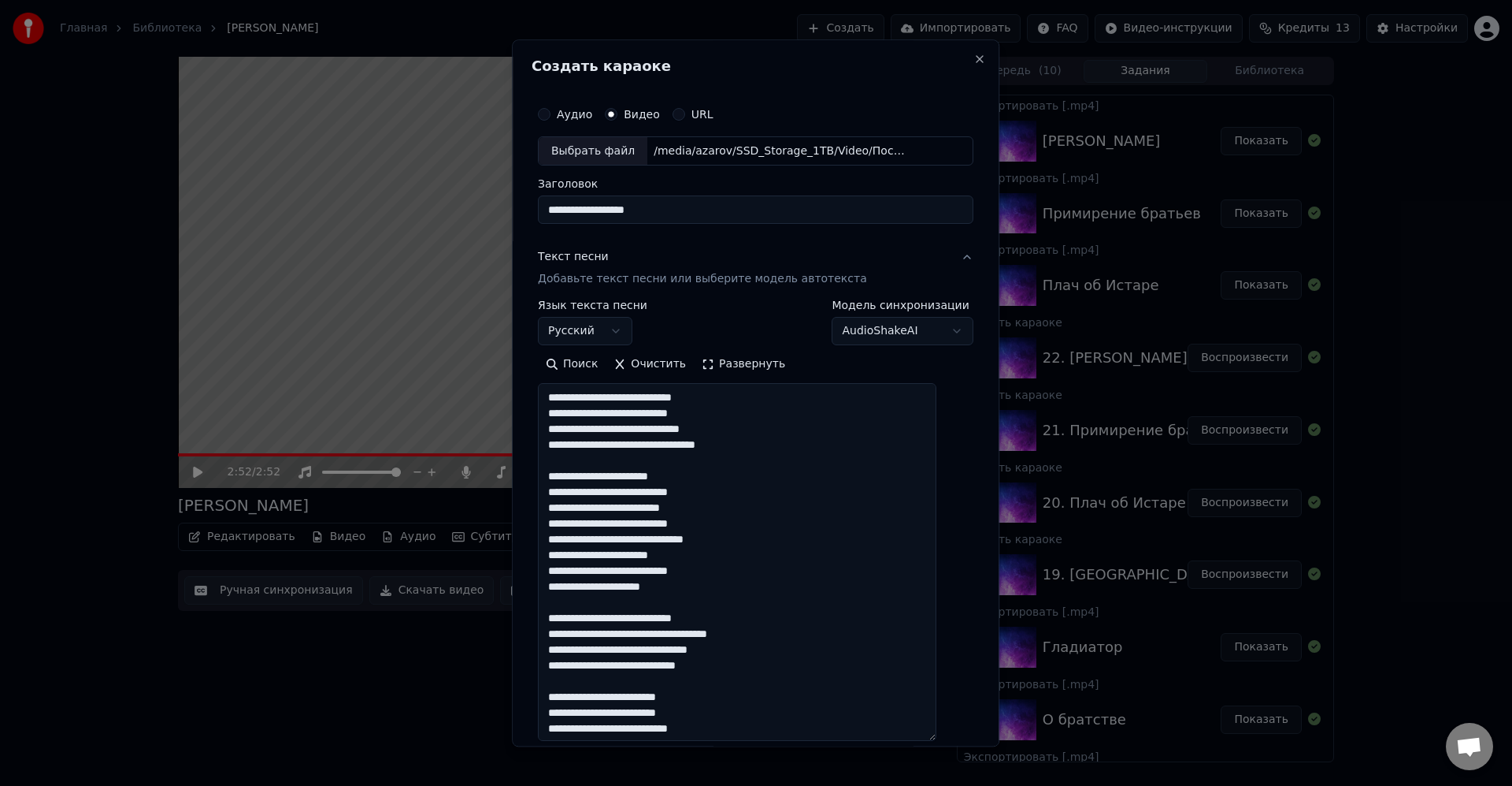
click at [648, 572] on textarea at bounding box center [737, 562] width 399 height 357
click at [716, 583] on textarea at bounding box center [737, 562] width 399 height 357
click at [595, 506] on textarea at bounding box center [737, 562] width 399 height 357
click at [794, 509] on textarea at bounding box center [737, 562] width 399 height 357
click at [640, 500] on textarea at bounding box center [737, 562] width 399 height 357
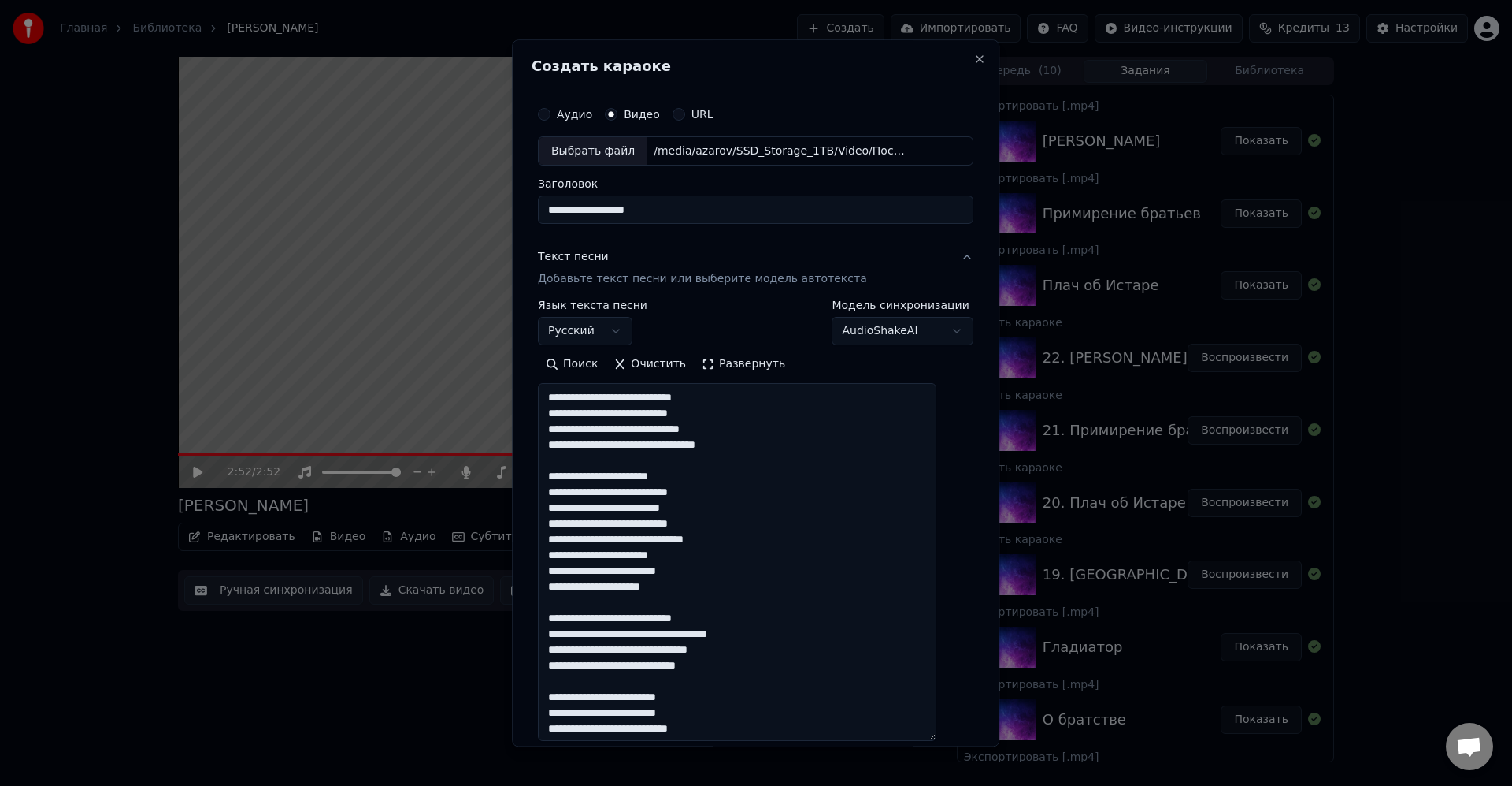
click at [640, 499] on textarea at bounding box center [737, 562] width 399 height 357
click at [631, 503] on textarea at bounding box center [737, 562] width 399 height 357
click at [750, 505] on textarea at bounding box center [737, 562] width 399 height 357
click at [621, 526] on textarea at bounding box center [737, 562] width 399 height 357
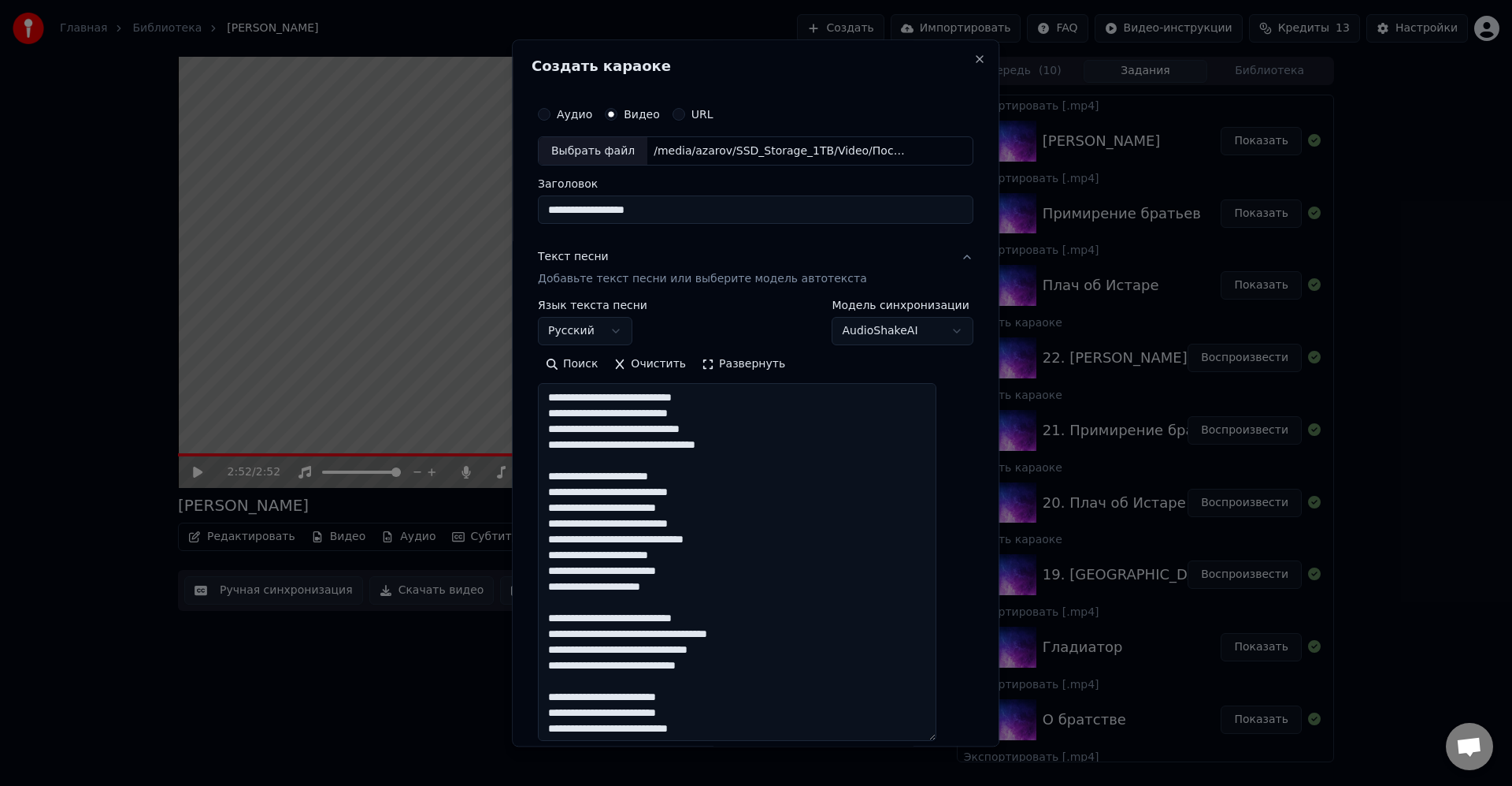
click at [621, 526] on textarea at bounding box center [737, 562] width 399 height 357
click at [773, 527] on textarea at bounding box center [737, 562] width 399 height 357
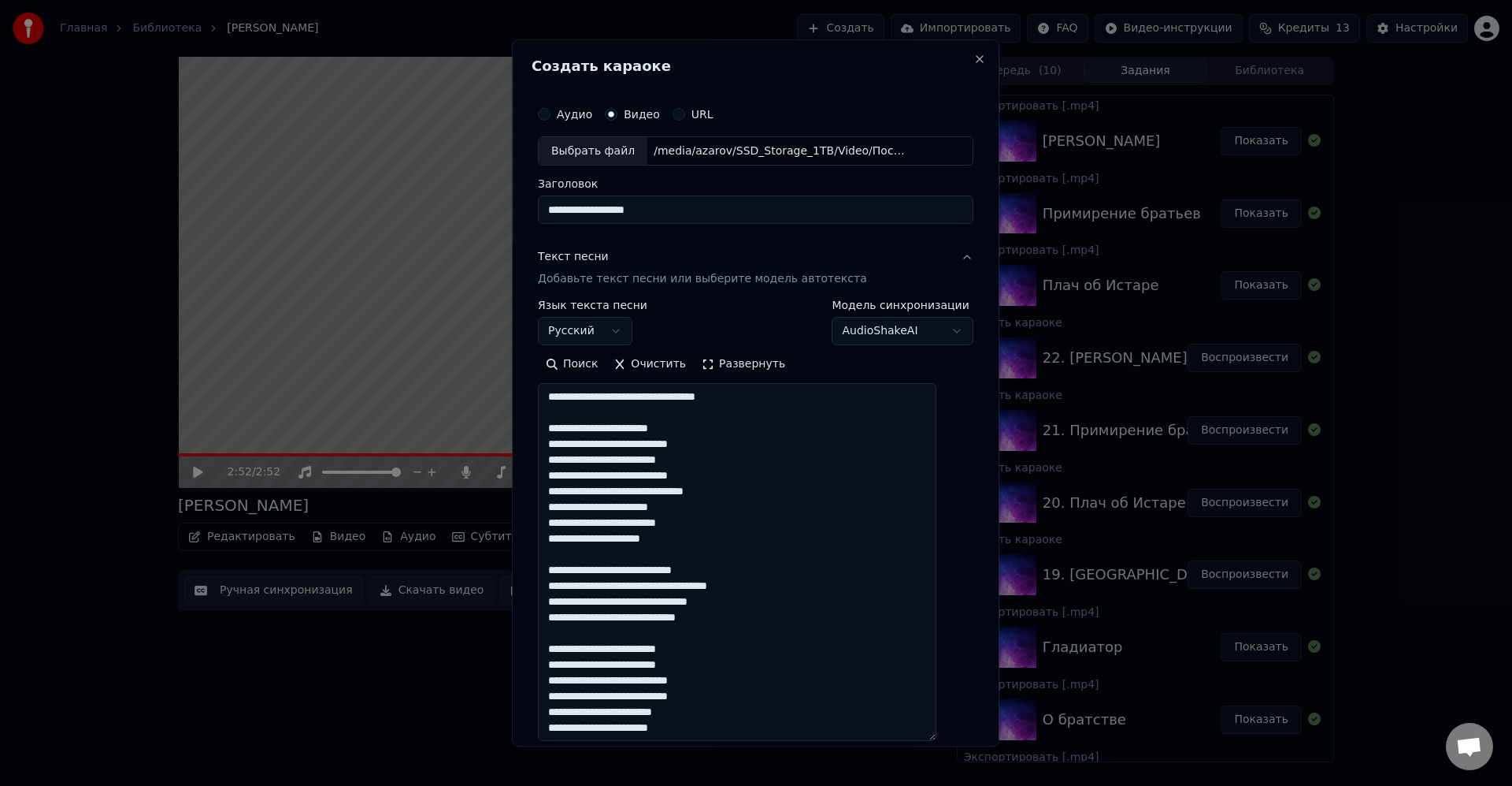
scroll to position [95, 0]
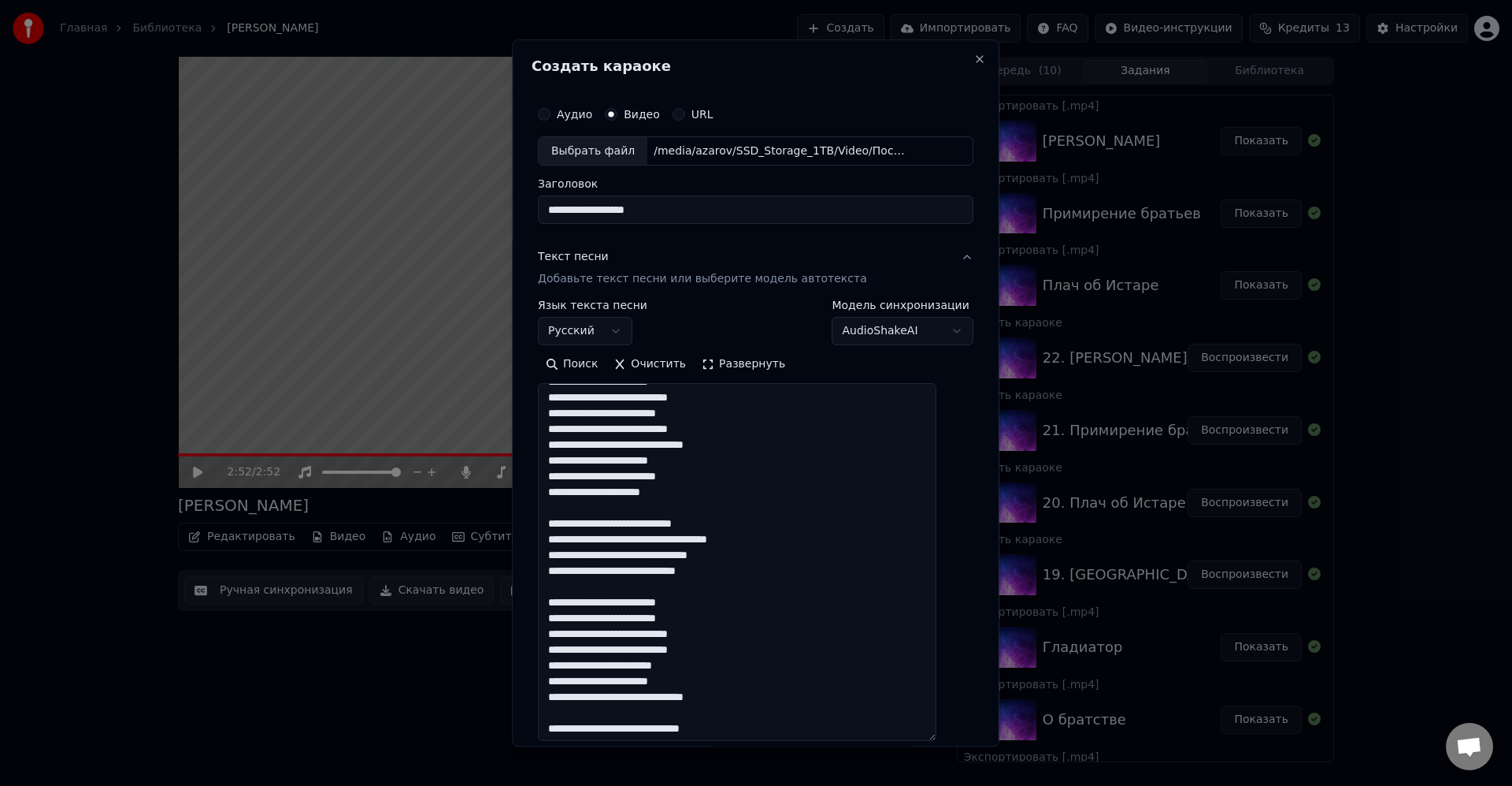
click at [589, 482] on textarea at bounding box center [737, 562] width 399 height 357
click at [742, 474] on textarea at bounding box center [737, 562] width 399 height 357
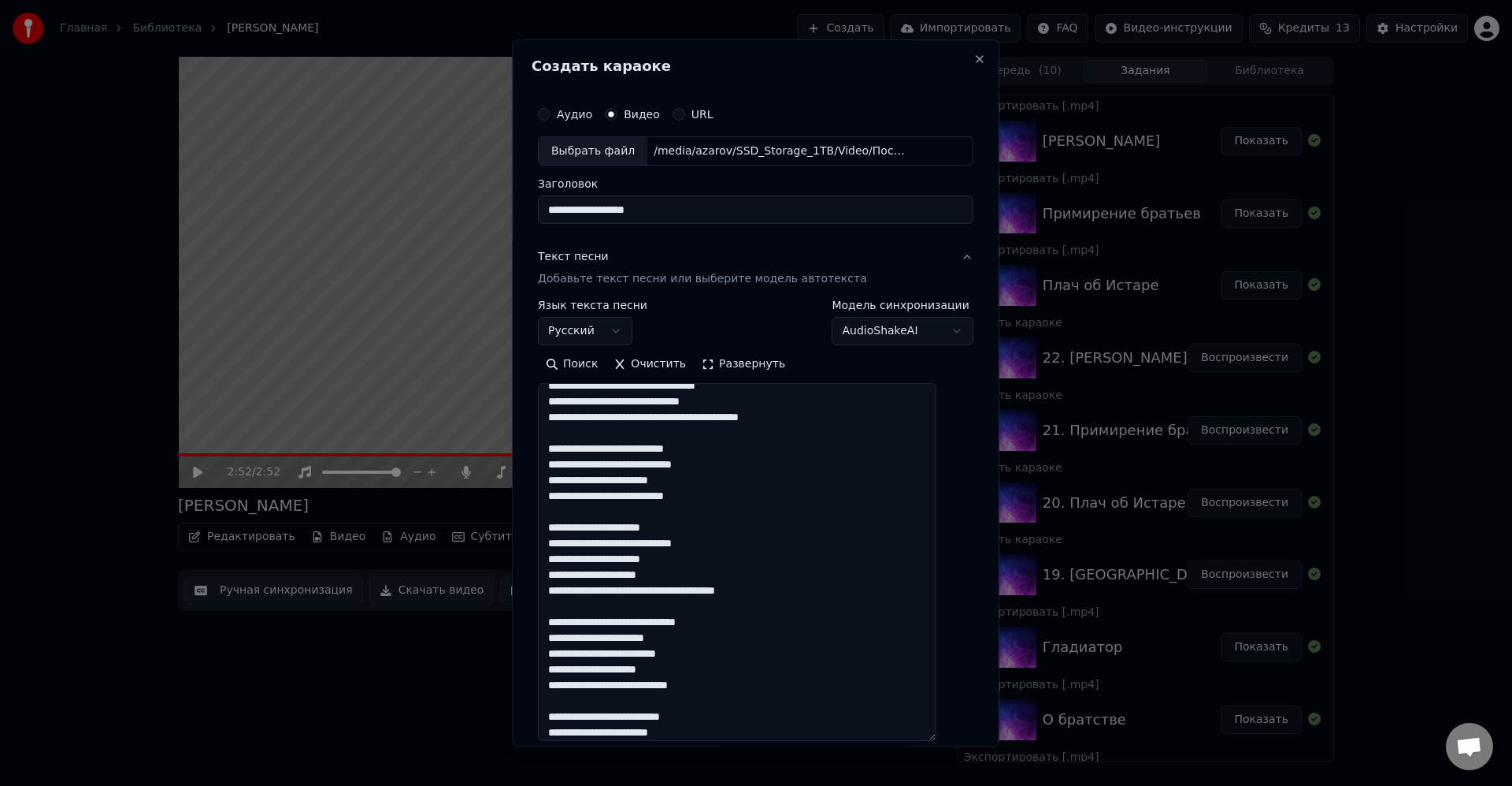
scroll to position [509, 0]
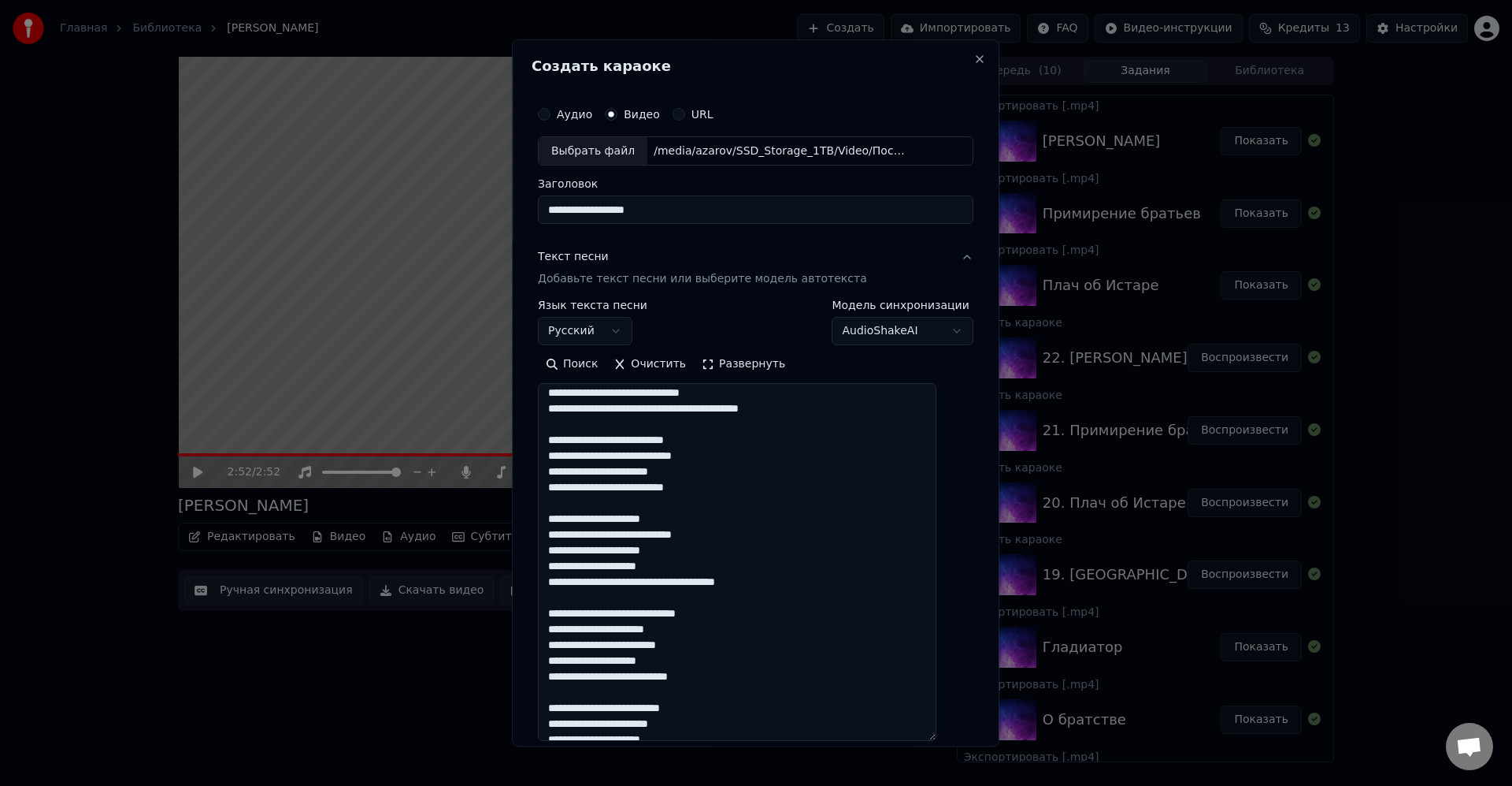
click at [757, 471] on textarea at bounding box center [737, 562] width 399 height 357
click at [740, 486] on textarea at bounding box center [737, 562] width 399 height 357
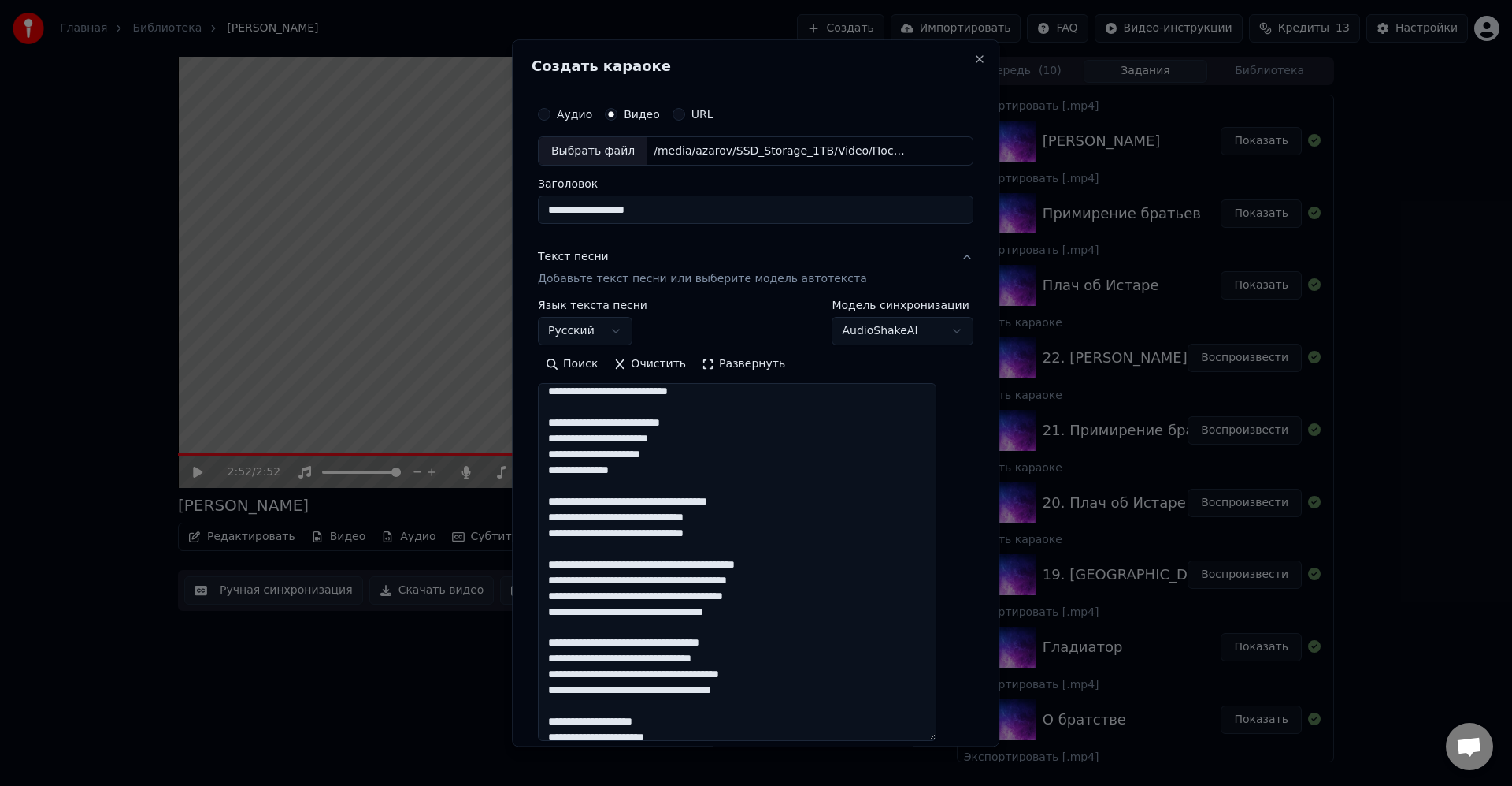
scroll to position [750, 0]
click at [804, 514] on textarea at bounding box center [737, 562] width 399 height 357
click at [806, 523] on textarea at bounding box center [737, 562] width 399 height 357
click at [794, 511] on textarea at bounding box center [737, 562] width 399 height 357
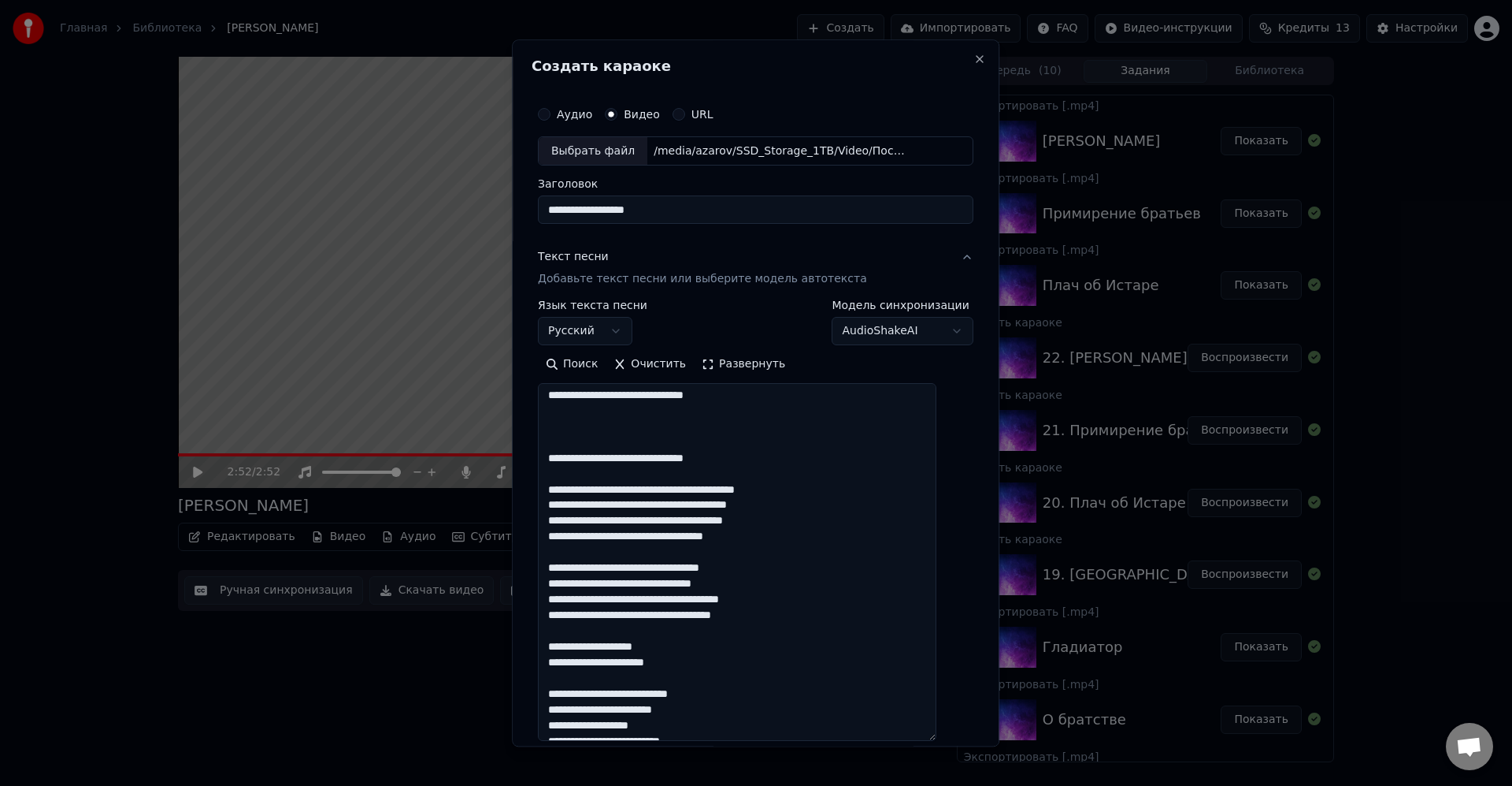
scroll to position [885, 0]
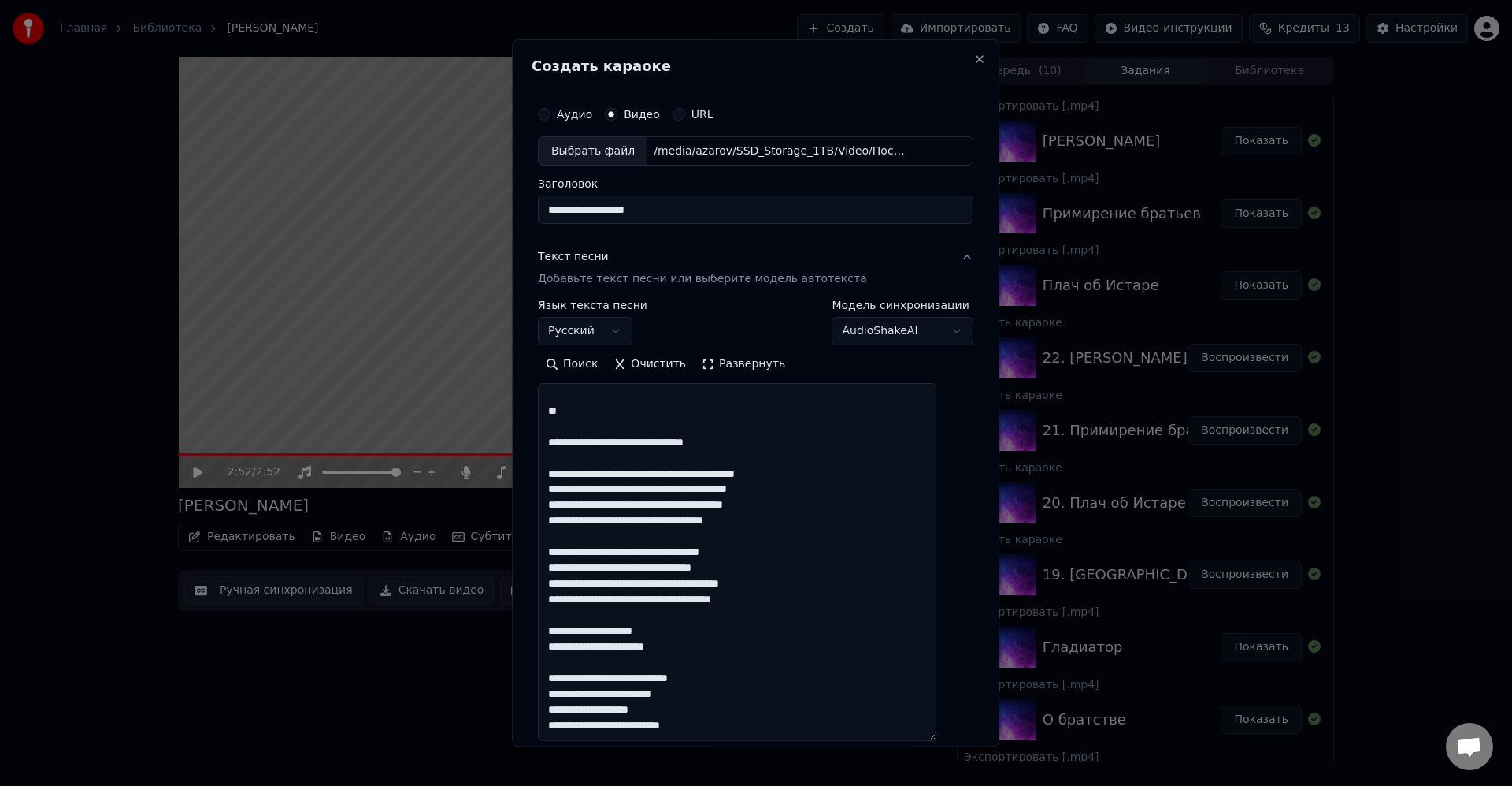
paste textarea
click at [814, 448] on textarea at bounding box center [737, 562] width 399 height 357
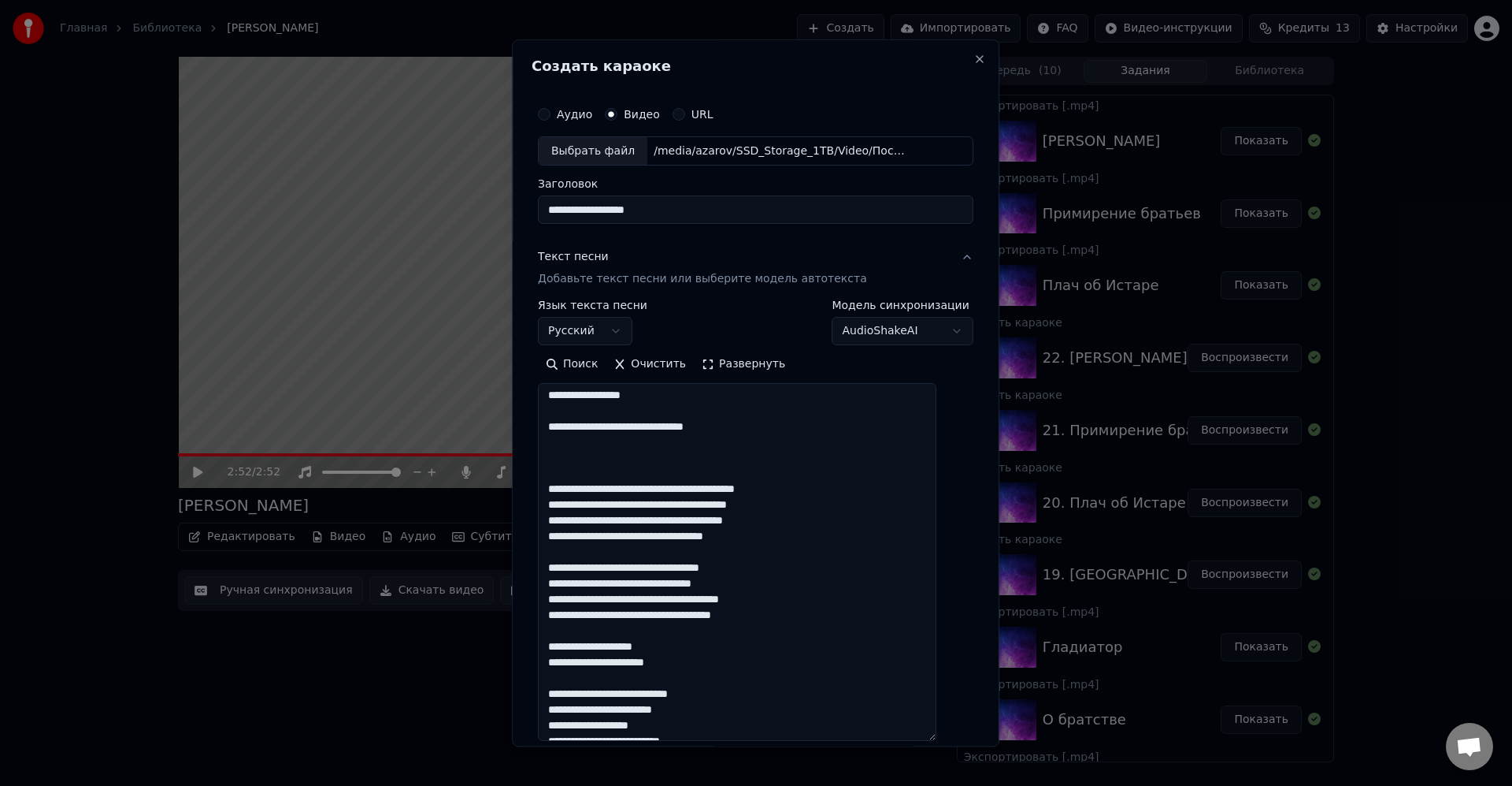
scroll to position [916, 0]
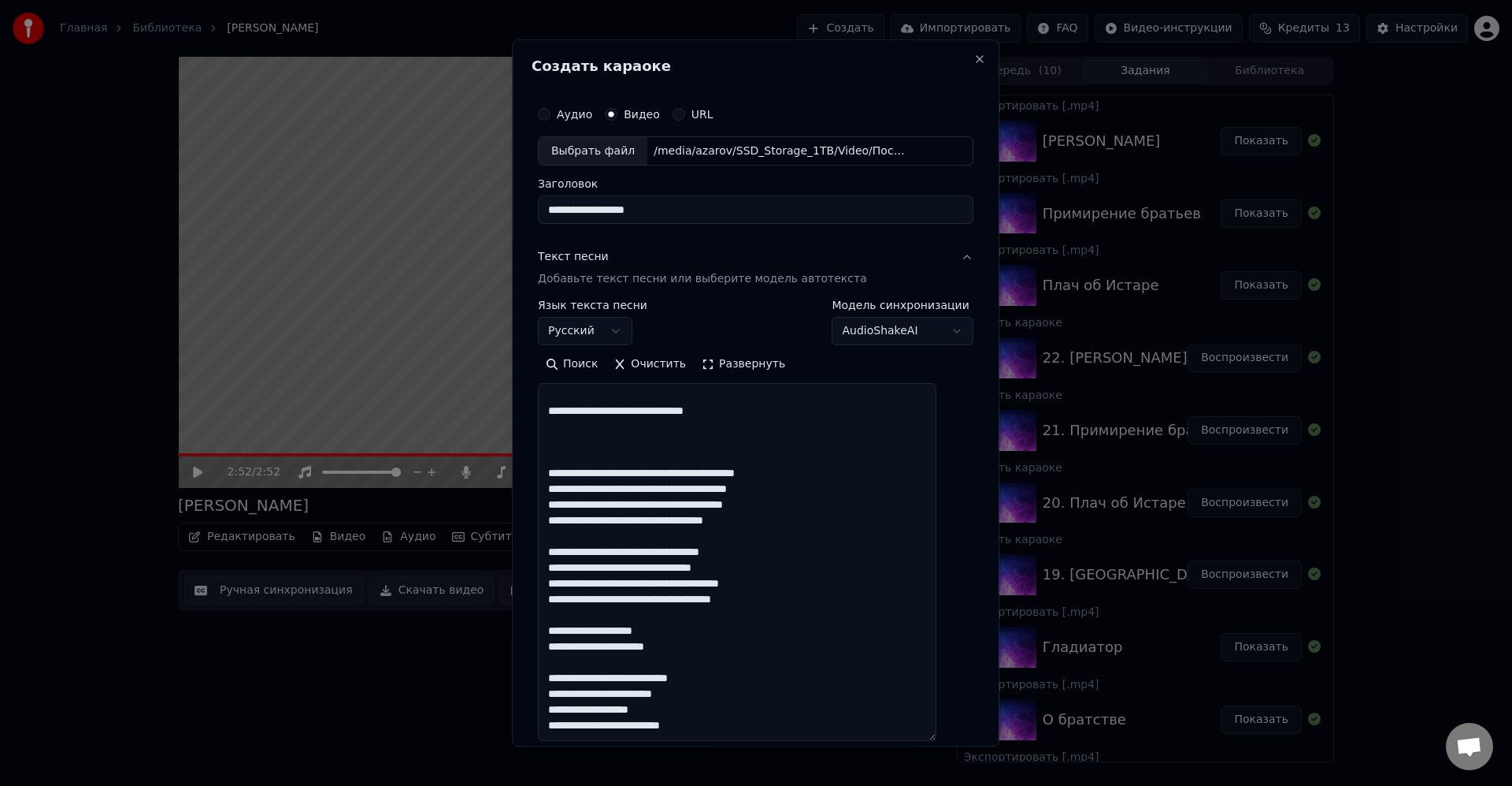
paste textarea "*"
click at [598, 412] on textarea at bounding box center [737, 562] width 399 height 357
paste textarea "*"
type textarea "**********"
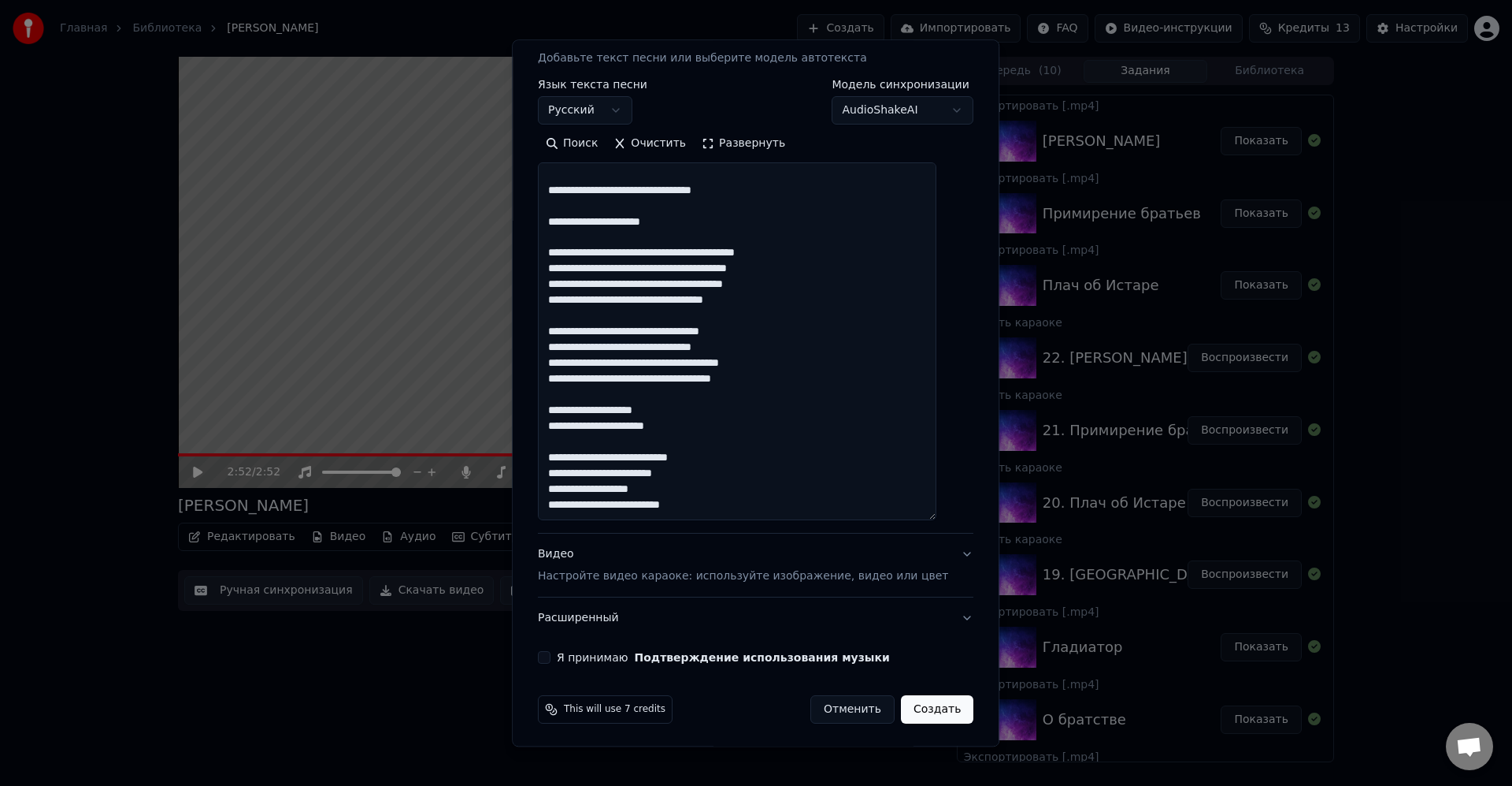
scroll to position [224, 0]
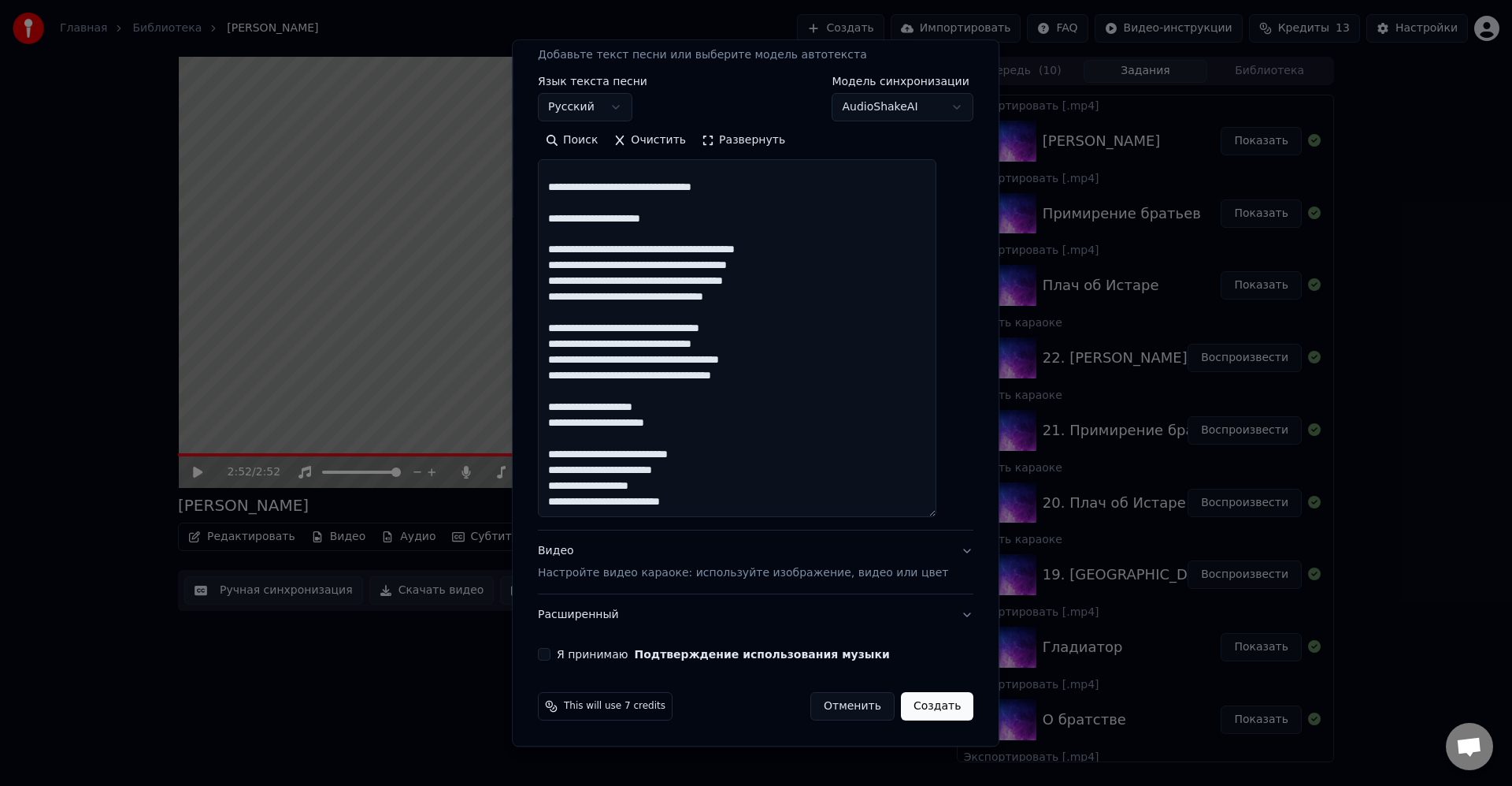
click at [550, 657] on button "Я принимаю Подтверждение использования музыки" at bounding box center [544, 654] width 12 height 12
click at [924, 703] on button "Создать" at bounding box center [938, 707] width 73 height 28
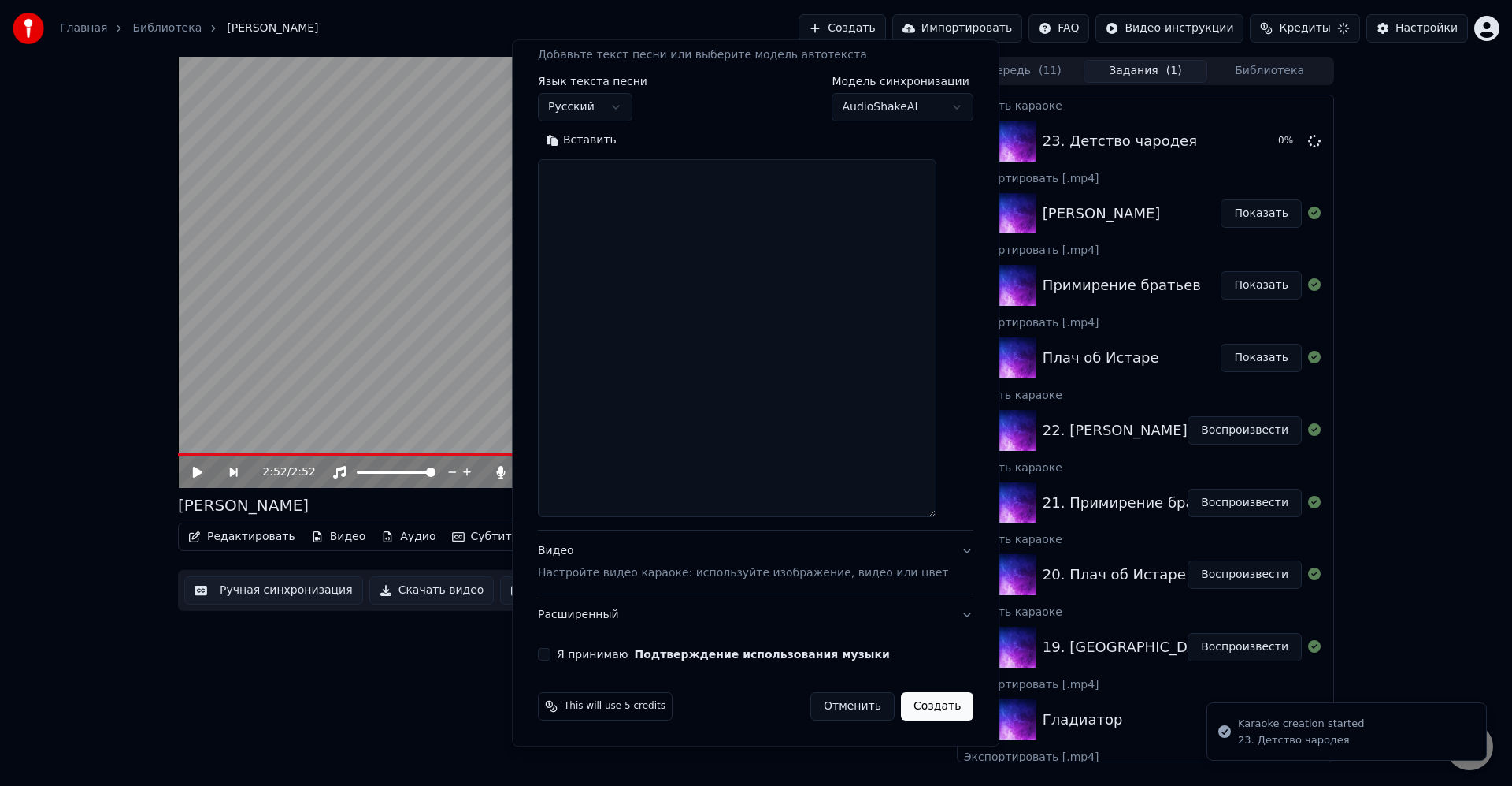
scroll to position [0, 0]
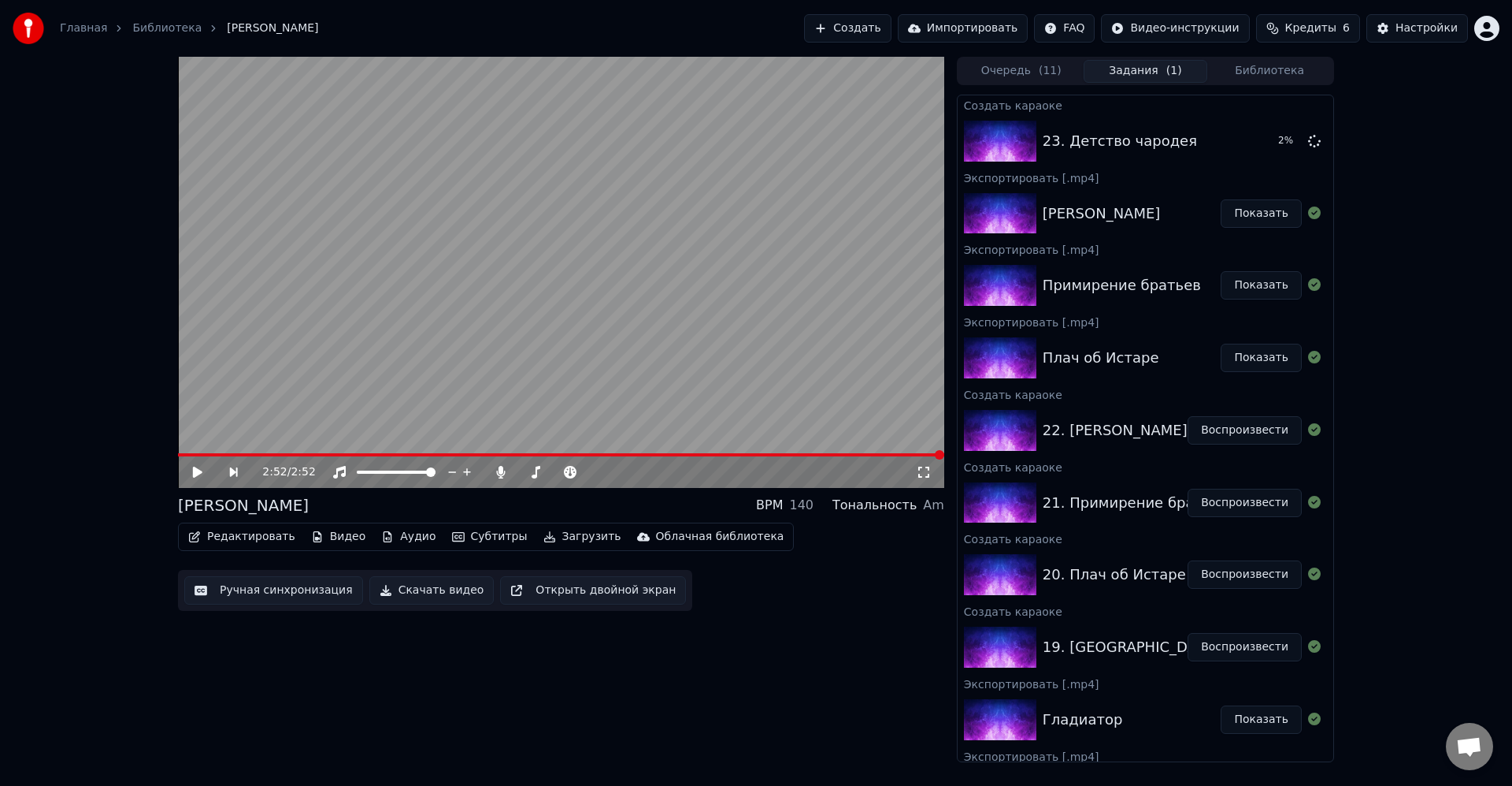
click at [876, 26] on button "Создать" at bounding box center [847, 28] width 87 height 28
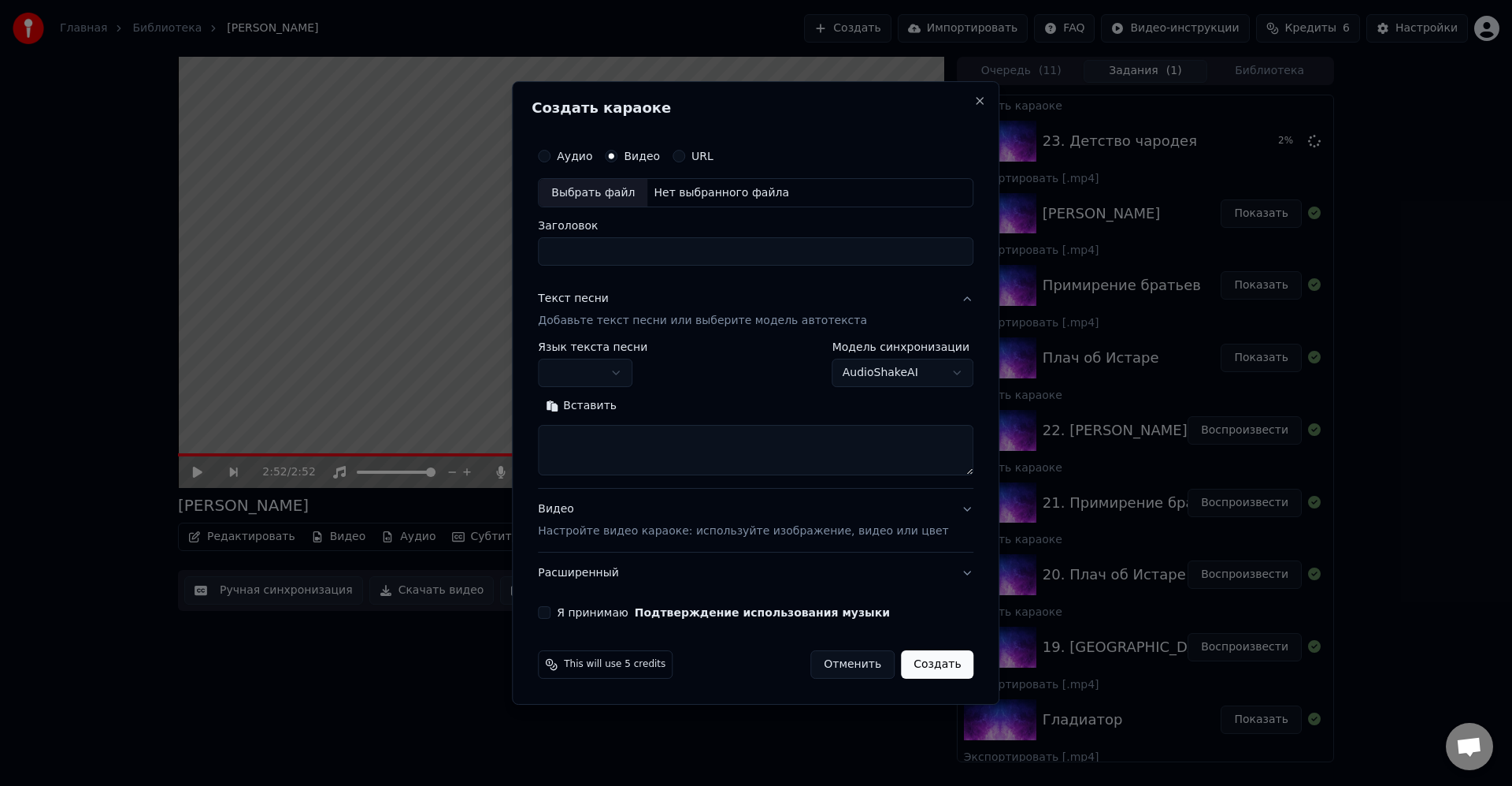
click at [619, 195] on div "Выбрать файл" at bounding box center [593, 193] width 109 height 28
click at [690, 253] on input "Заголовок" at bounding box center [756, 252] width 436 height 28
type input "**********"
click at [630, 368] on button "button" at bounding box center [585, 373] width 95 height 28
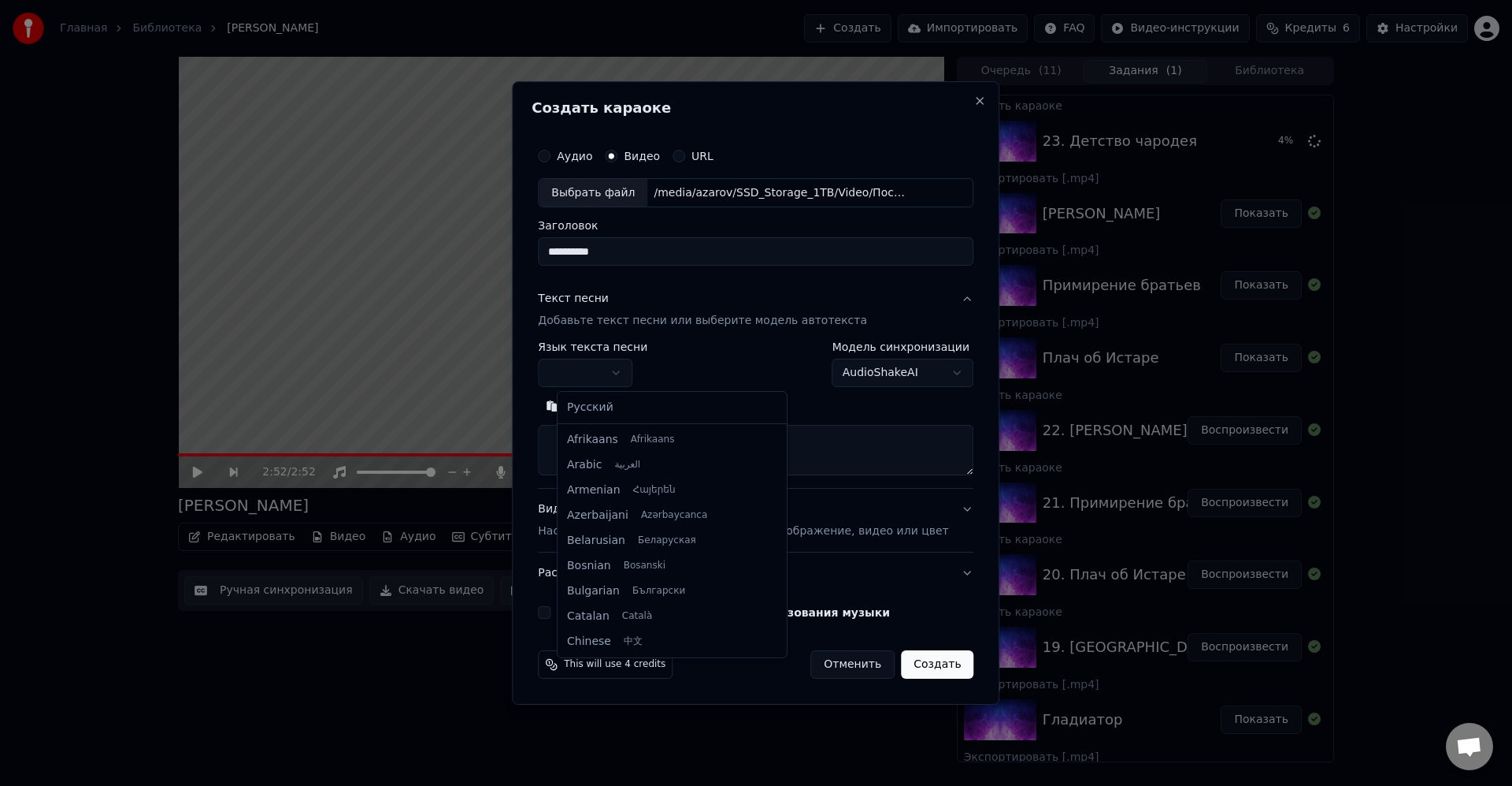
select select "**"
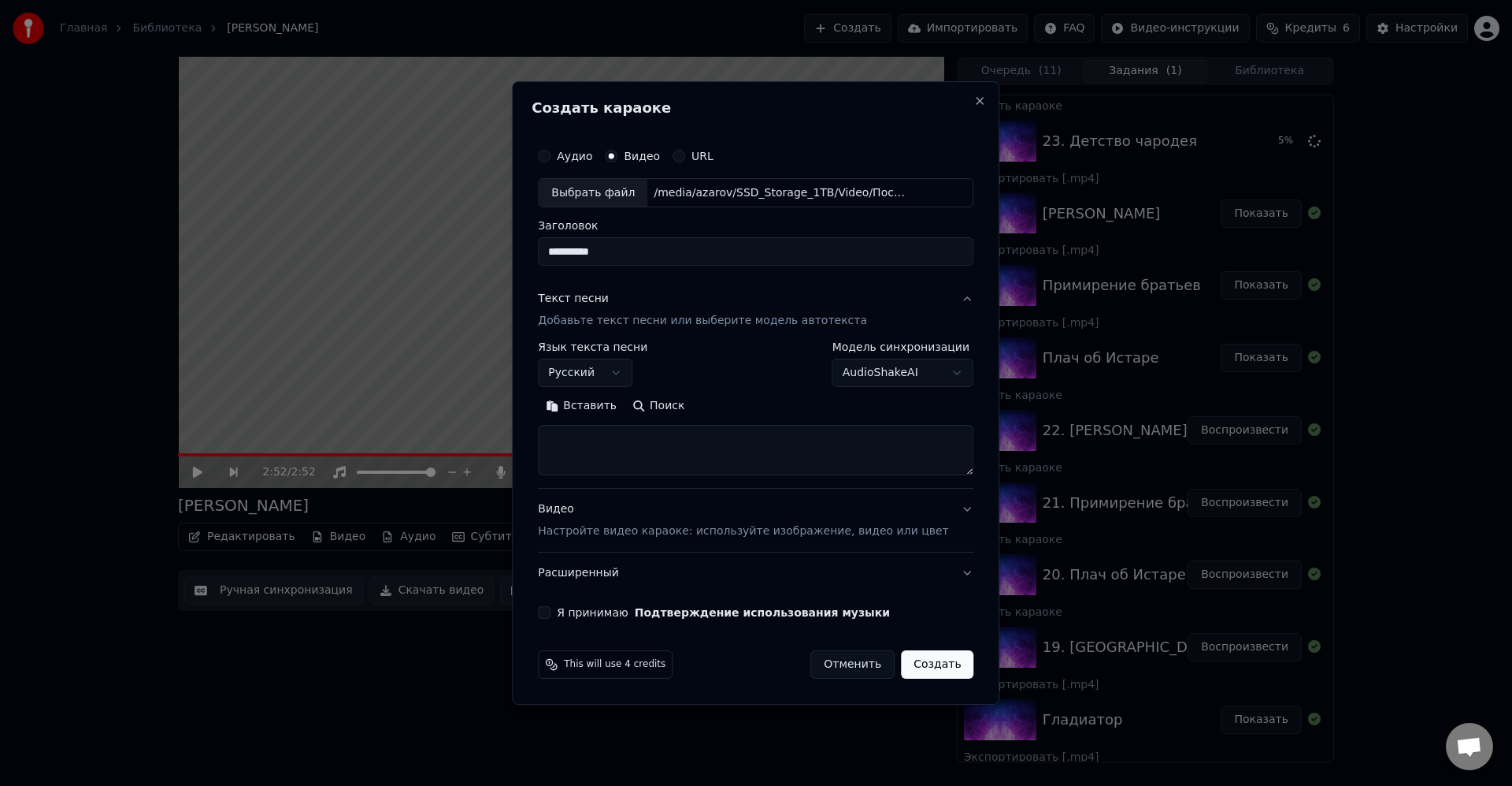
click at [669, 444] on textarea at bounding box center [756, 450] width 436 height 50
paste textarea "**********"
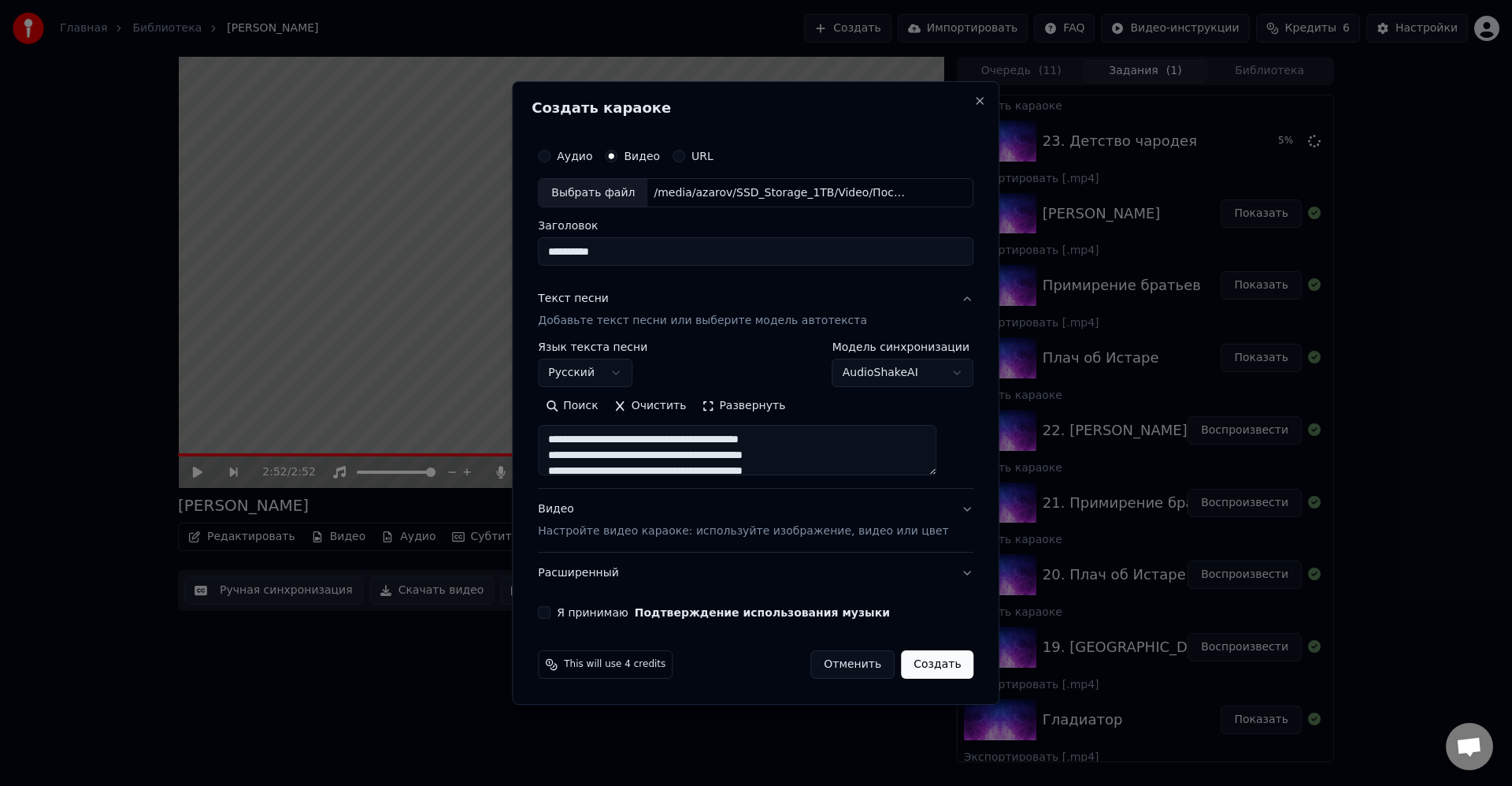
scroll to position [113, 0]
click at [740, 465] on textarea "**********" at bounding box center [737, 450] width 399 height 50
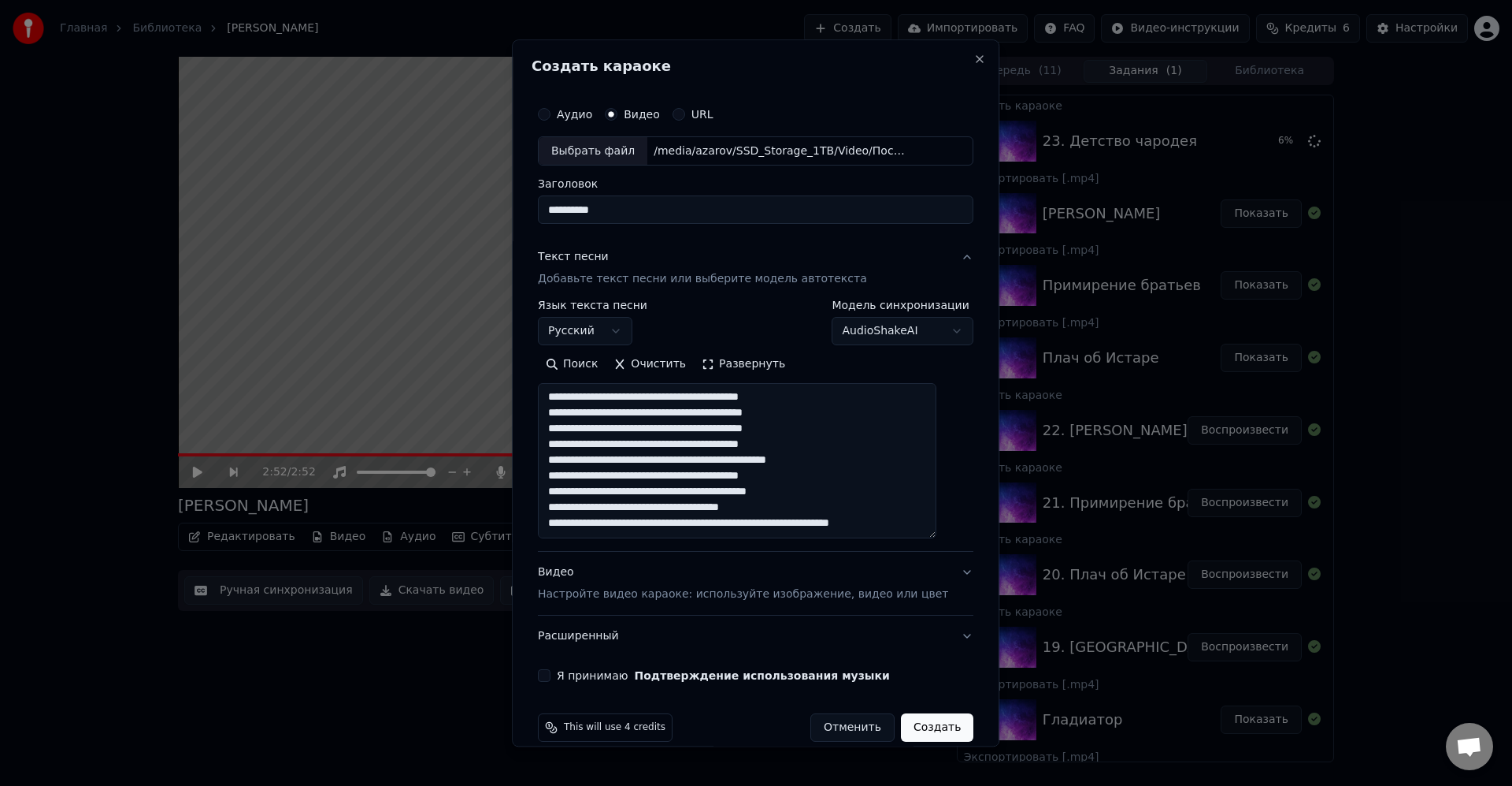
scroll to position [0, 0]
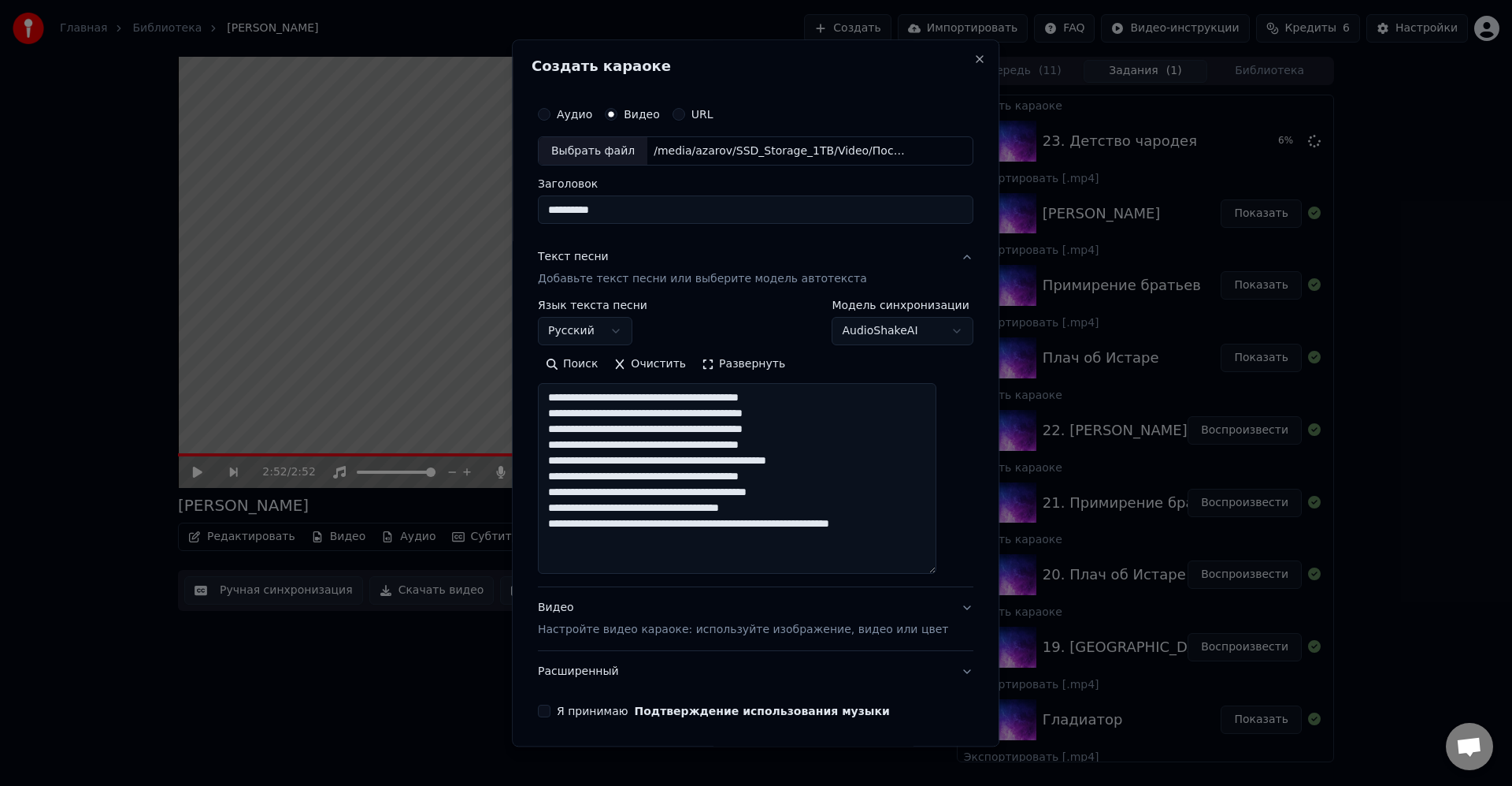
drag, startPoint x: 947, startPoint y: 467, endPoint x: 914, endPoint y: 556, distance: 94.9
click at [959, 594] on div "**********" at bounding box center [755, 393] width 488 height 707
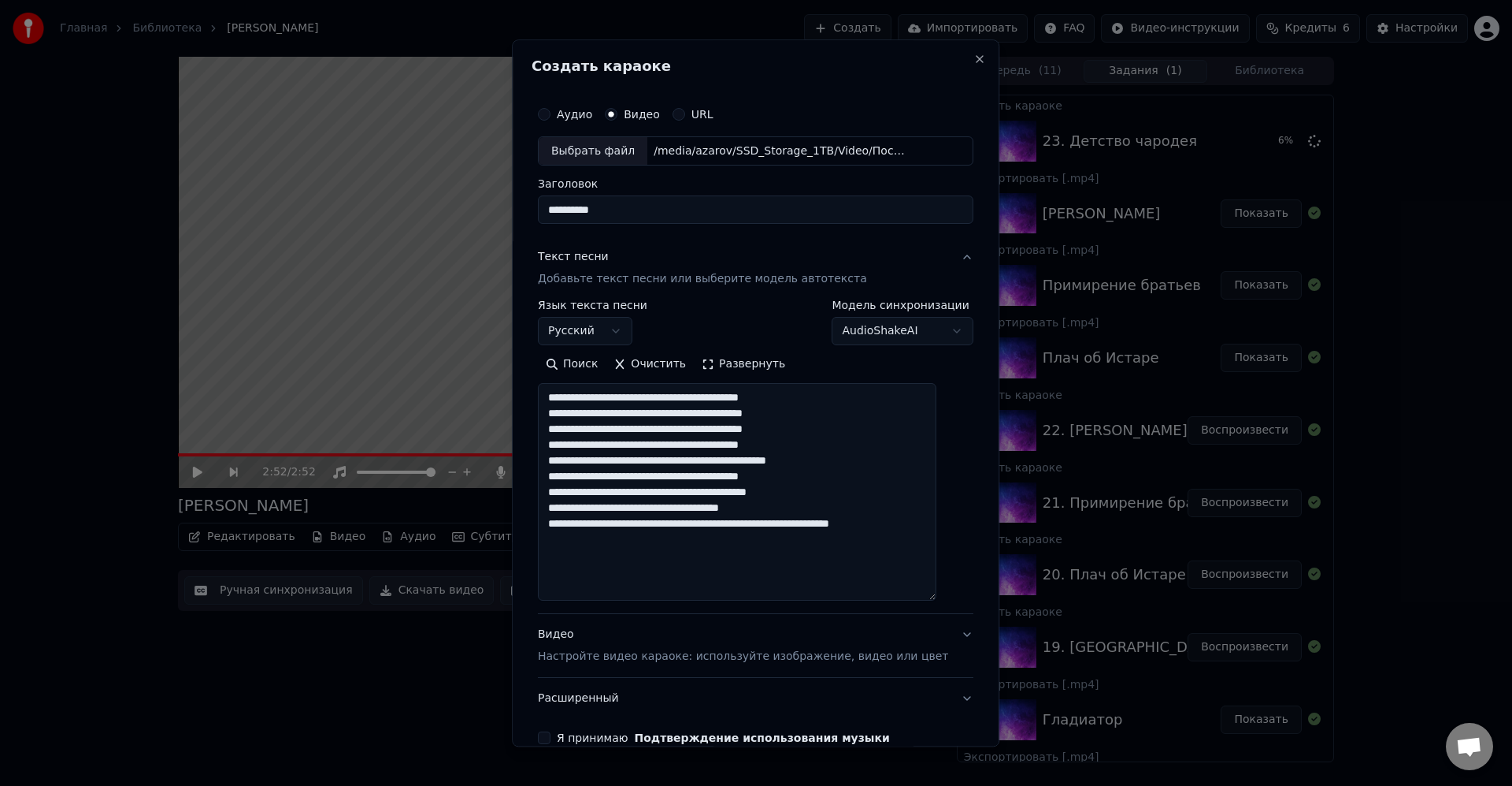
click at [880, 405] on textarea "**********" at bounding box center [737, 492] width 399 height 217
click at [859, 400] on textarea "**********" at bounding box center [737, 492] width 399 height 217
click at [856, 402] on textarea "**********" at bounding box center [737, 492] width 399 height 217
click at [875, 405] on textarea "**********" at bounding box center [737, 492] width 399 height 217
click at [868, 405] on textarea "**********" at bounding box center [737, 492] width 399 height 217
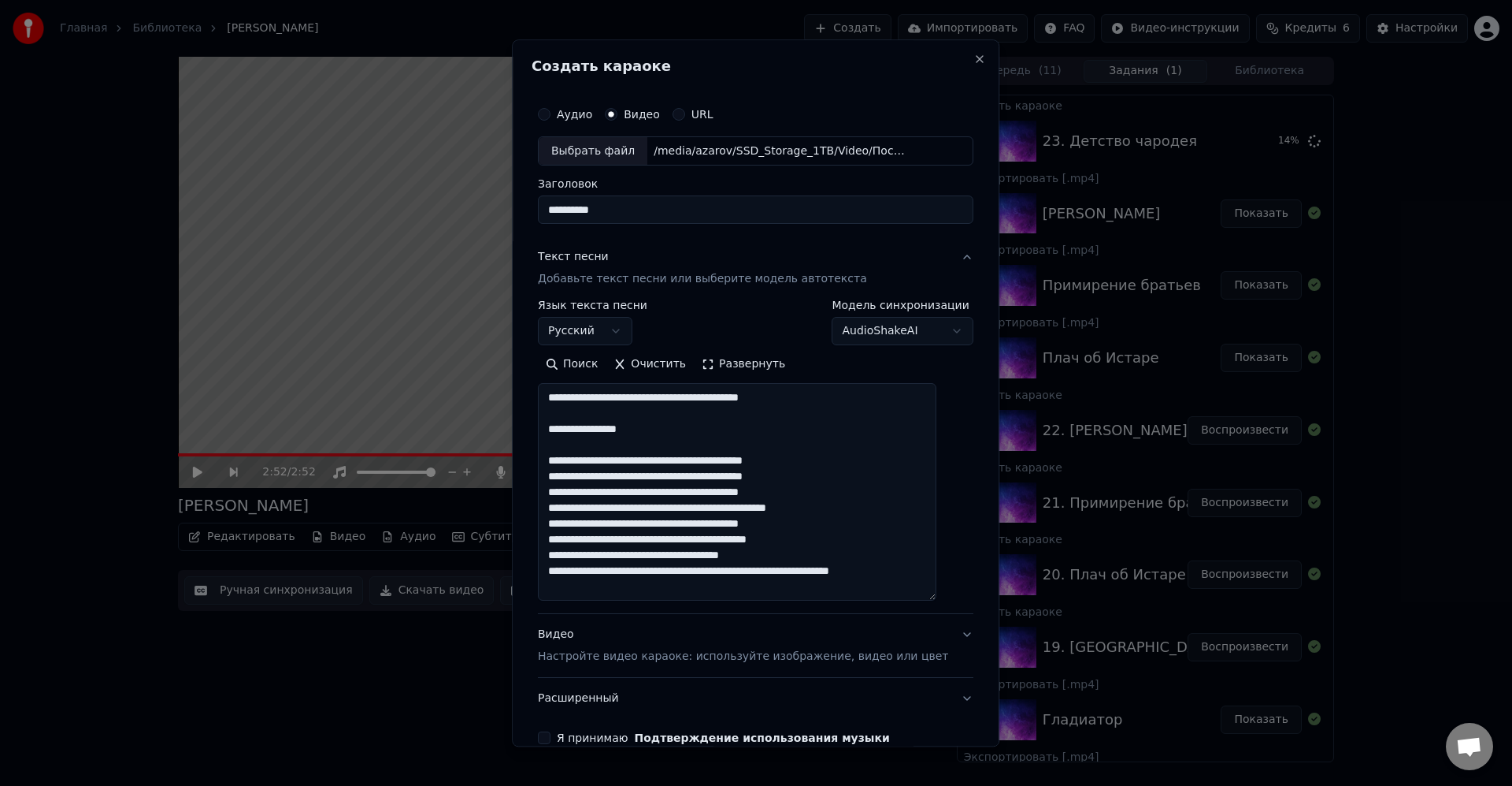
click at [862, 453] on textarea "**********" at bounding box center [737, 492] width 399 height 217
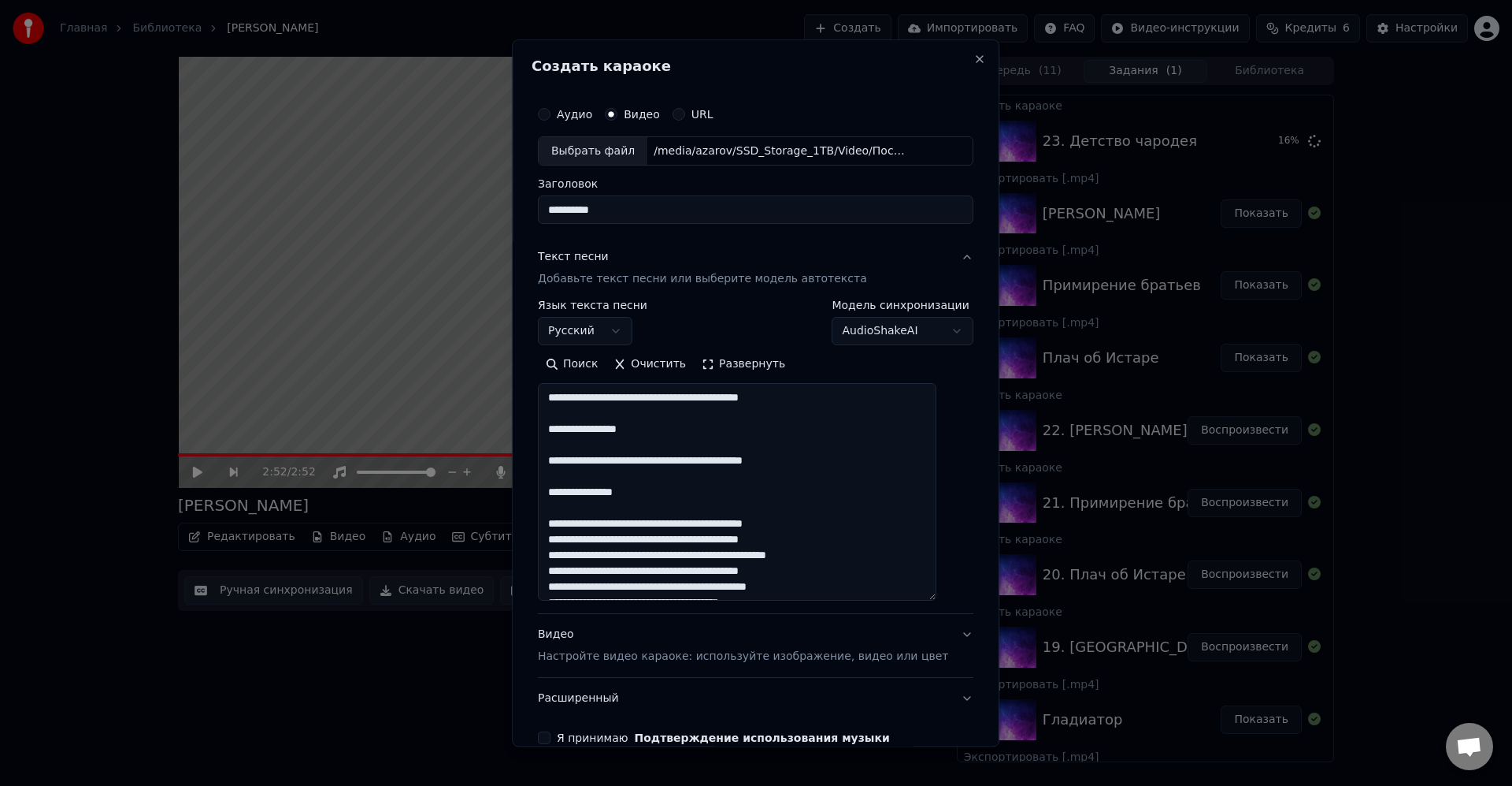
click at [753, 429] on textarea "**********" at bounding box center [737, 492] width 399 height 217
click at [851, 528] on textarea "**********" at bounding box center [737, 492] width 399 height 217
click at [749, 516] on textarea "**********" at bounding box center [737, 492] width 399 height 217
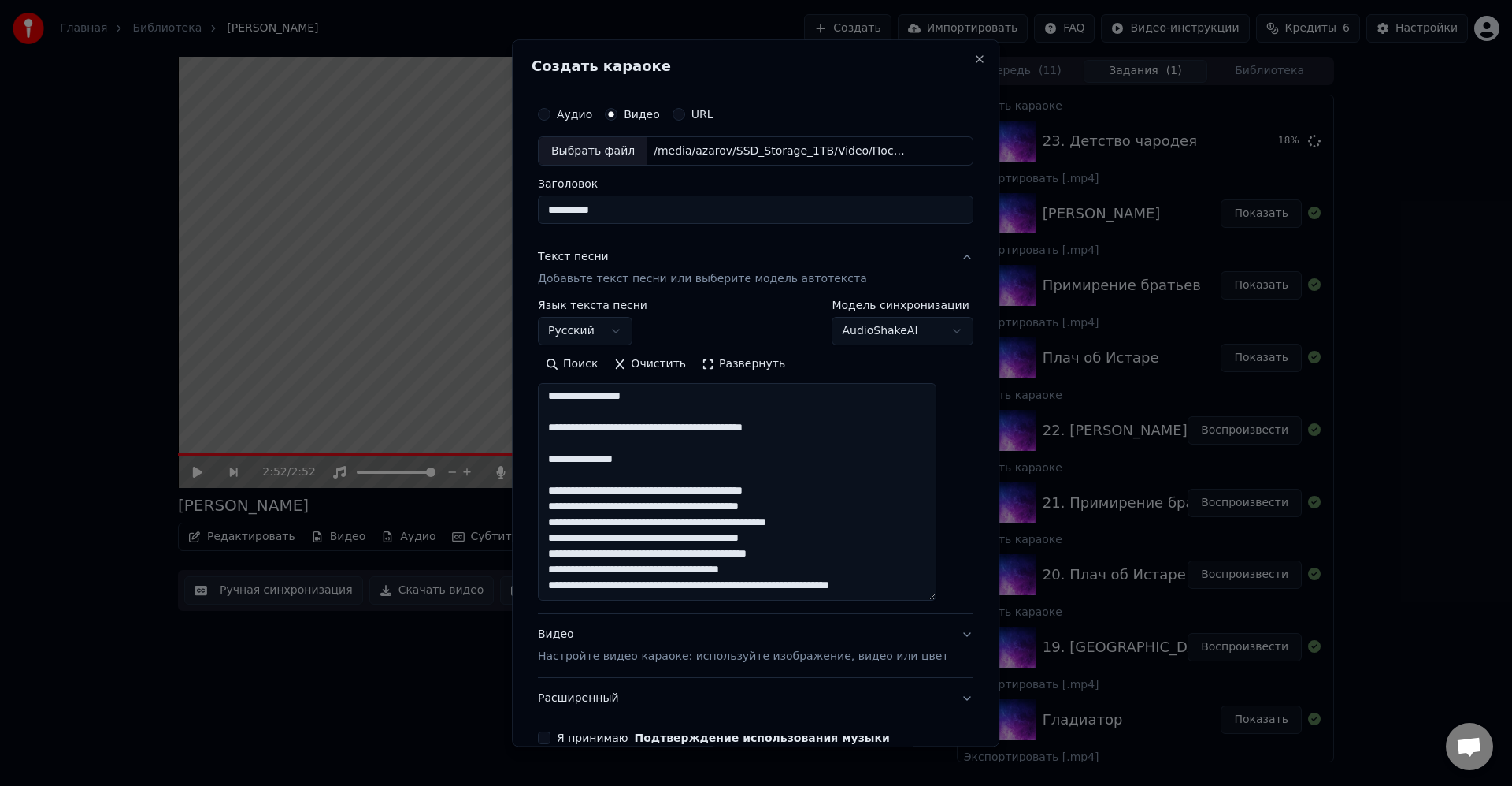
scroll to position [49, 0]
click at [872, 485] on textarea "**********" at bounding box center [737, 492] width 399 height 217
click at [856, 491] on textarea "**********" at bounding box center [737, 492] width 399 height 217
click at [905, 499] on textarea "**********" at bounding box center [737, 492] width 399 height 217
click at [882, 506] on textarea "**********" at bounding box center [737, 492] width 399 height 217
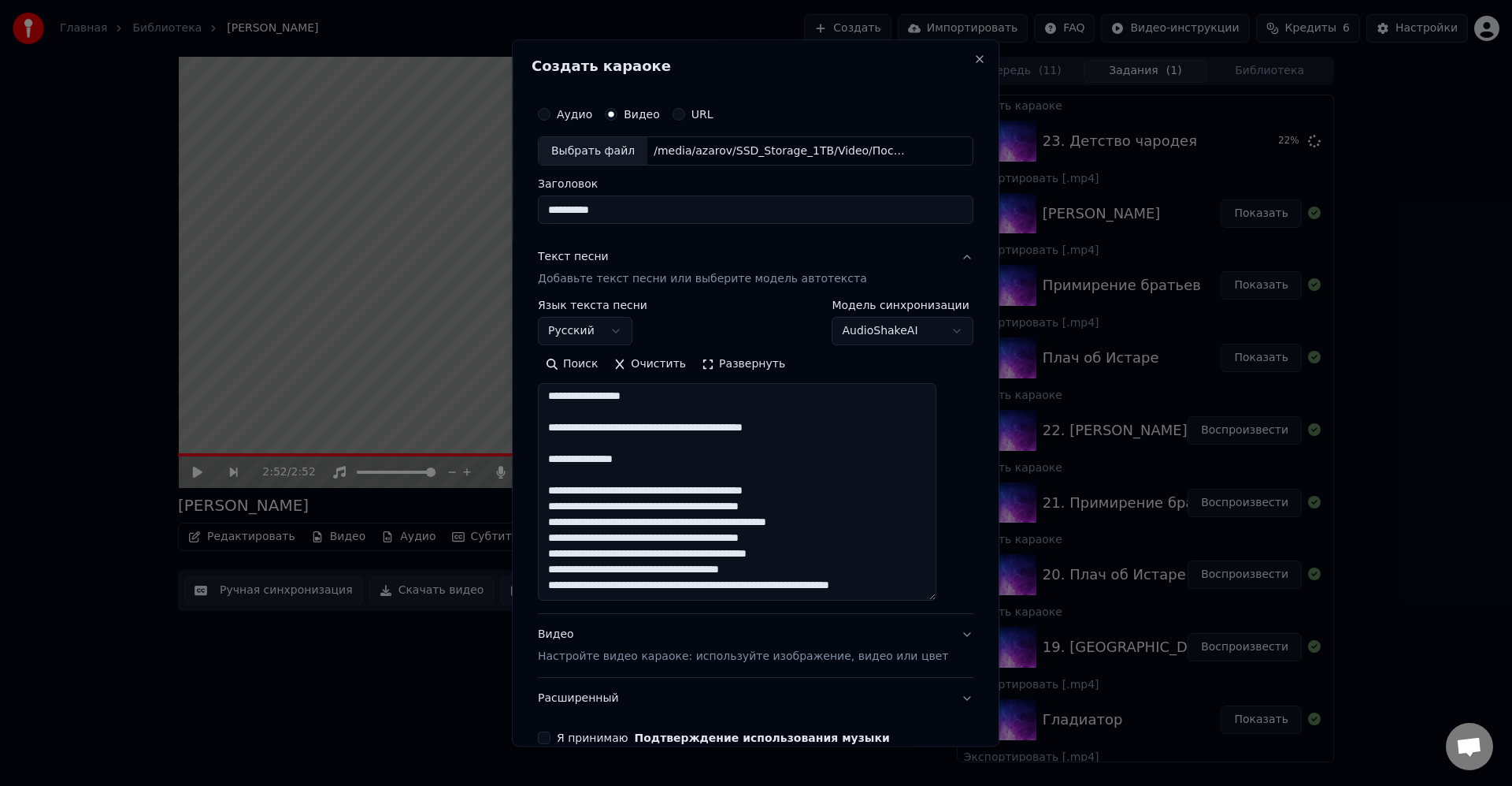
scroll to position [83, 0]
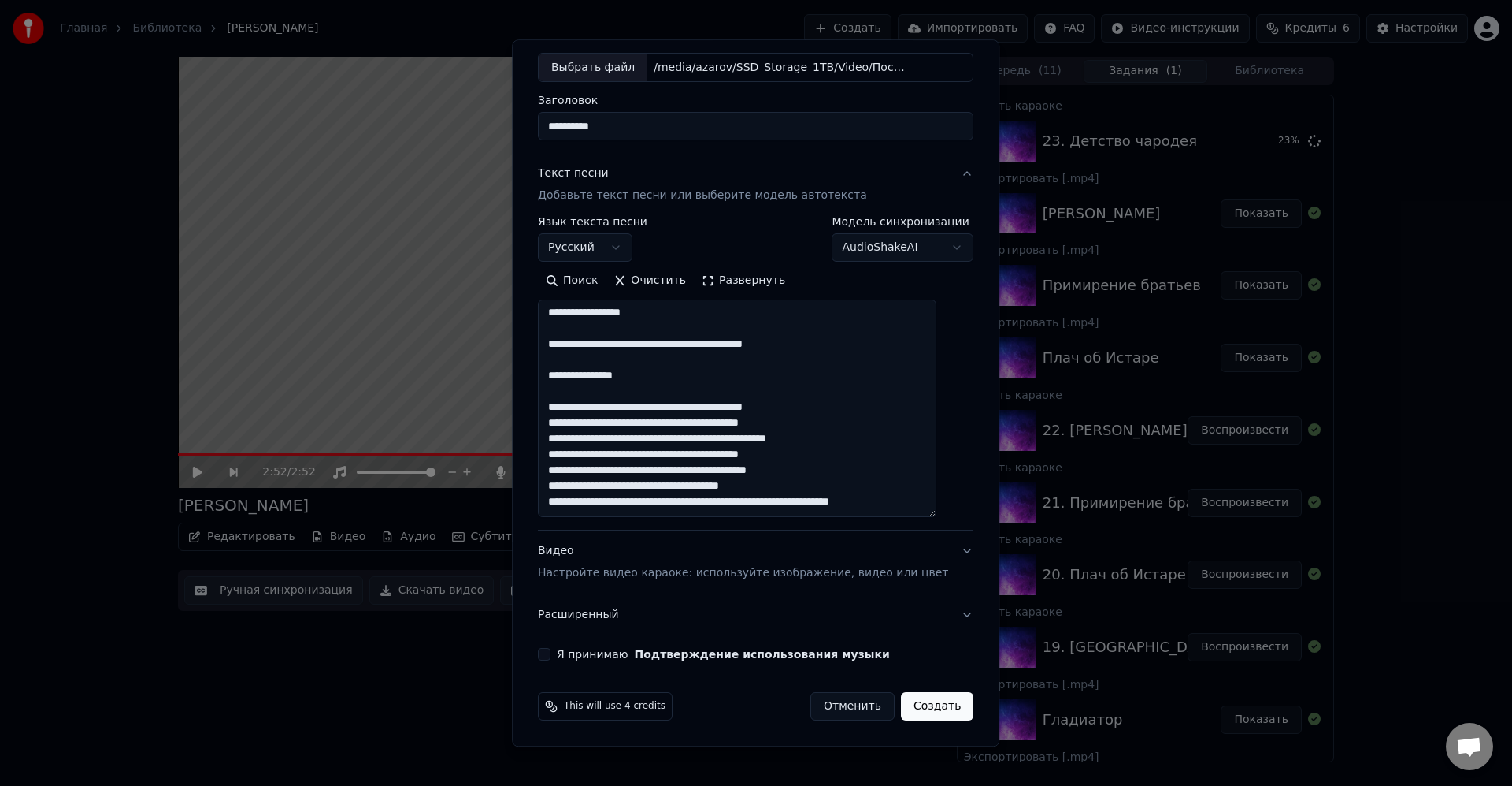
click at [873, 444] on textarea "**********" at bounding box center [737, 409] width 399 height 217
click at [862, 455] on textarea "**********" at bounding box center [737, 409] width 399 height 217
click at [856, 467] on textarea "**********" at bounding box center [737, 409] width 399 height 217
click at [633, 482] on textarea "**********" at bounding box center [737, 409] width 399 height 217
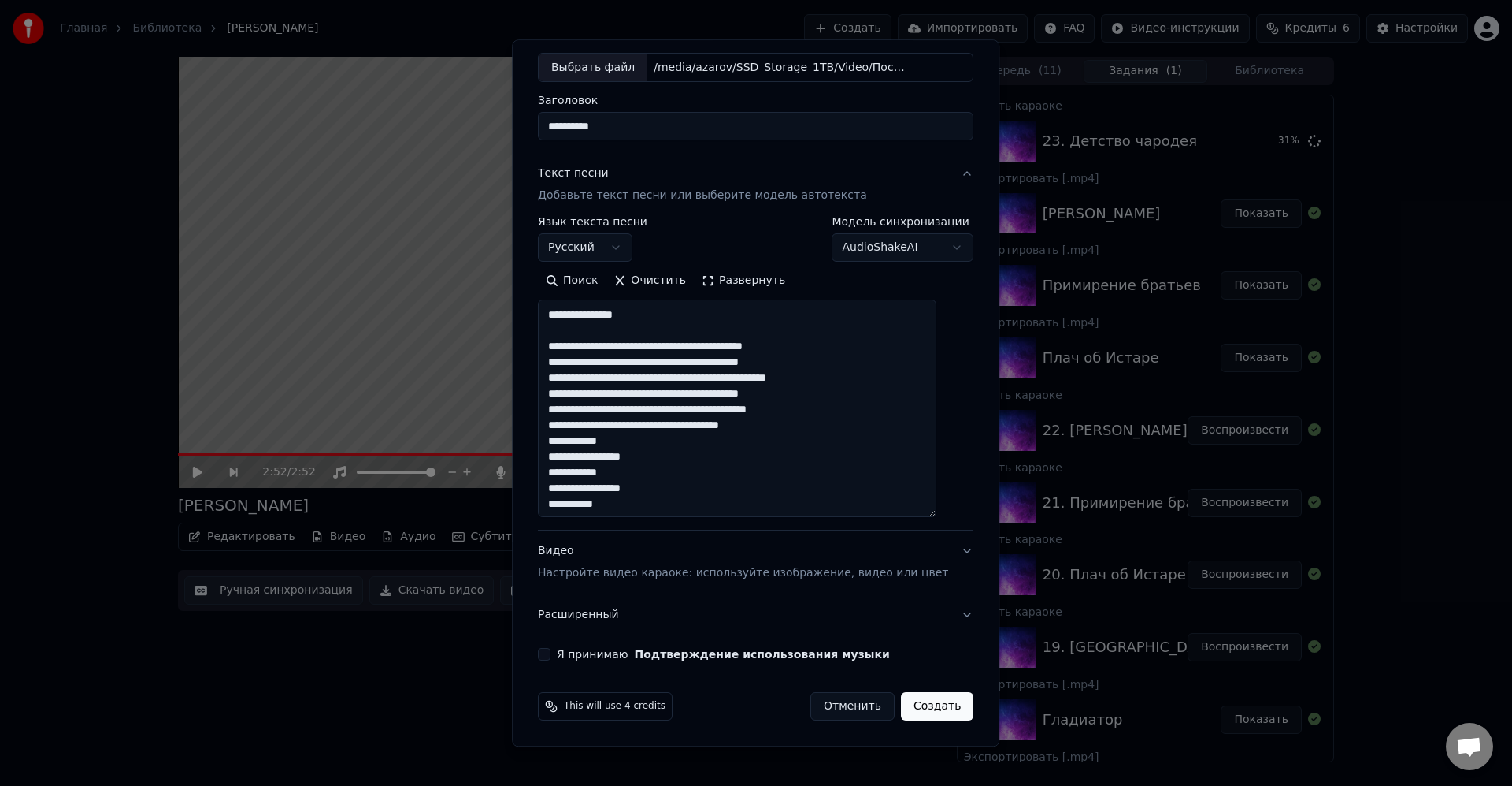
scroll to position [96, 0]
type textarea "**********"
click at [941, 272] on div "Поиск Очистить Развернуть" at bounding box center [756, 281] width 436 height 26
click at [550, 658] on button "Я принимаю Подтверждение использования музыки" at bounding box center [544, 654] width 12 height 12
click at [918, 713] on button "Создать" at bounding box center [938, 707] width 73 height 28
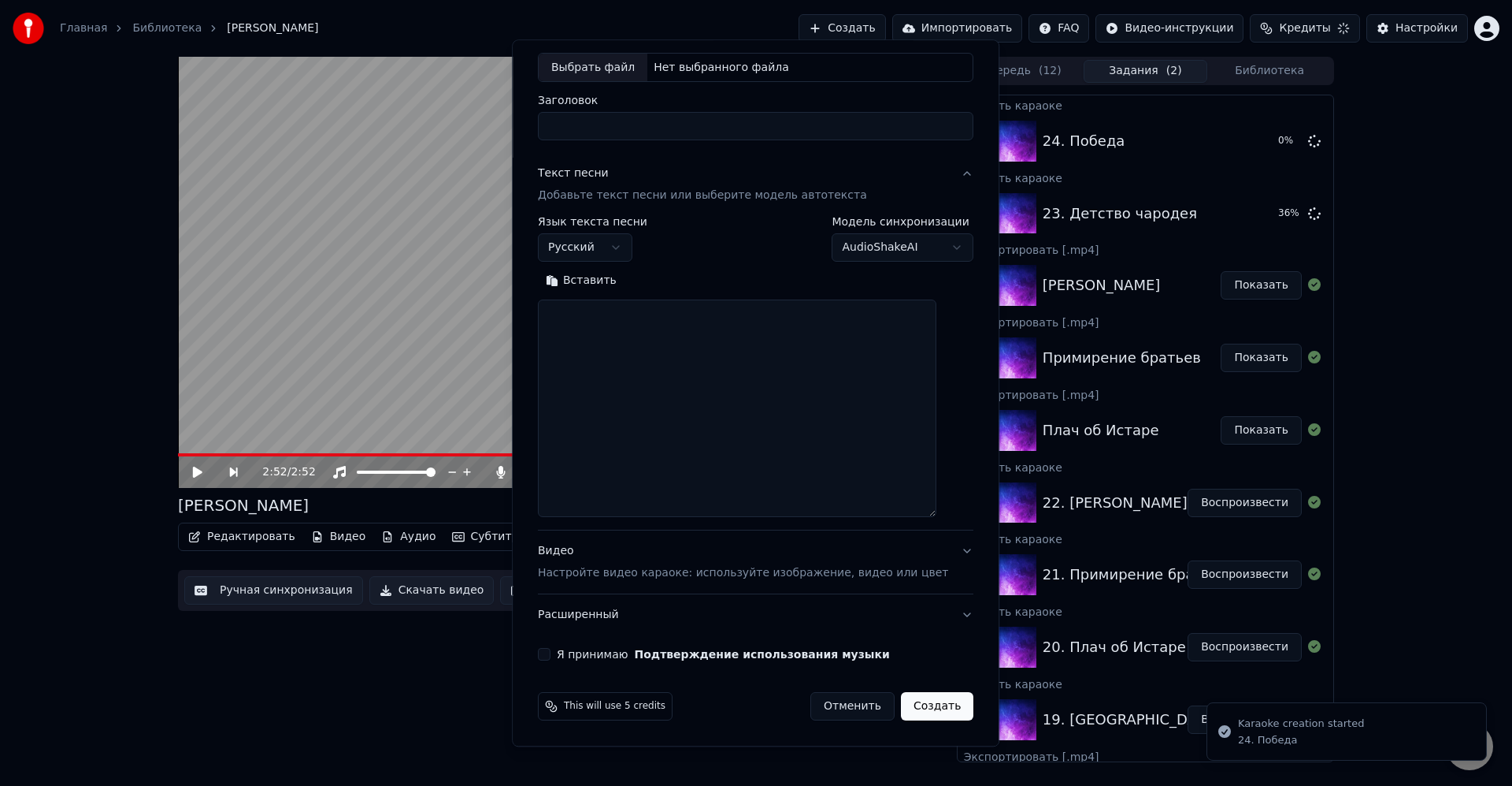
scroll to position [0, 0]
